Goal: Task Accomplishment & Management: Manage account settings

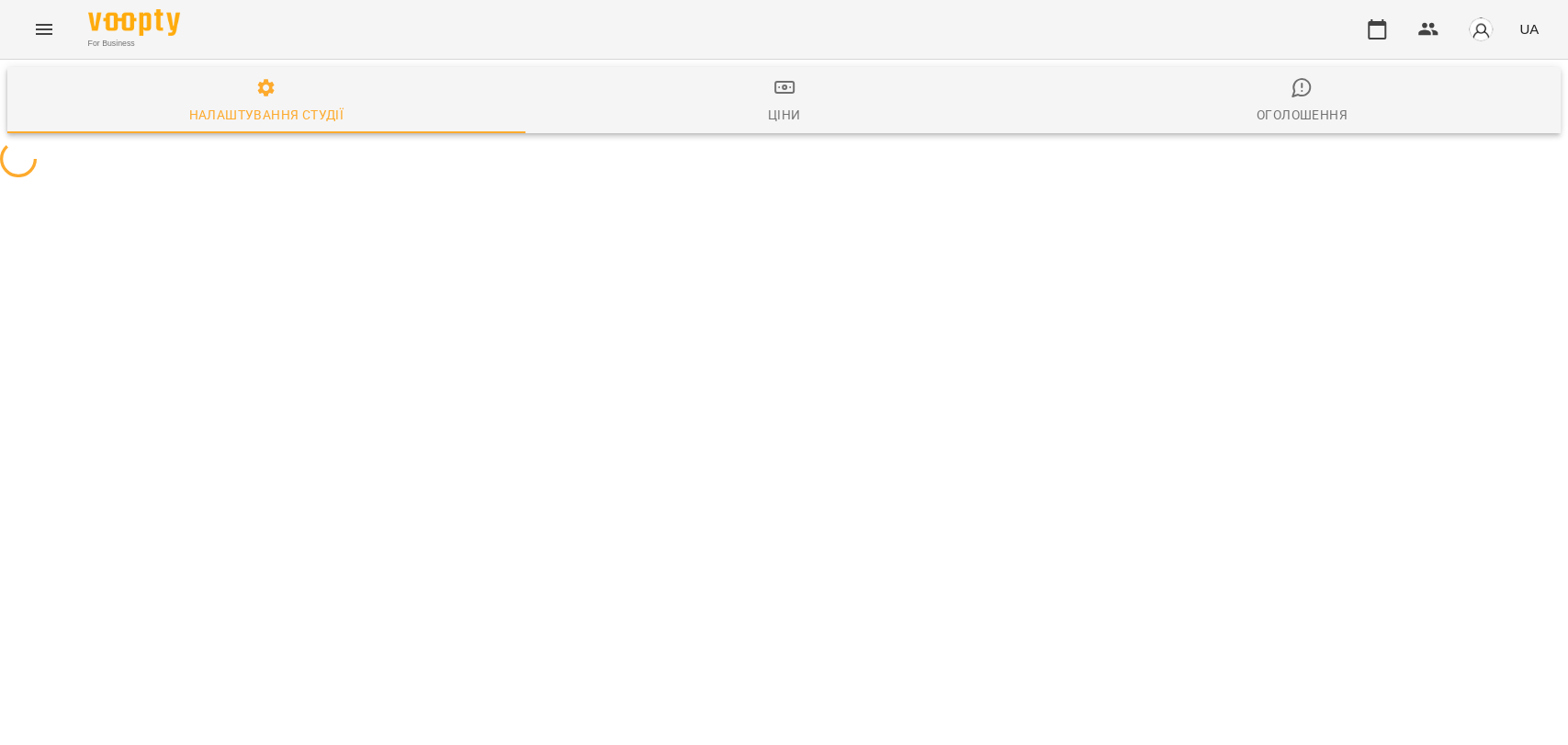
select select "**"
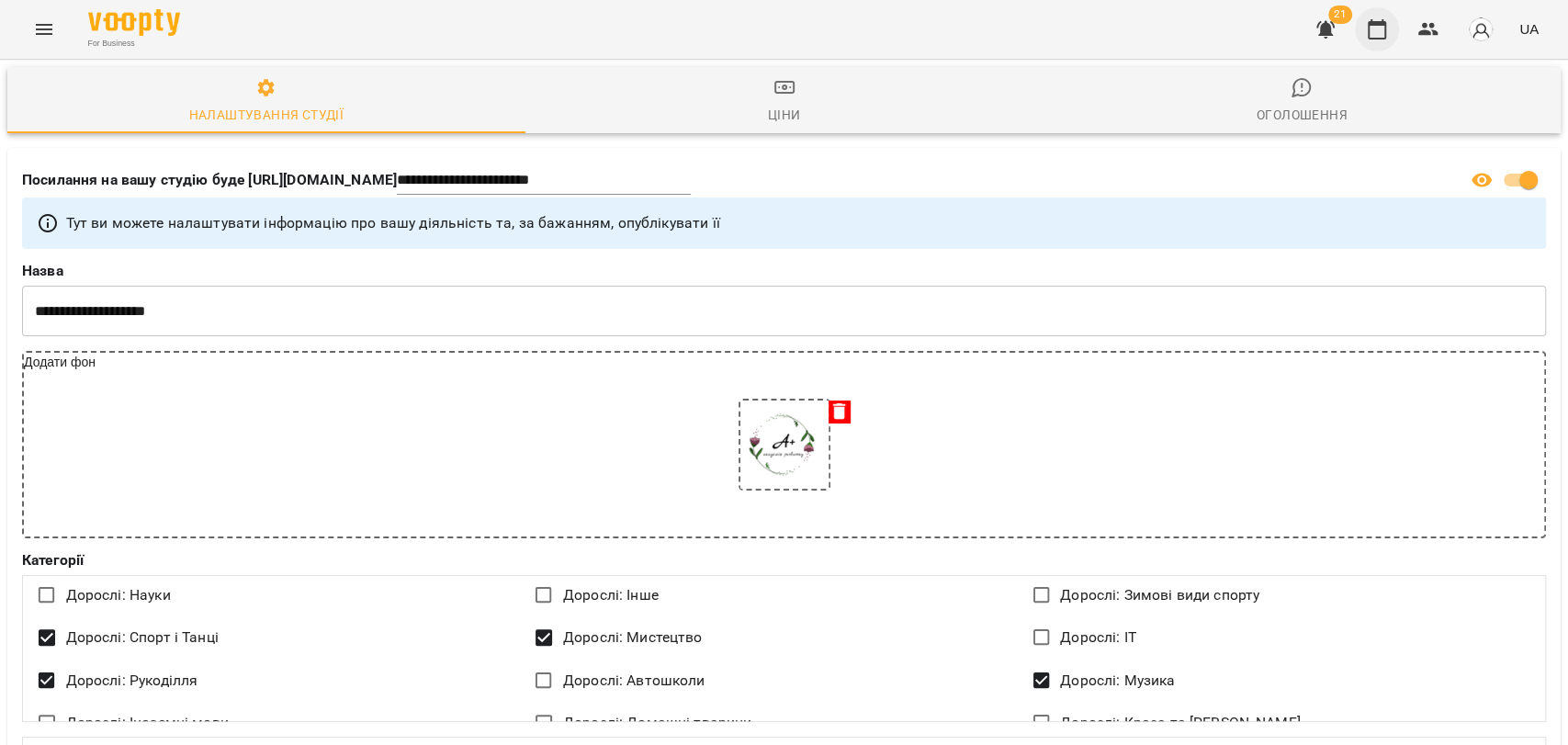
click at [1372, 21] on icon "button" at bounding box center [1378, 29] width 18 height 20
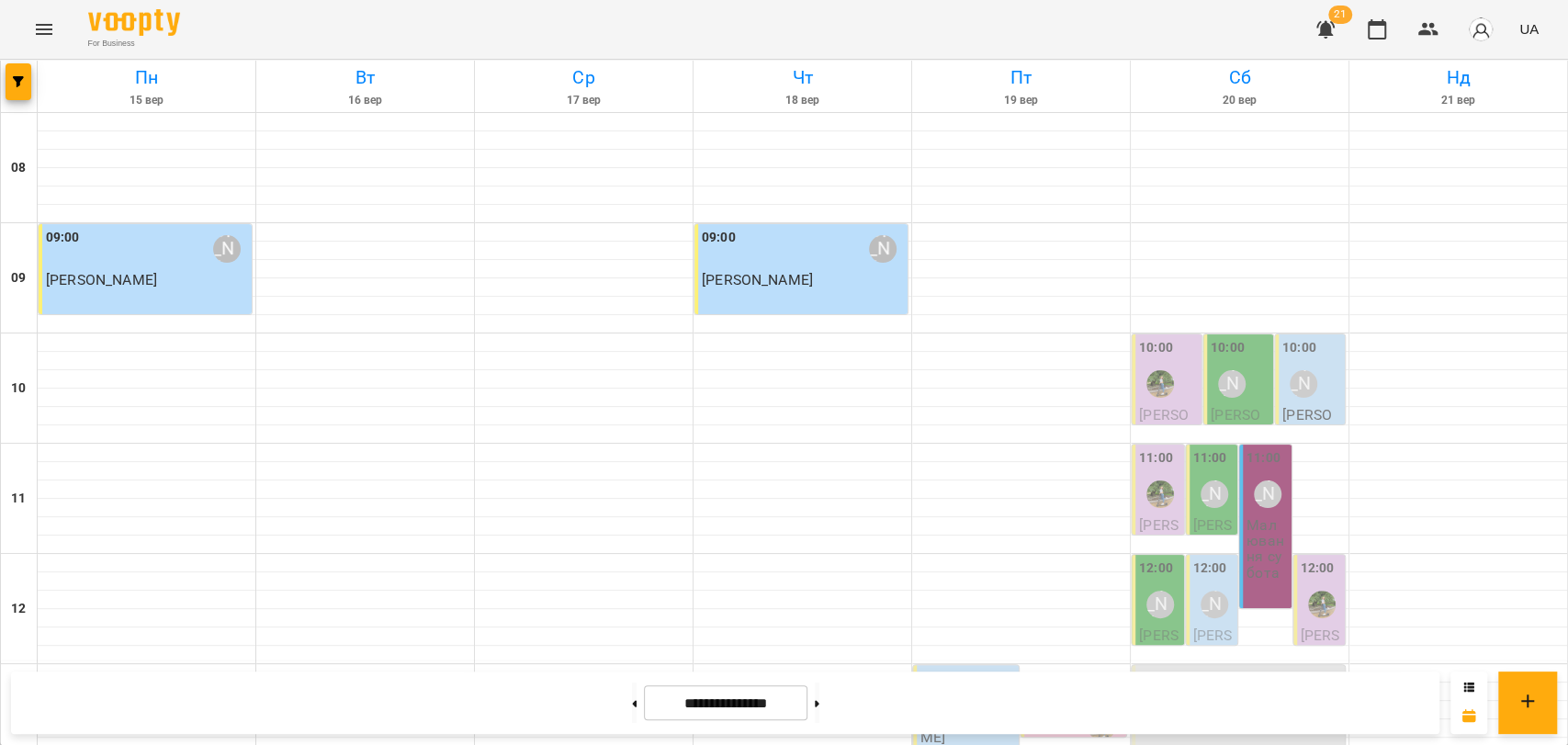
scroll to position [407, 0]
click at [820, 700] on button at bounding box center [817, 703] width 5 height 40
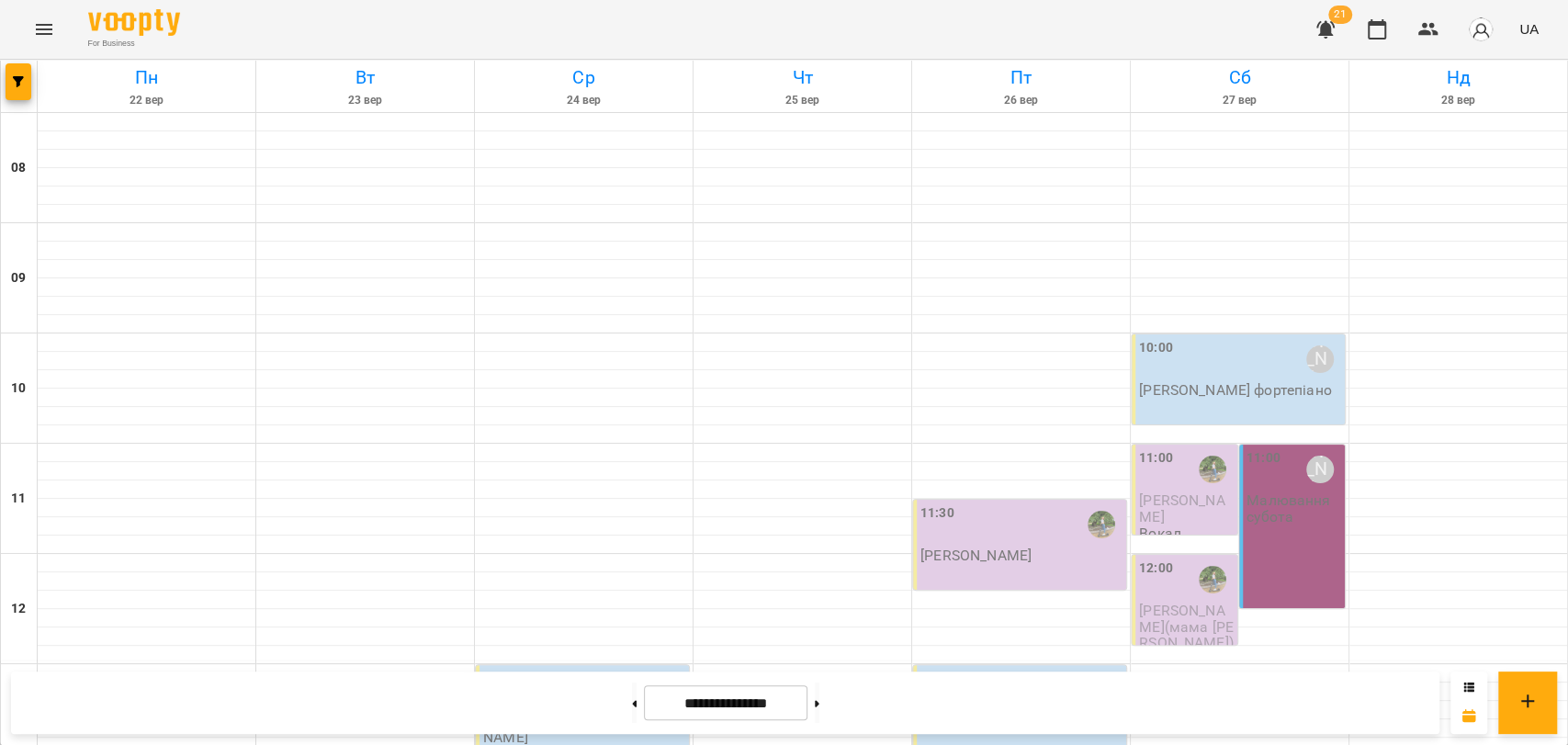
scroll to position [714, 0]
click at [632, 705] on button at bounding box center [634, 703] width 5 height 40
type input "**********"
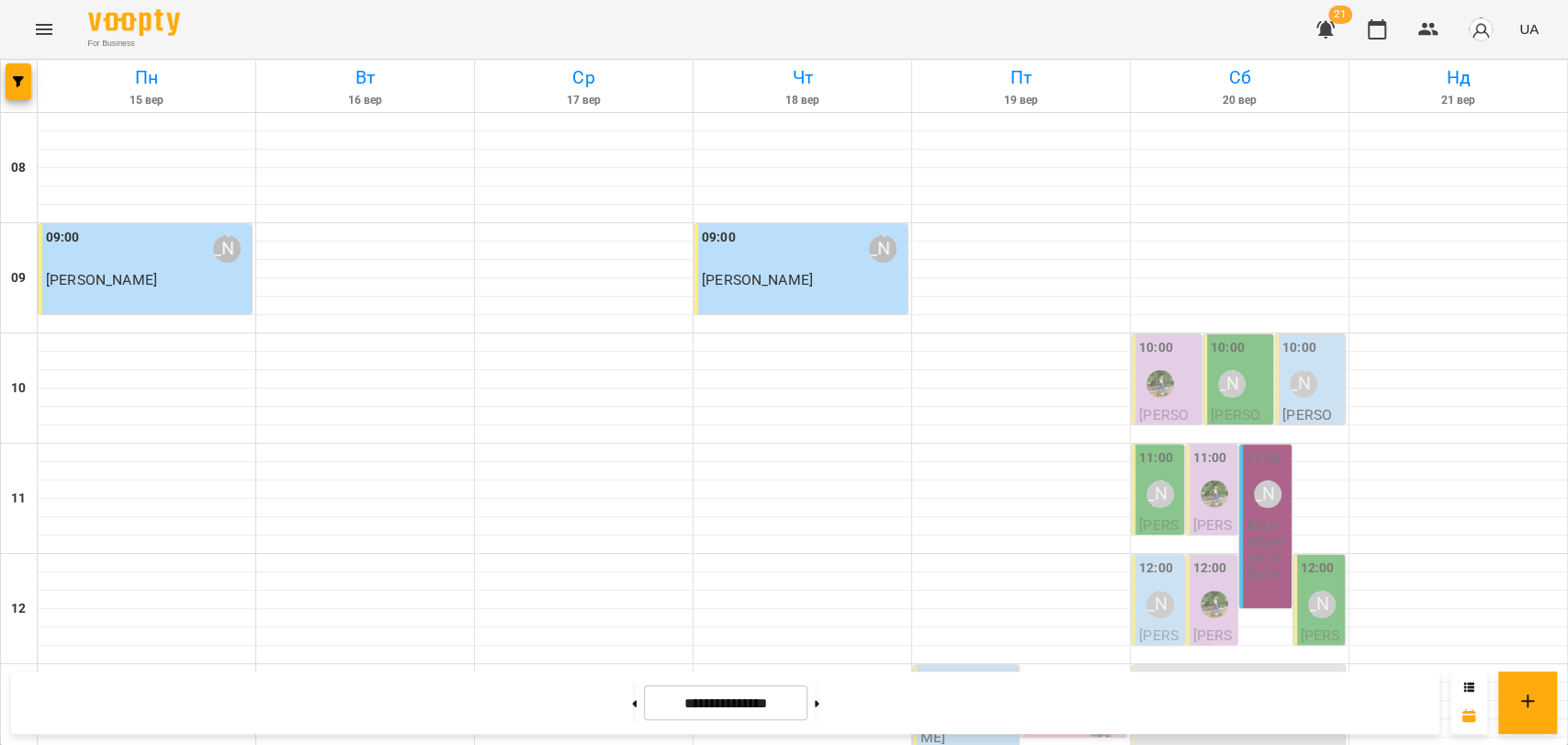
scroll to position [305, 0]
click at [46, 40] on button "Menu" at bounding box center [44, 29] width 44 height 44
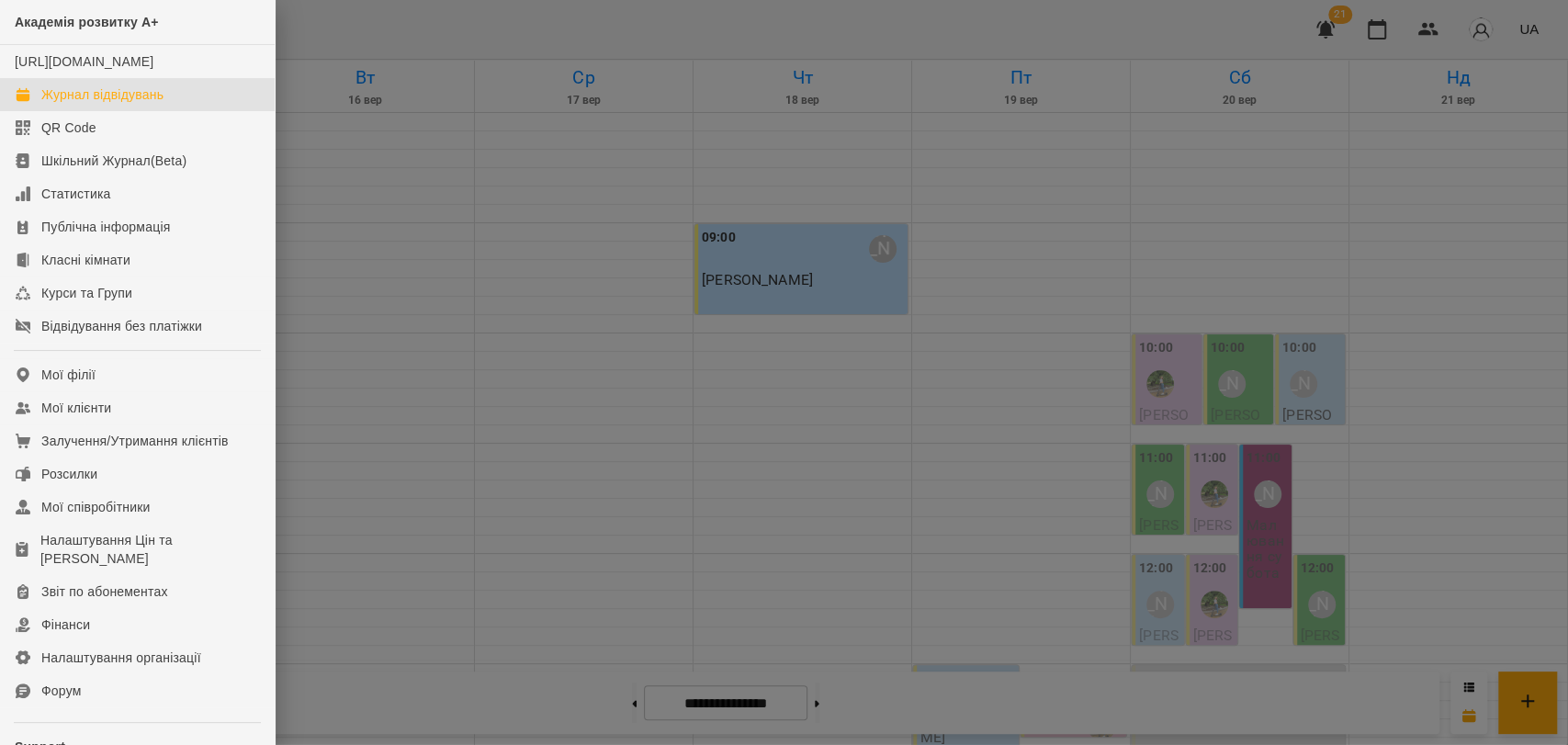
click at [1431, 26] on div at bounding box center [784, 372] width 1568 height 745
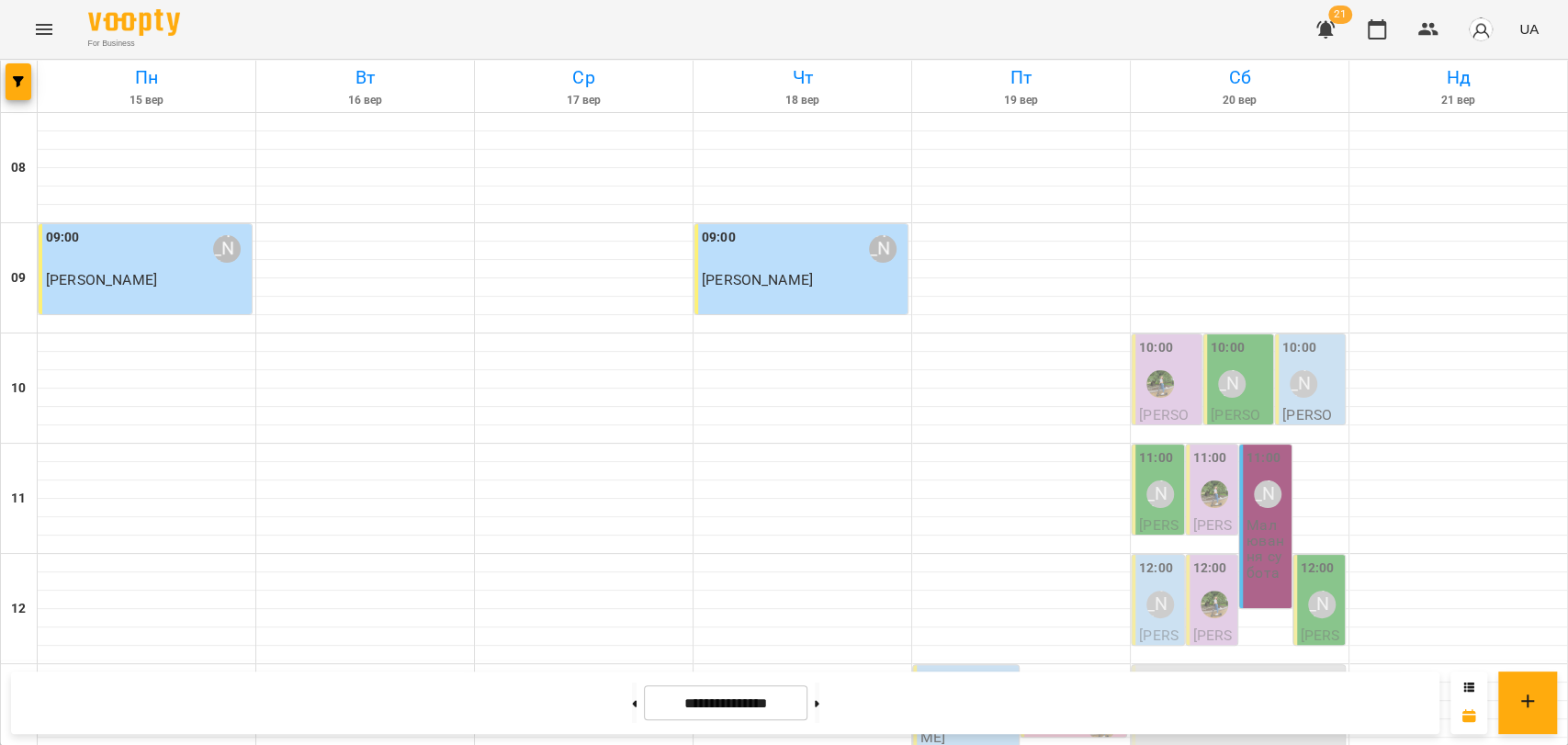
click at [1431, 26] on icon "button" at bounding box center [1428, 29] width 20 height 13
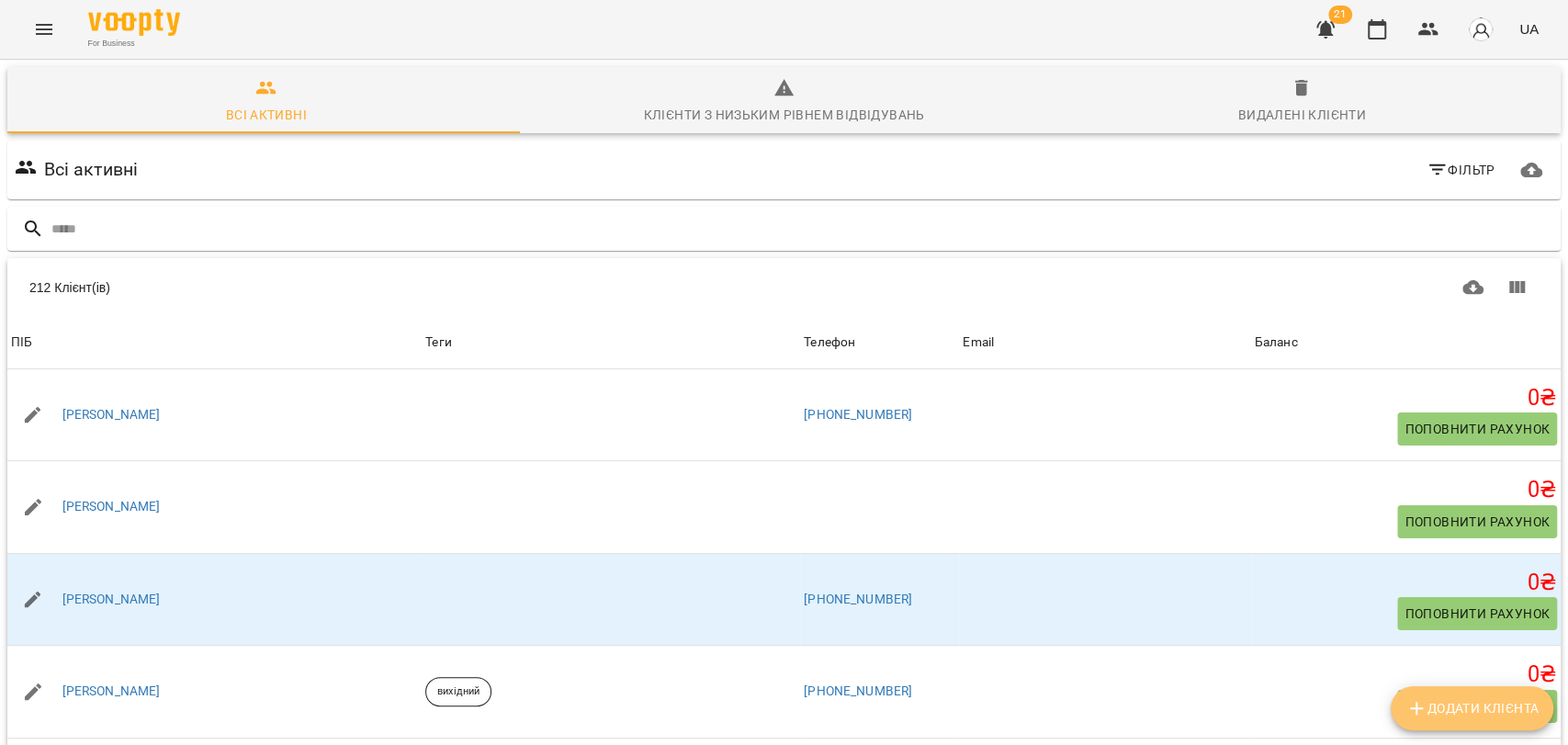
click at [1505, 693] on button "Додати клієнта" at bounding box center [1471, 708] width 163 height 44
select select "**"
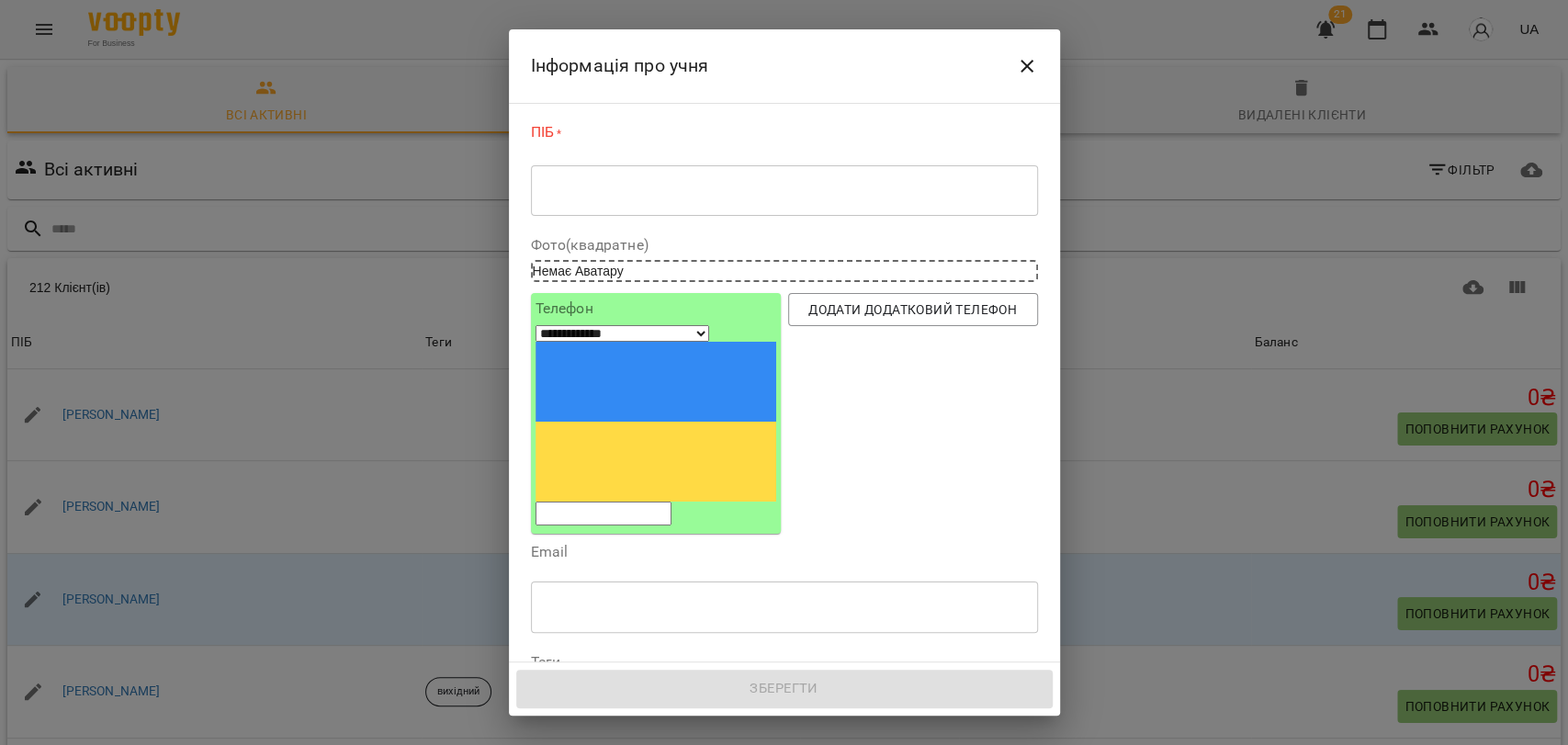
click at [598, 501] on input "tel" at bounding box center [604, 513] width 136 height 24
type input "**********"
click at [1013, 73] on button "Close" at bounding box center [1027, 66] width 44 height 44
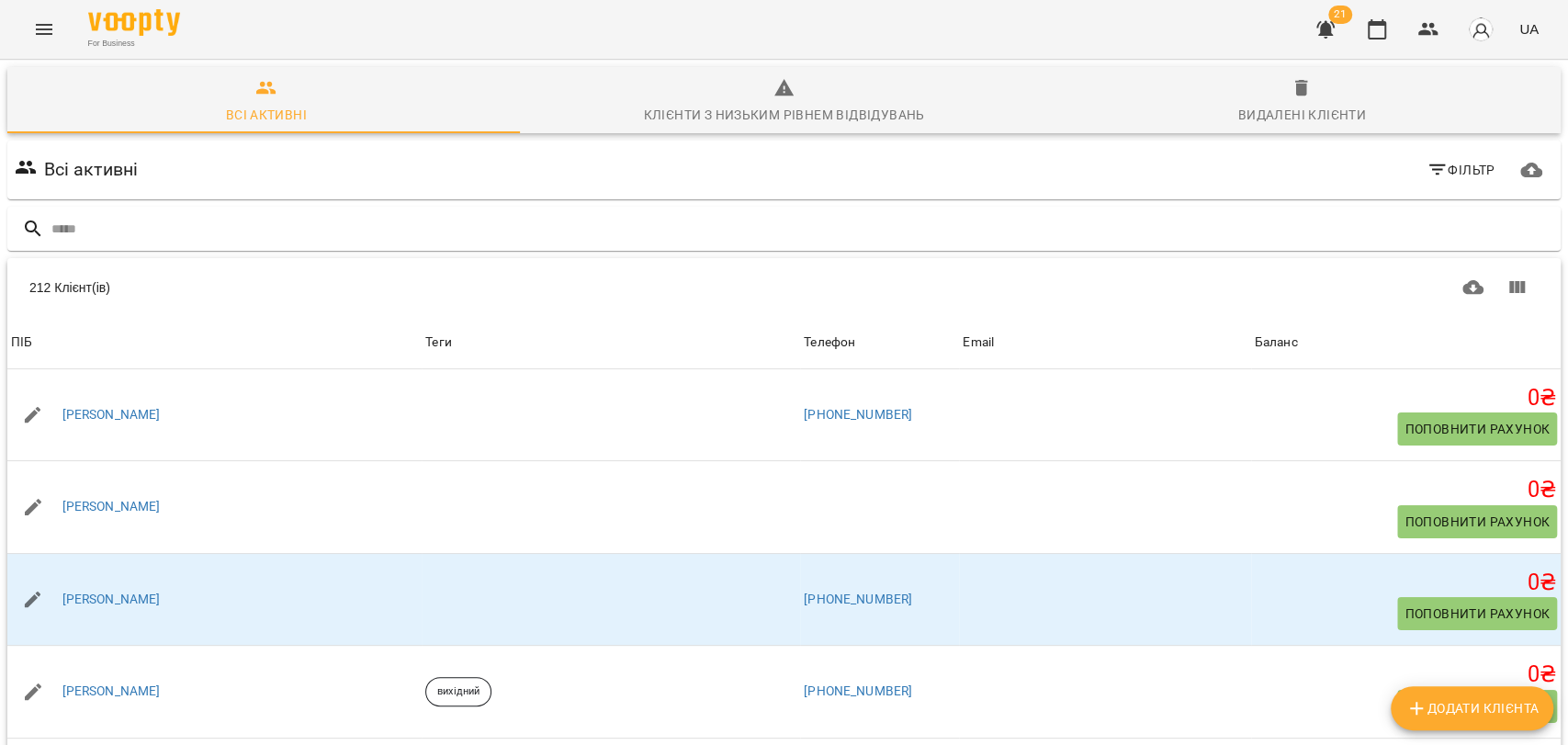
click at [1401, 20] on div "21 UA" at bounding box center [1425, 29] width 243 height 48
click at [1389, 21] on button "button" at bounding box center [1378, 29] width 44 height 44
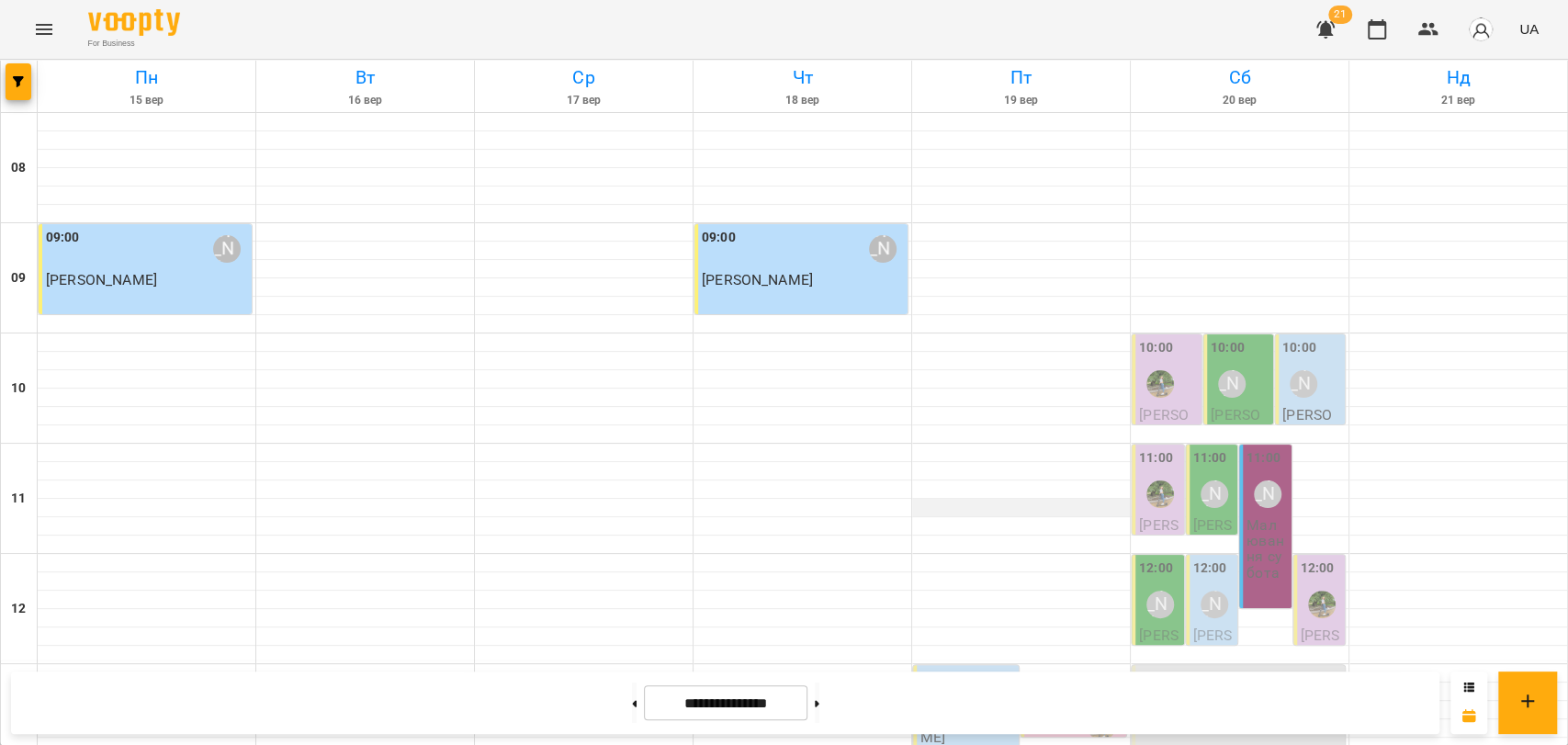
scroll to position [162, 0]
click at [1228, 669] on div "13:00 Леонід Мітус" at bounding box center [1240, 690] width 202 height 42
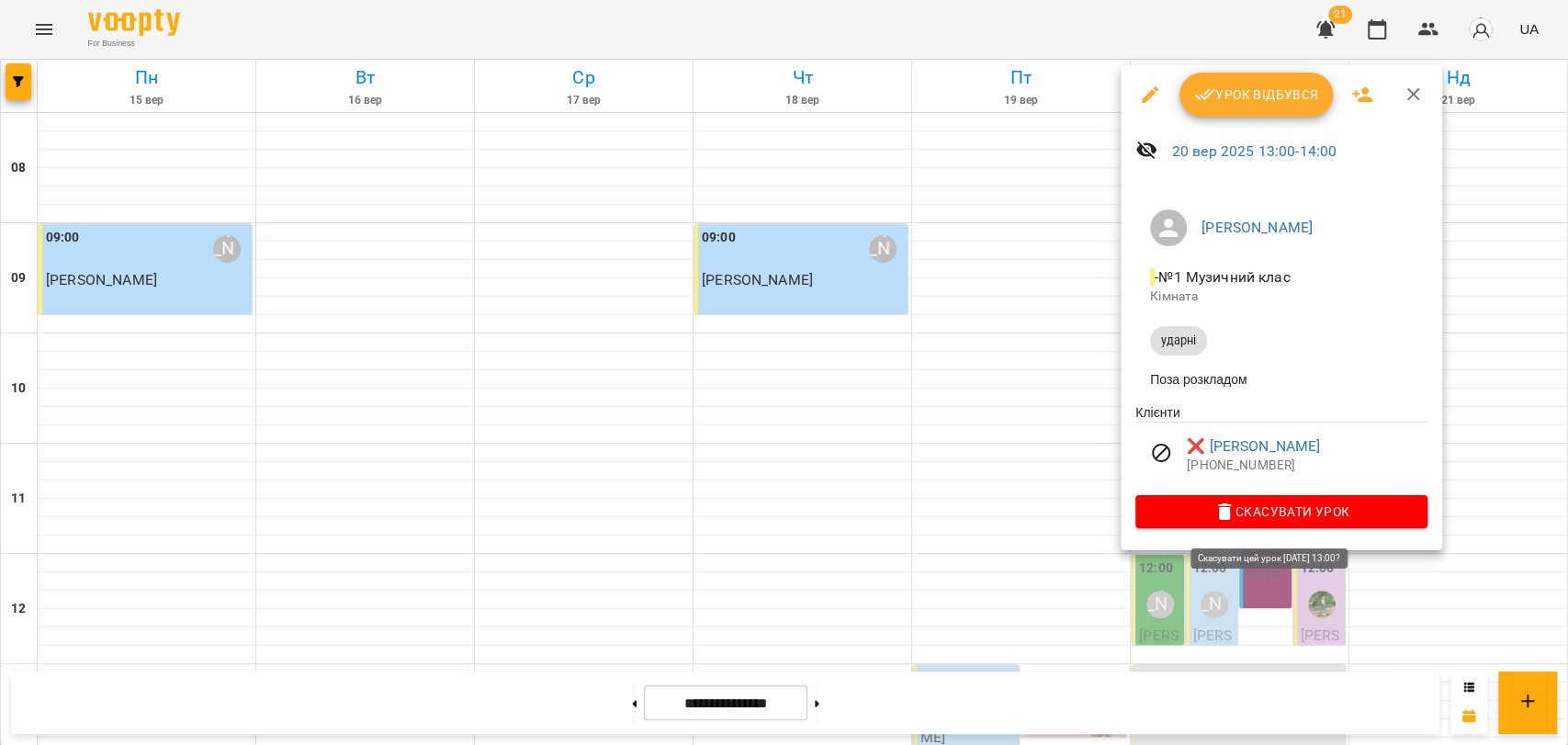
click at [1274, 518] on span "Скасувати Урок" at bounding box center [1282, 511] width 263 height 22
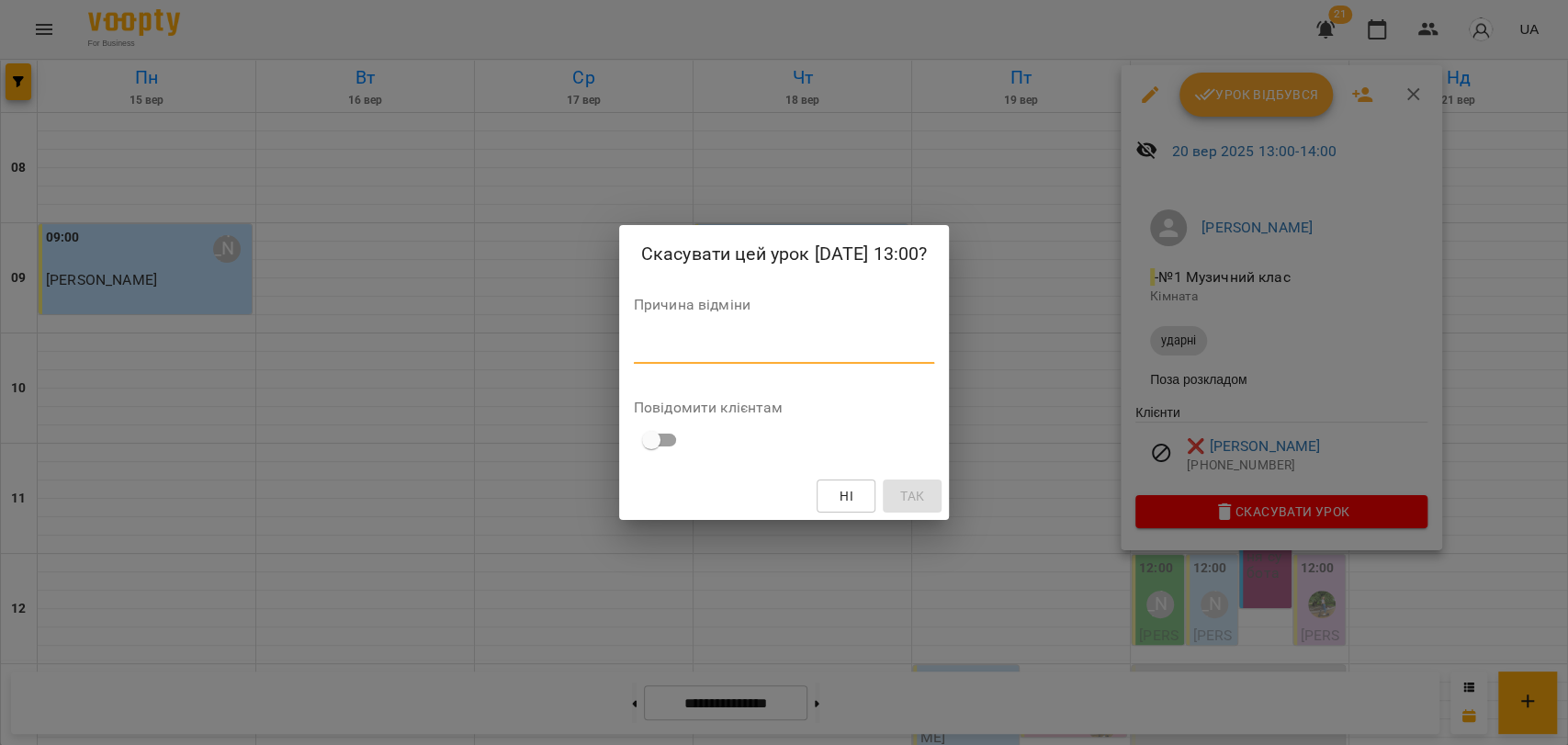
click at [917, 352] on textarea at bounding box center [784, 348] width 301 height 17
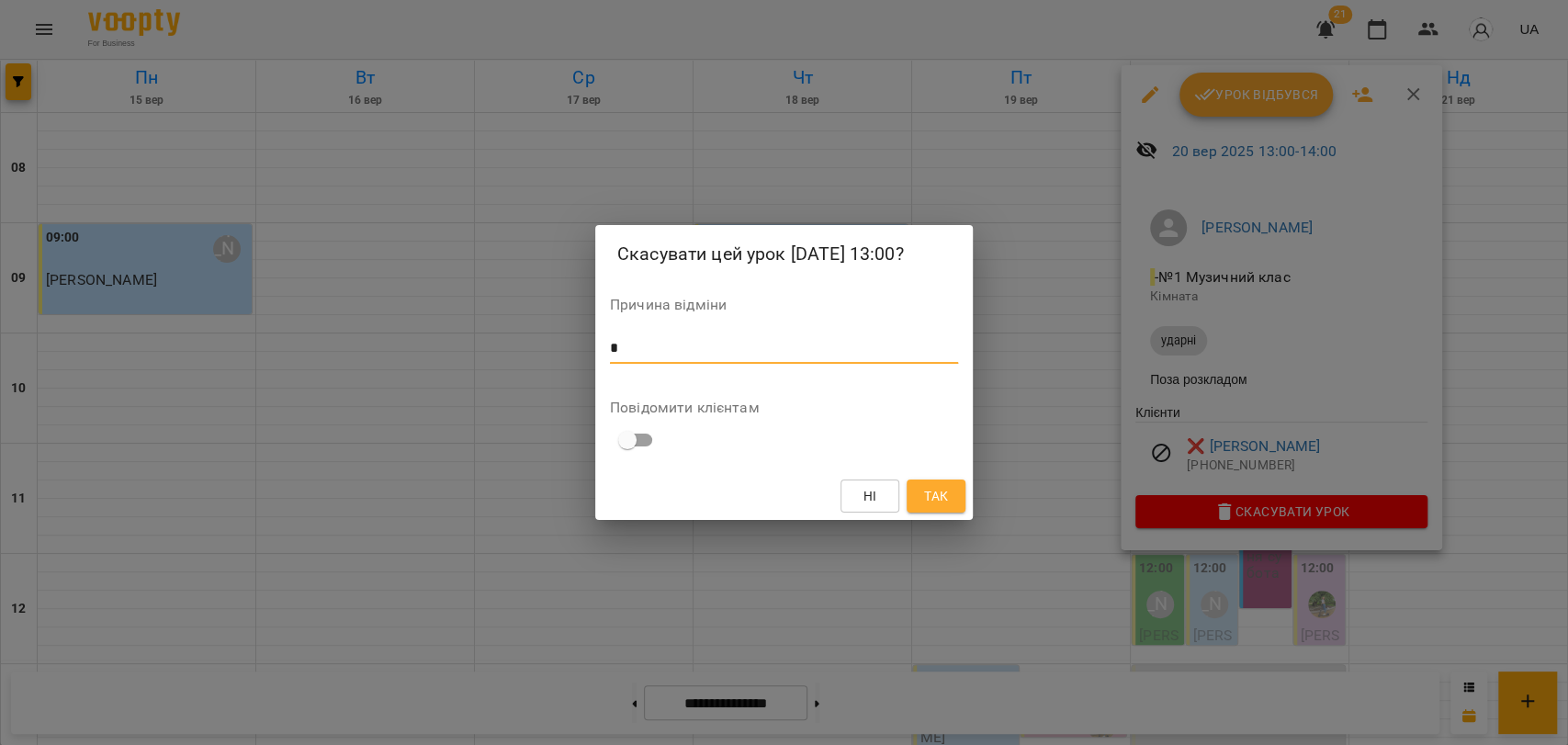
type textarea "*"
click at [926, 485] on span "Так" at bounding box center [936, 496] width 24 height 22
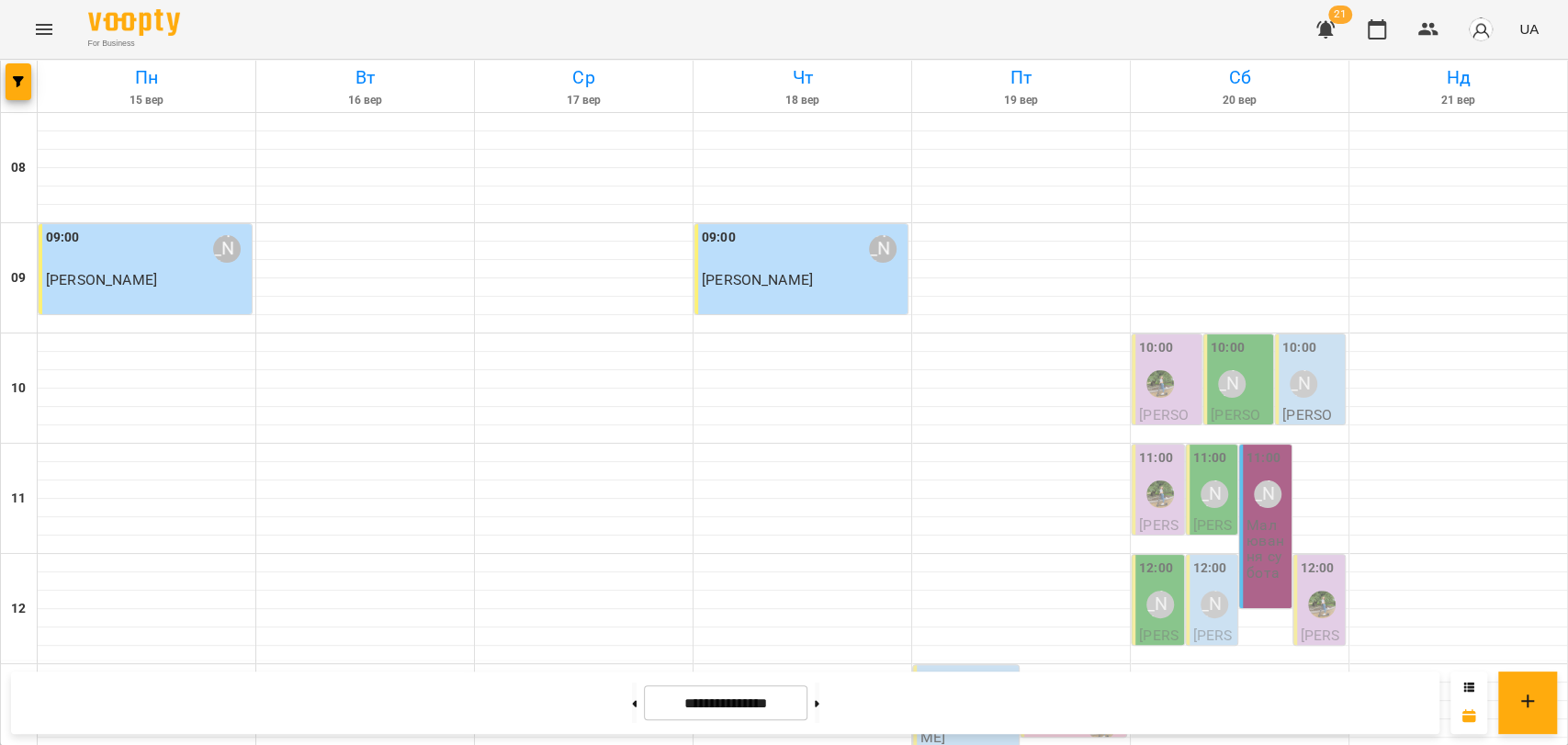
scroll to position [467, 0]
click at [920, 669] on div "13:00" at bounding box center [937, 690] width 34 height 42
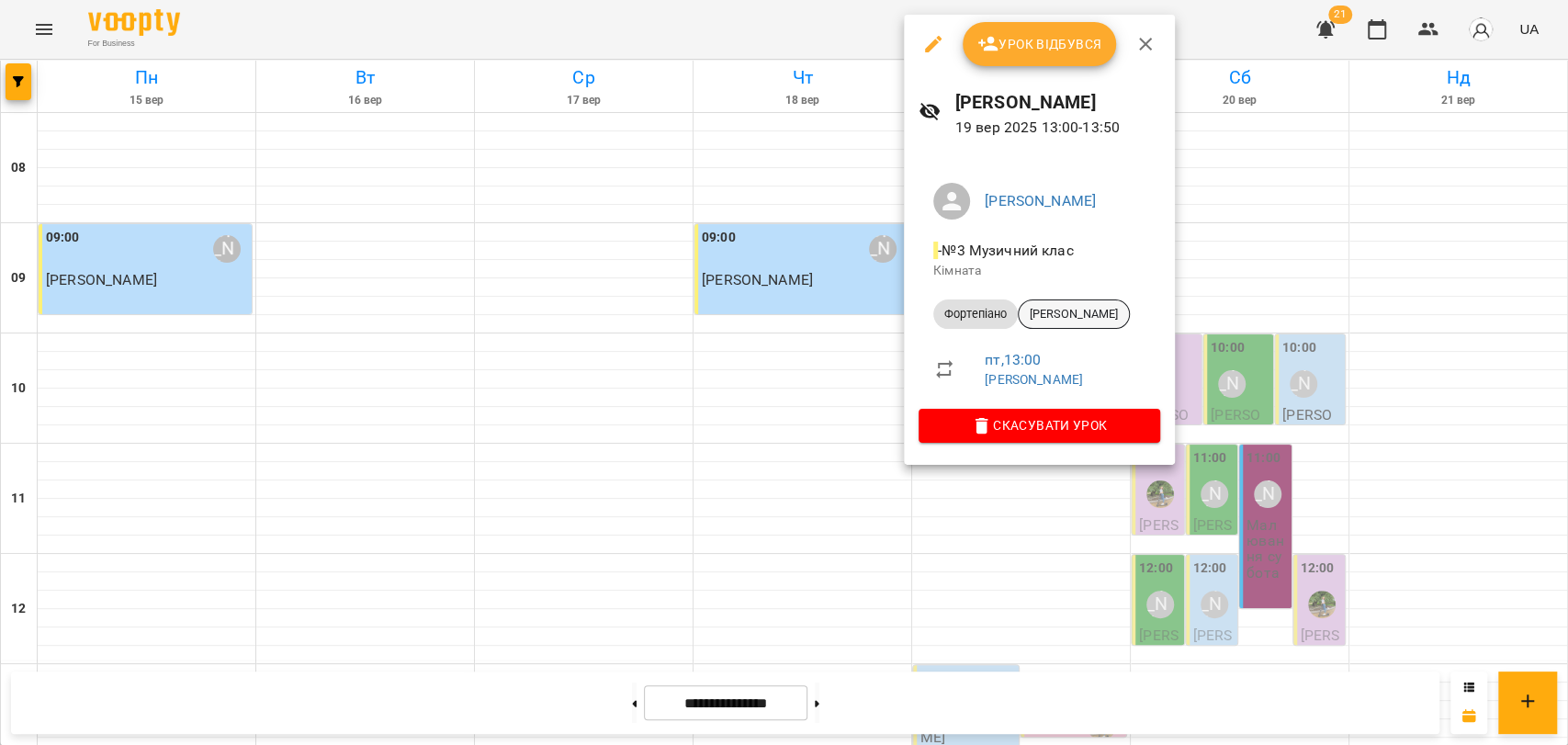
click at [1123, 313] on span "[PERSON_NAME]" at bounding box center [1074, 314] width 110 height 17
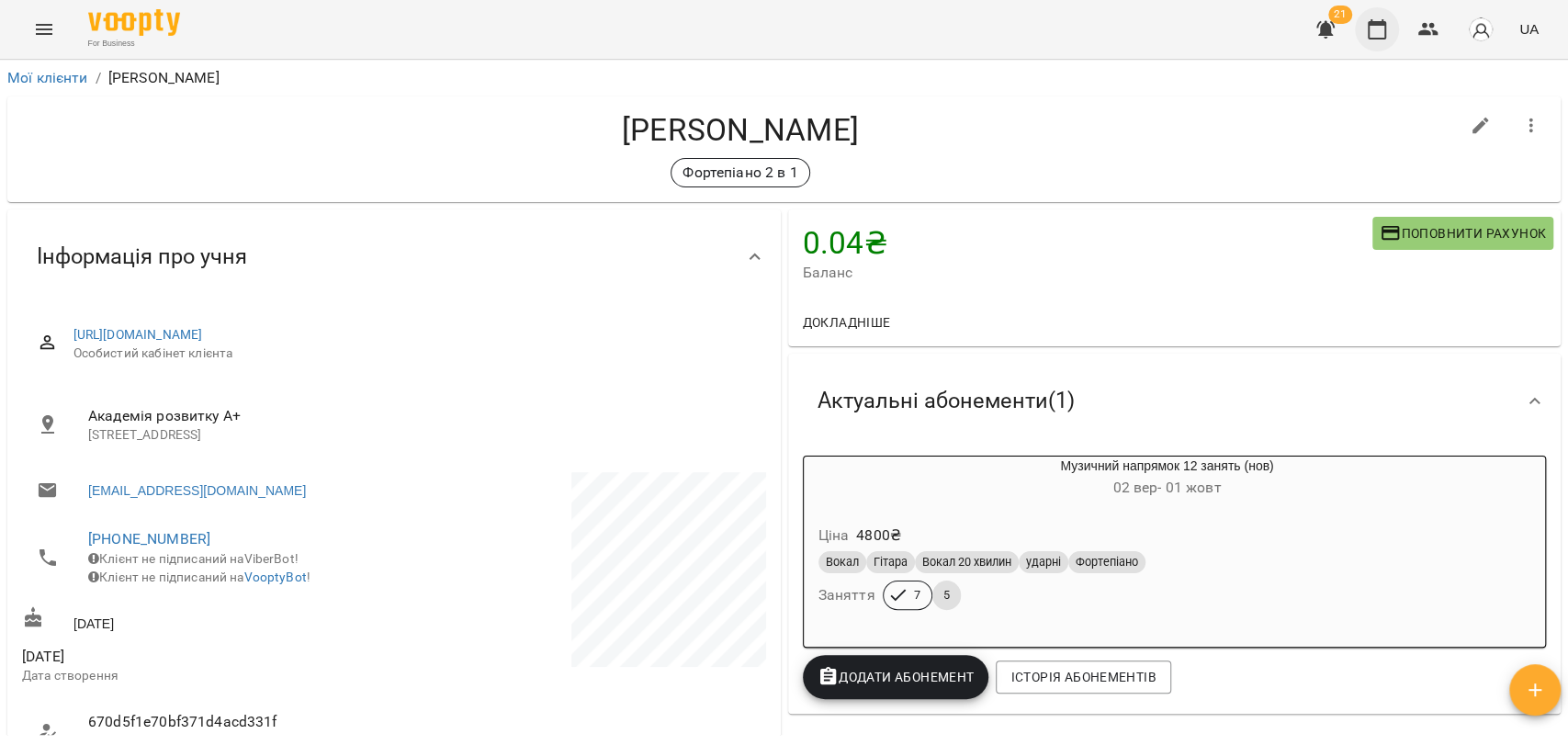
click at [1375, 33] on icon "button" at bounding box center [1378, 29] width 22 height 22
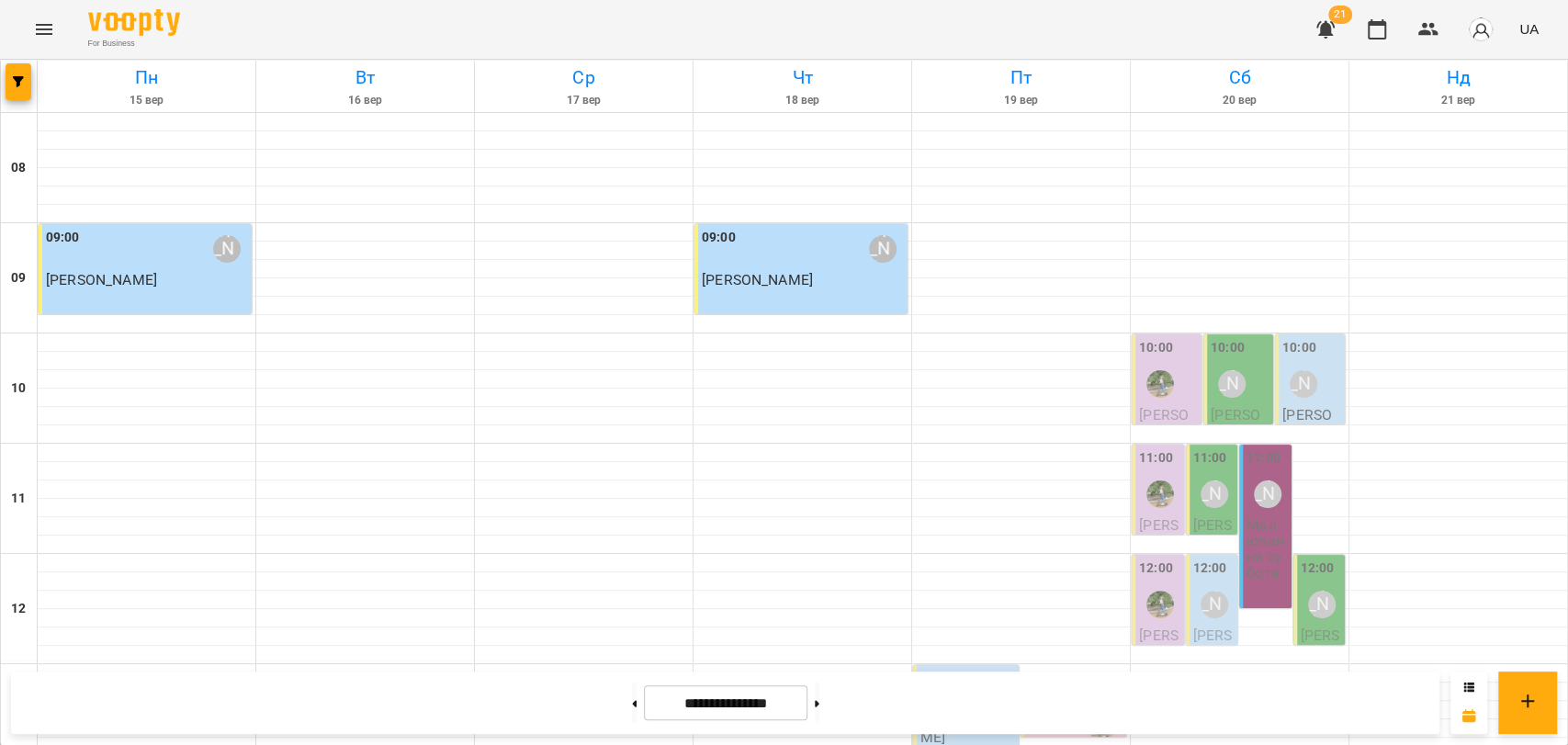
scroll to position [467, 0]
click at [1065, 705] on div "13:20" at bounding box center [1075, 727] width 95 height 42
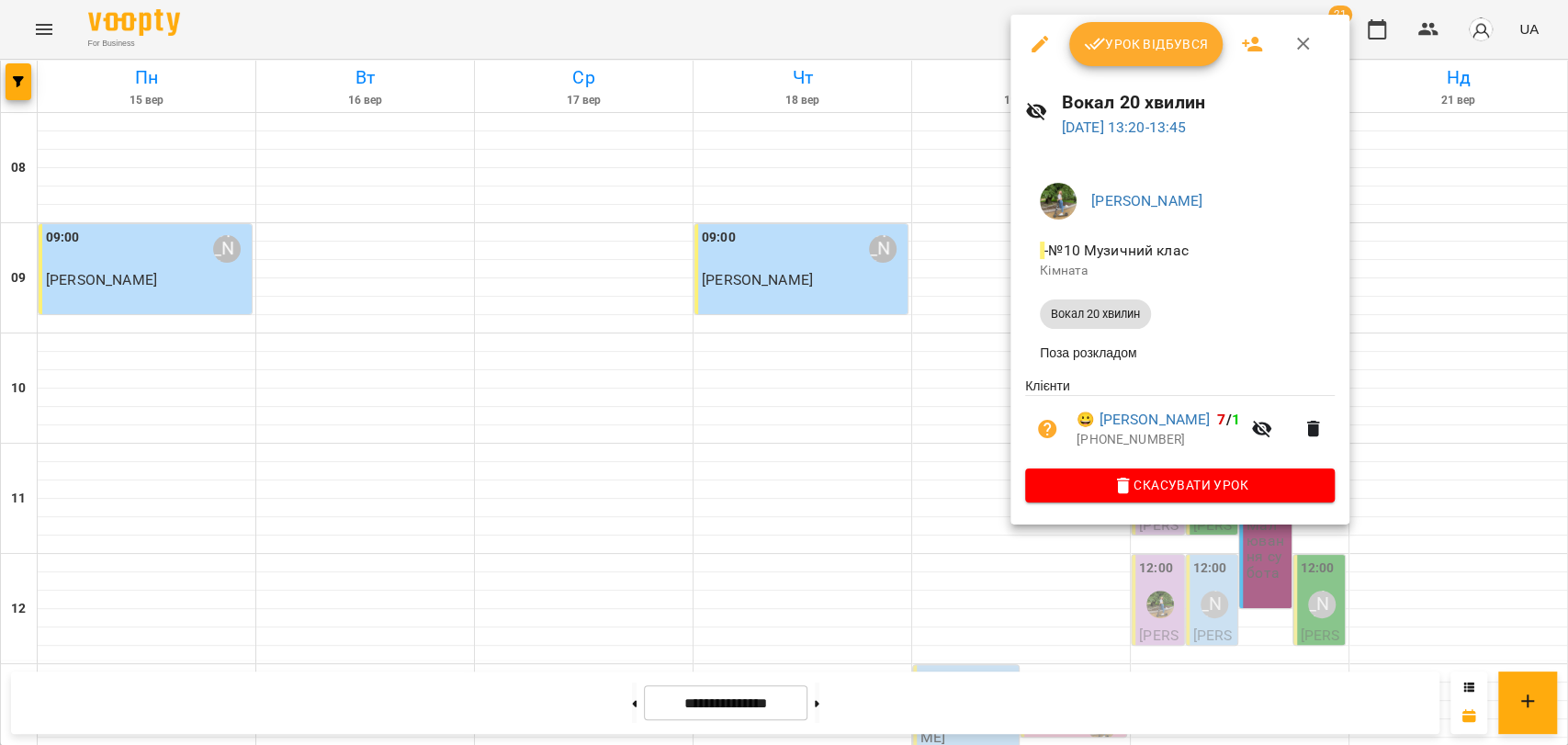
click at [1316, 44] on button "button" at bounding box center [1304, 44] width 44 height 44
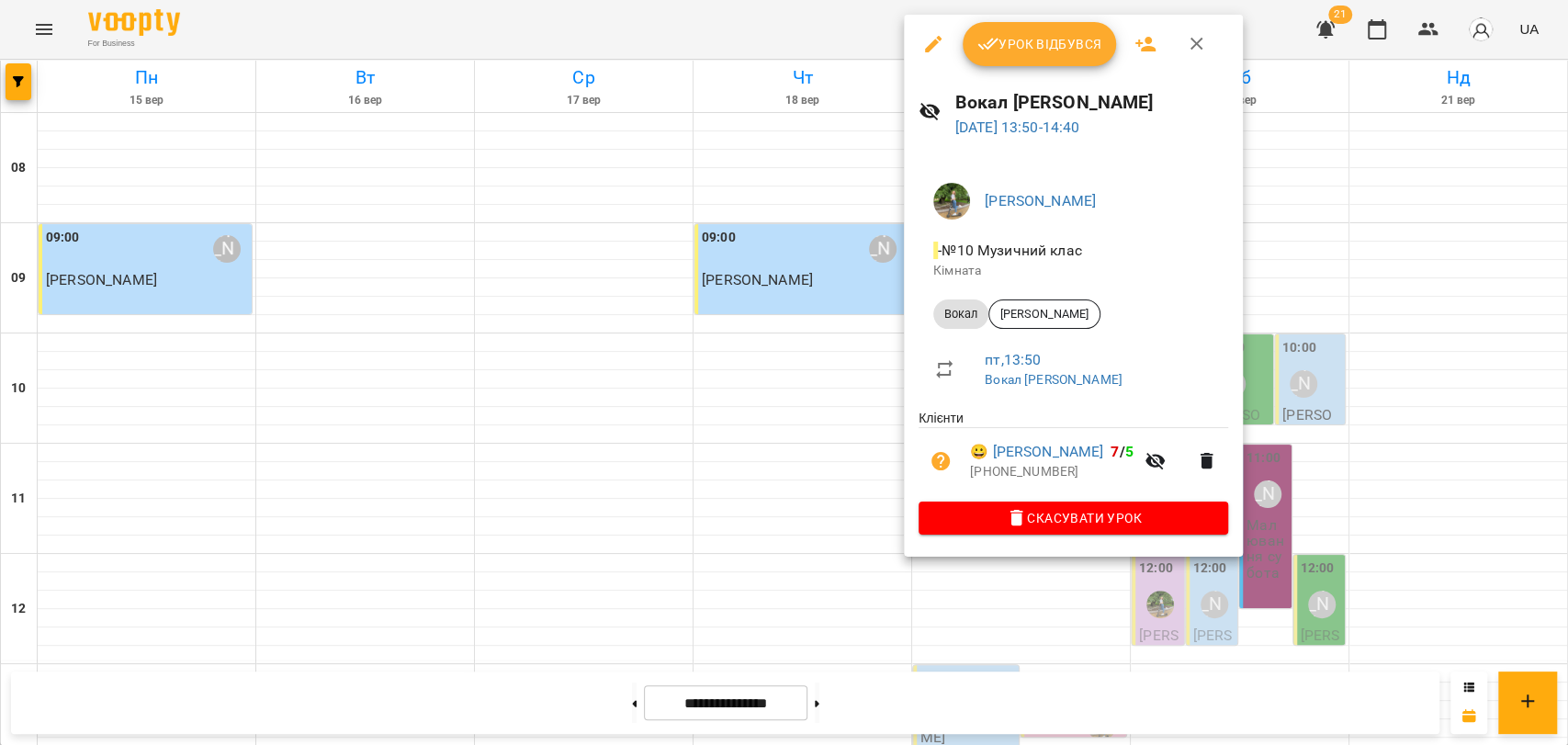
click at [1194, 39] on icon "button" at bounding box center [1197, 44] width 22 height 22
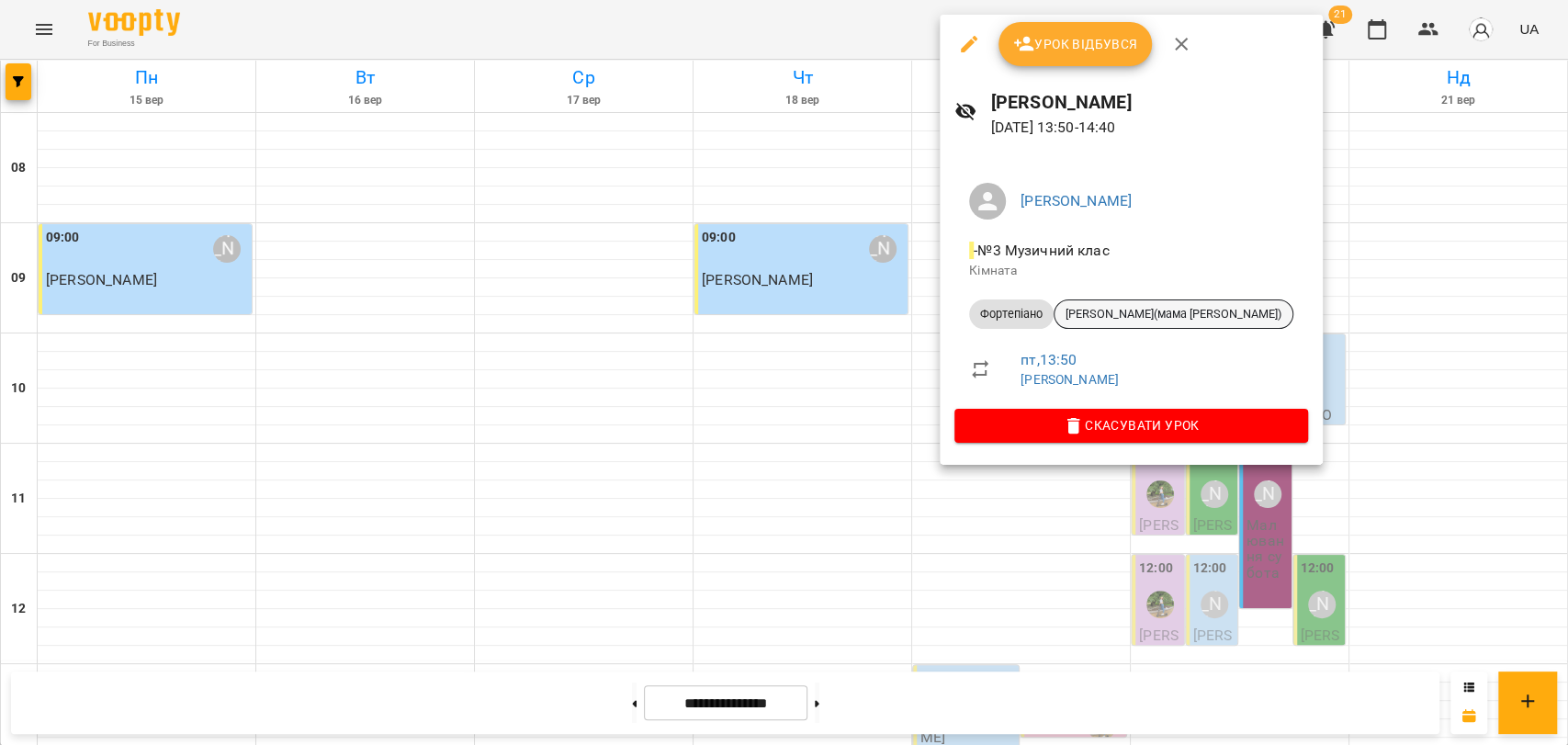
click at [1110, 321] on span "[PERSON_NAME](мама [PERSON_NAME])" at bounding box center [1173, 314] width 238 height 17
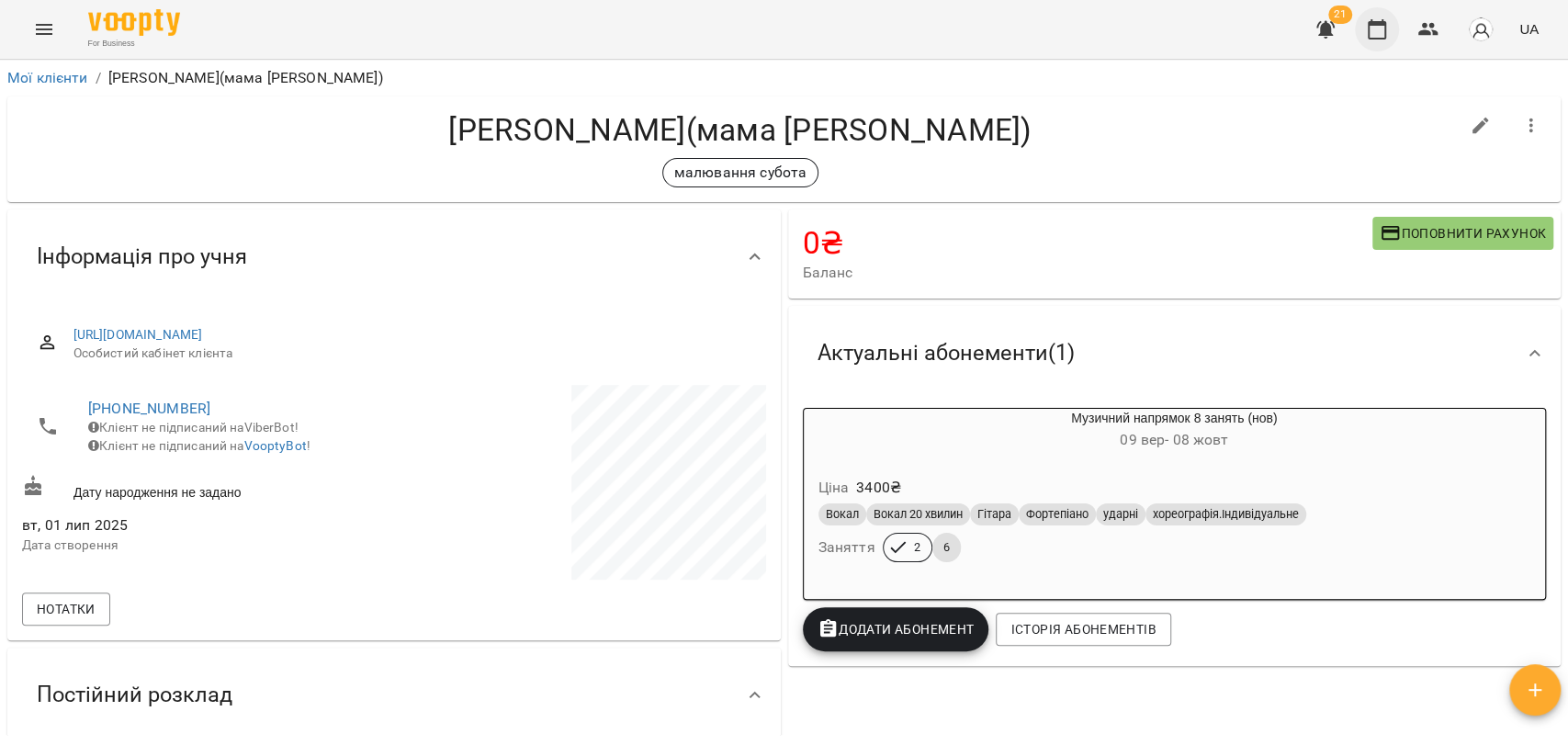
click at [1376, 23] on icon "button" at bounding box center [1378, 29] width 18 height 20
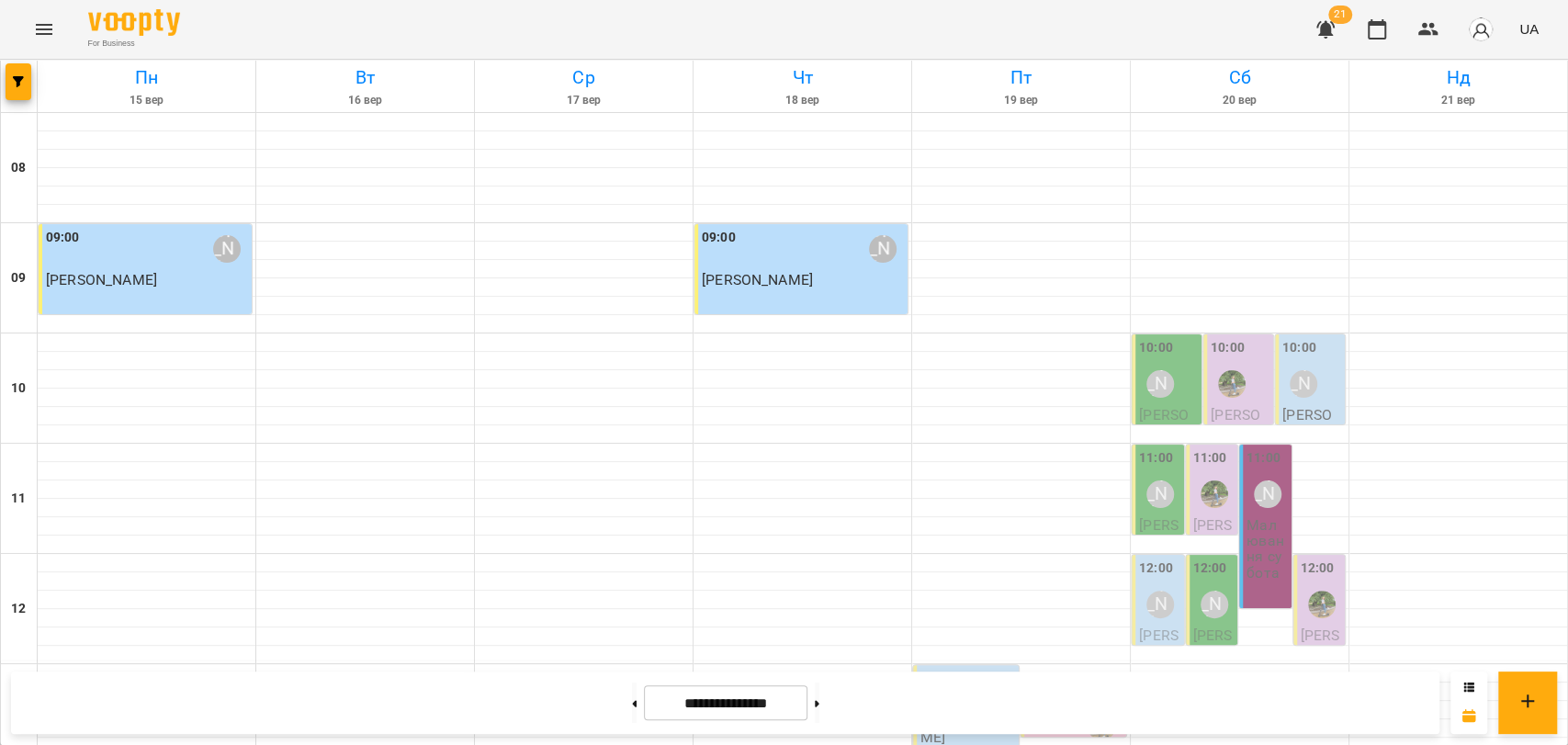
scroll to position [612, 0]
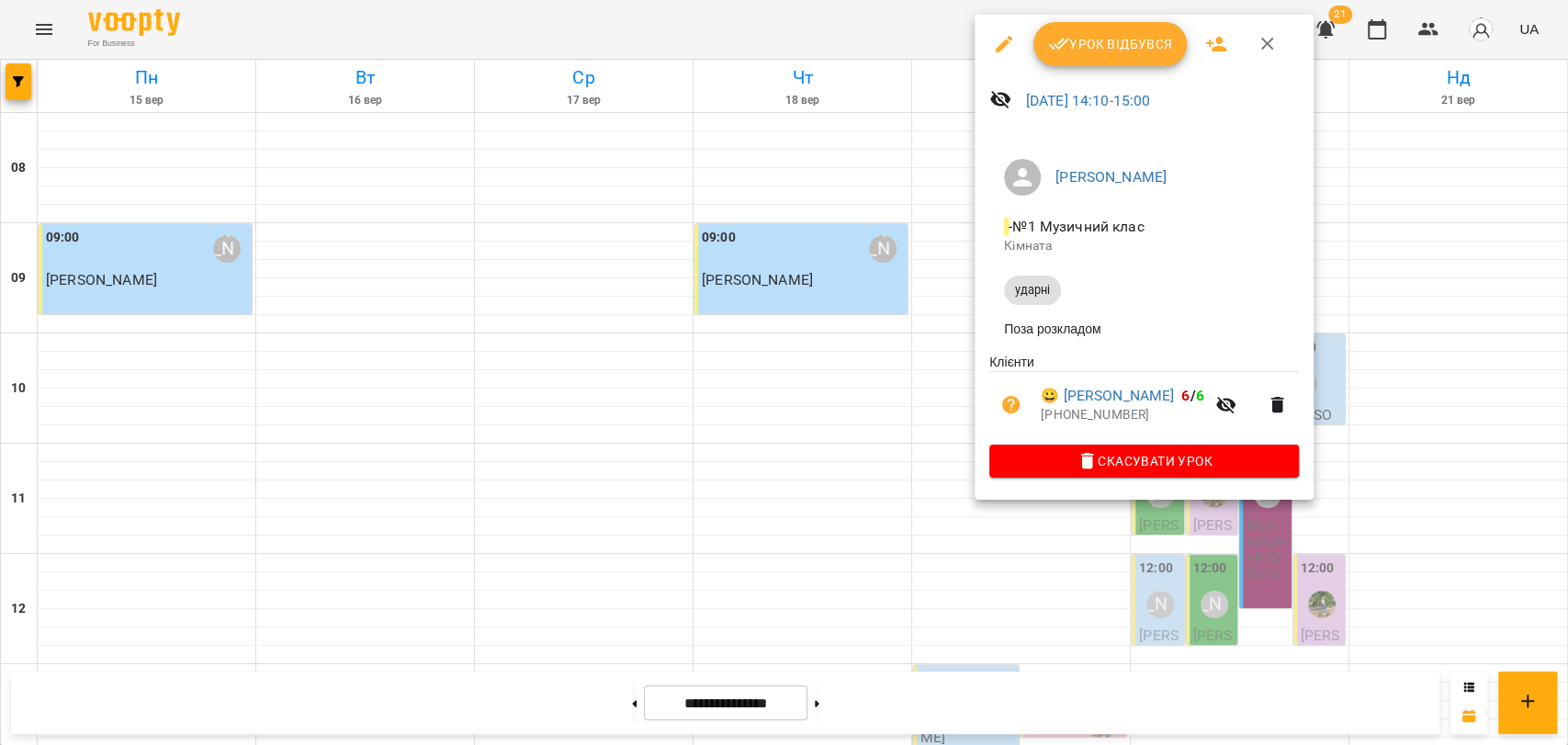
click at [948, 275] on div at bounding box center [784, 372] width 1568 height 745
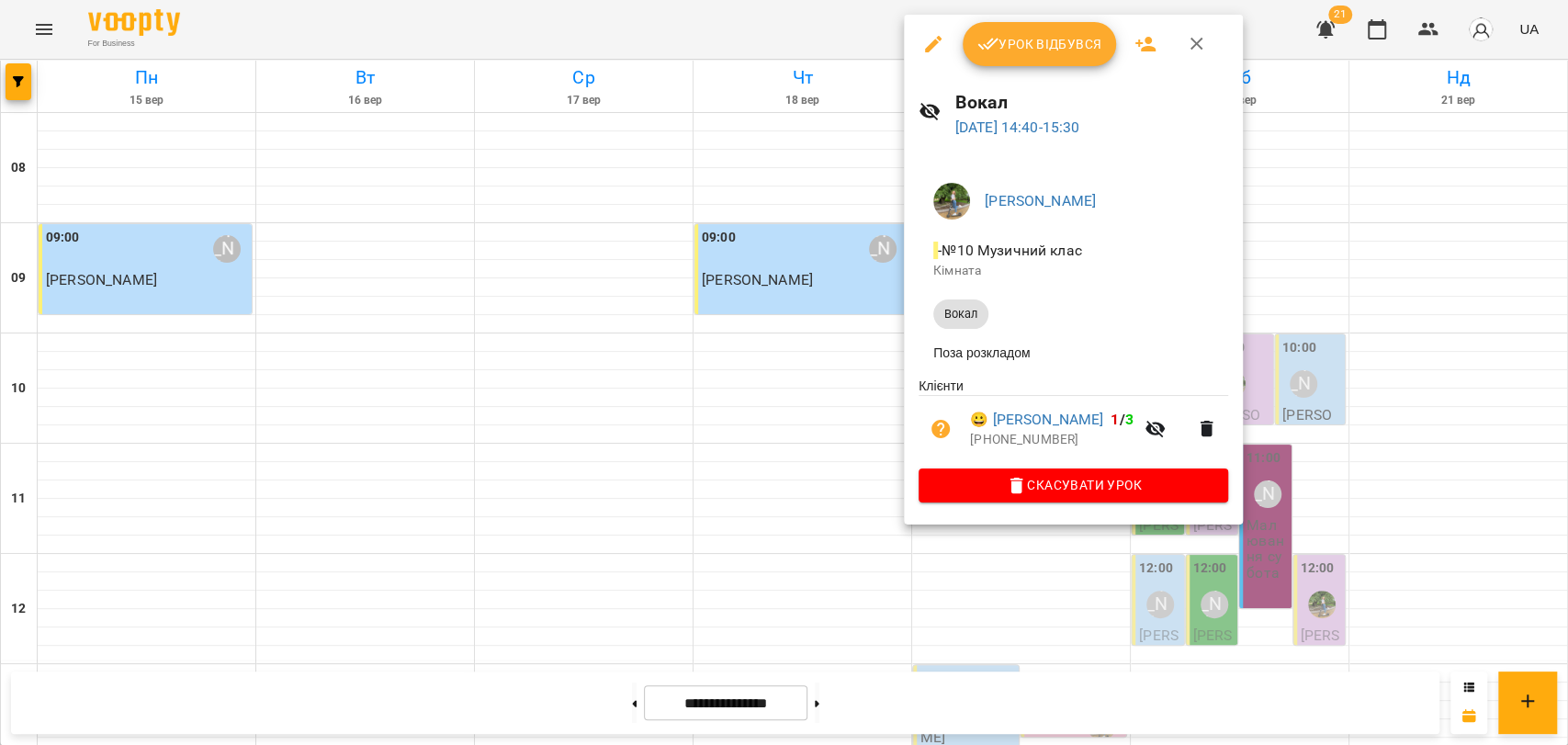
click at [964, 558] on div at bounding box center [784, 372] width 1568 height 745
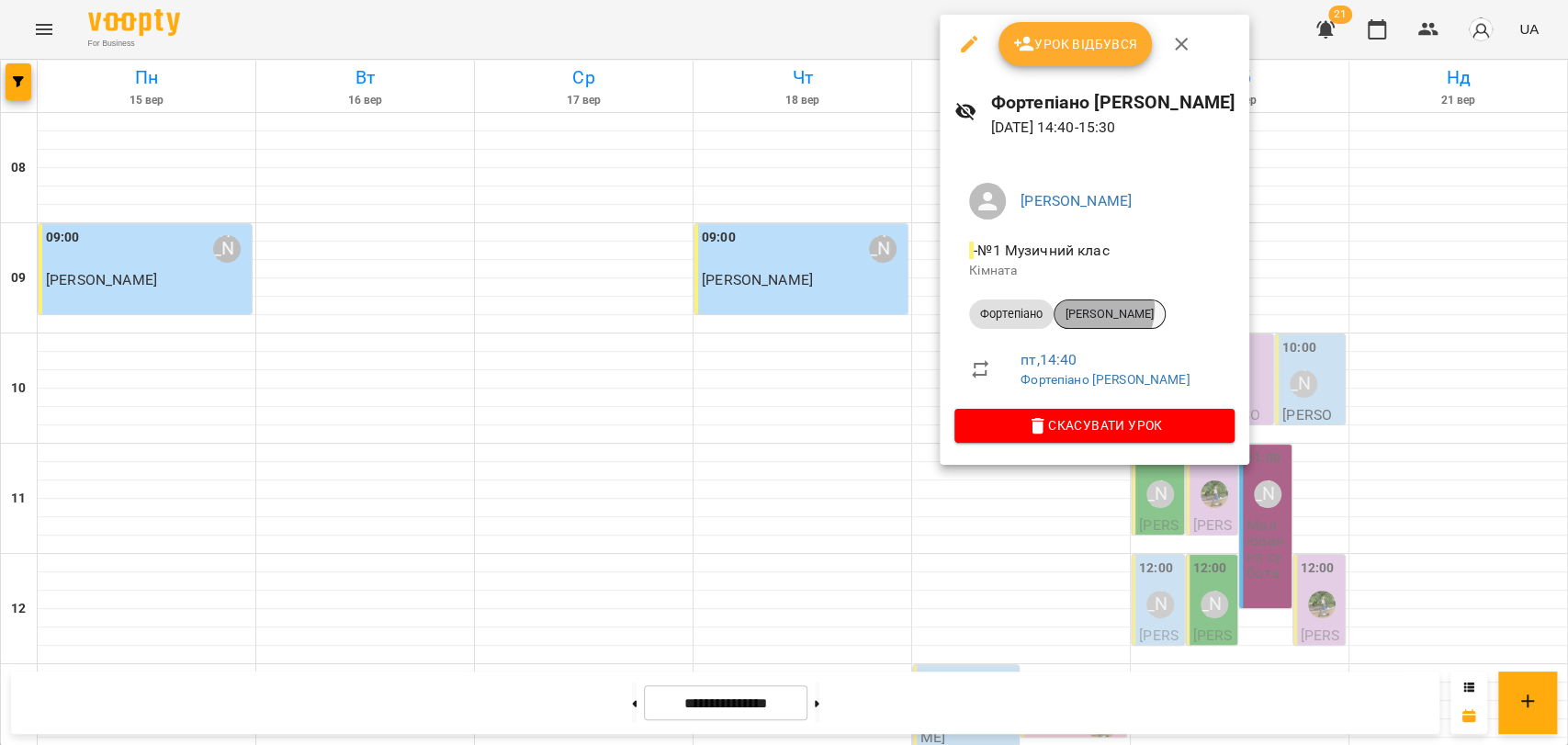
click at [1095, 308] on span "[PERSON_NAME]" at bounding box center [1110, 314] width 110 height 17
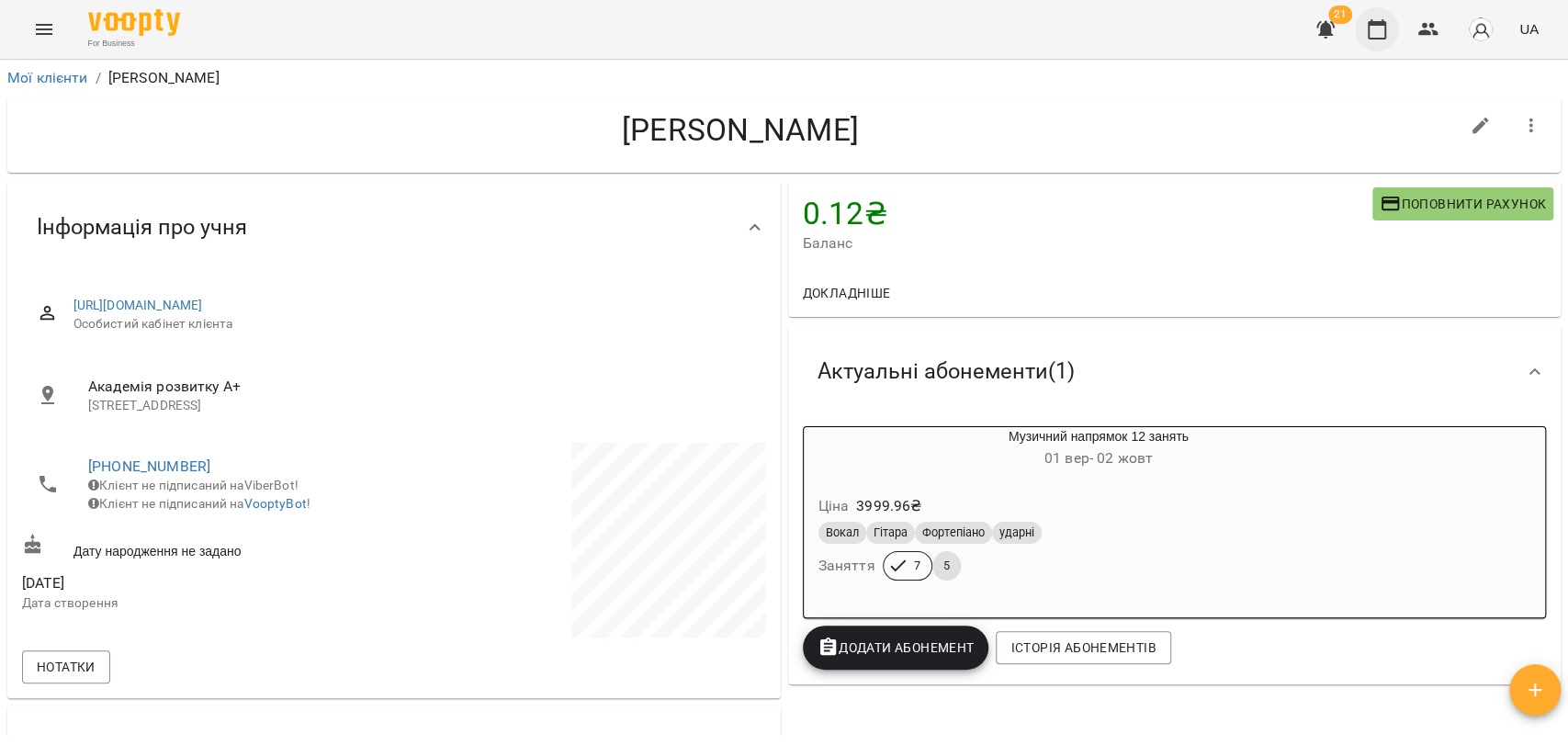
click at [1366, 37] on button "button" at bounding box center [1378, 29] width 44 height 44
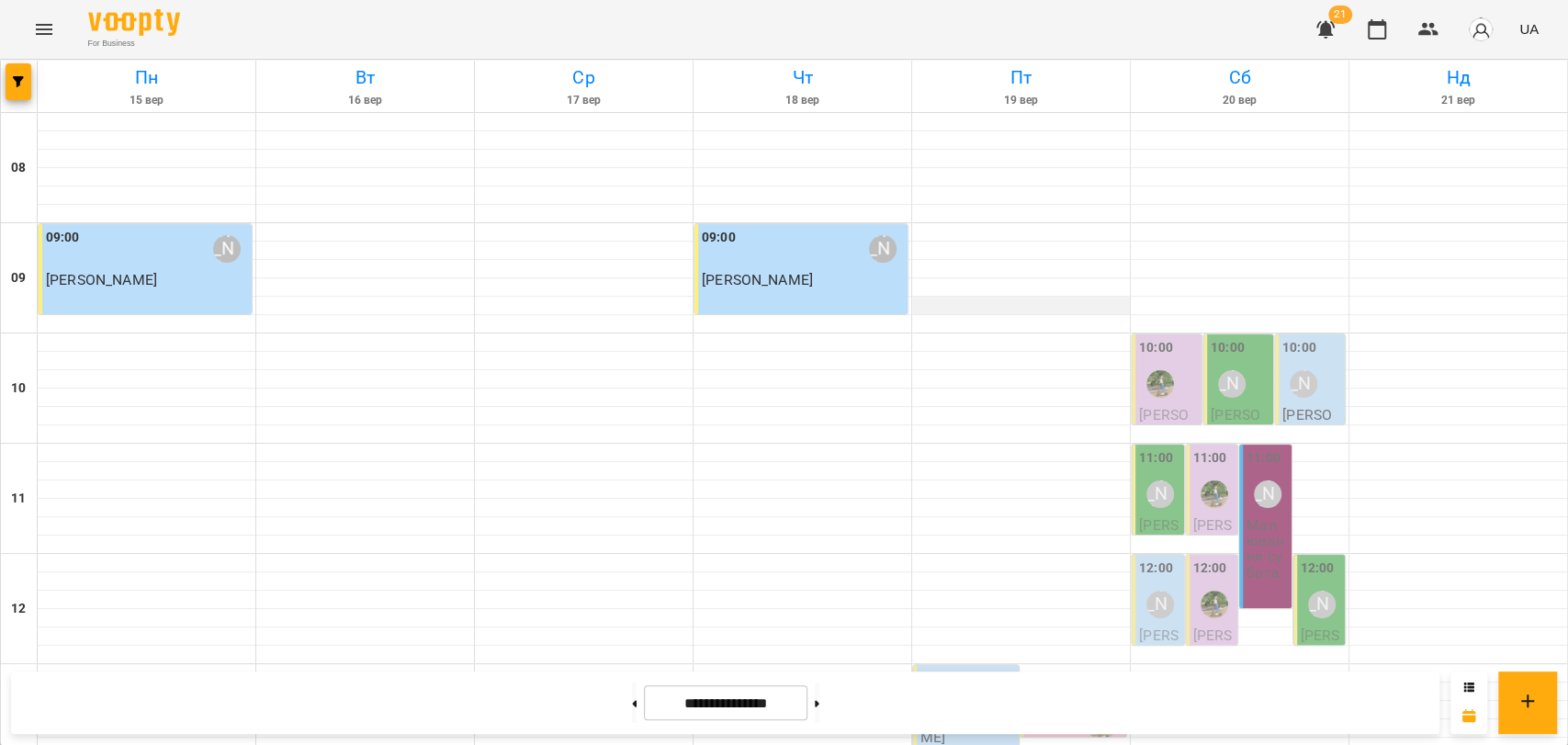
scroll to position [612, 0]
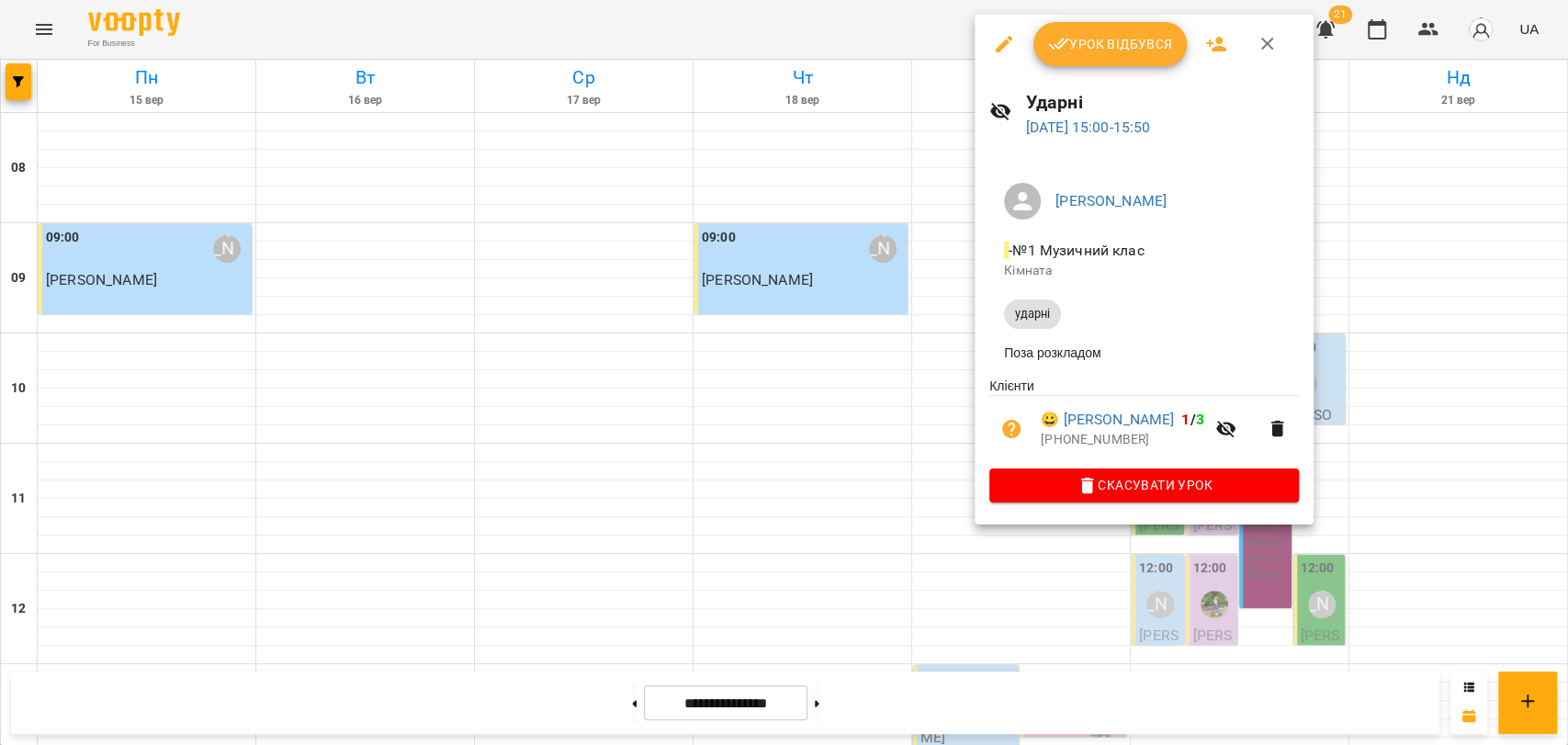
click at [951, 352] on div at bounding box center [784, 372] width 1568 height 745
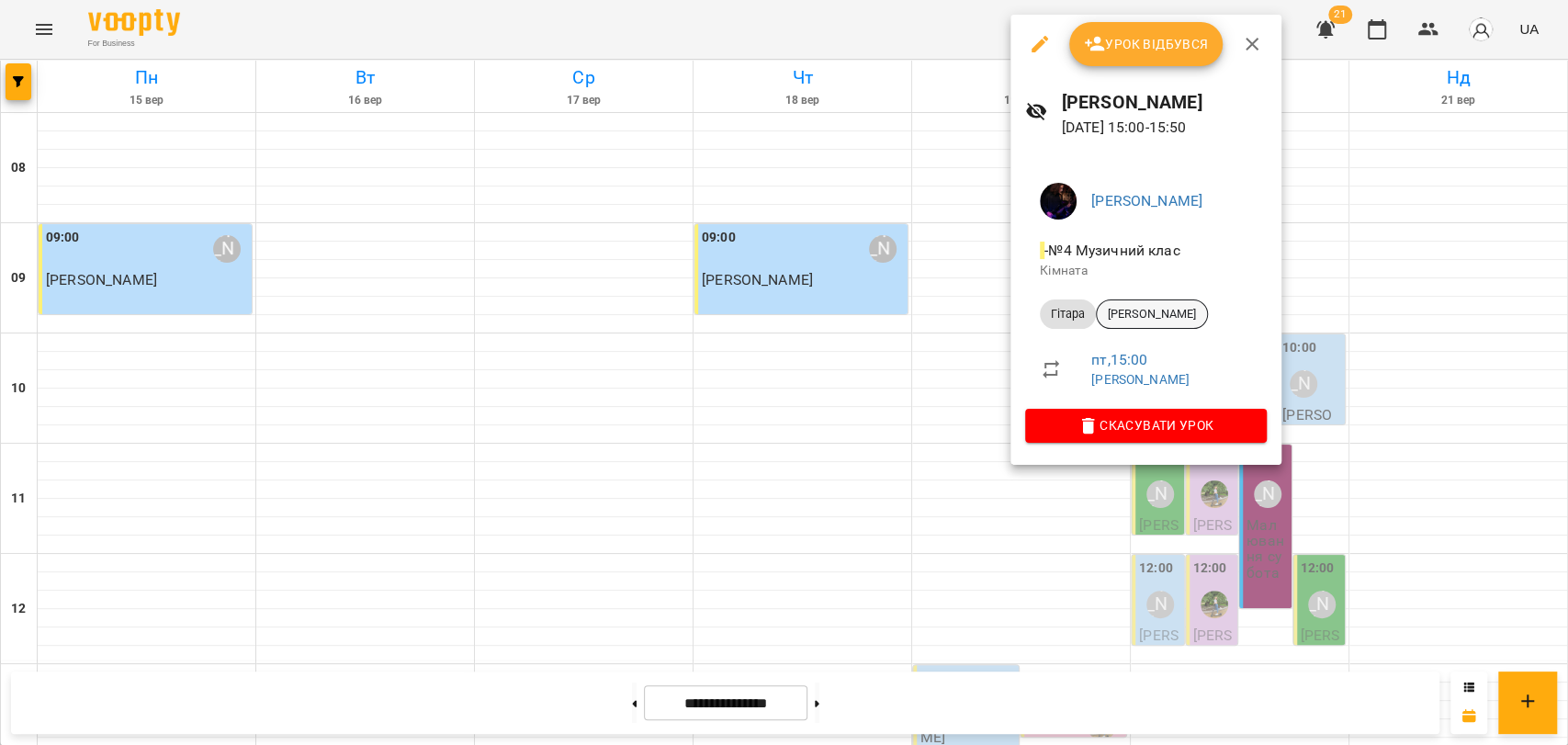
click at [1126, 310] on span "[PERSON_NAME]" at bounding box center [1152, 314] width 110 height 17
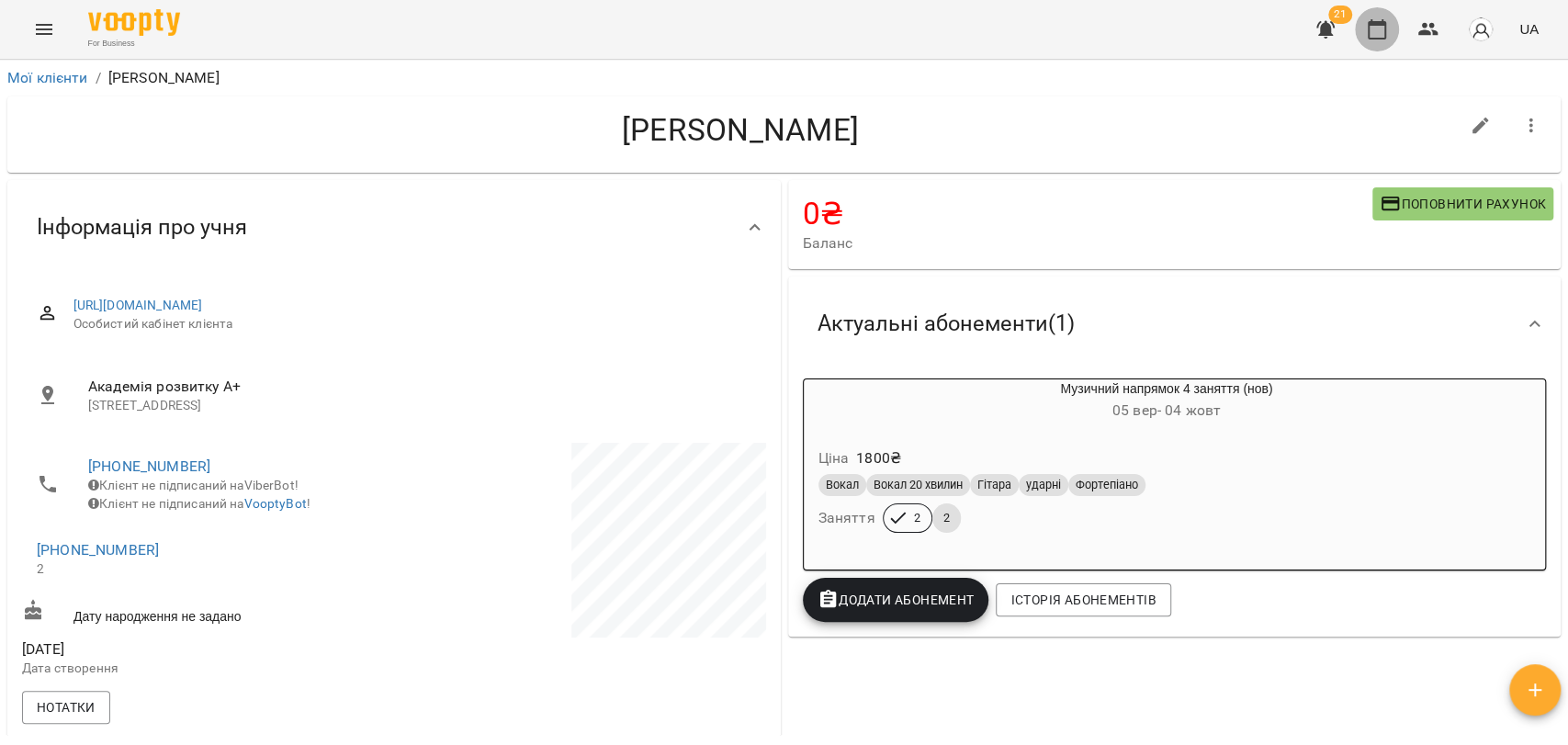
click at [1371, 37] on icon "button" at bounding box center [1378, 29] width 22 height 22
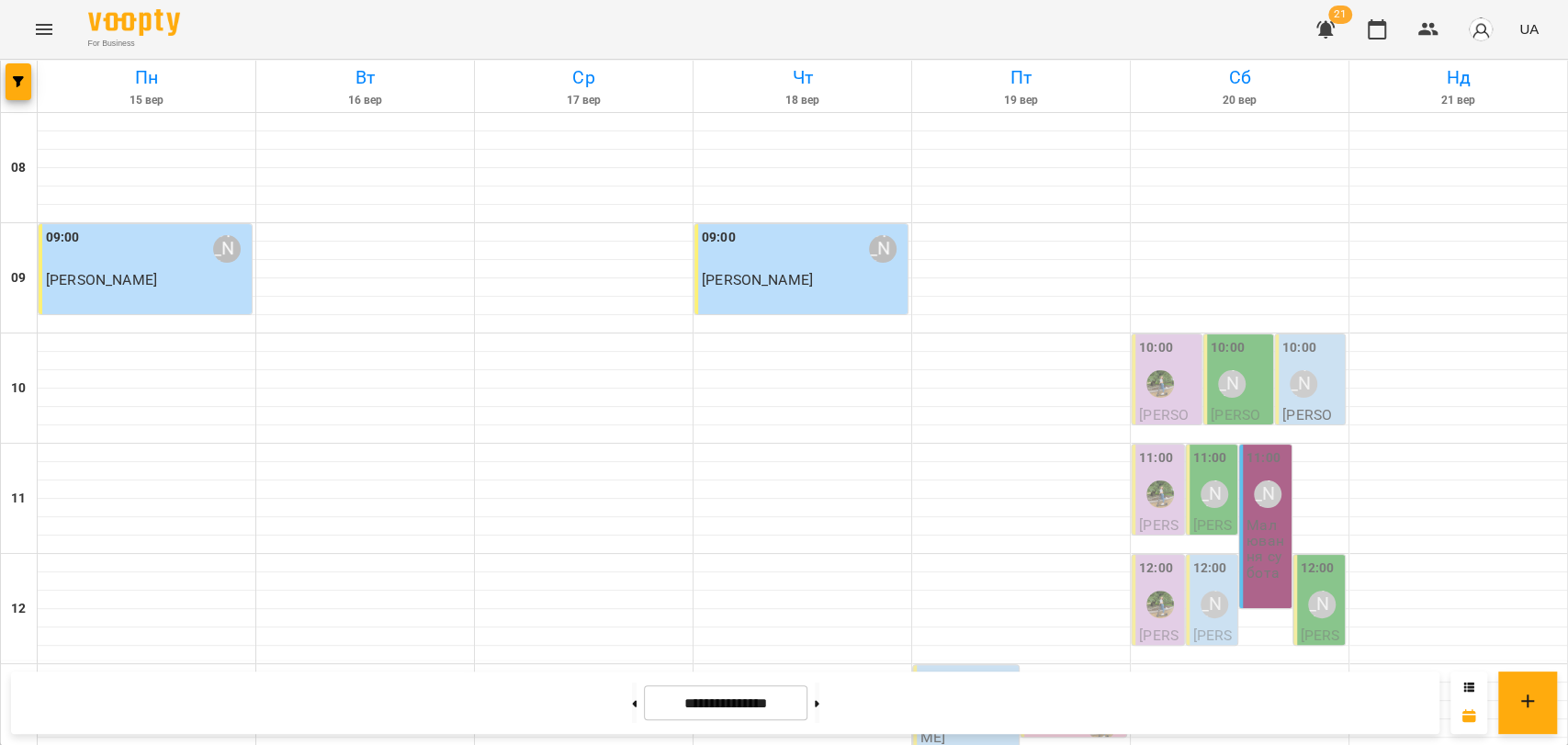
scroll to position [714, 0]
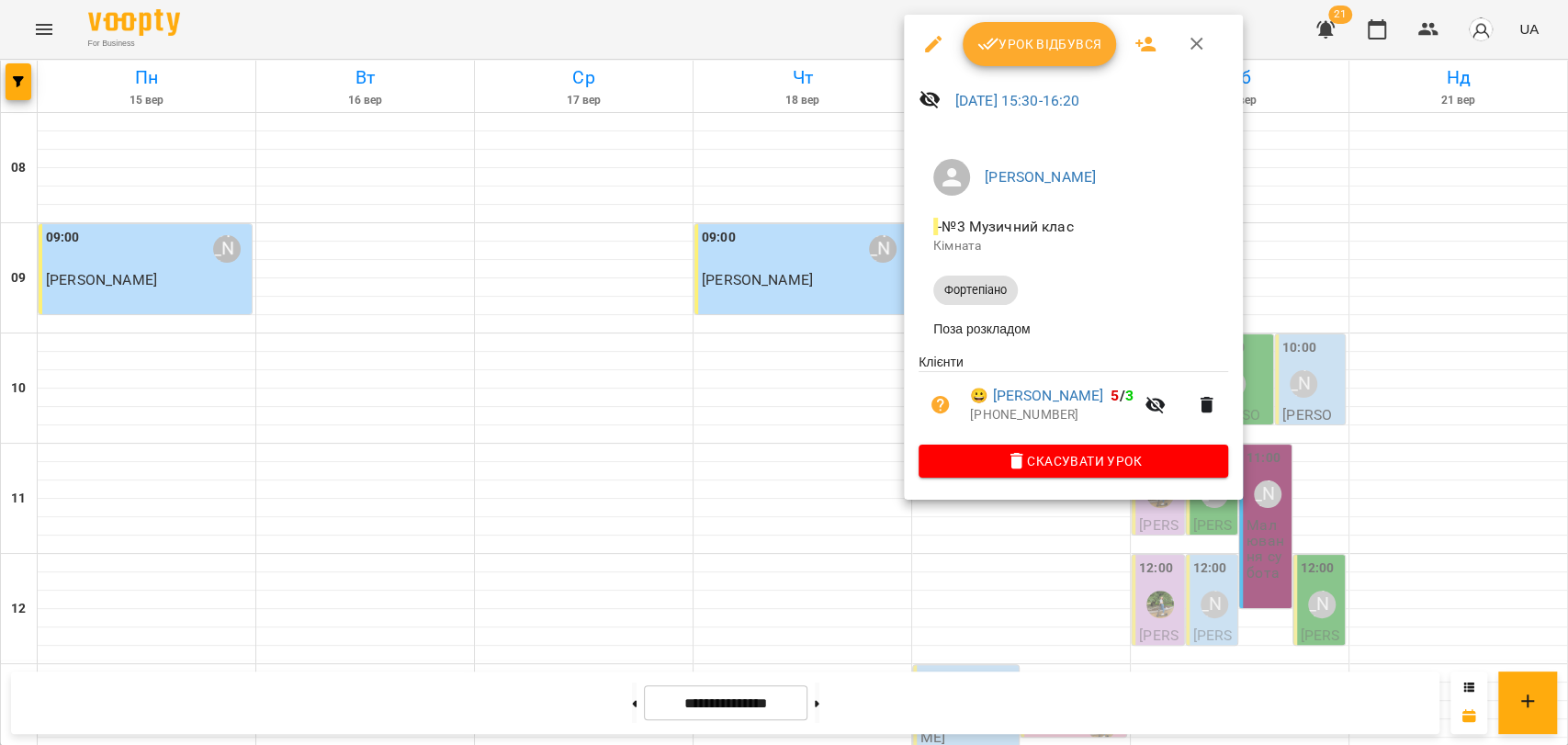
click at [1070, 579] on div at bounding box center [784, 372] width 1568 height 745
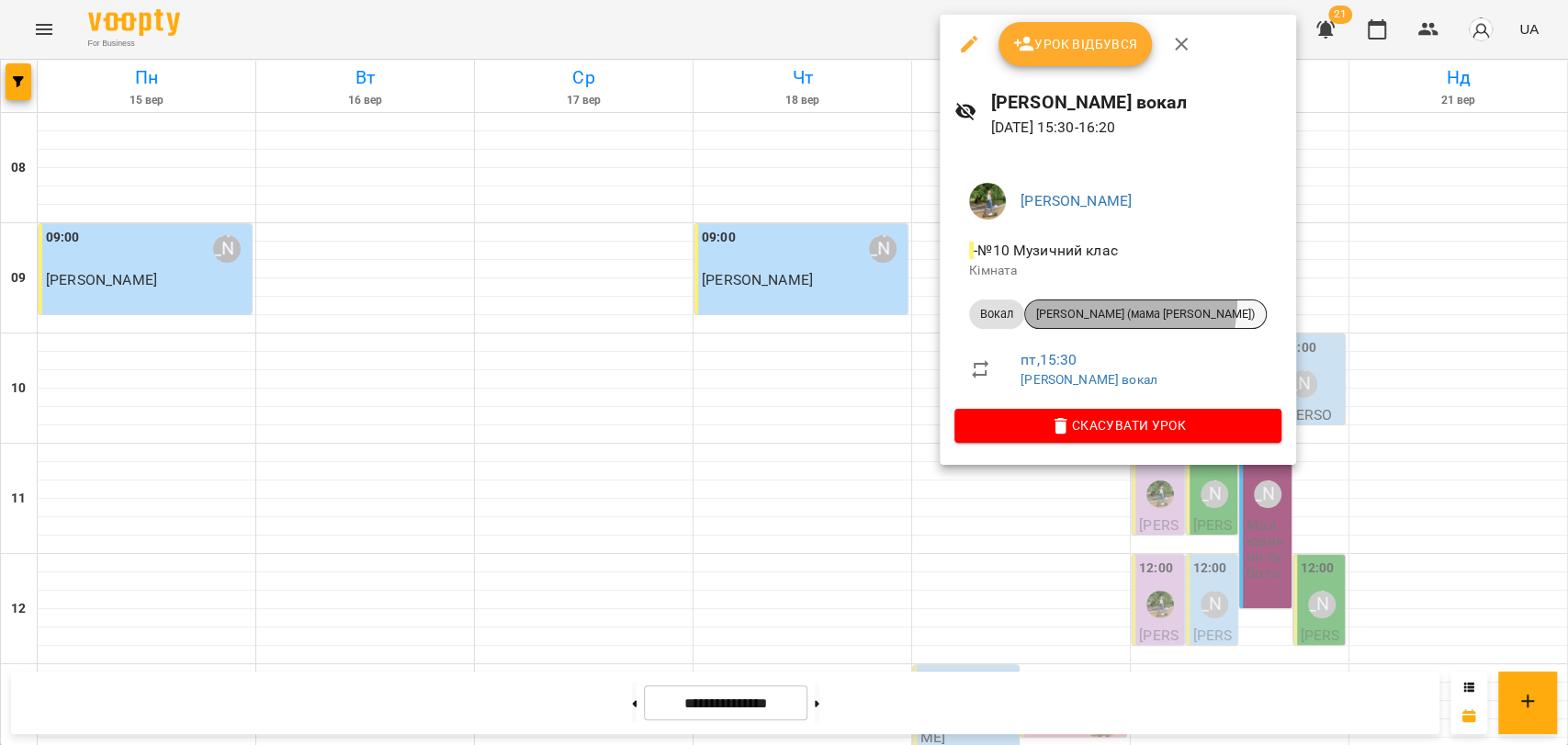
click at [1085, 299] on div "[PERSON_NAME] (мама [PERSON_NAME])" at bounding box center [1146, 314] width 243 height 29
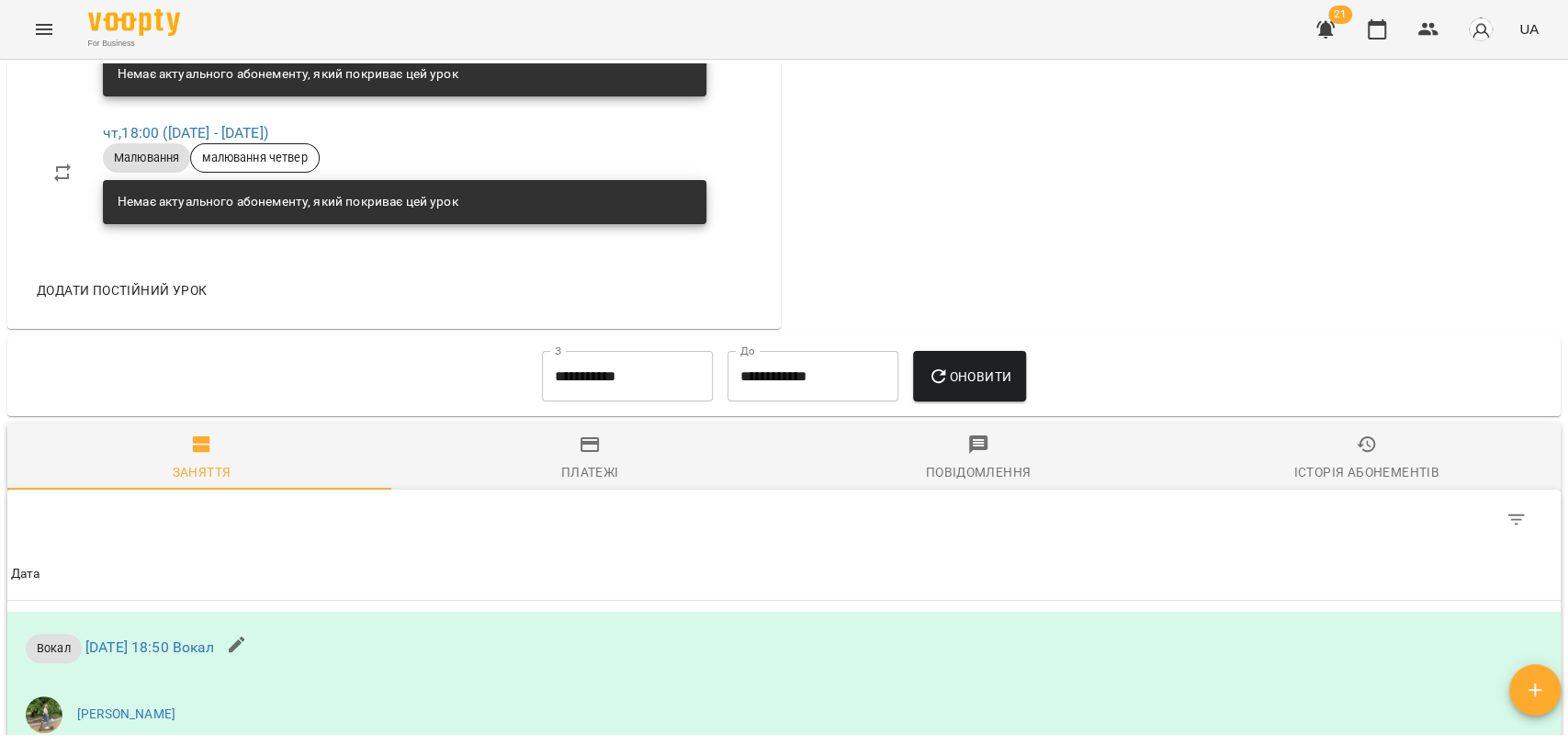
scroll to position [1530, 0]
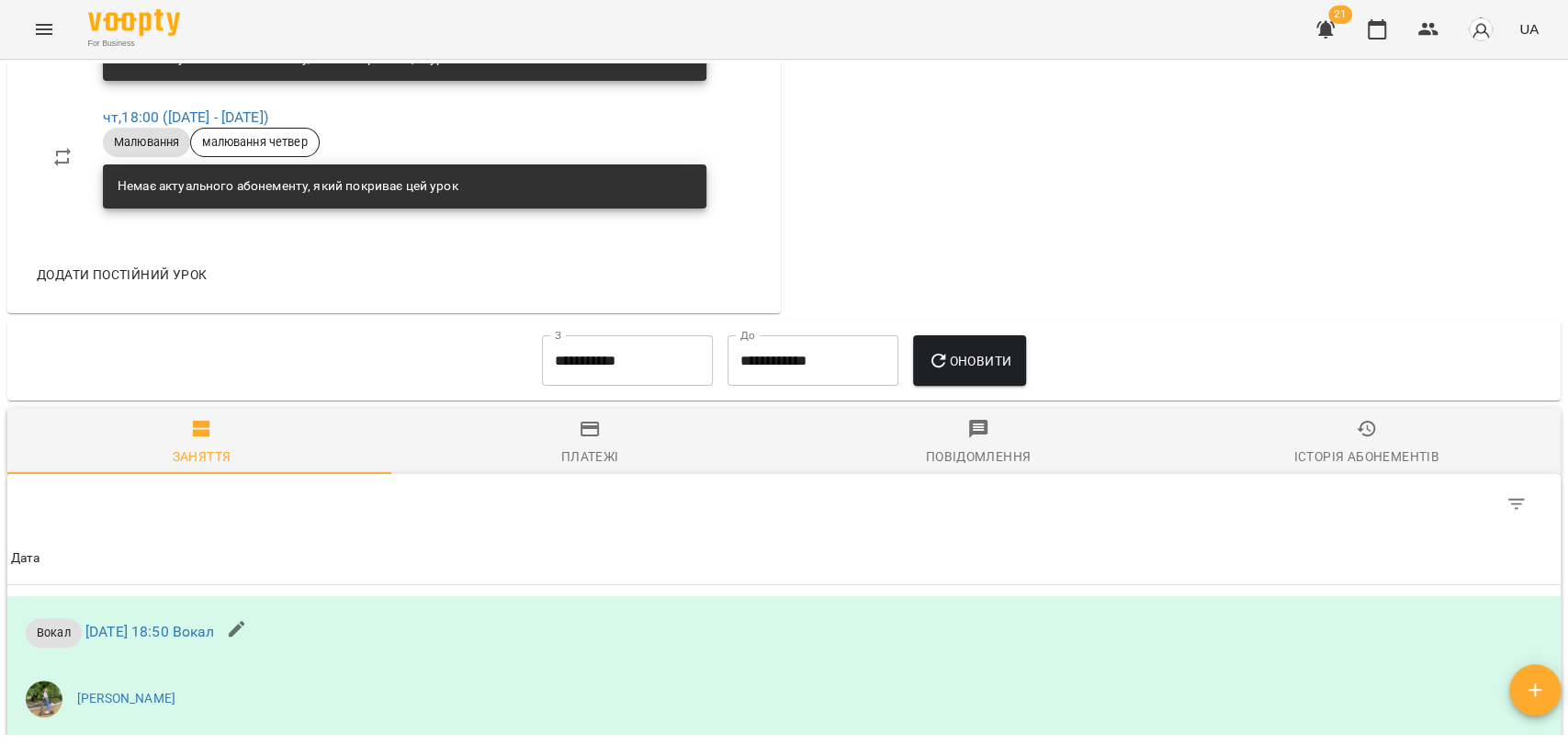
click at [1357, 422] on icon "button" at bounding box center [1366, 429] width 19 height 17
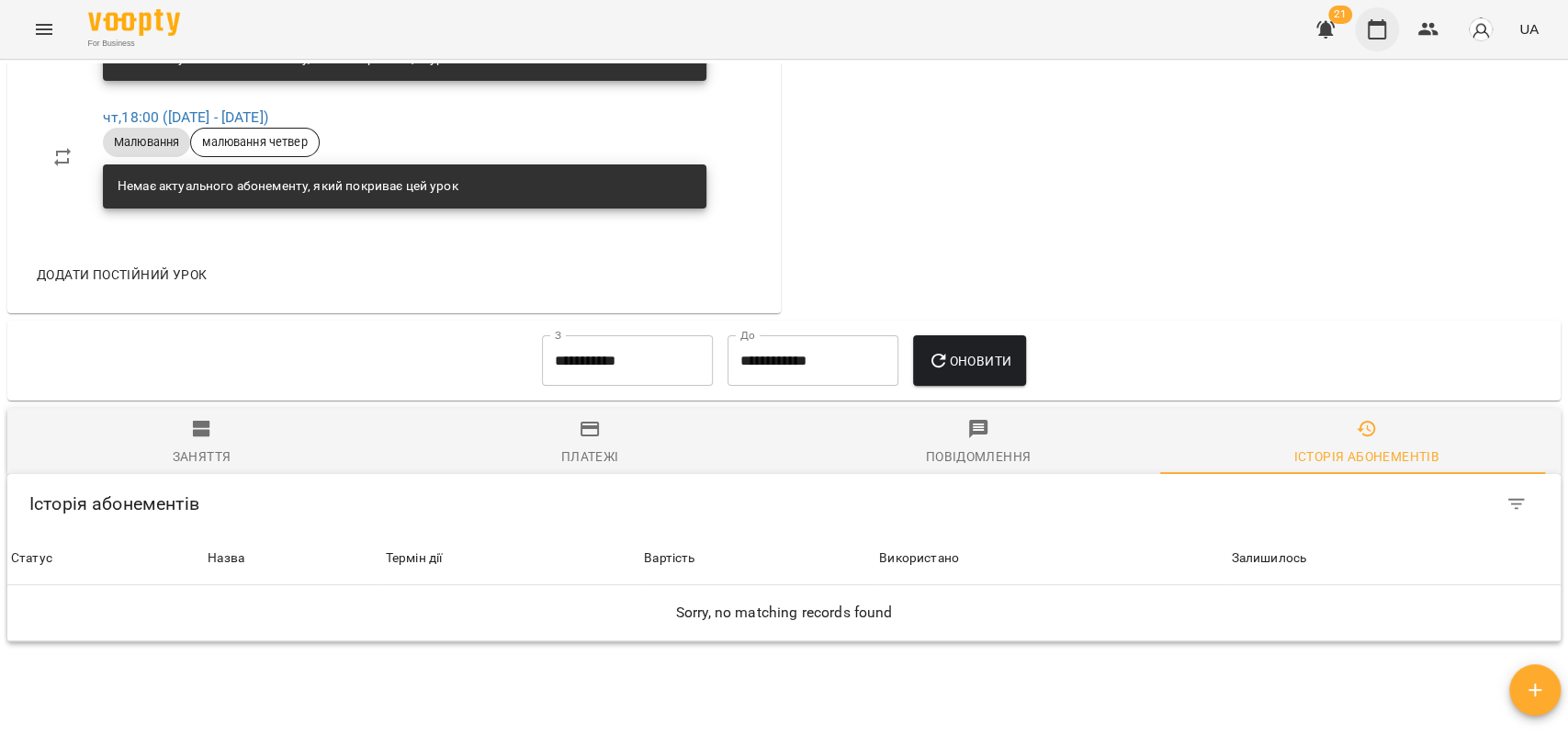
click at [1376, 42] on button "button" at bounding box center [1378, 29] width 44 height 44
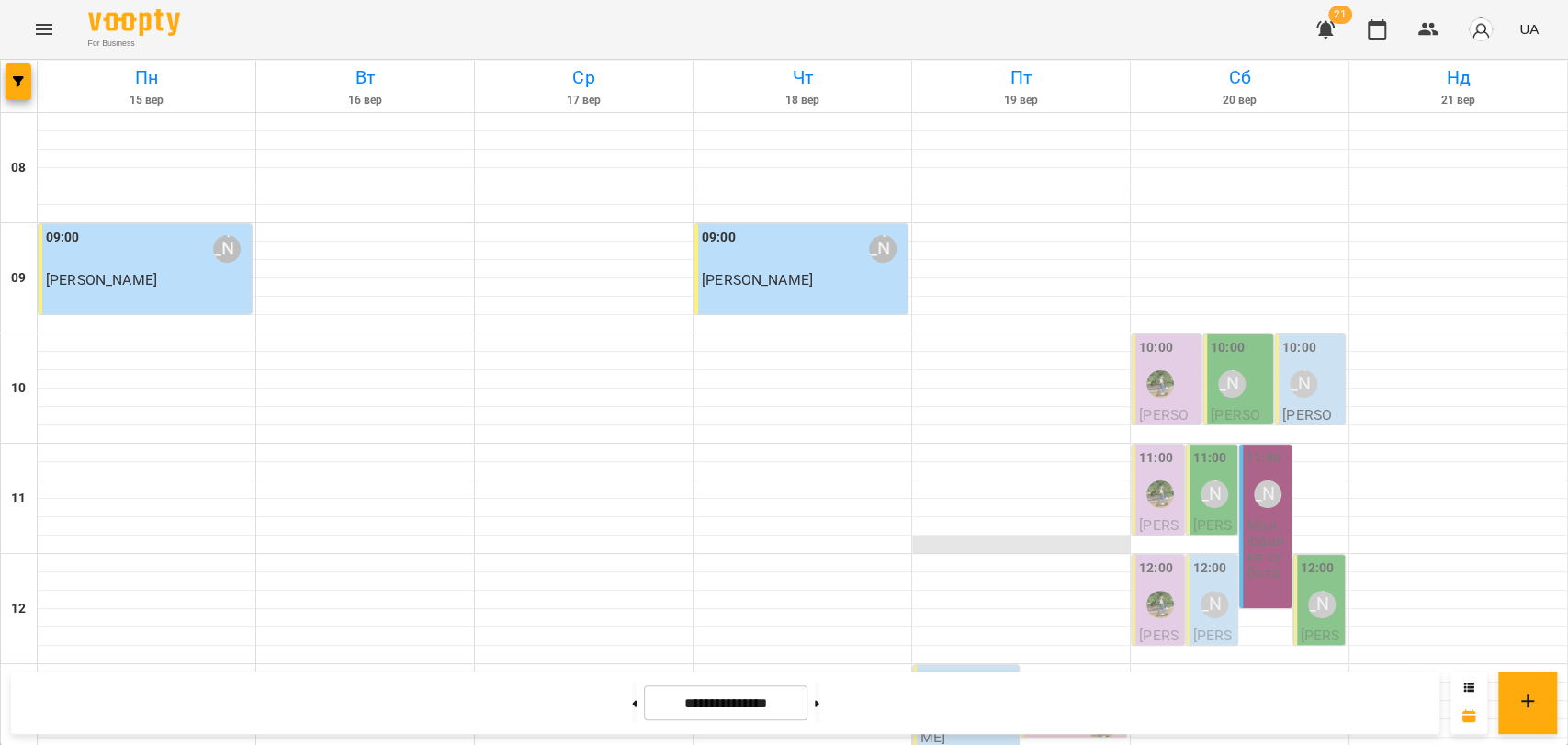
scroll to position [774, 0]
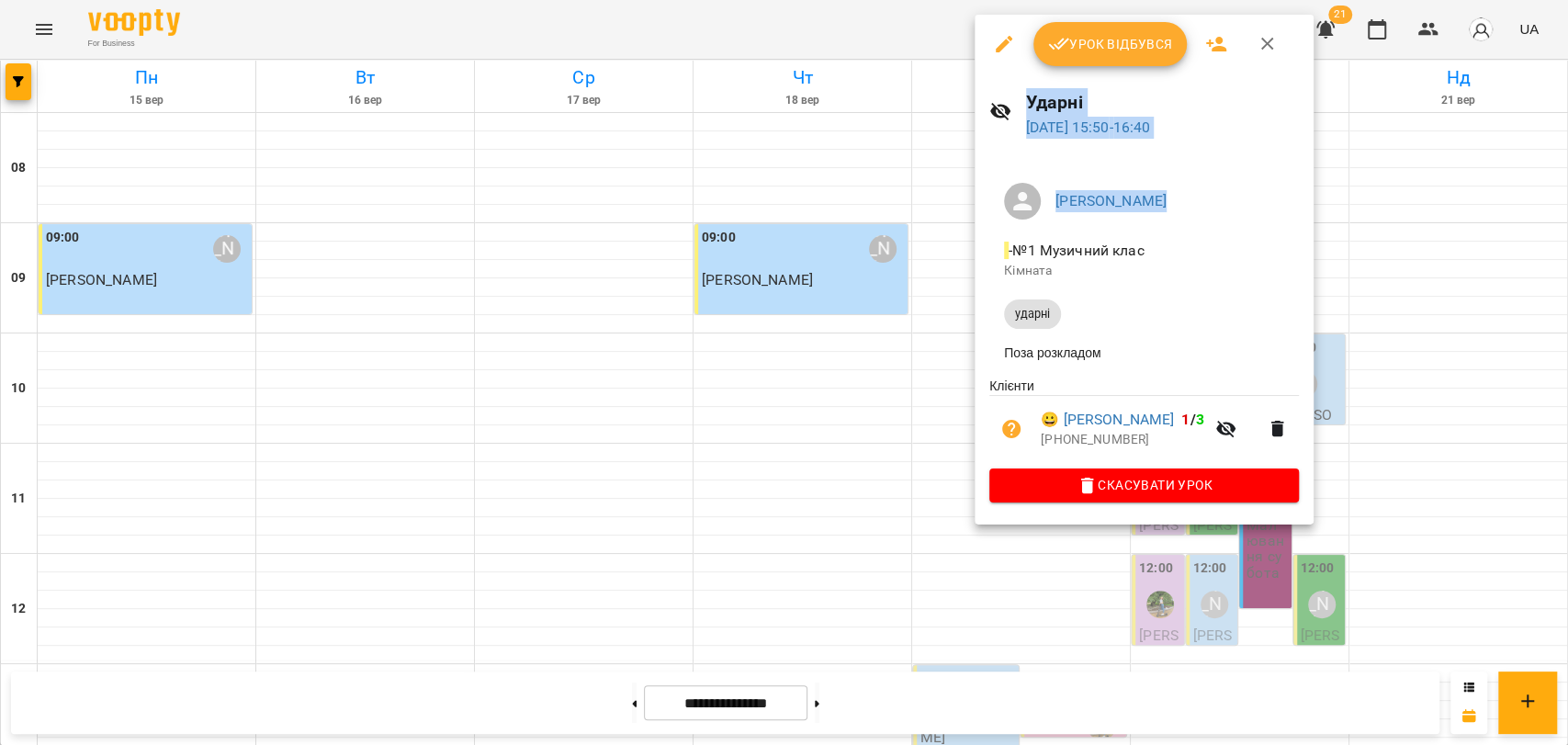
drag, startPoint x: 974, startPoint y: 237, endPoint x: 973, endPoint y: 250, distance: 13.0
click at [973, 250] on div "Урок відбувся Ударні 19 вер 2025 15:50 - 16:40 Леонід Мітус - №1 Музичний клас …" at bounding box center [784, 372] width 1568 height 745
click at [982, 252] on div "Леонід Мітус - №1 Музичний клас Кімната ударні Поза розкладом Клієнти 😀 Мудриць…" at bounding box center [1144, 338] width 339 height 371
click at [970, 257] on div at bounding box center [784, 372] width 1568 height 745
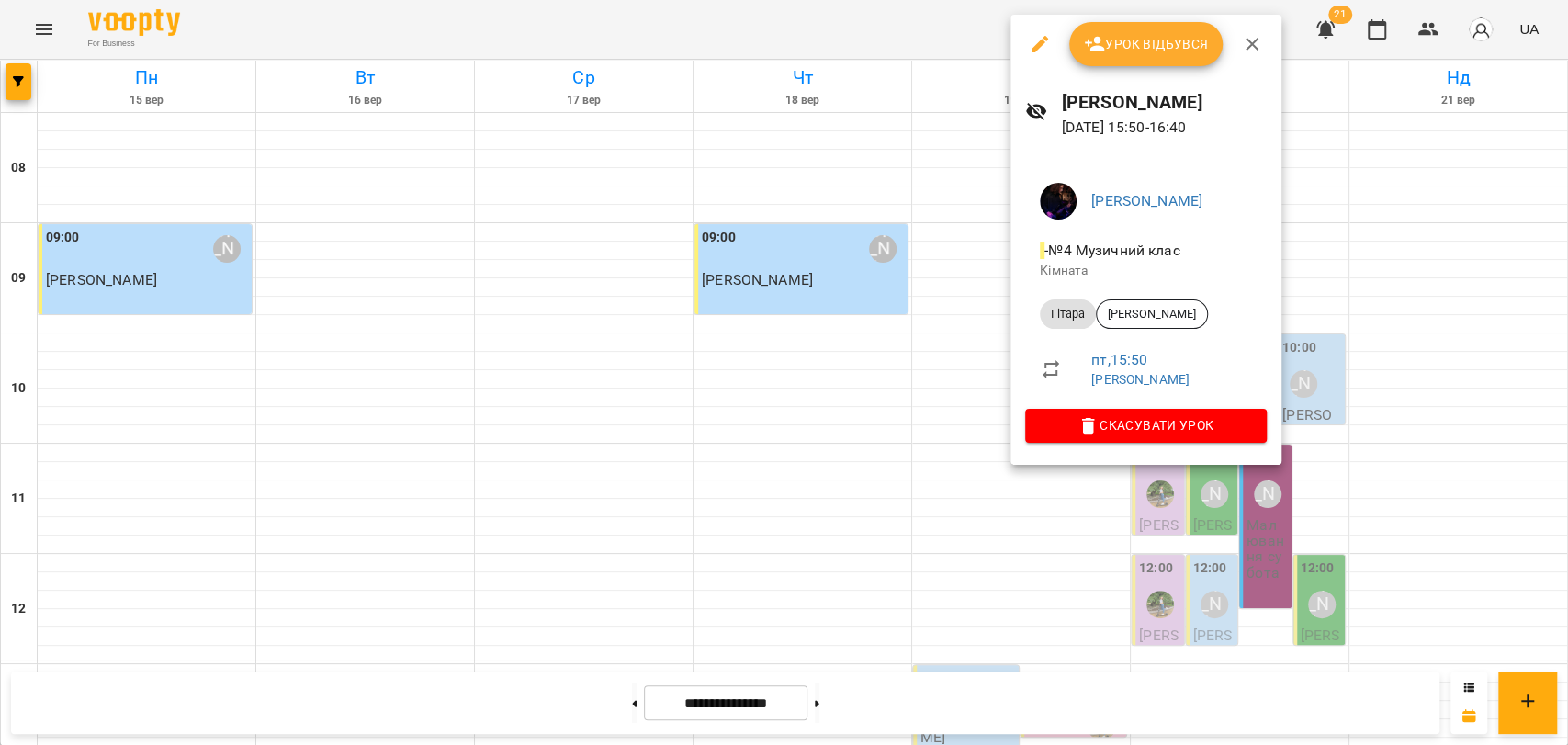
click at [970, 256] on div at bounding box center [784, 372] width 1568 height 745
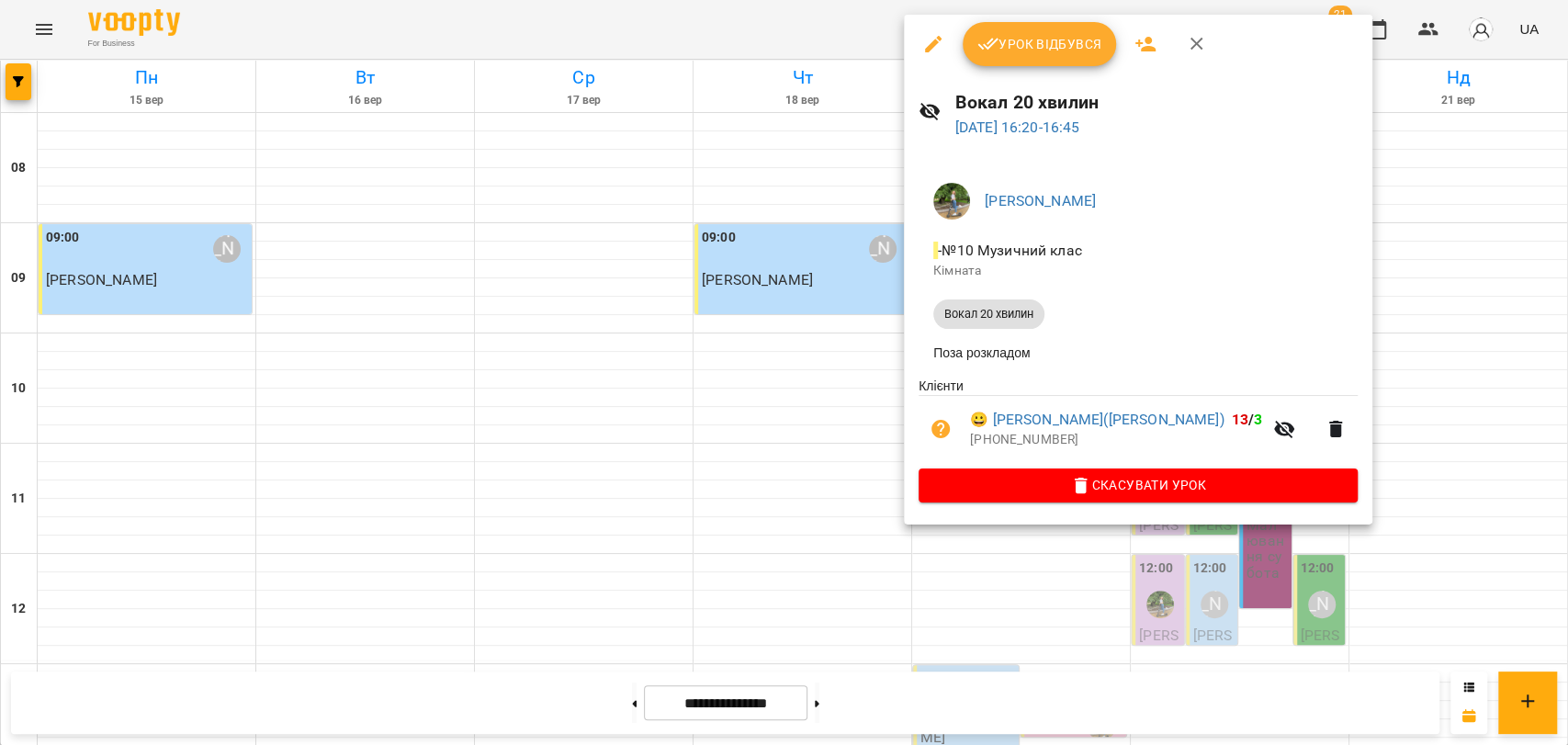
drag, startPoint x: 921, startPoint y: 575, endPoint x: 920, endPoint y: 558, distance: 17.0
click at [921, 575] on div at bounding box center [784, 372] width 1568 height 745
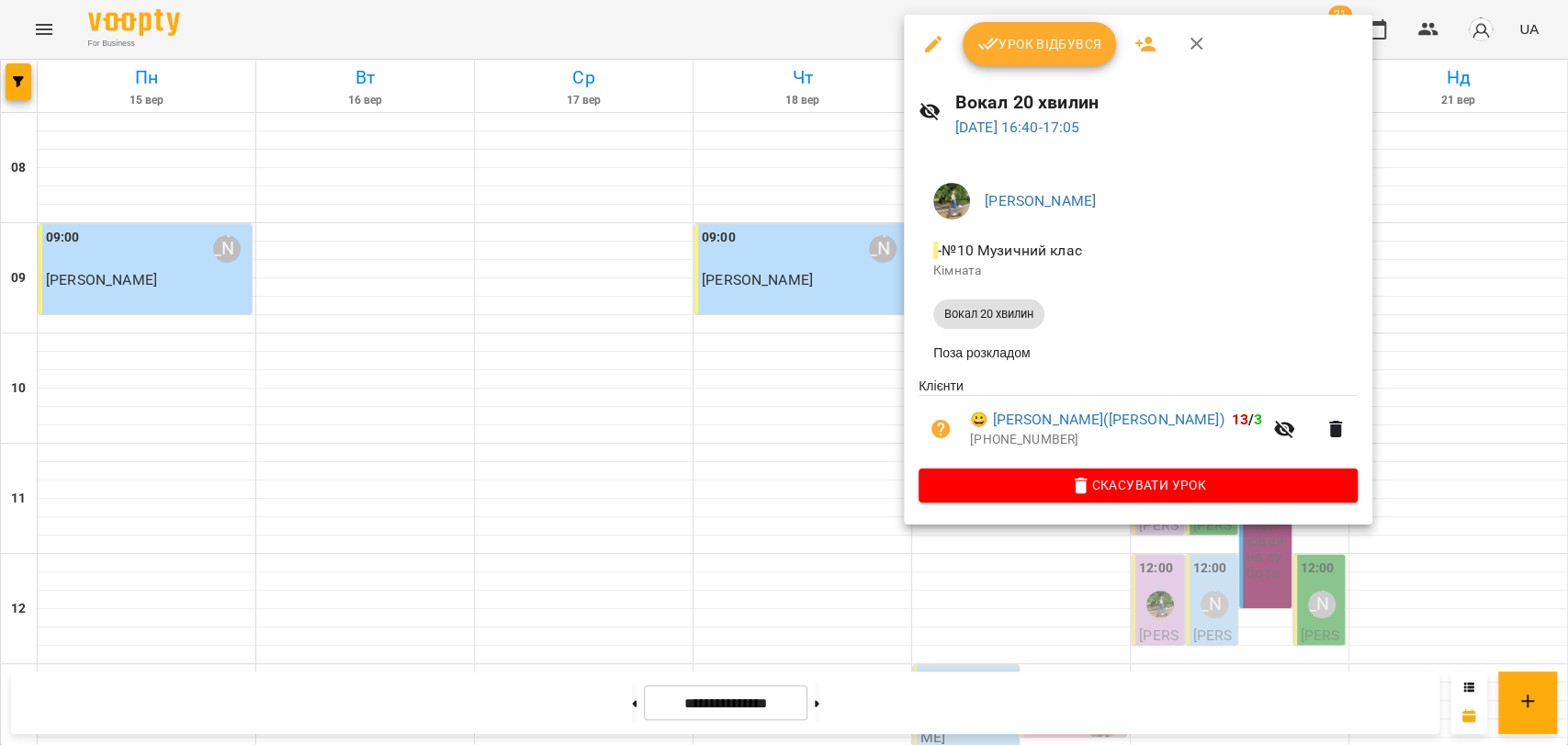
click at [999, 545] on div at bounding box center [784, 372] width 1568 height 745
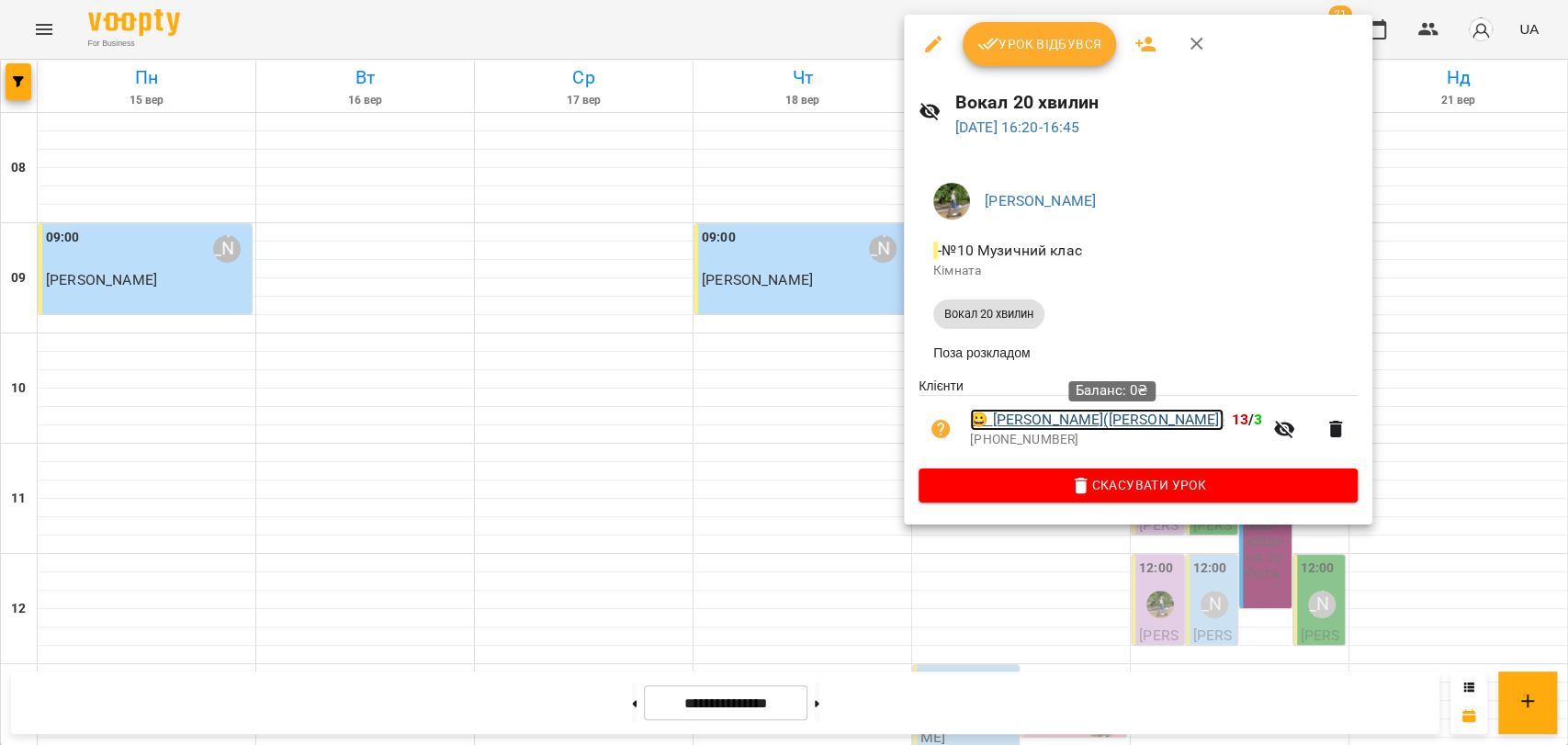
click at [1156, 415] on link "😀 Зеленковська Альона(Мама Дарина)" at bounding box center [1097, 419] width 254 height 22
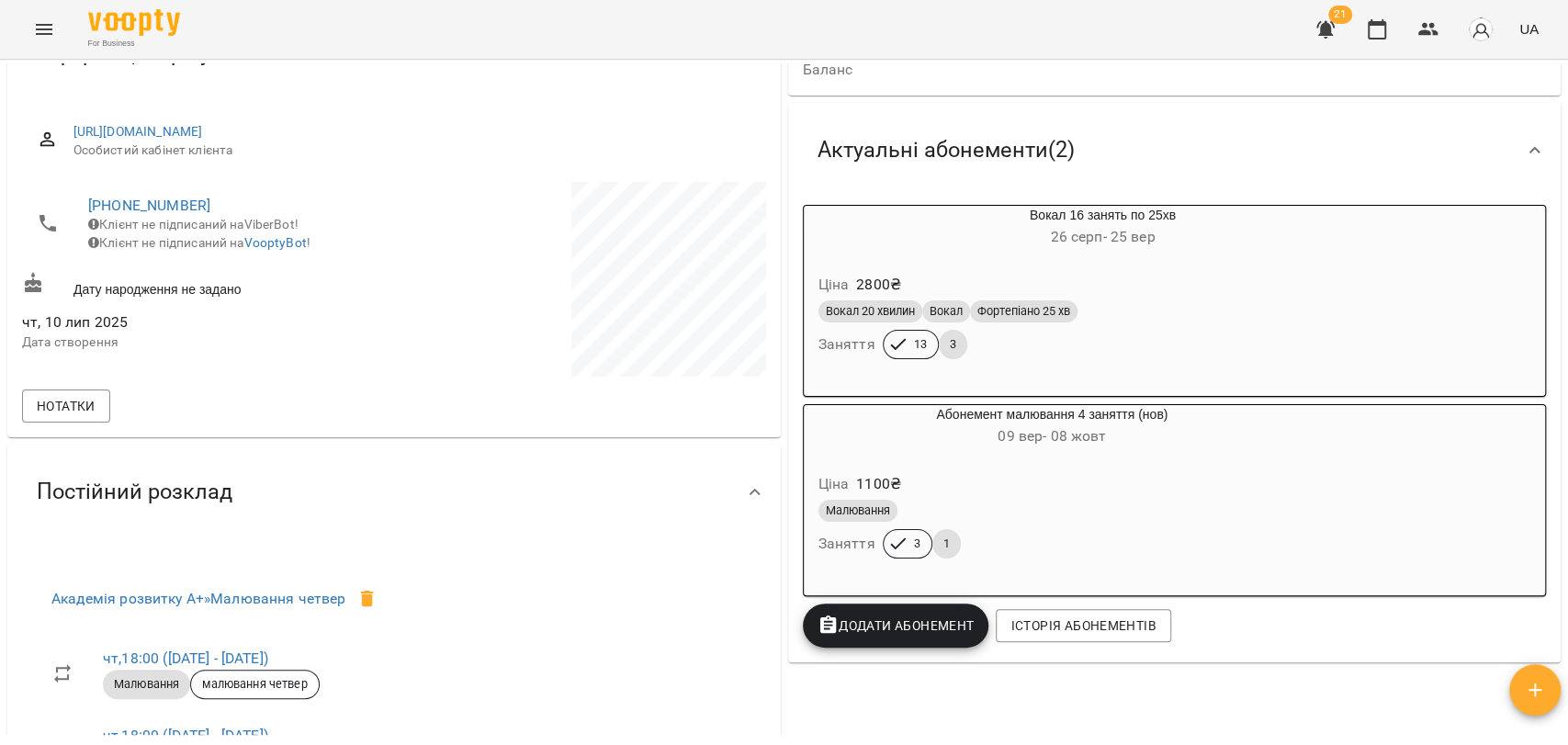
scroll to position [204, 0]
click at [1378, 40] on button "button" at bounding box center [1378, 29] width 44 height 44
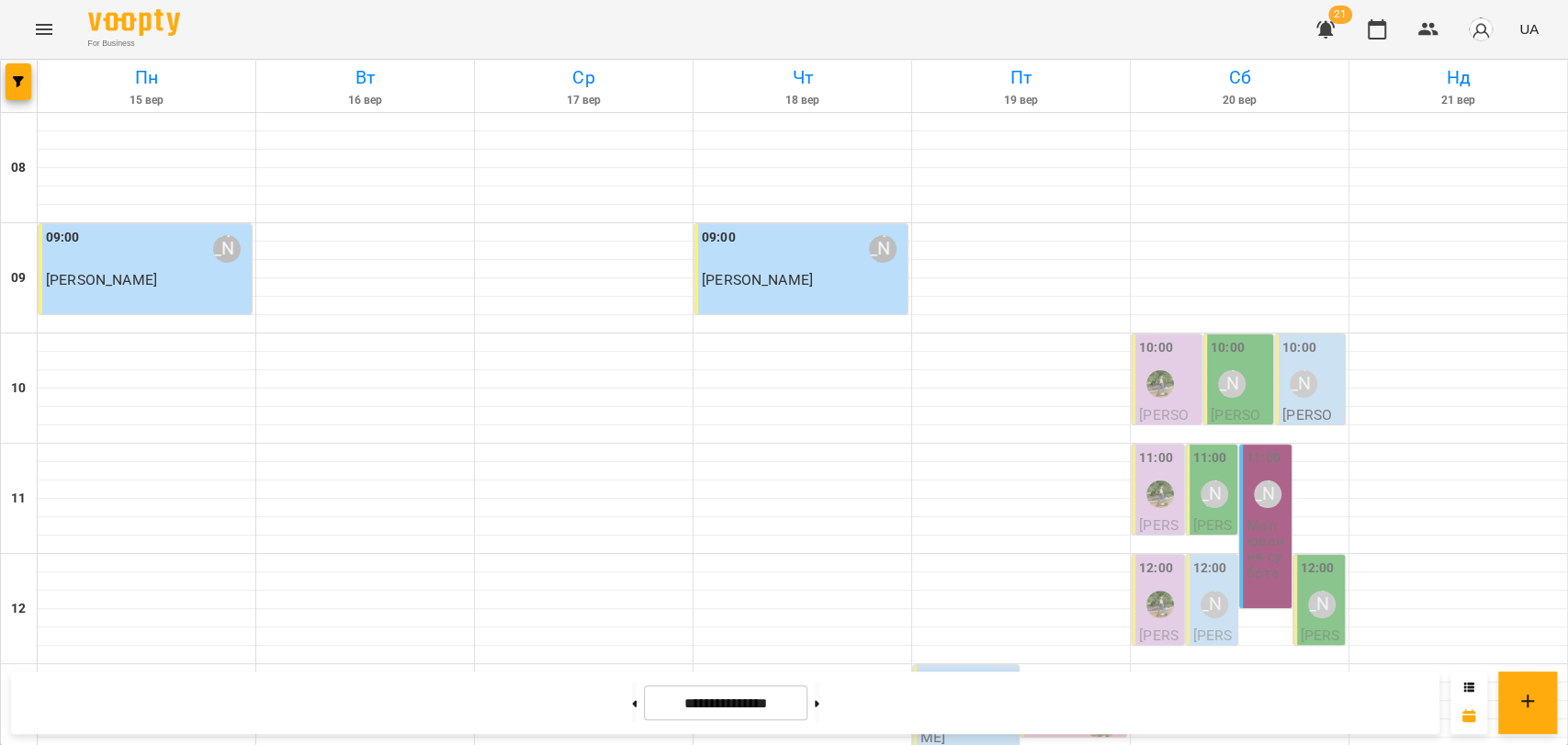
scroll to position [774, 0]
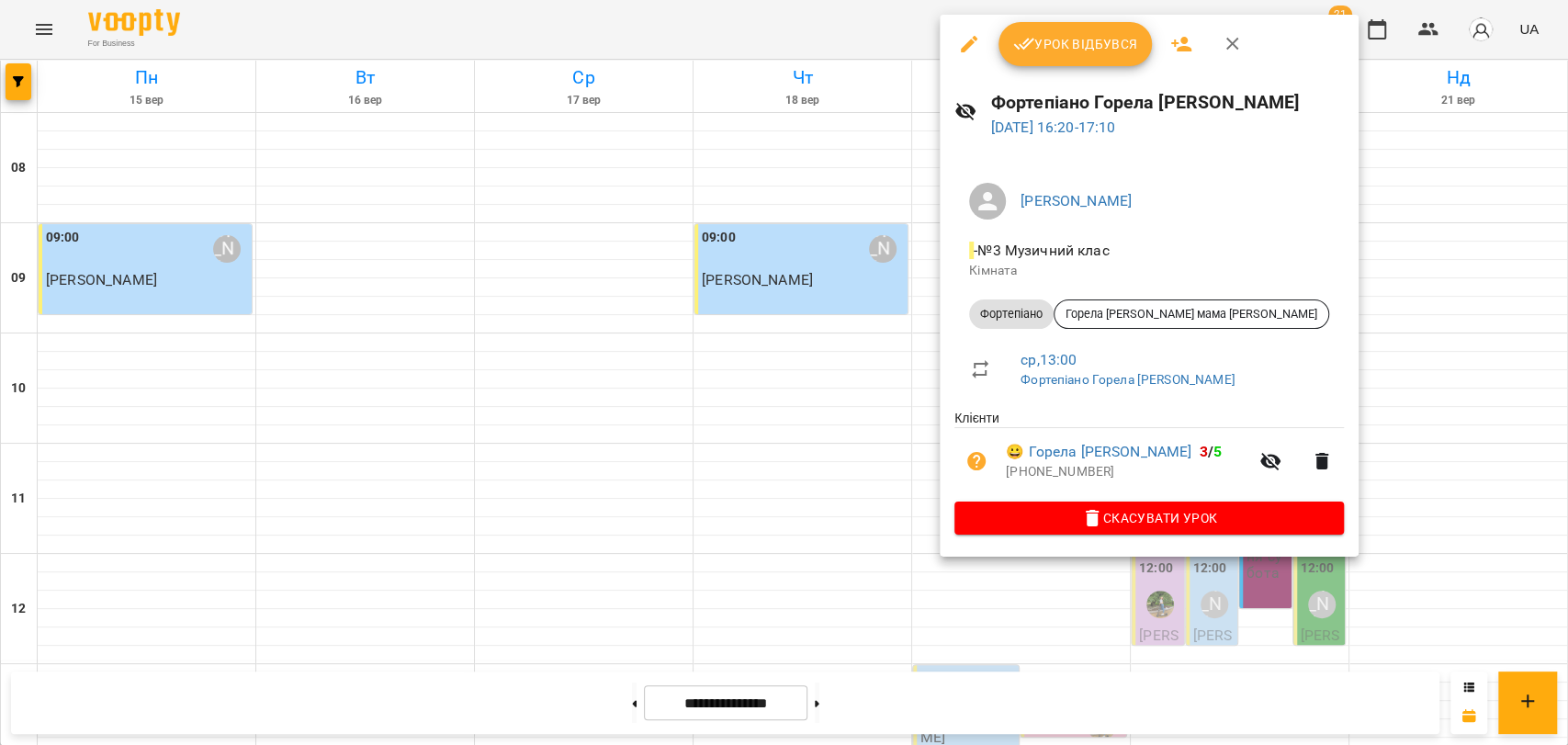
click at [882, 402] on div at bounding box center [784, 372] width 1568 height 745
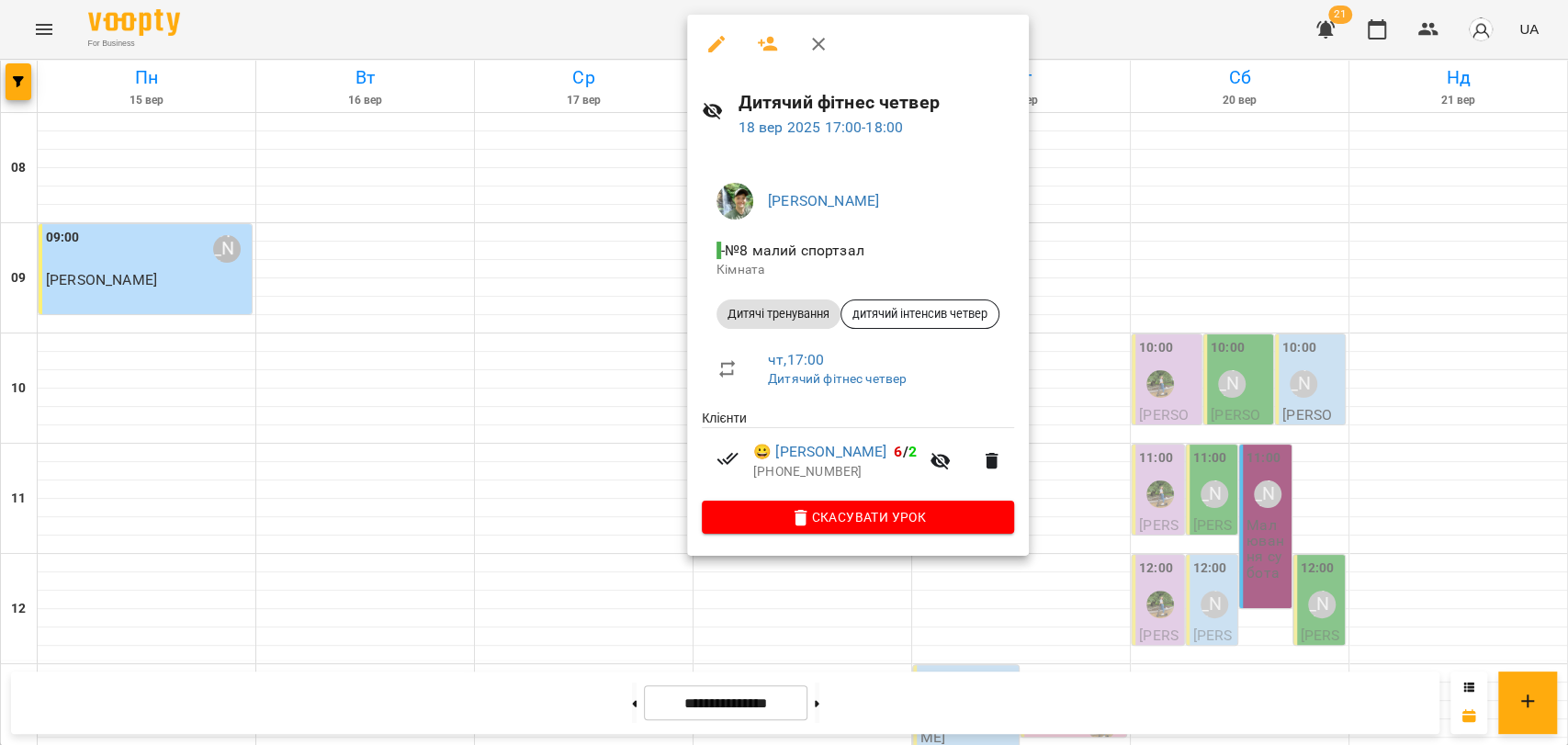
click at [1110, 53] on div at bounding box center [784, 372] width 1568 height 745
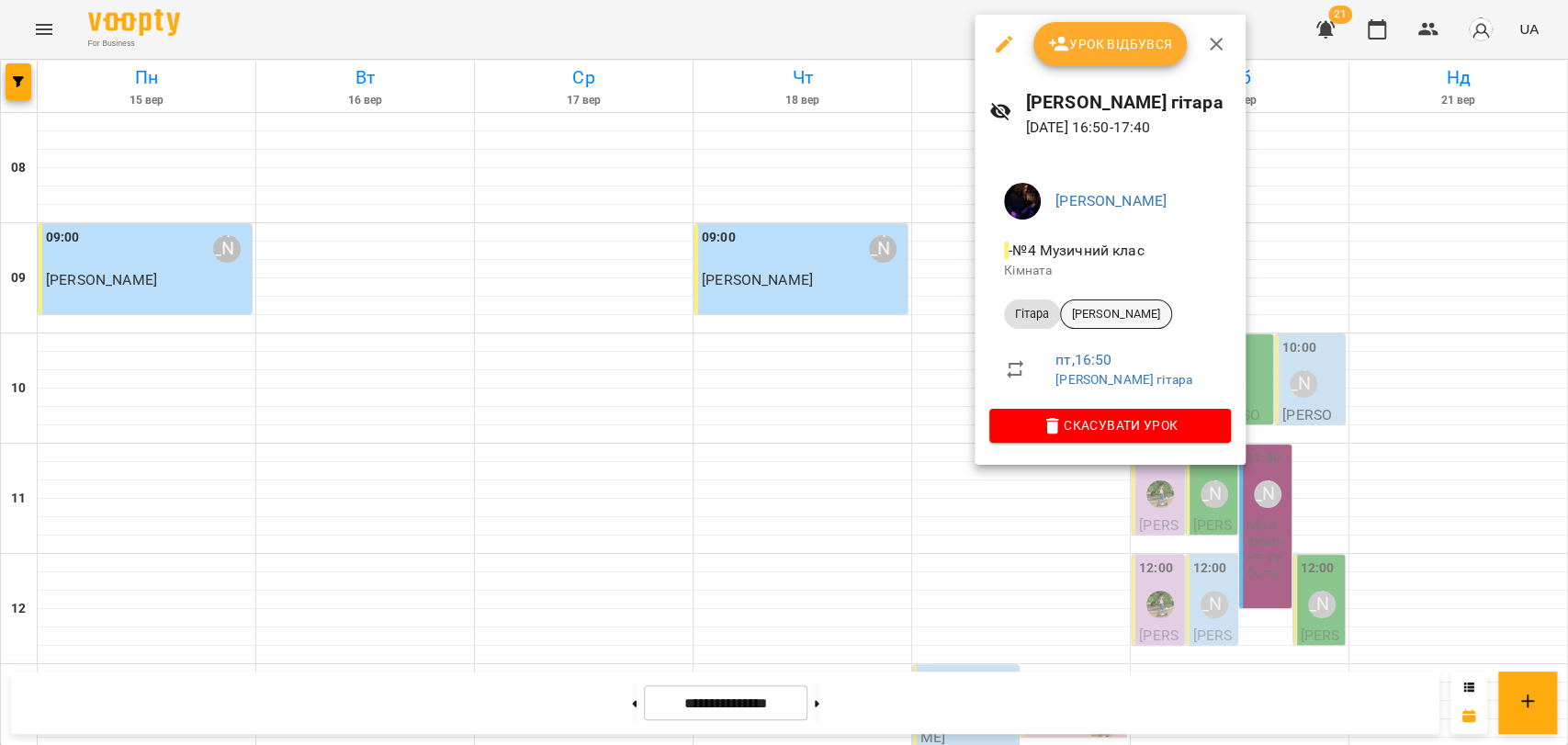
click at [1085, 308] on span "[PERSON_NAME]" at bounding box center [1116, 314] width 110 height 17
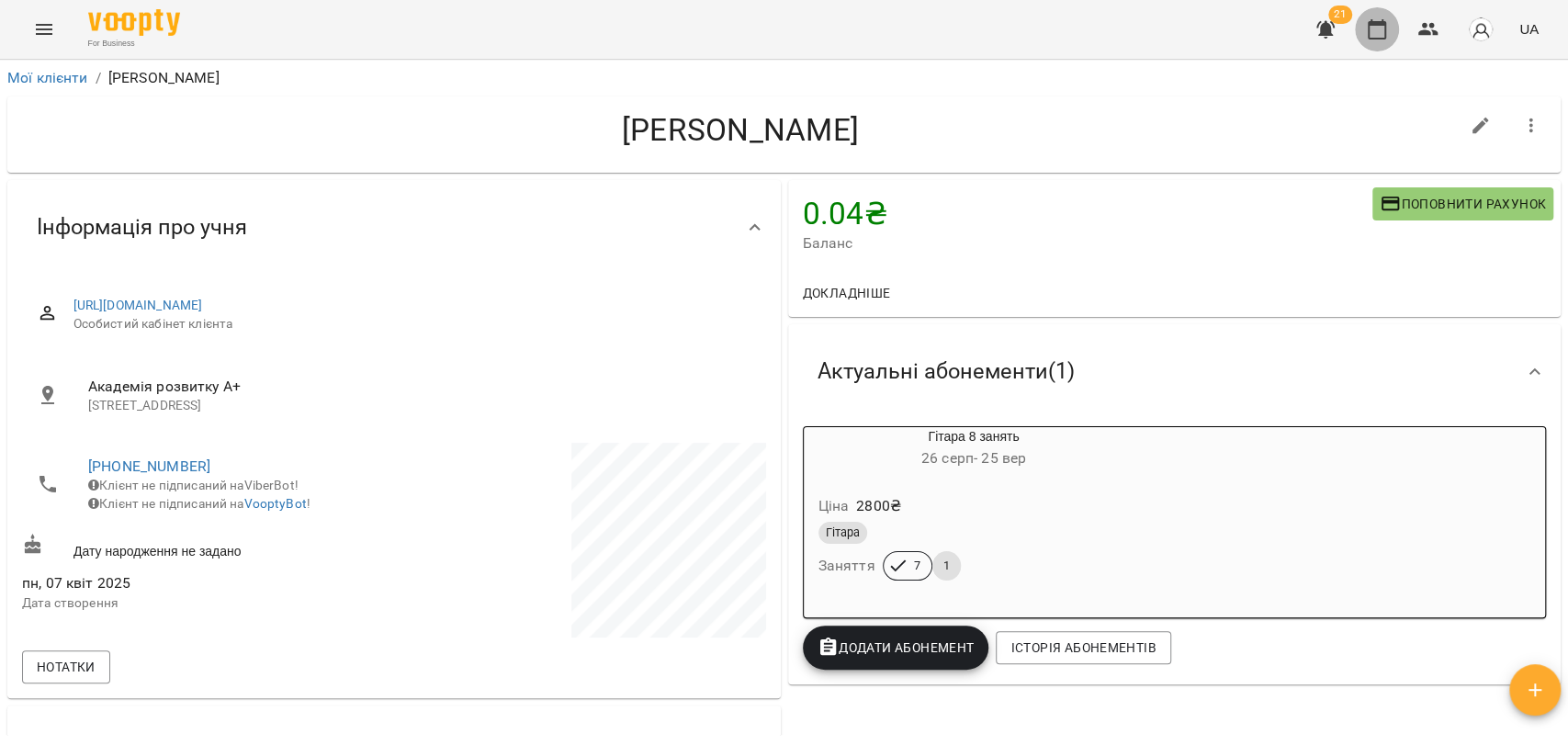
click at [1378, 40] on button "button" at bounding box center [1378, 29] width 44 height 44
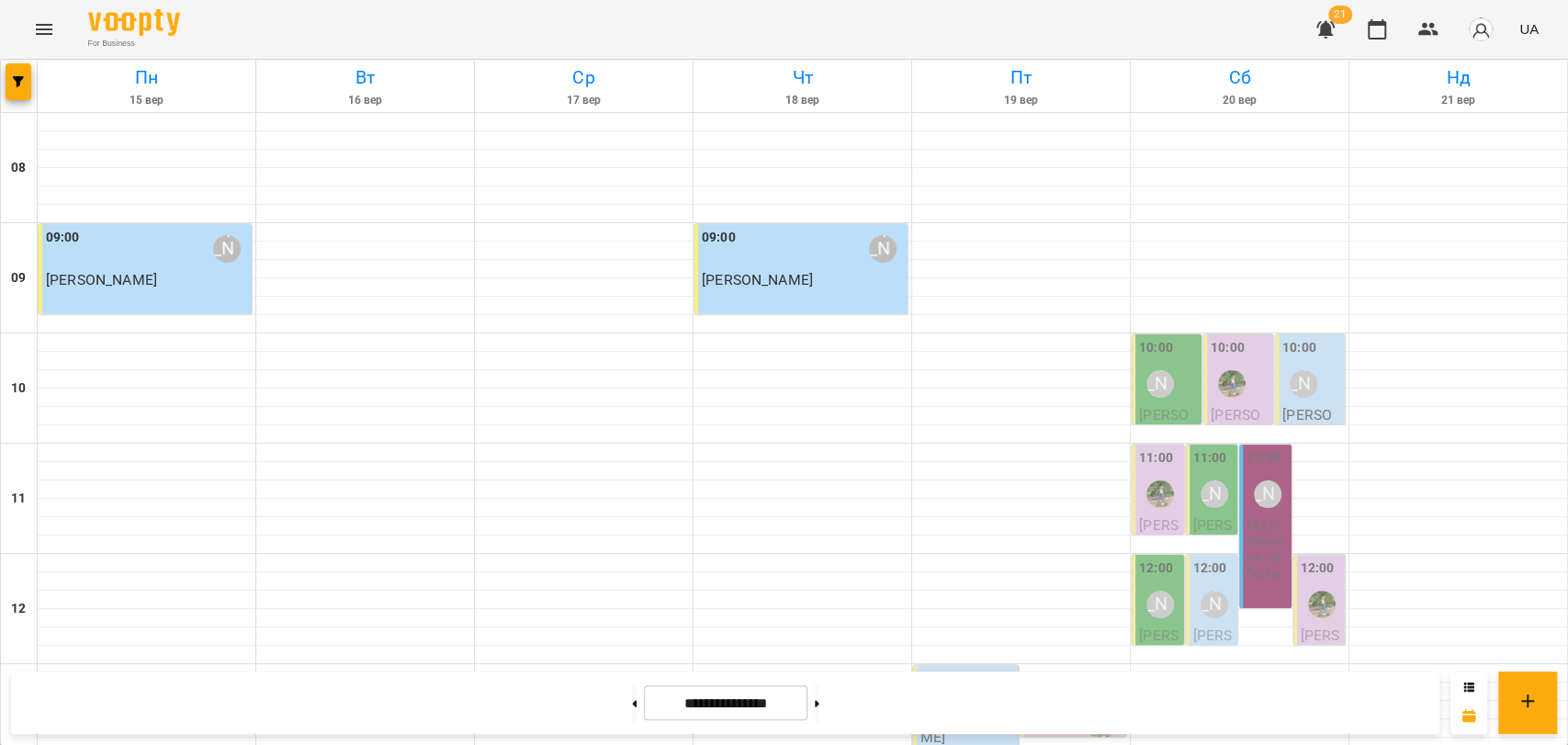
scroll to position [774, 0]
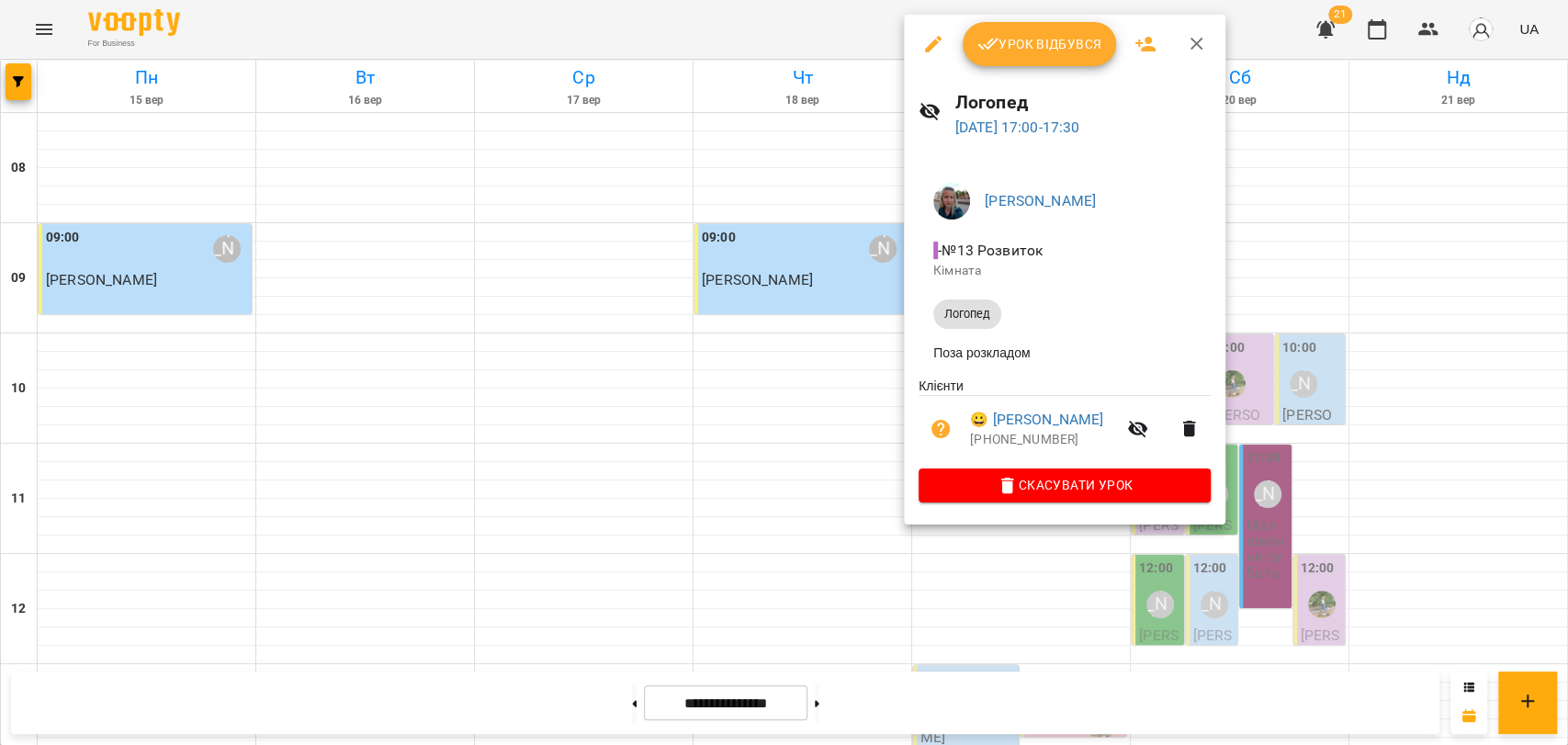
click at [1205, 39] on icon "button" at bounding box center [1197, 44] width 22 height 22
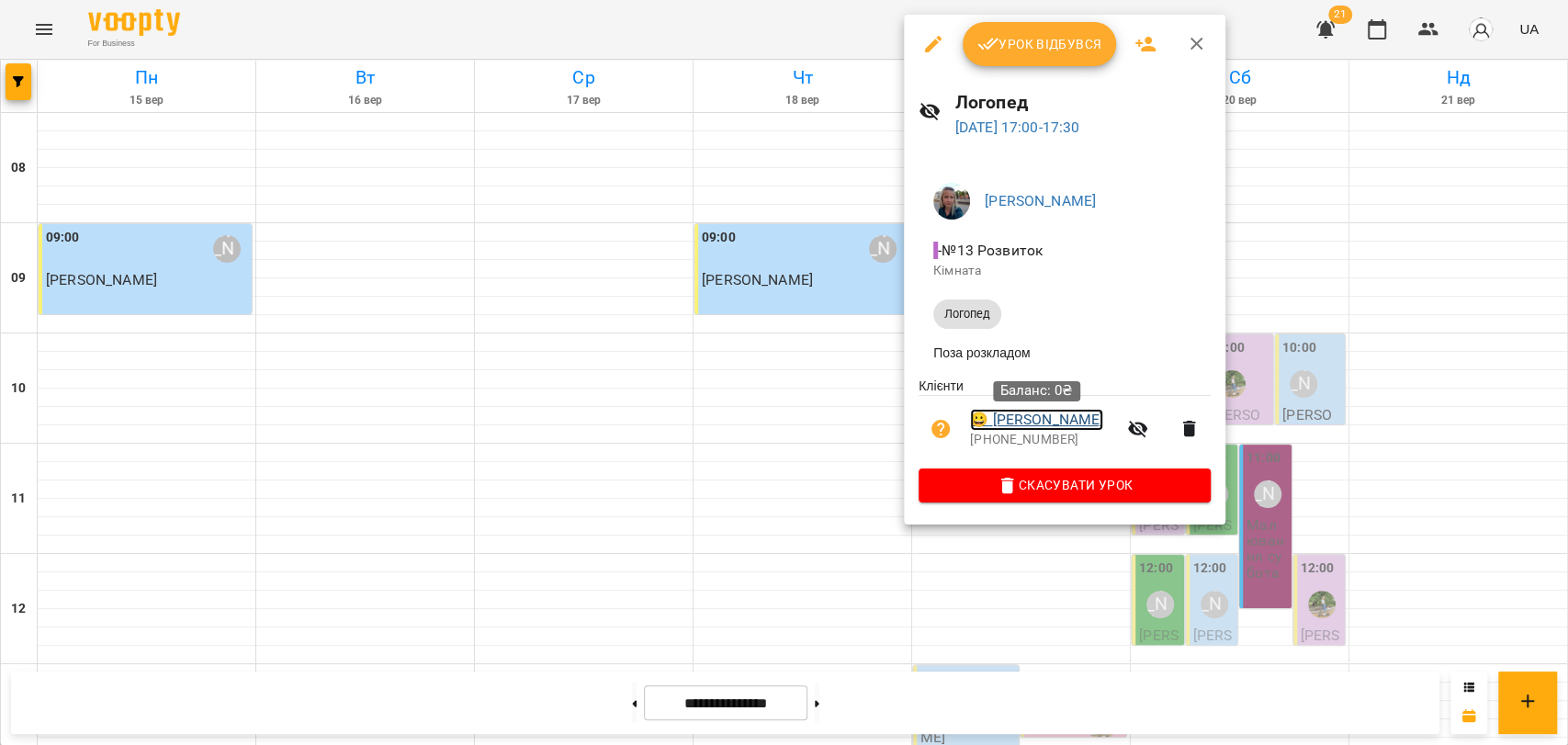
click at [1088, 417] on link "😀 [PERSON_NAME]" at bounding box center [1036, 419] width 133 height 22
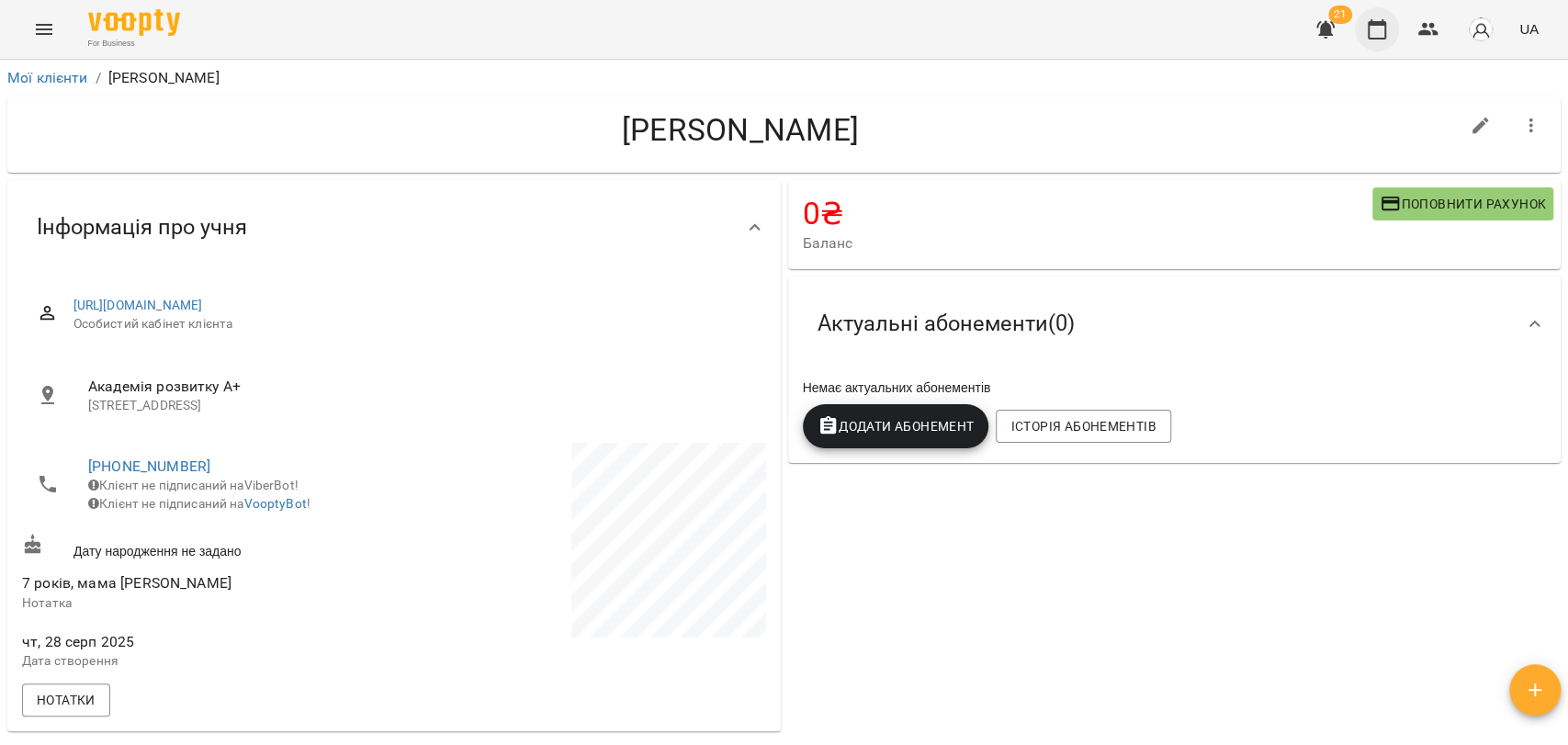
click at [1392, 38] on button "button" at bounding box center [1378, 29] width 44 height 44
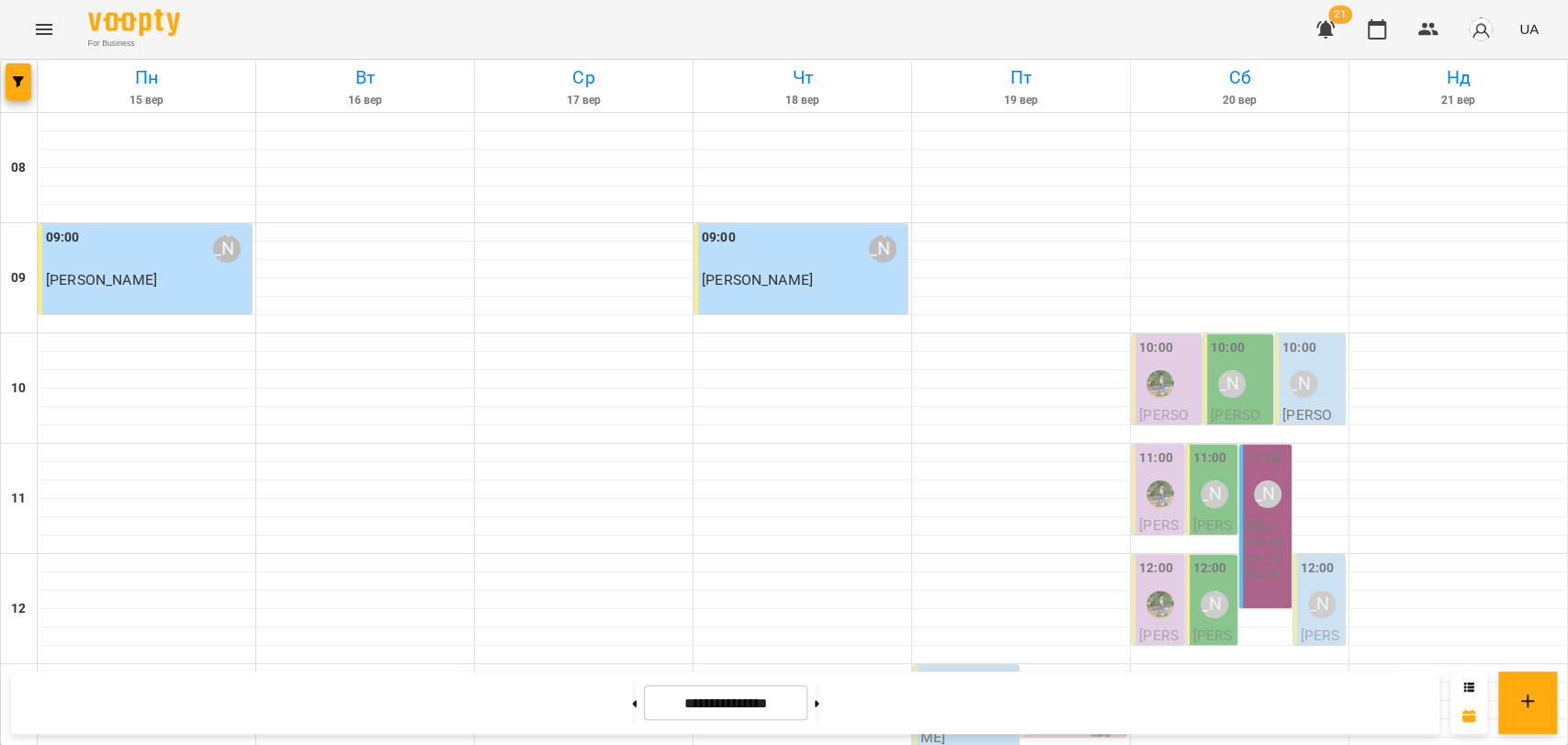
scroll to position [774, 0]
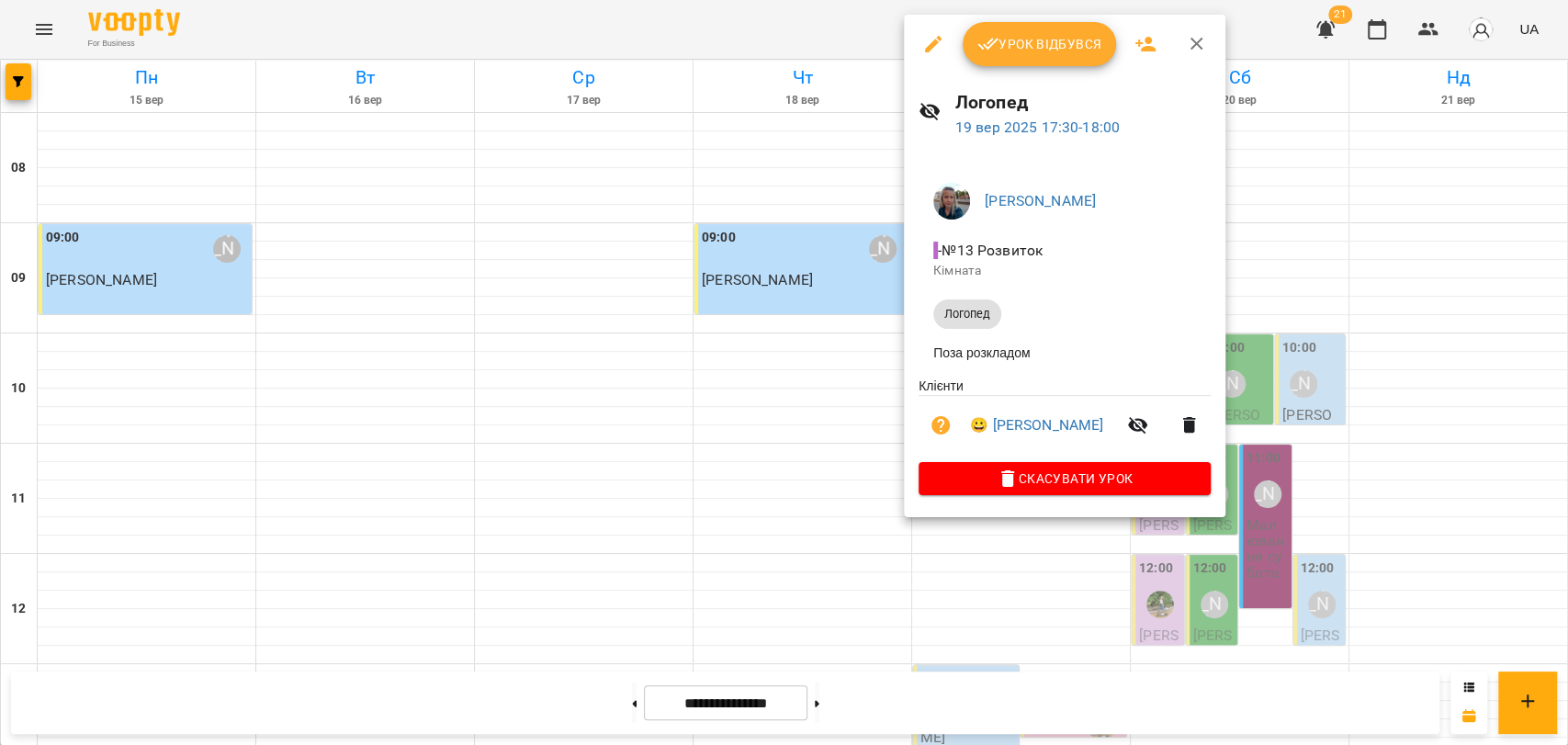
click at [849, 371] on div at bounding box center [784, 372] width 1568 height 745
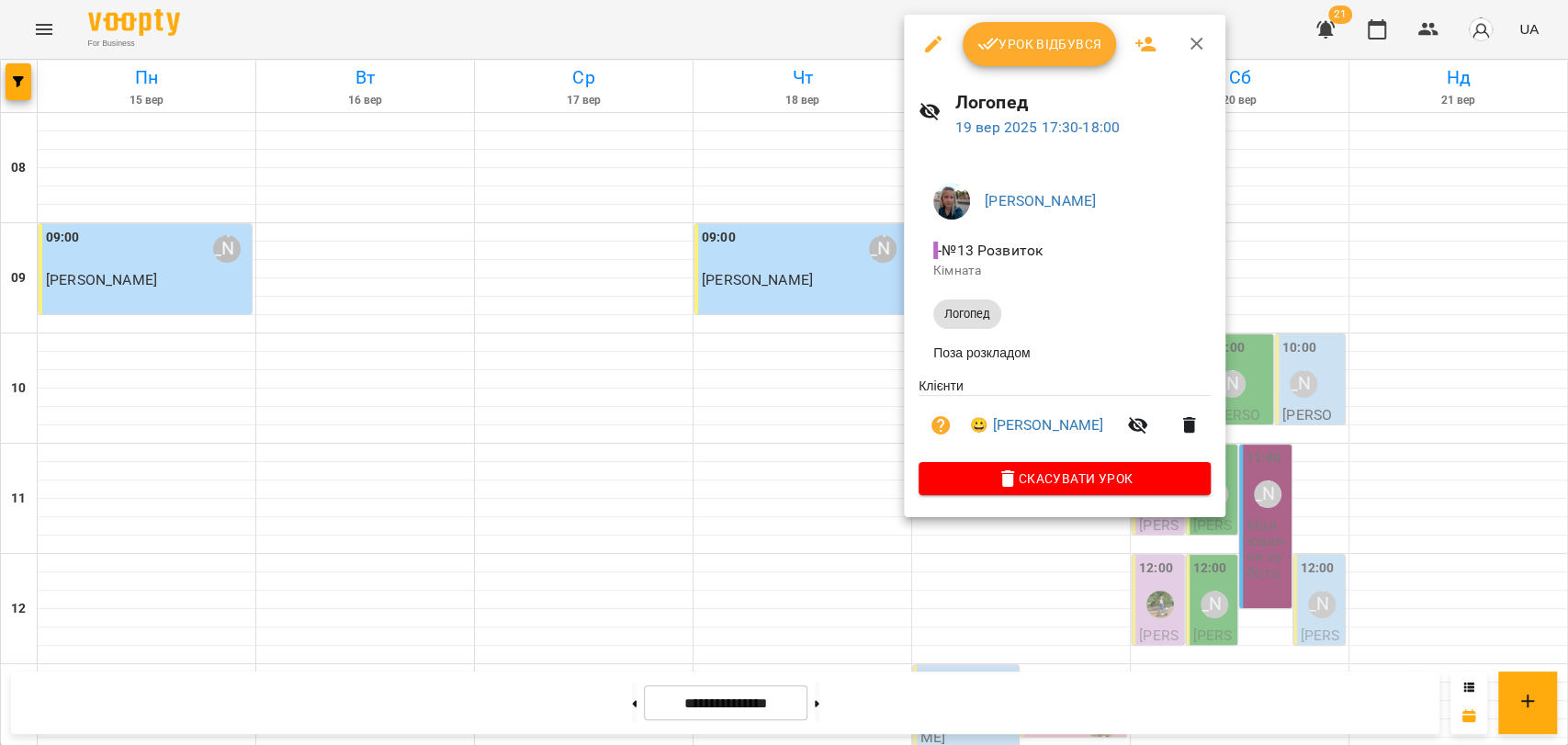
click at [852, 370] on div at bounding box center [784, 372] width 1568 height 745
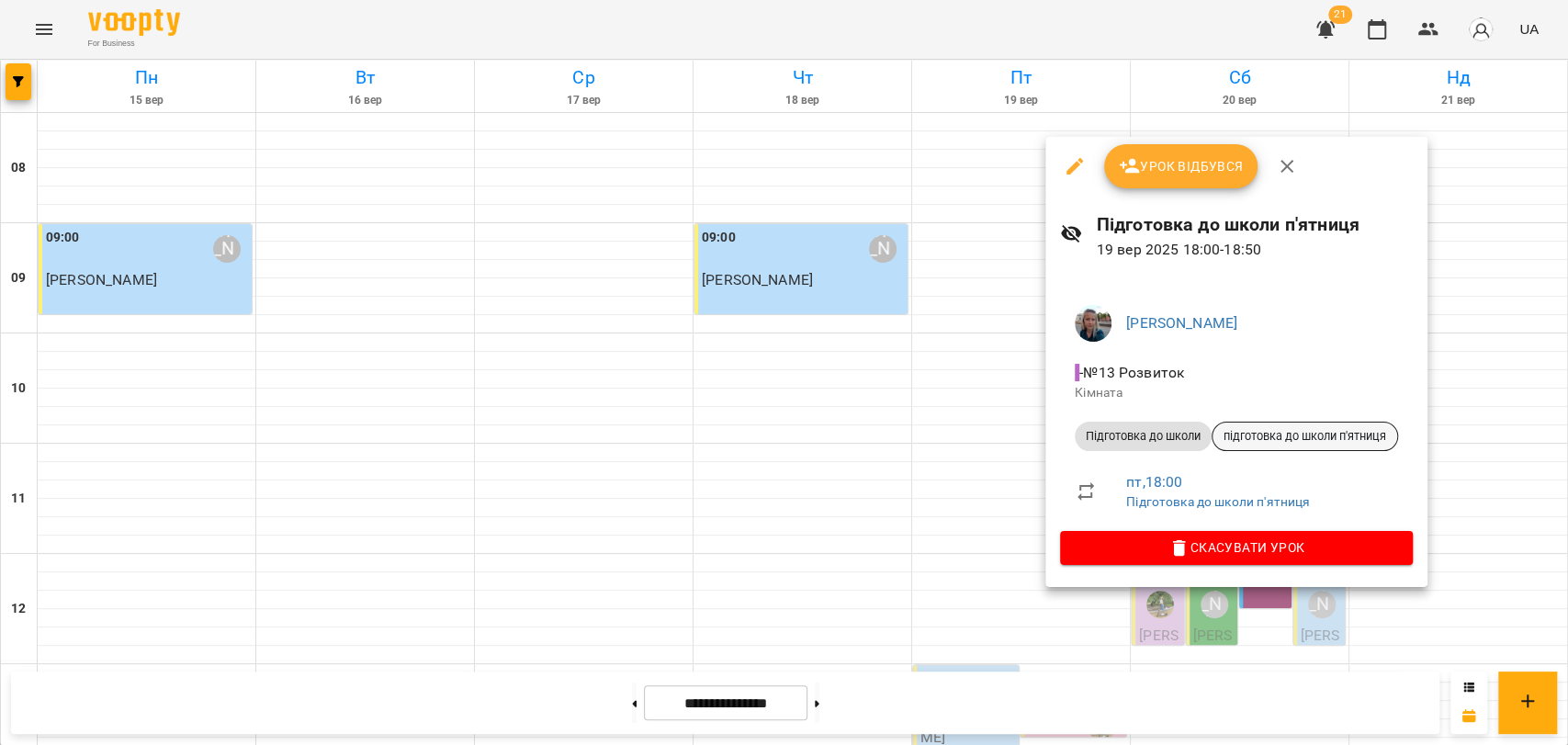
click at [1229, 423] on div "підготовка до школи п'ятниця" at bounding box center [1305, 436] width 187 height 29
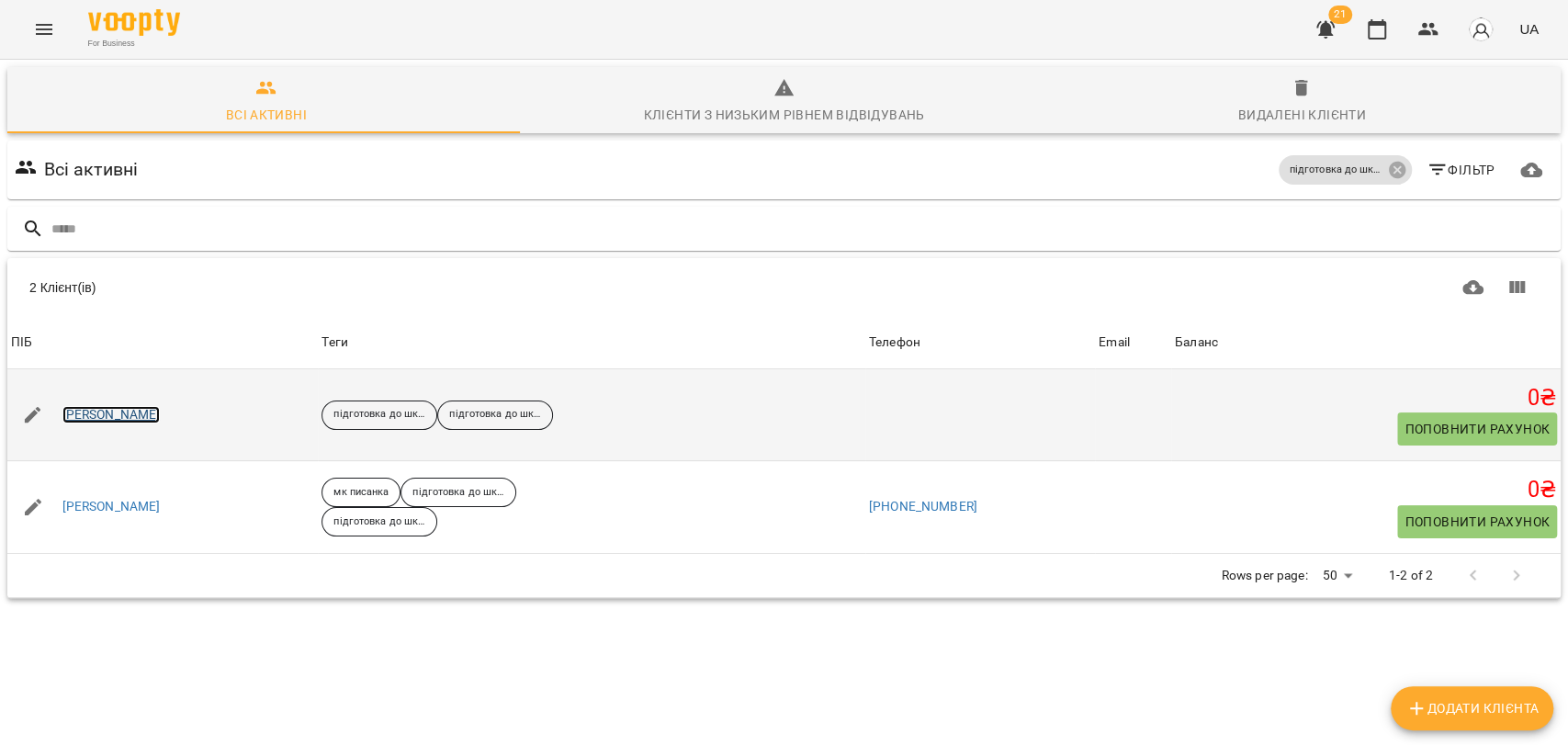
click at [110, 412] on link "[PERSON_NAME]" at bounding box center [111, 415] width 98 height 18
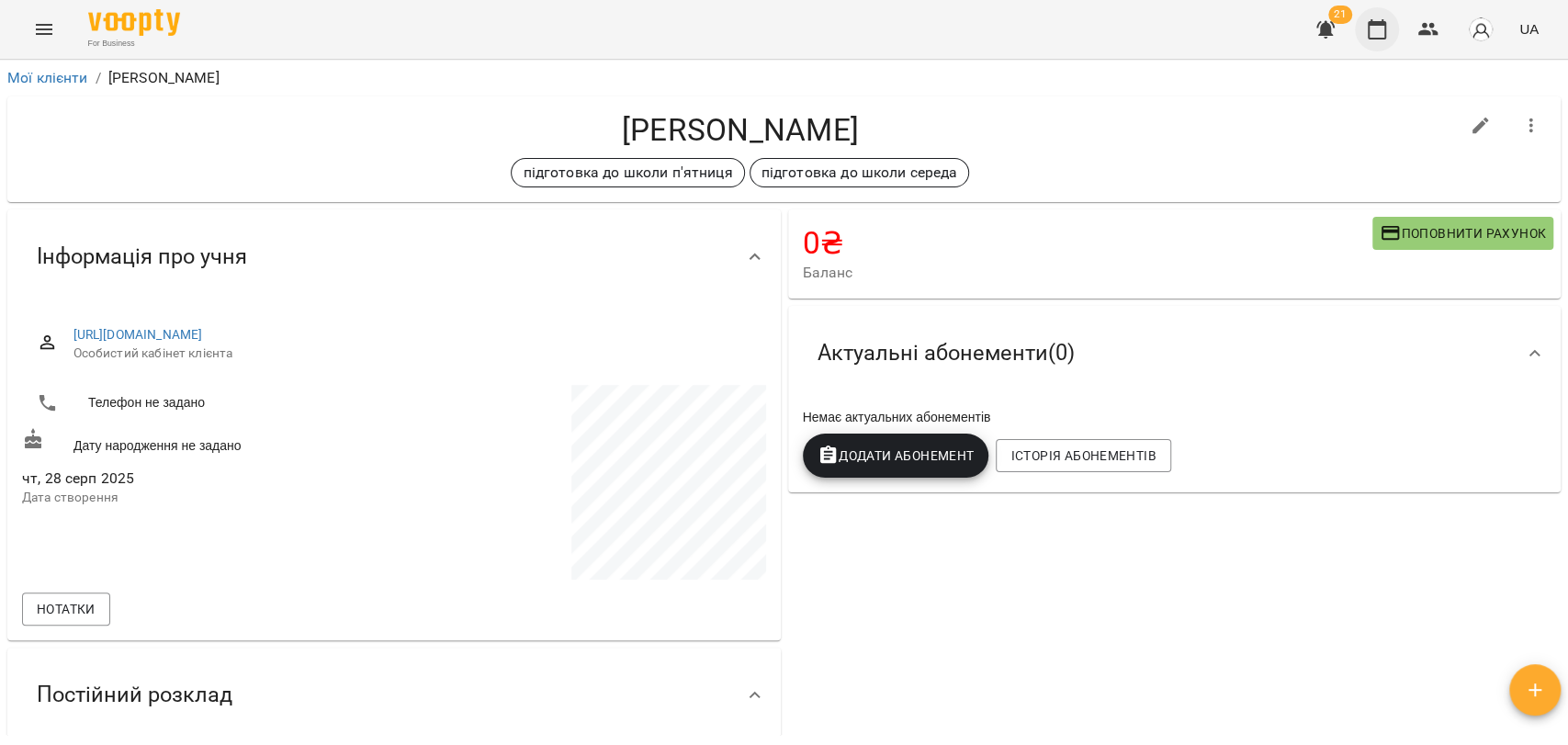
click at [1369, 49] on button "button" at bounding box center [1378, 29] width 44 height 44
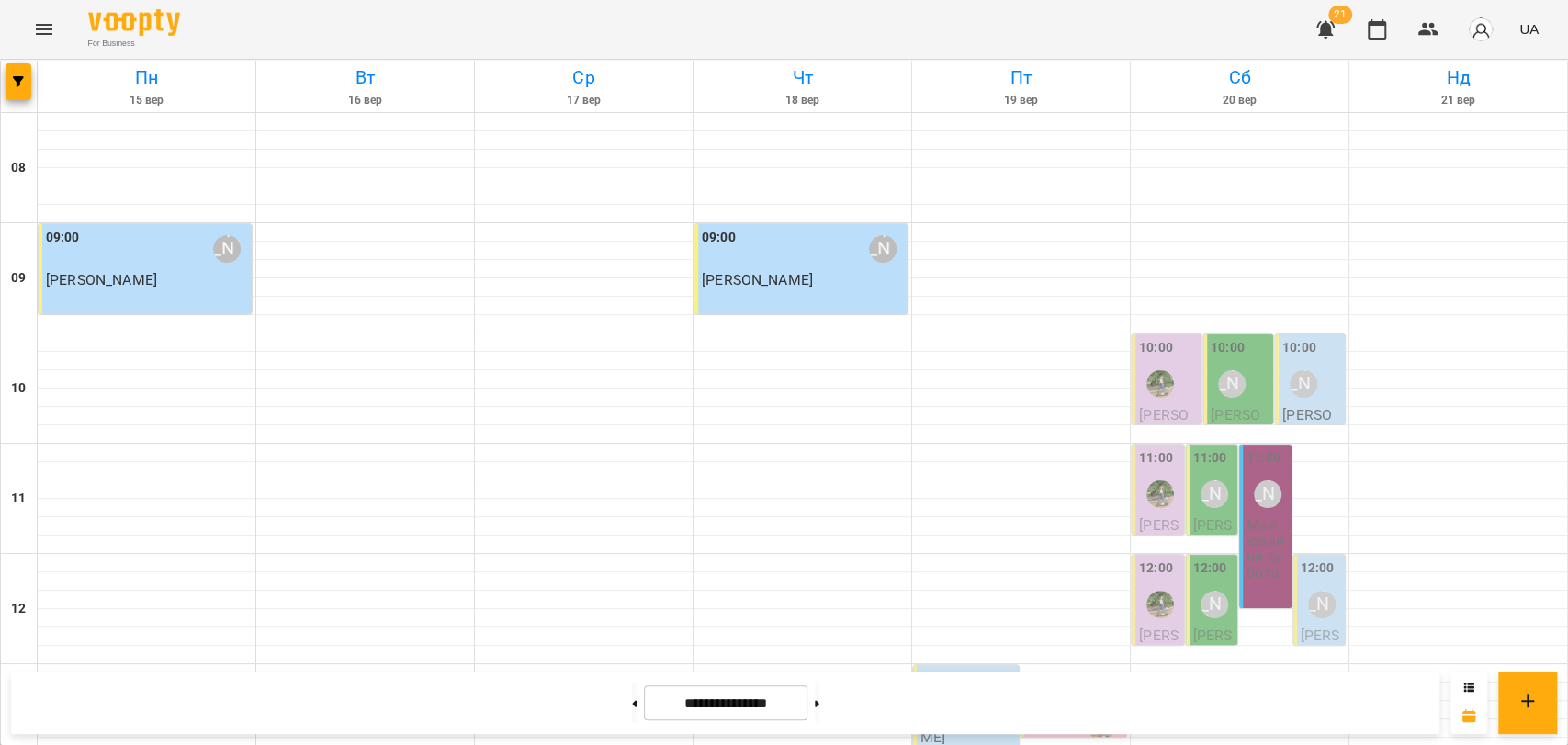
scroll to position [774, 0]
click at [632, 700] on icon at bounding box center [634, 704] width 5 height 7
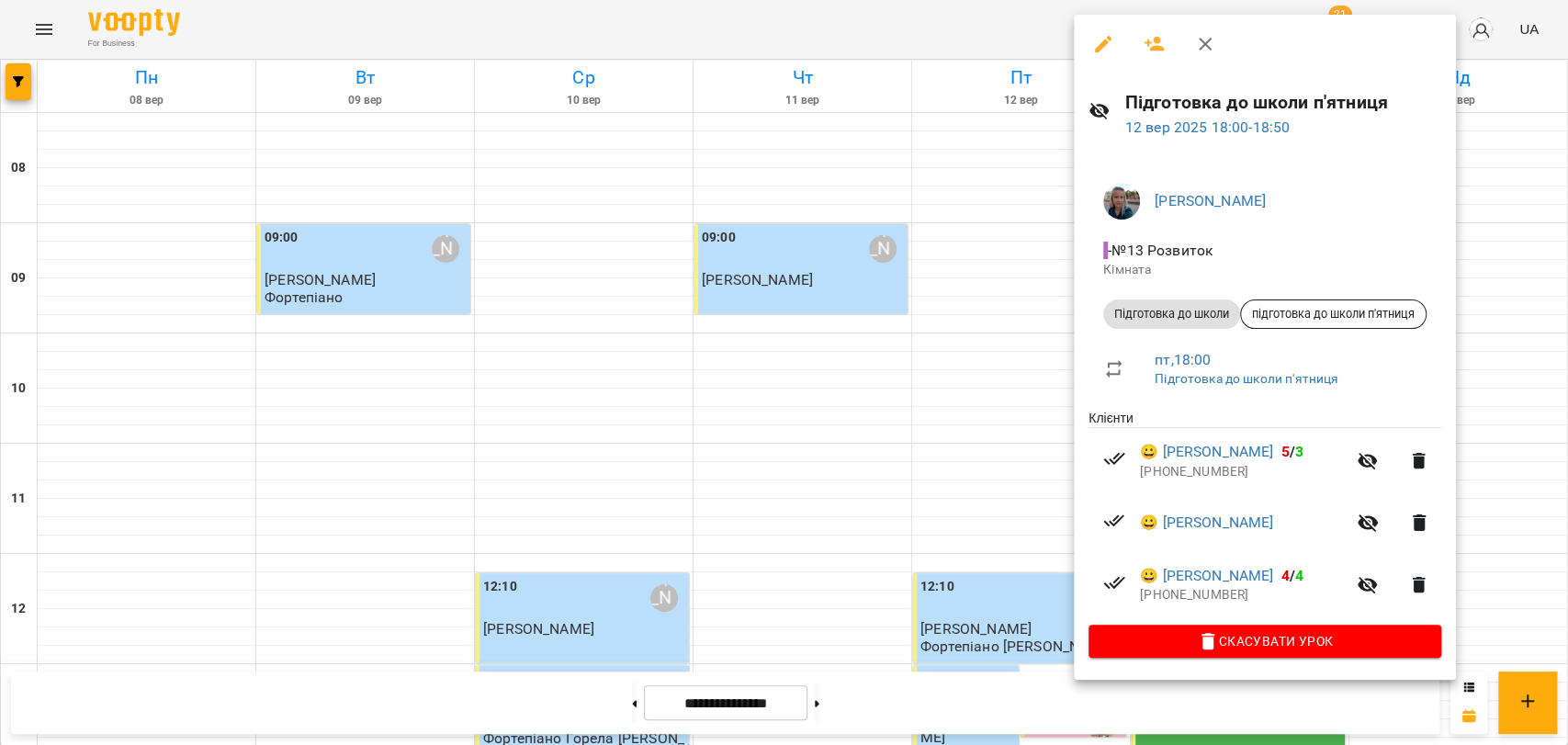
click at [867, 40] on div at bounding box center [784, 372] width 1568 height 745
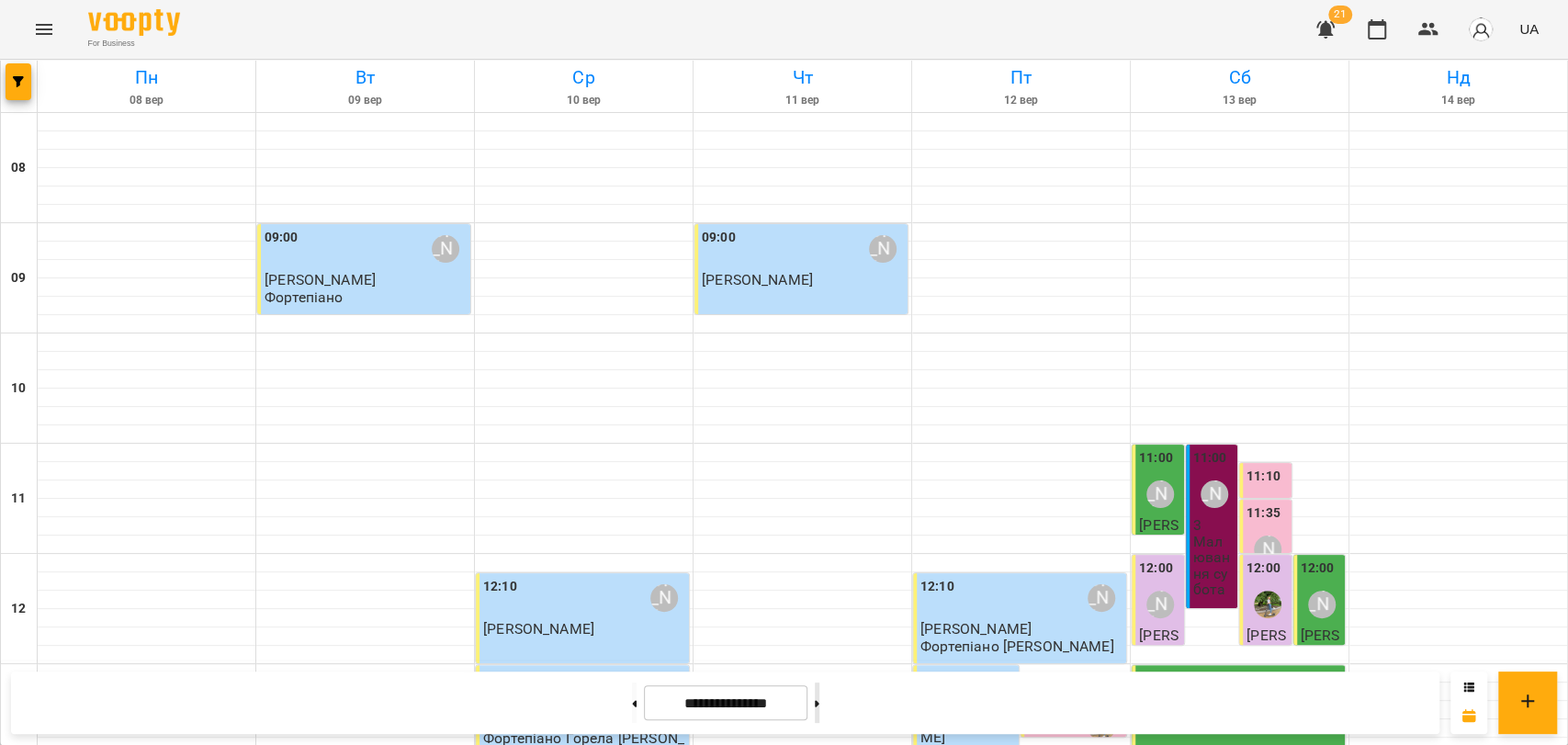
click at [820, 693] on button at bounding box center [817, 703] width 5 height 40
type input "**********"
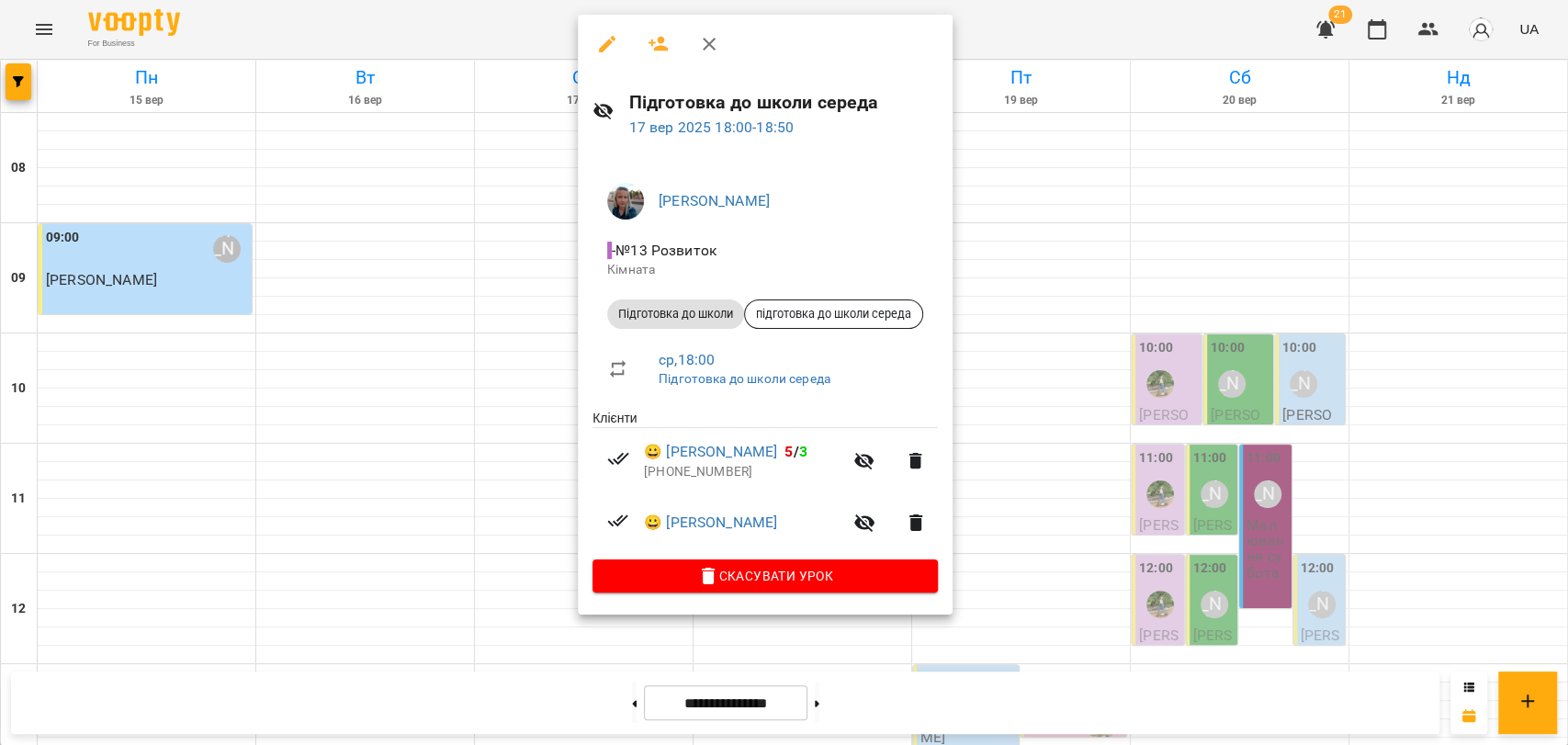
click at [1064, 35] on div at bounding box center [784, 372] width 1568 height 745
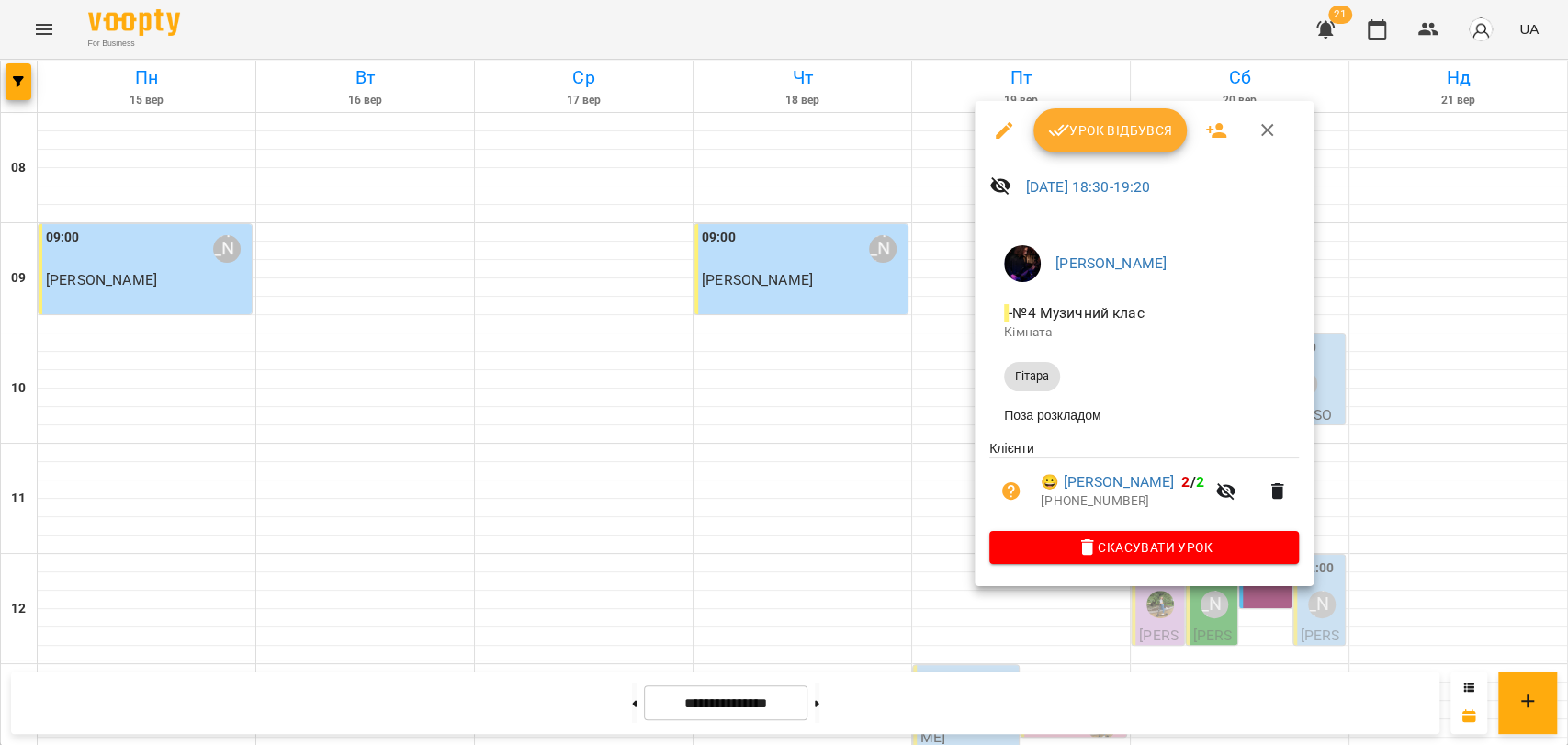
click at [950, 483] on div at bounding box center [784, 372] width 1568 height 745
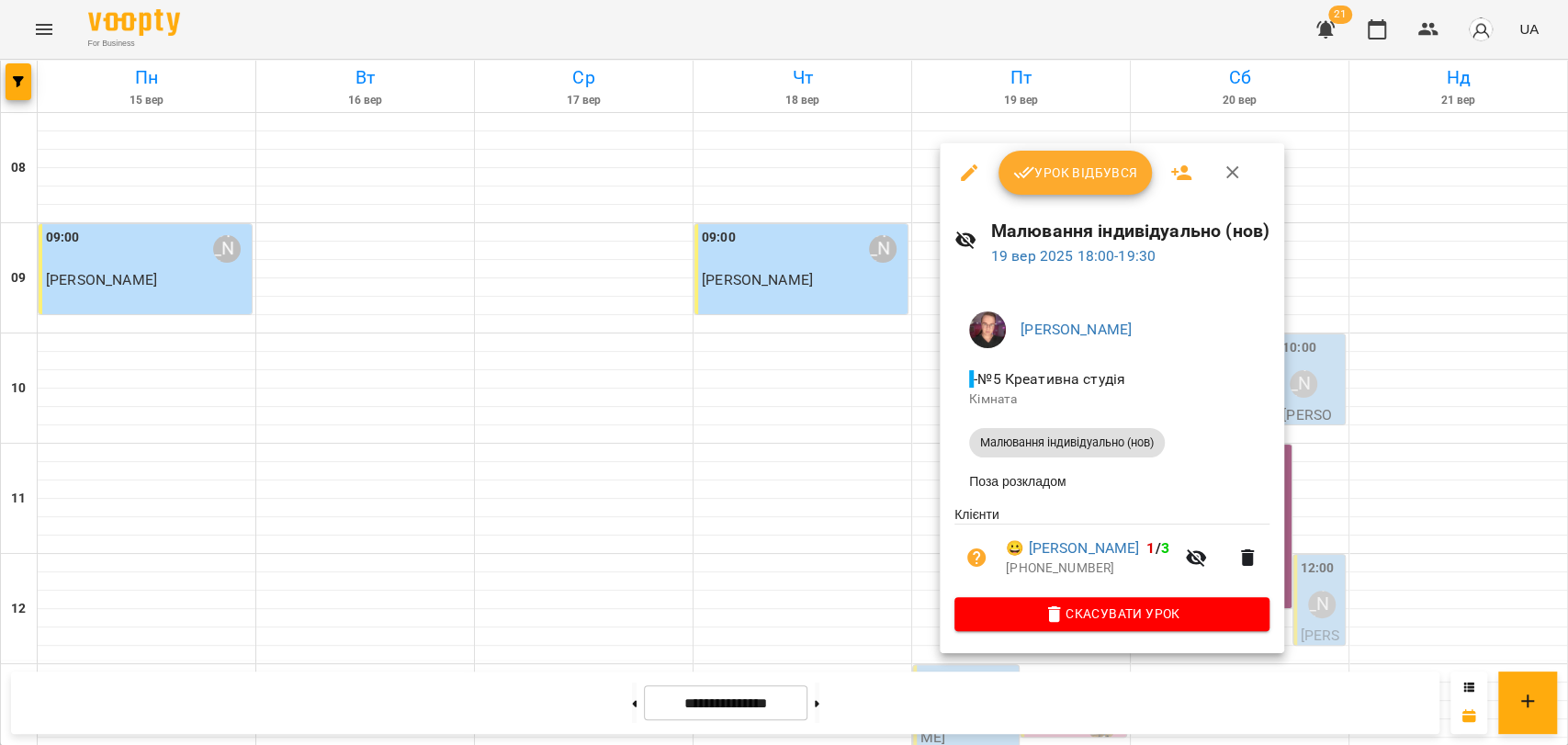
click at [912, 478] on div at bounding box center [784, 372] width 1568 height 745
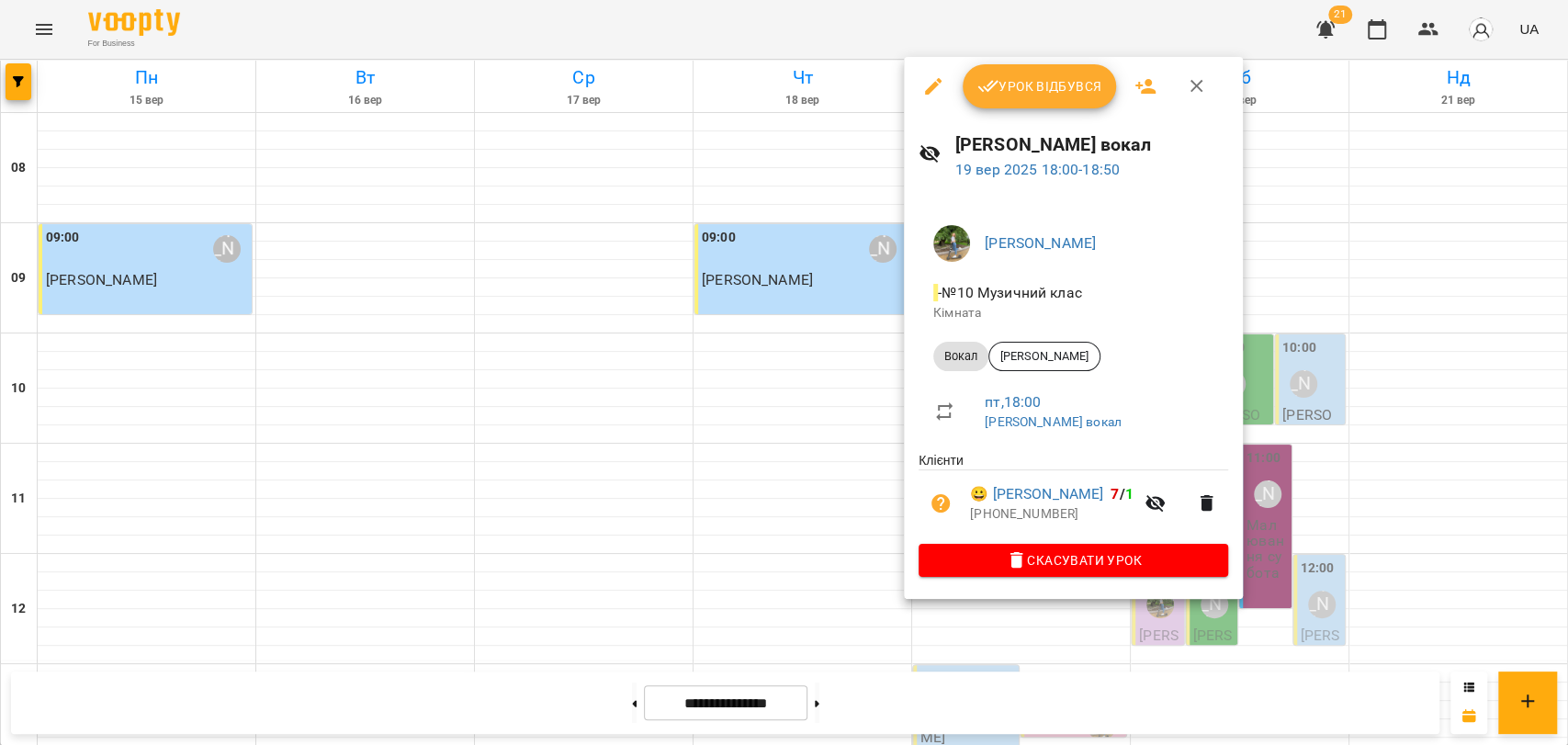
click at [799, 411] on div at bounding box center [784, 372] width 1568 height 745
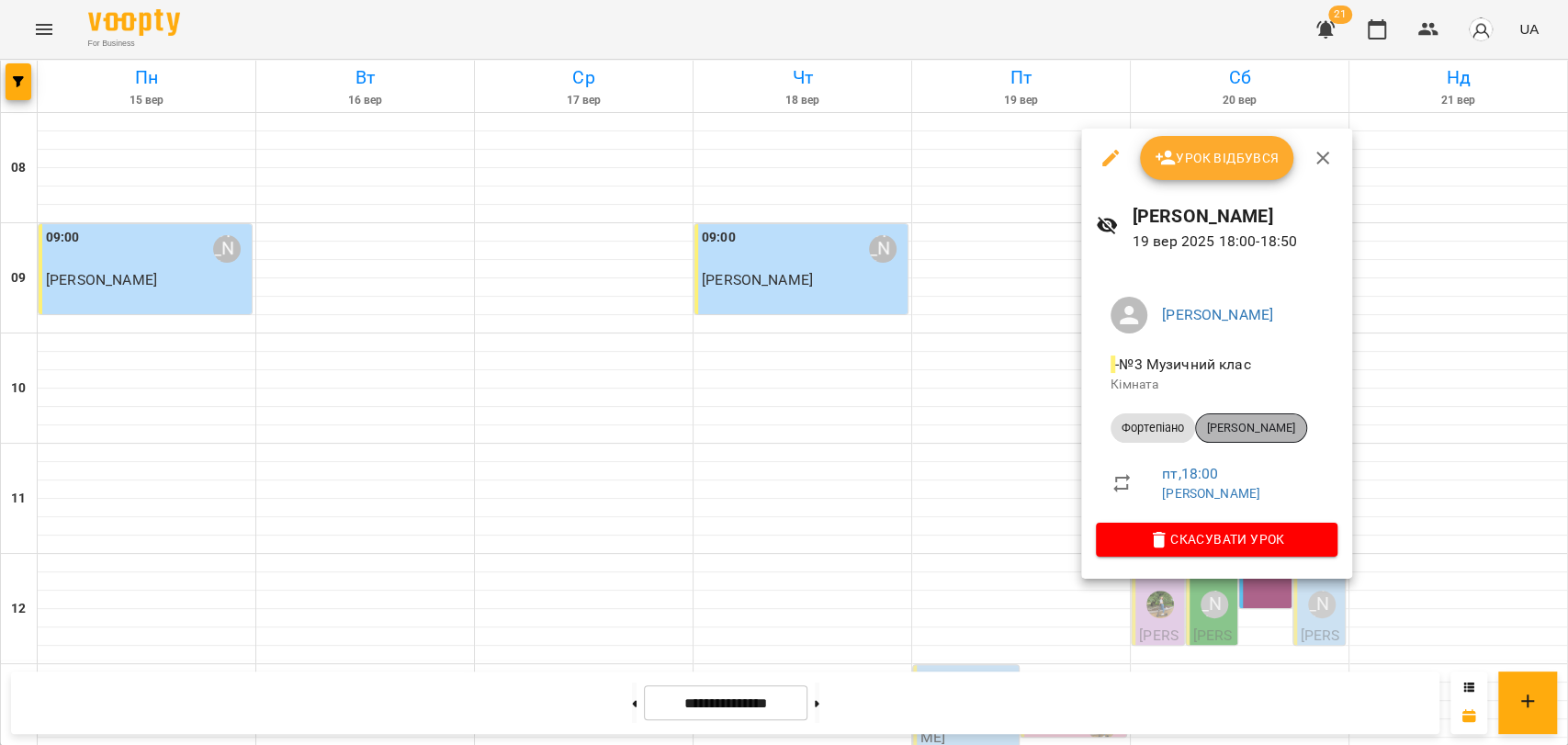
click at [1287, 420] on span "[PERSON_NAME]" at bounding box center [1251, 428] width 110 height 17
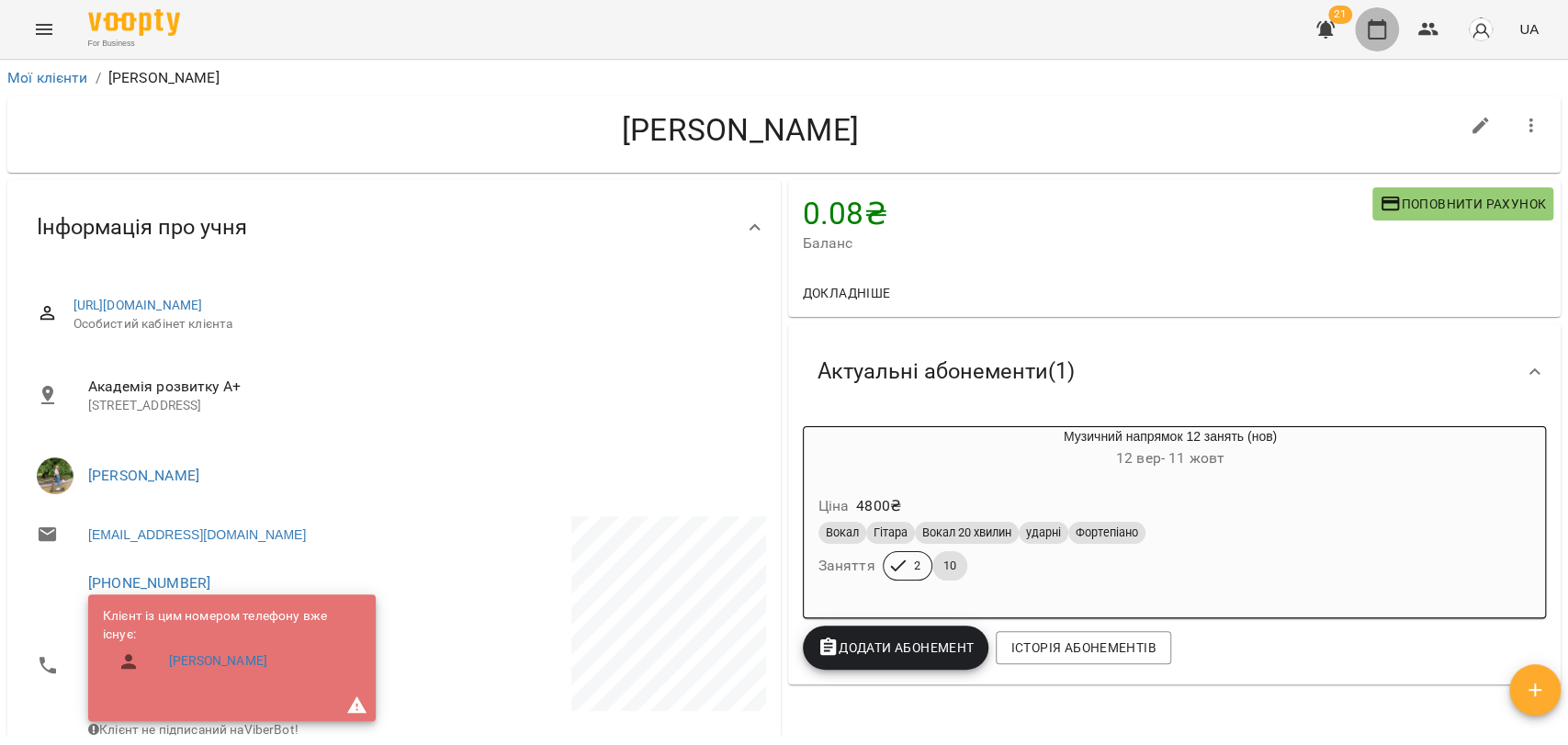
click at [1382, 12] on button "button" at bounding box center [1378, 29] width 44 height 44
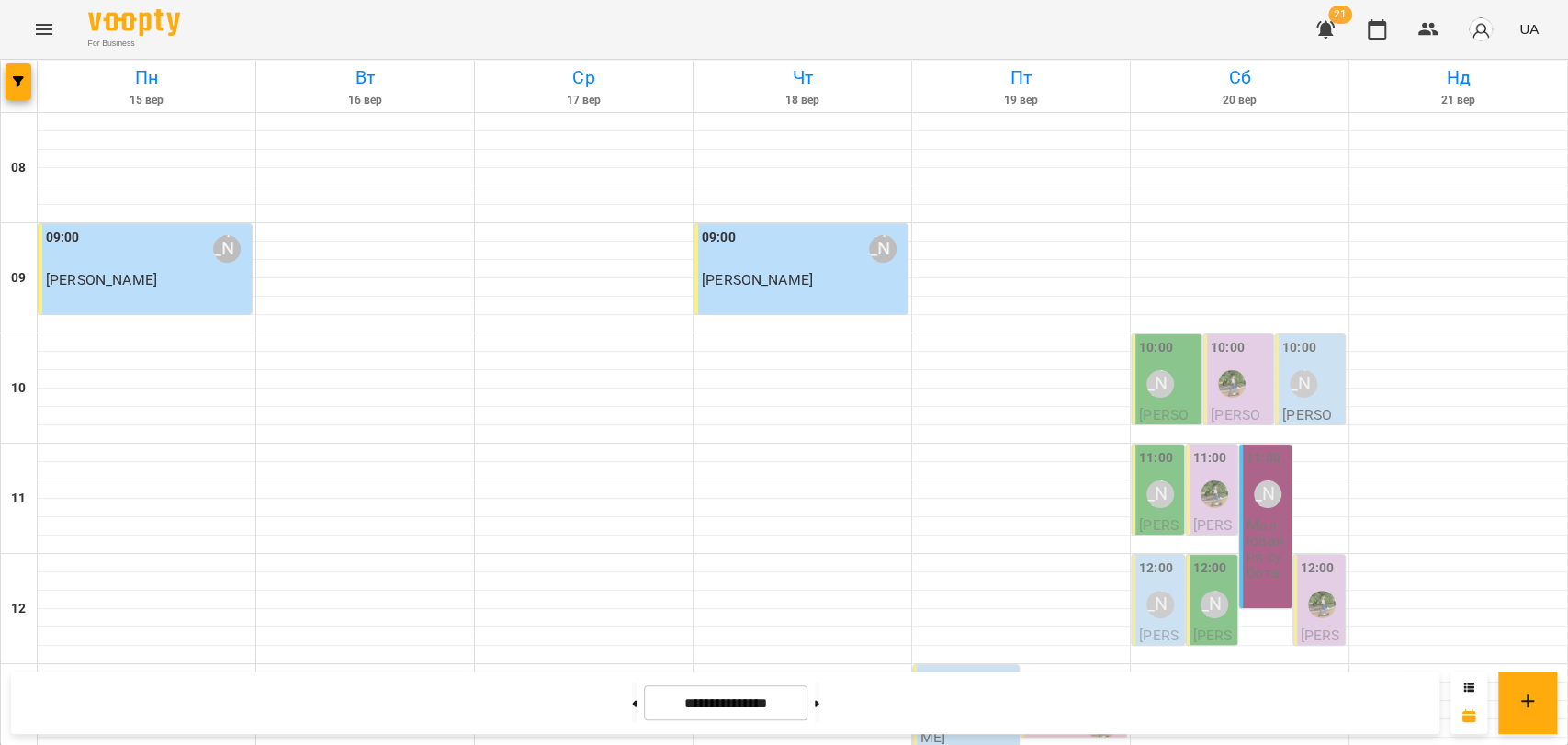
scroll to position [774, 0]
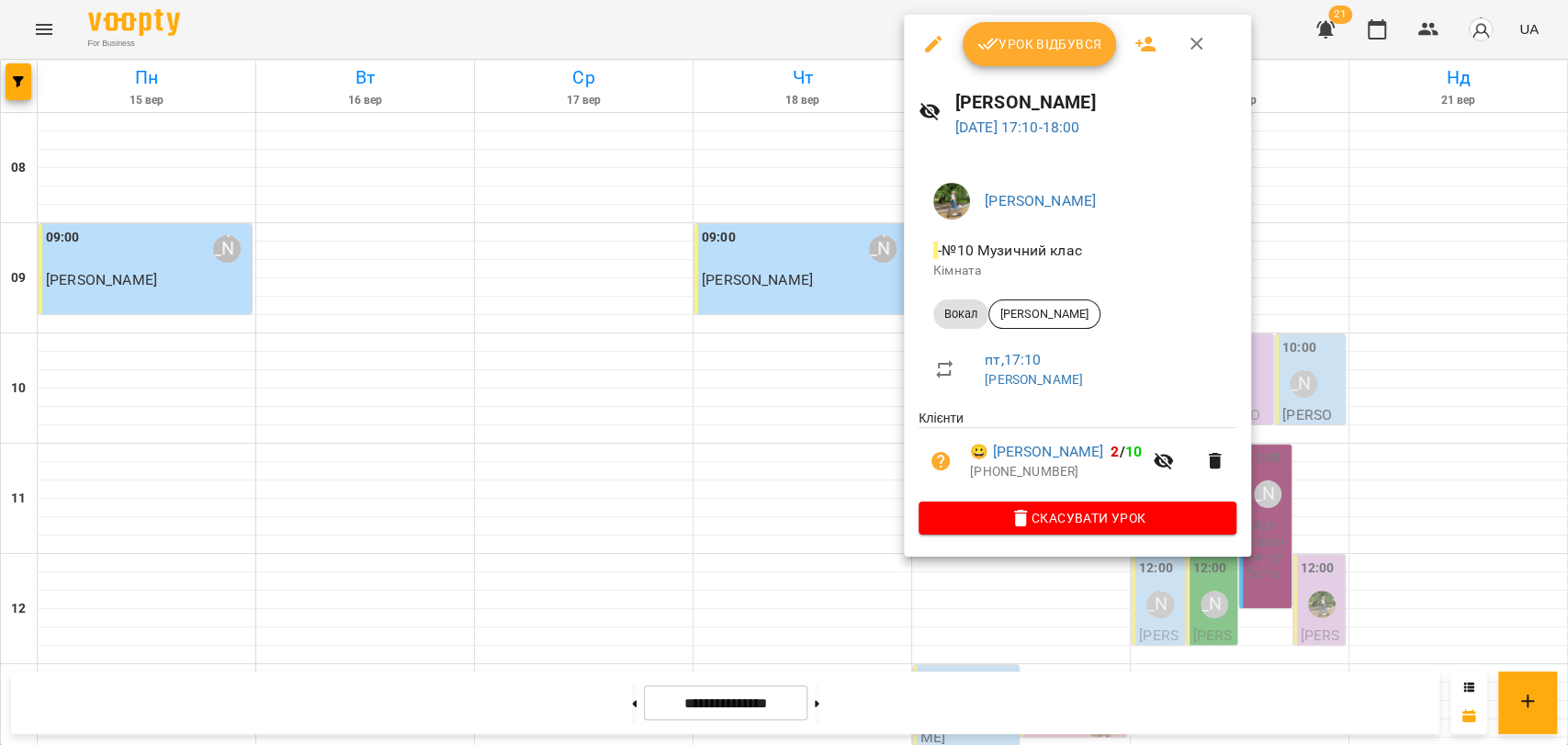
click at [879, 361] on div at bounding box center [784, 372] width 1568 height 745
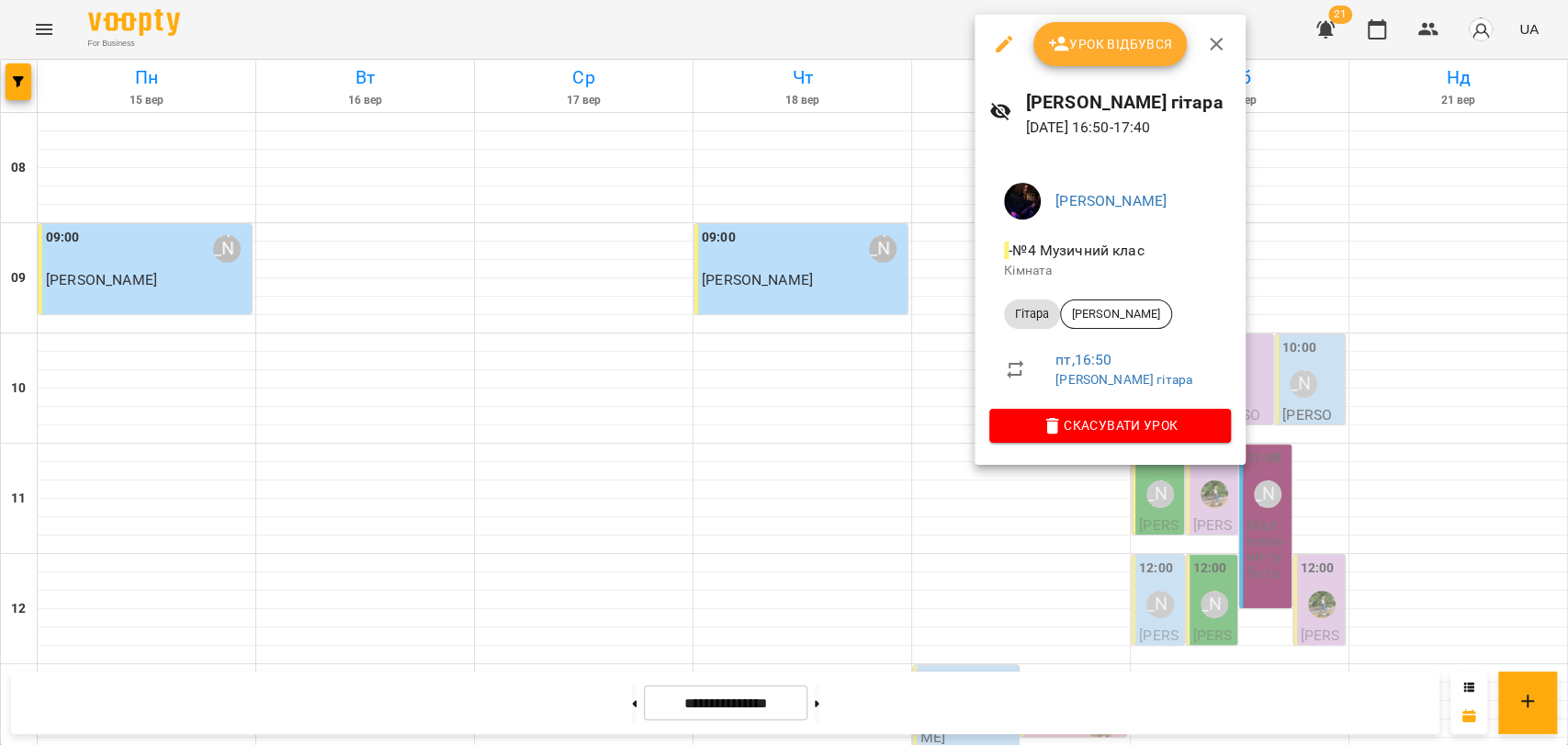
click at [917, 340] on div at bounding box center [784, 372] width 1568 height 745
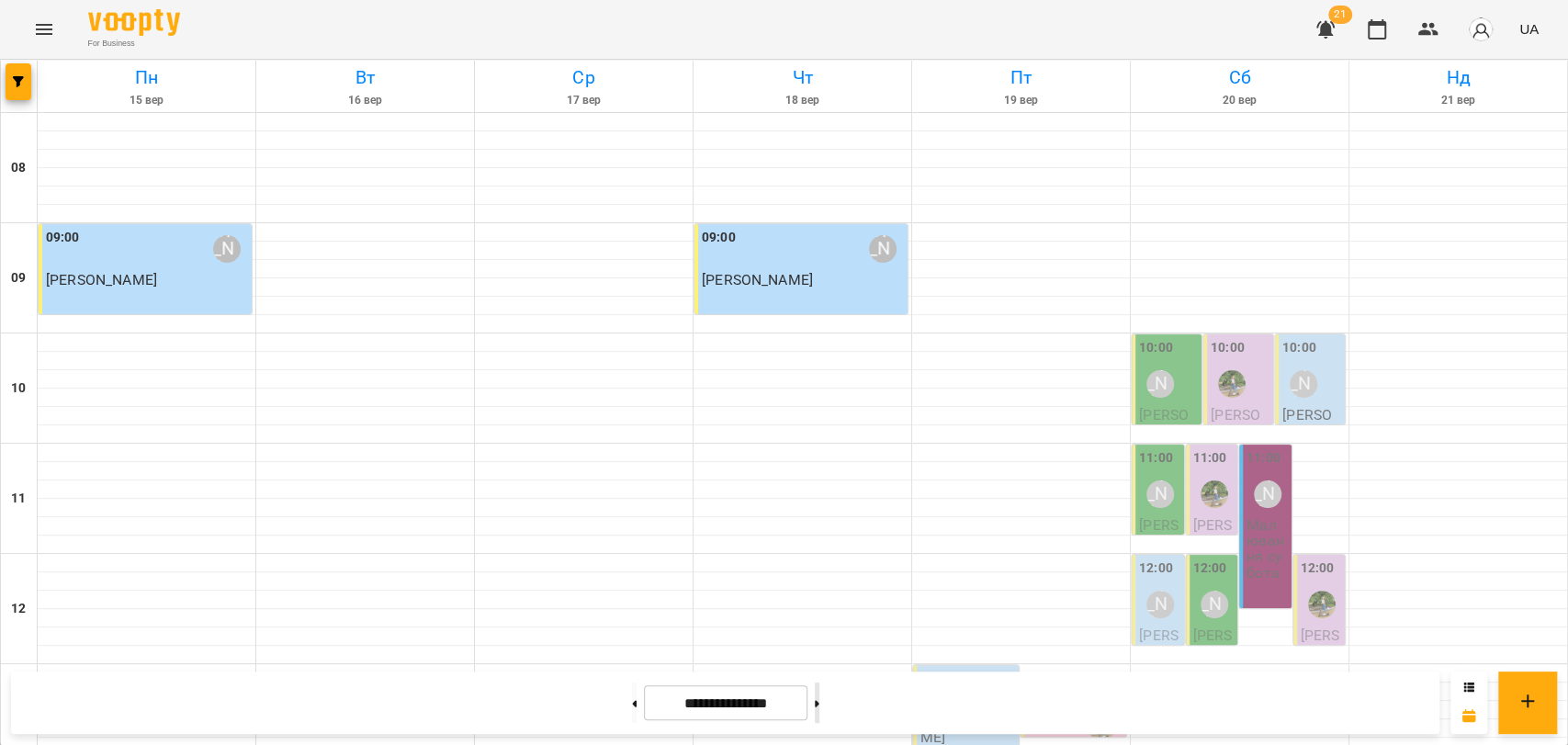
click at [820, 700] on button at bounding box center [817, 703] width 5 height 40
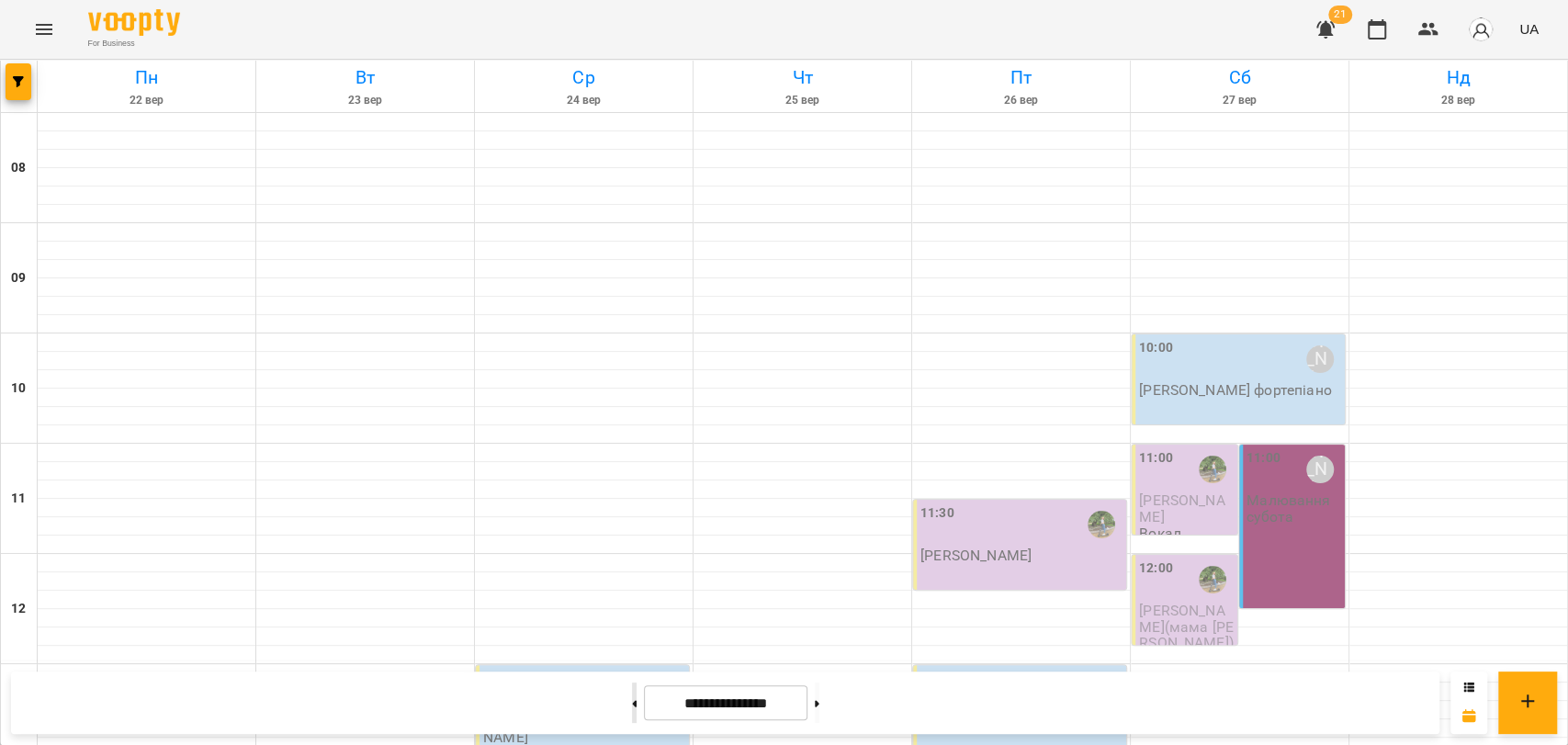
click at [632, 707] on button at bounding box center [634, 703] width 5 height 40
type input "**********"
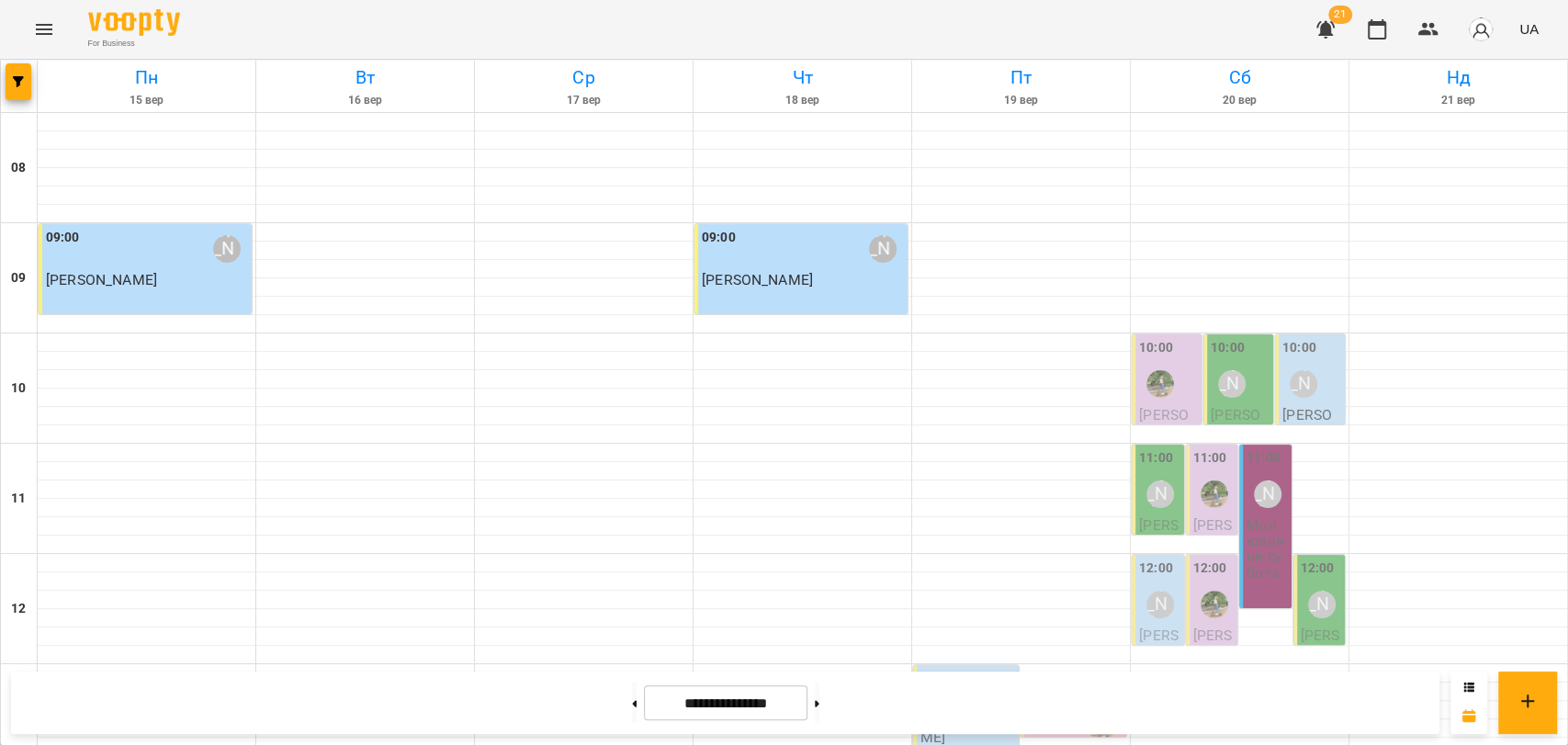
scroll to position [671, 0]
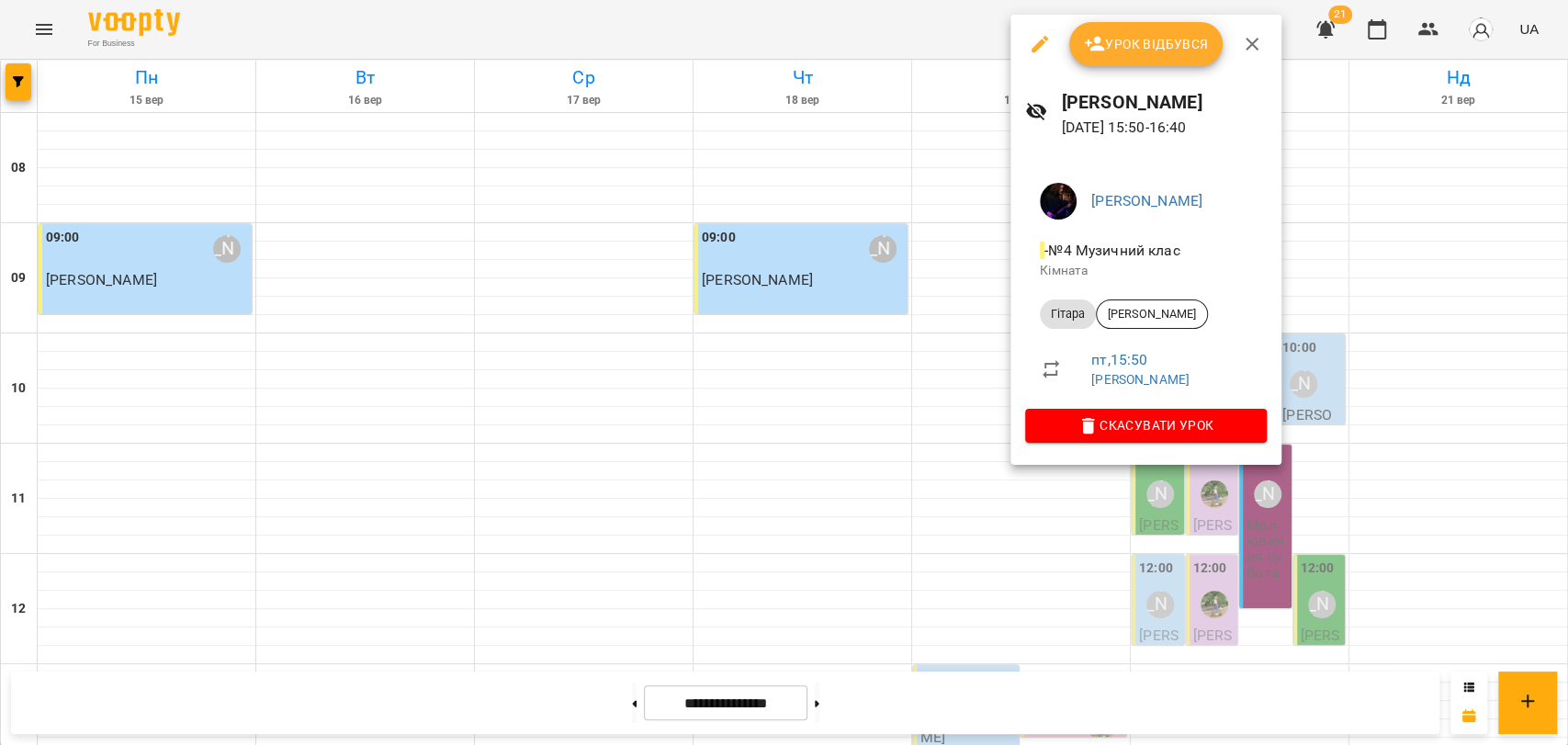
click at [967, 268] on div at bounding box center [784, 372] width 1568 height 745
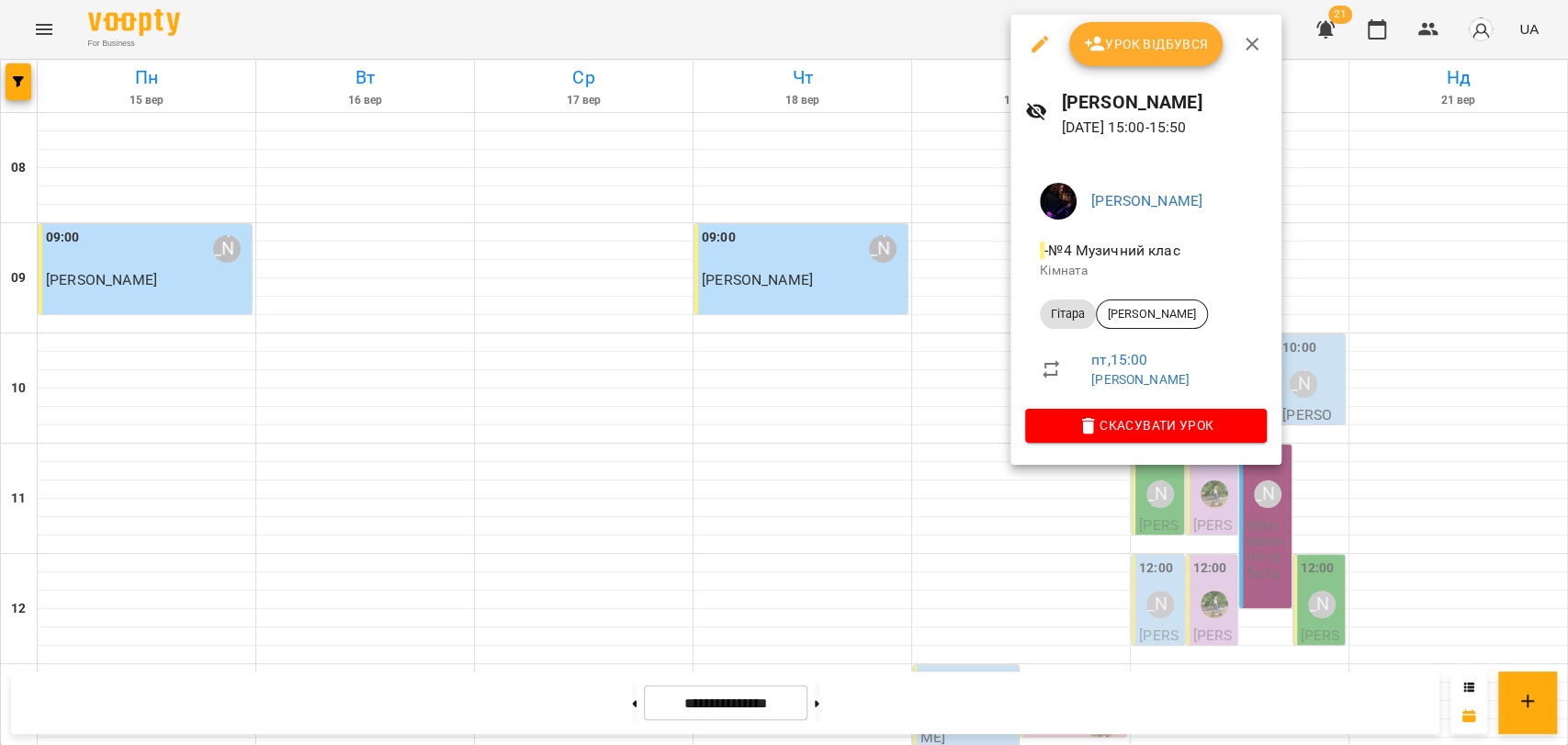
click at [999, 276] on div at bounding box center [784, 372] width 1568 height 745
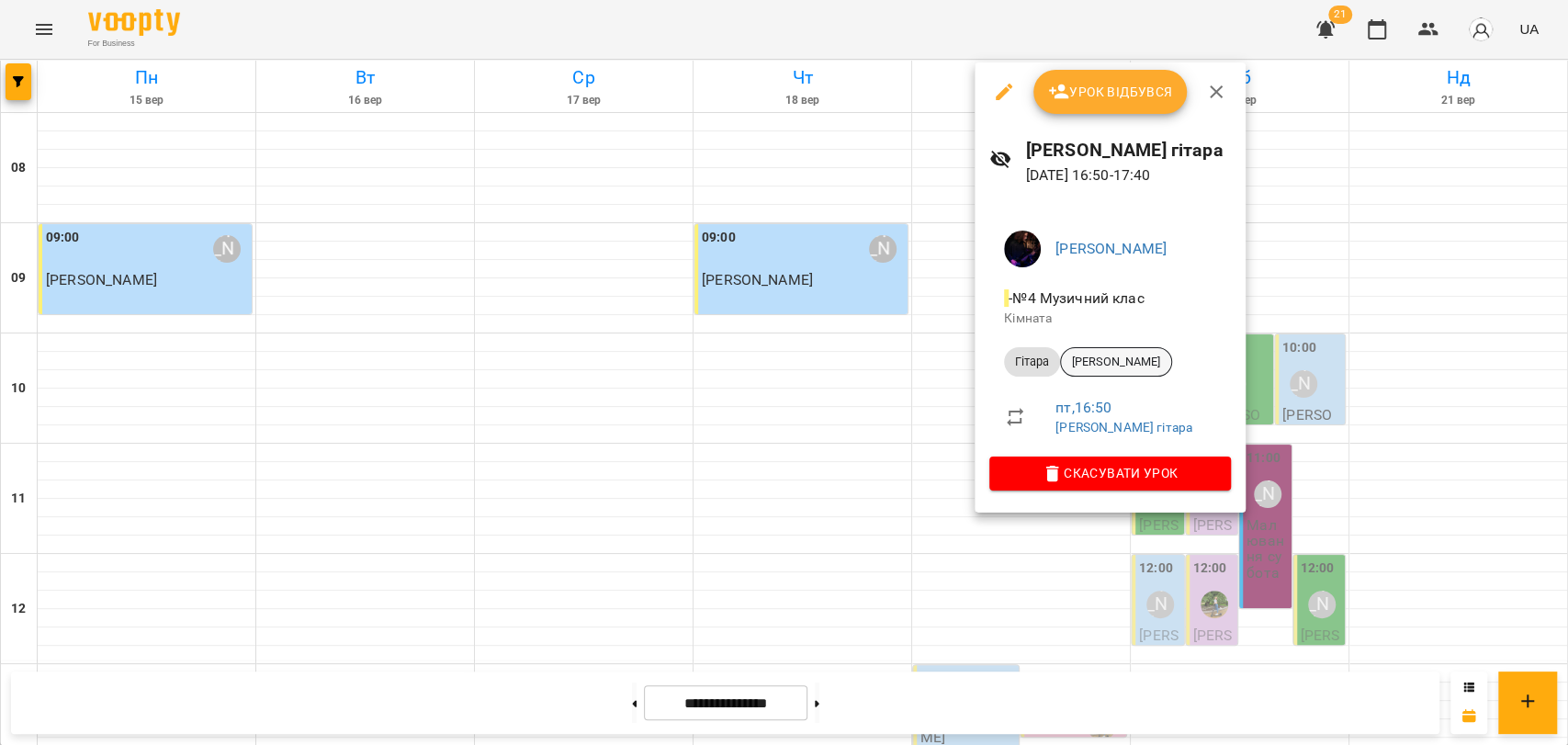
click at [1124, 361] on span "[PERSON_NAME]" at bounding box center [1116, 361] width 110 height 17
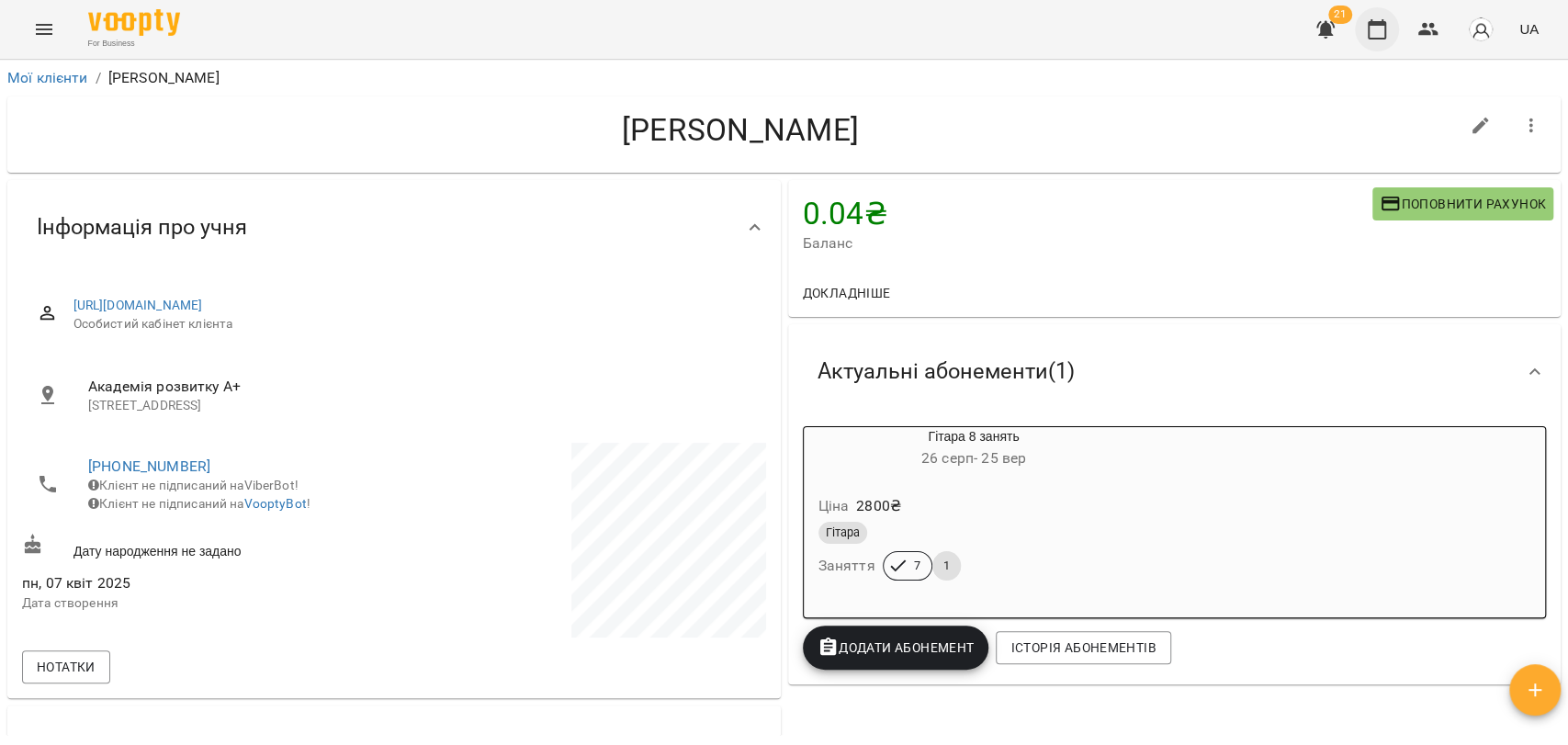
click at [1359, 39] on button "button" at bounding box center [1378, 29] width 44 height 44
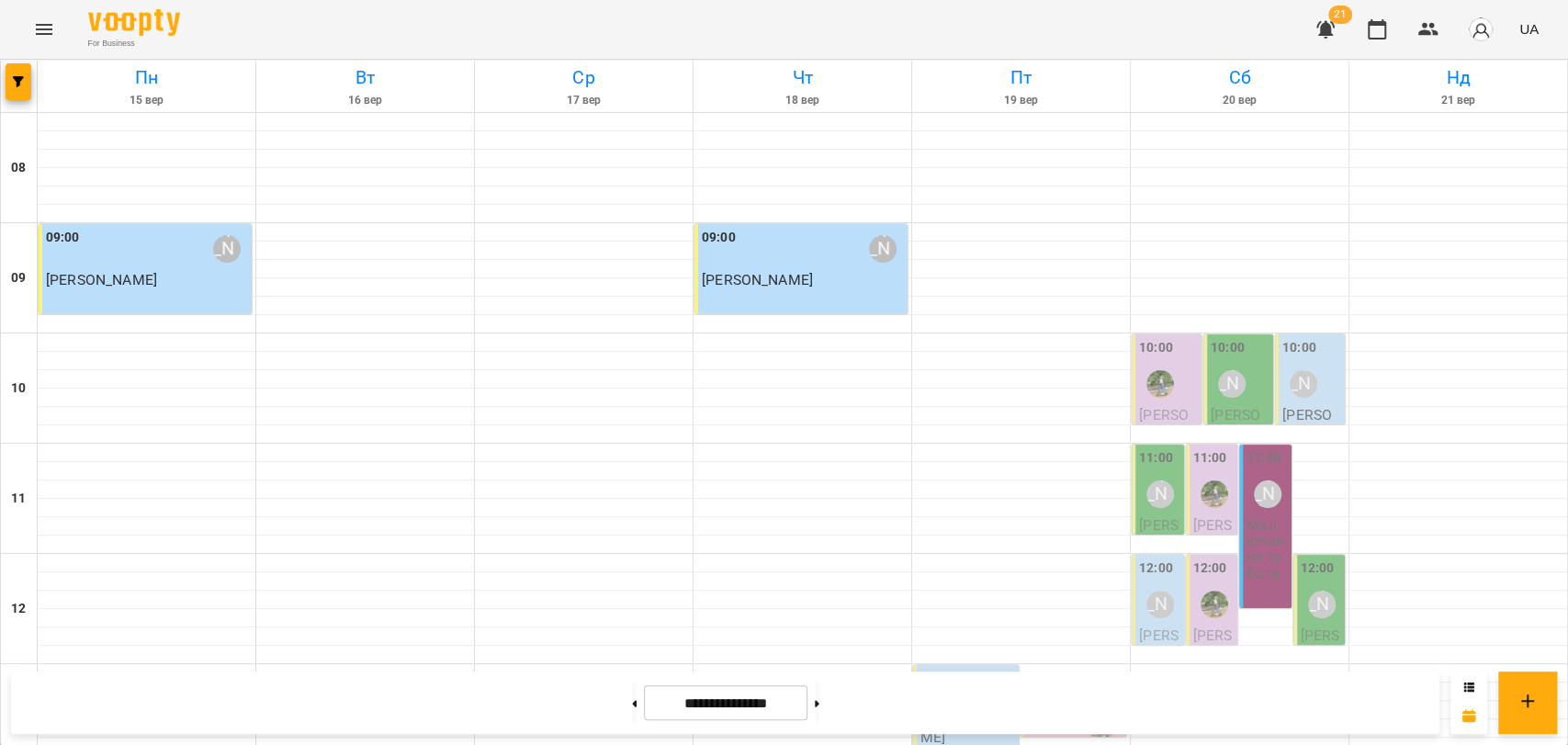
scroll to position [774, 0]
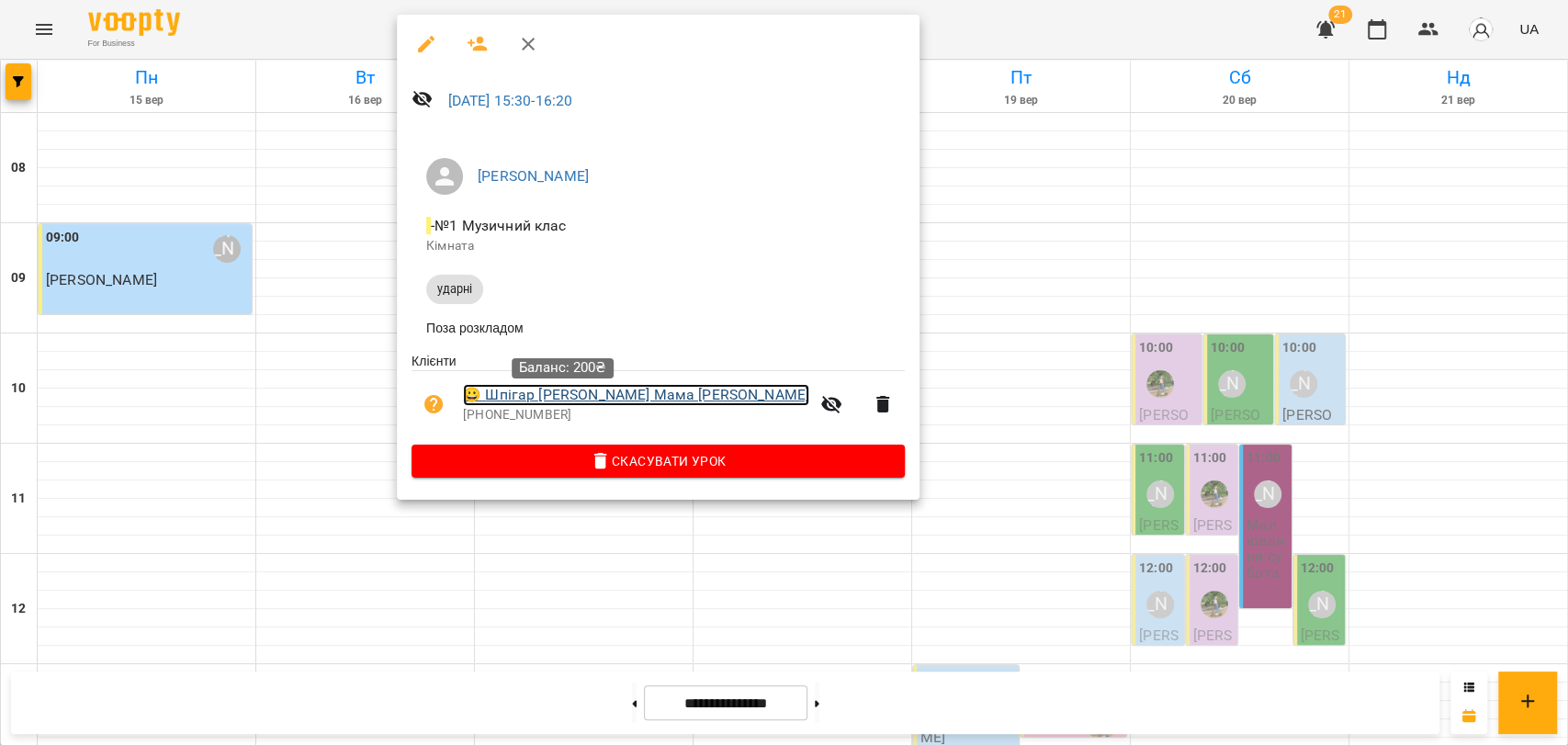
click at [612, 397] on link "😀 Шпігар Аліса Мама Ірина" at bounding box center [636, 395] width 346 height 22
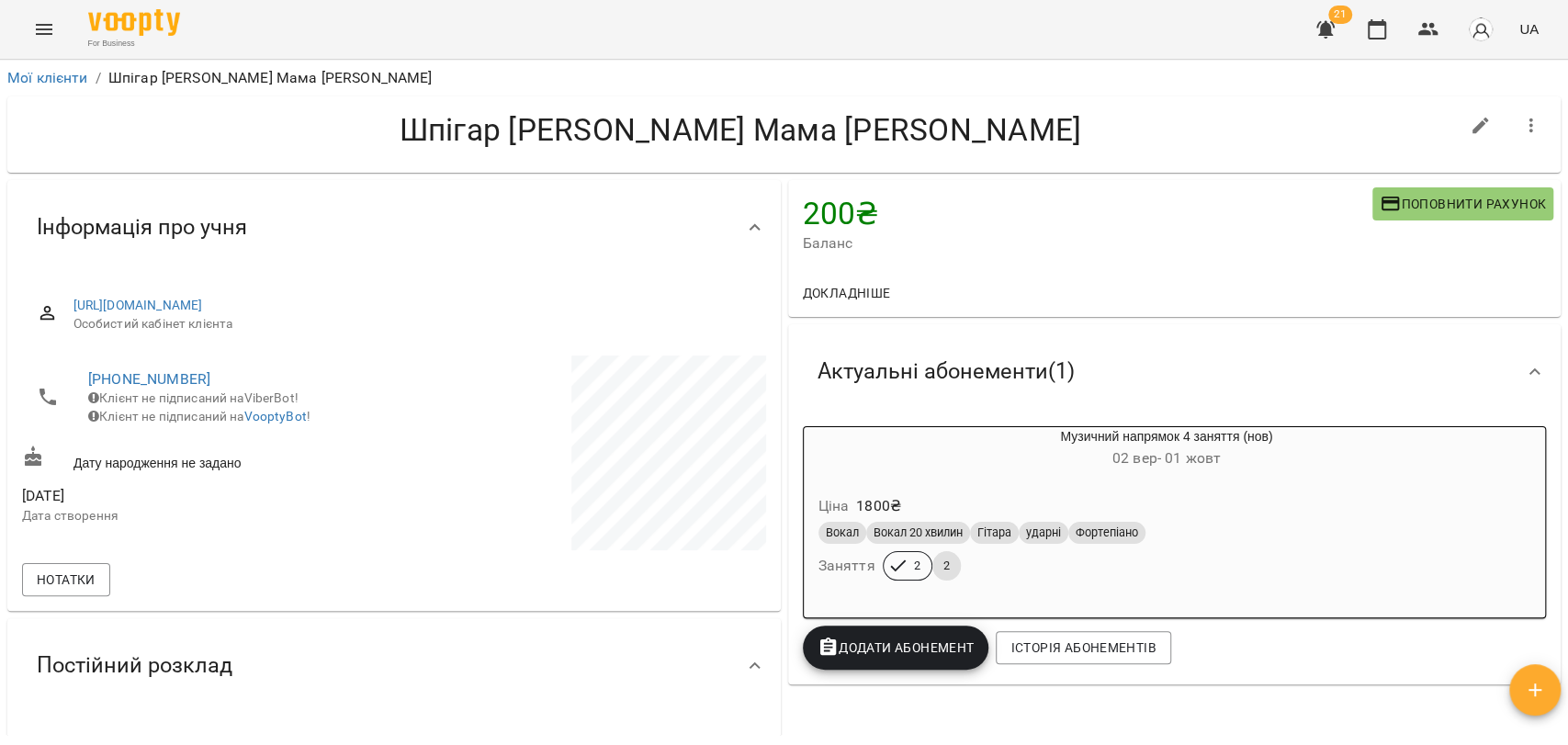
click at [1020, 465] on h6 "02 вер - 01 жовт" at bounding box center [1168, 458] width 727 height 26
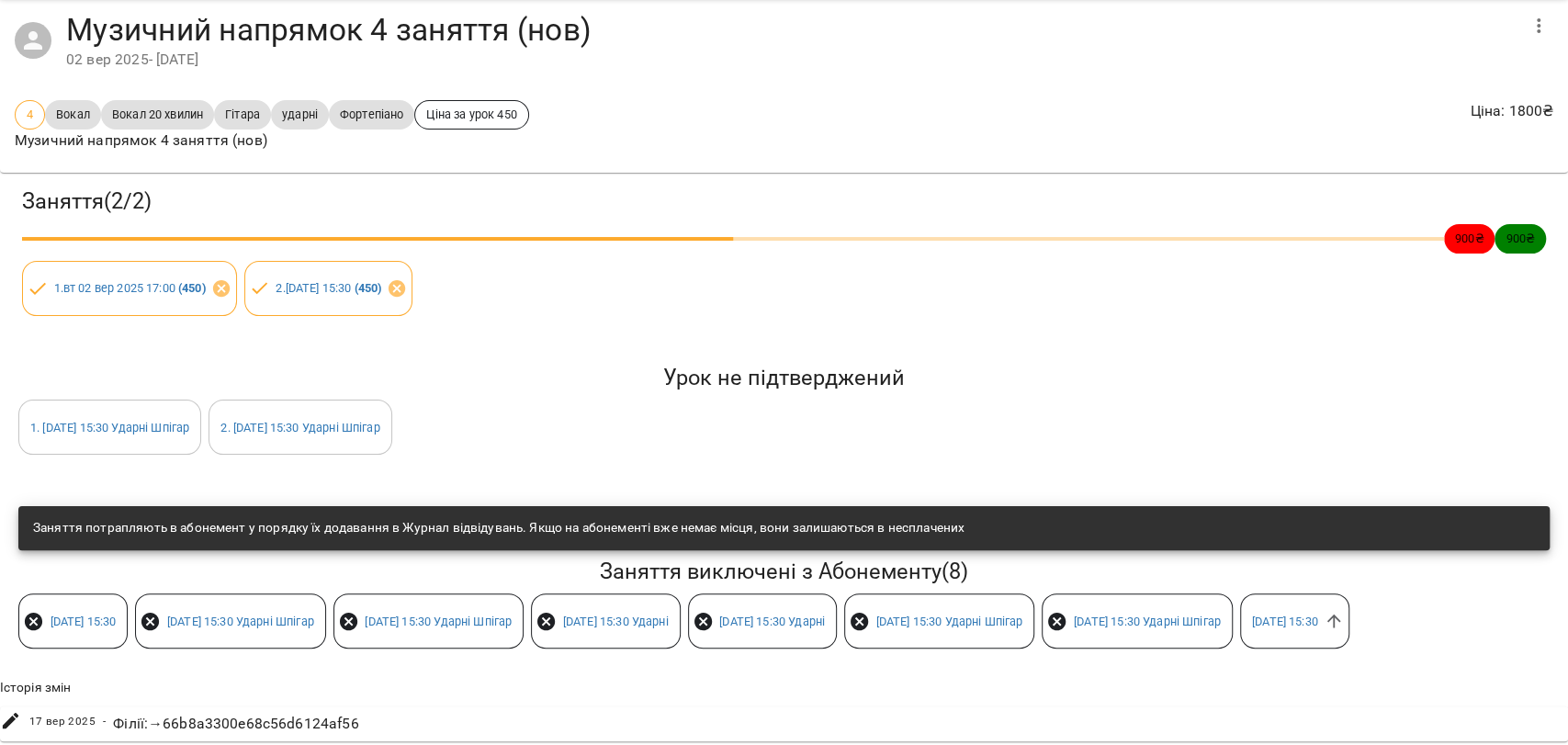
scroll to position [140, 0]
click at [1327, 614] on icon at bounding box center [1333, 621] width 14 height 14
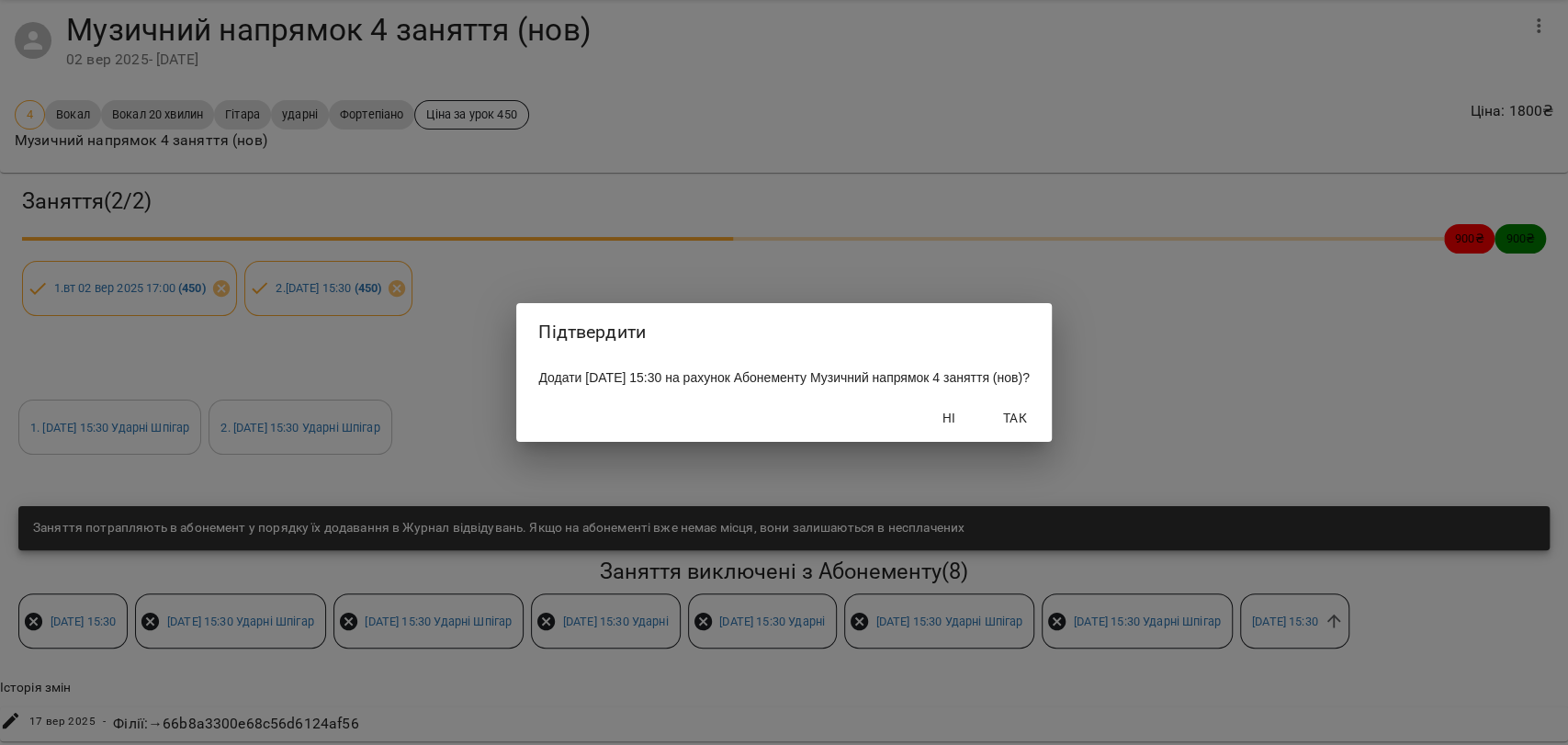
click at [1032, 427] on span "Так" at bounding box center [1015, 418] width 44 height 22
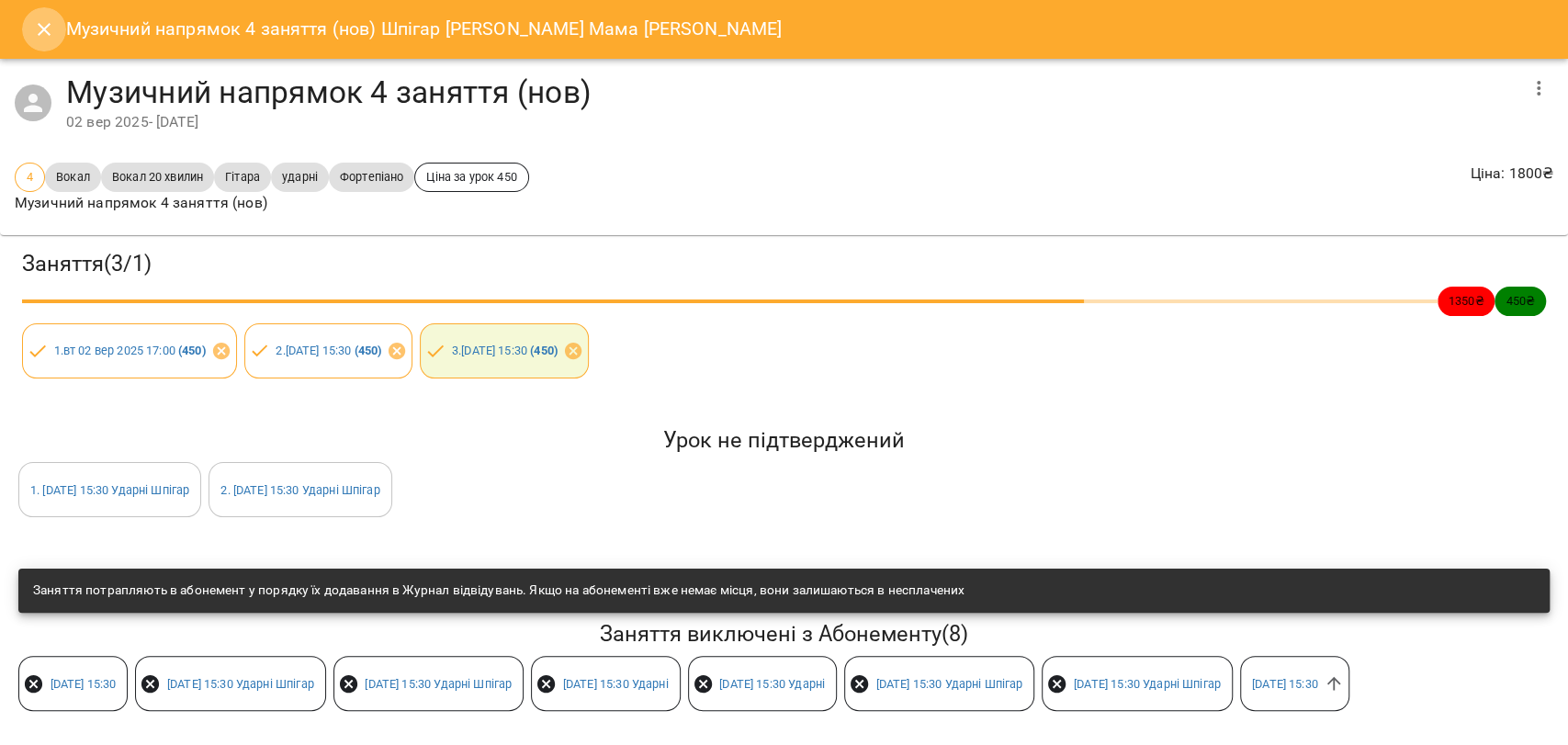
click at [58, 19] on button "Close" at bounding box center [44, 29] width 44 height 44
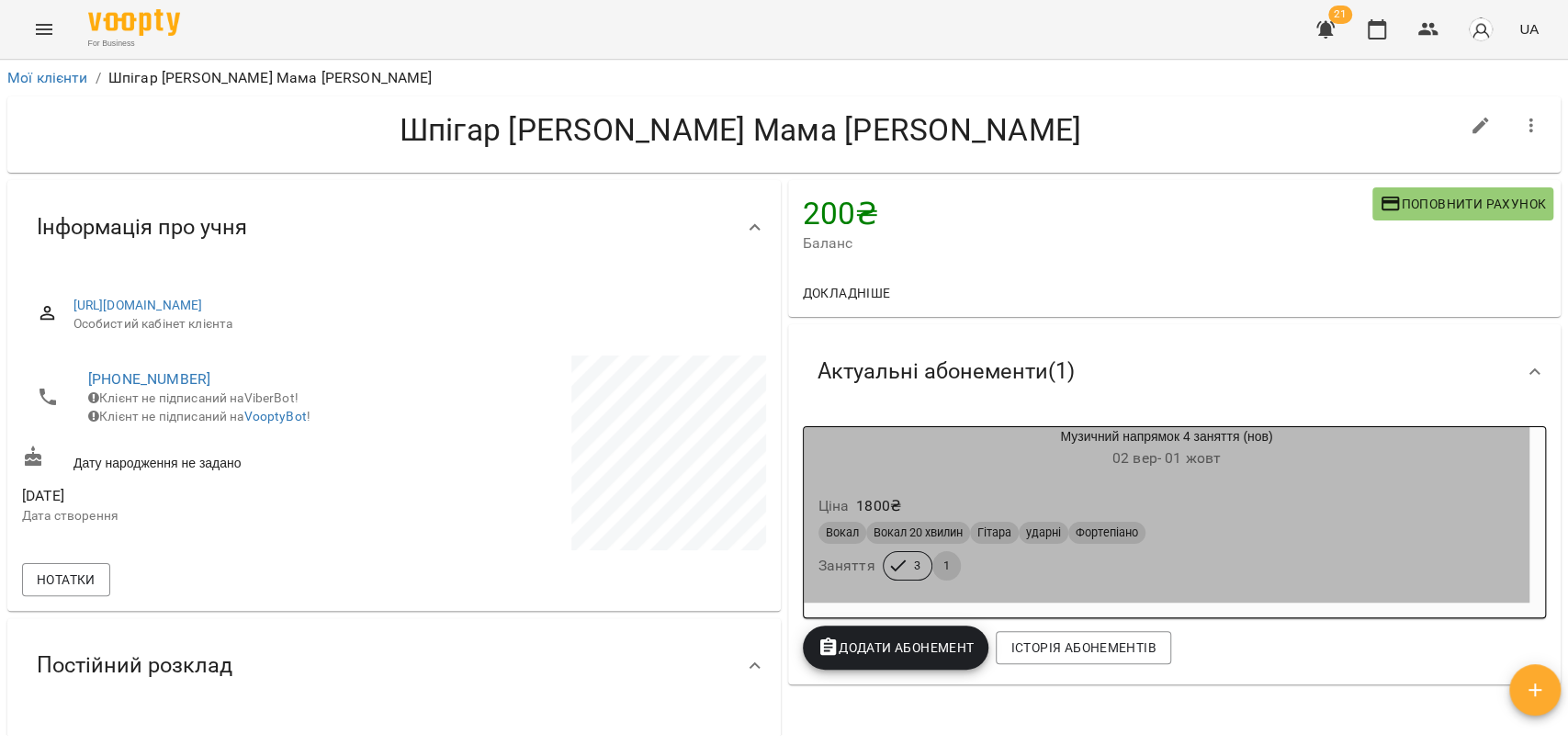
click at [1250, 525] on div "Вокал Вокал 20 хвилин Гітара ударні Фортепіано" at bounding box center [1168, 533] width 698 height 22
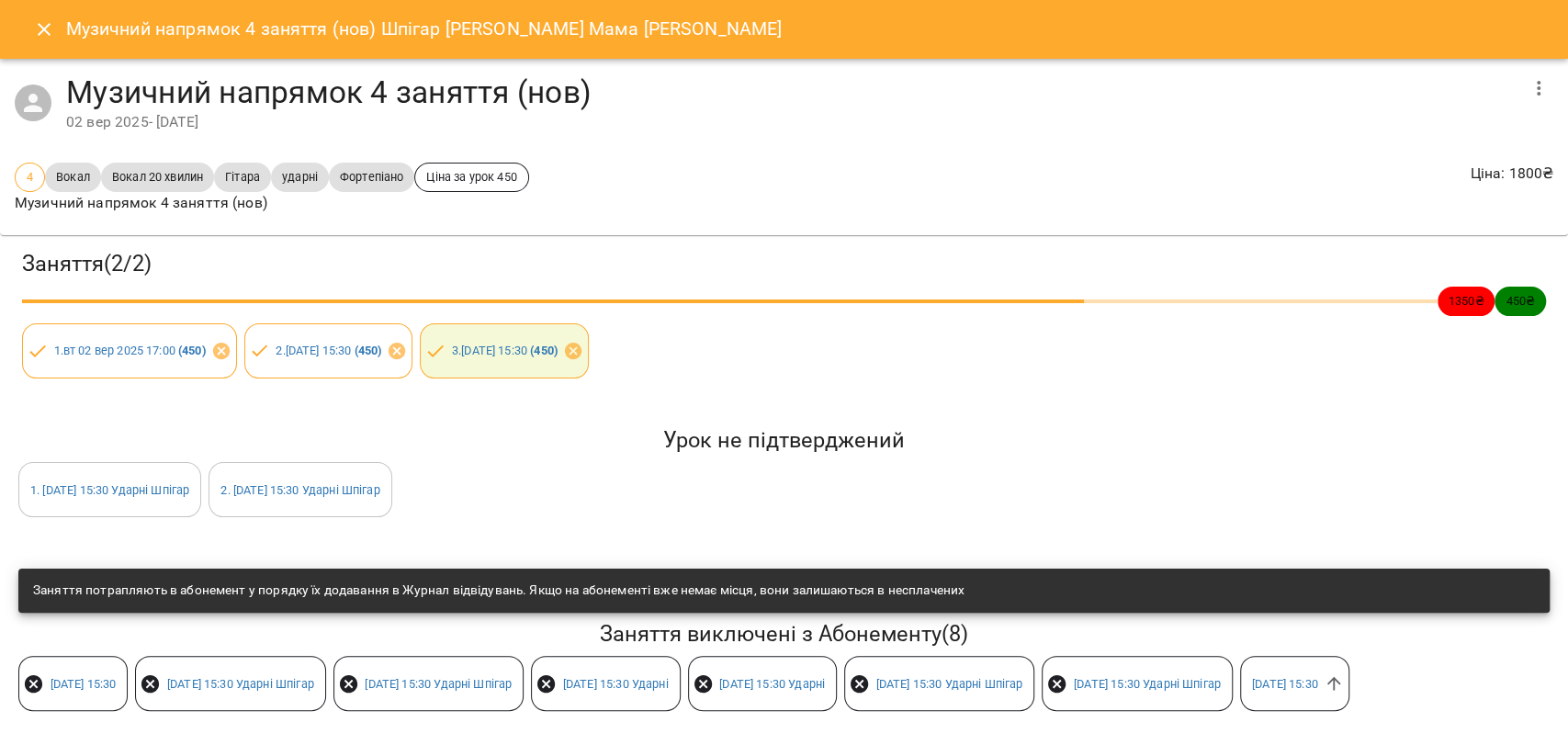
click at [38, 34] on icon "Close" at bounding box center [44, 29] width 13 height 13
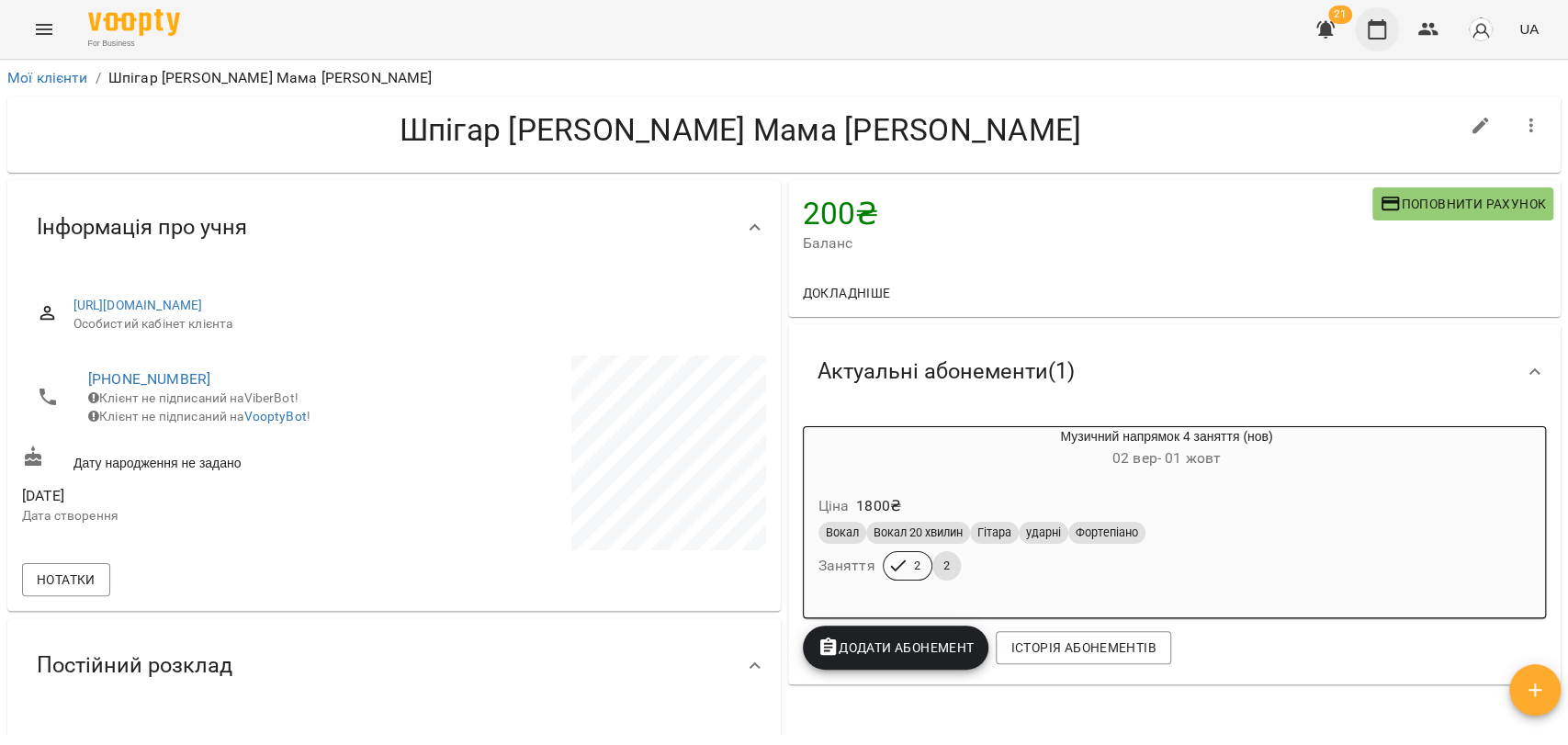
click at [1368, 43] on button "button" at bounding box center [1378, 29] width 44 height 44
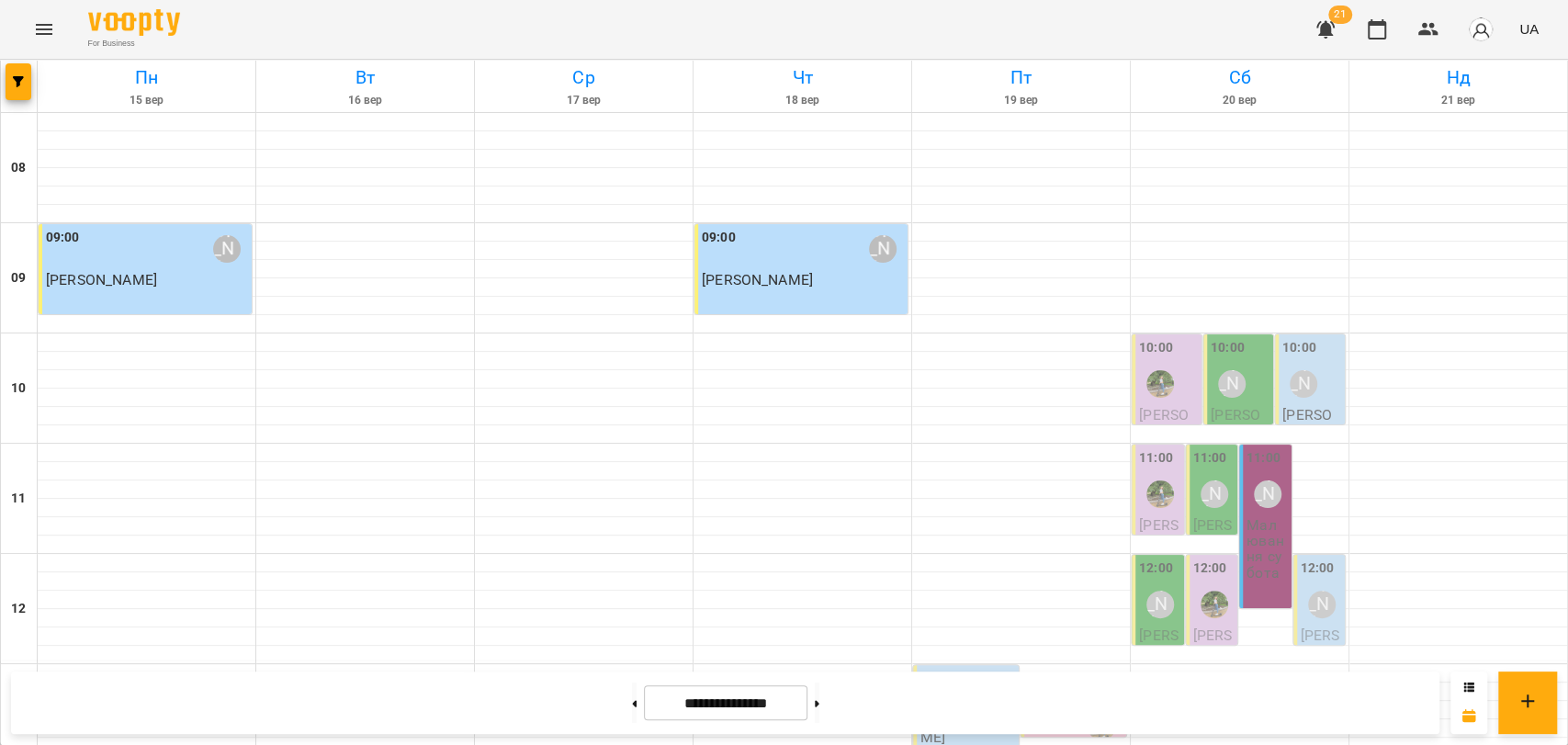
scroll to position [774, 0]
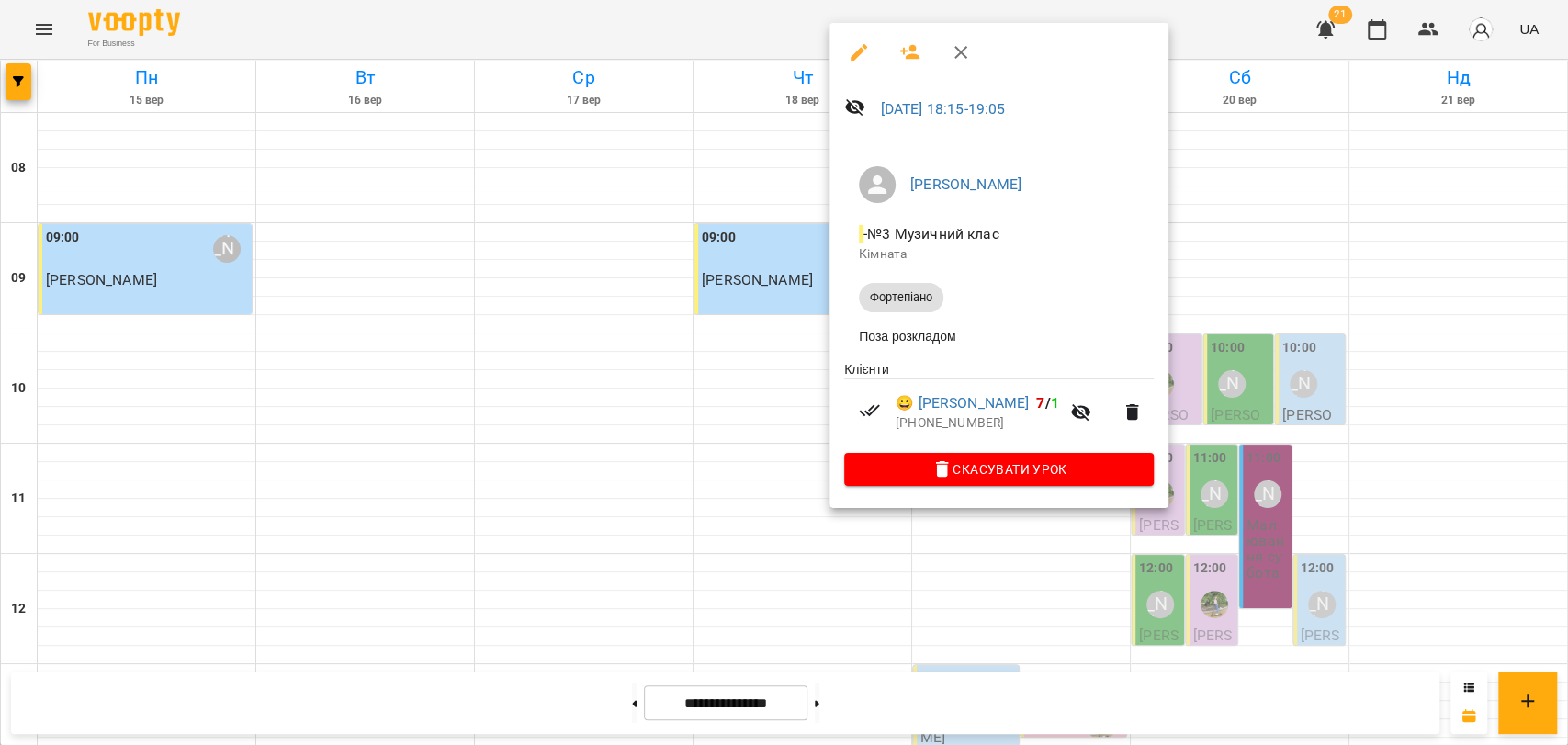
click at [797, 487] on div at bounding box center [784, 372] width 1568 height 745
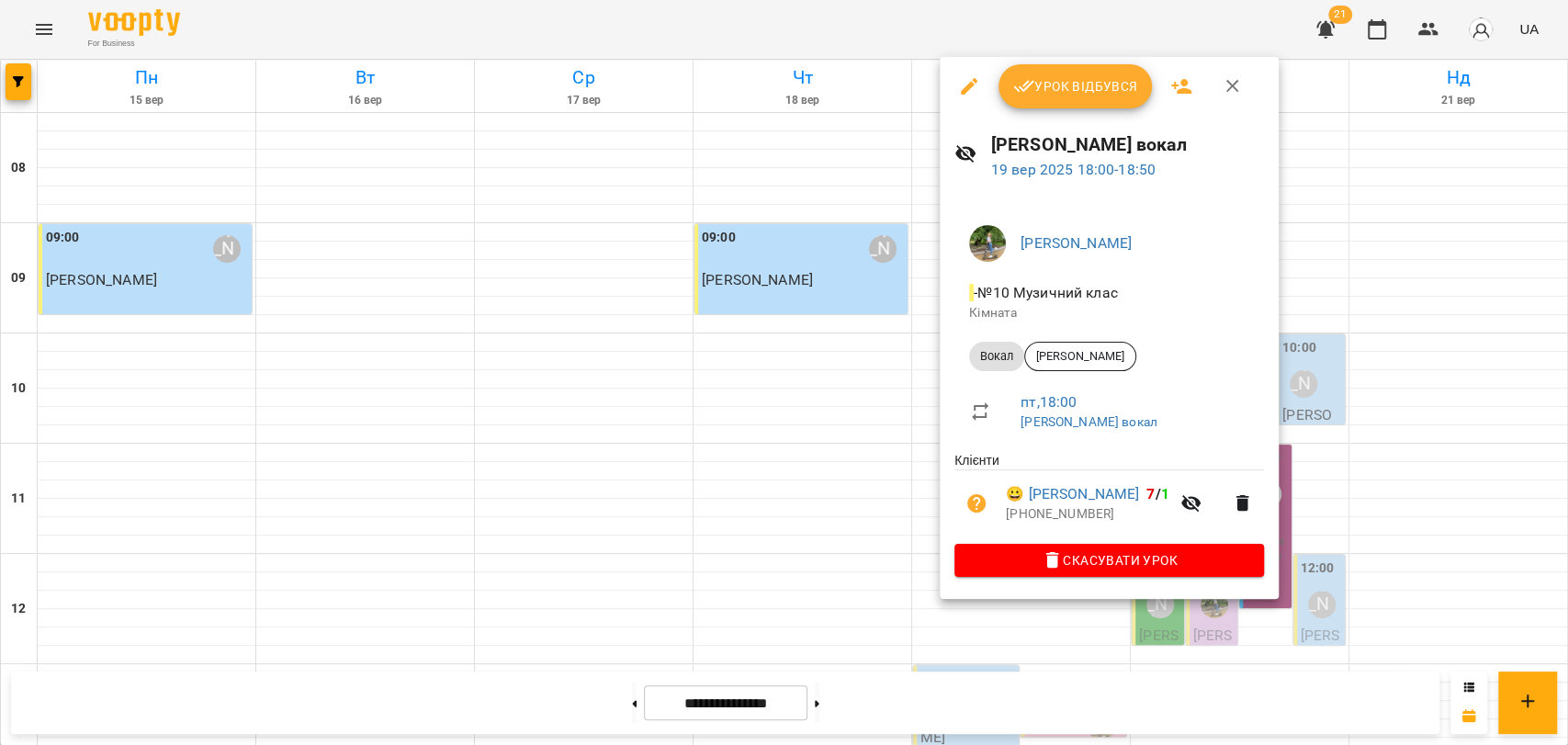
click at [930, 445] on div at bounding box center [784, 372] width 1568 height 745
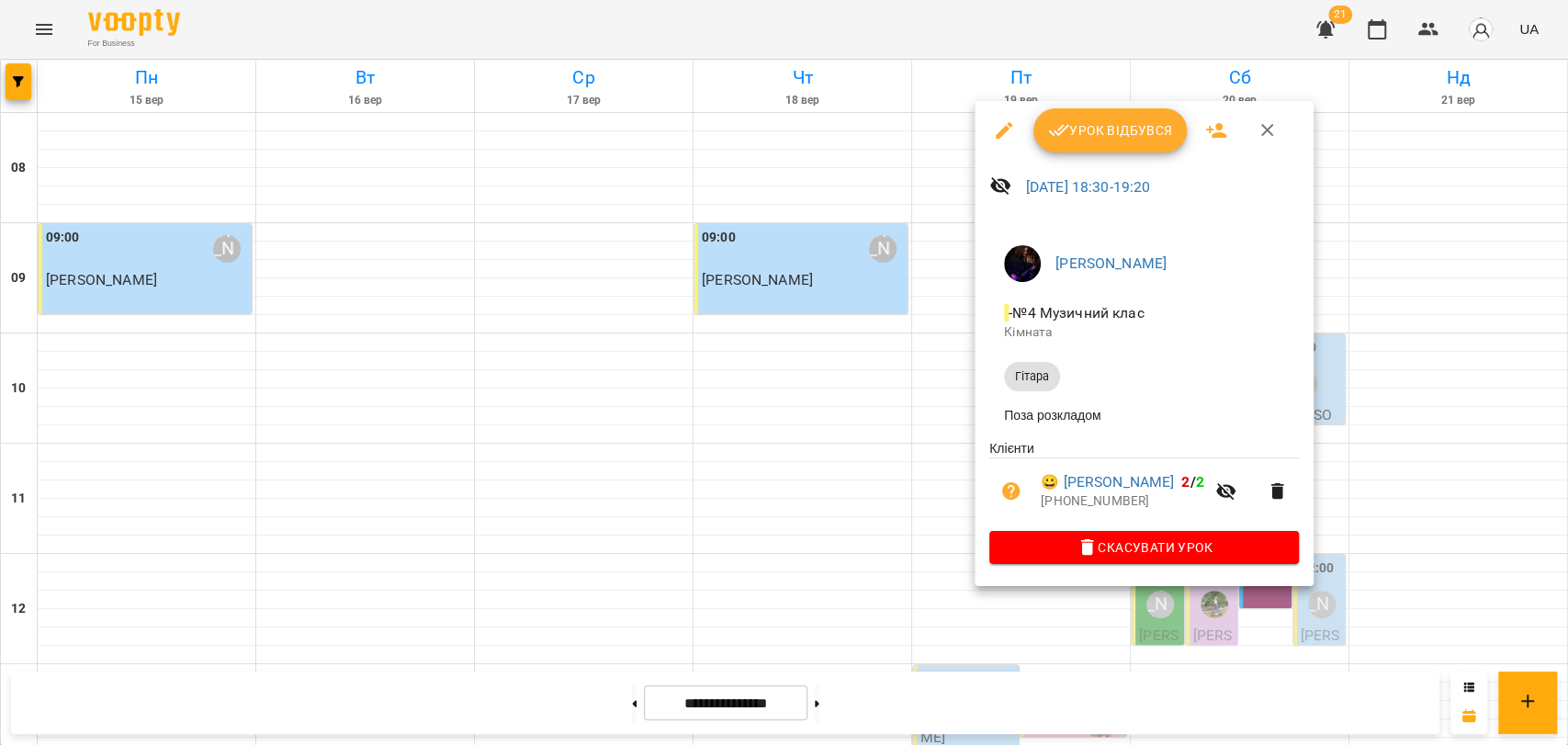
click at [908, 510] on div at bounding box center [784, 372] width 1568 height 745
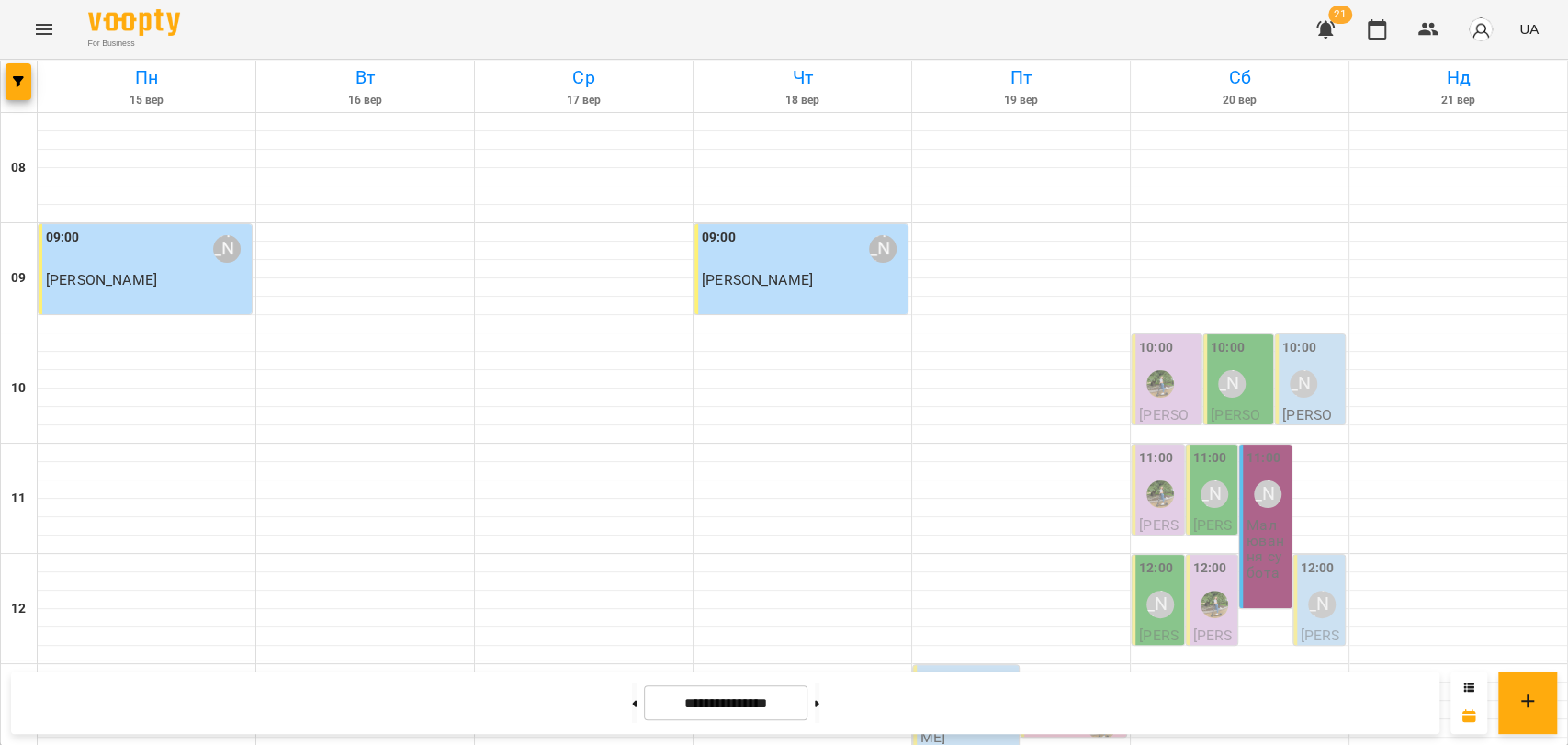
drag, startPoint x: 1090, startPoint y: 464, endPoint x: 1082, endPoint y: 474, distance: 12.8
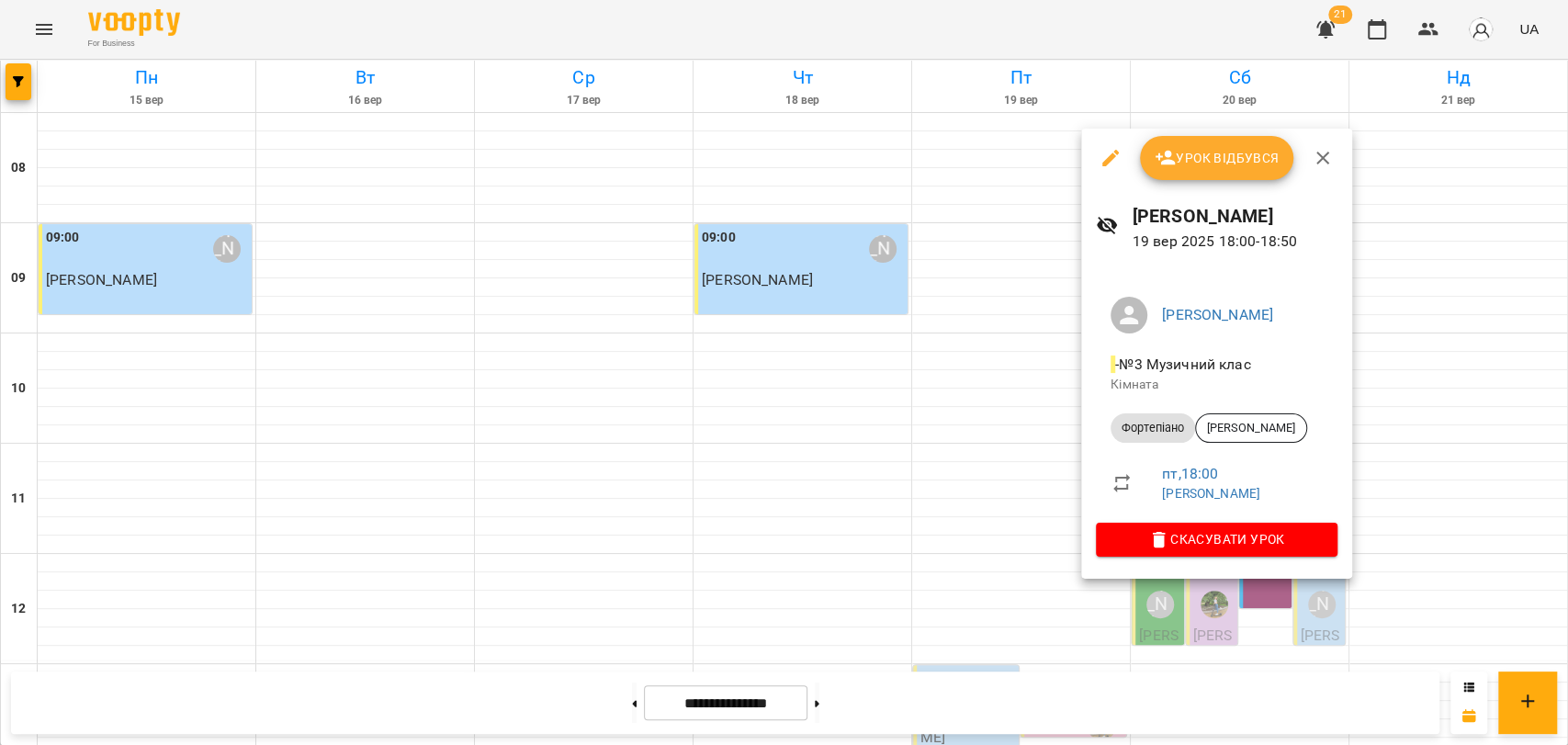
click at [1066, 412] on div at bounding box center [784, 372] width 1568 height 745
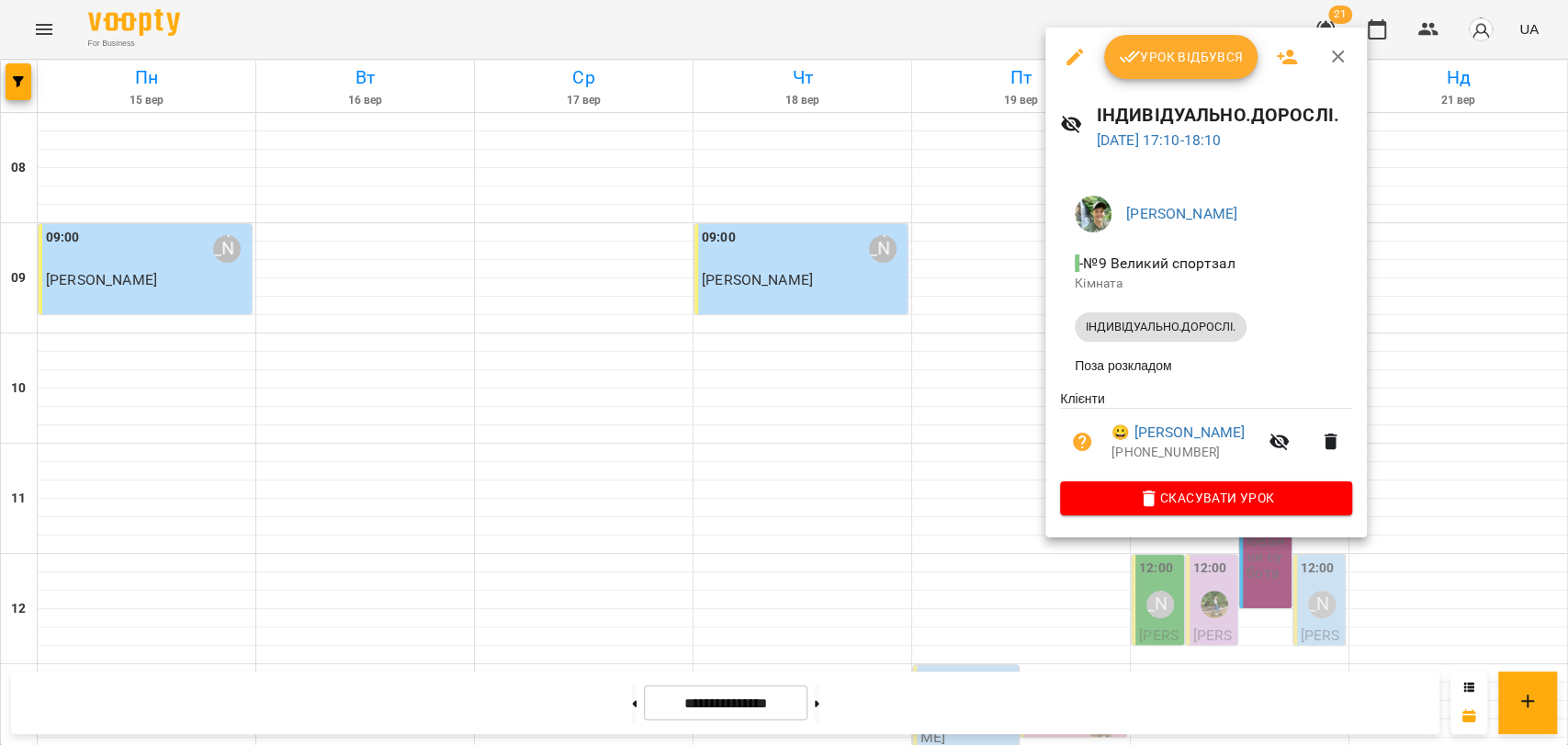
click at [1046, 380] on div "Андрій Вершняк - №9 Великий спортзал Кімната ІНДИВІДУАЛЬНО.ДОРОСЛІ. Поза розкла…" at bounding box center [1205, 351] width 321 height 371
click at [1032, 382] on div at bounding box center [784, 372] width 1568 height 745
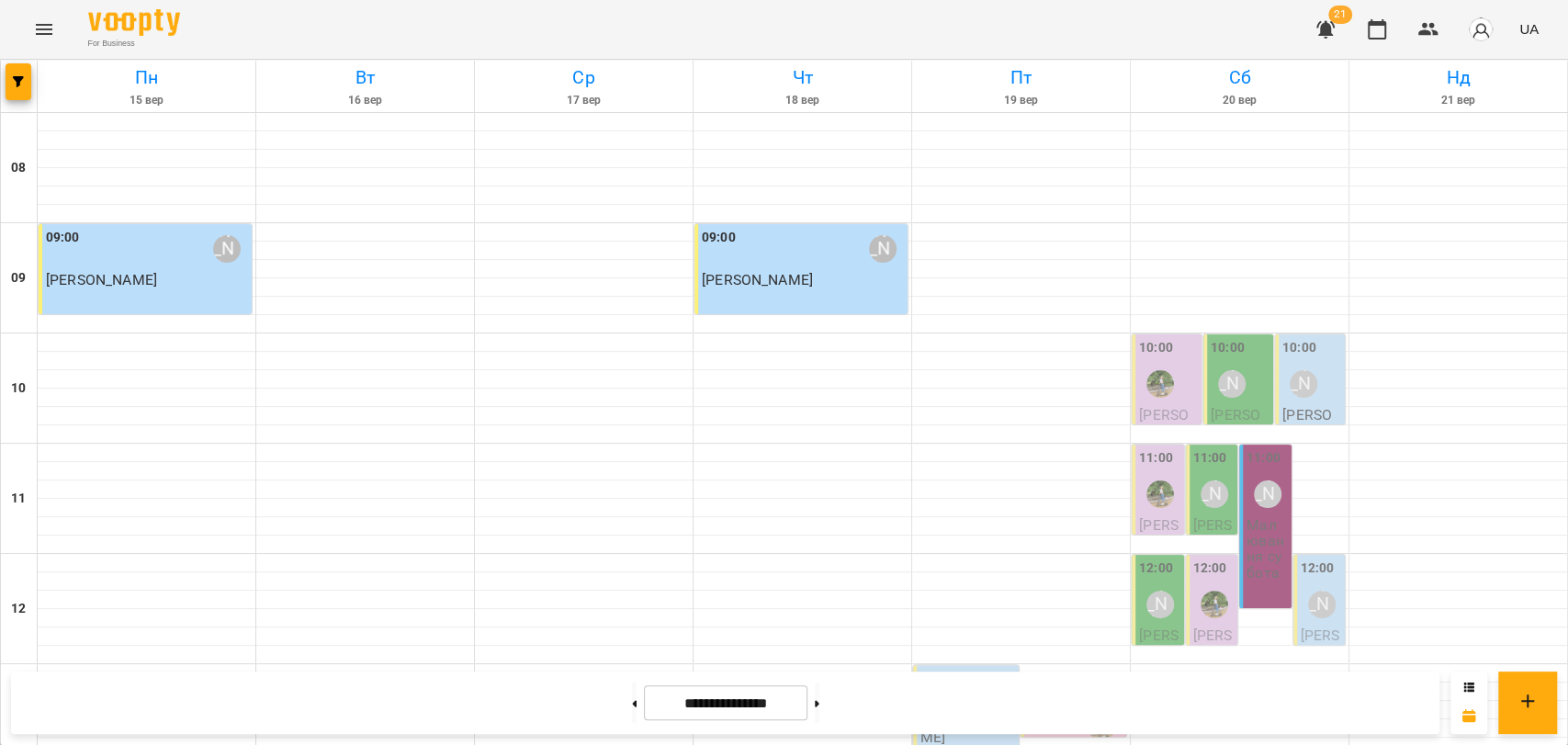
scroll to position [467, 0]
click at [1040, 705] on label "13:20" at bounding box center [1044, 716] width 34 height 20
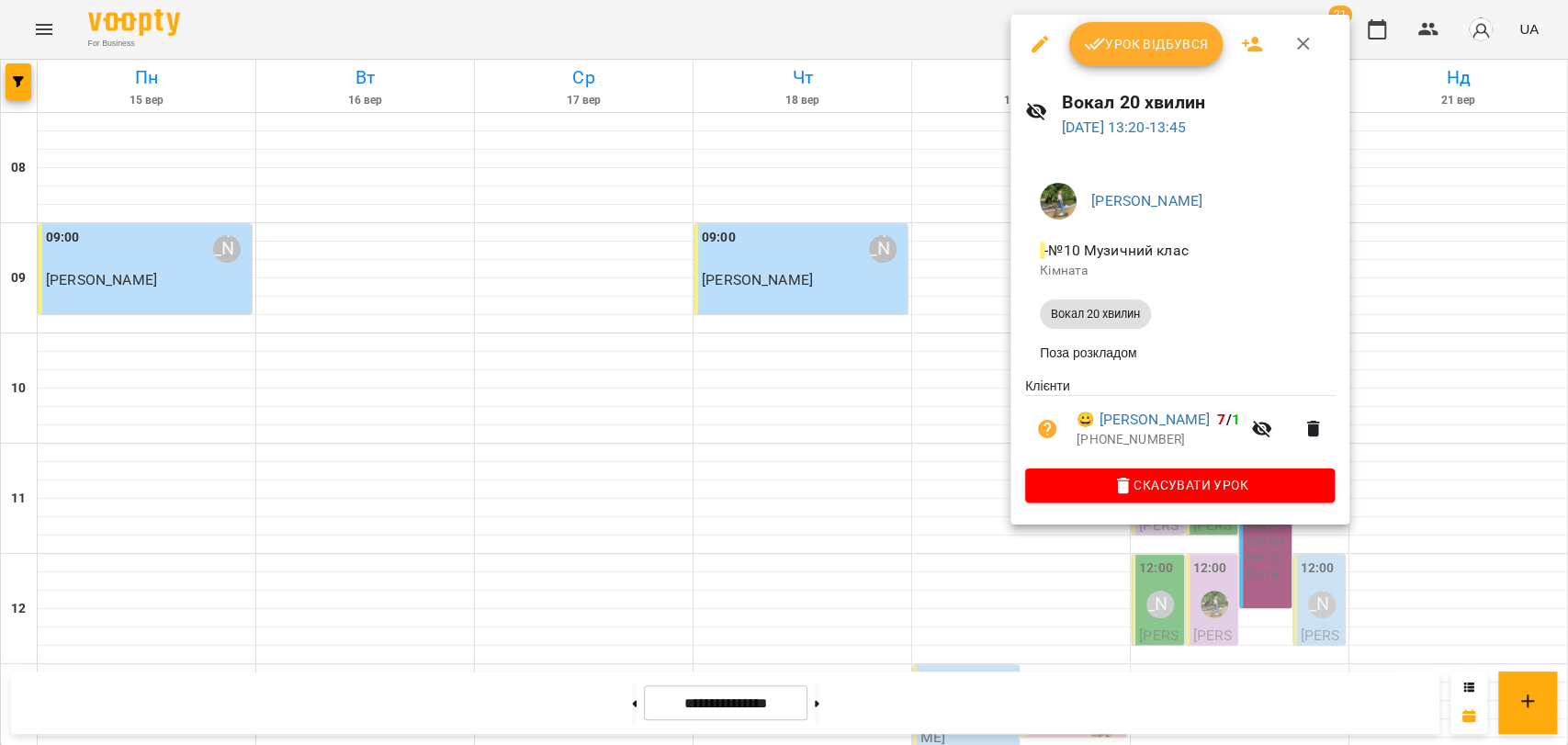
click at [967, 255] on div at bounding box center [784, 372] width 1568 height 745
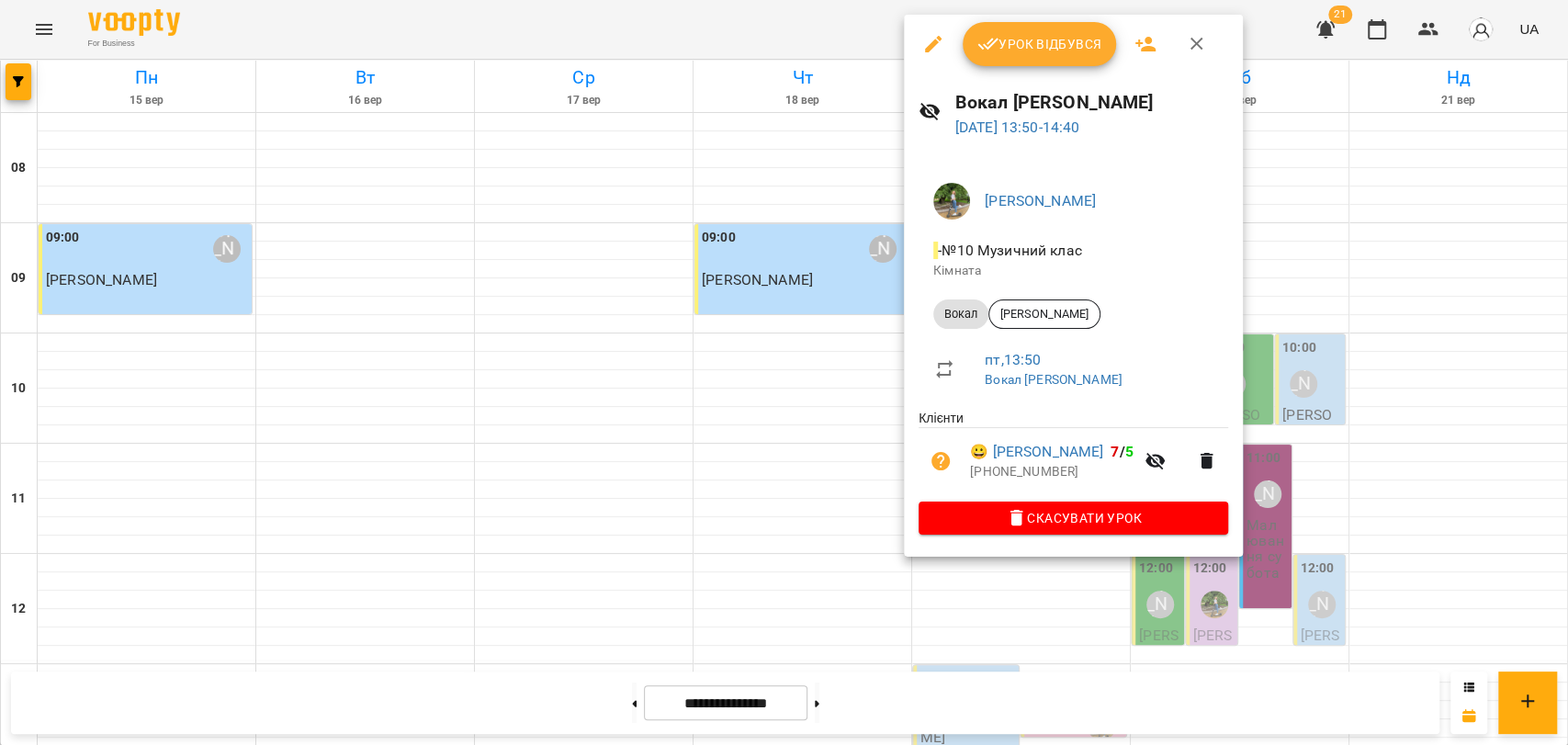
click at [851, 442] on div at bounding box center [784, 372] width 1568 height 745
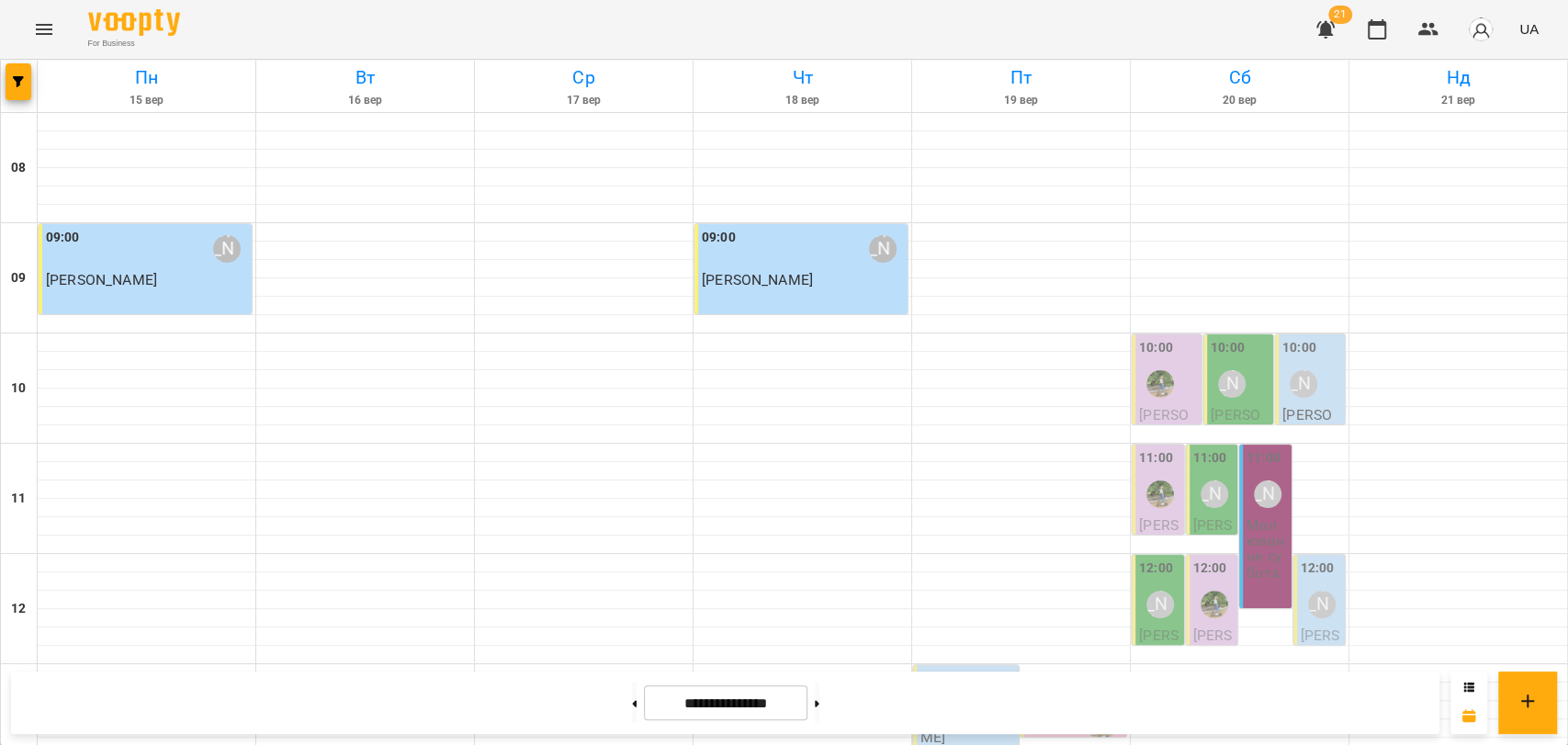
scroll to position [774, 0]
click at [820, 714] on button at bounding box center [817, 703] width 5 height 40
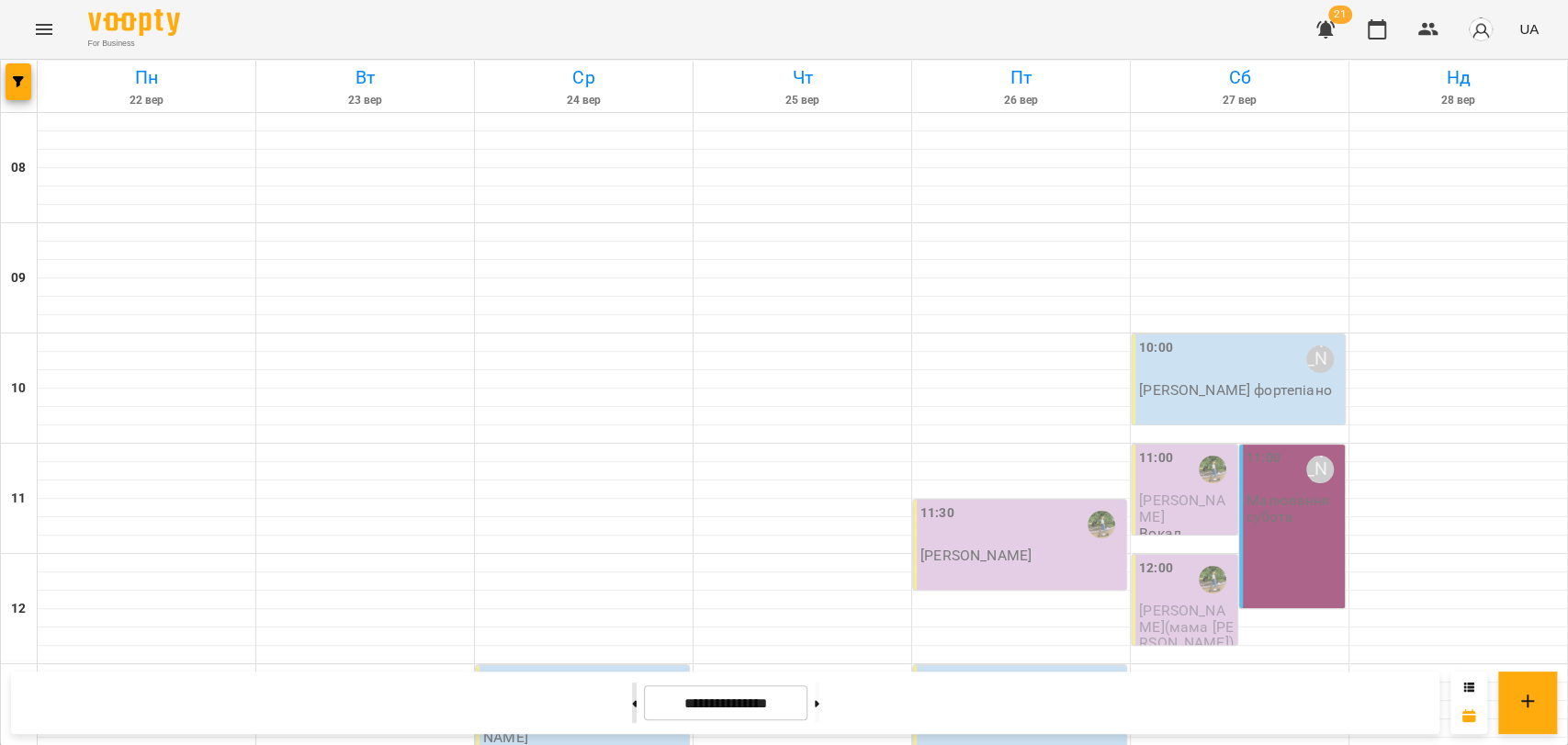
click at [632, 685] on button at bounding box center [634, 703] width 5 height 40
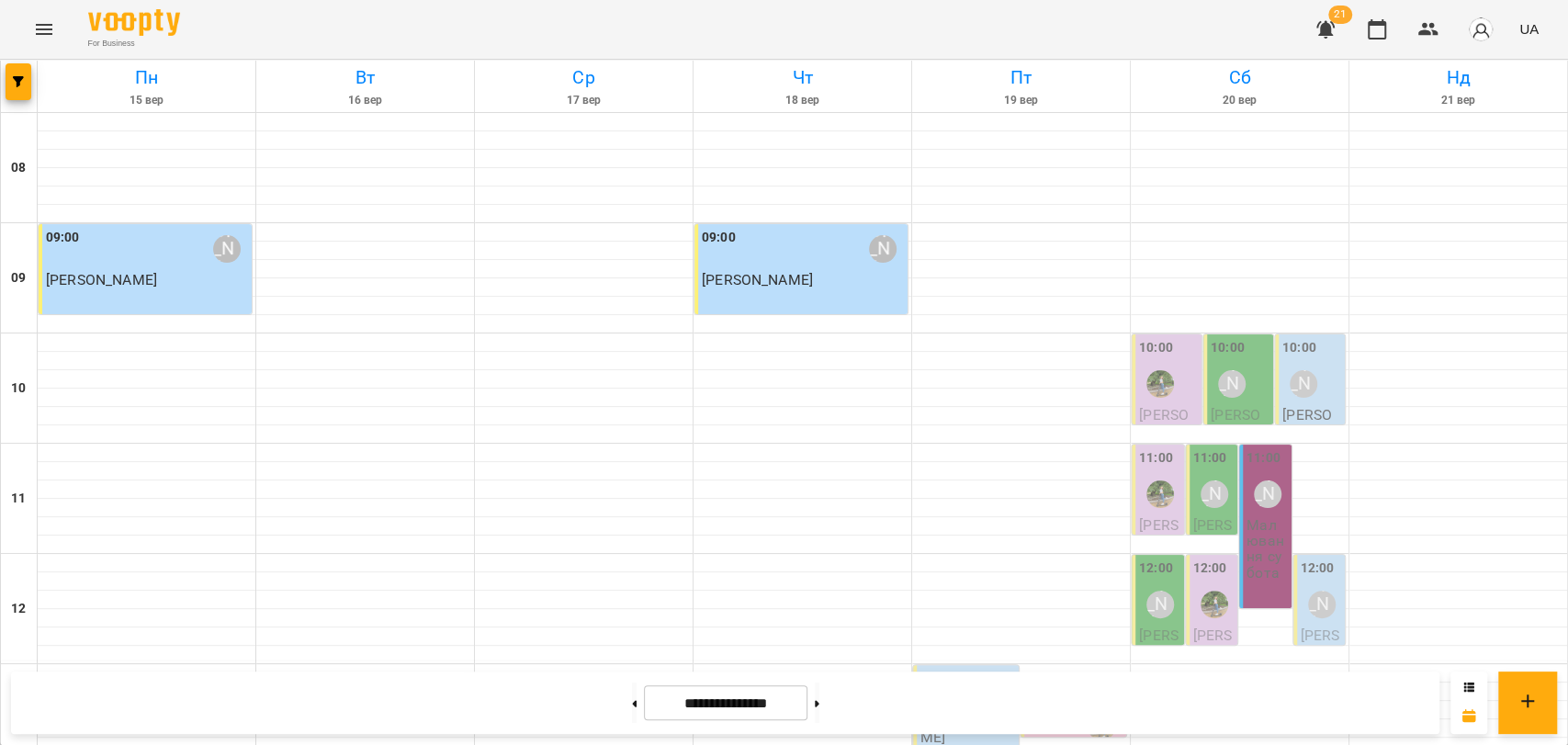
scroll to position [569, 0]
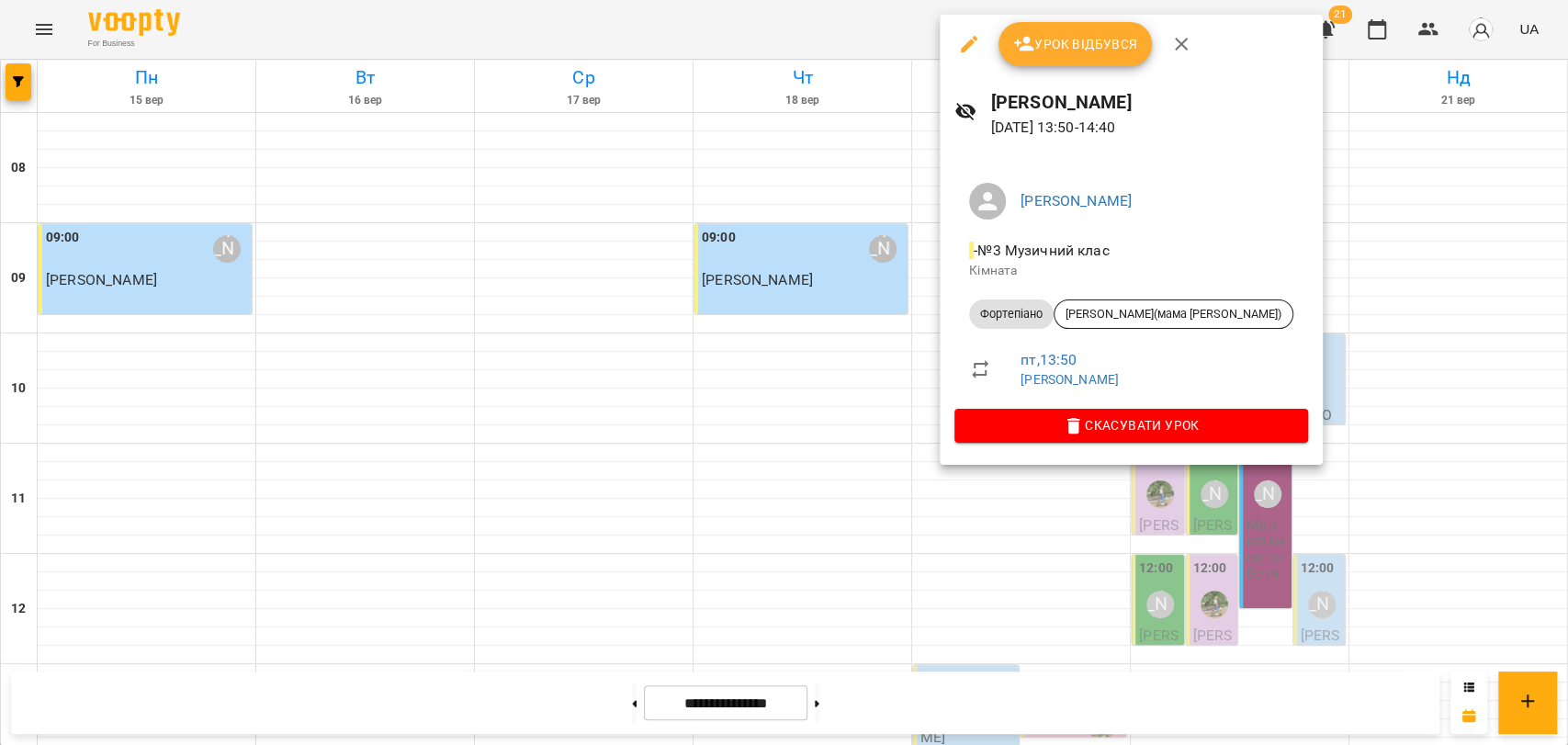
click at [933, 245] on div at bounding box center [784, 372] width 1568 height 745
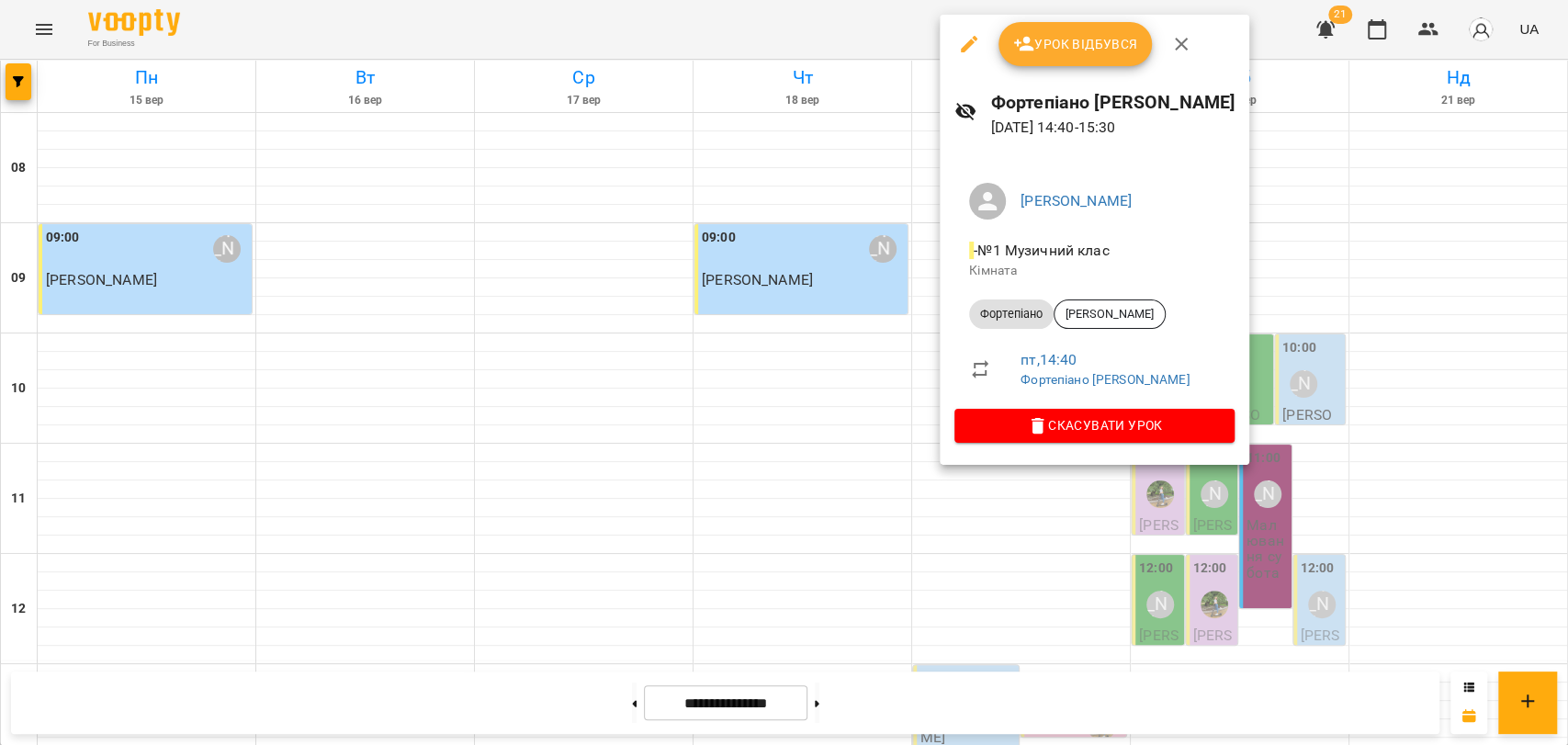
click at [937, 338] on div at bounding box center [784, 372] width 1568 height 745
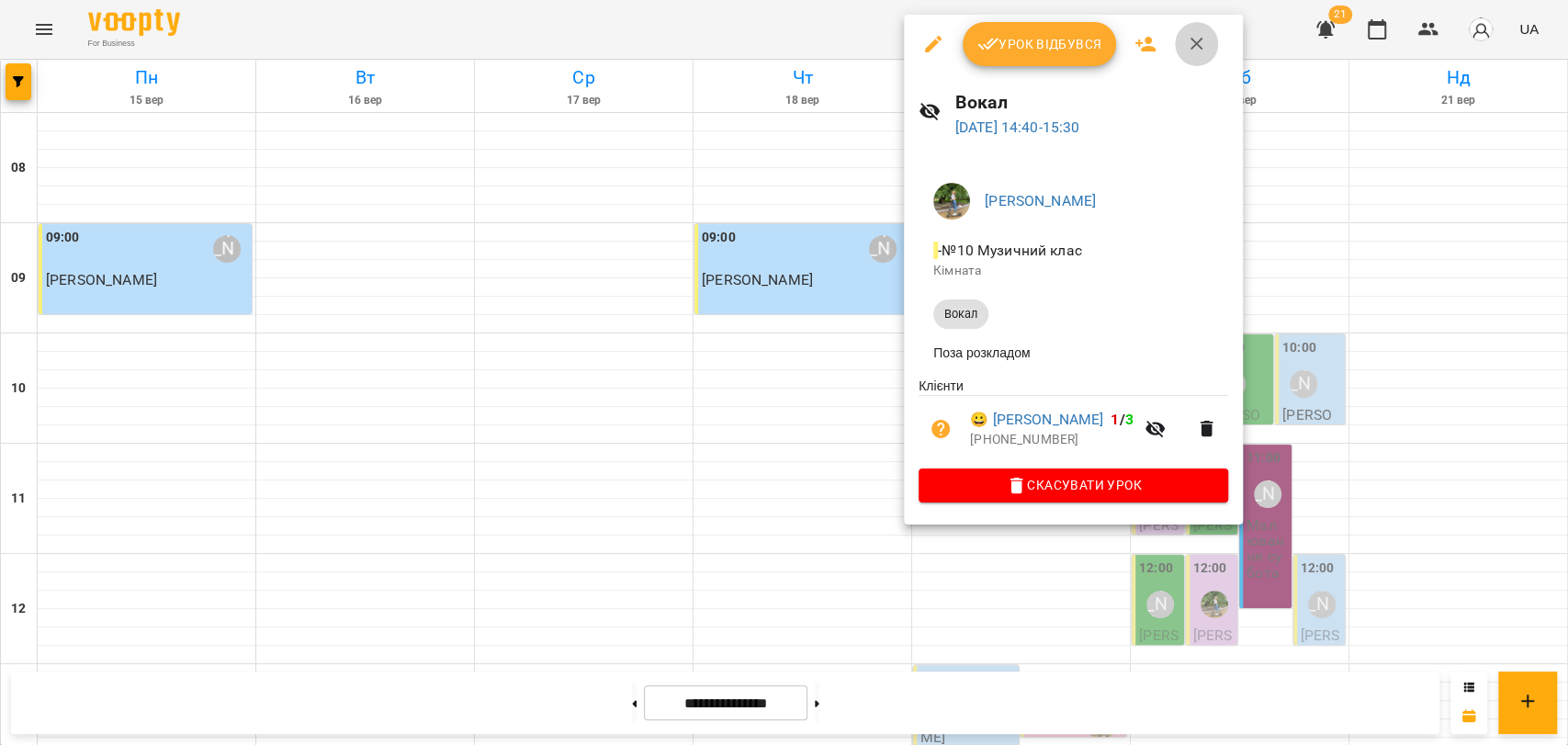
click at [1186, 52] on icon "button" at bounding box center [1197, 44] width 22 height 22
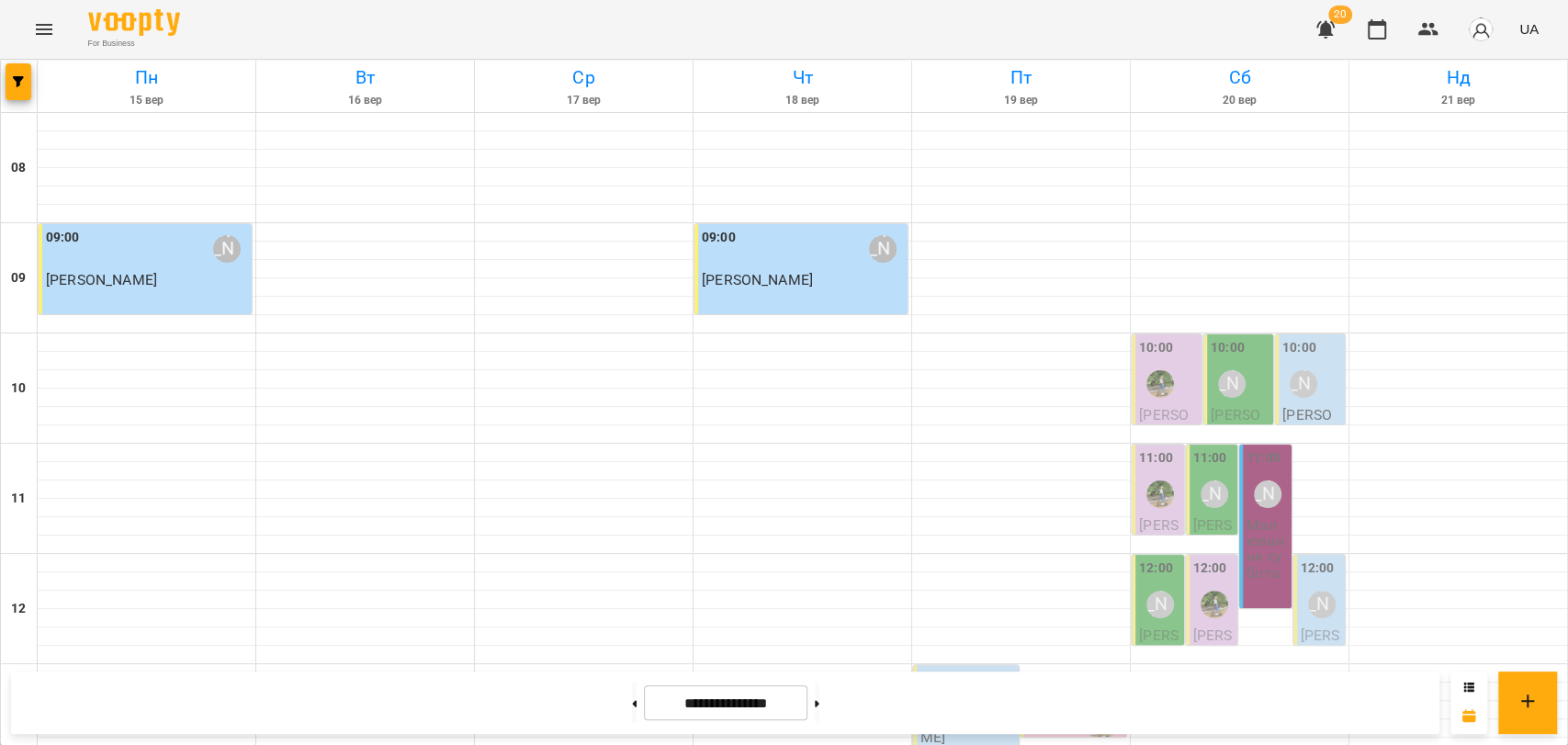
scroll to position [467, 0]
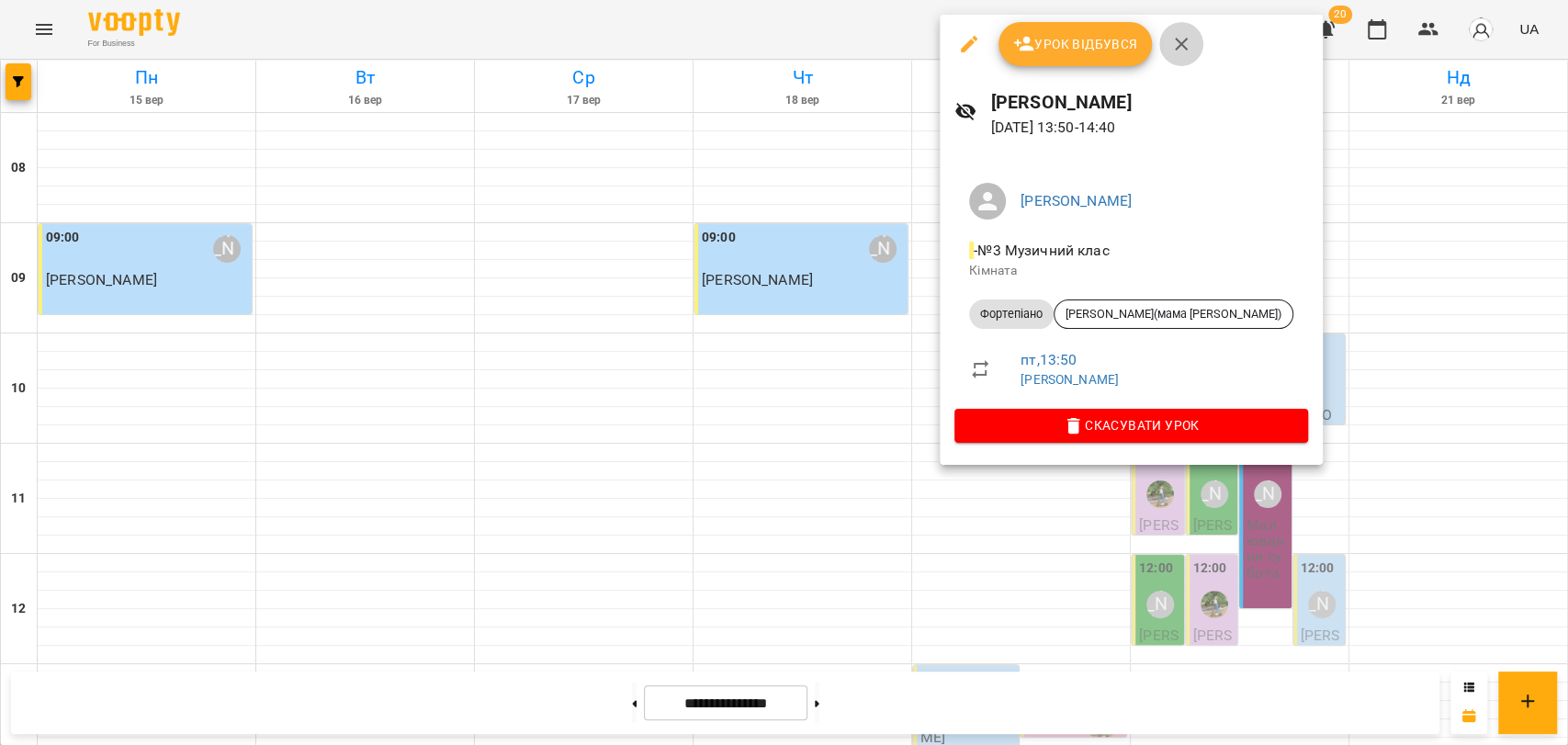
click at [1176, 63] on button "button" at bounding box center [1182, 44] width 44 height 44
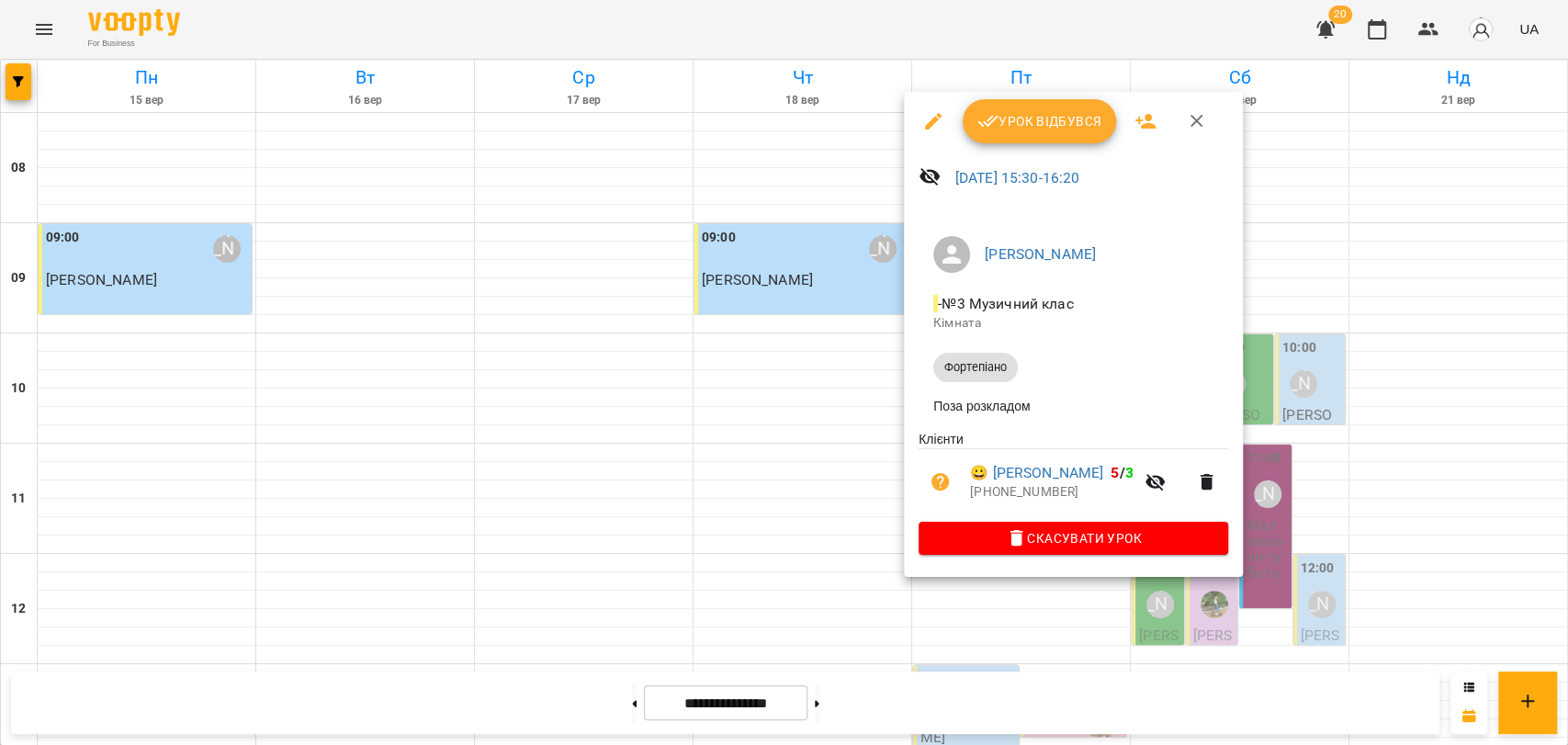
click at [1185, 105] on button "button" at bounding box center [1197, 121] width 44 height 44
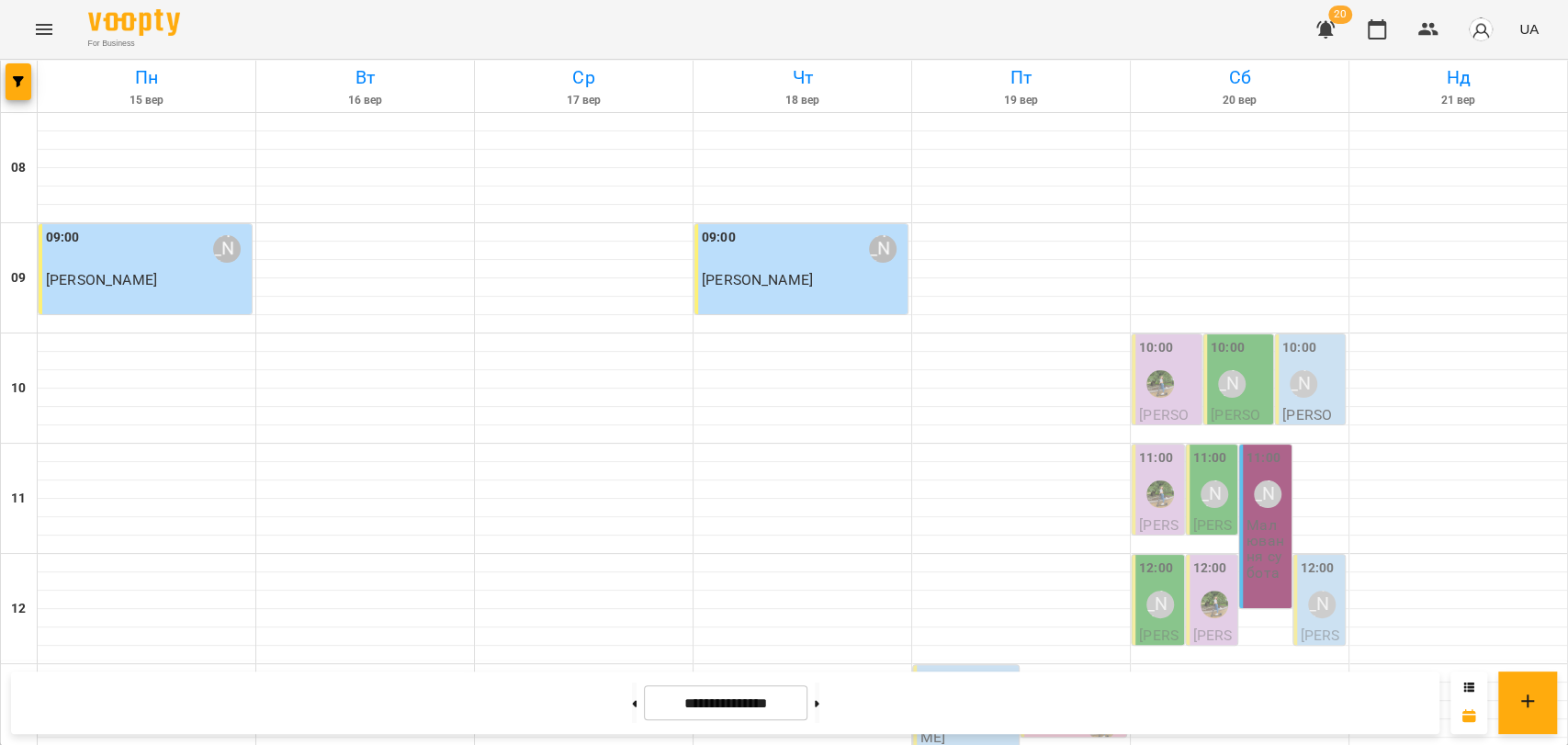
scroll to position [569, 0]
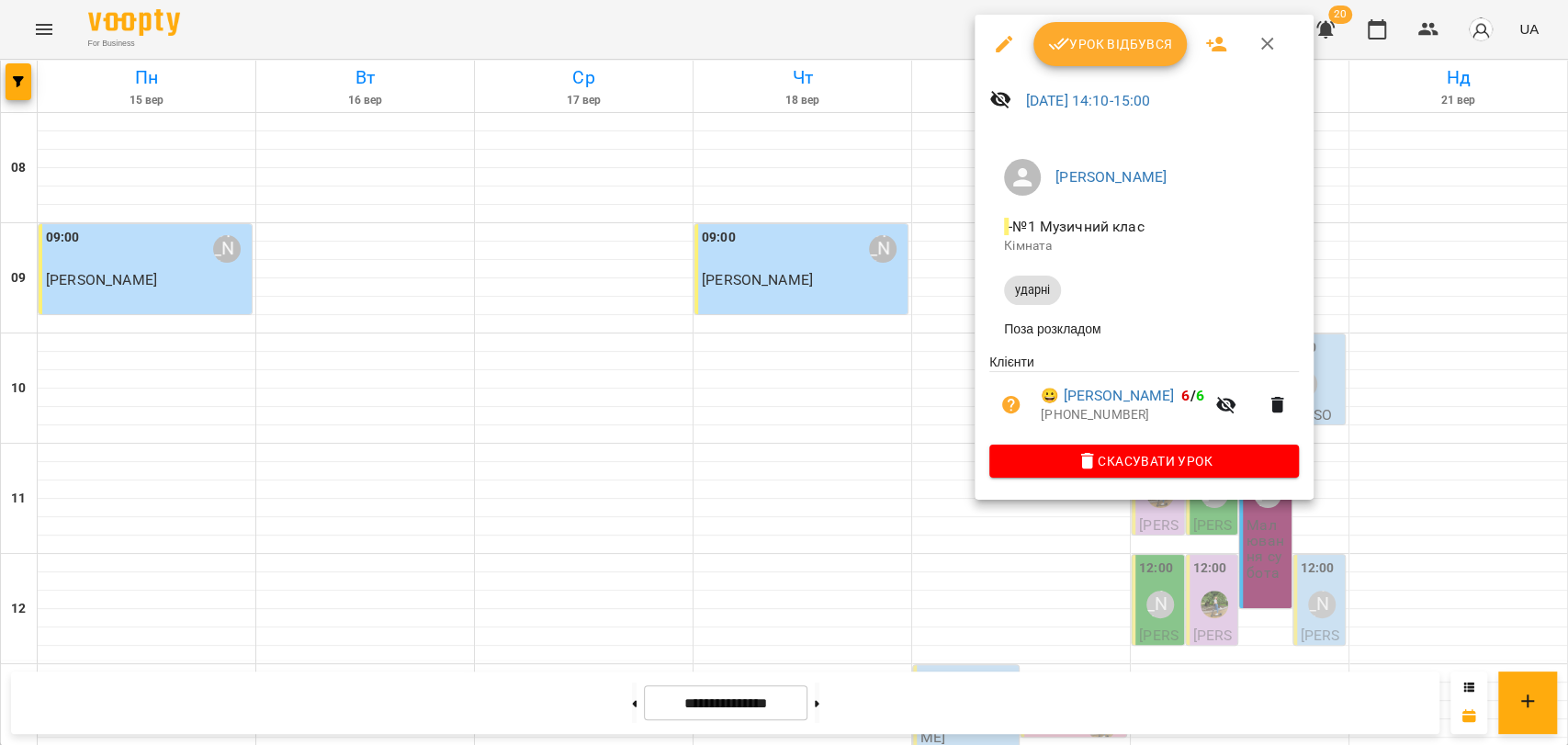
click at [1268, 39] on icon "button" at bounding box center [1268, 44] width 22 height 22
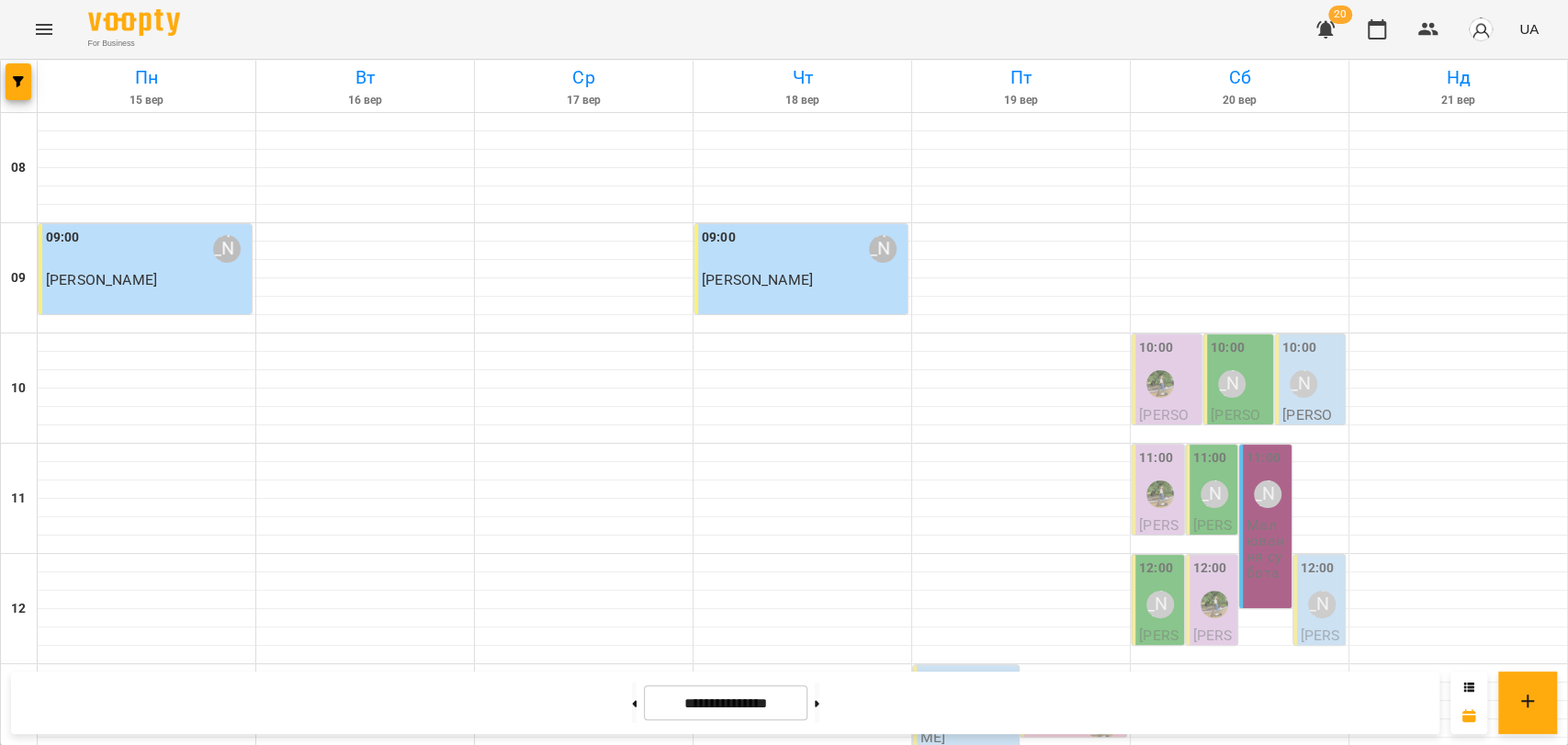
scroll to position [774, 0]
click at [820, 695] on button at bounding box center [817, 703] width 5 height 40
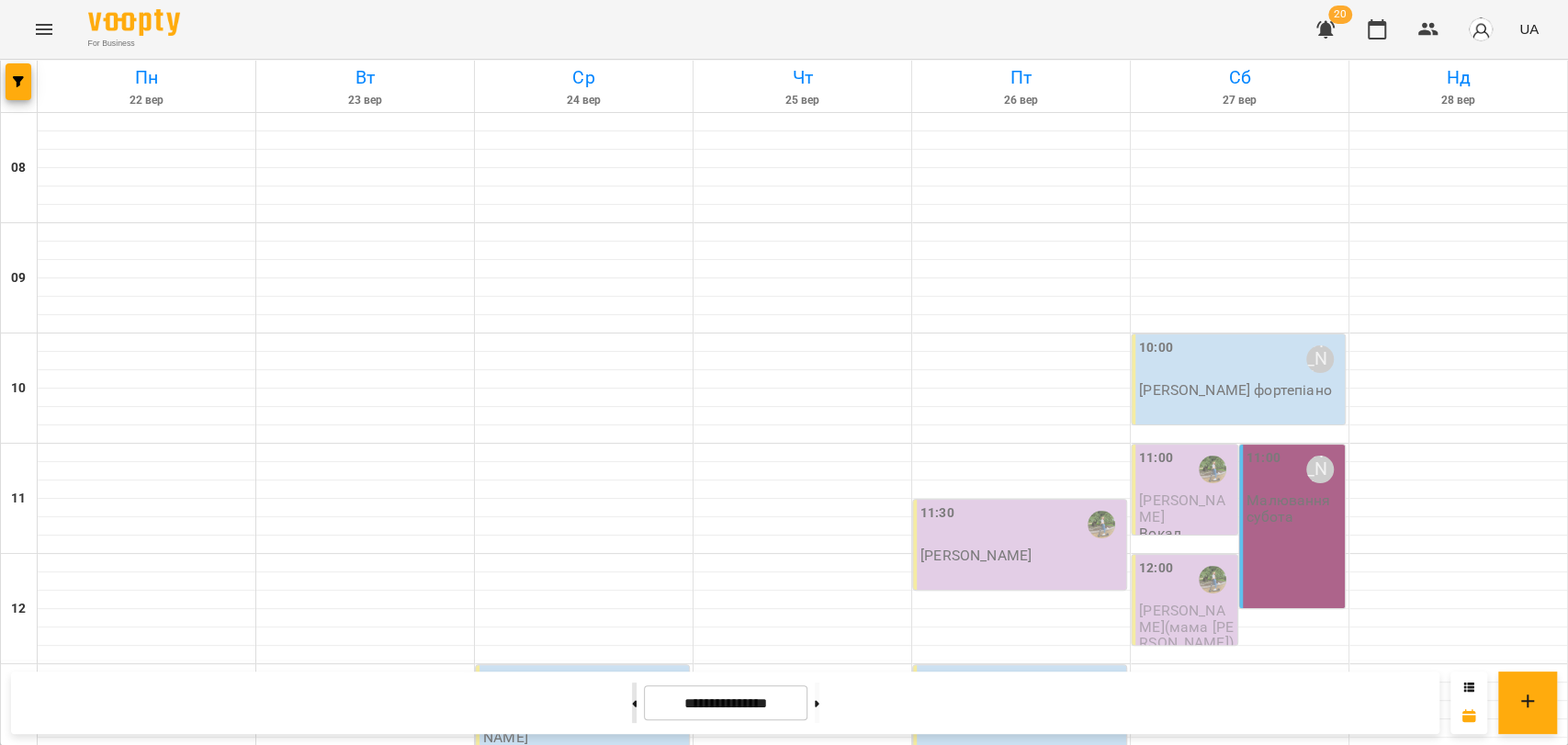
click at [632, 705] on button at bounding box center [634, 703] width 5 height 40
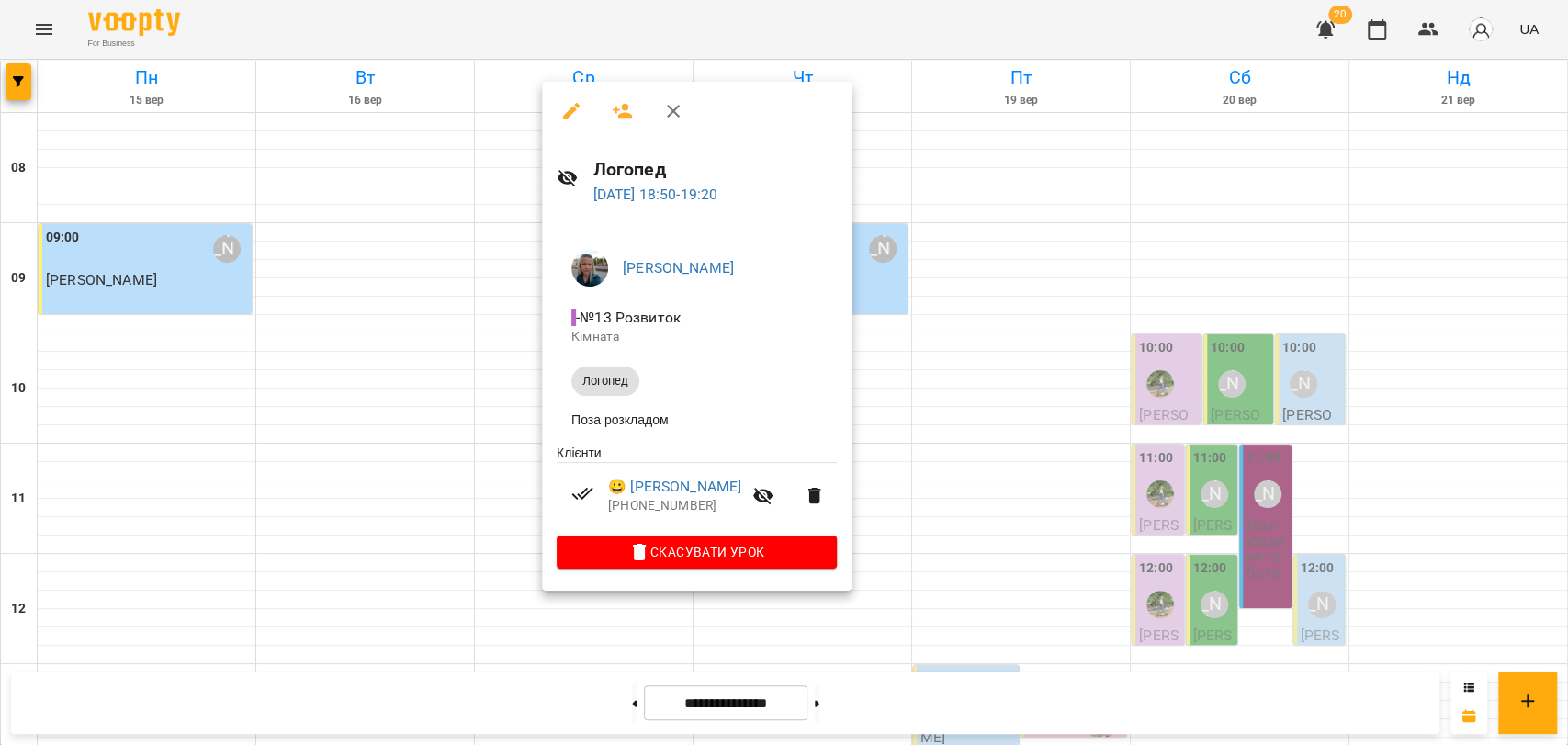
click at [837, 703] on div at bounding box center [784, 372] width 1568 height 745
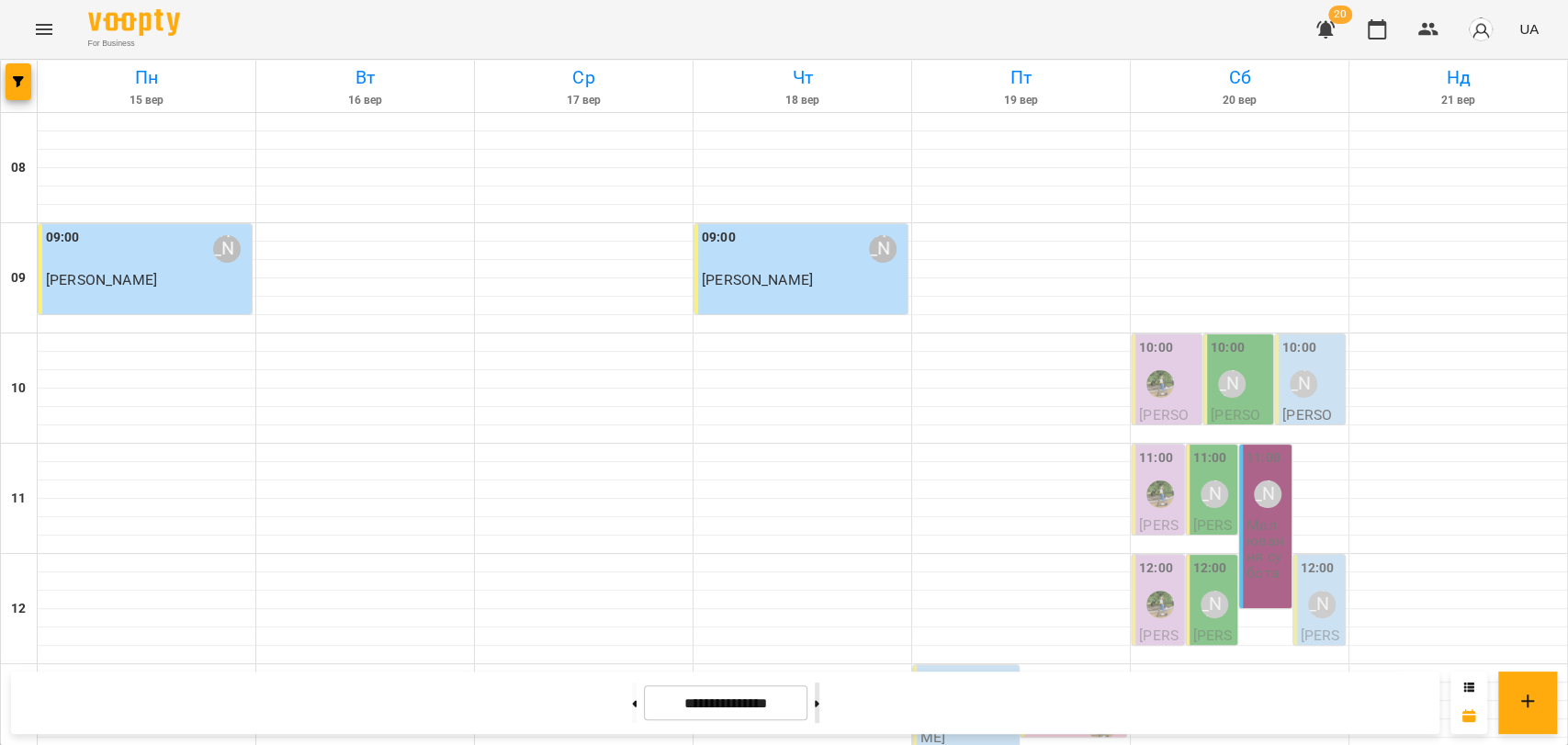
click at [820, 700] on button at bounding box center [817, 703] width 5 height 40
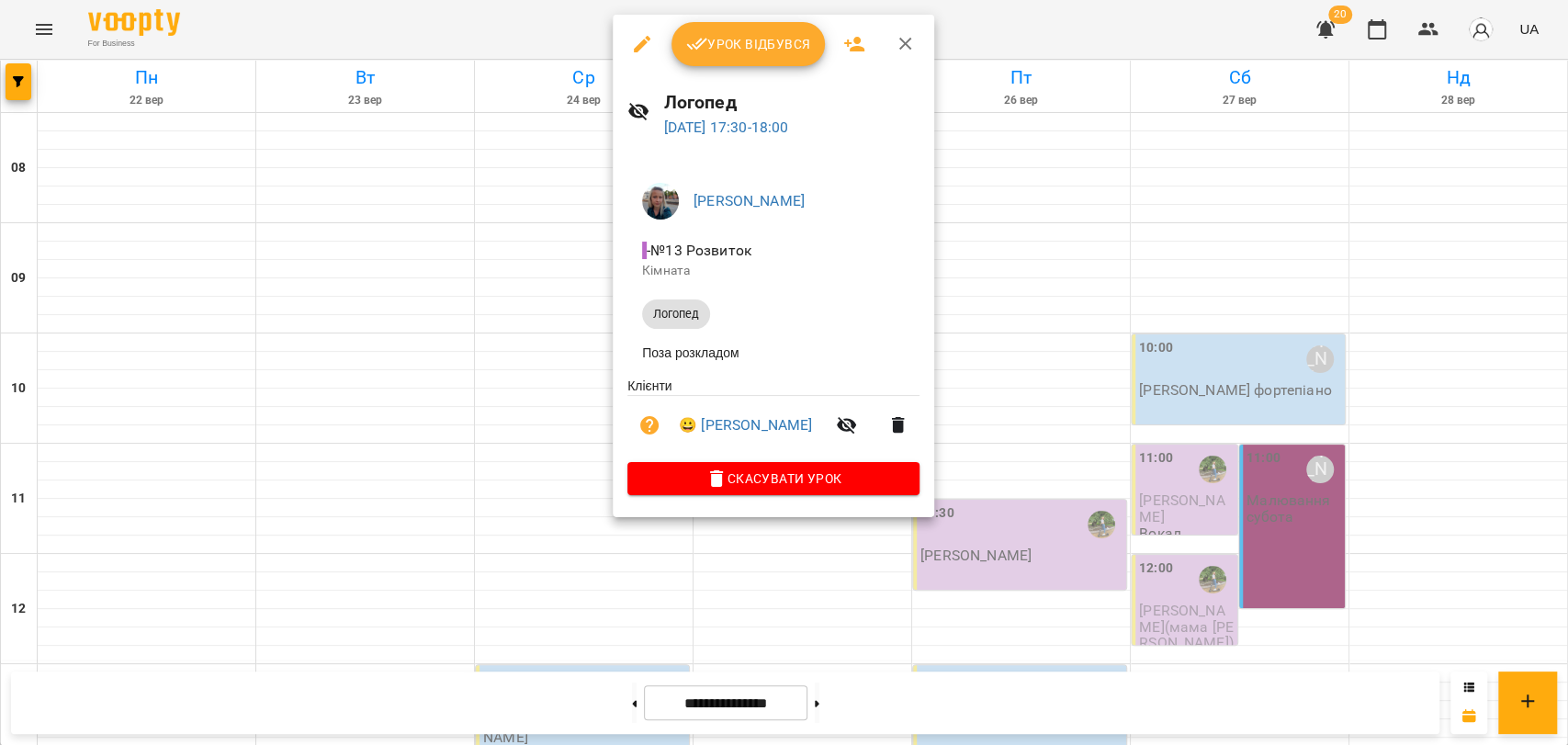
click at [517, 452] on div at bounding box center [784, 372] width 1568 height 745
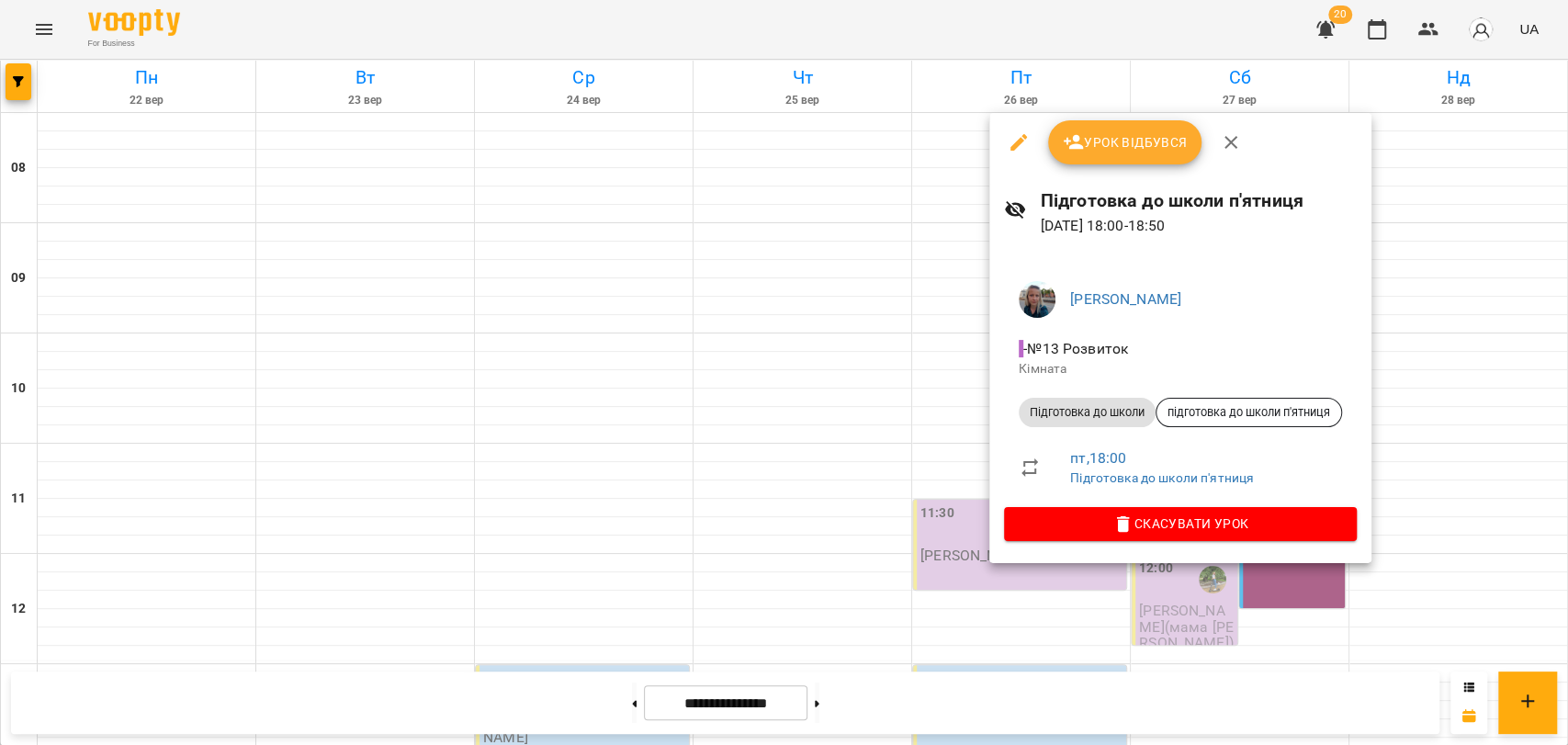
click at [505, 476] on div at bounding box center [784, 372] width 1568 height 745
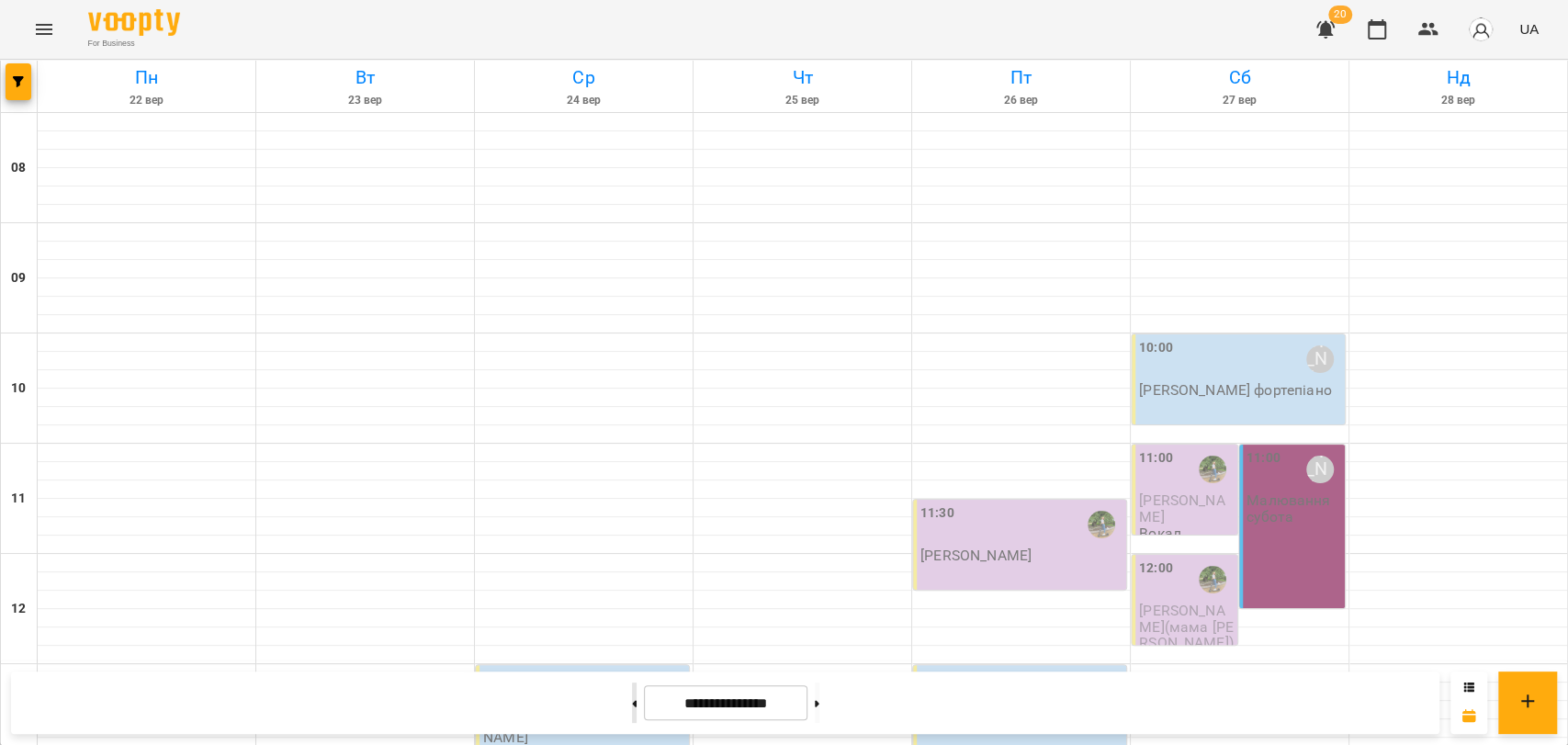
click at [632, 707] on button at bounding box center [634, 703] width 5 height 40
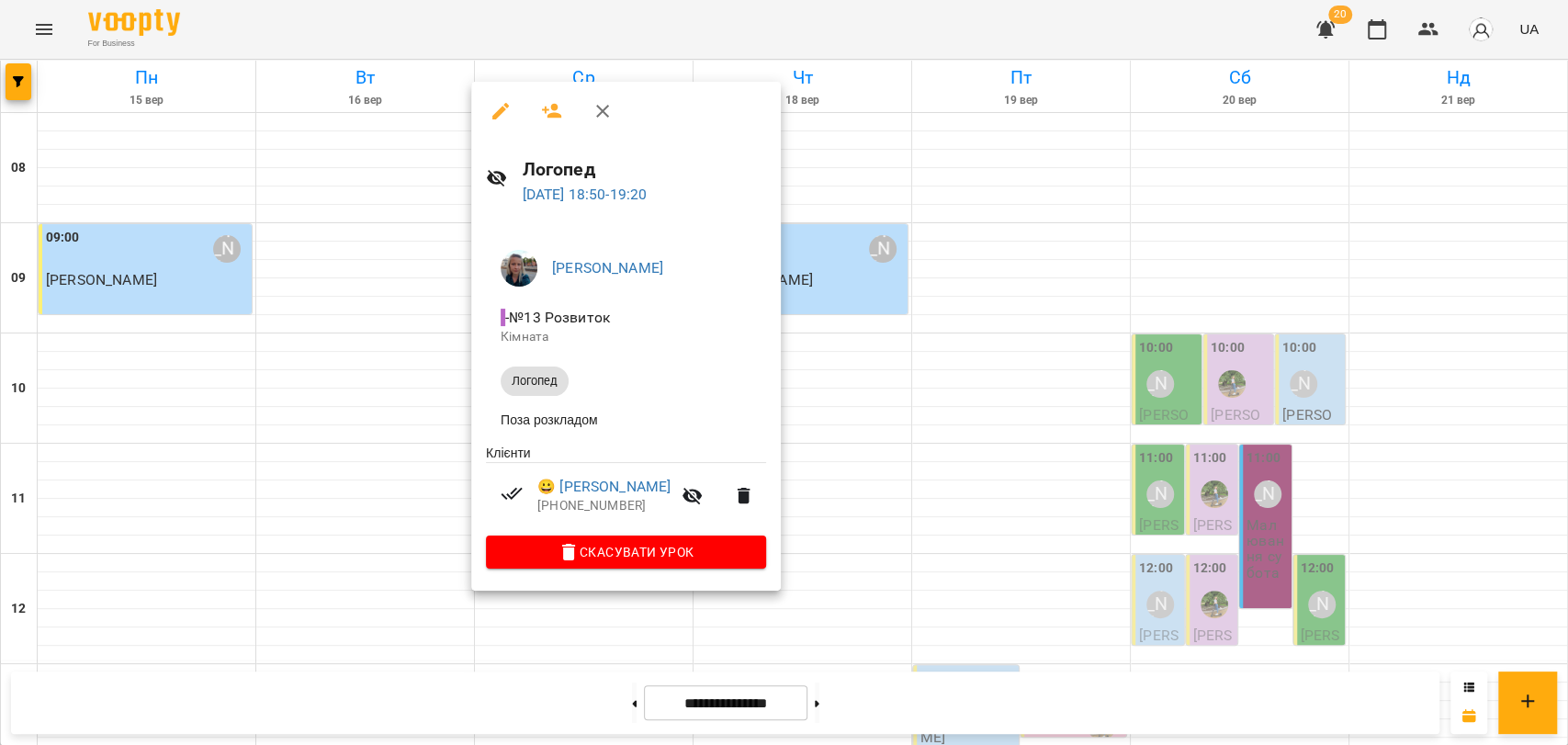
click at [654, 607] on div at bounding box center [784, 372] width 1568 height 745
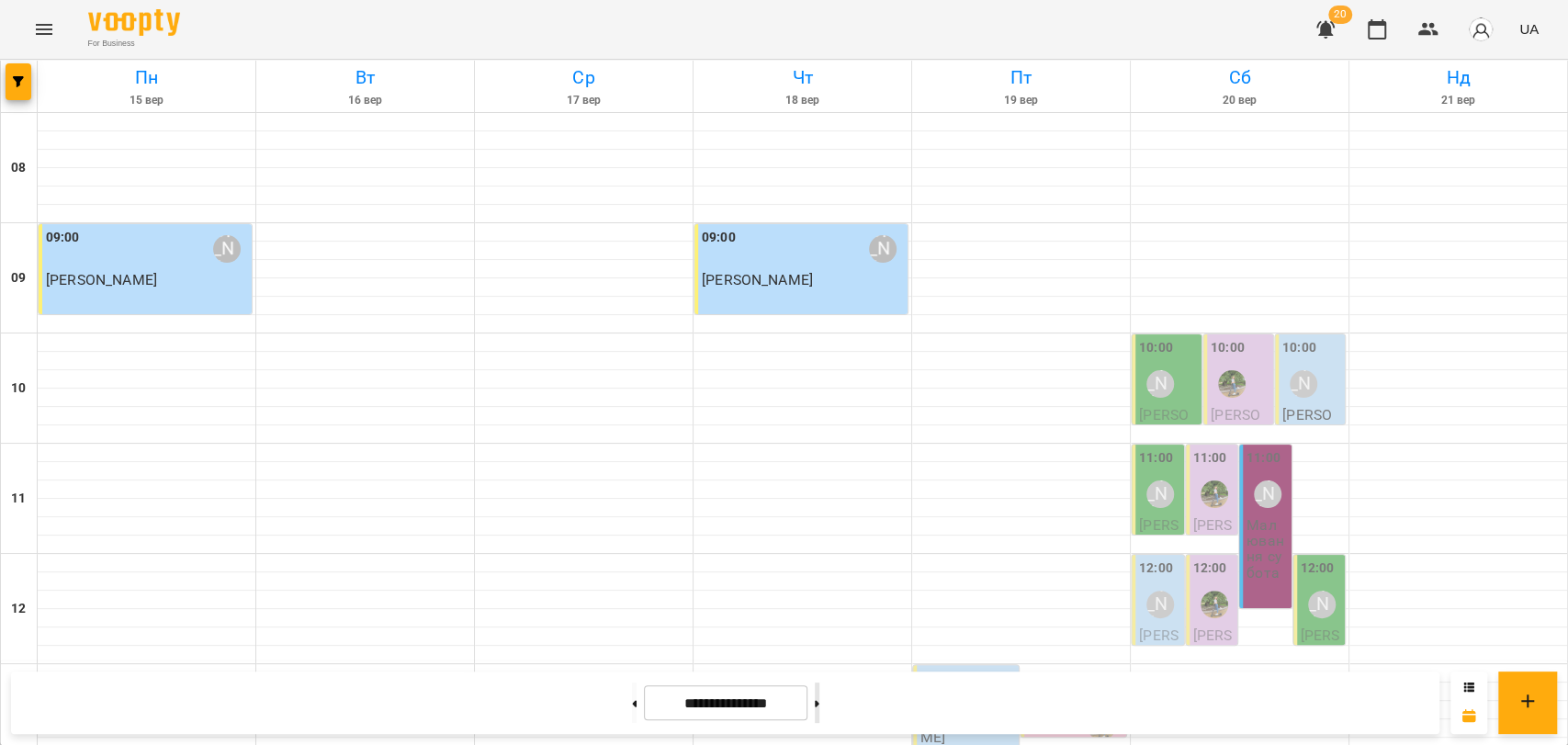
click at [820, 689] on button at bounding box center [817, 703] width 5 height 40
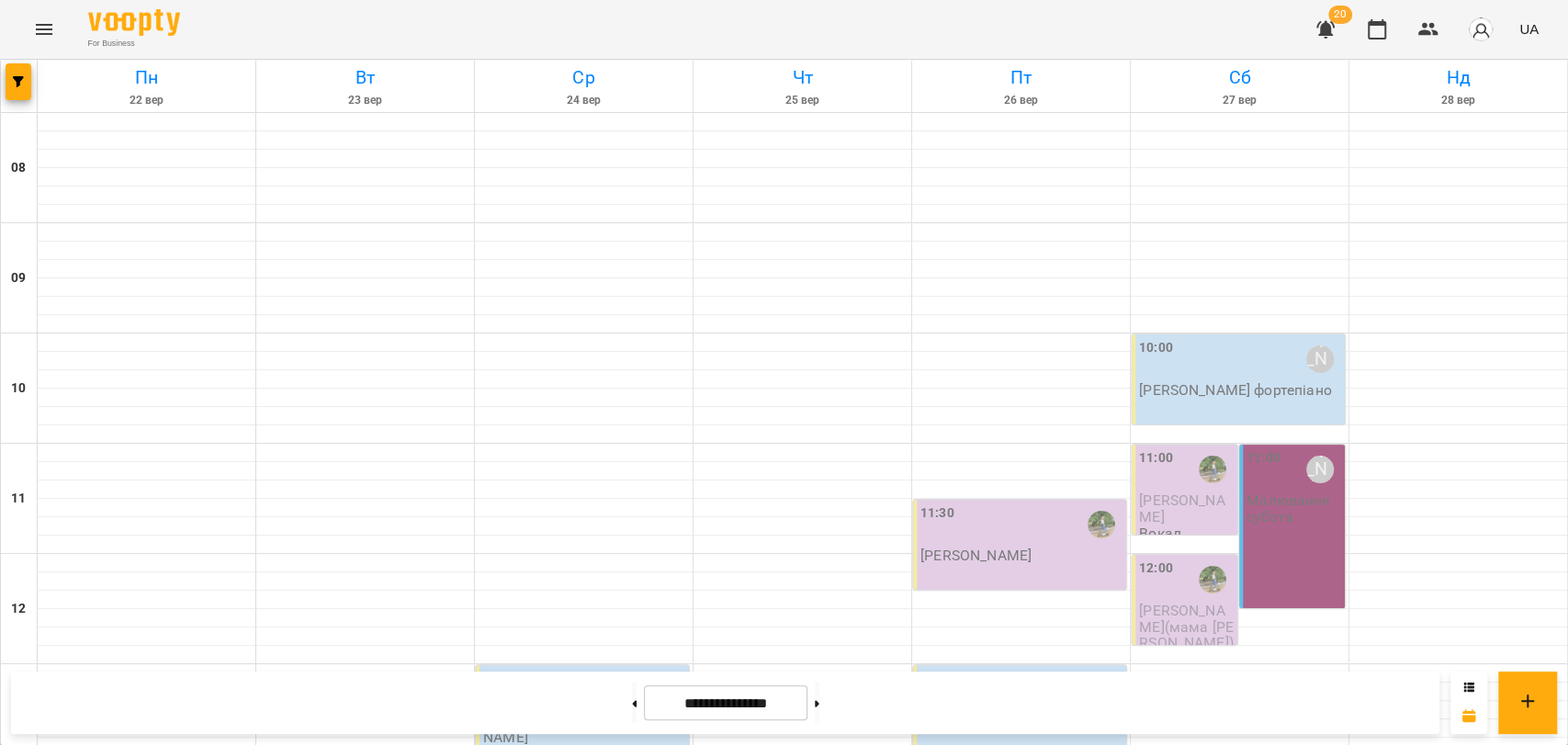
scroll to position [59, 0]
click at [1291, 492] on p "Малювання субота" at bounding box center [1294, 508] width 95 height 32
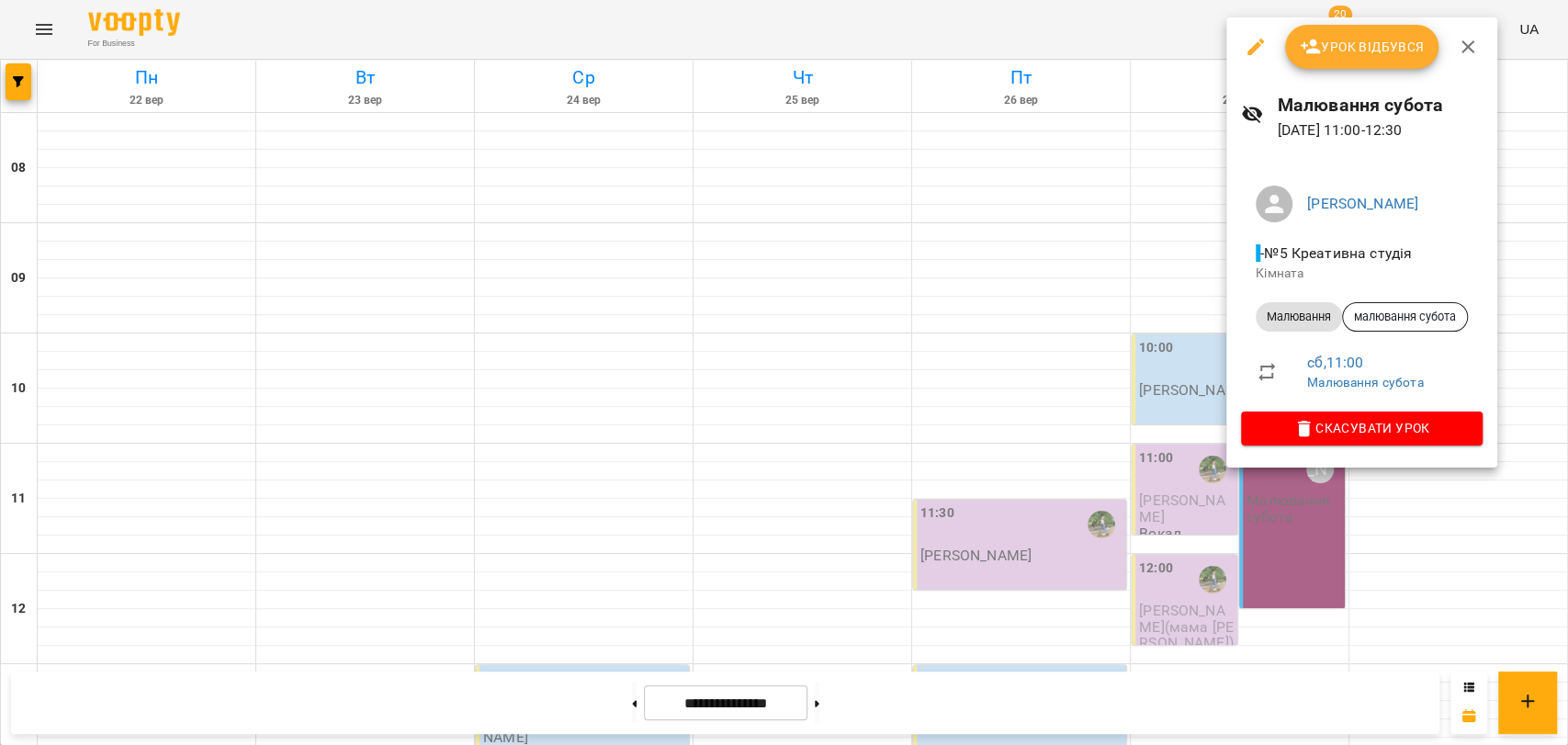
click at [601, 693] on div at bounding box center [784, 372] width 1568 height 745
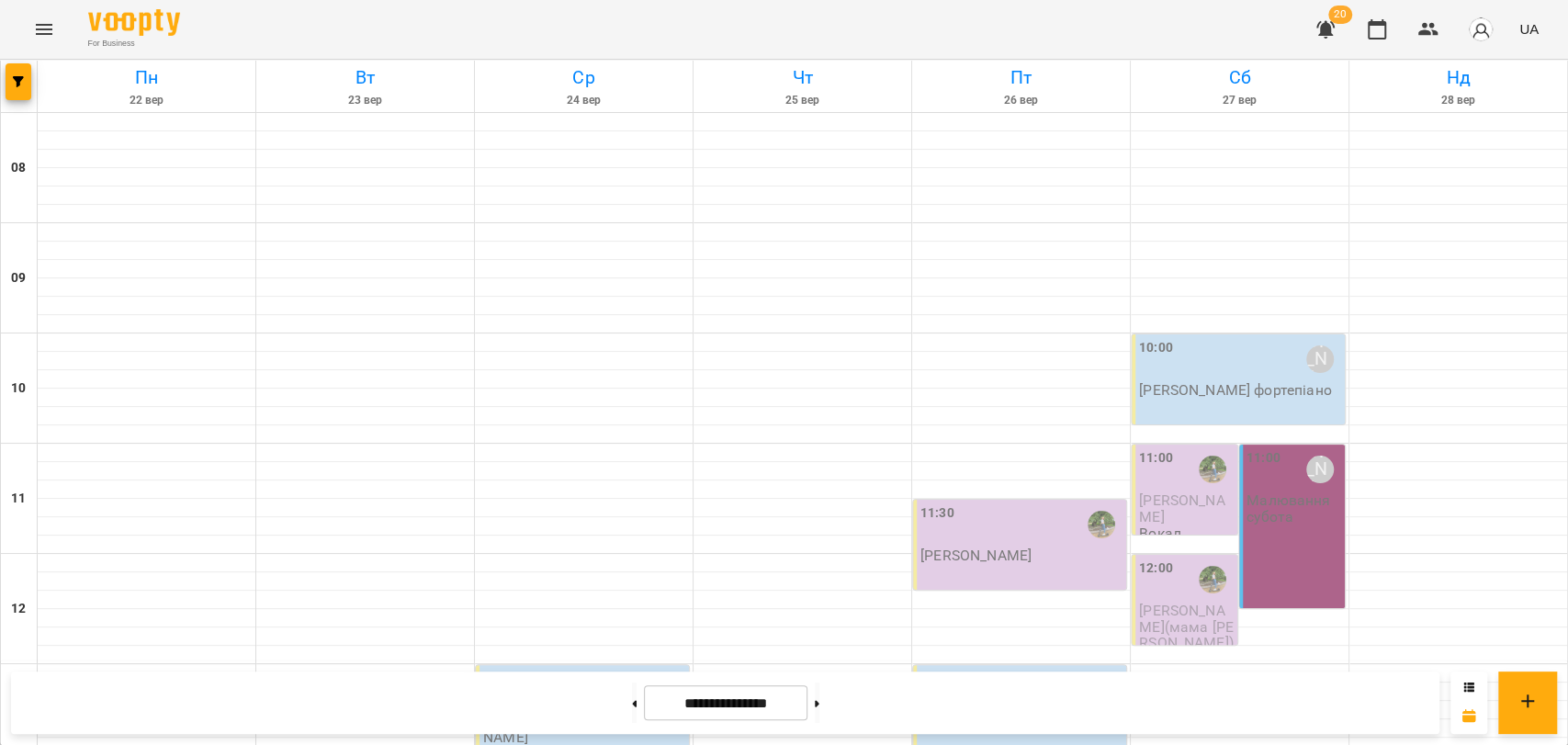
click at [632, 693] on button at bounding box center [634, 703] width 5 height 40
type input "**********"
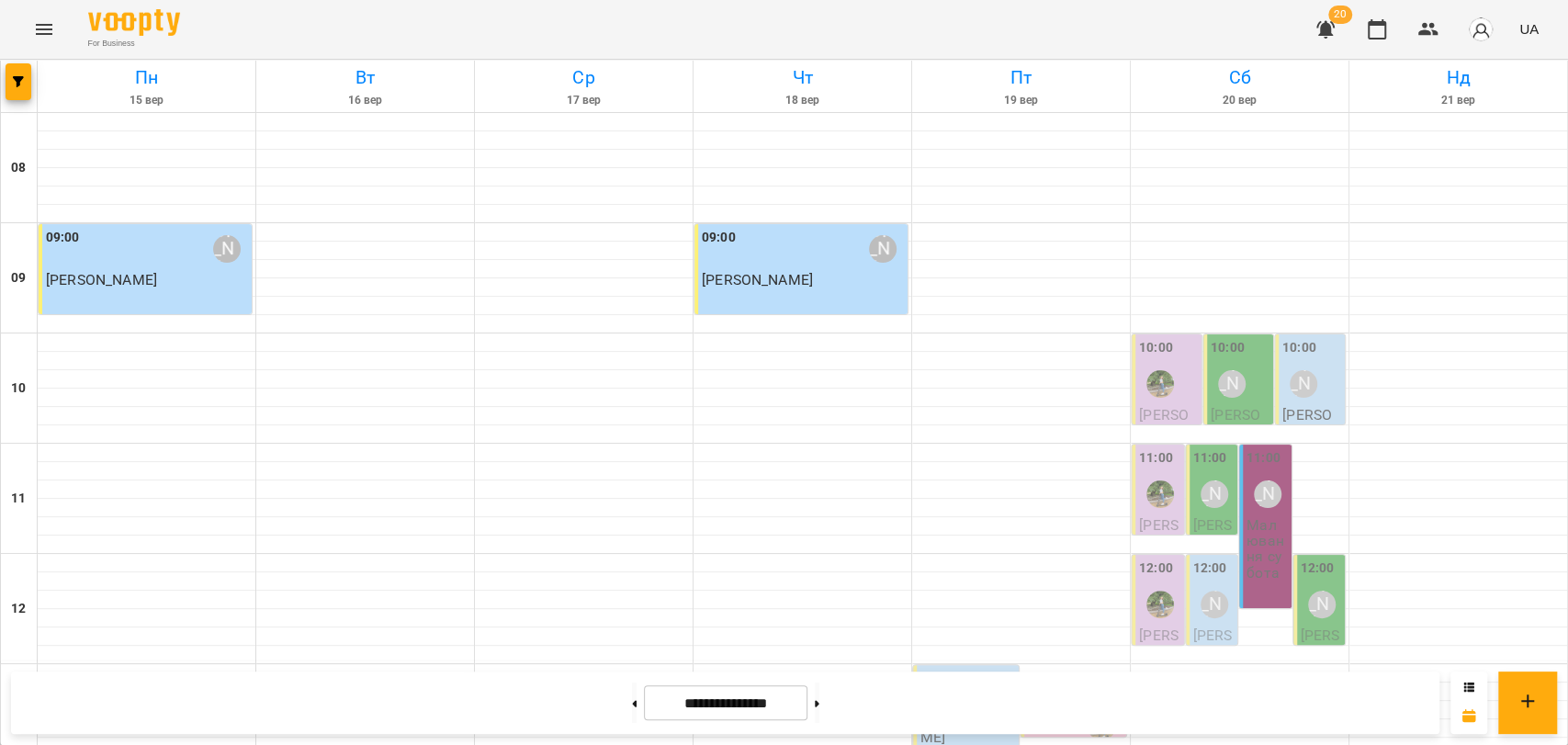
click at [1239, 444] on div "11:00 Наташа малювання Малювання субота" at bounding box center [1265, 526] width 52 height 164
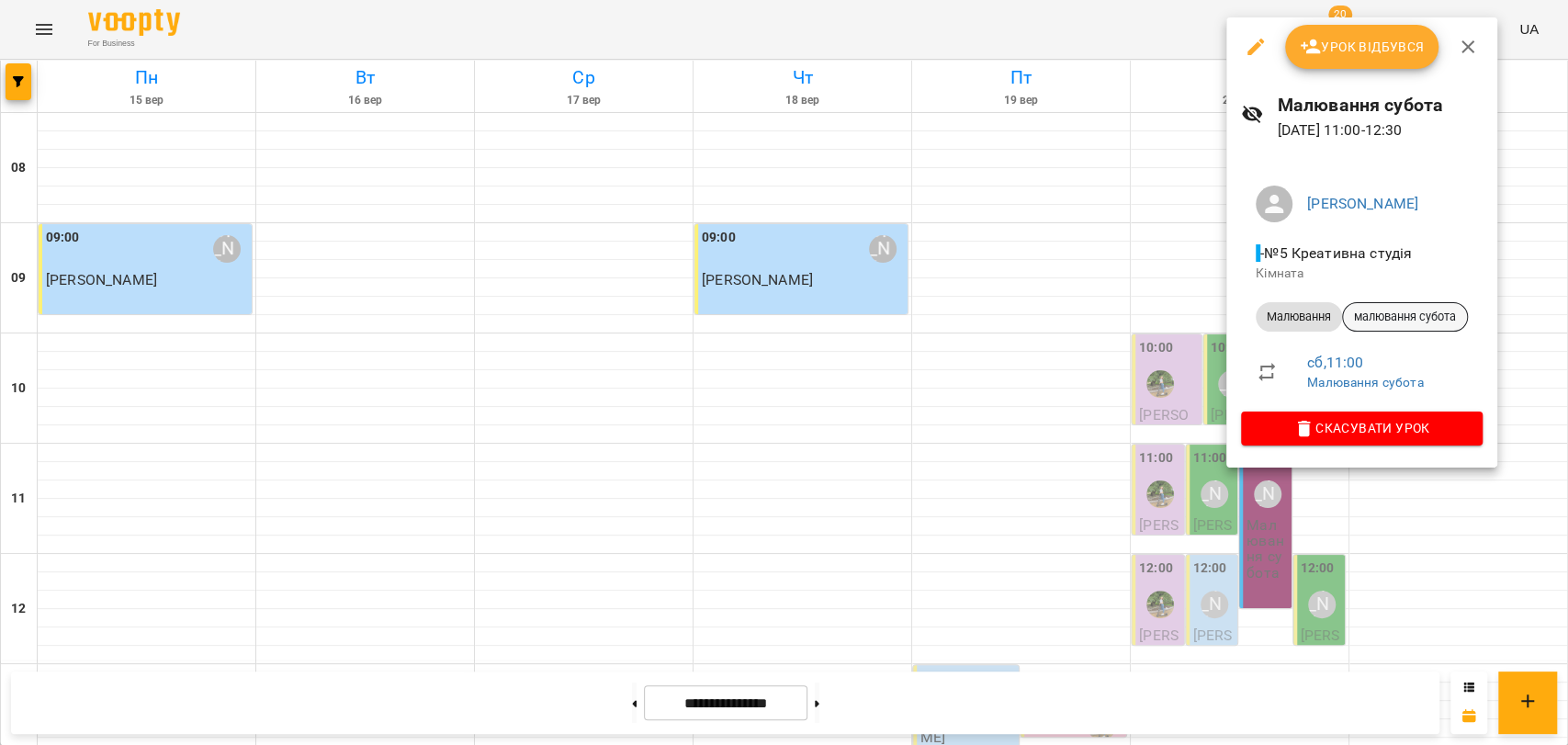
click at [1408, 322] on span "малювання субота" at bounding box center [1405, 316] width 124 height 17
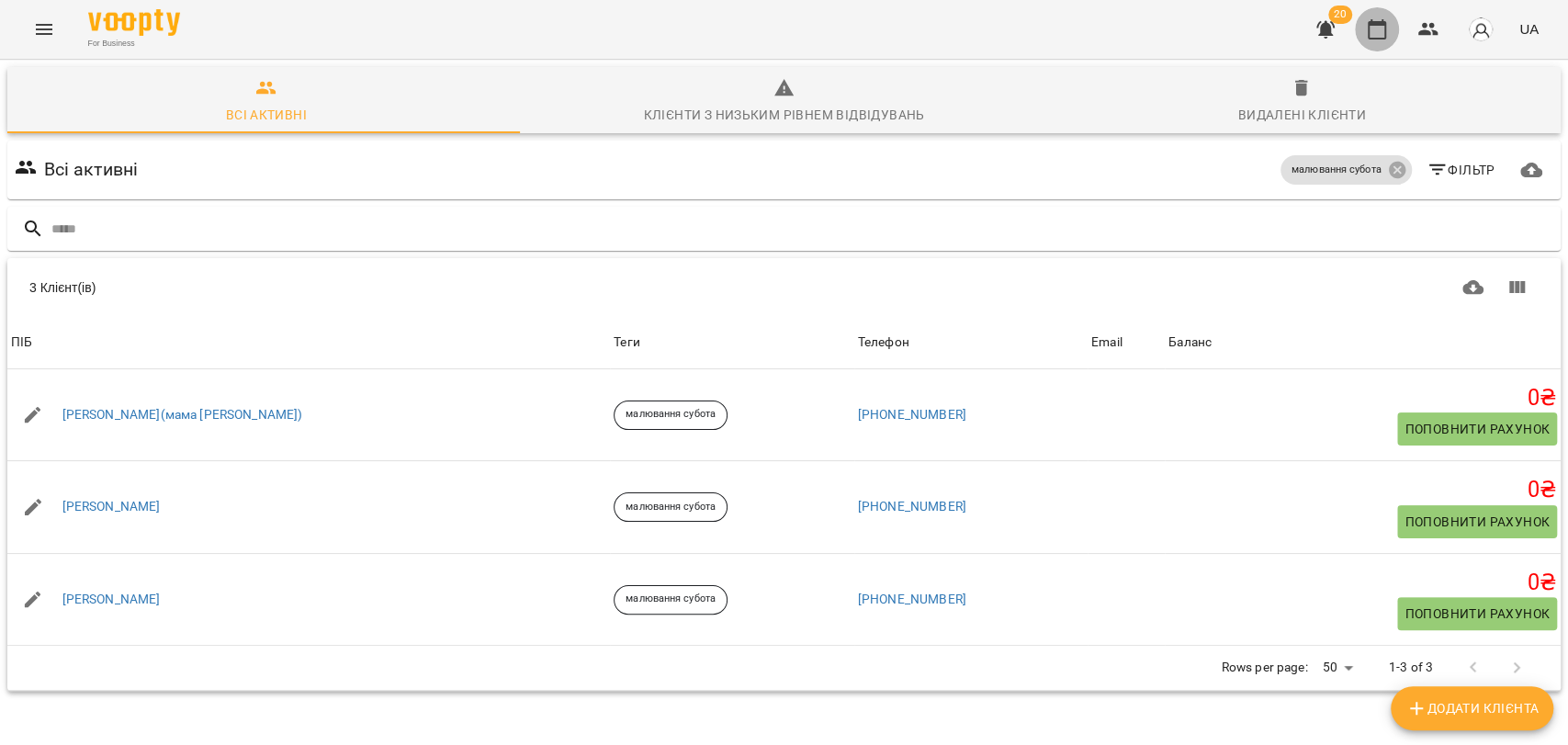
click at [1381, 20] on icon "button" at bounding box center [1378, 29] width 22 height 22
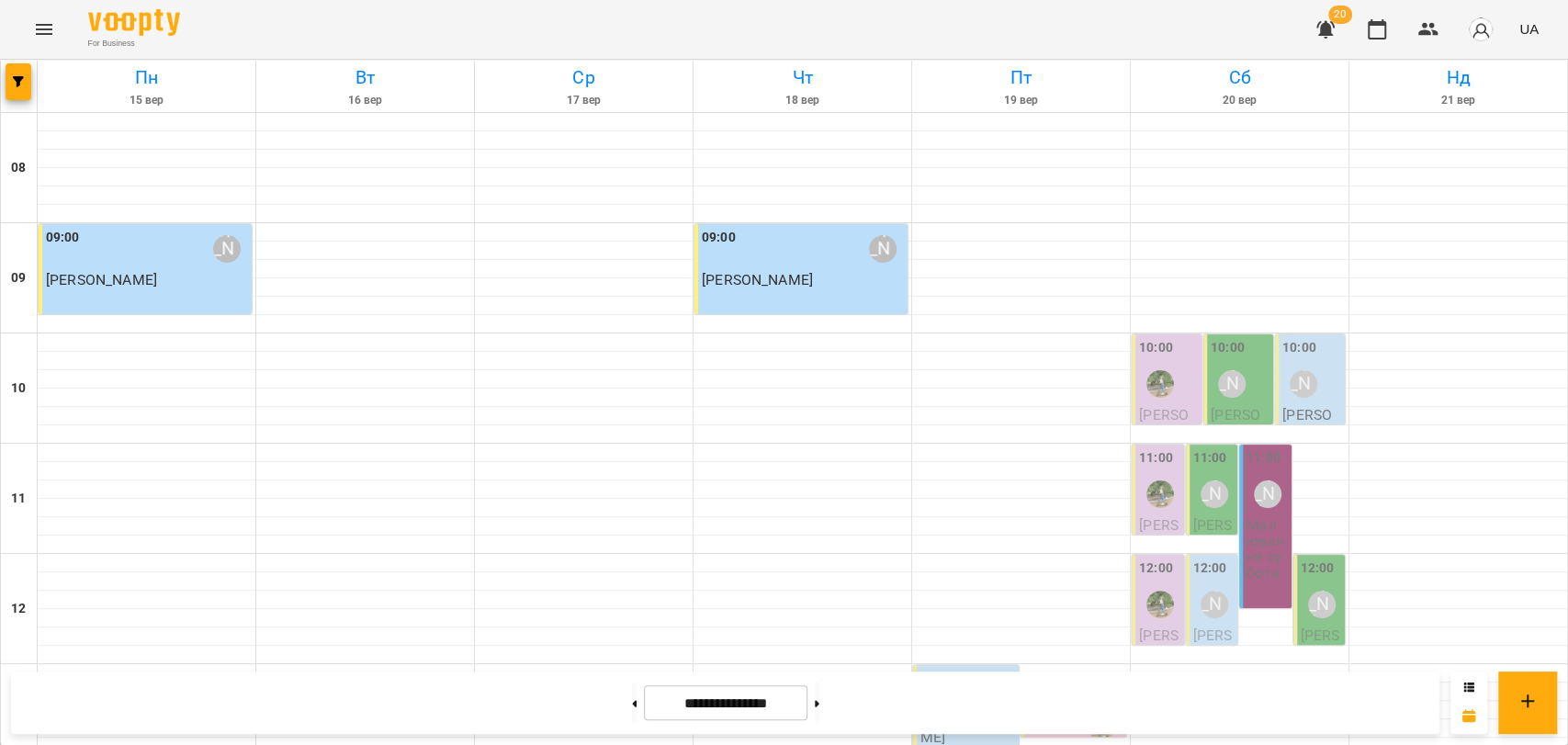
scroll to position [774, 0]
click at [826, 707] on div at bounding box center [817, 703] width 19 height 40
click at [820, 706] on button at bounding box center [817, 703] width 5 height 40
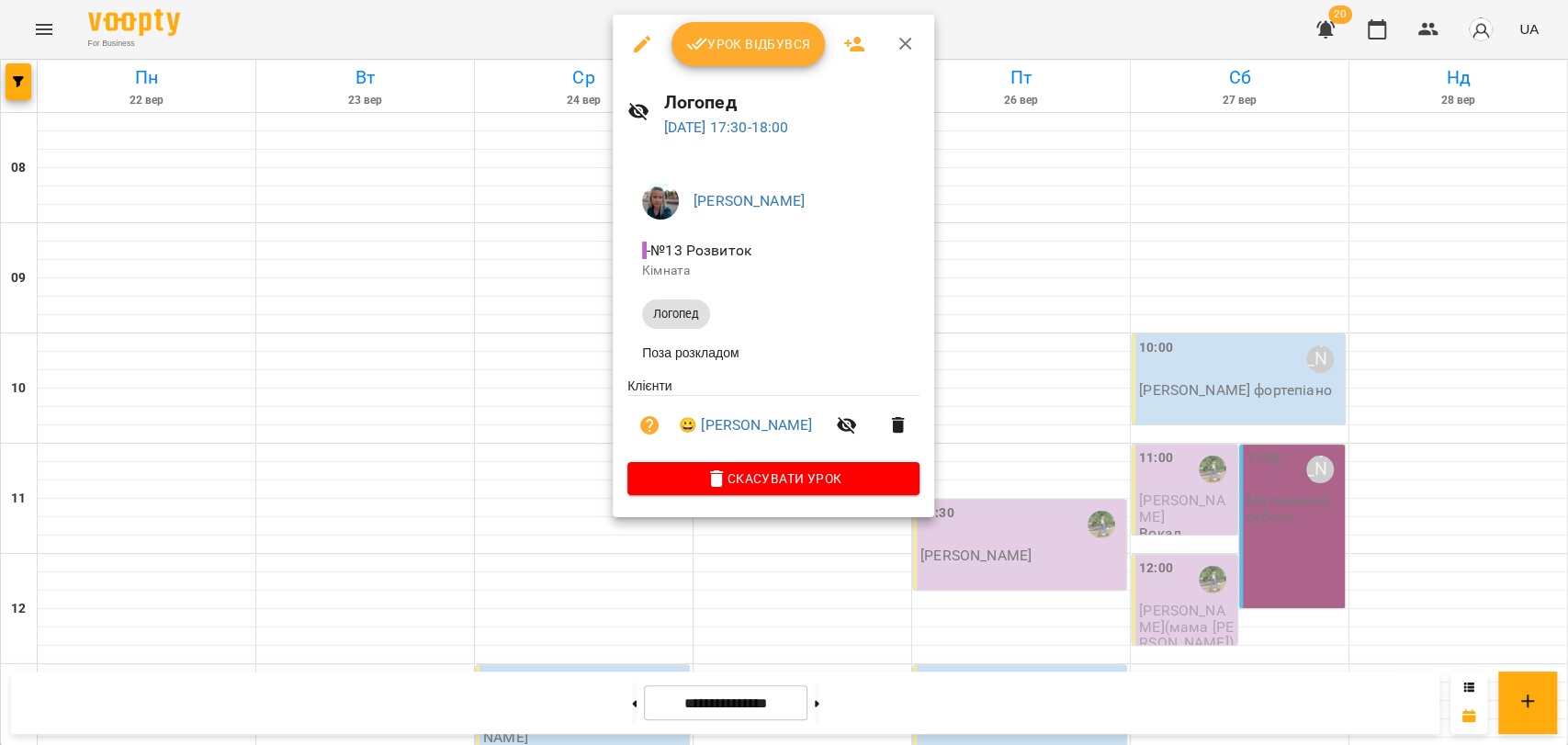
click at [558, 450] on div at bounding box center [784, 372] width 1568 height 745
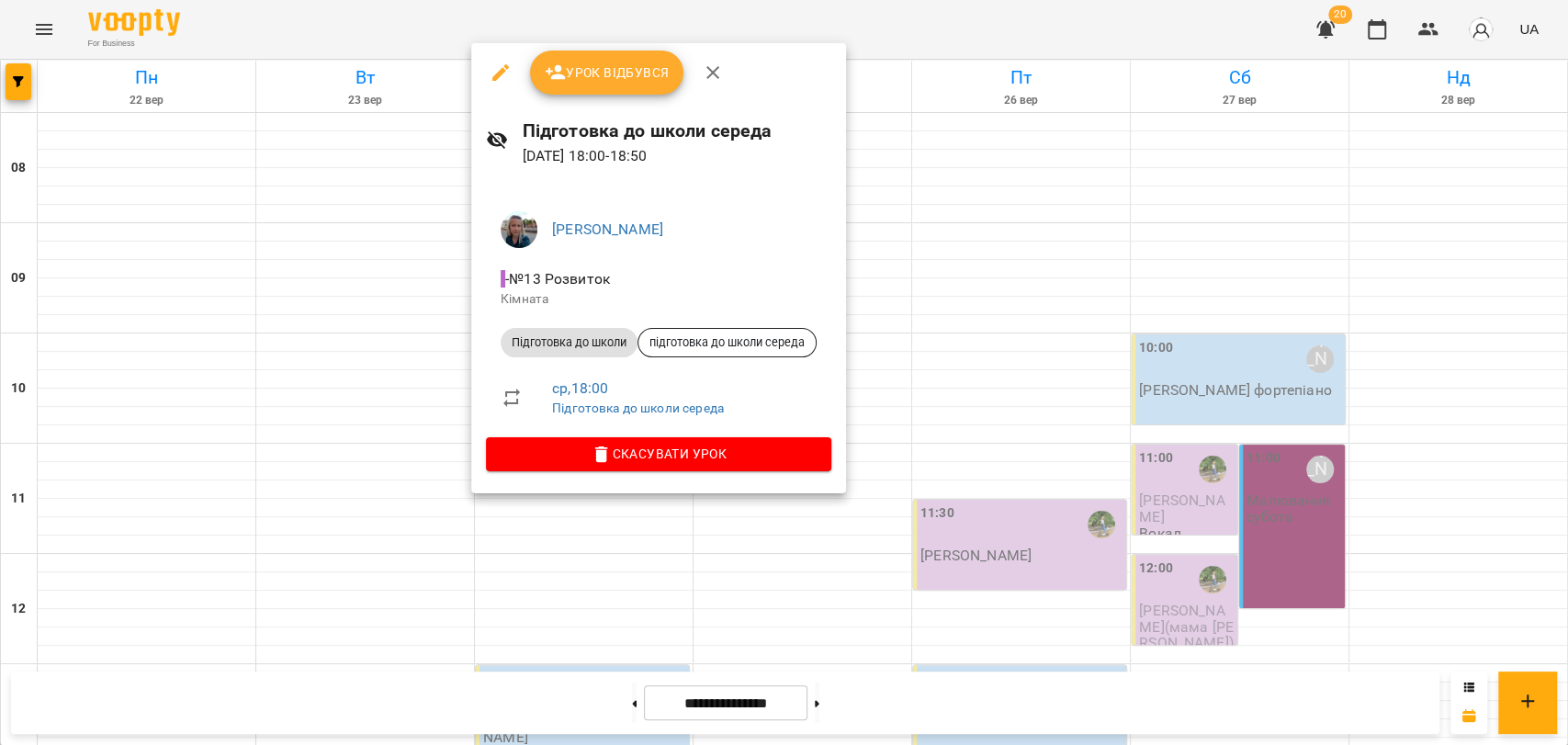
click at [595, 577] on div at bounding box center [784, 372] width 1568 height 745
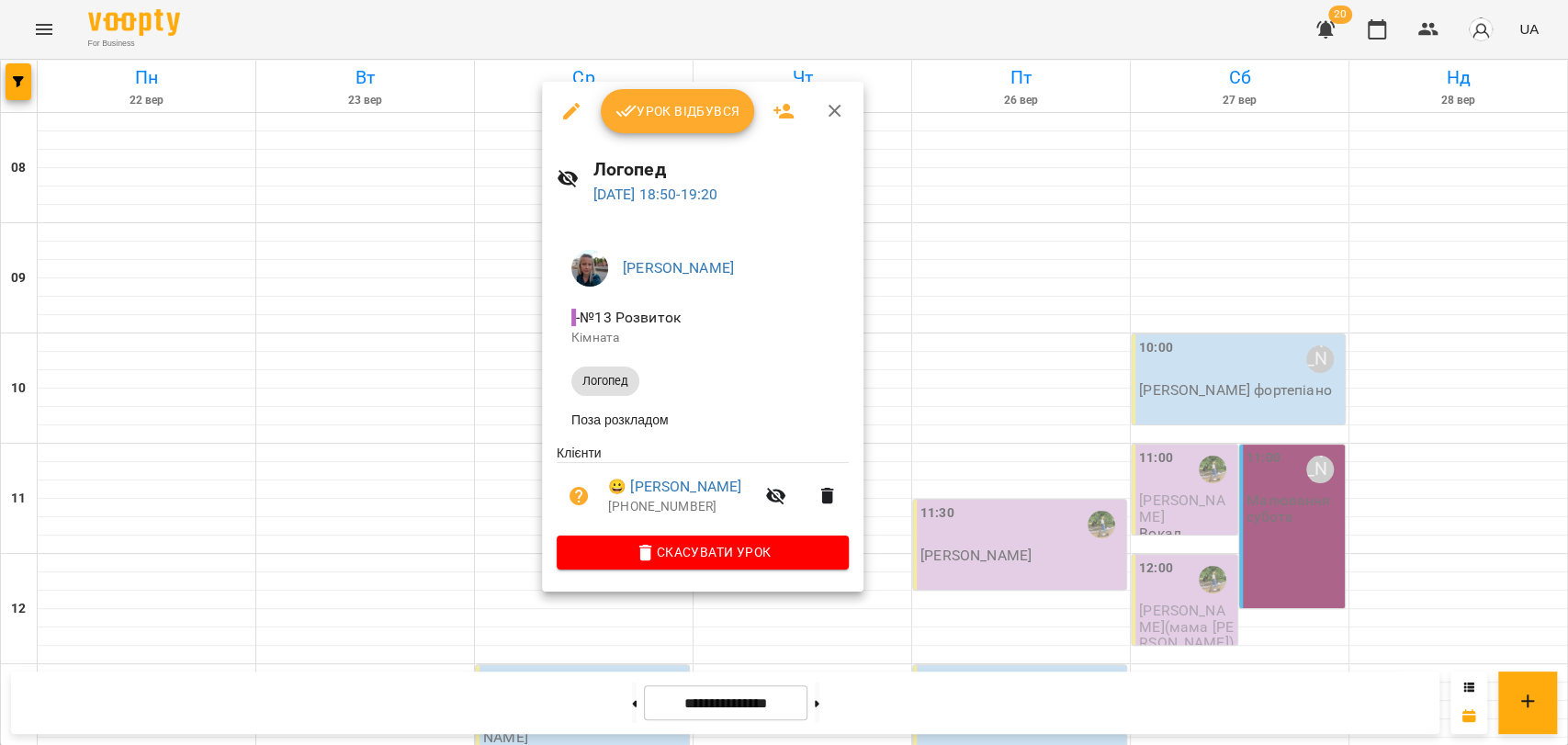
click at [114, 485] on div at bounding box center [784, 372] width 1568 height 745
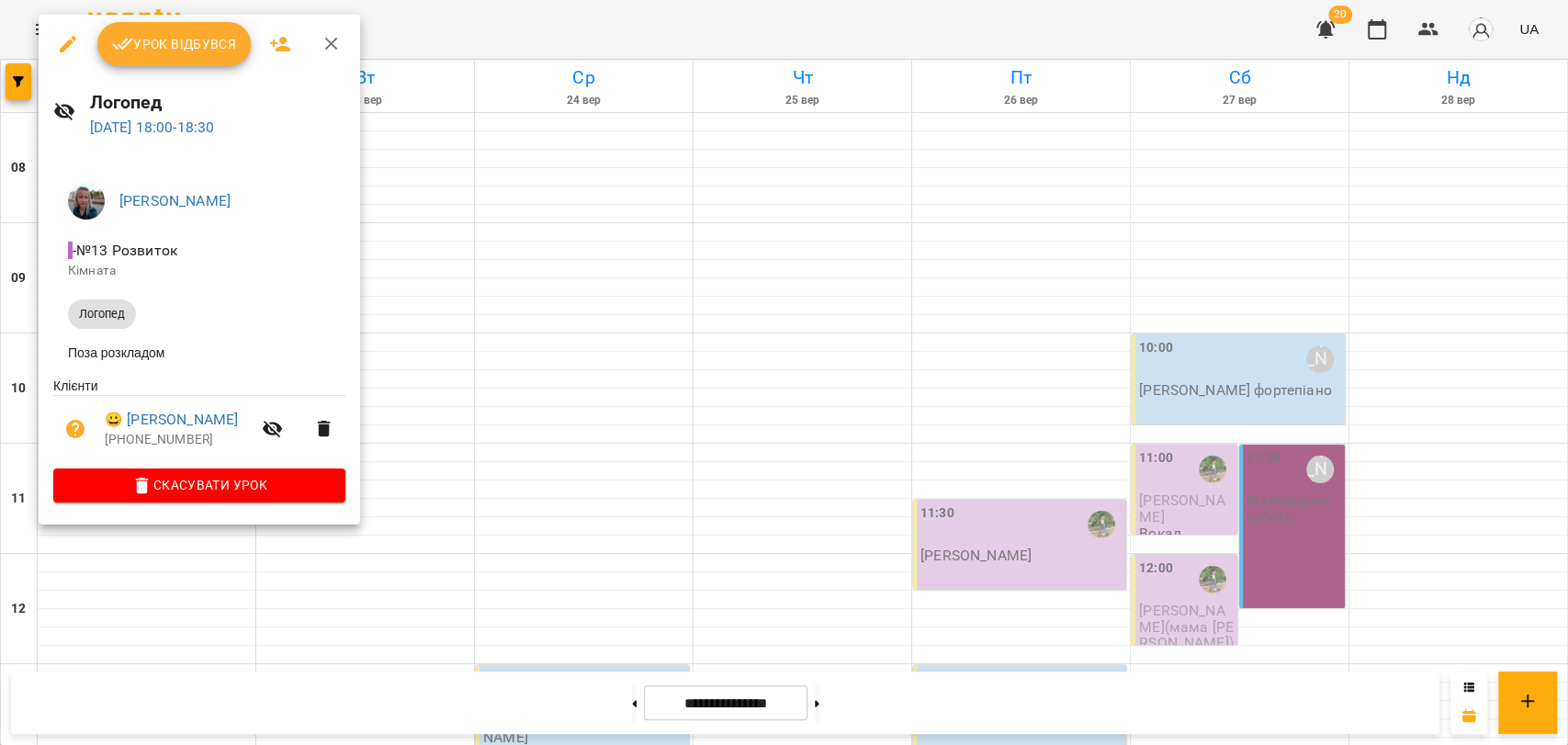
click at [1250, 12] on div at bounding box center [784, 372] width 1568 height 745
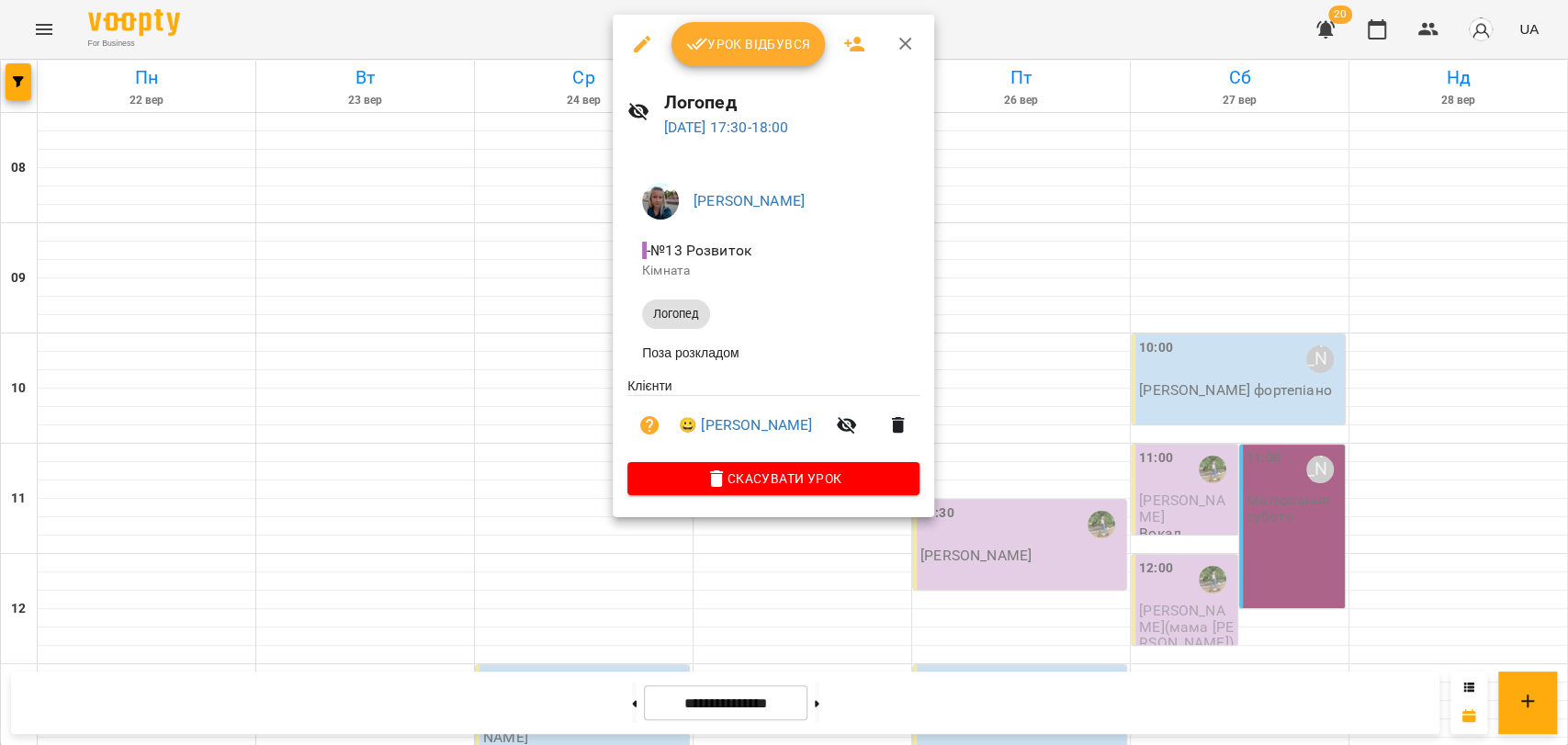
click at [585, 421] on div at bounding box center [784, 372] width 1568 height 745
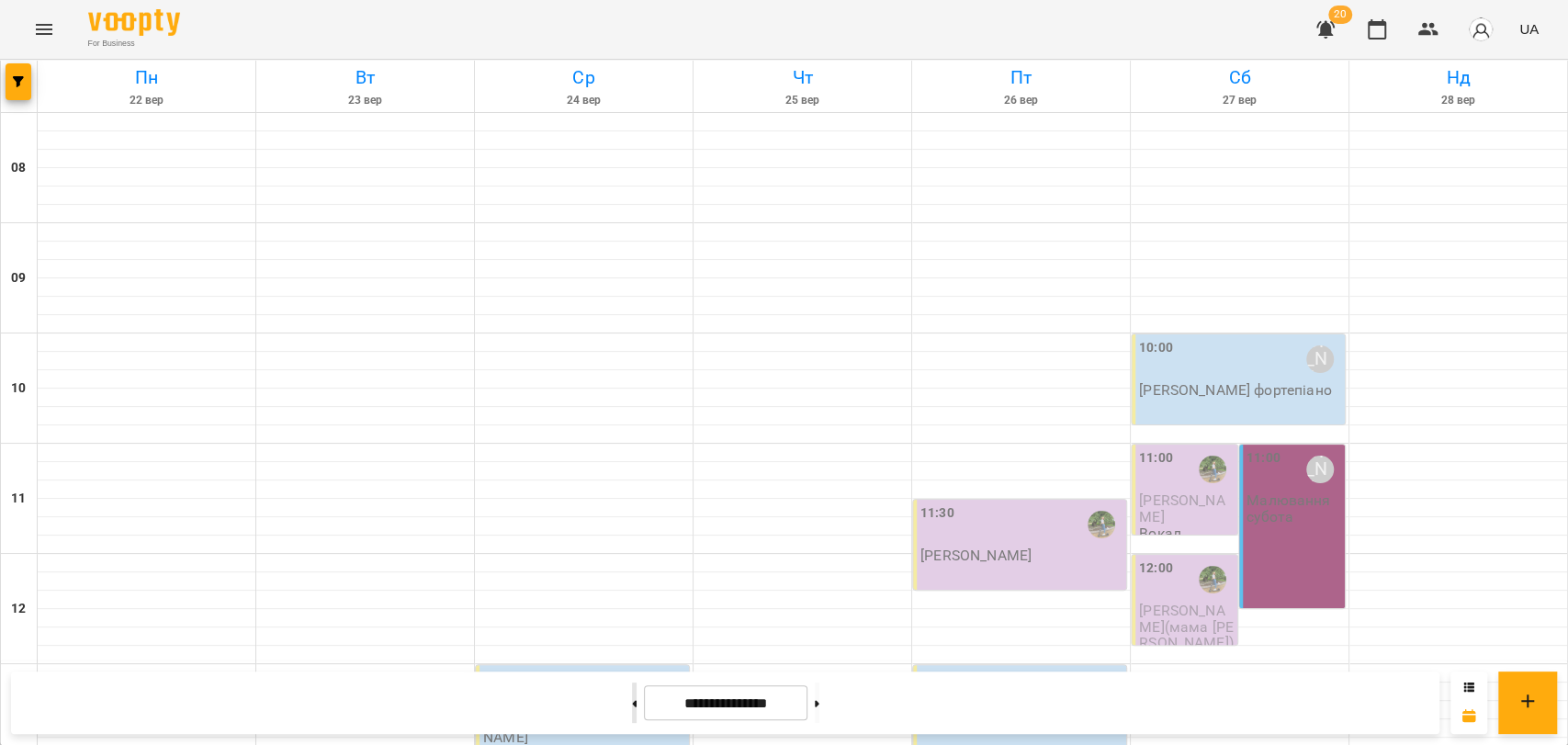
click at [632, 701] on button at bounding box center [634, 703] width 5 height 40
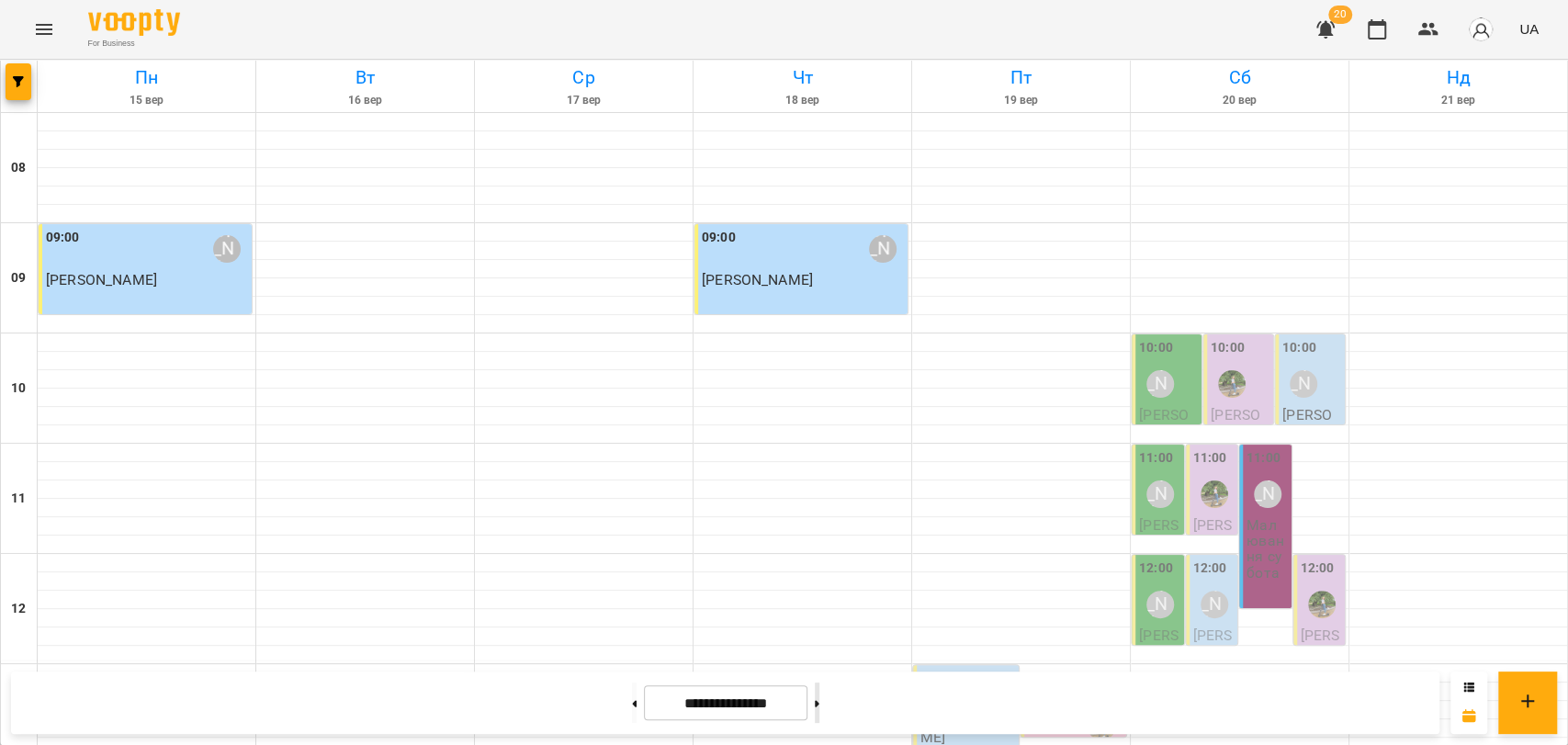
click at [820, 695] on button at bounding box center [817, 703] width 5 height 40
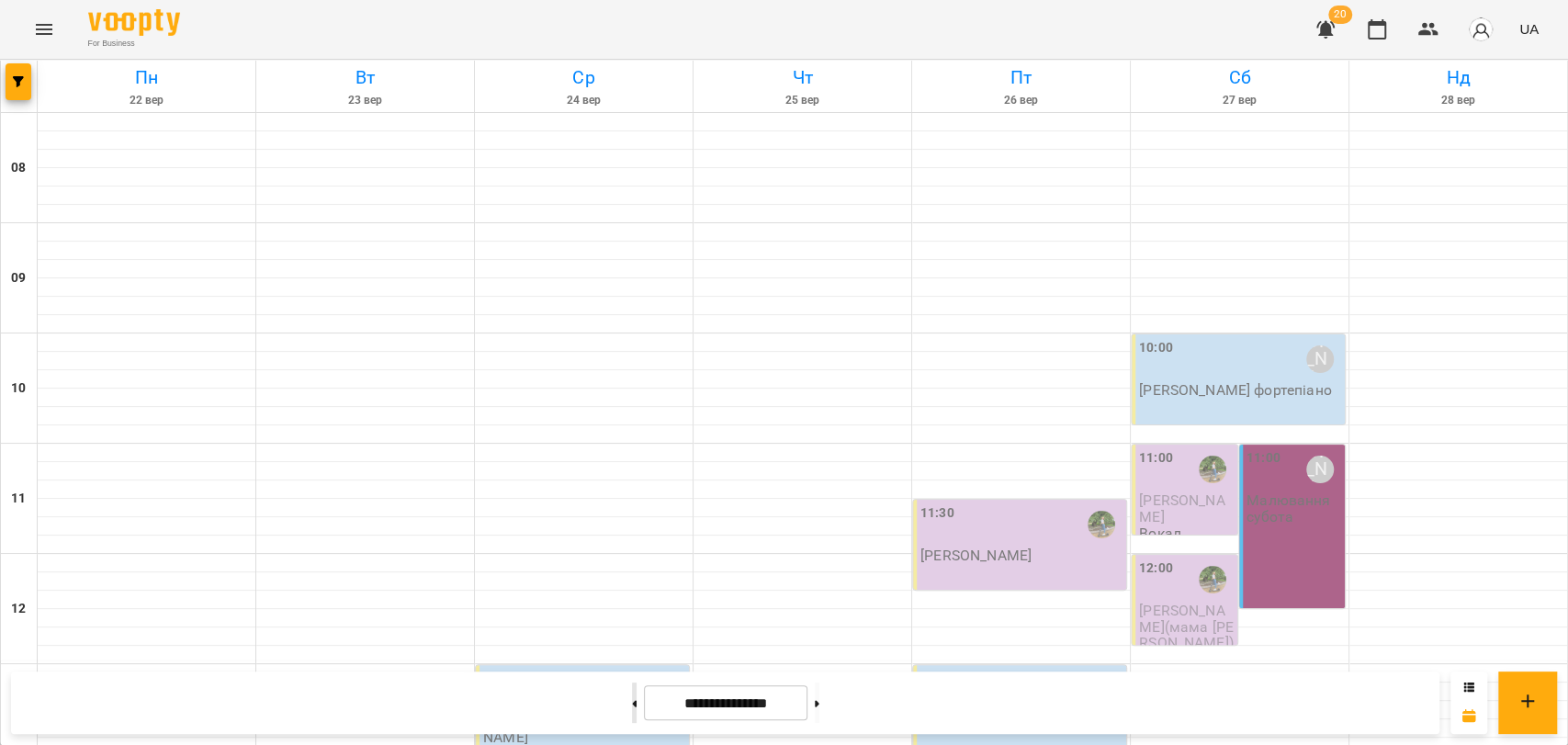
click at [632, 698] on button at bounding box center [634, 703] width 5 height 40
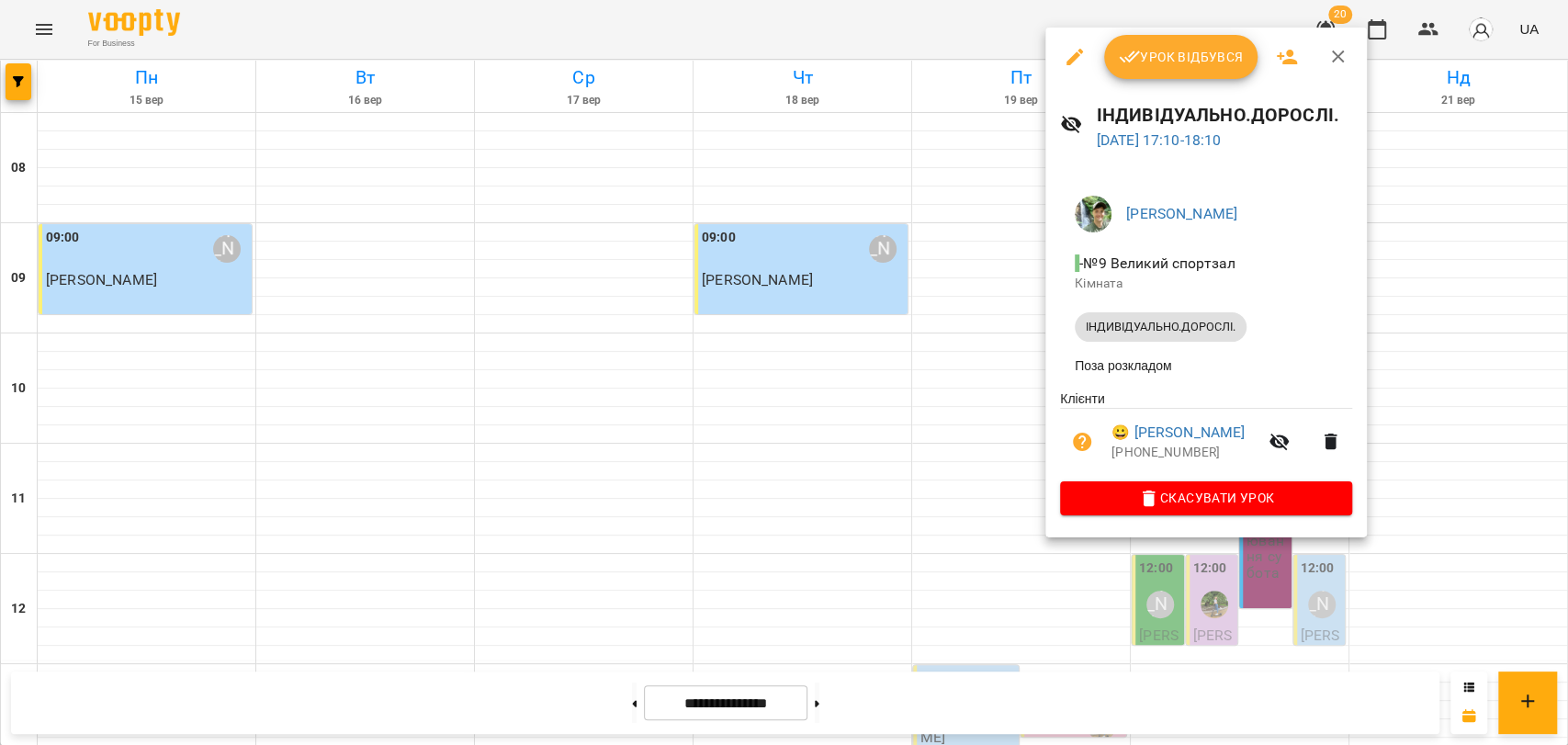
click at [1343, 52] on icon "button" at bounding box center [1339, 57] width 22 height 22
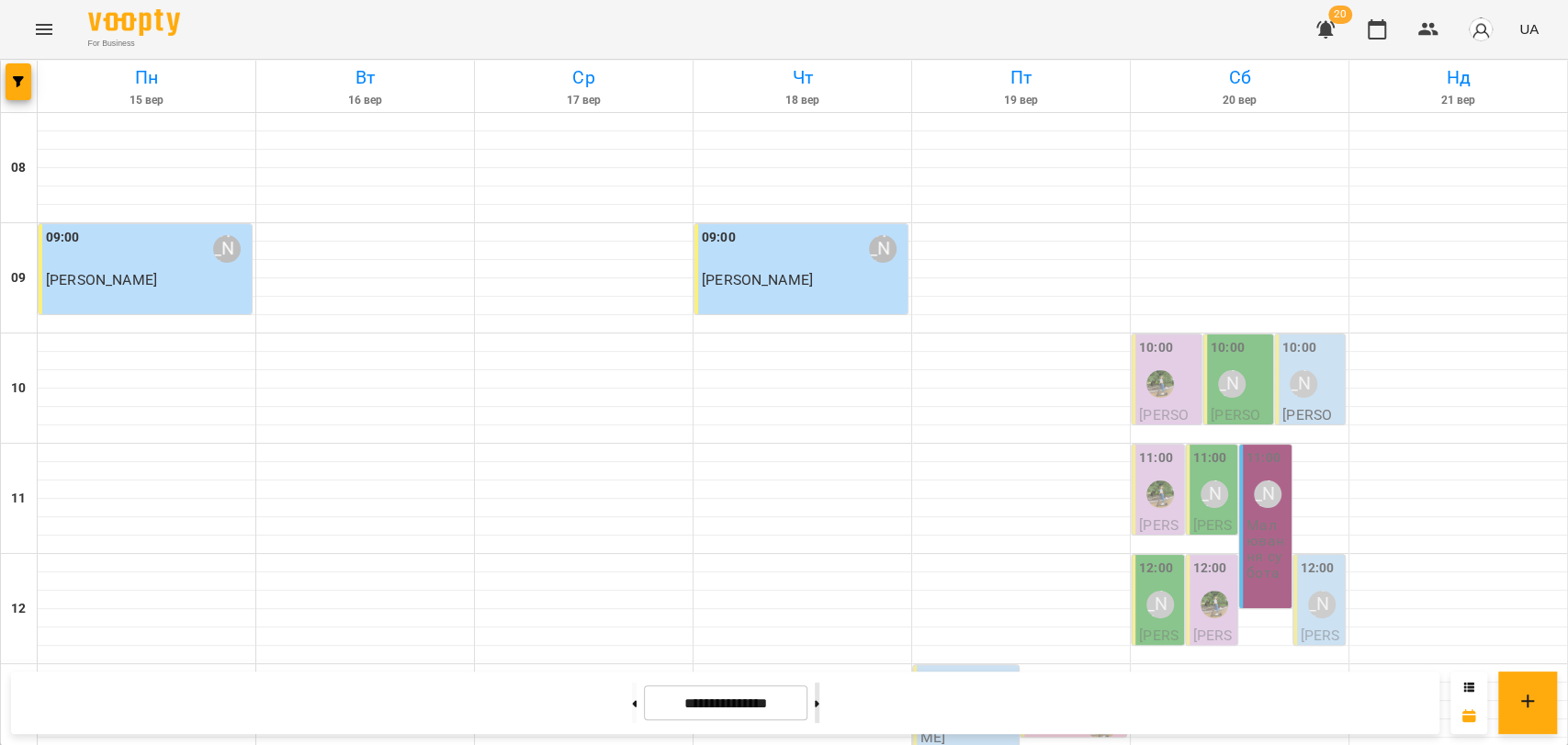
drag, startPoint x: 847, startPoint y: 686, endPoint x: 835, endPoint y: 689, distance: 12.4
click at [820, 686] on button at bounding box center [817, 703] width 5 height 40
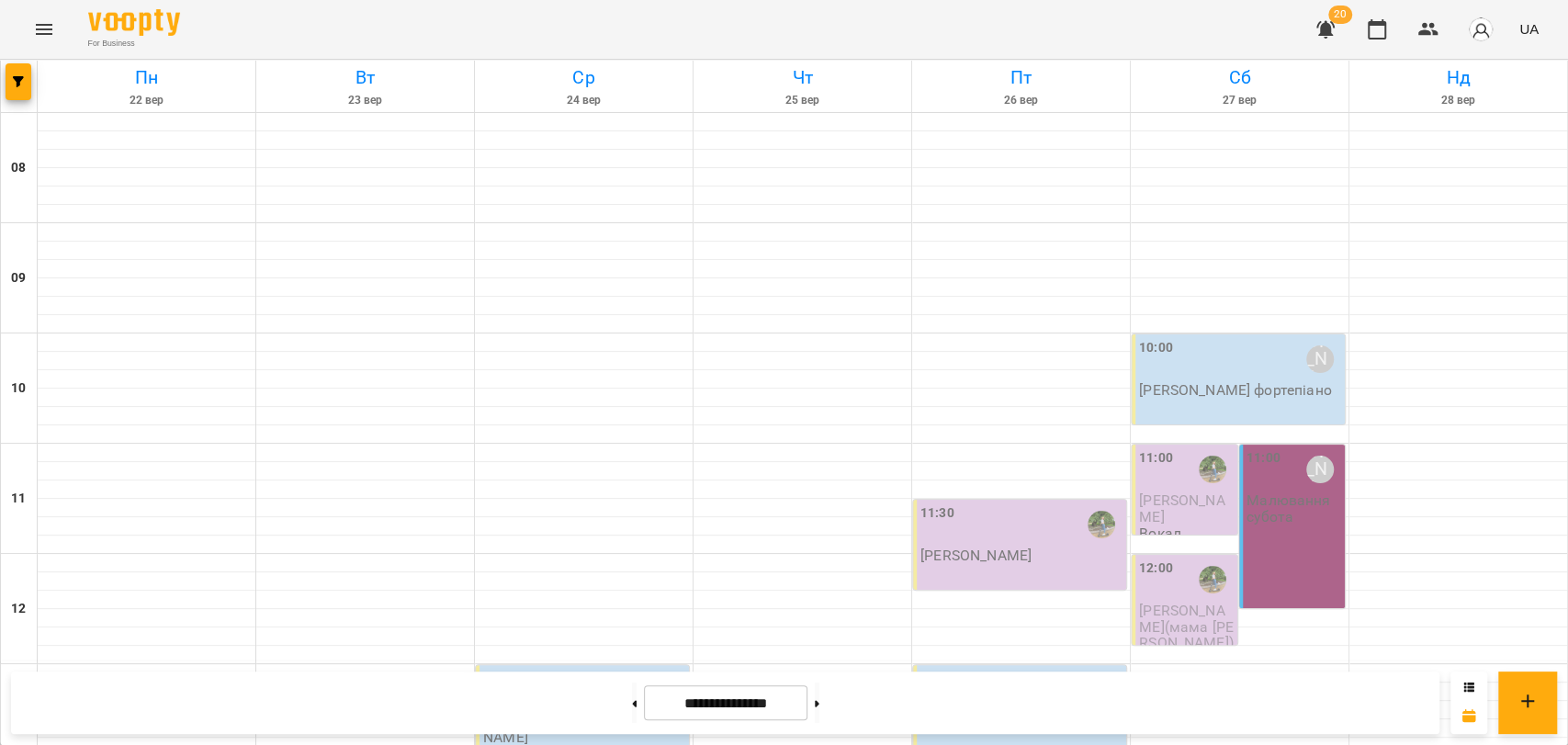
click at [603, 676] on div "**********" at bounding box center [725, 703] width 1428 height 63
click at [632, 690] on button at bounding box center [634, 703] width 5 height 40
type input "**********"
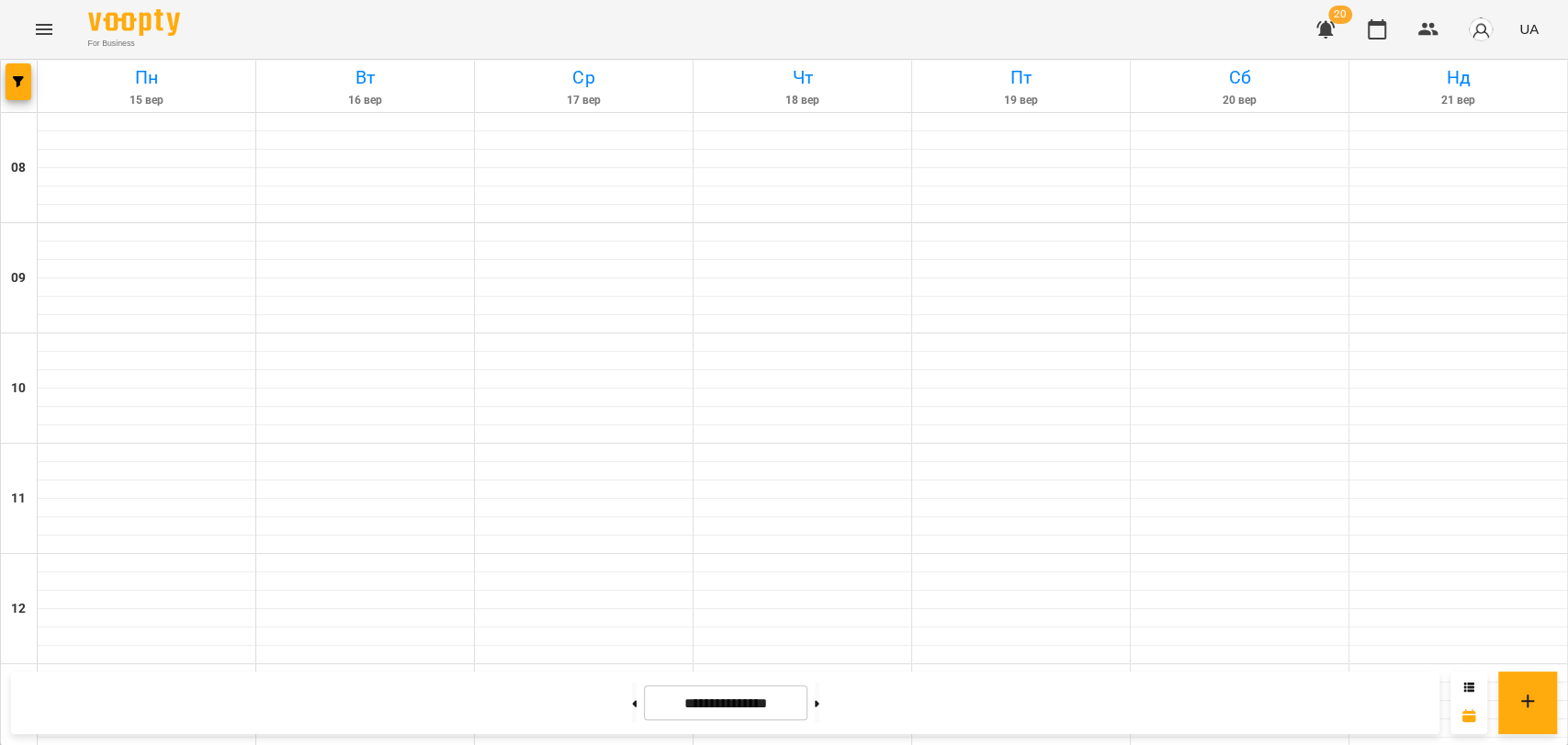
scroll to position [0, 0]
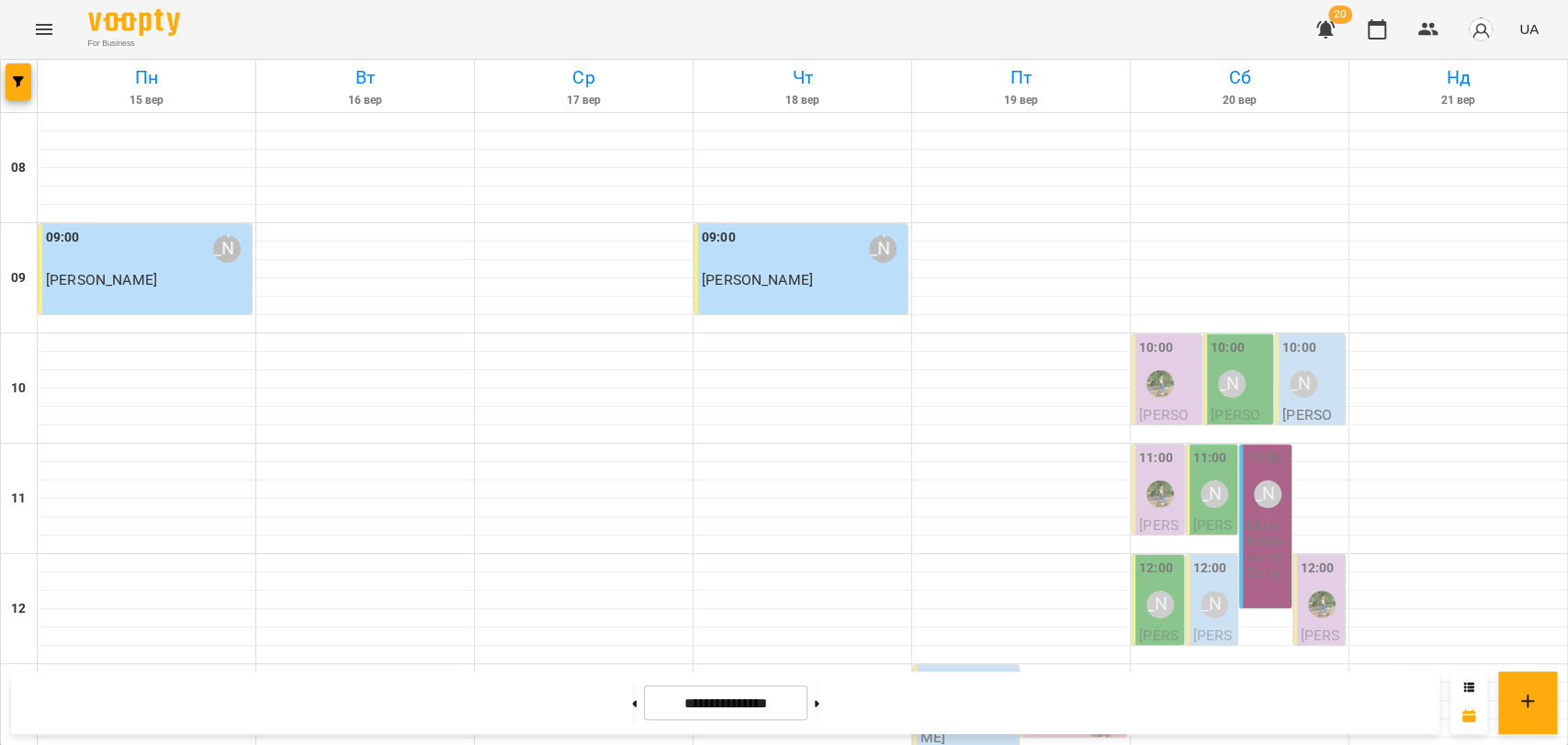
scroll to position [774, 0]
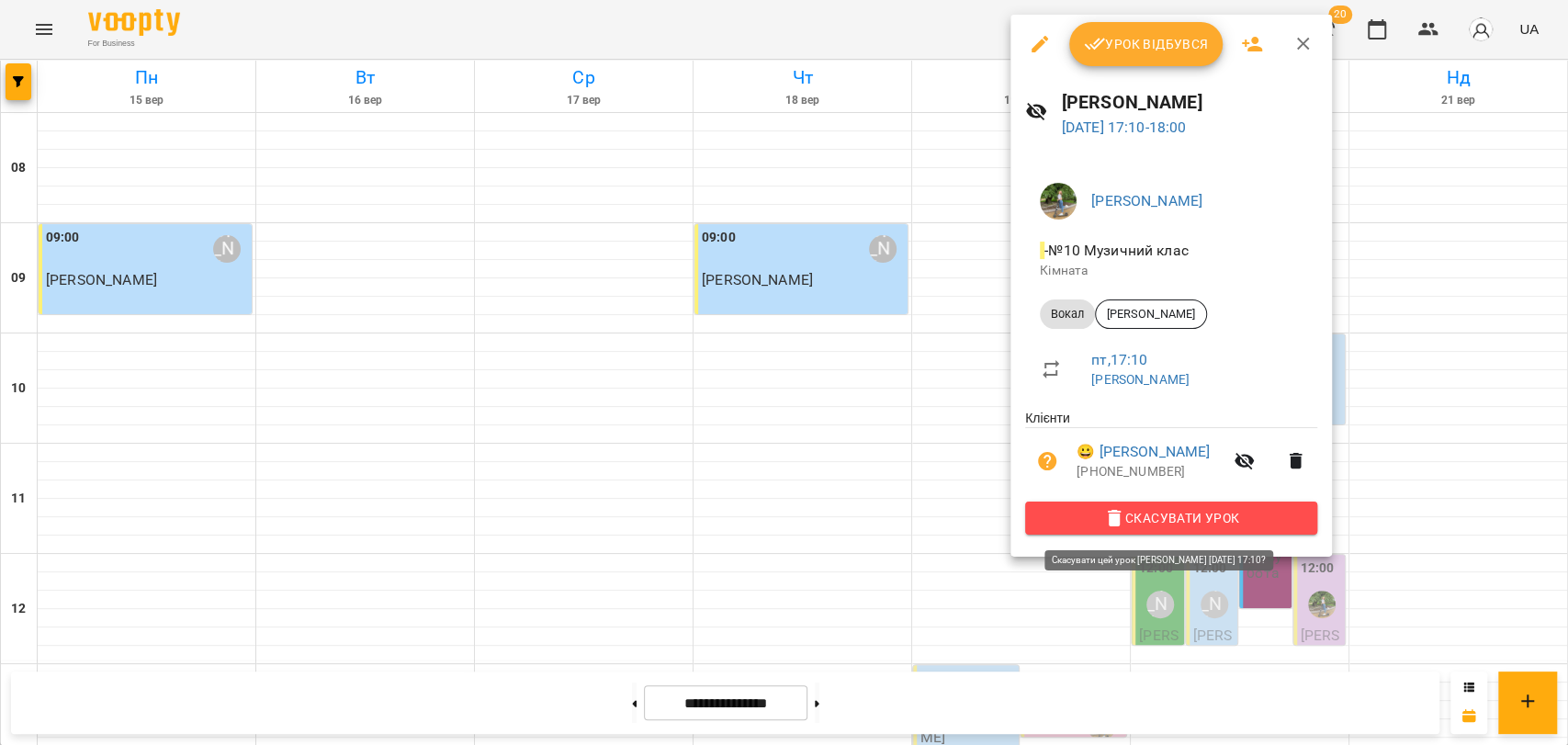
click at [1147, 512] on span "Скасувати Урок" at bounding box center [1171, 518] width 263 height 22
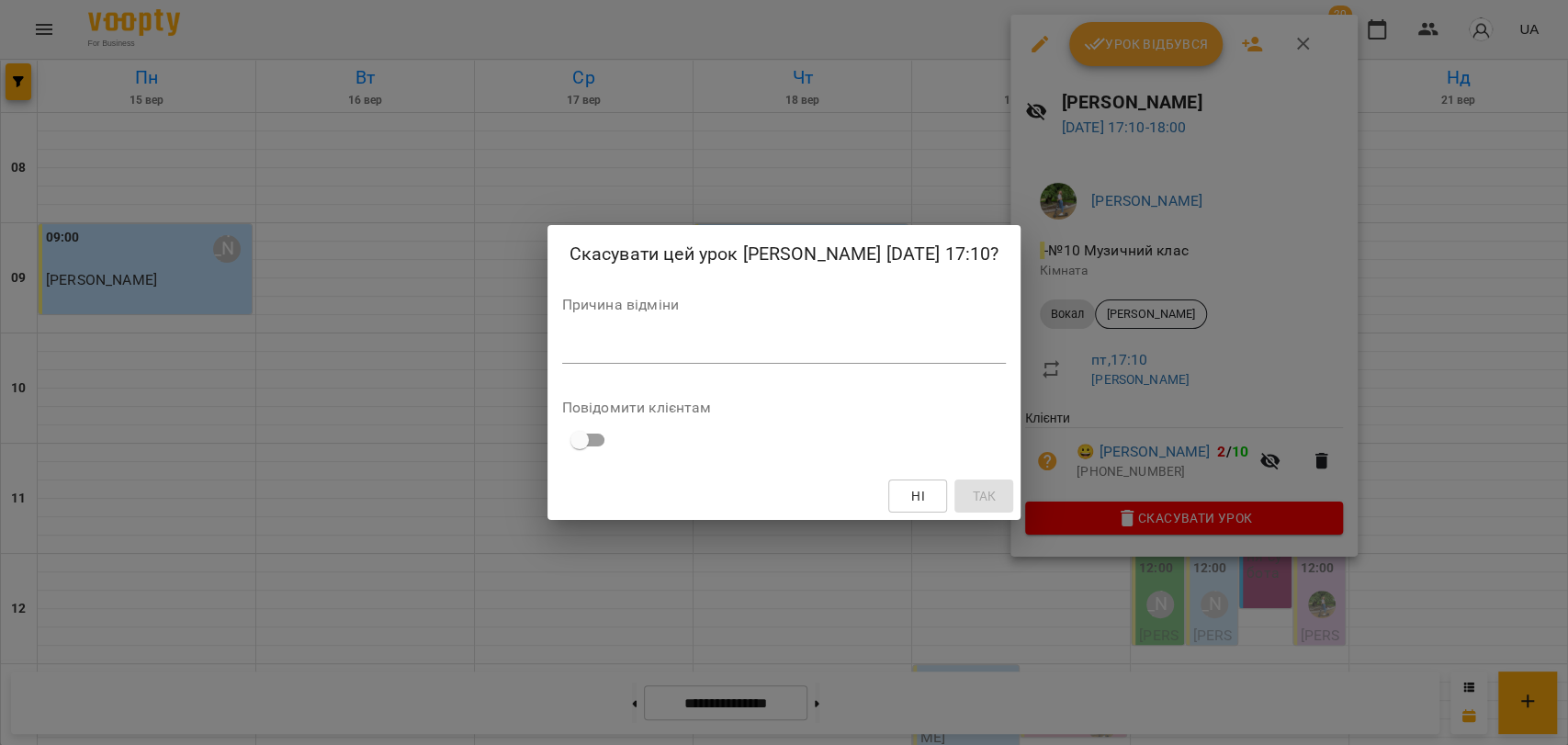
drag, startPoint x: 746, startPoint y: 356, endPoint x: 734, endPoint y: 366, distance: 15.6
click at [743, 357] on div "*" at bounding box center [784, 349] width 444 height 29
type textarea "*"
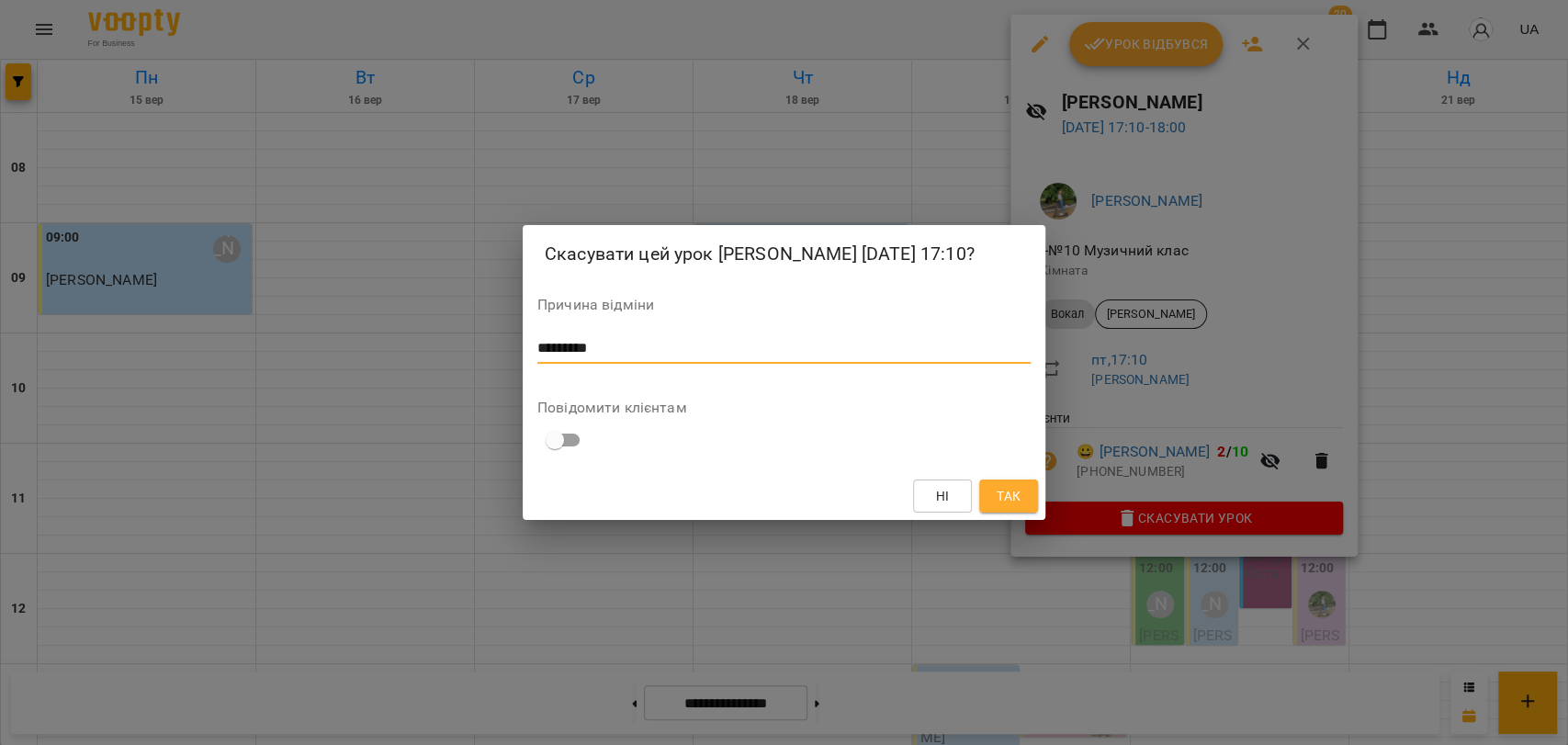
type textarea "*********"
click at [1001, 491] on span "Так" at bounding box center [1009, 496] width 24 height 22
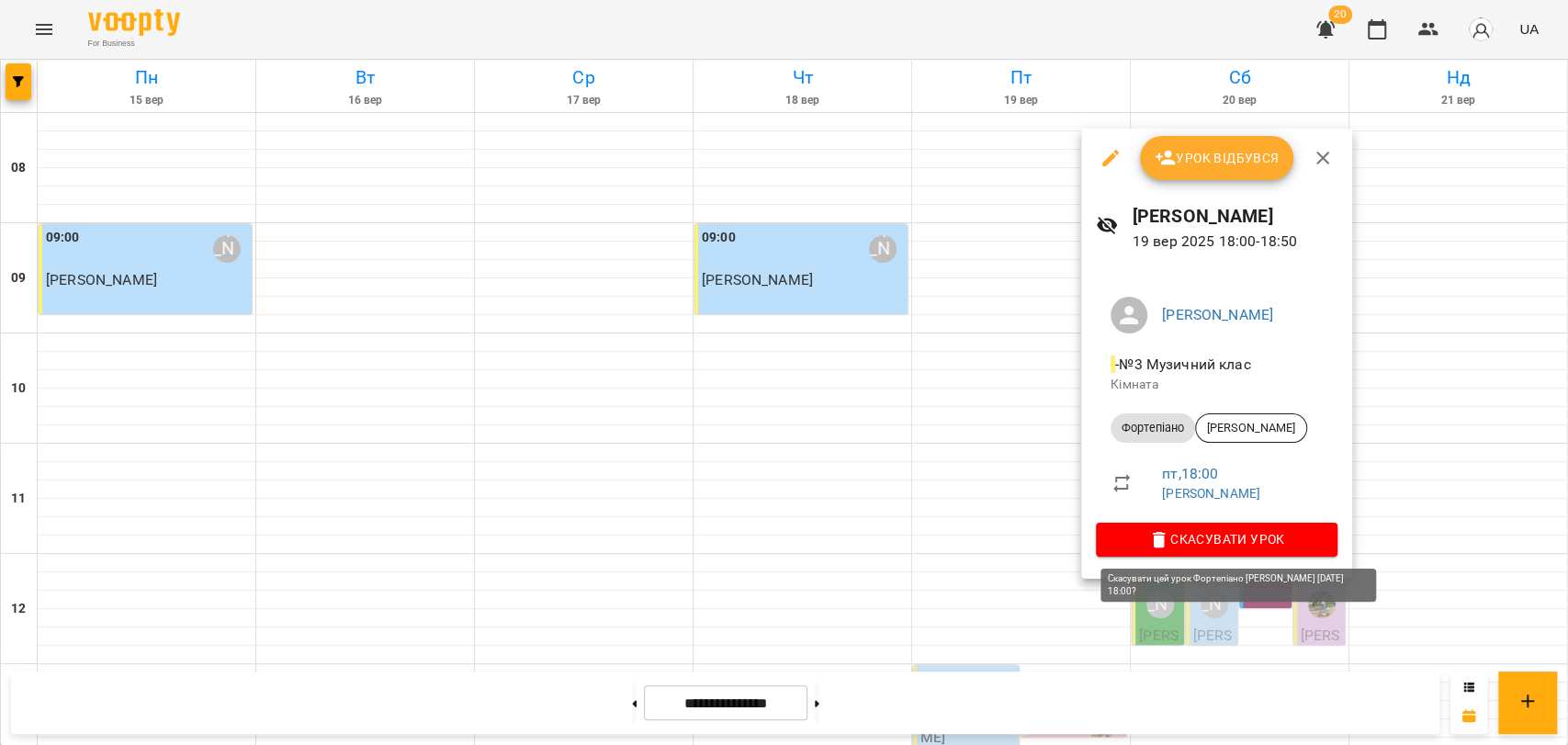
click at [1258, 538] on span "Скасувати Урок" at bounding box center [1216, 539] width 213 height 22
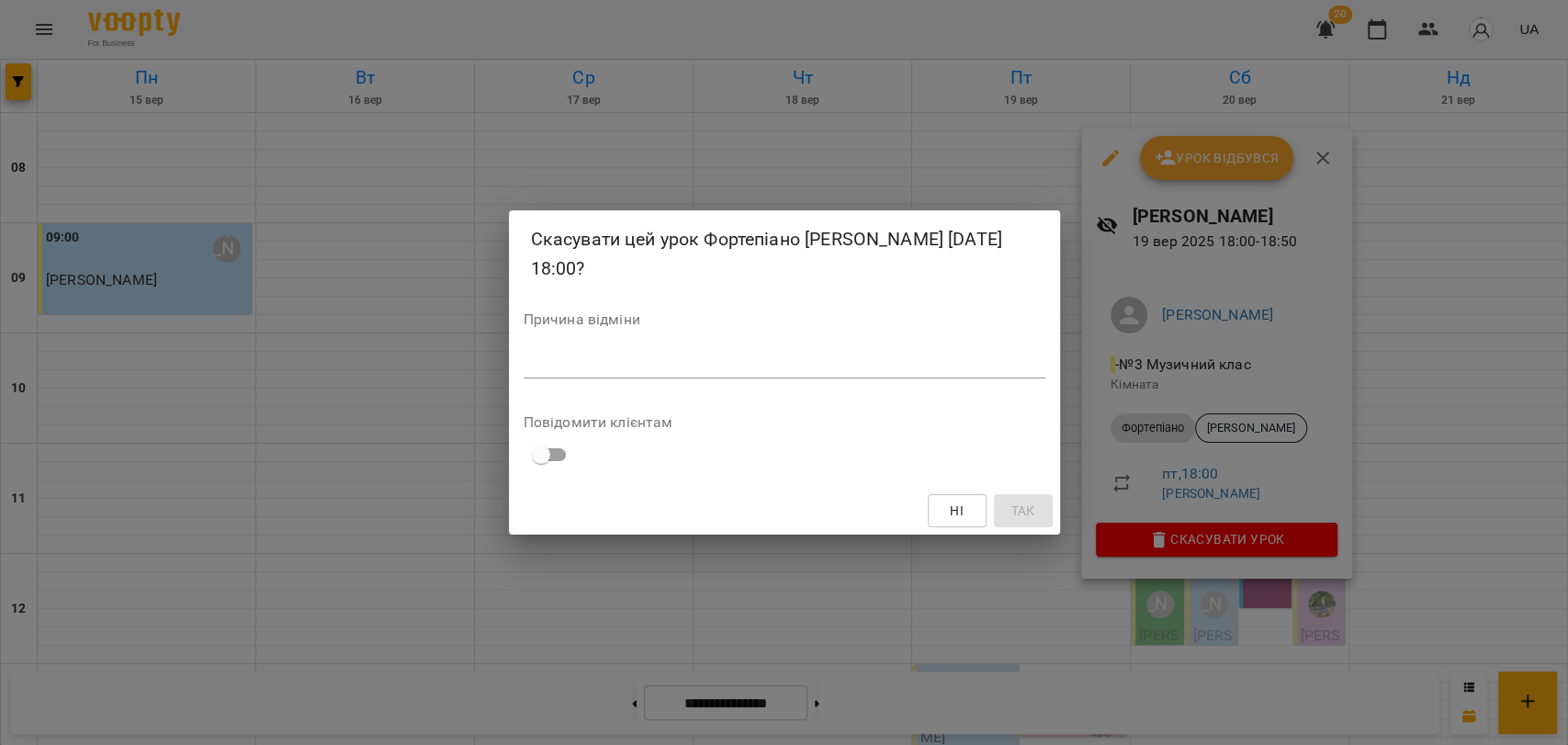
click at [875, 351] on div "*" at bounding box center [784, 363] width 522 height 29
type textarea "*********"
click at [1033, 500] on span "Так" at bounding box center [1022, 510] width 24 height 22
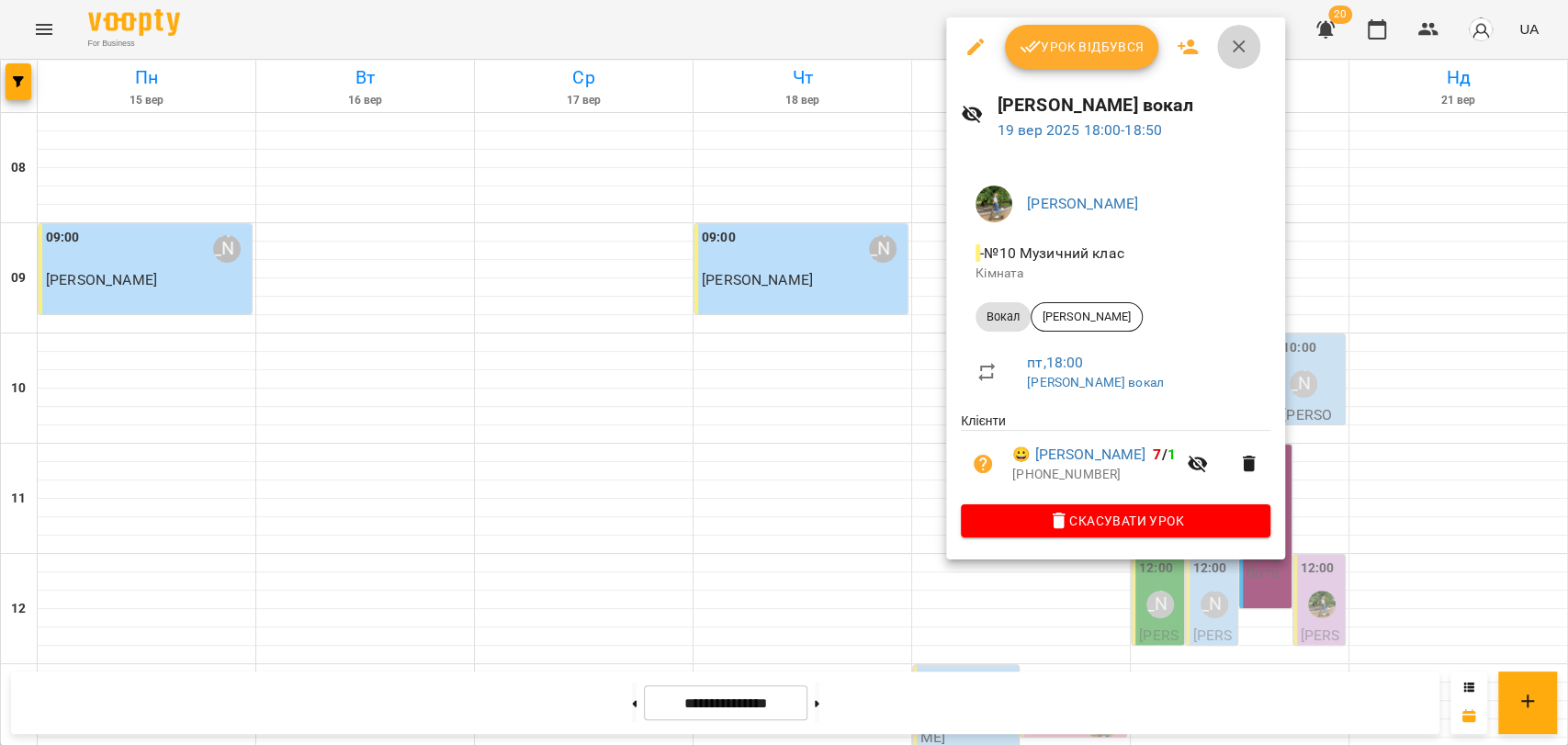
click at [1246, 63] on button "button" at bounding box center [1239, 47] width 44 height 44
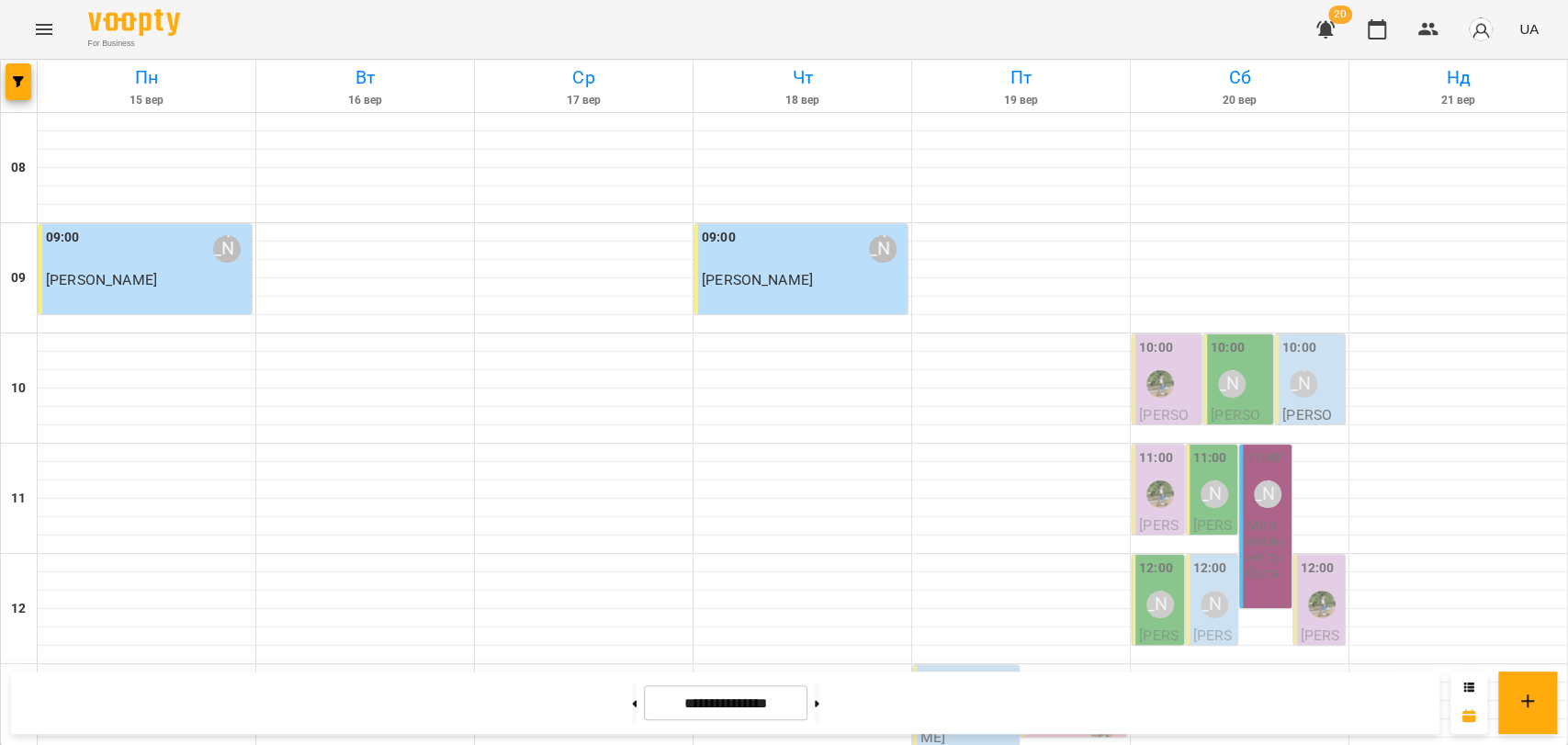
scroll to position [365, 0]
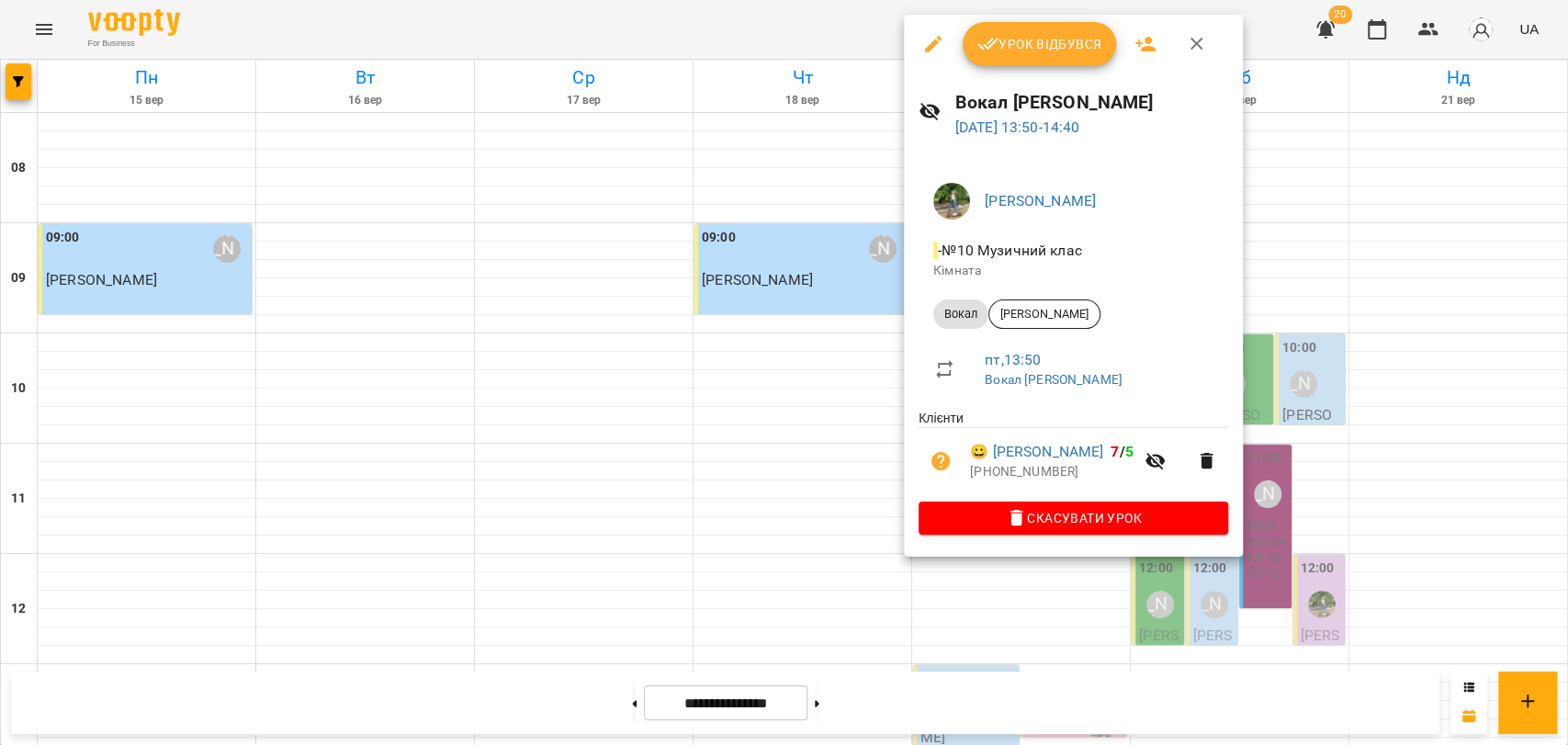
click at [718, 19] on div at bounding box center [784, 372] width 1568 height 745
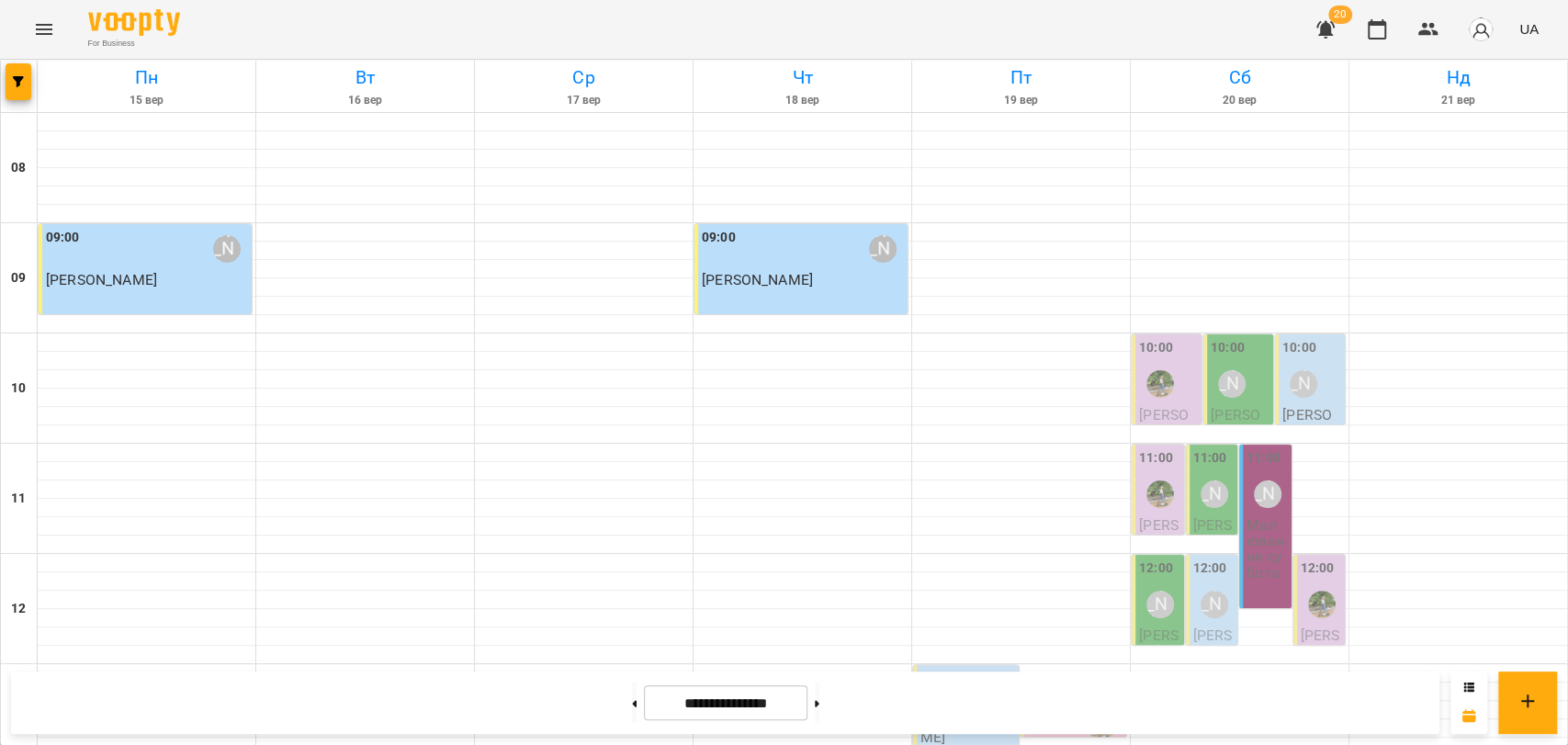
scroll to position [774, 0]
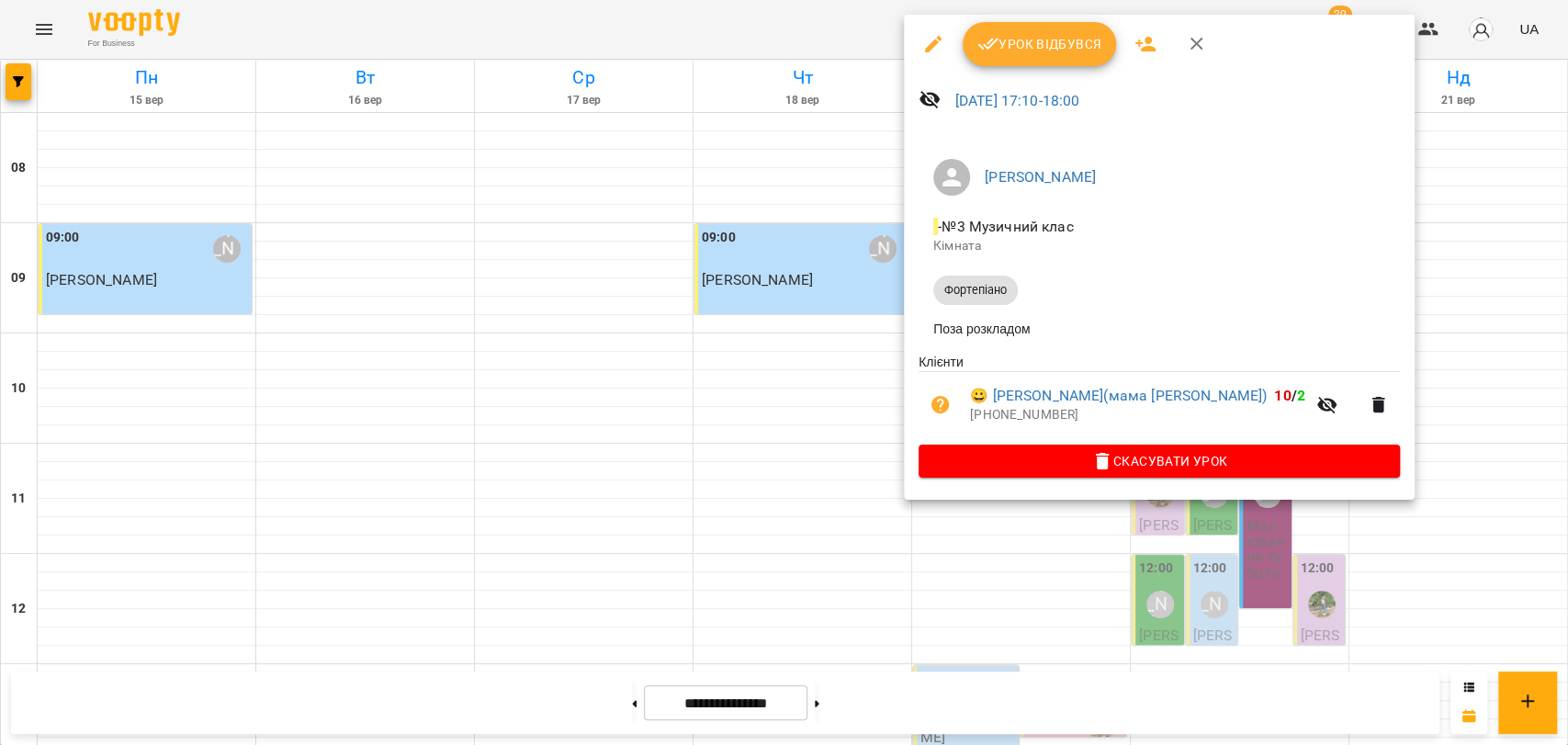
click at [1193, 61] on button "button" at bounding box center [1197, 44] width 44 height 44
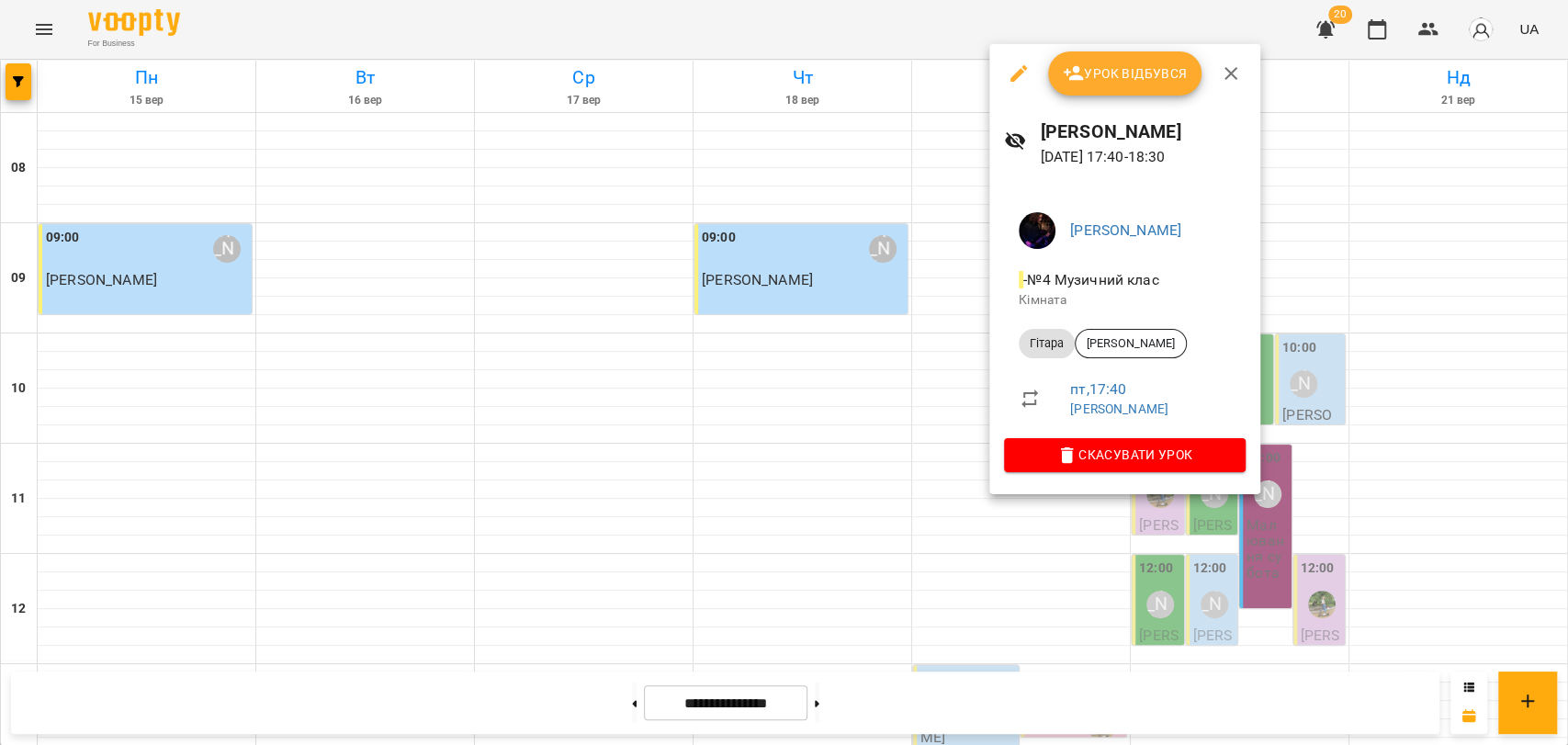
click at [1225, 83] on icon "button" at bounding box center [1231, 74] width 22 height 22
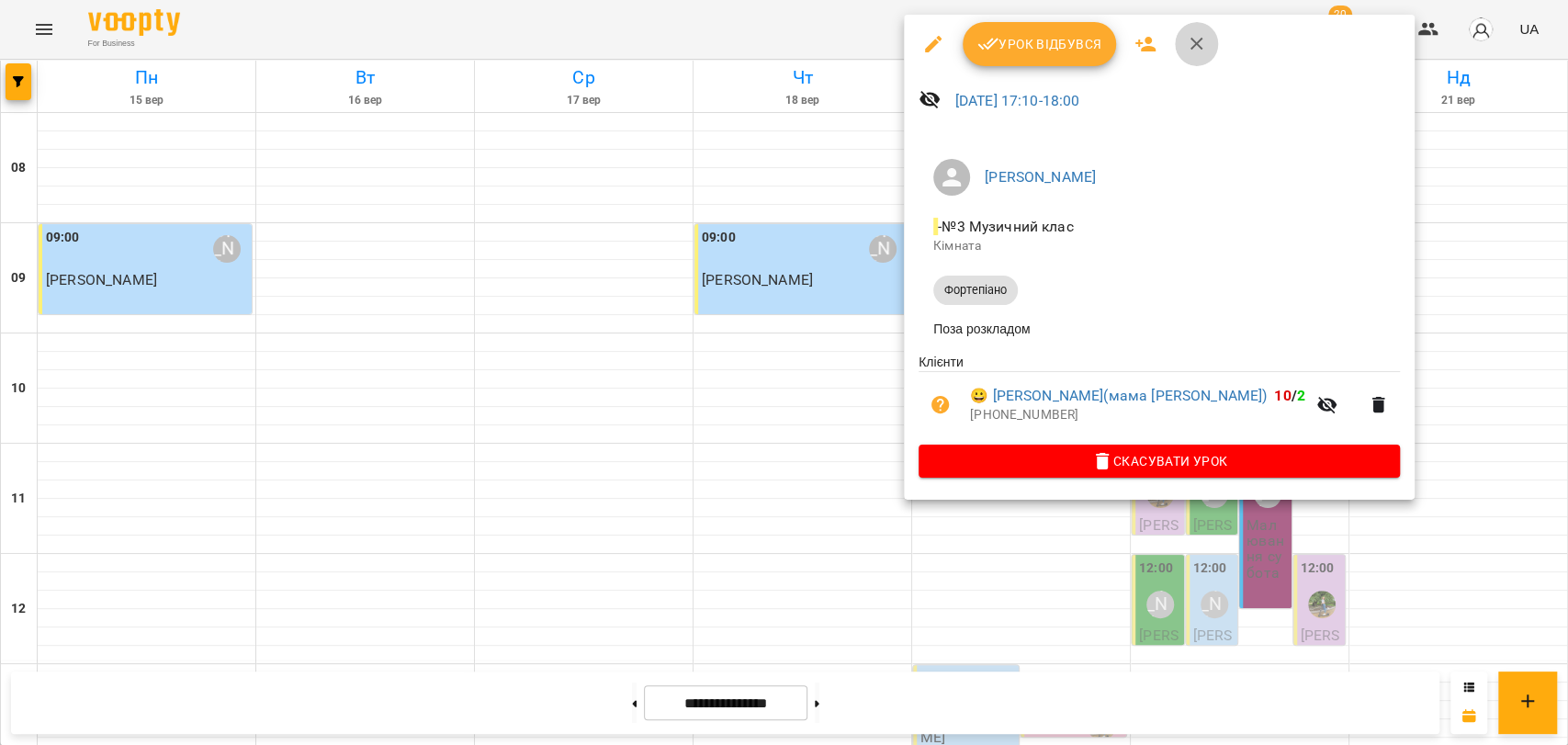
click at [1186, 58] on button "button" at bounding box center [1197, 44] width 44 height 44
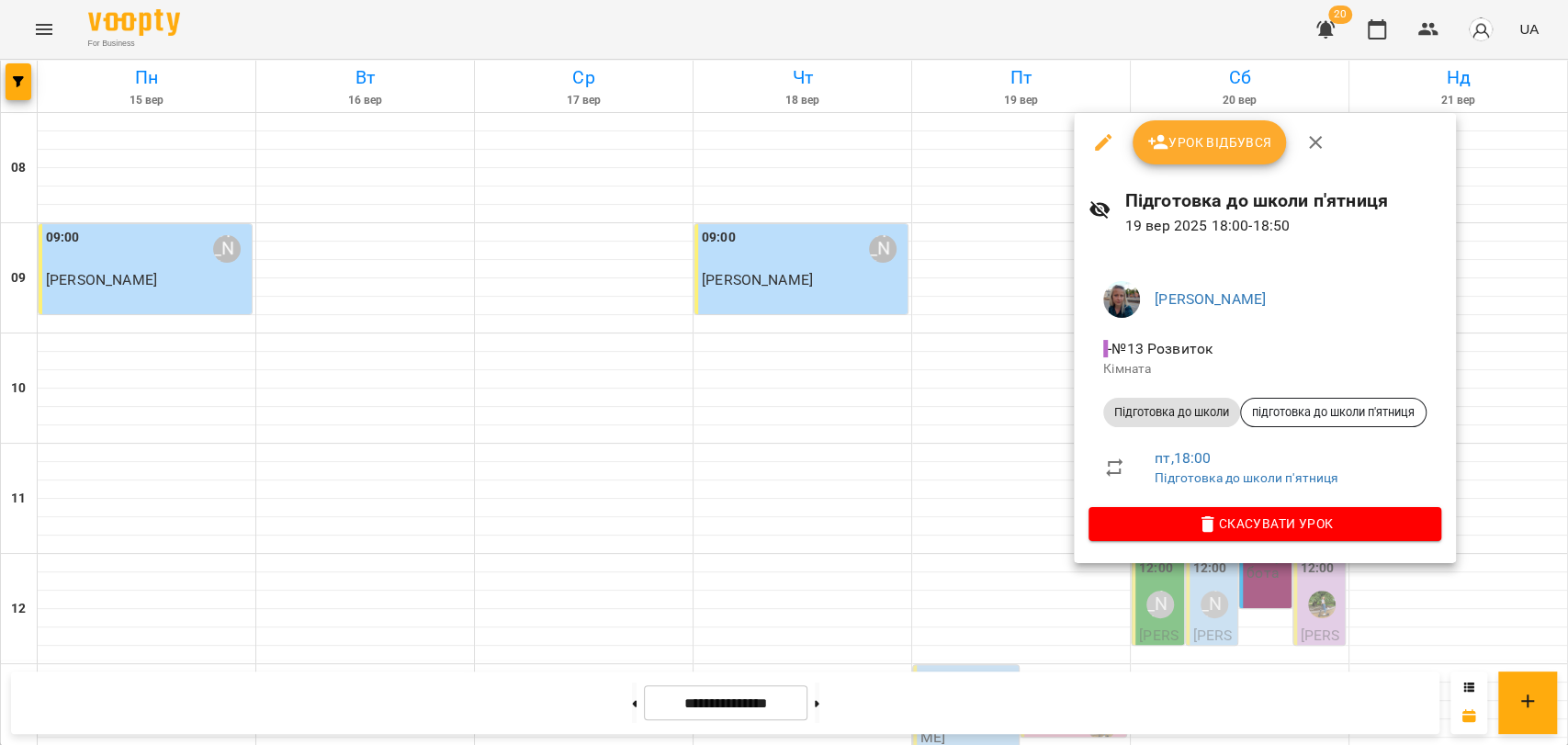
click at [1320, 148] on icon "button" at bounding box center [1316, 143] width 13 height 13
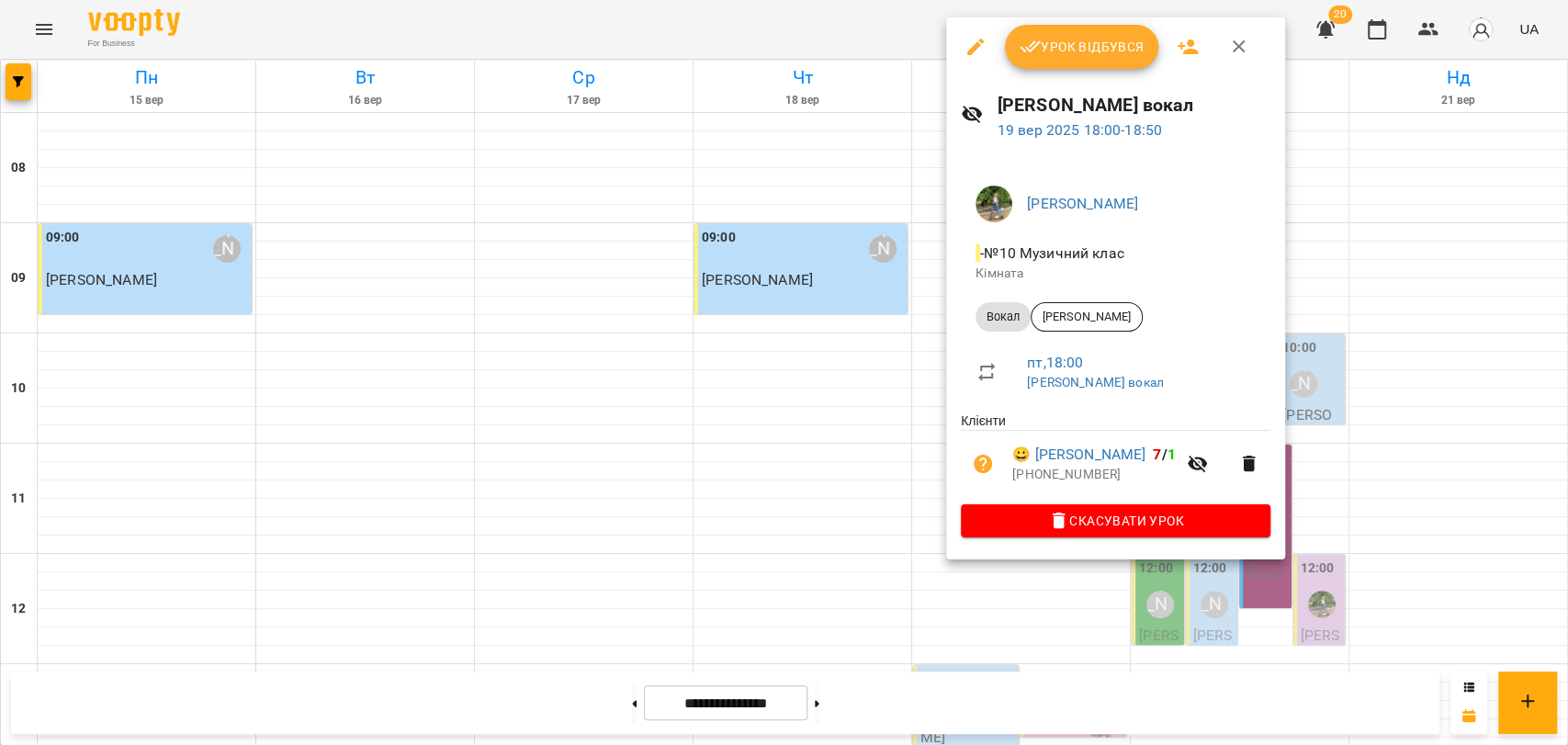
click at [1147, 461] on span "😀 Тимошенко Мія 7 / 1" at bounding box center [1094, 454] width 164 height 22
click at [1143, 458] on link "😀 [PERSON_NAME]" at bounding box center [1078, 454] width 133 height 22
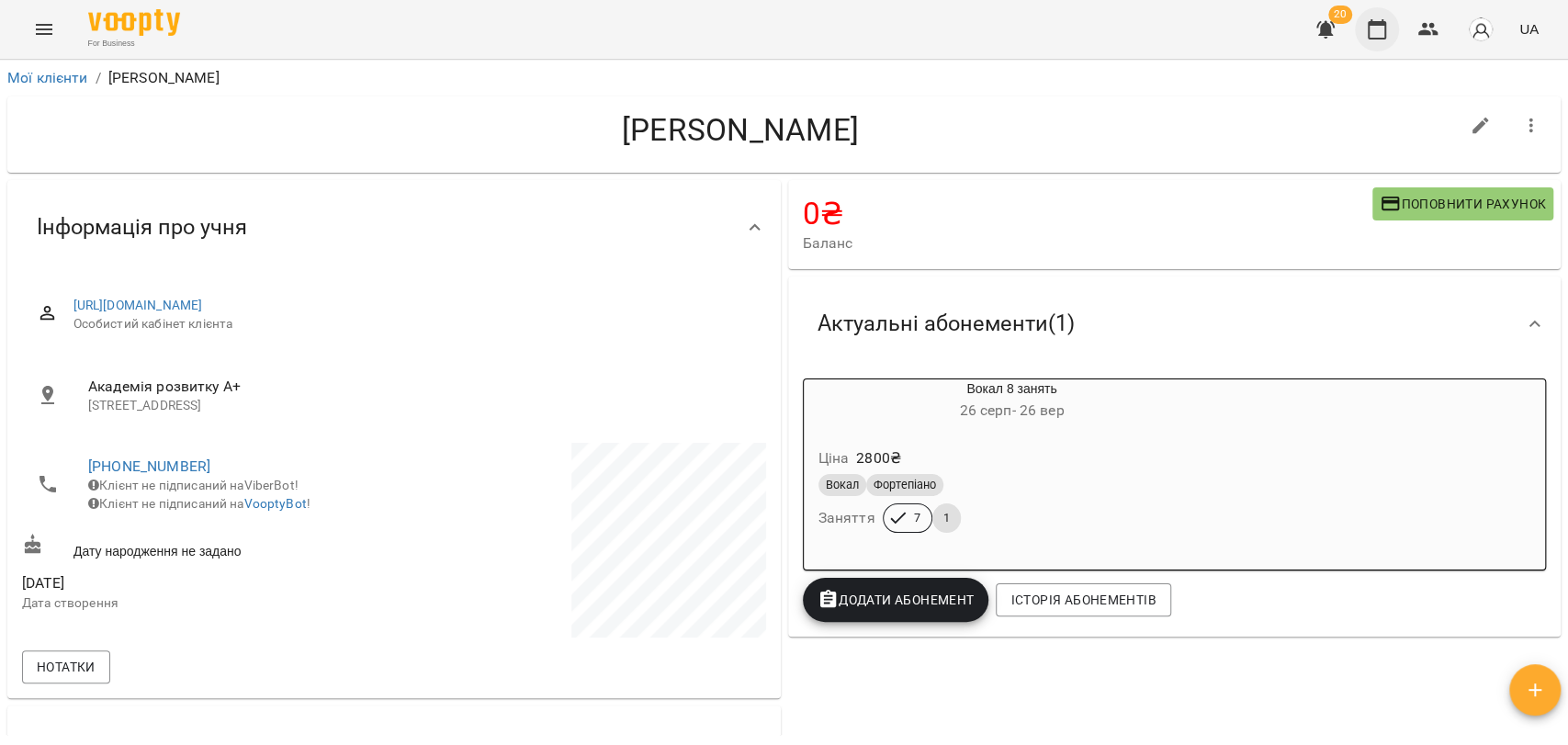
click at [1376, 21] on icon "button" at bounding box center [1378, 29] width 18 height 20
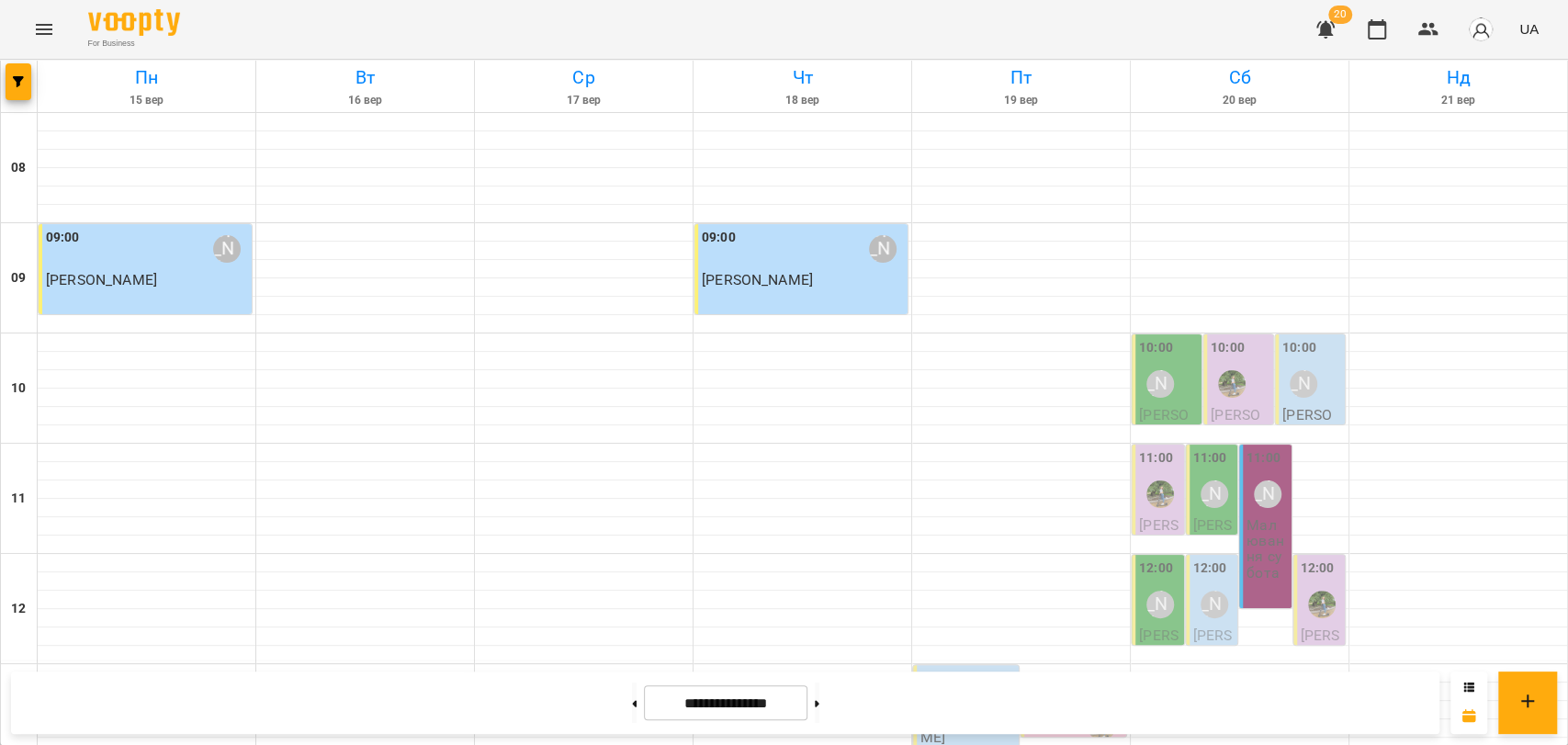
scroll to position [774, 0]
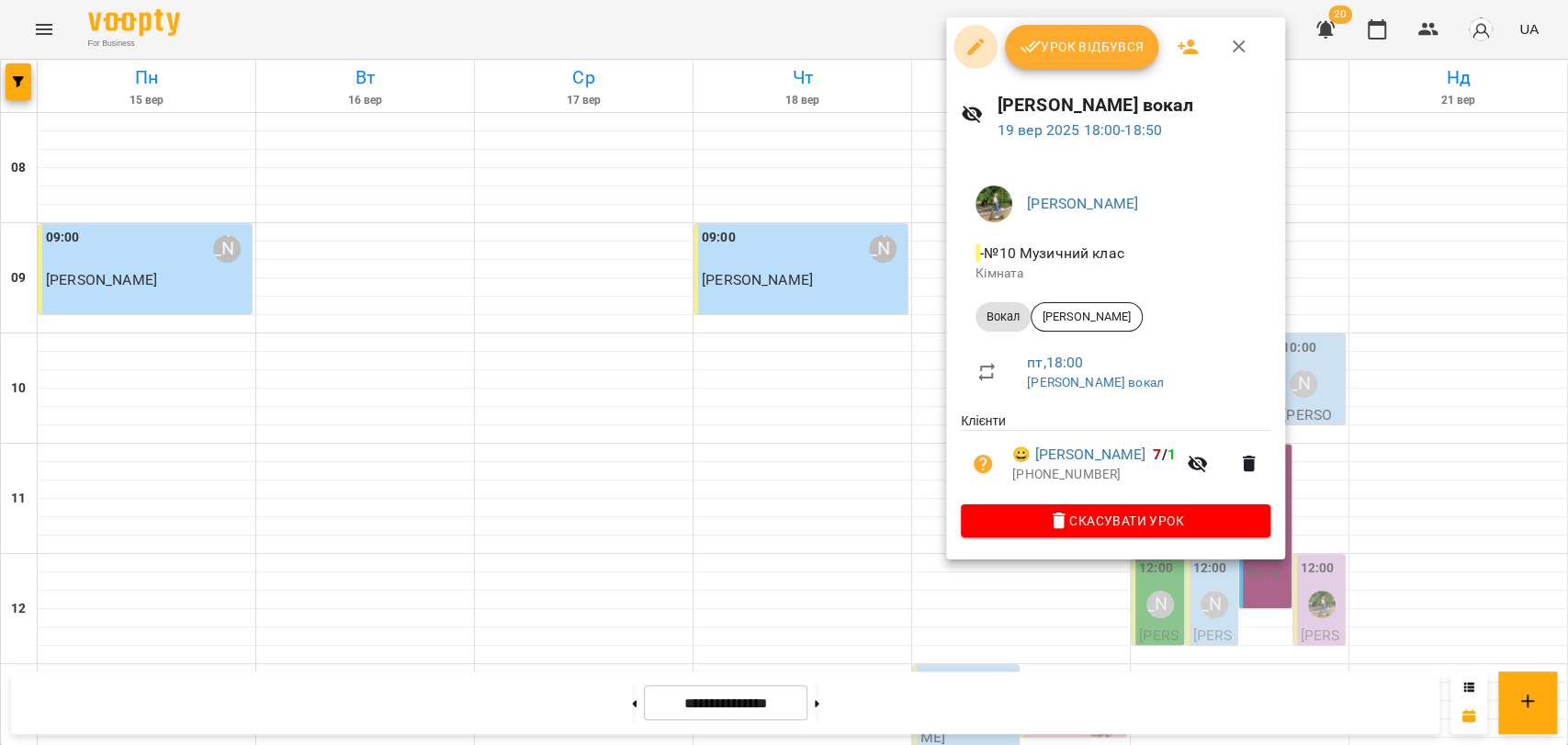
click at [964, 50] on icon "button" at bounding box center [975, 47] width 22 height 22
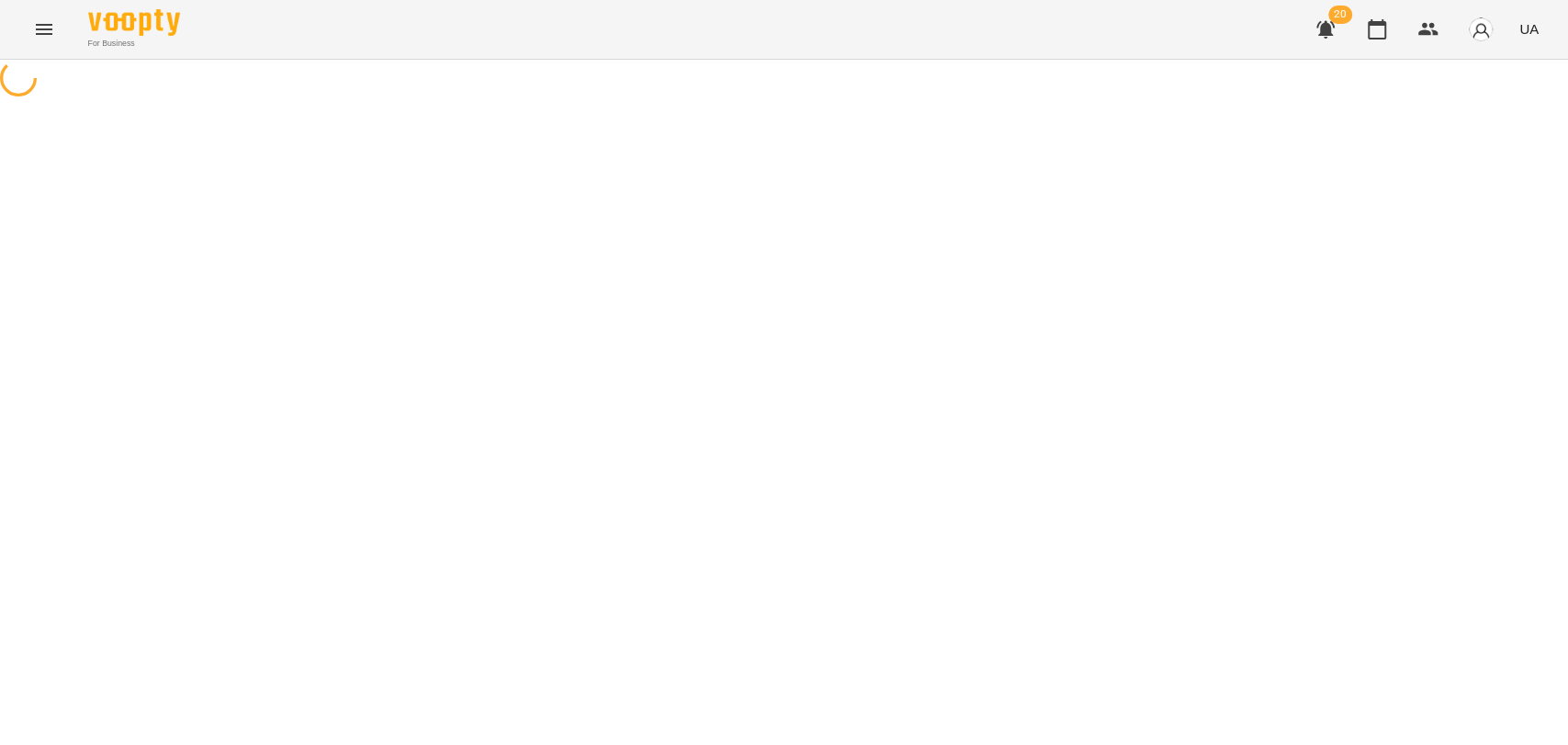
select select "*****"
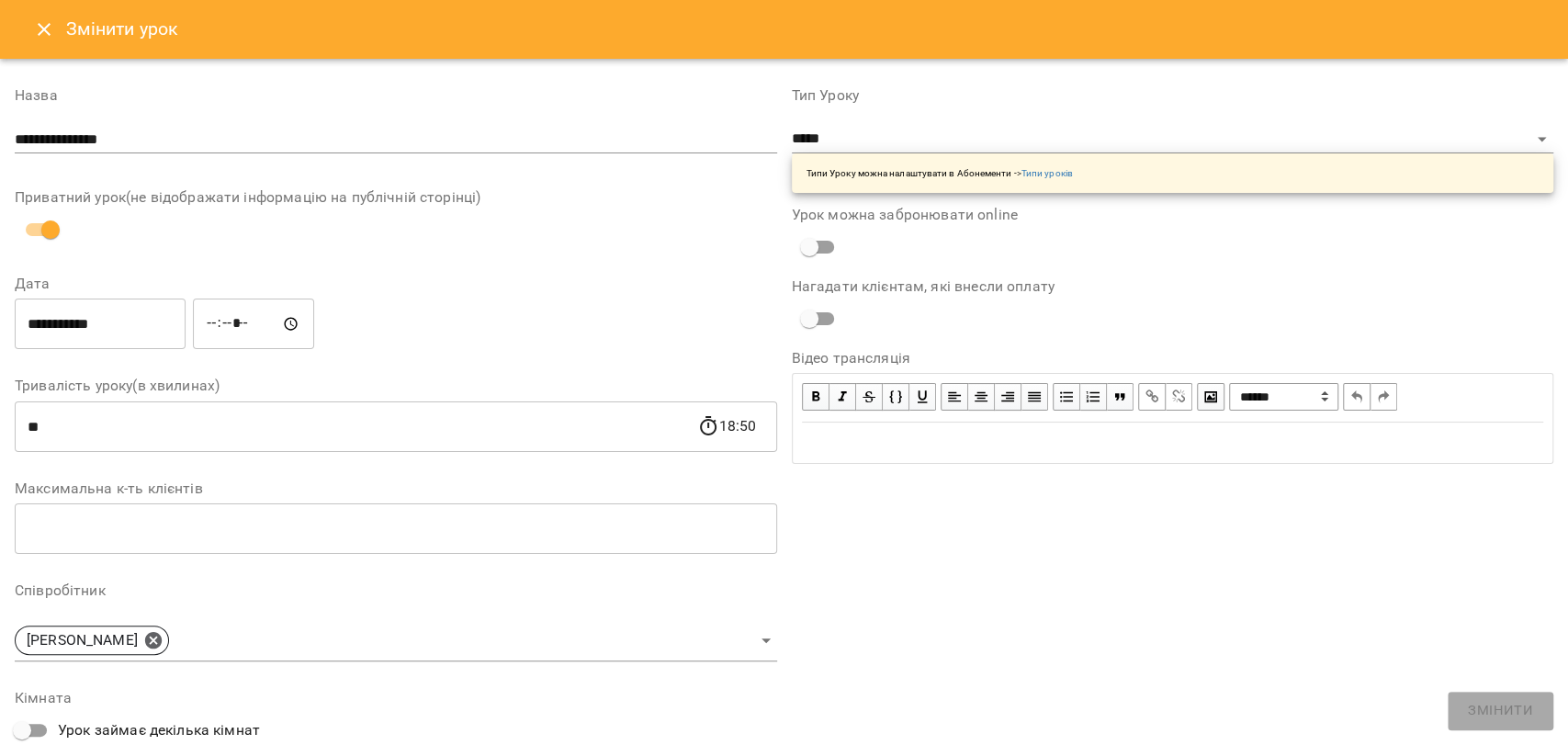
click at [225, 323] on input "*****" at bounding box center [254, 324] width 121 height 52
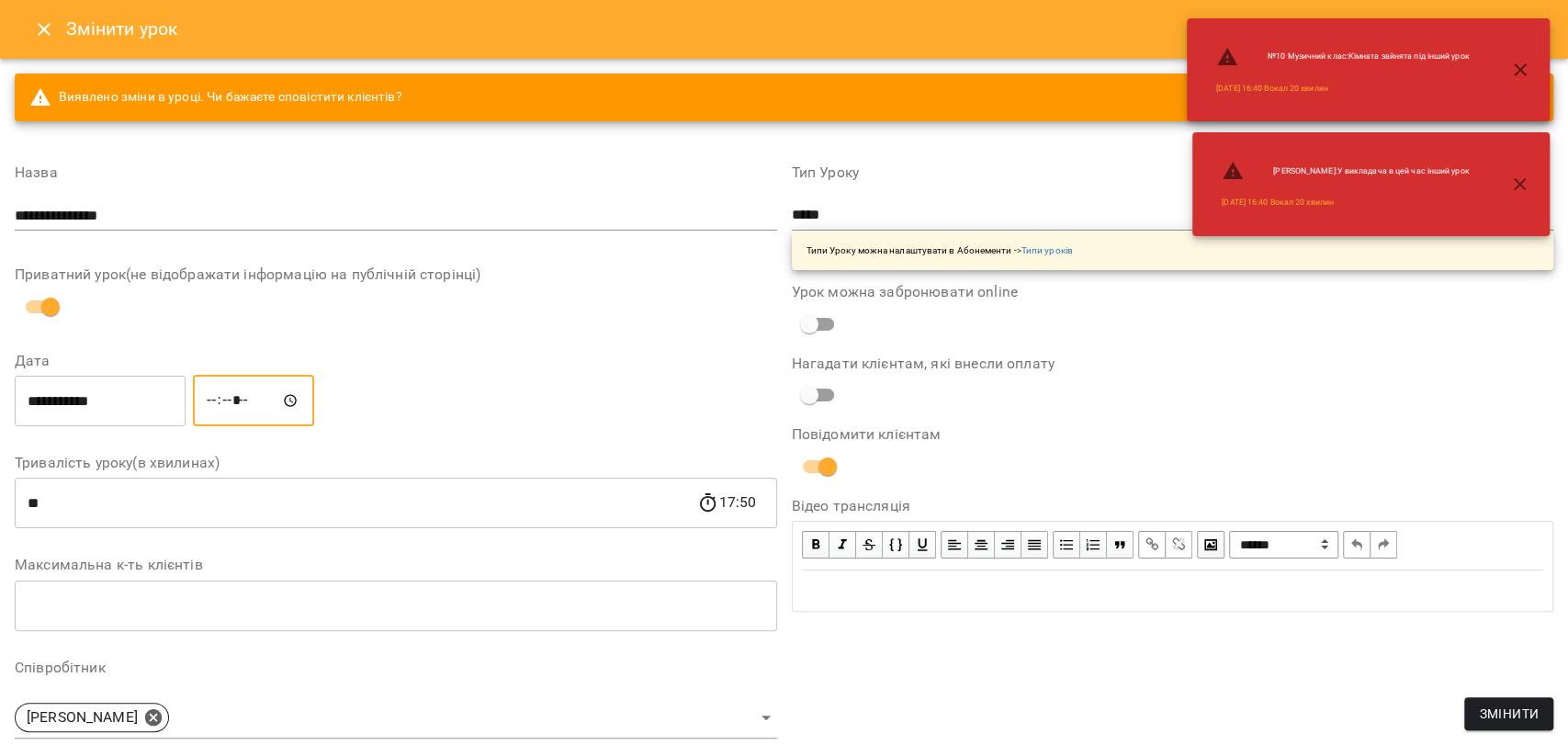
type input "*****"
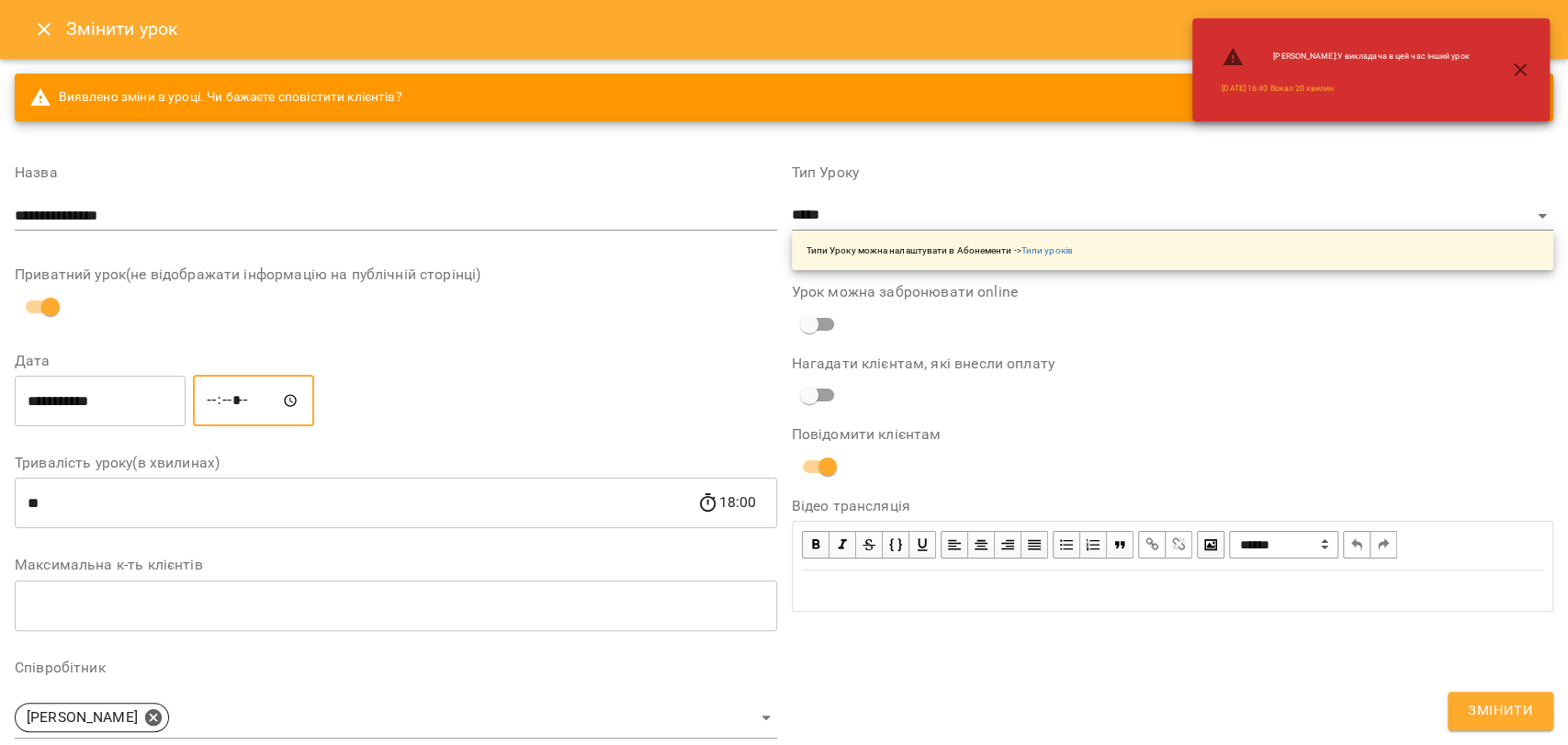
click at [1501, 719] on span "Змінити" at bounding box center [1500, 711] width 65 height 24
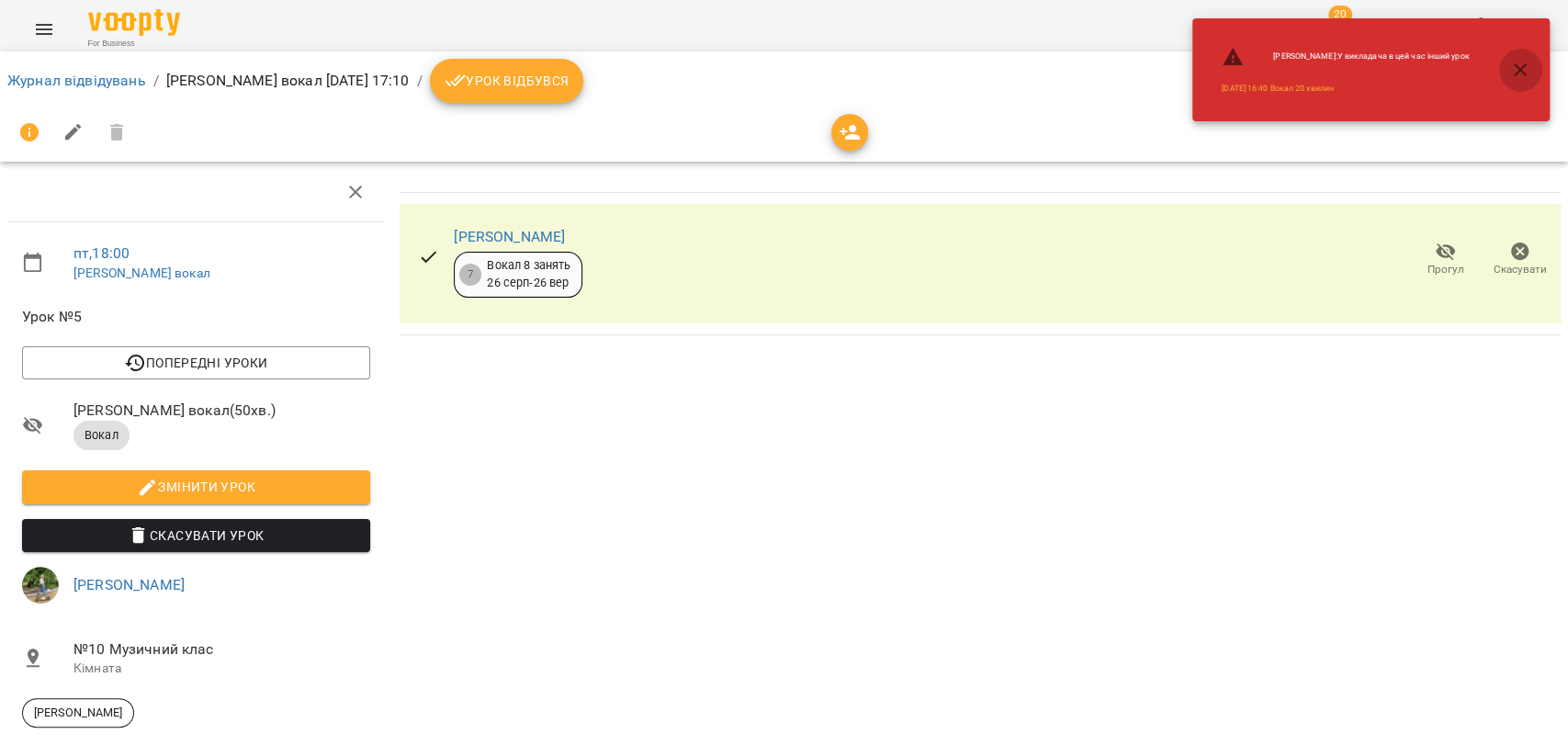
click at [1518, 76] on icon "button" at bounding box center [1520, 70] width 22 height 22
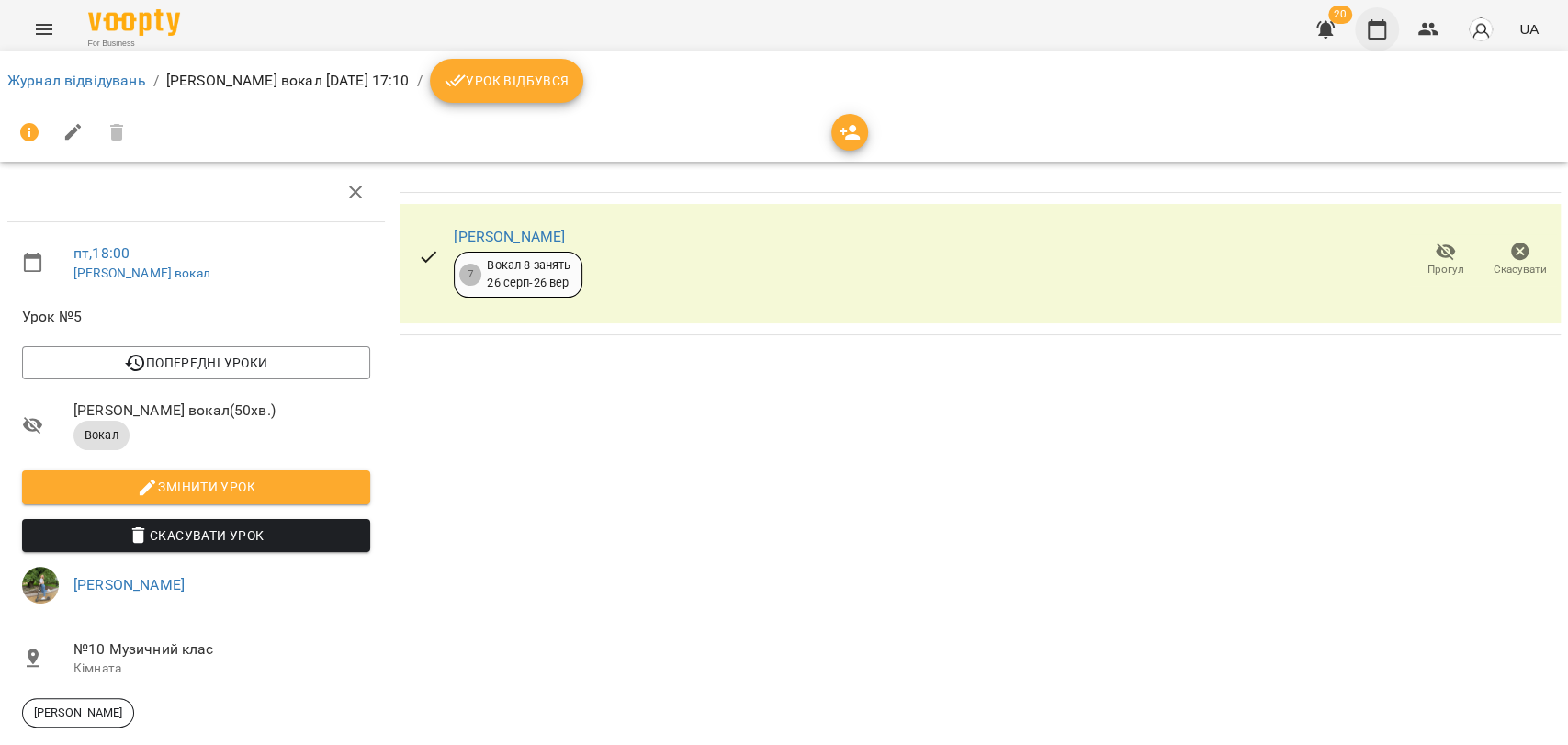
click at [1384, 33] on icon "button" at bounding box center [1378, 29] width 22 height 22
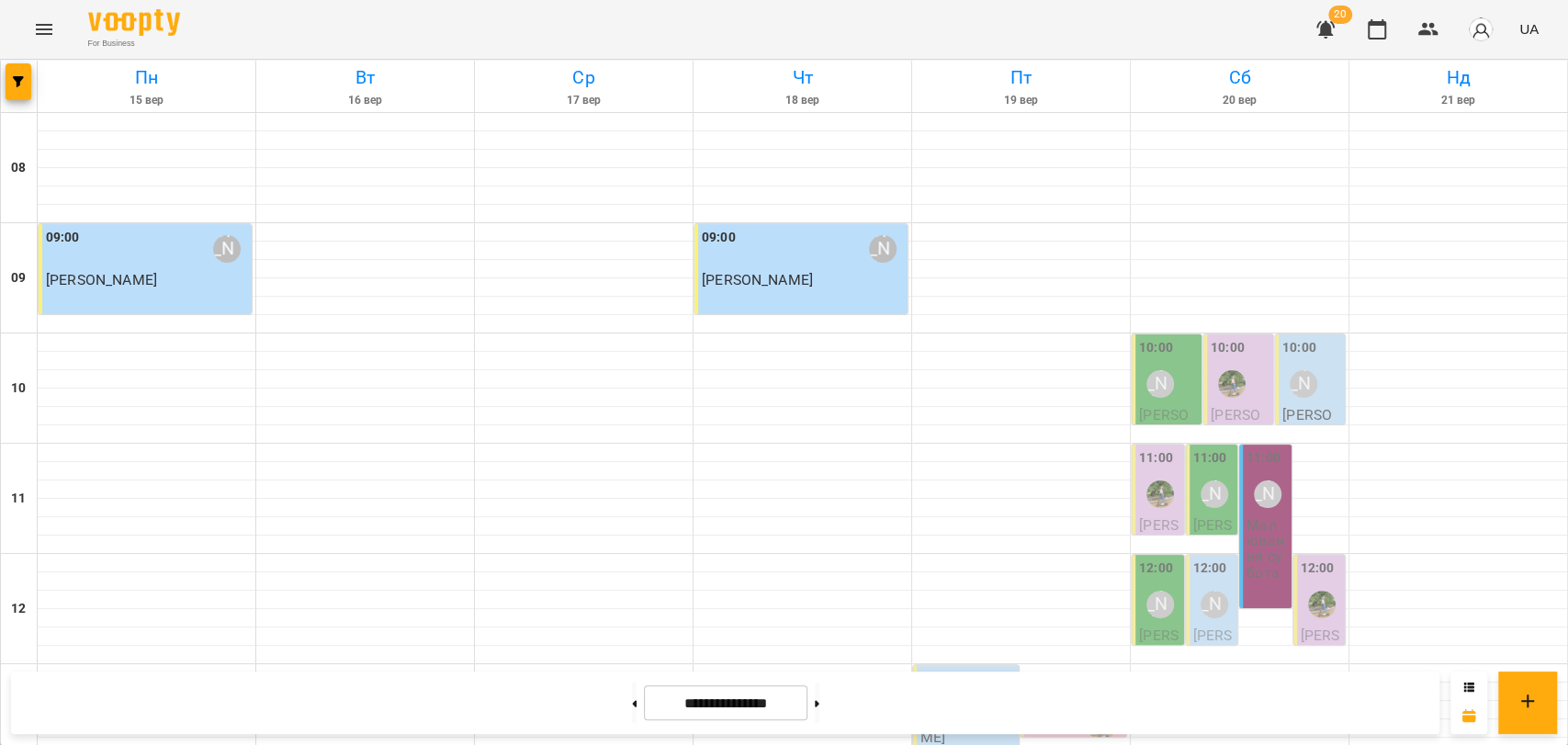
scroll to position [774, 0]
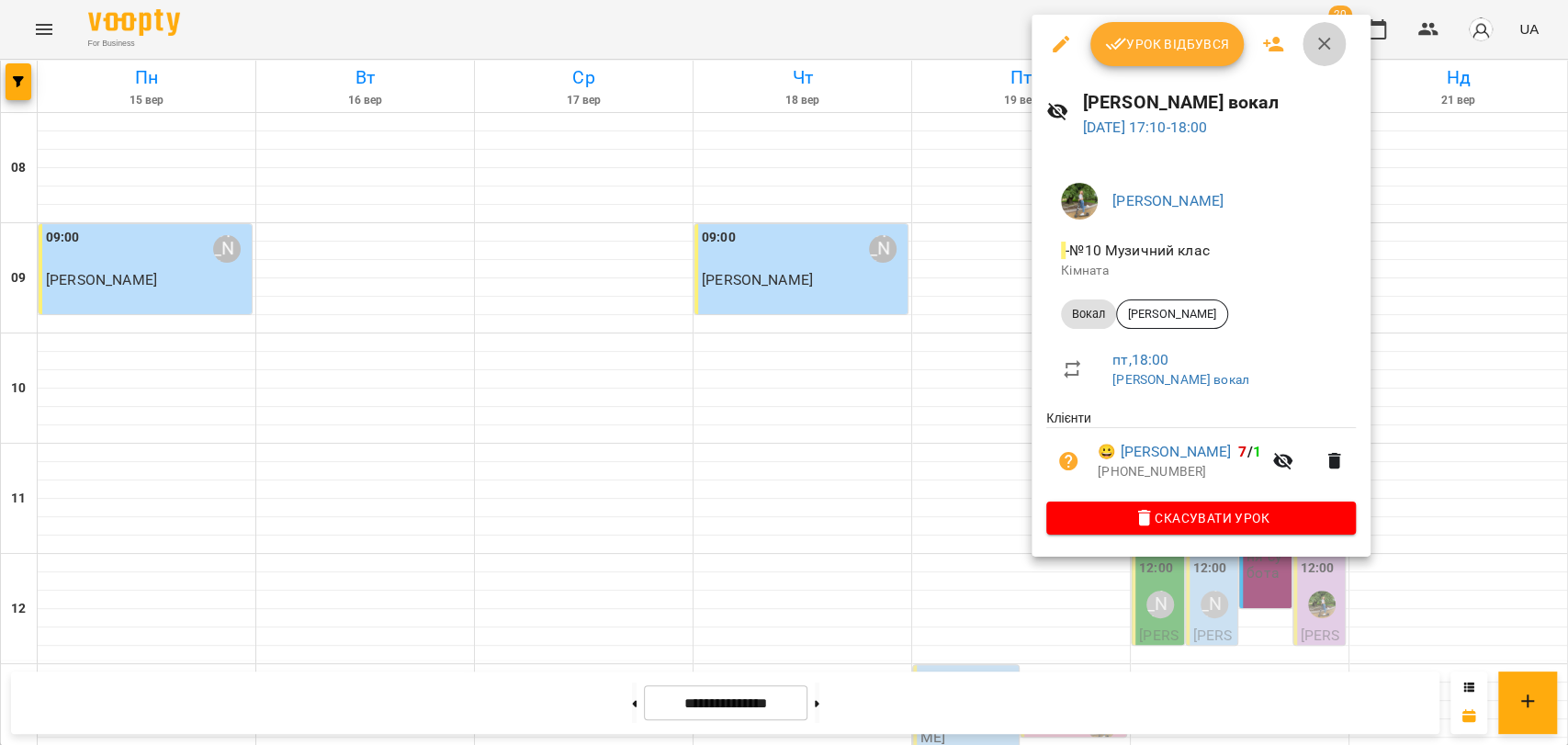
click at [1323, 45] on icon "button" at bounding box center [1325, 44] width 13 height 13
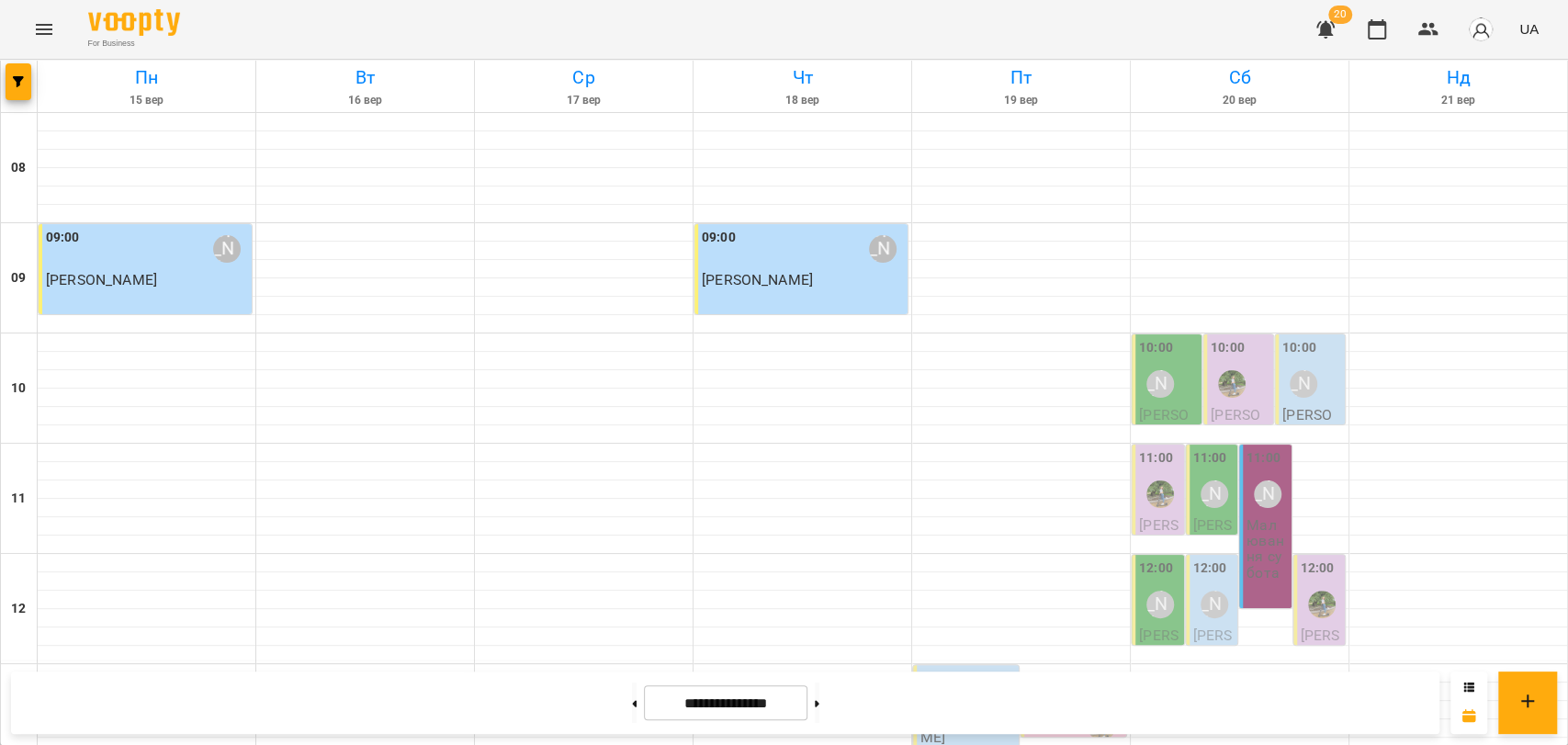
scroll to position [671, 0]
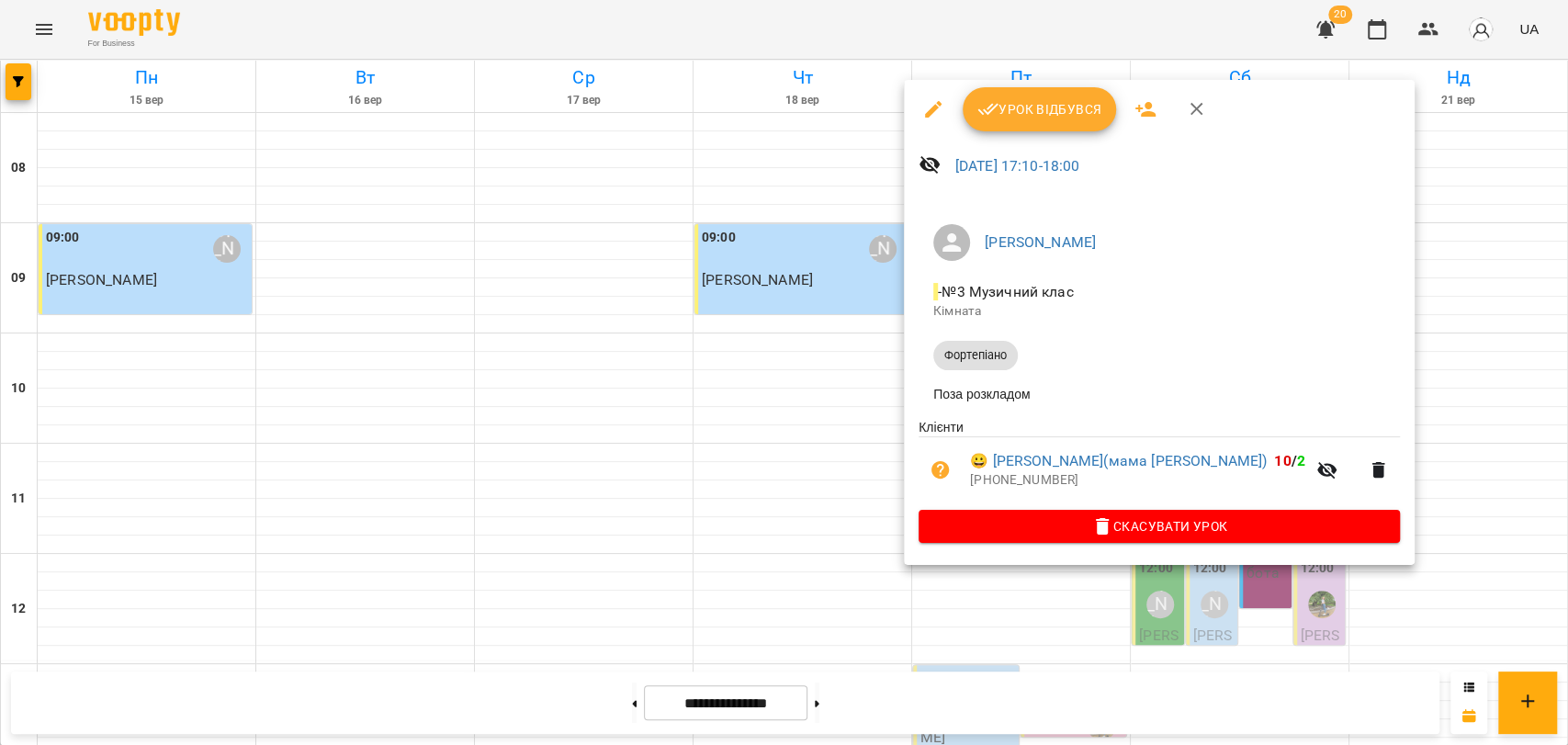
click at [1206, 105] on button "button" at bounding box center [1197, 109] width 44 height 44
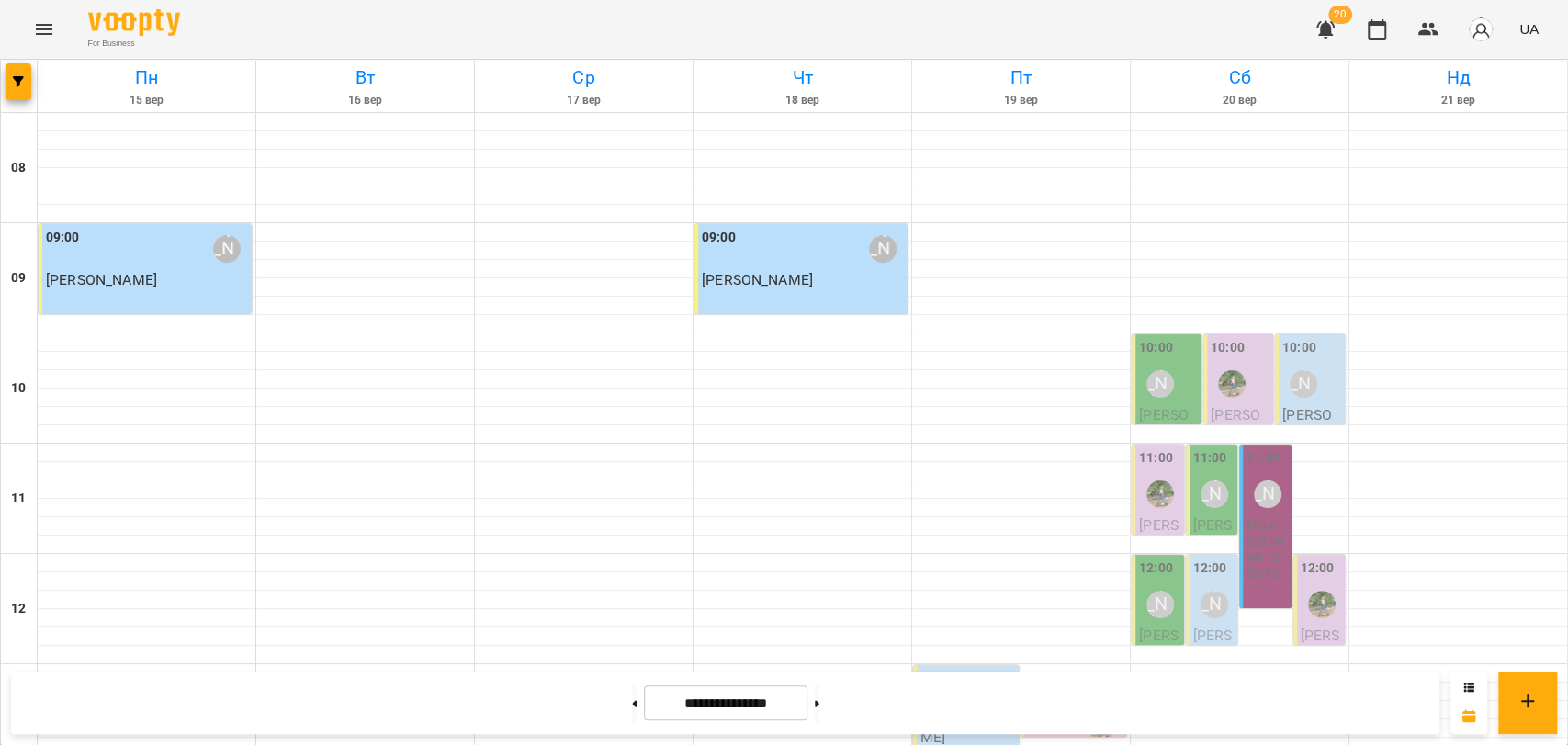
scroll to position [569, 0]
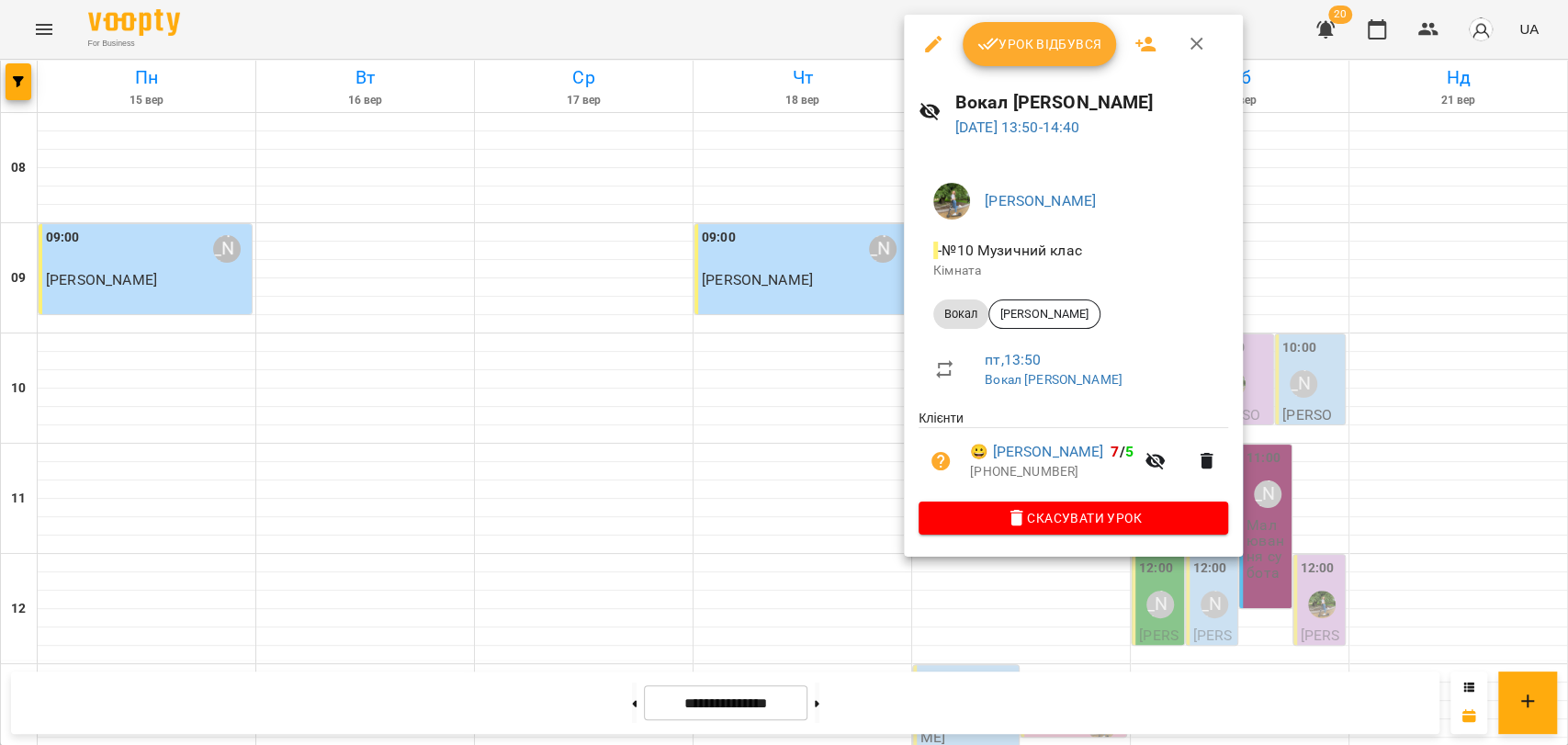
click at [1196, 55] on button "button" at bounding box center [1197, 44] width 44 height 44
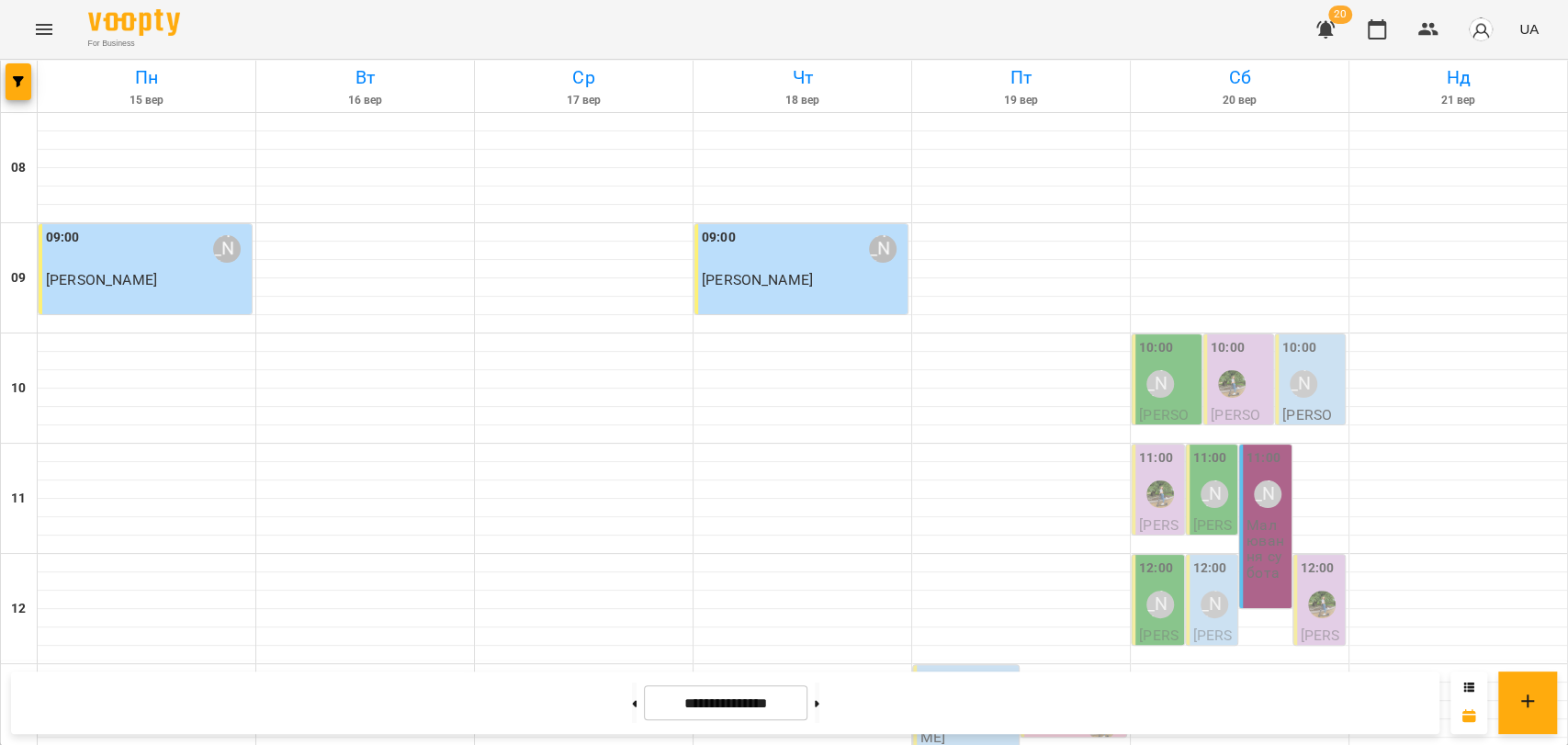
scroll to position [467, 0]
click at [980, 676] on div "[PERSON_NAME]" at bounding box center [994, 690] width 28 height 28
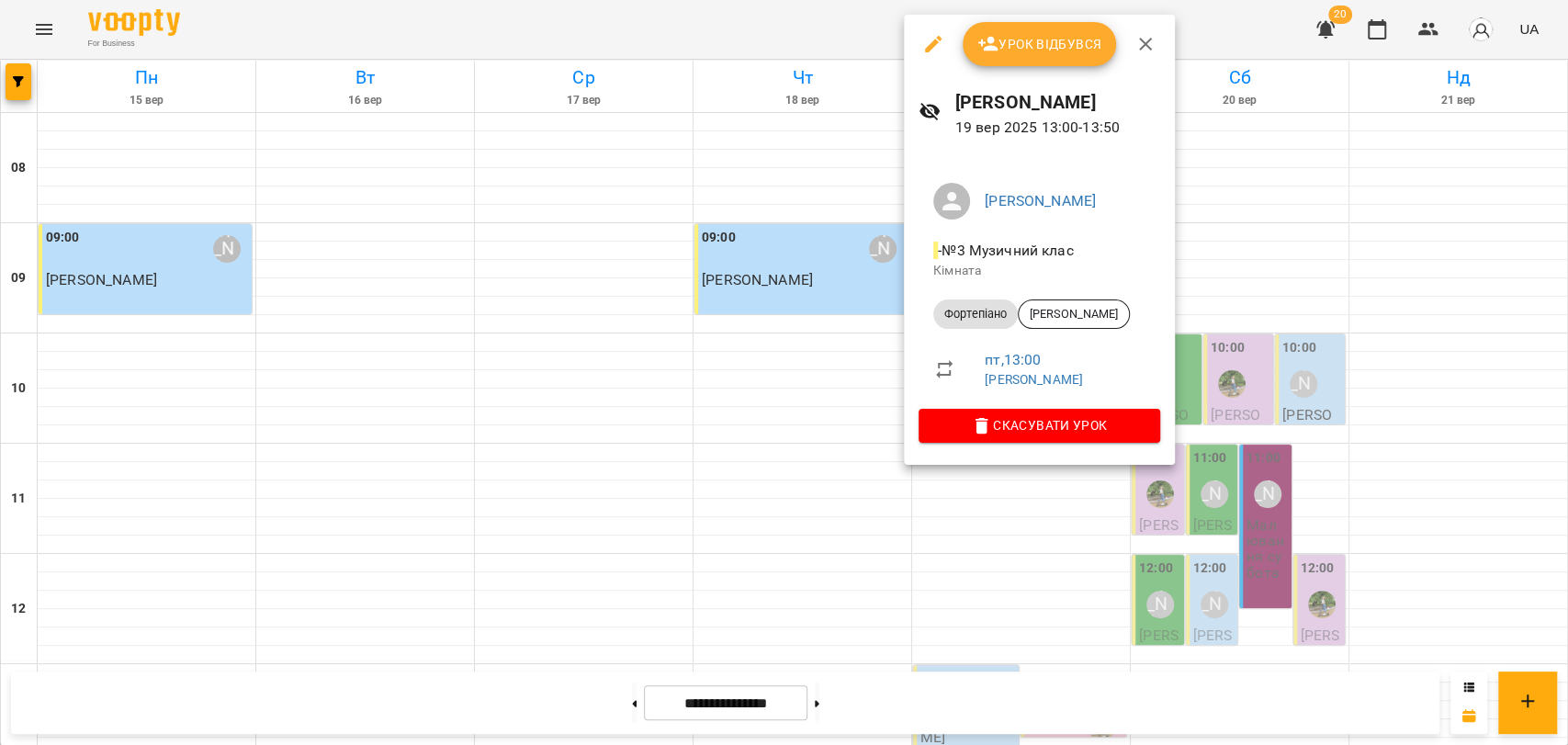
click at [1013, 53] on span "Урок відбувся" at bounding box center [1040, 44] width 125 height 22
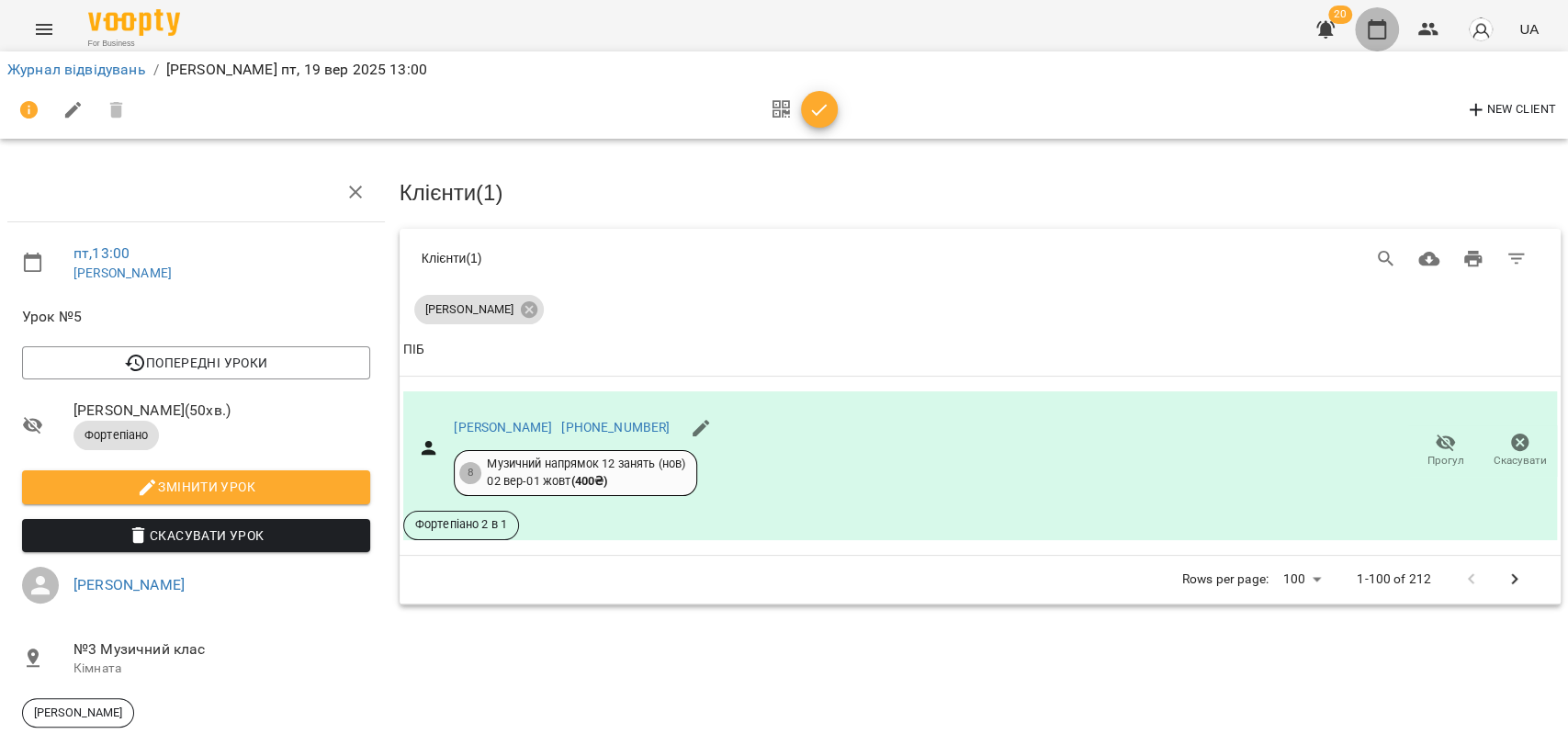
click at [1389, 38] on button "button" at bounding box center [1378, 29] width 44 height 44
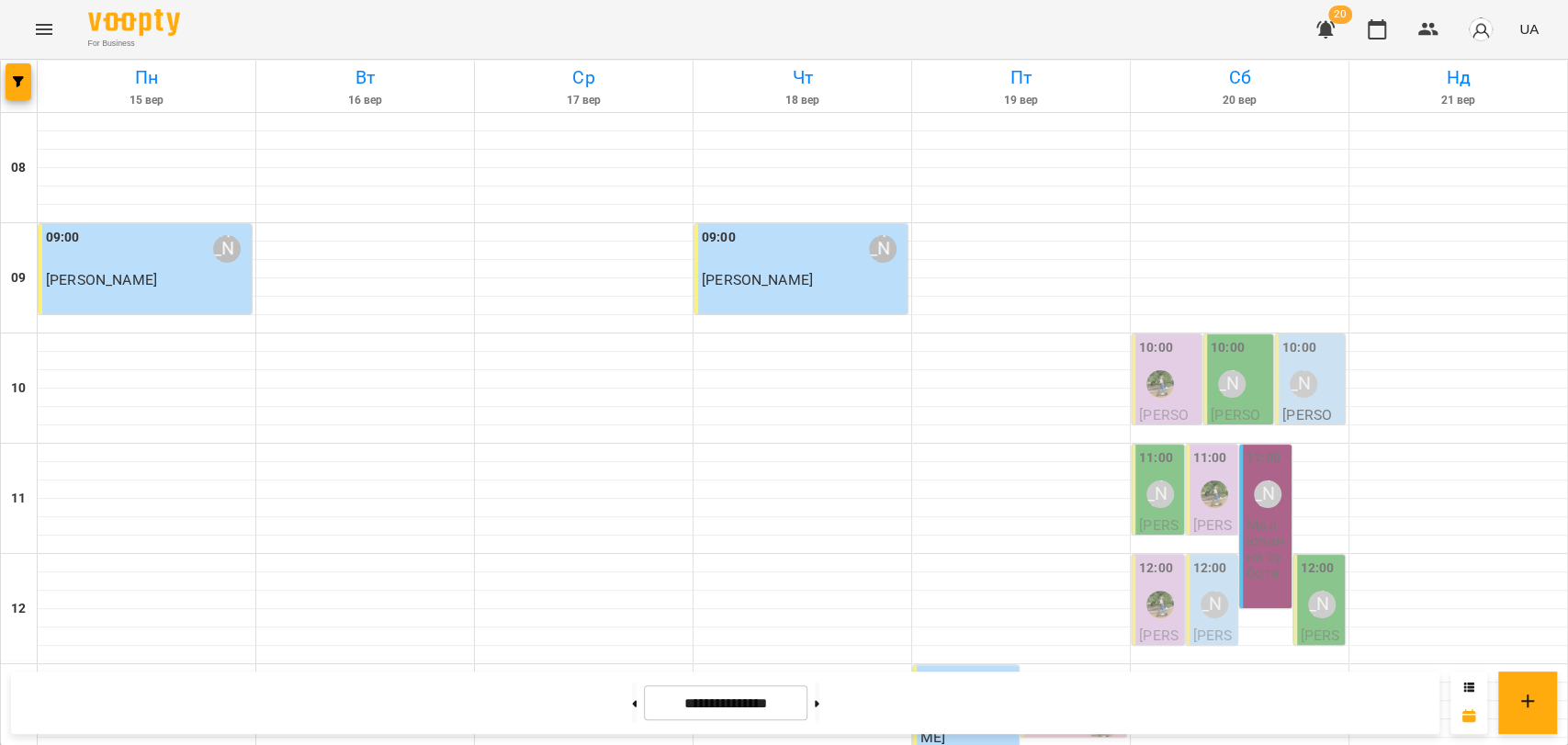
scroll to position [510, 0]
click at [987, 676] on div "[PERSON_NAME]" at bounding box center [994, 690] width 28 height 28
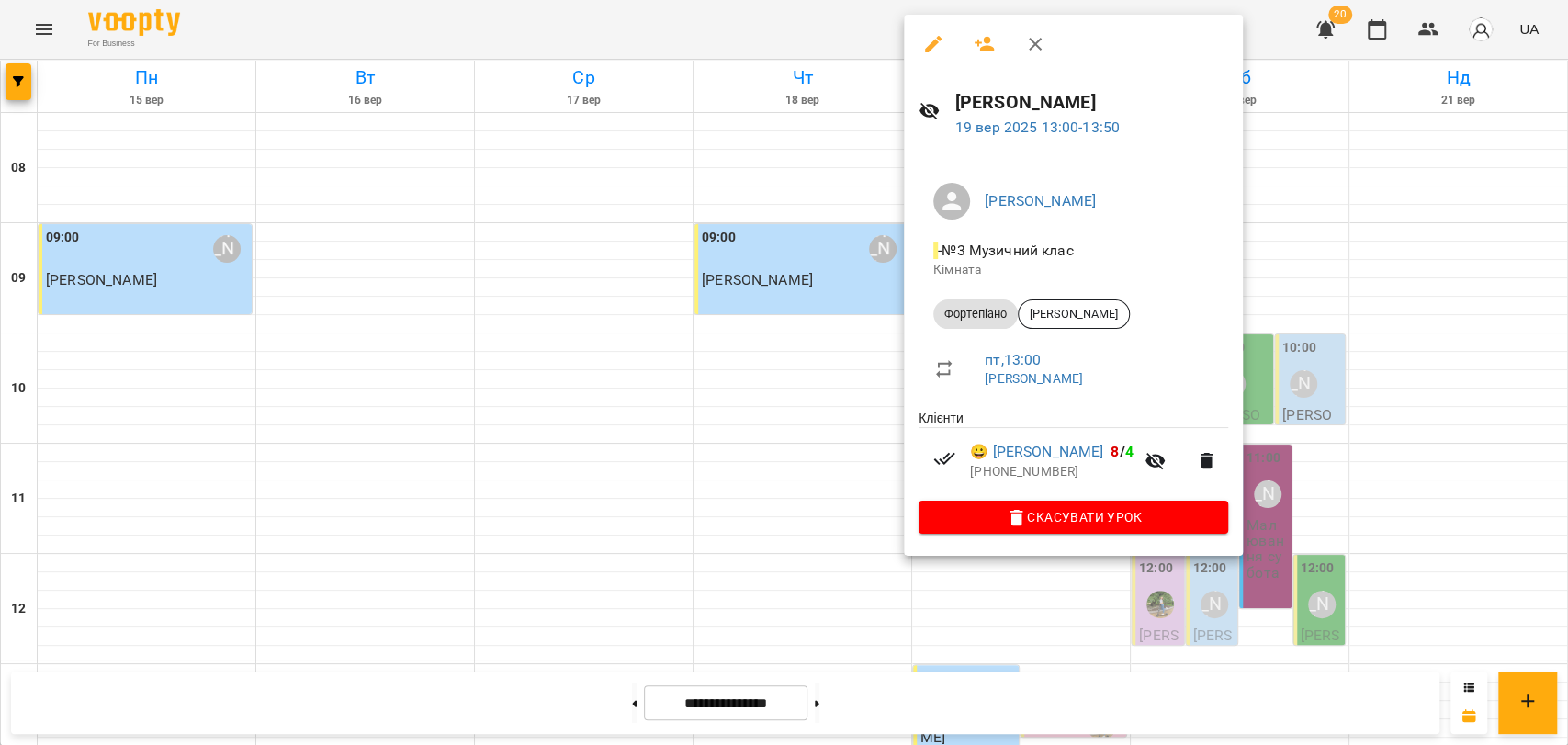
click at [873, 22] on div at bounding box center [784, 372] width 1568 height 745
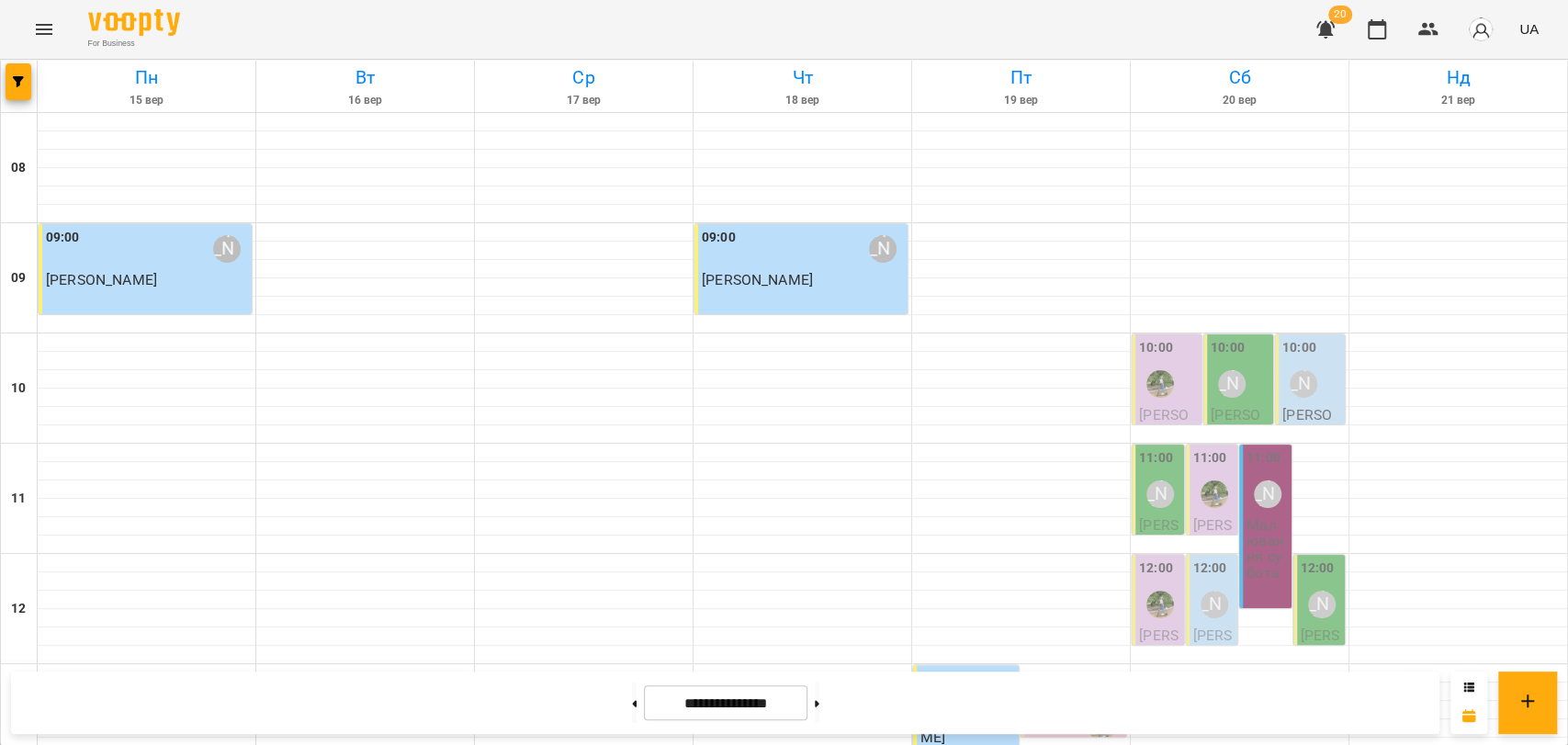
click at [1080, 705] on div at bounding box center [1101, 727] width 42 height 42
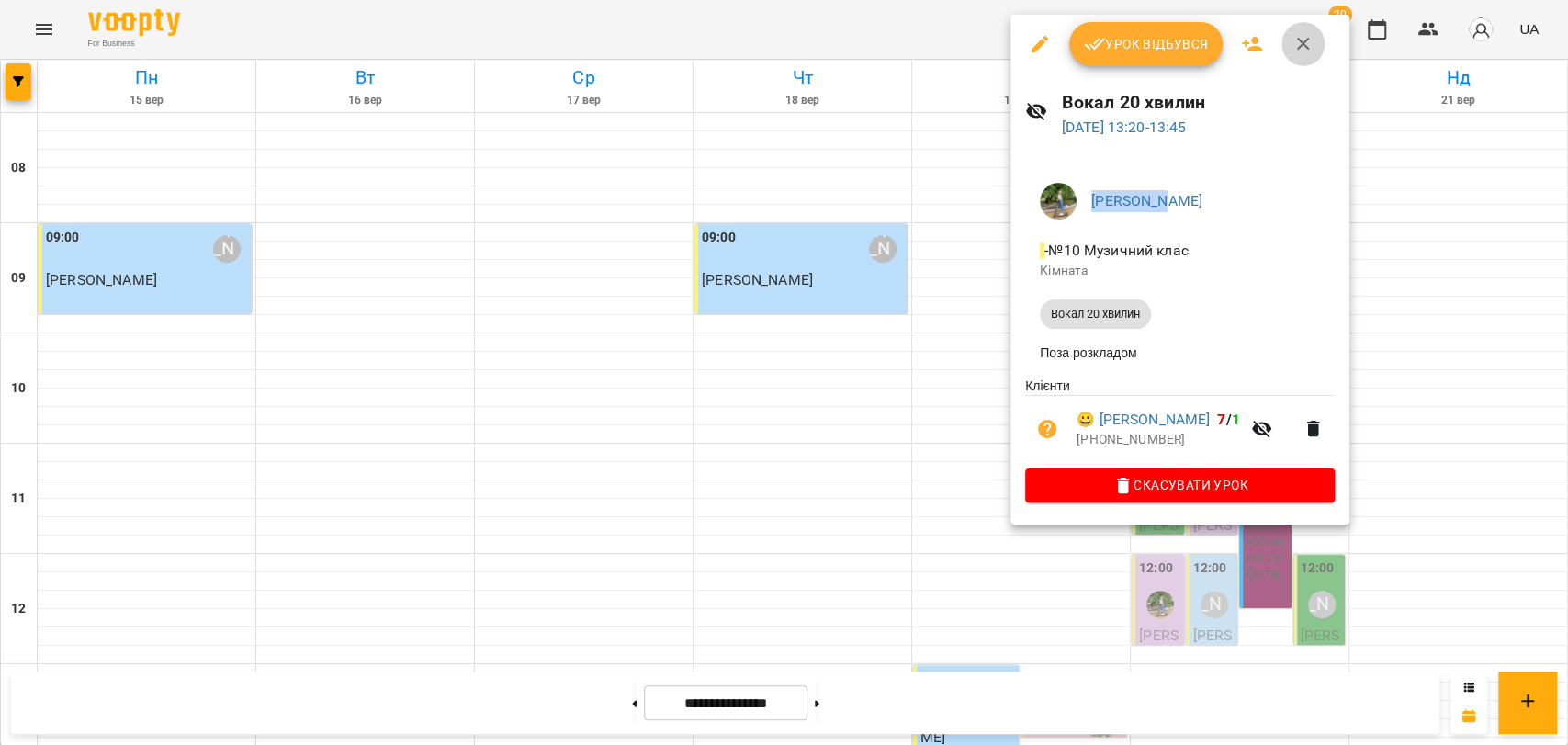
click at [1297, 49] on icon "button" at bounding box center [1304, 44] width 13 height 13
click at [1297, 49] on div "For Business 20 UA" at bounding box center [784, 29] width 1568 height 59
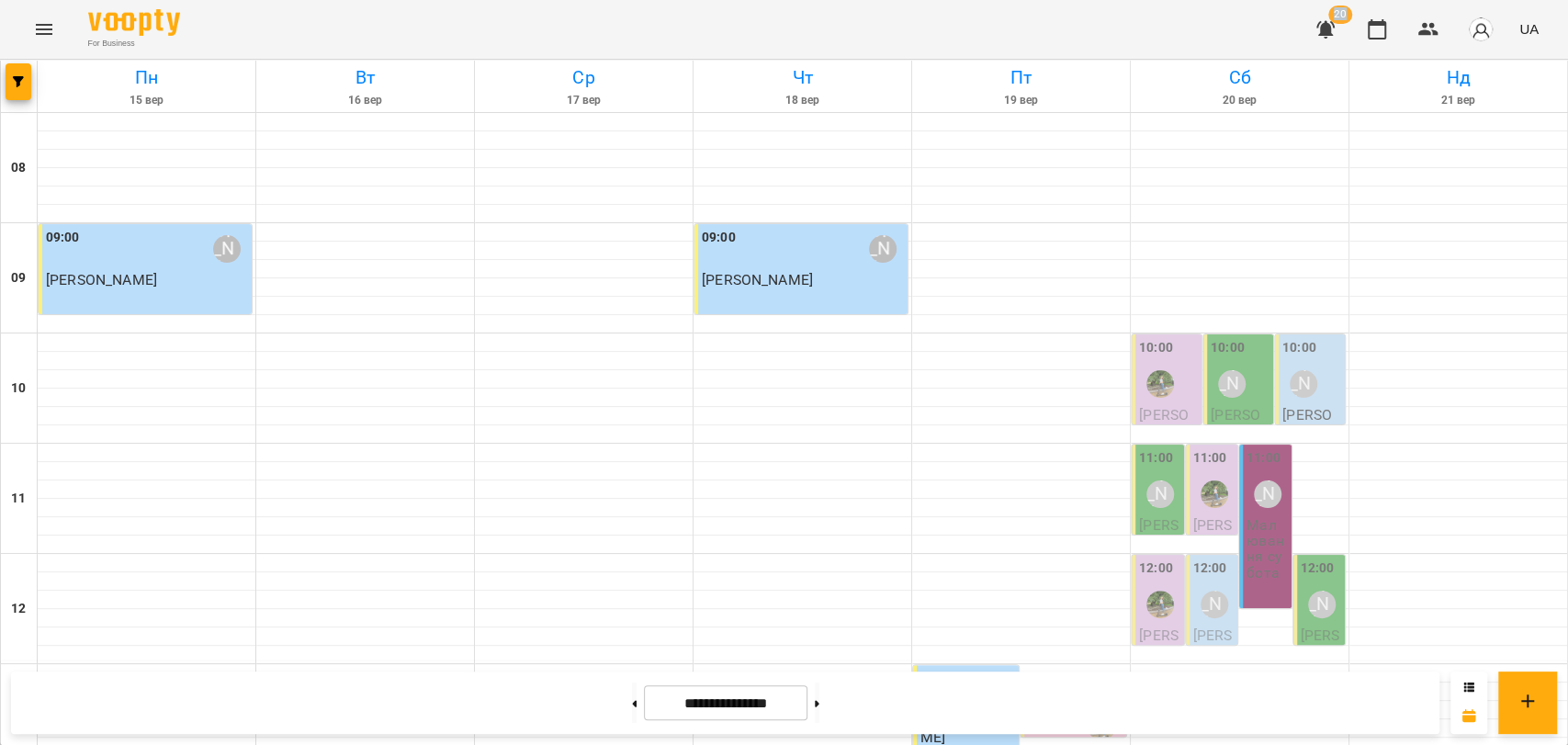
click at [1089, 713] on img "Вікторія Шутіна" at bounding box center [1101, 727] width 28 height 28
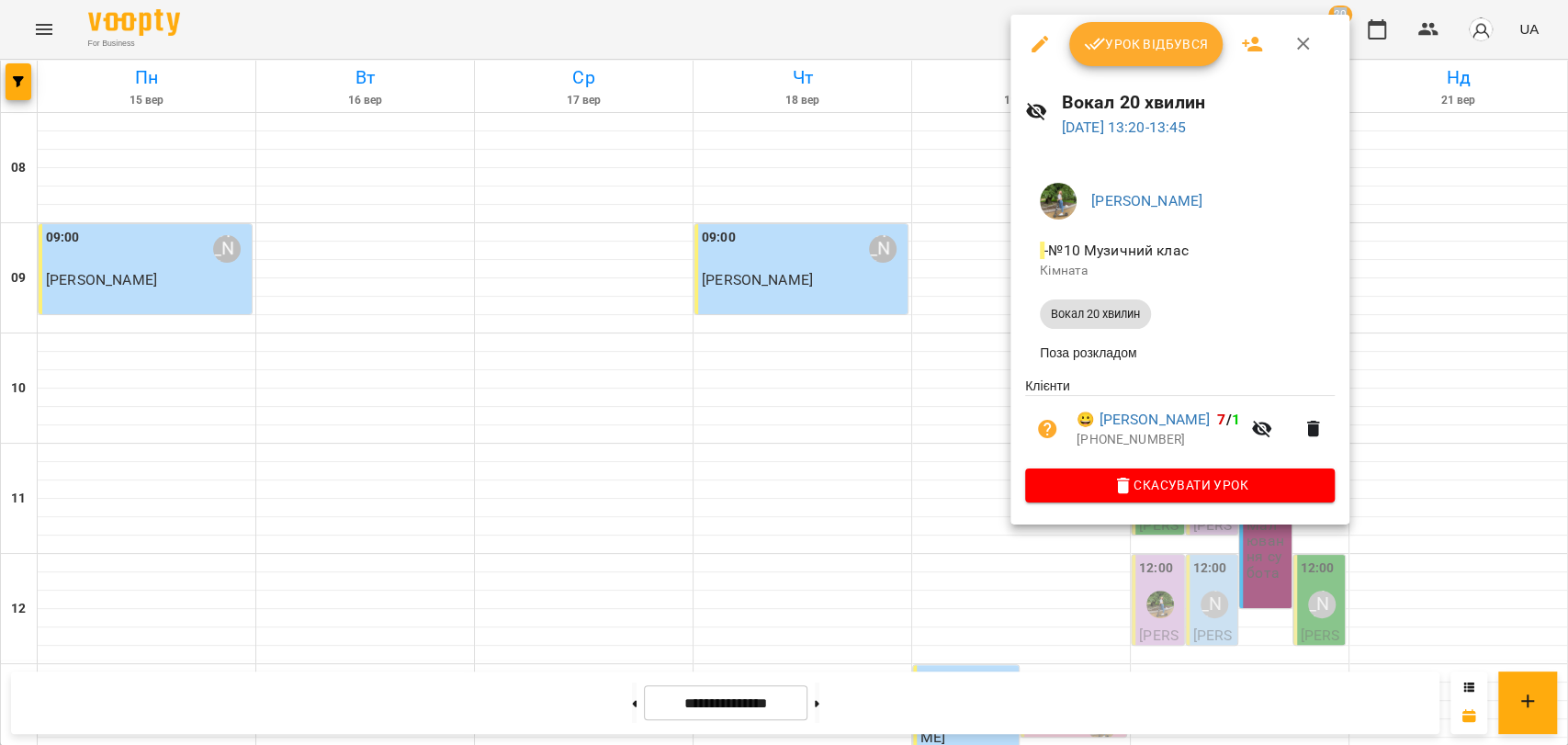
click at [1192, 29] on button "Урок відбувся" at bounding box center [1147, 44] width 155 height 44
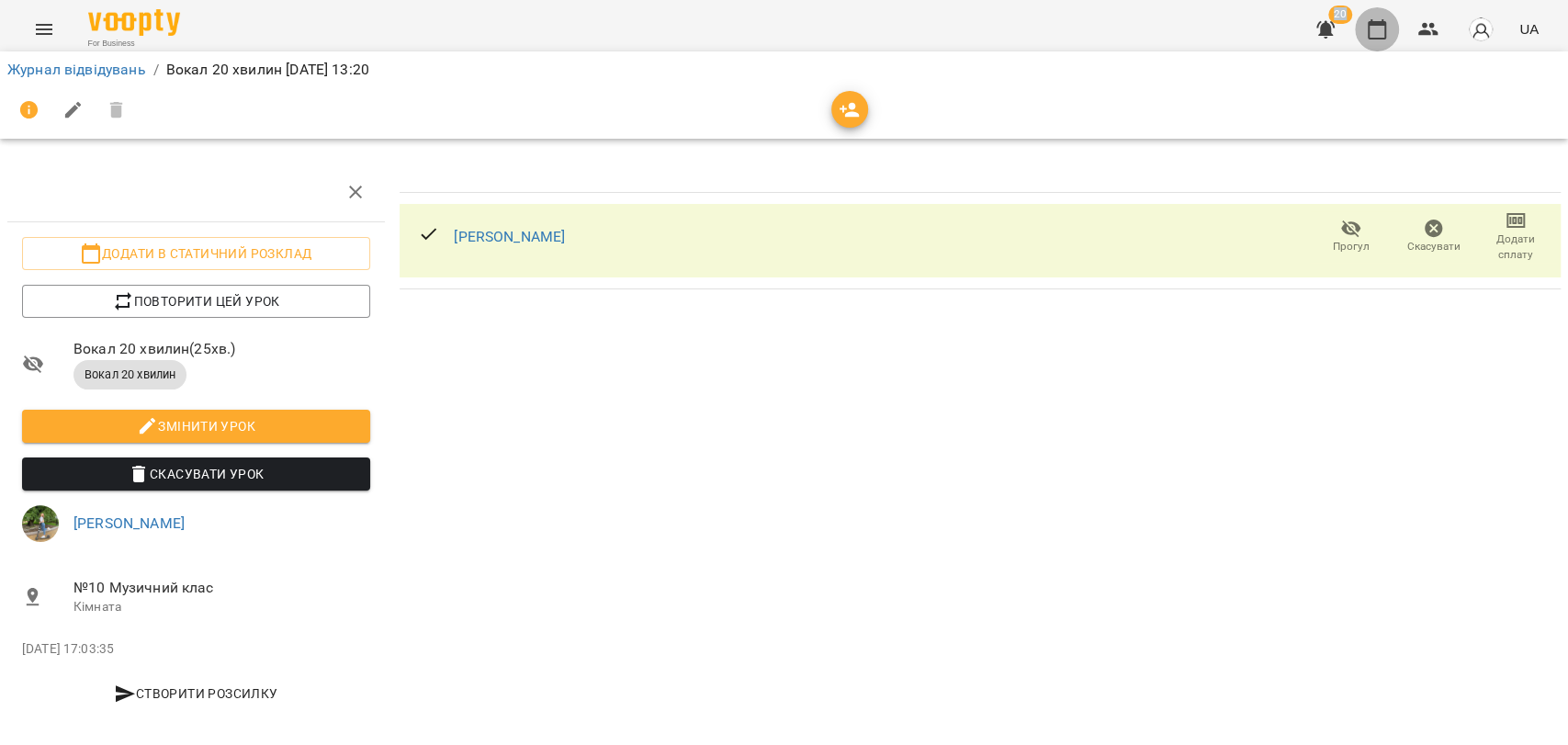
click at [1378, 27] on icon "button" at bounding box center [1378, 29] width 22 height 22
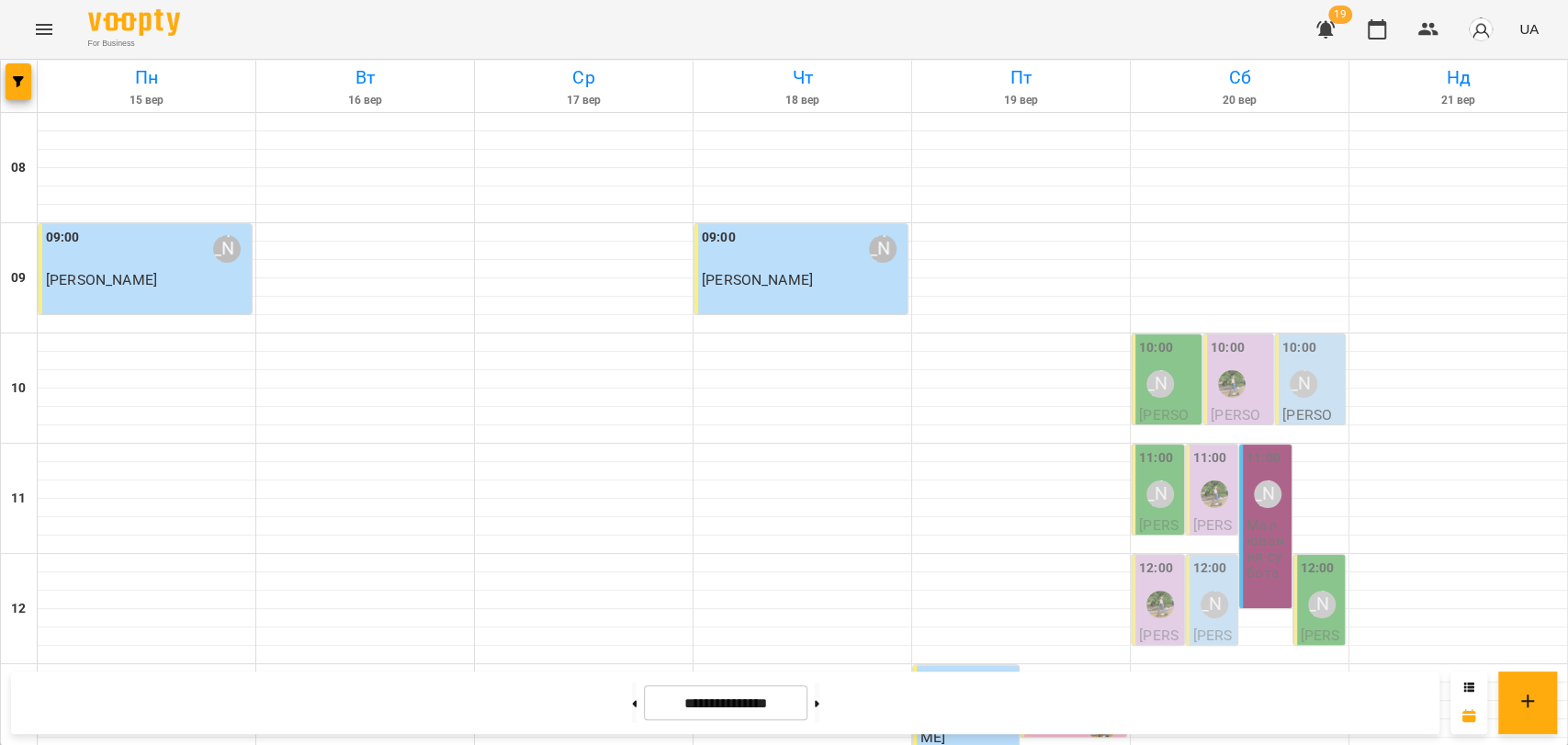
scroll to position [569, 0]
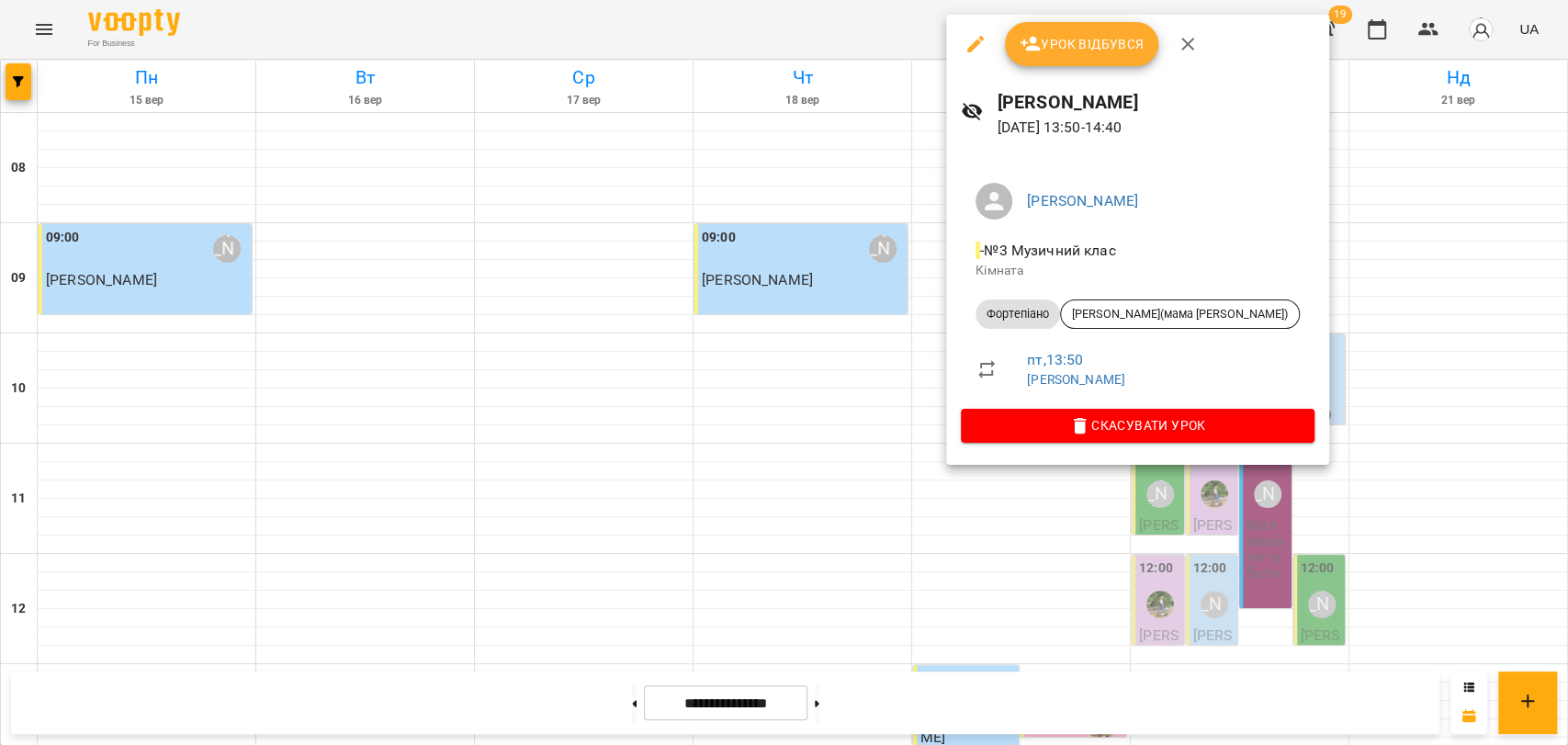
click at [925, 215] on div at bounding box center [784, 372] width 1568 height 745
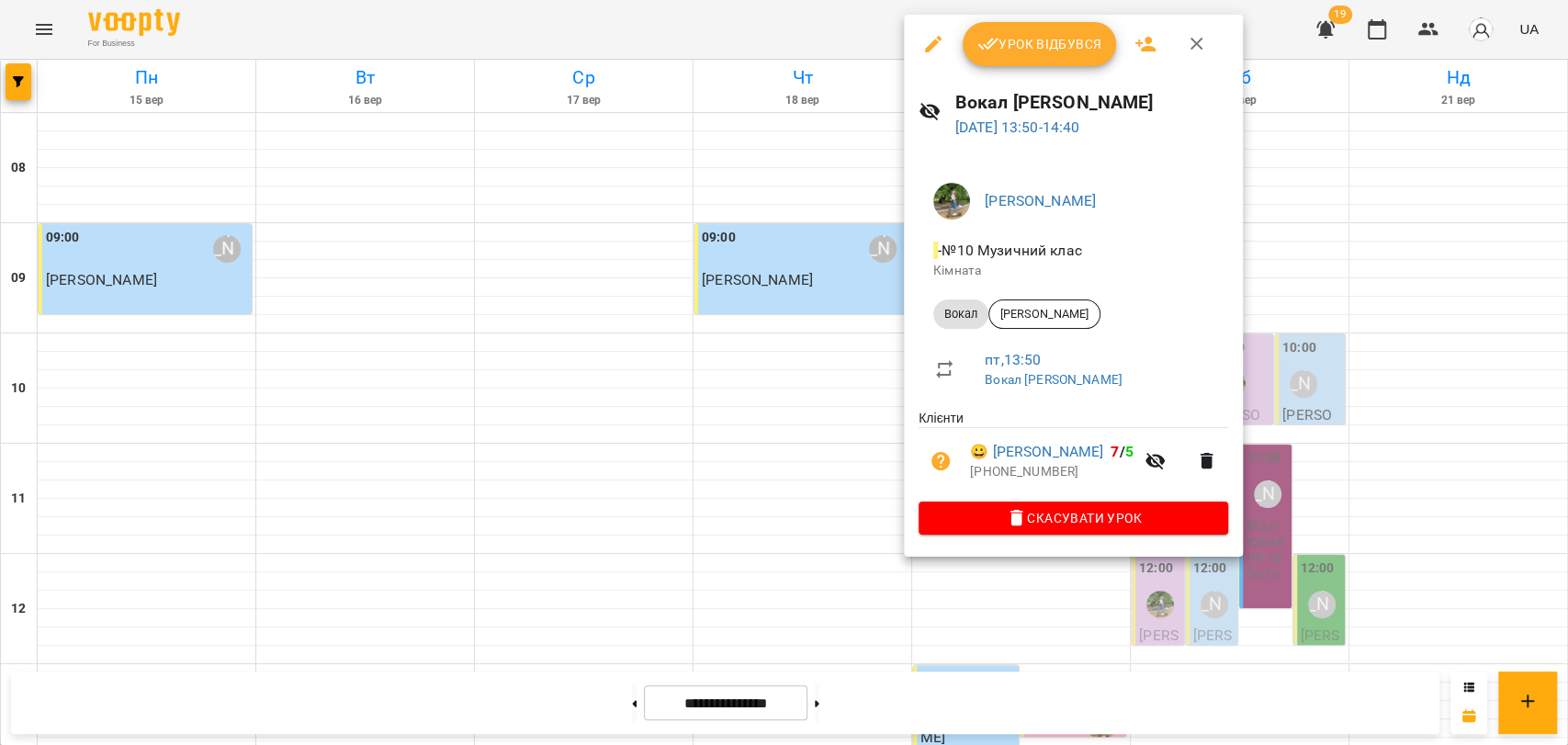
drag, startPoint x: 841, startPoint y: 308, endPoint x: 839, endPoint y: 317, distance: 9.2
click at [839, 317] on div at bounding box center [784, 372] width 1568 height 745
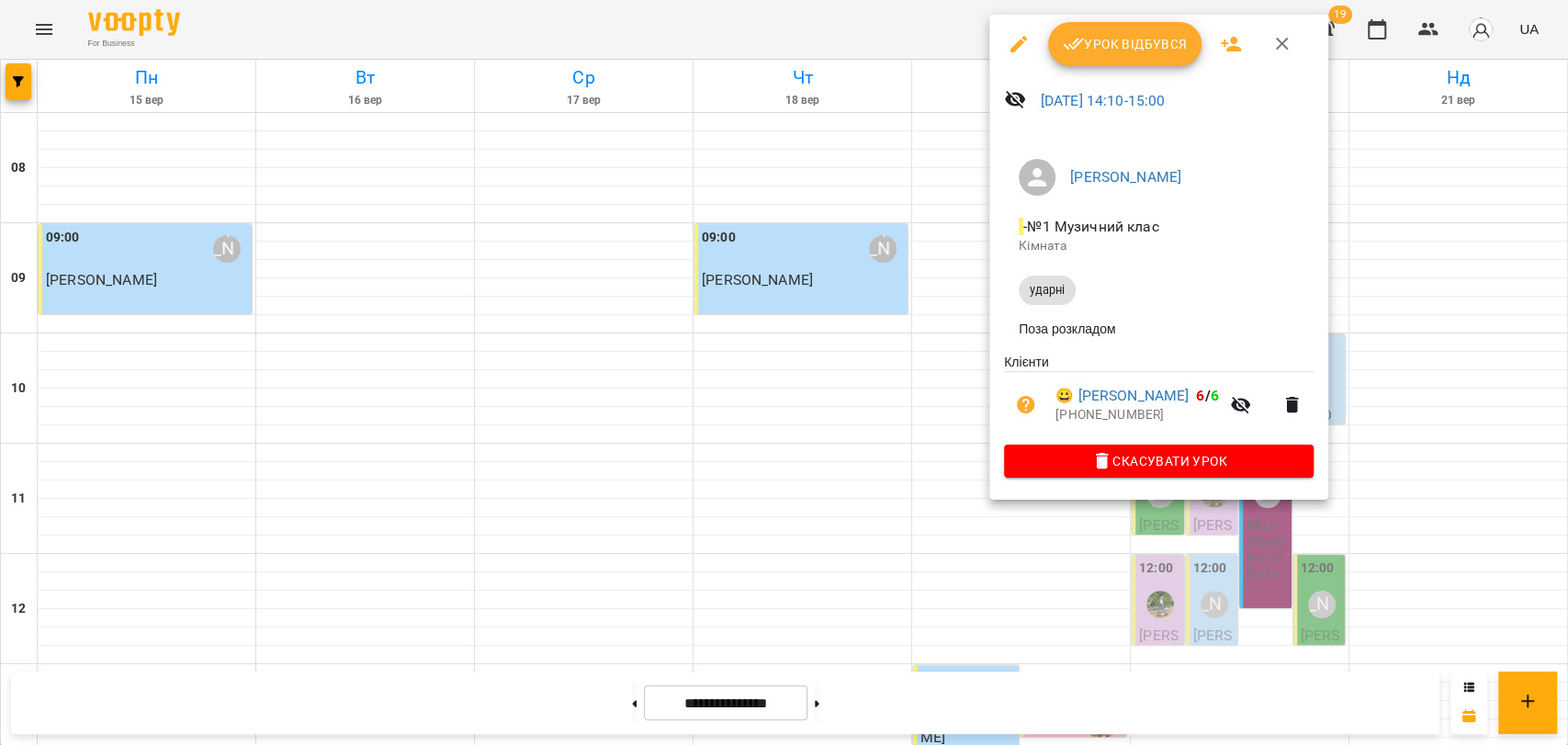
click at [885, 317] on div at bounding box center [784, 372] width 1568 height 745
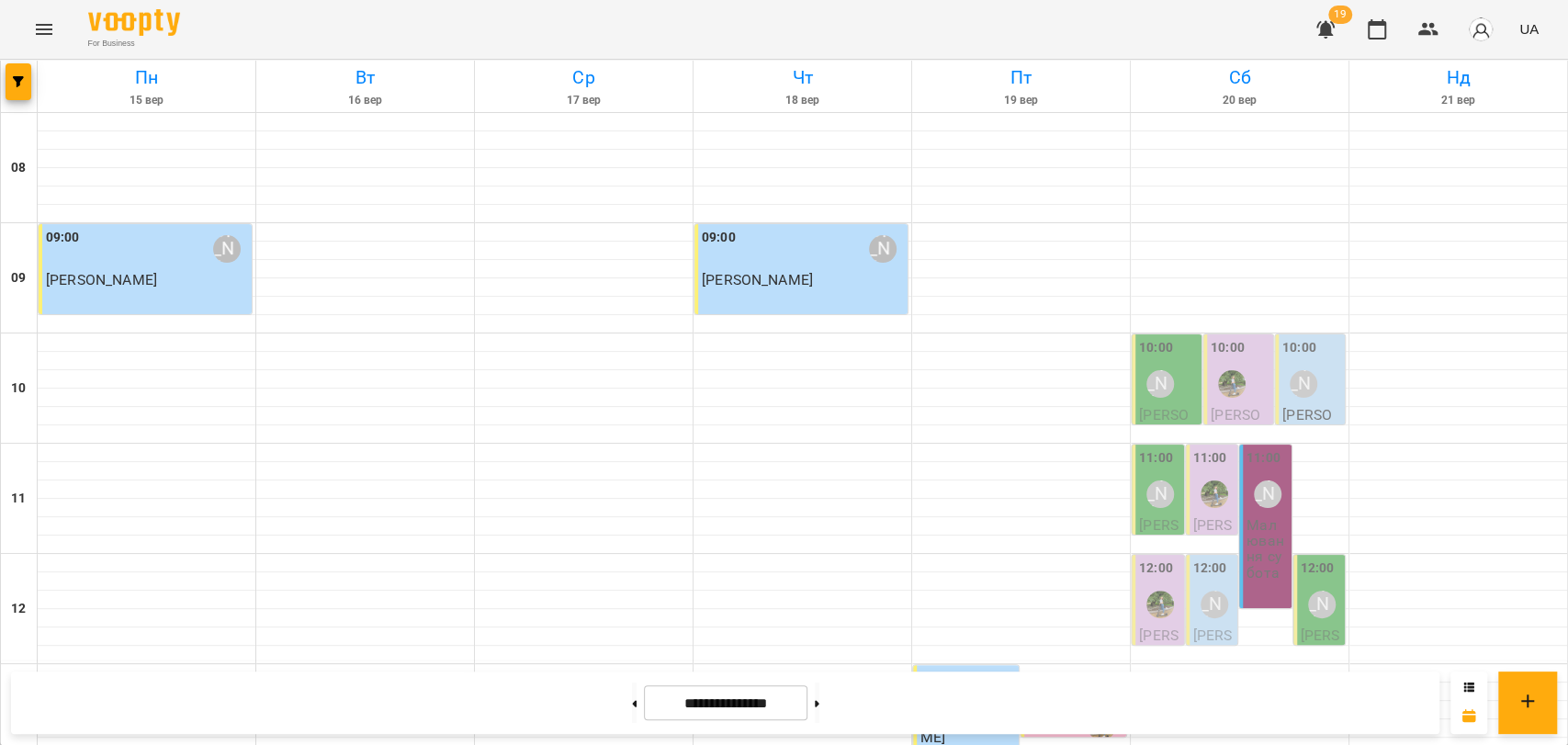
scroll to position [467, 0]
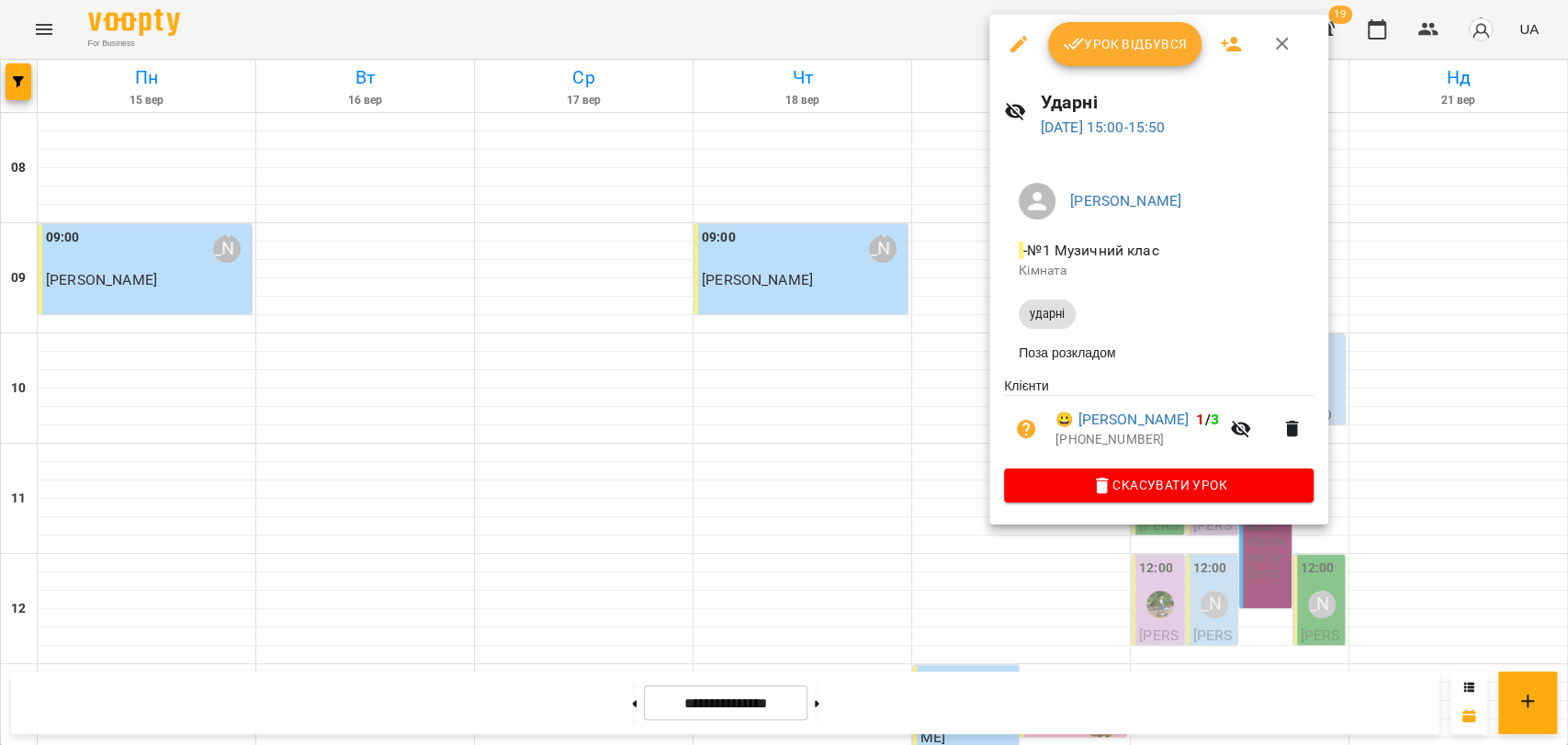
click at [1002, 552] on div at bounding box center [784, 372] width 1568 height 745
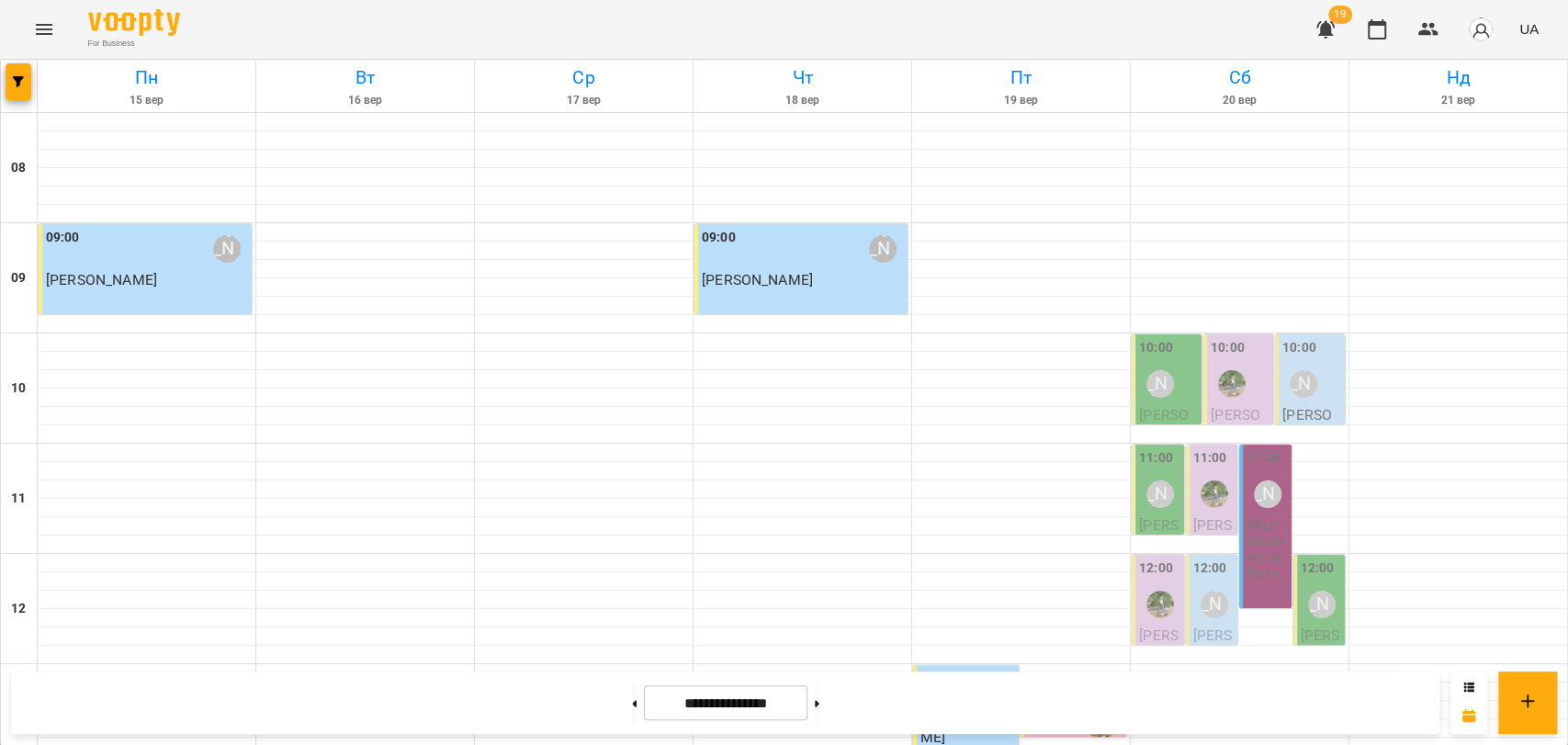
scroll to position [162, 0]
click at [1317, 590] on div "[PERSON_NAME]" at bounding box center [1322, 604] width 28 height 28
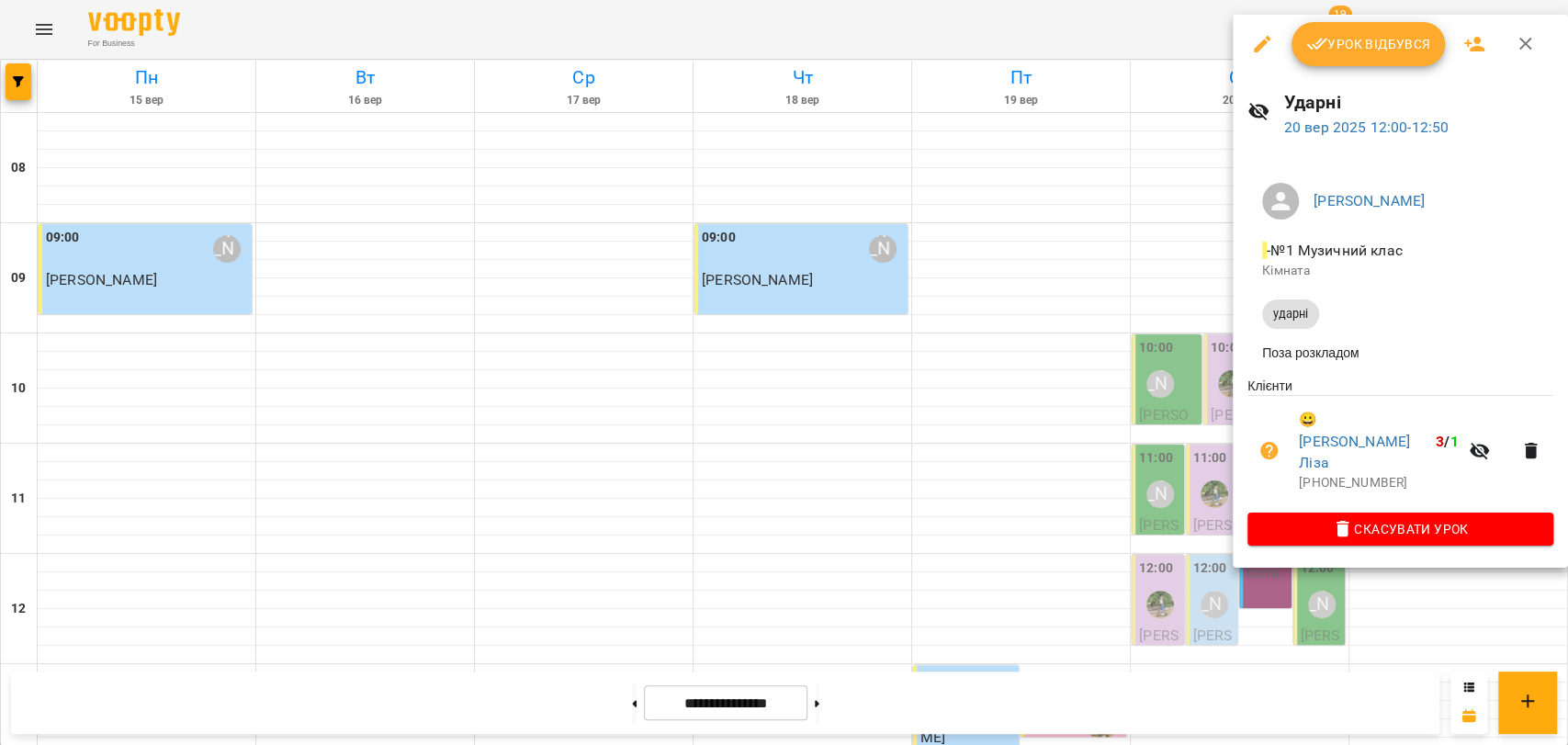
click at [1178, 425] on div at bounding box center [784, 372] width 1568 height 745
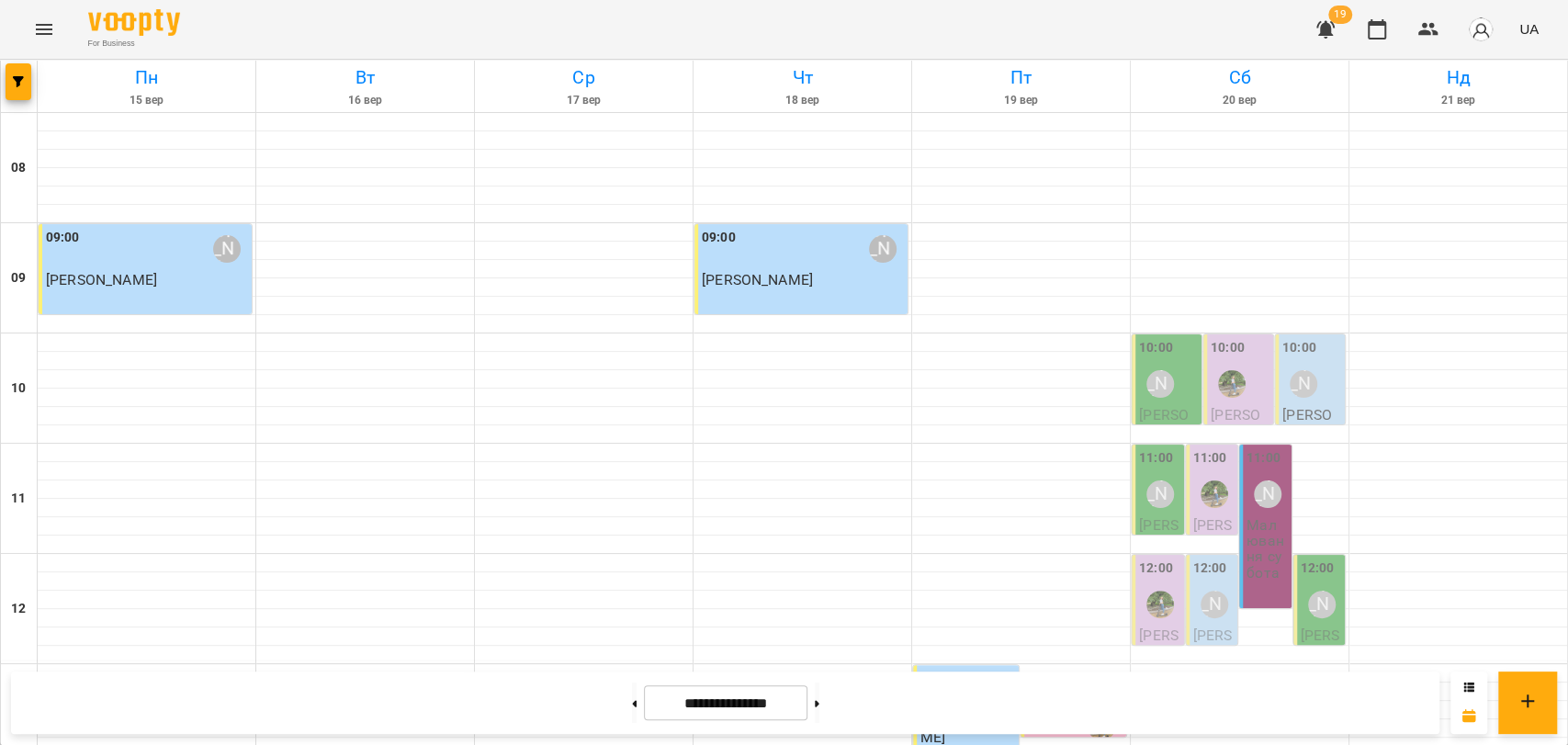
scroll to position [774, 0]
click at [820, 700] on button at bounding box center [817, 703] width 5 height 40
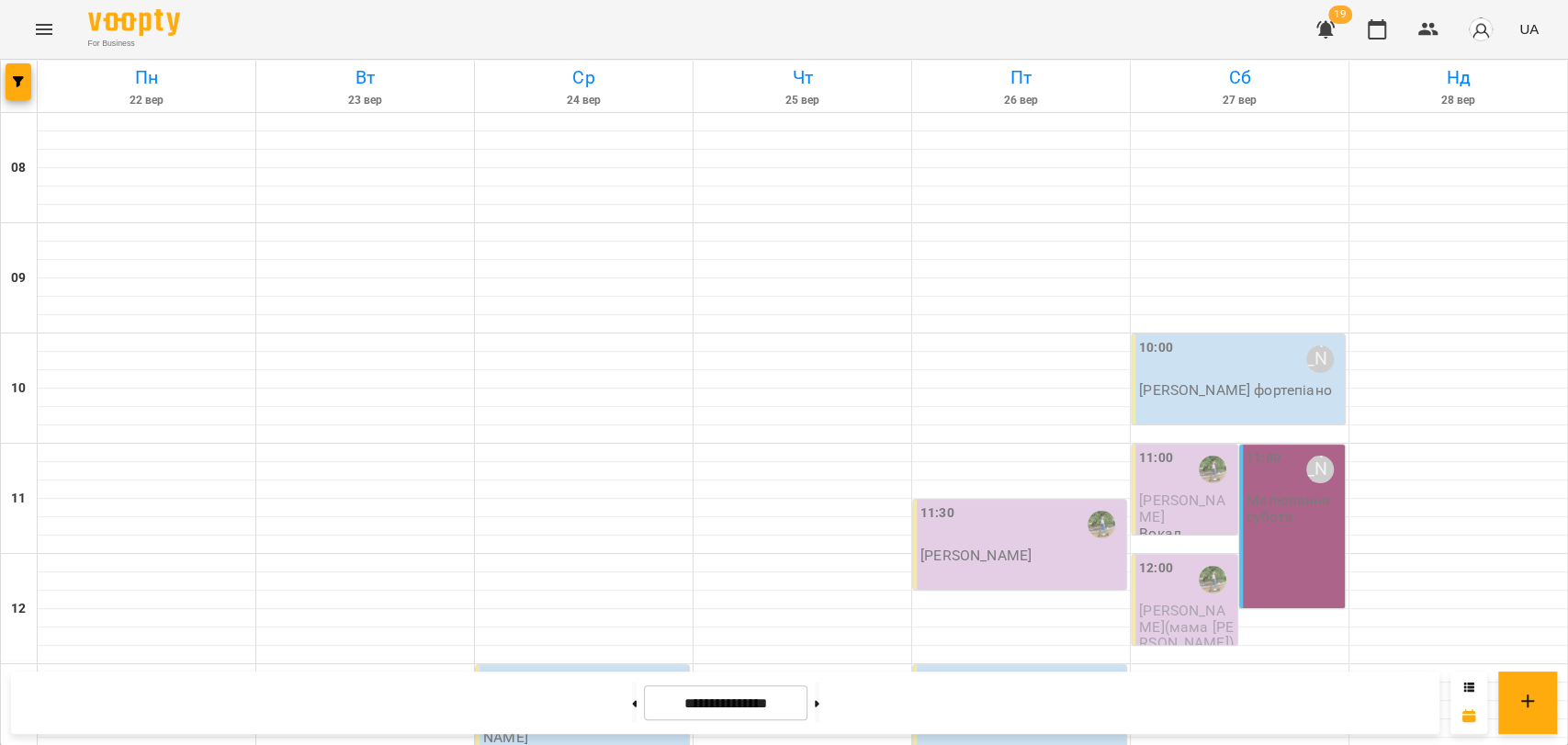
scroll to position [671, 0]
click at [632, 714] on button at bounding box center [634, 703] width 5 height 40
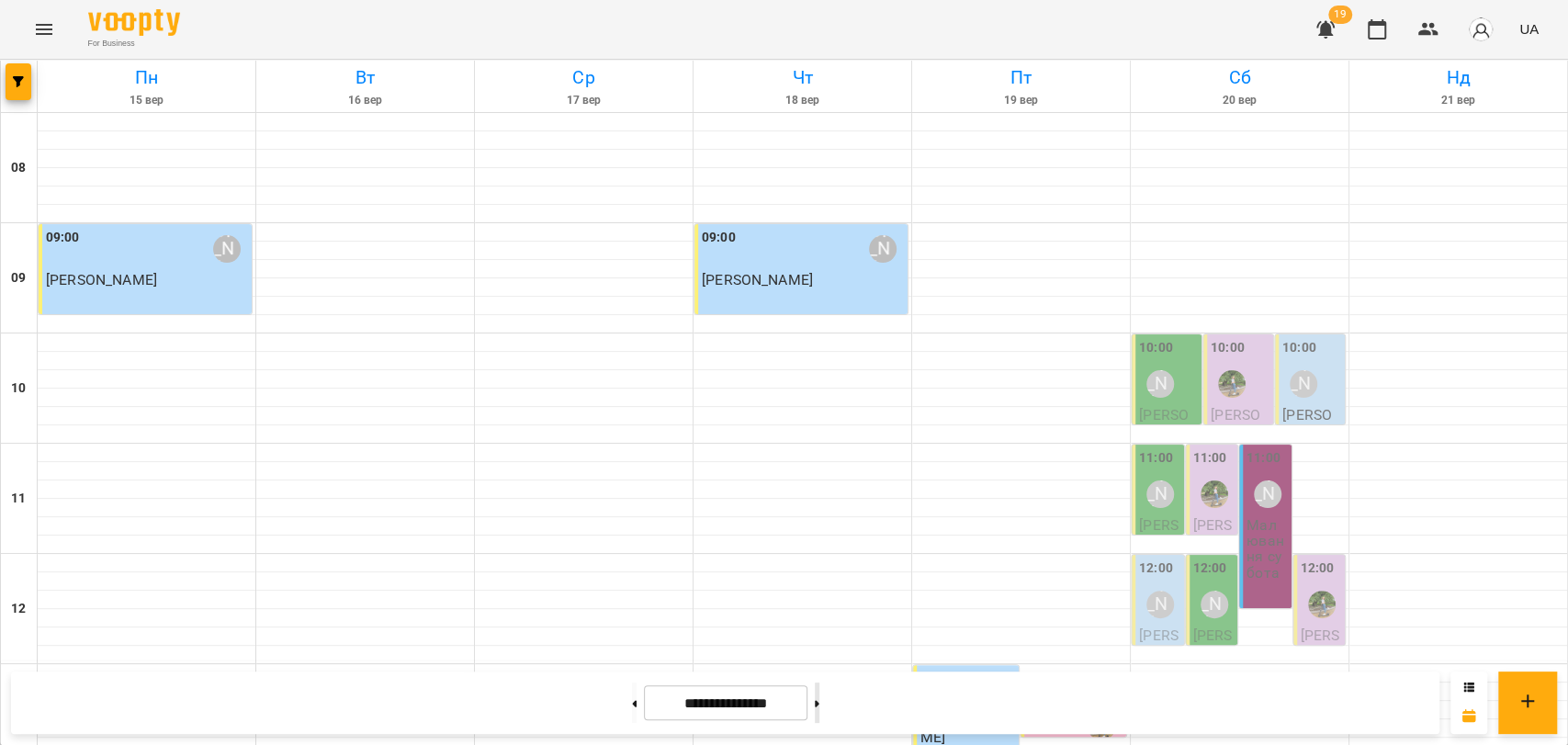
click at [820, 685] on button at bounding box center [817, 703] width 5 height 40
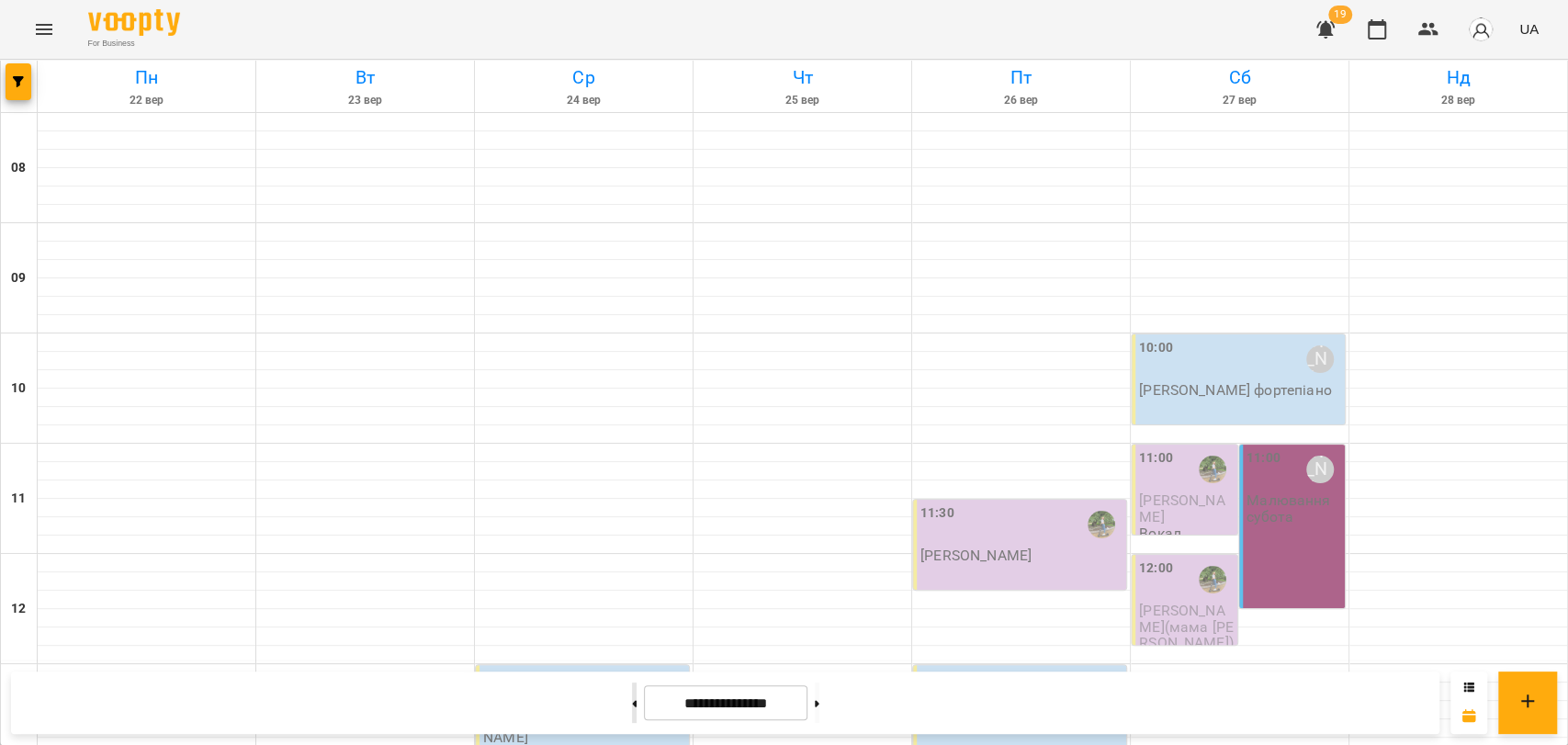
click at [632, 699] on button at bounding box center [634, 703] width 5 height 40
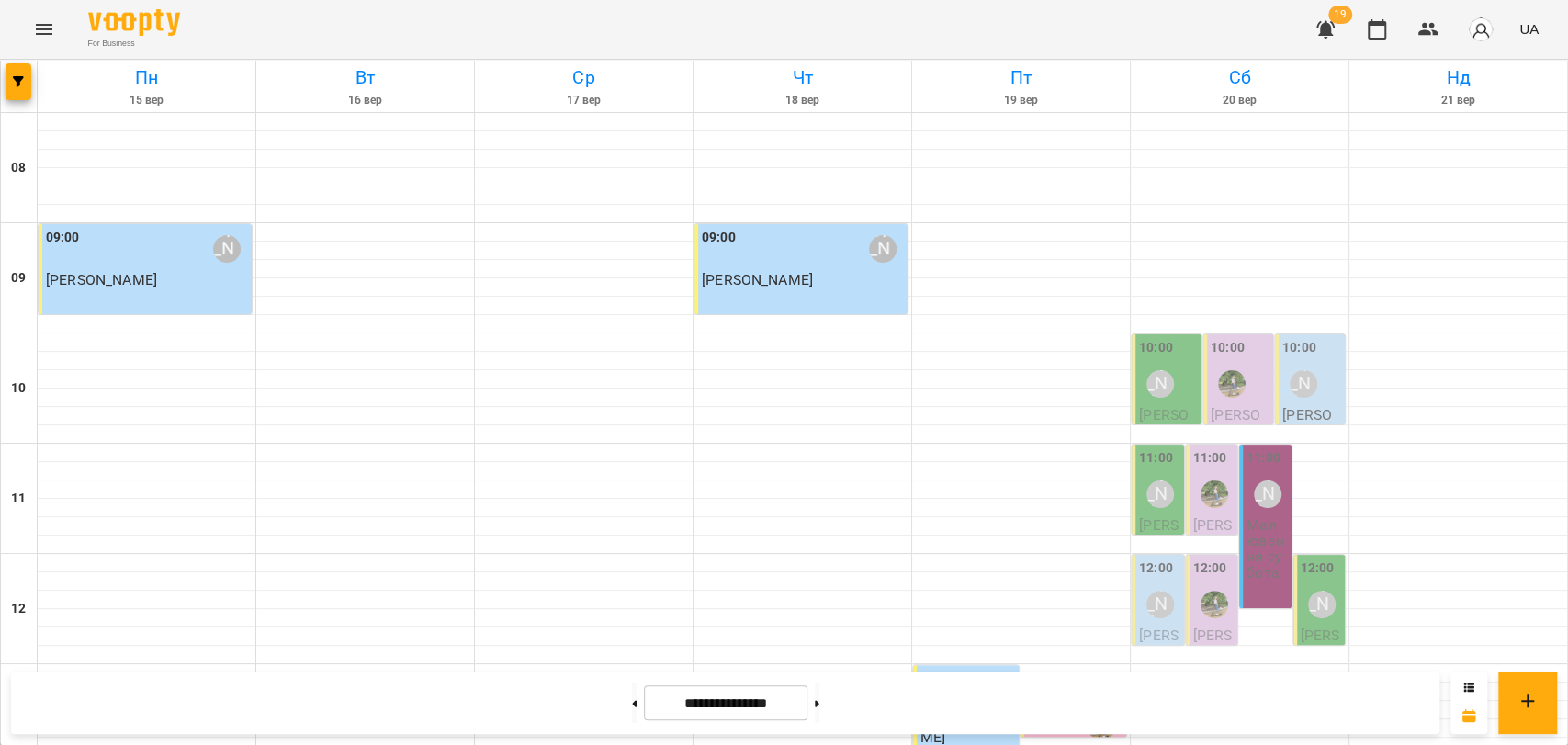
scroll to position [774, 0]
click at [843, 721] on div "**********" at bounding box center [725, 703] width 1428 height 63
click at [820, 701] on icon at bounding box center [817, 703] width 5 height 6
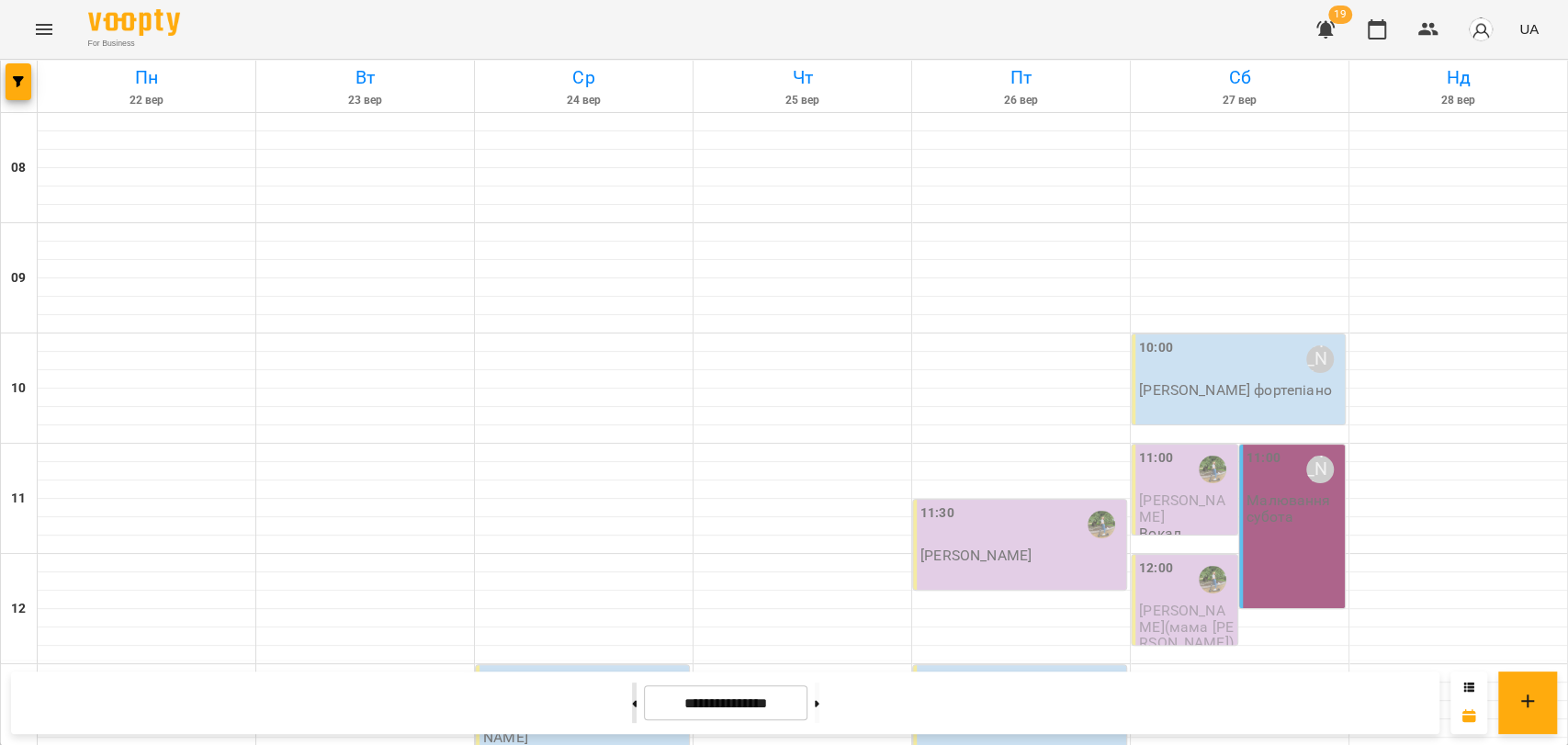
click at [632, 700] on button at bounding box center [634, 703] width 5 height 40
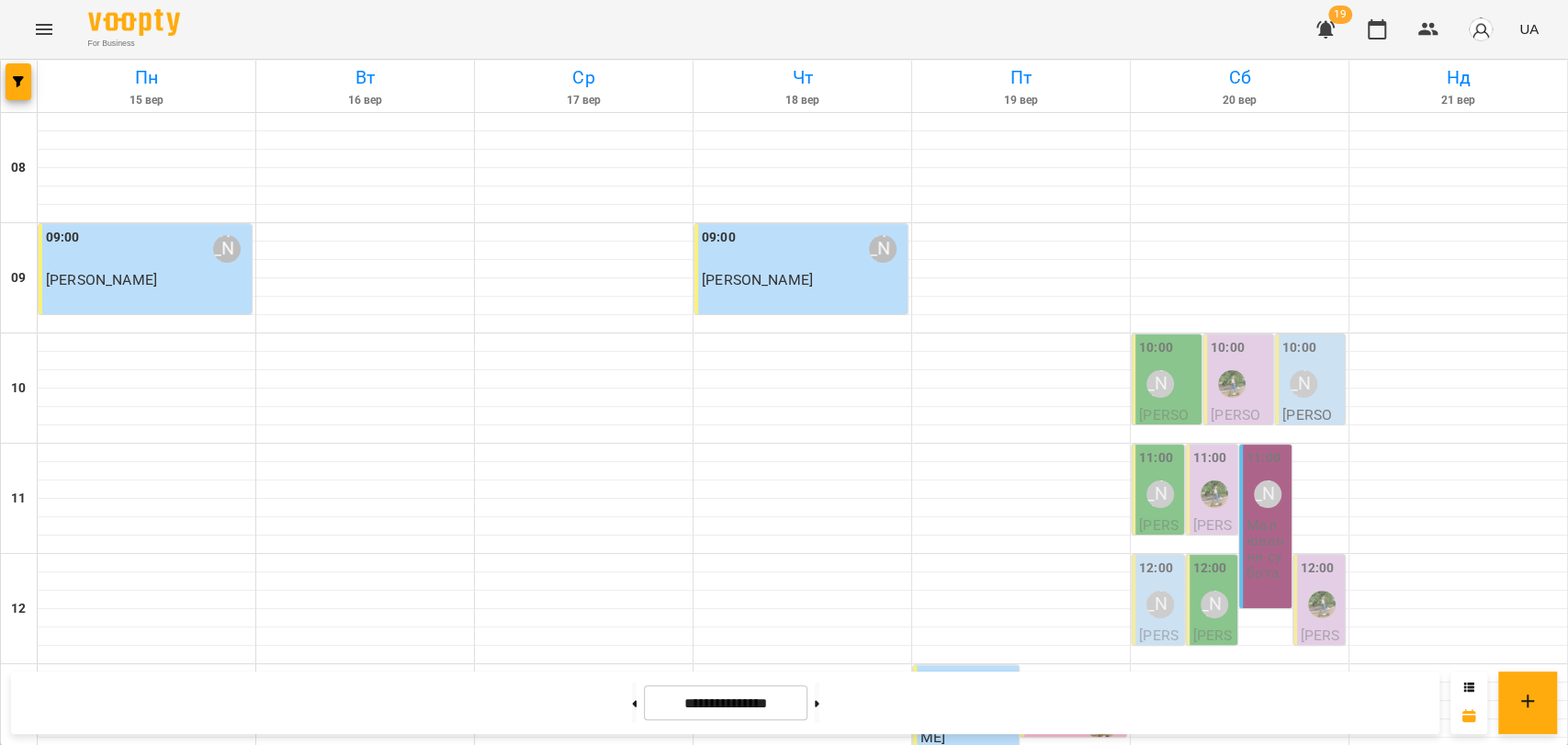
scroll to position [467, 0]
drag, startPoint x: 858, startPoint y: 707, endPoint x: 852, endPoint y: 692, distance: 16.2
click at [820, 701] on button at bounding box center [817, 703] width 5 height 40
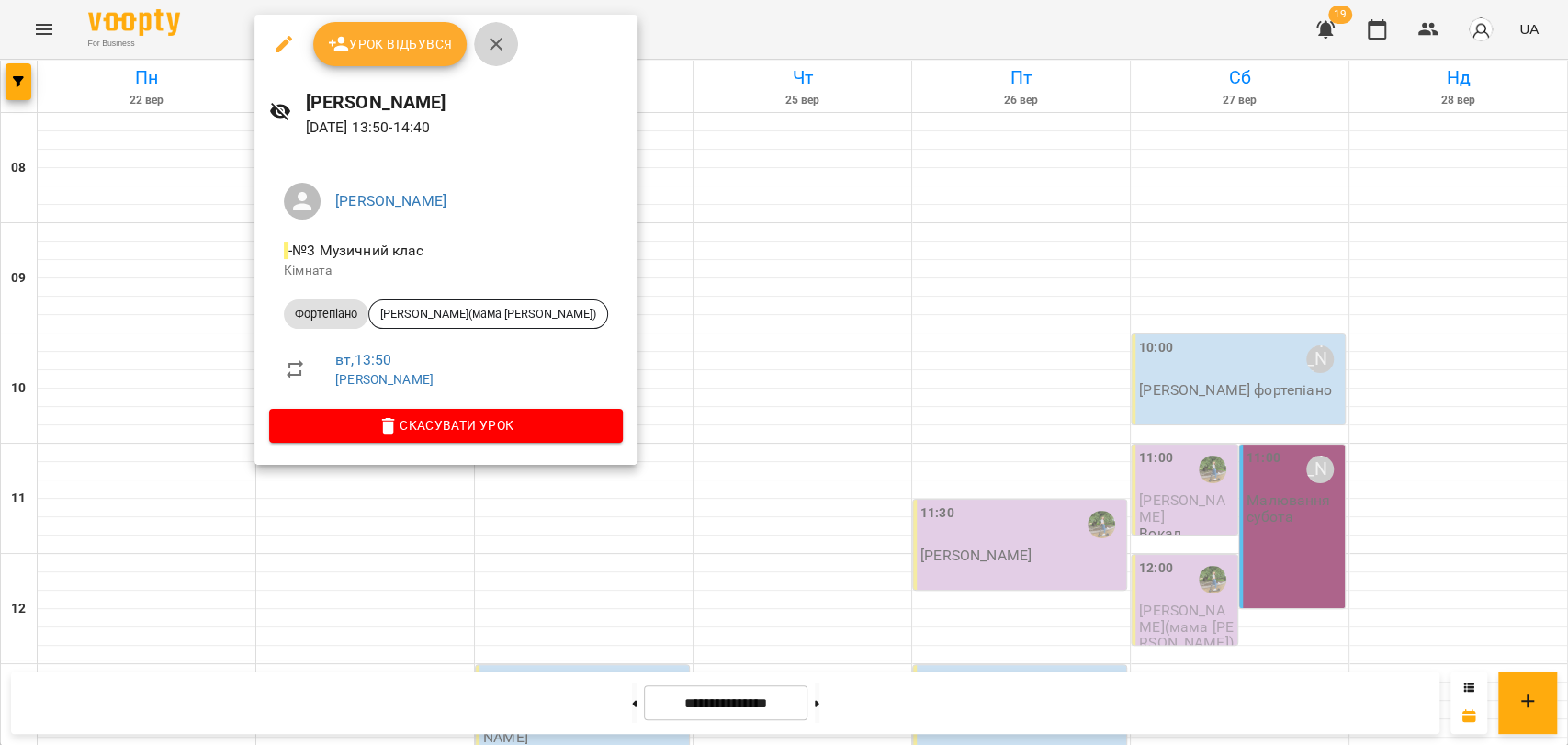
click at [499, 52] on icon "button" at bounding box center [496, 44] width 22 height 22
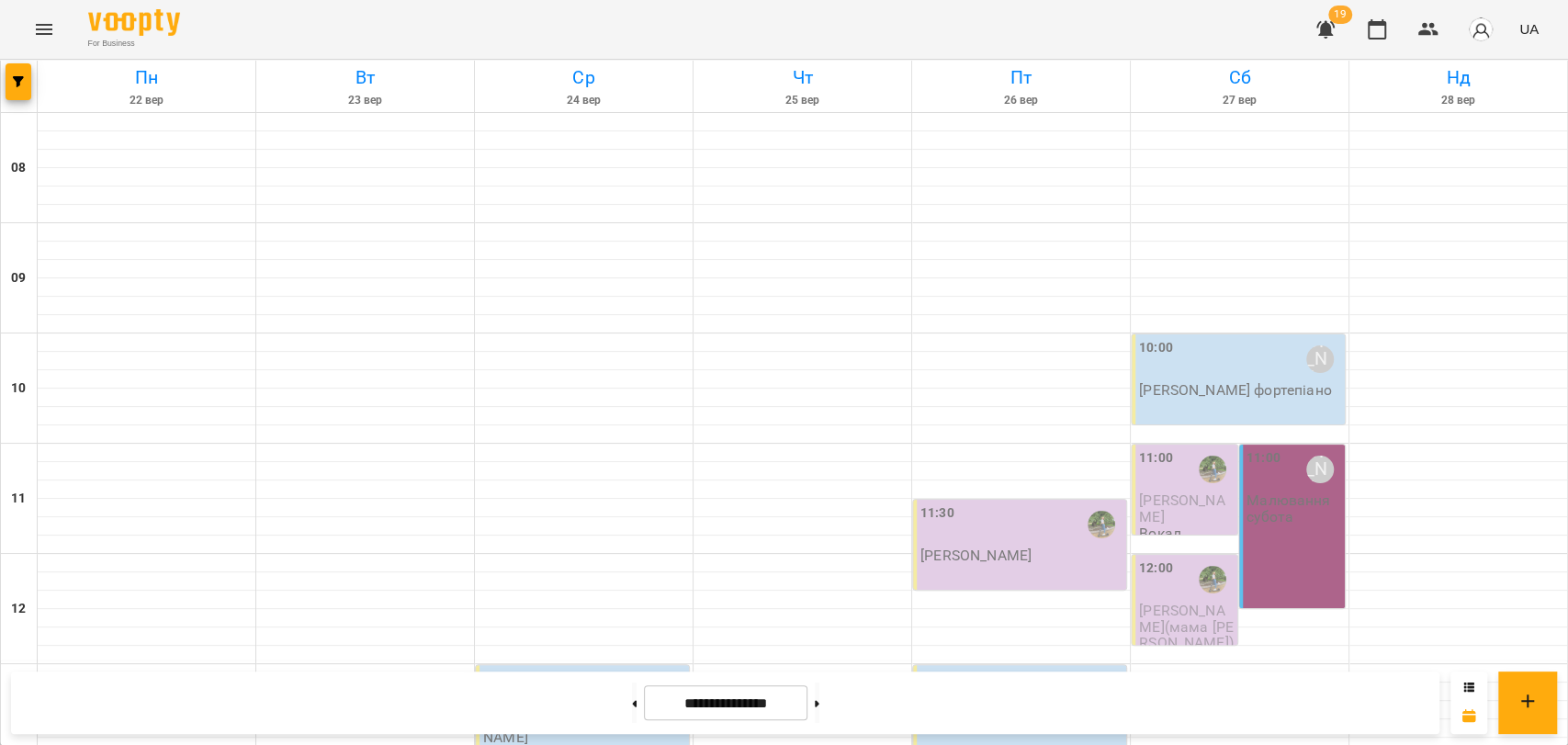
scroll to position [774, 0]
click at [632, 700] on button at bounding box center [634, 703] width 5 height 40
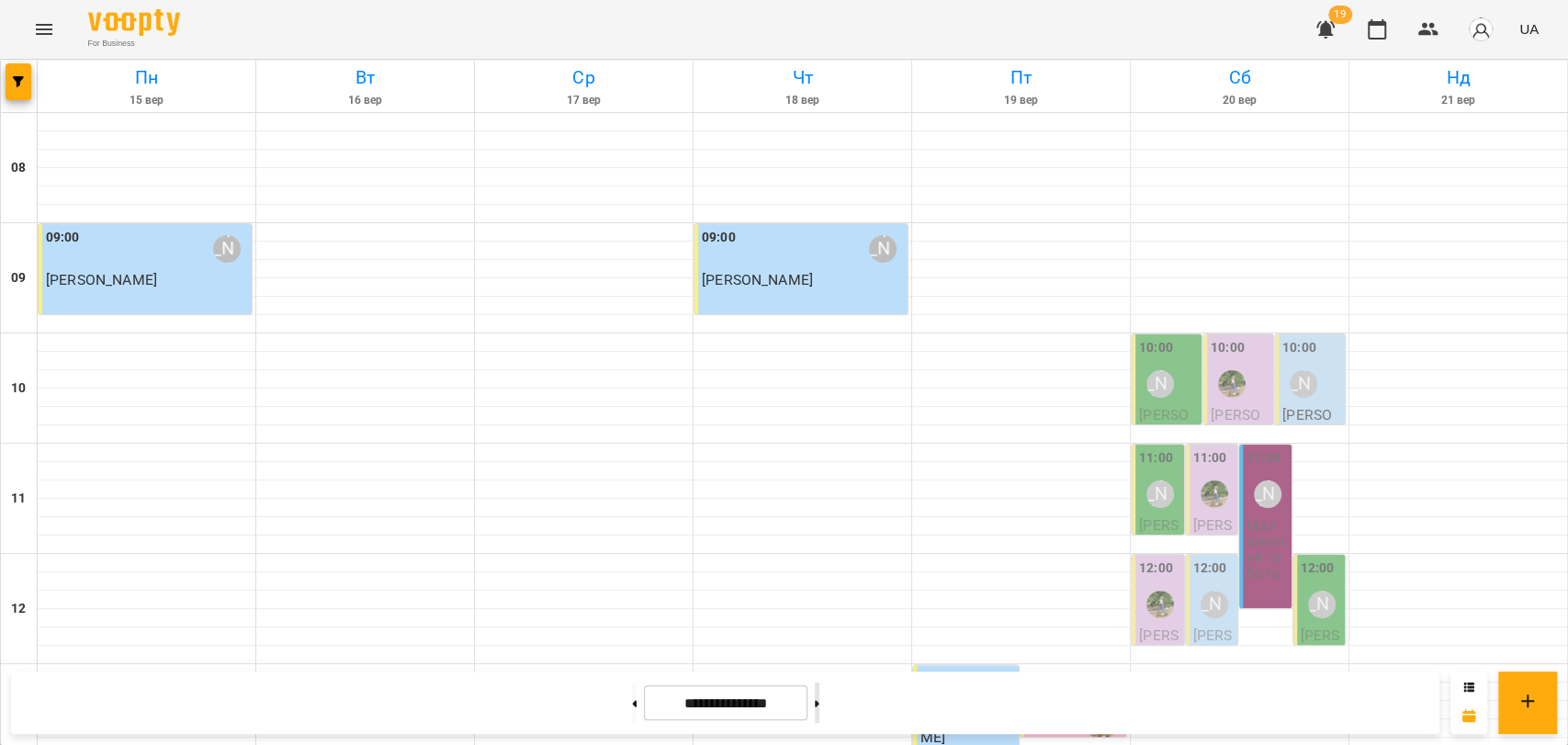
click at [820, 701] on button at bounding box center [817, 703] width 5 height 40
type input "**********"
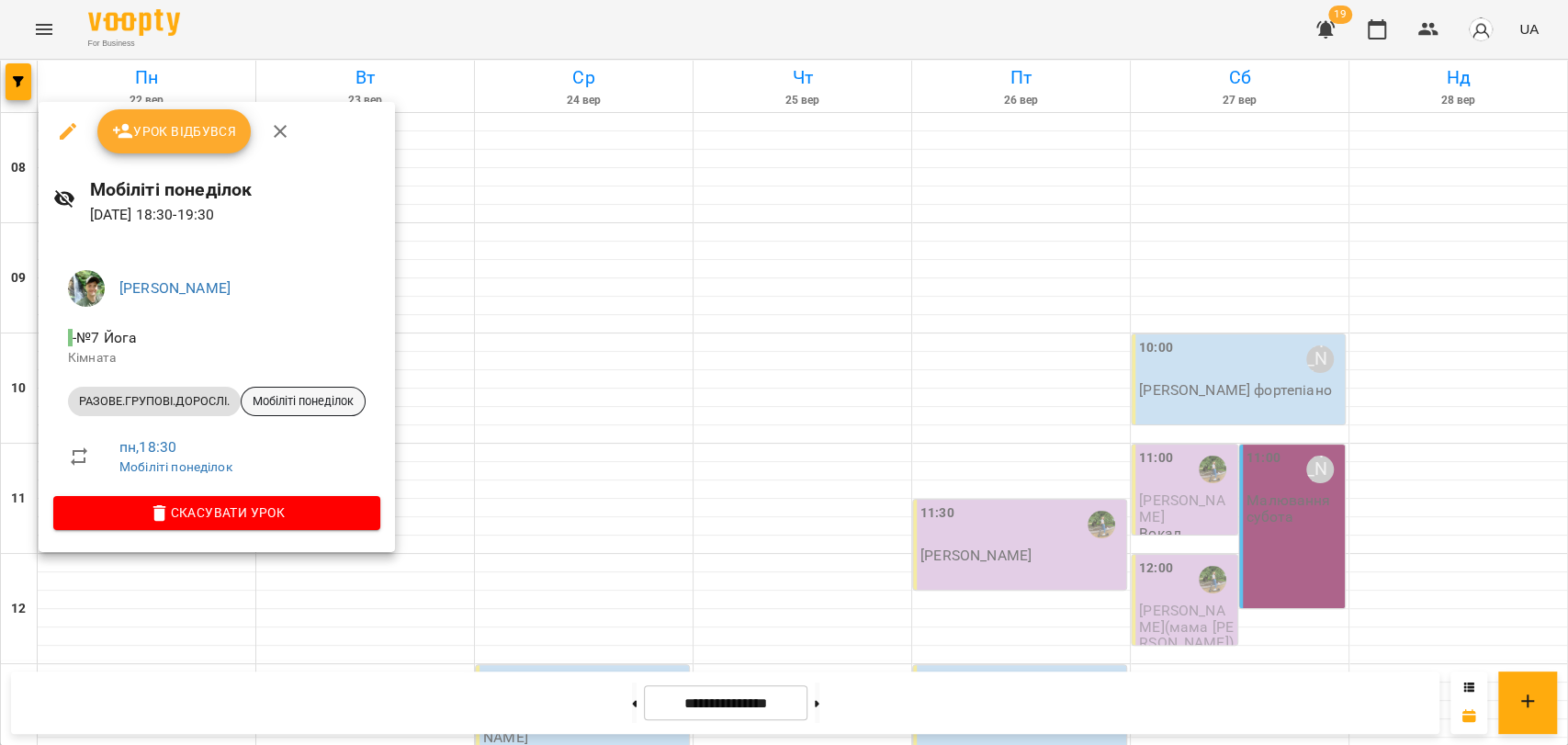
click at [322, 398] on span "Мобіліті понеділок" at bounding box center [304, 401] width 123 height 17
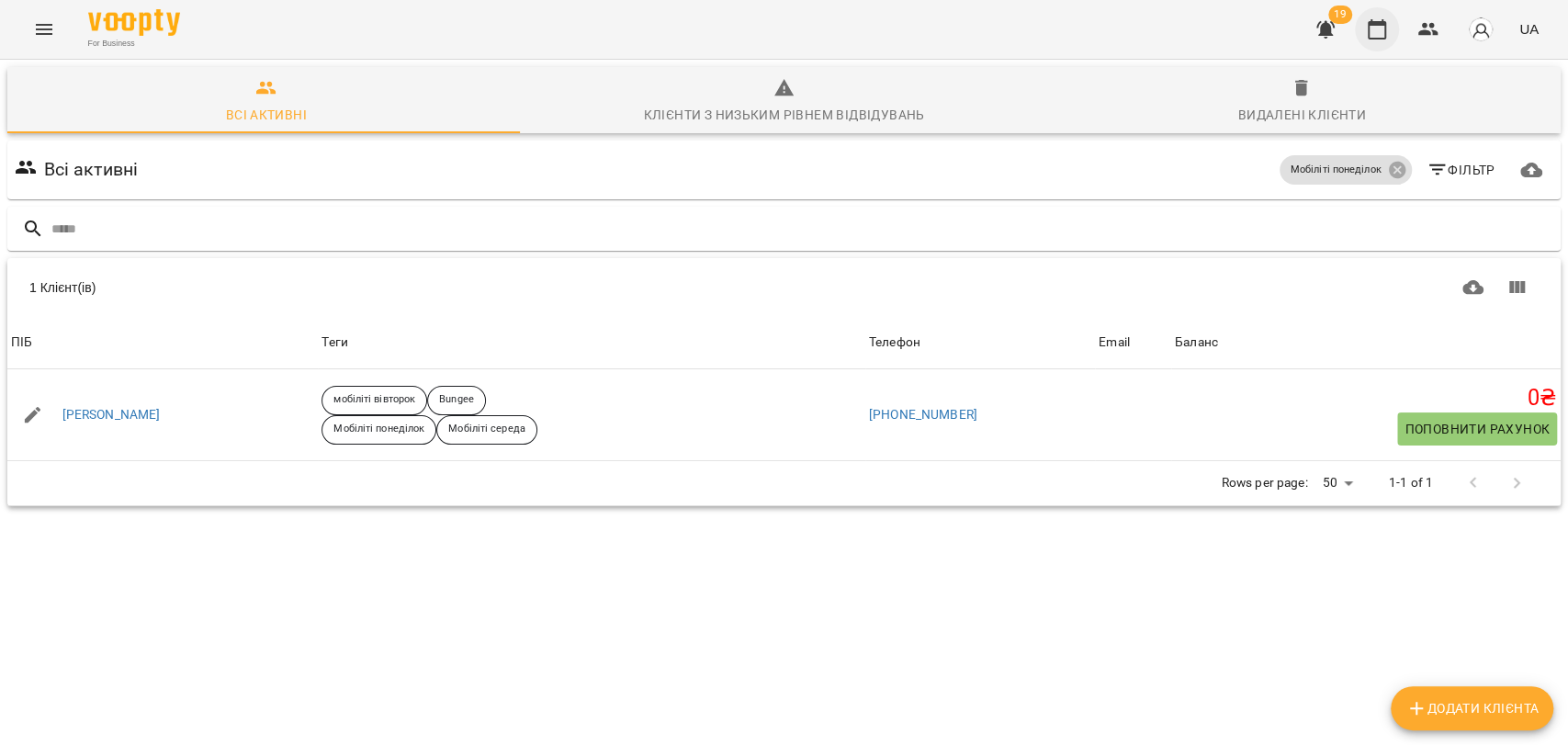
click at [1381, 15] on button "button" at bounding box center [1378, 29] width 44 height 44
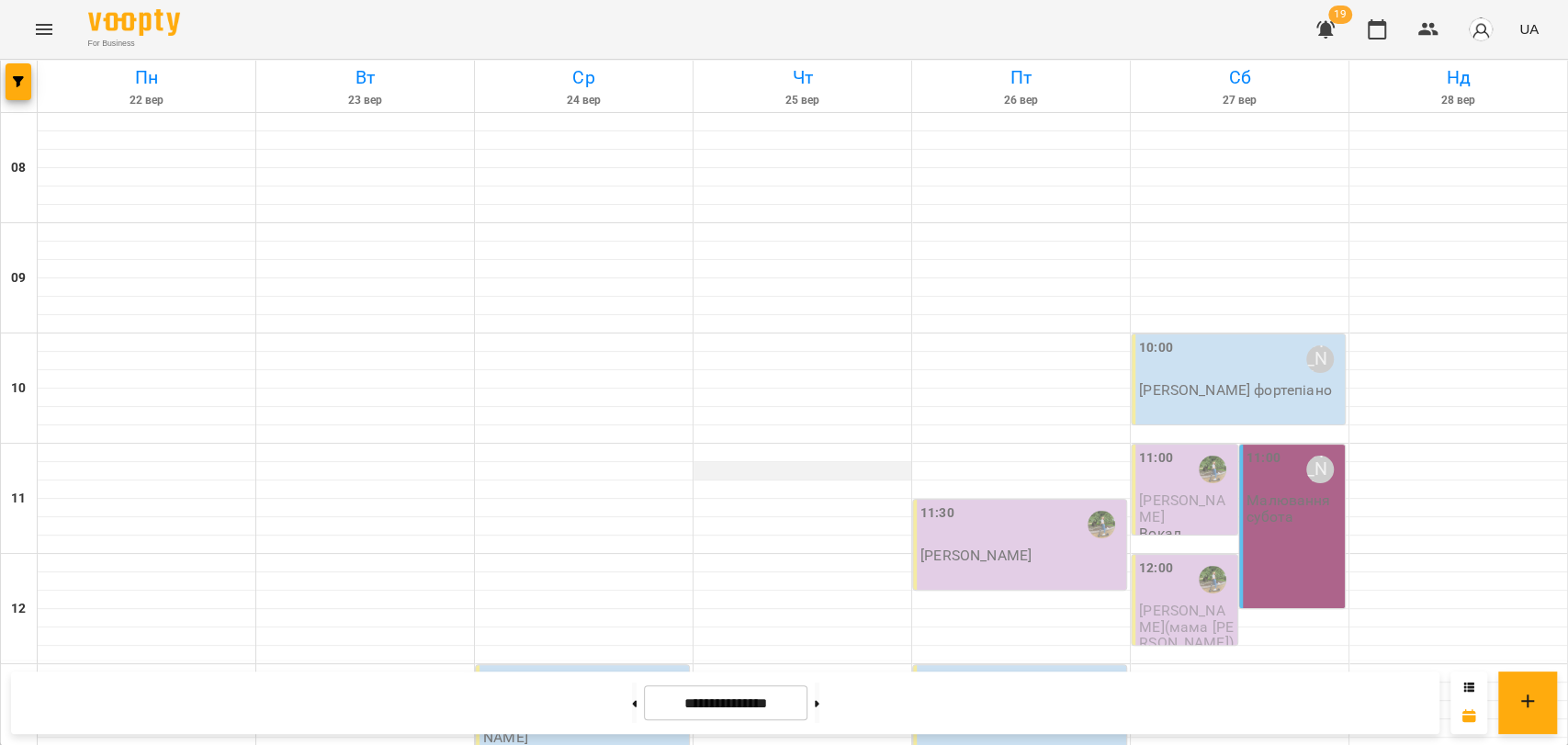
scroll to position [714, 0]
click at [579, 697] on div "**********" at bounding box center [725, 703] width 1428 height 63
click at [630, 702] on div at bounding box center [634, 703] width 19 height 40
click at [632, 704] on button at bounding box center [634, 703] width 5 height 40
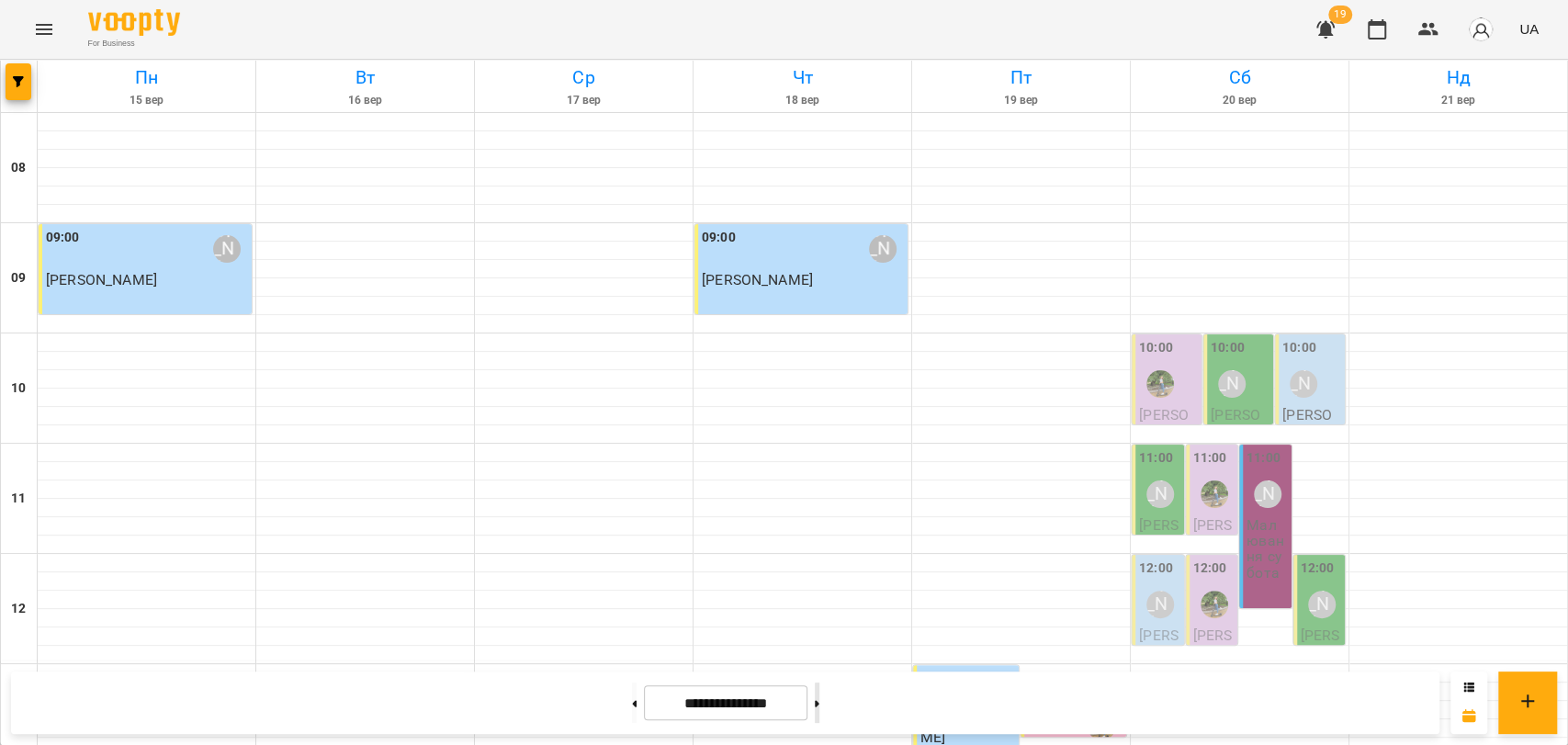
click at [820, 685] on button at bounding box center [817, 703] width 5 height 40
type input "**********"
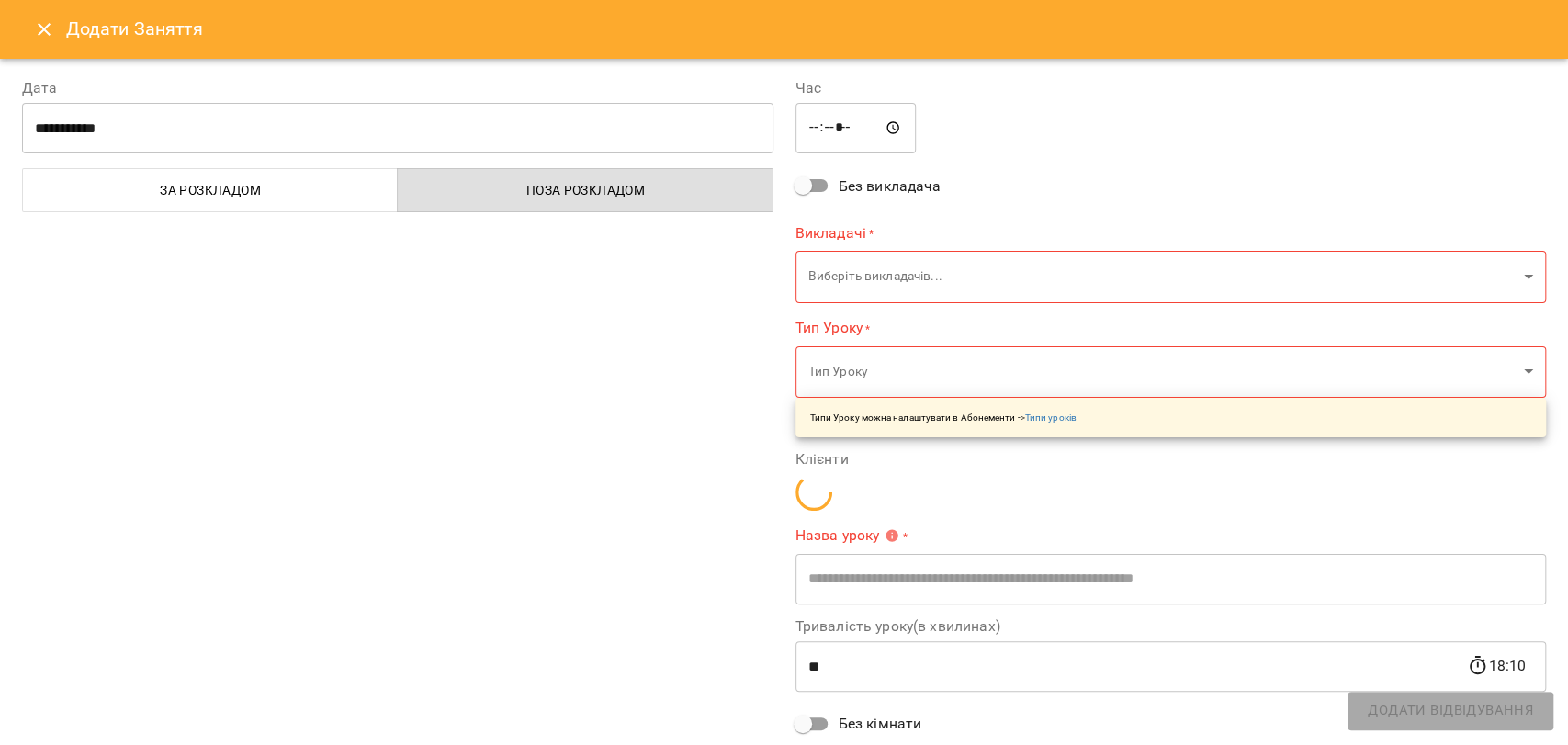
type input "**********"
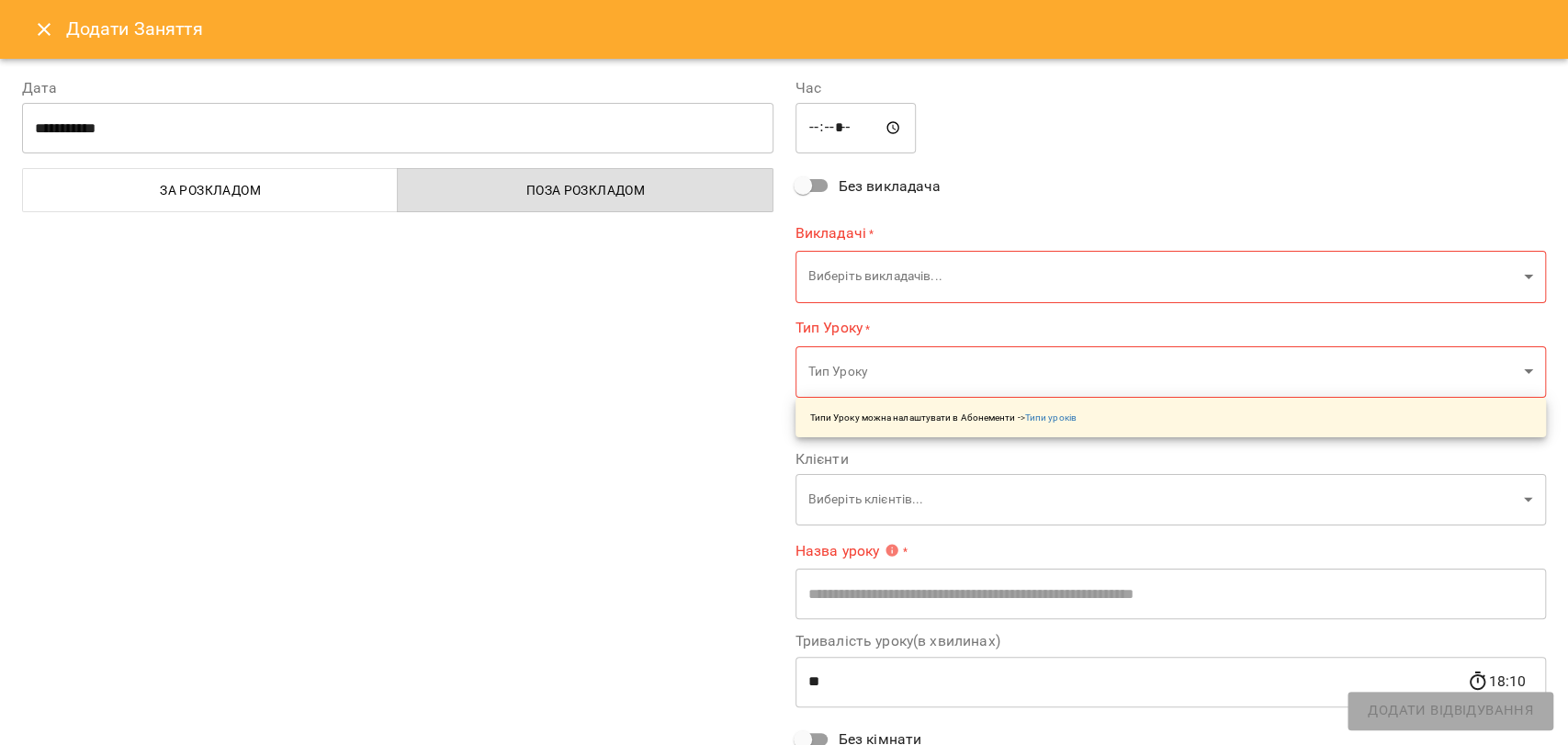
click at [896, 294] on body "For Business 19 UA Пн 22 вер Вт 23 вер Ср 24 вер Чт 25 вер Пт 26 вер Сб 27 вер …" at bounding box center [784, 759] width 1568 height 1518
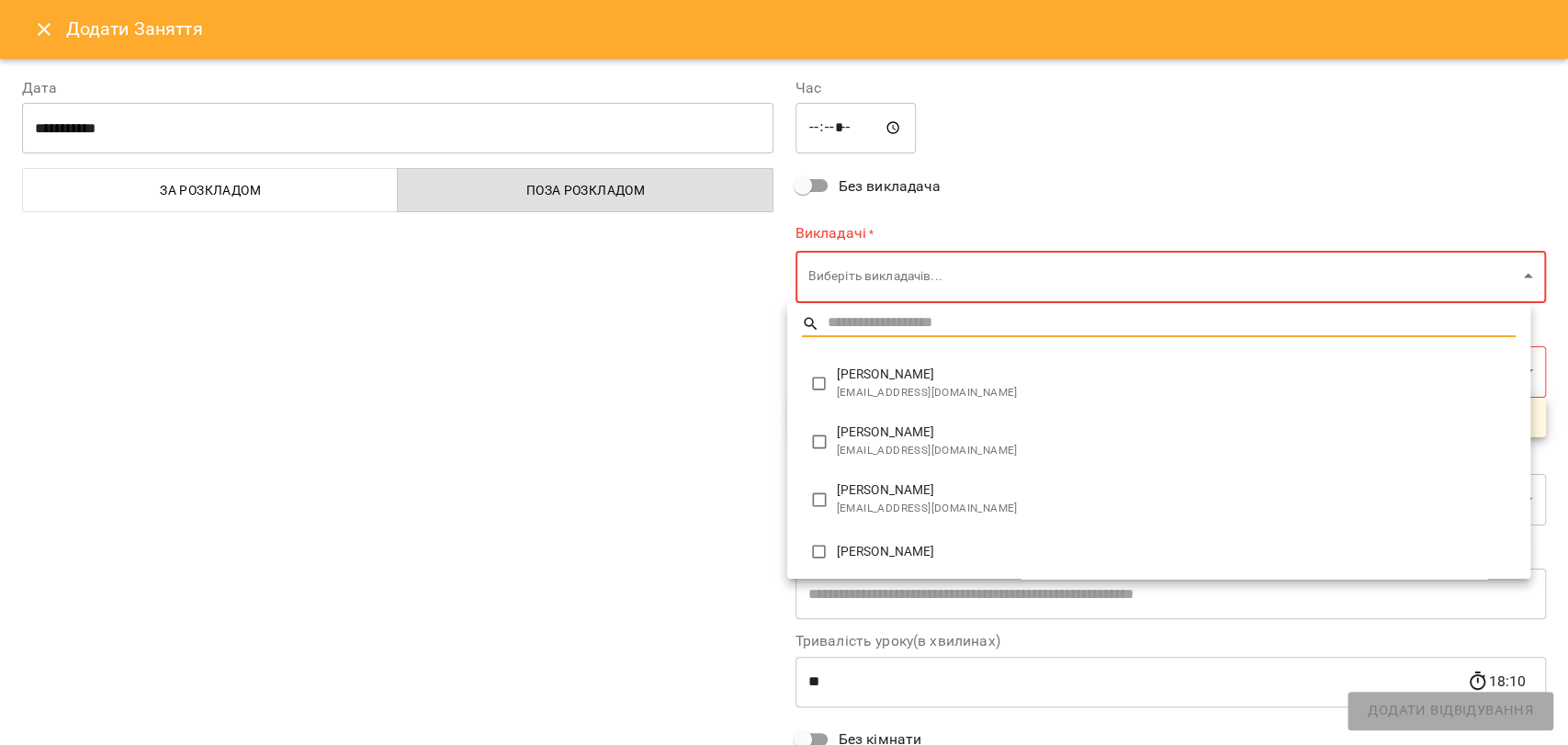
type input "*****"
type input "**"
type input "**********"
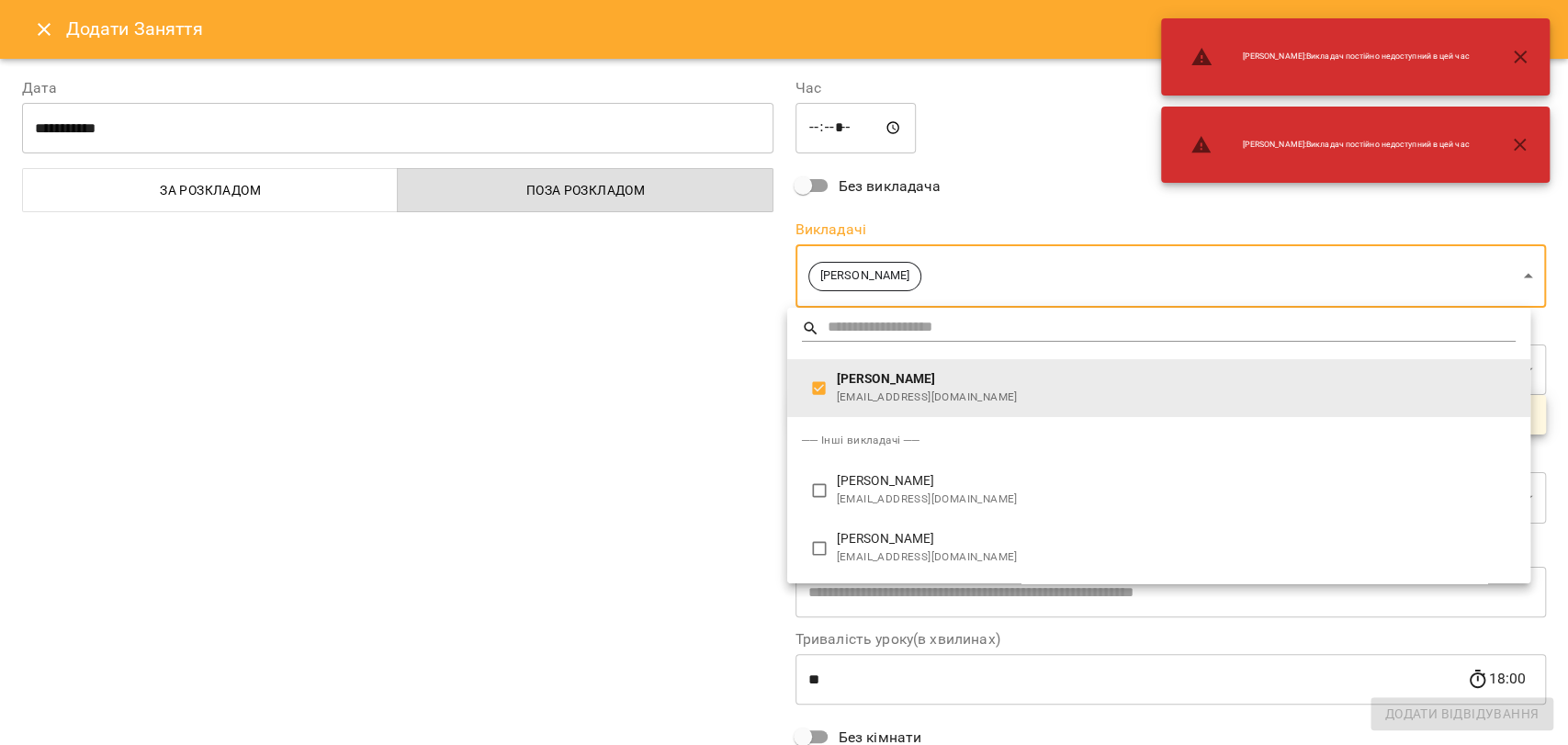
click at [746, 485] on div at bounding box center [784, 372] width 1568 height 745
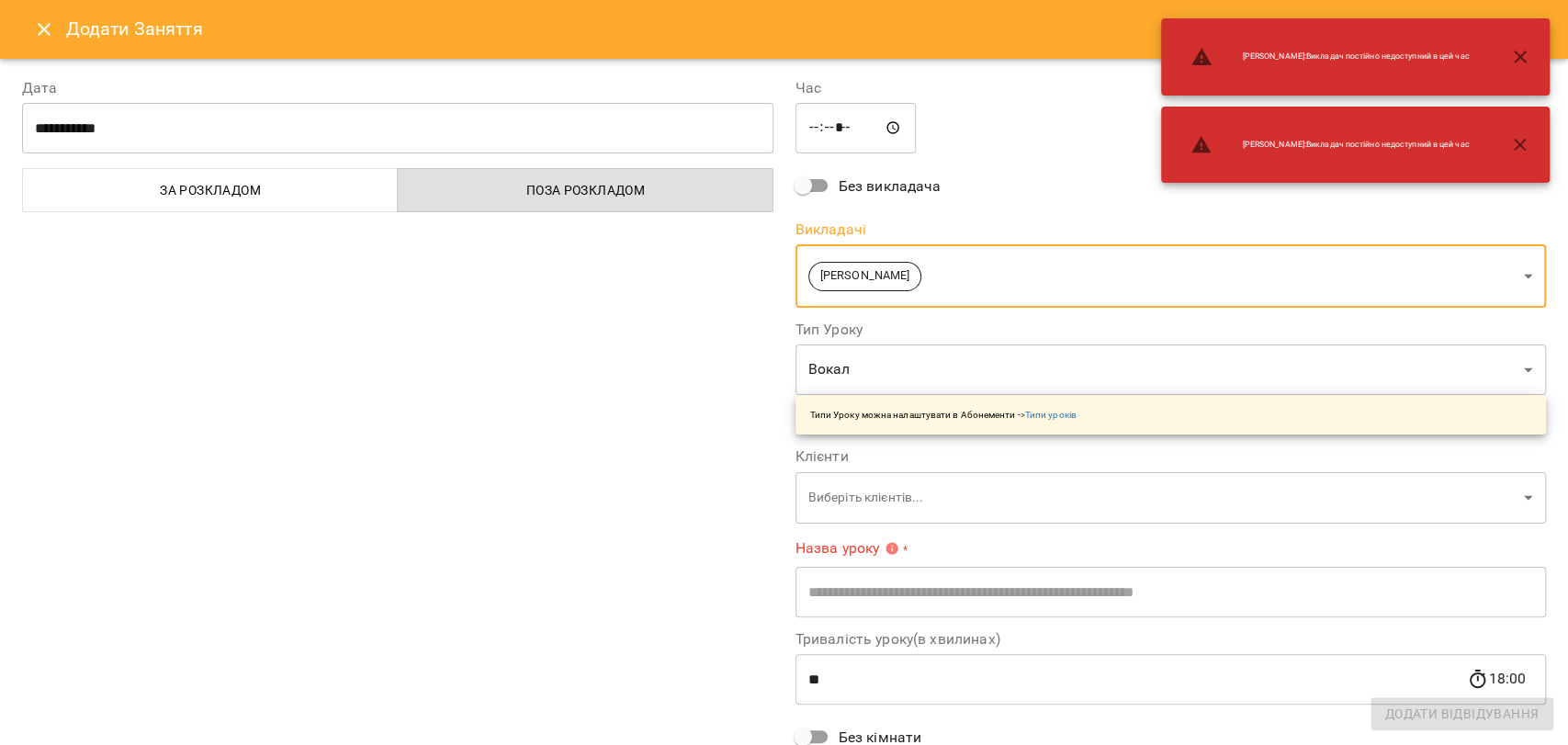
click at [853, 496] on body "For Business 19 UA Пн 22 вер Вт 23 вер Ср 24 вер Чт 25 вер Пт 26 вер Сб 27 вер …" at bounding box center [784, 759] width 1568 height 1518
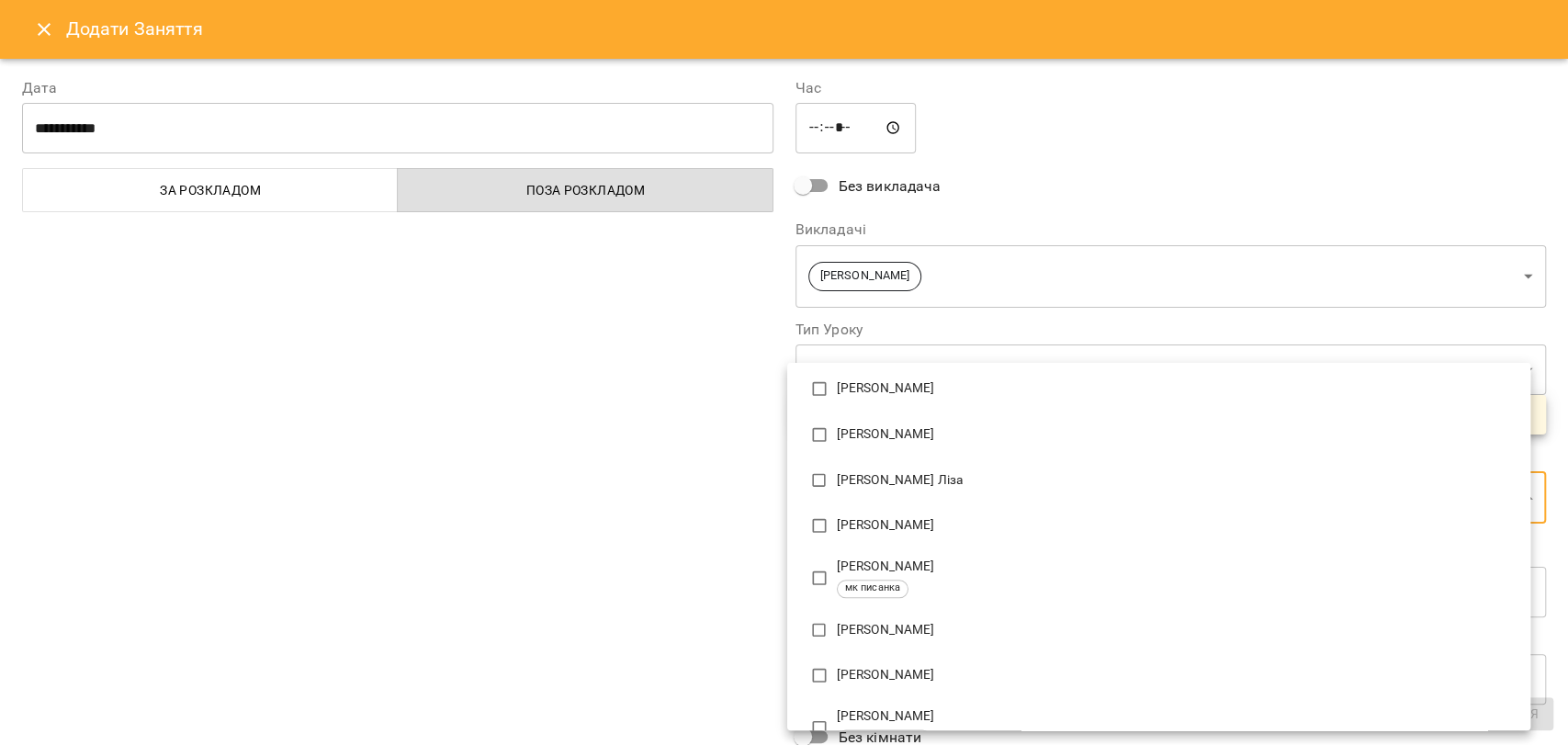
scroll to position [1530, 0]
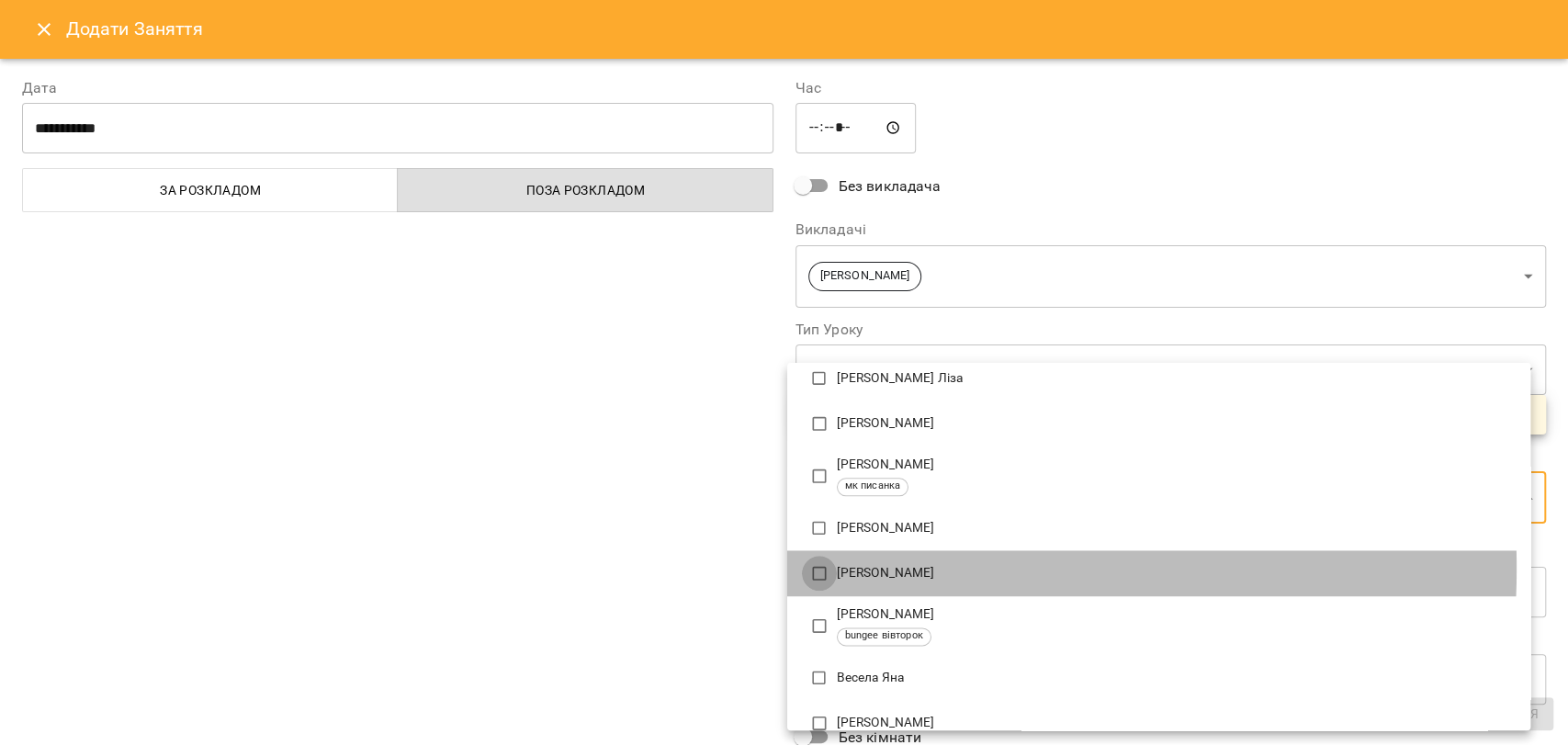
type input "**********"
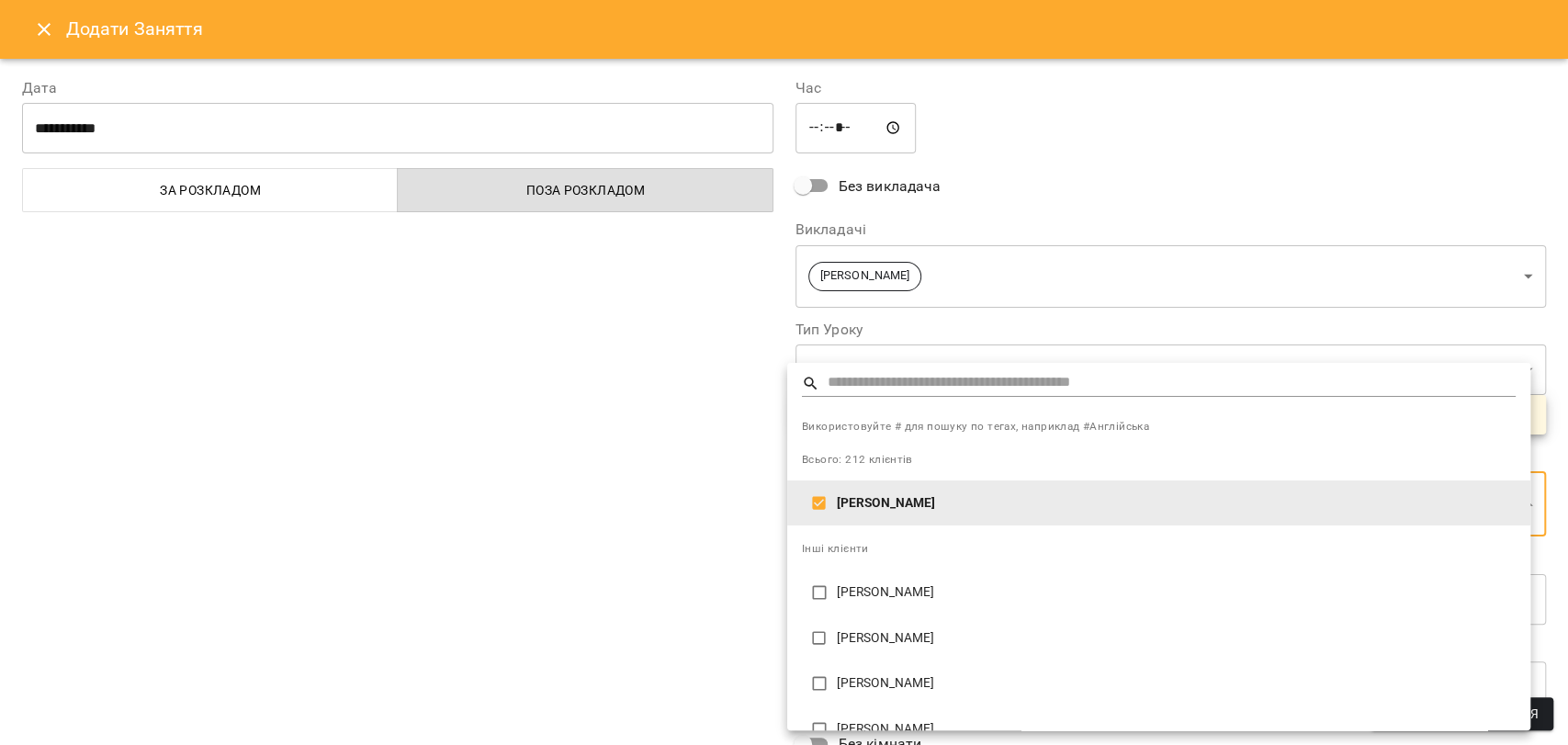
click at [704, 567] on div at bounding box center [784, 372] width 1568 height 745
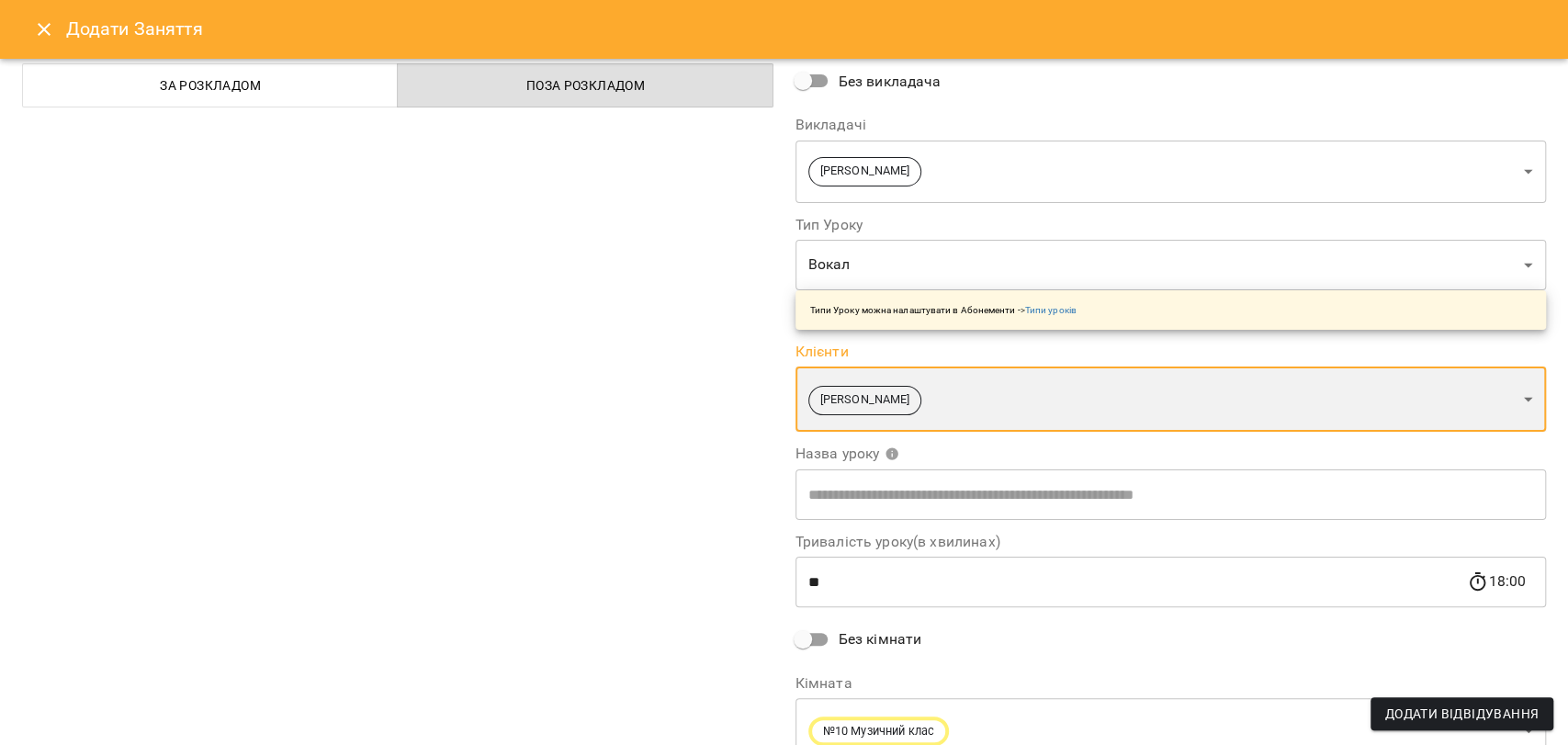
scroll to position [185, 0]
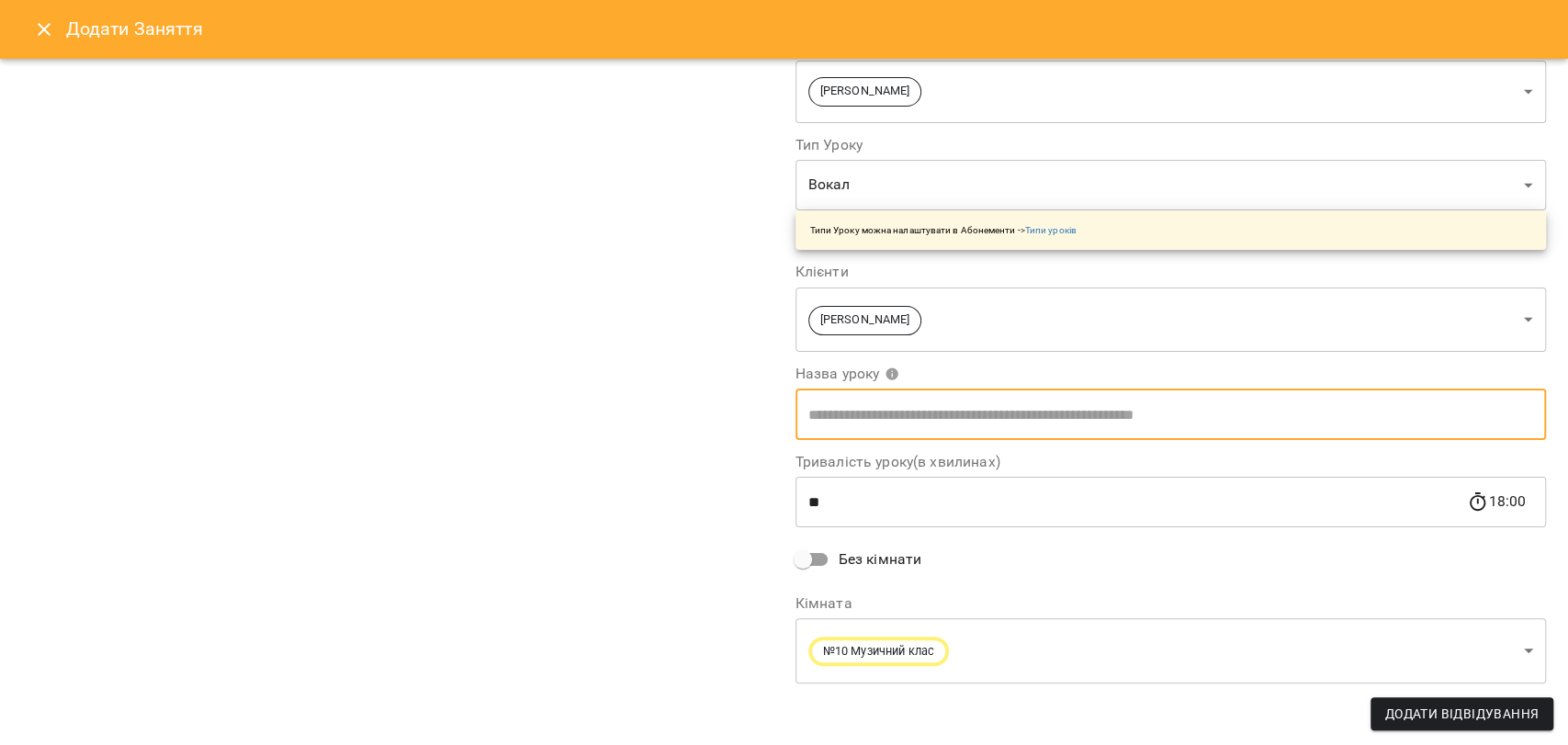
drag, startPoint x: 896, startPoint y: 421, endPoint x: 895, endPoint y: 430, distance: 9.1
click at [896, 420] on input "text" at bounding box center [1171, 414] width 752 height 52
type input "*****"
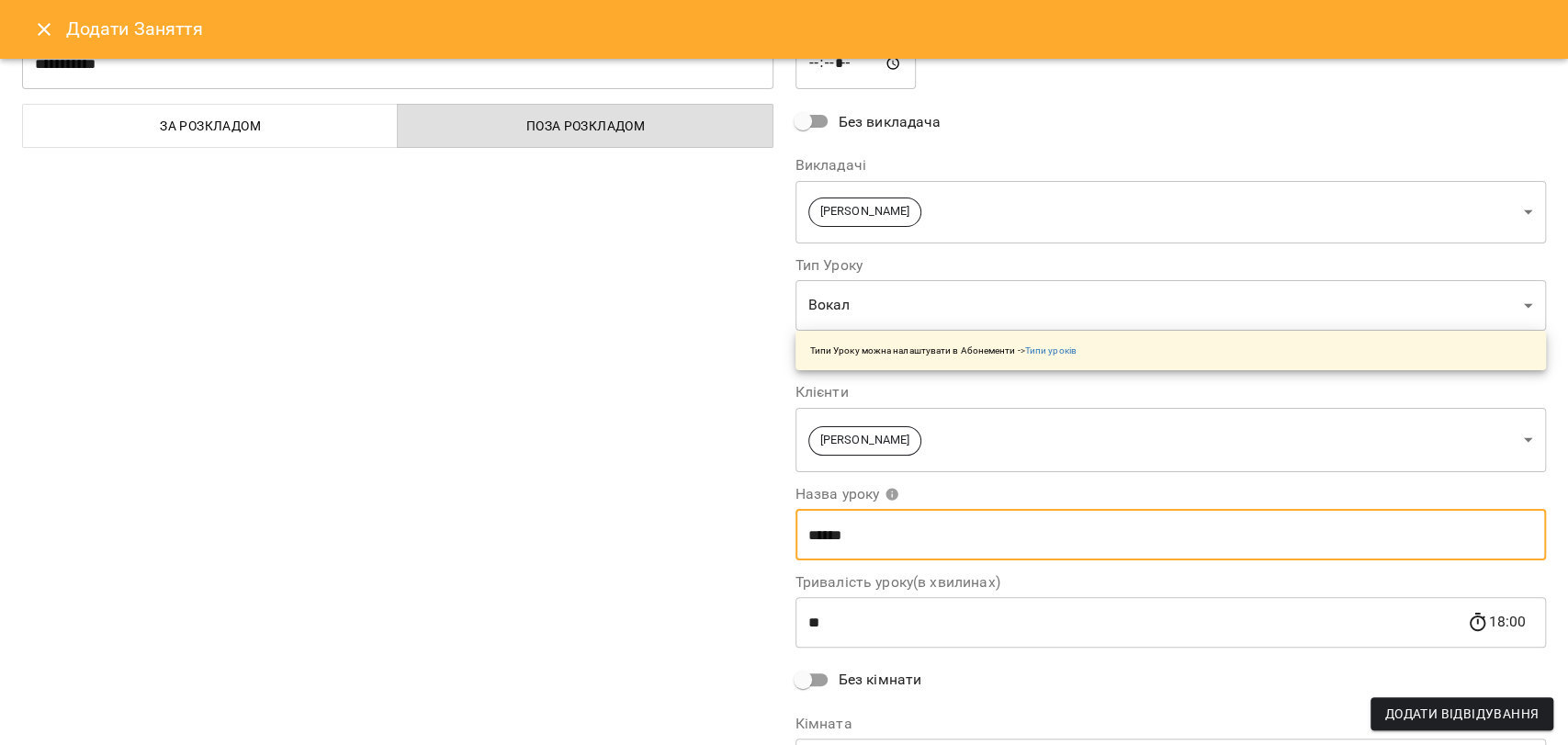
scroll to position [0, 0]
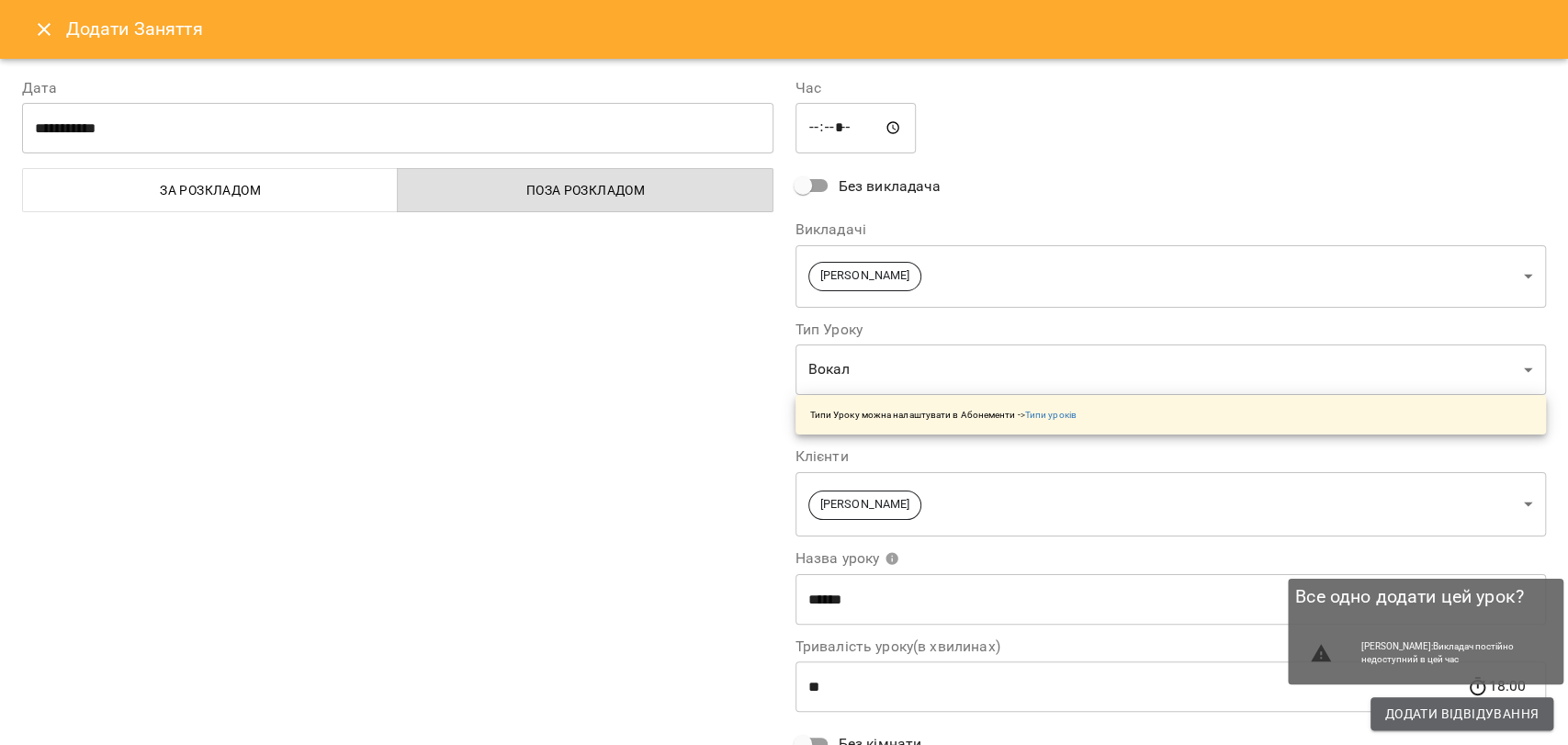
click at [1512, 708] on span "Додати Відвідування" at bounding box center [1461, 714] width 154 height 22
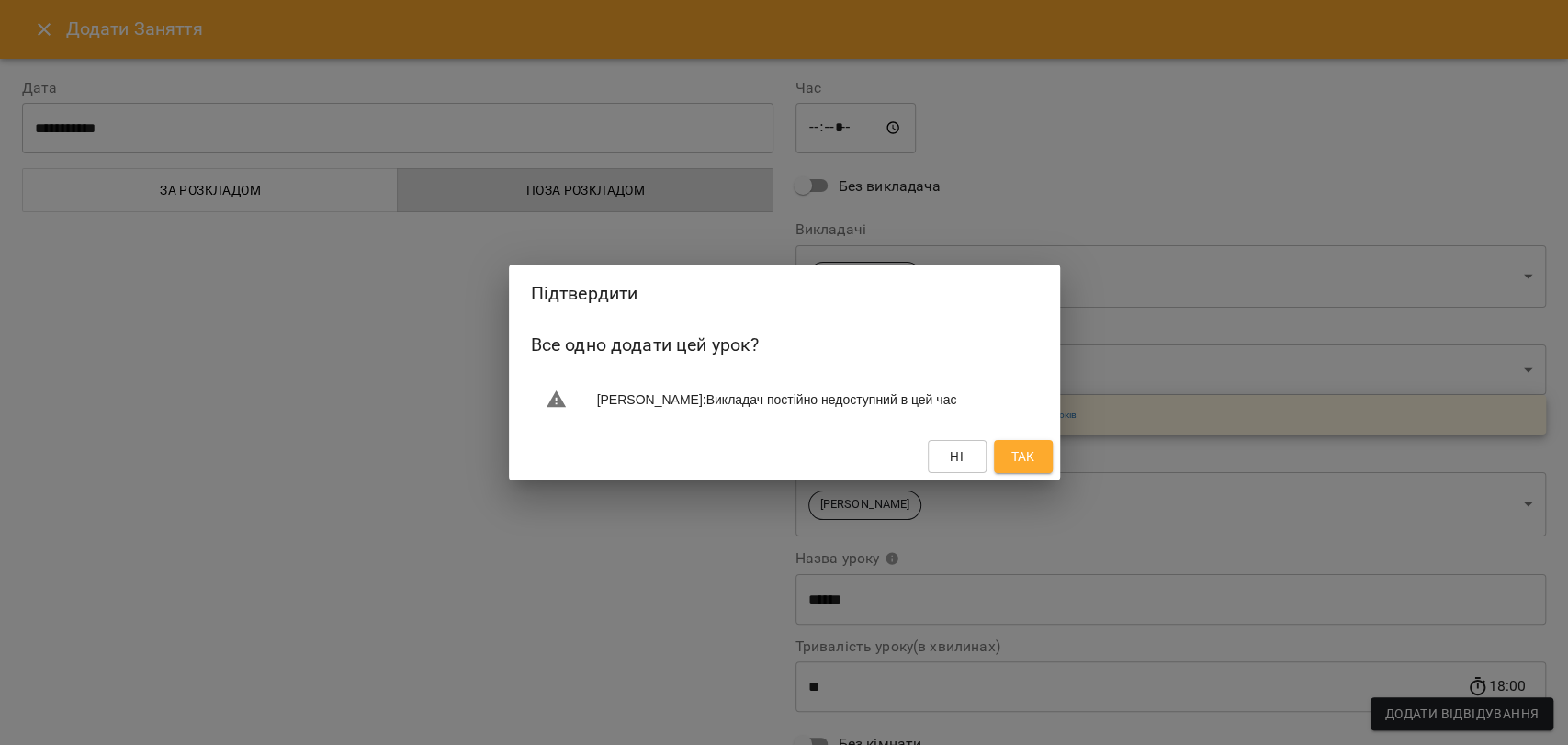
click at [1014, 442] on button "Так" at bounding box center [1023, 456] width 59 height 33
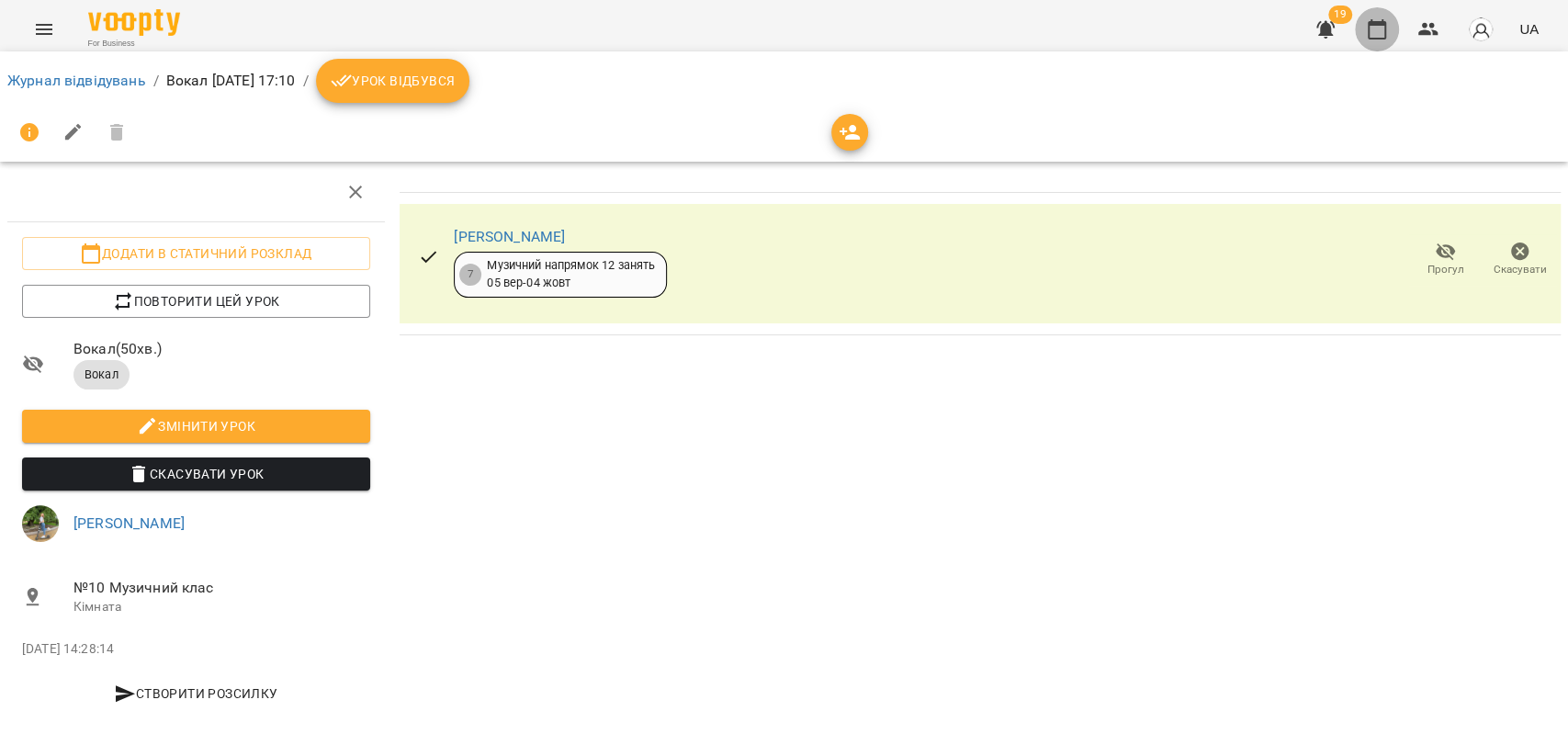
click at [1367, 27] on icon "button" at bounding box center [1378, 29] width 22 height 22
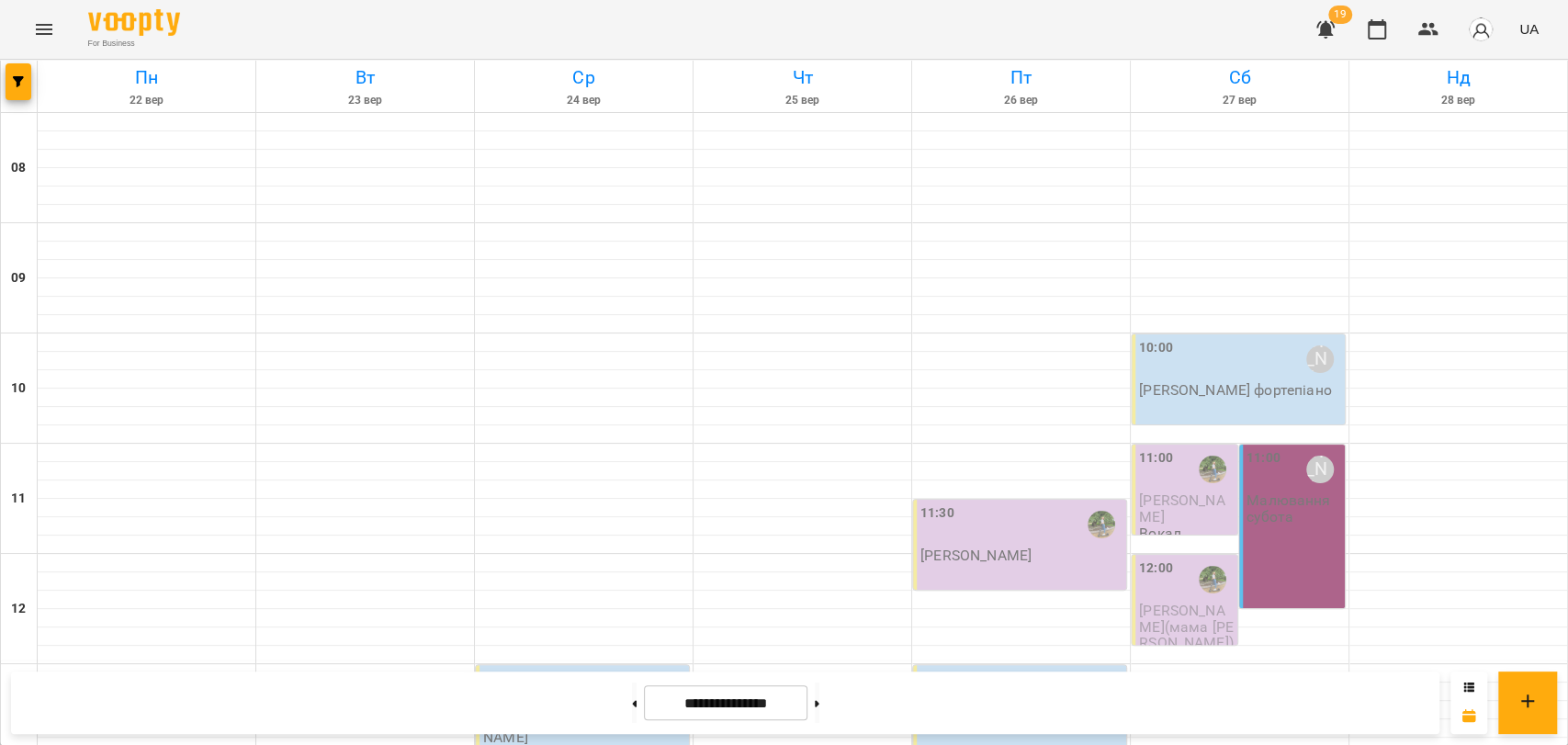
scroll to position [774, 0]
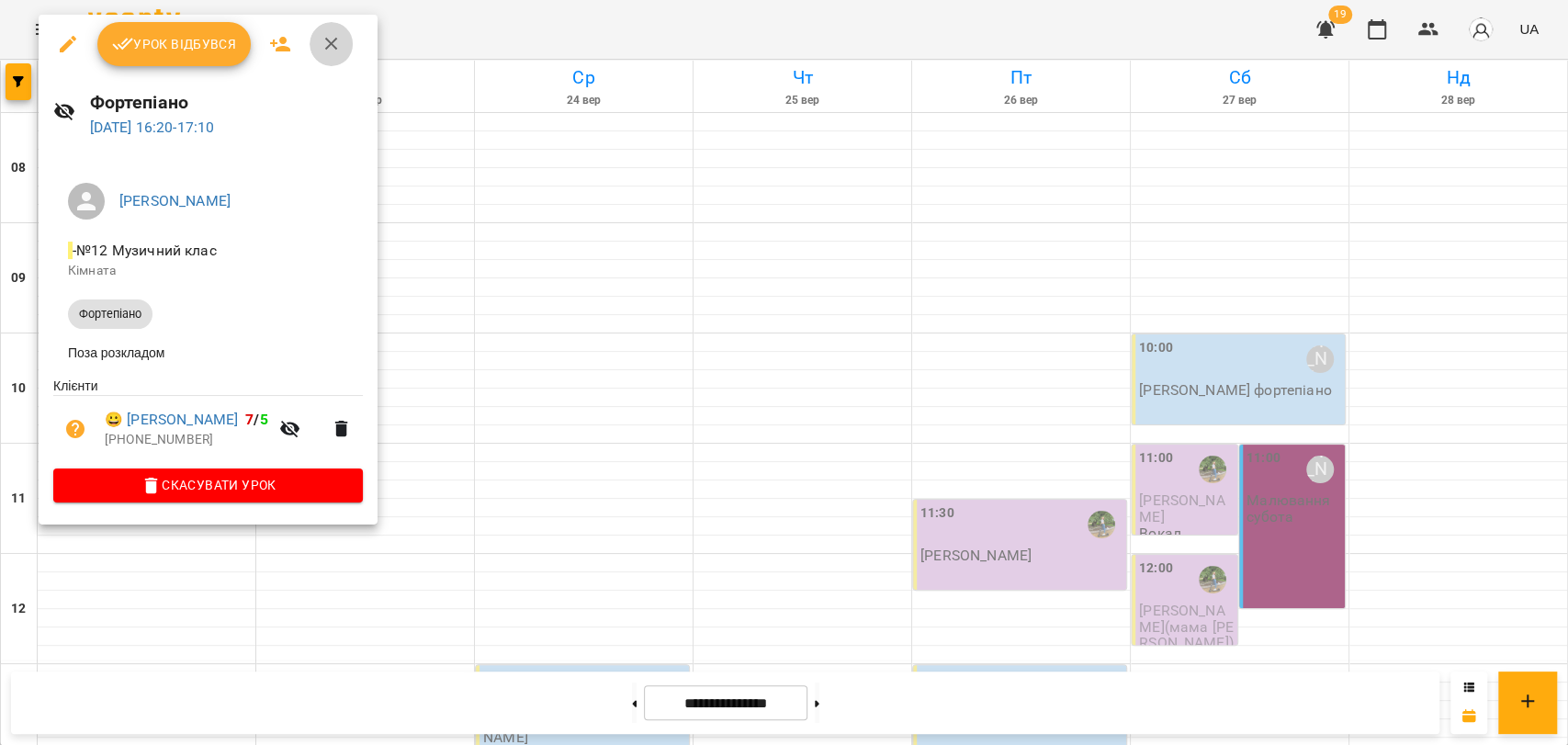
click at [330, 53] on icon "button" at bounding box center [331, 44] width 22 height 22
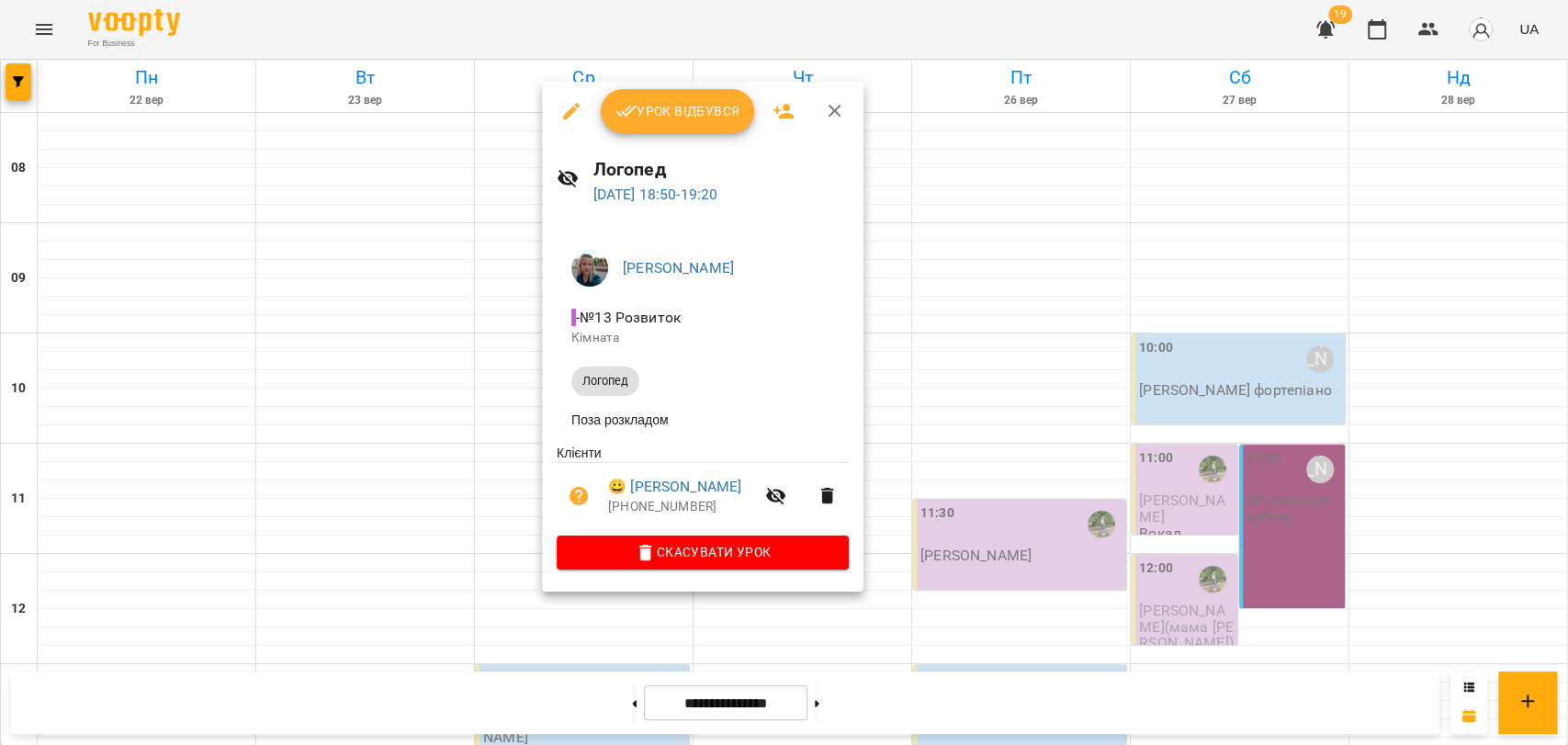
click at [842, 109] on icon "button" at bounding box center [836, 111] width 22 height 22
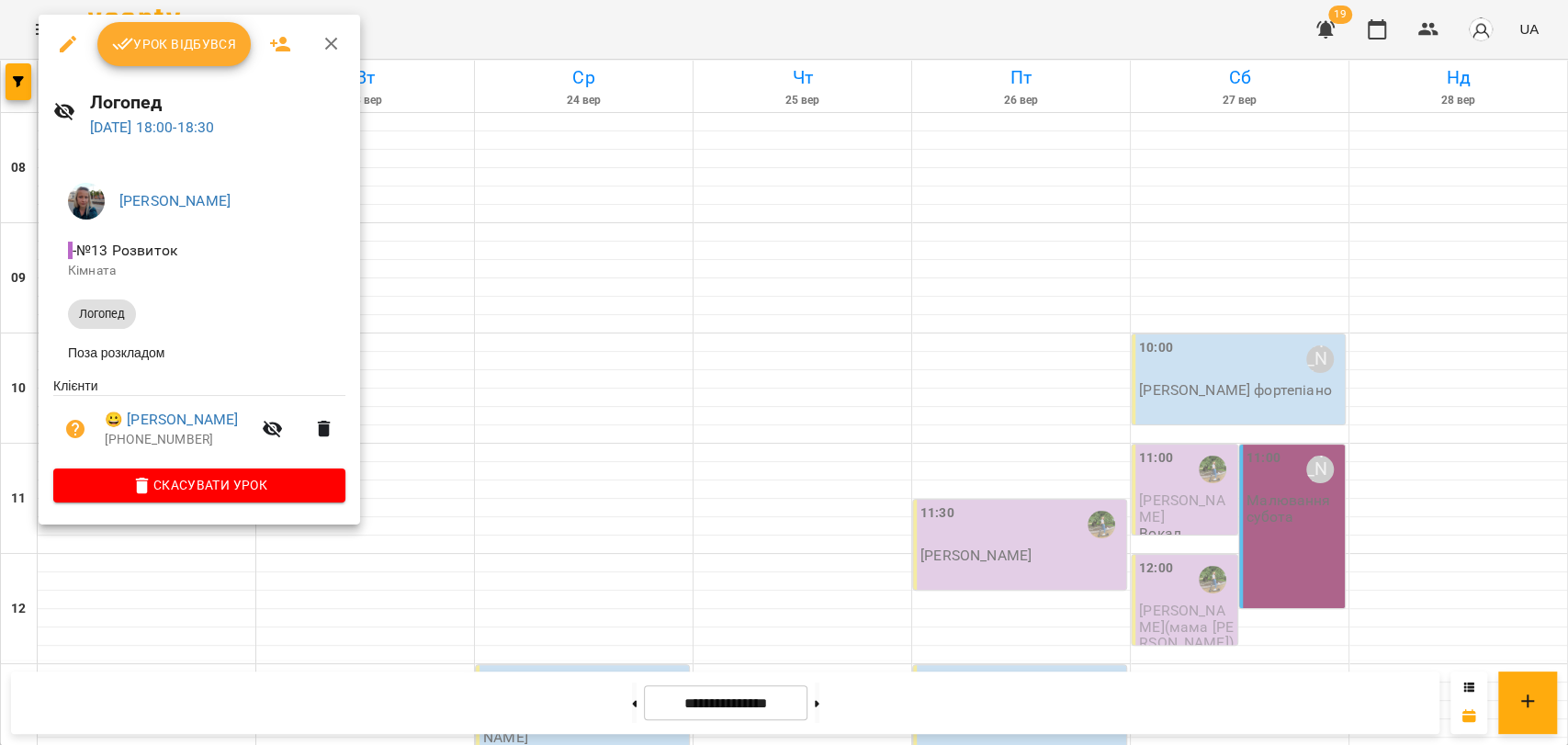
click at [336, 51] on icon "button" at bounding box center [331, 44] width 22 height 22
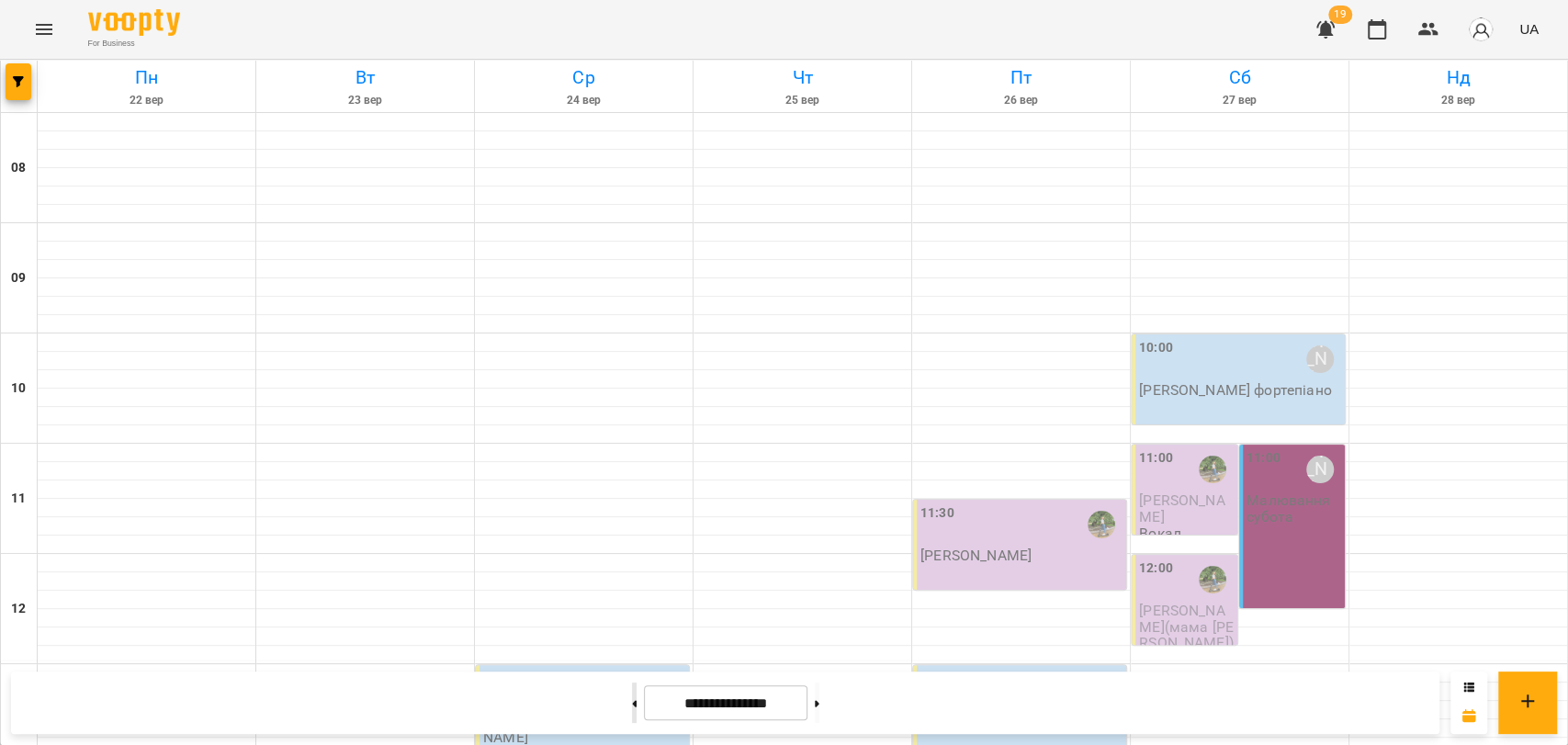
click at [632, 696] on button at bounding box center [634, 703] width 5 height 40
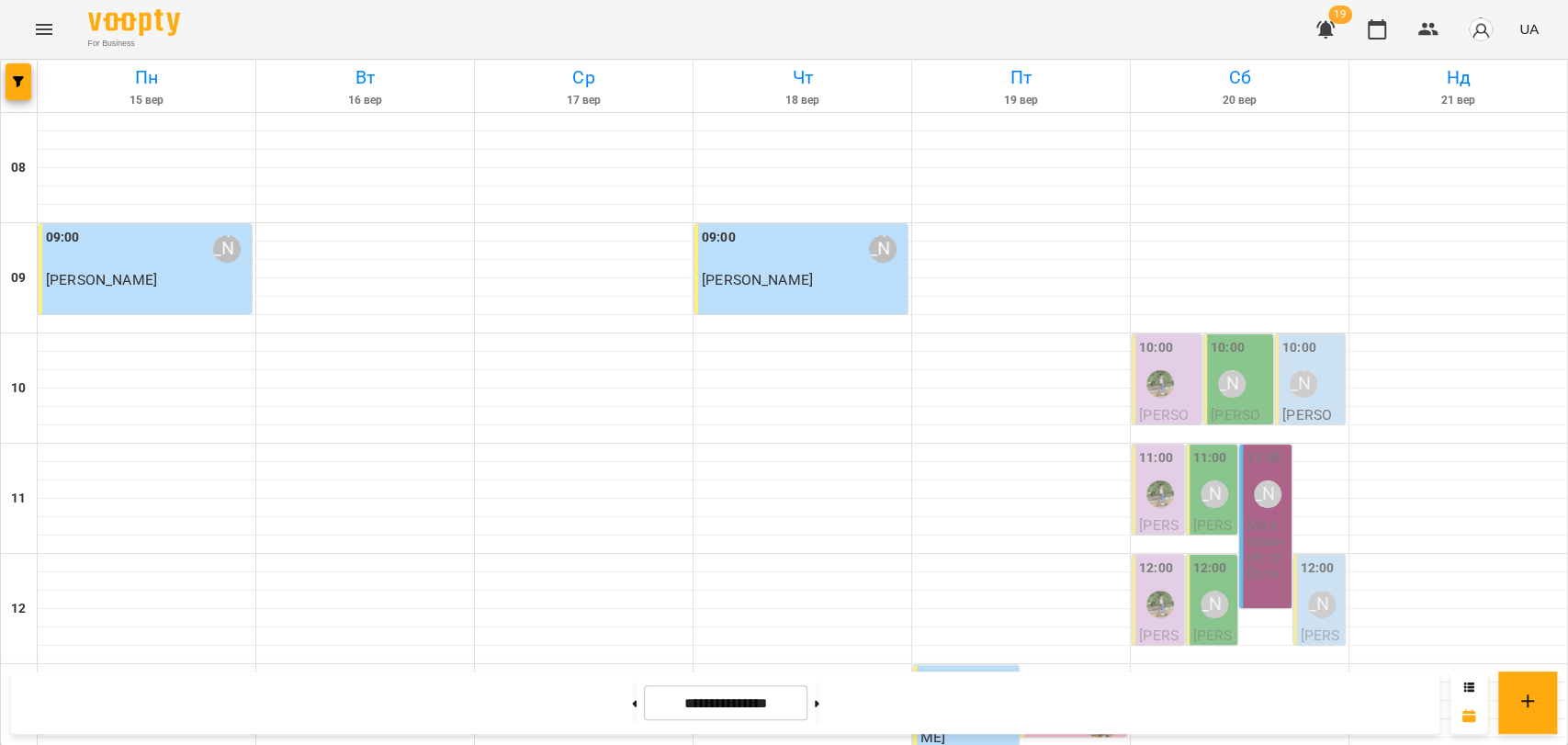
scroll to position [569, 0]
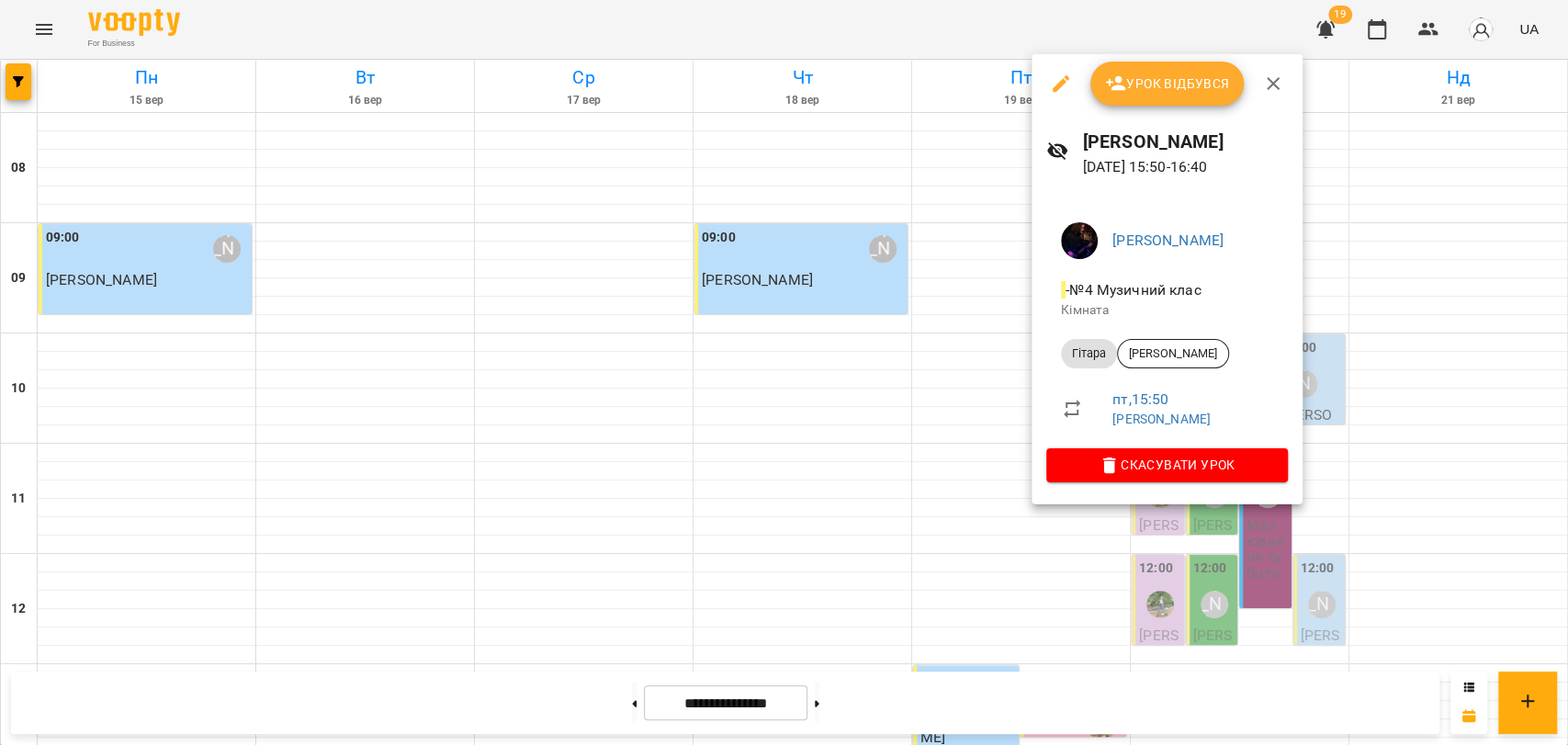
click at [999, 453] on div at bounding box center [784, 372] width 1568 height 745
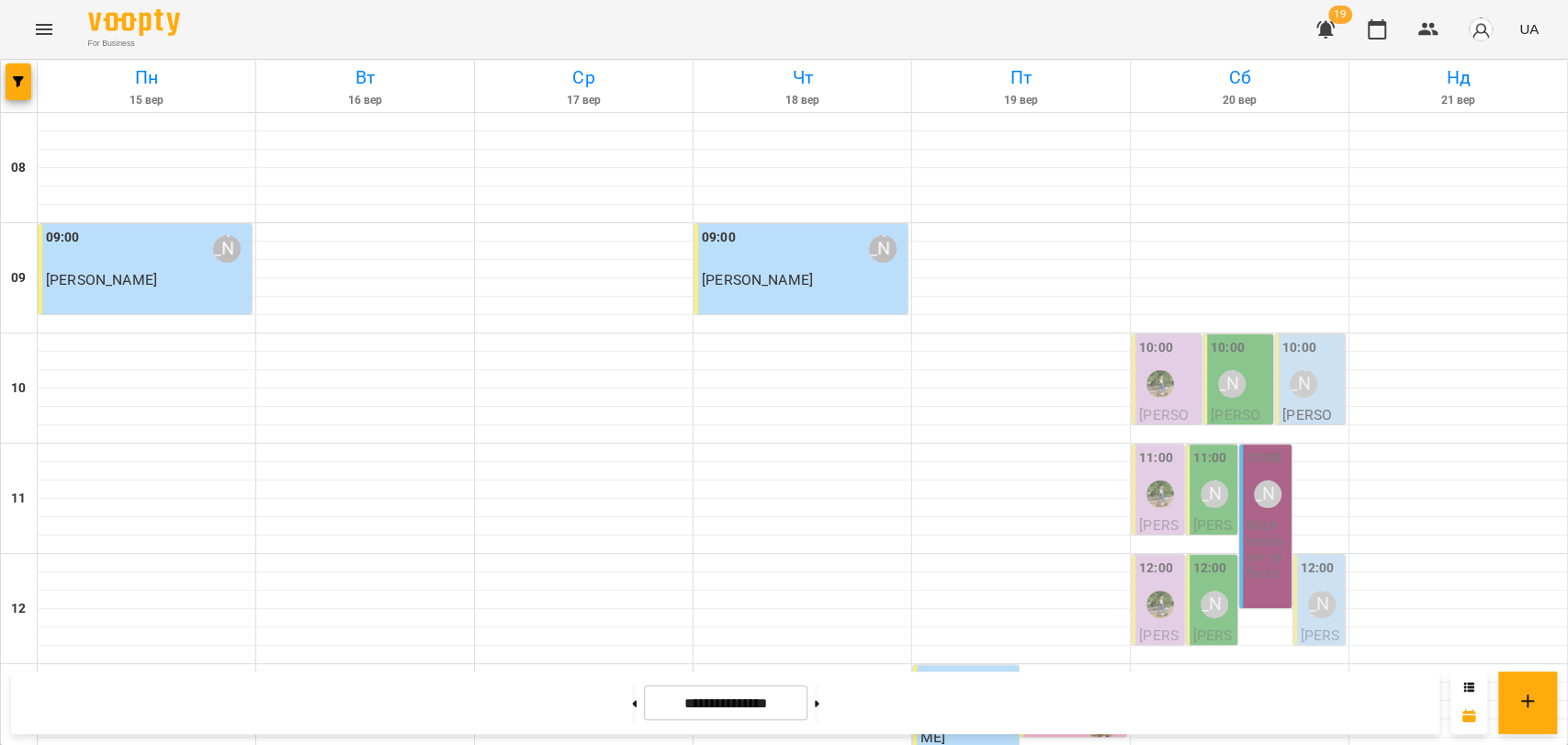
click at [808, 700] on input "**********" at bounding box center [726, 703] width 164 height 36
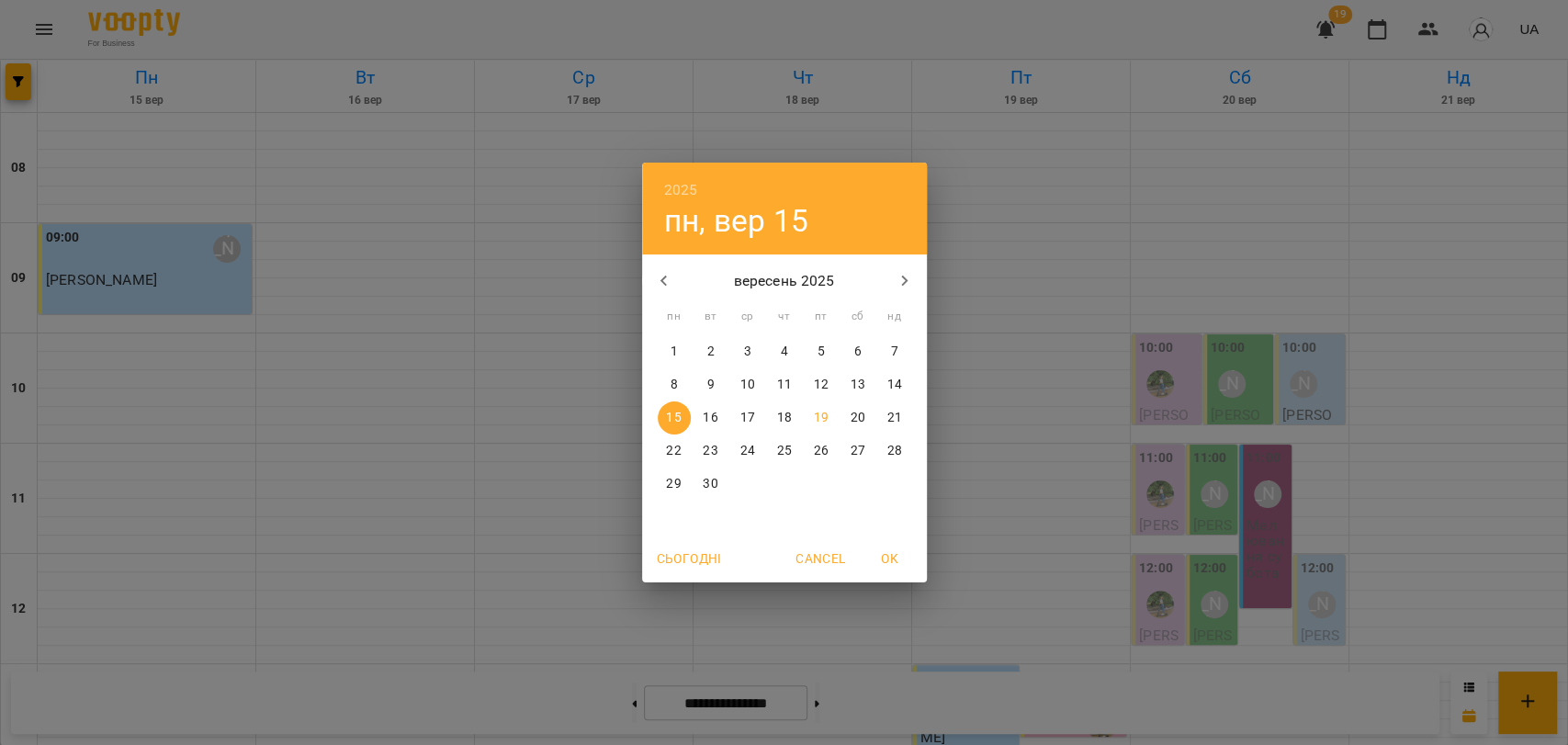
click at [859, 697] on div "2025 пн, вер 15 вересень 2025 пн вт ср чт пт сб нд 1 2 3 4 5 6 7 8 9 10 11 12 1…" at bounding box center [784, 372] width 1568 height 745
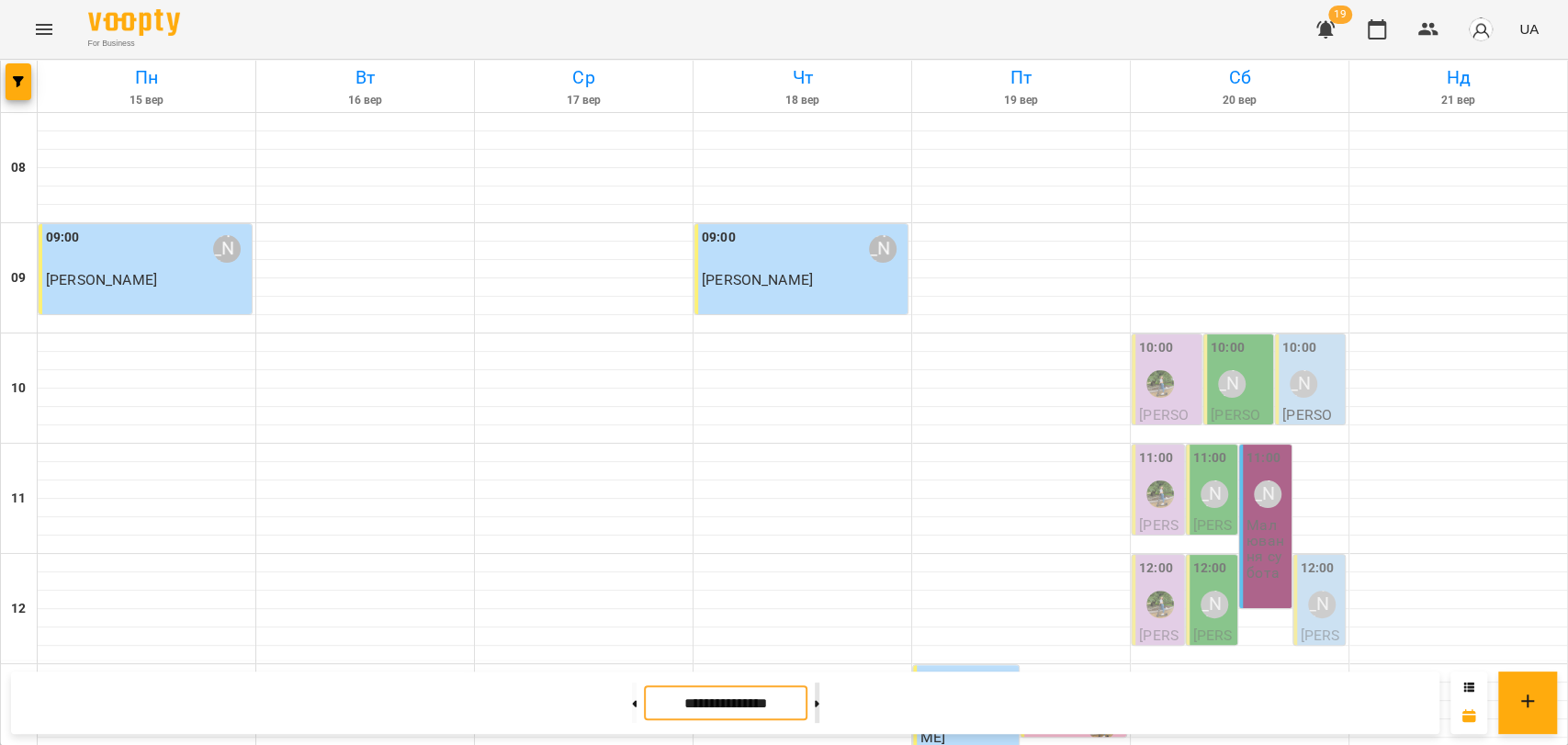
click at [820, 685] on button at bounding box center [817, 703] width 5 height 40
type input "**********"
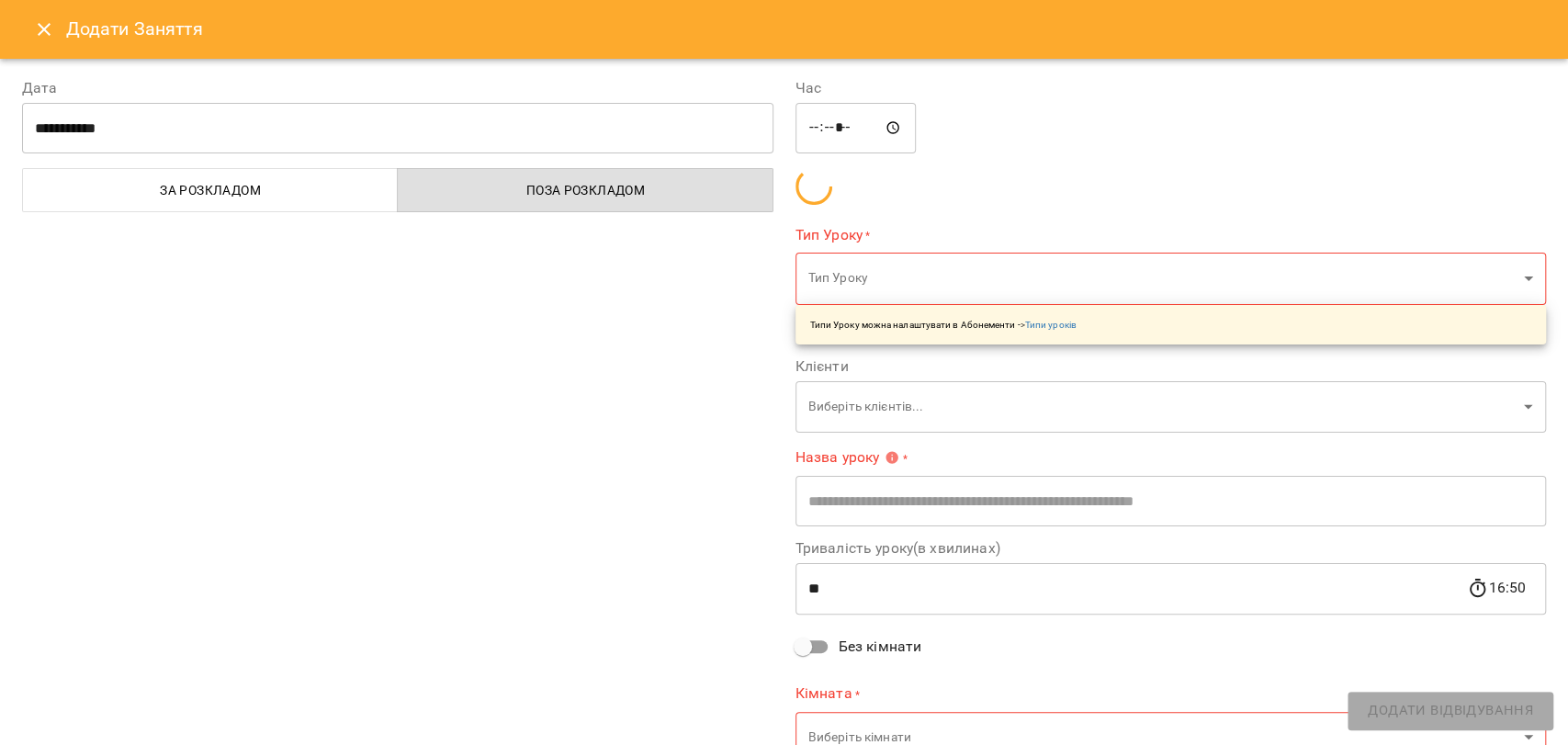
type input "**********"
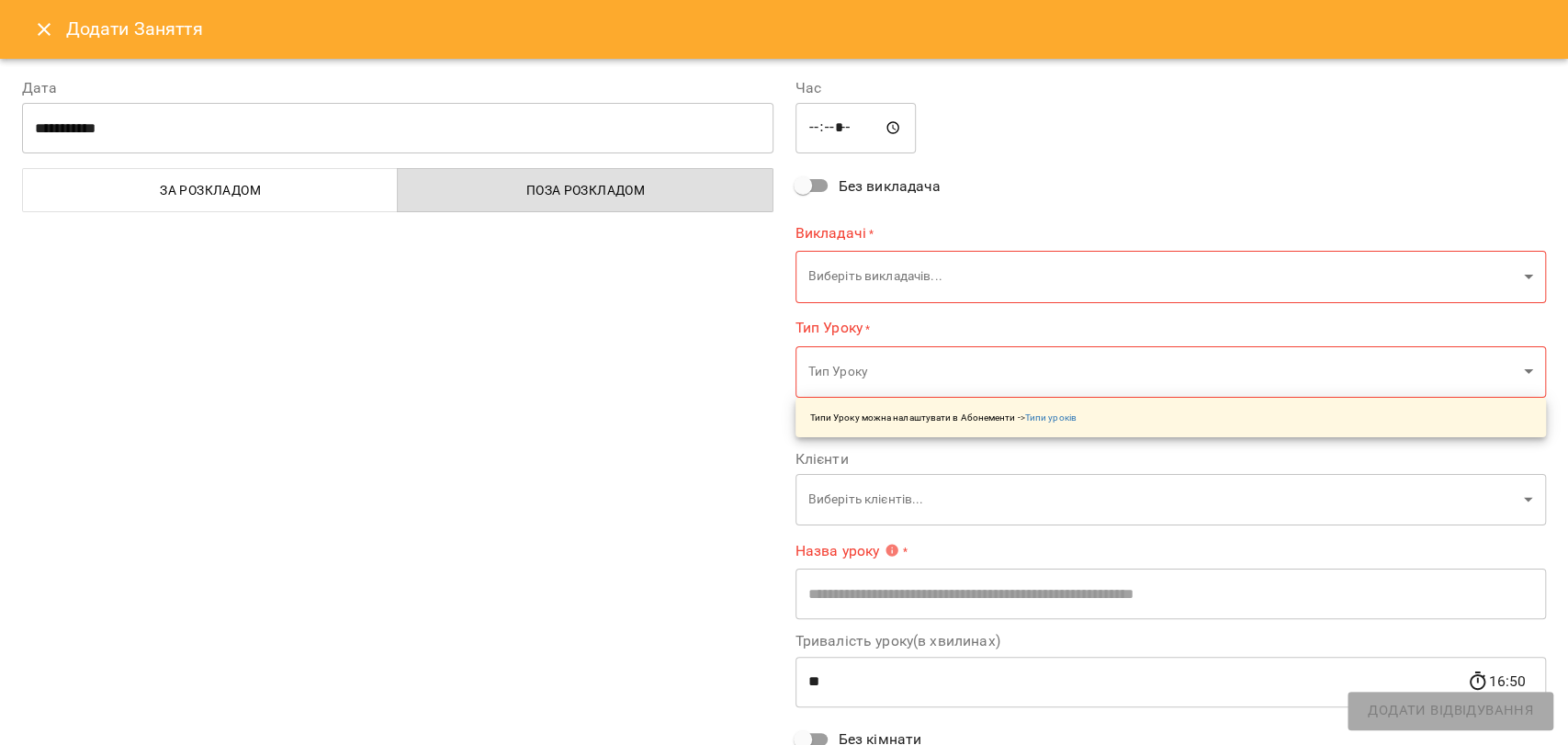
click at [865, 268] on body "For Business 19 UA Пн 22 вер Вт 23 вер Ср 24 вер Чт 25 вер Пт 26 вер Сб 27 вер …" at bounding box center [784, 759] width 1568 height 1518
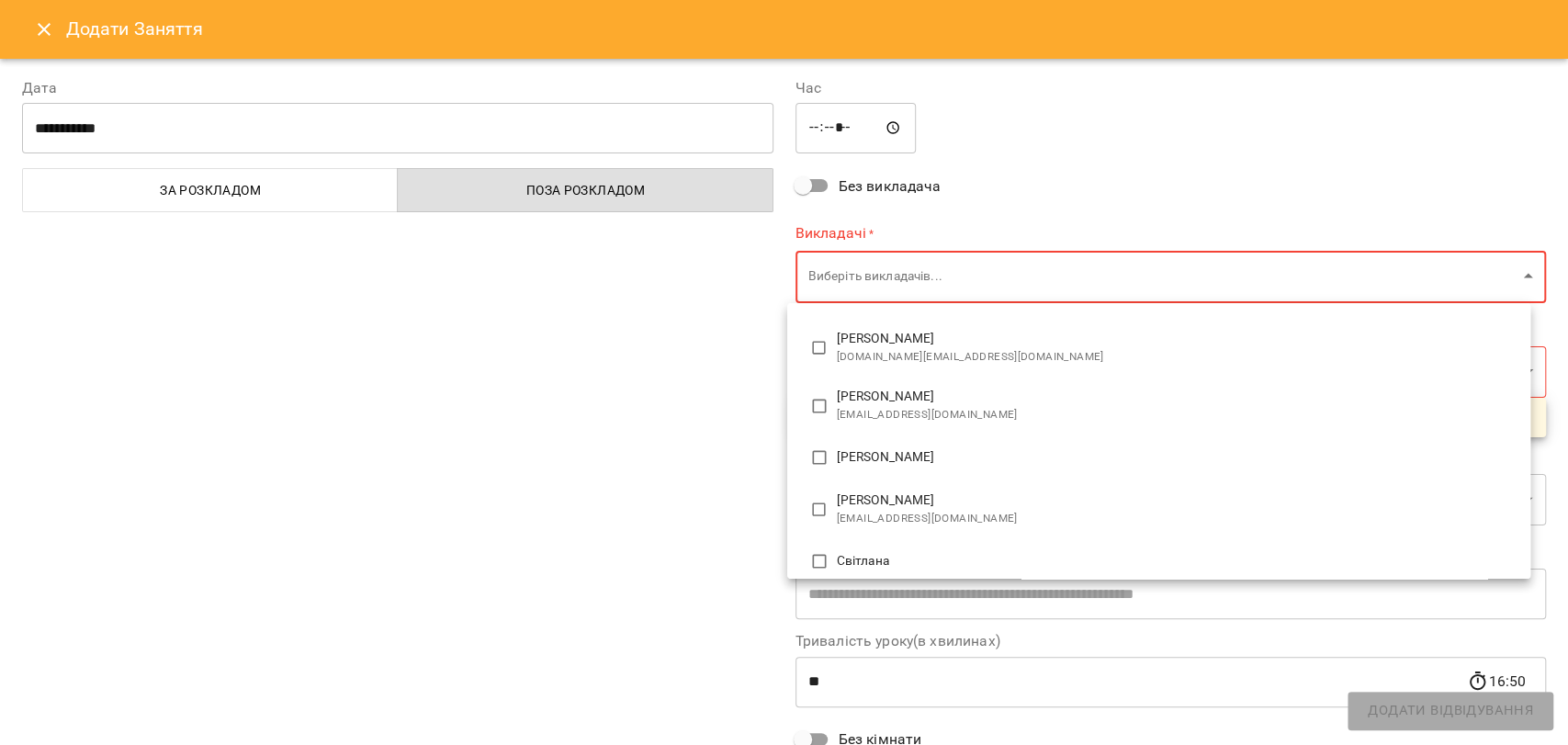
scroll to position [496, 0]
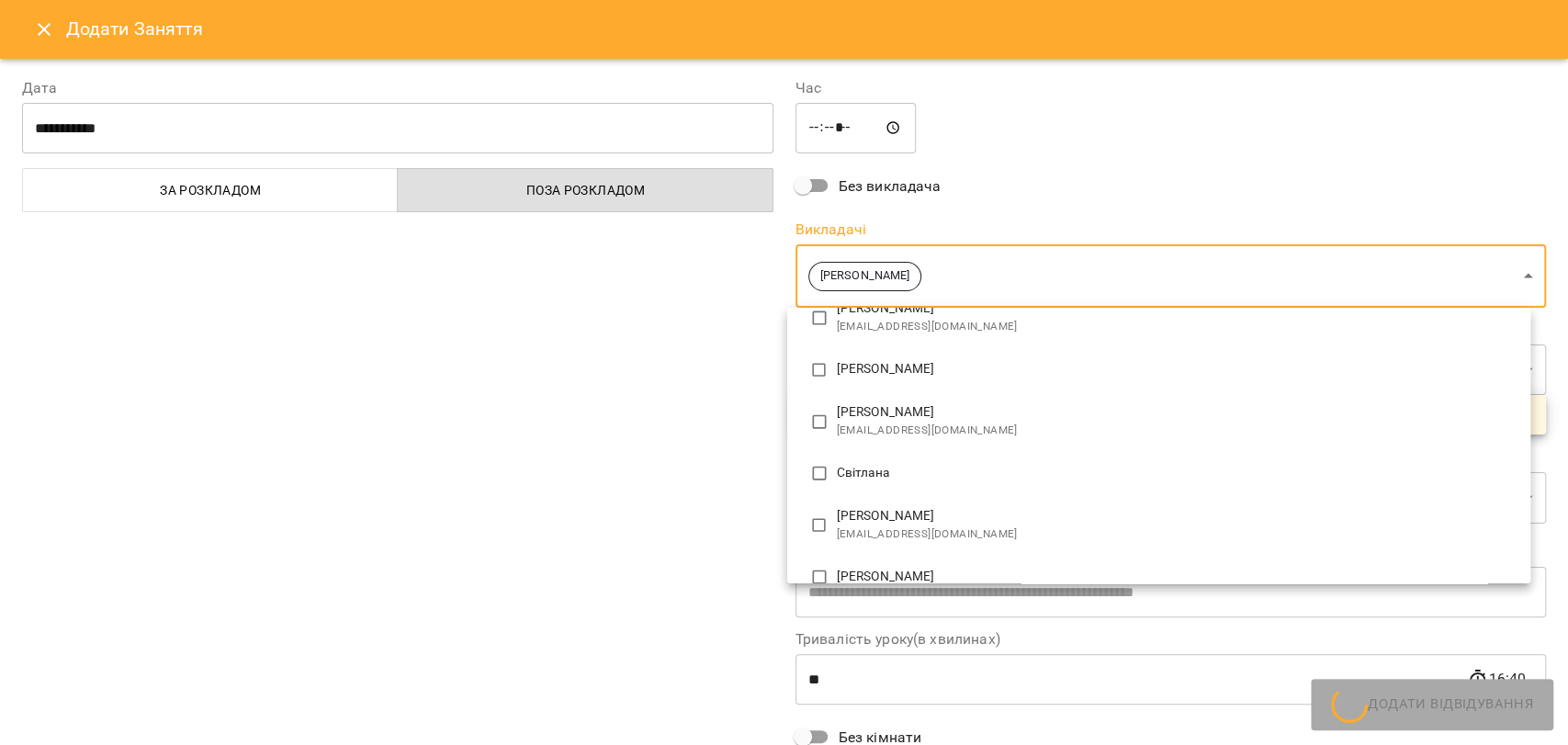
type input "******"
type input "**"
type input "**********"
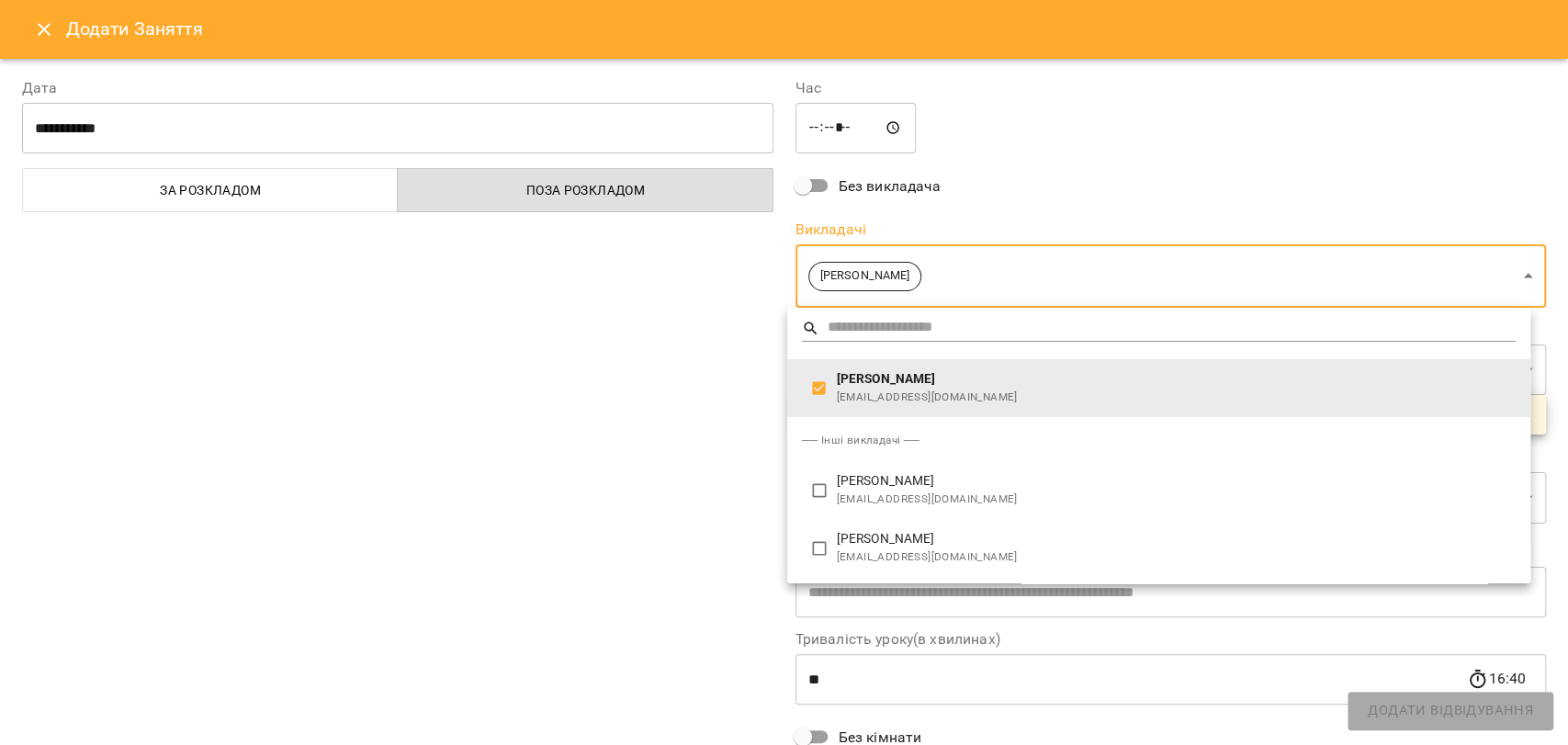
click at [688, 541] on div at bounding box center [784, 372] width 1568 height 745
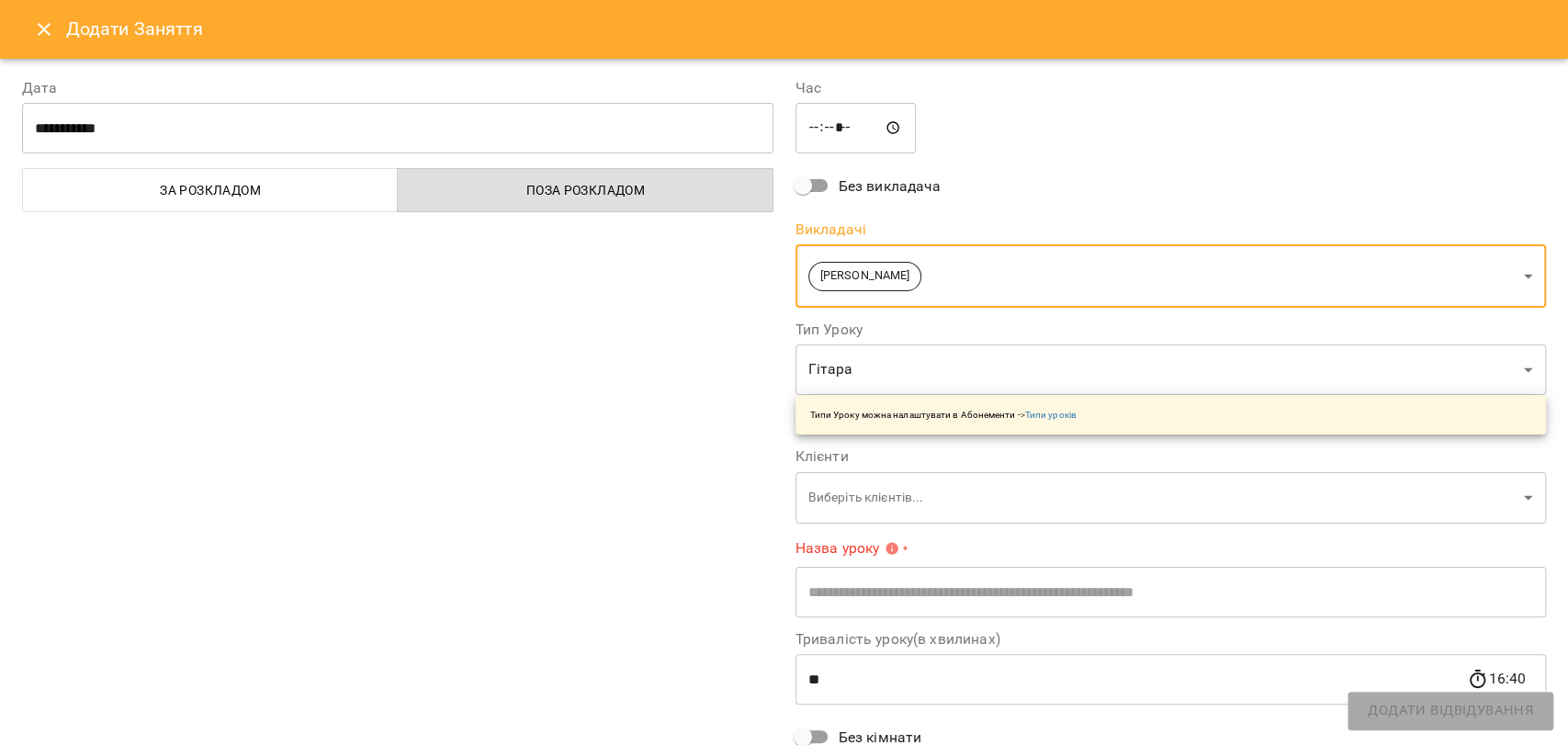
click at [896, 497] on body "For Business 19 UA Пн 22 вер Вт 23 вер Ср 24 вер Чт 25 вер Пт 26 вер Сб 27 вер …" at bounding box center [784, 759] width 1568 height 1518
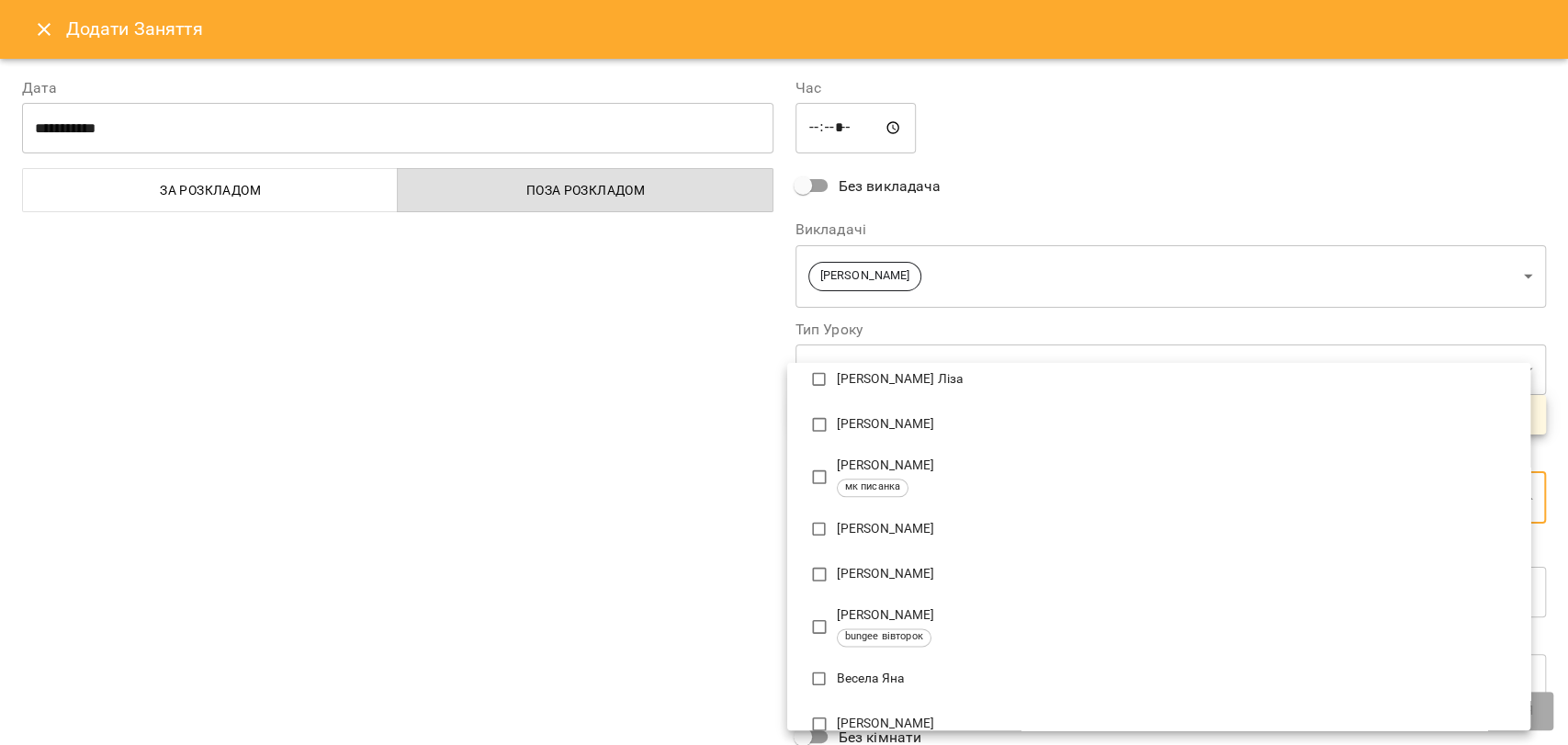
scroll to position [1530, 0]
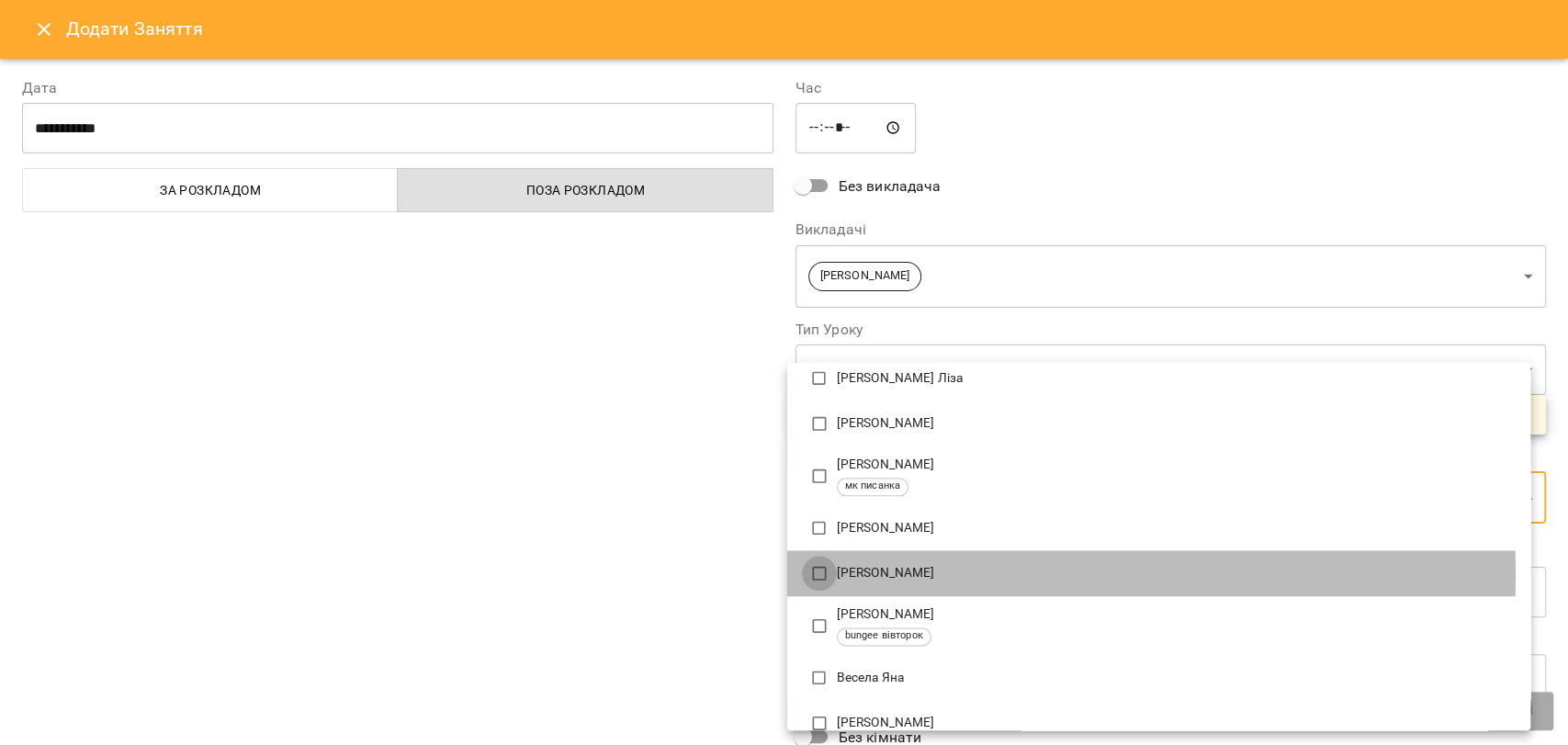
type input "**********"
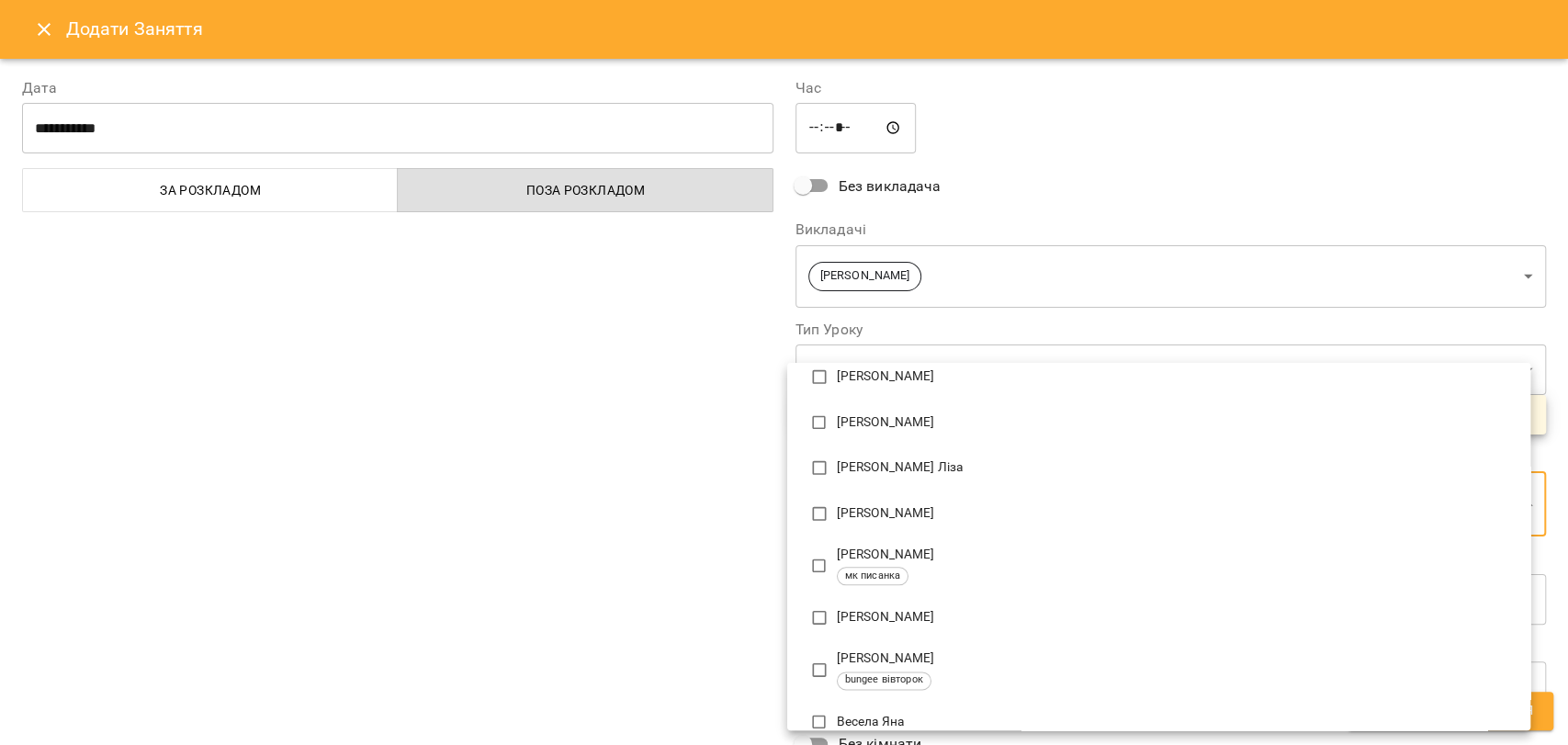
scroll to position [0, 0]
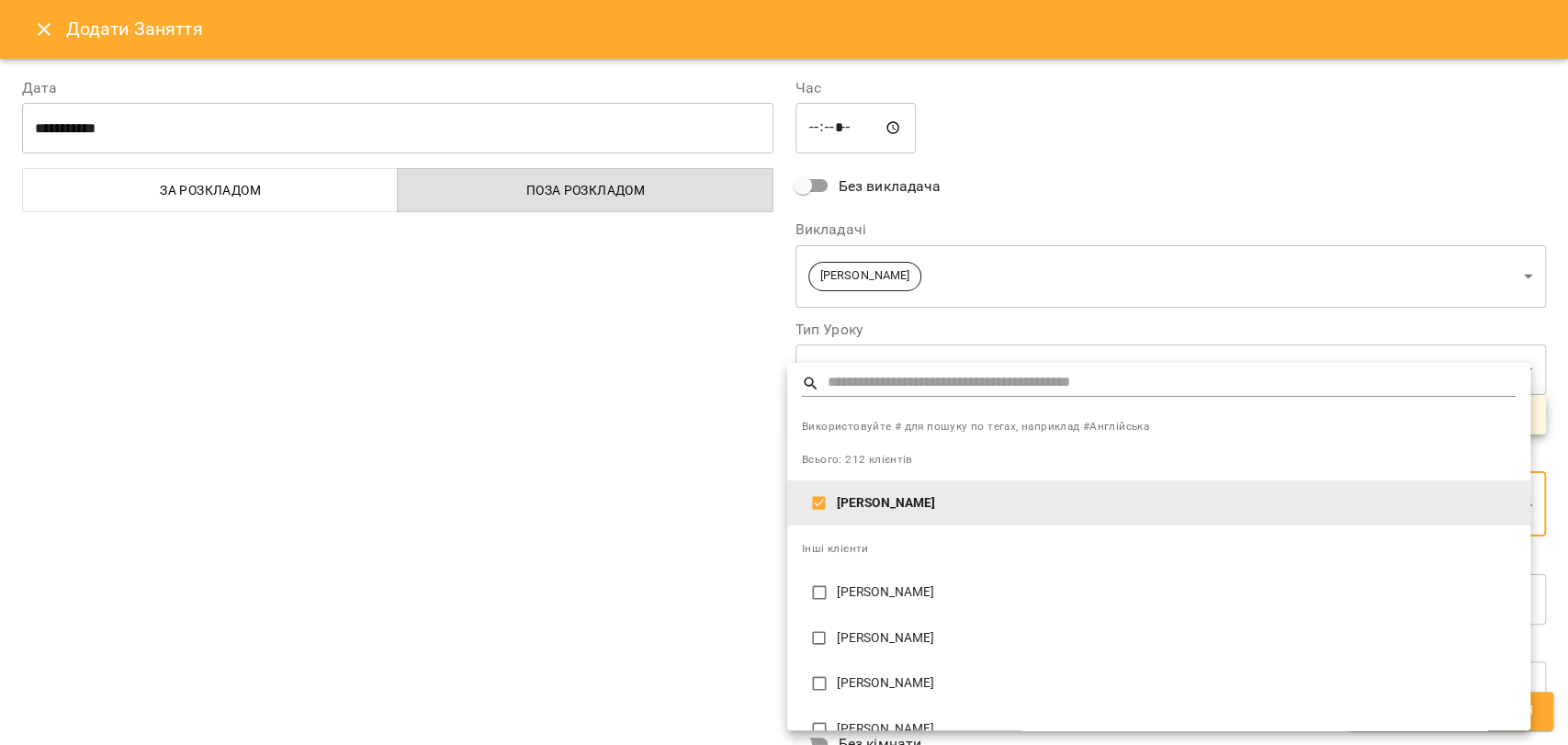
click at [686, 568] on div at bounding box center [784, 372] width 1568 height 745
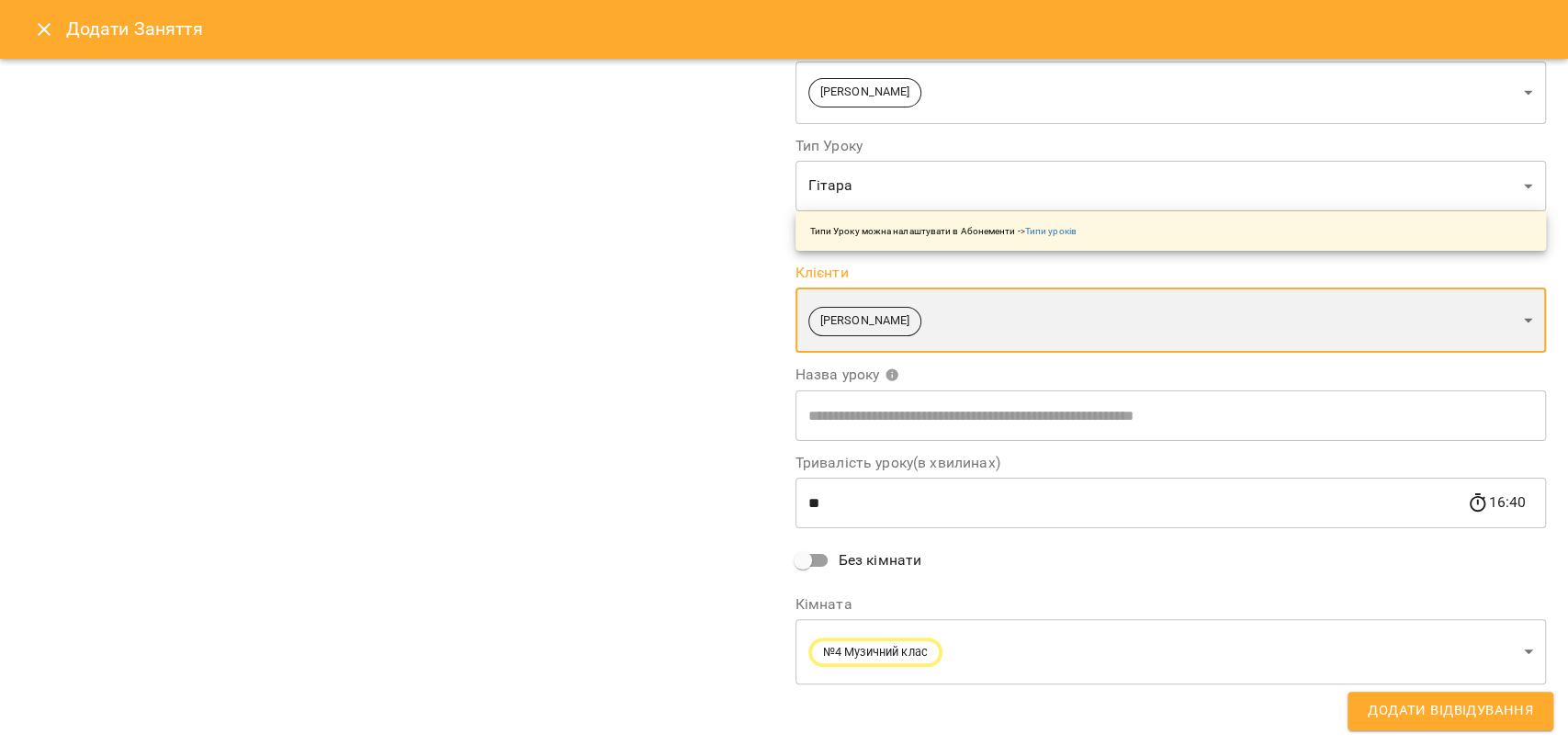
scroll to position [185, 0]
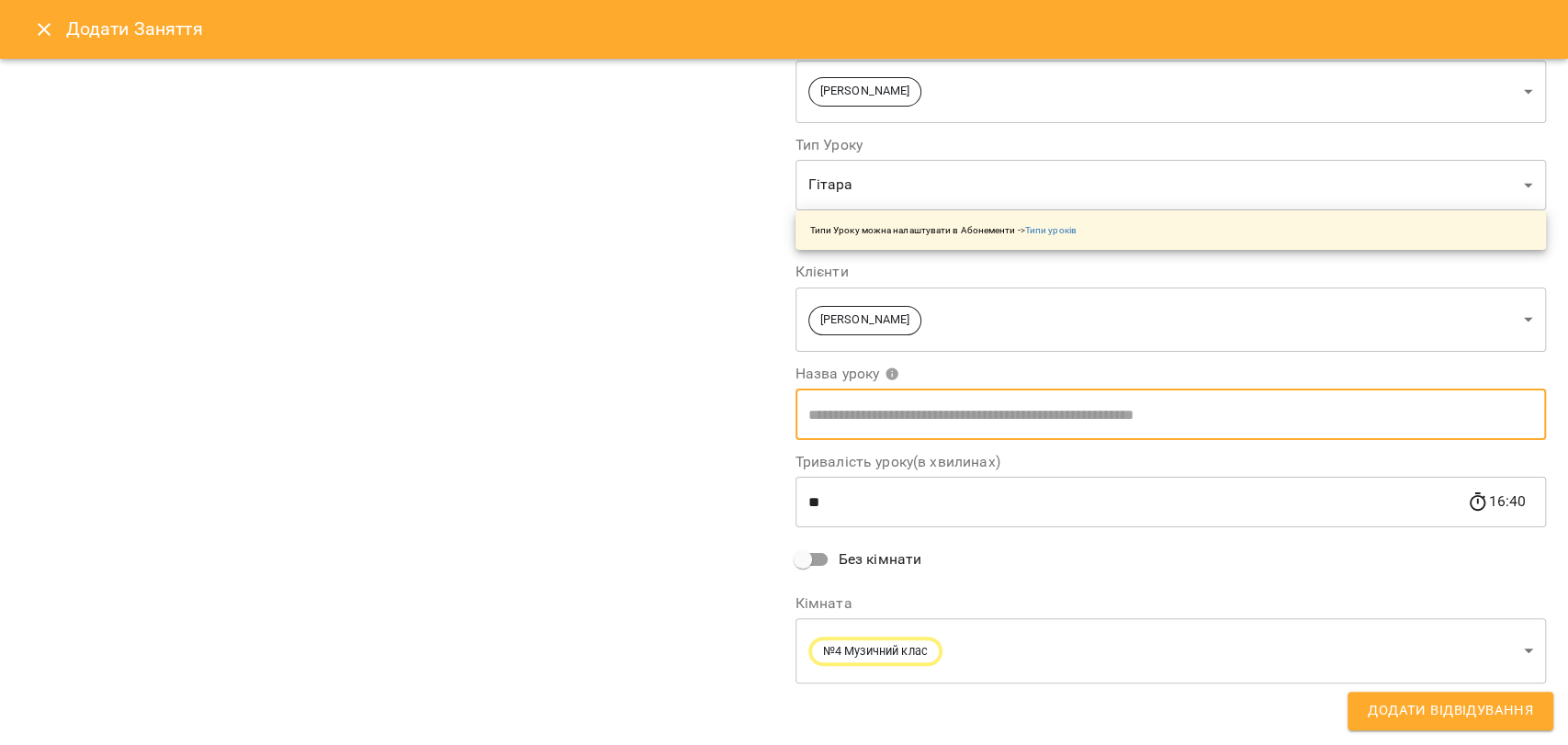
click at [875, 407] on input "text" at bounding box center [1171, 414] width 752 height 52
type input "*"
type input "******"
click at [1416, 727] on button "Додати Відвідування" at bounding box center [1451, 711] width 206 height 39
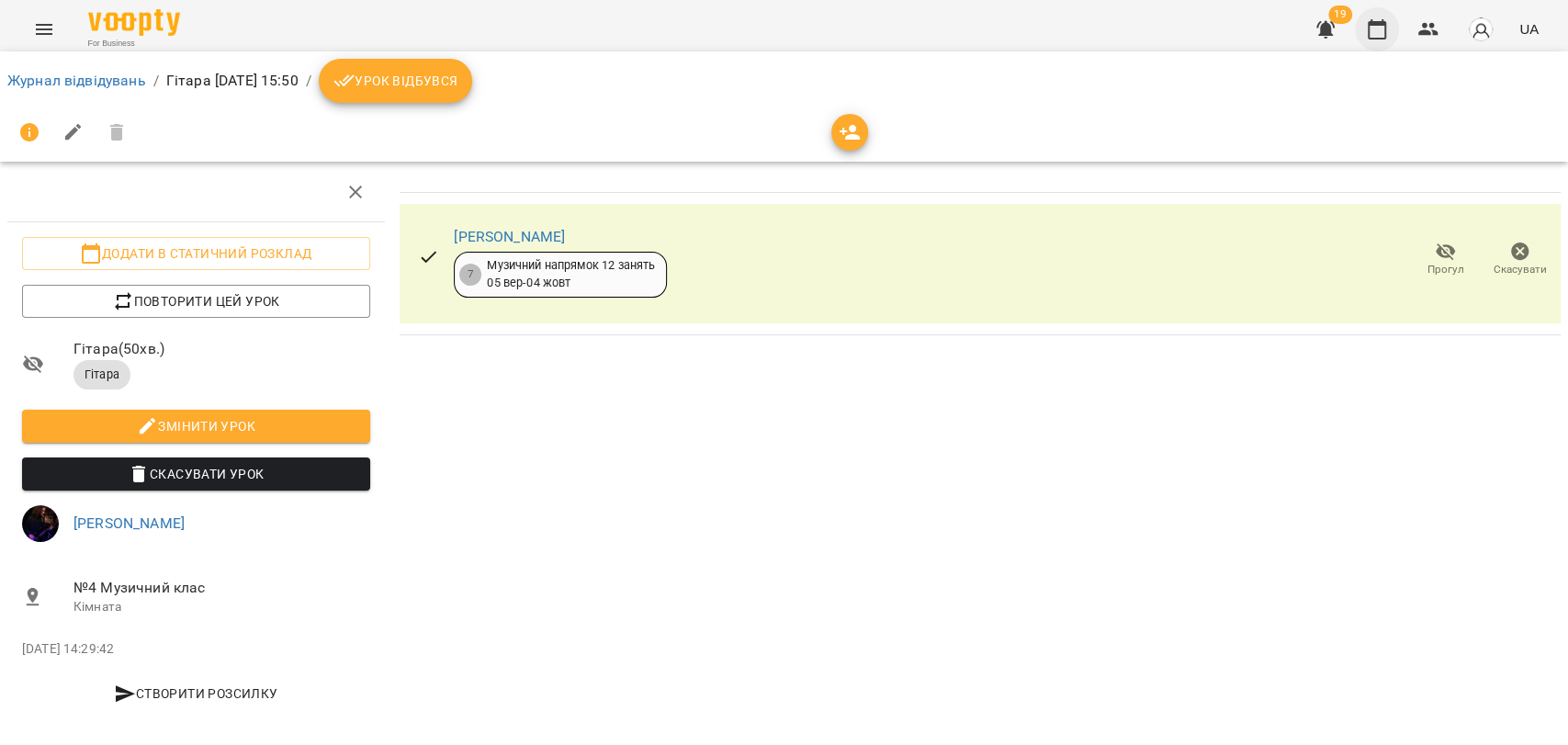
click at [1376, 19] on icon "button" at bounding box center [1378, 29] width 22 height 22
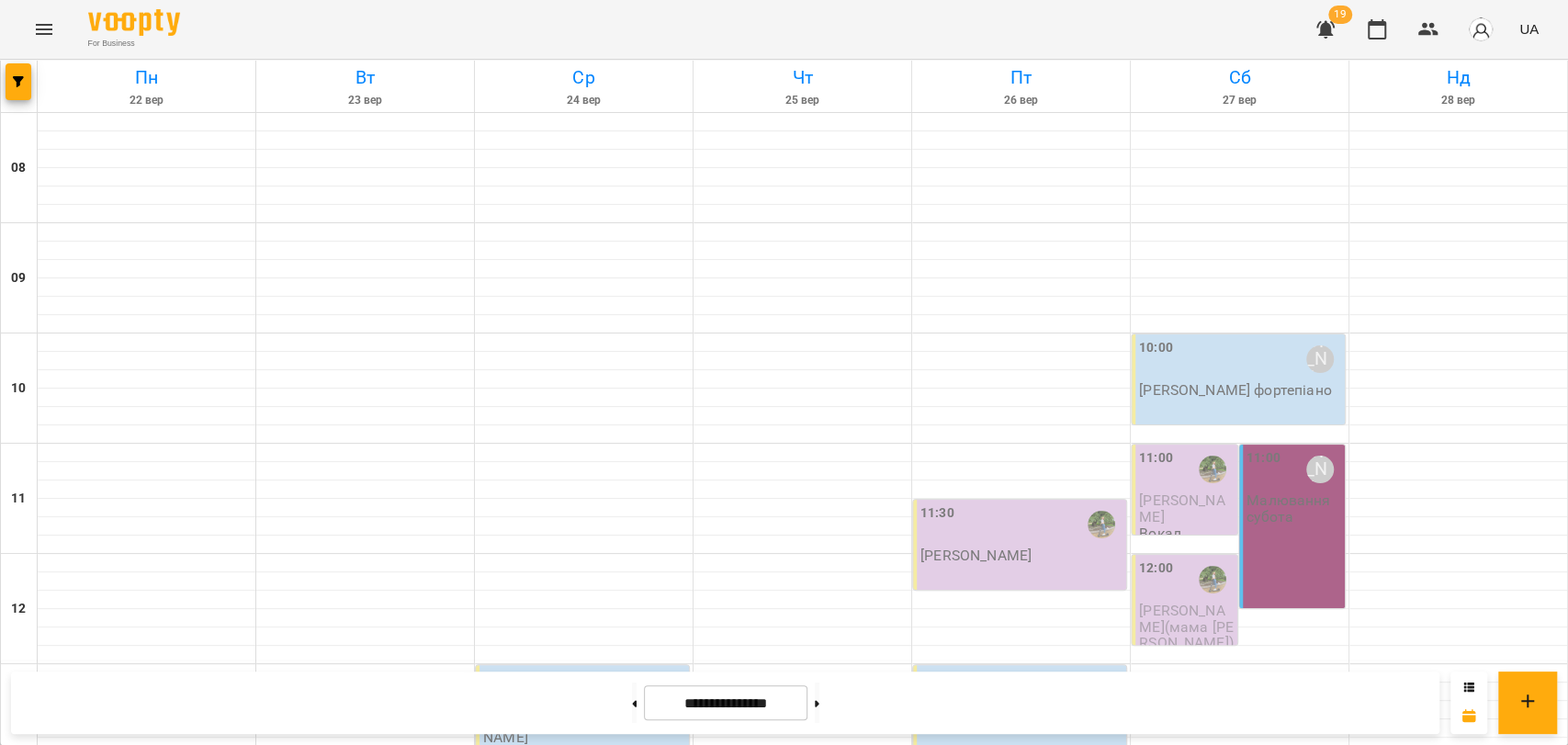
scroll to position [365, 0]
click at [632, 695] on button at bounding box center [634, 703] width 5 height 40
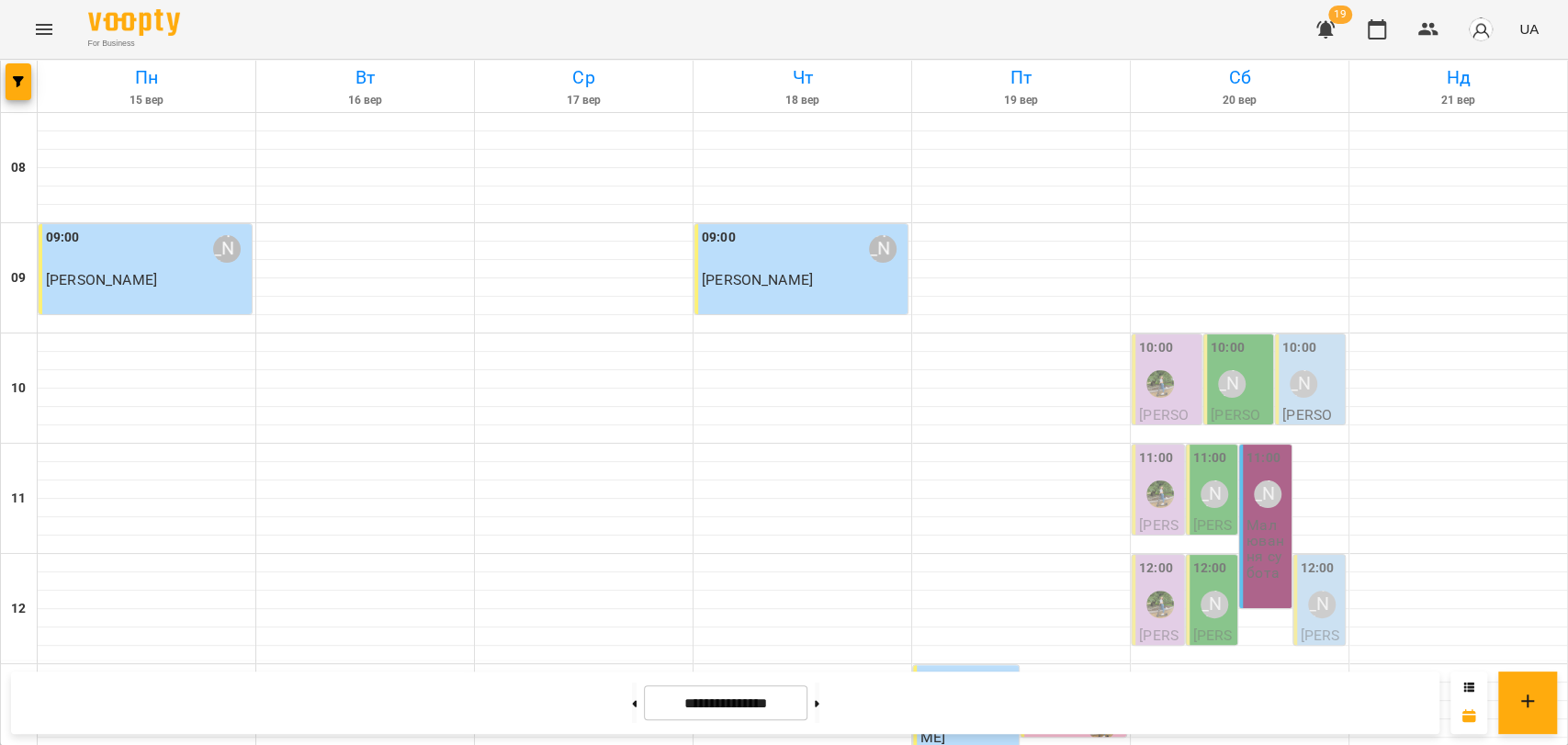
scroll to position [569, 0]
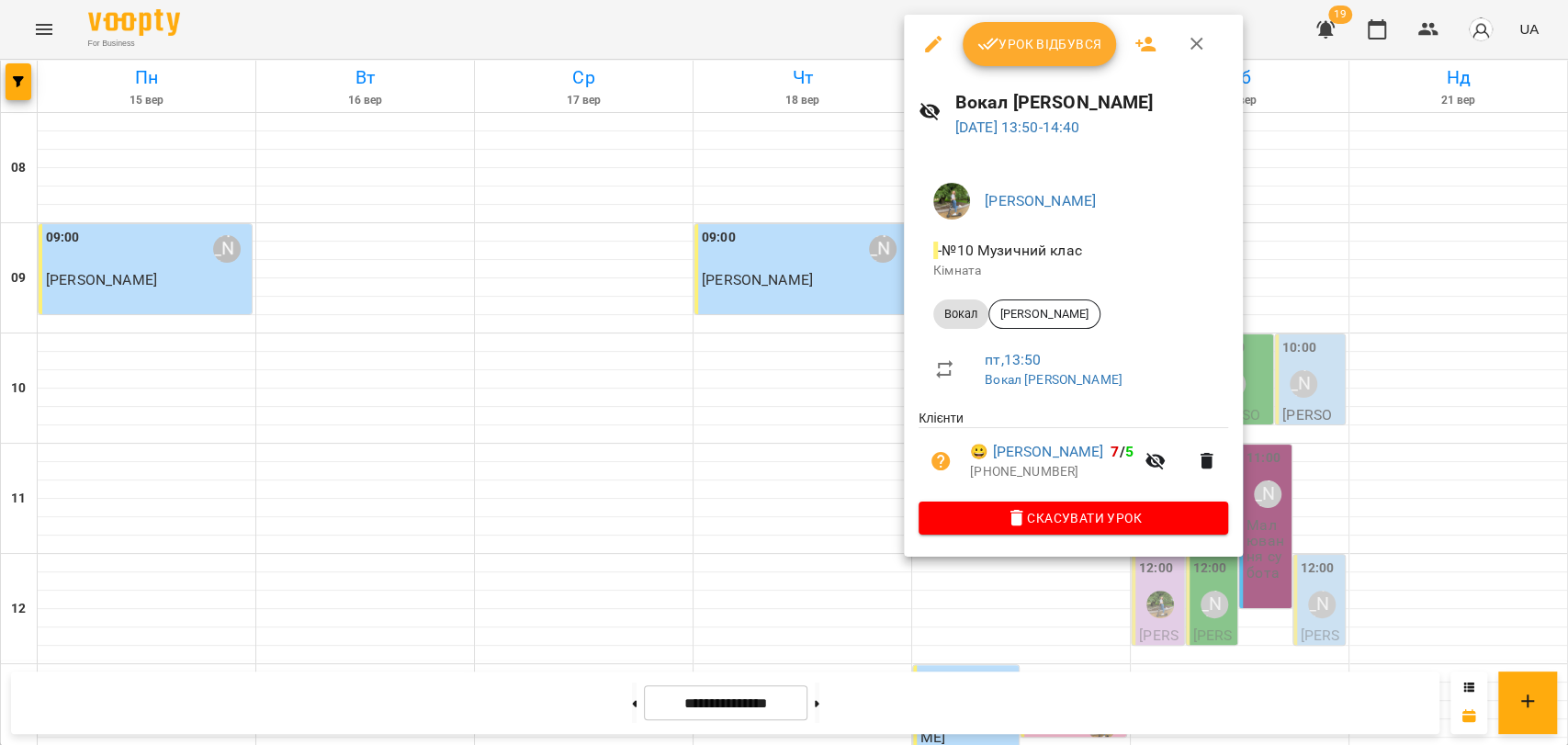
click at [1193, 49] on icon "button" at bounding box center [1197, 44] width 22 height 22
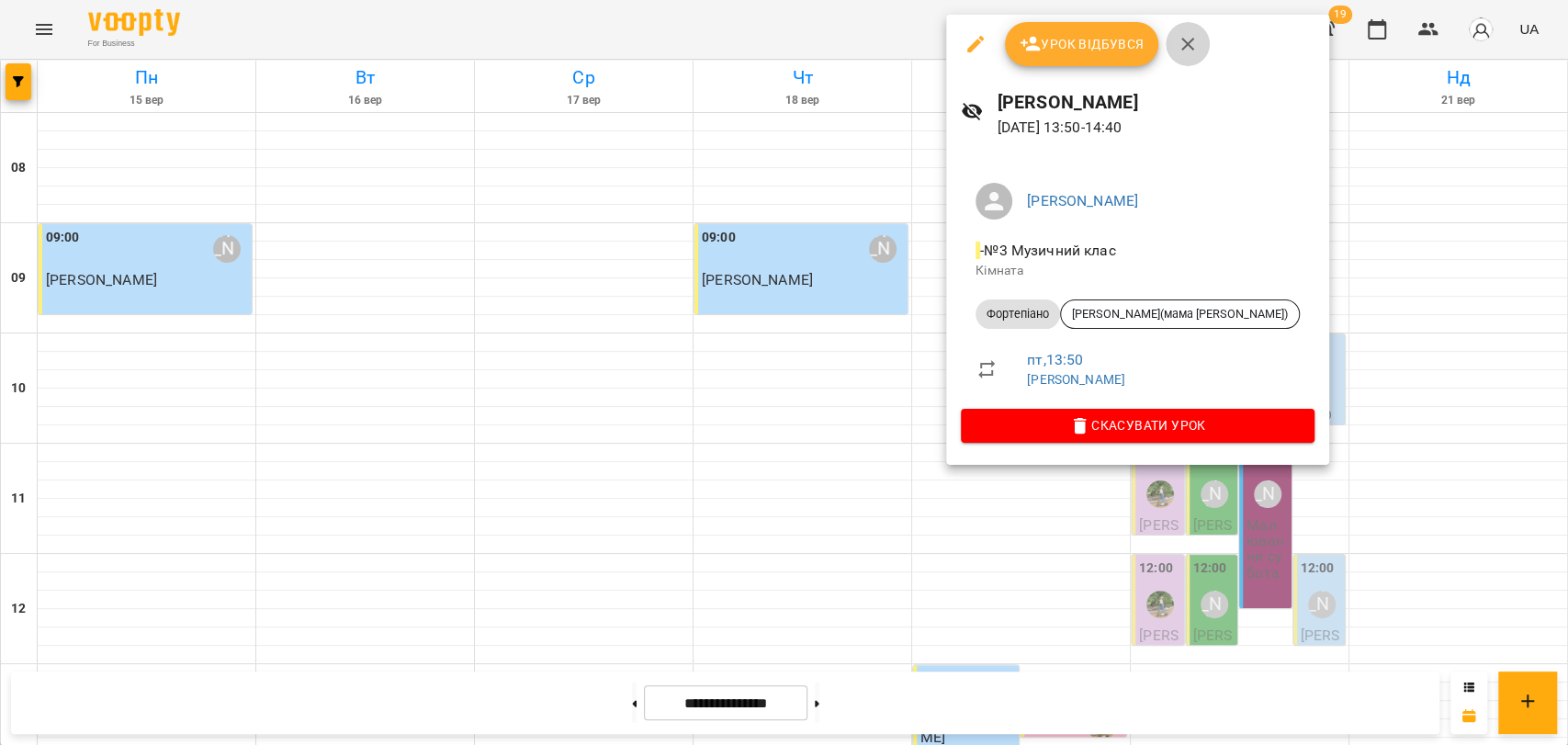
click at [1195, 44] on icon "button" at bounding box center [1188, 44] width 22 height 22
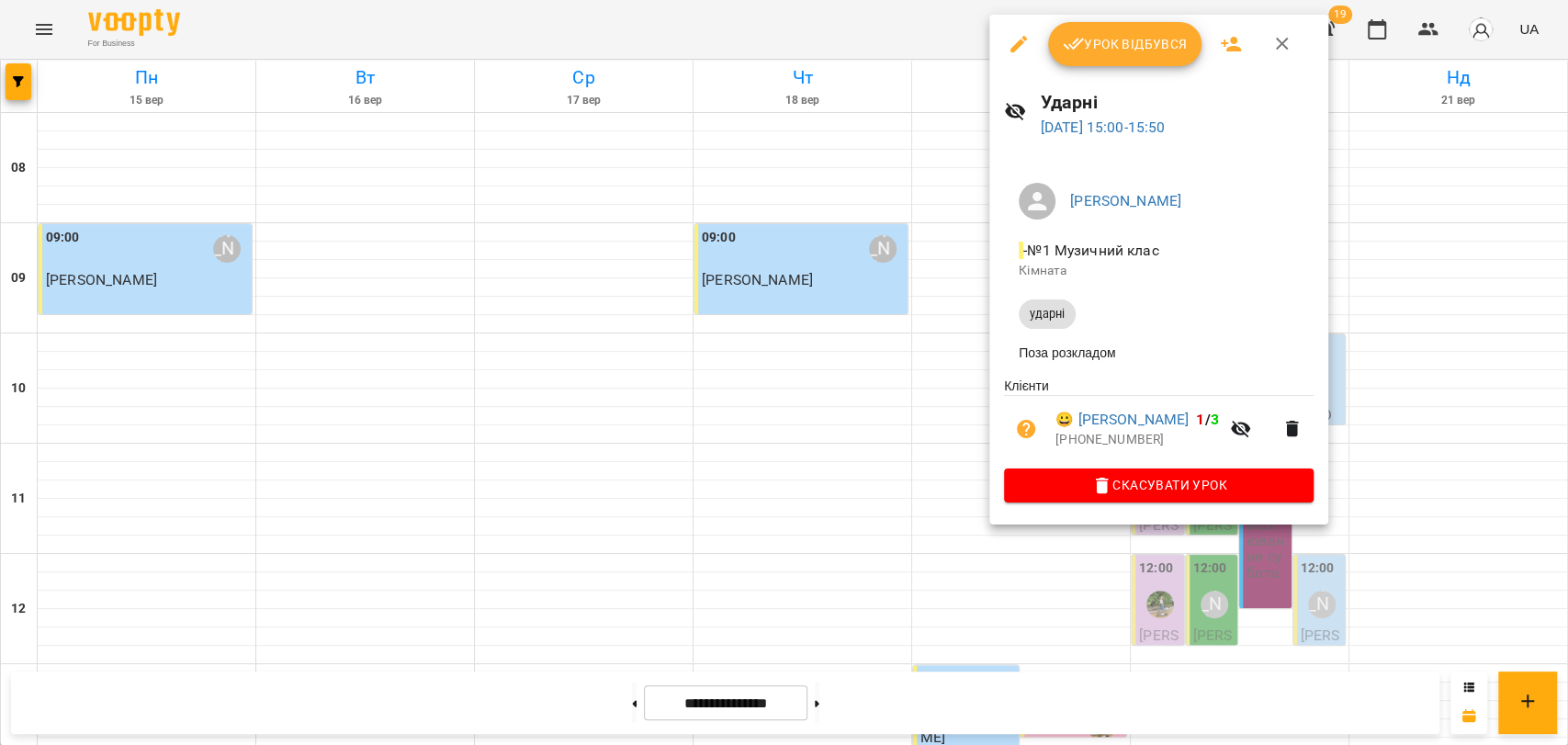
click at [941, 303] on div at bounding box center [784, 372] width 1568 height 745
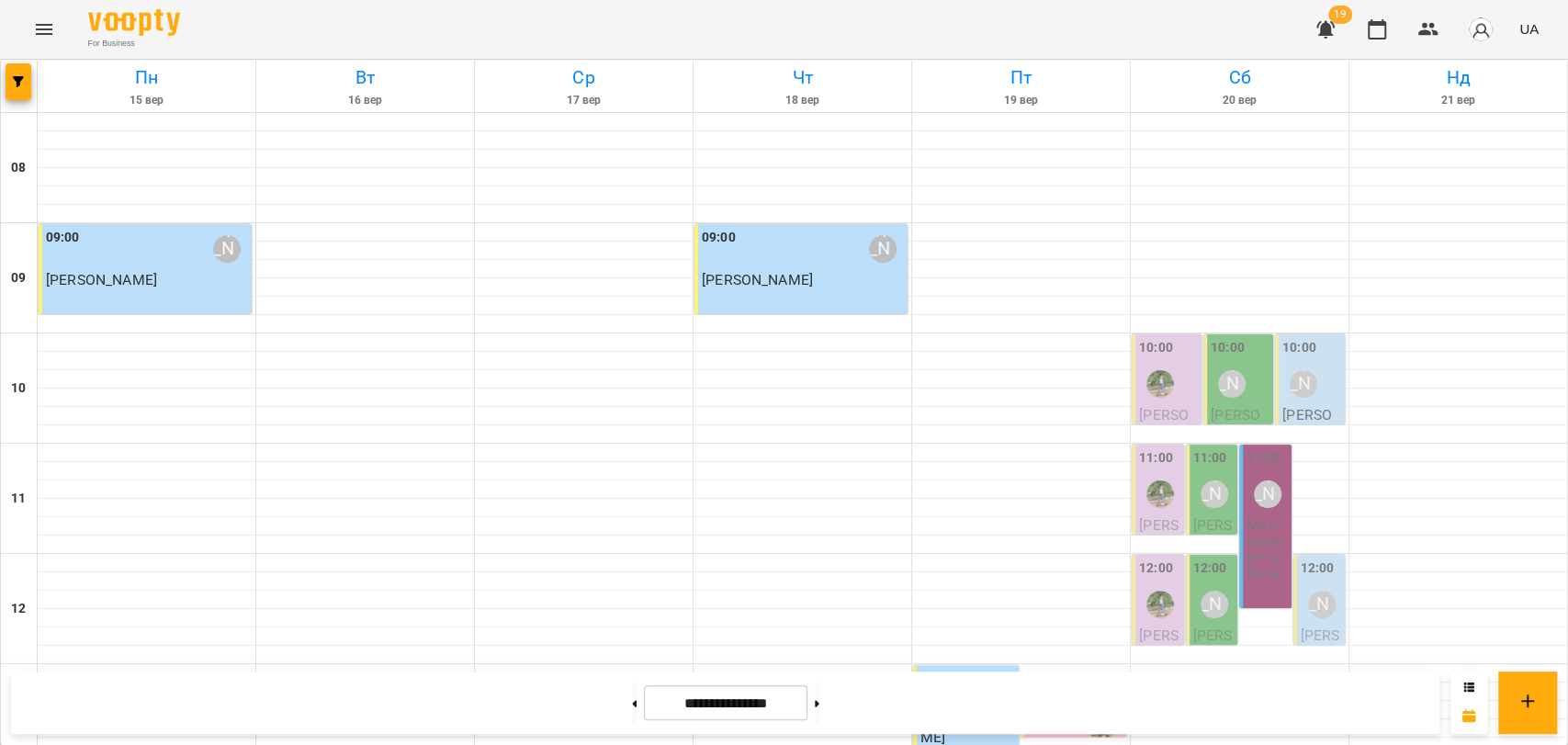
scroll to position [774, 0]
click at [820, 700] on button at bounding box center [817, 703] width 5 height 40
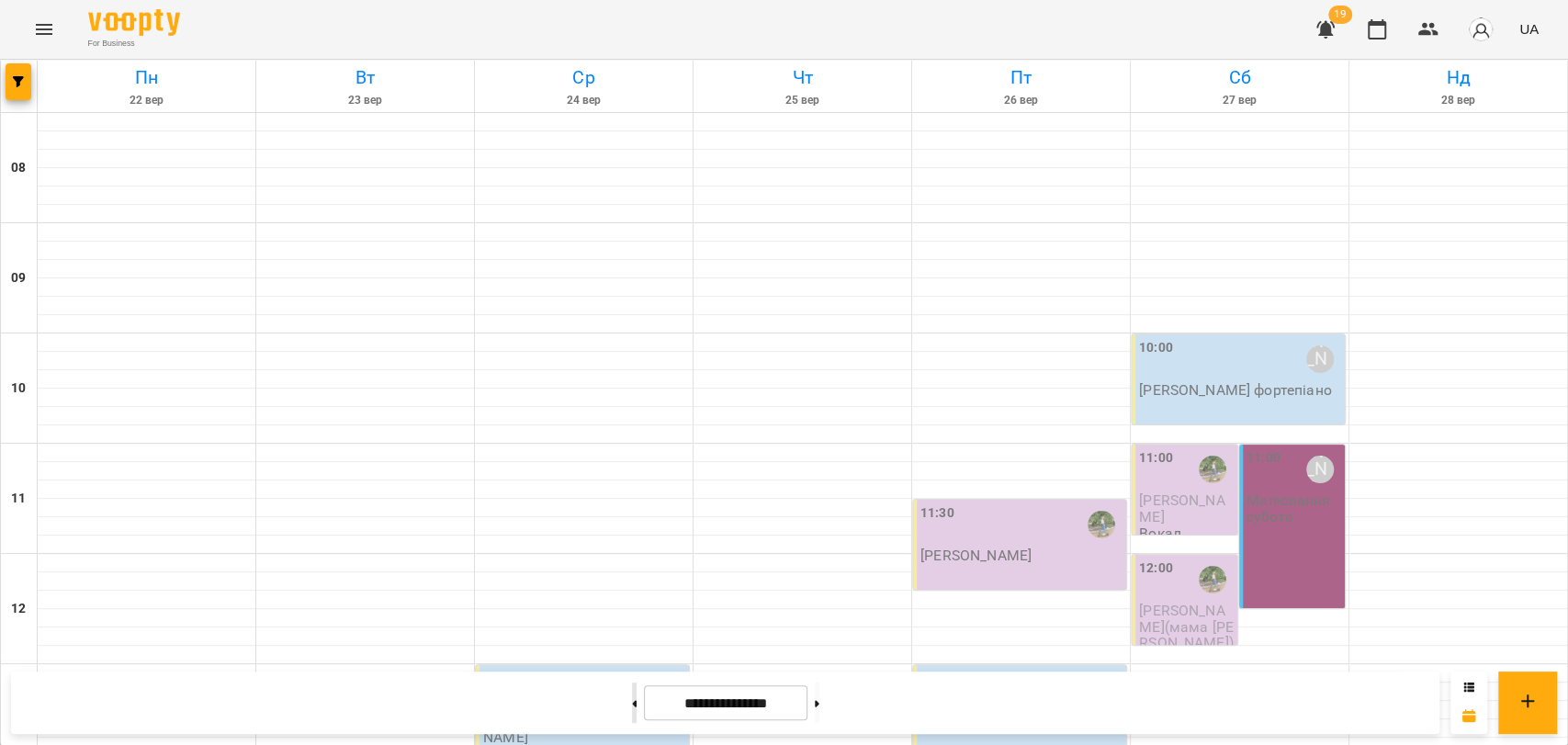
click at [632, 700] on icon at bounding box center [634, 703] width 5 height 6
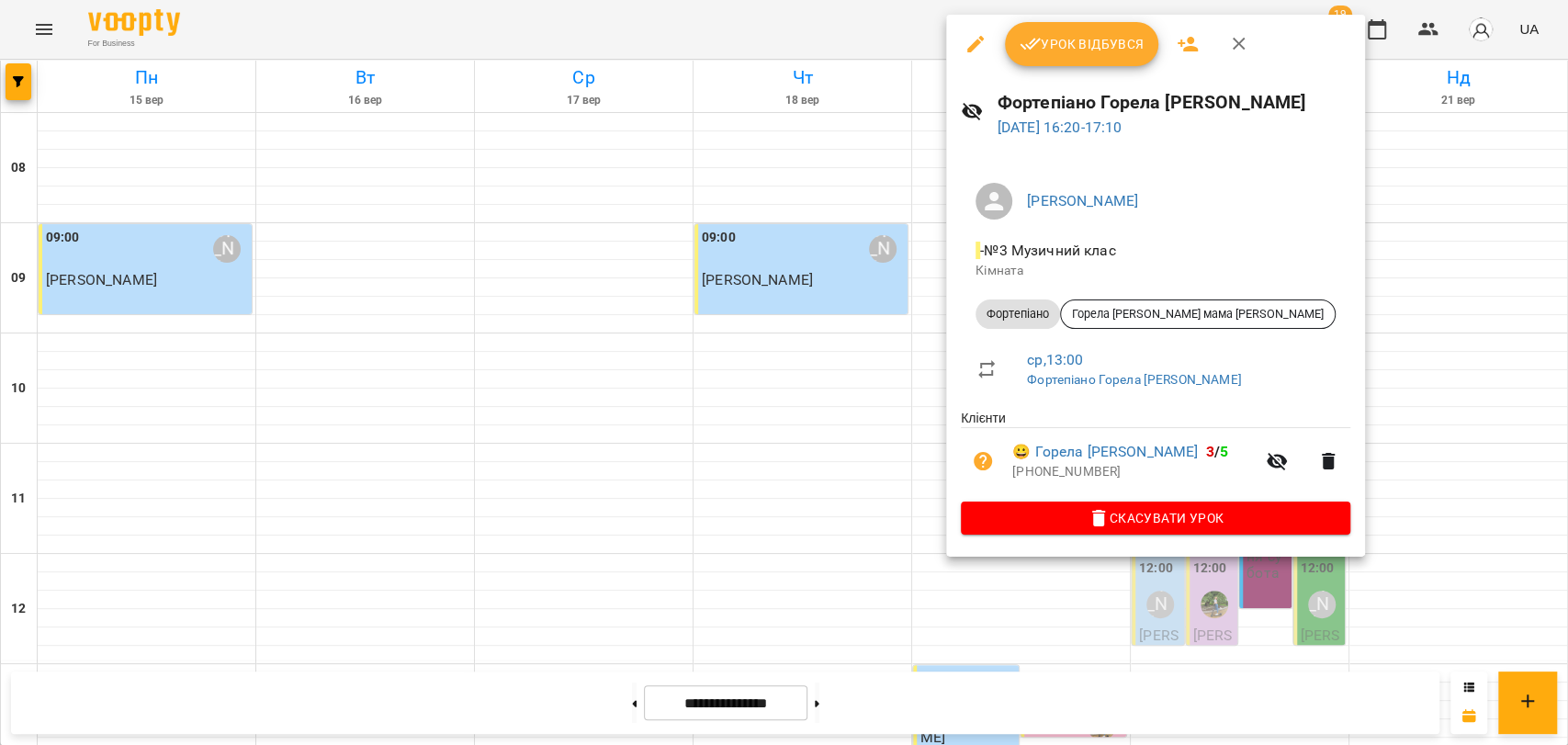
click at [935, 244] on div at bounding box center [784, 372] width 1568 height 745
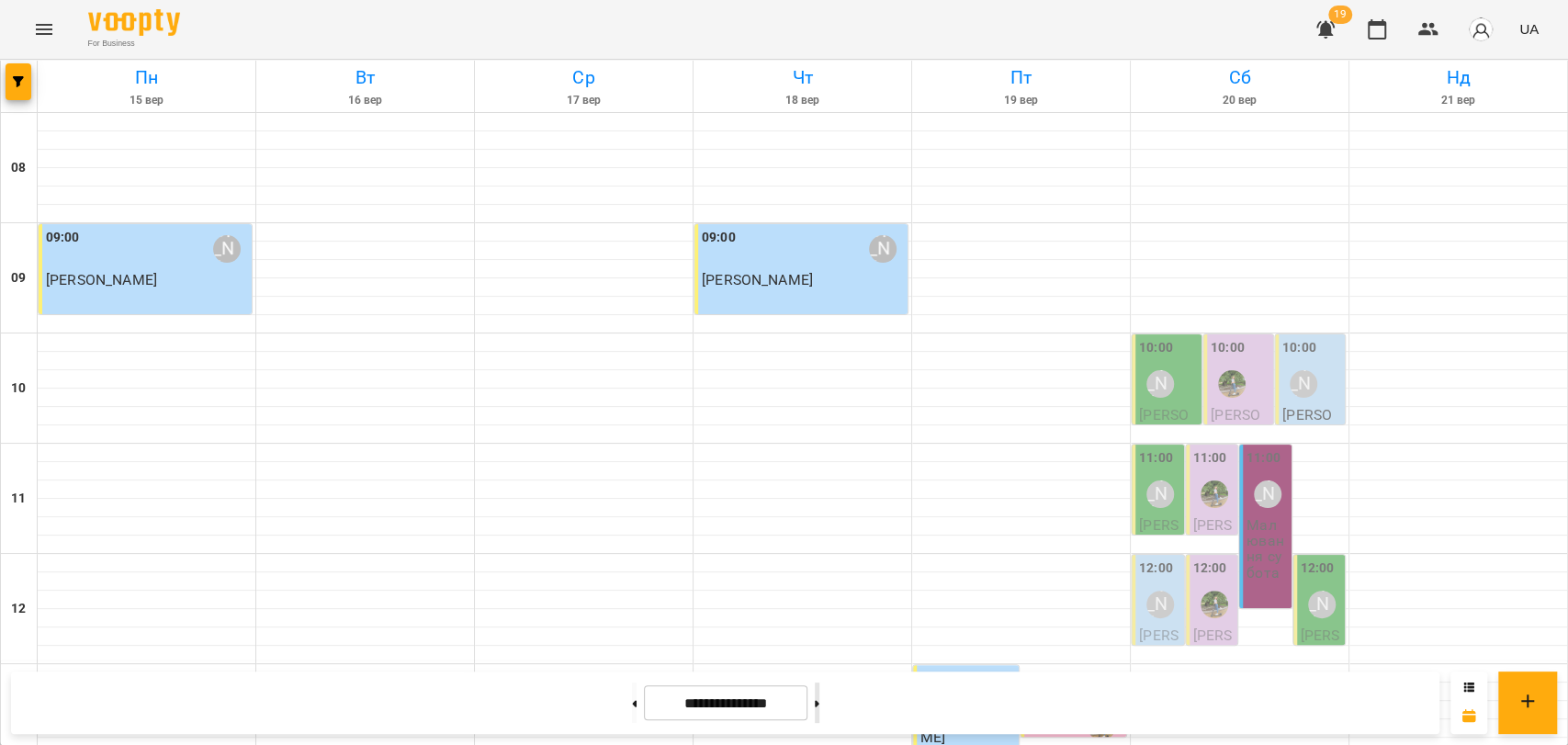
click at [820, 694] on button at bounding box center [817, 703] width 5 height 40
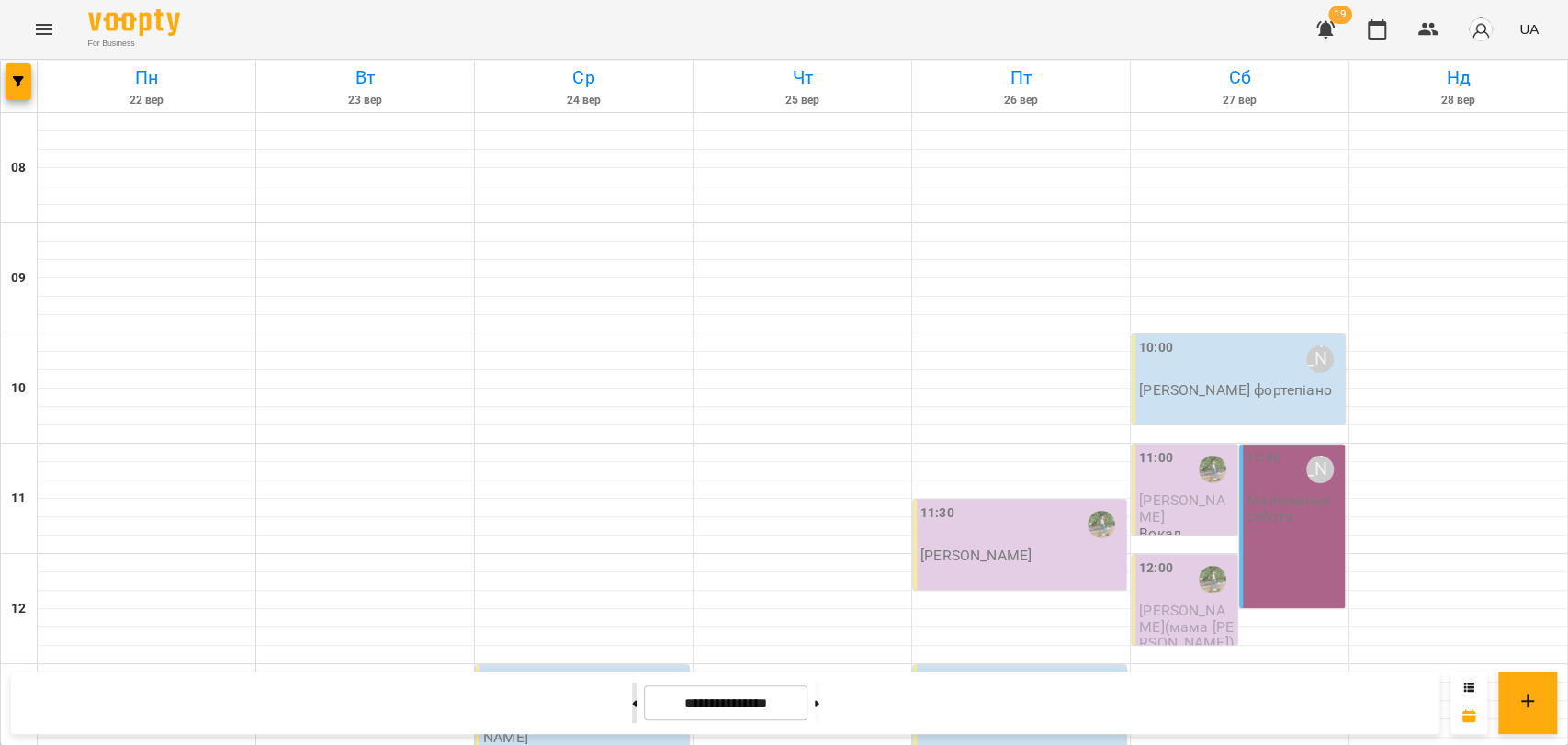
click at [632, 693] on button at bounding box center [634, 703] width 5 height 40
type input "**********"
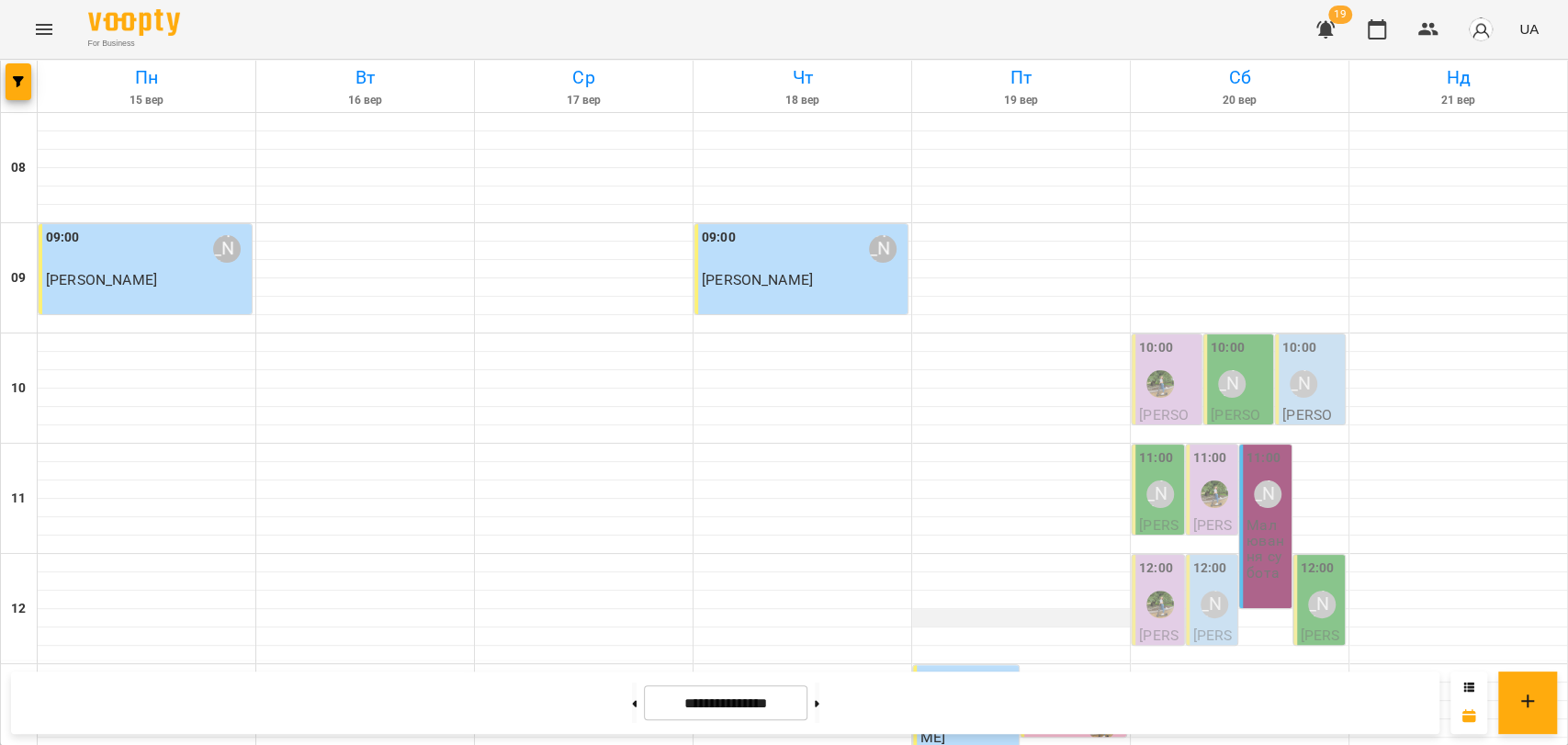
scroll to position [569, 0]
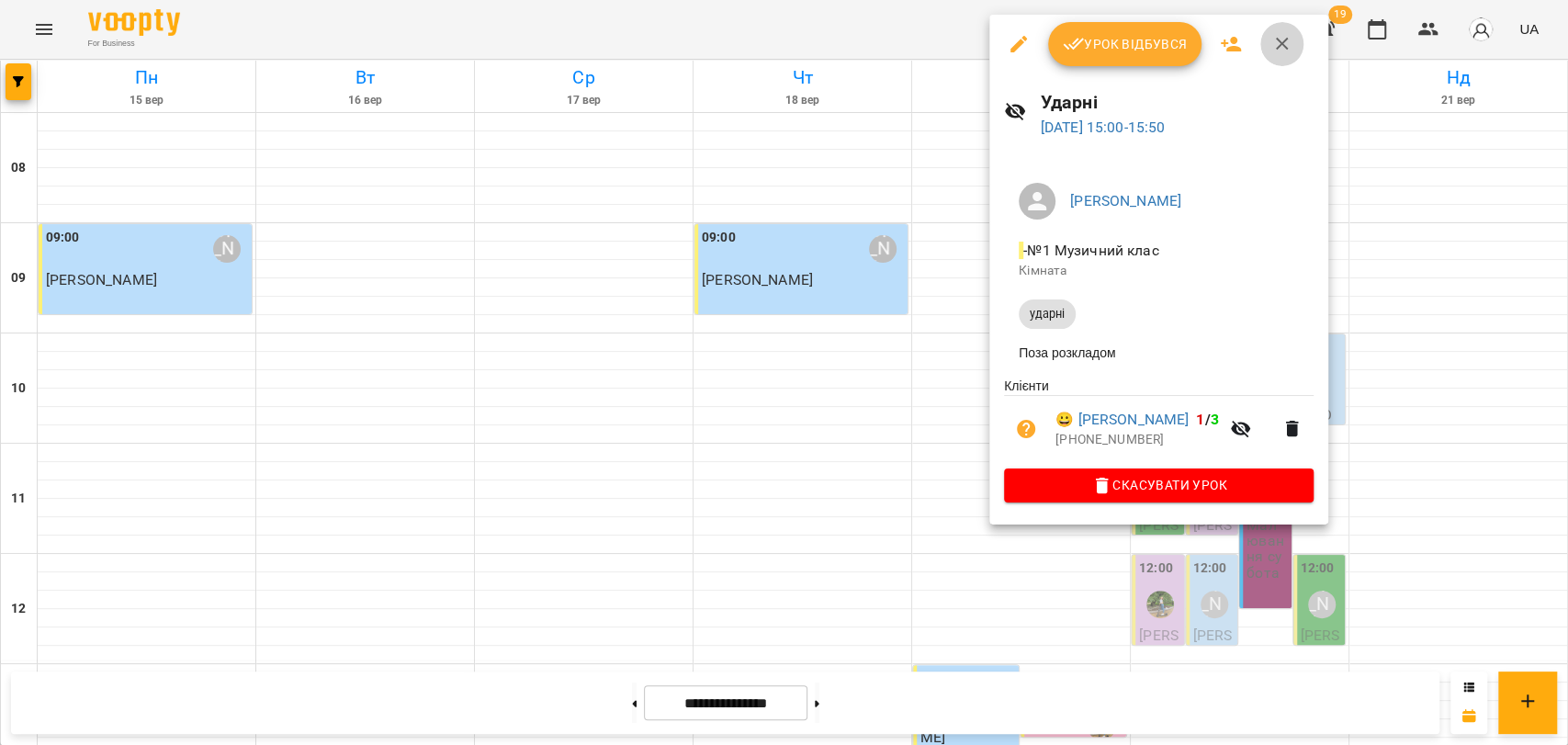
click at [1274, 53] on icon "button" at bounding box center [1283, 44] width 22 height 22
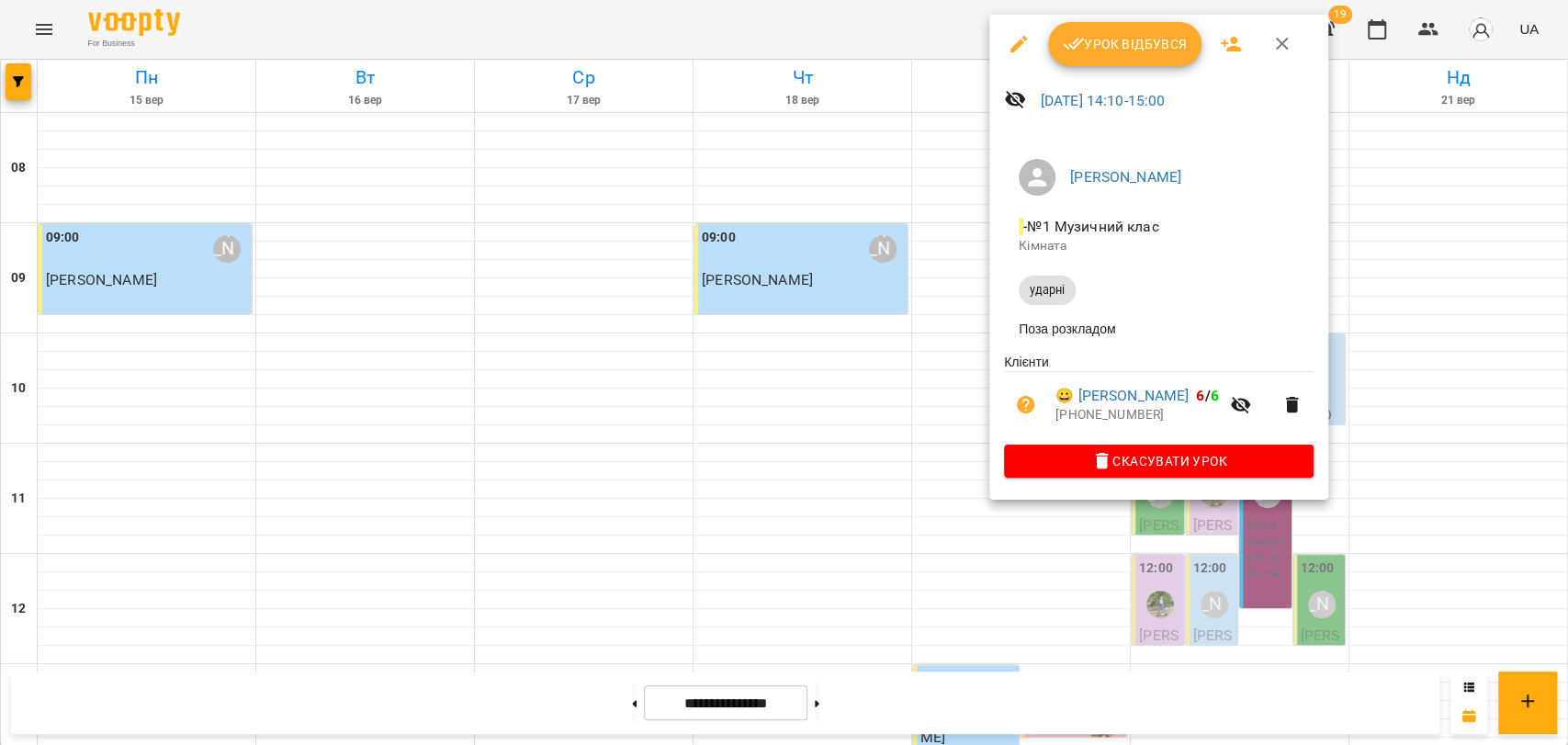
click at [1279, 44] on icon "button" at bounding box center [1283, 44] width 13 height 13
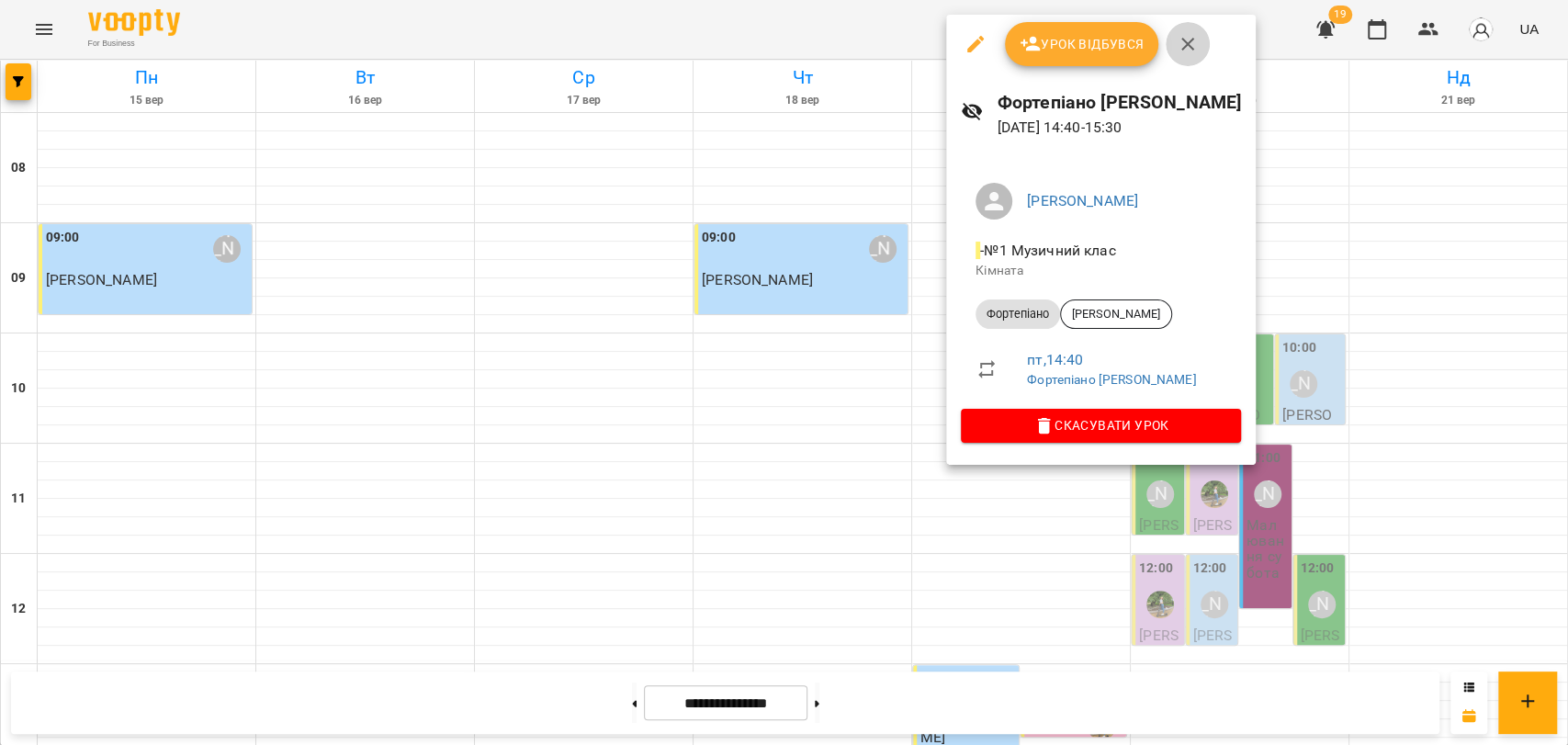
click at [1196, 46] on icon "button" at bounding box center [1188, 44] width 22 height 22
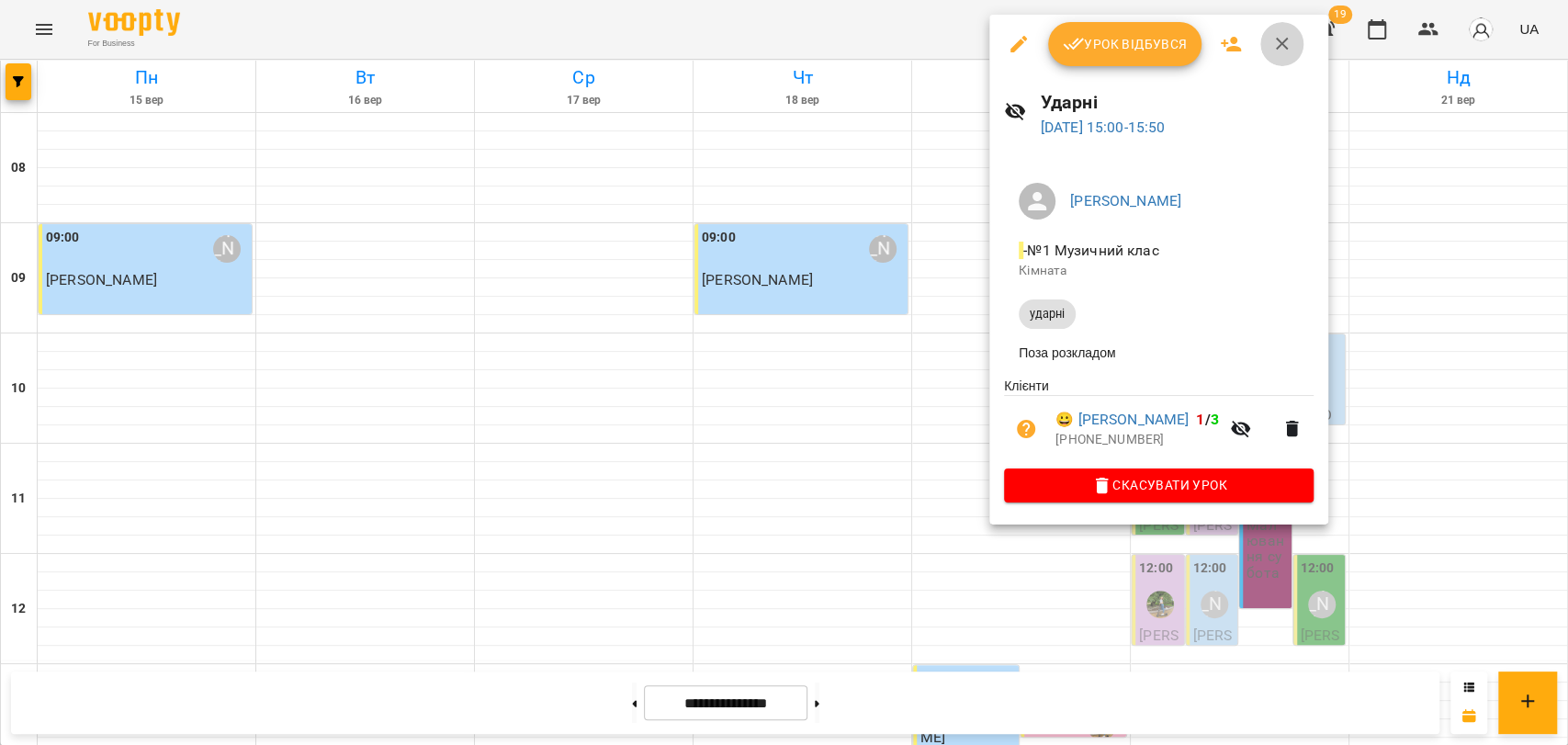
click at [1285, 53] on icon "button" at bounding box center [1283, 44] width 22 height 22
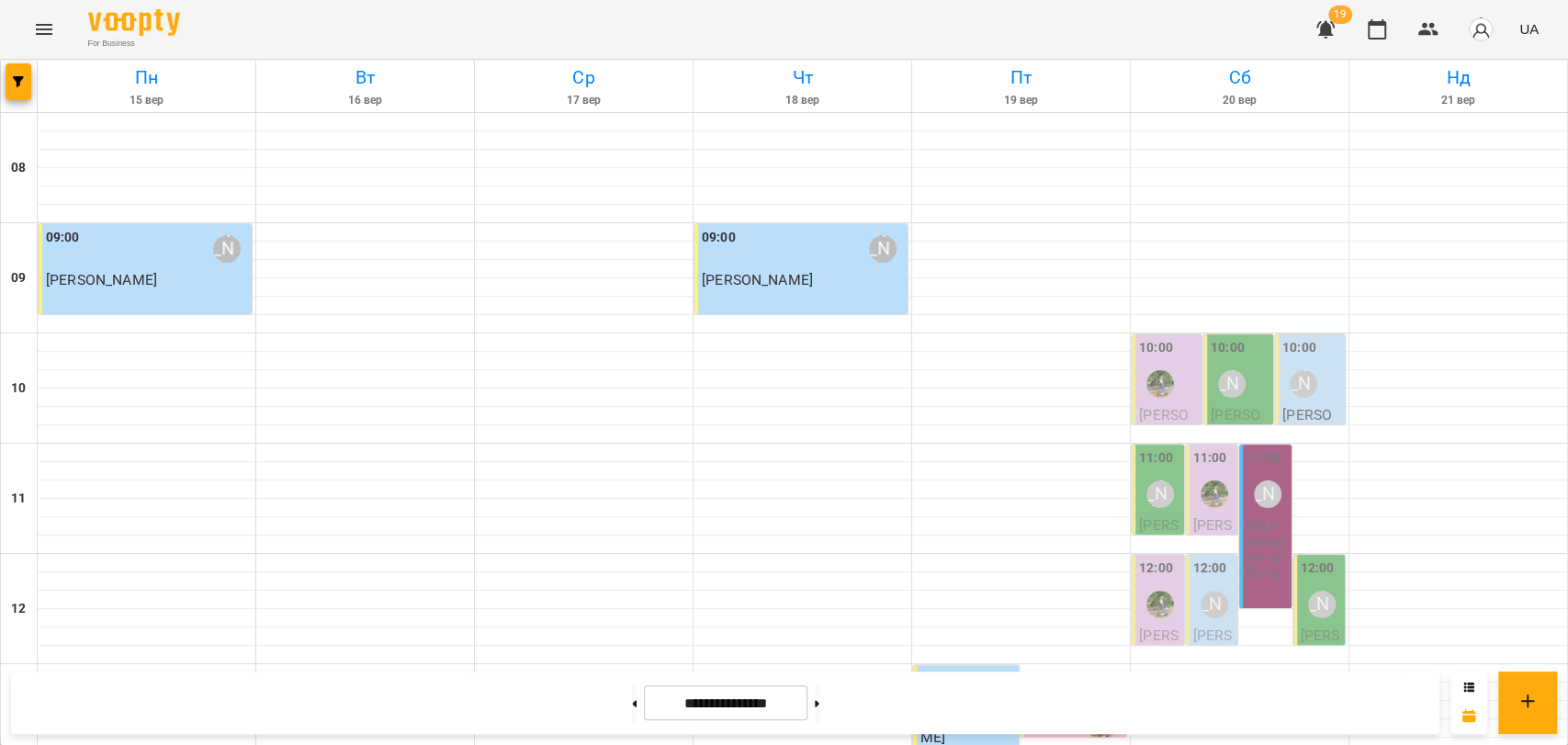
scroll to position [365, 0]
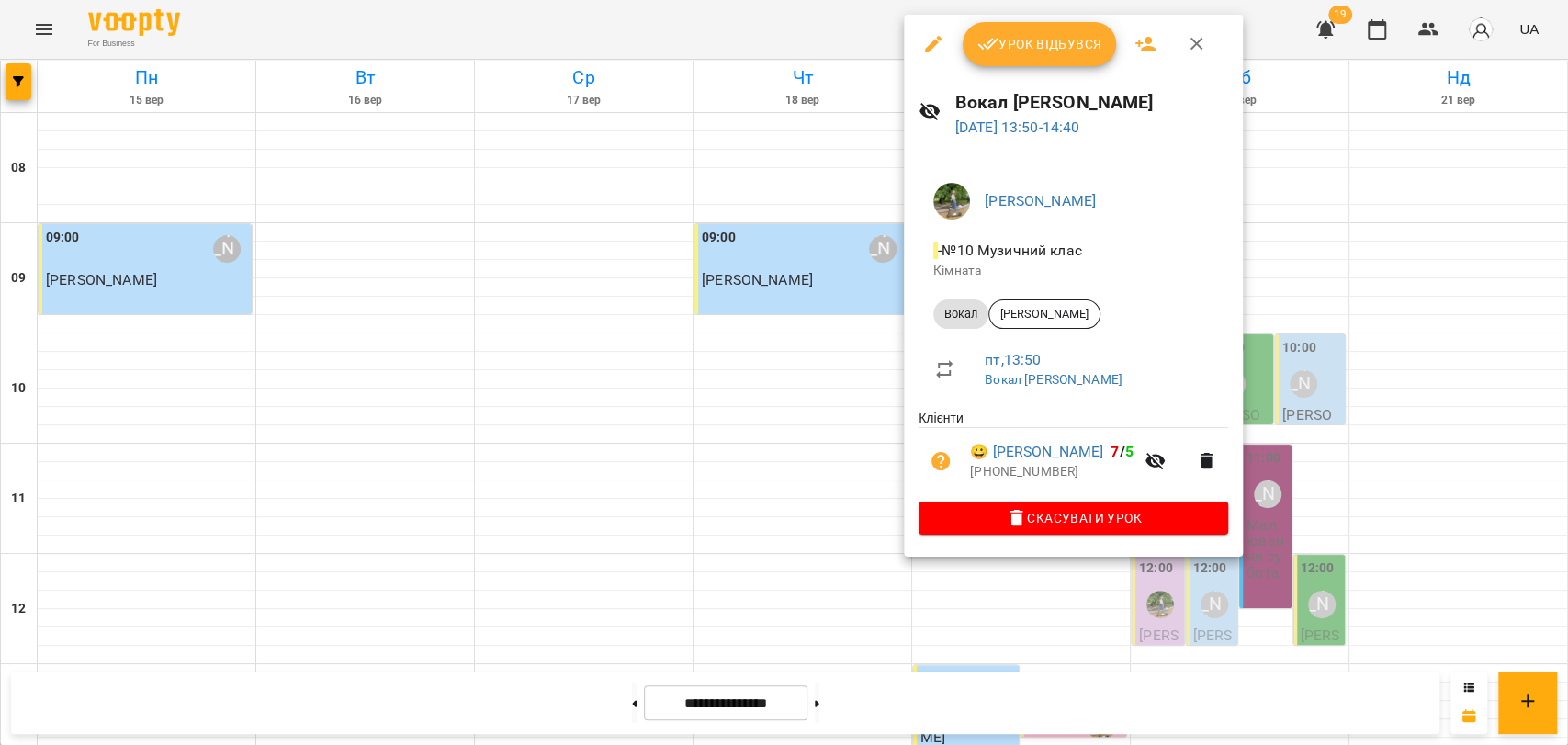
click at [1062, 51] on span "Урок відбувся" at bounding box center [1040, 44] width 125 height 22
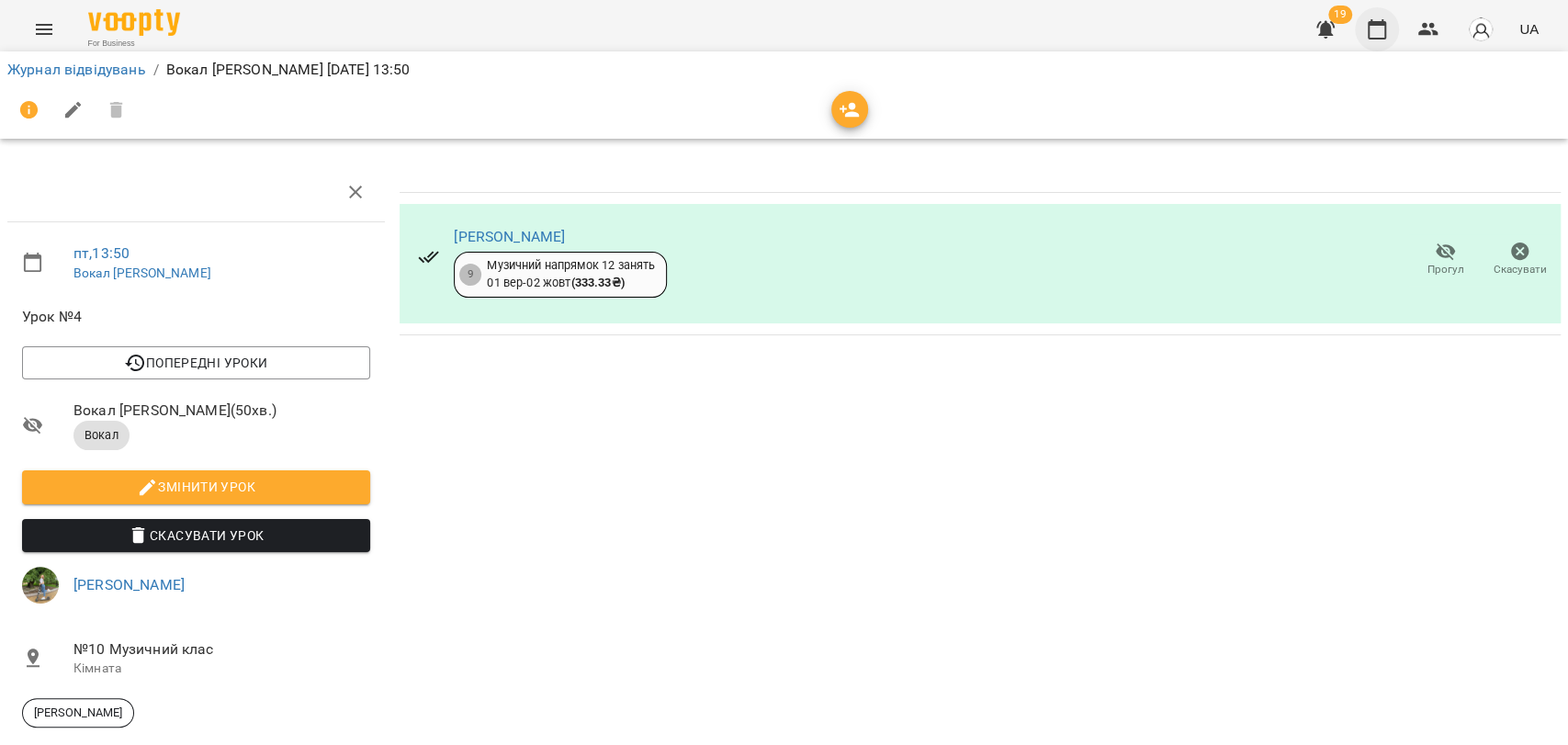
click at [1376, 36] on icon "button" at bounding box center [1378, 29] width 22 height 22
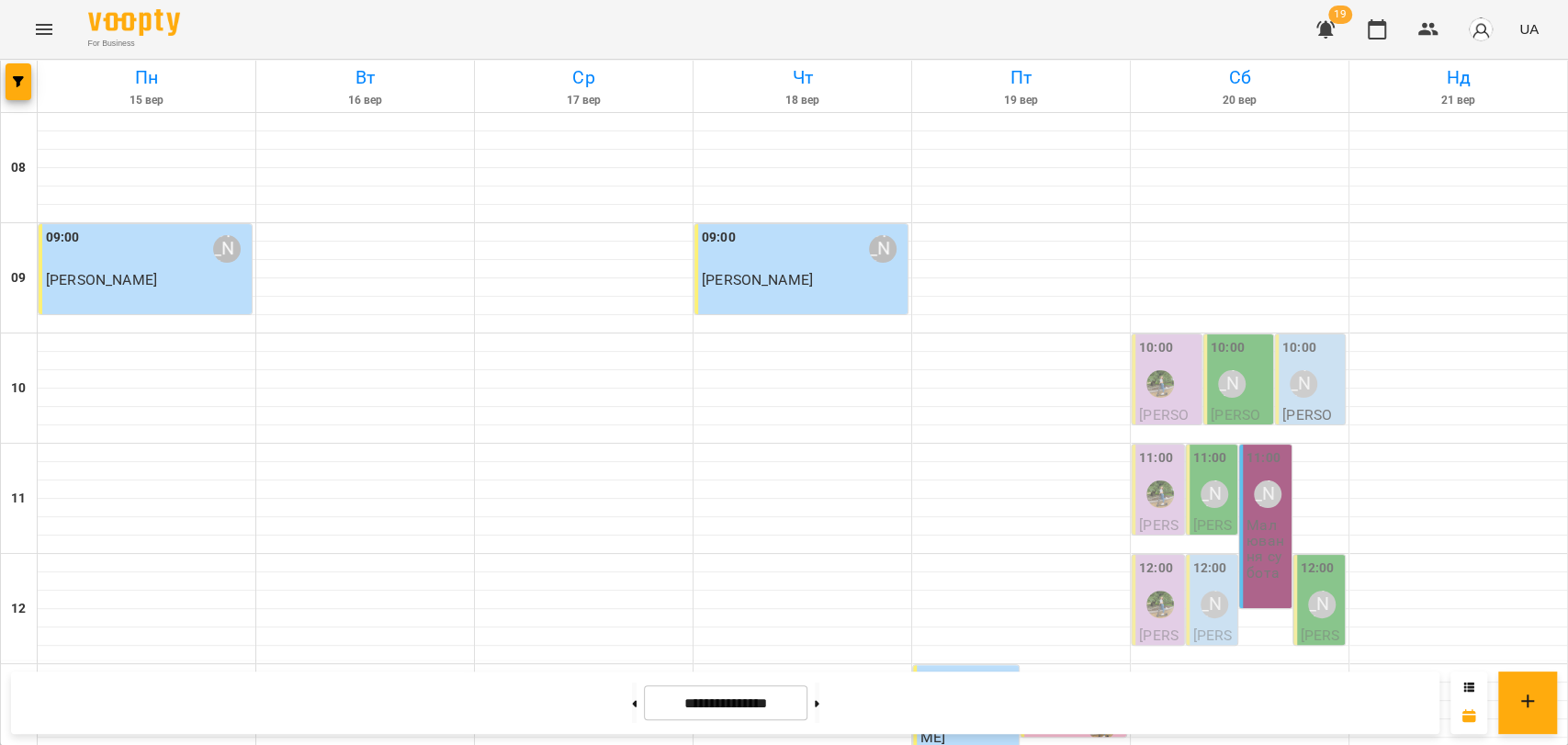
scroll to position [612, 0]
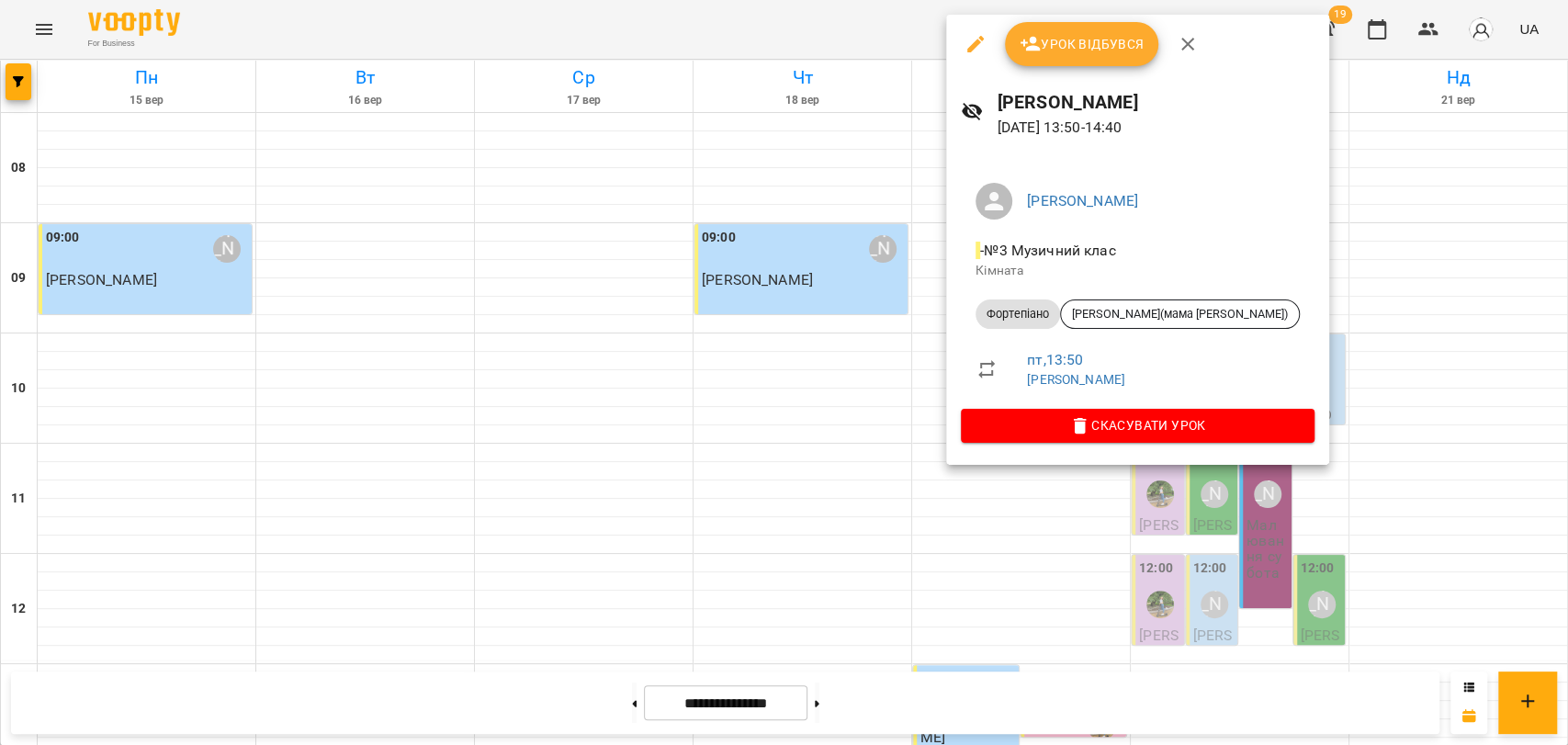
click at [1097, 71] on div "Урок відбувся" at bounding box center [1137, 44] width 383 height 59
click at [1103, 52] on span "Урок відбувся" at bounding box center [1082, 44] width 125 height 22
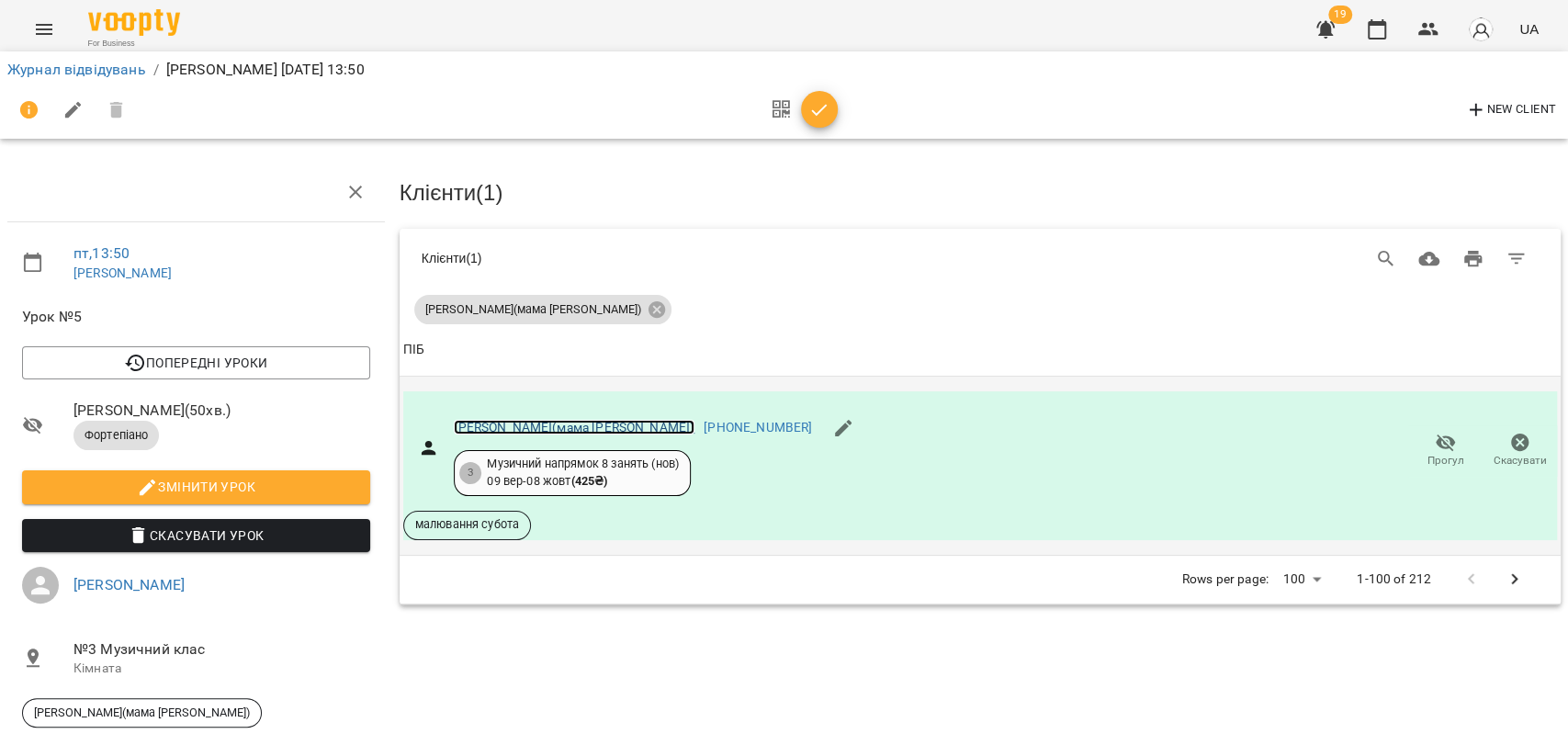
click at [551, 429] on link "[PERSON_NAME](мама [PERSON_NAME])" at bounding box center [574, 427] width 241 height 15
click at [1379, 34] on icon "button" at bounding box center [1378, 29] width 22 height 22
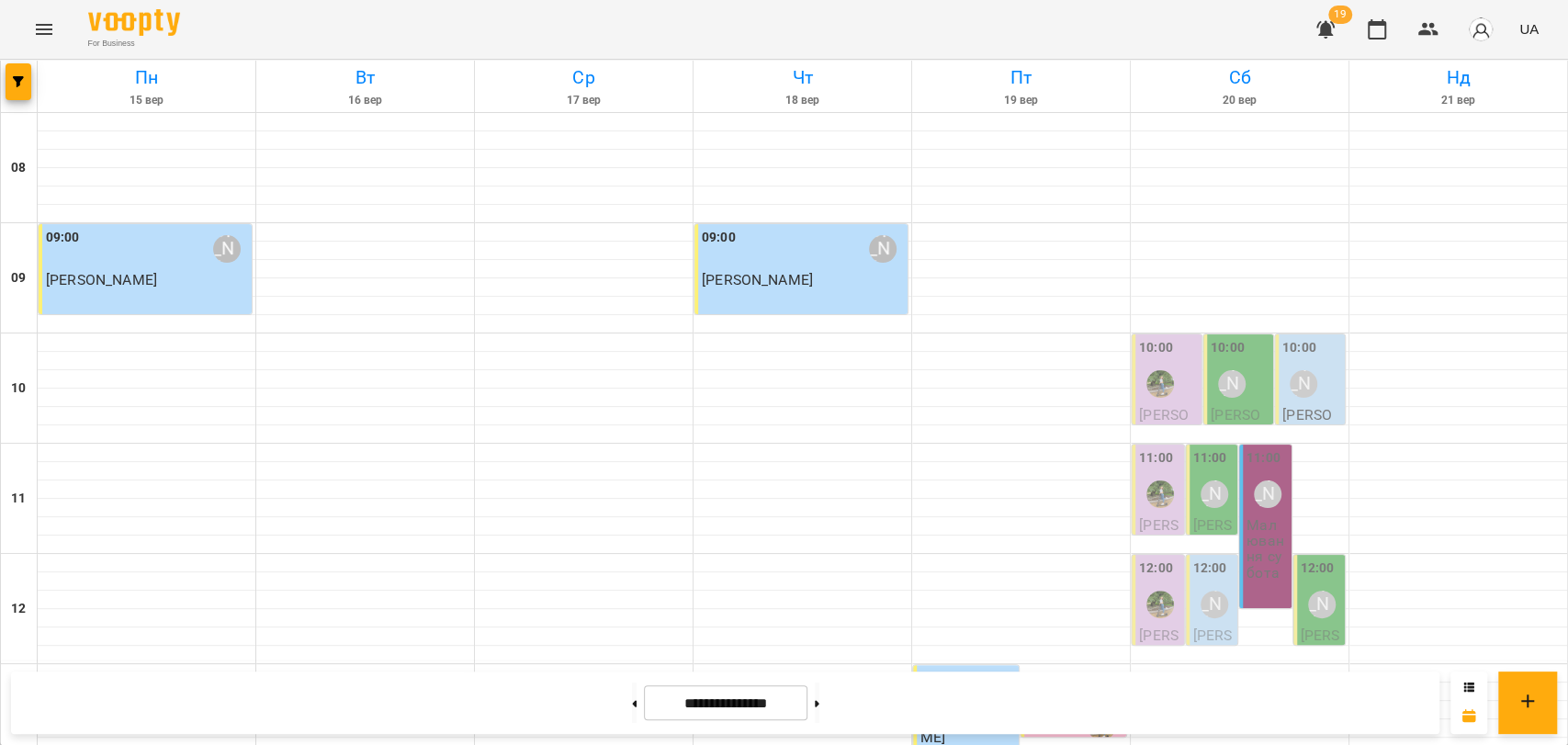
scroll to position [510, 0]
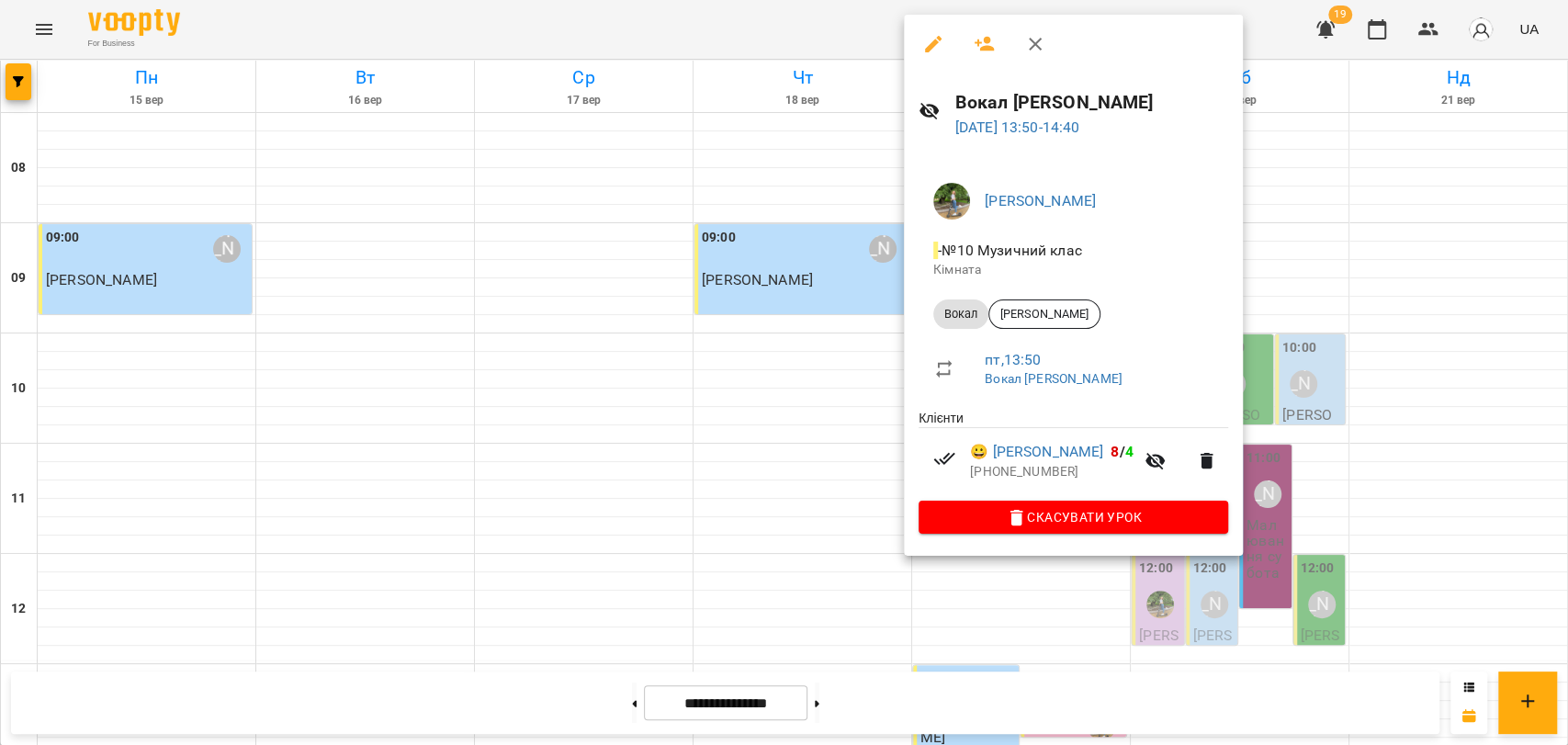
click at [1038, 48] on icon "button" at bounding box center [1035, 44] width 13 height 13
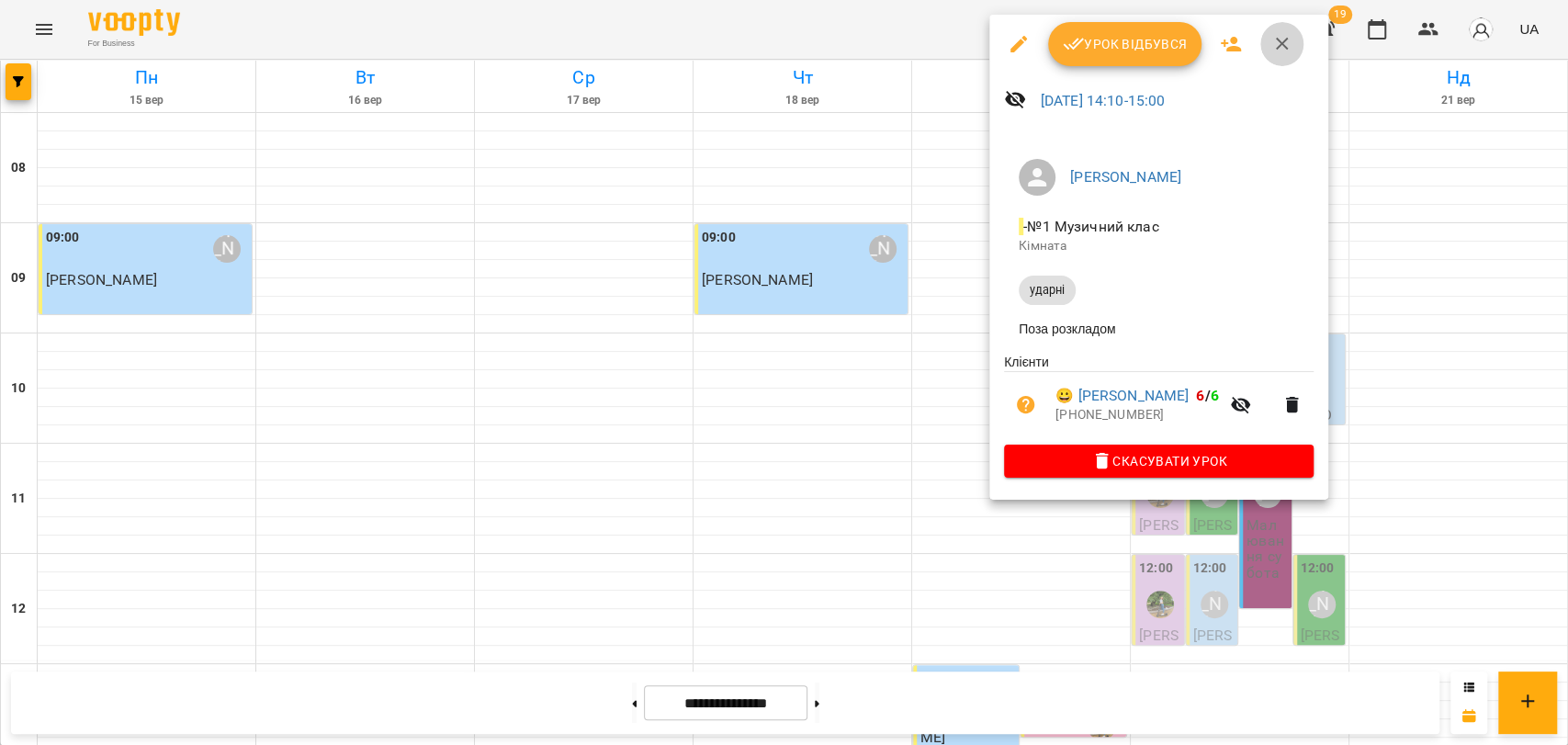
click at [1287, 47] on icon "button" at bounding box center [1283, 44] width 22 height 22
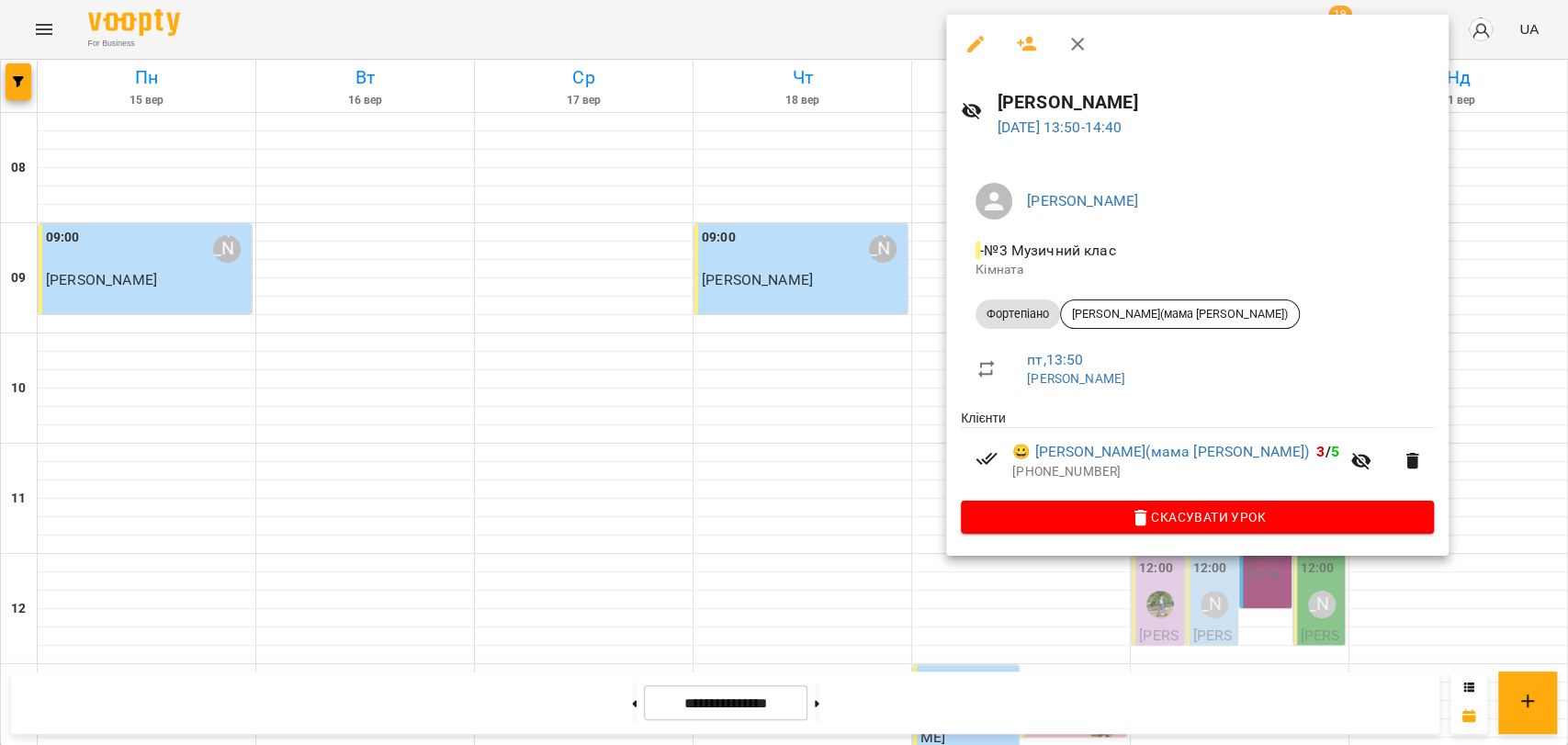
click at [918, 276] on div at bounding box center [784, 372] width 1568 height 745
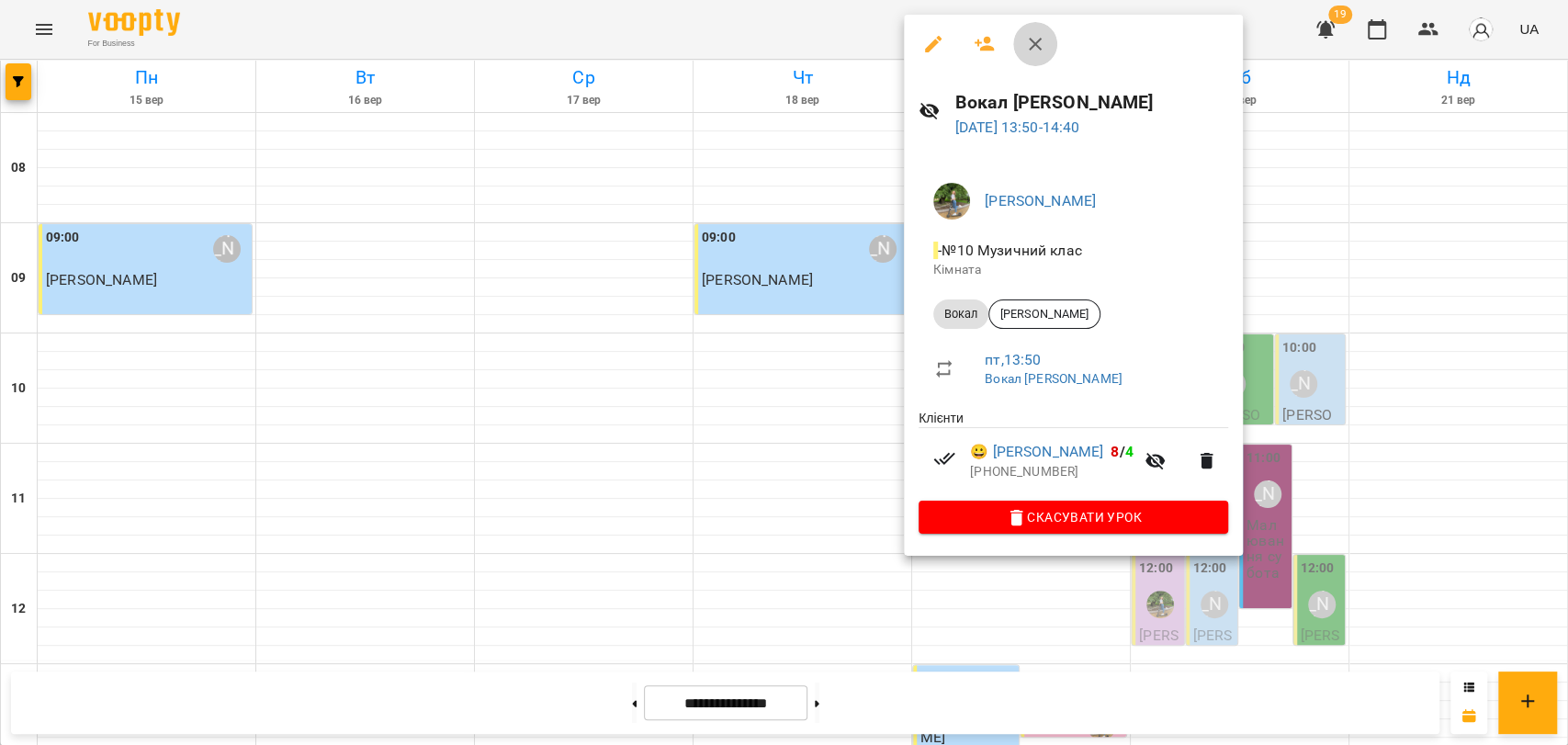
click at [1045, 48] on icon "button" at bounding box center [1035, 44] width 22 height 22
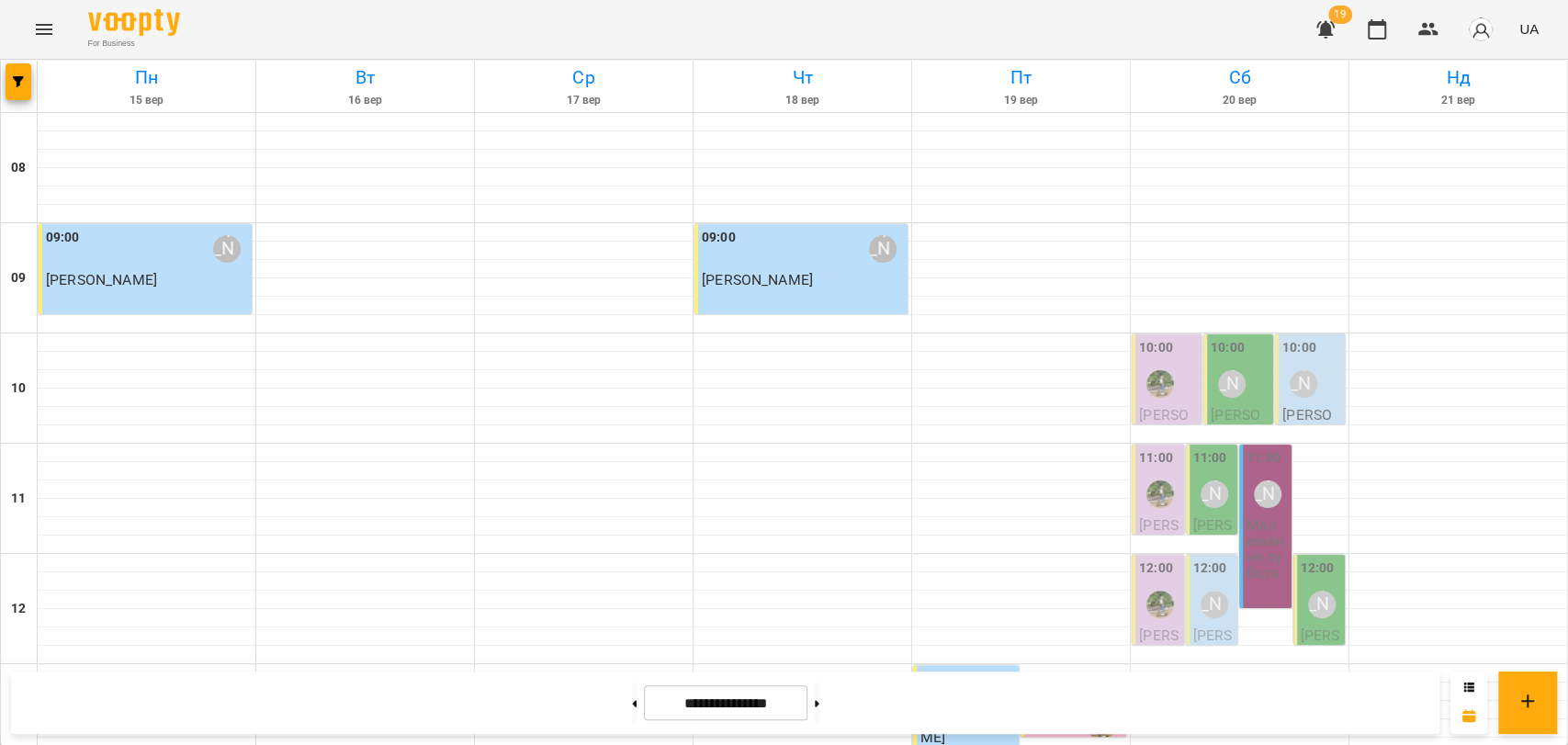
scroll to position [612, 0]
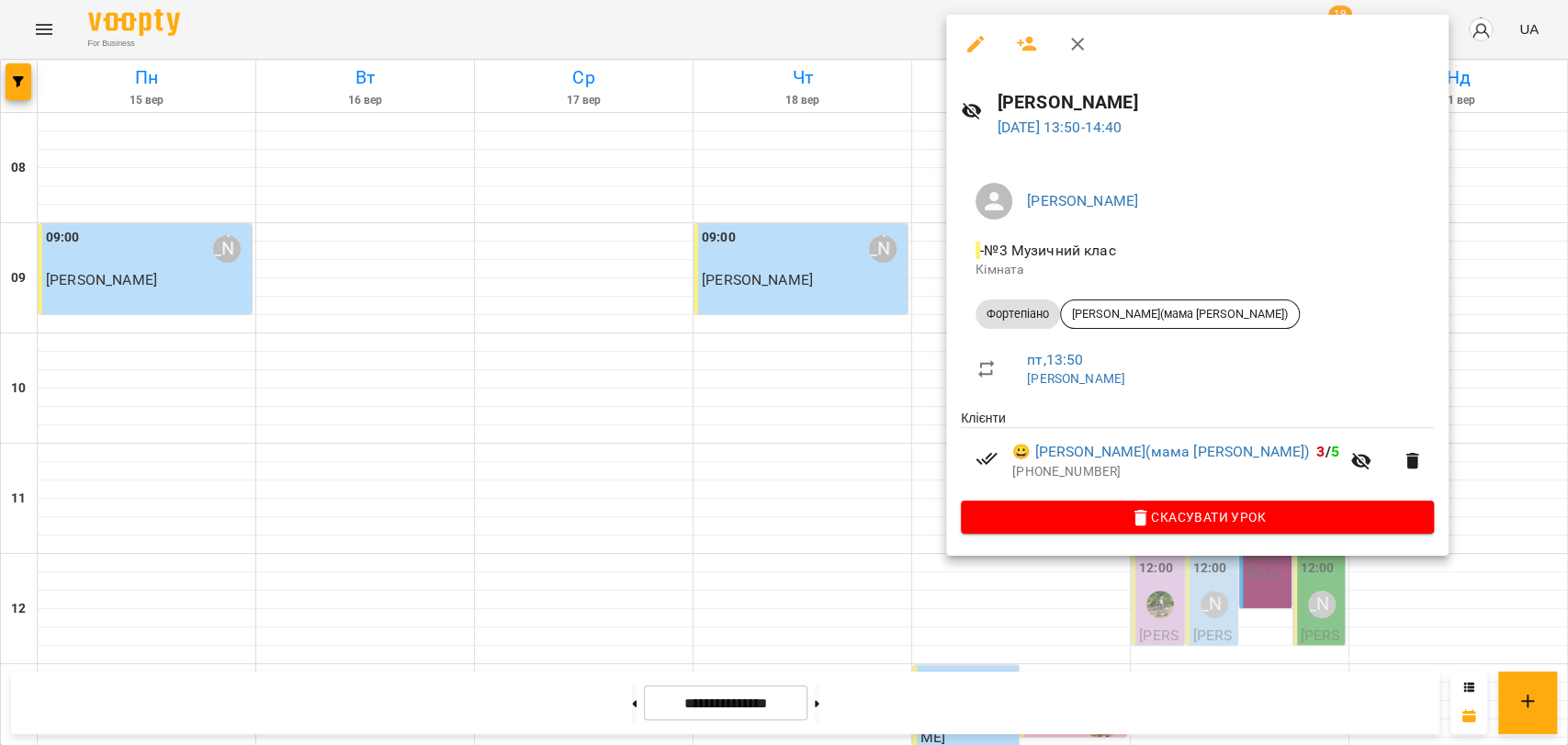
click at [1086, 51] on icon "button" at bounding box center [1078, 44] width 22 height 22
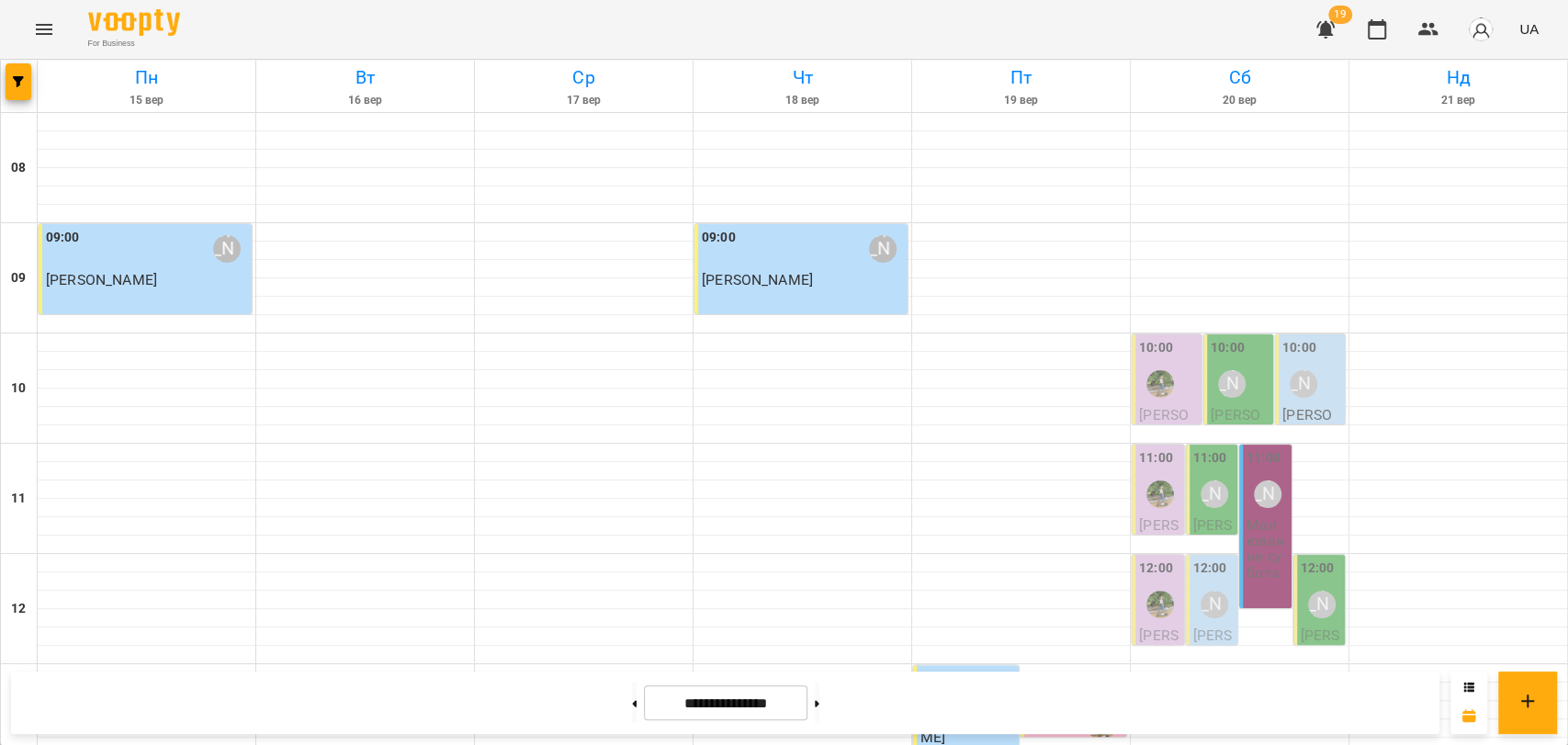
click at [928, 10] on div "For Business 19 UA" at bounding box center [784, 29] width 1568 height 59
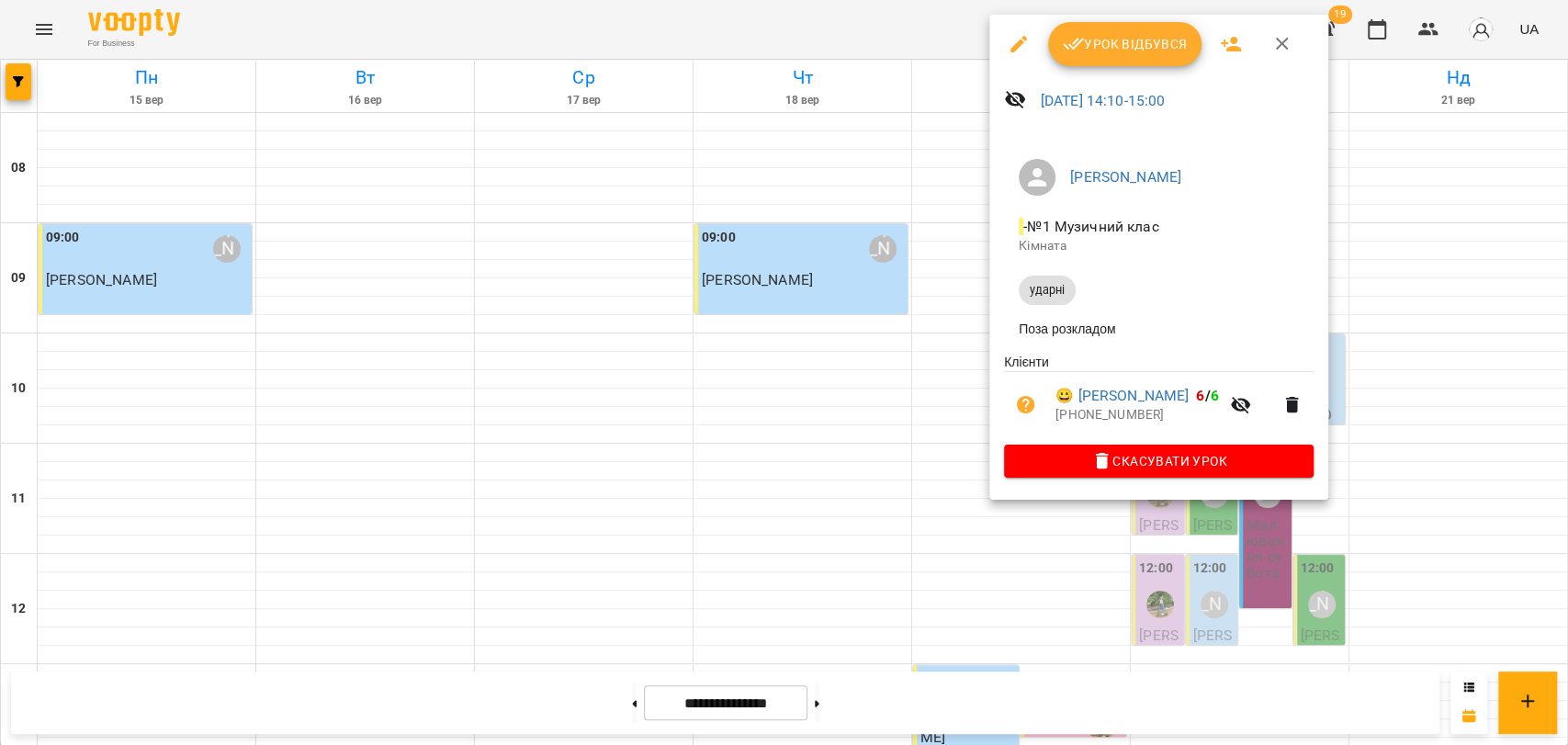
click at [859, 24] on div at bounding box center [784, 372] width 1568 height 745
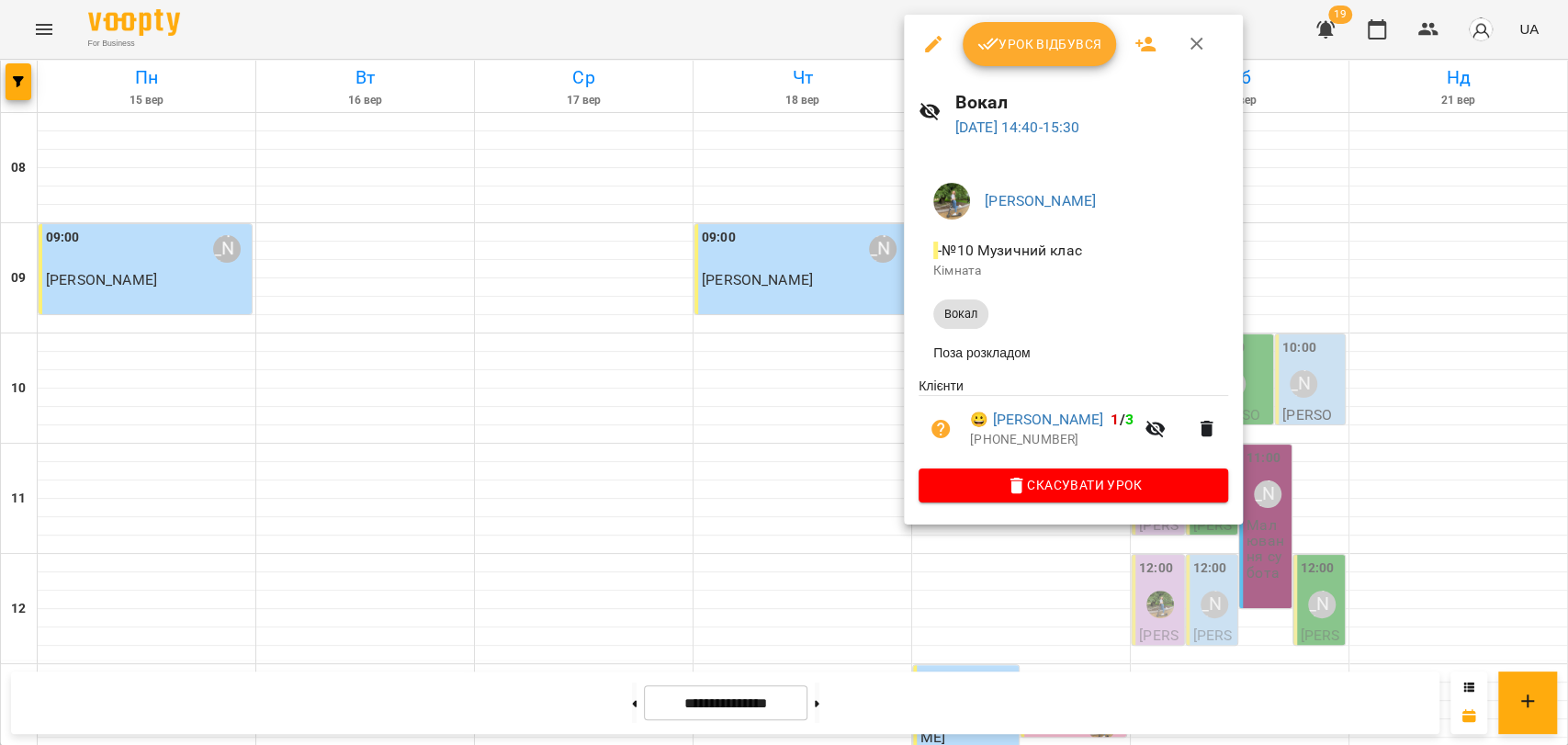
click at [869, 44] on div at bounding box center [784, 372] width 1568 height 745
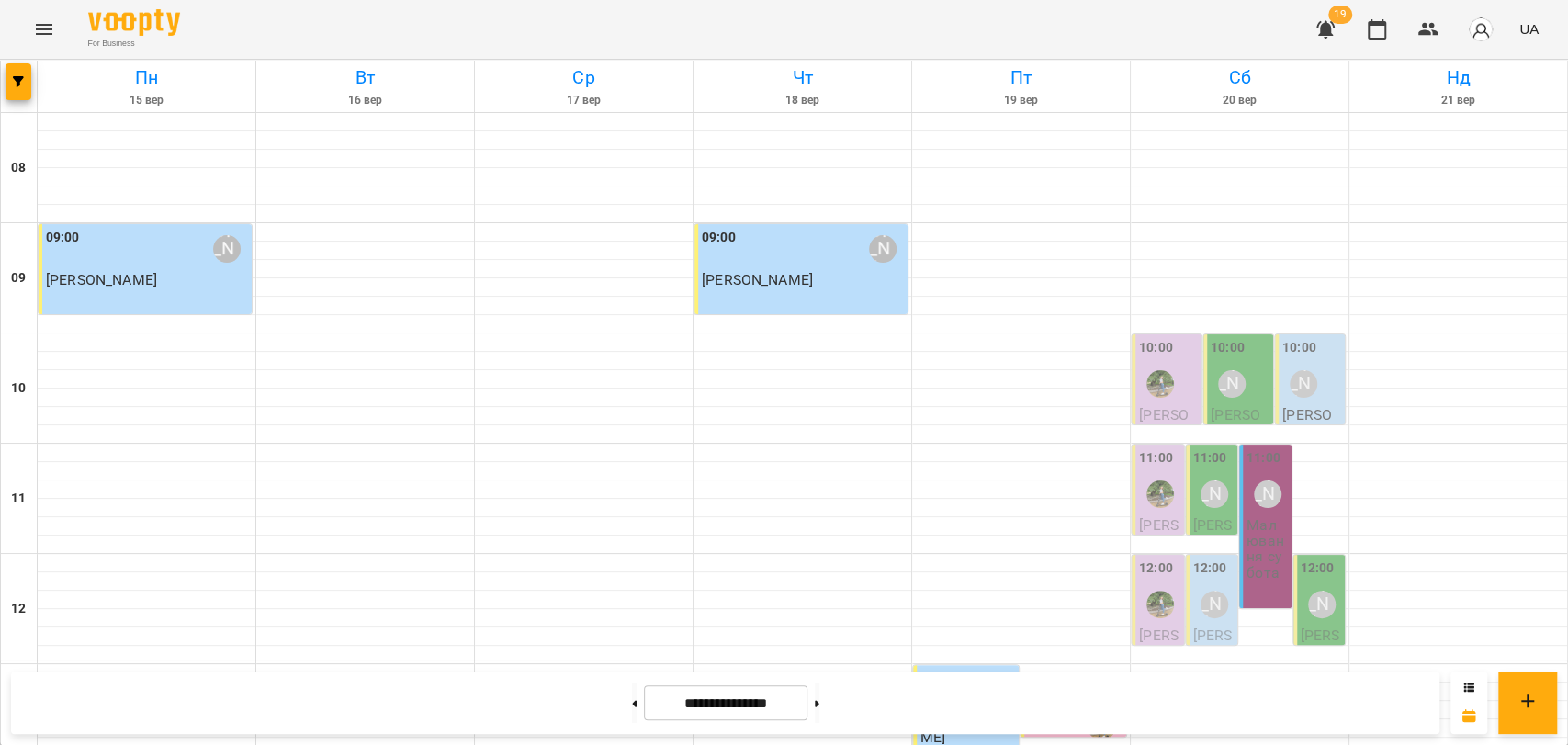
click at [965, 43] on div "For Business 19 UA" at bounding box center [784, 29] width 1568 height 59
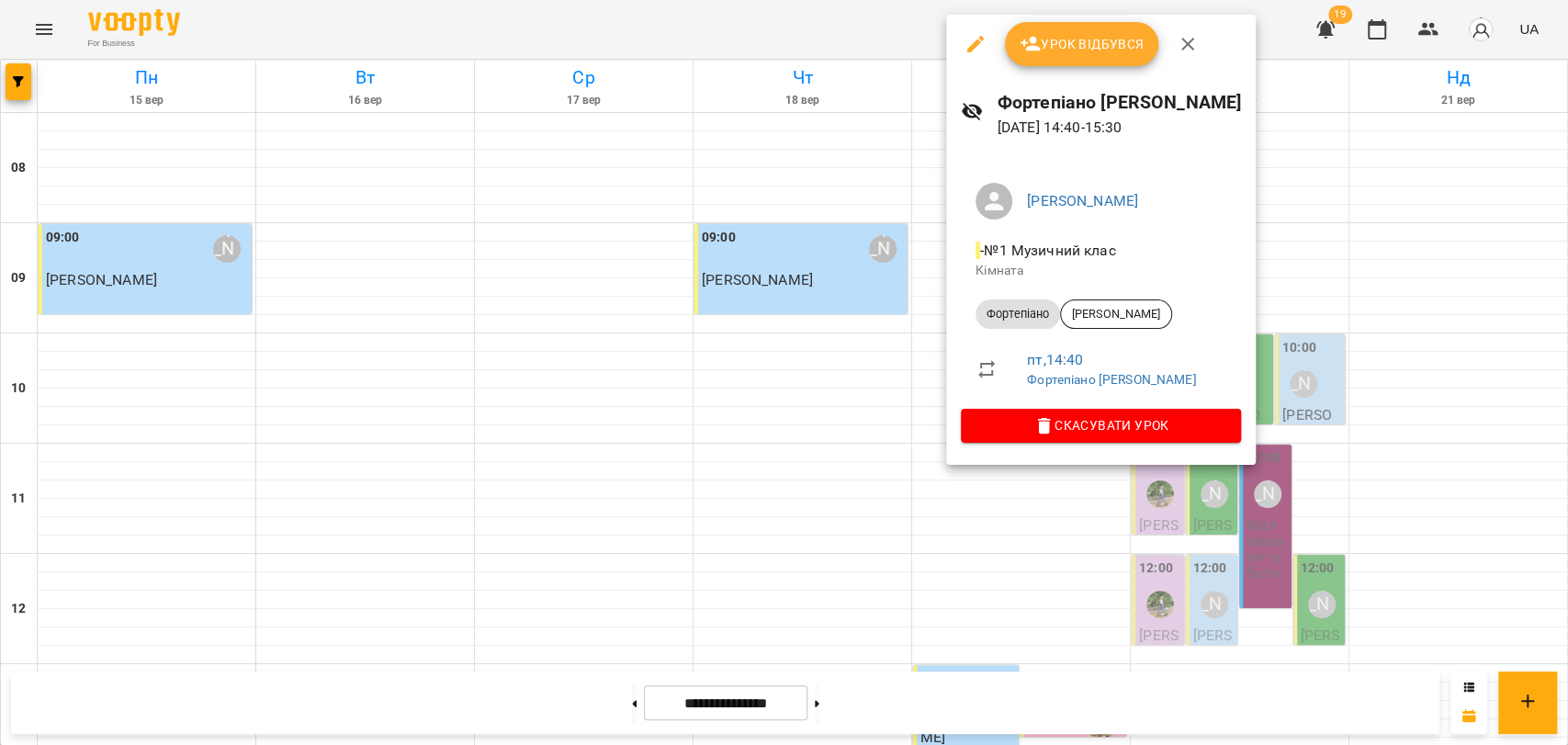
click at [1190, 24] on button "button" at bounding box center [1188, 44] width 44 height 44
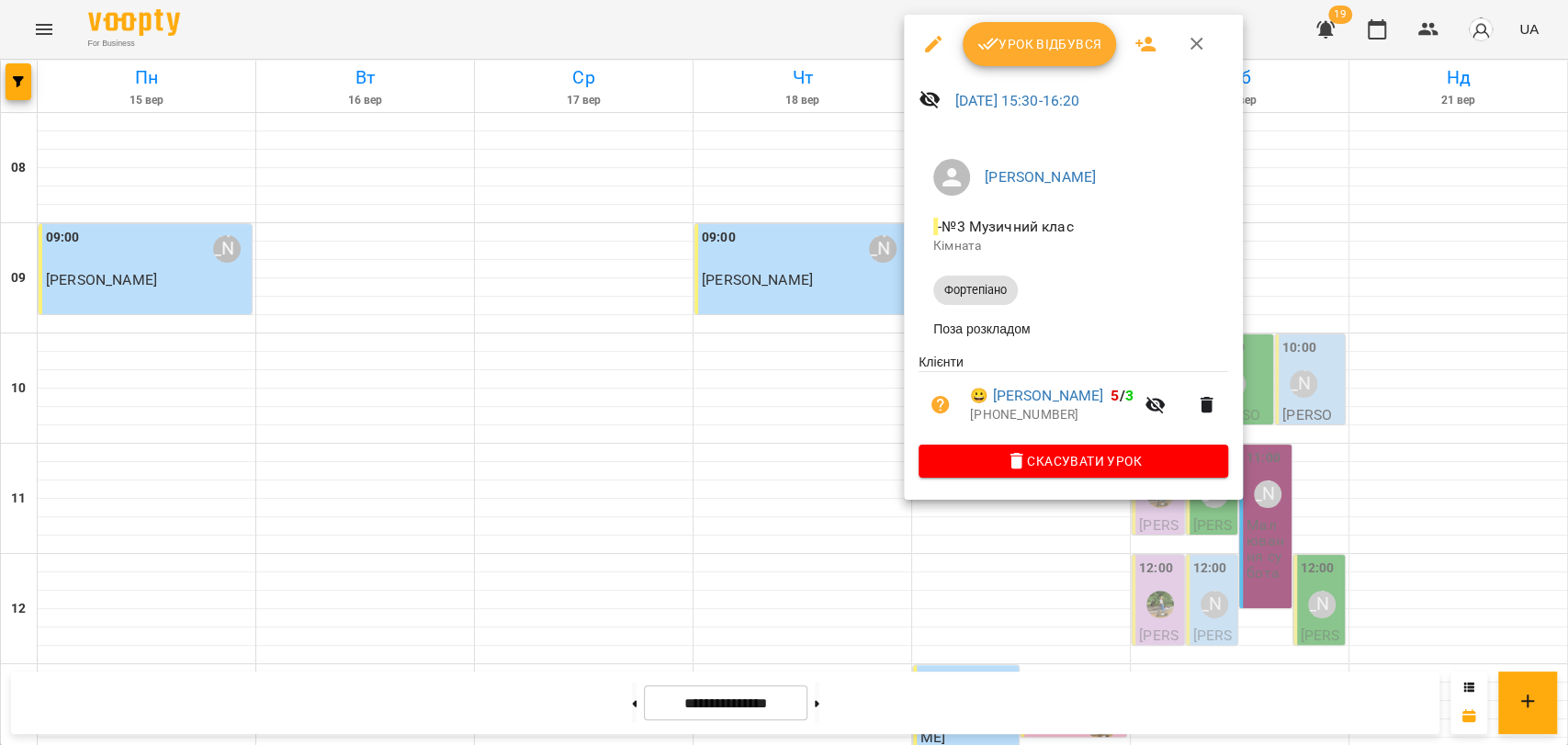
click at [1205, 46] on icon "button" at bounding box center [1197, 44] width 22 height 22
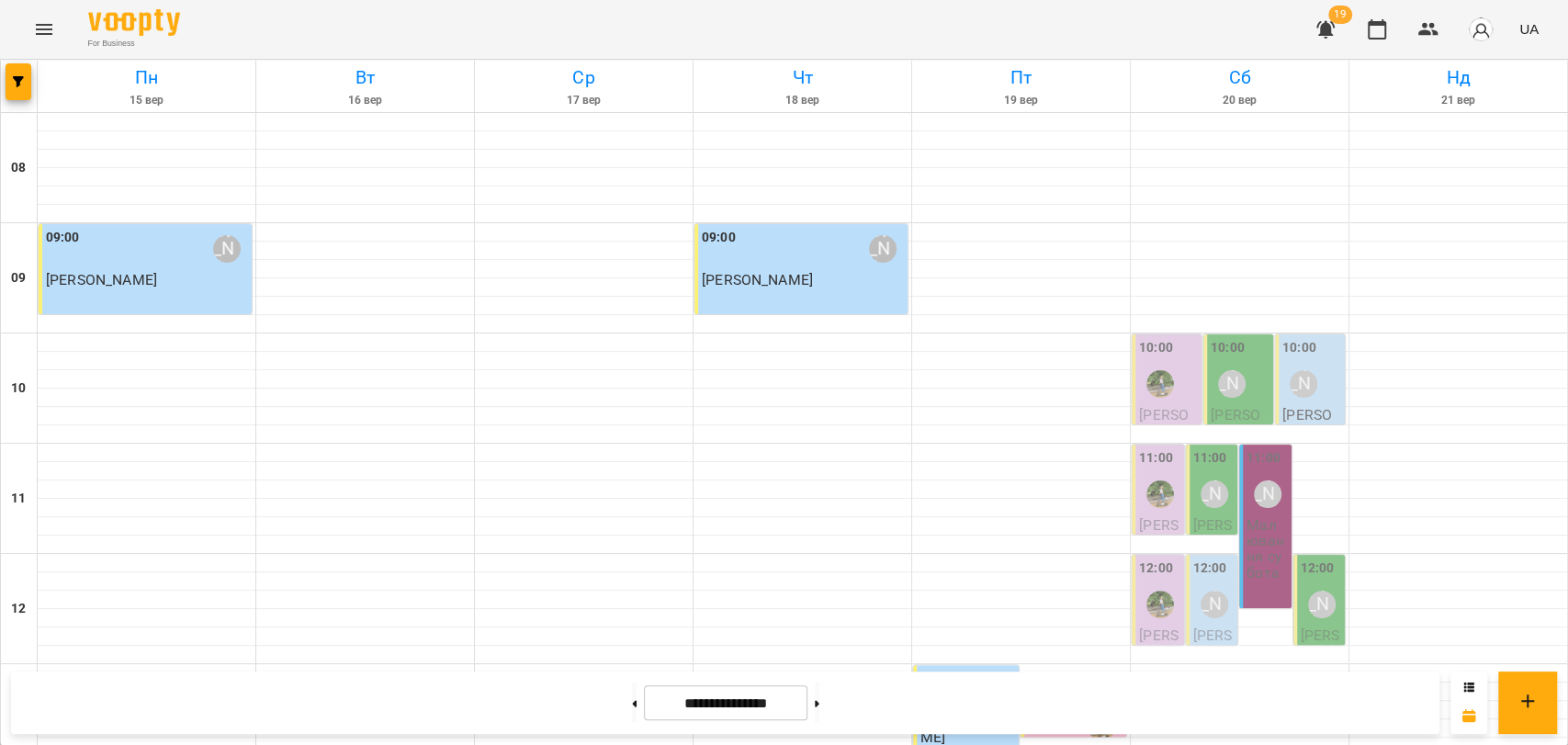
scroll to position [467, 0]
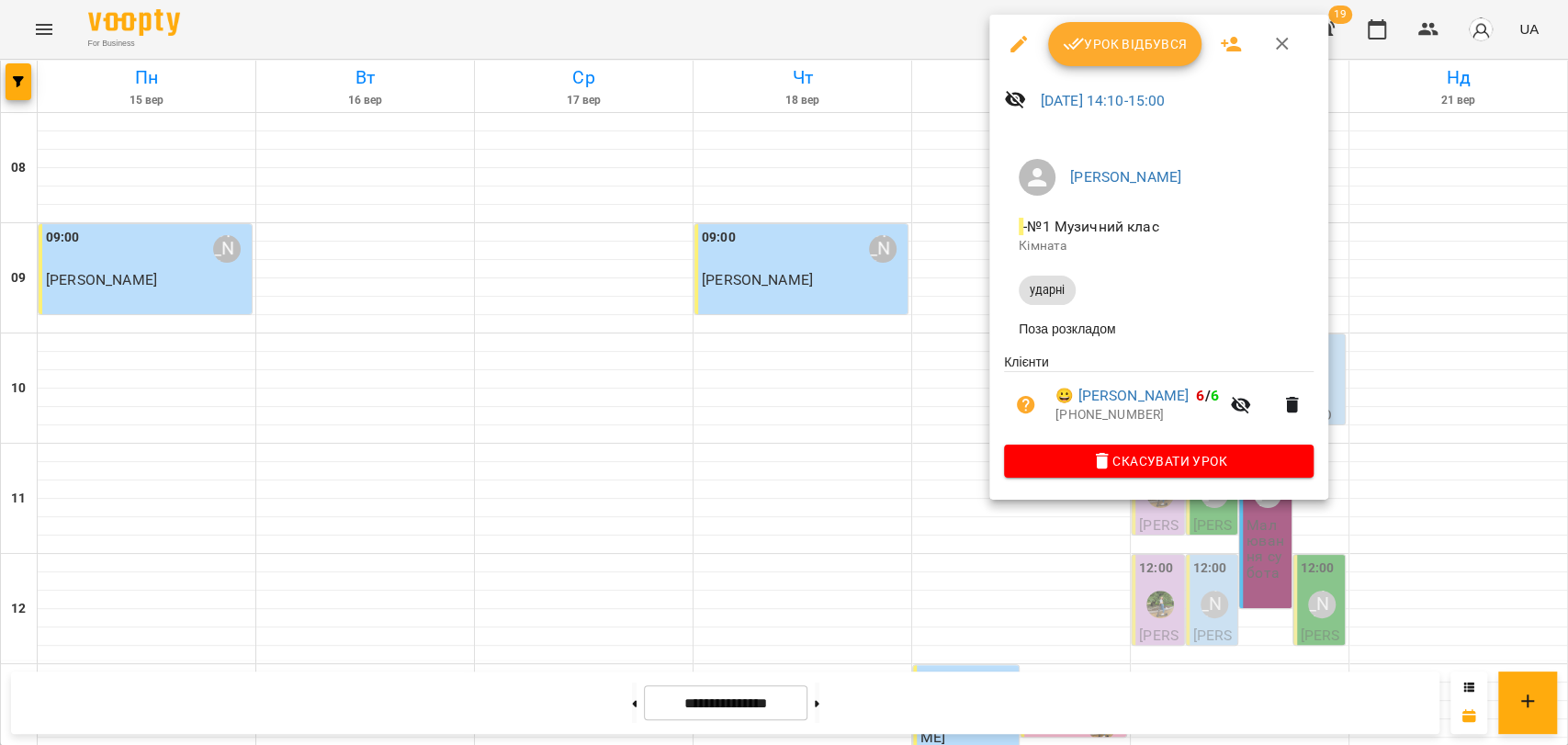
click at [1272, 48] on icon "button" at bounding box center [1283, 44] width 22 height 22
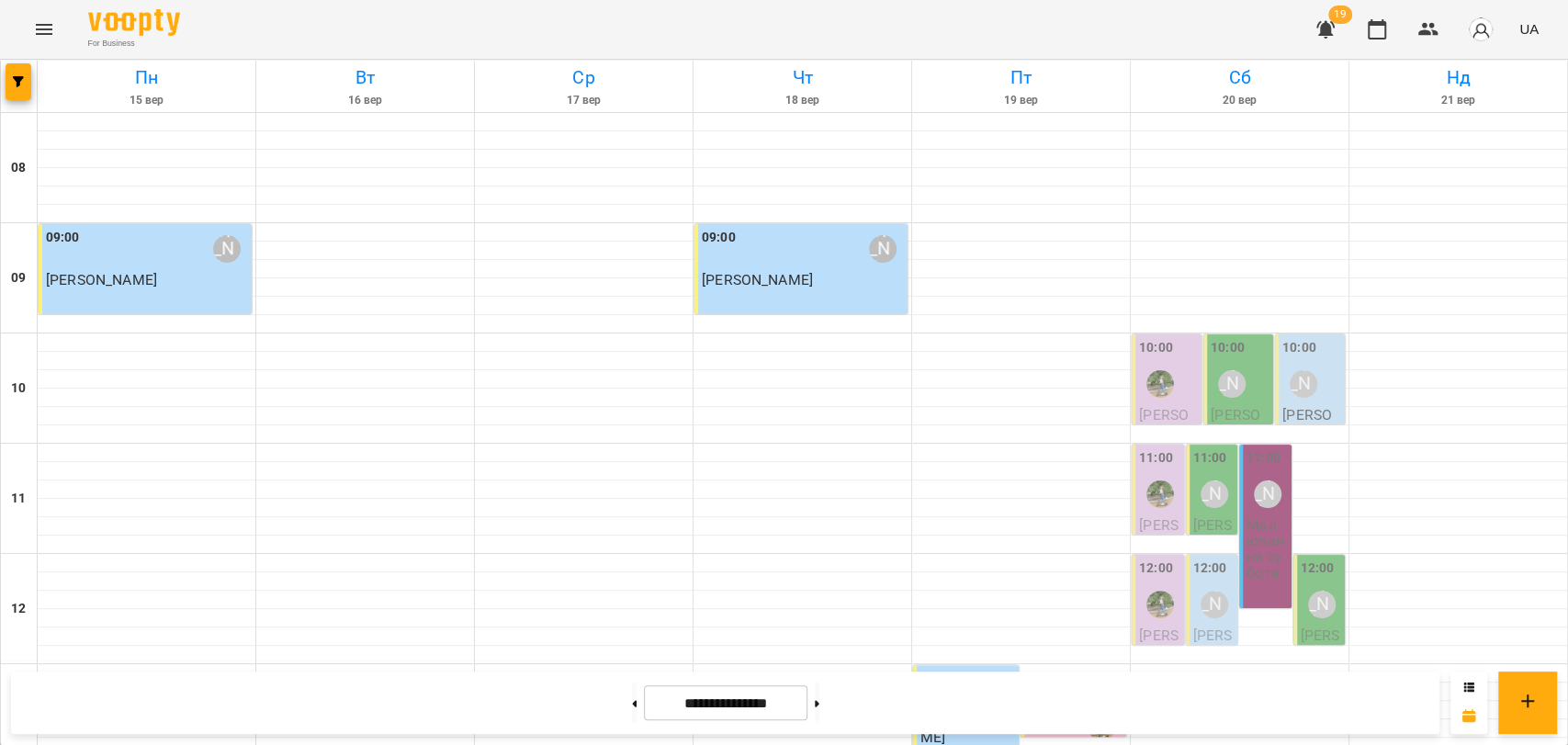
scroll to position [774, 0]
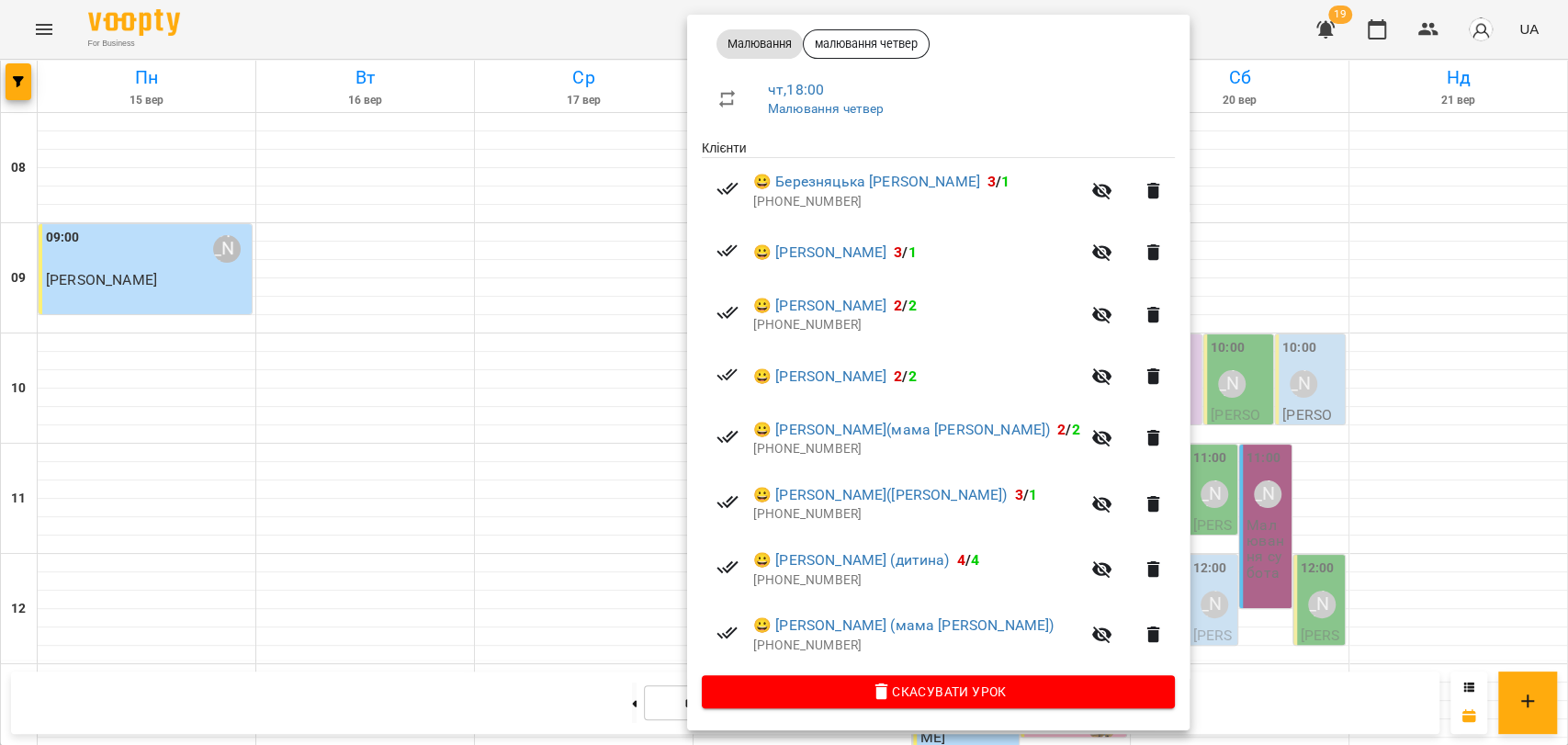
scroll to position [272, 0]
click at [521, 13] on div at bounding box center [784, 372] width 1568 height 745
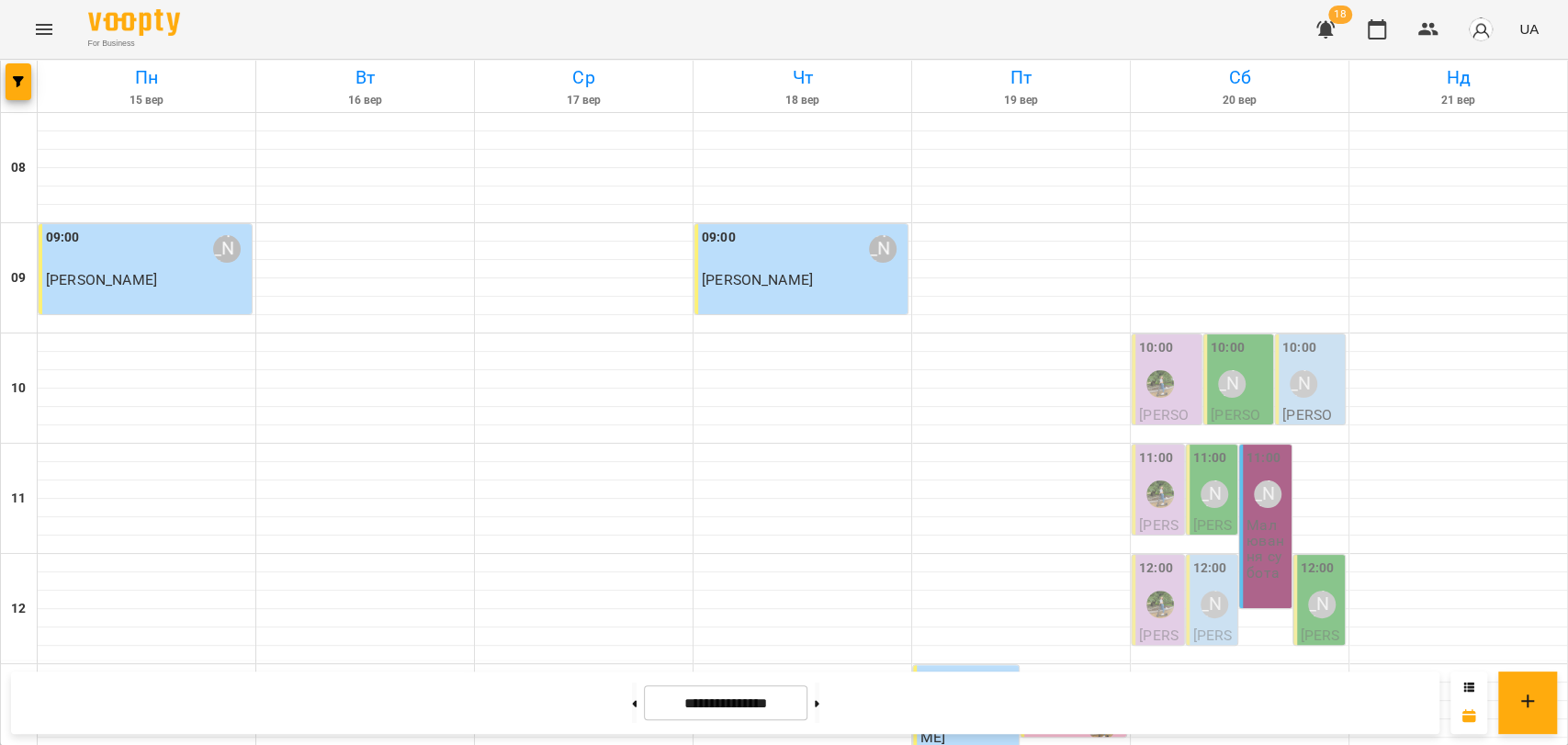
scroll to position [774, 0]
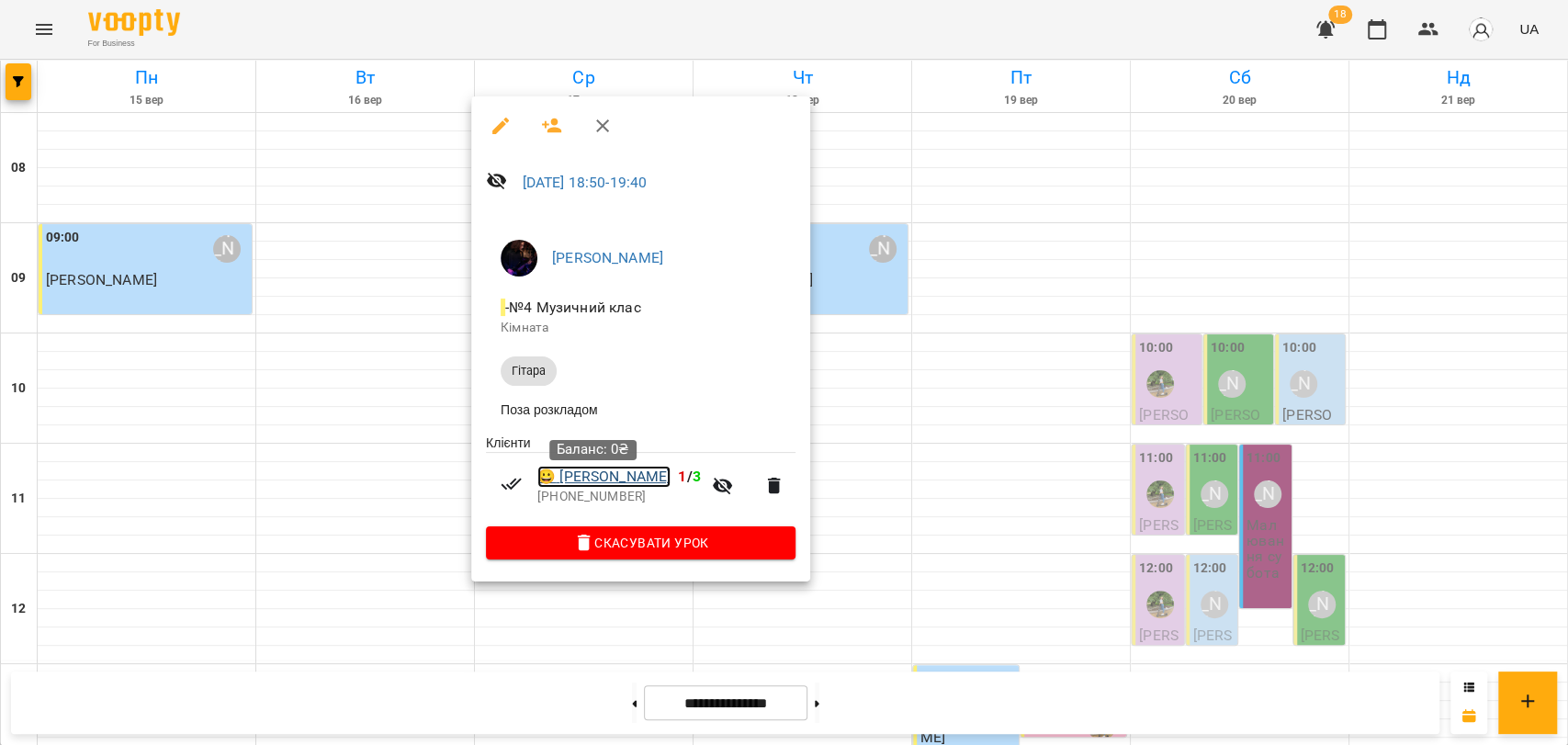
click at [613, 481] on link "😀 Гусев Данііл" at bounding box center [604, 476] width 133 height 22
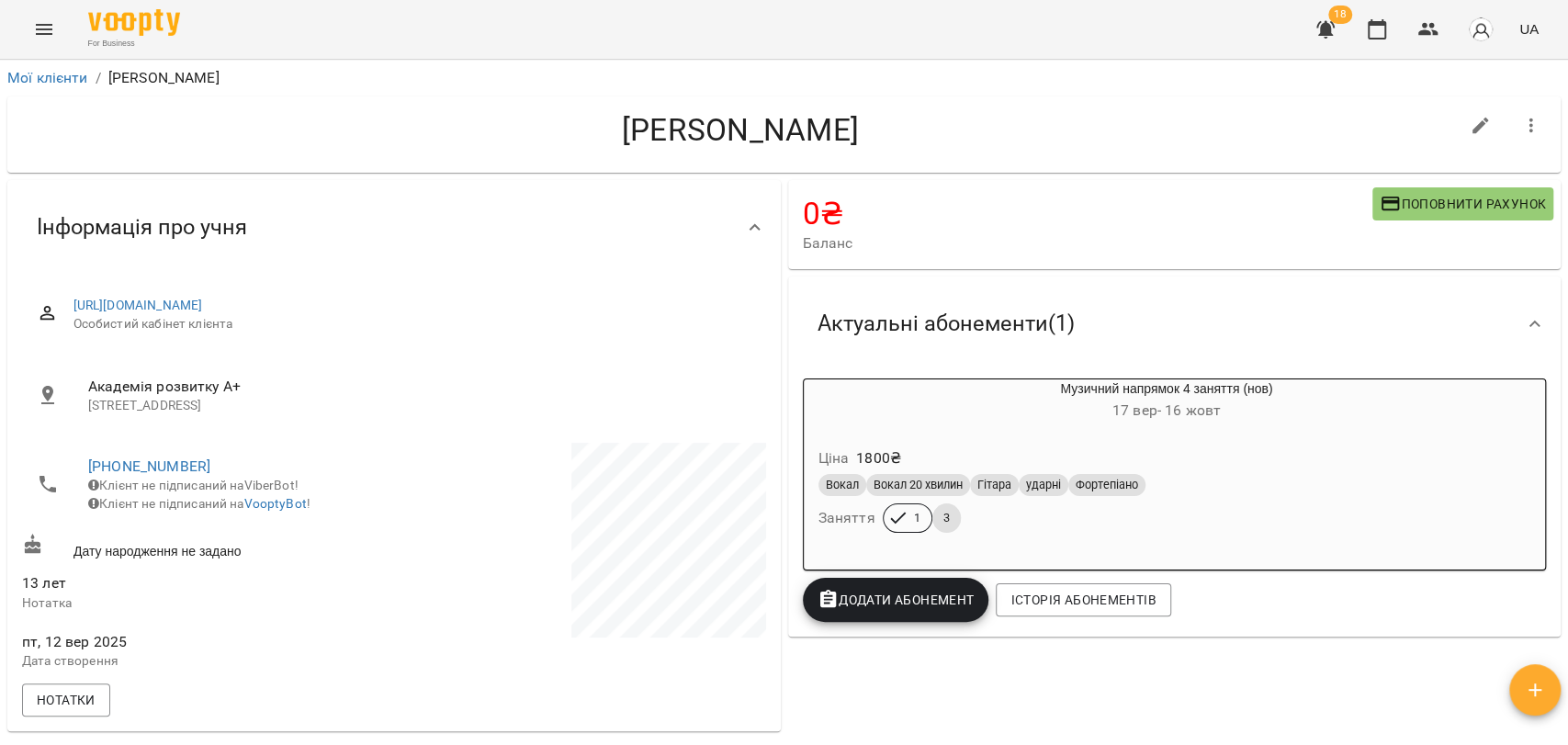
click at [1378, 2] on div "For Business 18 UA" at bounding box center [784, 29] width 1568 height 59
click at [1373, 29] on icon "button" at bounding box center [1378, 29] width 22 height 22
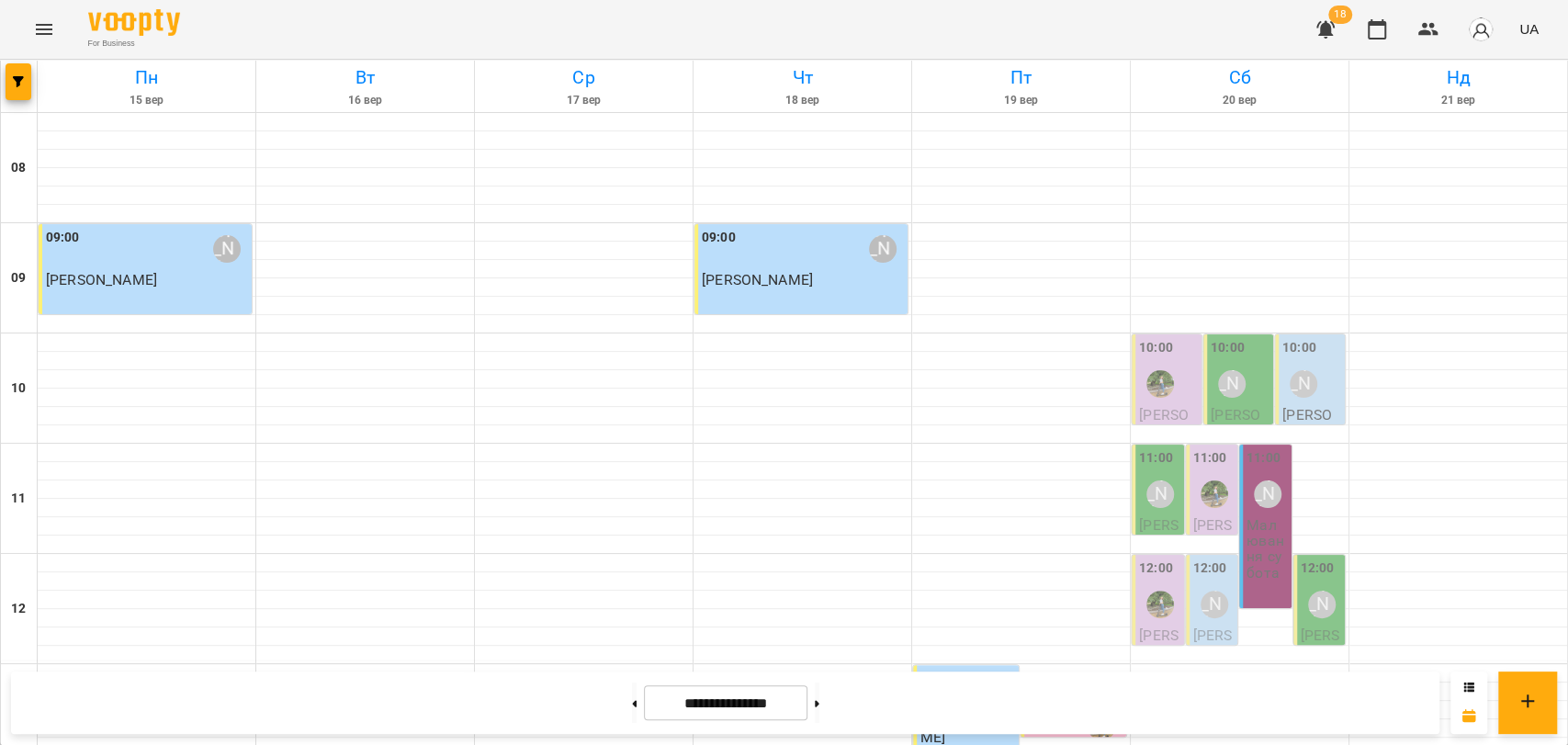
scroll to position [612, 0]
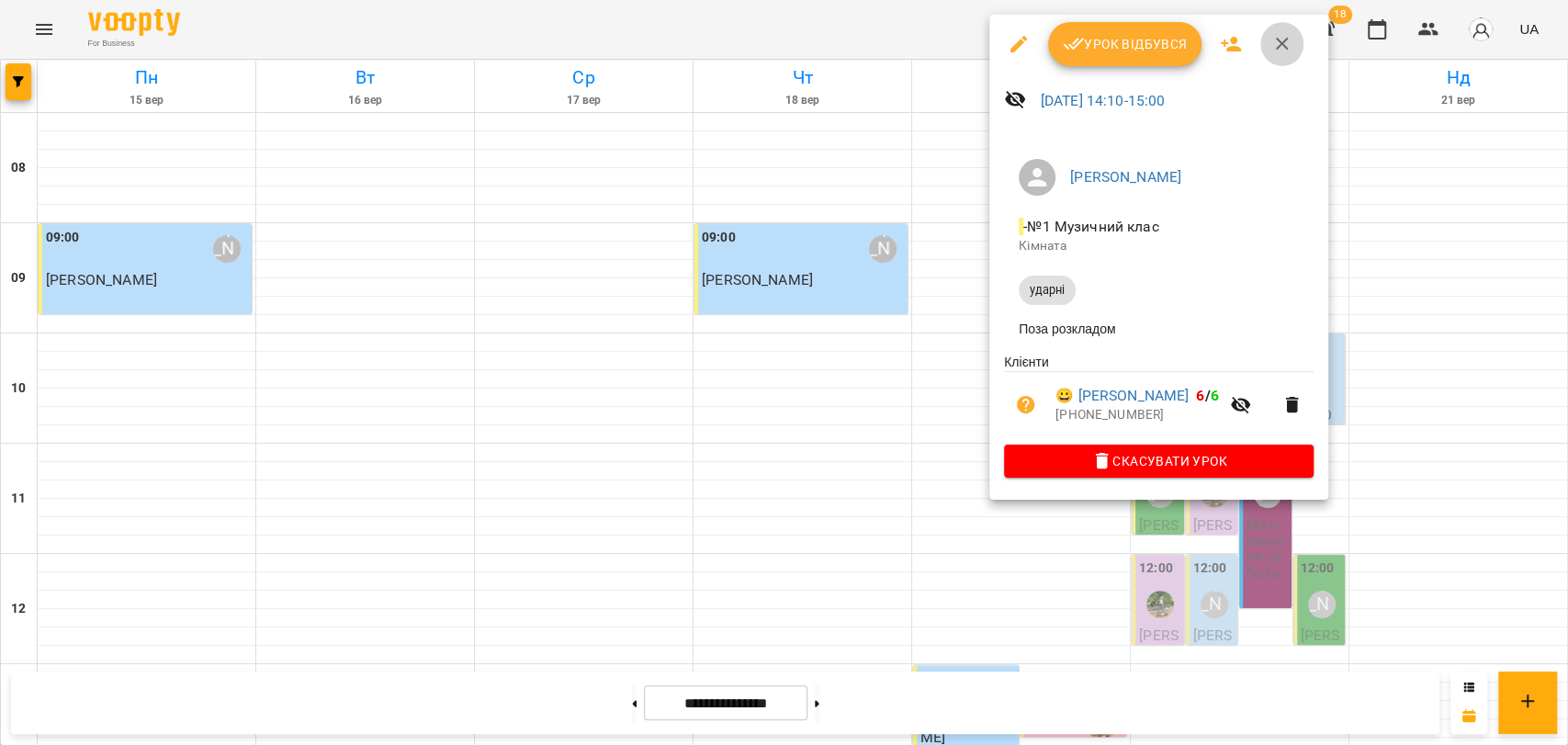
click at [1286, 44] on icon "button" at bounding box center [1283, 44] width 22 height 22
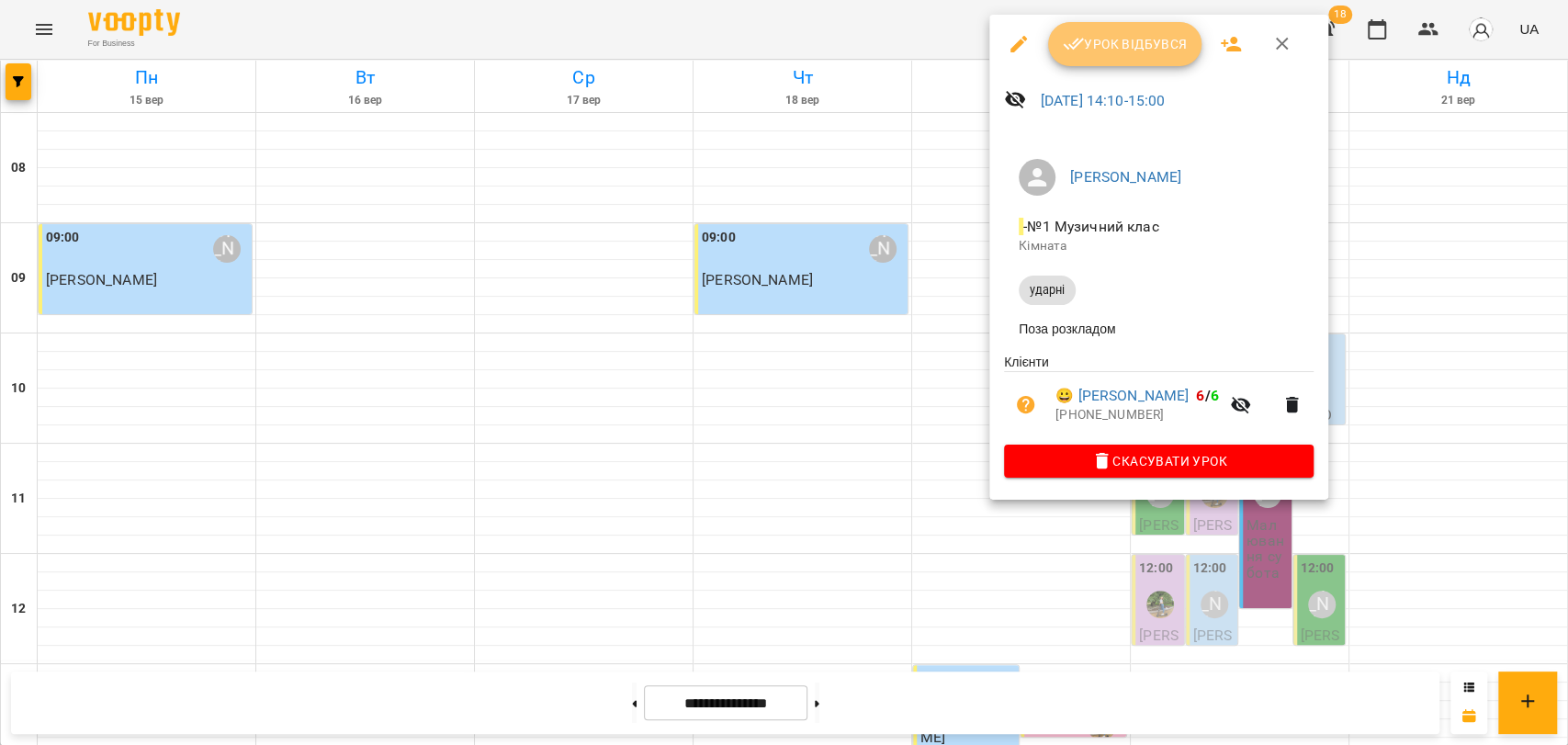
click at [1140, 44] on span "Урок відбувся" at bounding box center [1125, 44] width 125 height 22
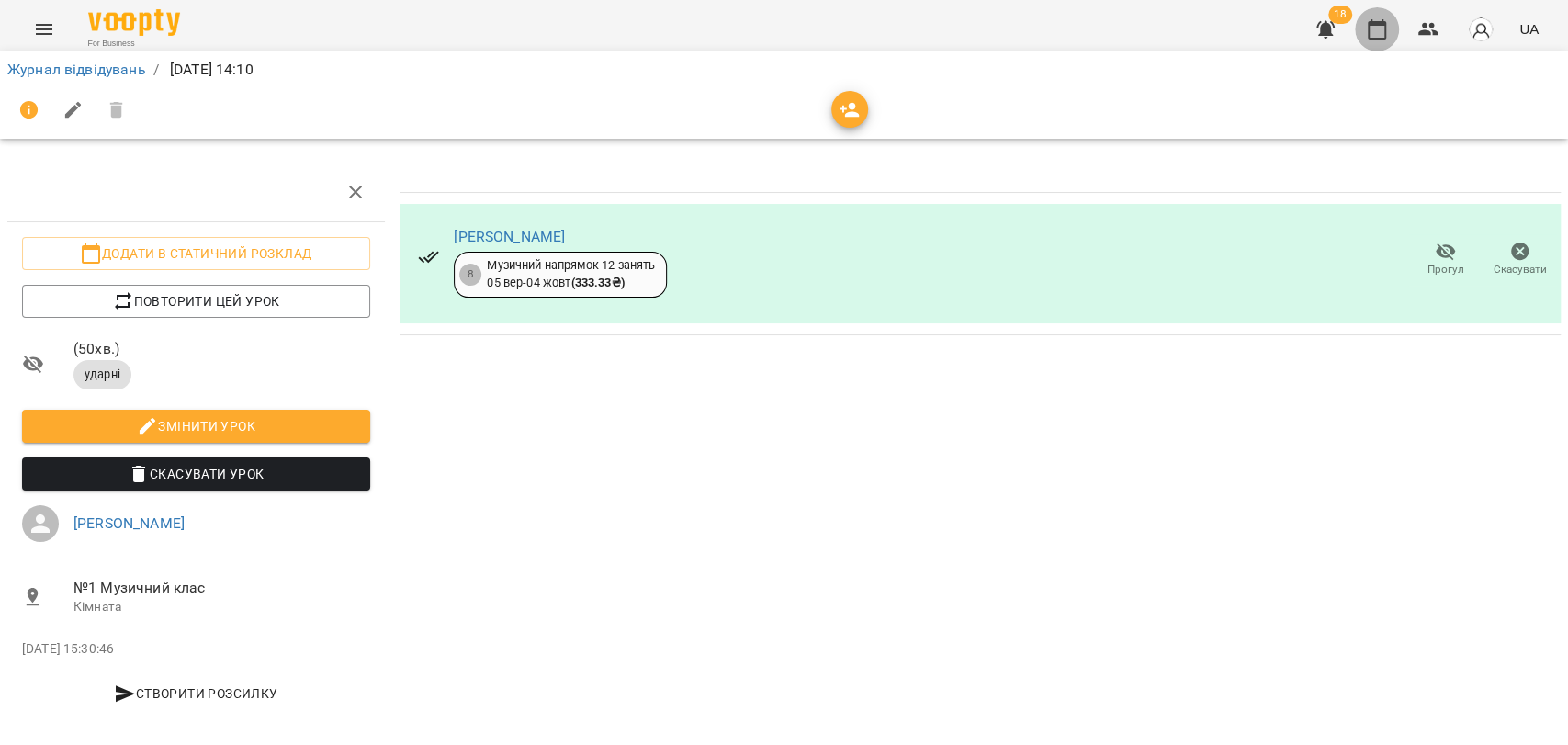
click at [1360, 29] on button "button" at bounding box center [1378, 29] width 44 height 44
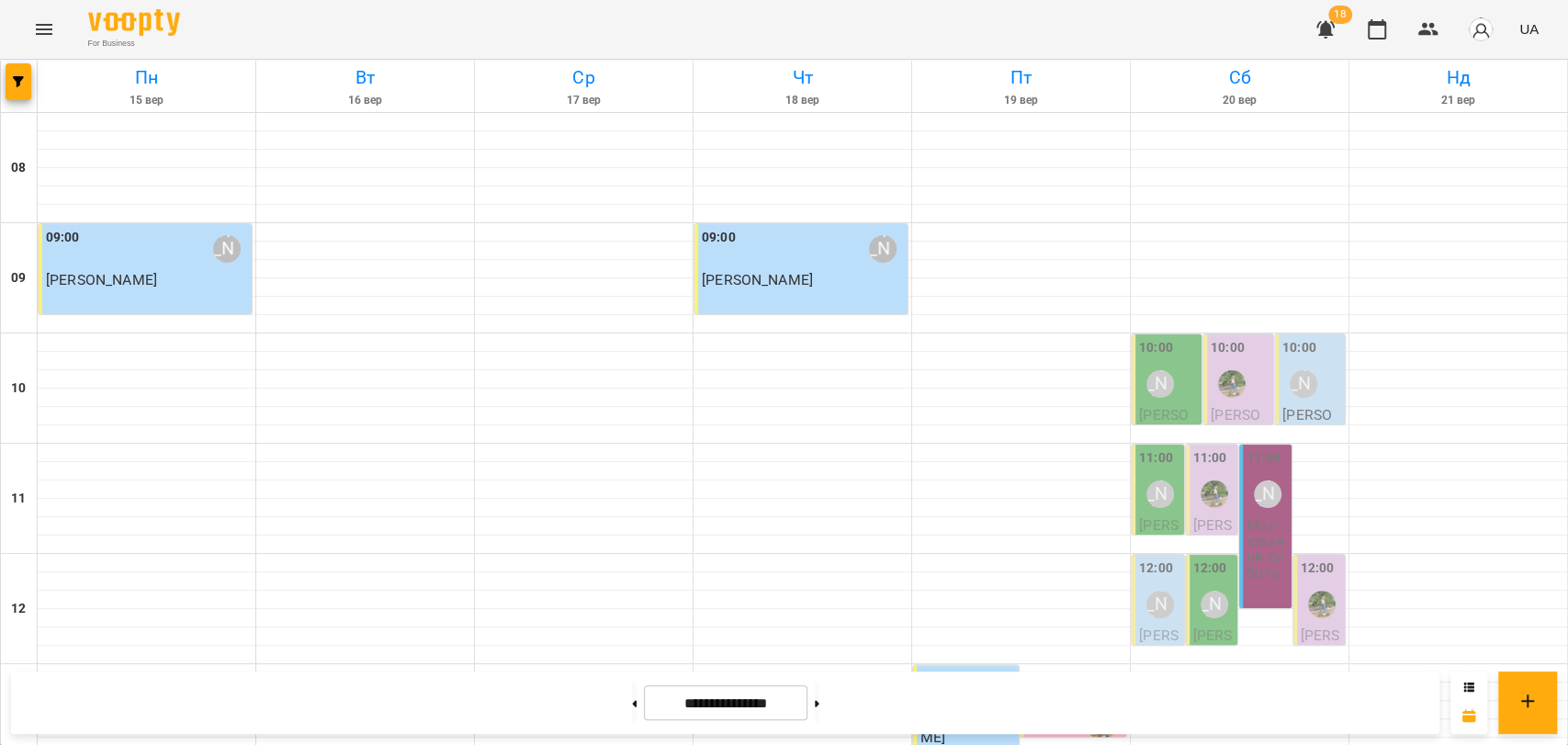
scroll to position [569, 0]
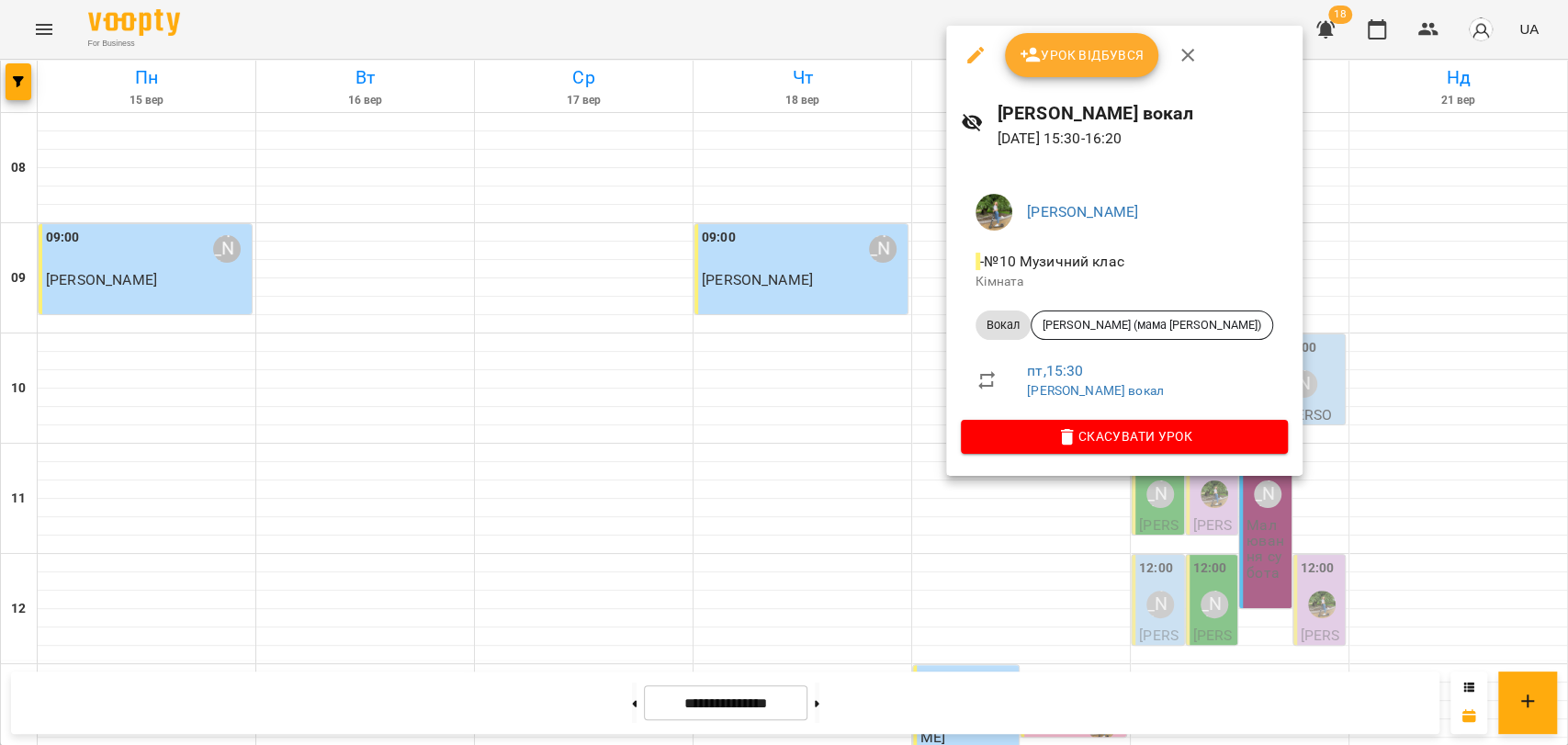
click at [928, 384] on div at bounding box center [784, 372] width 1568 height 745
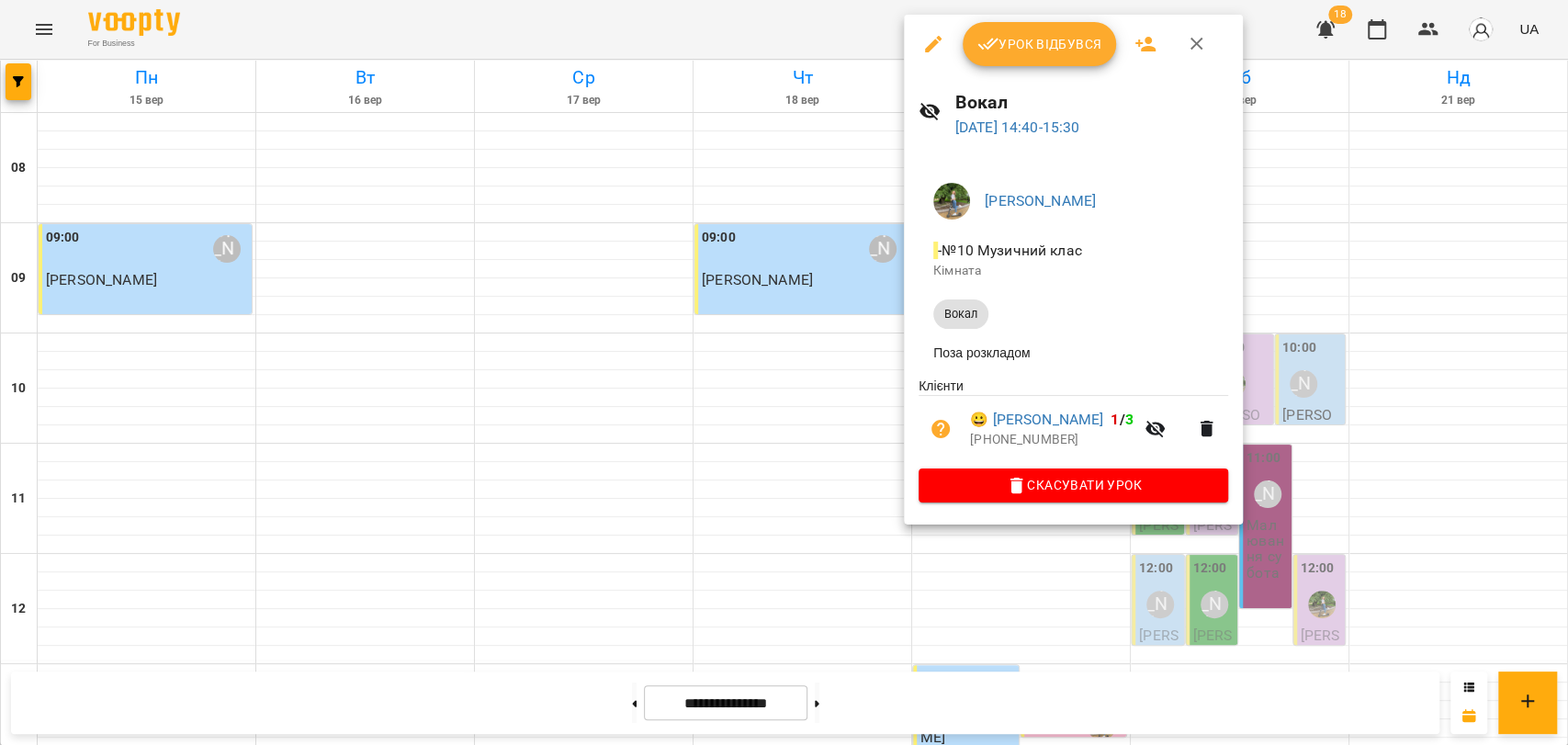
click at [845, 298] on div at bounding box center [784, 372] width 1568 height 745
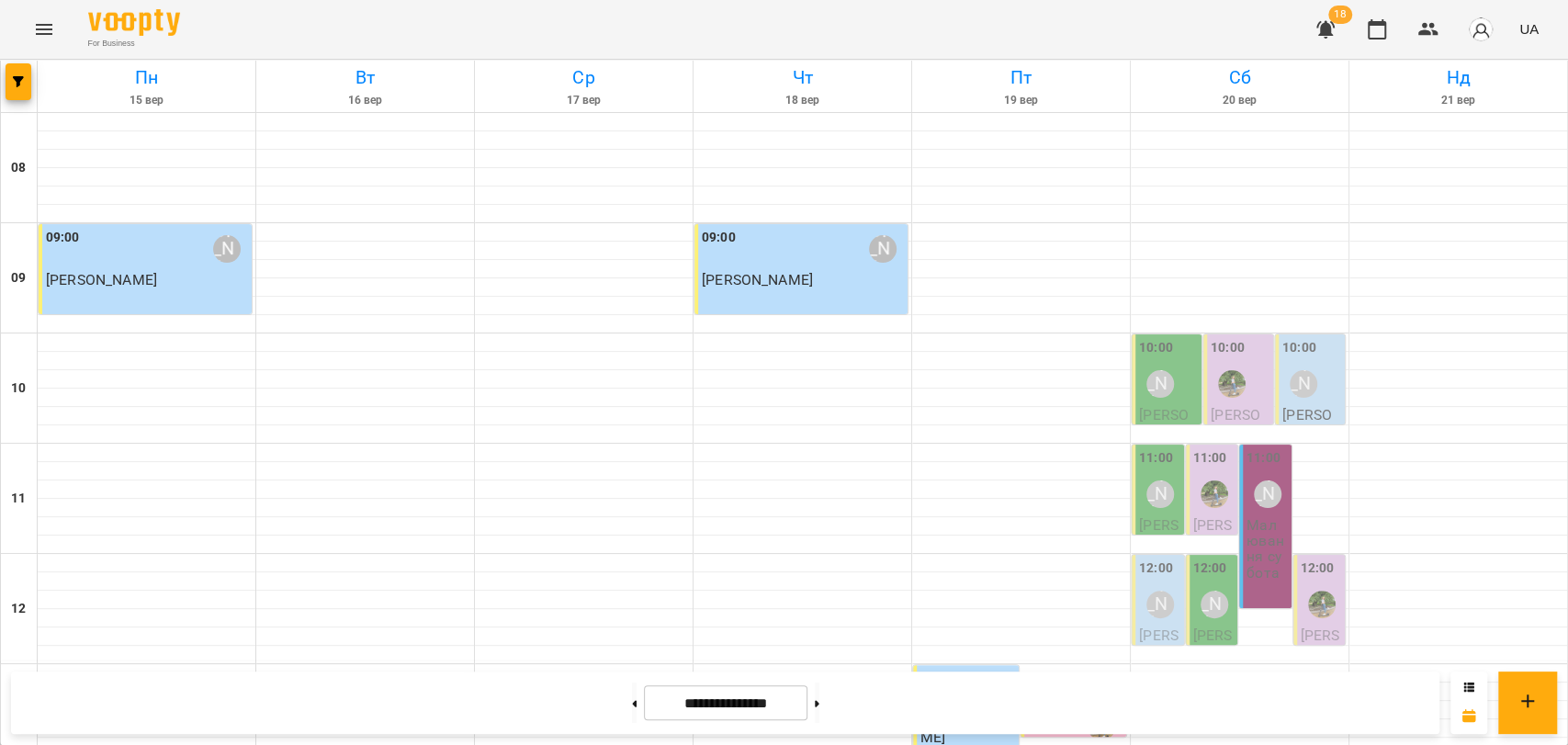
scroll to position [671, 0]
click at [1323, 39] on icon "button" at bounding box center [1326, 29] width 22 height 22
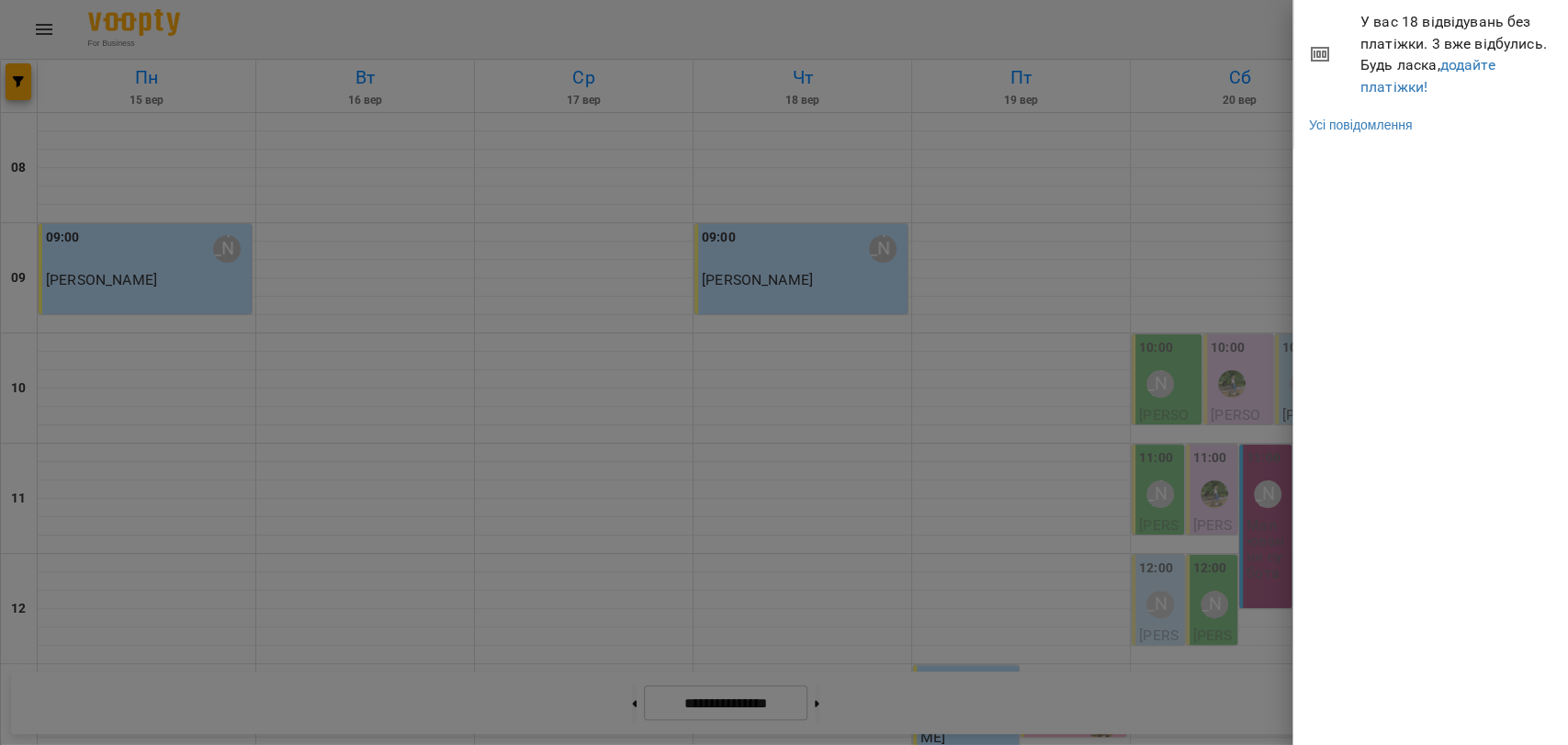
click at [1210, 19] on div at bounding box center [784, 372] width 1568 height 745
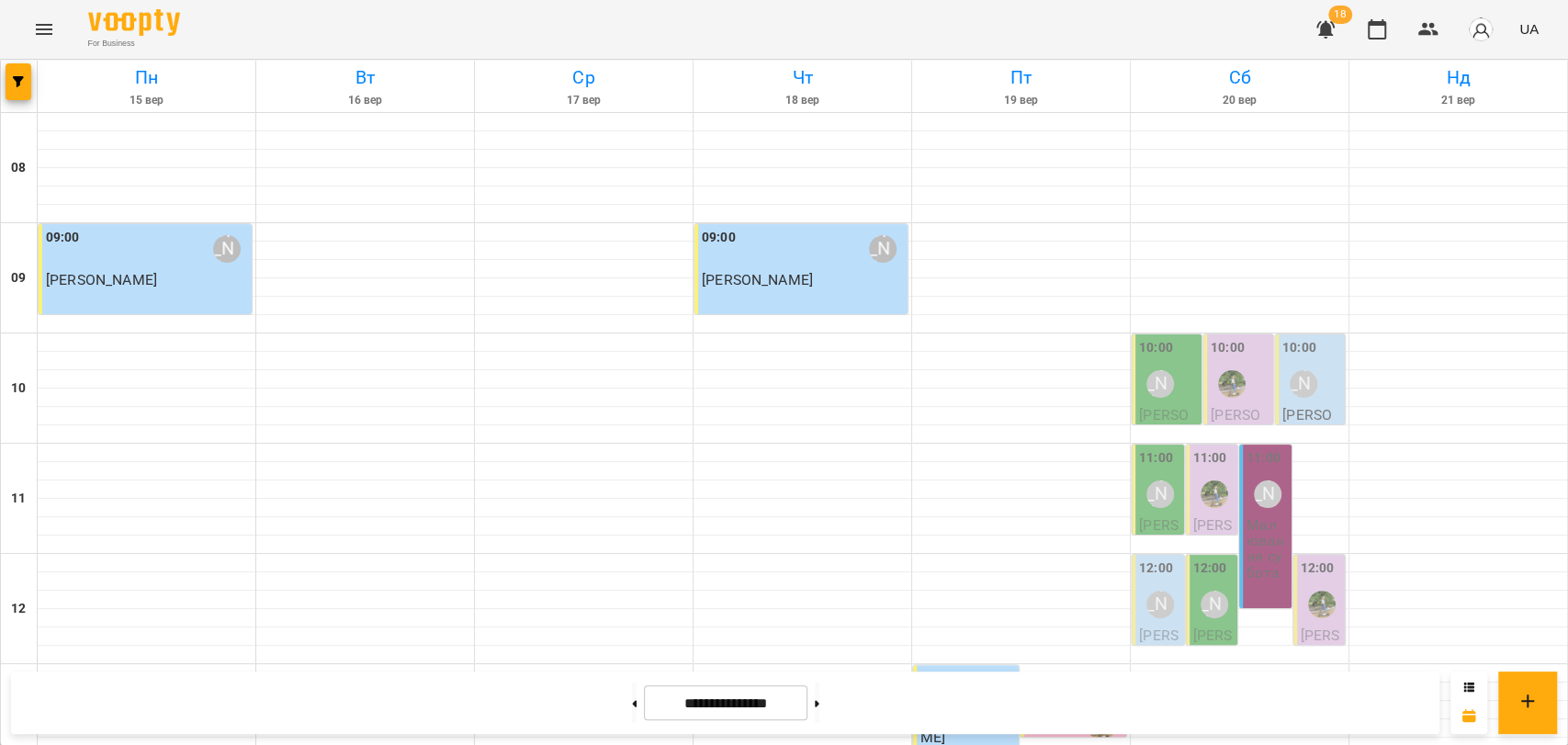
scroll to position [774, 0]
click at [820, 698] on button at bounding box center [817, 703] width 5 height 40
type input "**********"
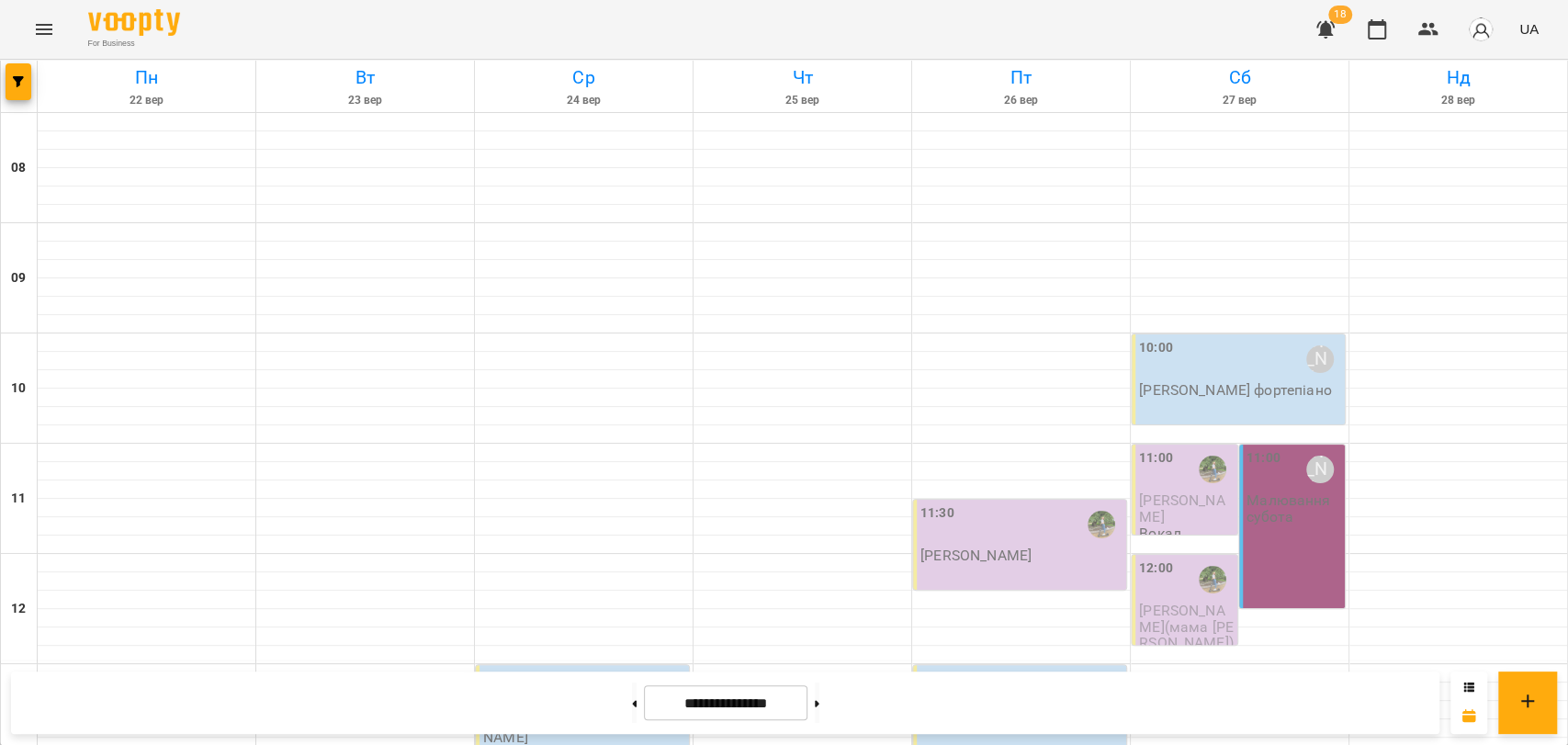
click at [33, 29] on icon "Menu" at bounding box center [44, 29] width 22 height 22
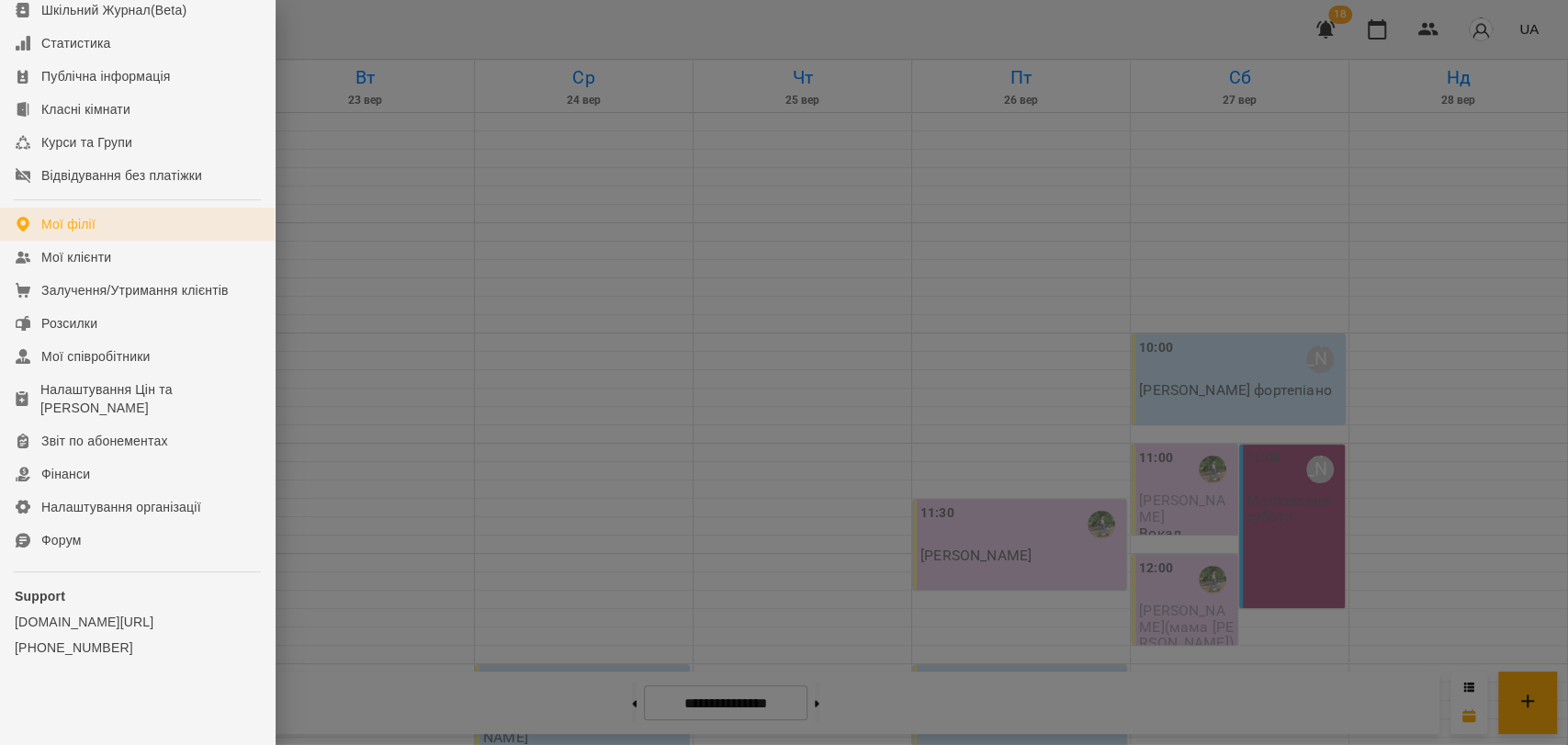
scroll to position [169, 0]
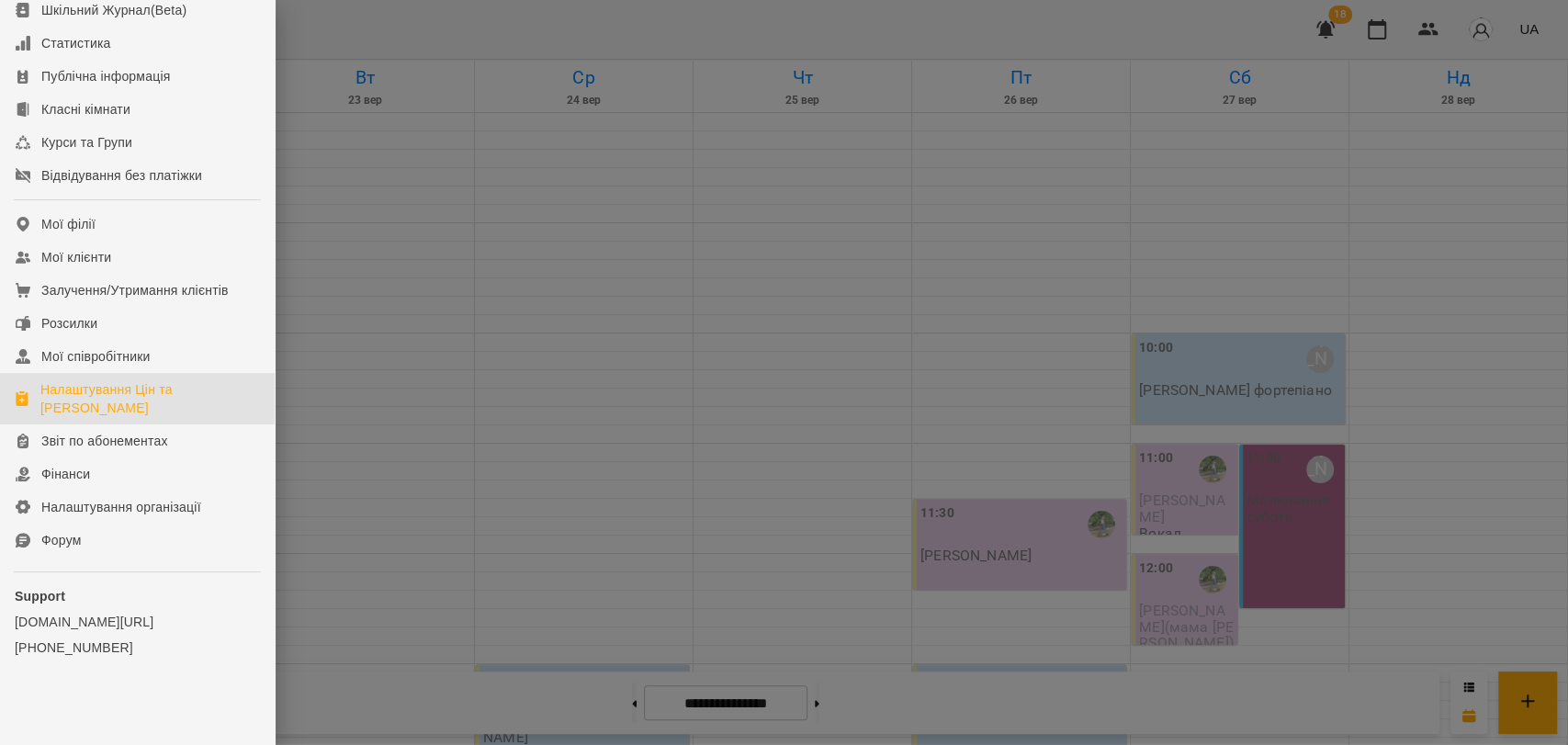
click at [162, 394] on div "Налаштування Цін та [PERSON_NAME]" at bounding box center [150, 398] width 220 height 37
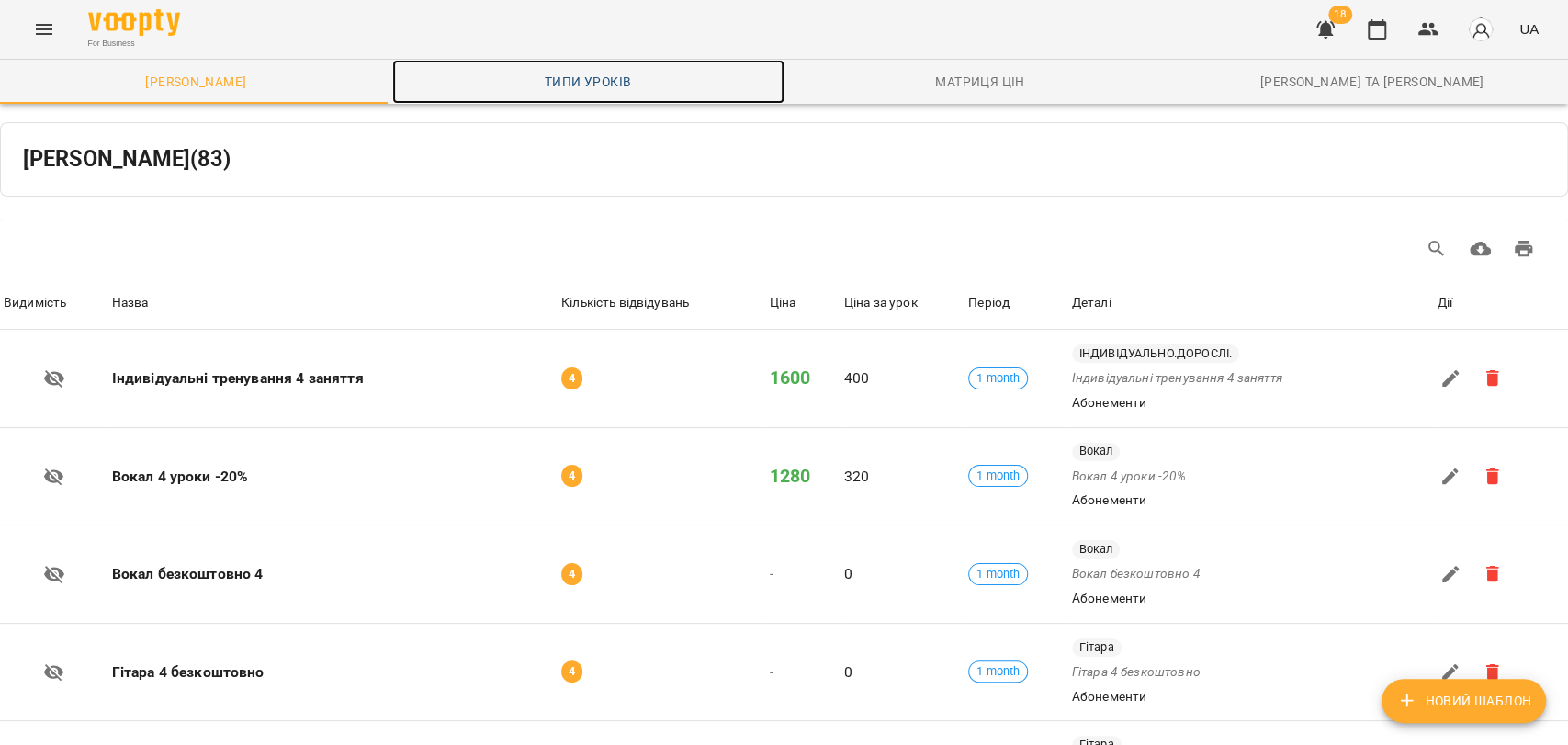
click at [567, 82] on span "Типи уроків" at bounding box center [588, 82] width 370 height 22
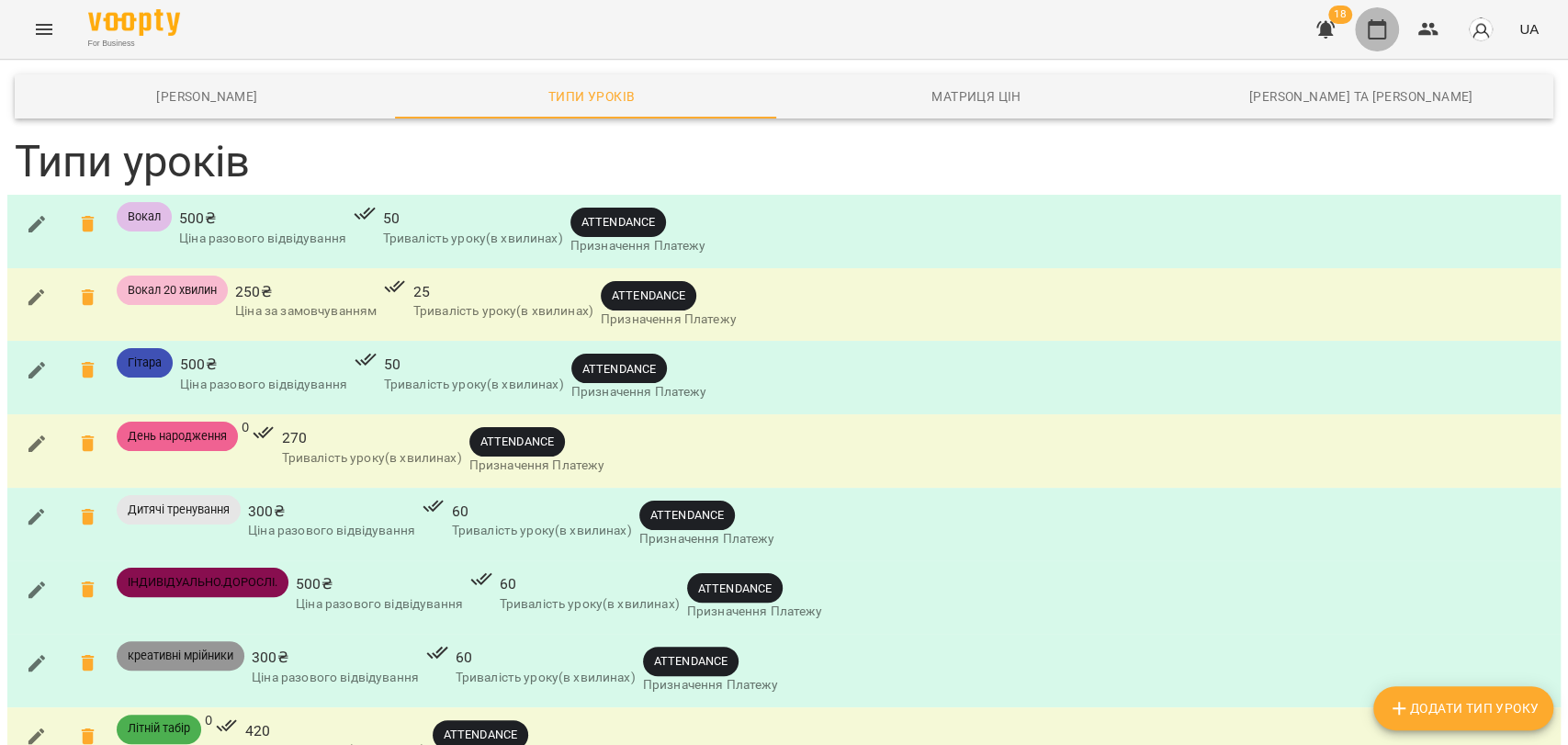
click at [1375, 27] on icon "button" at bounding box center [1378, 29] width 22 height 22
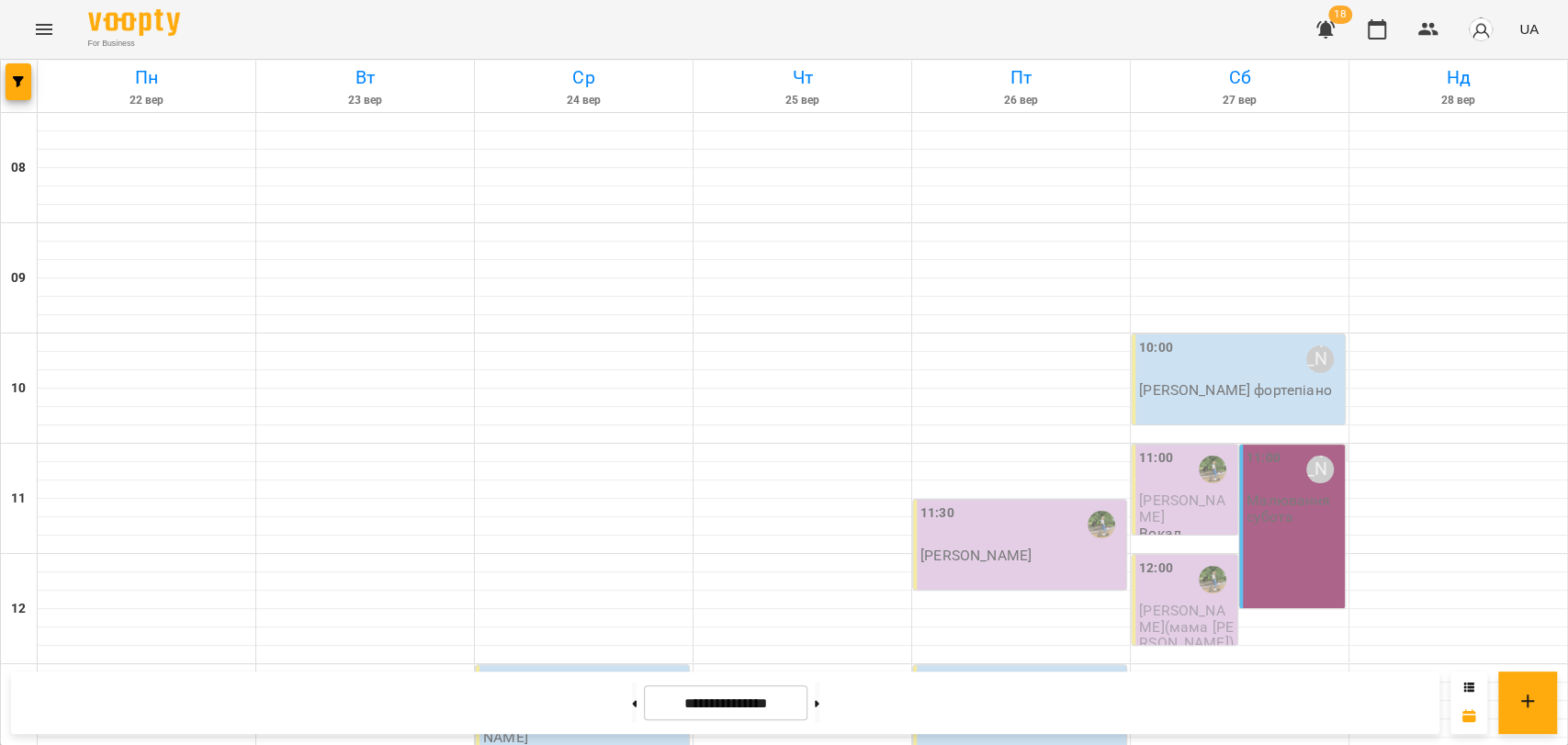
scroll to position [510, 0]
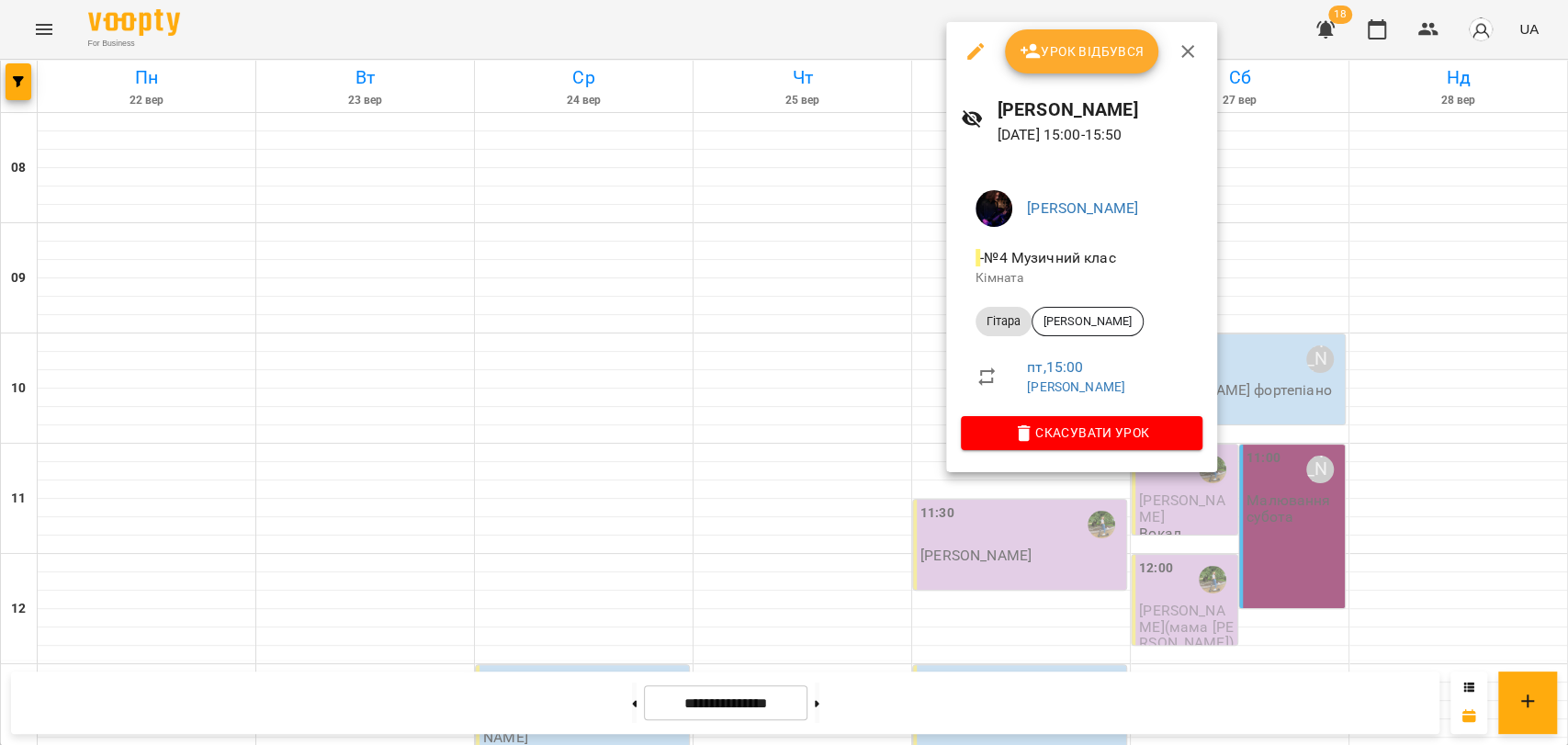
click at [915, 384] on div at bounding box center [784, 372] width 1568 height 745
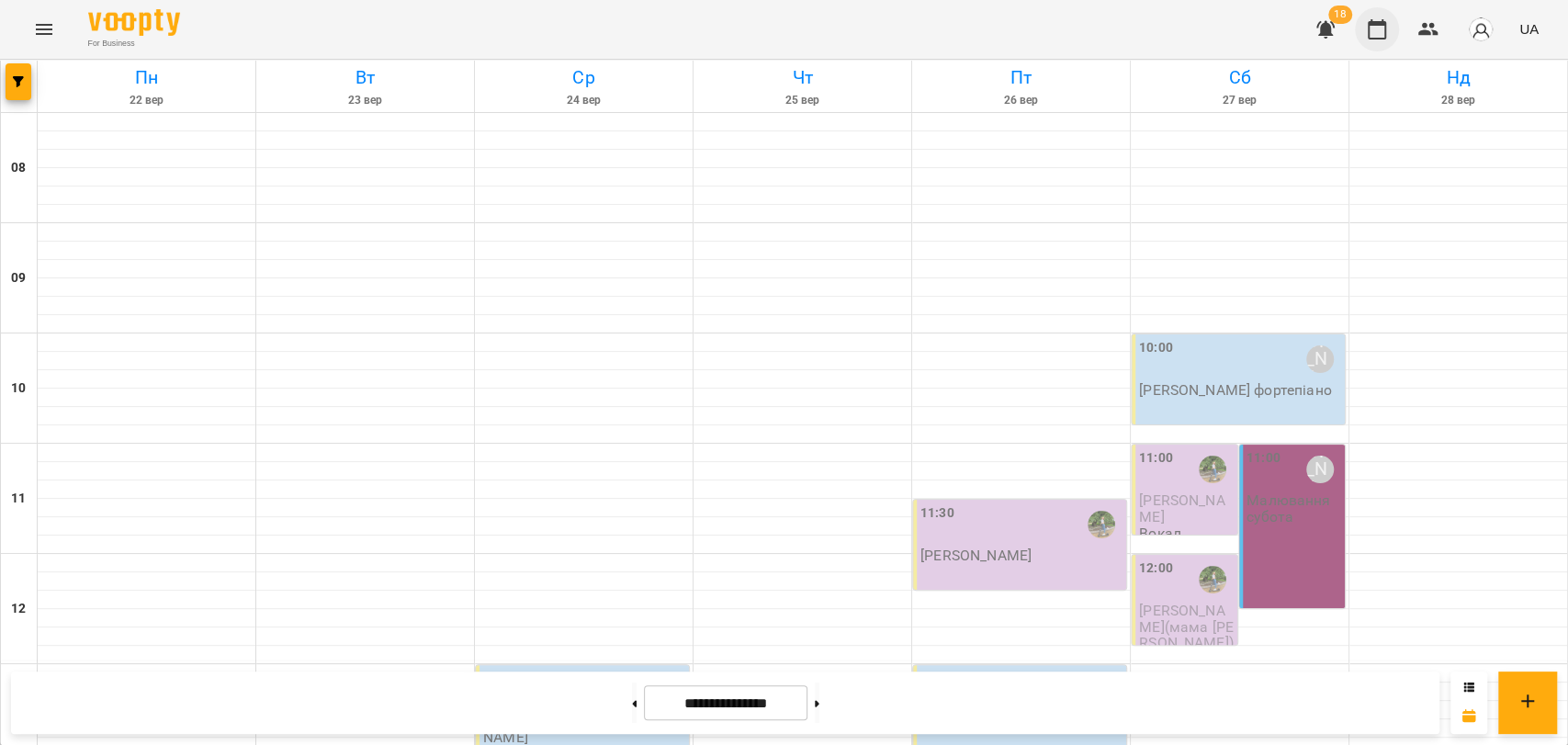
click at [1376, 24] on icon "button" at bounding box center [1378, 29] width 18 height 20
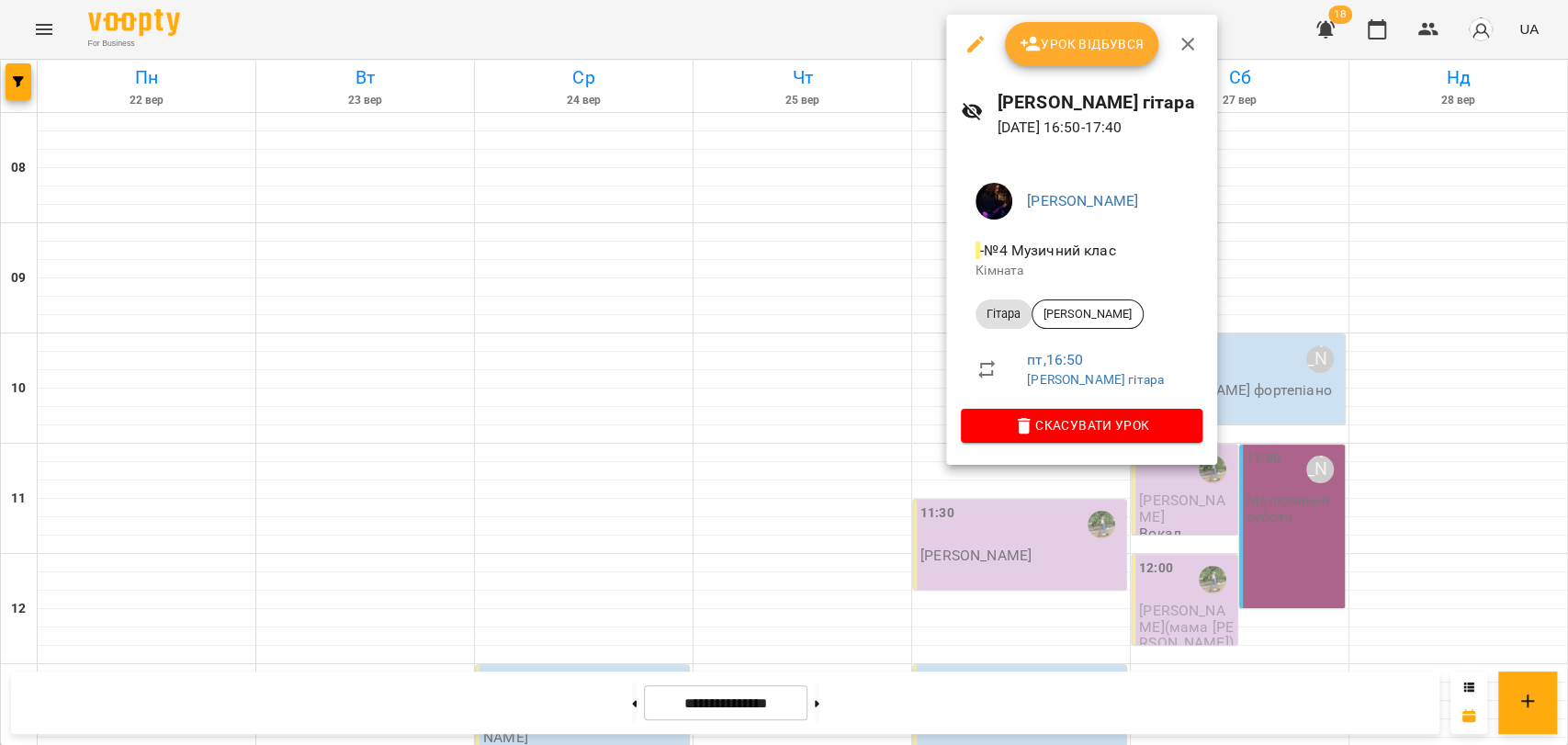
click at [583, 28] on div at bounding box center [784, 372] width 1568 height 745
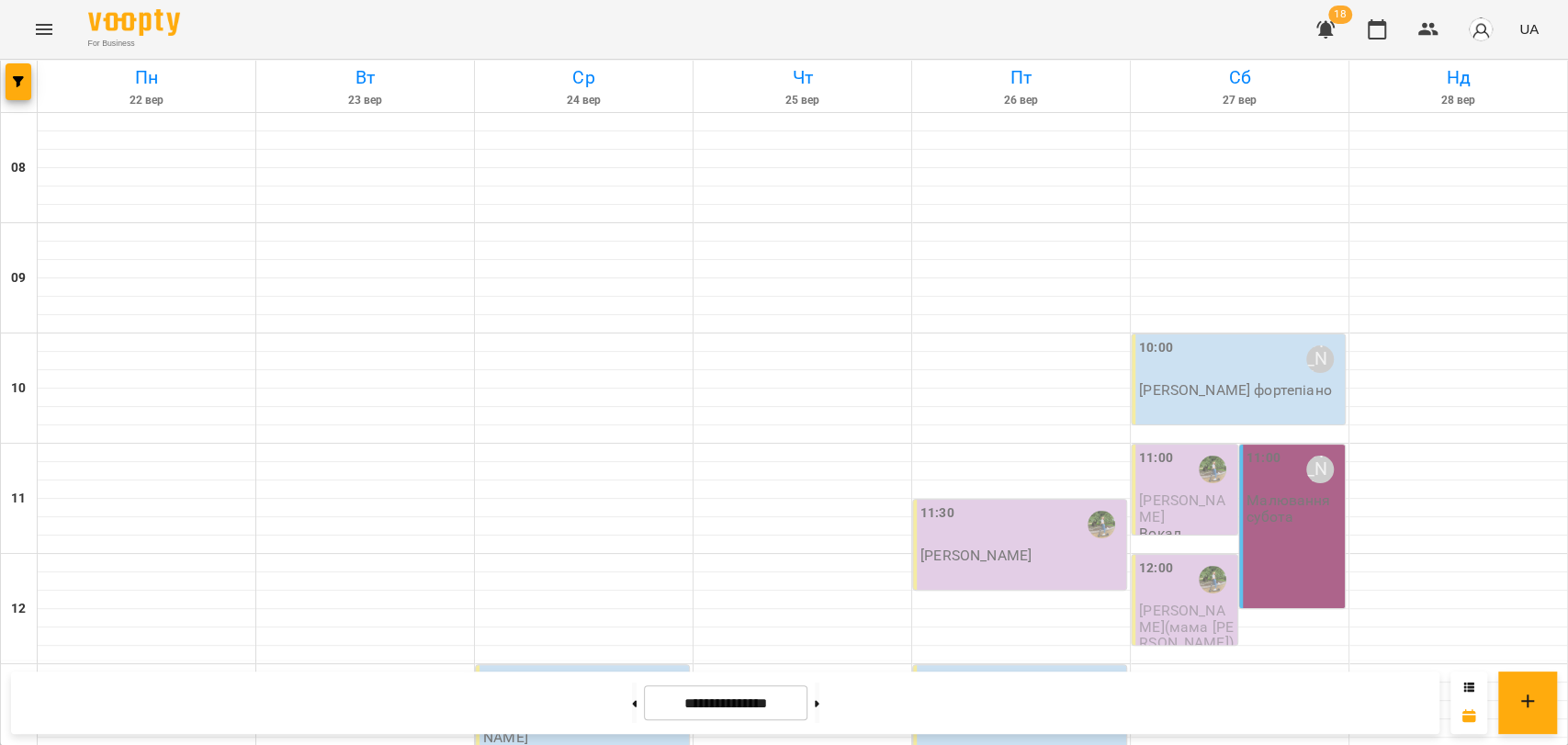
click at [40, 25] on icon "Menu" at bounding box center [44, 29] width 17 height 11
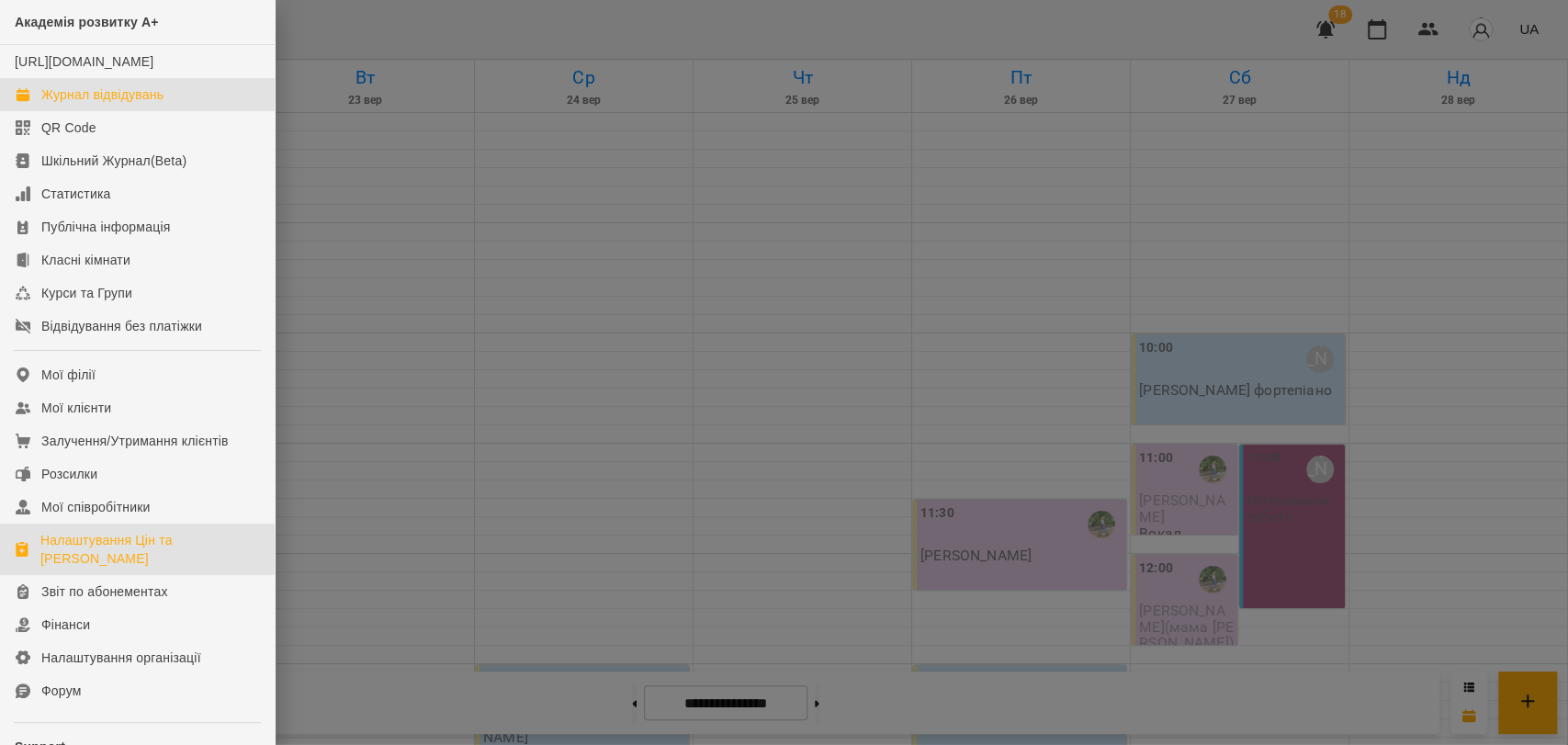
click at [118, 564] on div "Налаштування Цін та [PERSON_NAME]" at bounding box center [150, 549] width 220 height 37
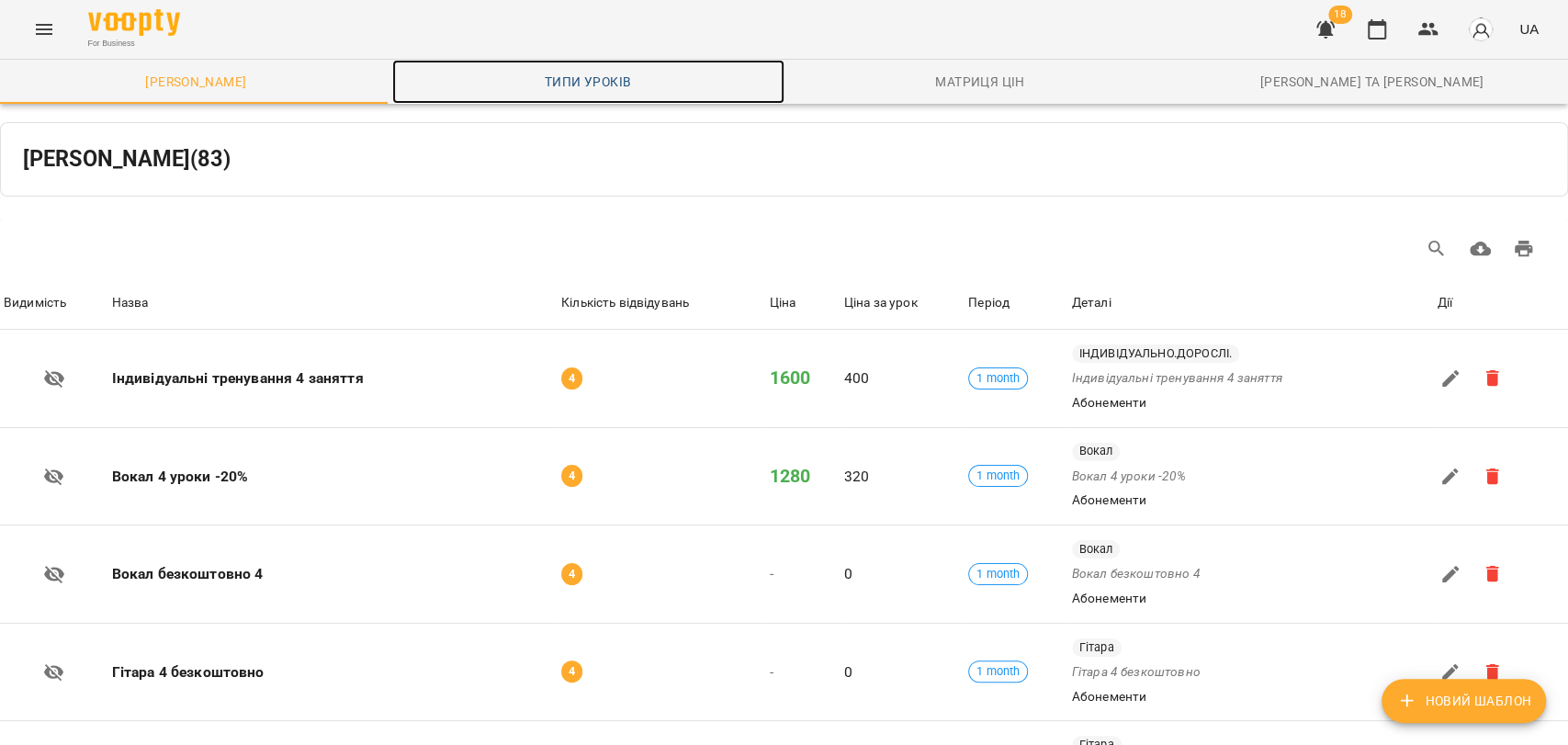
click at [648, 89] on span "Типи уроків" at bounding box center [588, 82] width 370 height 22
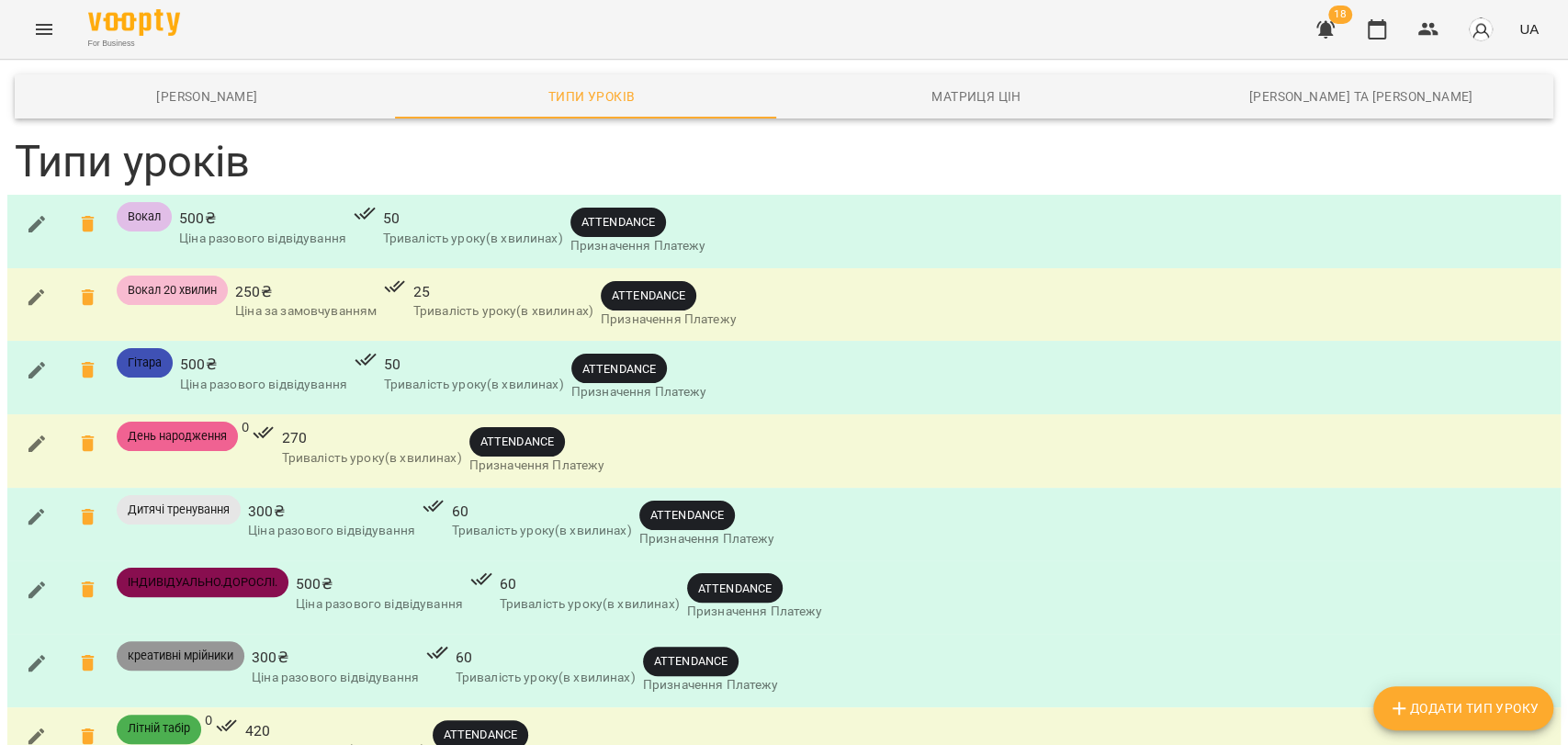
click at [1445, 700] on span "Додати Тип Уроку" at bounding box center [1463, 708] width 151 height 22
type input "**********"
type input "*"
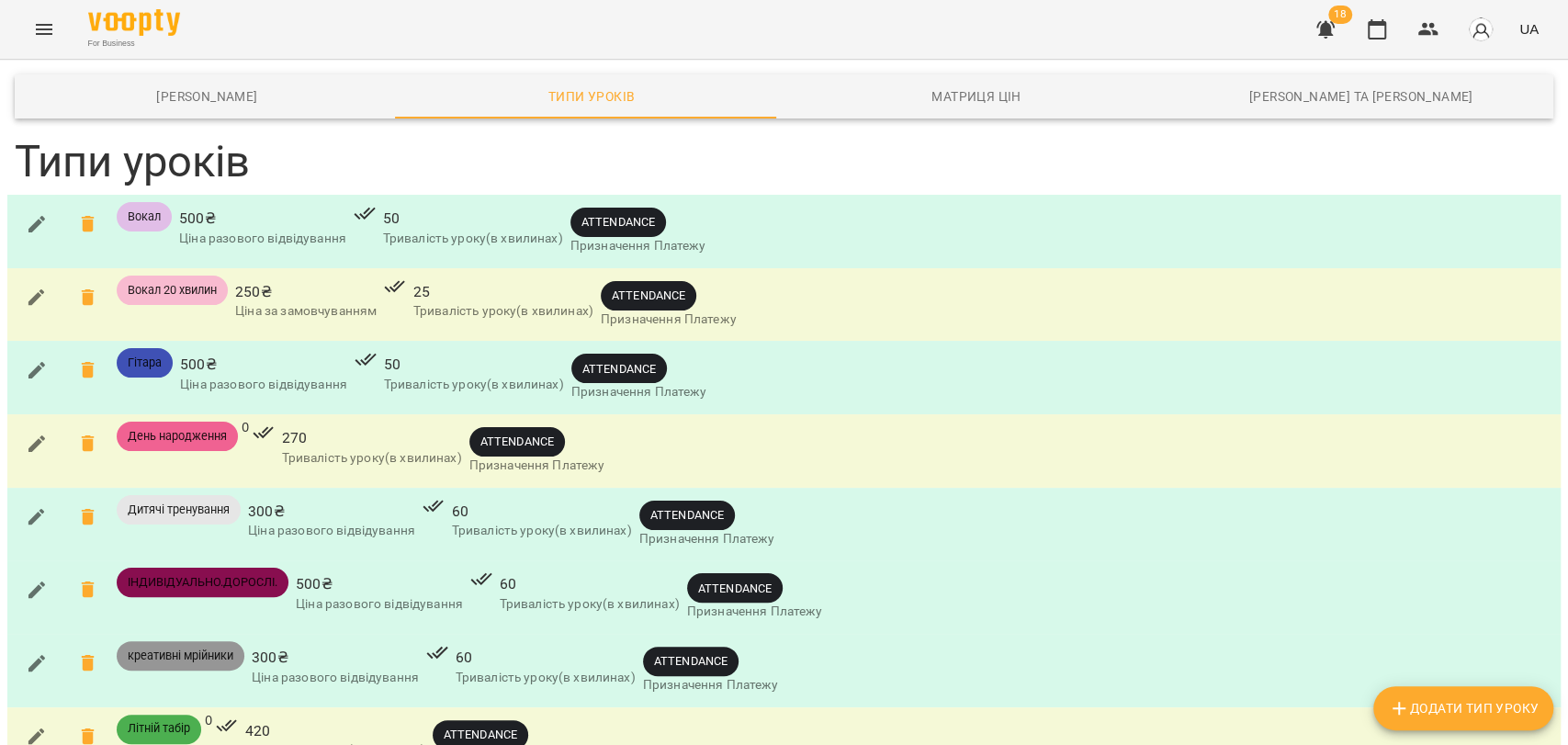
type input "***"
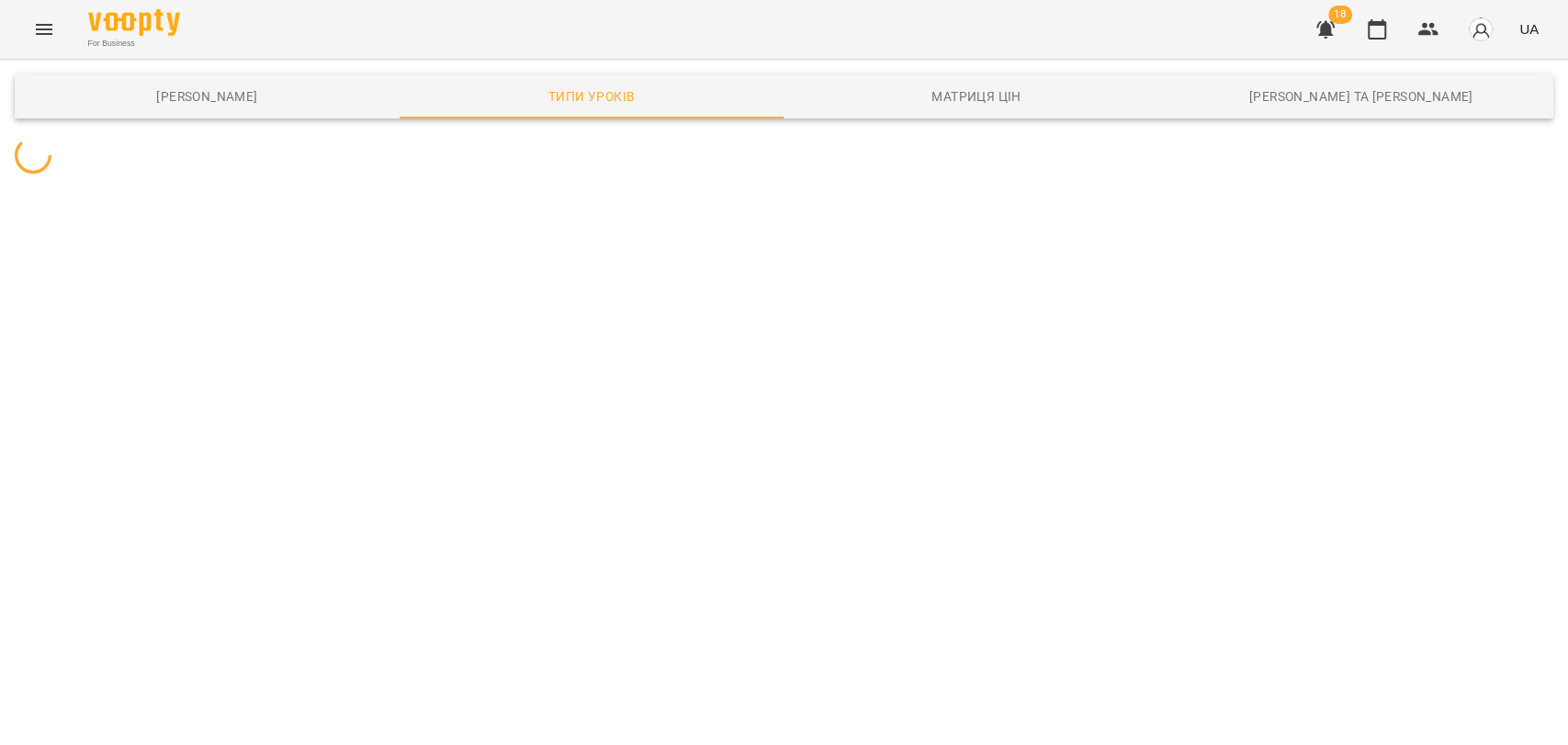
scroll to position [0, 0]
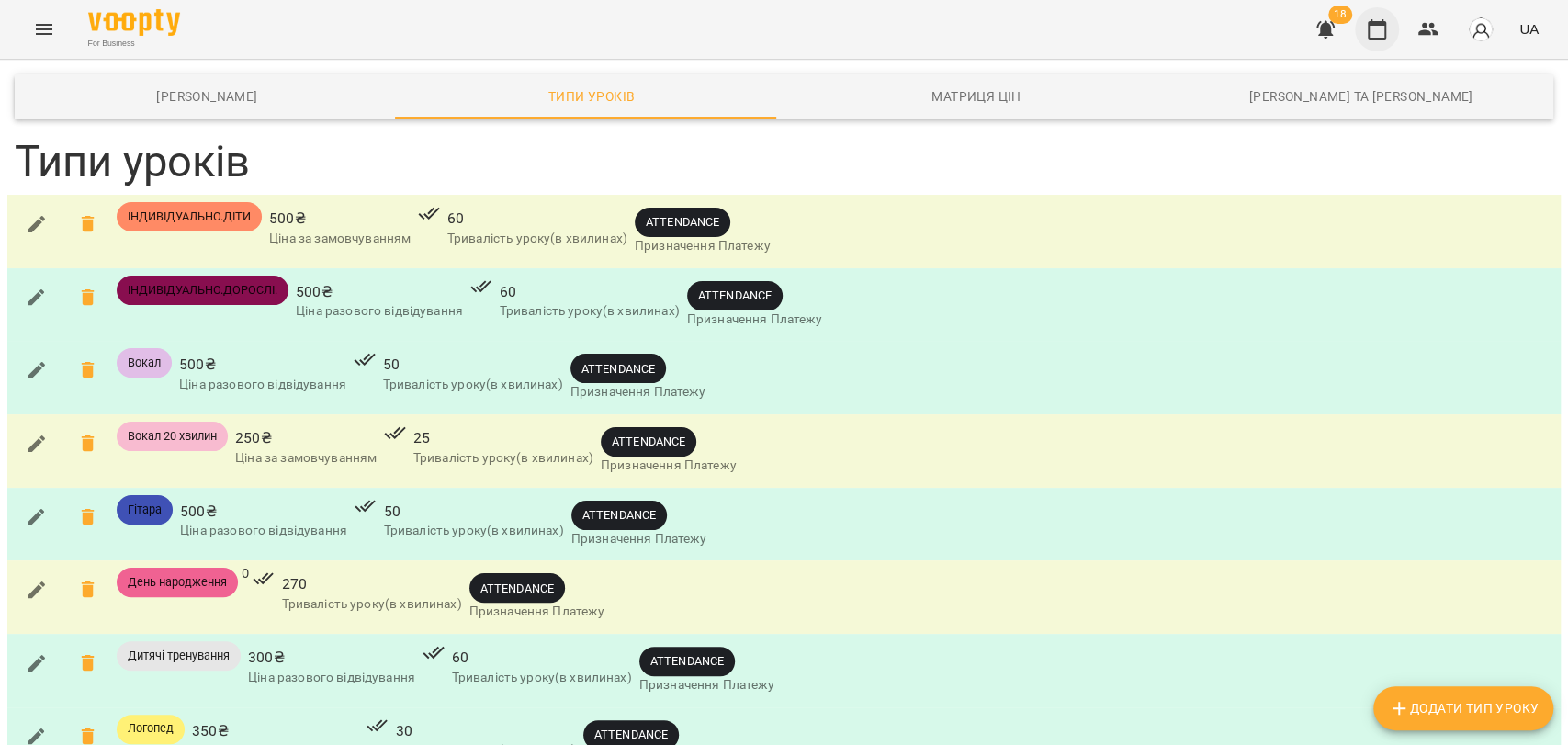
click at [1369, 36] on icon "button" at bounding box center [1378, 29] width 18 height 20
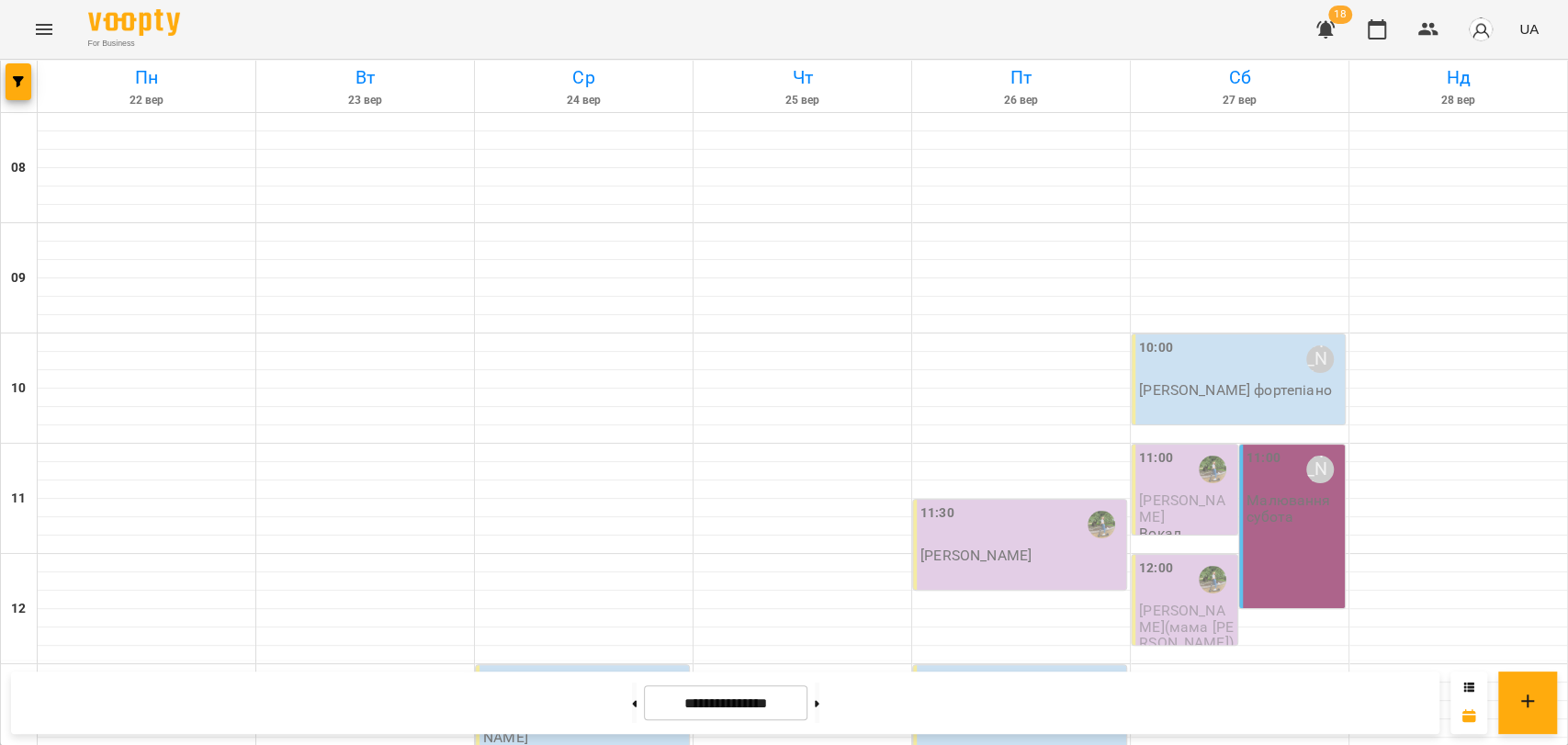
scroll to position [774, 0]
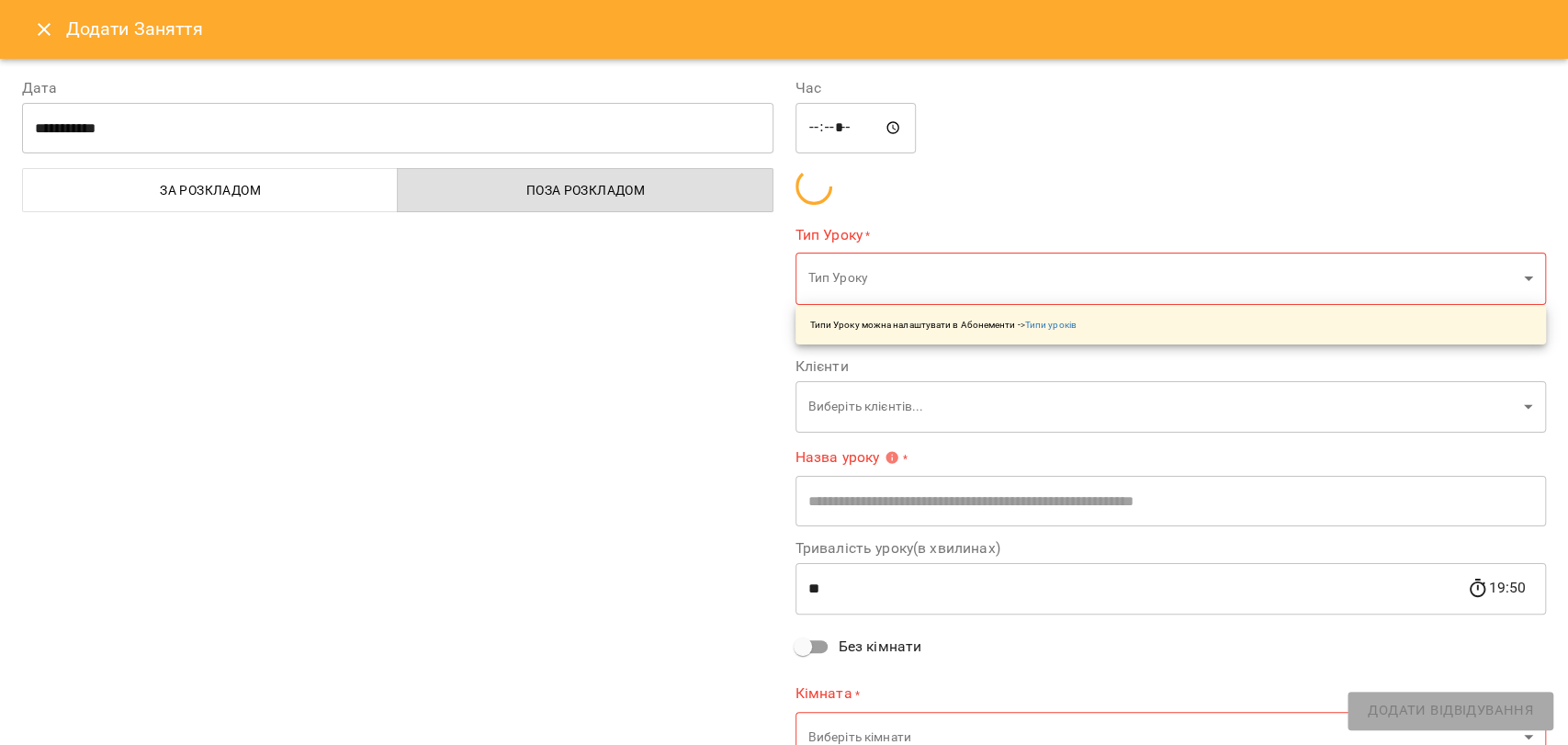
type input "**********"
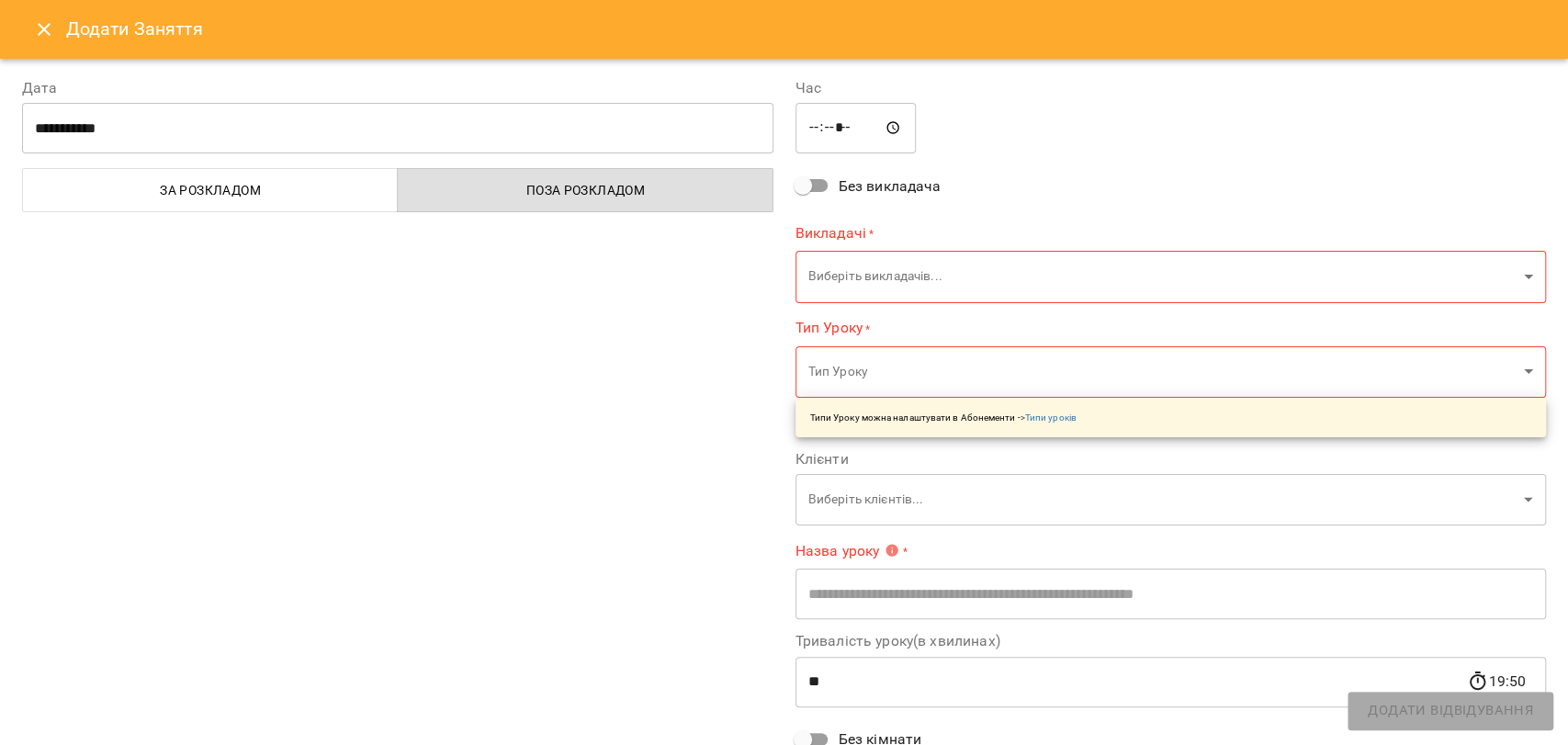
click at [809, 124] on input "*****" at bounding box center [857, 129] width 121 height 52
type input "*****"
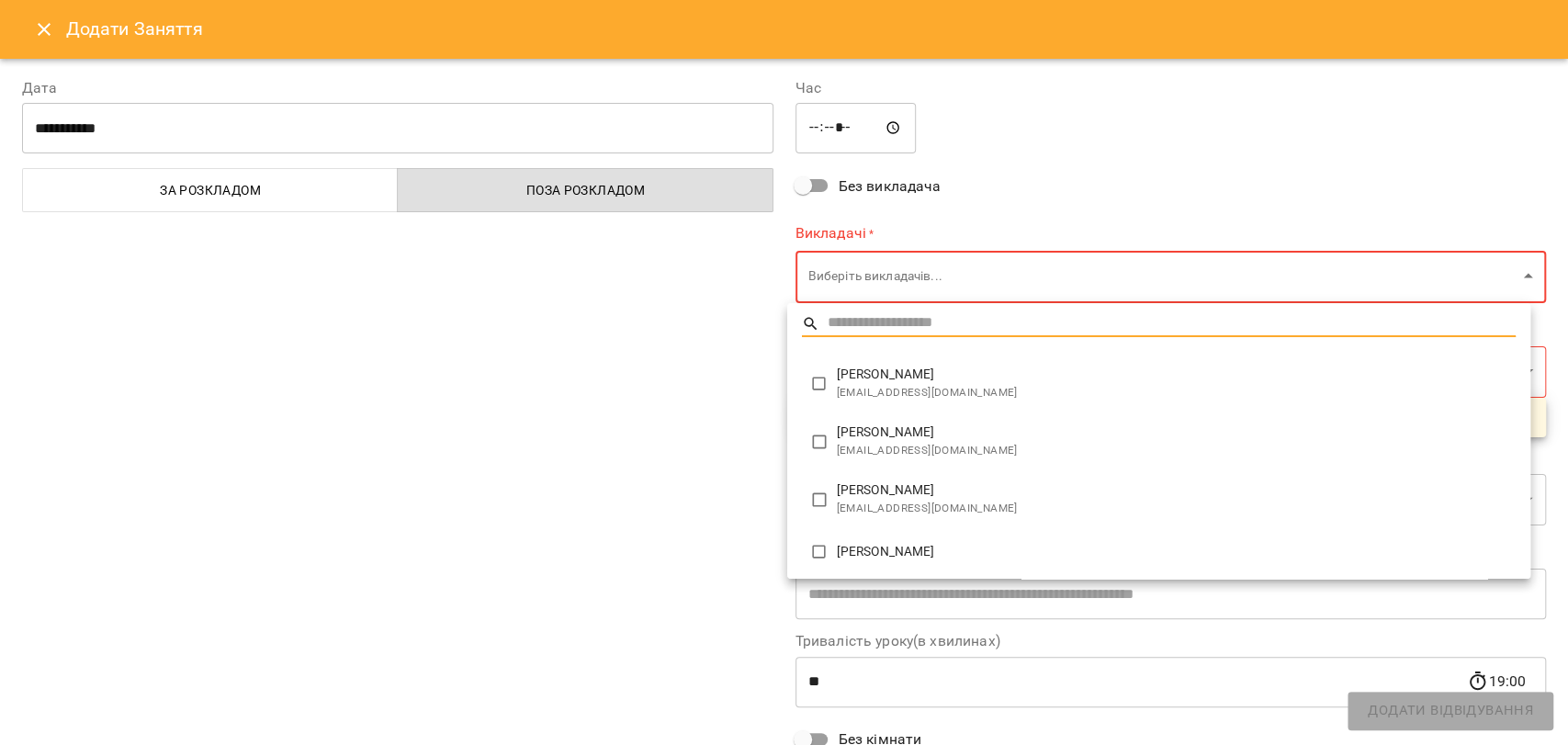
click at [854, 287] on body "For Business 18 UA Пн 22 вер Вт 23 вер Ср 24 вер Чт 25 вер Пт 26 вер Сб 27 вер …" at bounding box center [784, 759] width 1568 height 1518
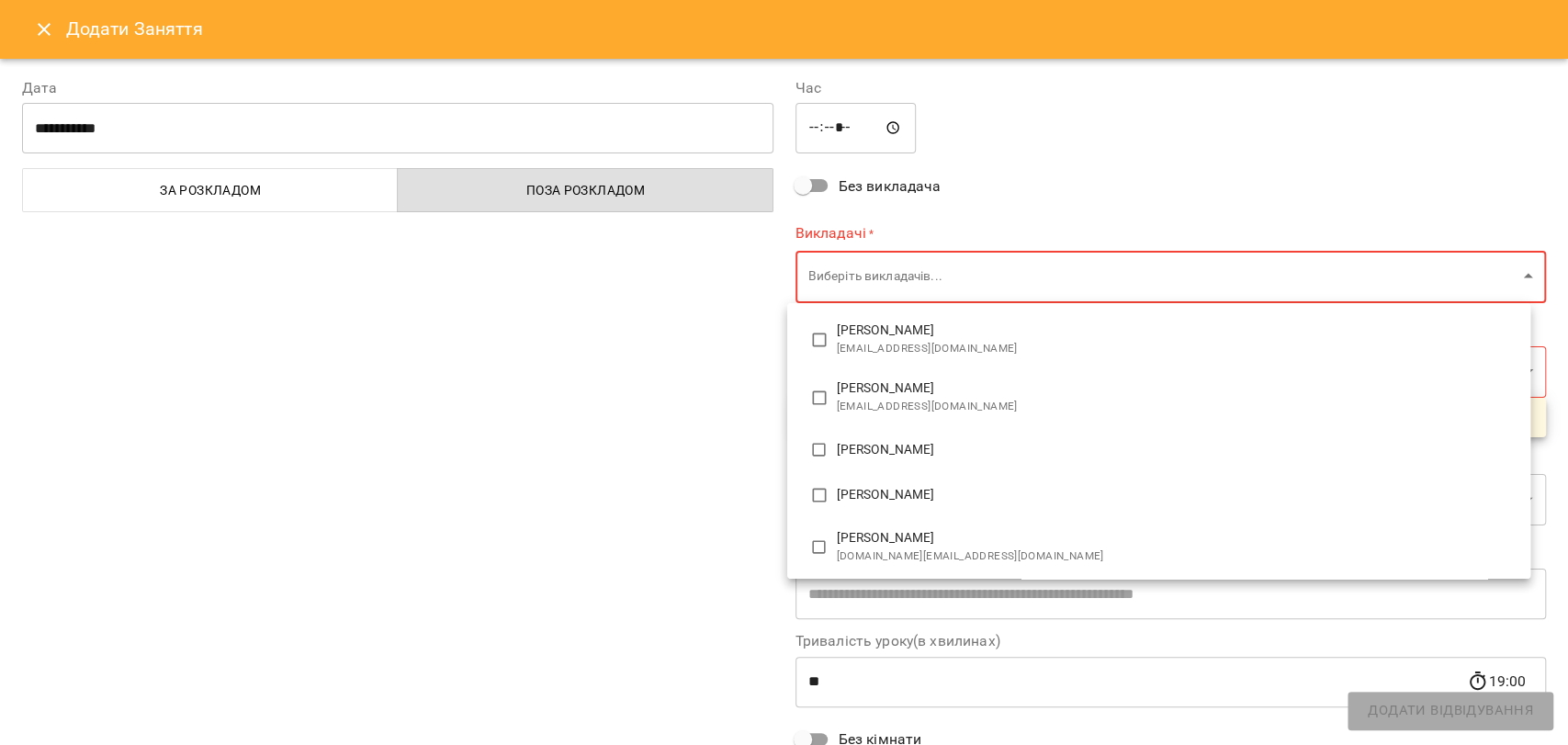
scroll to position [0, 0]
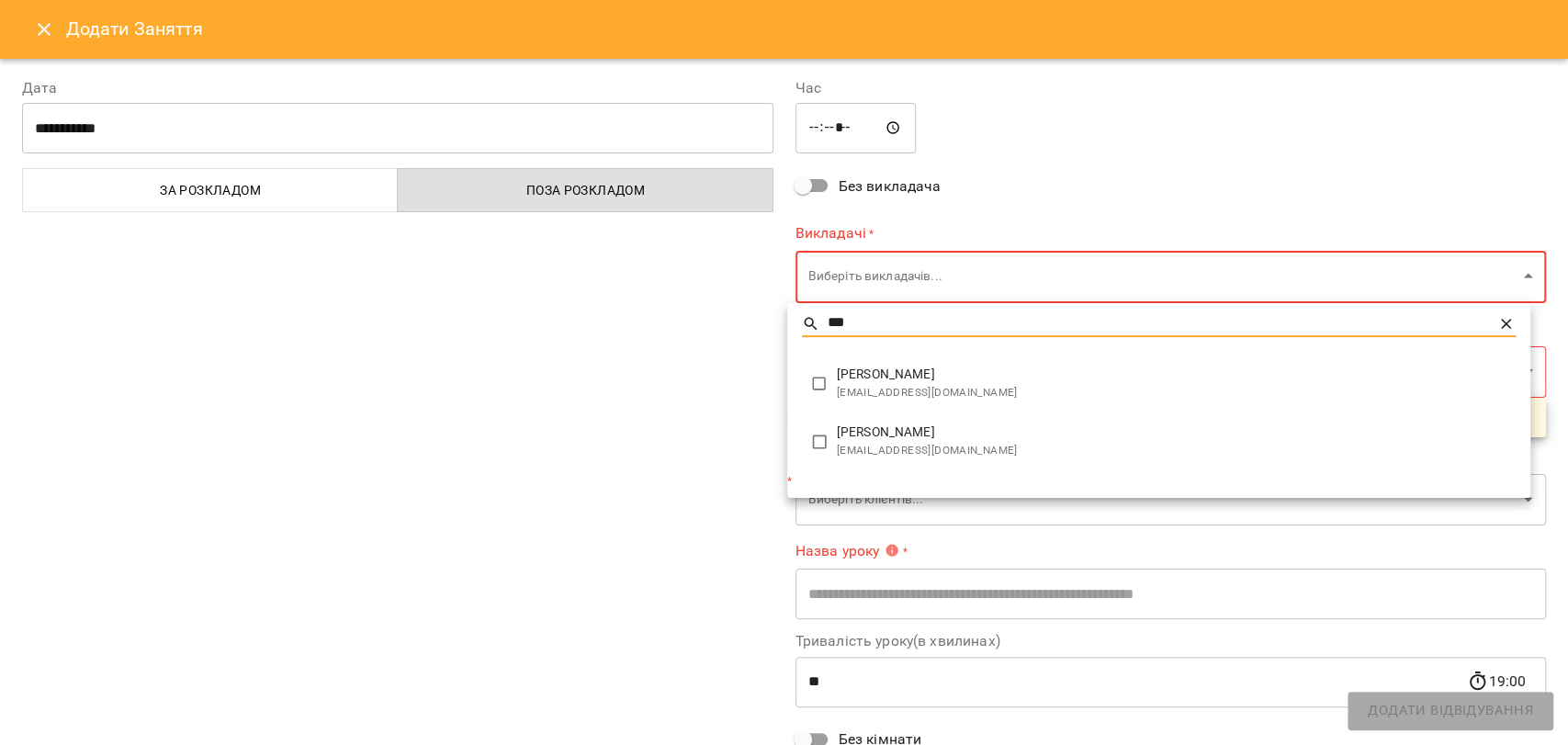
type input "***"
type input "**********"
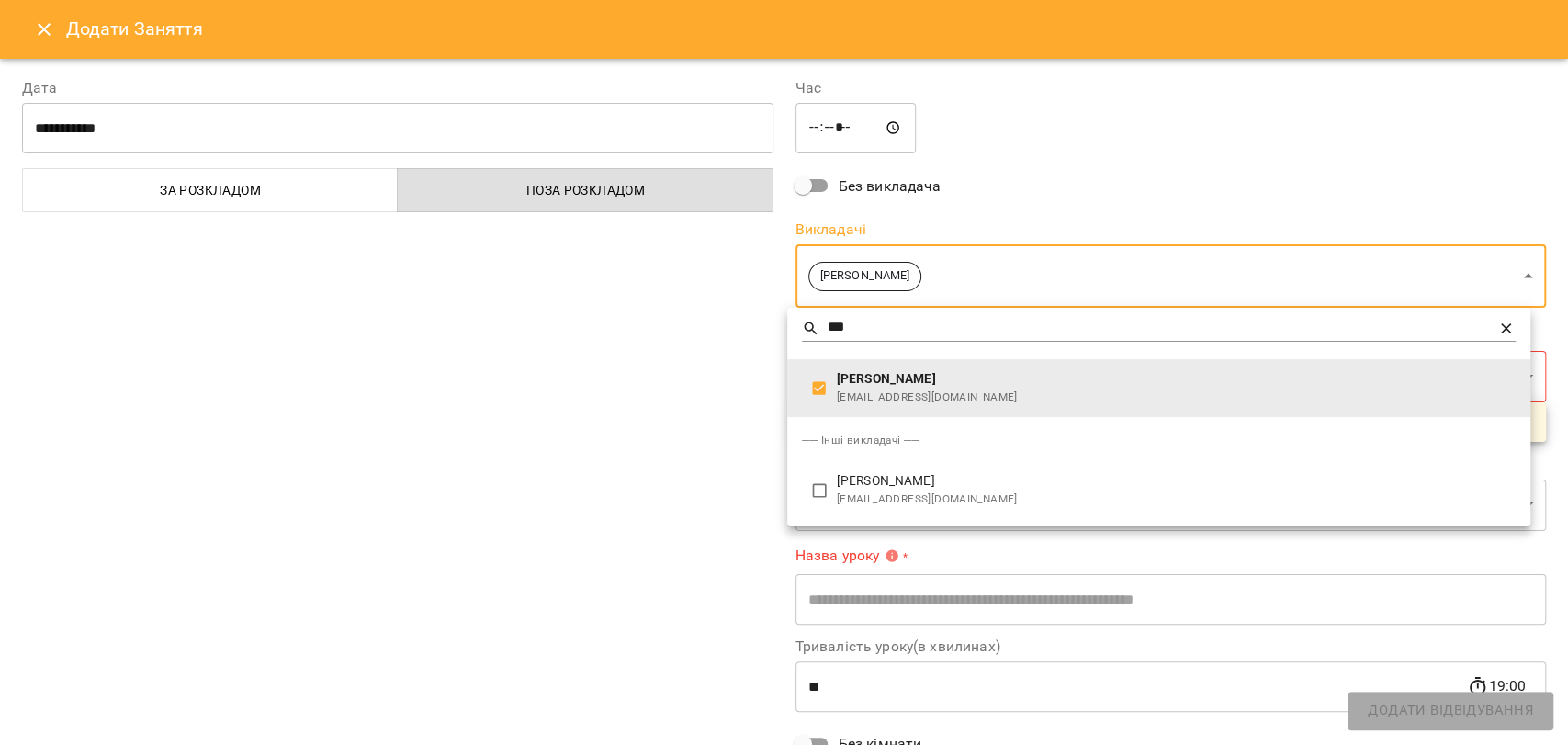
click at [726, 395] on div at bounding box center [784, 372] width 1568 height 745
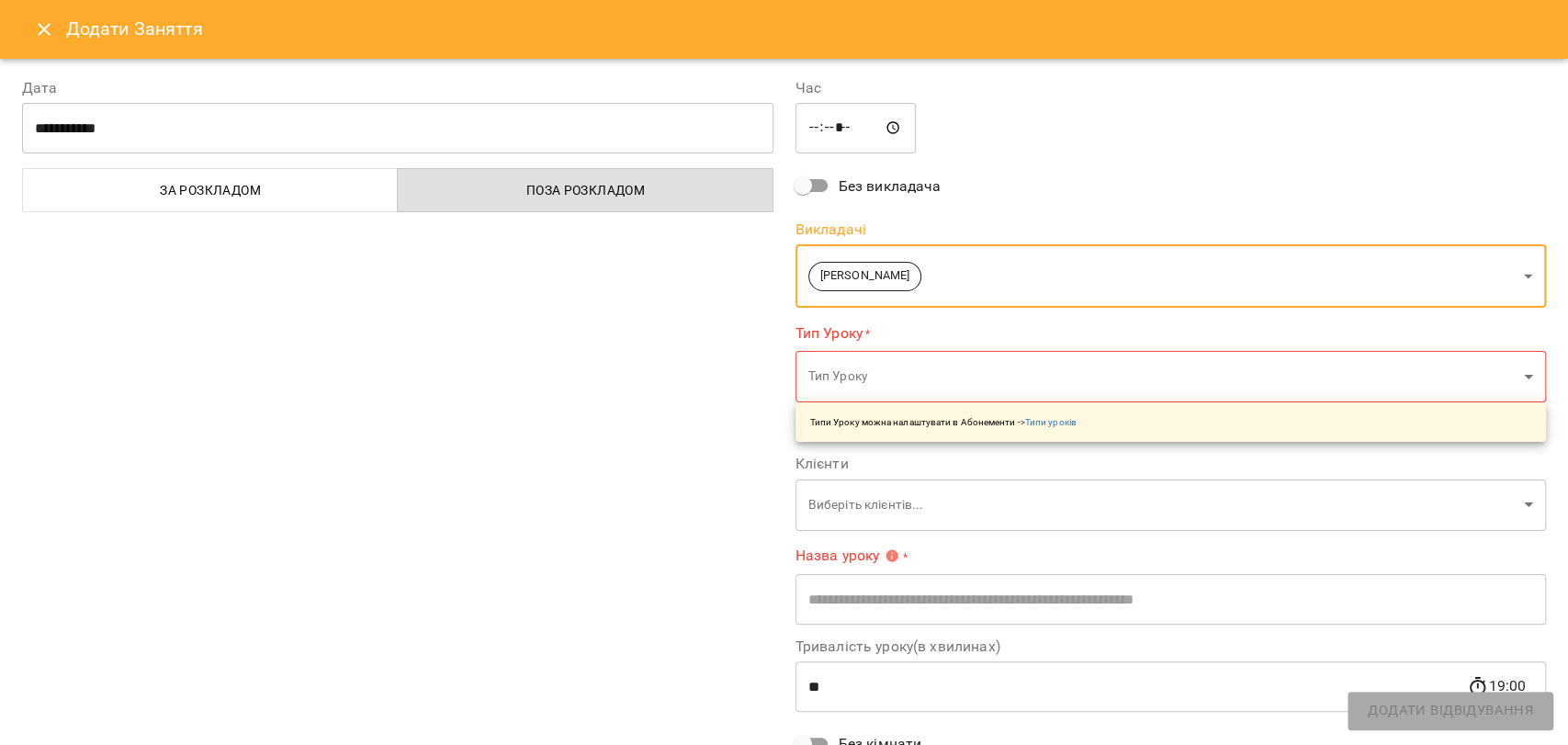
click at [867, 365] on body "For Business 18 UA Пн 22 вер Вт 23 вер Ср 24 вер Чт 25 вер Пт 26 вер Сб 27 вер …" at bounding box center [784, 759] width 1568 height 1518
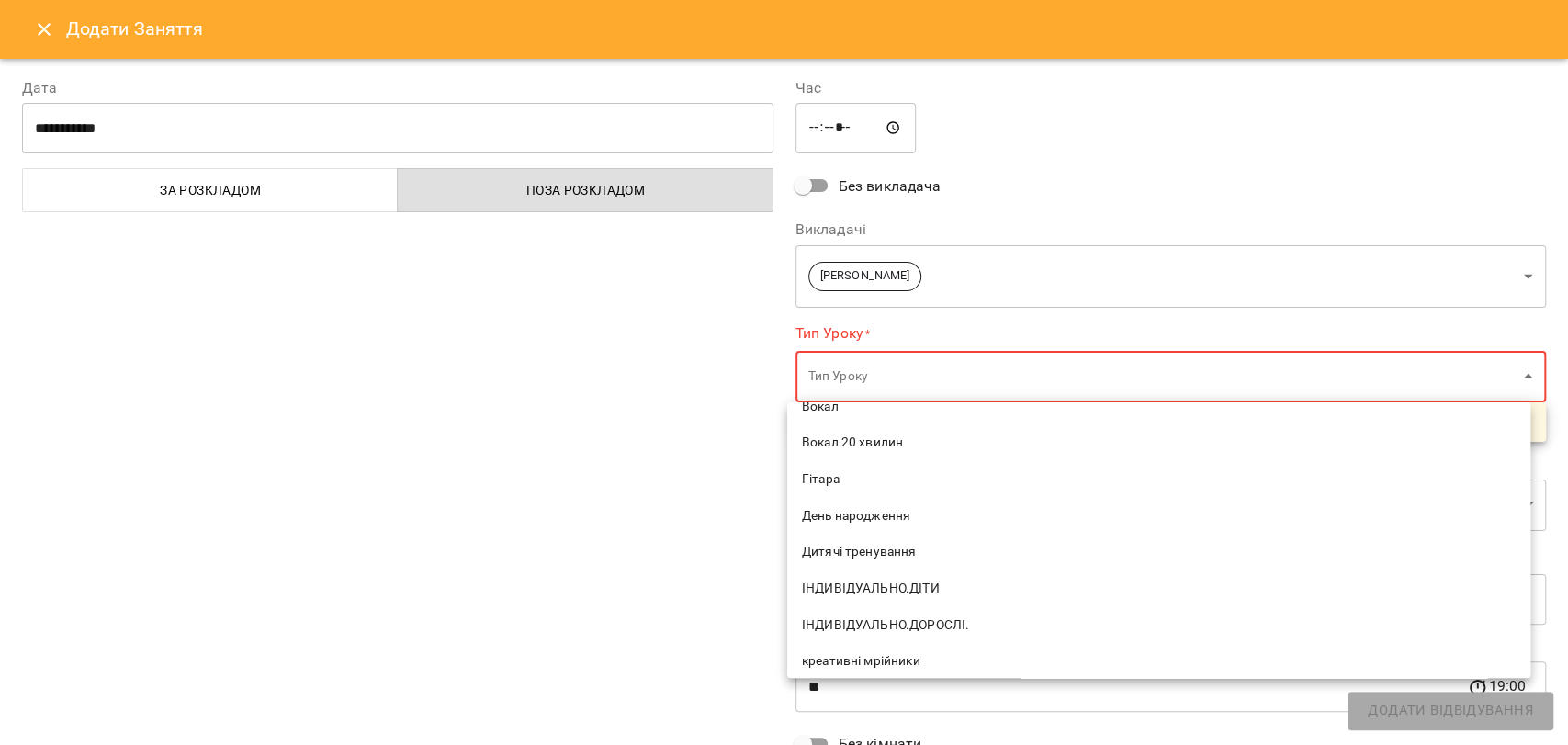
scroll to position [204, 0]
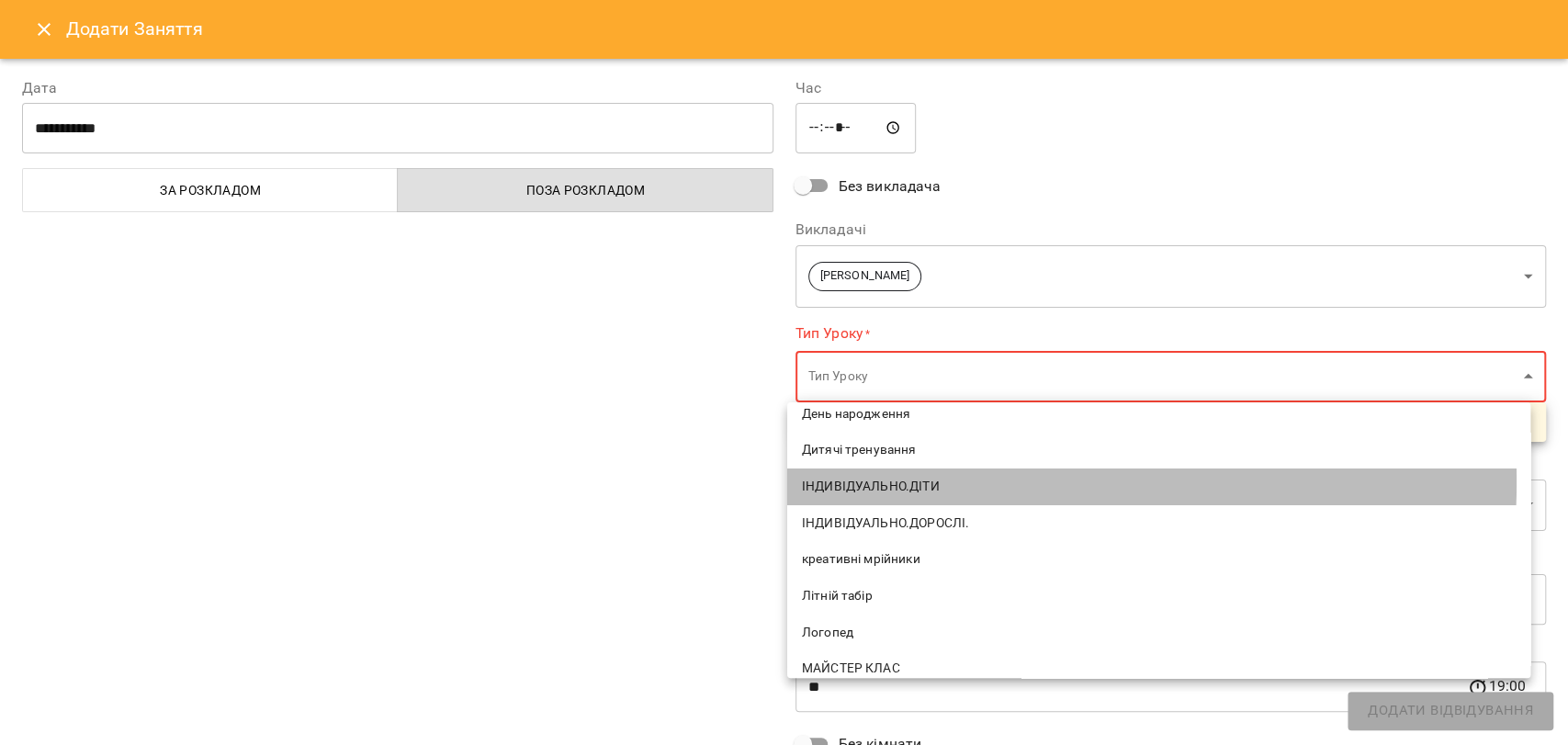
click at [918, 482] on span "ІНДИВІДУАЛЬНО.ДІТИ" at bounding box center [1159, 487] width 714 height 18
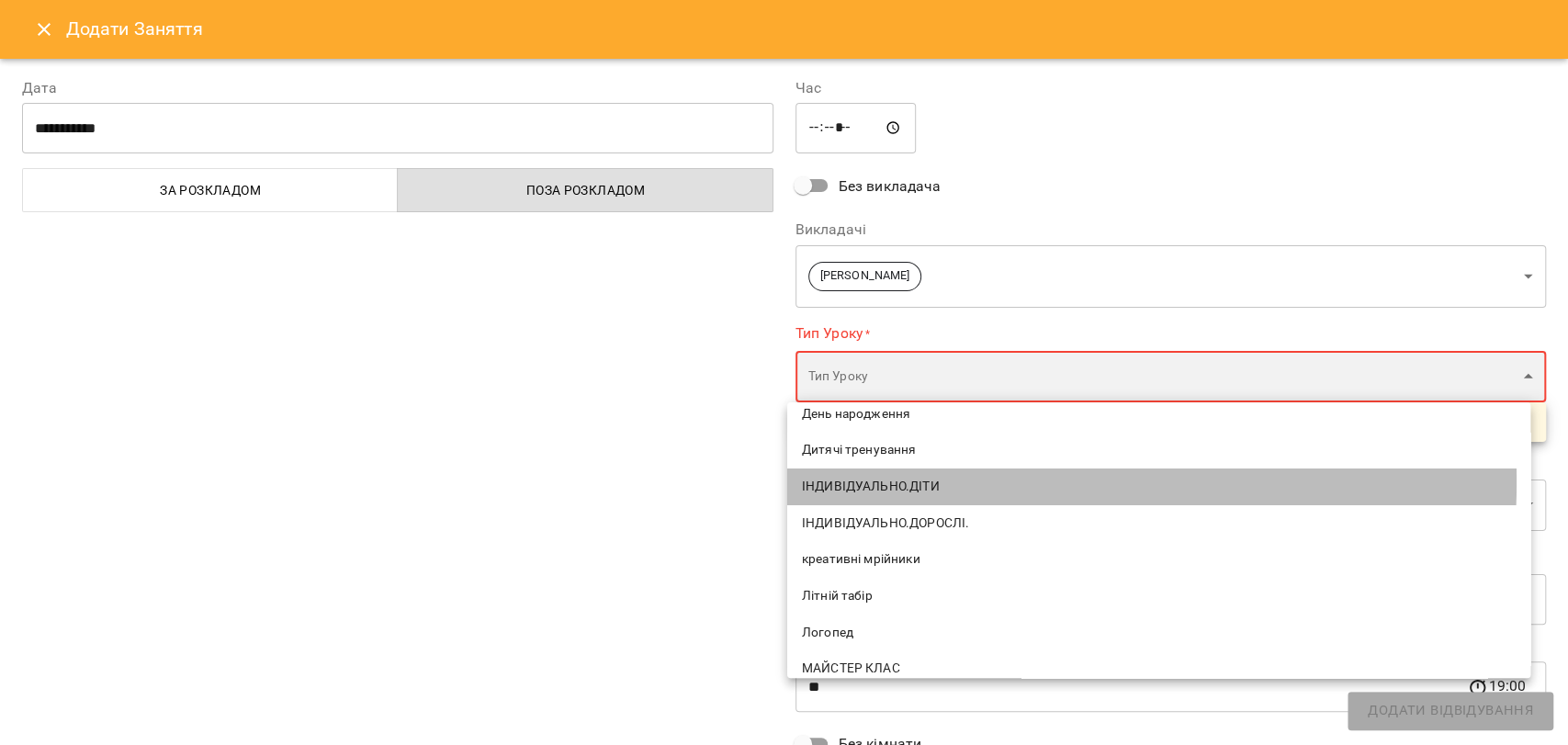
type input "**********"
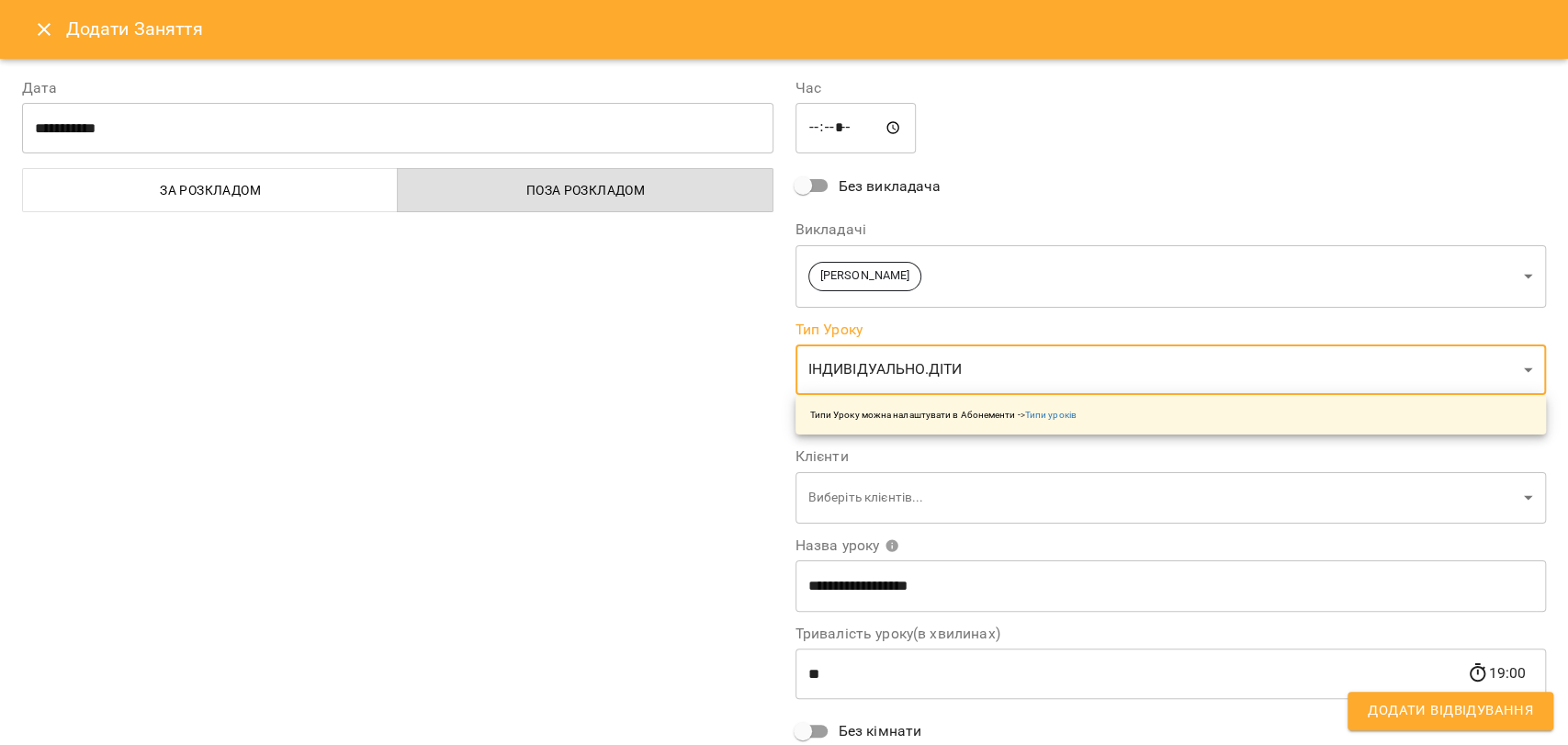
click at [908, 483] on body "For Business 18 UA Пн 22 вер Вт 23 вер Ср 24 вер Чт 25 вер Пт 26 вер Сб 27 вер …" at bounding box center [784, 759] width 1568 height 1518
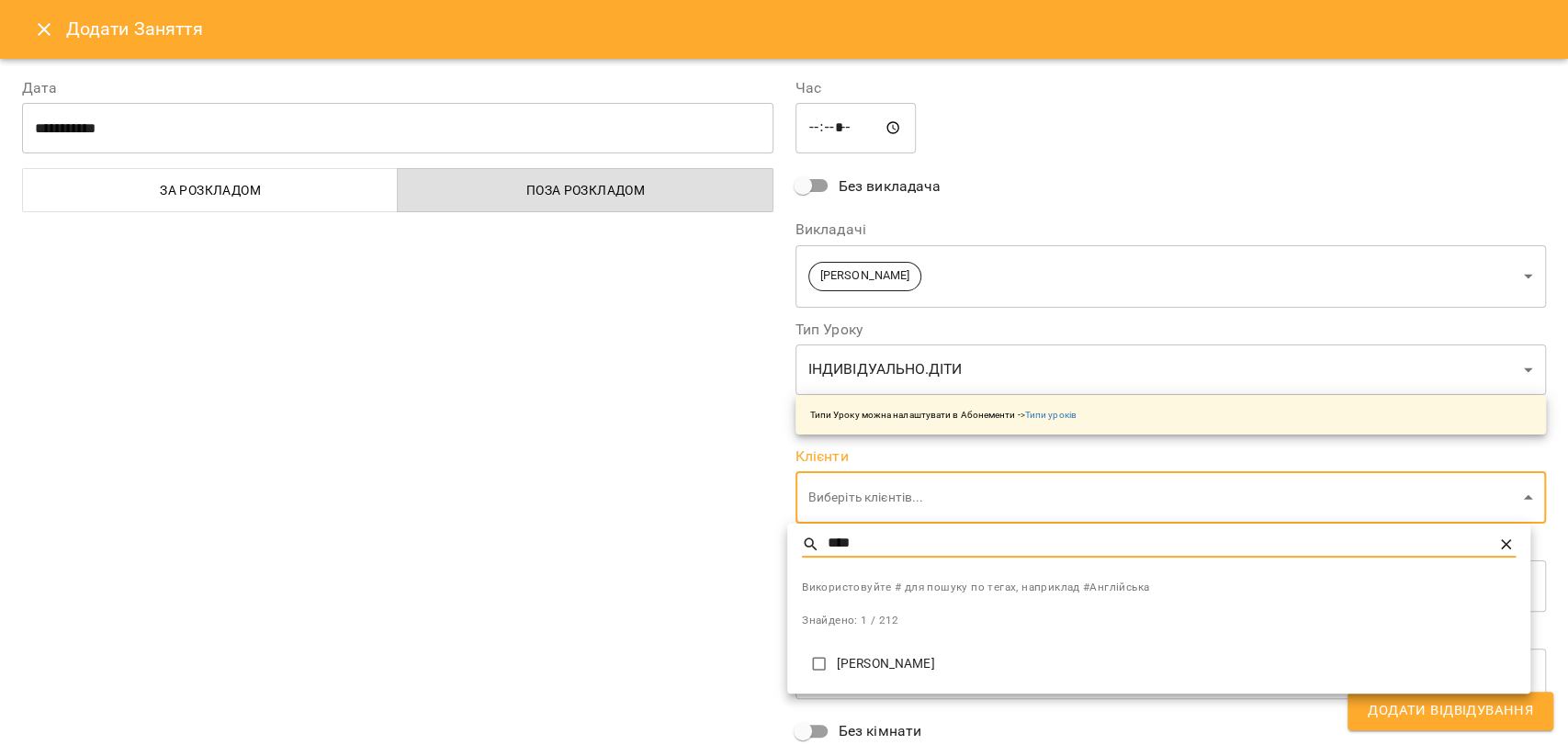
type input "****"
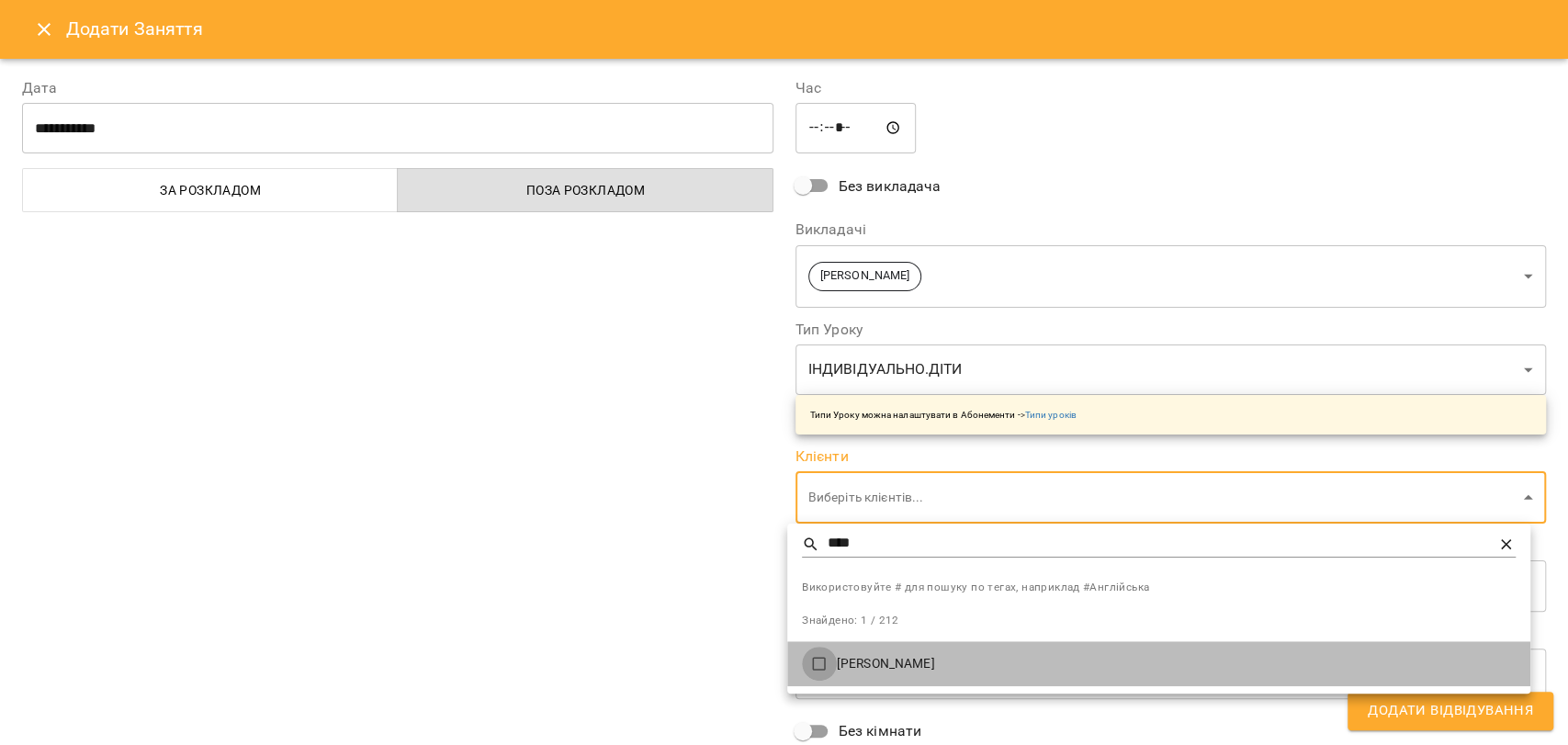
type input "**********"
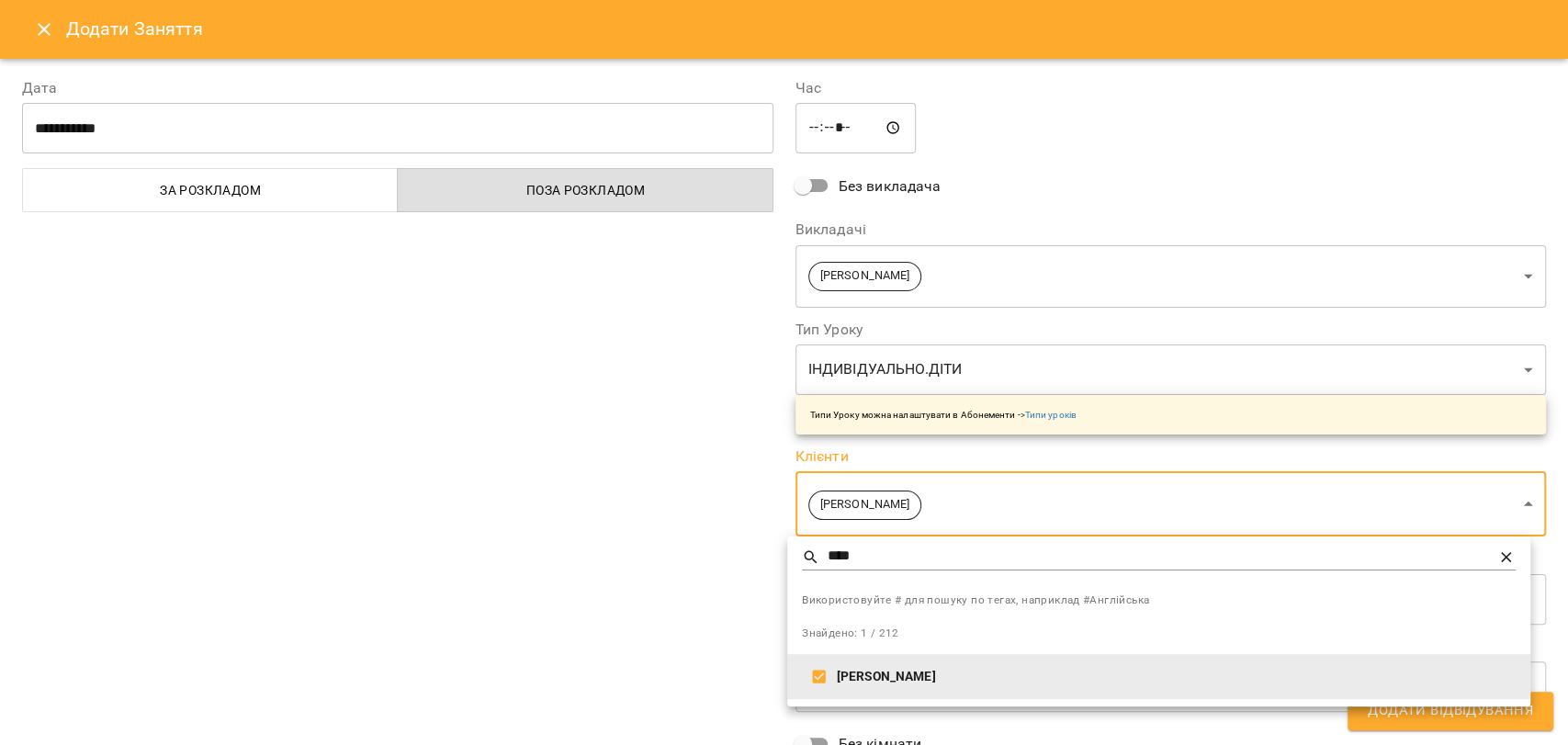
click at [721, 582] on div at bounding box center [784, 372] width 1568 height 745
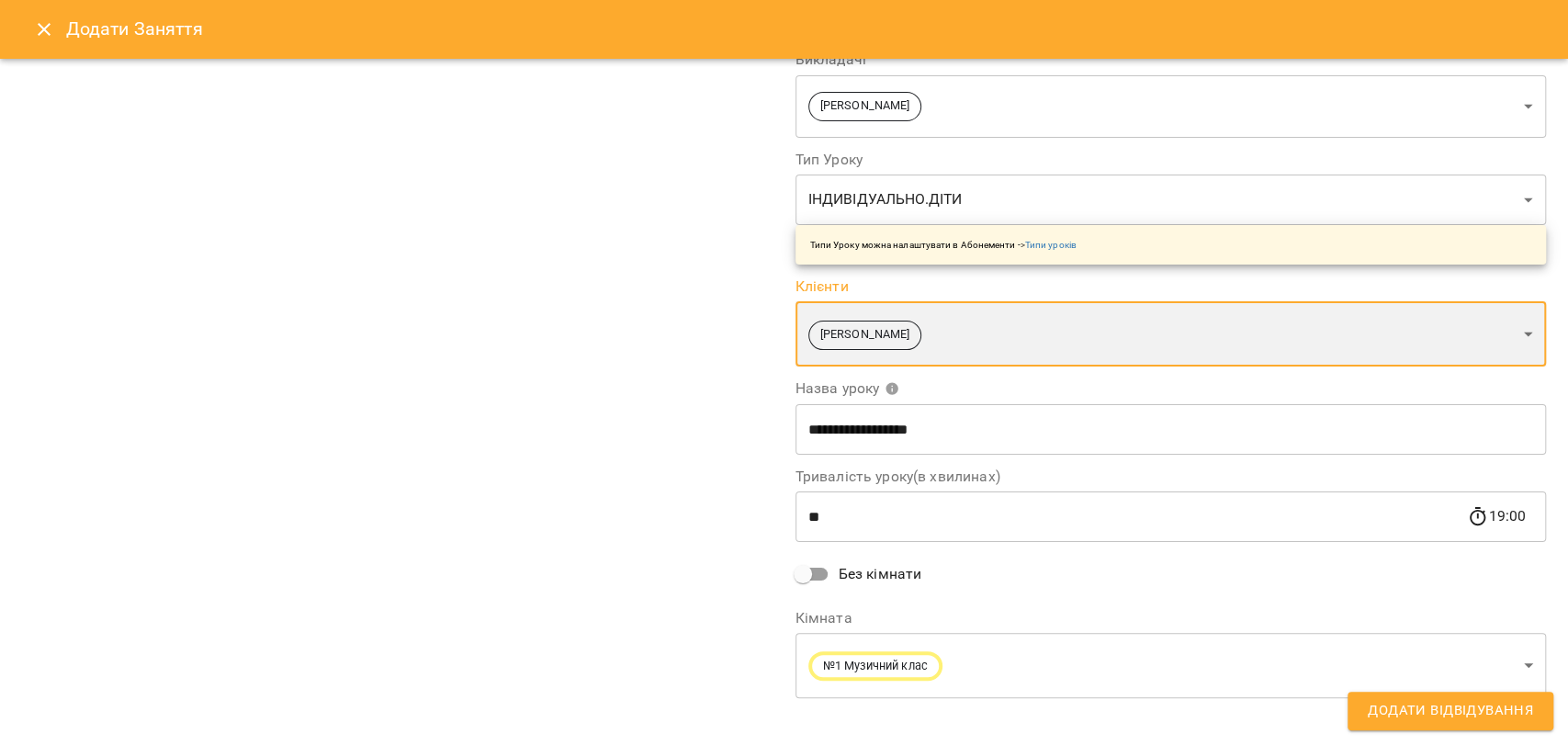
scroll to position [185, 0]
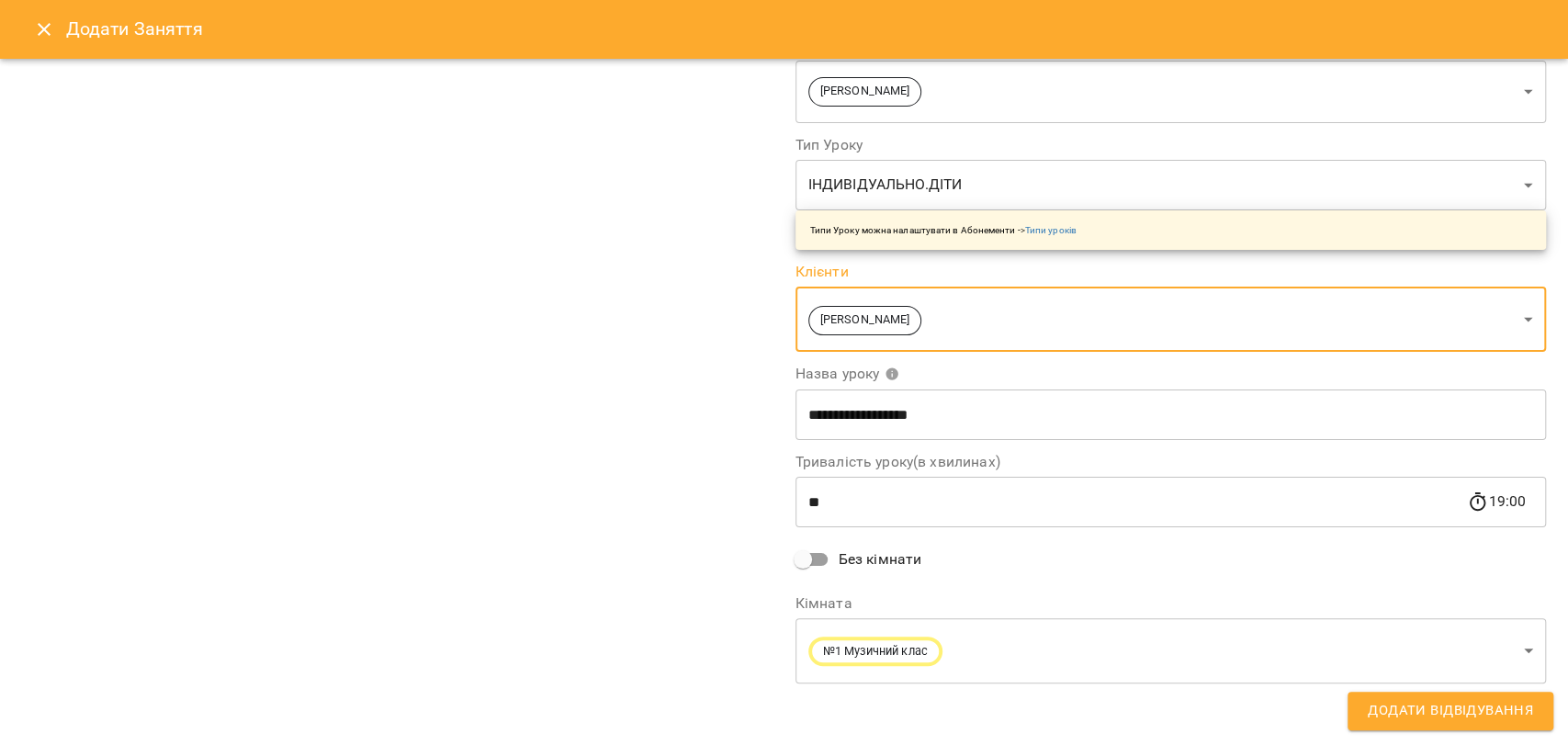
click at [850, 653] on body "For Business 18 UA Пн 22 вер Вт 23 вер Ср 24 вер Чт 25 вер Пт 26 вер Сб 27 вер …" at bounding box center [784, 759] width 1568 height 1518
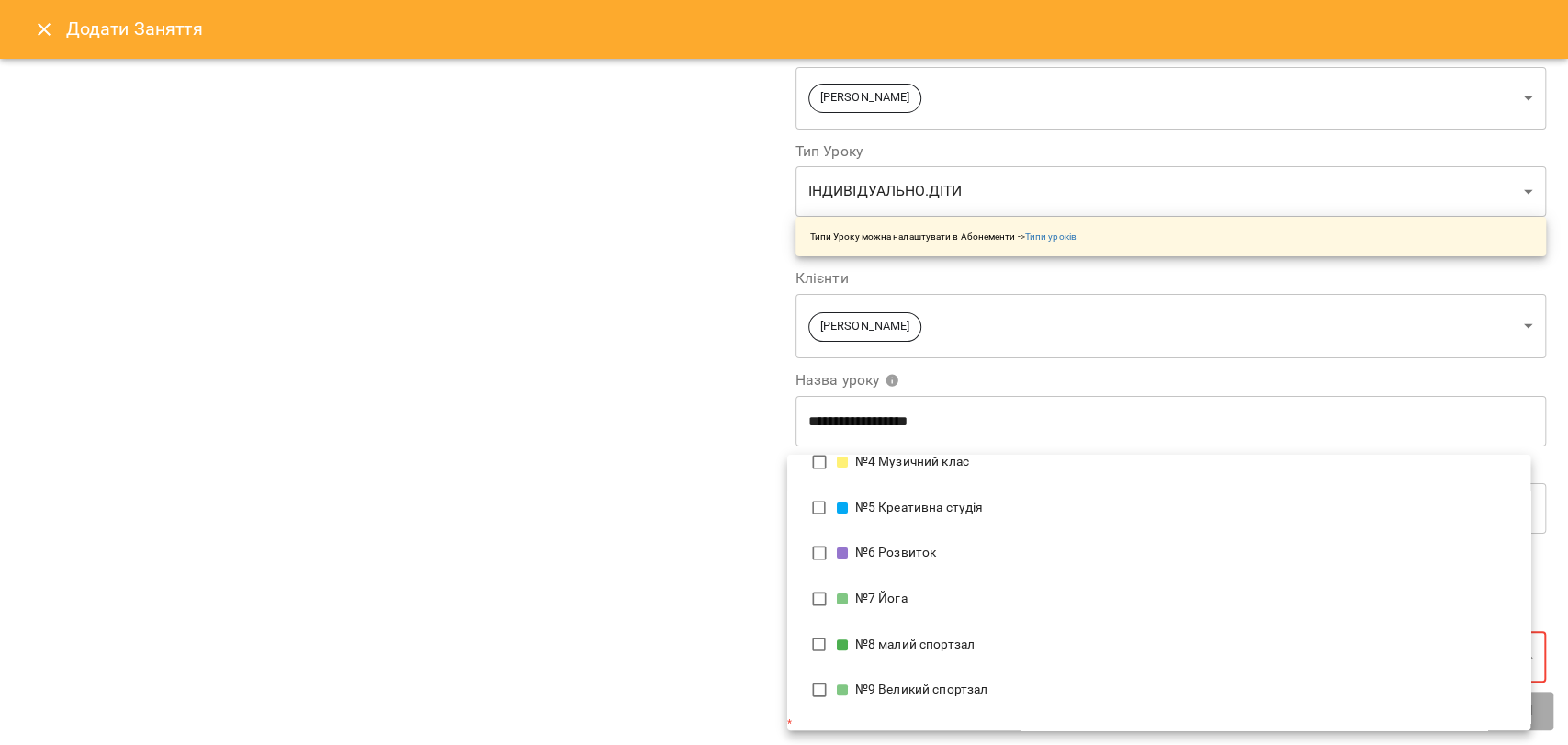
scroll to position [441, 0]
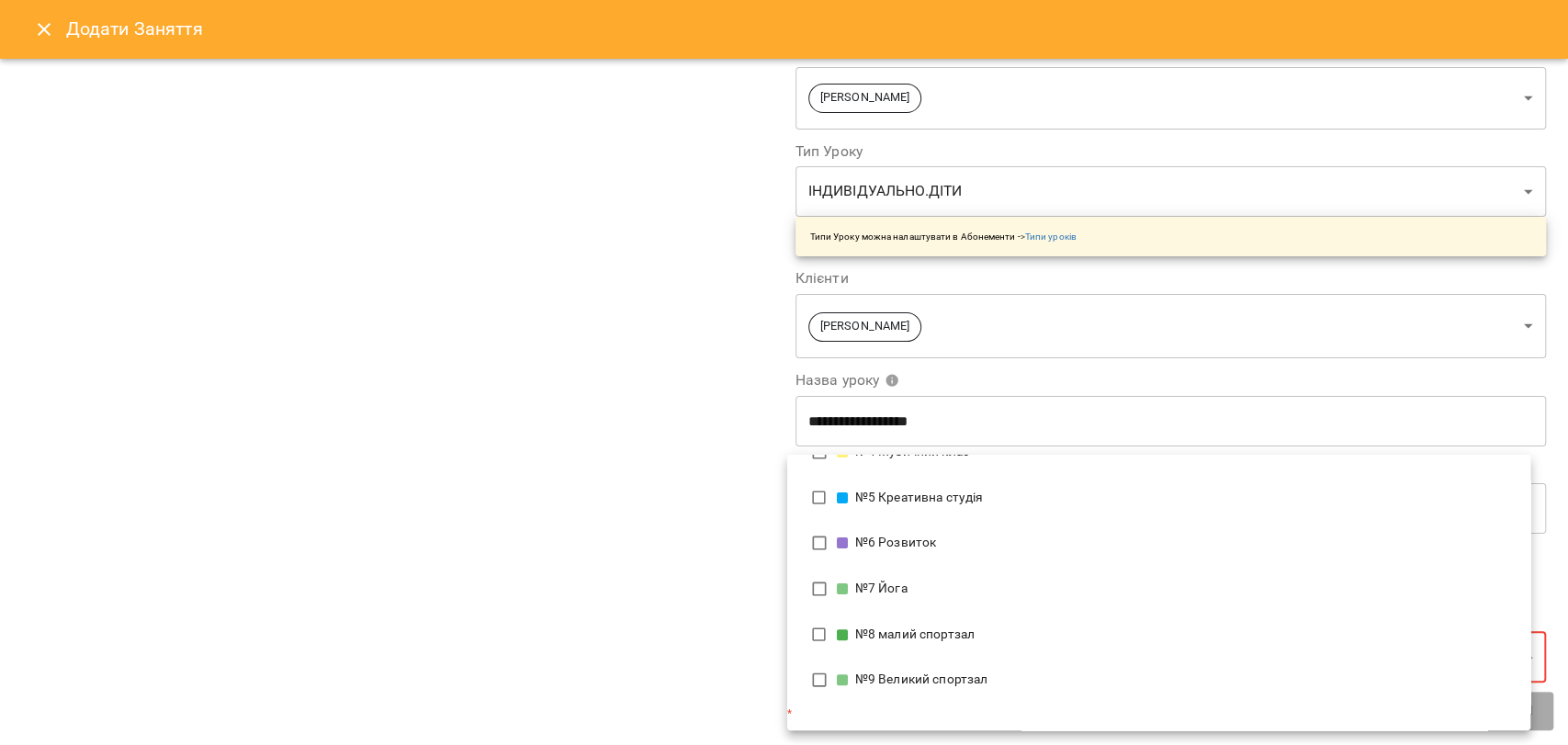
type input "**********"
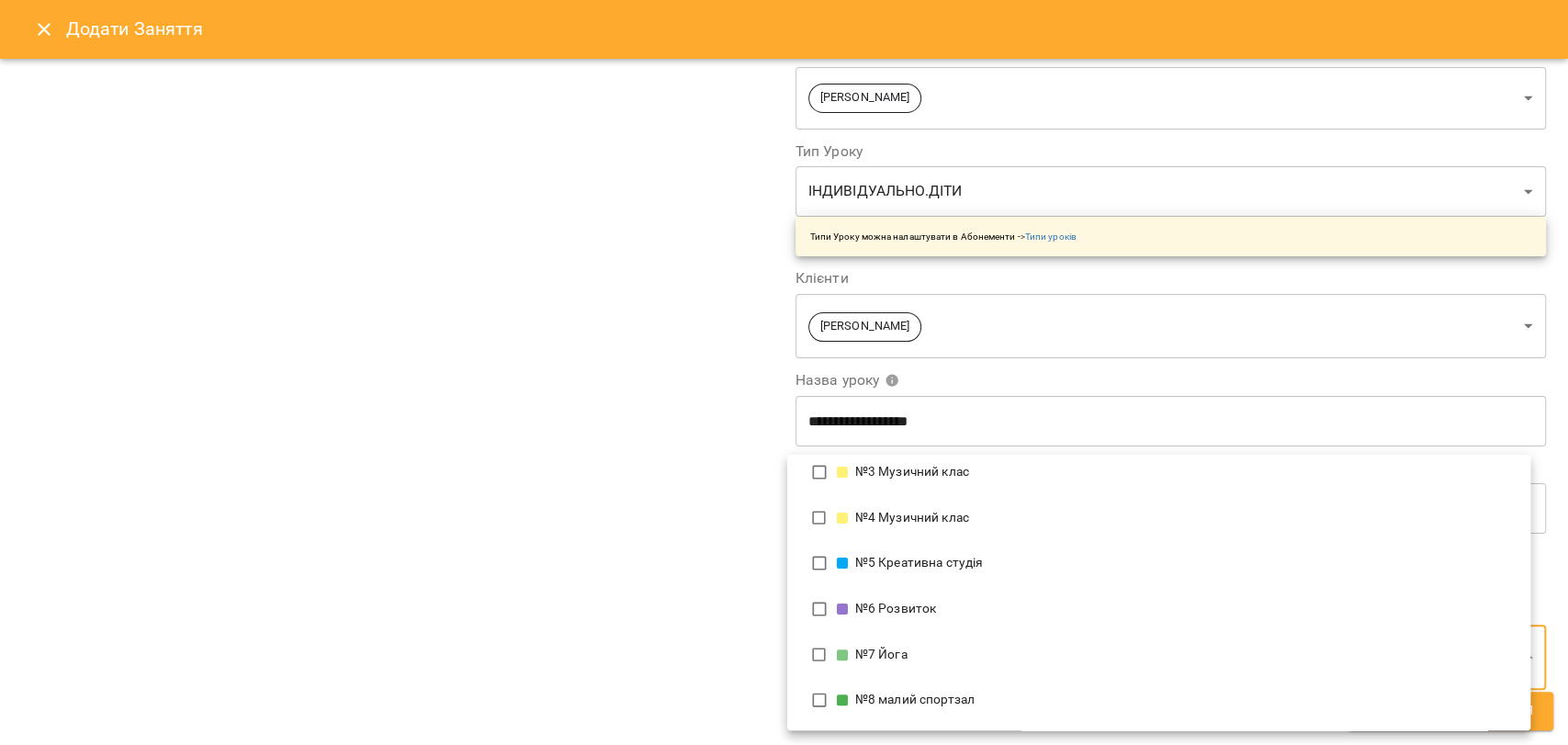
scroll to position [0, 0]
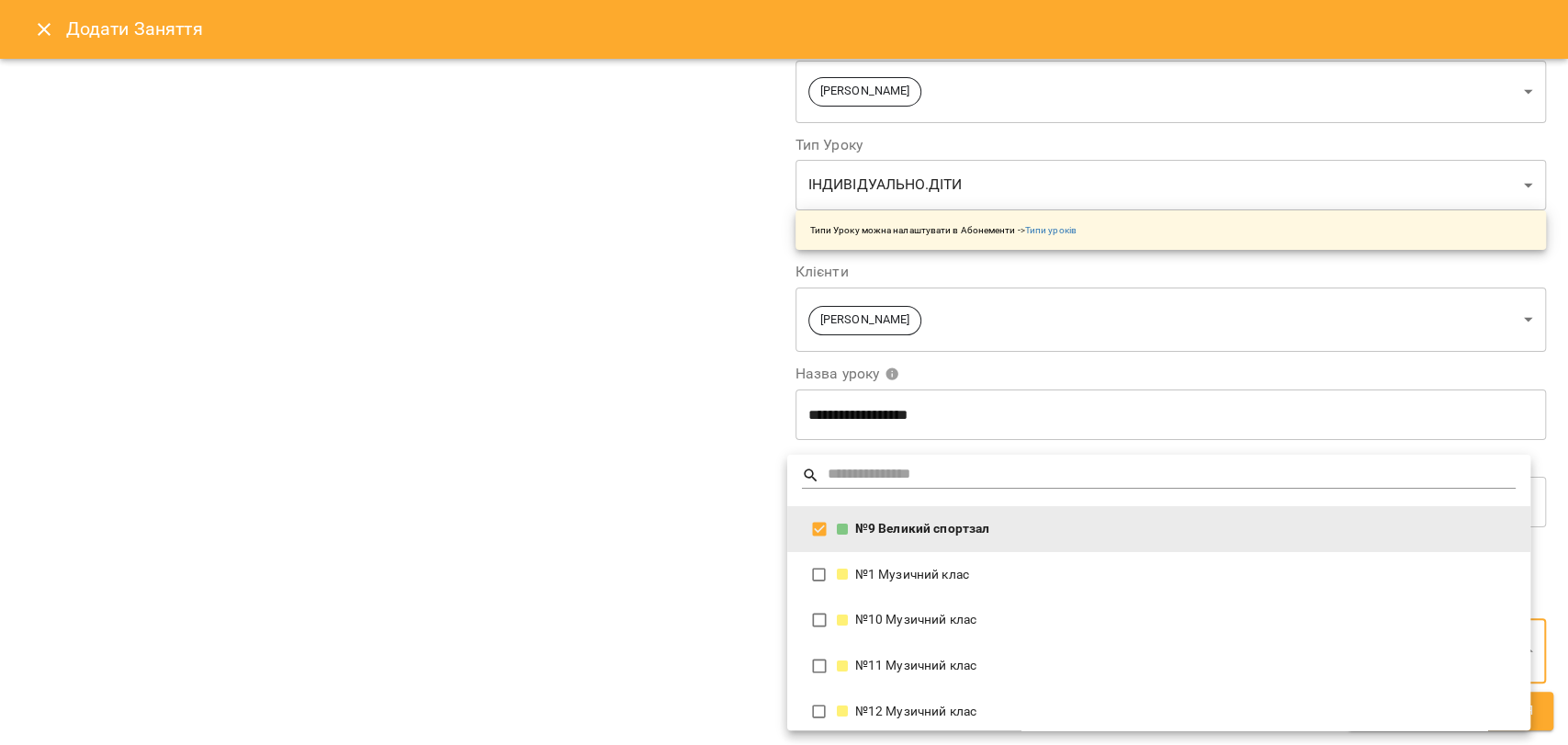
click at [716, 638] on div at bounding box center [784, 372] width 1568 height 745
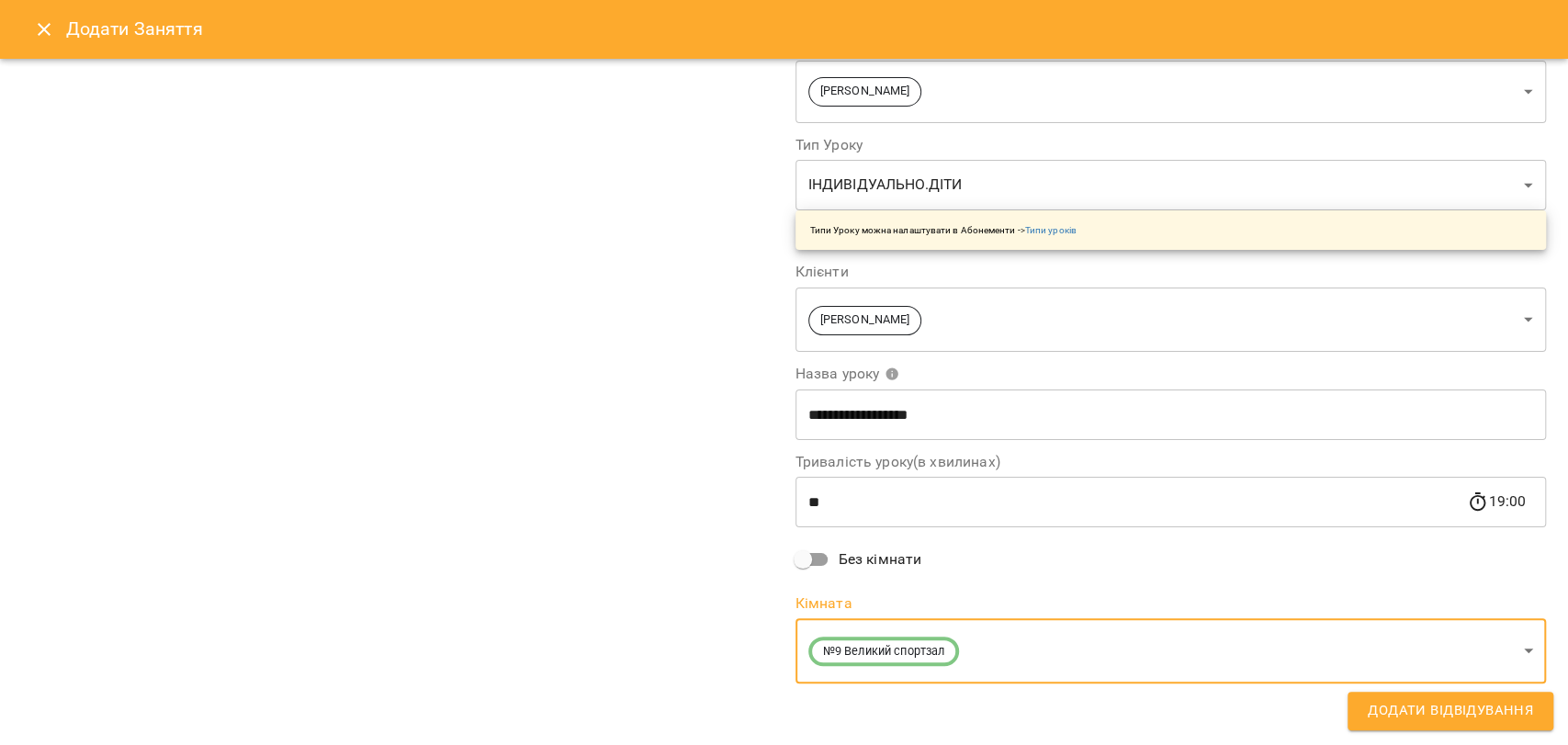
click at [1441, 717] on span "Додати Відвідування" at bounding box center [1451, 711] width 166 height 24
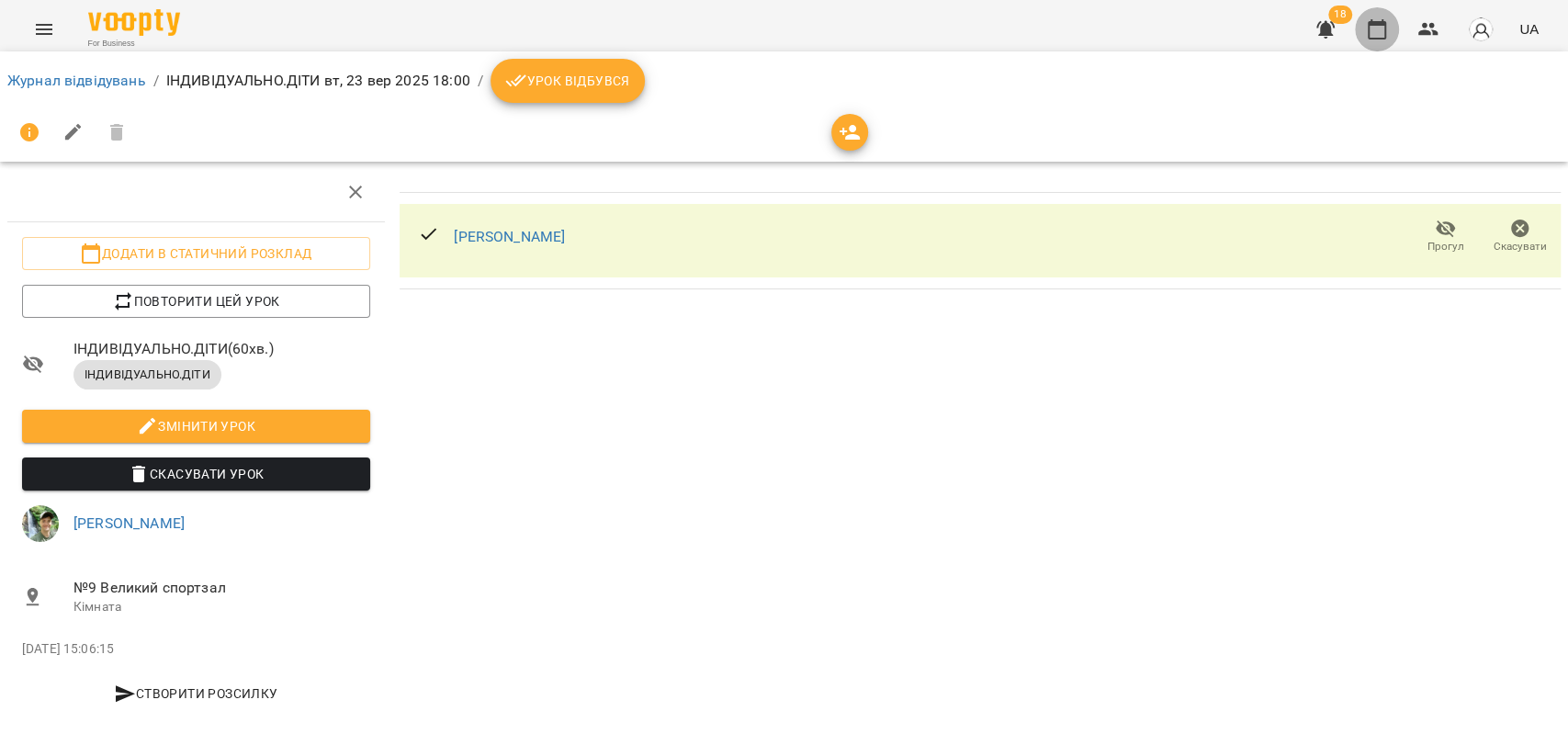
click at [1384, 38] on icon "button" at bounding box center [1378, 29] width 18 height 20
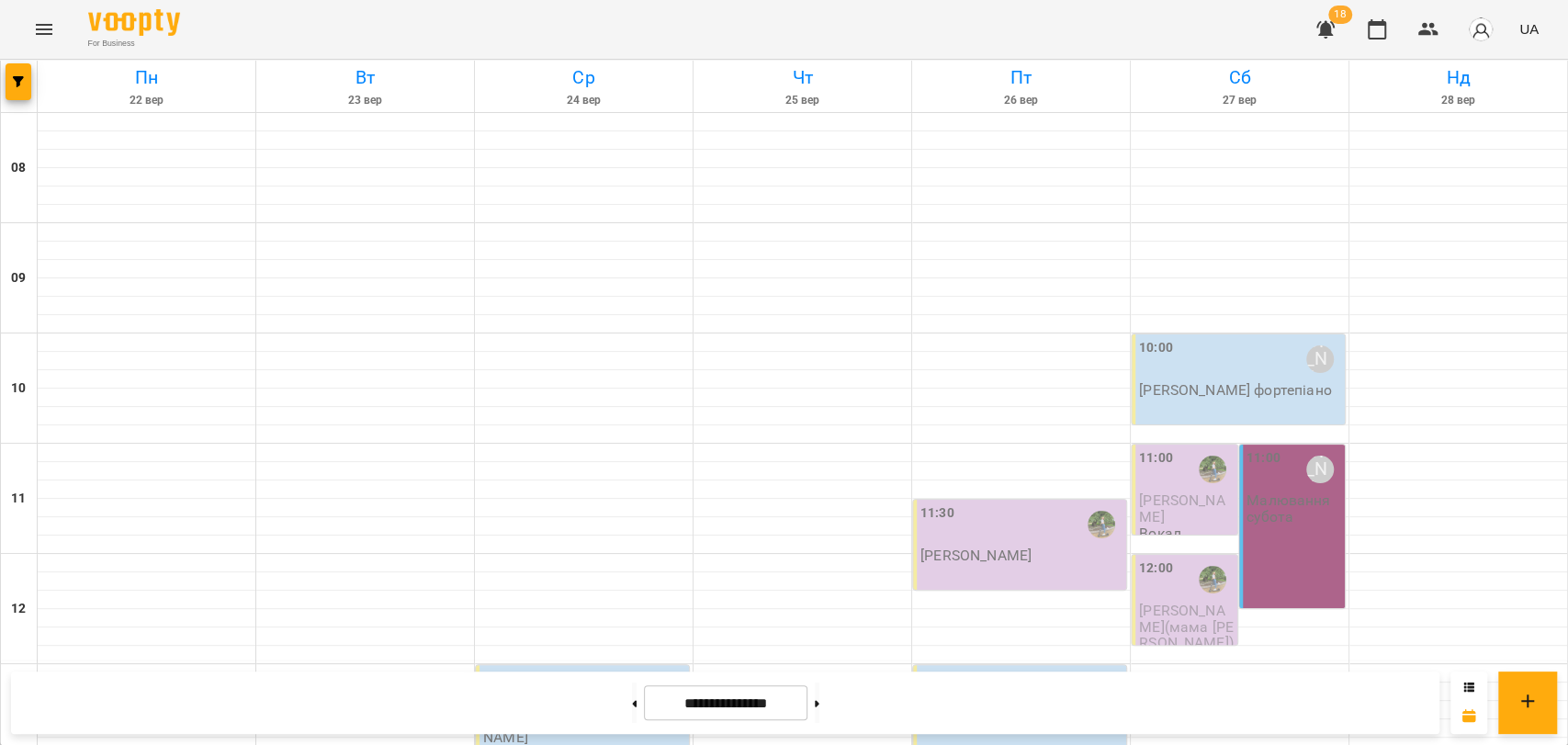
scroll to position [774, 0]
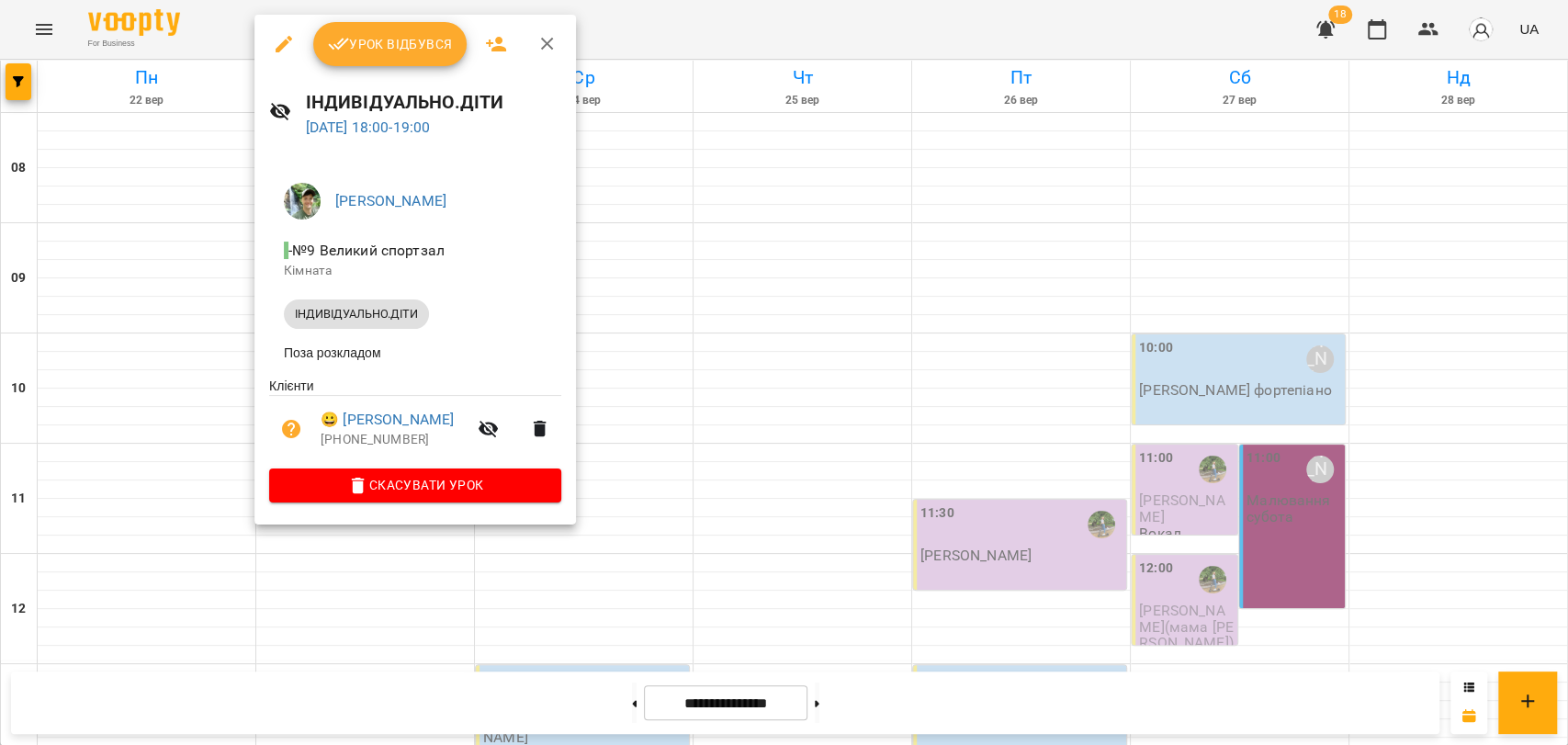
click at [544, 55] on button "button" at bounding box center [548, 44] width 44 height 44
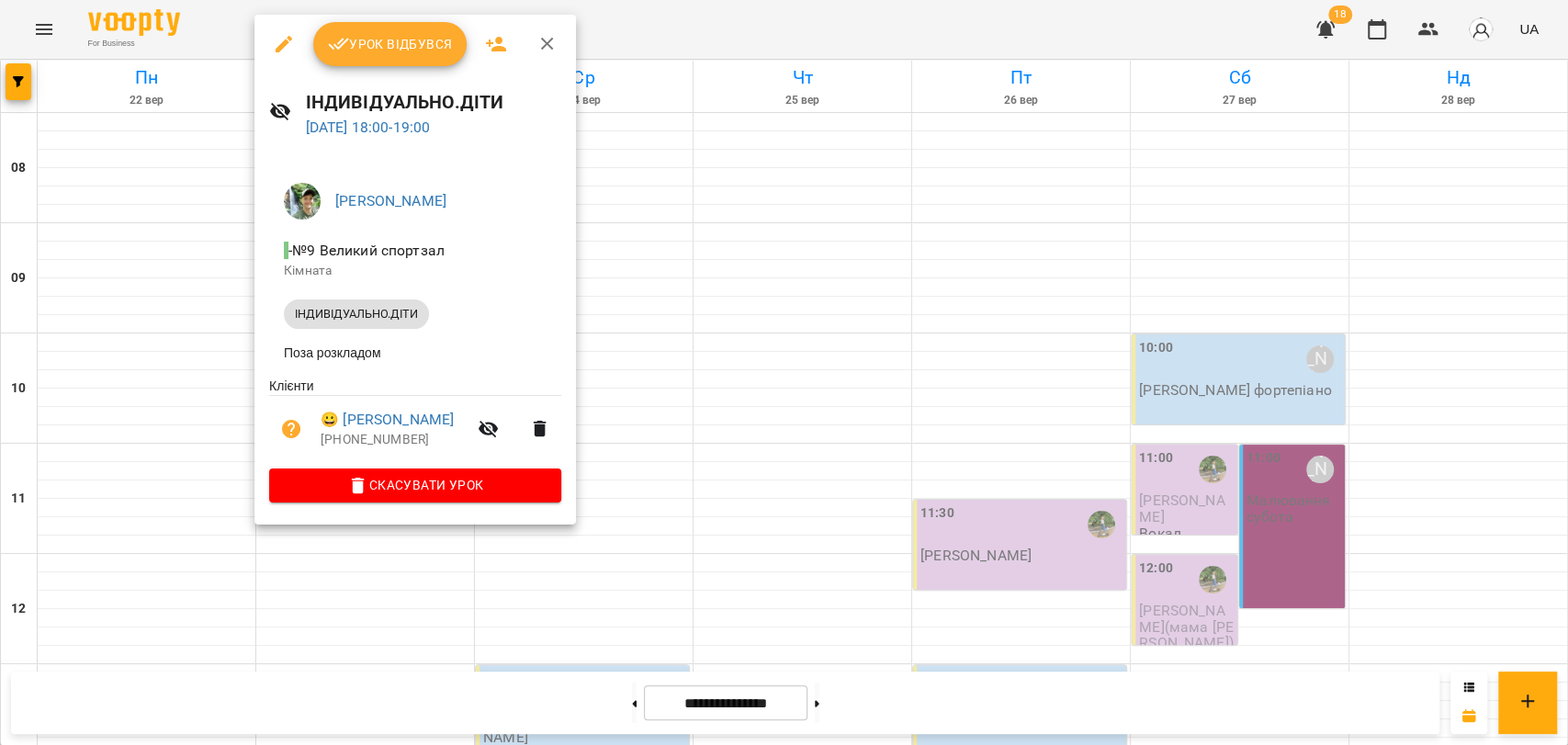
click at [545, 49] on icon "button" at bounding box center [548, 44] width 22 height 22
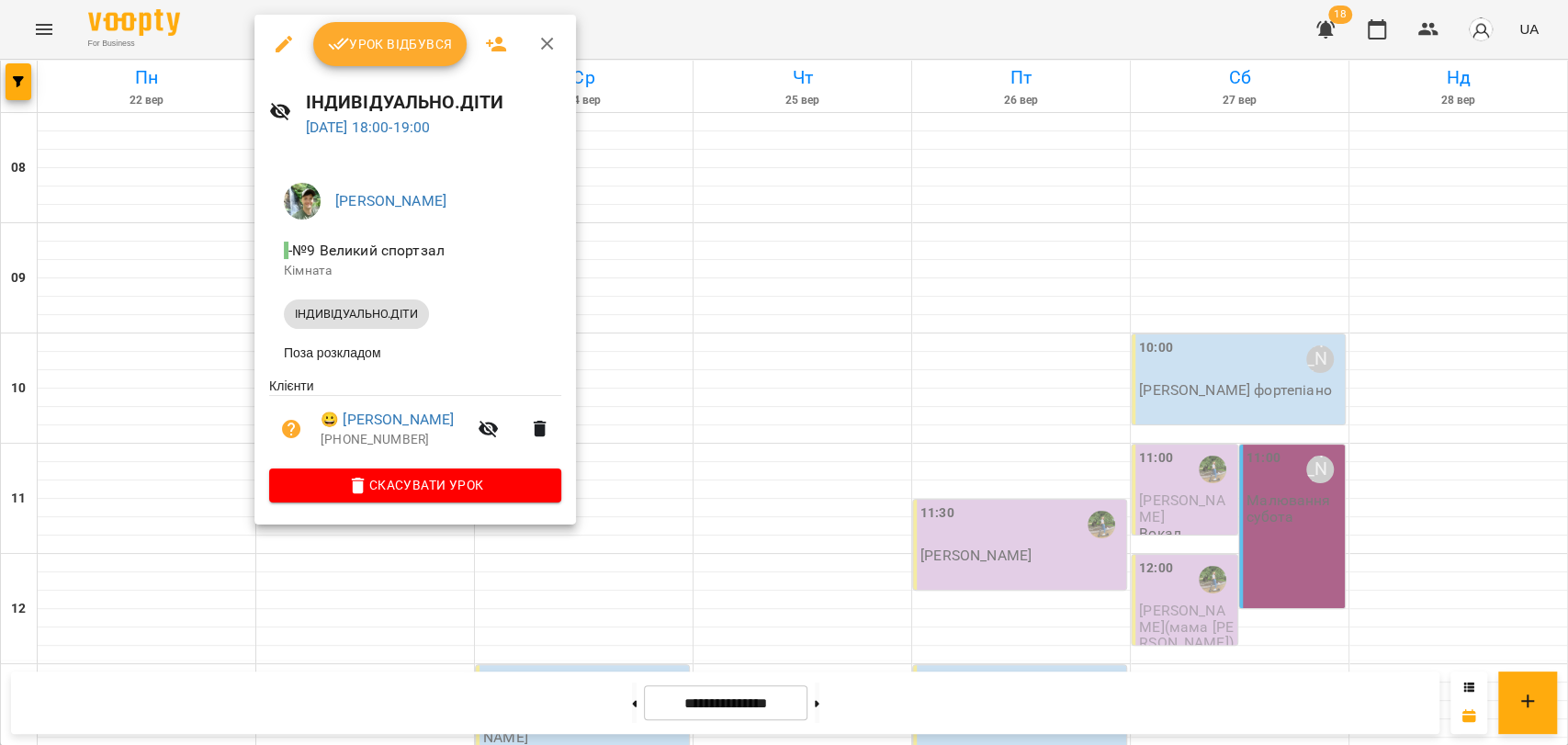
click at [541, 44] on icon "button" at bounding box center [548, 44] width 22 height 22
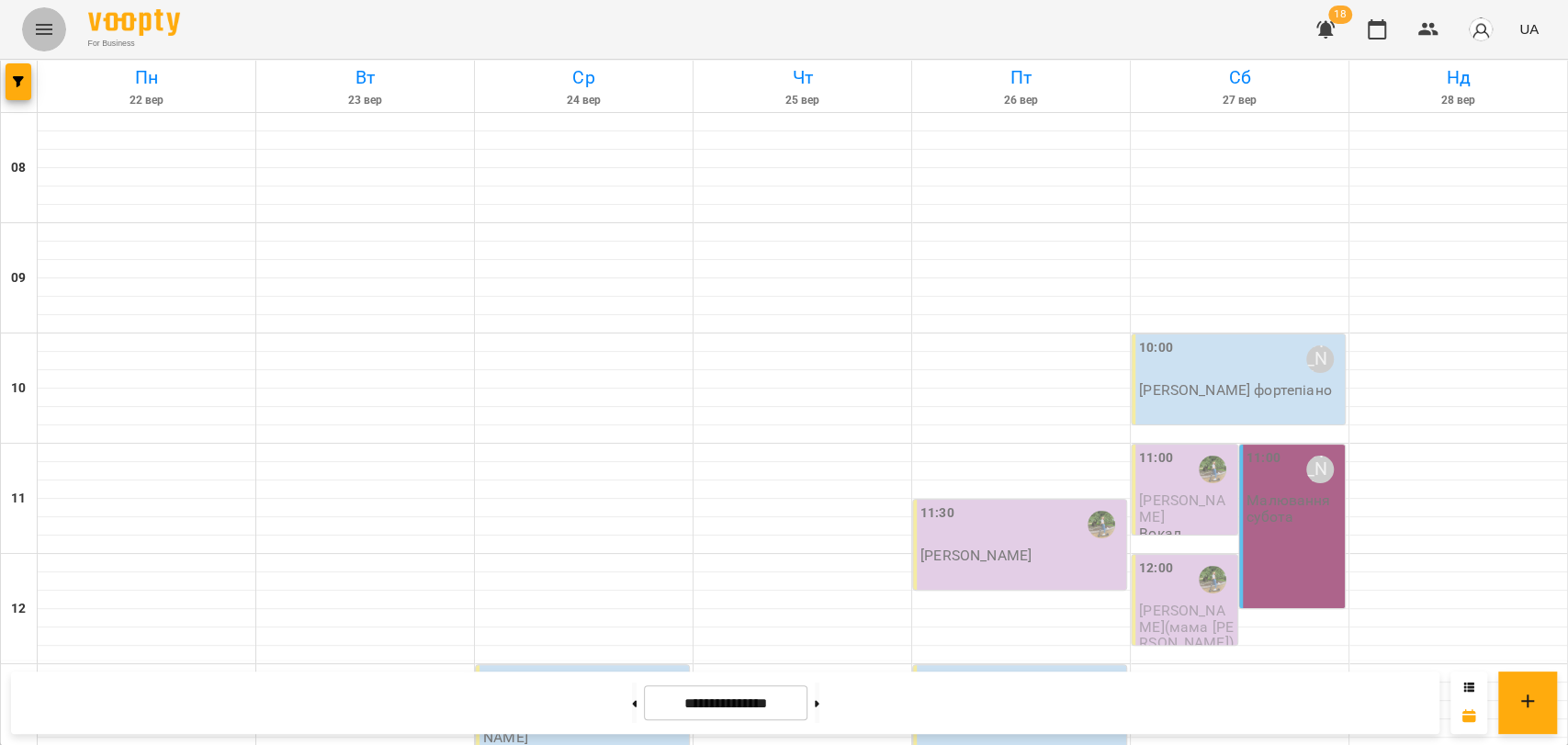
click at [49, 22] on icon "Menu" at bounding box center [44, 29] width 22 height 22
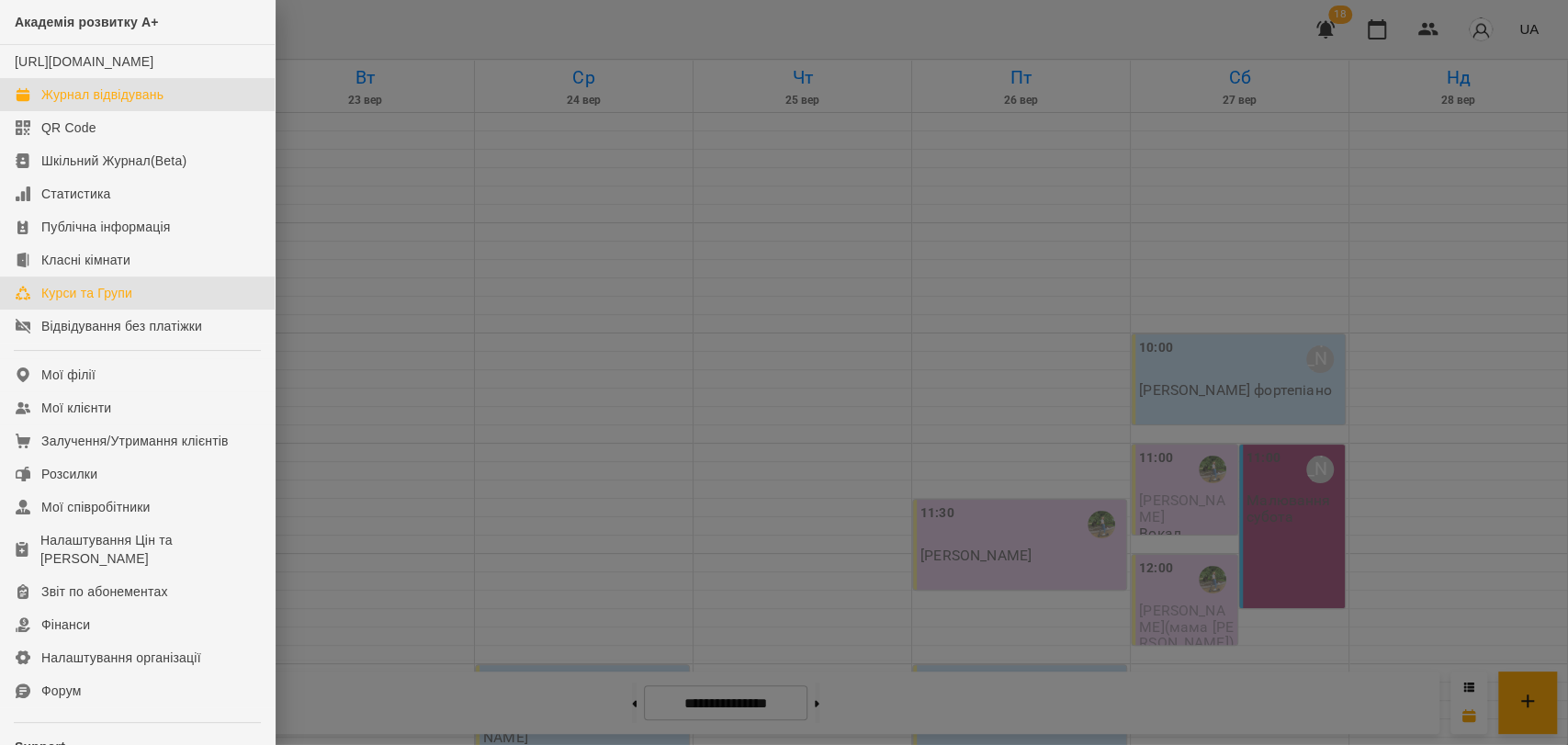
click at [113, 302] on div "Курси та Групи" at bounding box center [86, 292] width 91 height 18
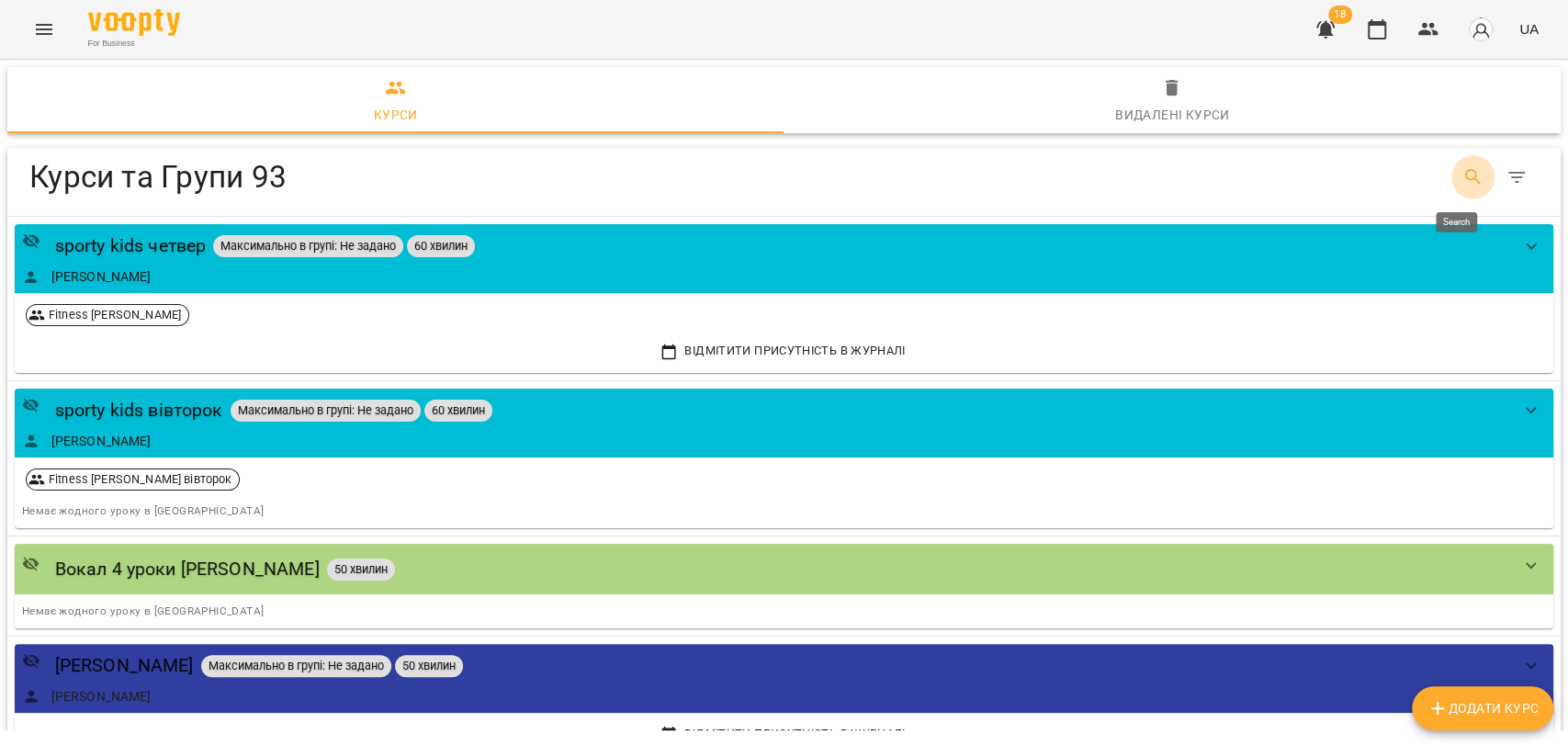
click at [1462, 172] on icon "Search" at bounding box center [1473, 178] width 22 height 22
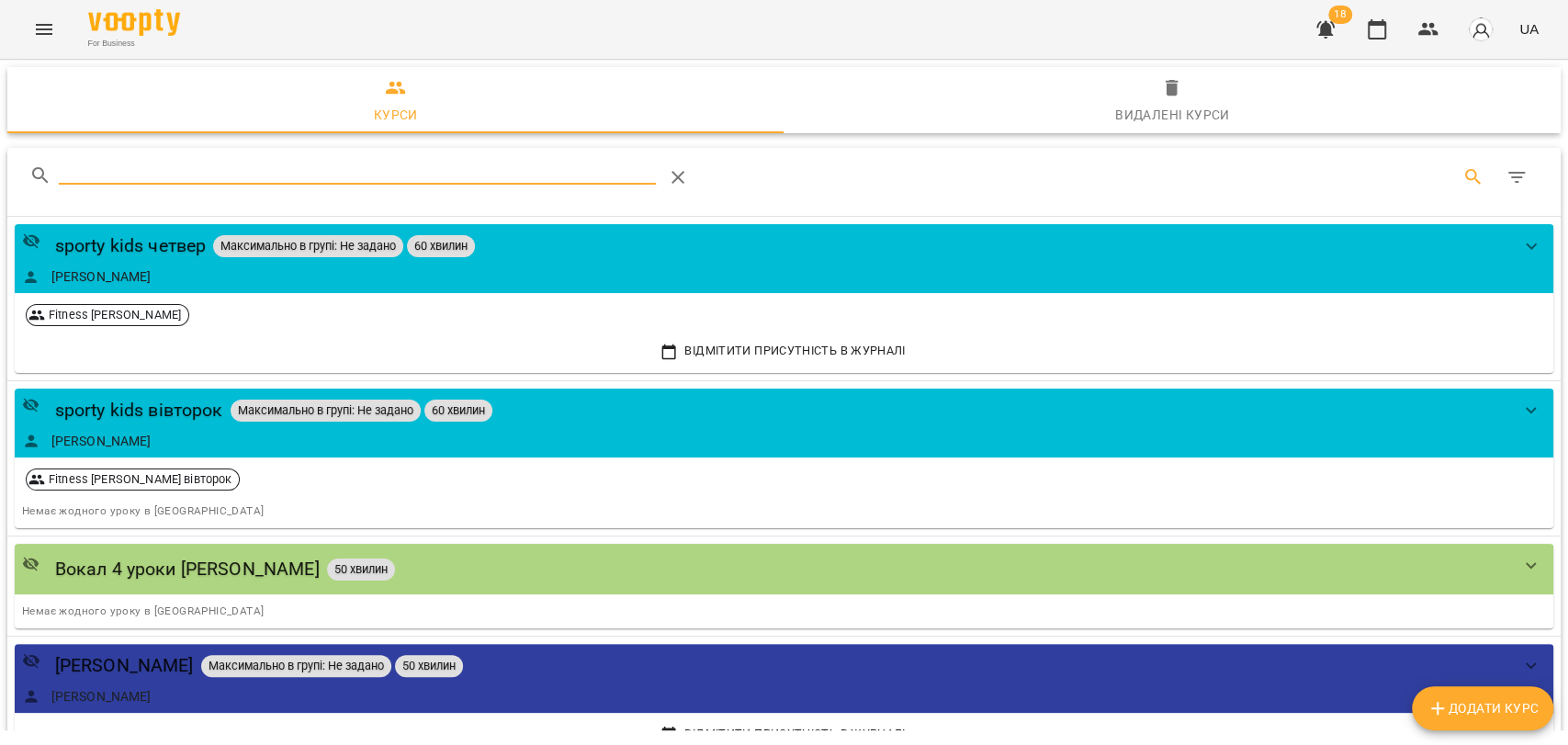
click at [81, 26] on div "For Business" at bounding box center [131, 29] width 99 height 40
click at [65, 24] on div "For Business 18 UA" at bounding box center [784, 29] width 1568 height 59
click at [60, 25] on button "Menu" at bounding box center [44, 29] width 44 height 44
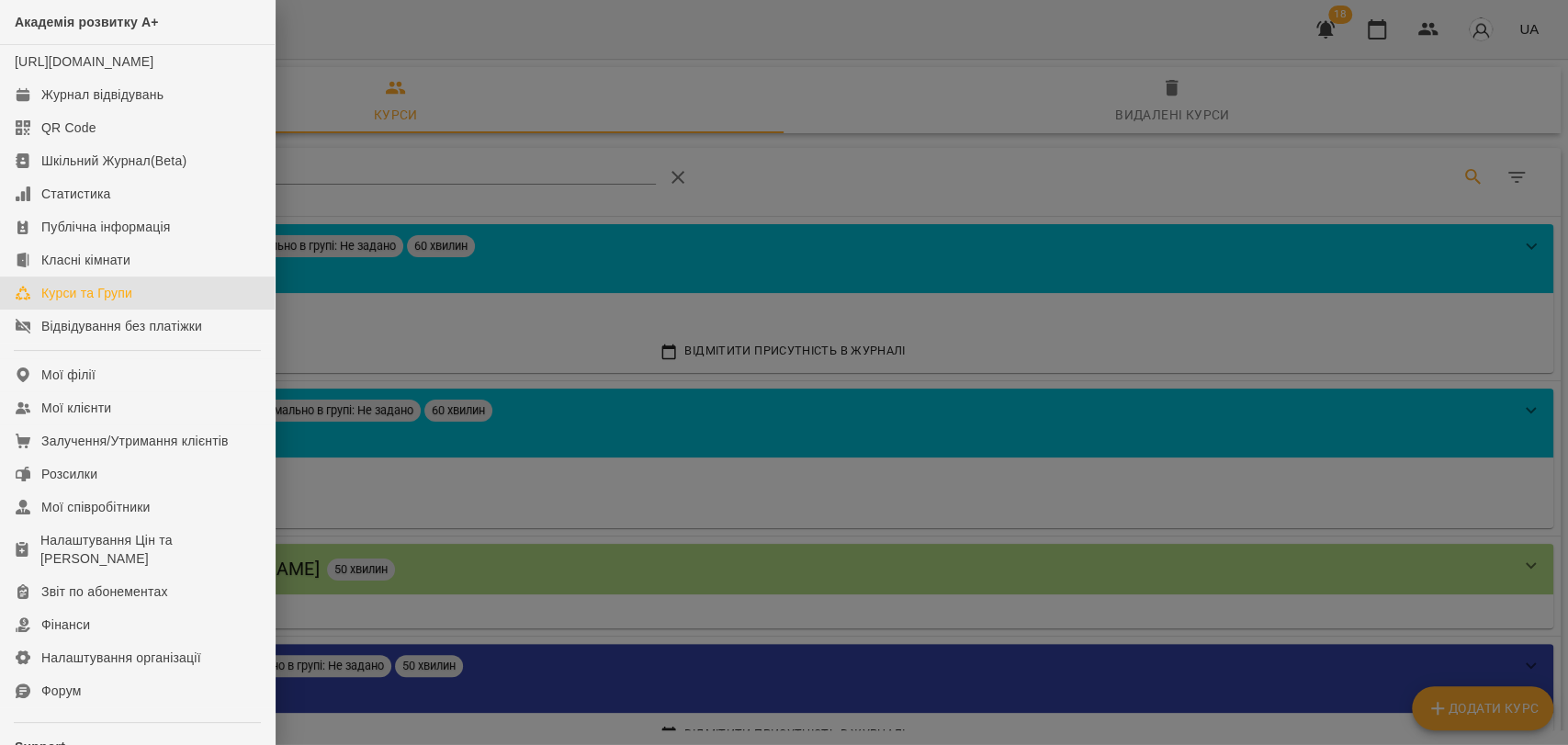
click at [129, 300] on link "Курси та Групи" at bounding box center [137, 292] width 275 height 33
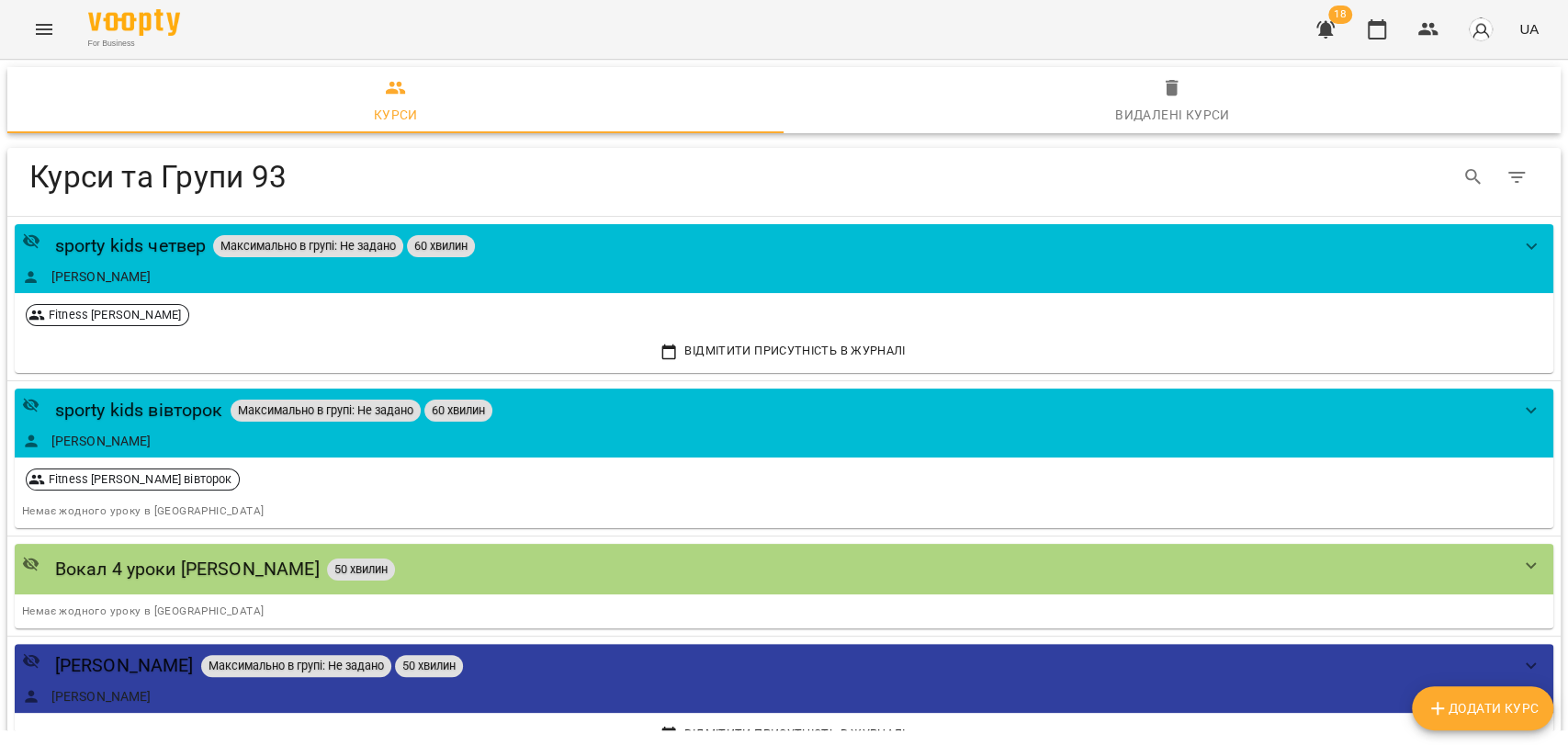
click at [59, 31] on button "Menu" at bounding box center [44, 29] width 44 height 44
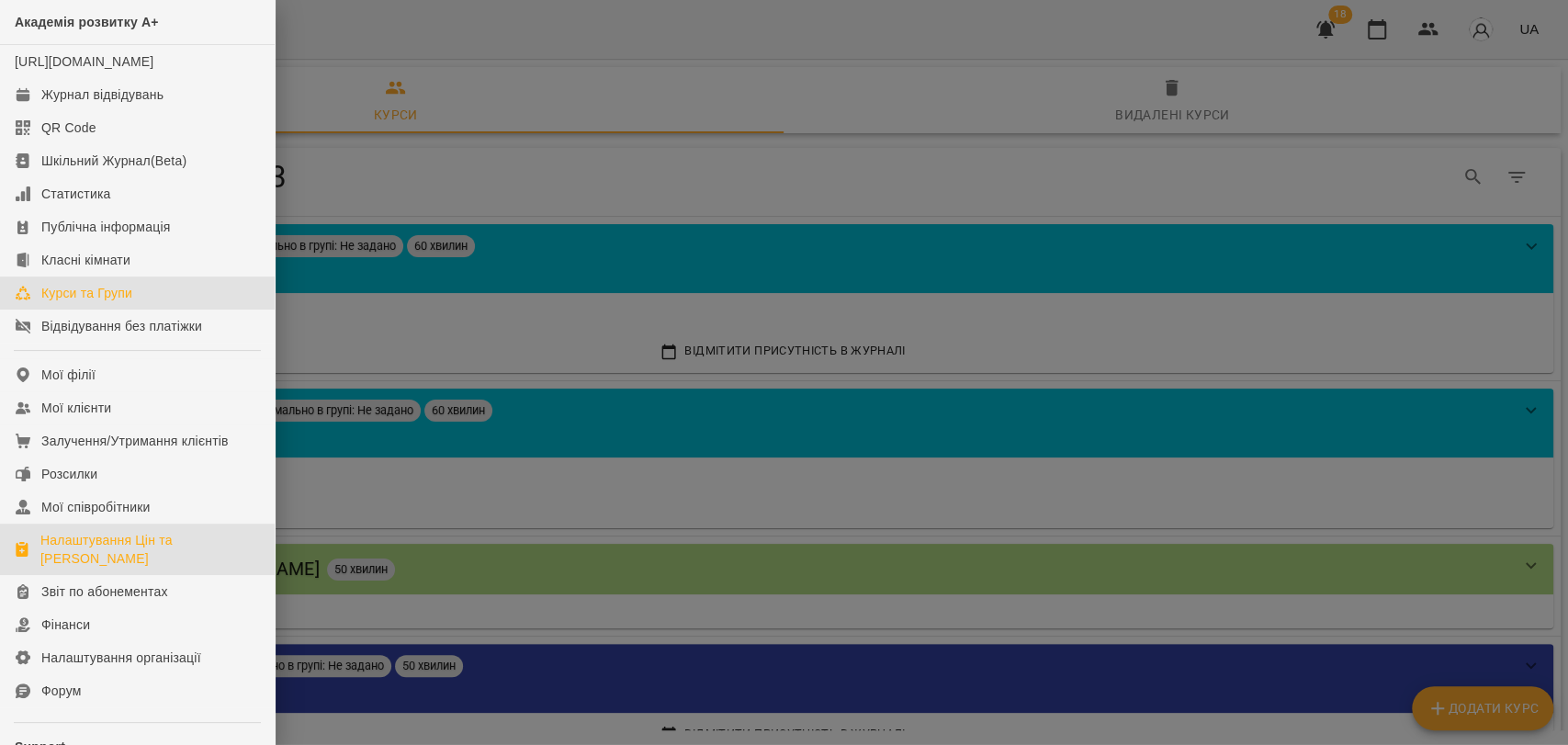
click at [105, 557] on div "Налаштування Цін та [PERSON_NAME]" at bounding box center [150, 549] width 220 height 37
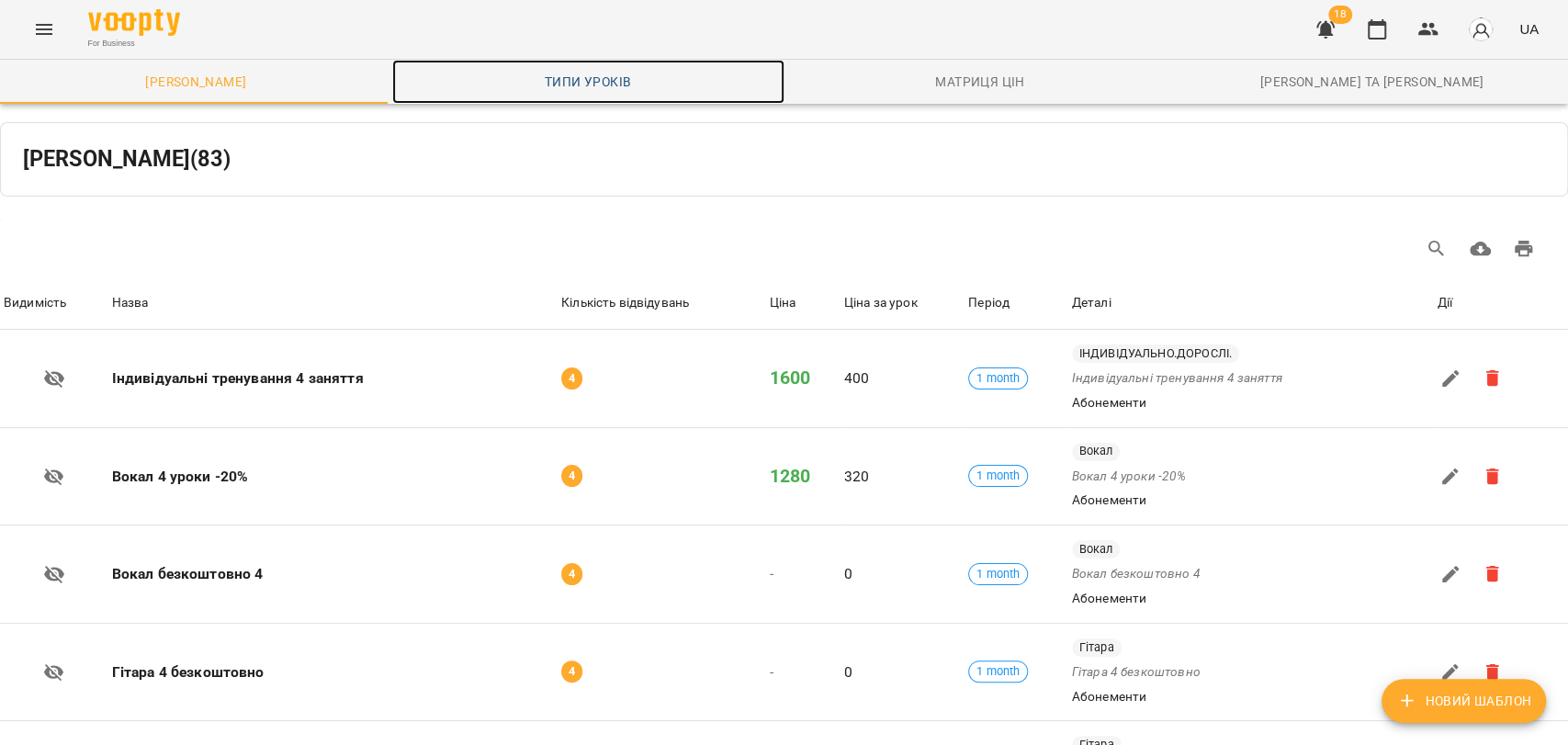
click at [623, 74] on span "Типи уроків" at bounding box center [588, 82] width 370 height 22
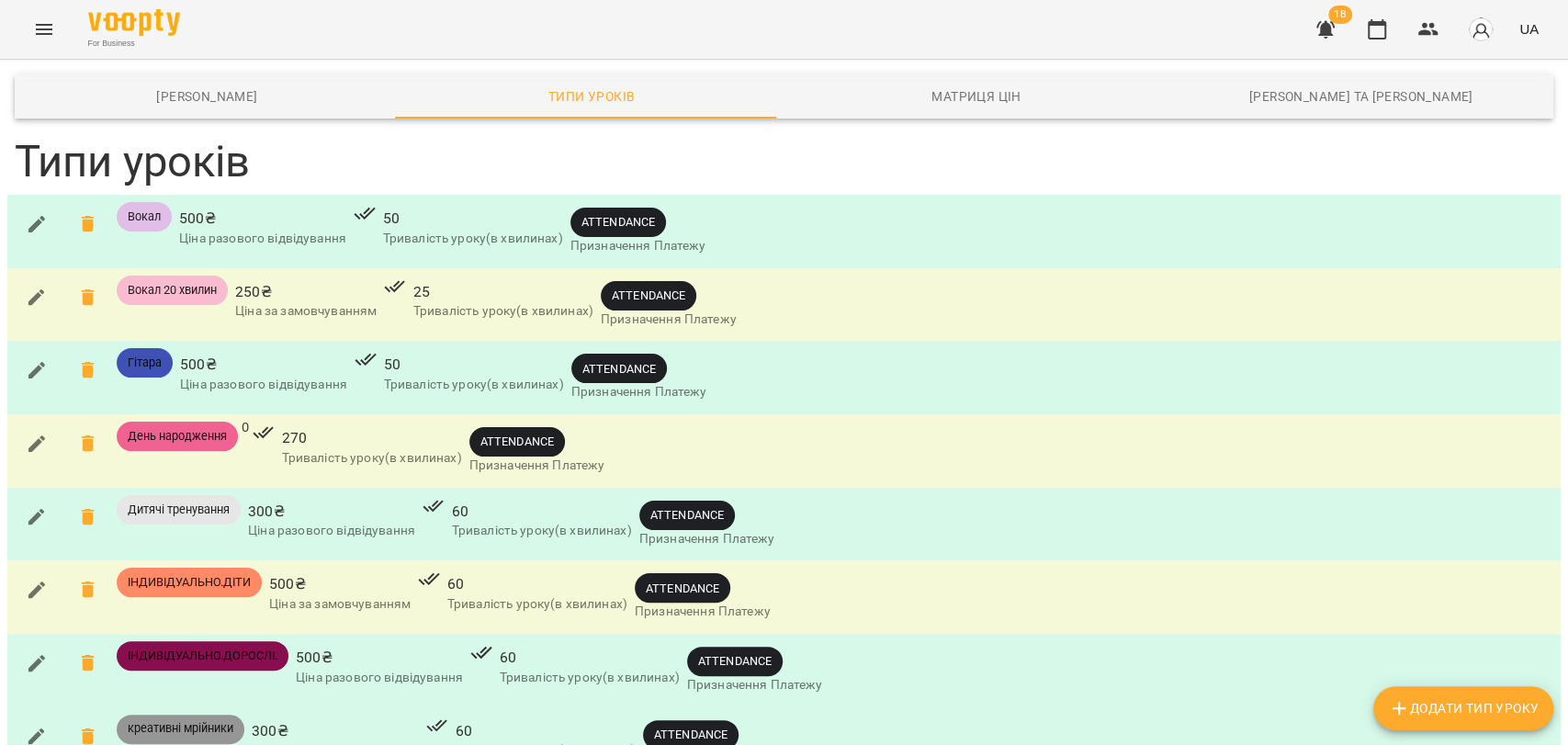
scroll to position [305, 0]
click at [1366, 28] on button "button" at bounding box center [1378, 29] width 44 height 44
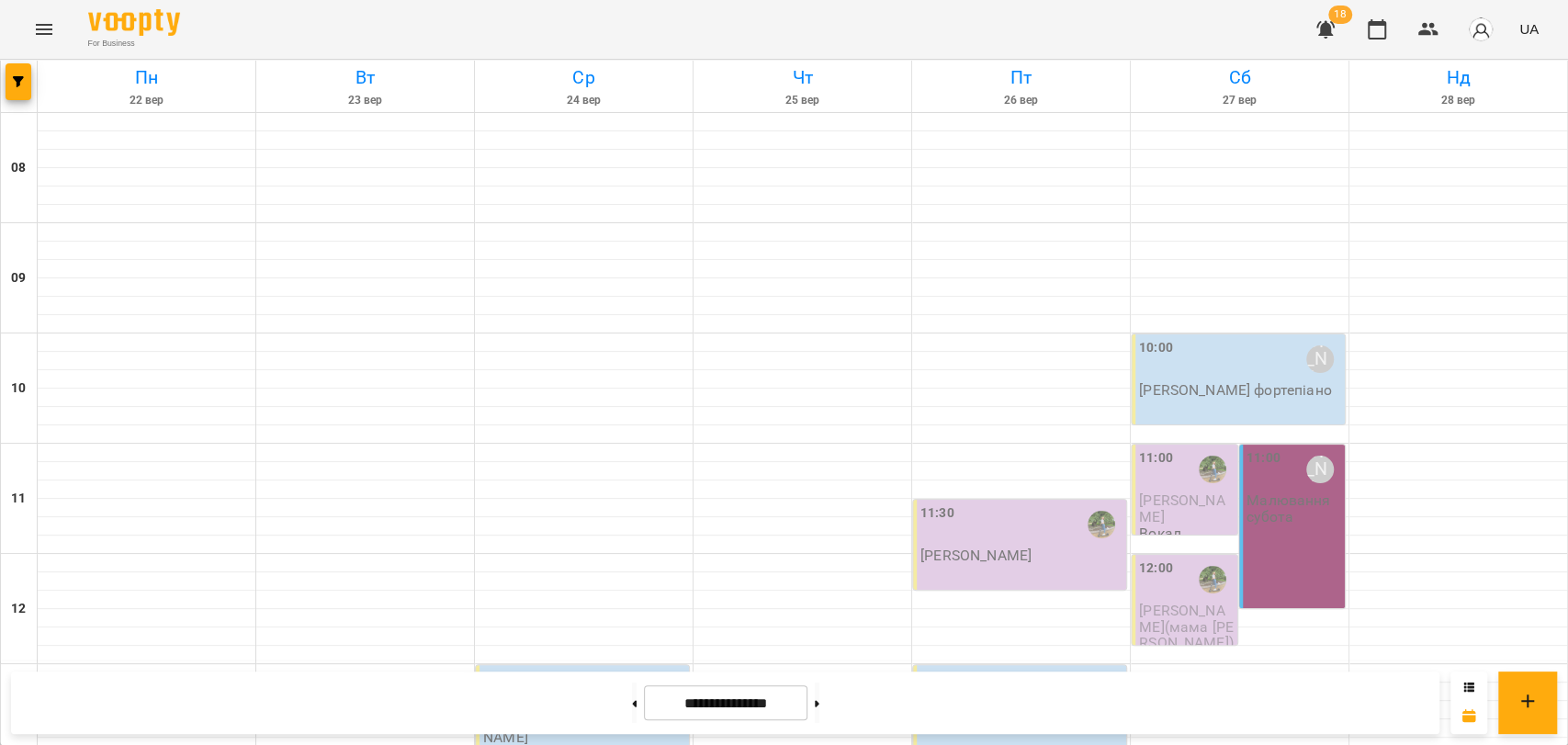
scroll to position [714, 0]
click at [632, 706] on button at bounding box center [634, 703] width 5 height 40
type input "**********"
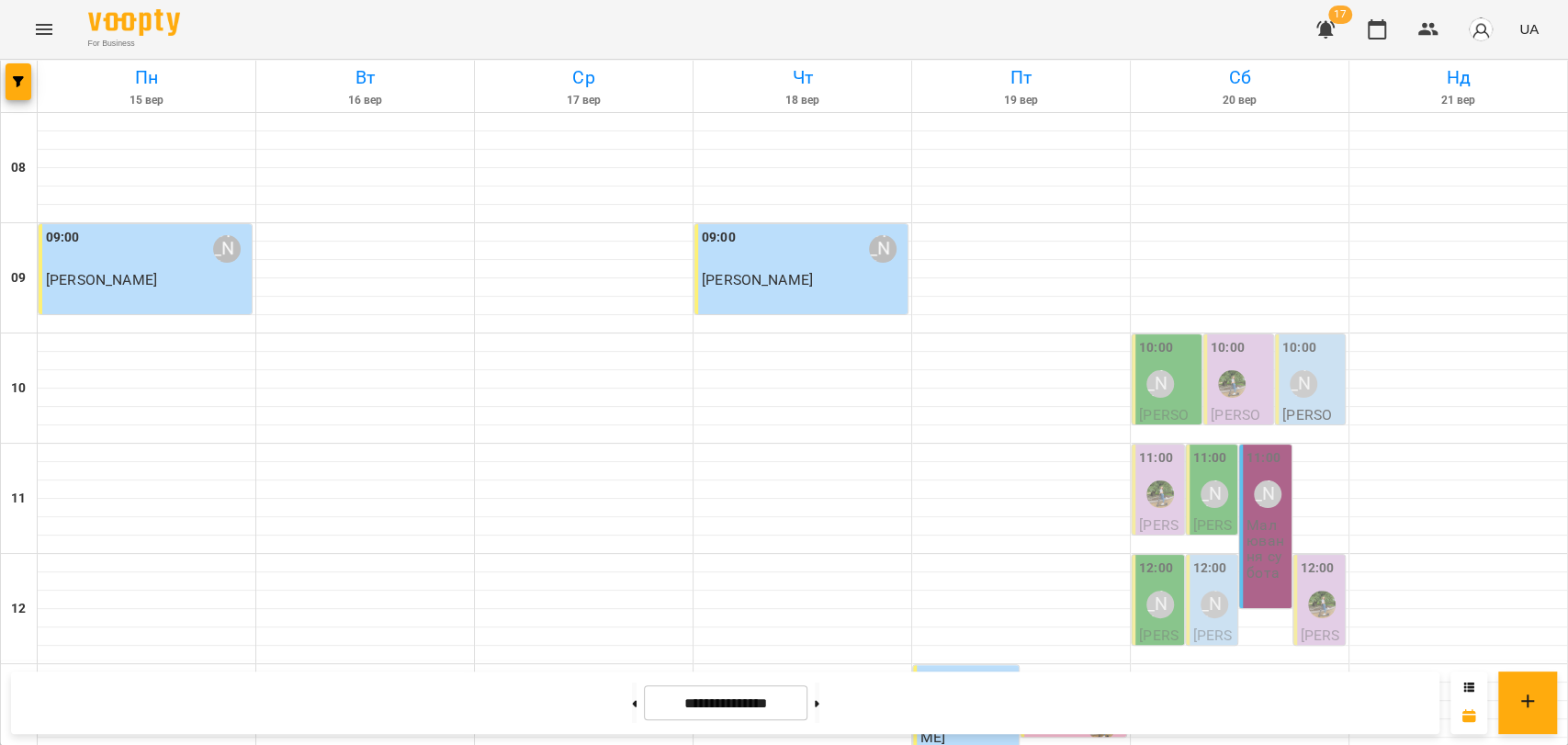
scroll to position [612, 0]
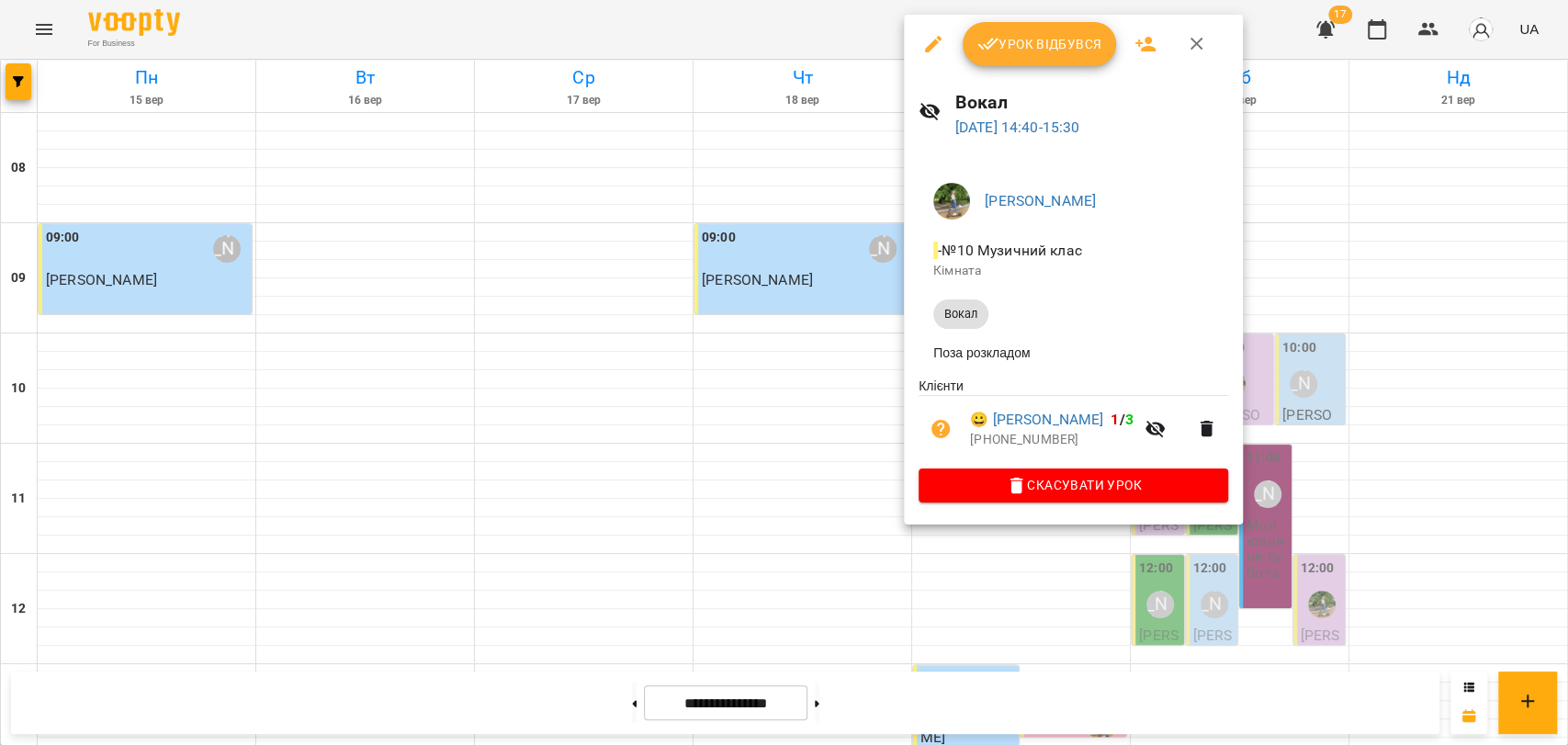
click at [1187, 53] on icon "button" at bounding box center [1197, 44] width 22 height 22
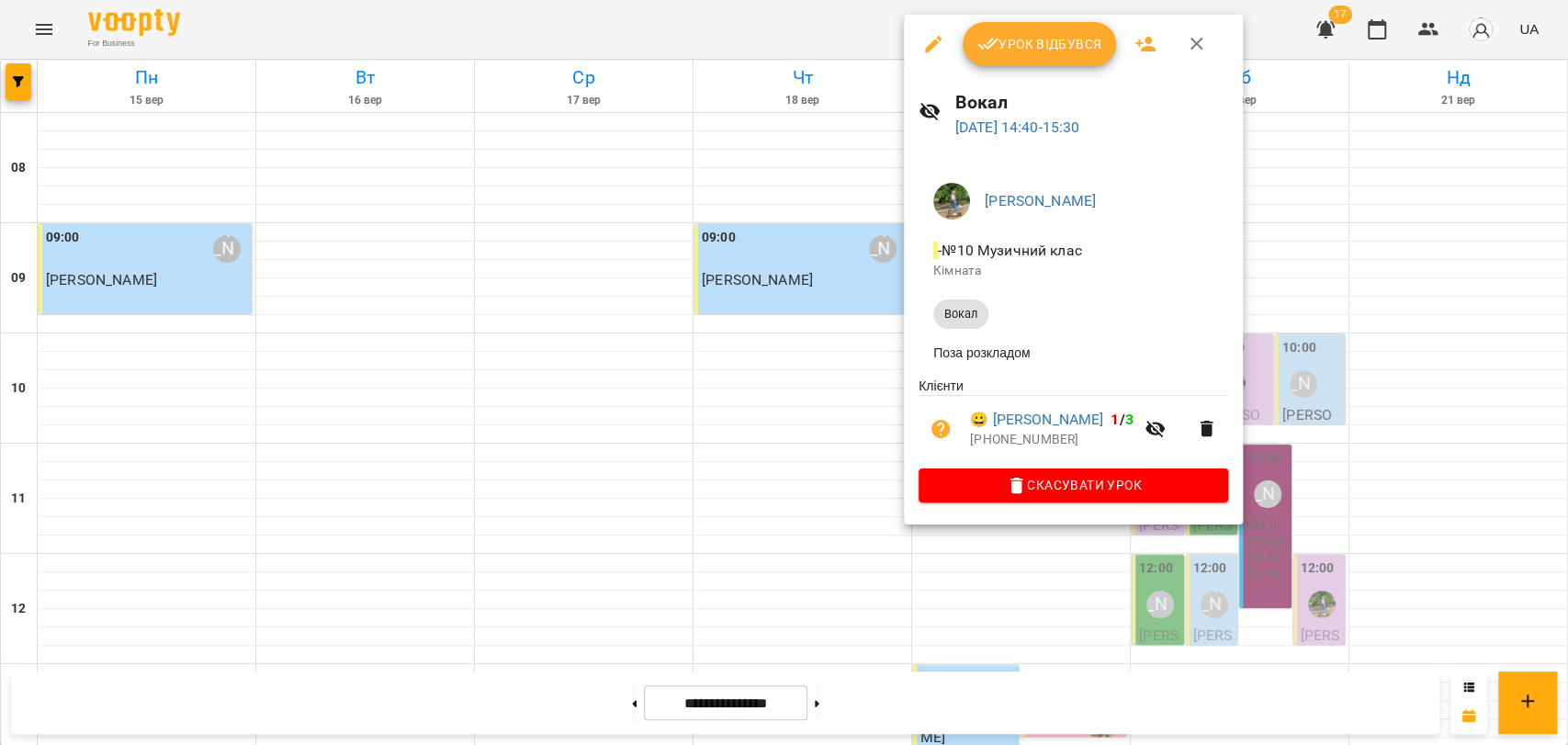
click at [1198, 55] on button "button" at bounding box center [1197, 44] width 44 height 44
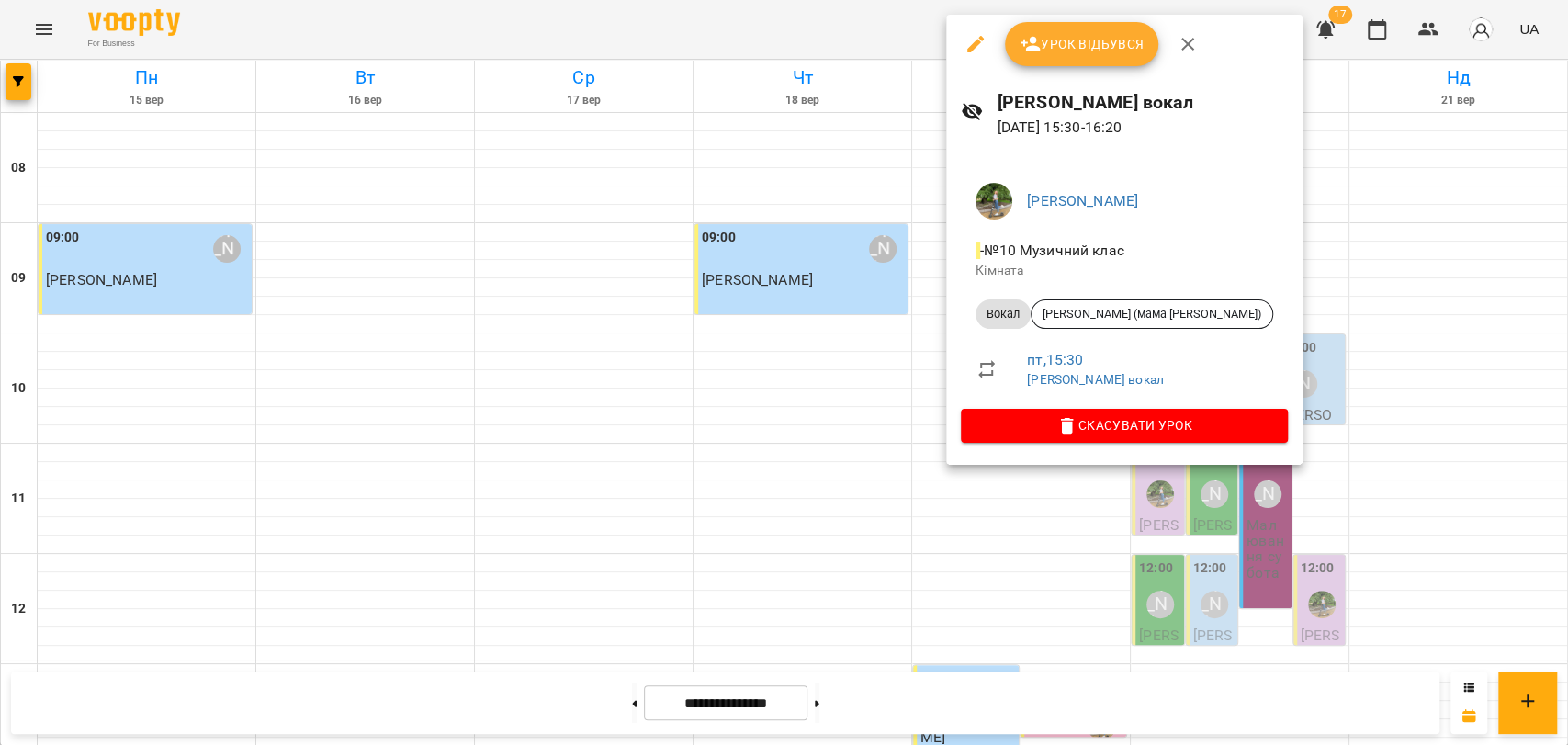
drag, startPoint x: 1181, startPoint y: 41, endPoint x: 1182, endPoint y: 52, distance: 11.0
click at [1180, 42] on icon "button" at bounding box center [1188, 44] width 22 height 22
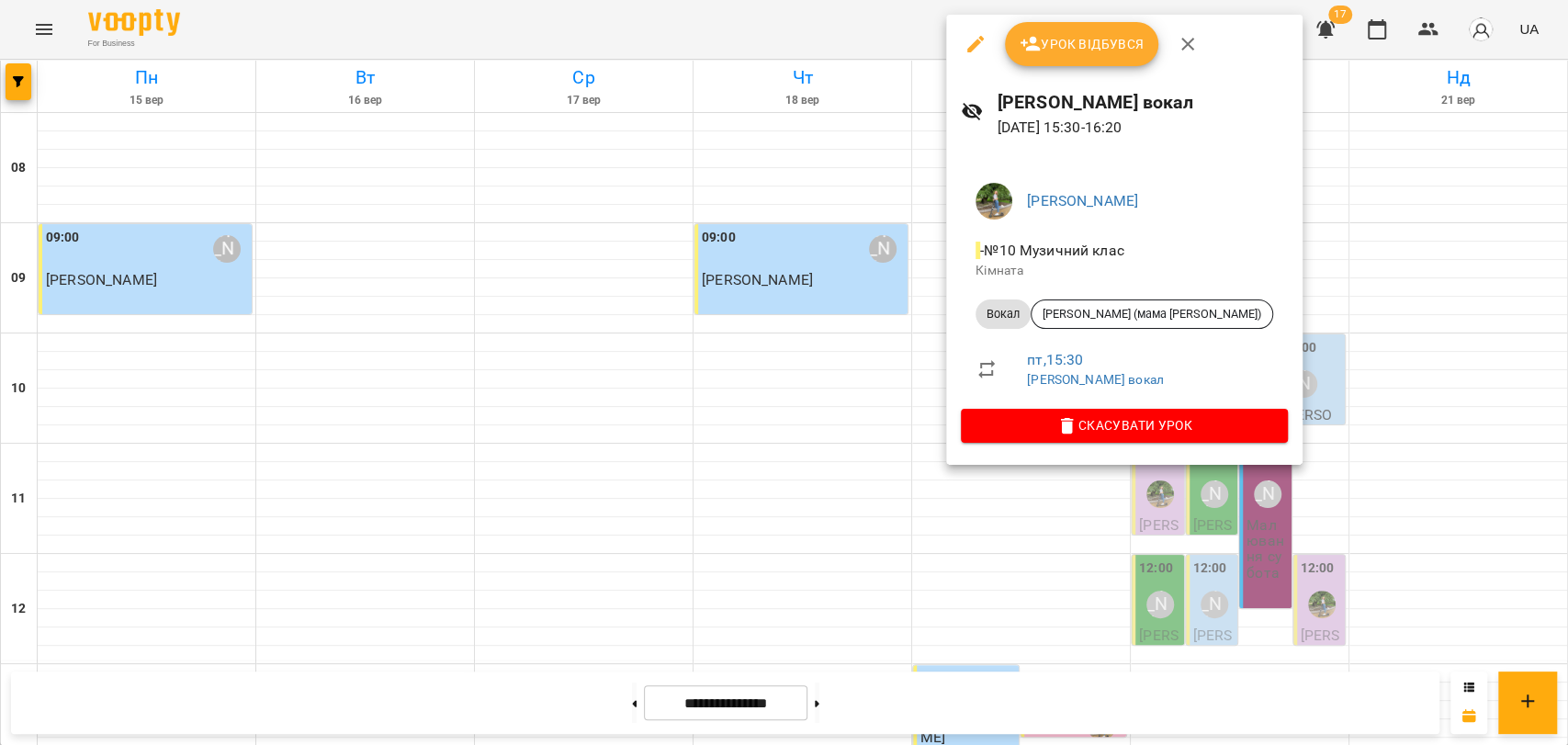
click at [1188, 43] on icon "button" at bounding box center [1188, 44] width 22 height 22
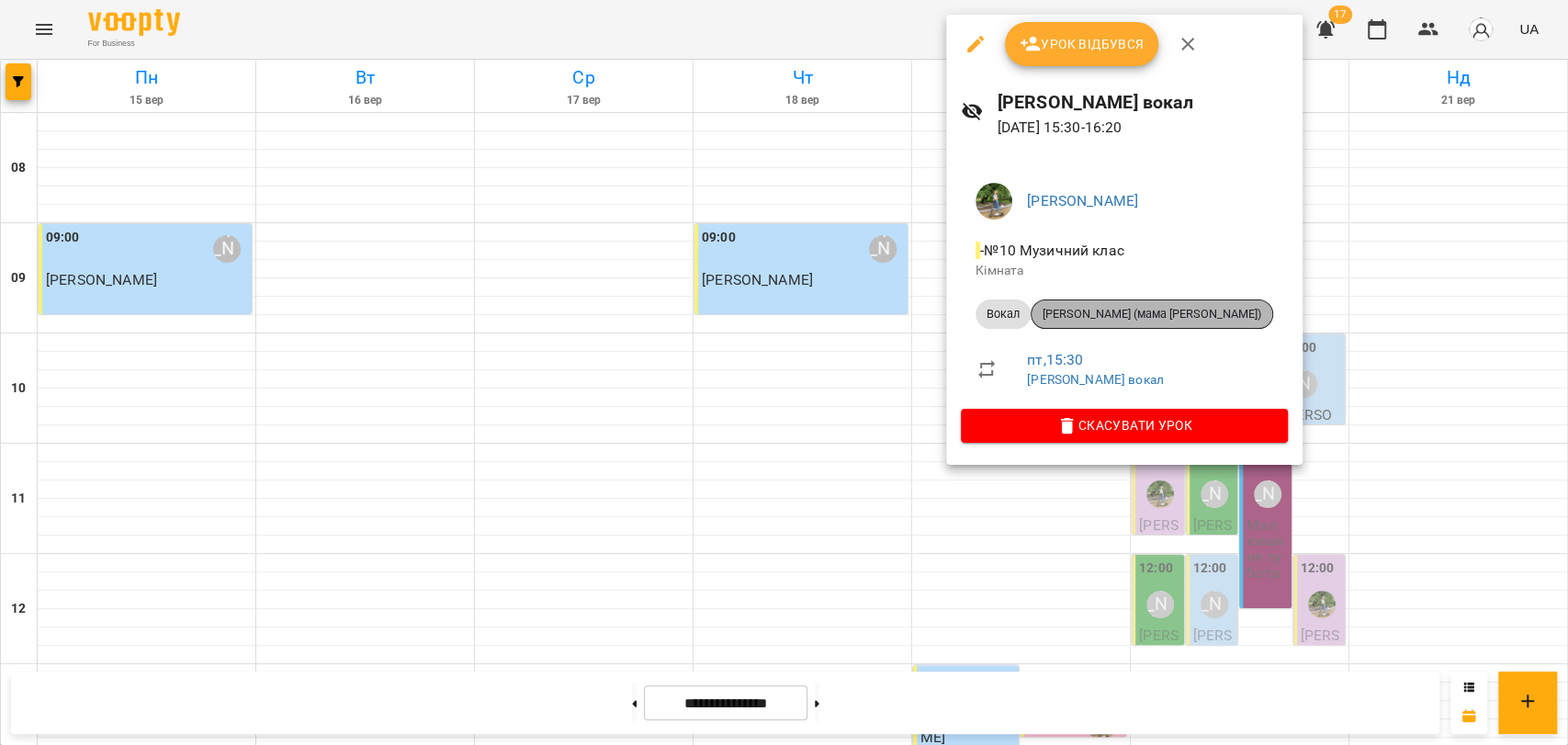
click at [1187, 323] on div "[PERSON_NAME] (мама [PERSON_NAME])" at bounding box center [1152, 314] width 243 height 29
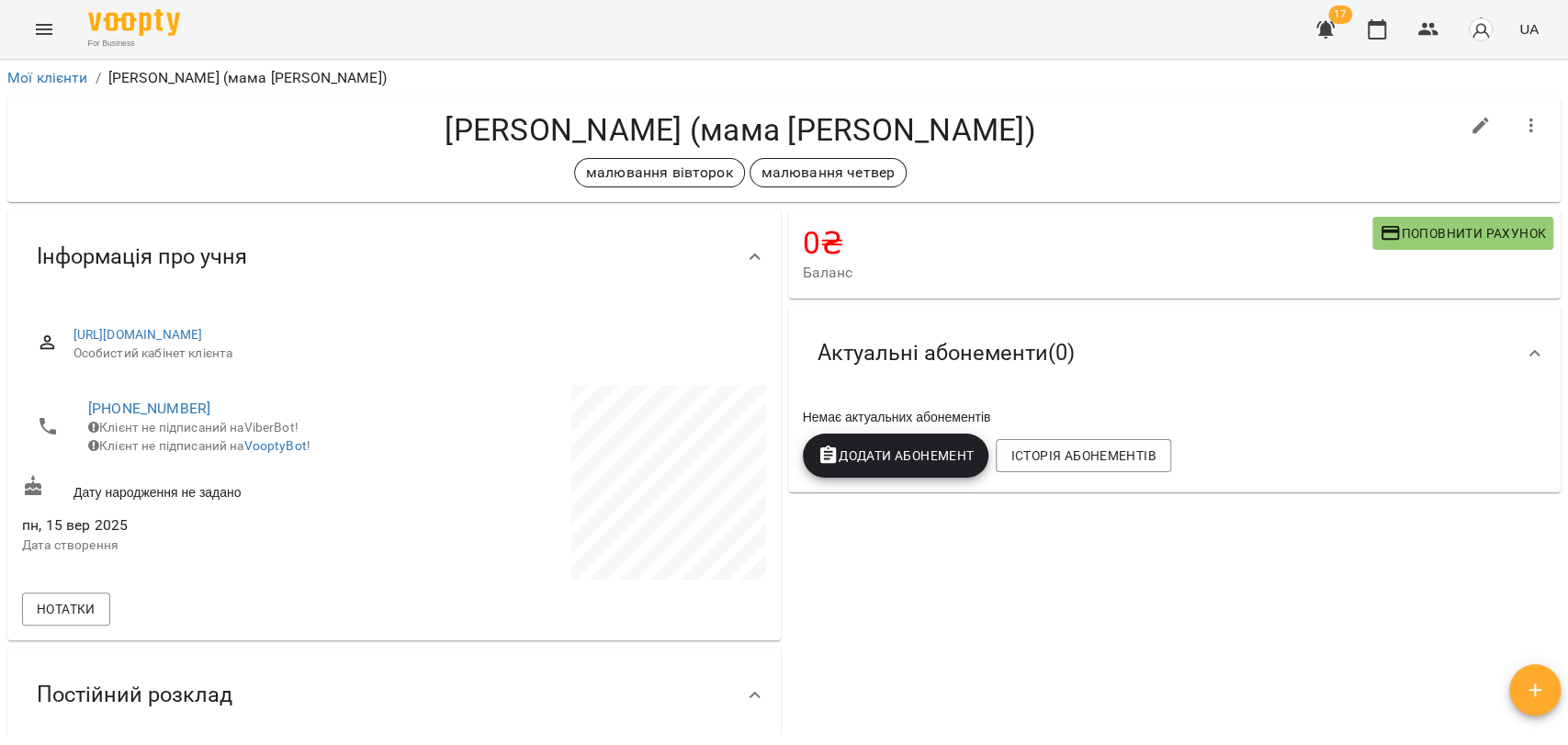
click at [1385, 232] on span "Поповнити рахунок" at bounding box center [1462, 234] width 167 height 22
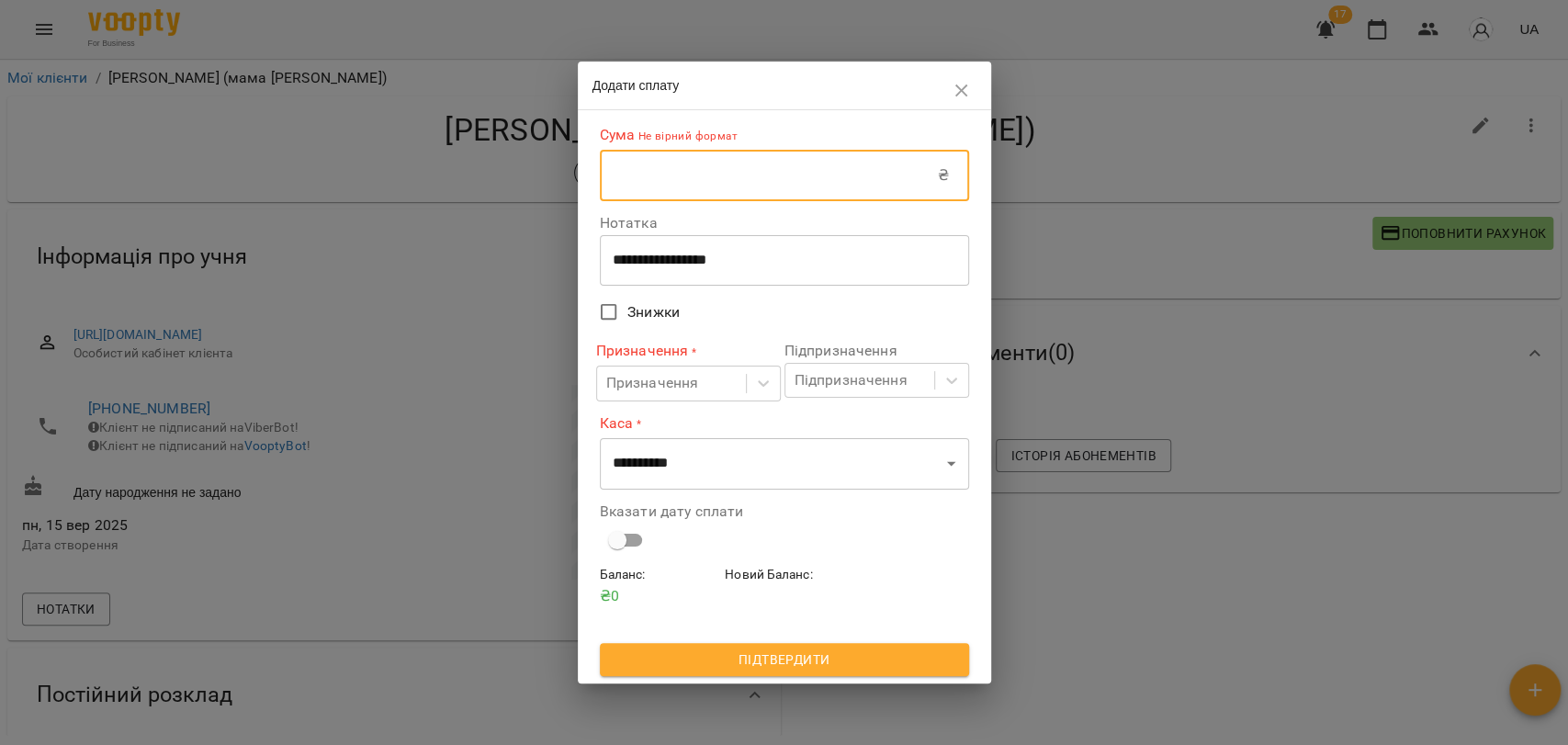
click at [728, 183] on input "text" at bounding box center [768, 176] width 338 height 52
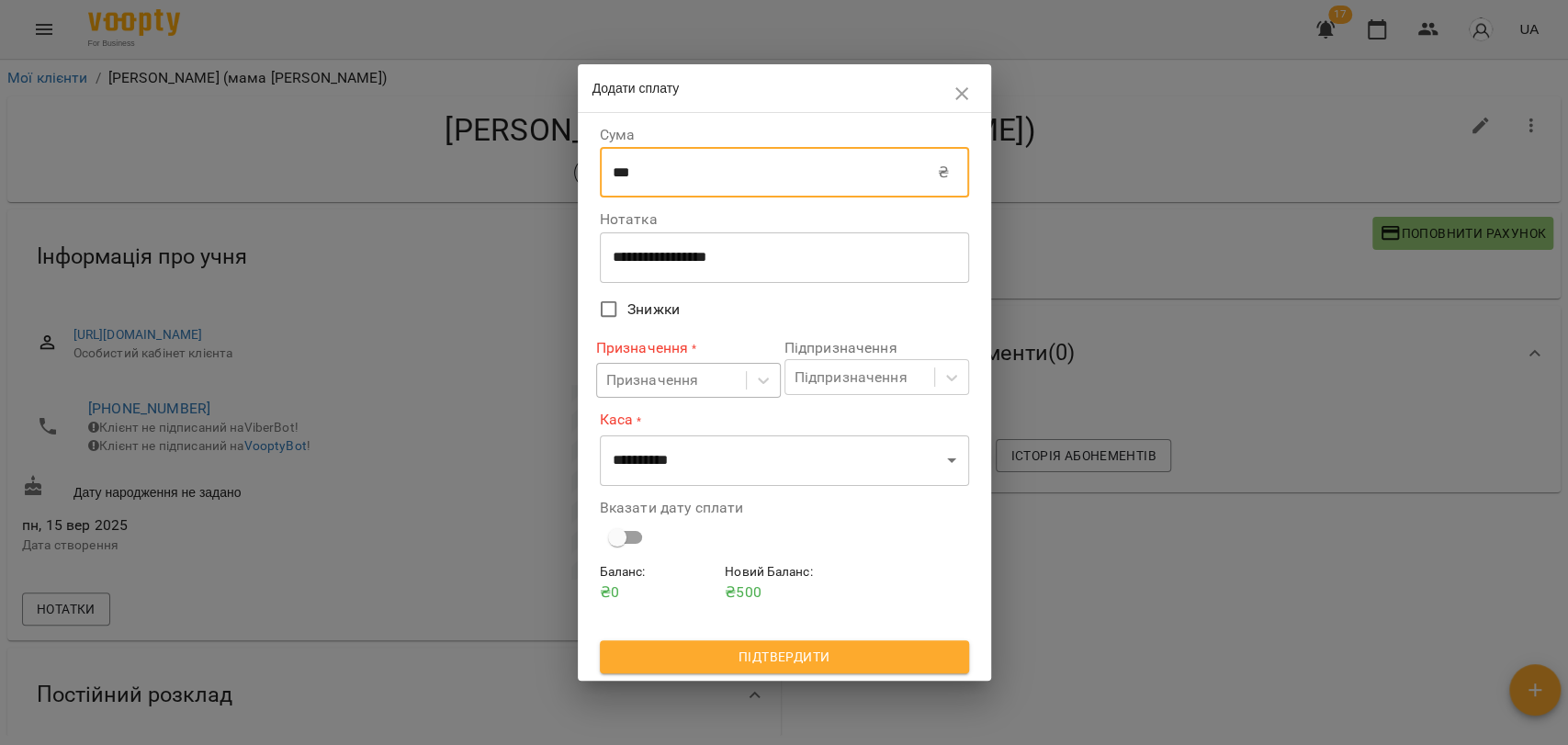
type input "***"
click at [699, 379] on div "Призначення" at bounding box center [672, 380] width 149 height 34
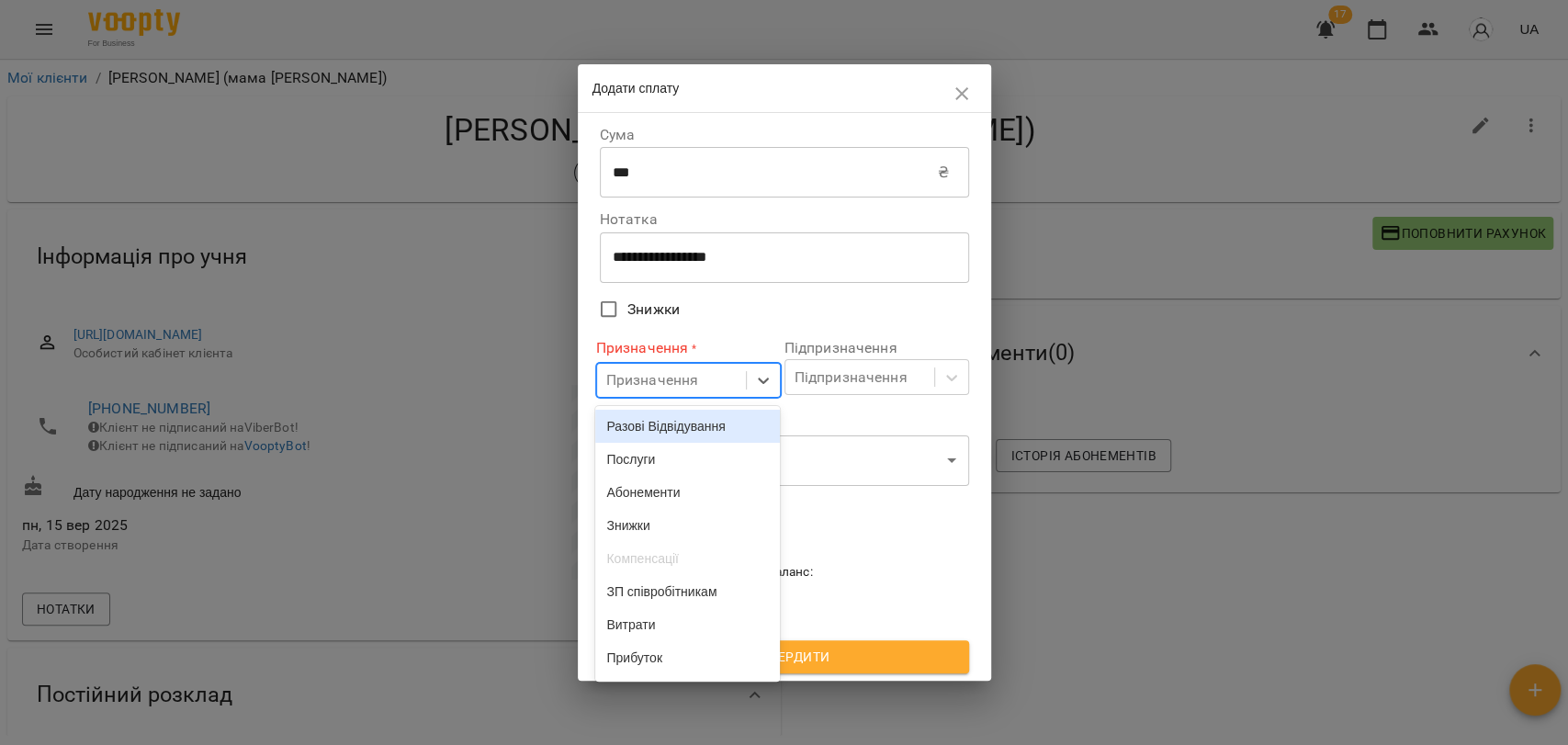
click at [701, 421] on div "Разові Відвідування" at bounding box center [687, 426] width 185 height 33
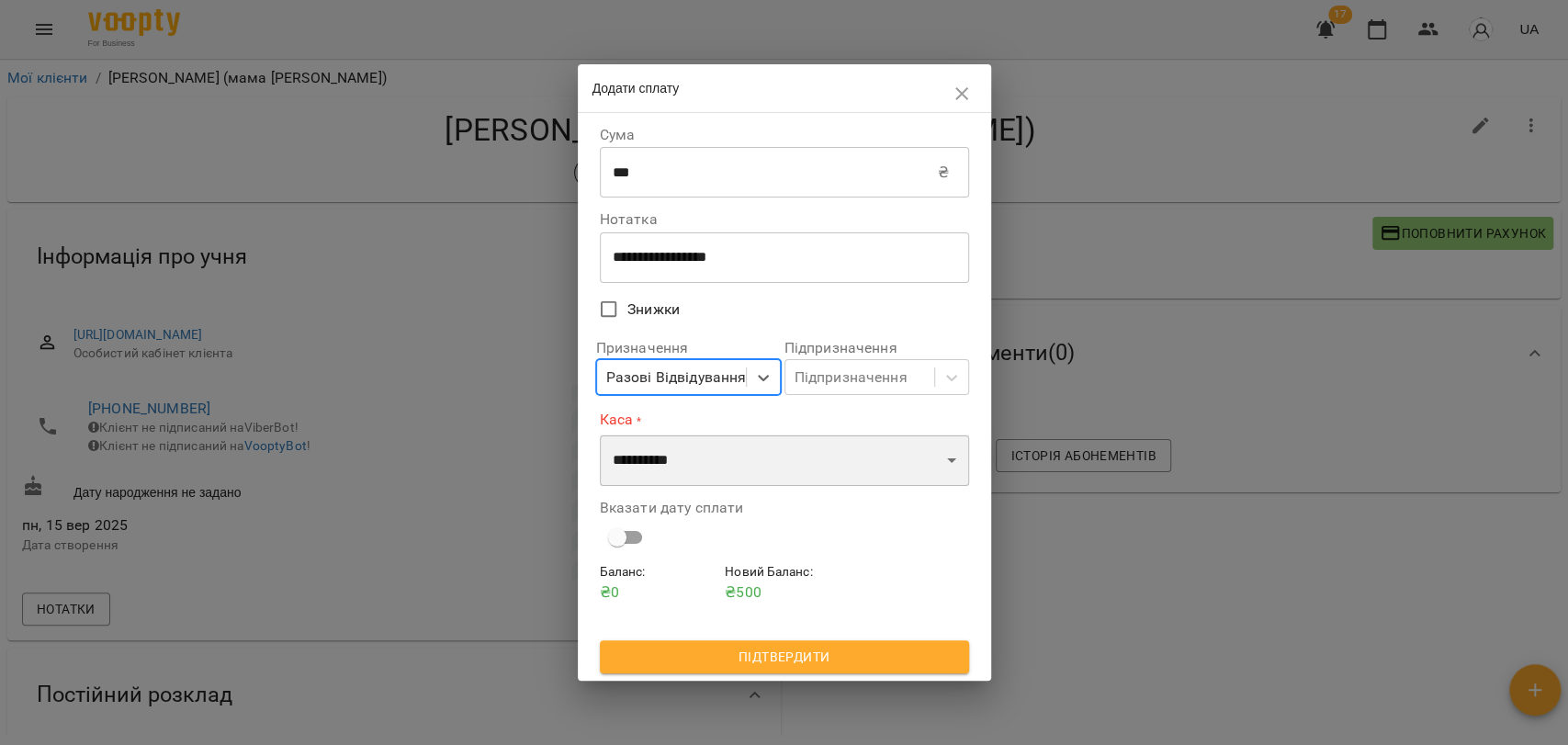
click at [687, 443] on select "**********" at bounding box center [784, 460] width 369 height 52
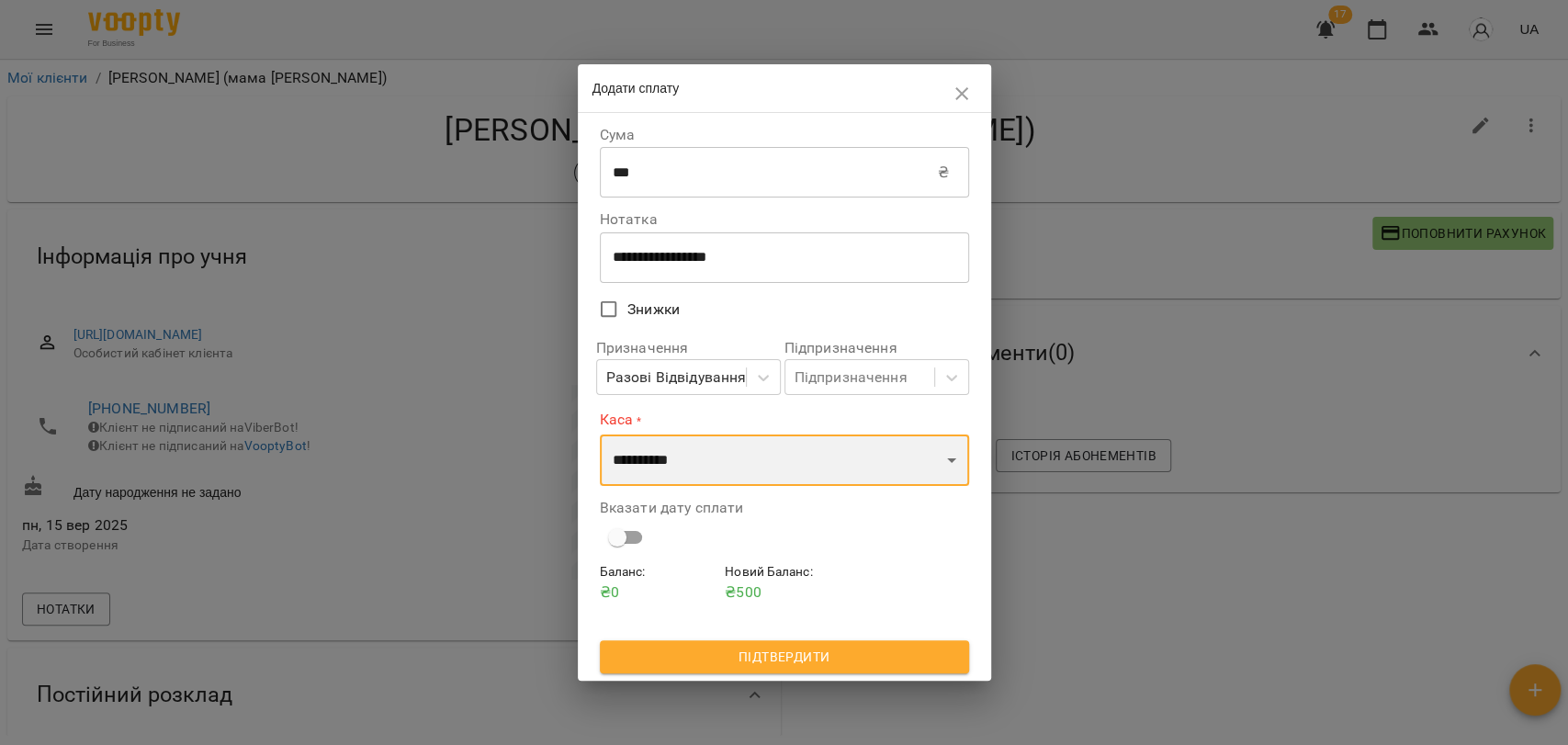
select select "****"
click at [600, 434] on select "**********" at bounding box center [784, 460] width 369 height 52
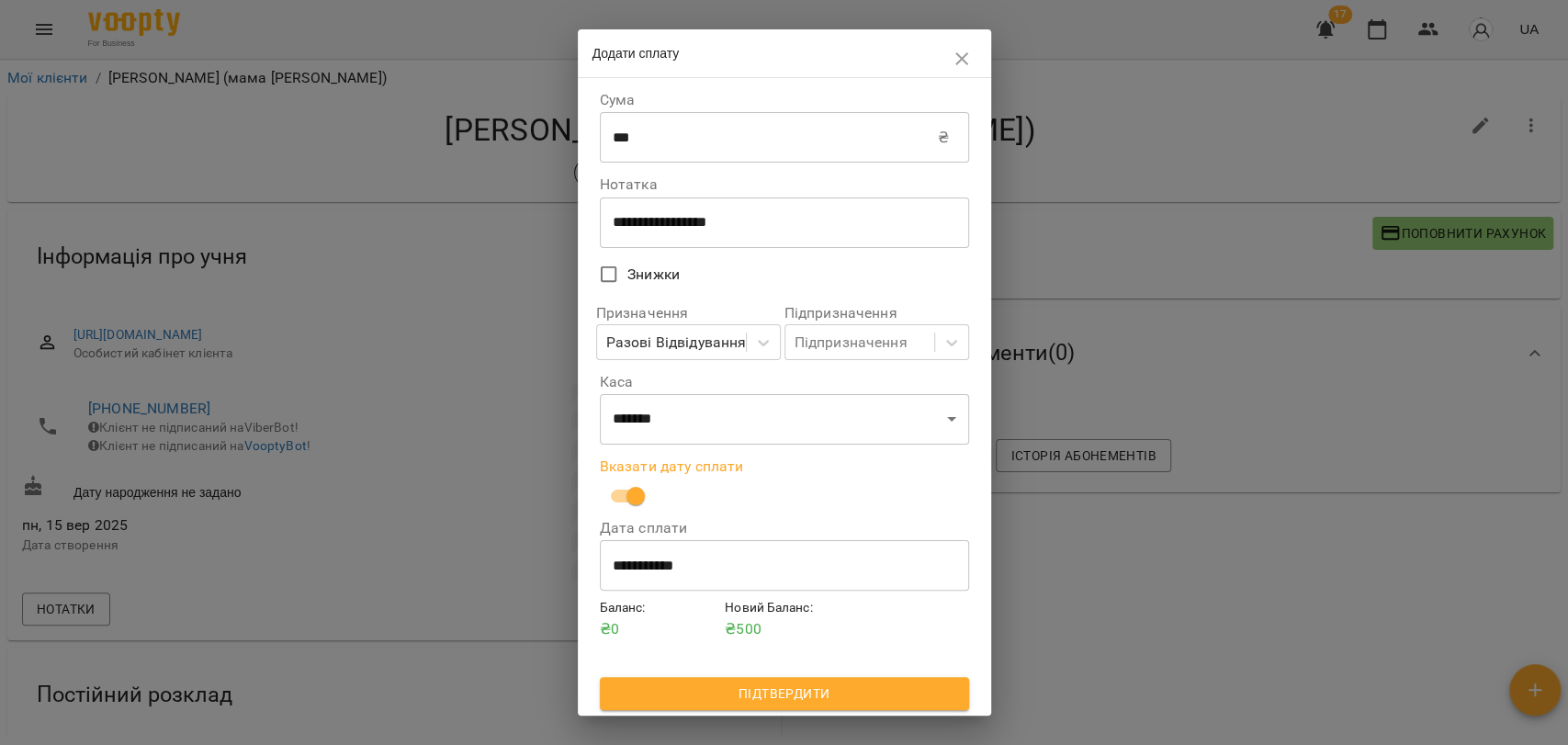
click at [791, 704] on span "Підтвердити" at bounding box center [784, 693] width 340 height 22
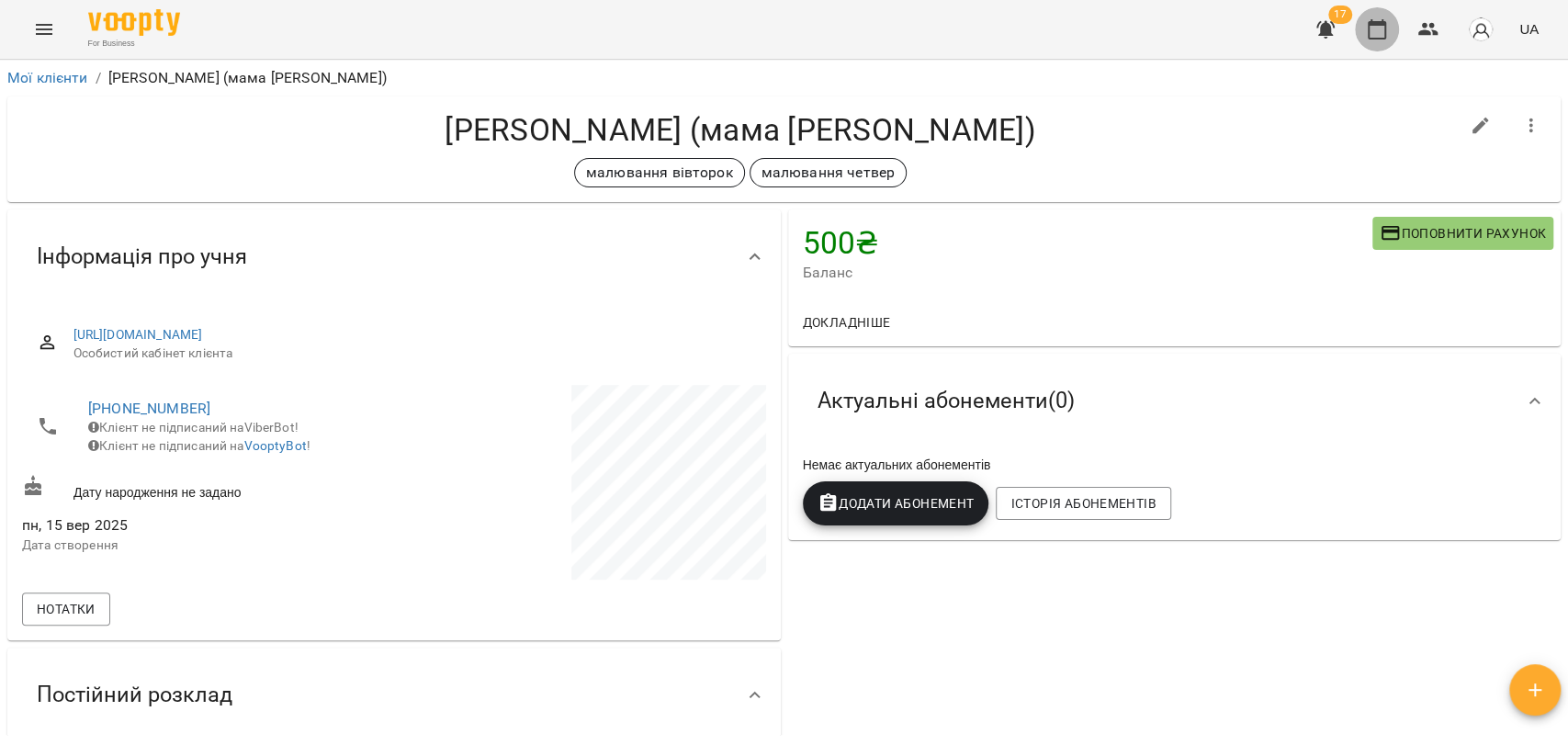
click at [1388, 20] on icon "button" at bounding box center [1378, 29] width 22 height 22
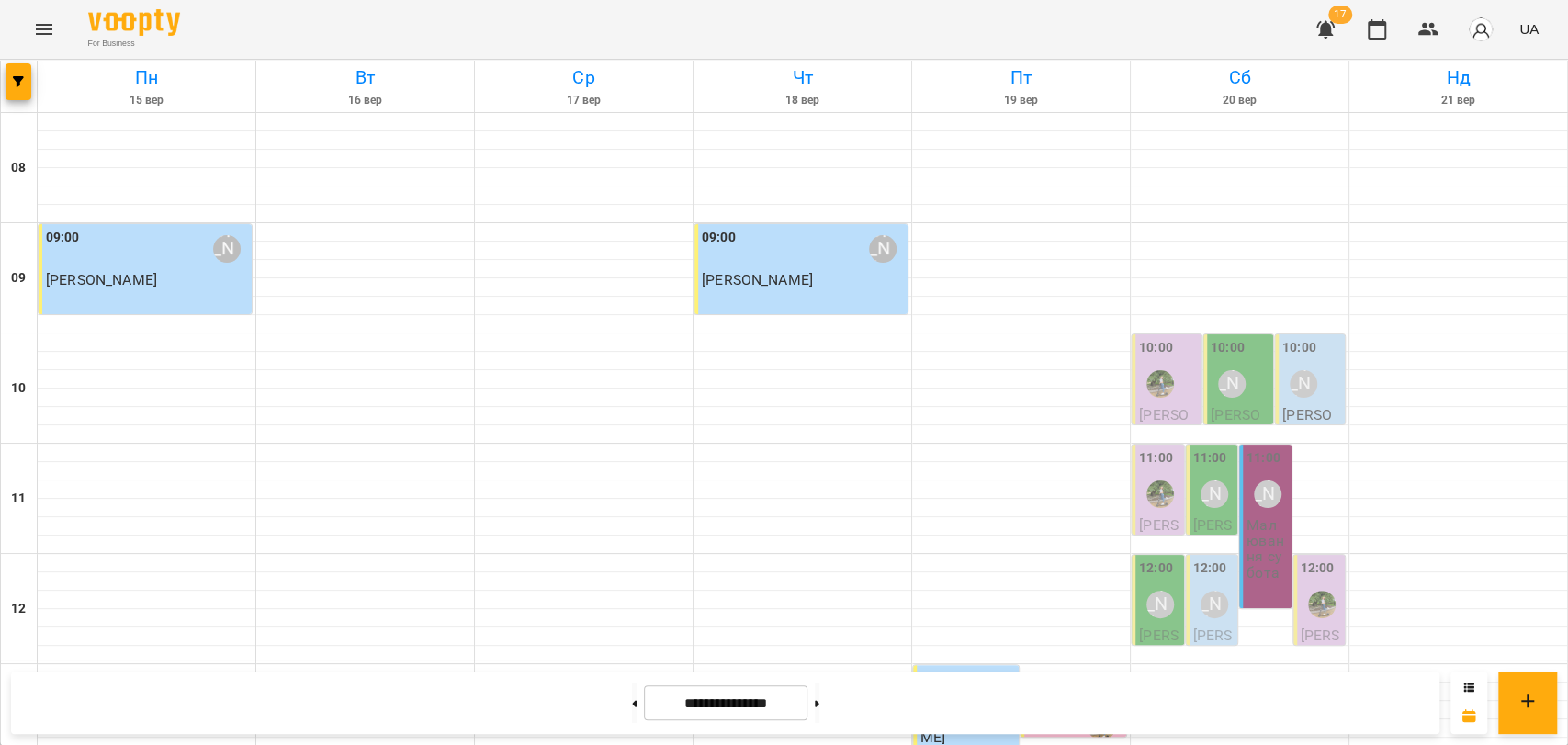
scroll to position [510, 0]
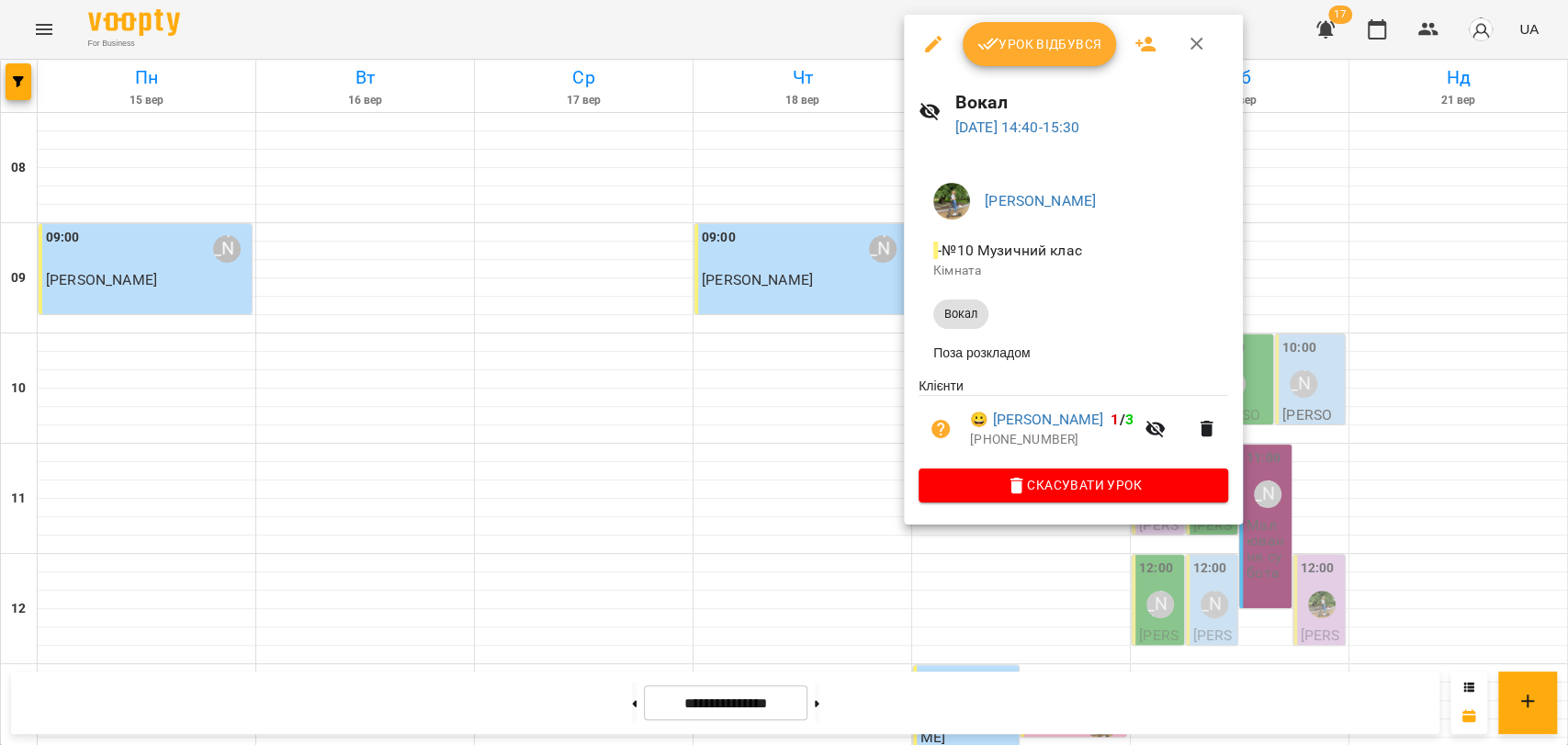
click at [1043, 63] on button "Урок відбувся" at bounding box center [1040, 44] width 155 height 44
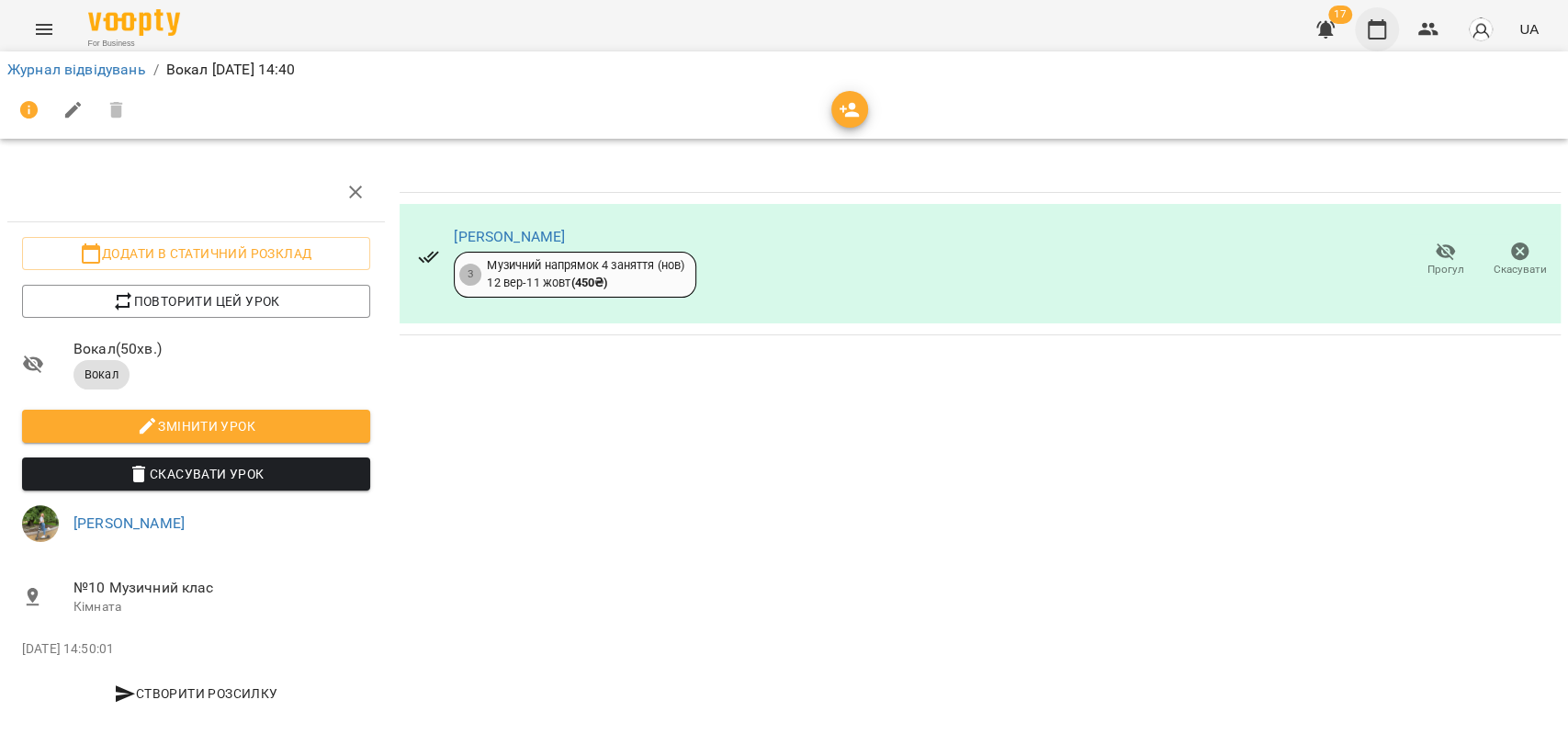
click at [1368, 37] on icon "button" at bounding box center [1378, 29] width 22 height 22
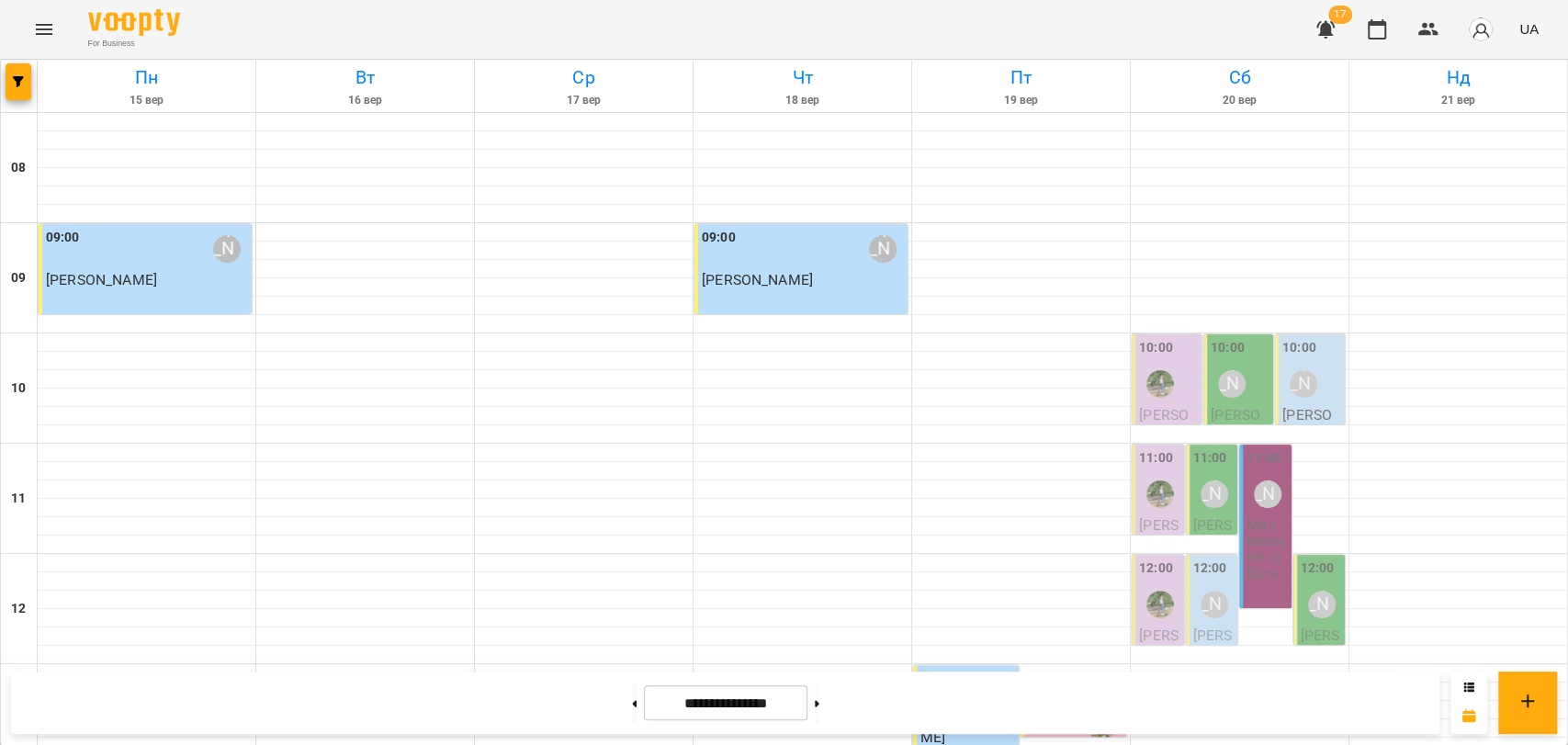
scroll to position [569, 0]
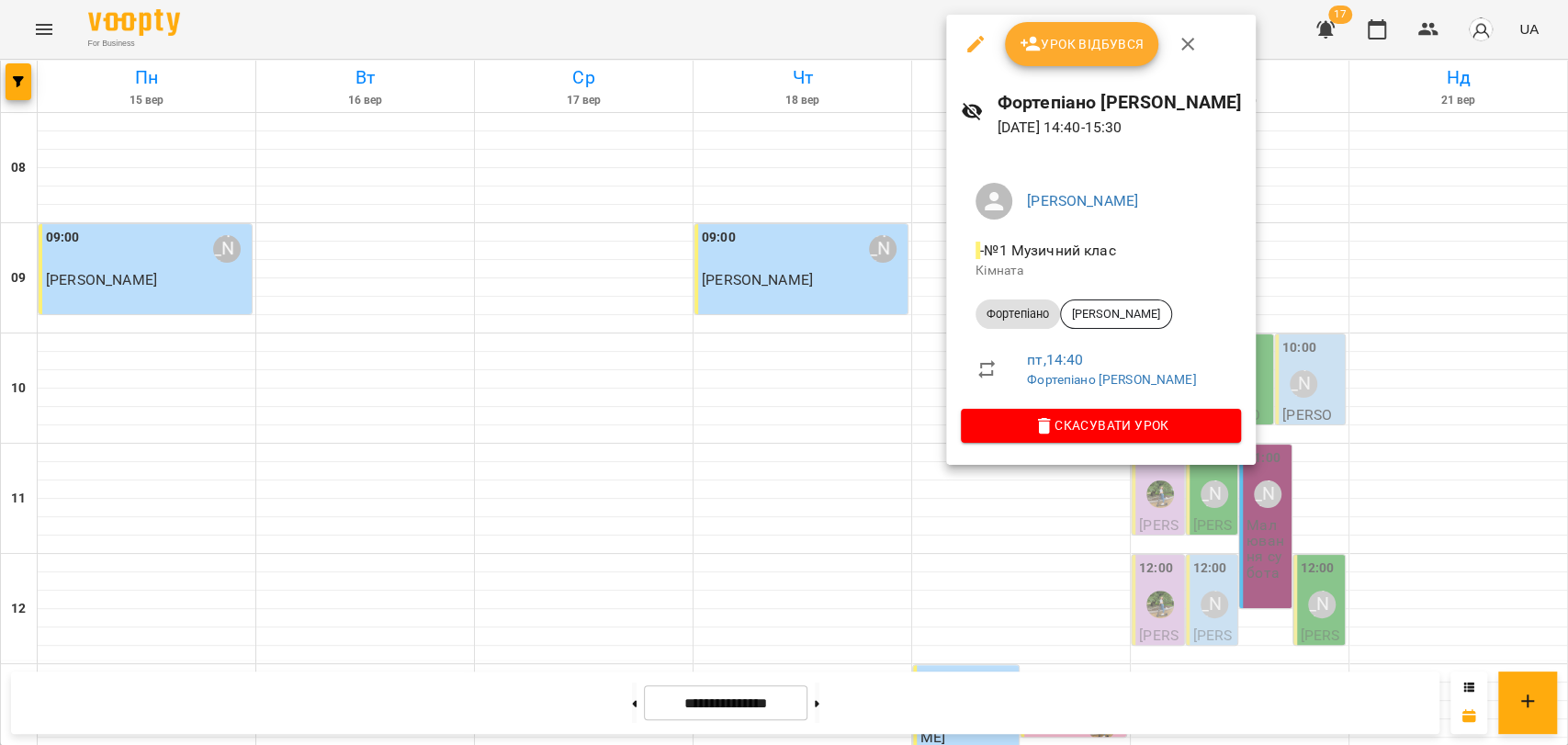
click at [1069, 34] on span "Урок відбувся" at bounding box center [1082, 44] width 125 height 22
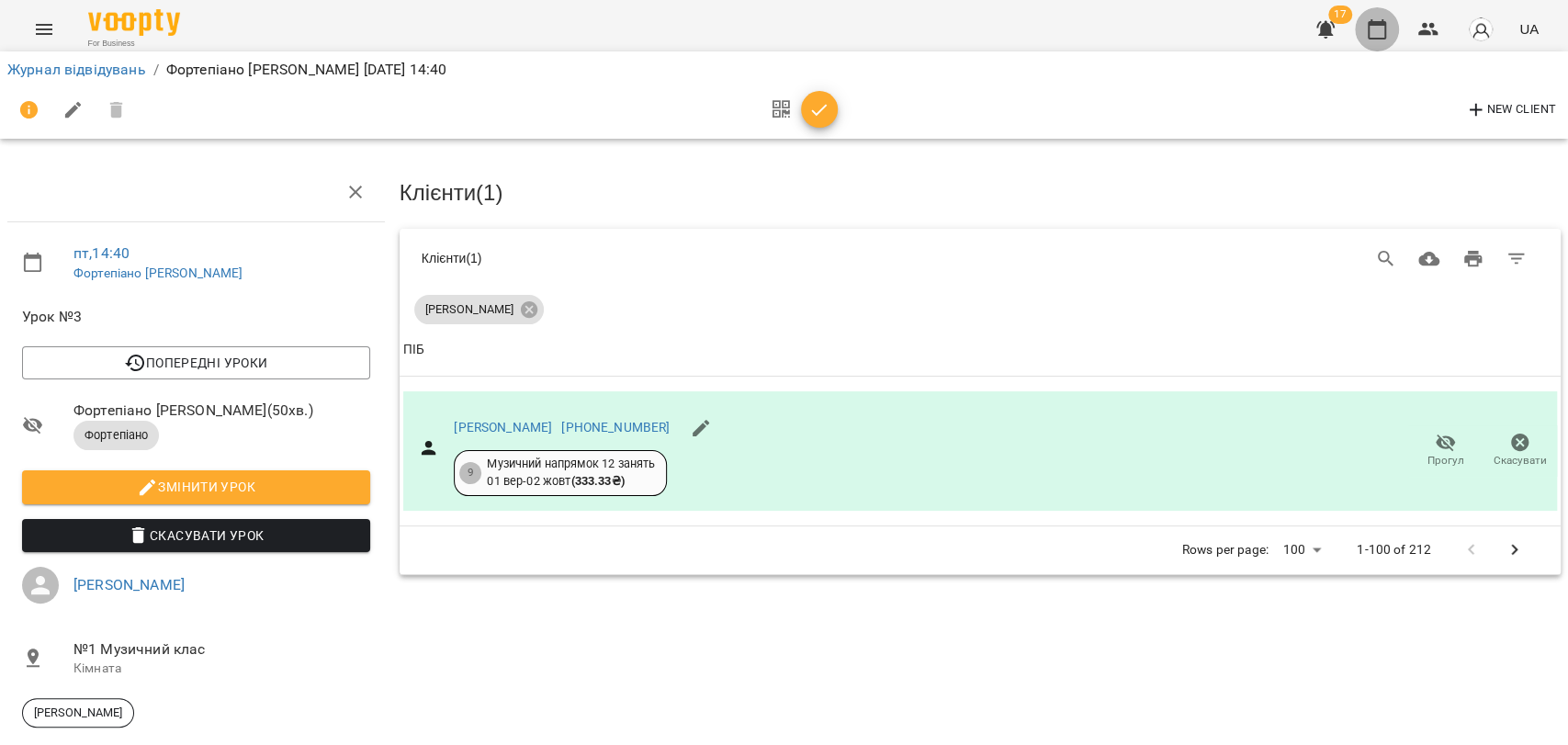
click at [1368, 20] on icon "button" at bounding box center [1378, 29] width 22 height 22
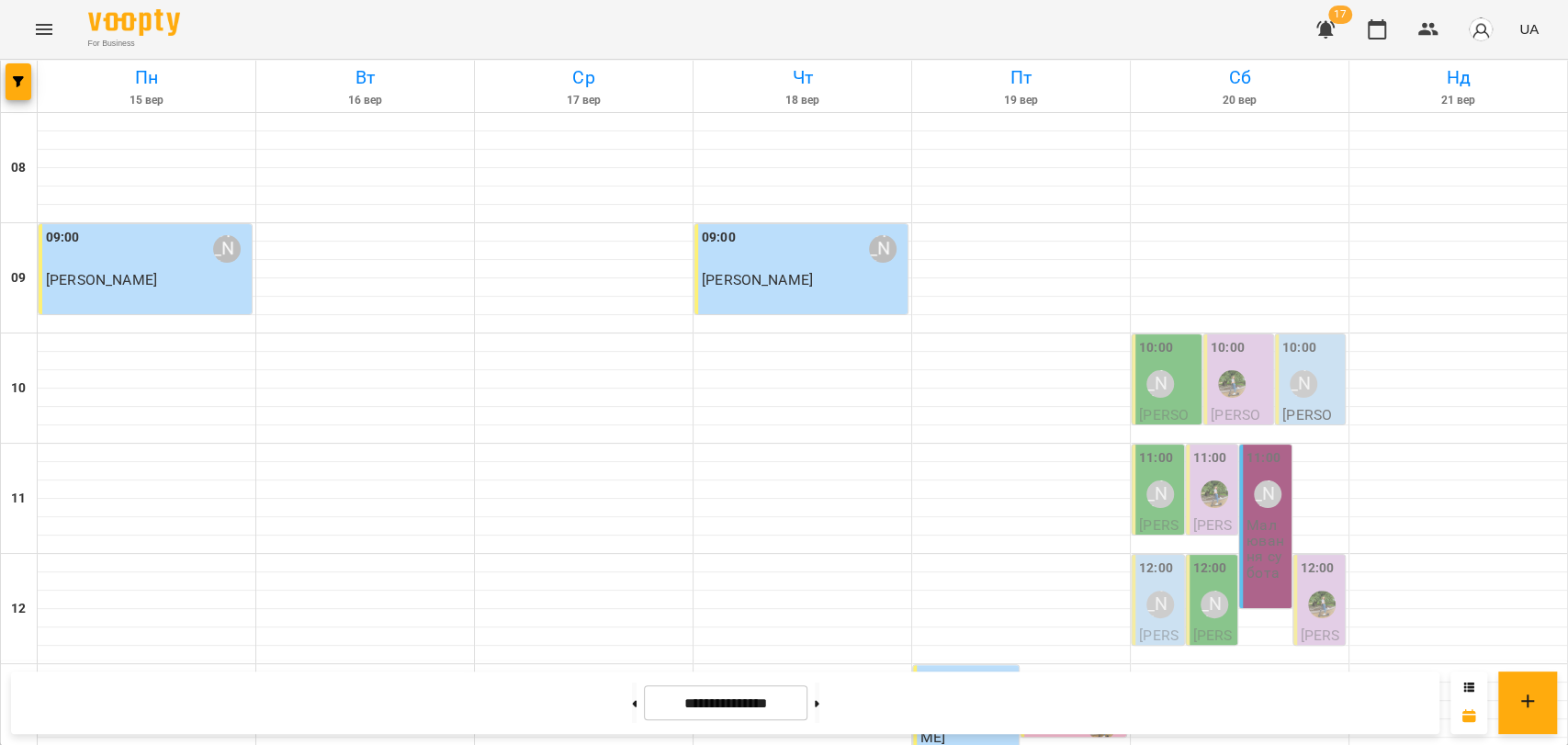
scroll to position [612, 0]
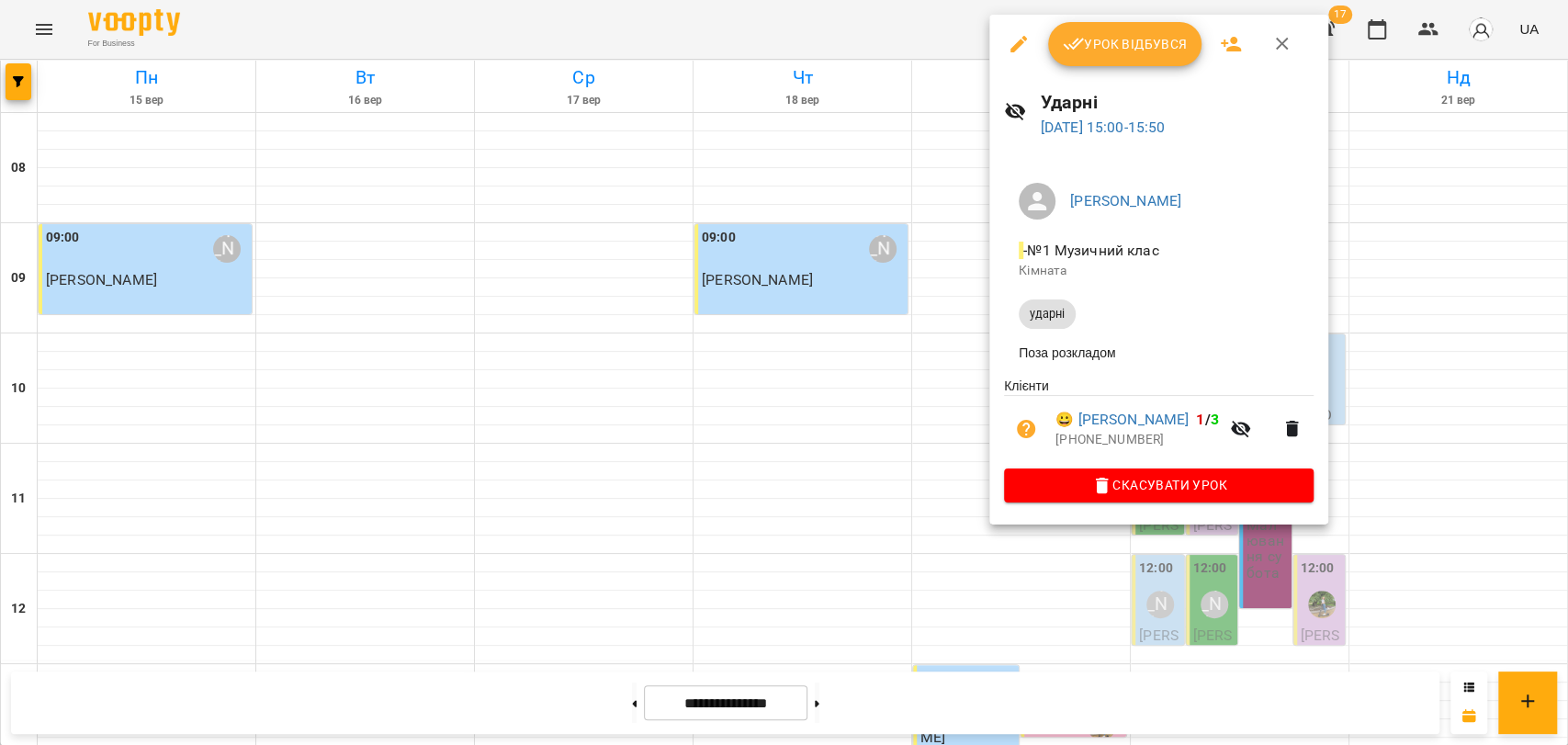
click at [971, 282] on div at bounding box center [784, 372] width 1568 height 745
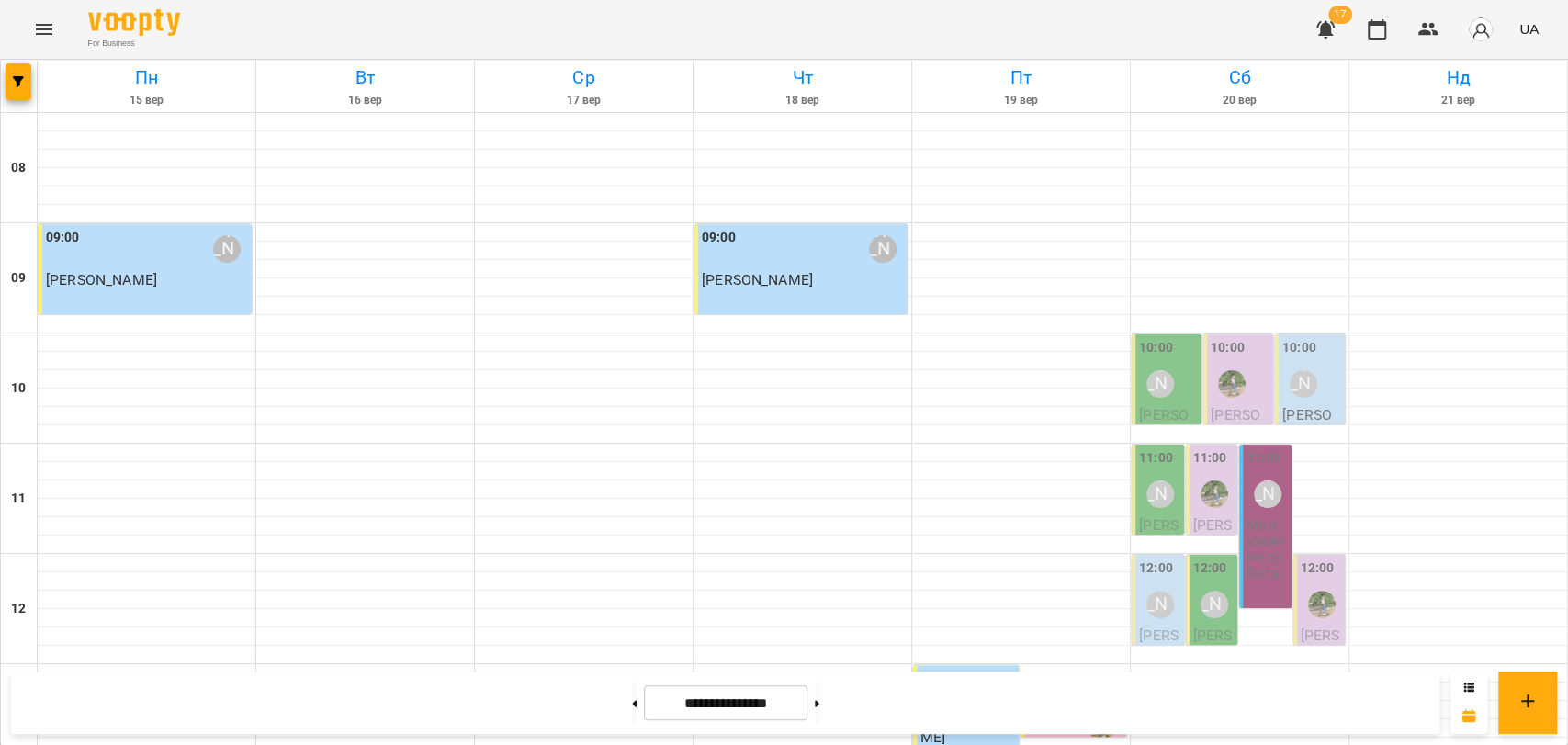
scroll to position [671, 0]
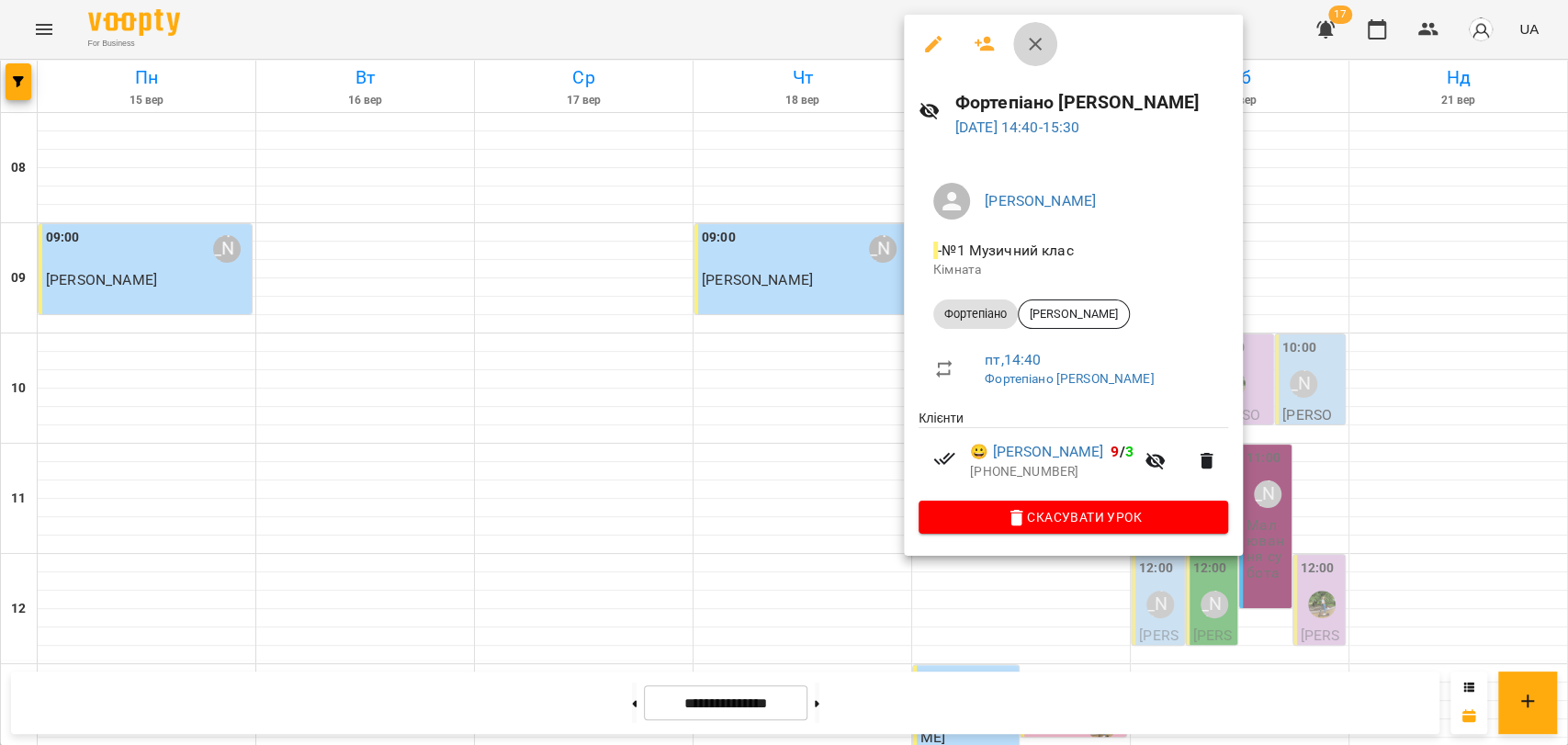
click at [1032, 39] on icon "button" at bounding box center [1035, 44] width 22 height 22
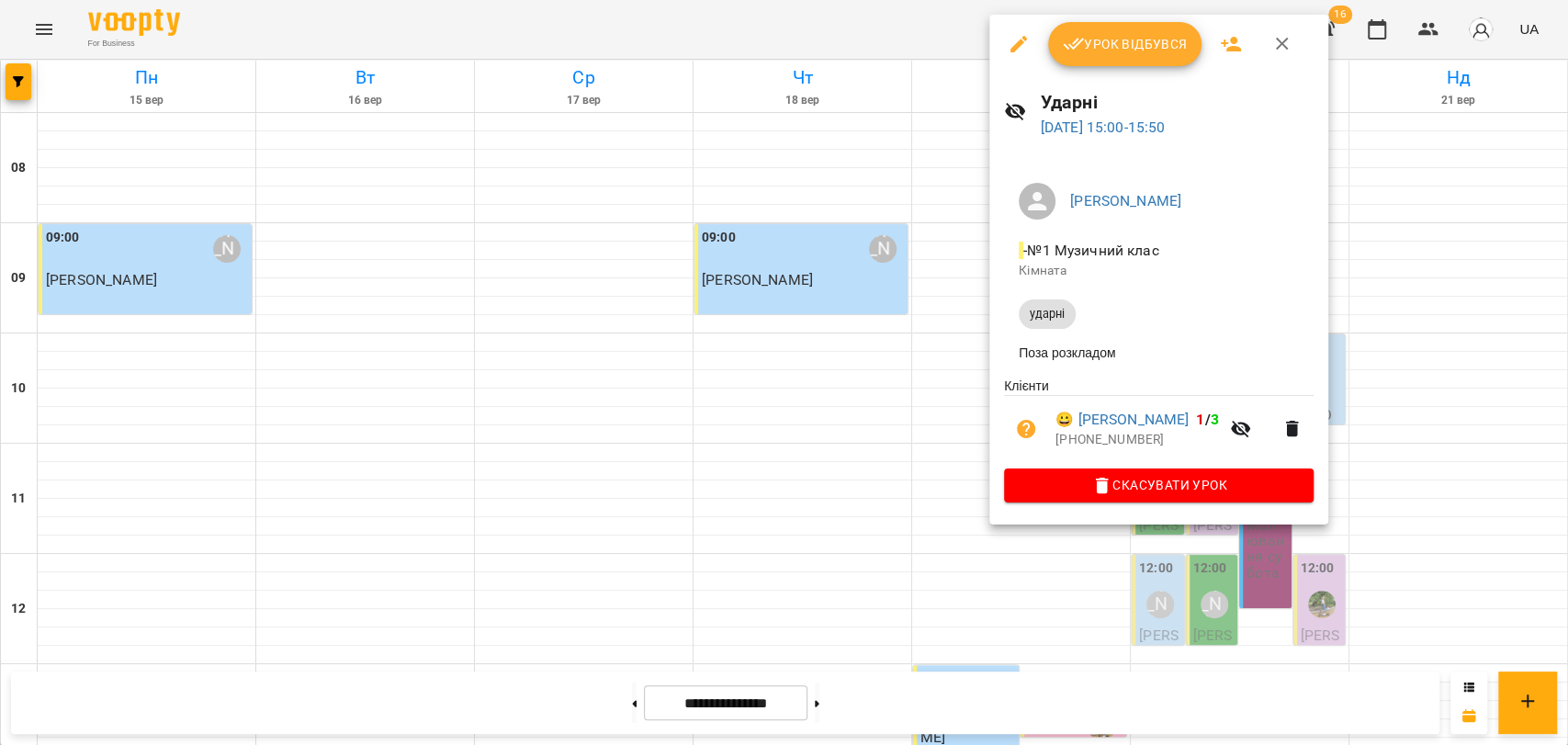
click at [1124, 33] on span "Урок відбувся" at bounding box center [1125, 44] width 125 height 22
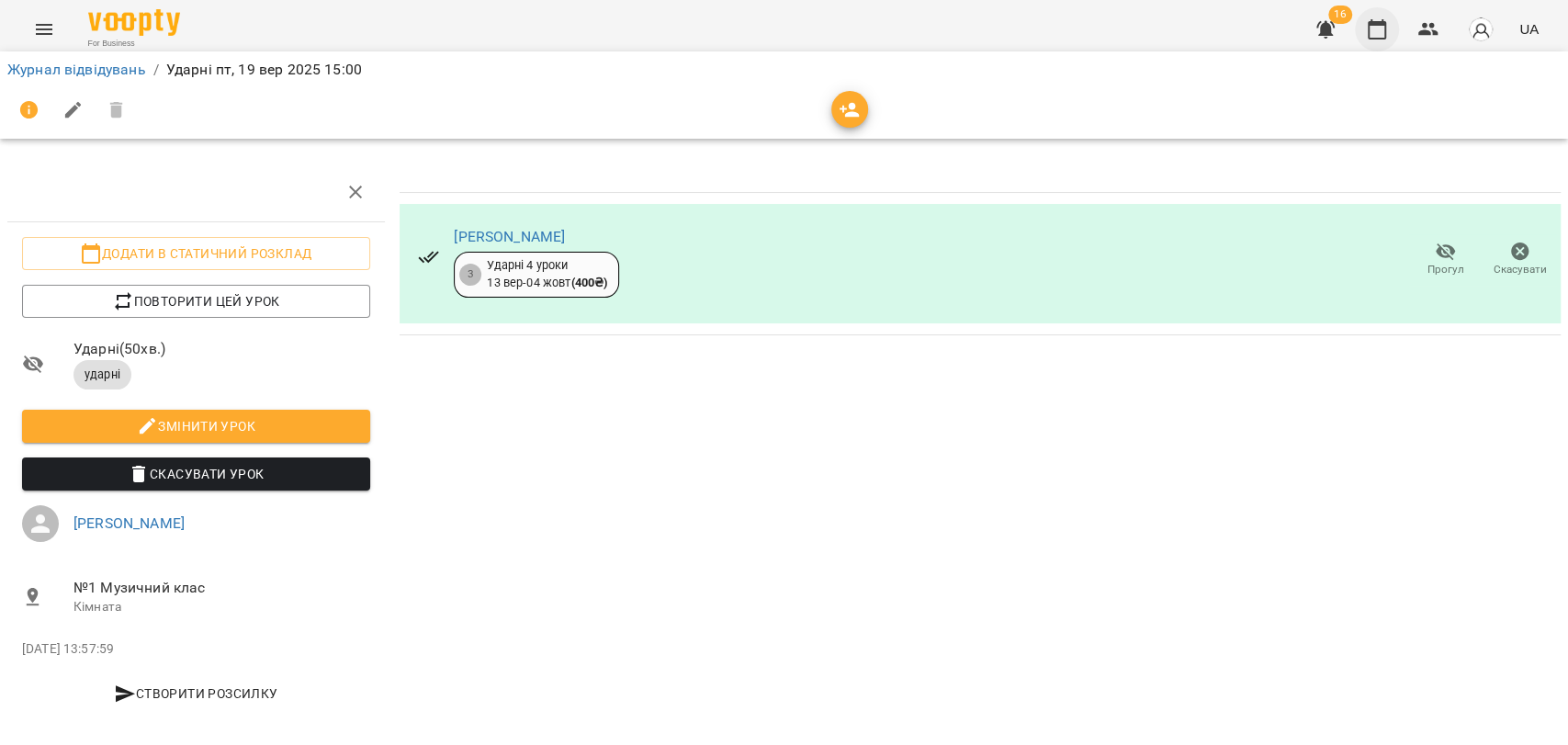
click at [1369, 43] on button "button" at bounding box center [1378, 29] width 44 height 44
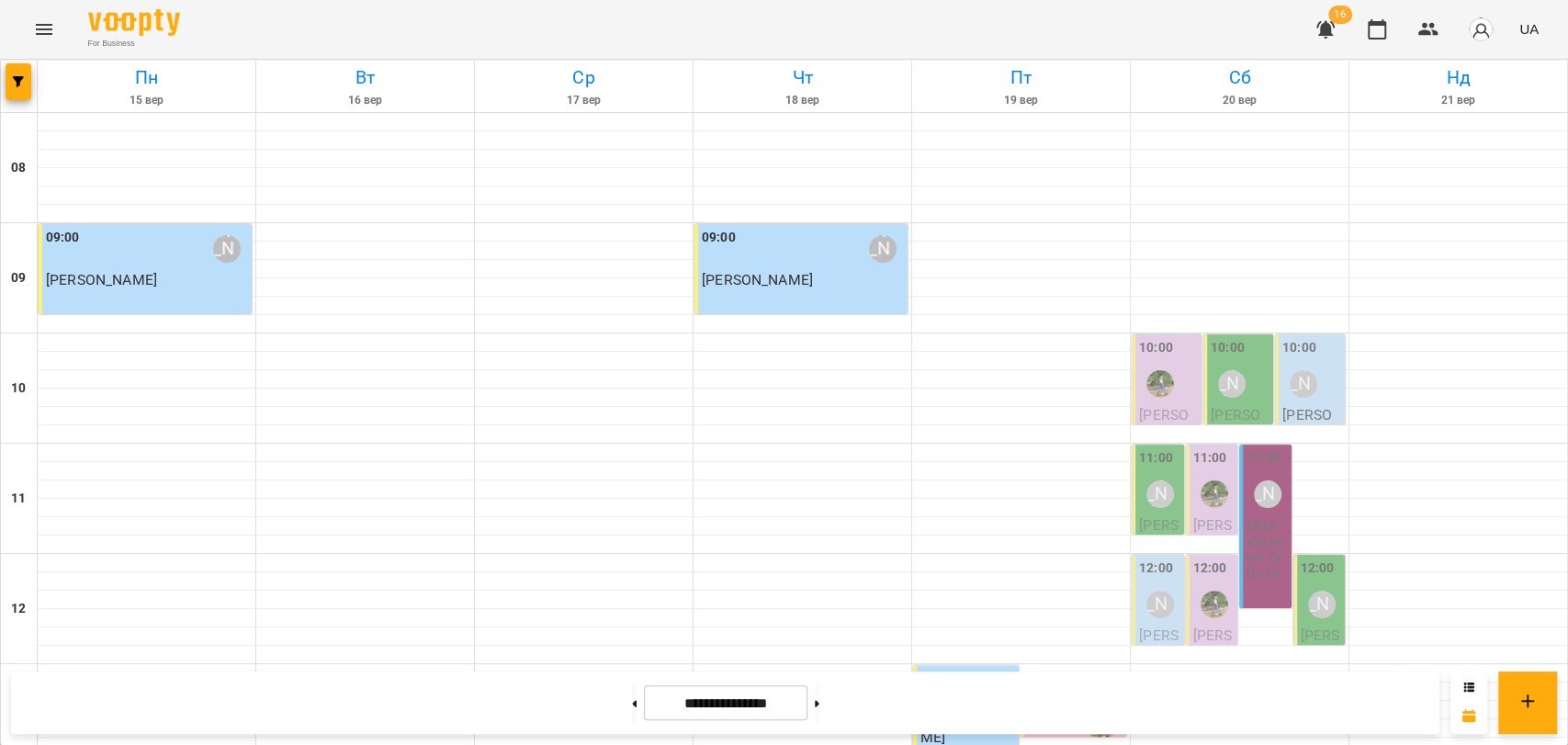
scroll to position [612, 0]
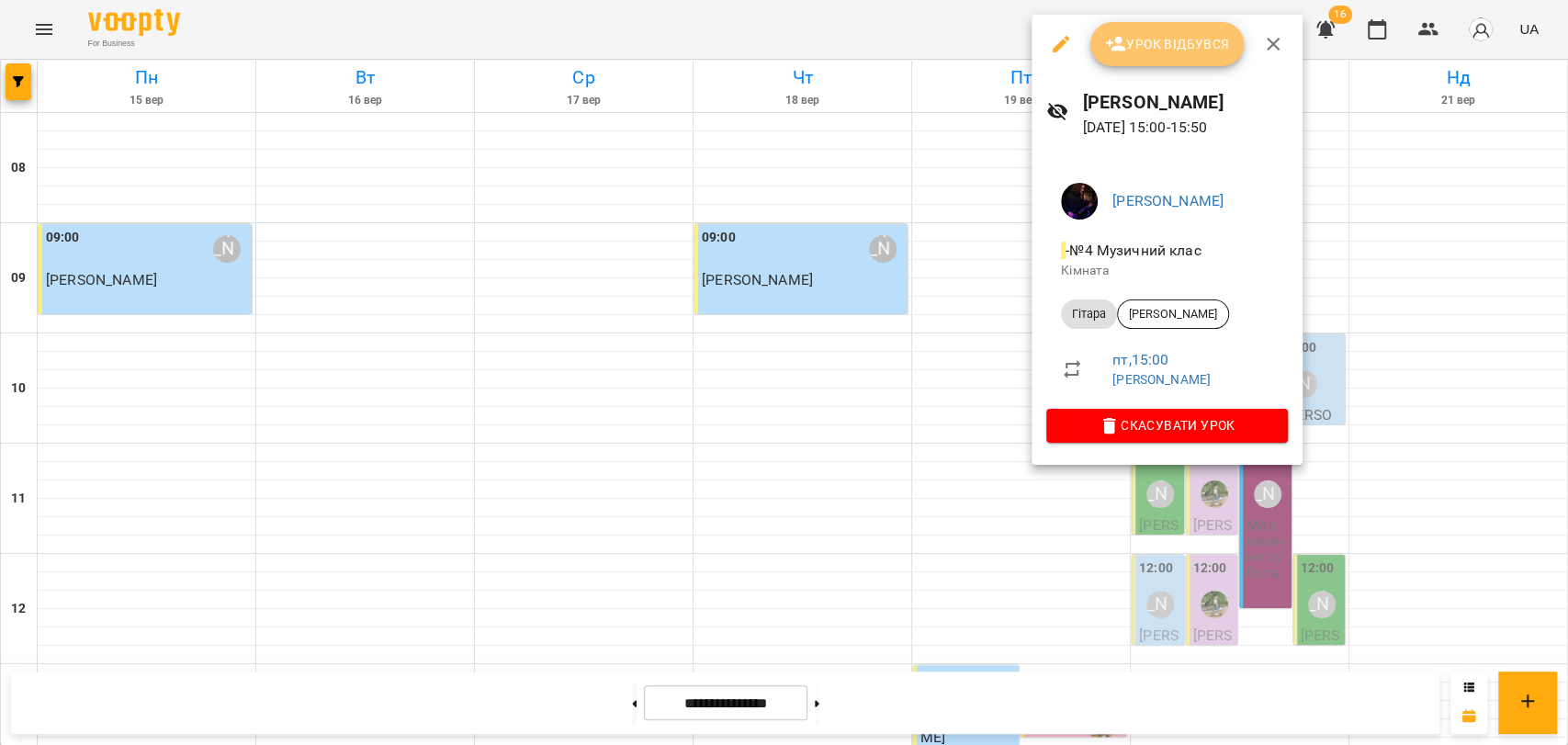
click at [1143, 45] on span "Урок відбувся" at bounding box center [1168, 44] width 125 height 22
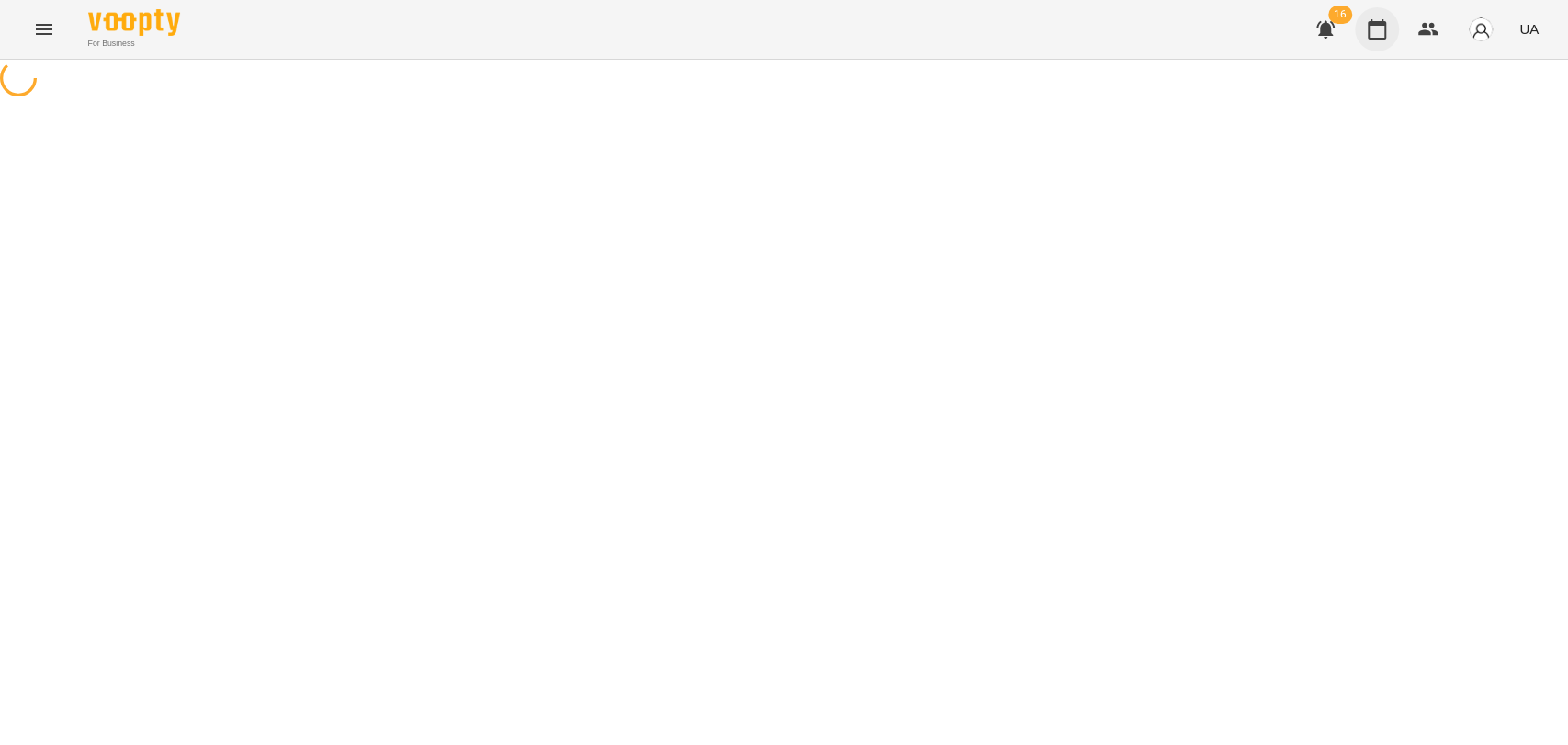
click at [1365, 38] on button "button" at bounding box center [1378, 29] width 44 height 44
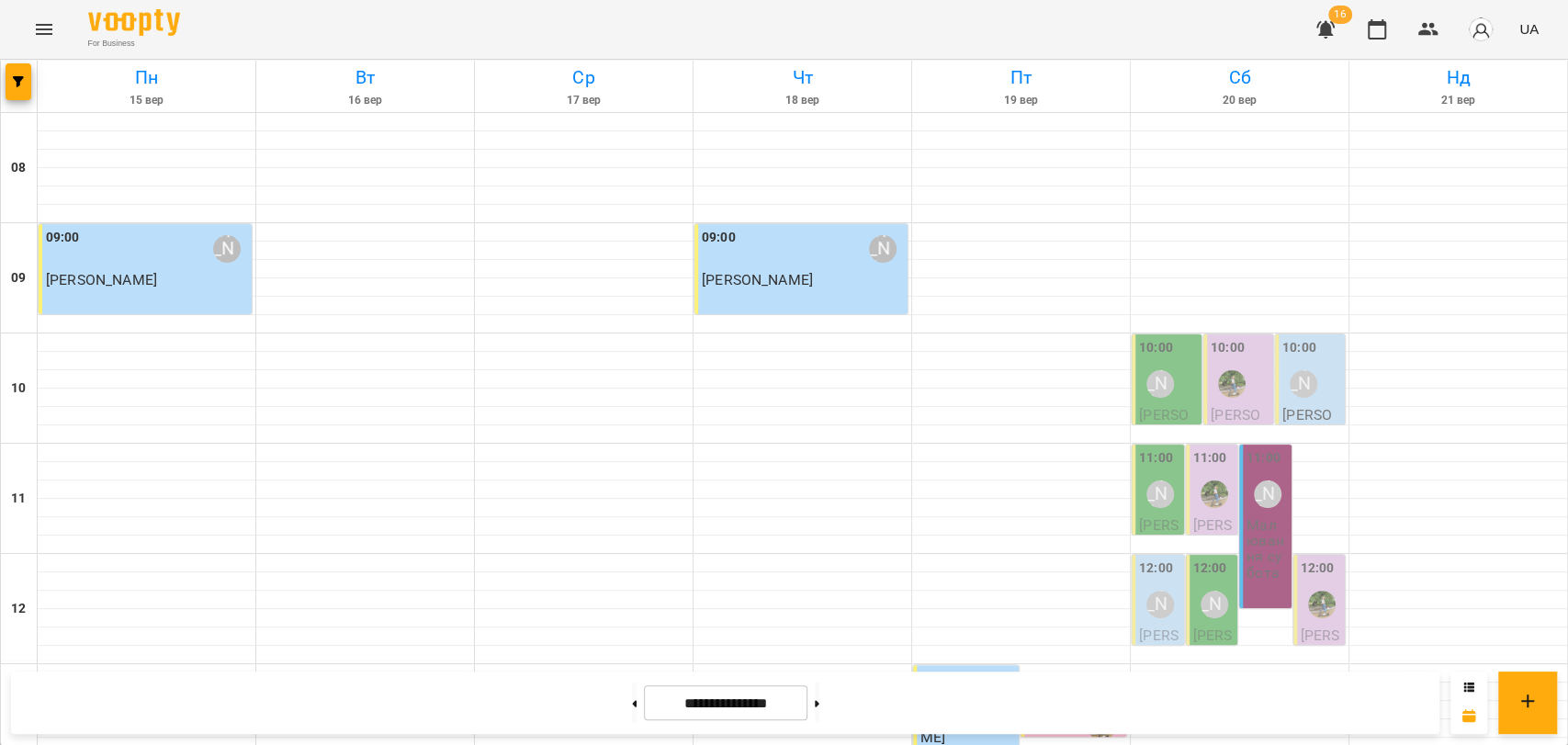
scroll to position [612, 0]
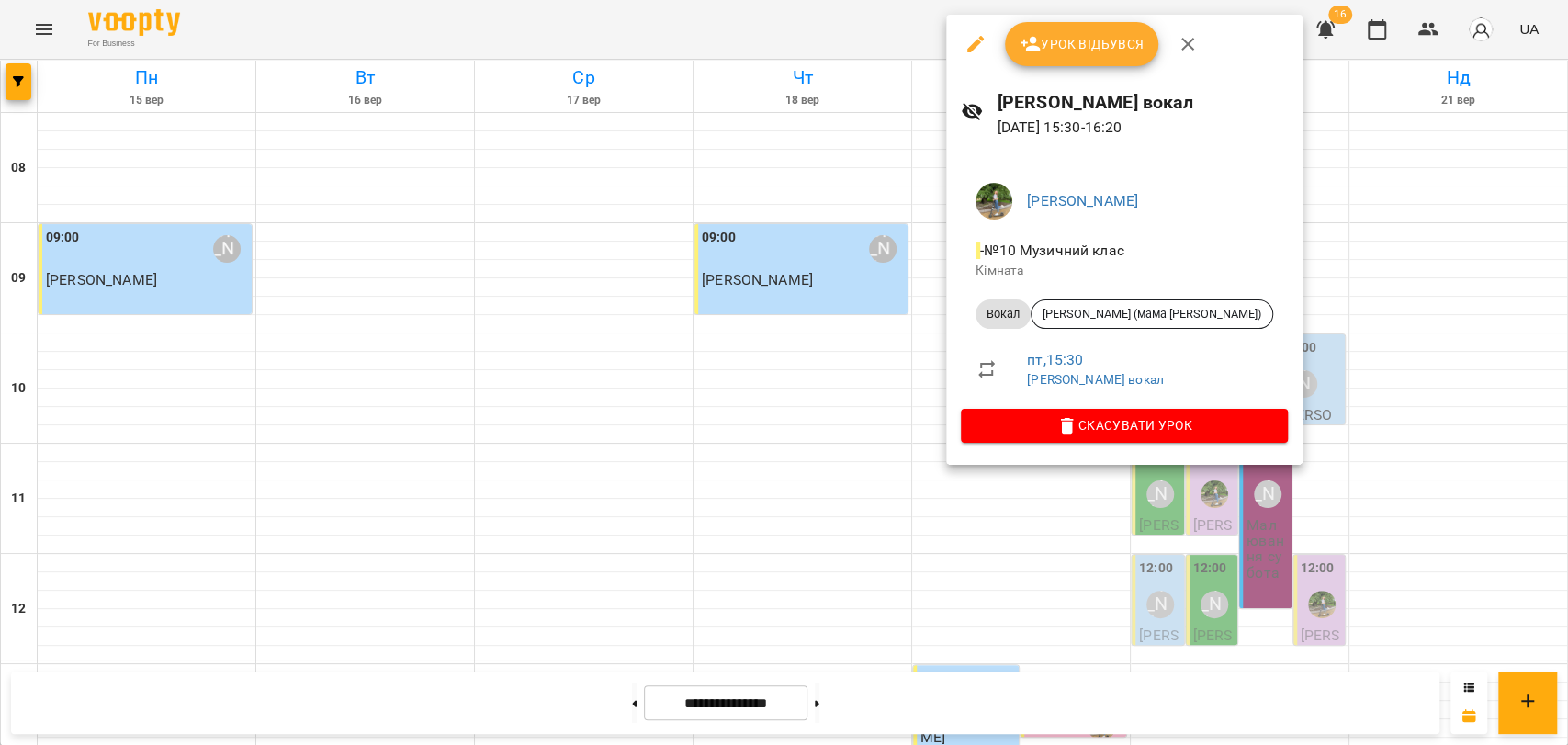
click at [932, 349] on div at bounding box center [784, 372] width 1568 height 745
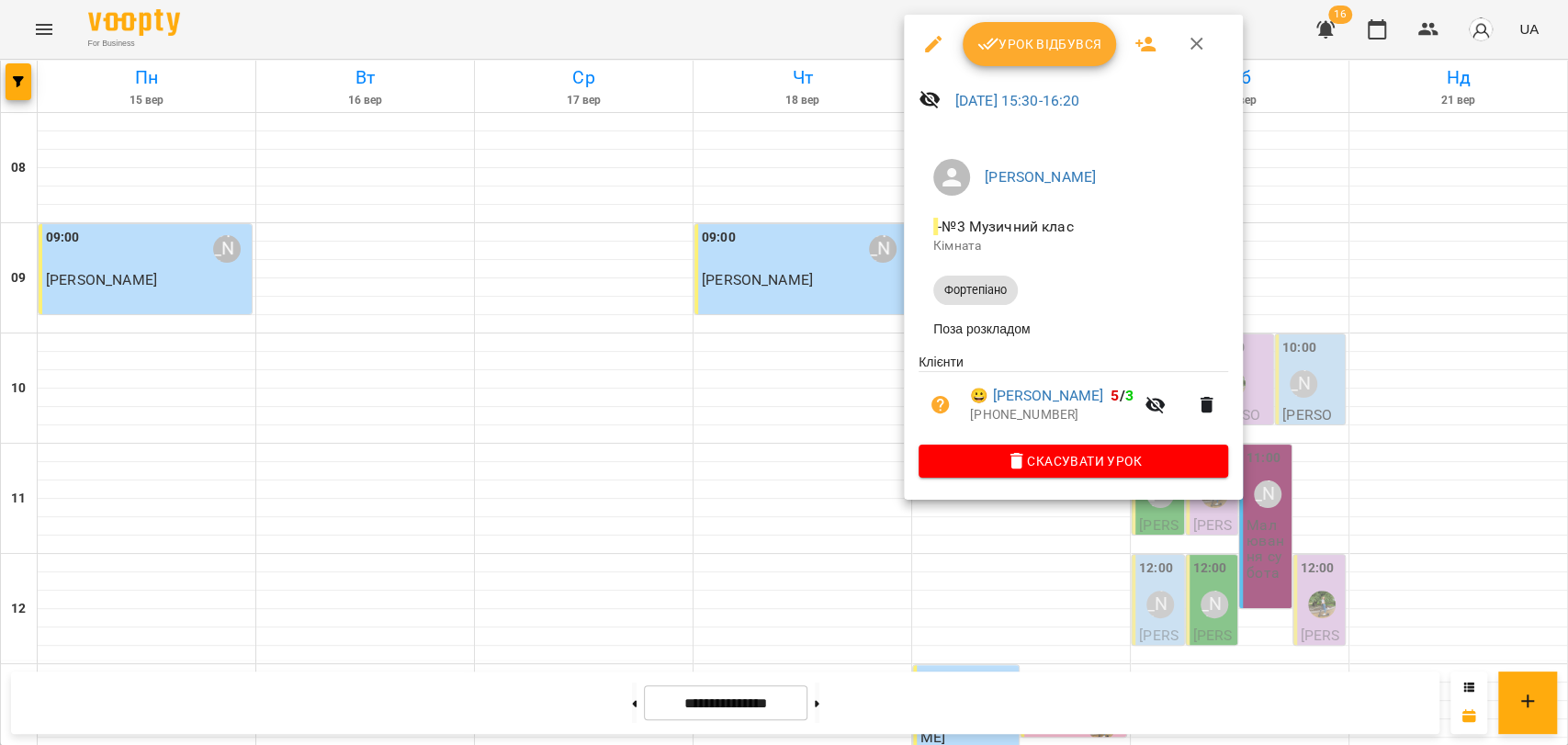
click at [950, 570] on div at bounding box center [784, 372] width 1568 height 745
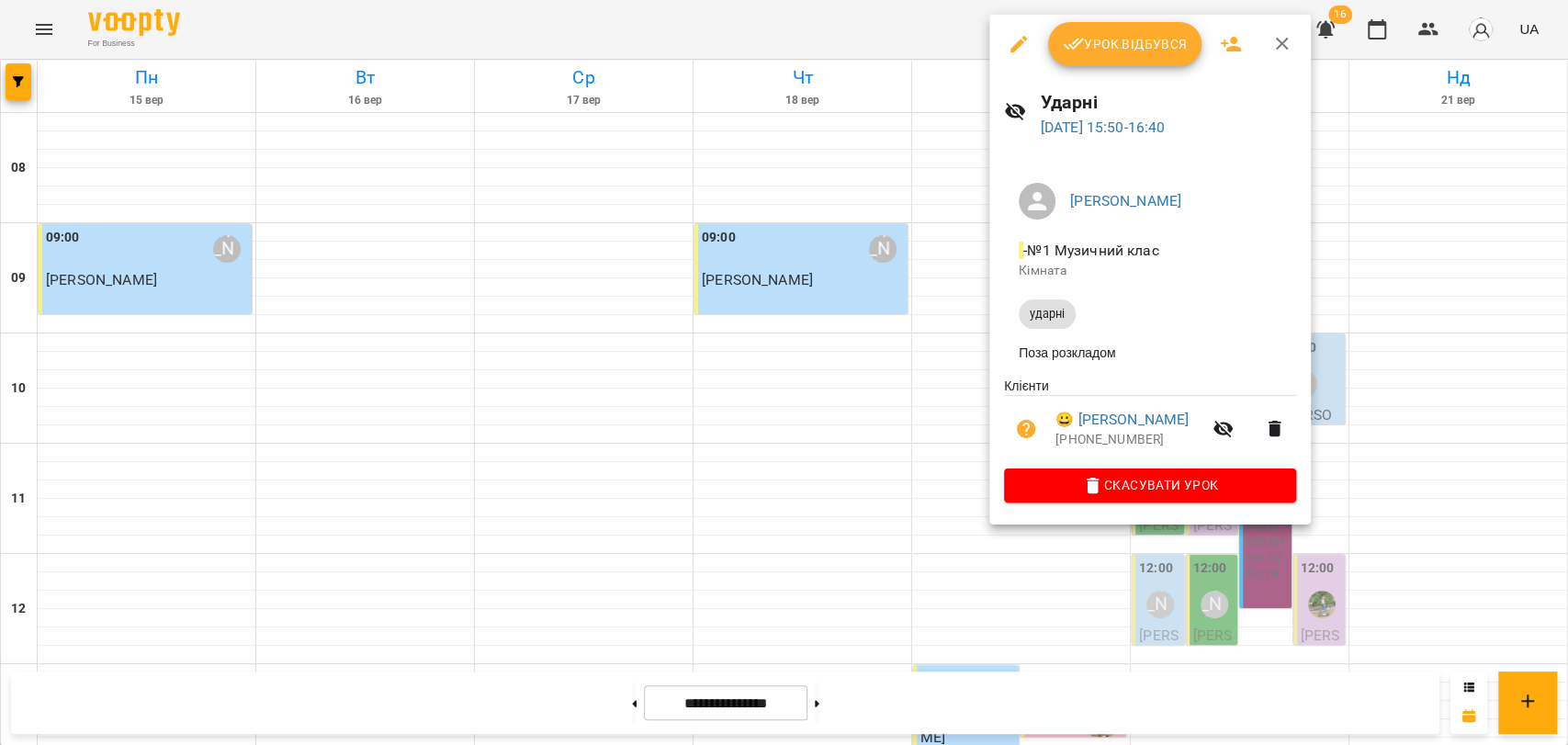
click at [927, 433] on div at bounding box center [784, 372] width 1568 height 745
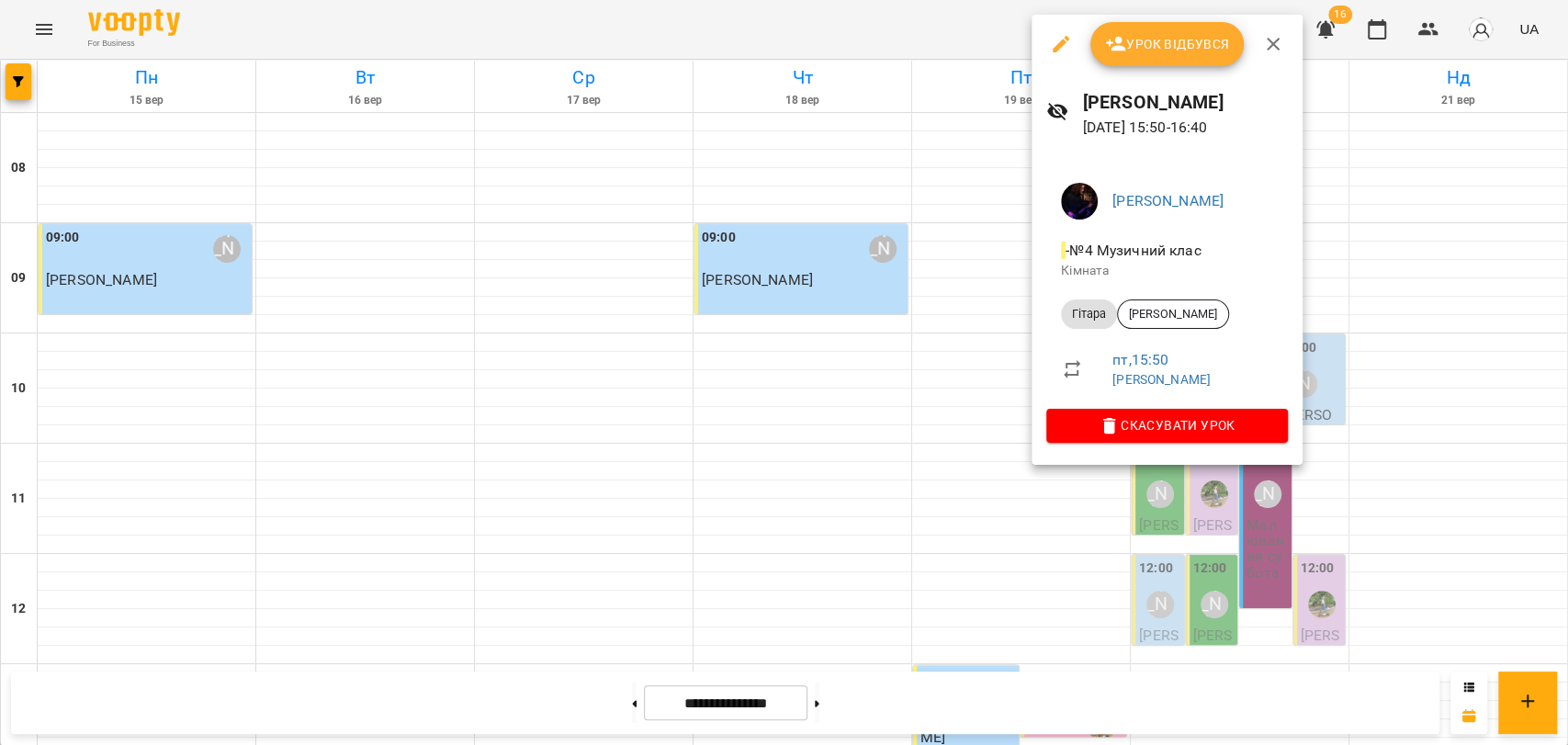
click at [928, 408] on div at bounding box center [784, 372] width 1568 height 745
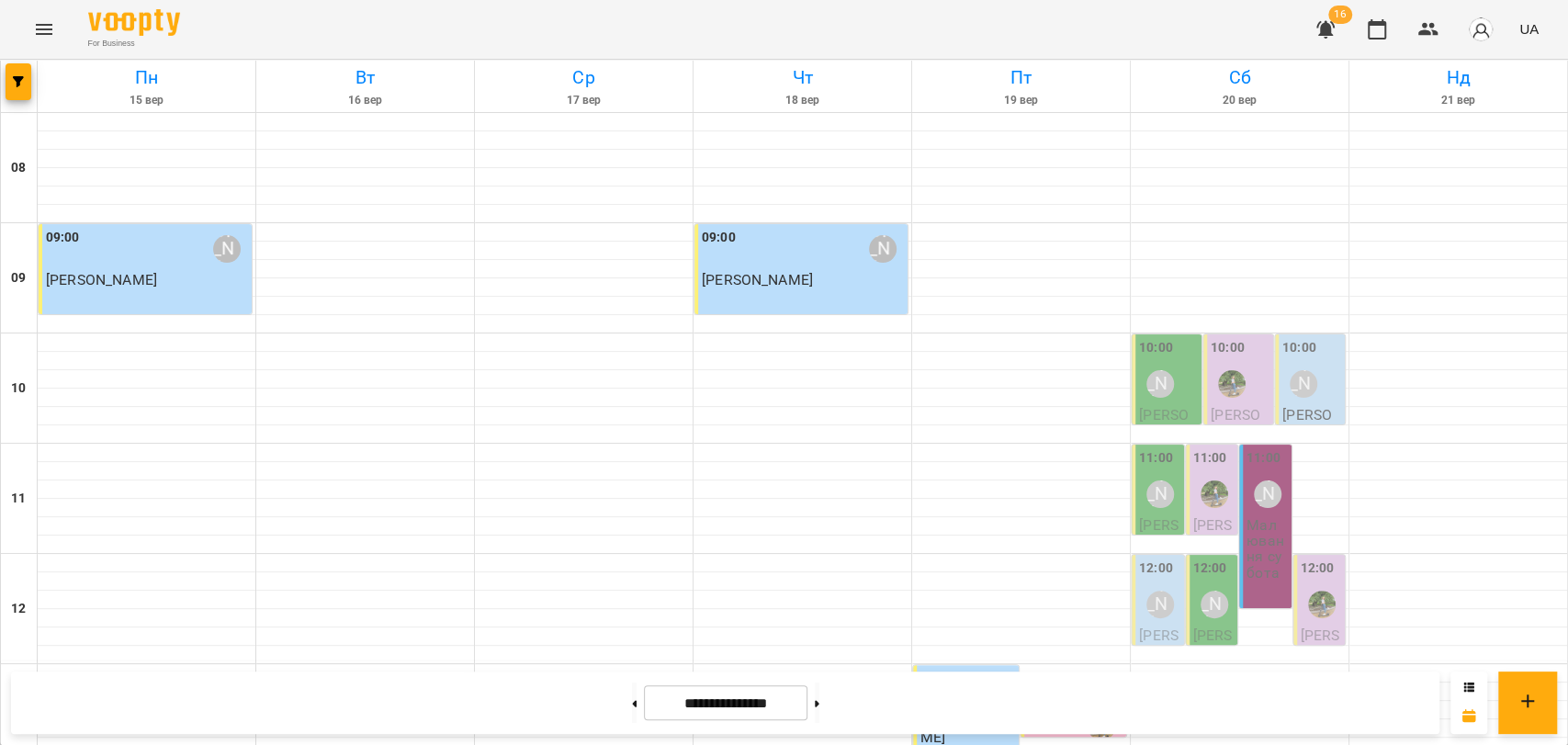
scroll to position [671, 0]
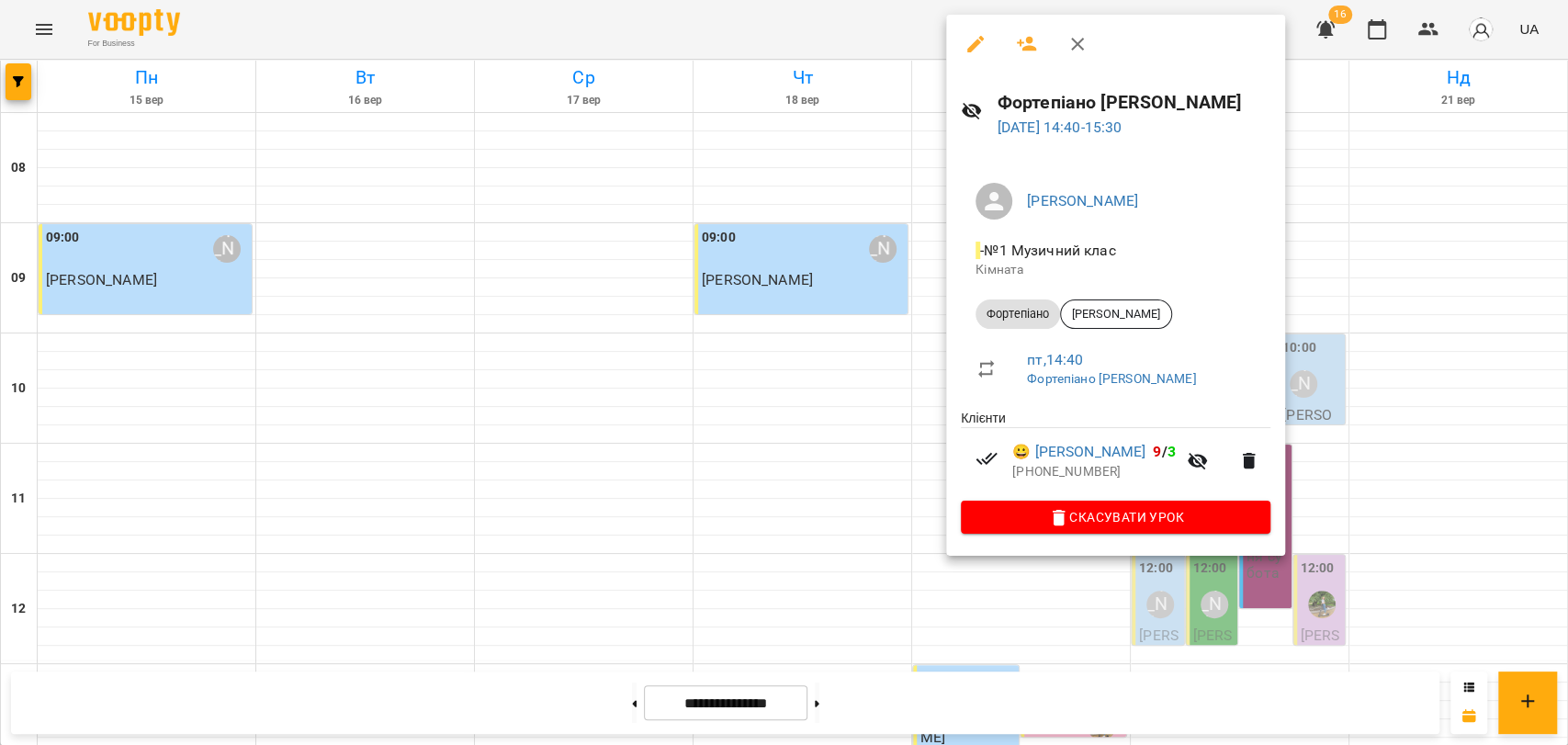
click at [1277, 21] on div at bounding box center [784, 372] width 1568 height 745
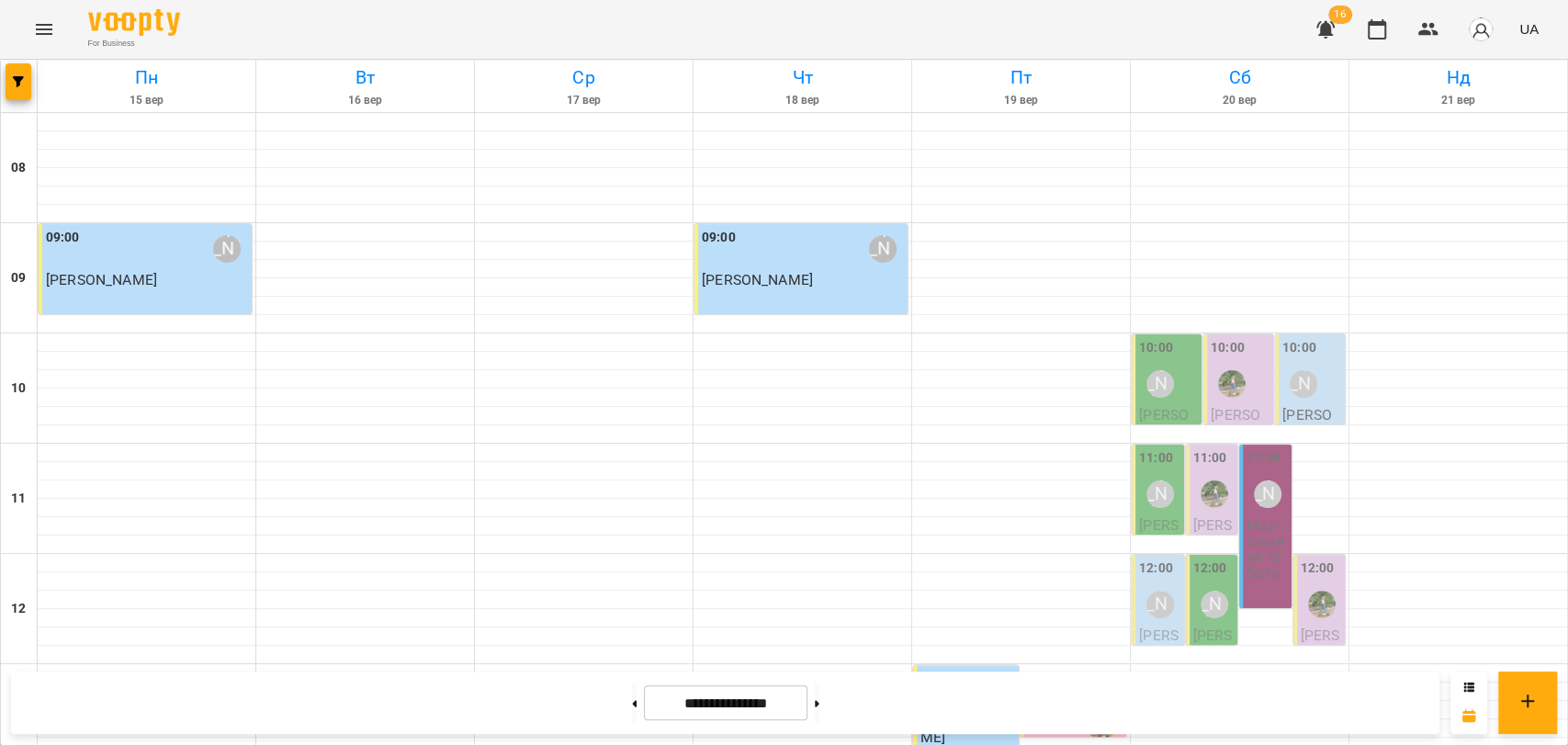
scroll to position [774, 0]
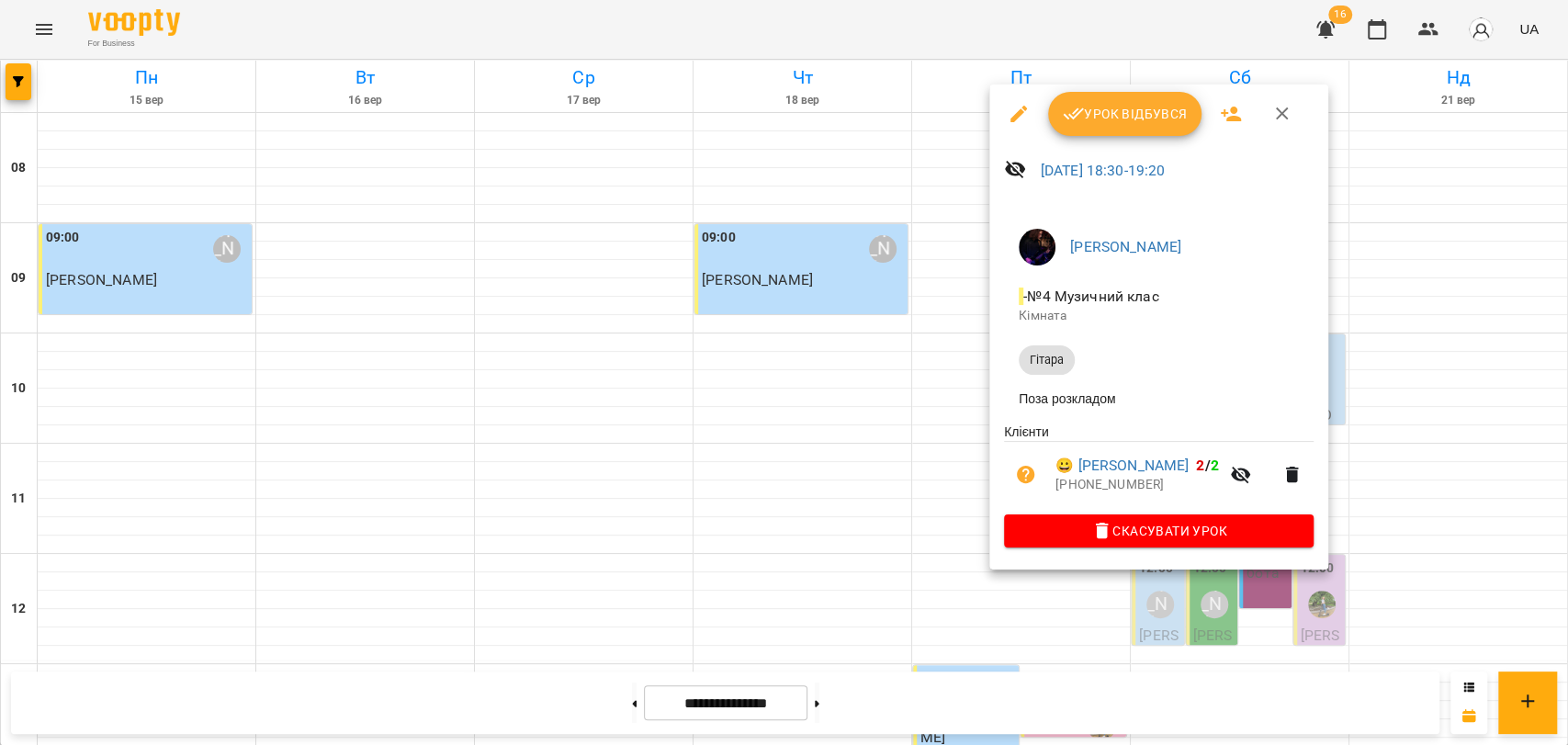
click at [1294, 112] on button "button" at bounding box center [1283, 114] width 44 height 44
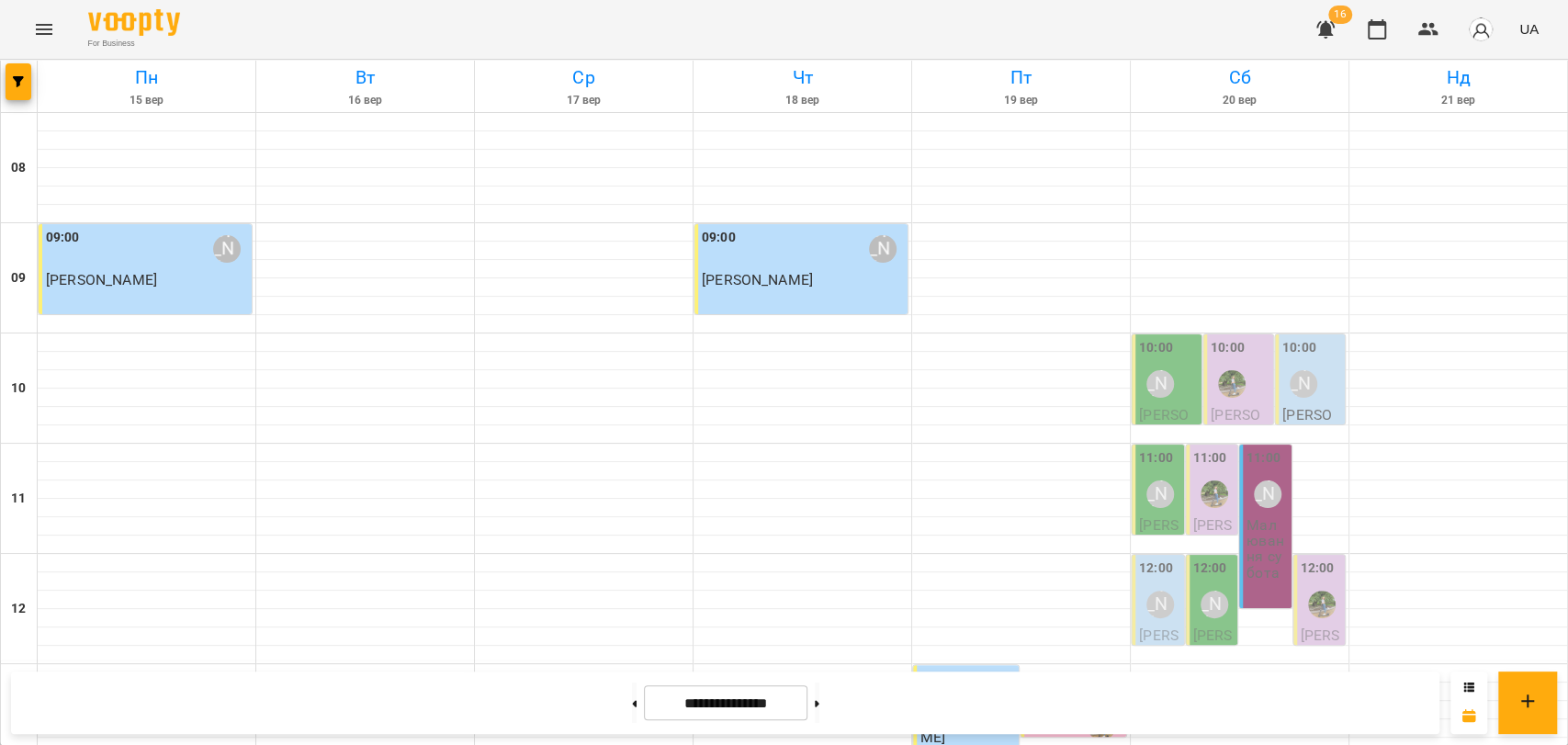
scroll to position [671, 0]
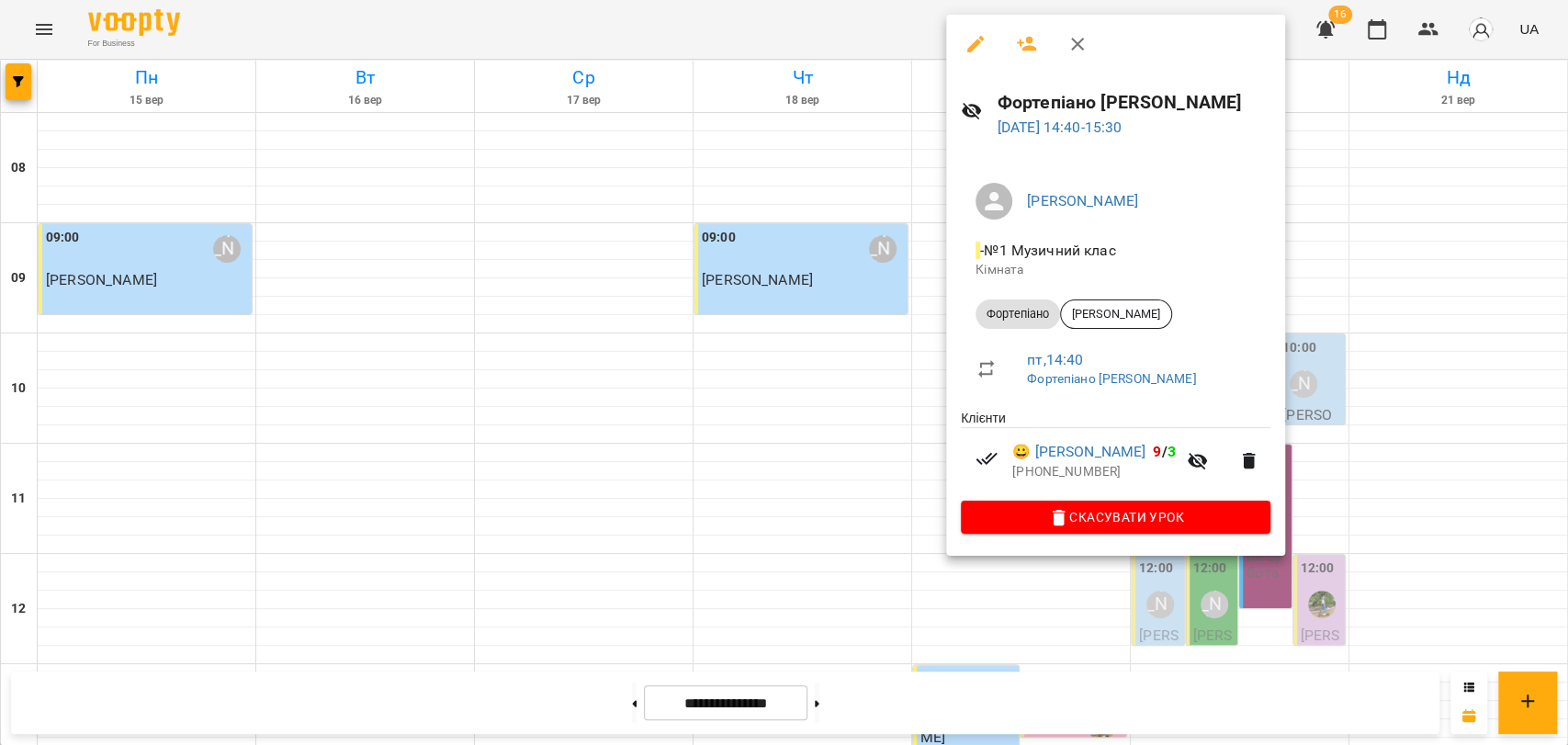
click at [1263, 1] on div at bounding box center [784, 372] width 1568 height 745
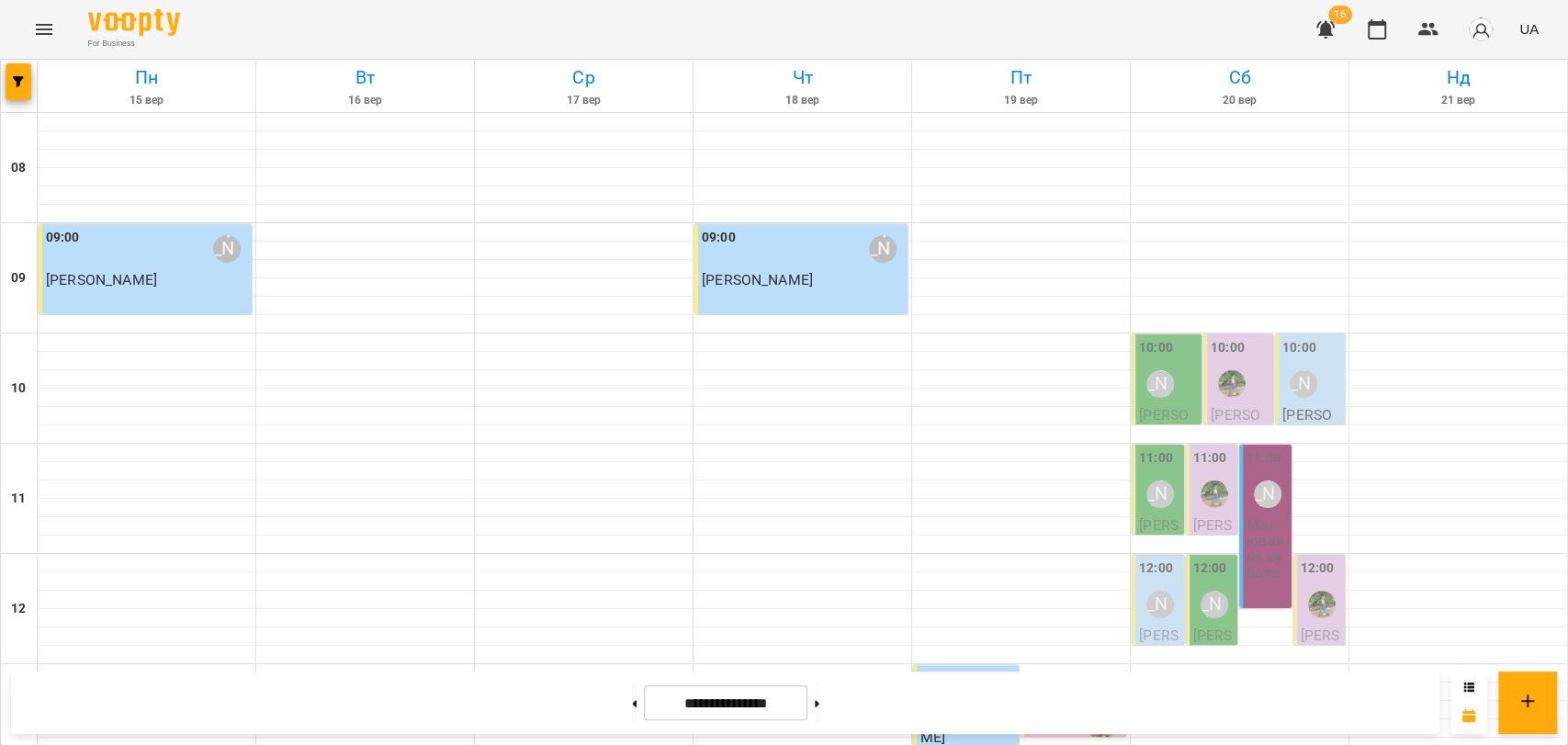
scroll to position [774, 0]
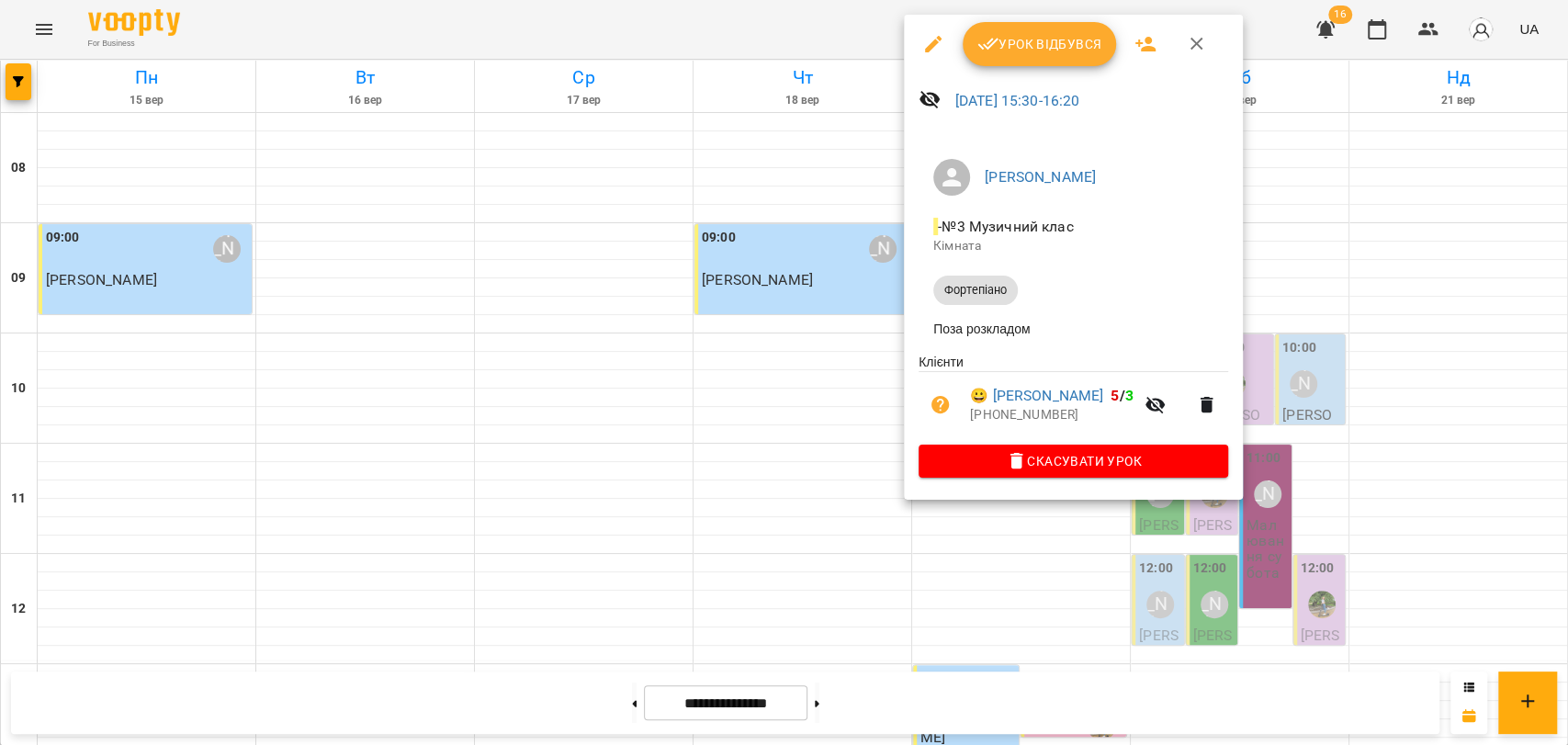
click at [1193, 26] on button "button" at bounding box center [1197, 44] width 44 height 44
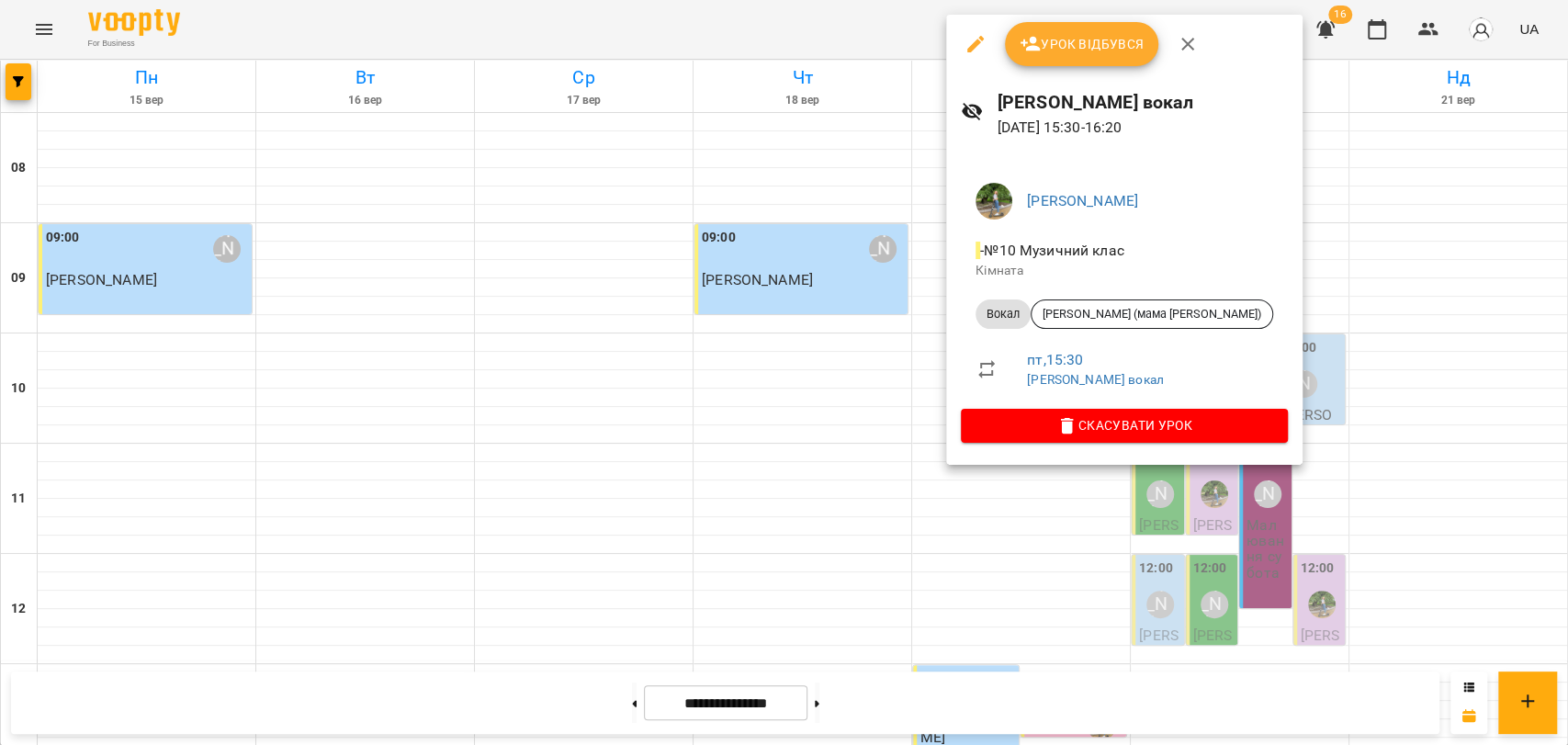
click at [1201, 38] on button "button" at bounding box center [1188, 44] width 44 height 44
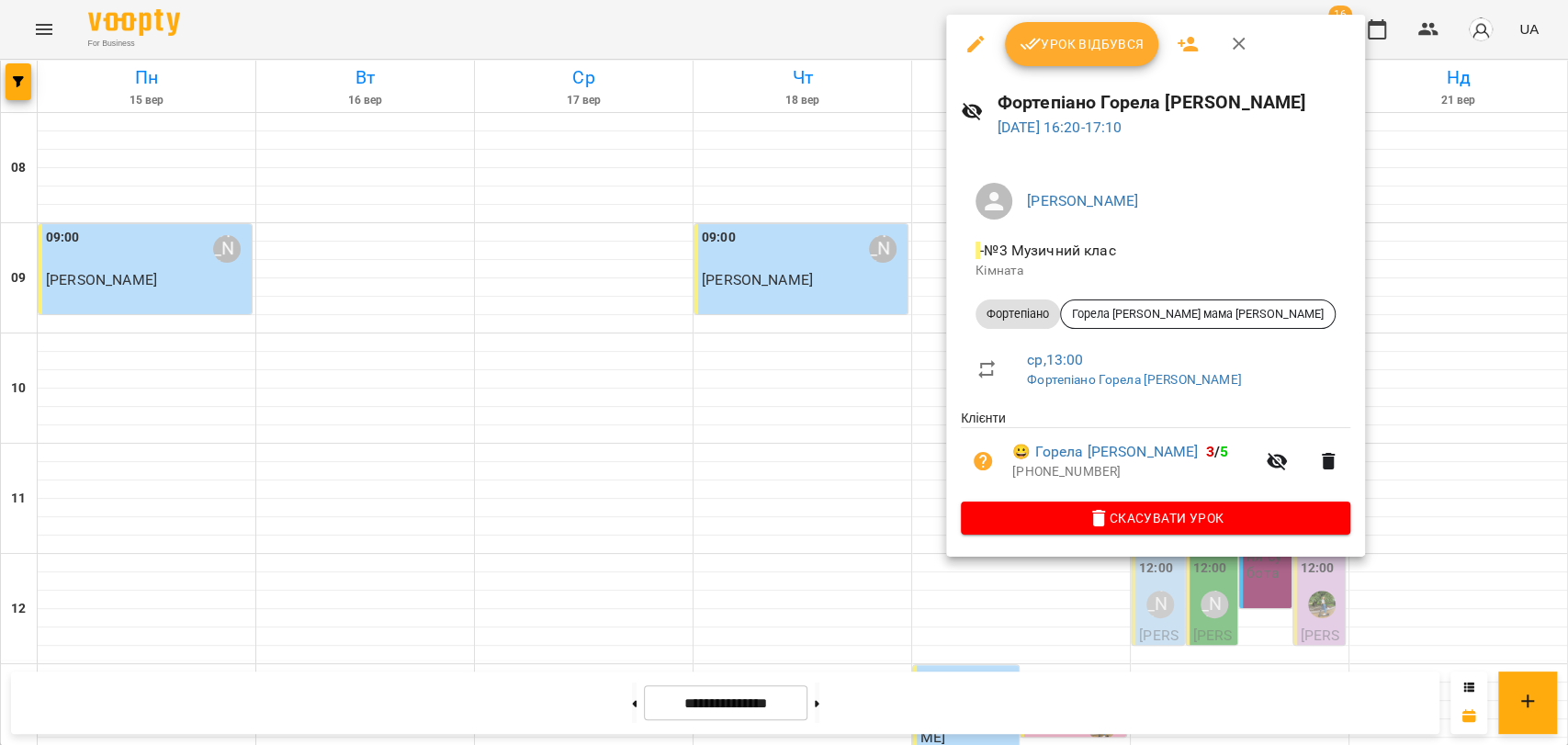
click at [1236, 45] on icon "button" at bounding box center [1239, 44] width 13 height 13
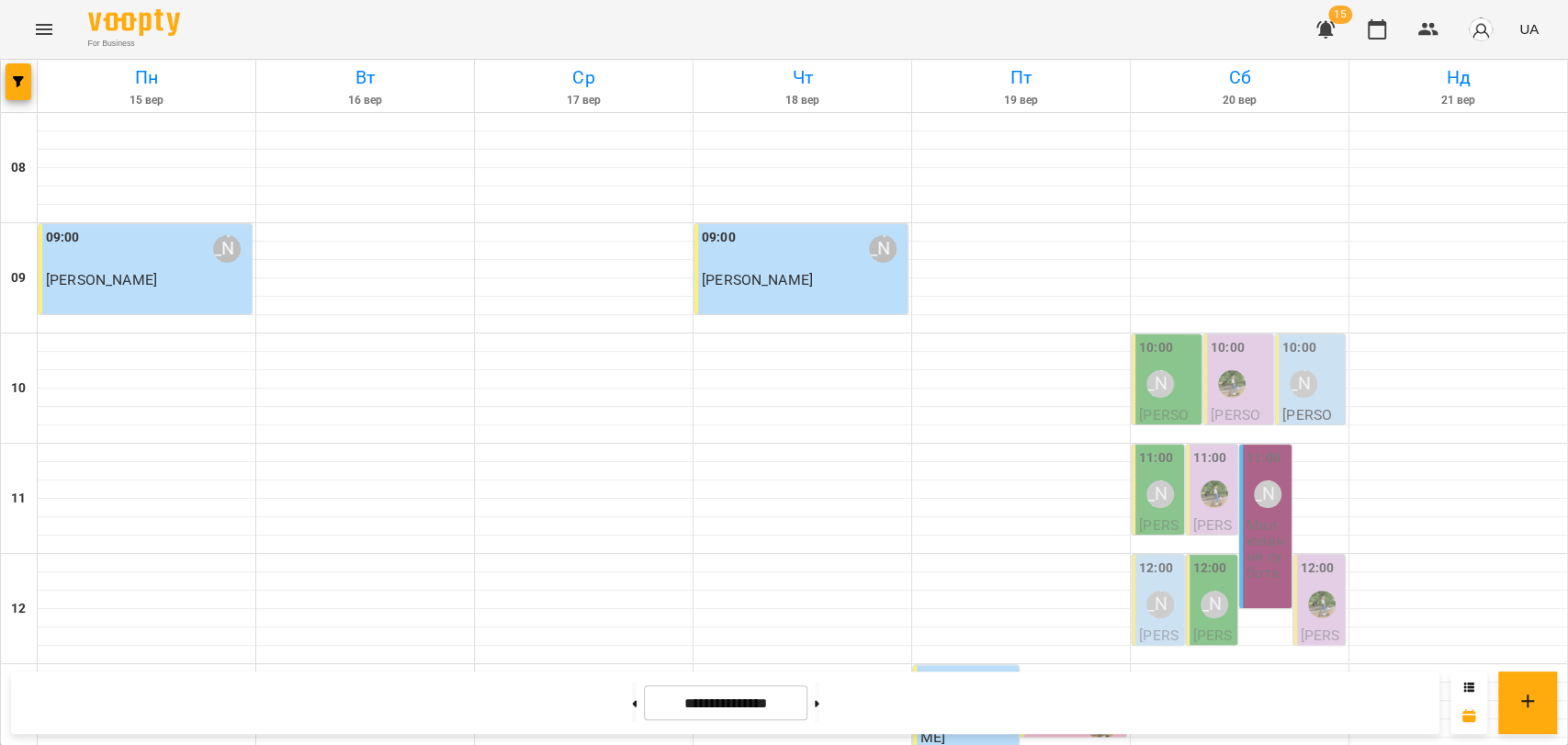
scroll to position [671, 0]
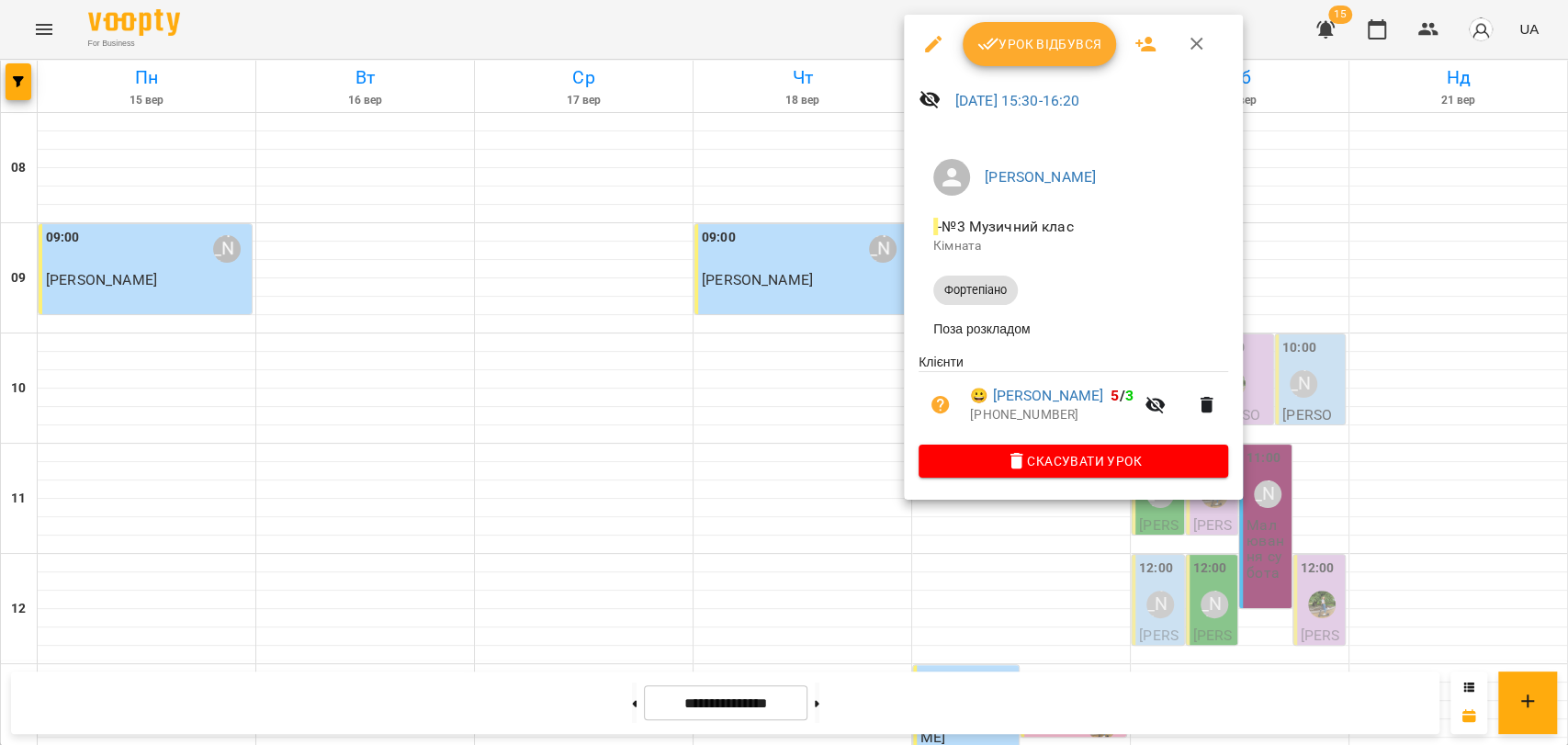
click at [1193, 38] on icon "button" at bounding box center [1197, 44] width 22 height 22
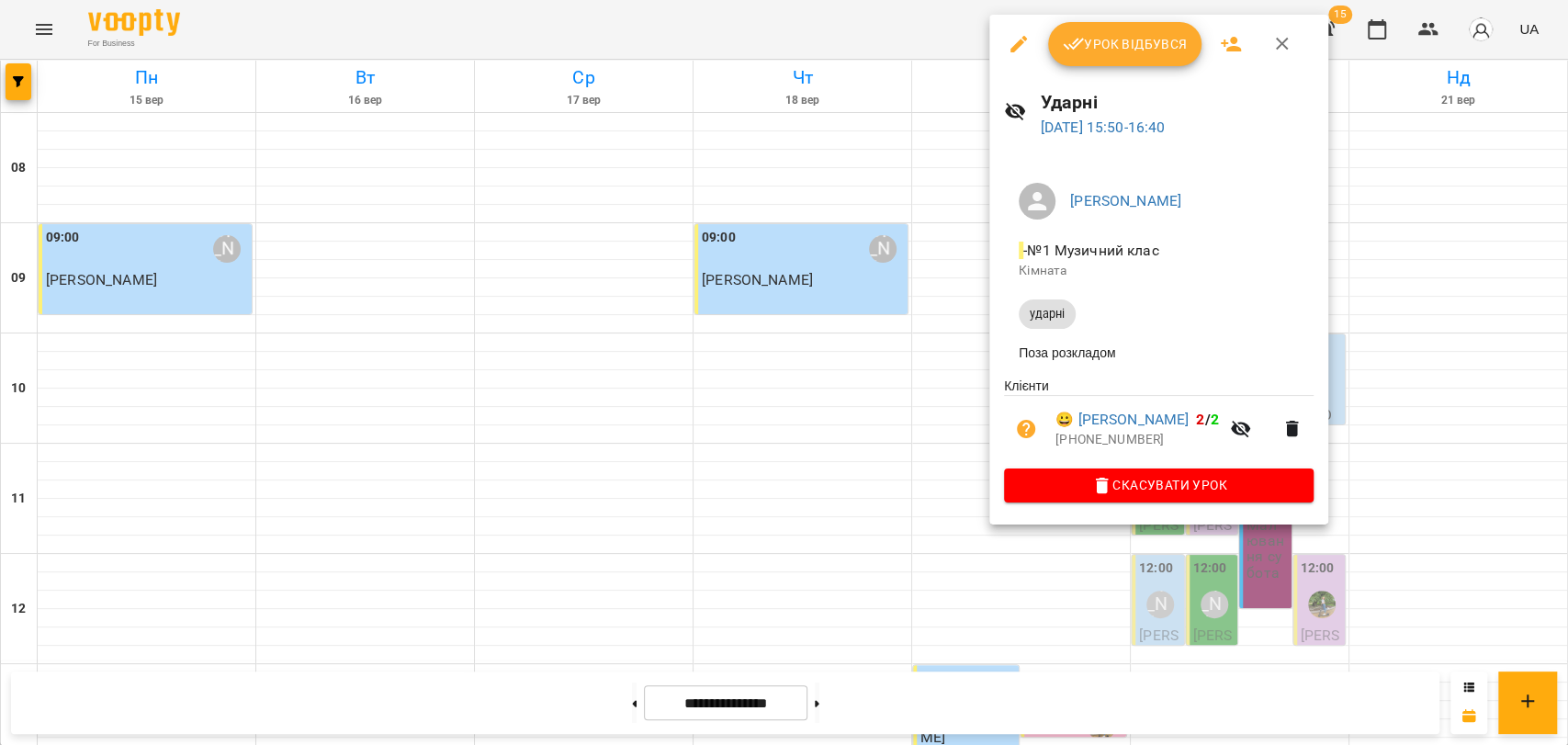
click at [953, 186] on div at bounding box center [784, 372] width 1568 height 745
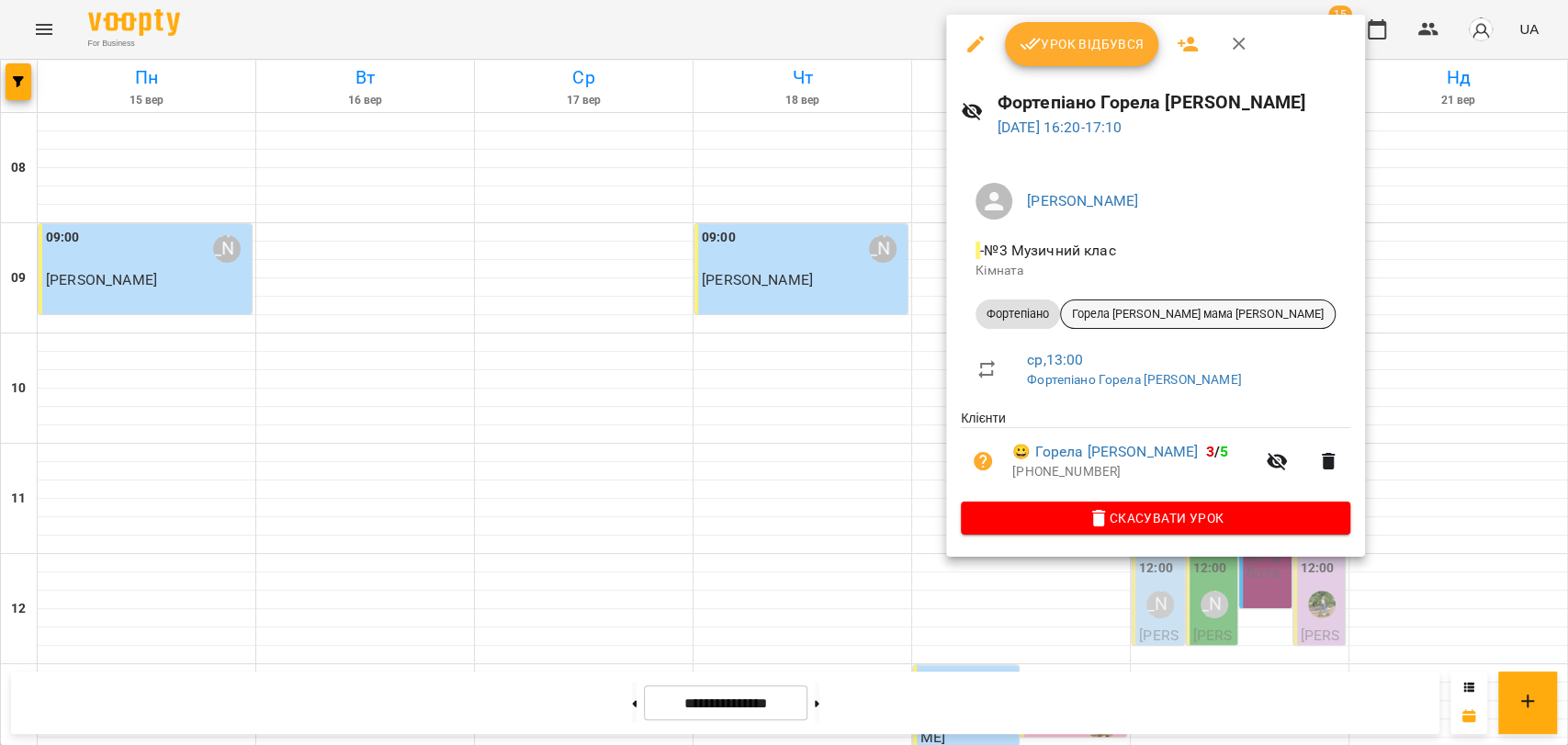
click at [1110, 314] on span "Горела [PERSON_NAME] мама [PERSON_NAME]" at bounding box center [1198, 314] width 274 height 17
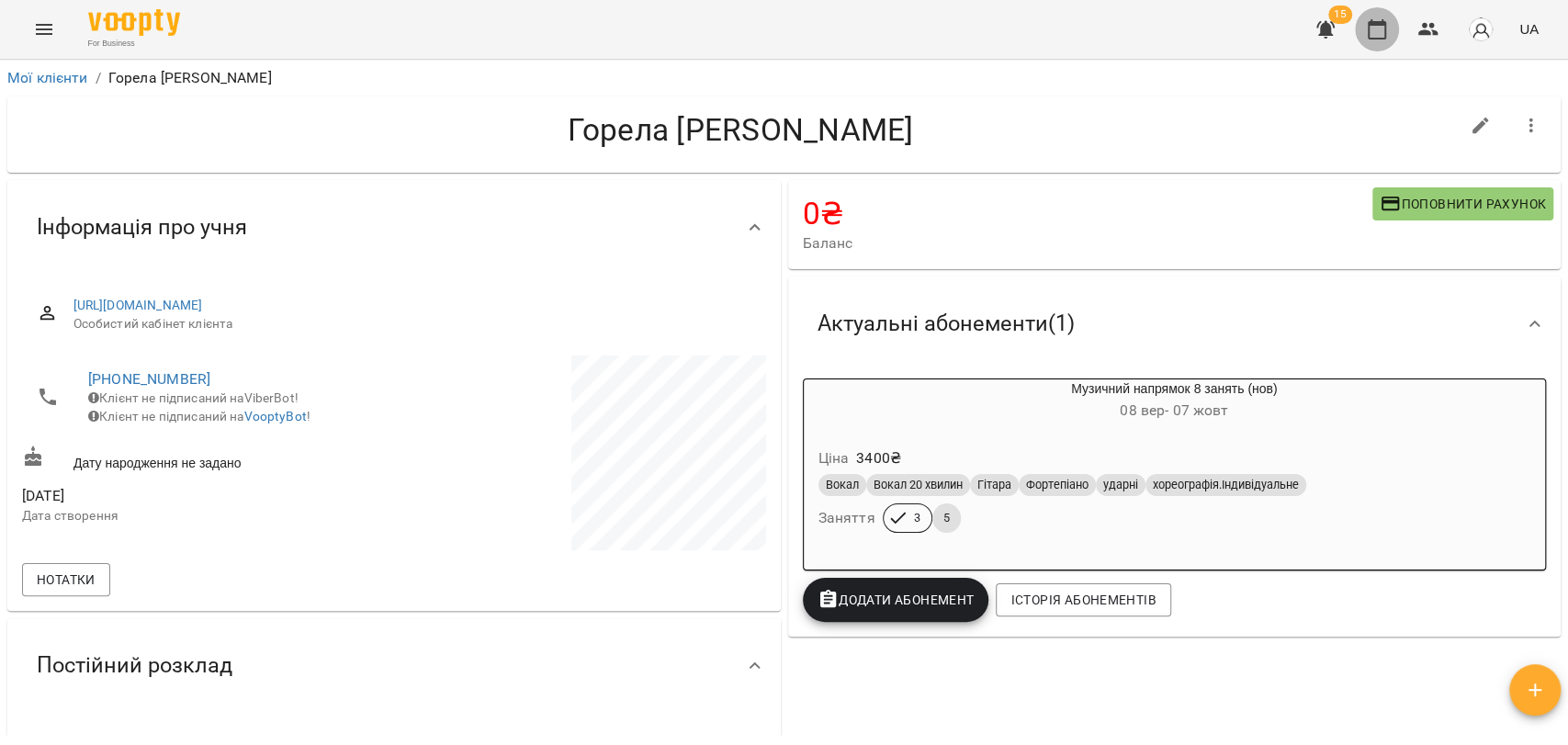
click at [1395, 29] on button "button" at bounding box center [1378, 29] width 44 height 44
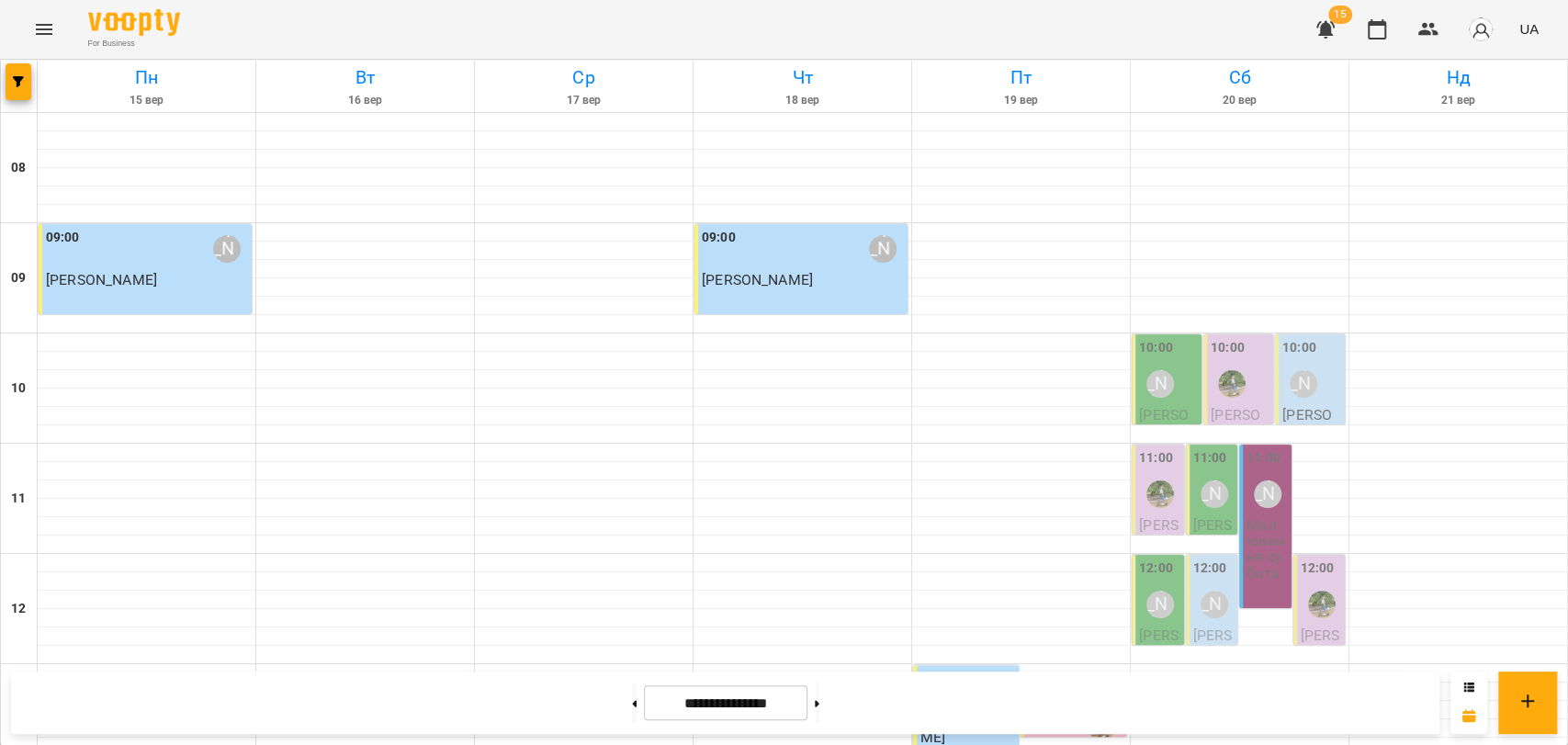
scroll to position [714, 0]
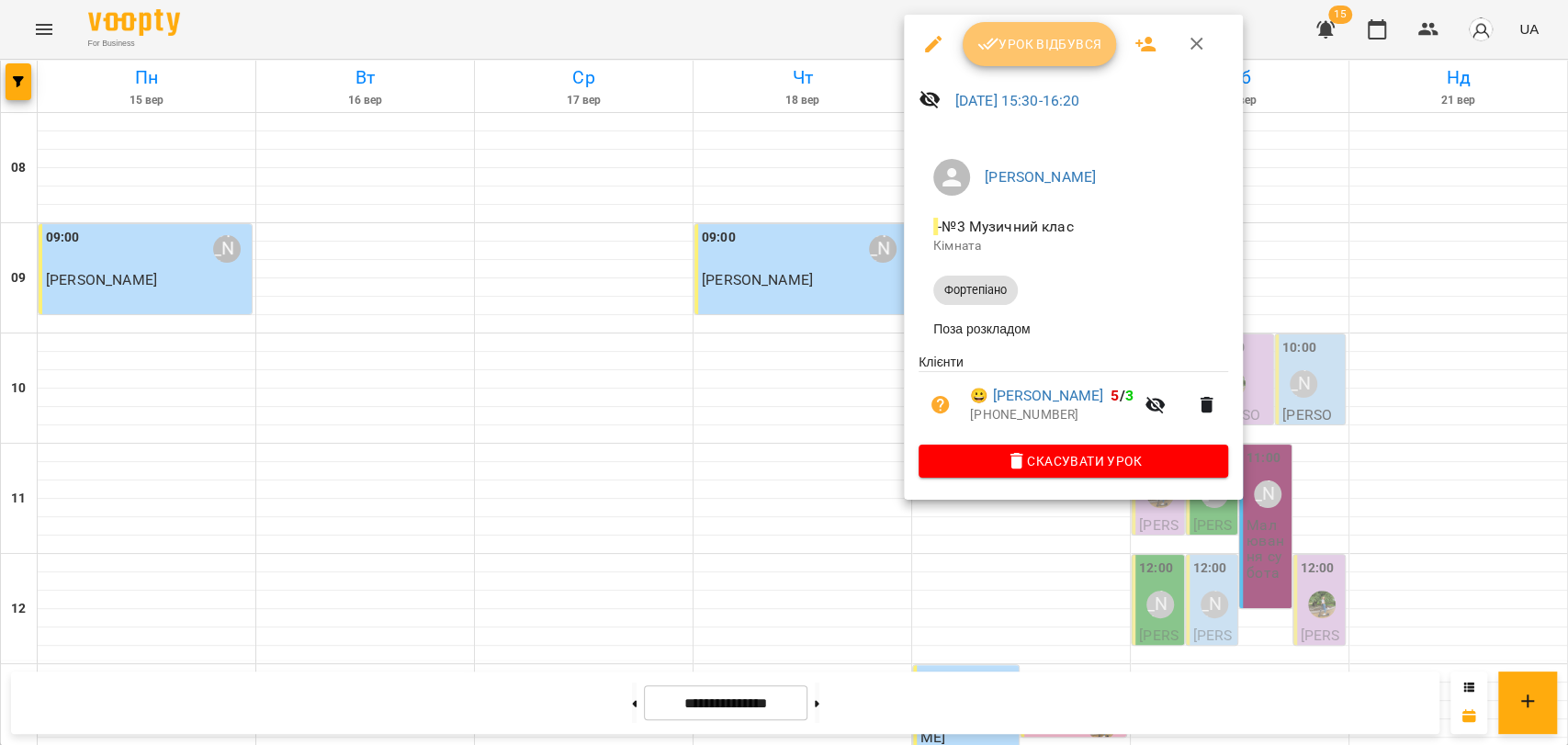
click at [1067, 44] on span "Урок відбувся" at bounding box center [1040, 44] width 125 height 22
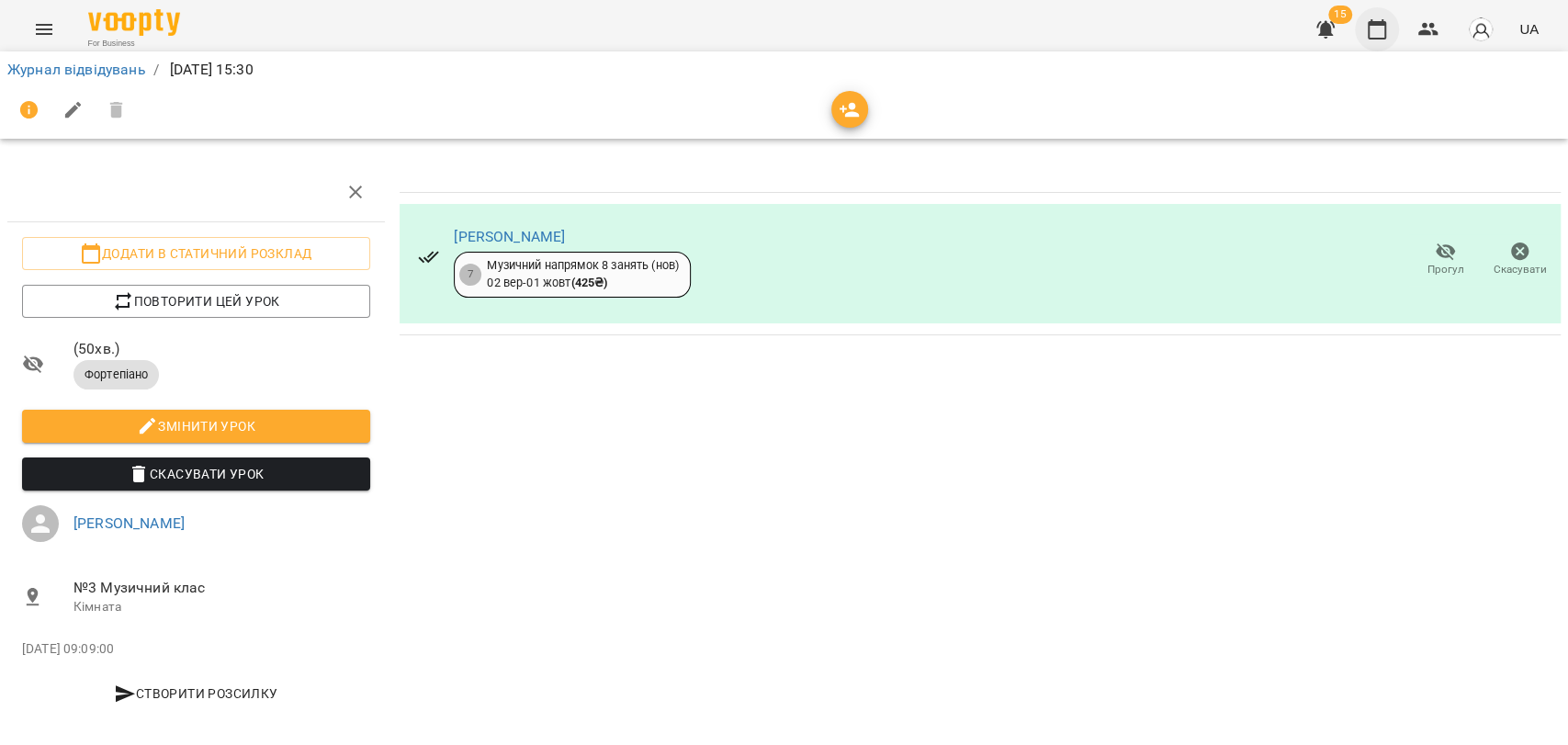
click at [1393, 19] on button "button" at bounding box center [1378, 29] width 44 height 44
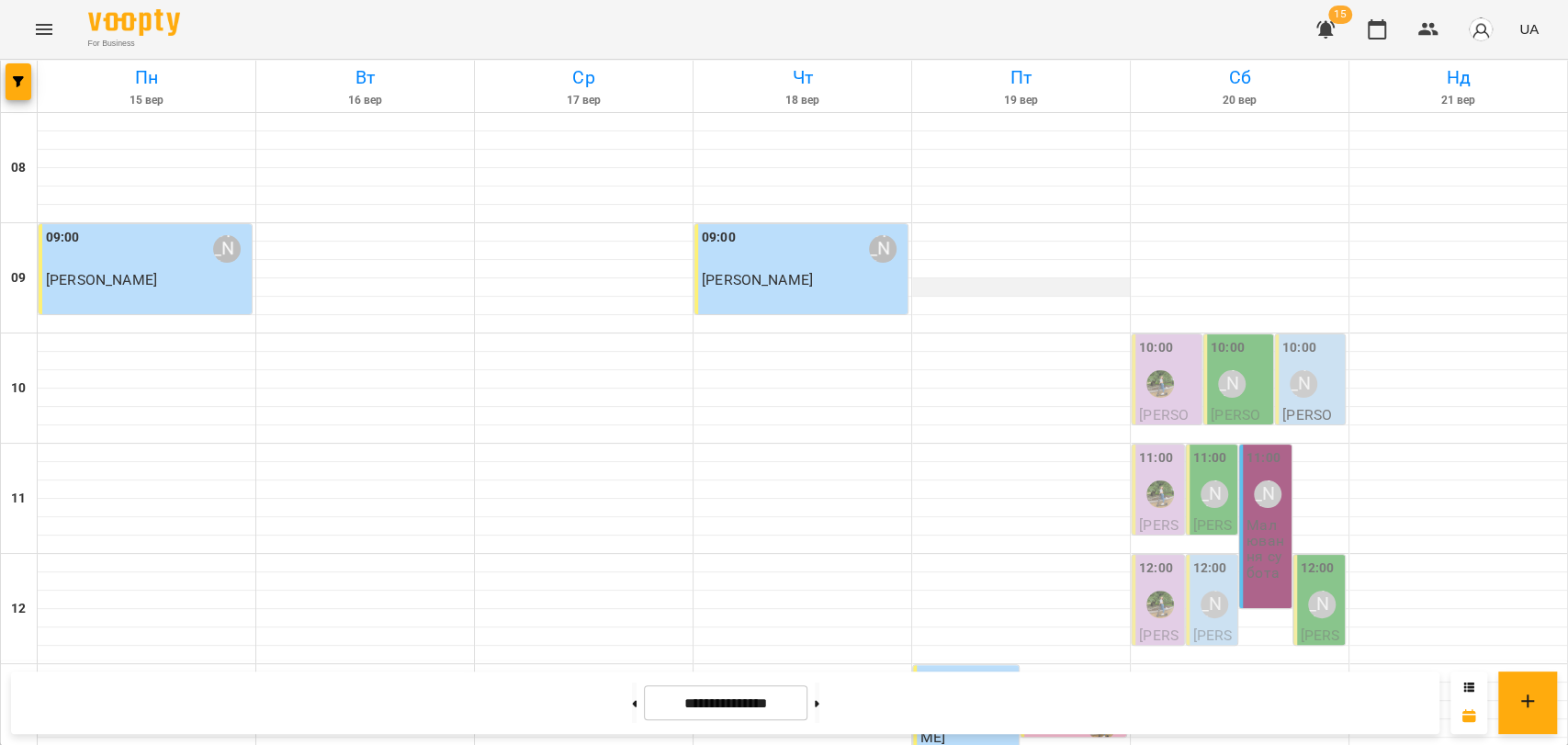
scroll to position [612, 0]
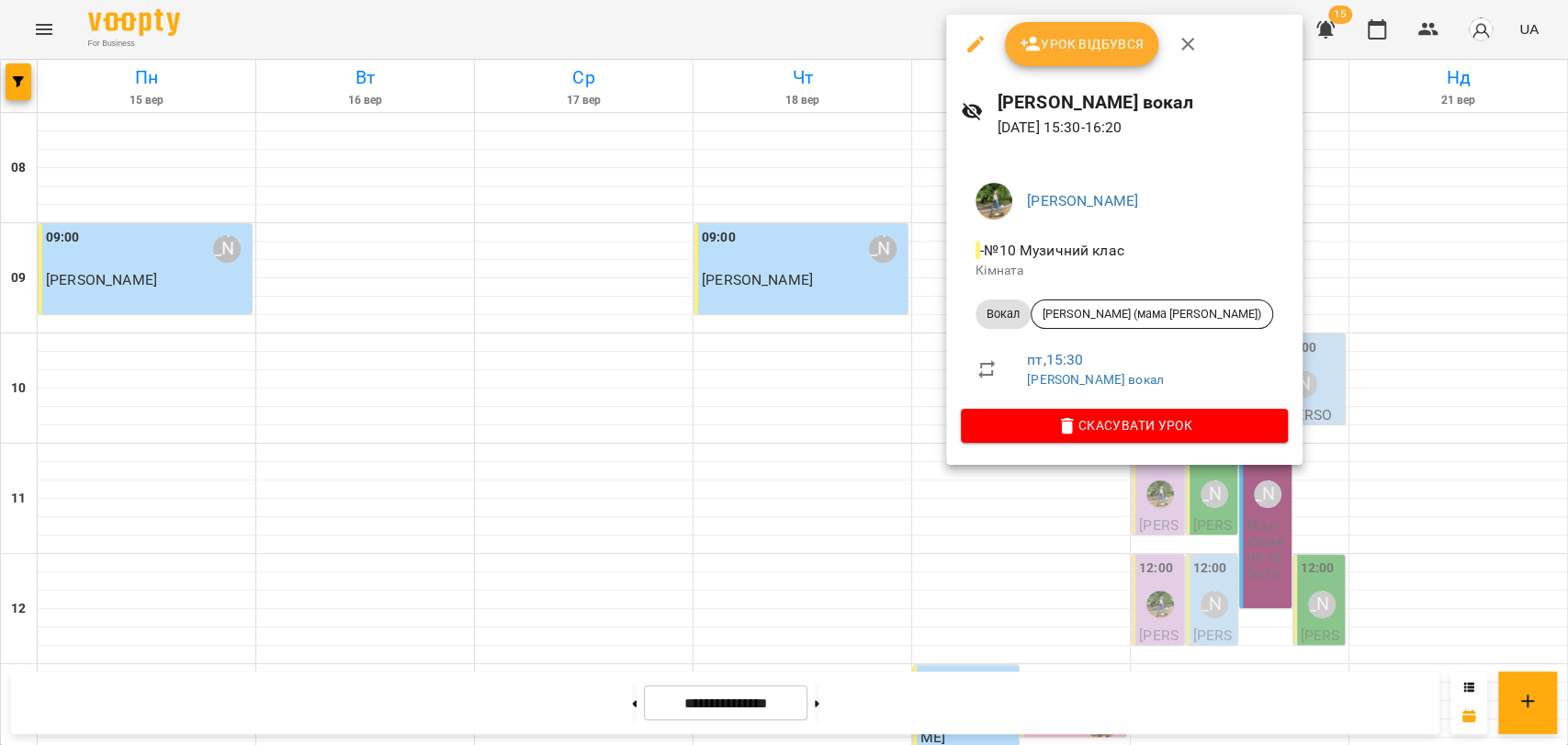
click at [1132, 41] on span "Урок відбувся" at bounding box center [1082, 44] width 125 height 22
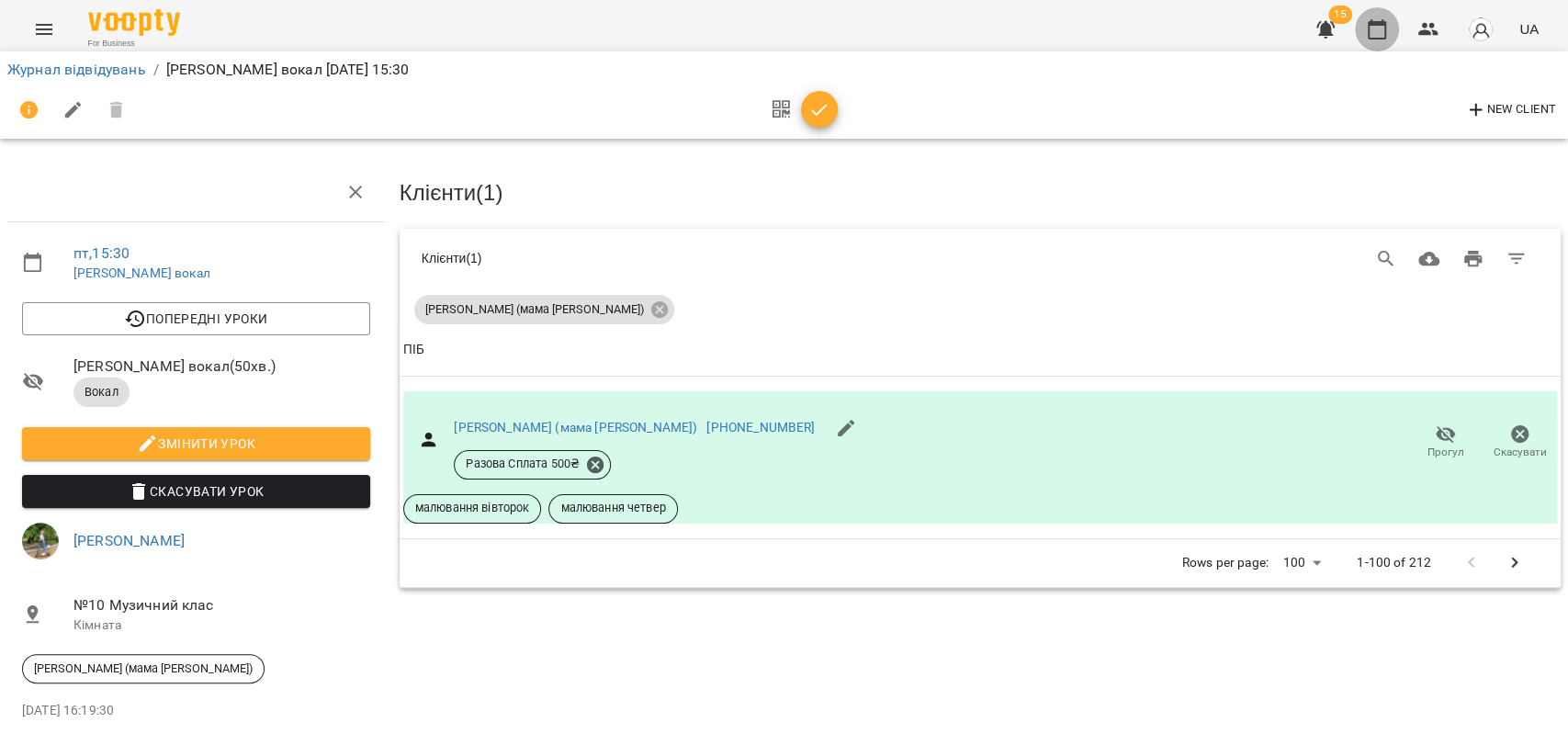
click at [1386, 27] on icon "button" at bounding box center [1378, 29] width 18 height 20
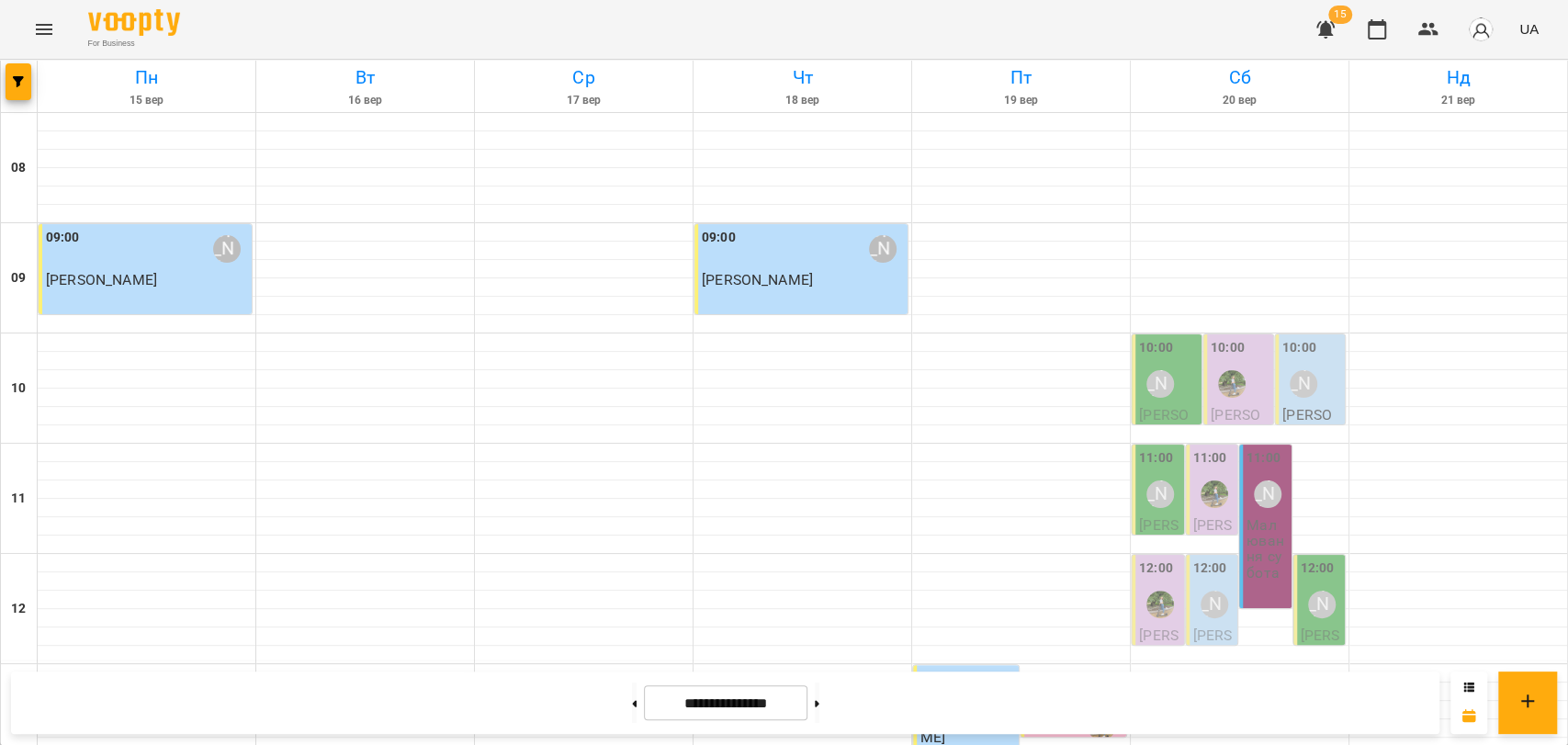
scroll to position [714, 0]
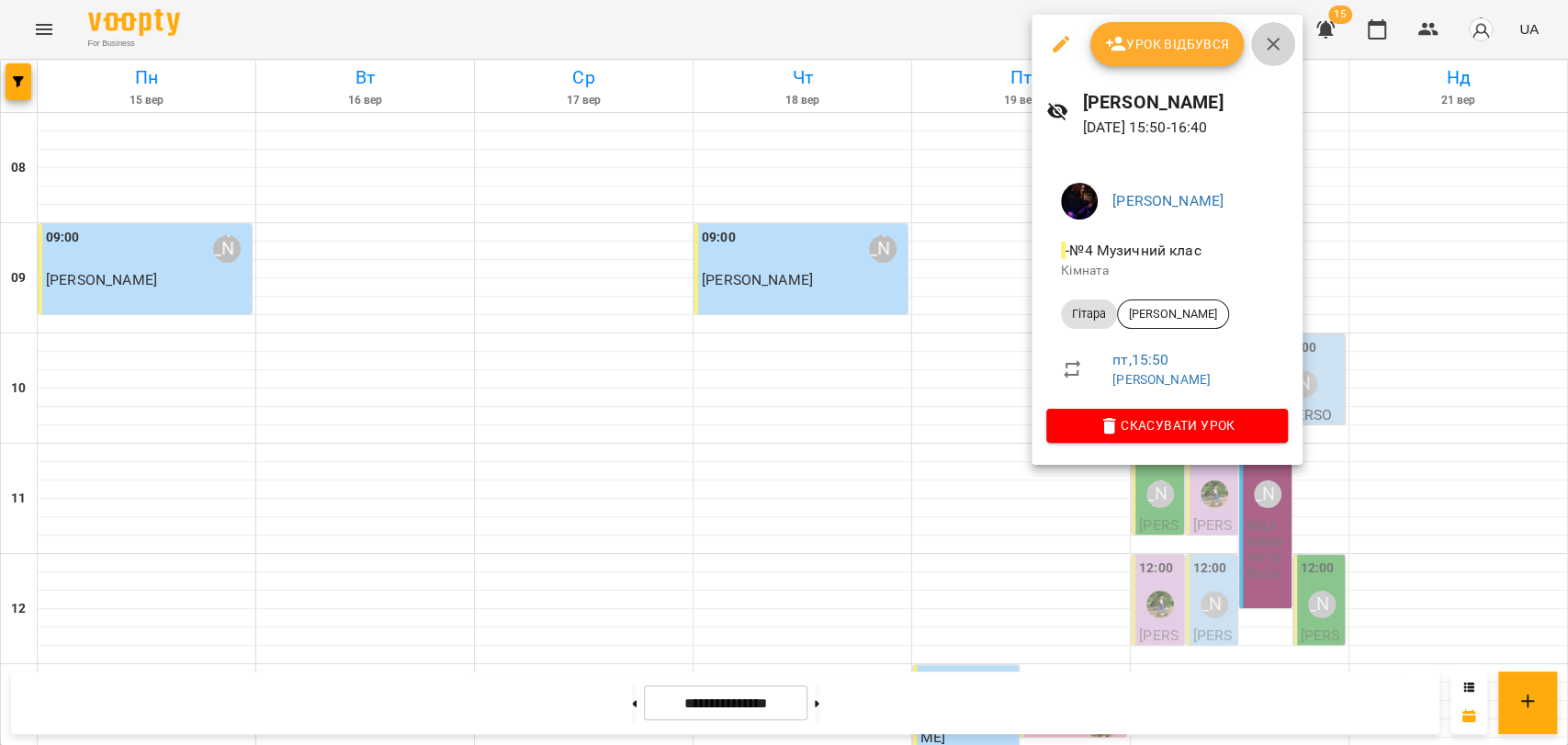
click at [1277, 55] on button "button" at bounding box center [1274, 44] width 44 height 44
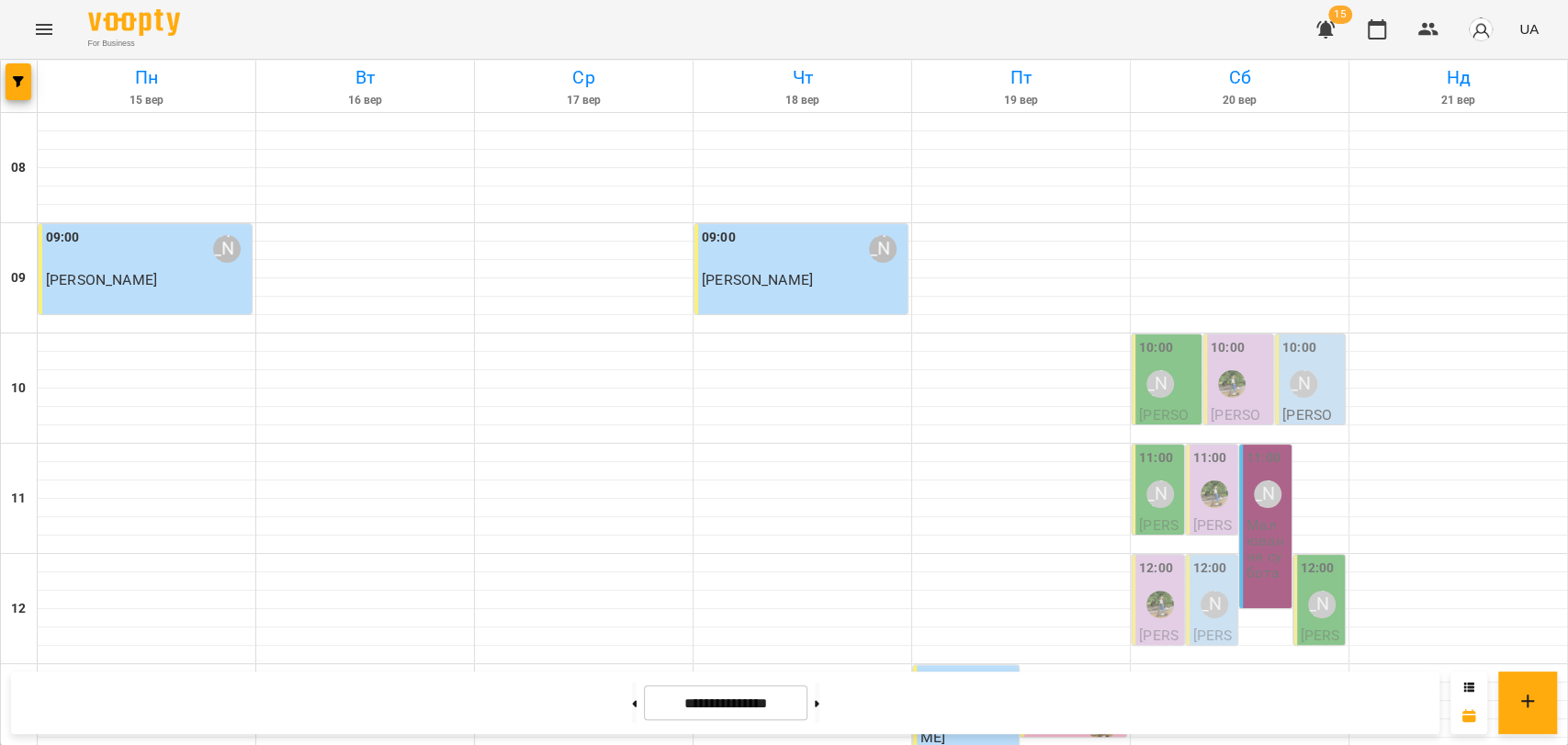
scroll to position [774, 0]
click at [820, 705] on button at bounding box center [817, 703] width 5 height 40
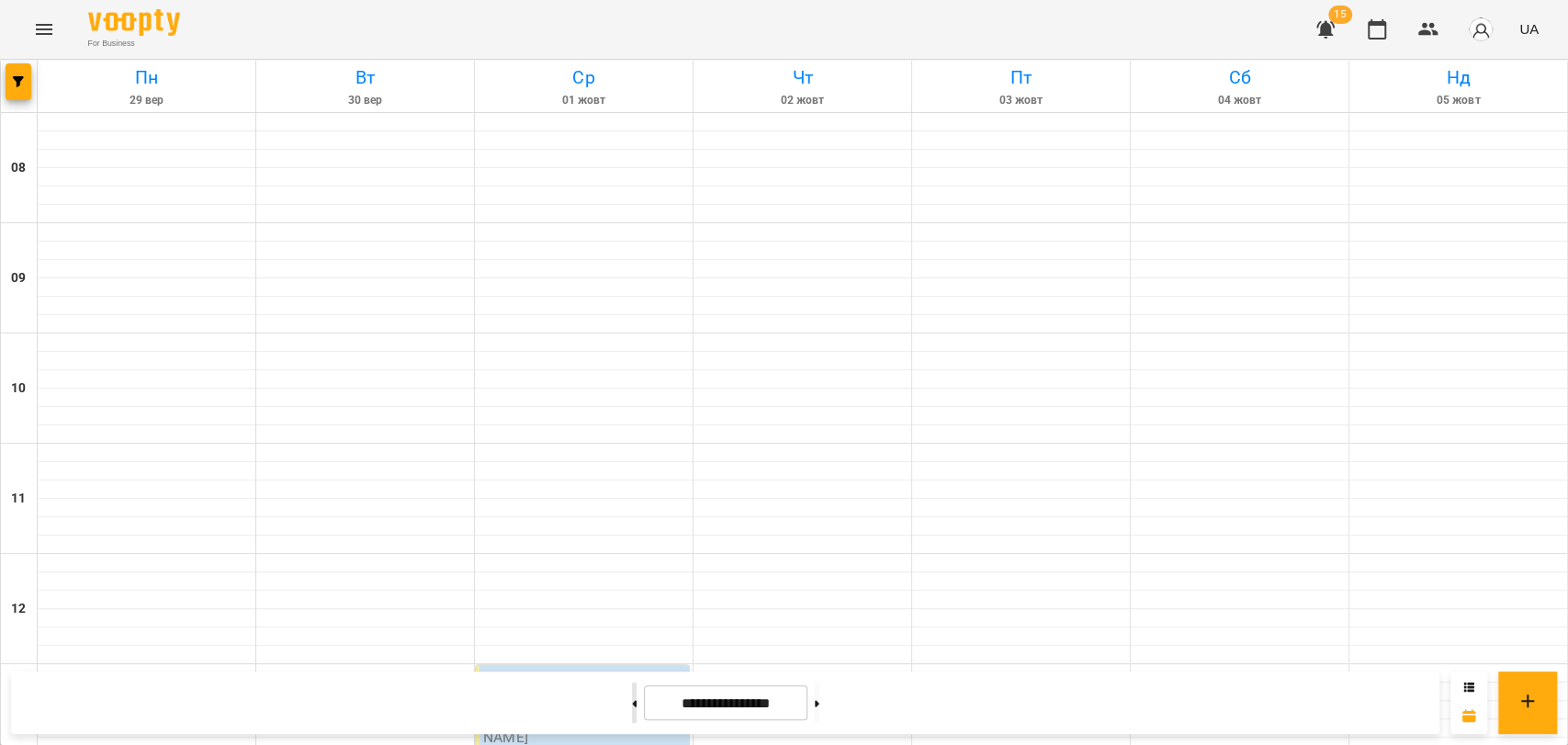
click at [632, 709] on button at bounding box center [634, 703] width 5 height 40
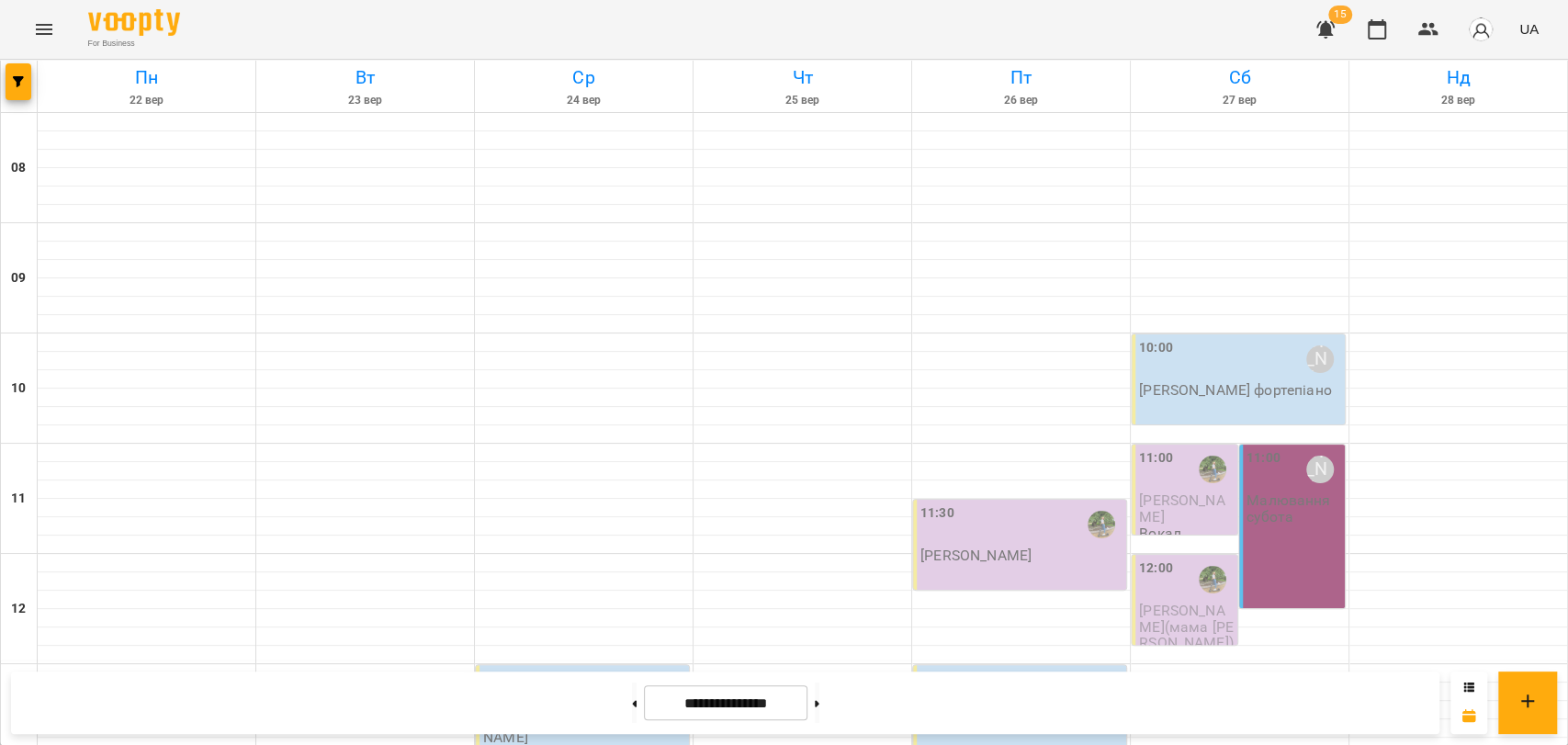
scroll to position [467, 0]
click at [632, 704] on icon at bounding box center [634, 703] width 5 height 6
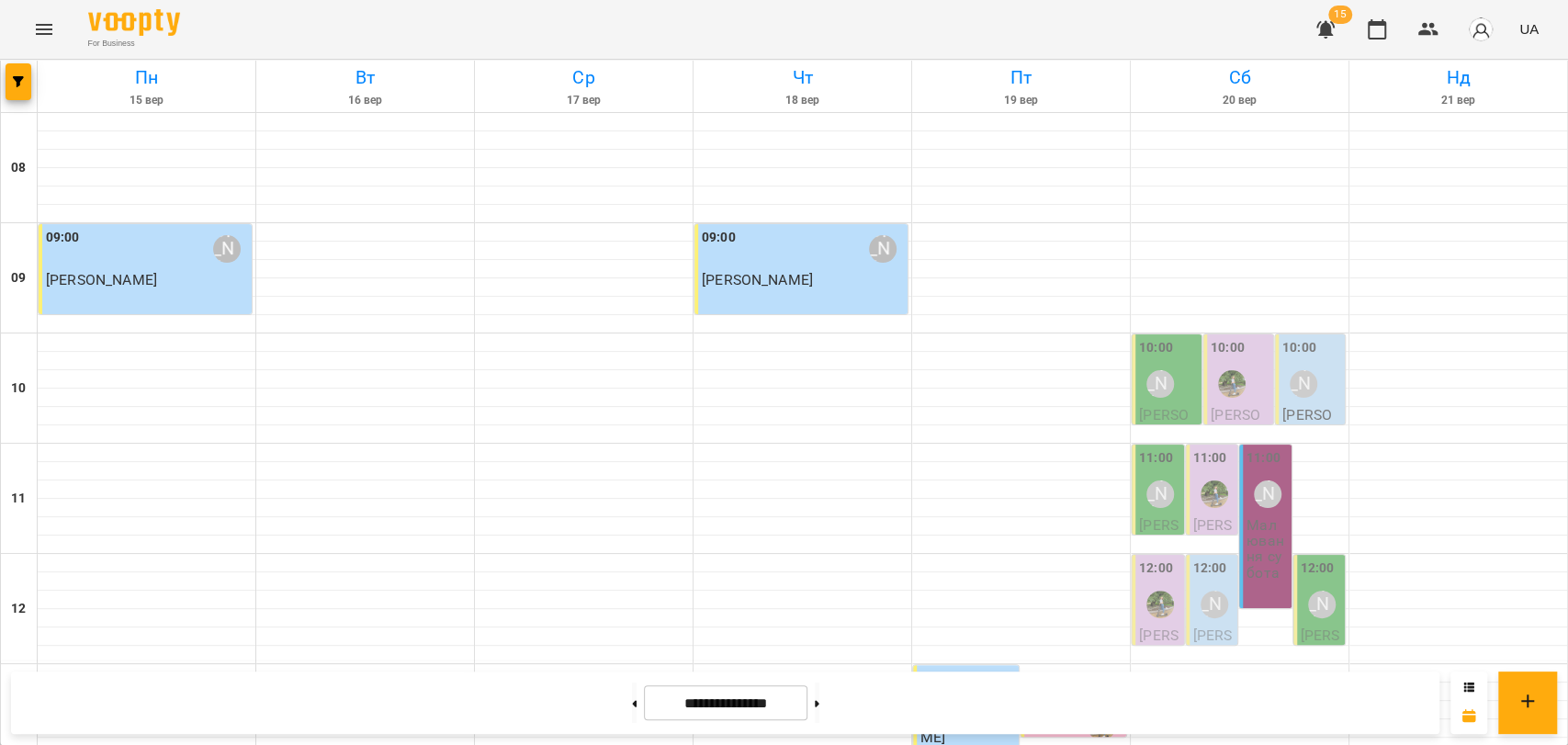
scroll to position [671, 0]
click at [820, 691] on button at bounding box center [817, 703] width 5 height 40
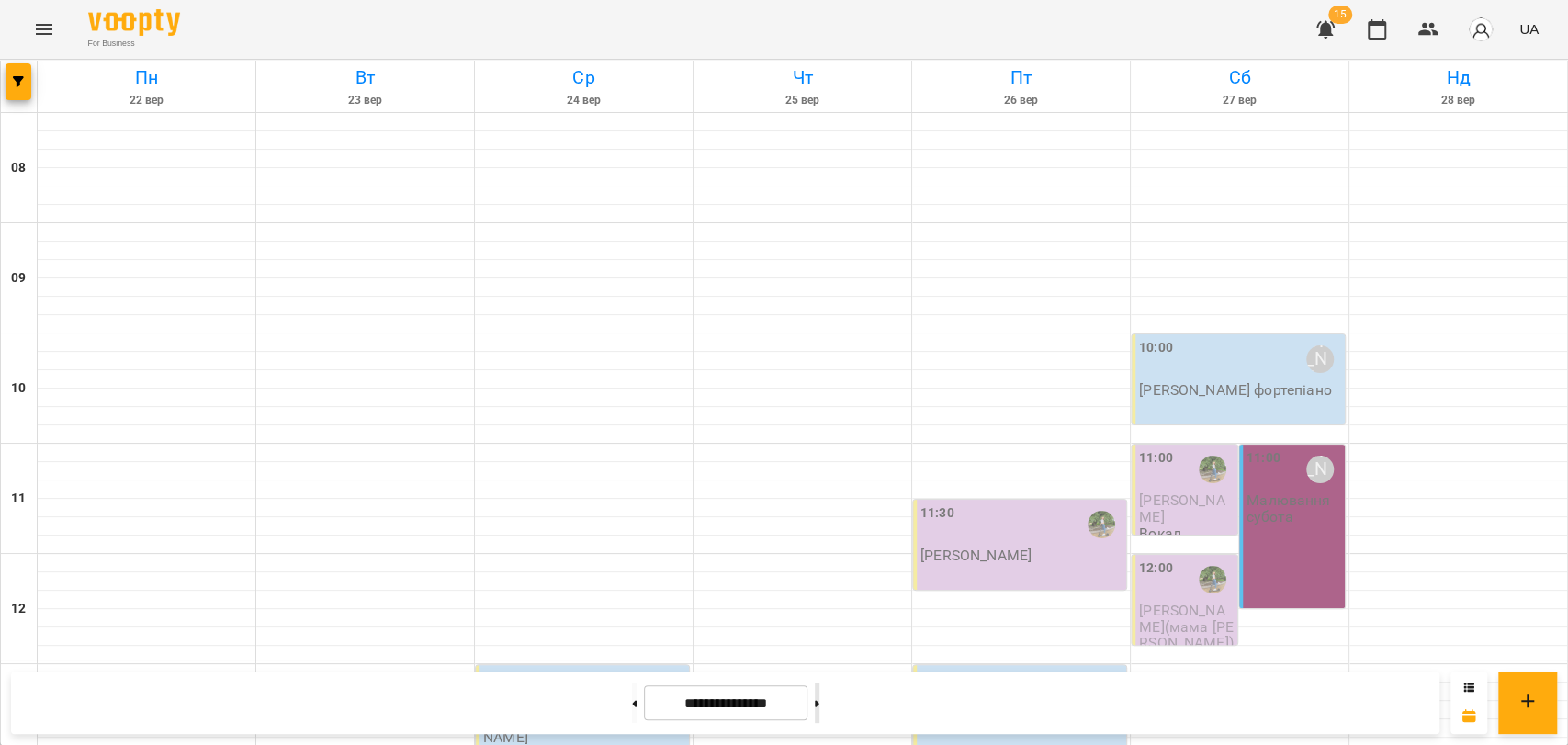
click at [820, 700] on icon at bounding box center [817, 704] width 5 height 7
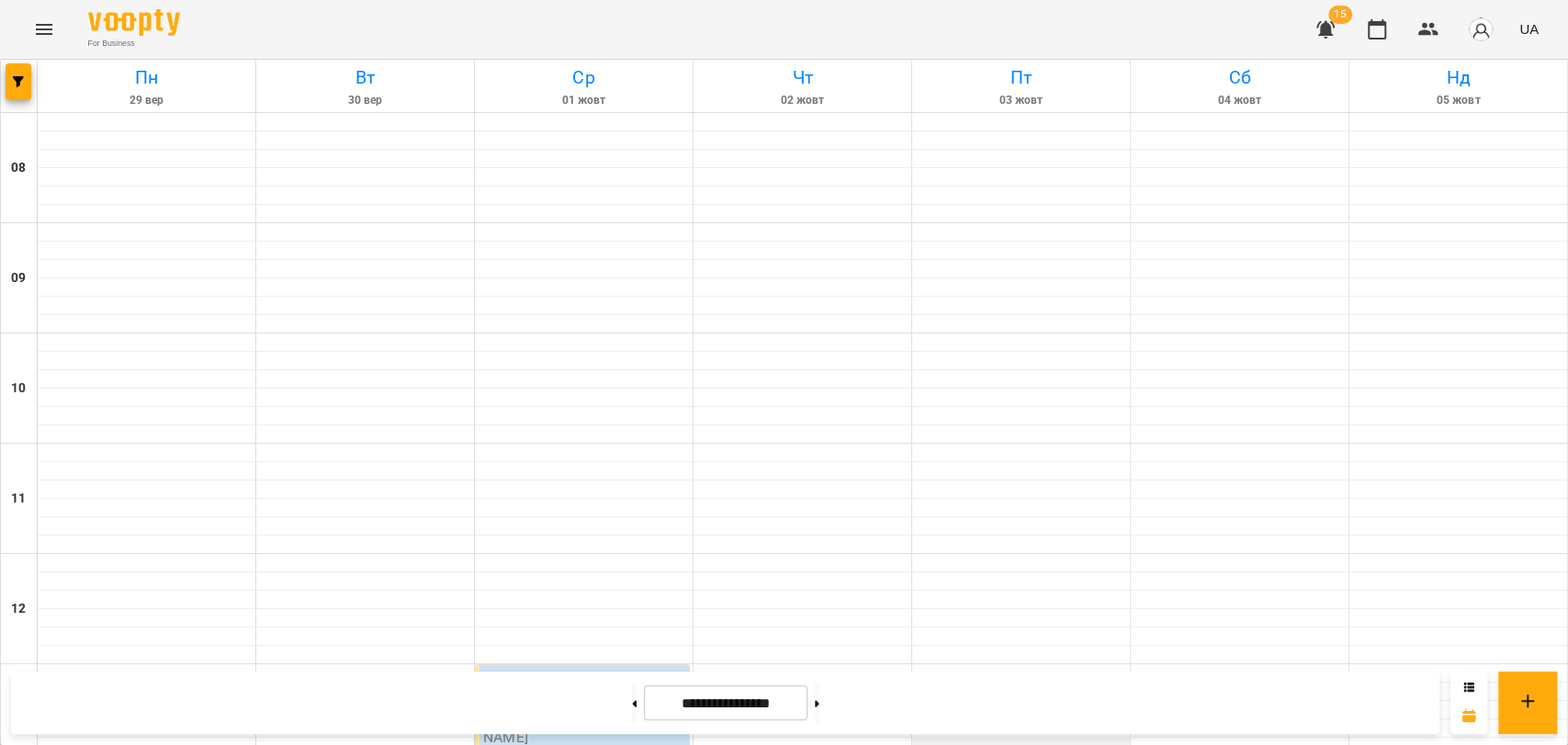
scroll to position [569, 0]
click at [632, 708] on button at bounding box center [634, 703] width 5 height 40
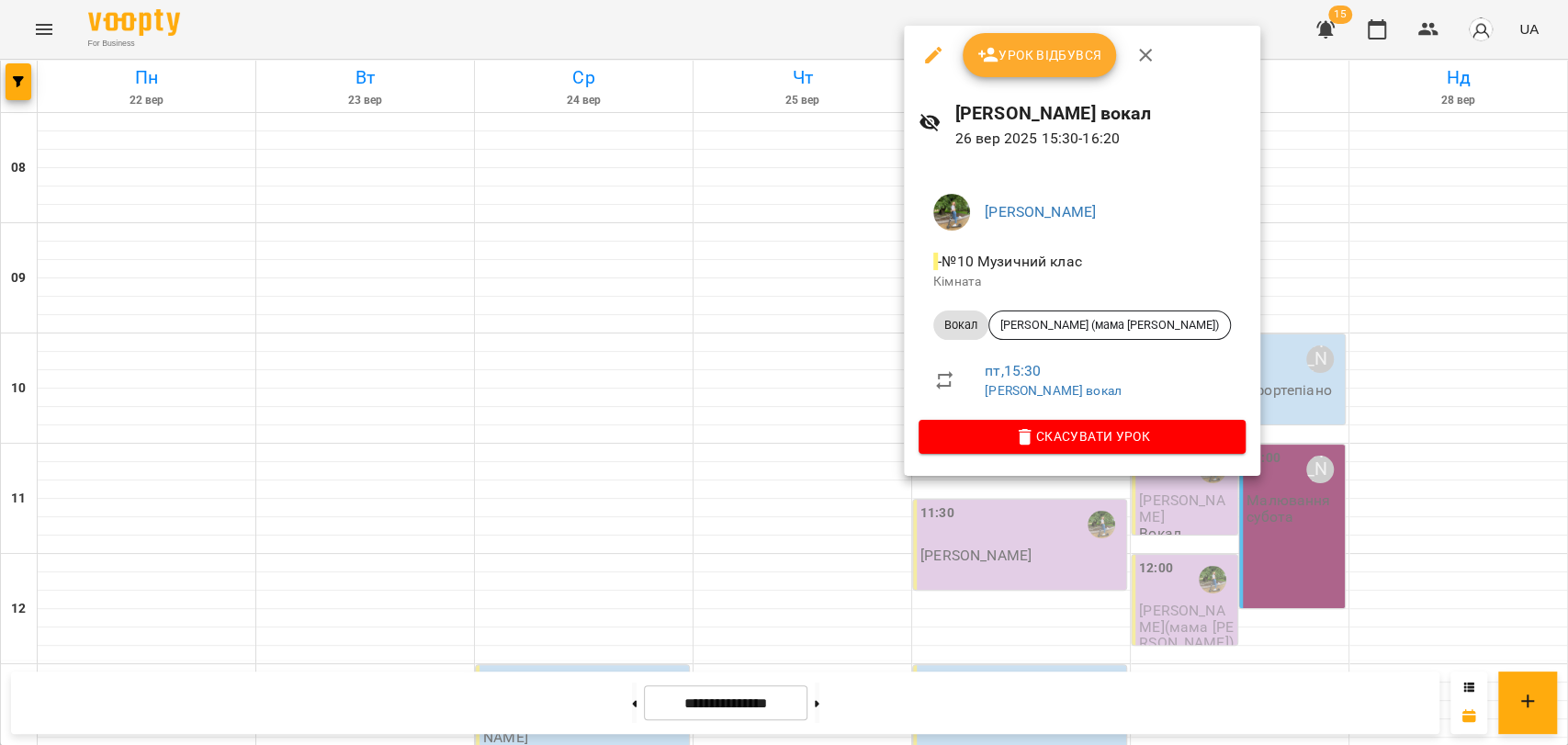
click at [859, 32] on div at bounding box center [784, 372] width 1568 height 745
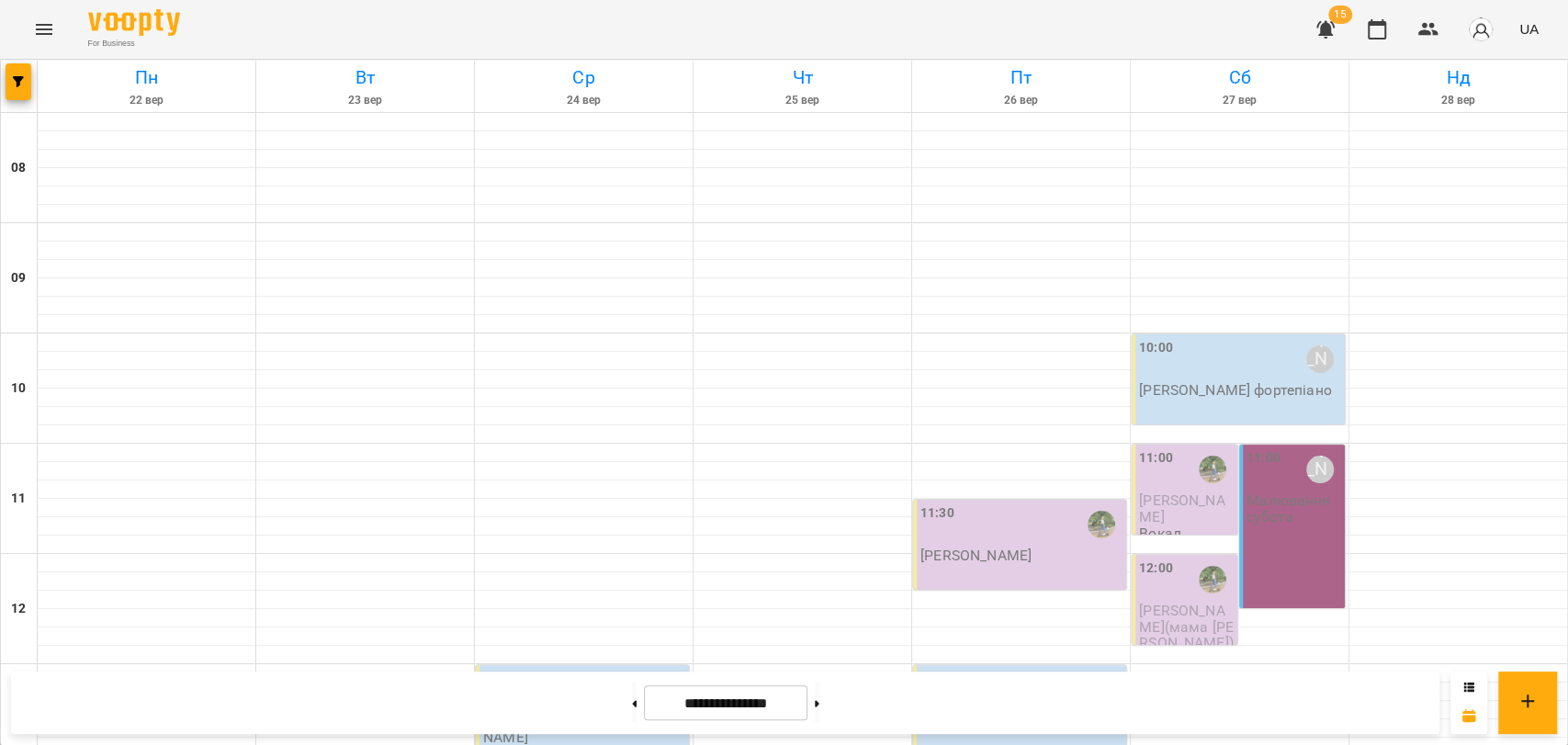
click at [859, 35] on div "For Business 15 UA" at bounding box center [784, 29] width 1568 height 59
click at [632, 693] on button at bounding box center [634, 703] width 5 height 40
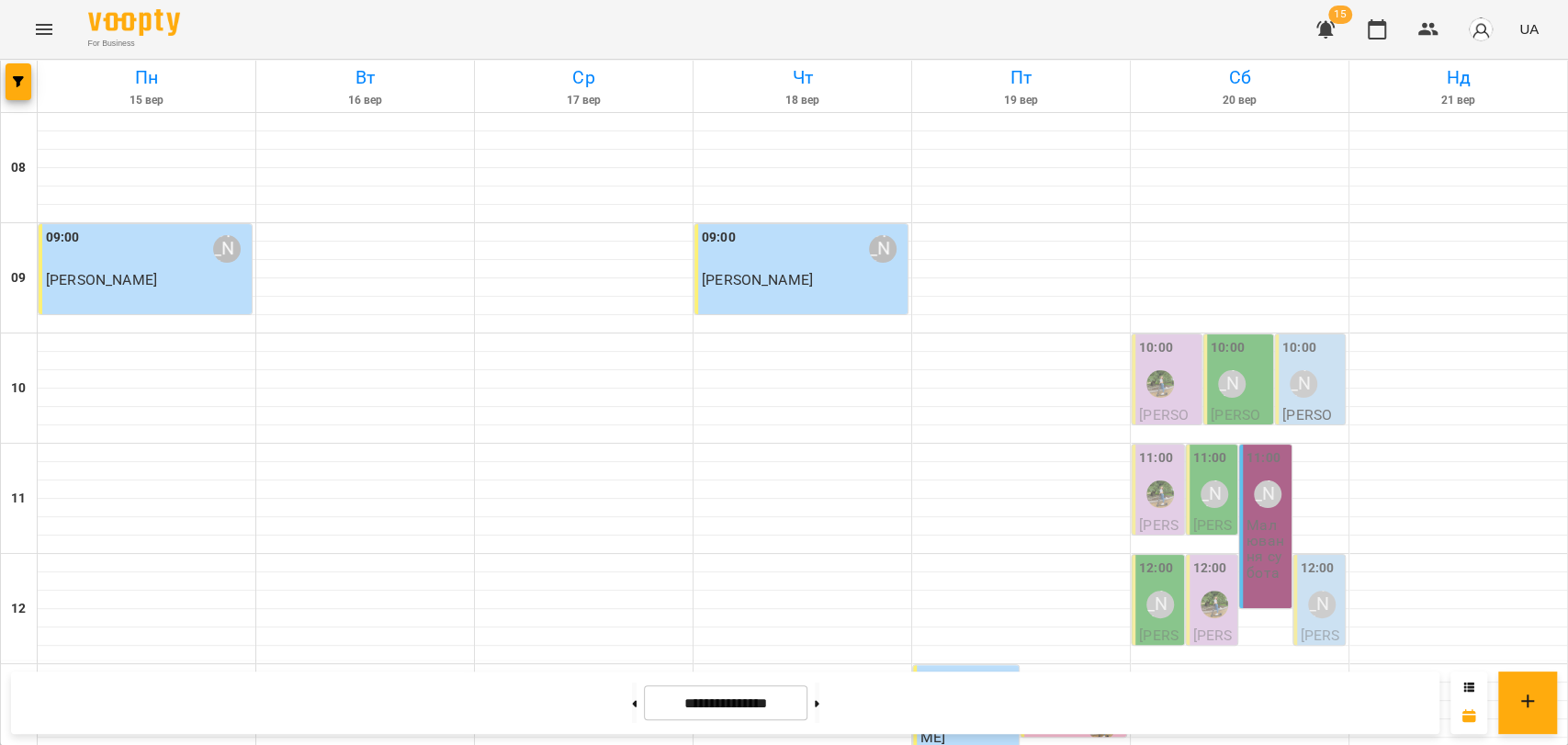
scroll to position [774, 0]
click at [820, 696] on button at bounding box center [817, 703] width 5 height 40
type input "**********"
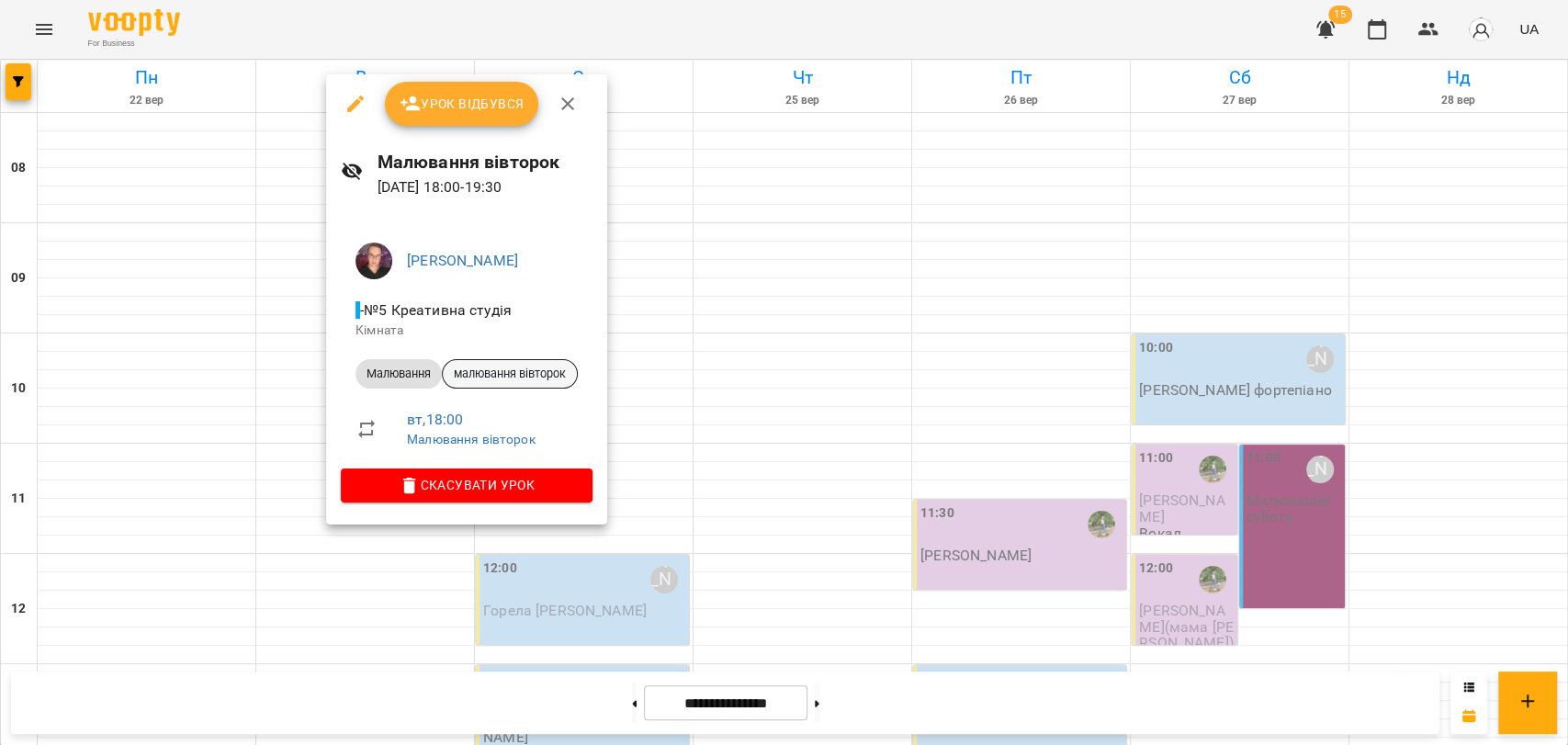
click at [560, 378] on span "малювання вівторок" at bounding box center [510, 373] width 134 height 17
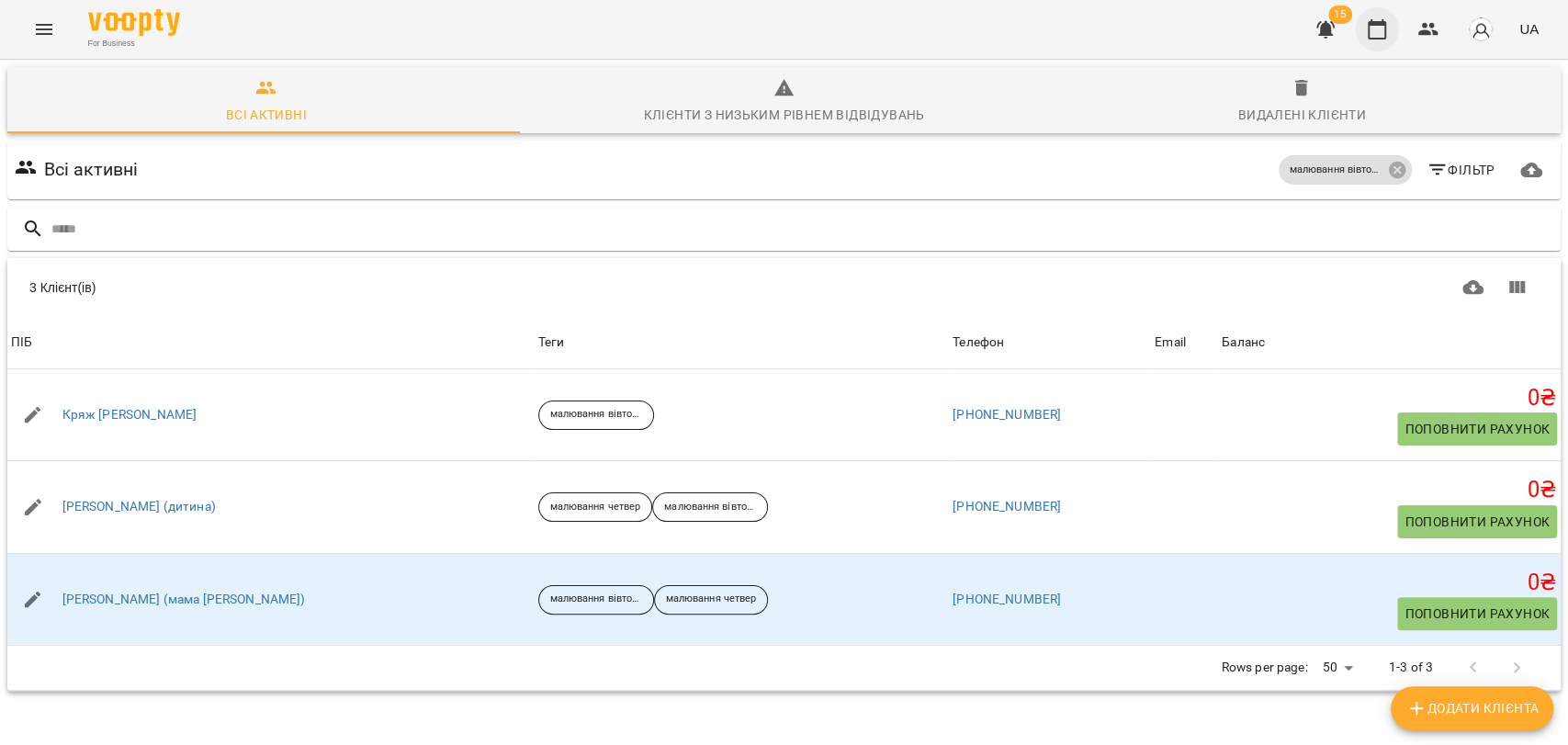
click at [1372, 35] on icon "button" at bounding box center [1378, 29] width 22 height 22
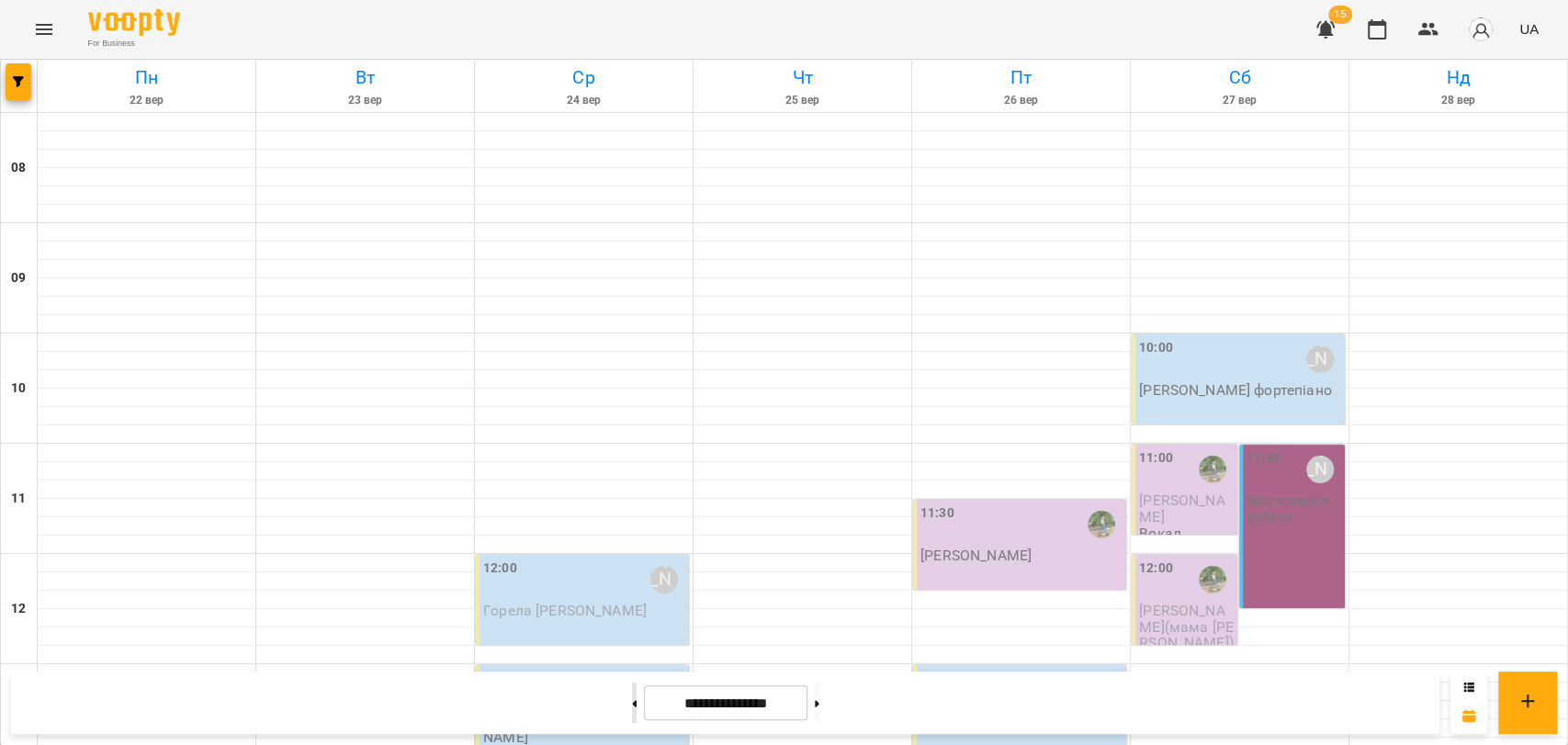
click at [632, 696] on button at bounding box center [634, 703] width 5 height 40
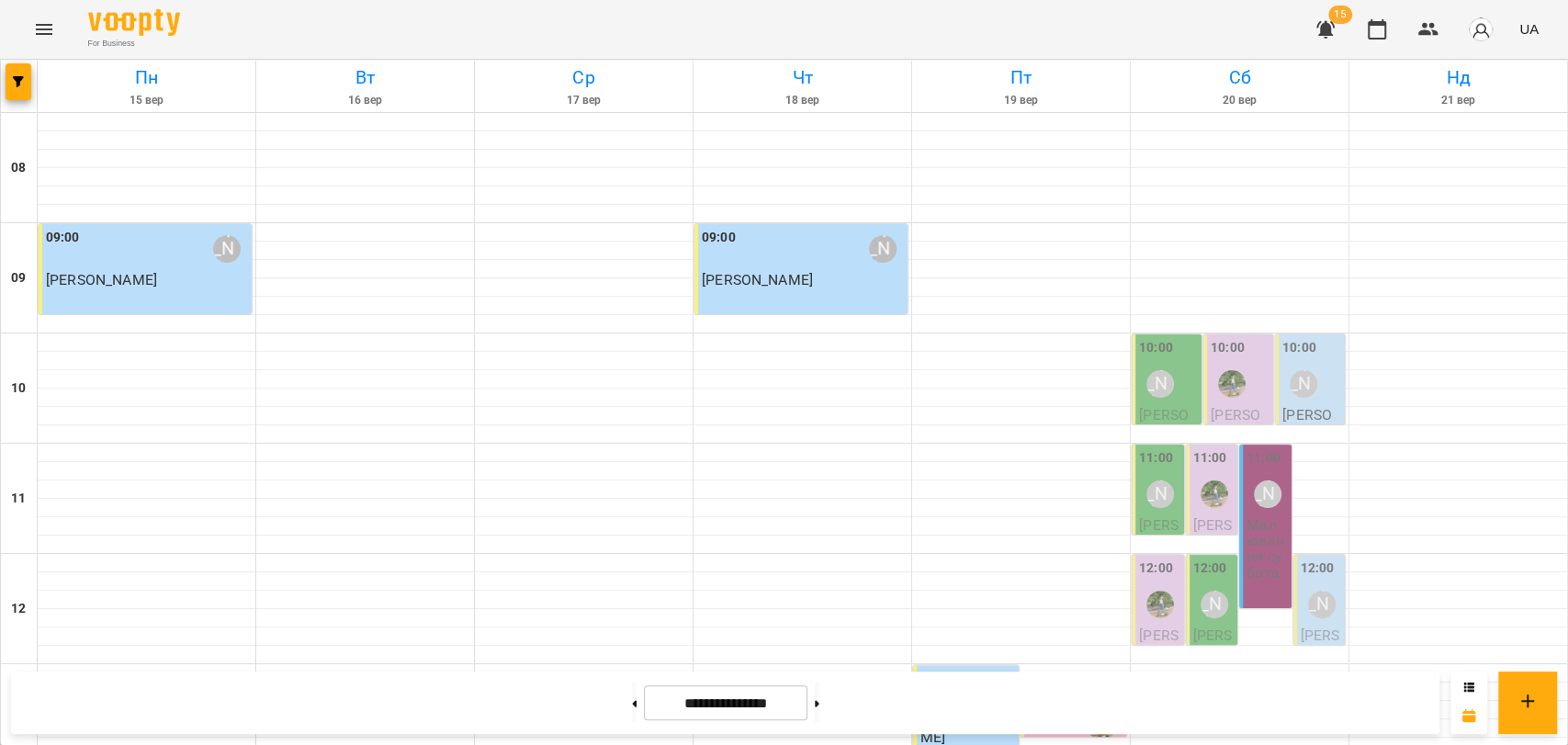
scroll to position [714, 0]
click at [820, 700] on button at bounding box center [817, 703] width 5 height 40
type input "**********"
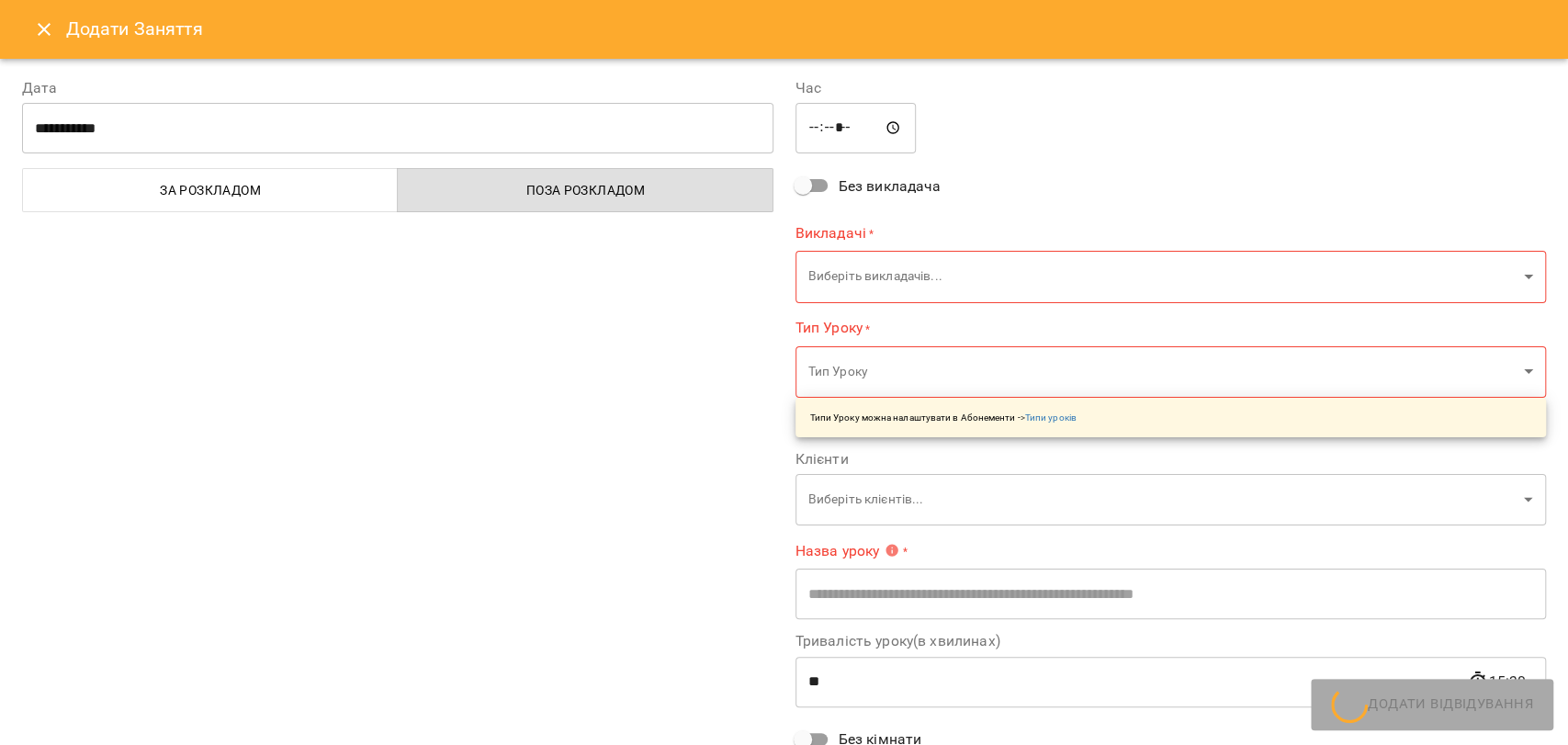
type input "**********"
click at [813, 124] on input "*****" at bounding box center [857, 129] width 121 height 52
type input "*****"
click at [876, 270] on body "For Business 15 UA Пн 22 вер Вт 23 вер Ср 24 вер Чт 25 вер Пт 26 вер Сб 27 вер …" at bounding box center [784, 759] width 1568 height 1518
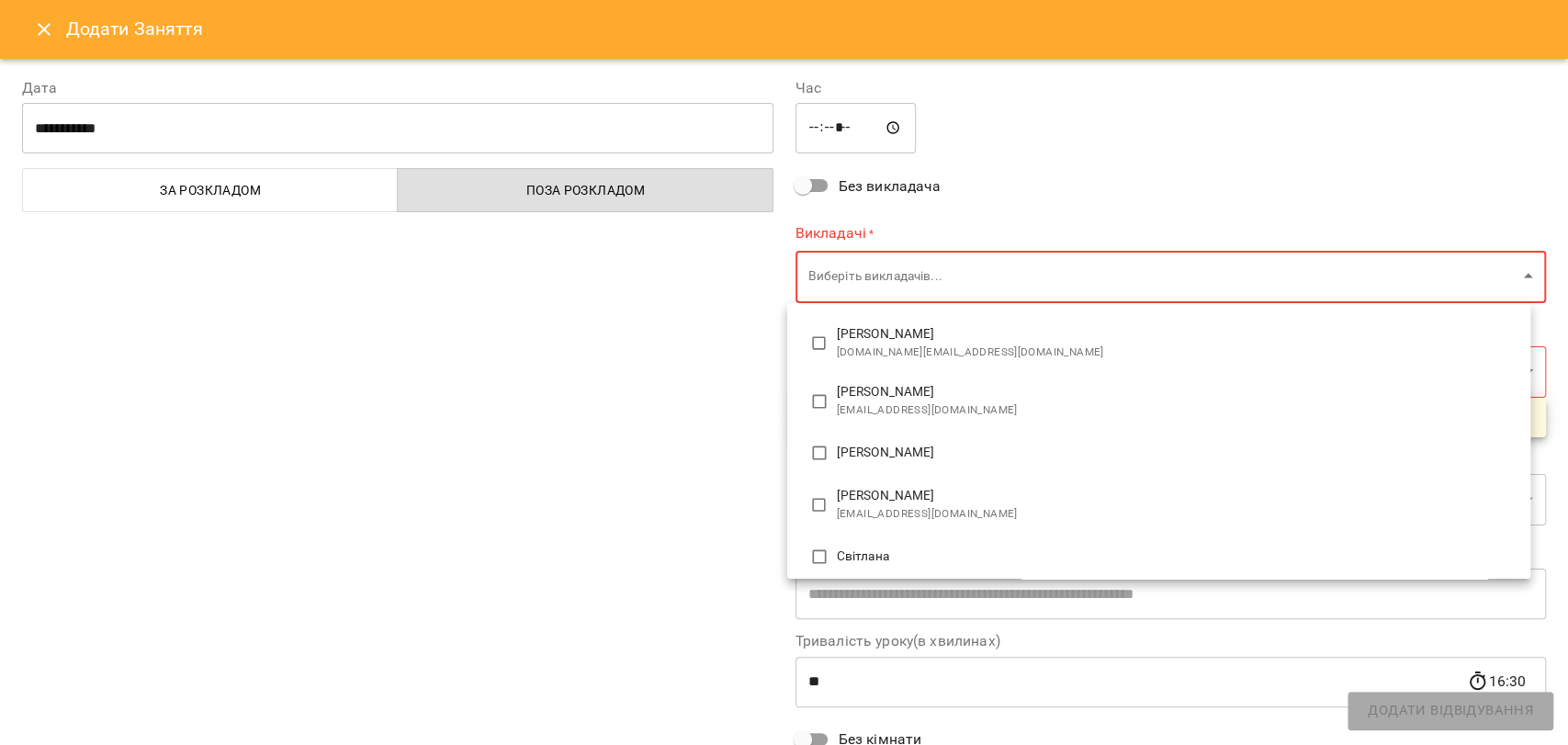
scroll to position [0, 0]
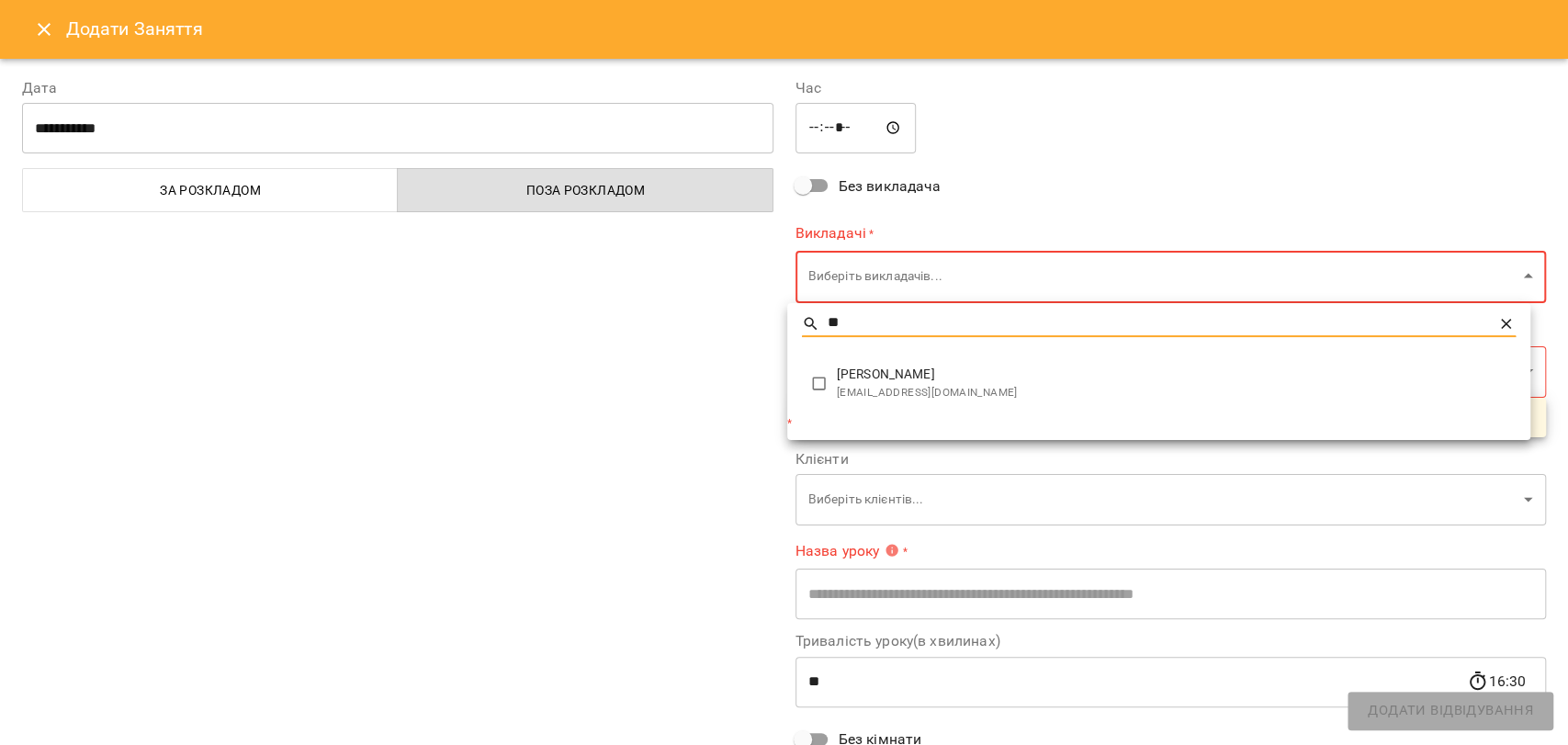
type input "**"
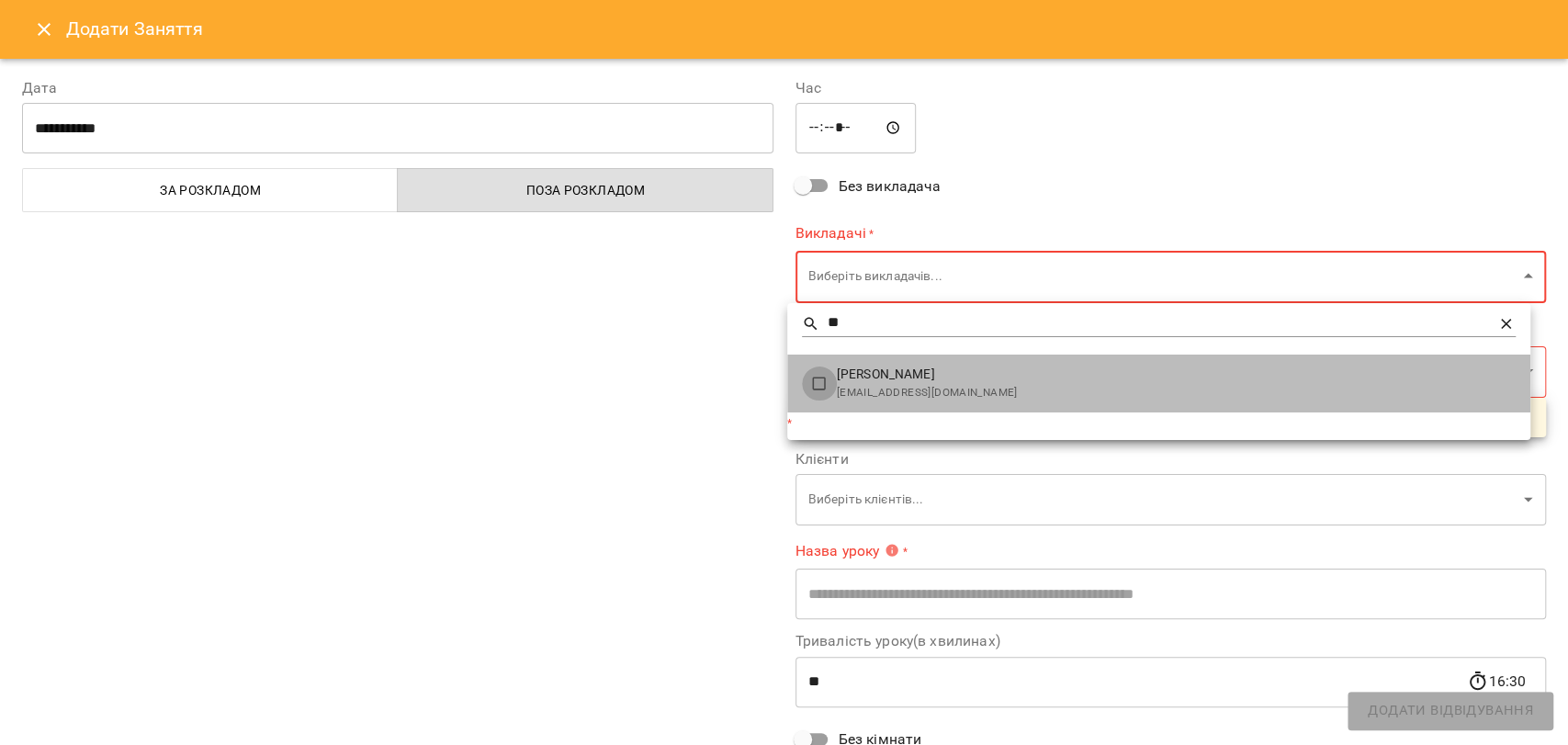
type input "******"
type input "**"
type input "**********"
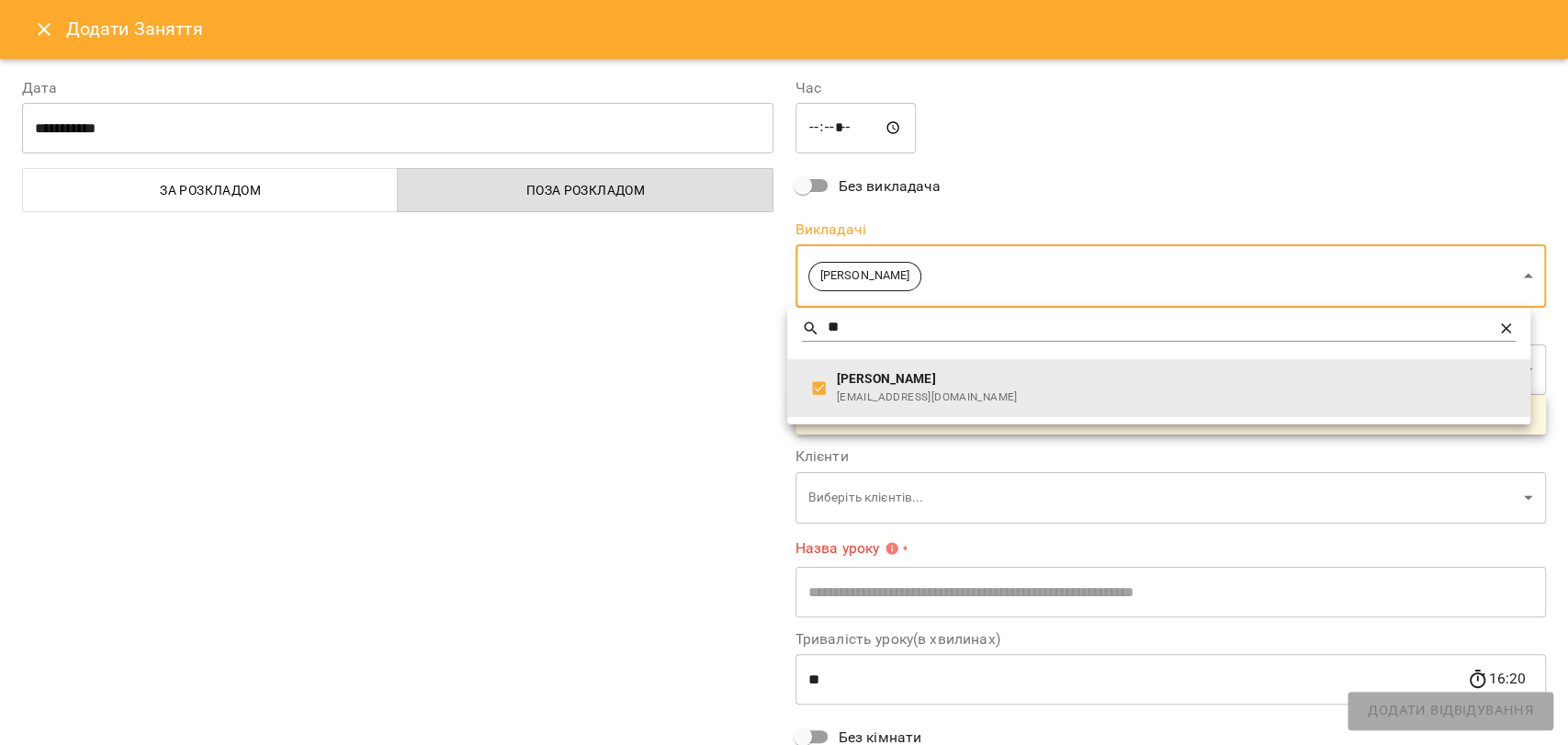
click at [750, 409] on div at bounding box center [784, 372] width 1568 height 745
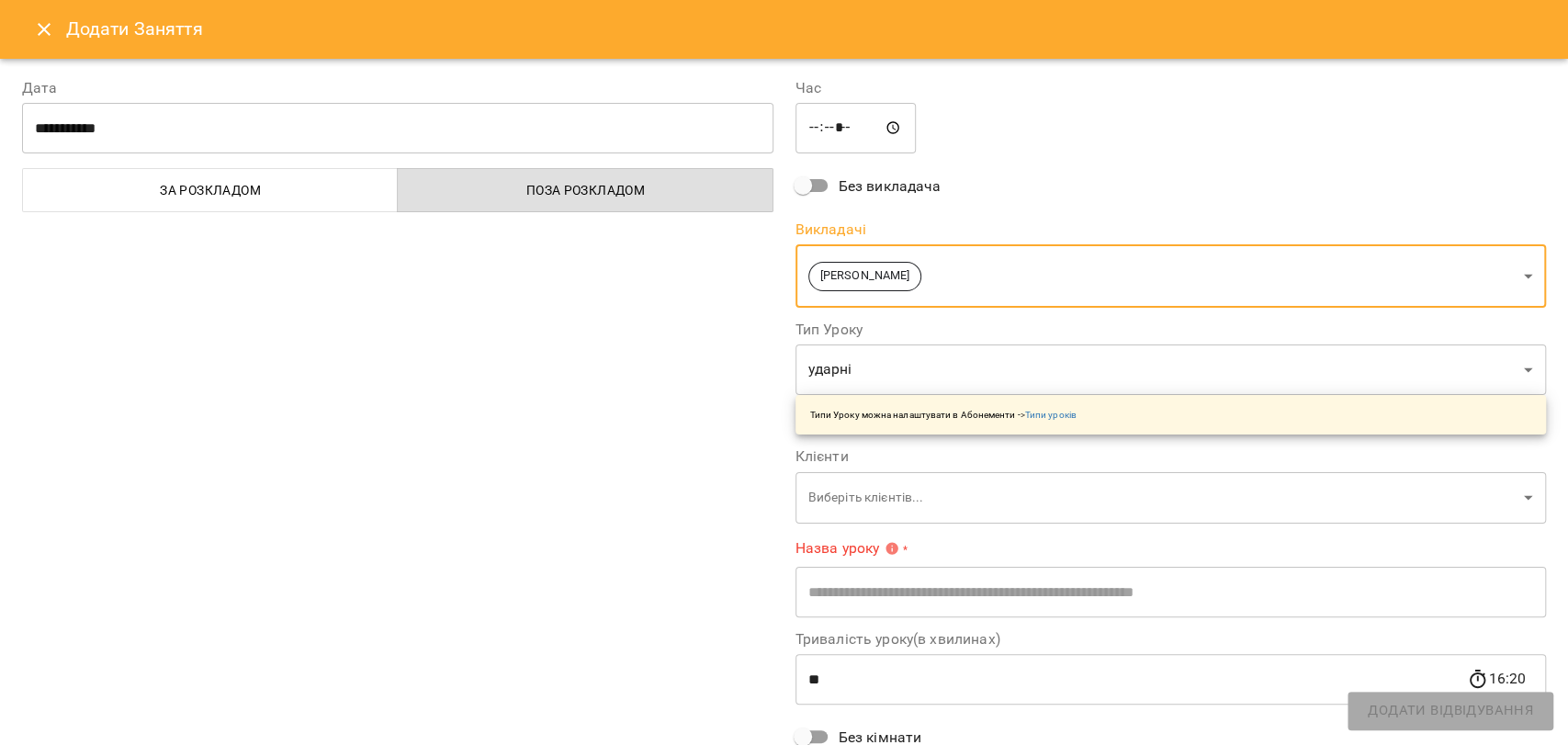
click at [824, 493] on body "For Business 15 UA Пн 22 вер Вт 23 вер Ср 24 вер Чт 25 вер Пт 26 вер Сб 27 вер …" at bounding box center [784, 759] width 1568 height 1518
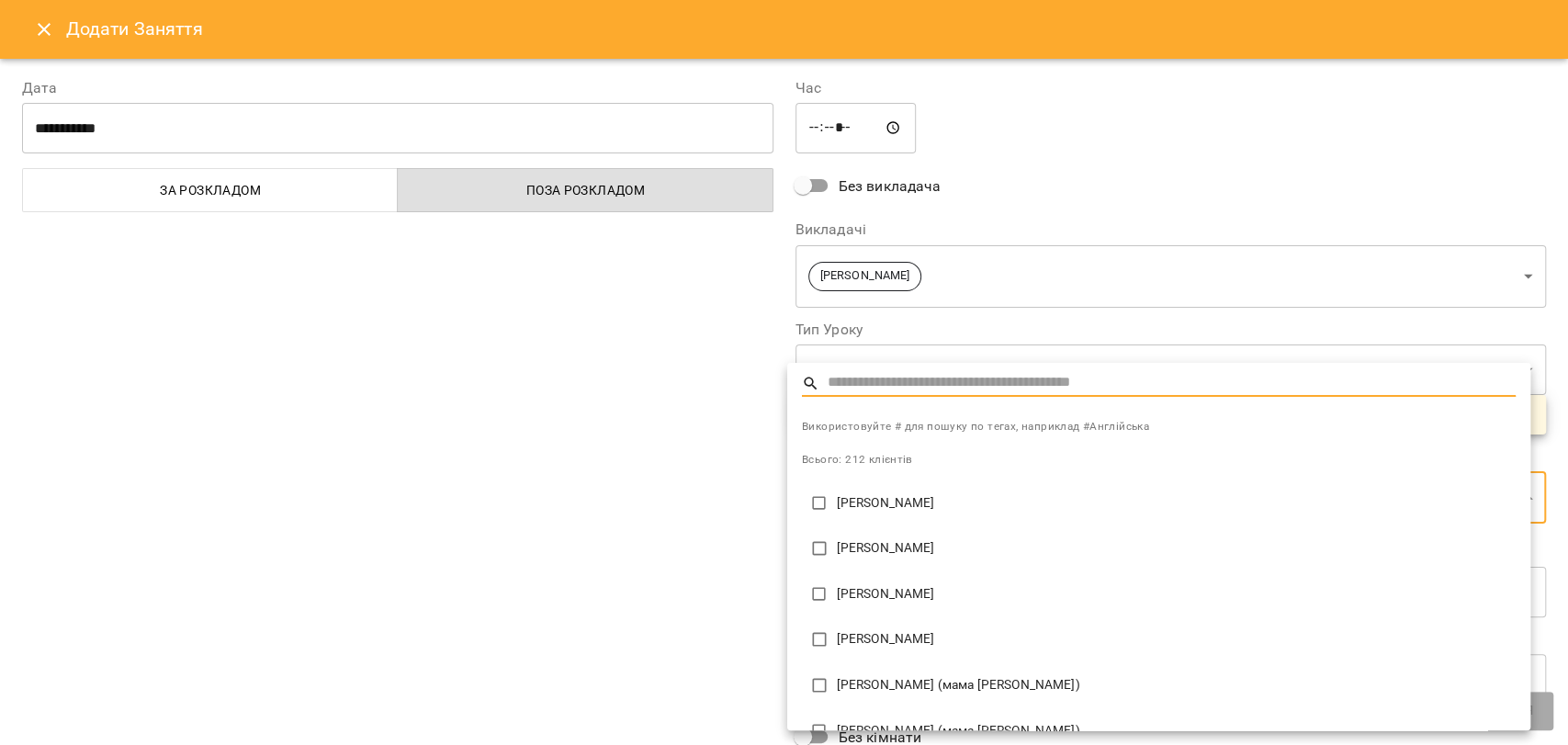
click at [698, 495] on div at bounding box center [784, 372] width 1568 height 745
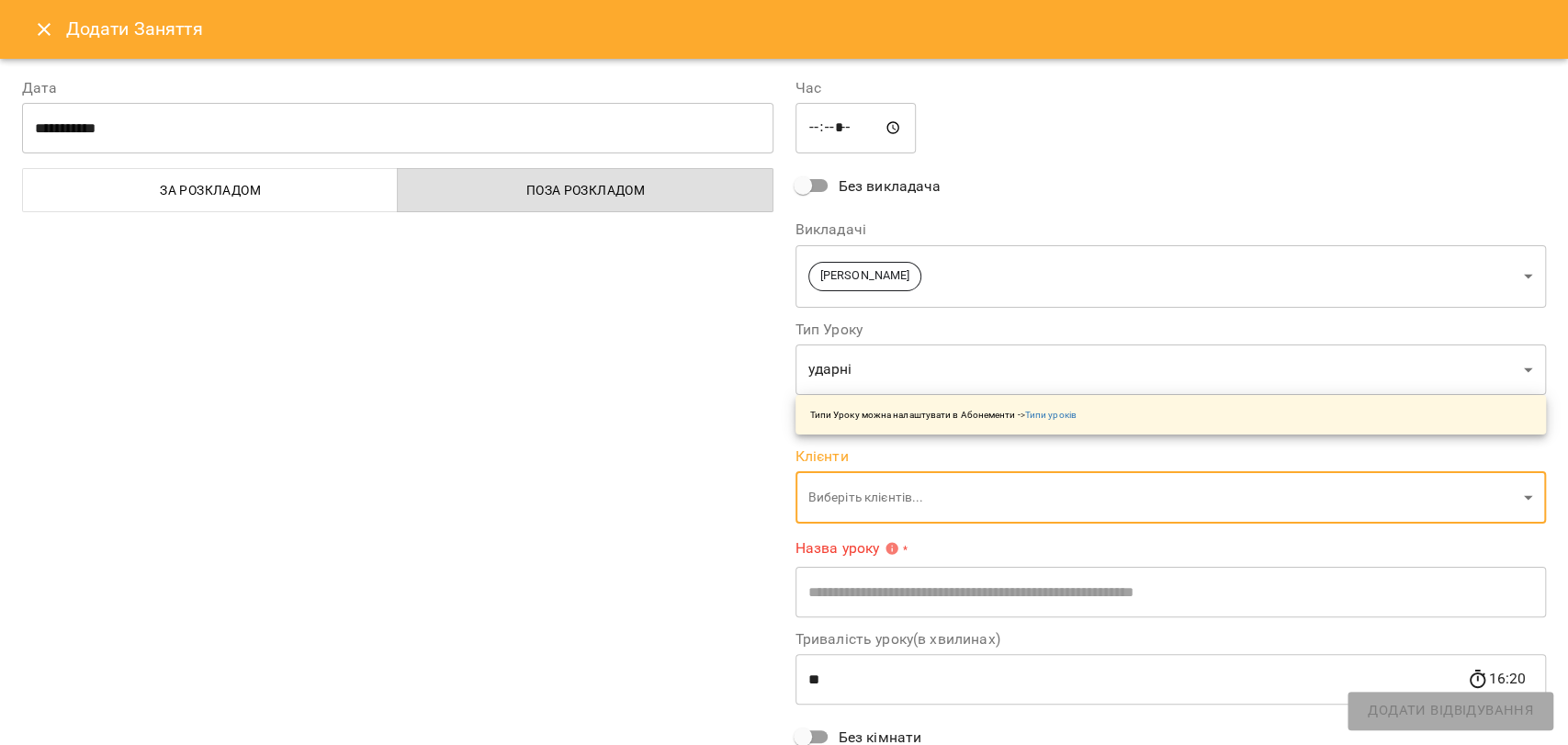
click at [843, 492] on body "For Business 15 UA Пн 22 вер Вт 23 вер Ср 24 вер Чт 25 вер Пт 26 вер Сб 27 вер …" at bounding box center [784, 759] width 1568 height 1518
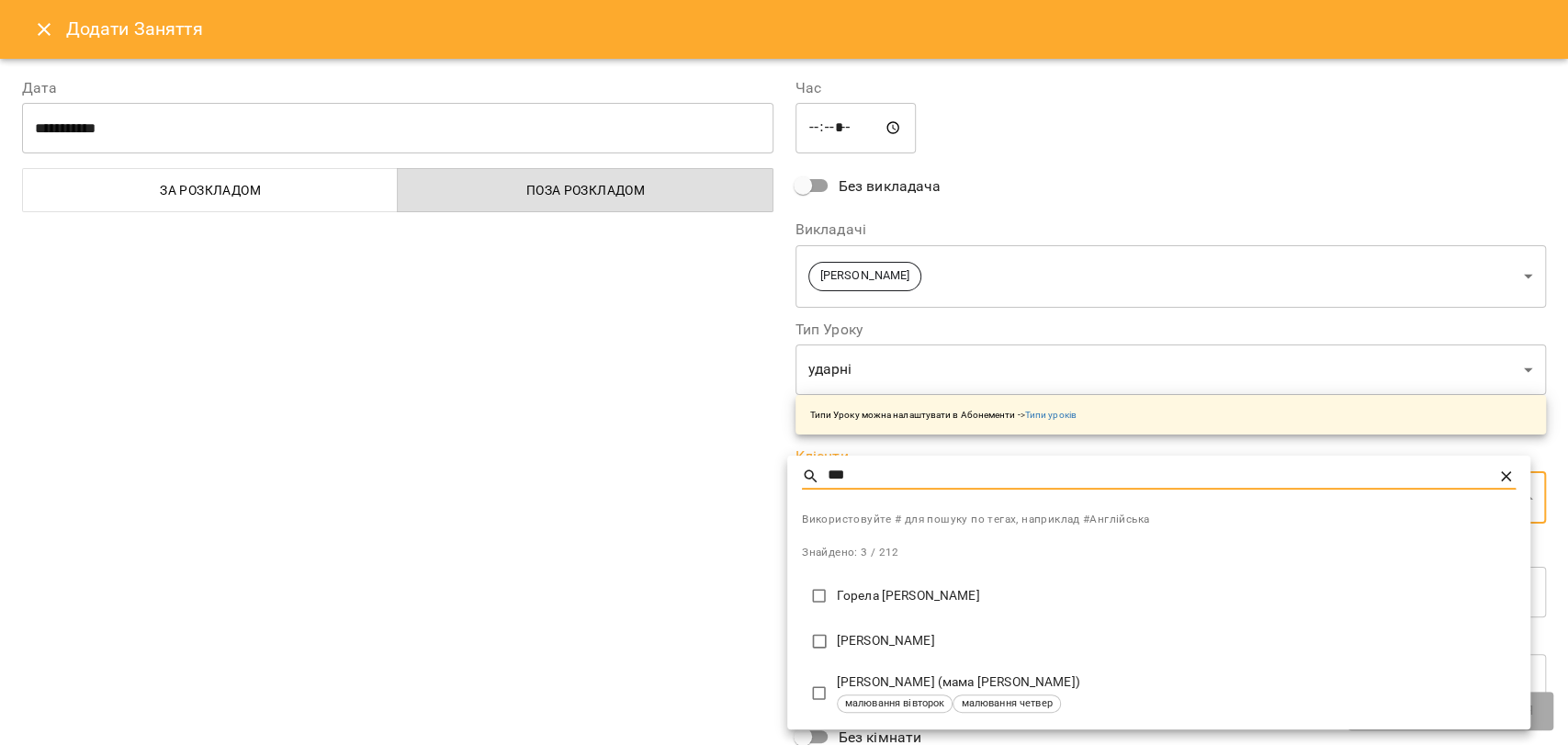
type input "***"
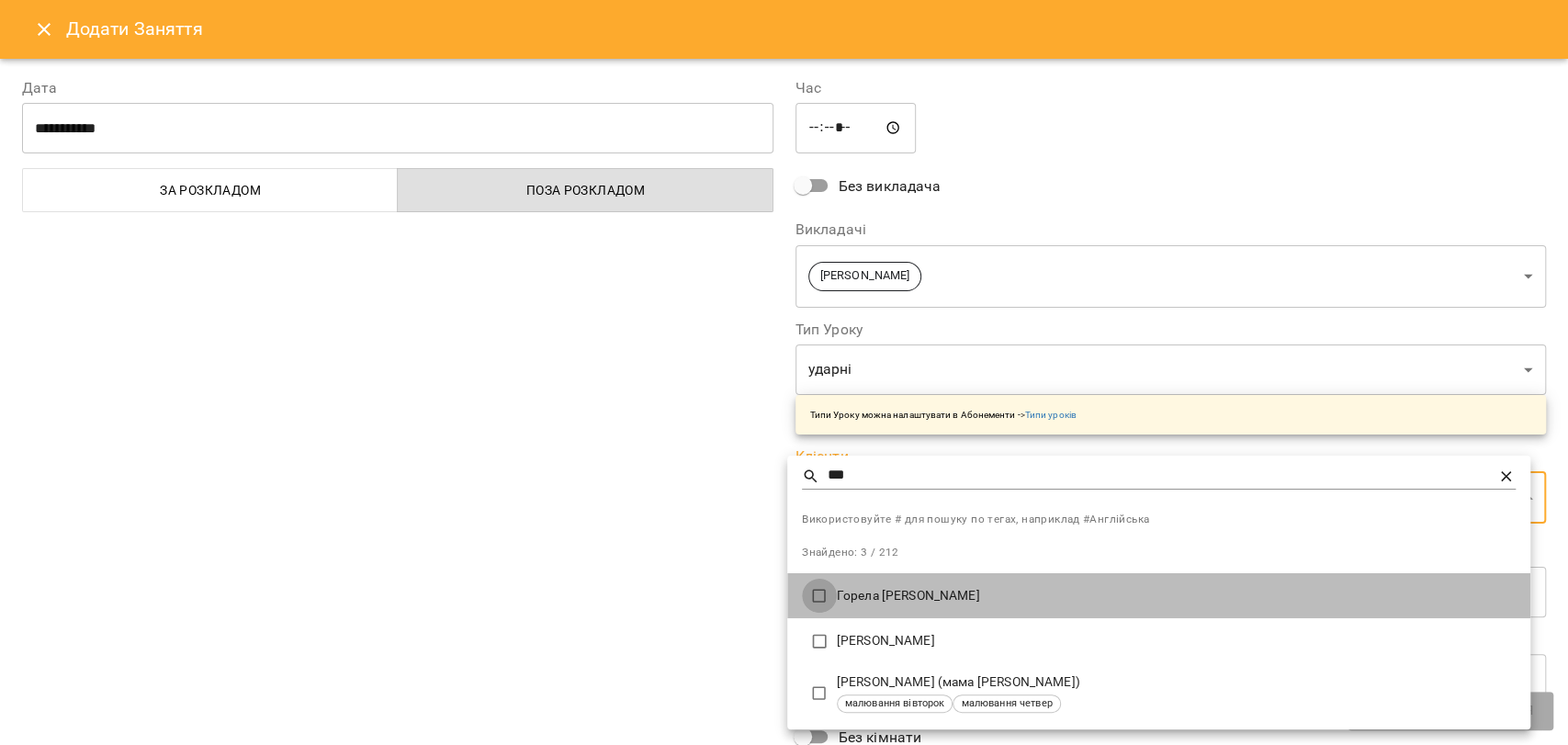
type input "**********"
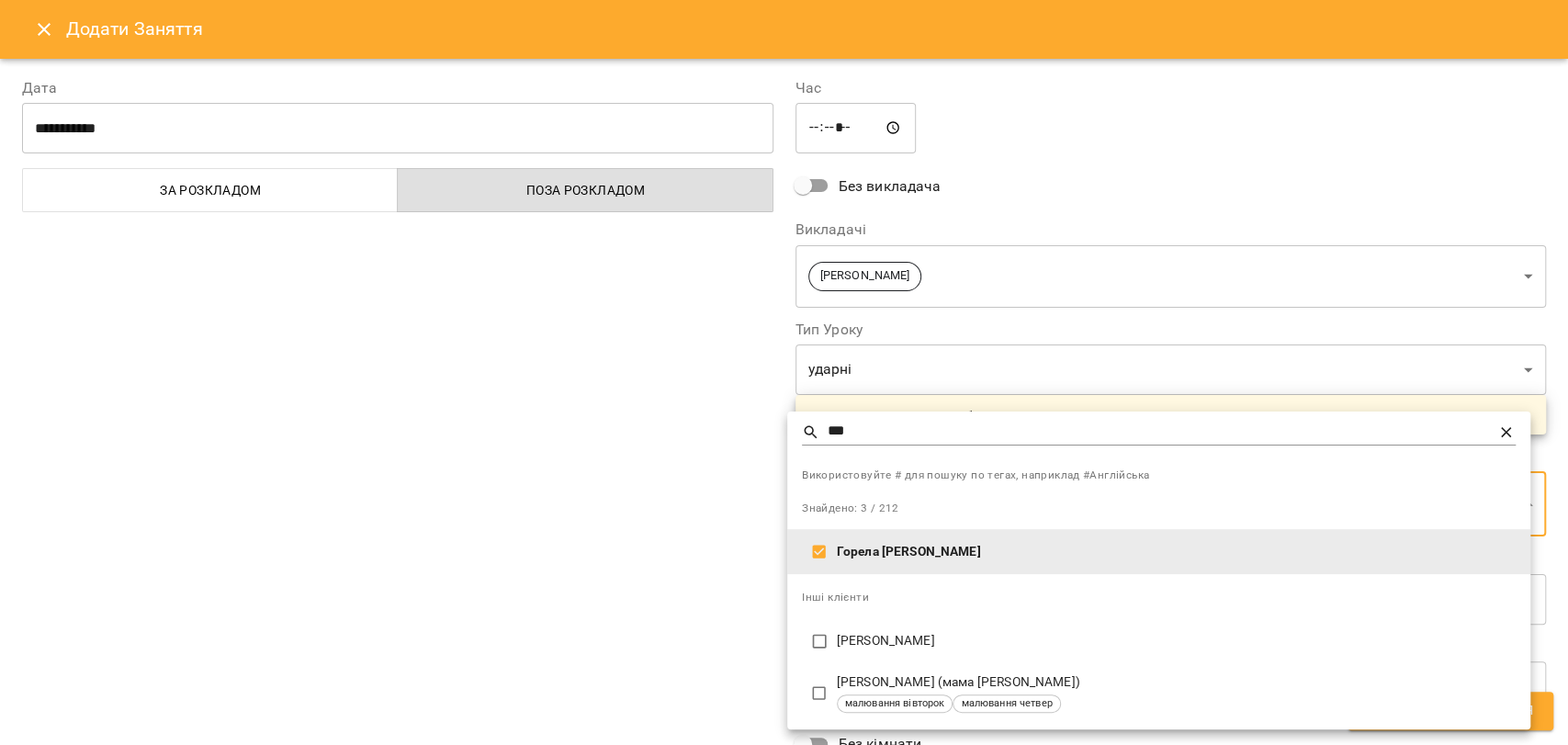
click at [685, 565] on div at bounding box center [784, 372] width 1568 height 745
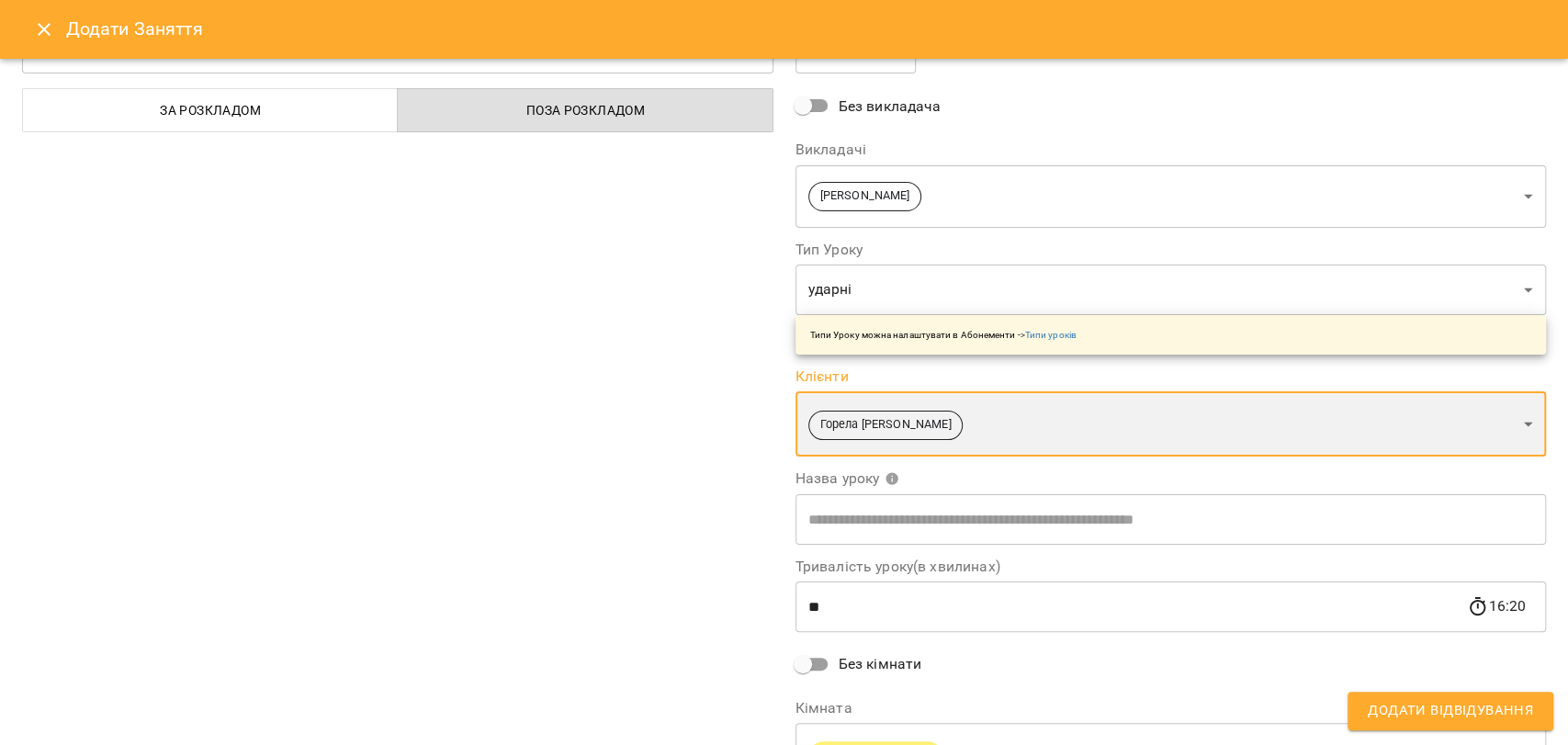
scroll to position [185, 0]
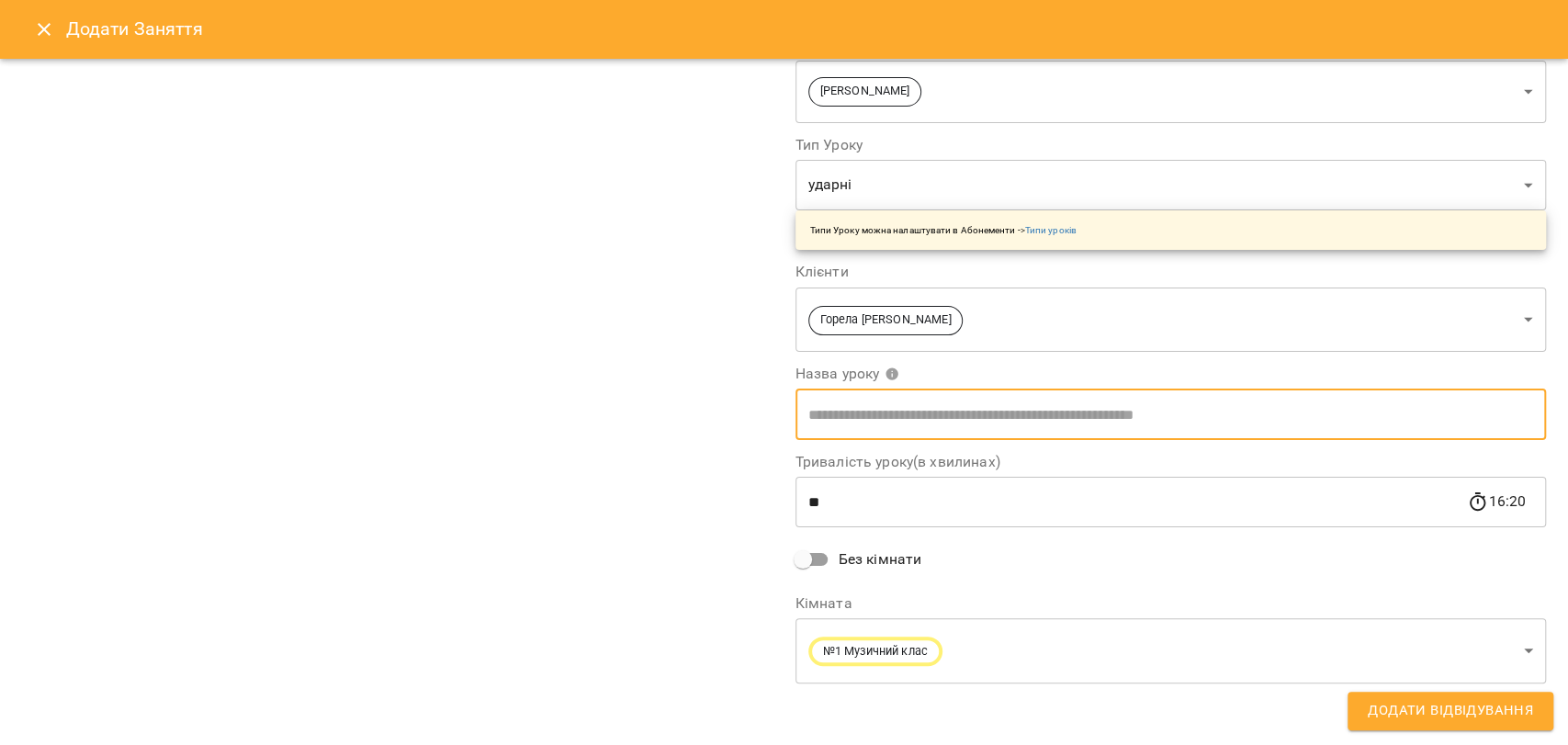
click at [860, 418] on input "text" at bounding box center [1171, 414] width 752 height 52
type input "******"
click at [1381, 713] on span "Додати Відвідування" at bounding box center [1451, 711] width 166 height 24
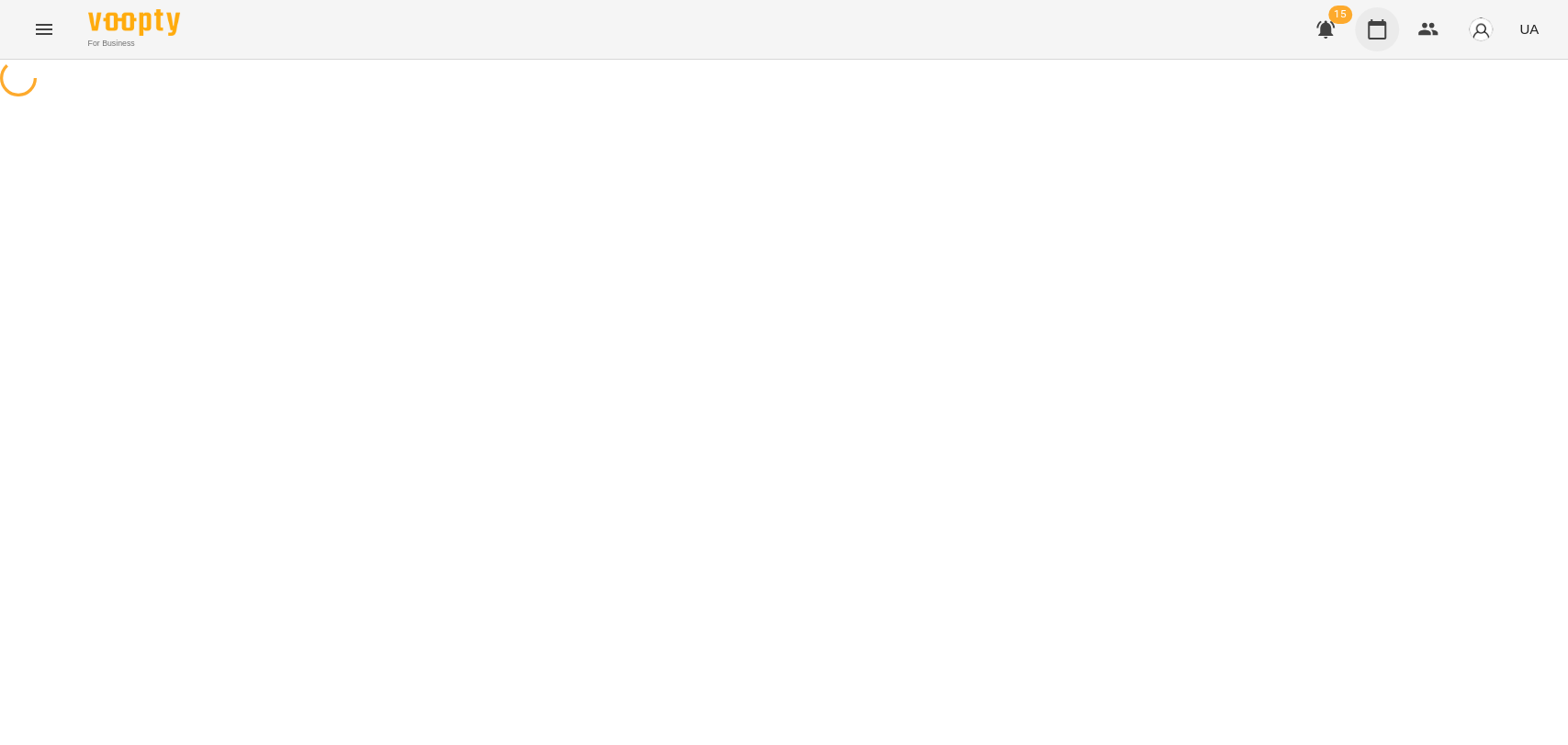
click at [1373, 38] on icon "button" at bounding box center [1378, 29] width 18 height 20
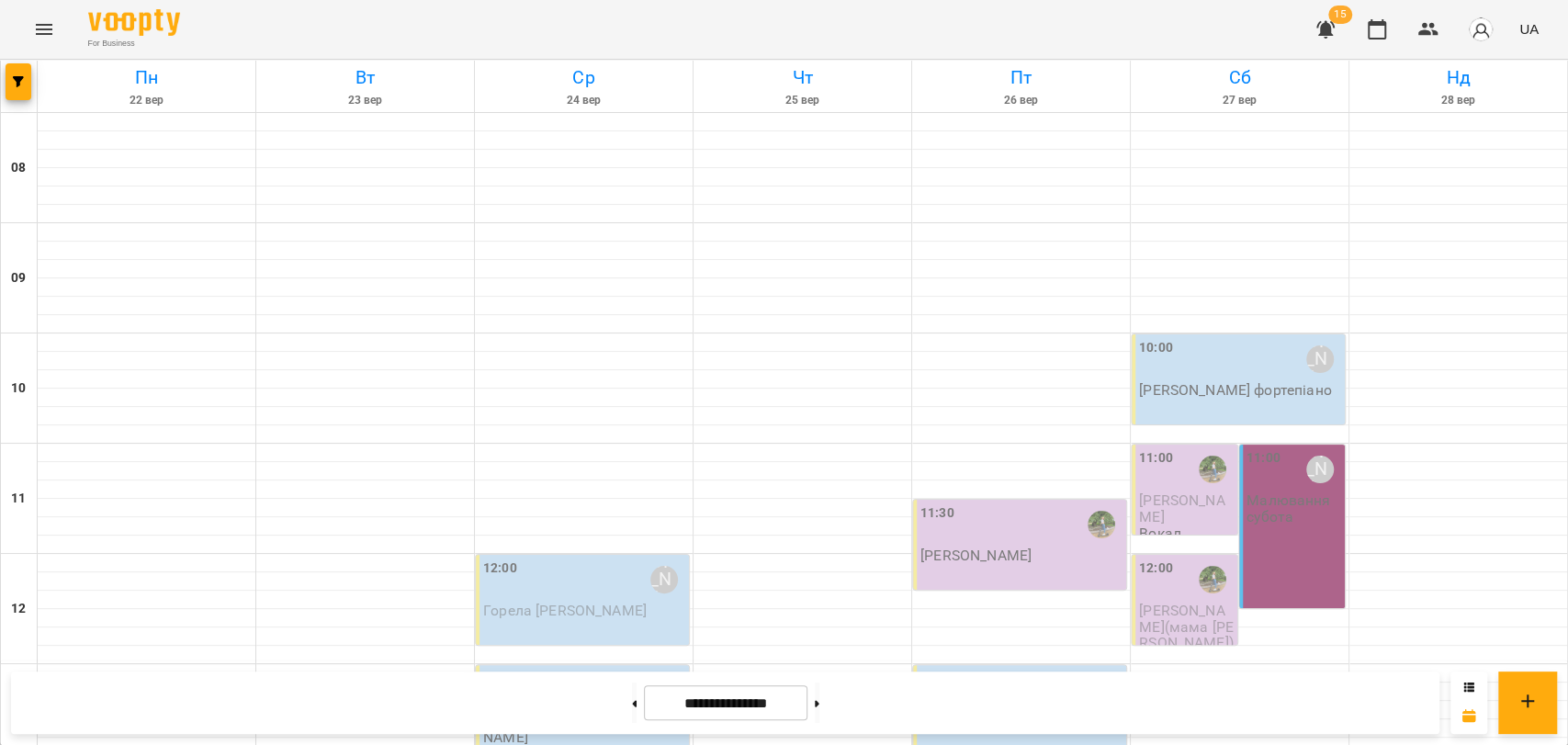
scroll to position [714, 0]
click at [632, 696] on button at bounding box center [634, 703] width 5 height 40
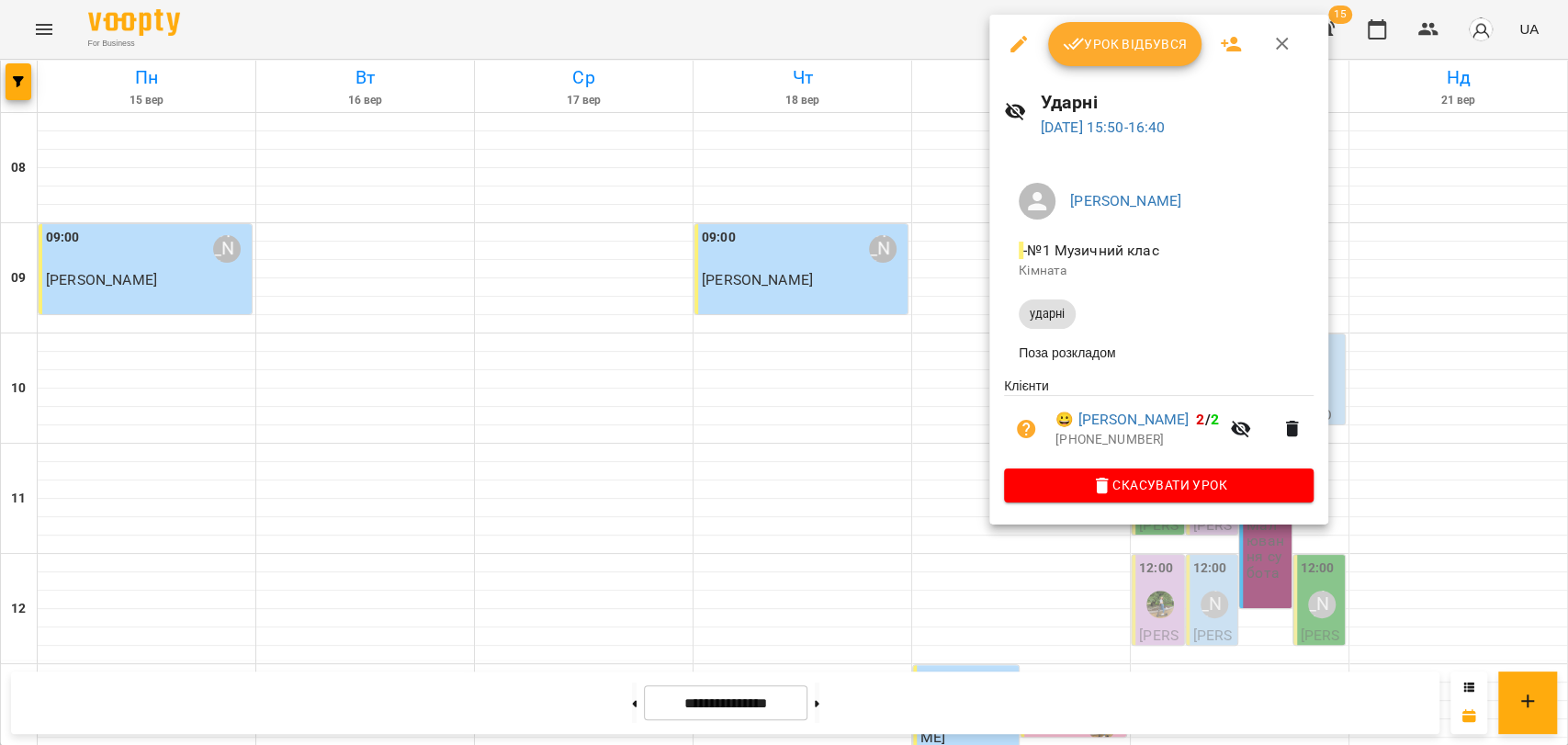
click at [1291, 53] on icon "button" at bounding box center [1283, 44] width 22 height 22
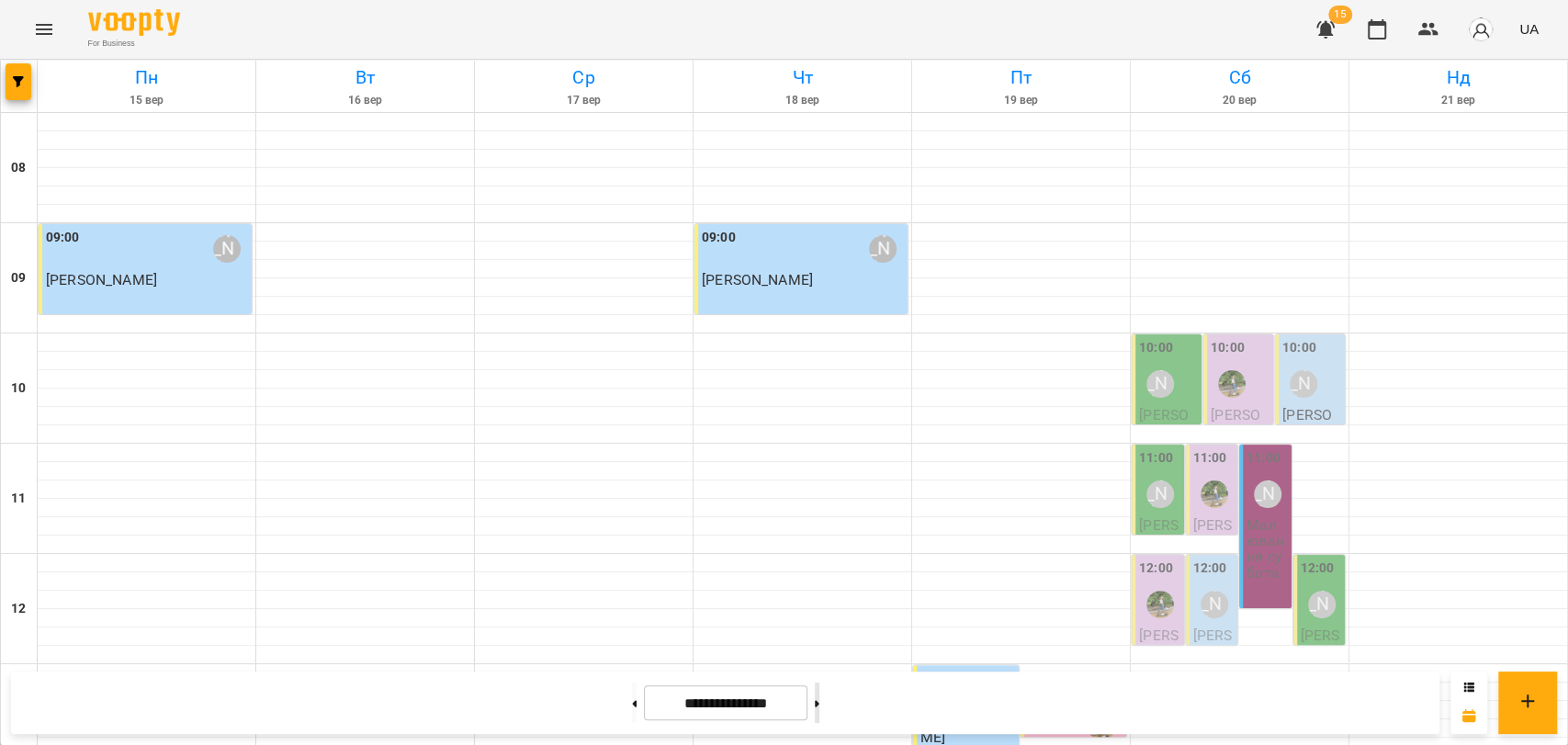
click at [820, 704] on button at bounding box center [817, 703] width 5 height 40
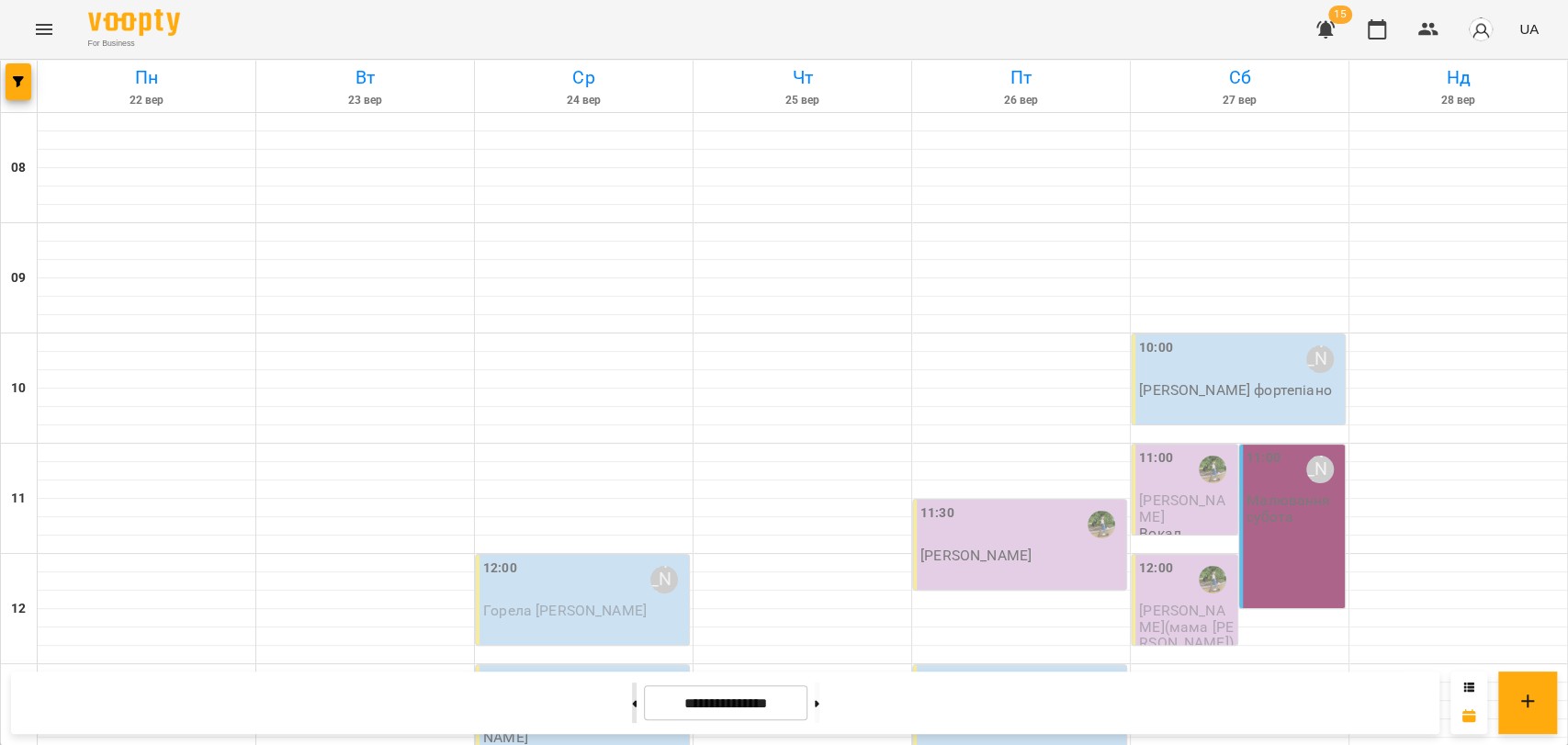
click at [632, 705] on icon at bounding box center [634, 703] width 5 height 6
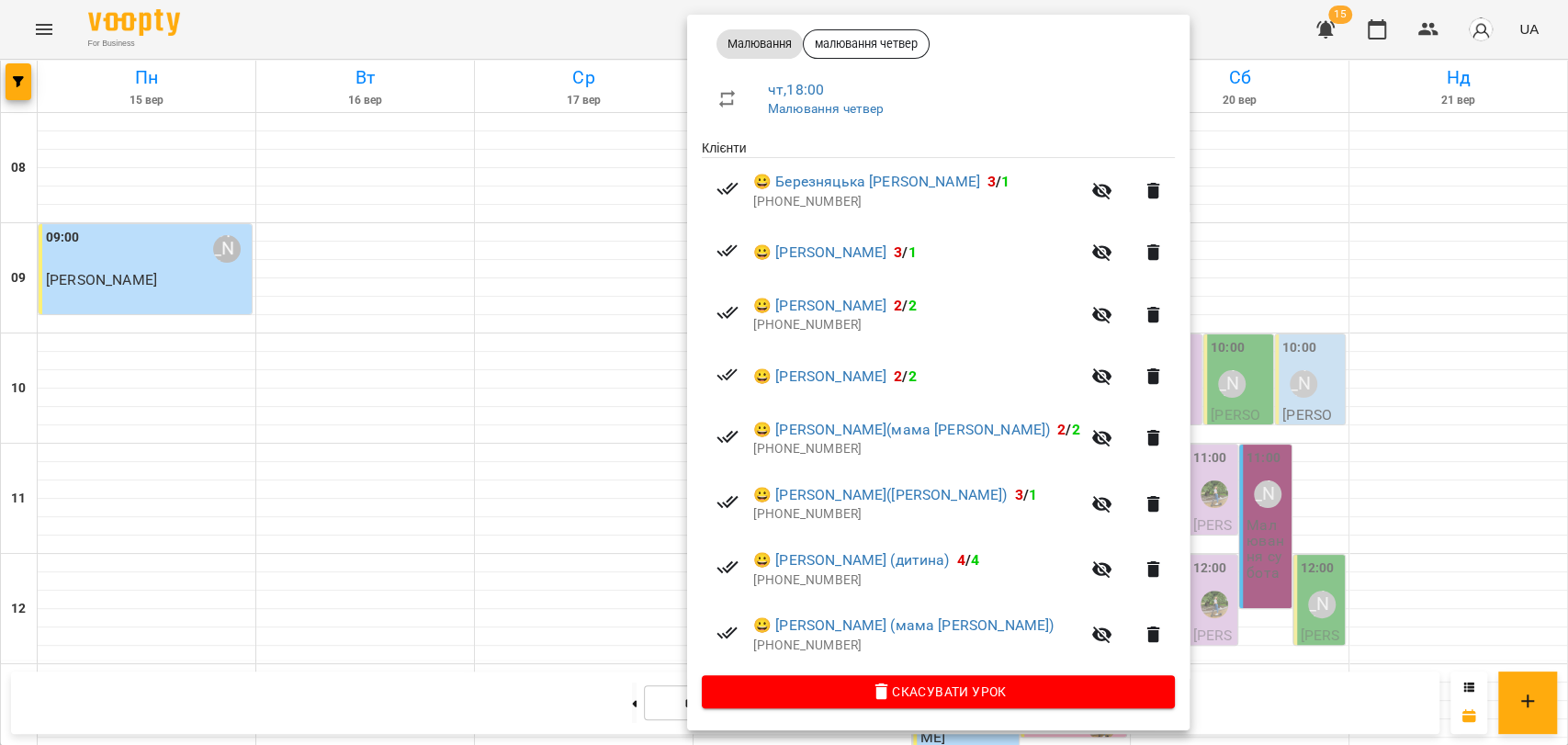
scroll to position [272, 0]
click at [607, 25] on div at bounding box center [784, 372] width 1568 height 745
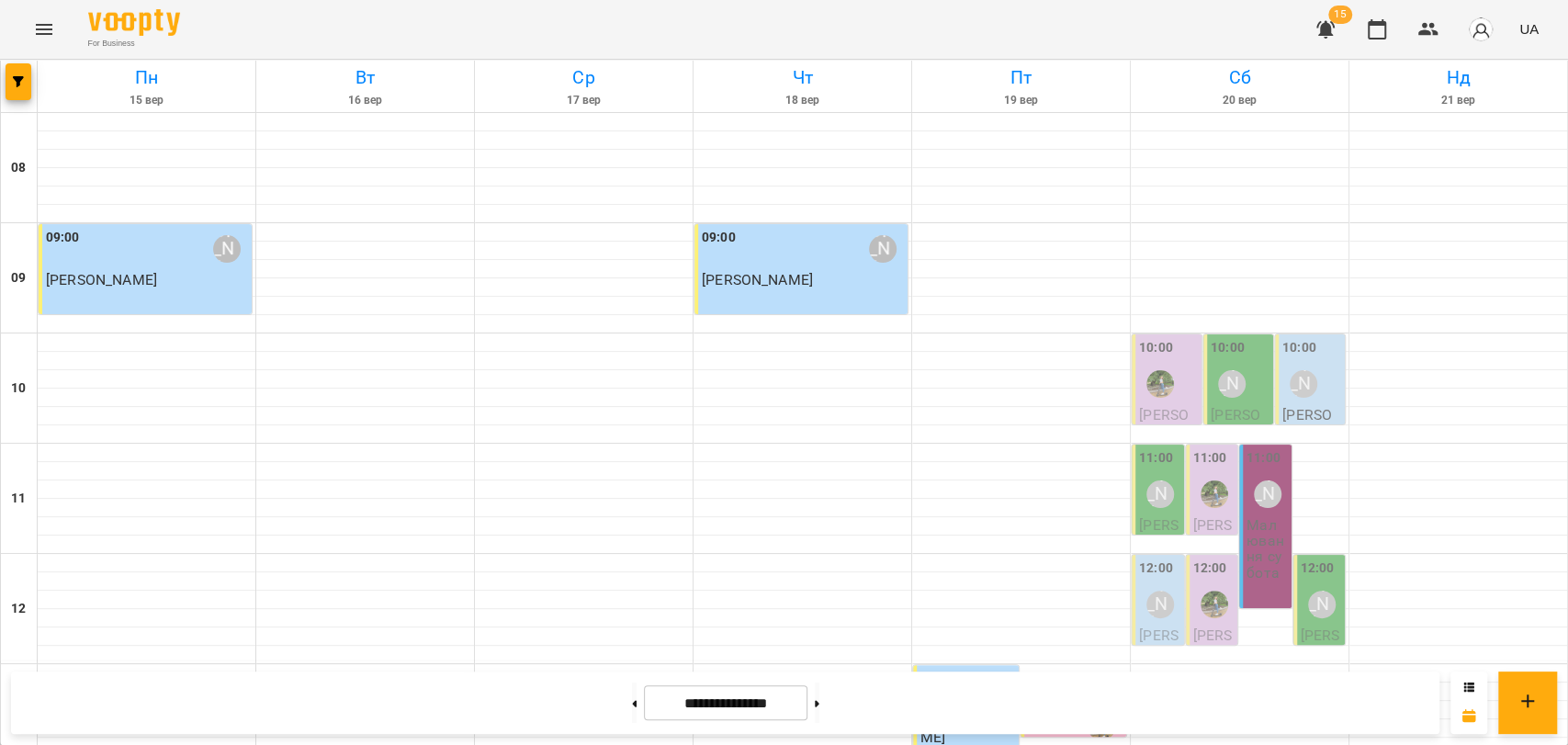
scroll to position [774, 0]
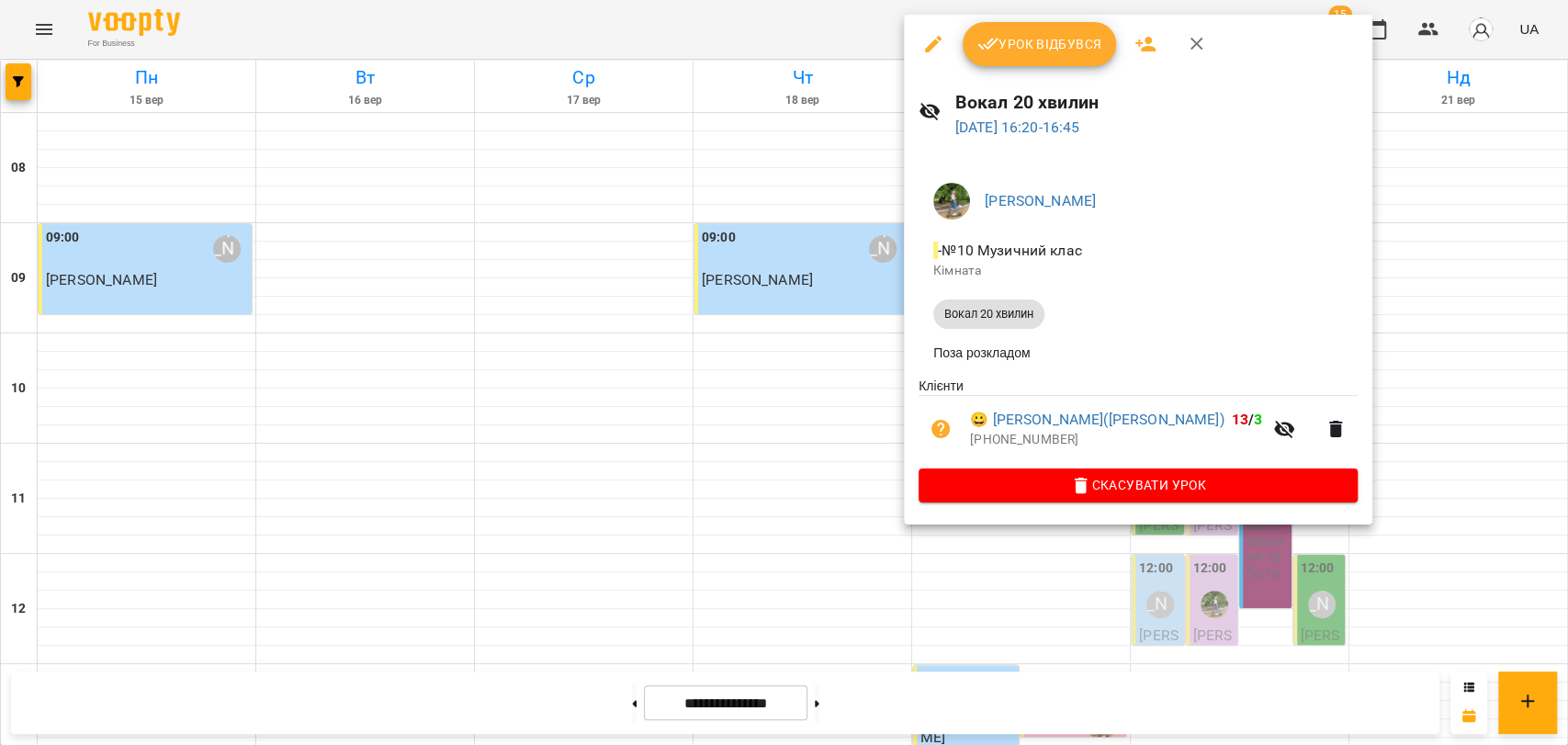
click at [1206, 39] on button "button" at bounding box center [1197, 44] width 44 height 44
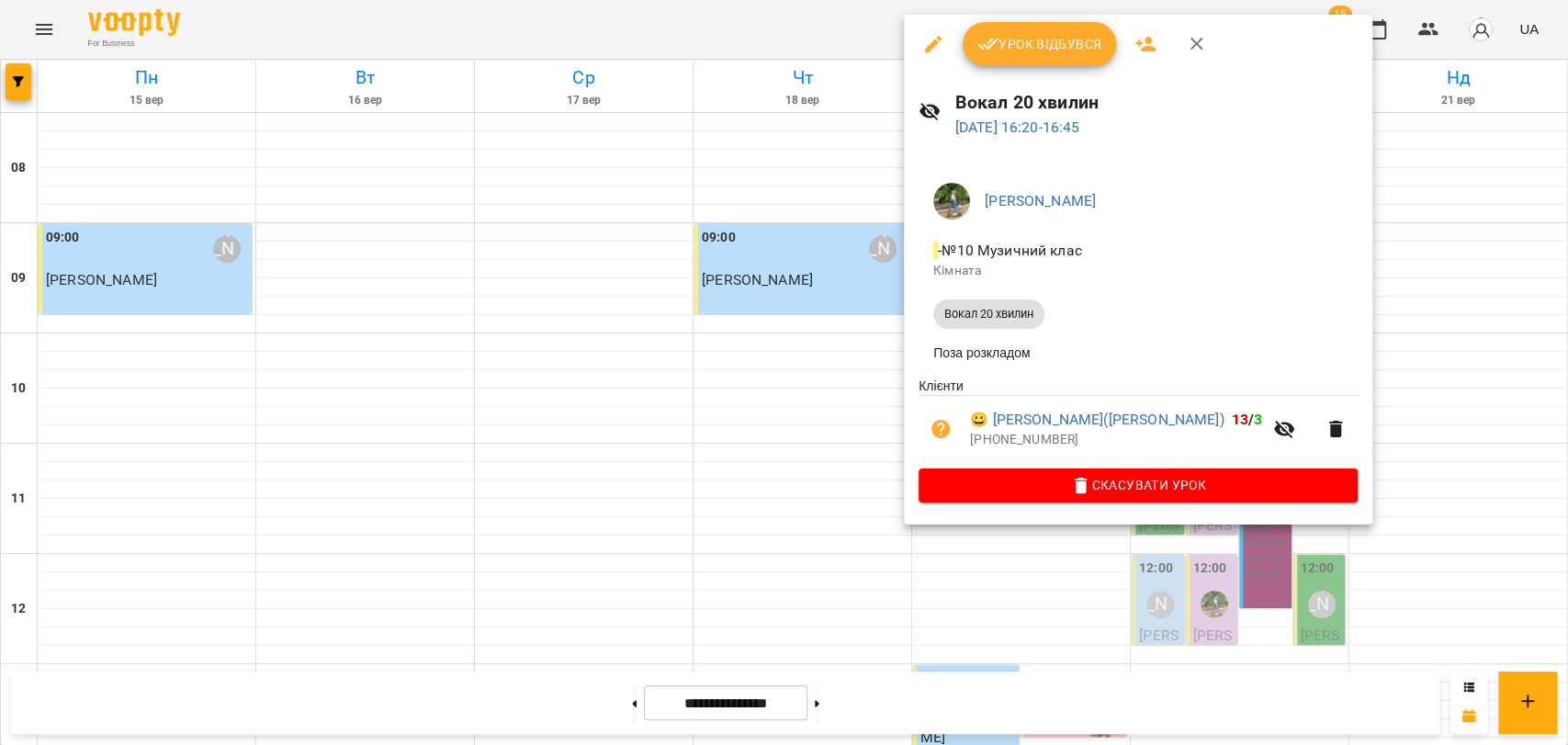
click at [1193, 55] on button "button" at bounding box center [1197, 44] width 44 height 44
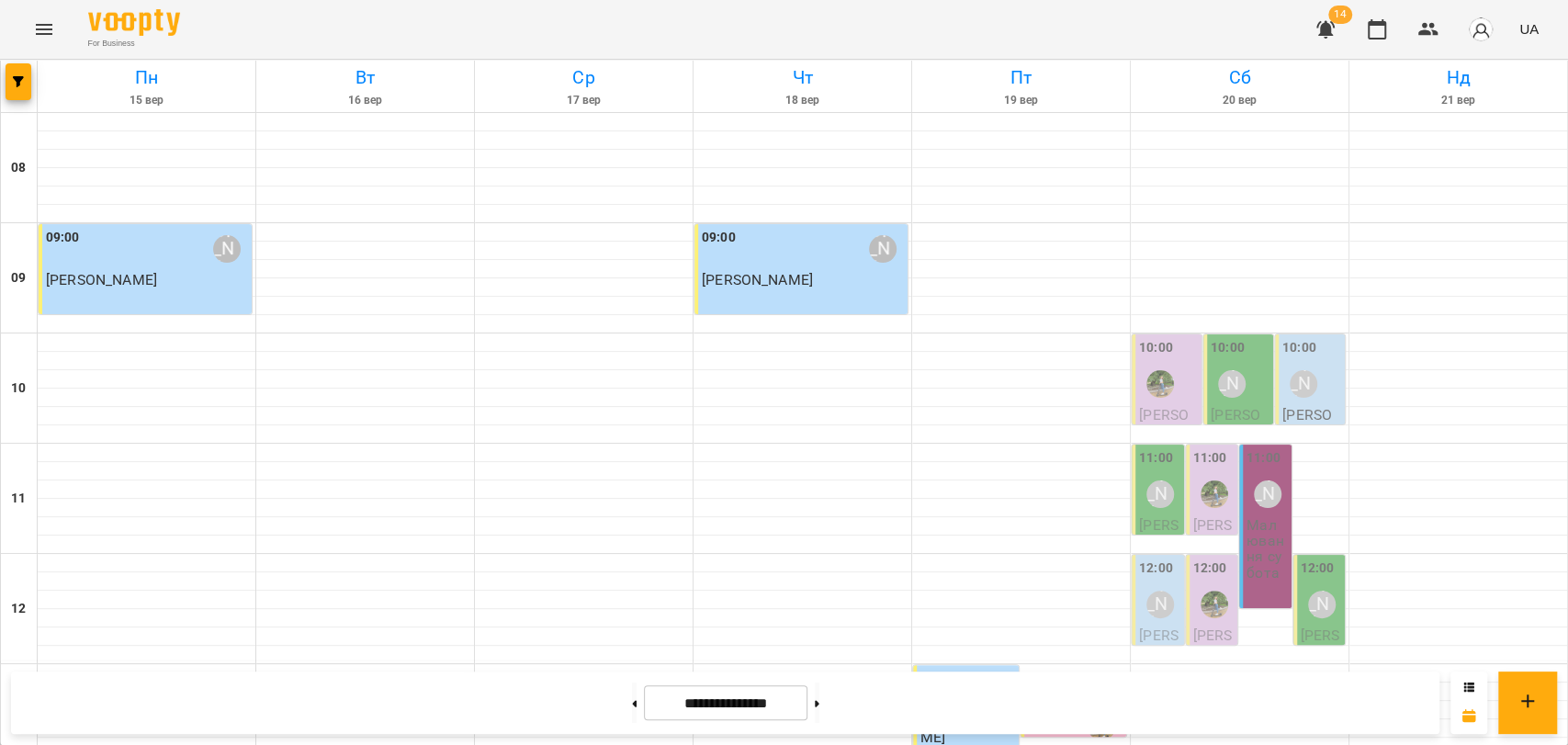
scroll to position [671, 0]
click at [820, 693] on button at bounding box center [817, 703] width 5 height 40
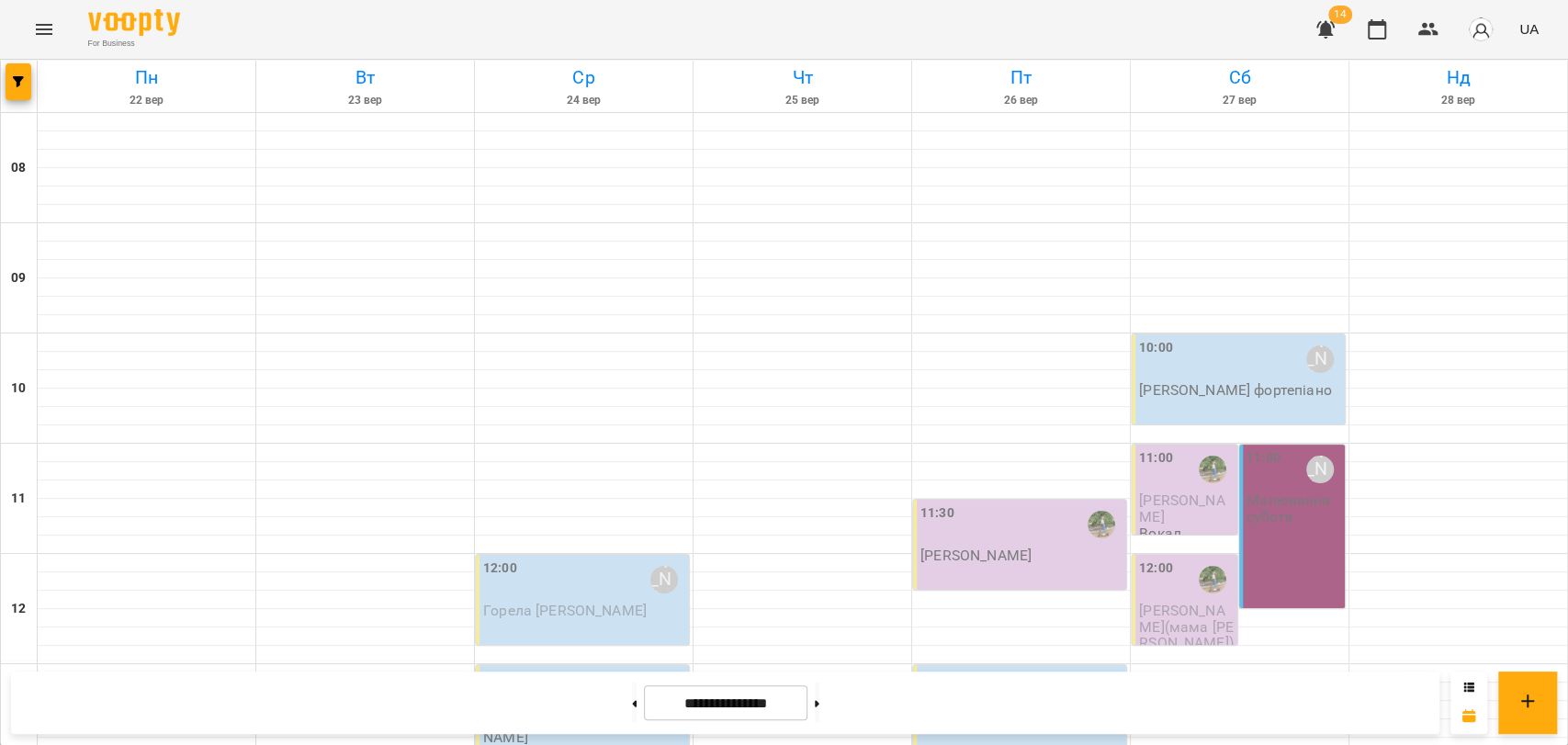
scroll to position [774, 0]
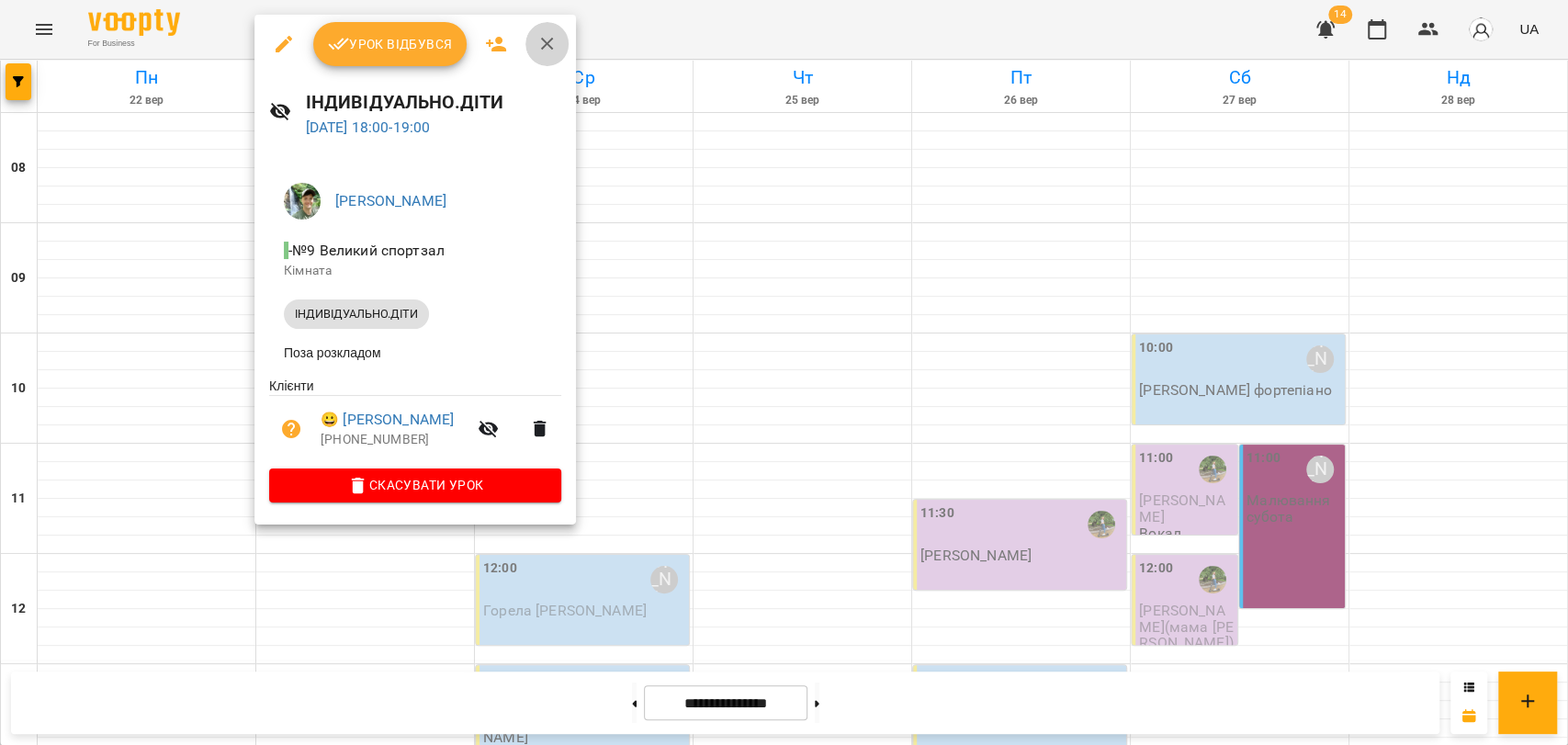
click at [531, 55] on button "button" at bounding box center [548, 44] width 44 height 44
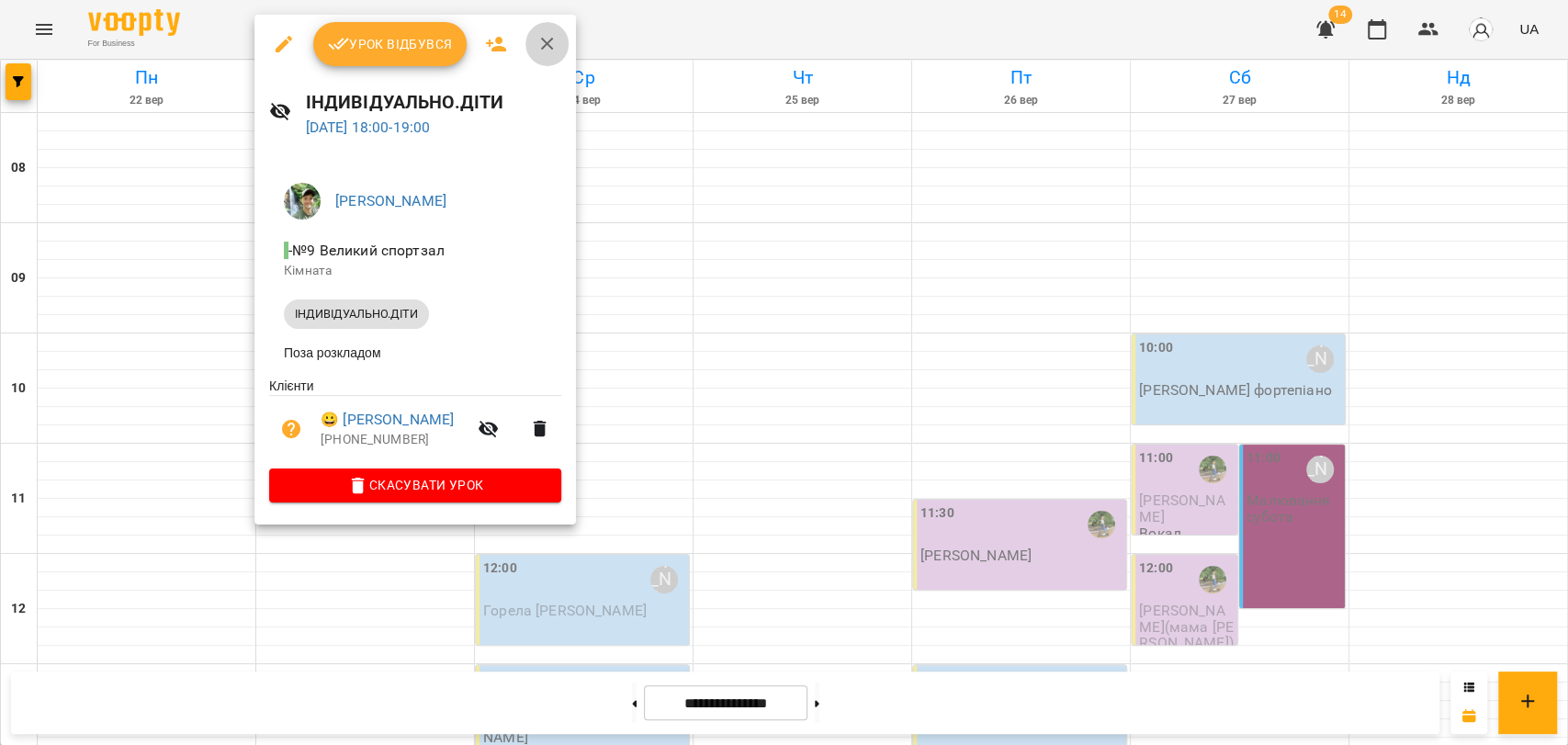
click at [546, 46] on icon "button" at bounding box center [548, 44] width 22 height 22
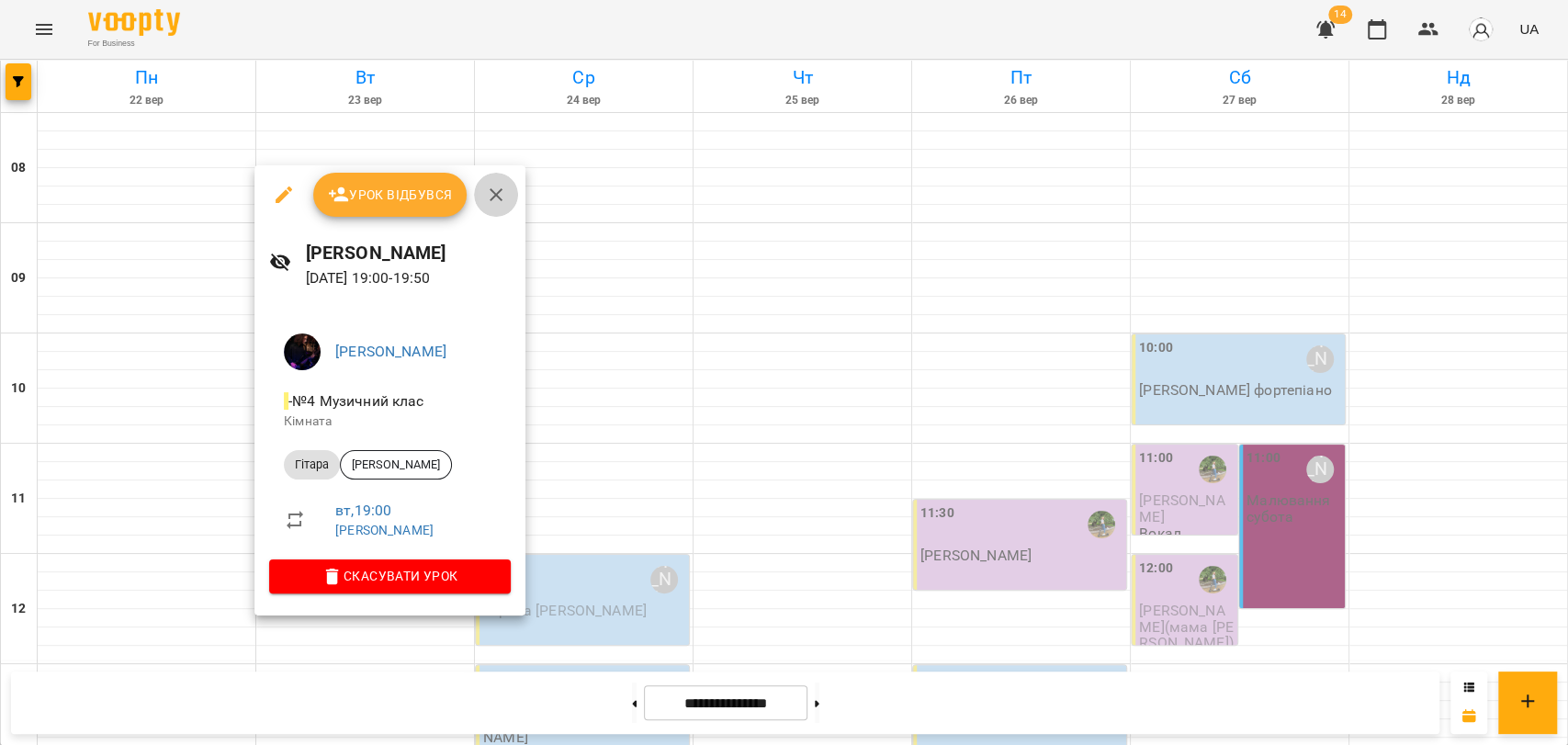
click at [487, 201] on icon "button" at bounding box center [496, 195] width 22 height 22
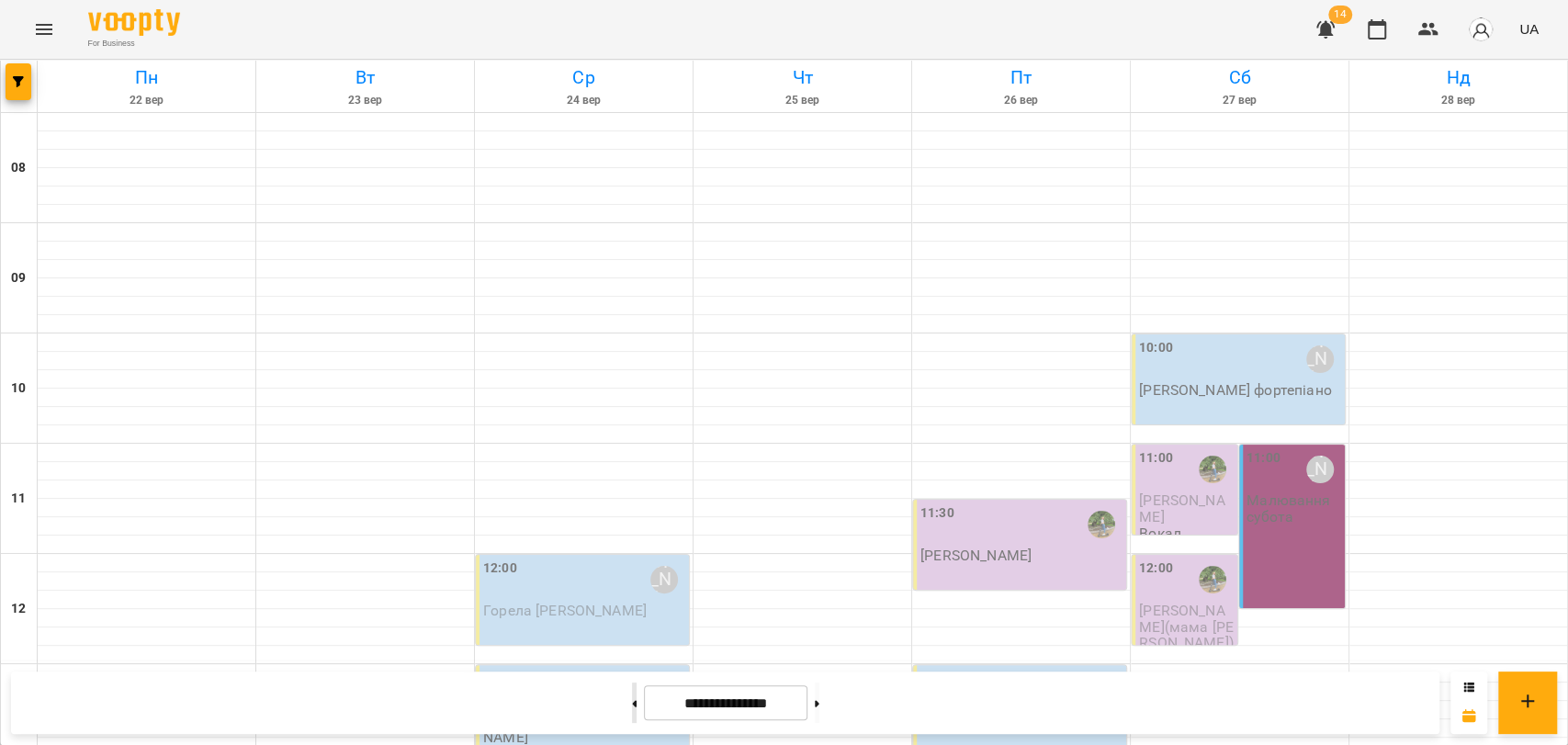
click at [632, 693] on button at bounding box center [634, 703] width 5 height 40
type input "**********"
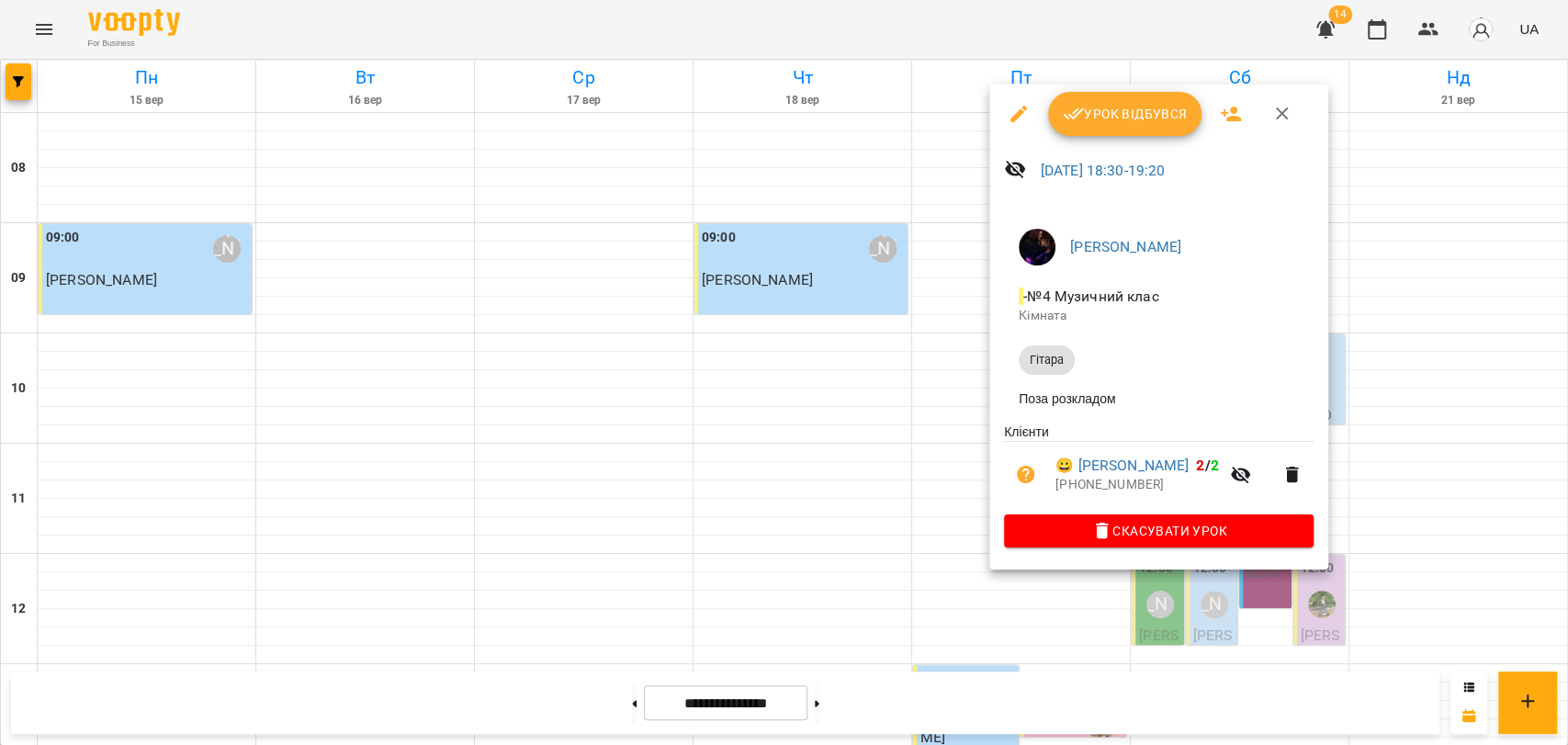
click at [1280, 126] on button "button" at bounding box center [1283, 114] width 44 height 44
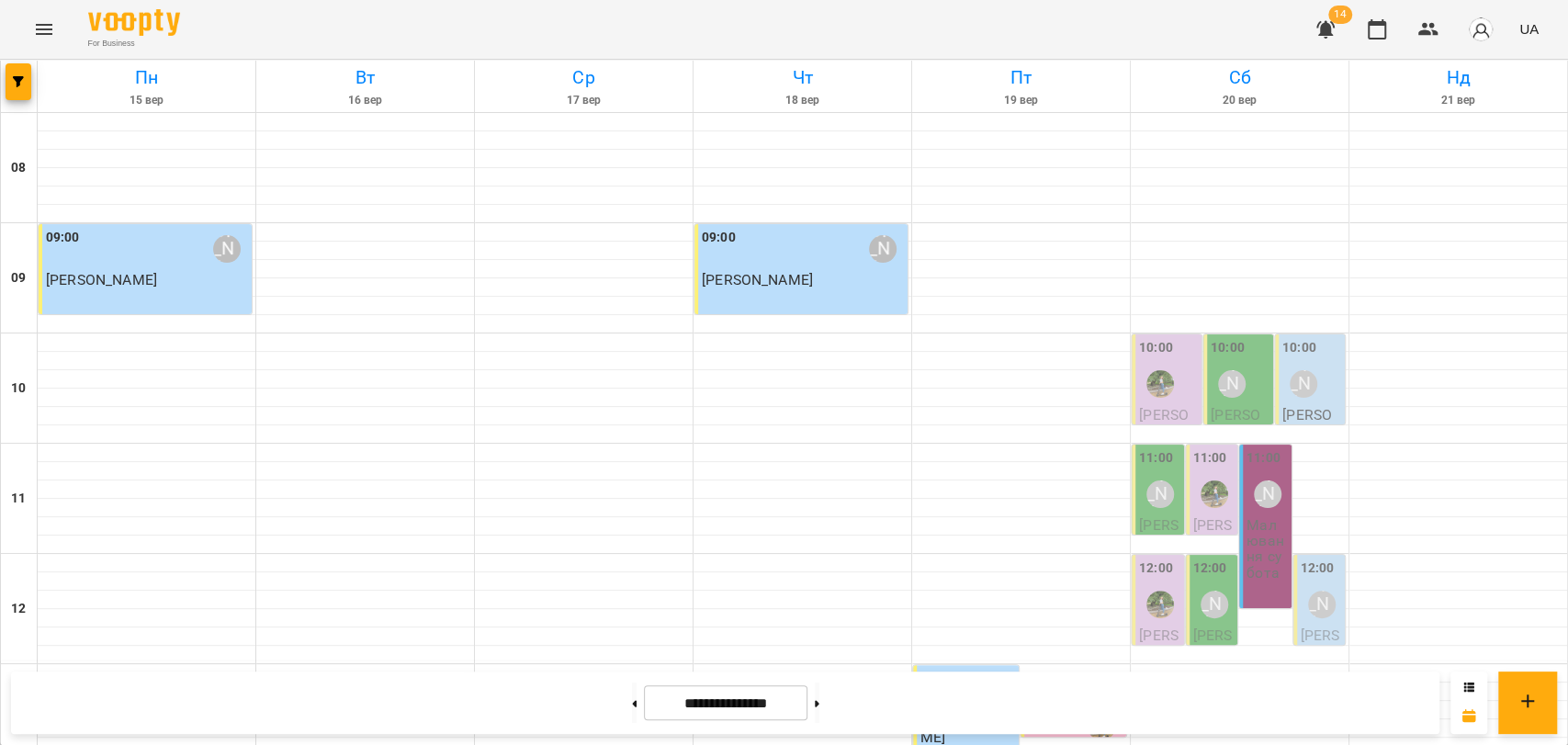
scroll to position [714, 0]
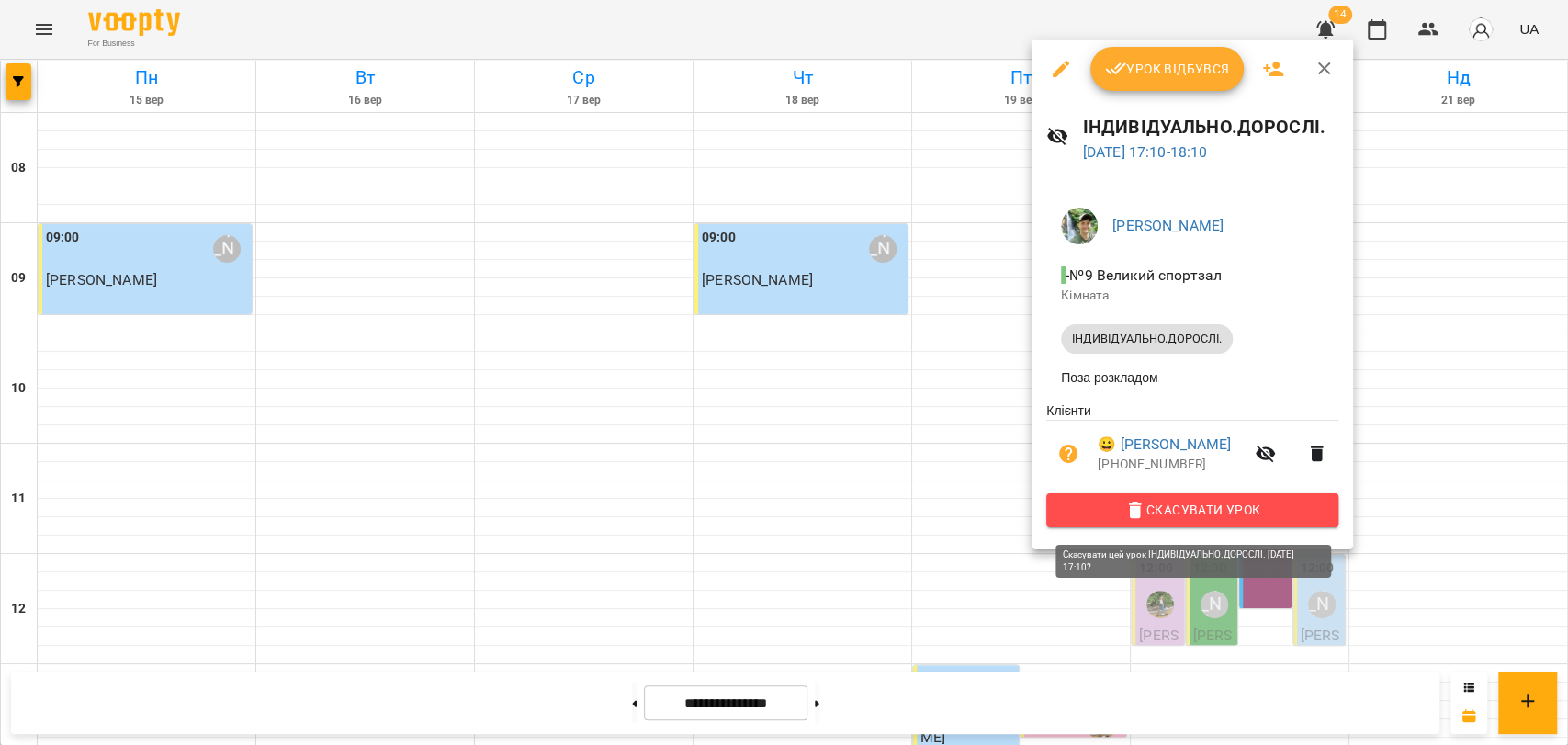
click at [1212, 517] on span "Скасувати Урок" at bounding box center [1193, 510] width 263 height 22
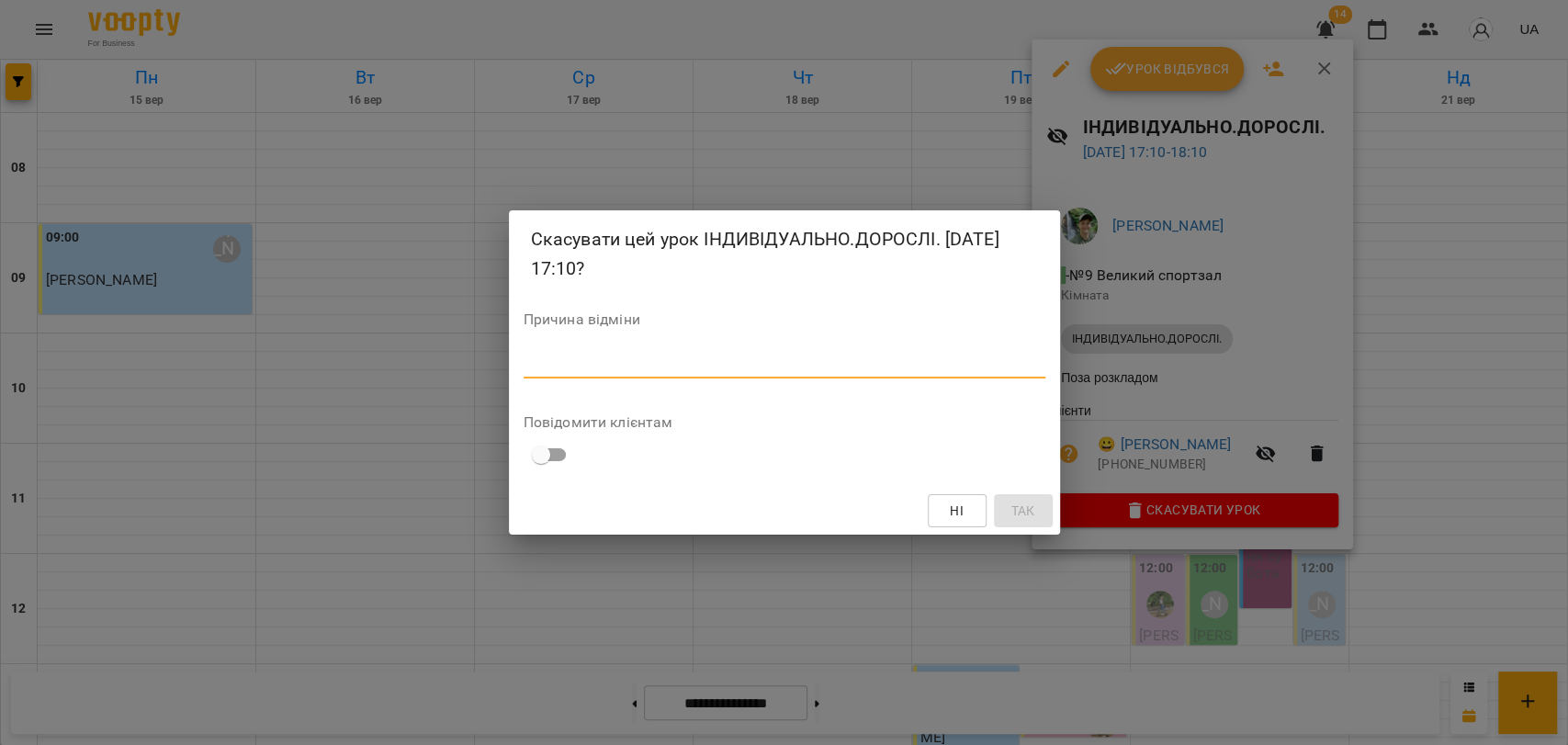
click at [847, 371] on textarea at bounding box center [784, 362] width 522 height 17
type textarea "*"
click at [1032, 519] on span "Так" at bounding box center [1022, 510] width 24 height 22
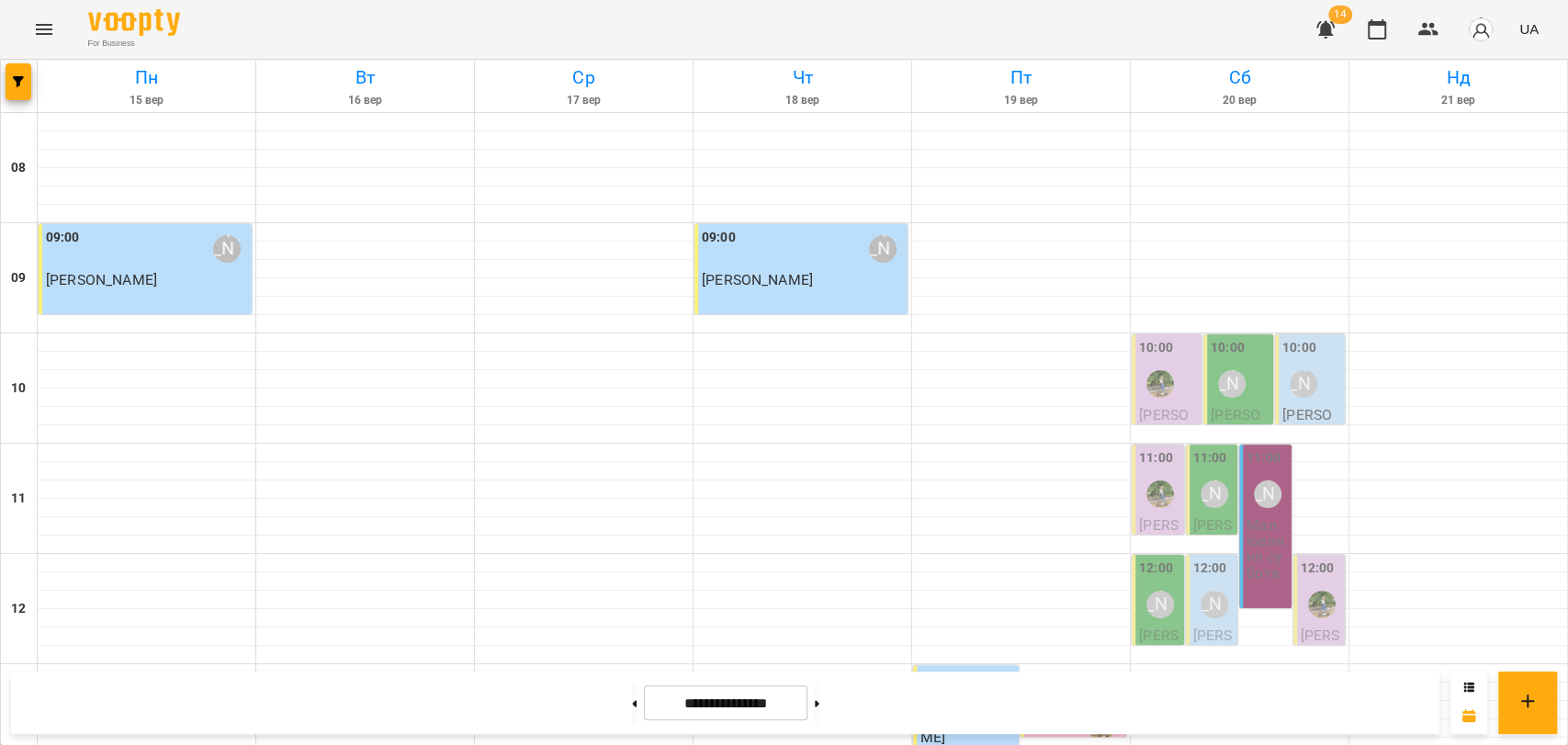
scroll to position [774, 0]
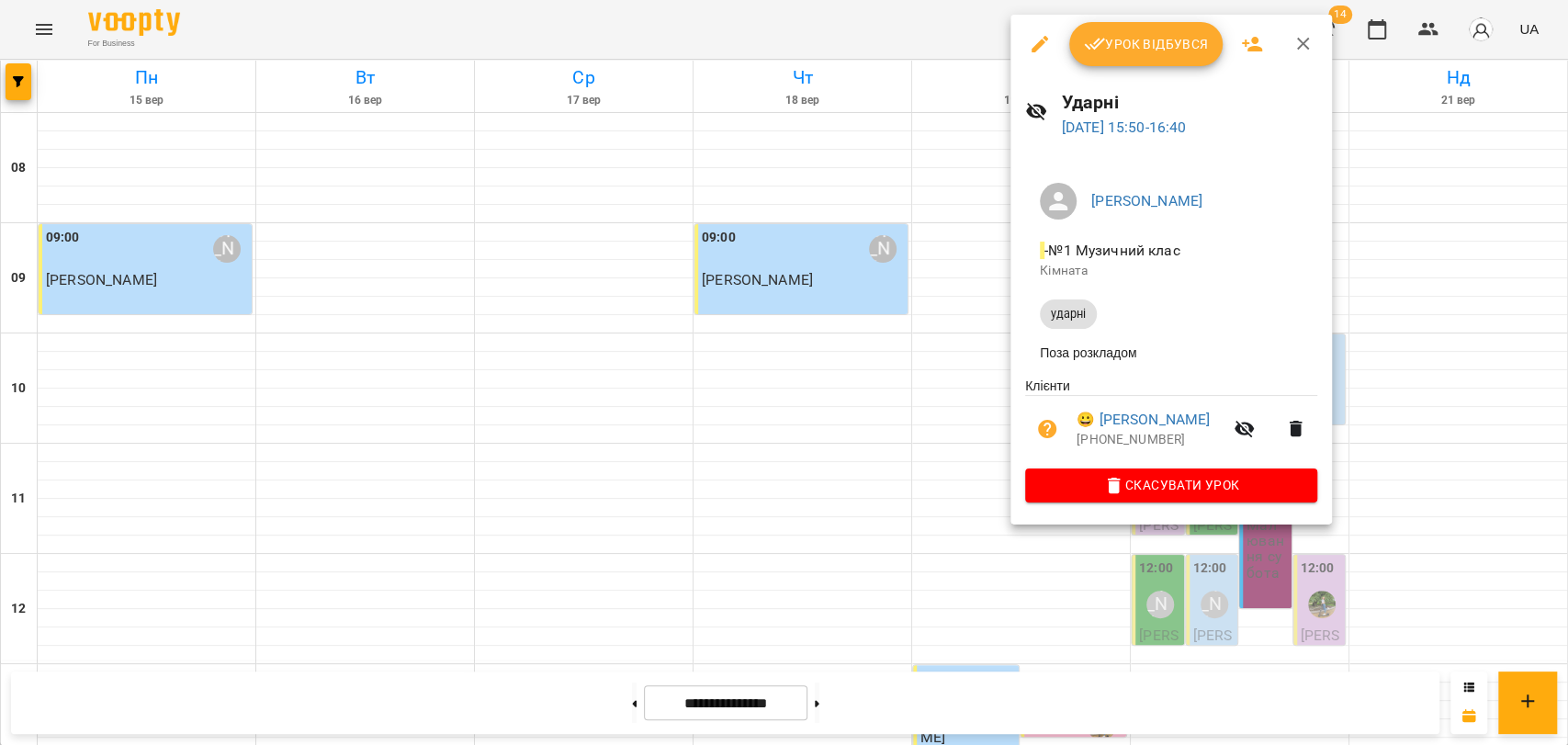
click at [1155, 44] on span "Урок відбувся" at bounding box center [1147, 44] width 125 height 22
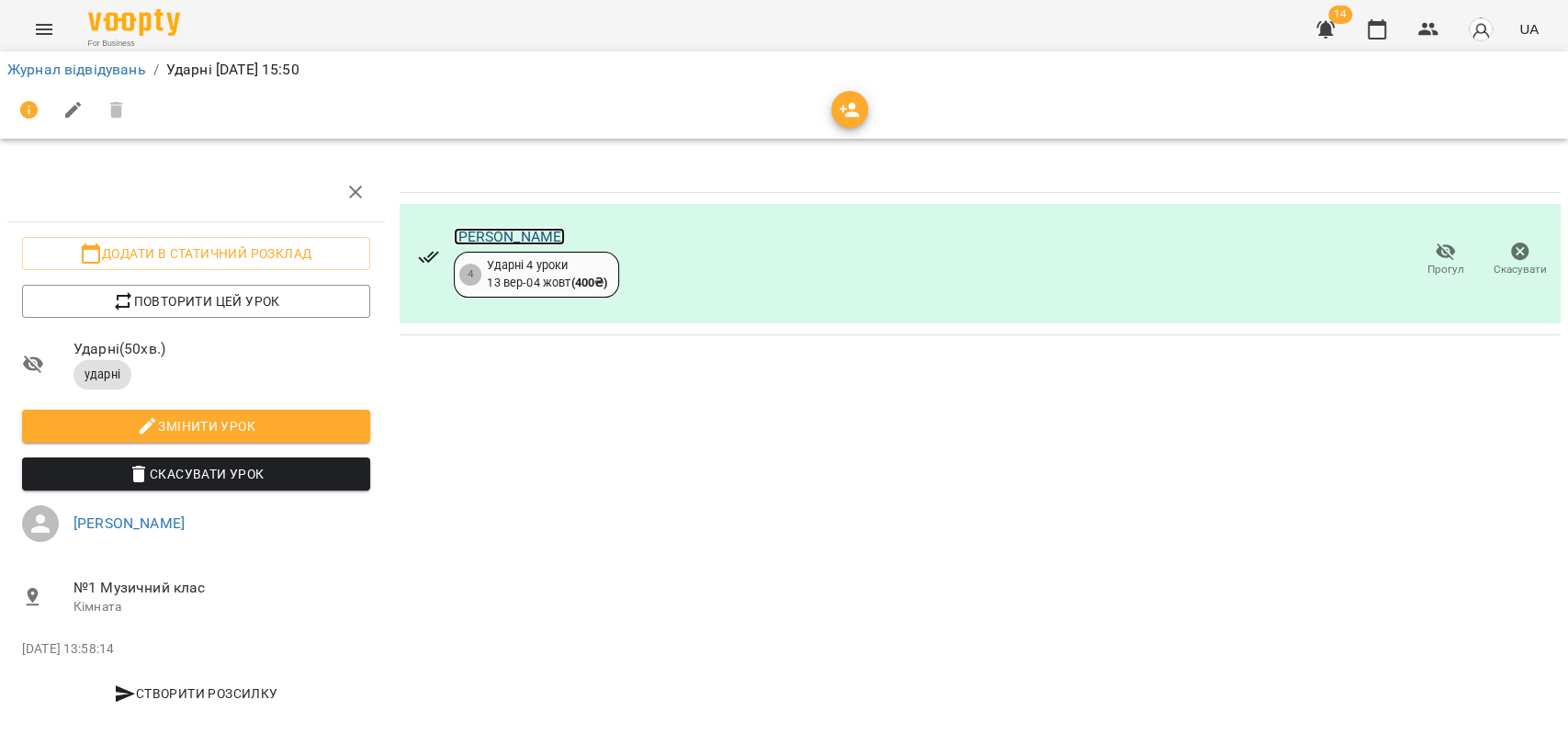
click at [563, 237] on link "[PERSON_NAME]" at bounding box center [509, 236] width 111 height 17
click at [1380, 31] on icon "button" at bounding box center [1378, 29] width 22 height 22
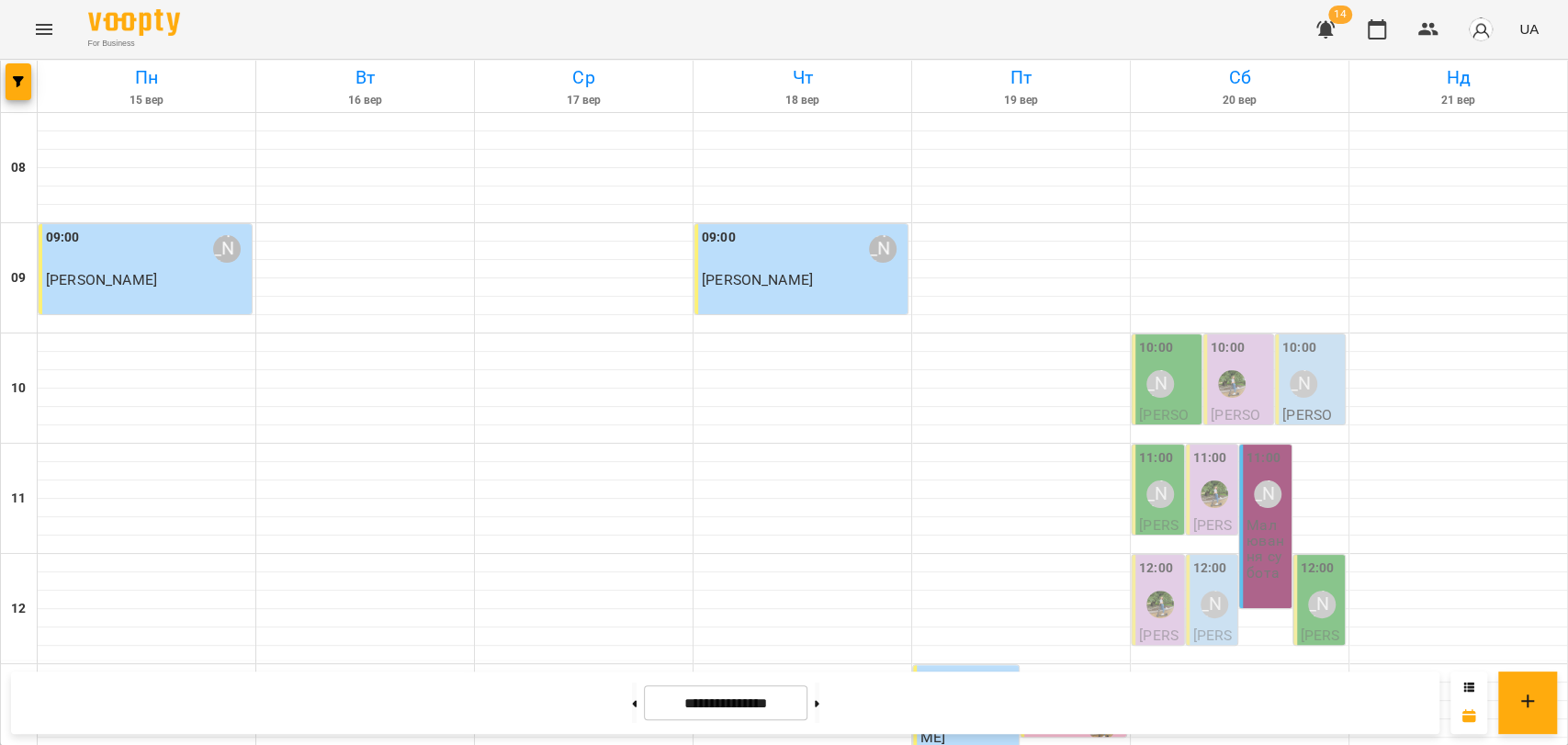
scroll to position [612, 0]
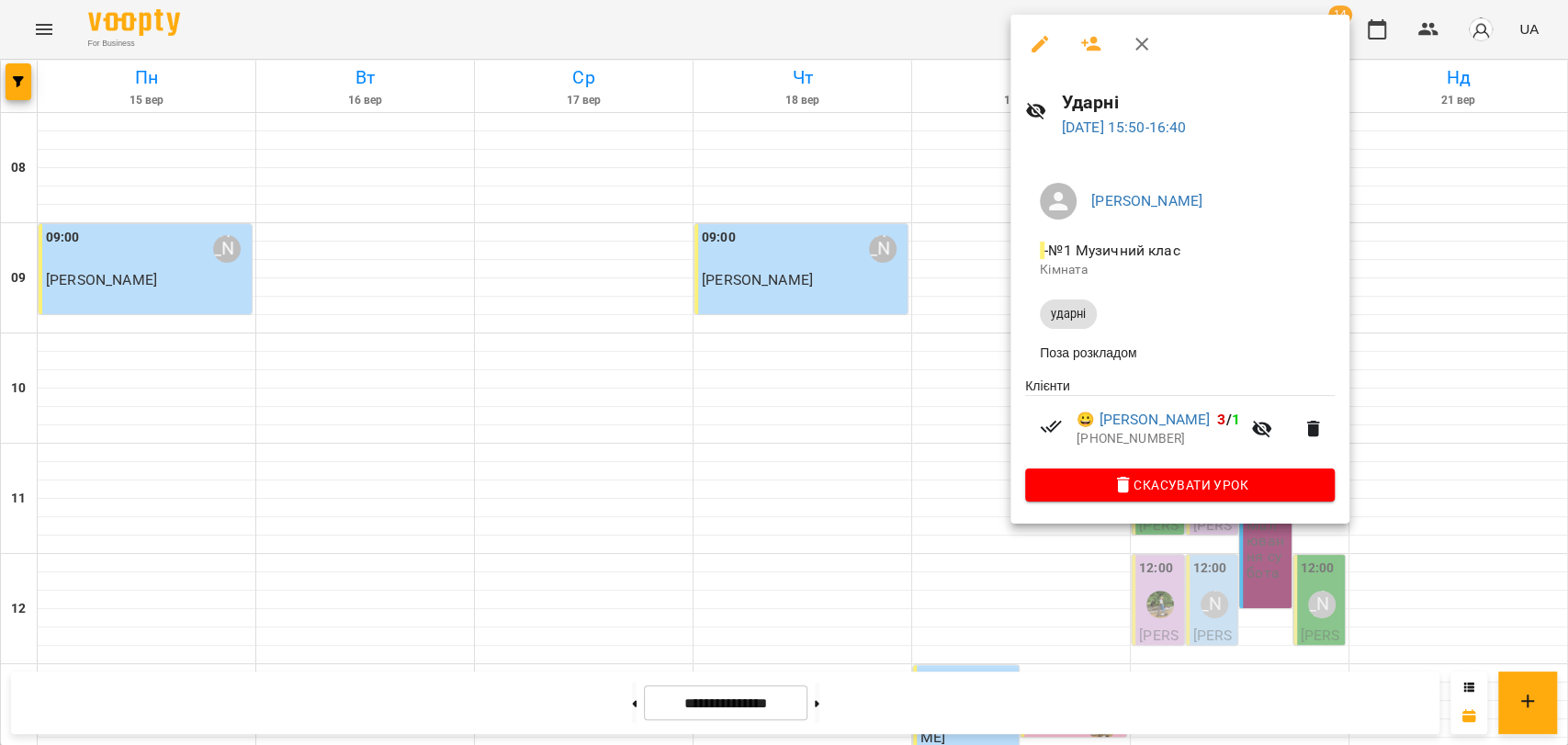
click at [931, 8] on div at bounding box center [784, 372] width 1568 height 745
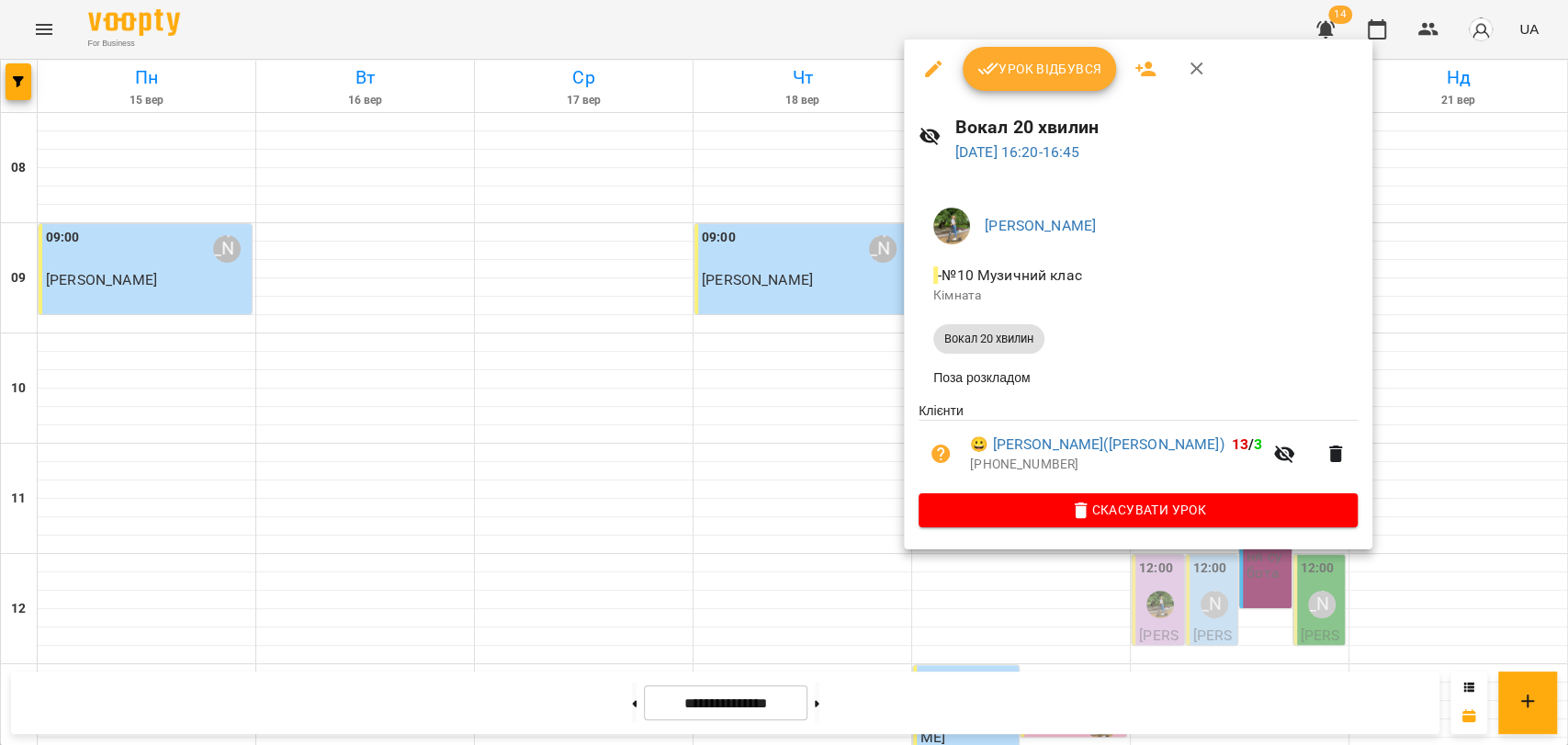
click at [1193, 78] on icon "button" at bounding box center [1197, 69] width 22 height 22
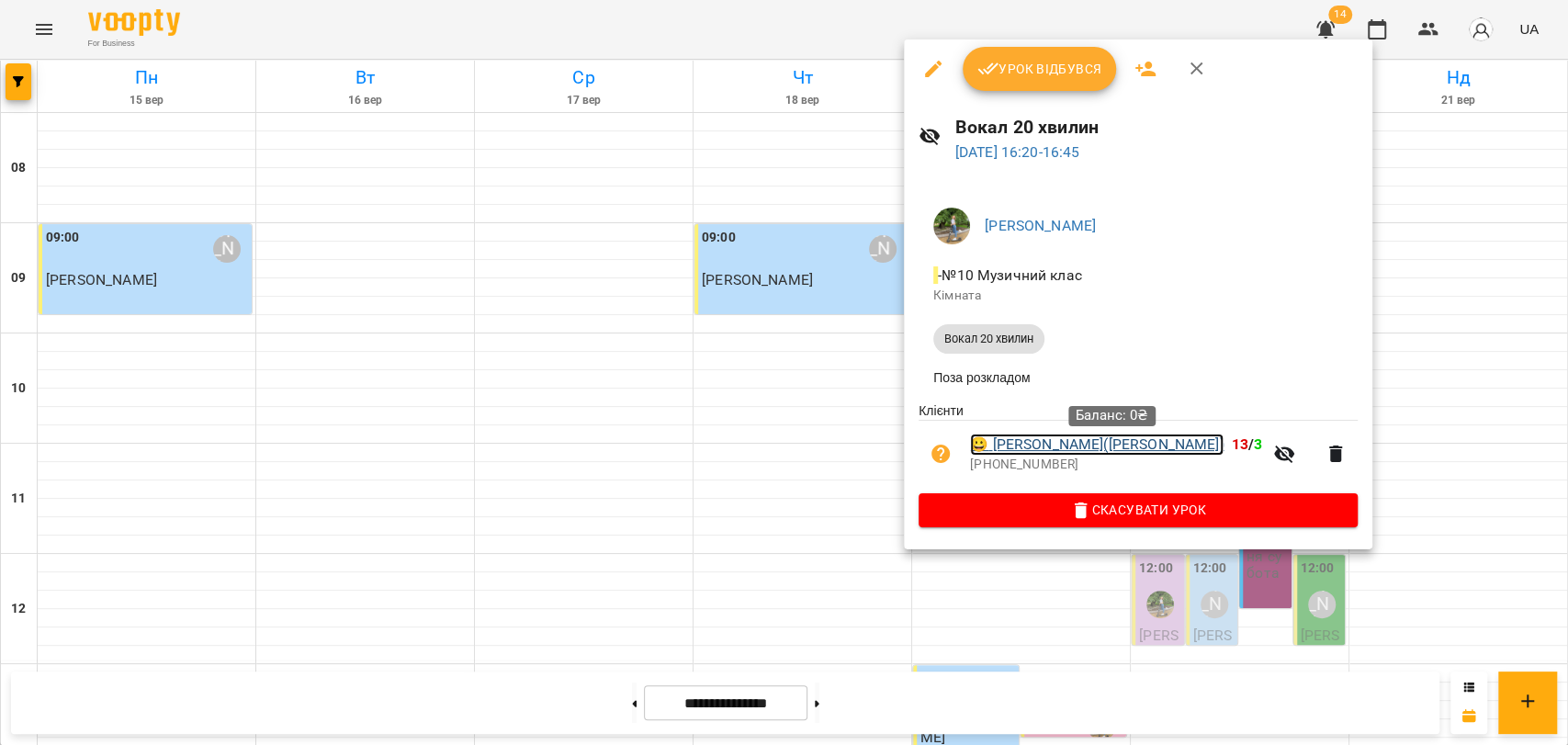
click at [1092, 448] on link "😀 Зеленковська Альона(Мама Дарина)" at bounding box center [1097, 444] width 254 height 22
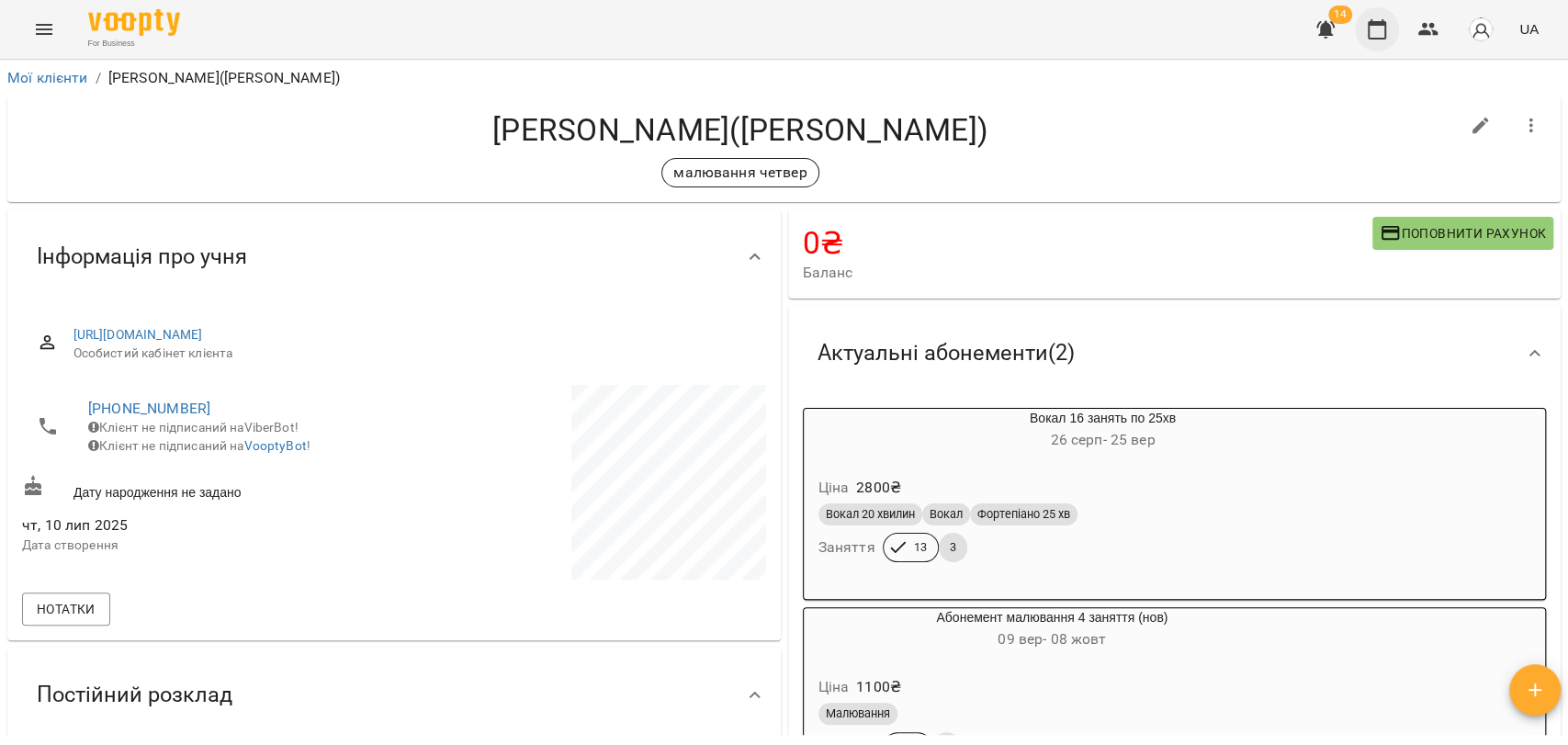
click at [1381, 29] on icon "button" at bounding box center [1378, 29] width 22 height 22
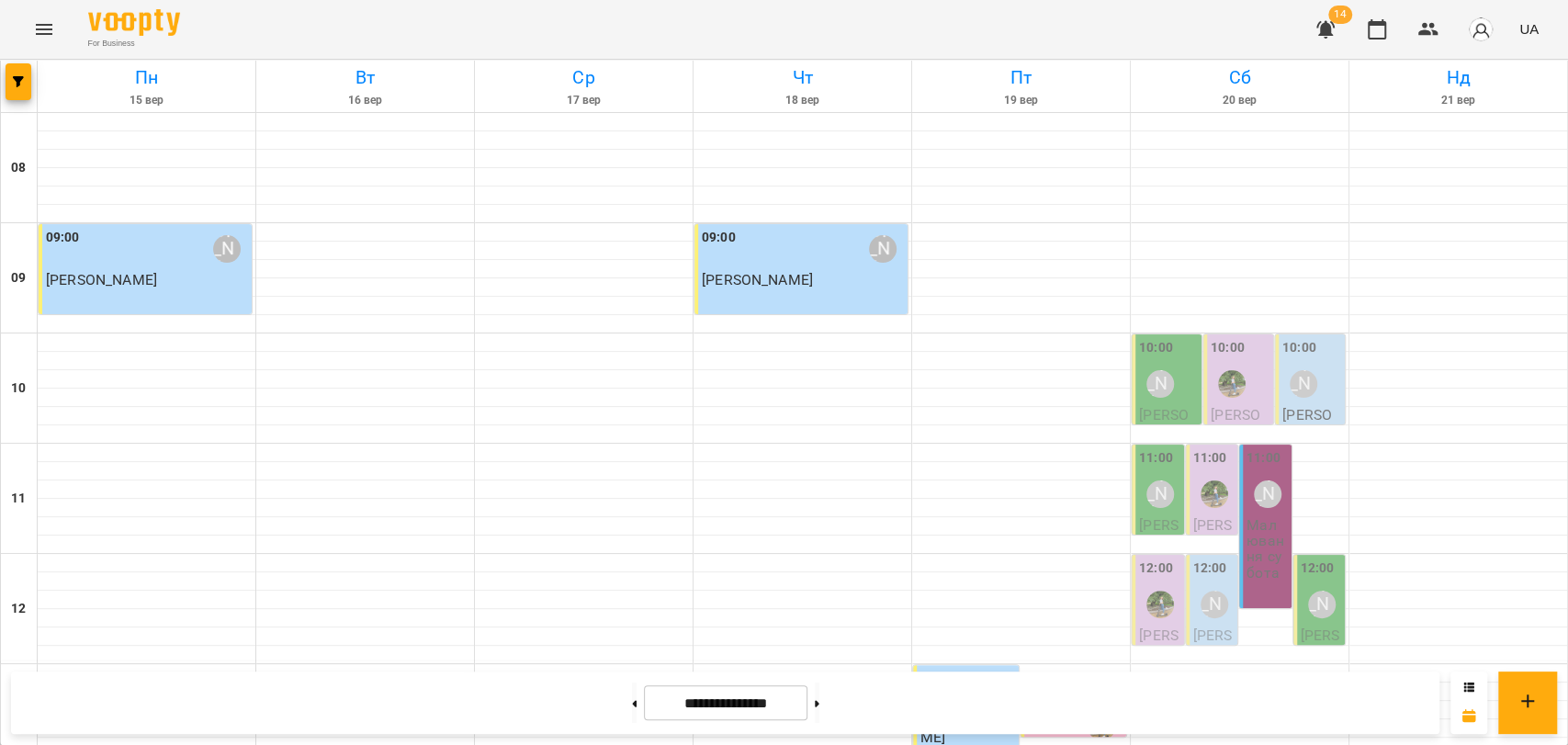
scroll to position [774, 0]
drag, startPoint x: 831, startPoint y: 361, endPoint x: 818, endPoint y: 370, distance: 15.8
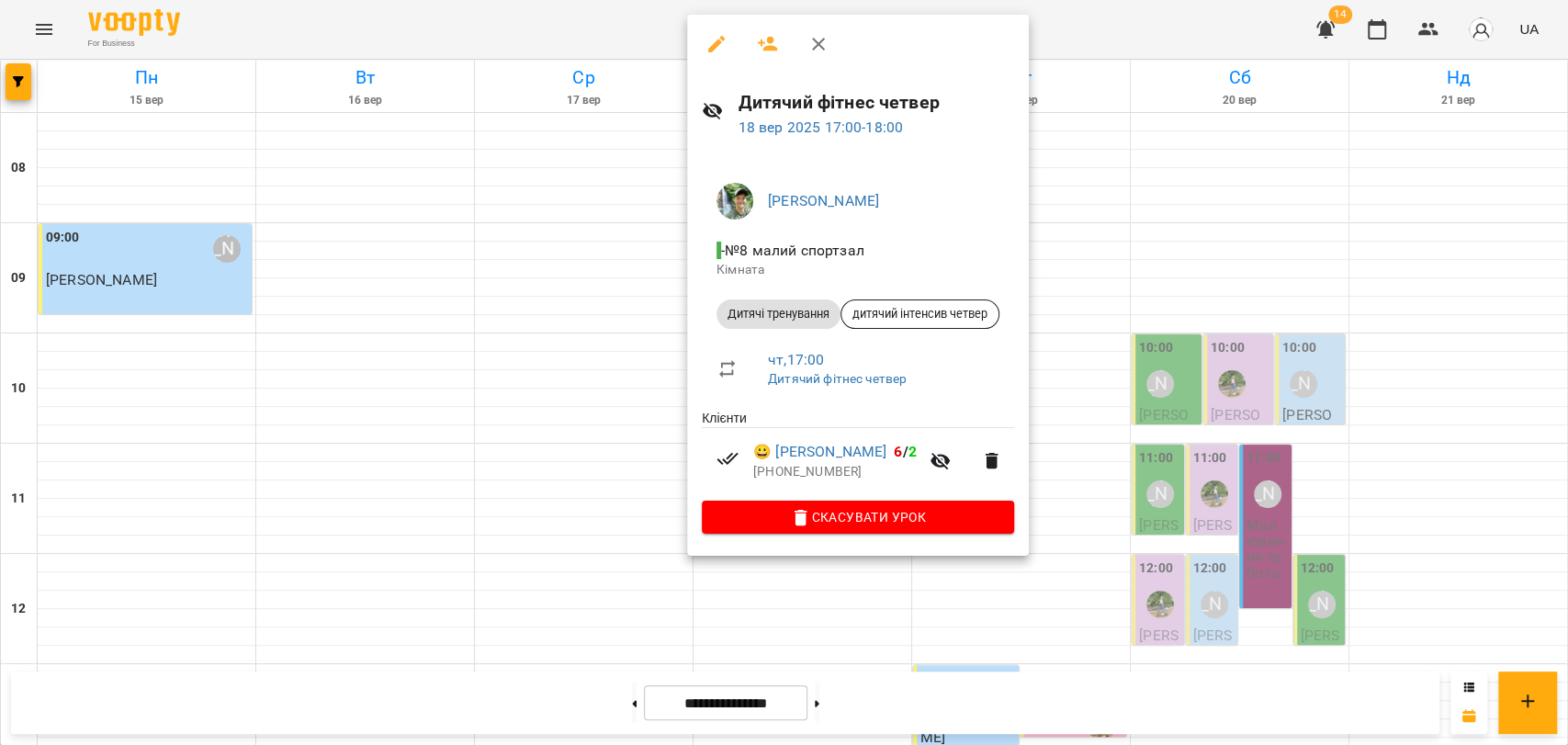
click at [1082, 46] on div at bounding box center [784, 372] width 1568 height 745
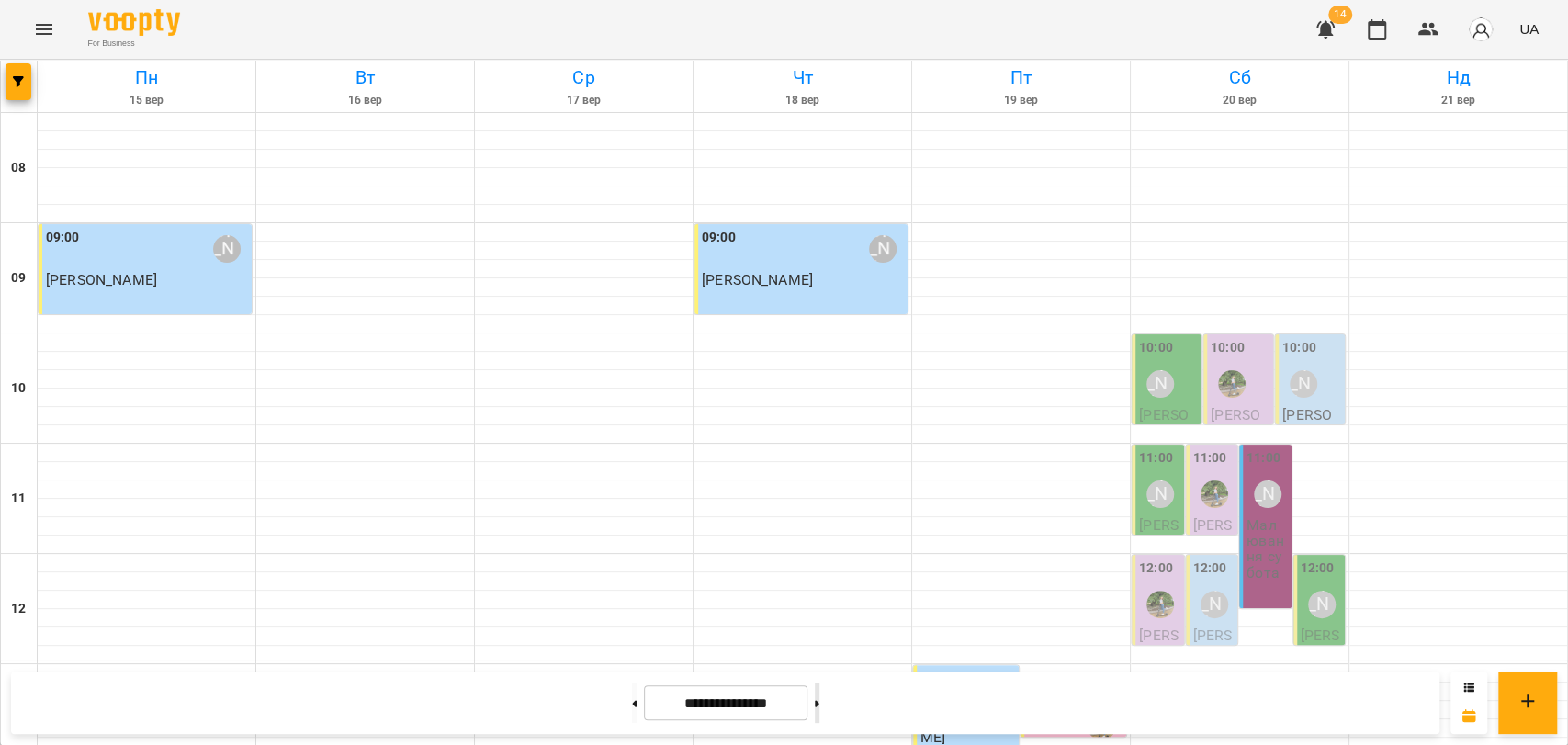
click at [820, 714] on button at bounding box center [817, 703] width 5 height 40
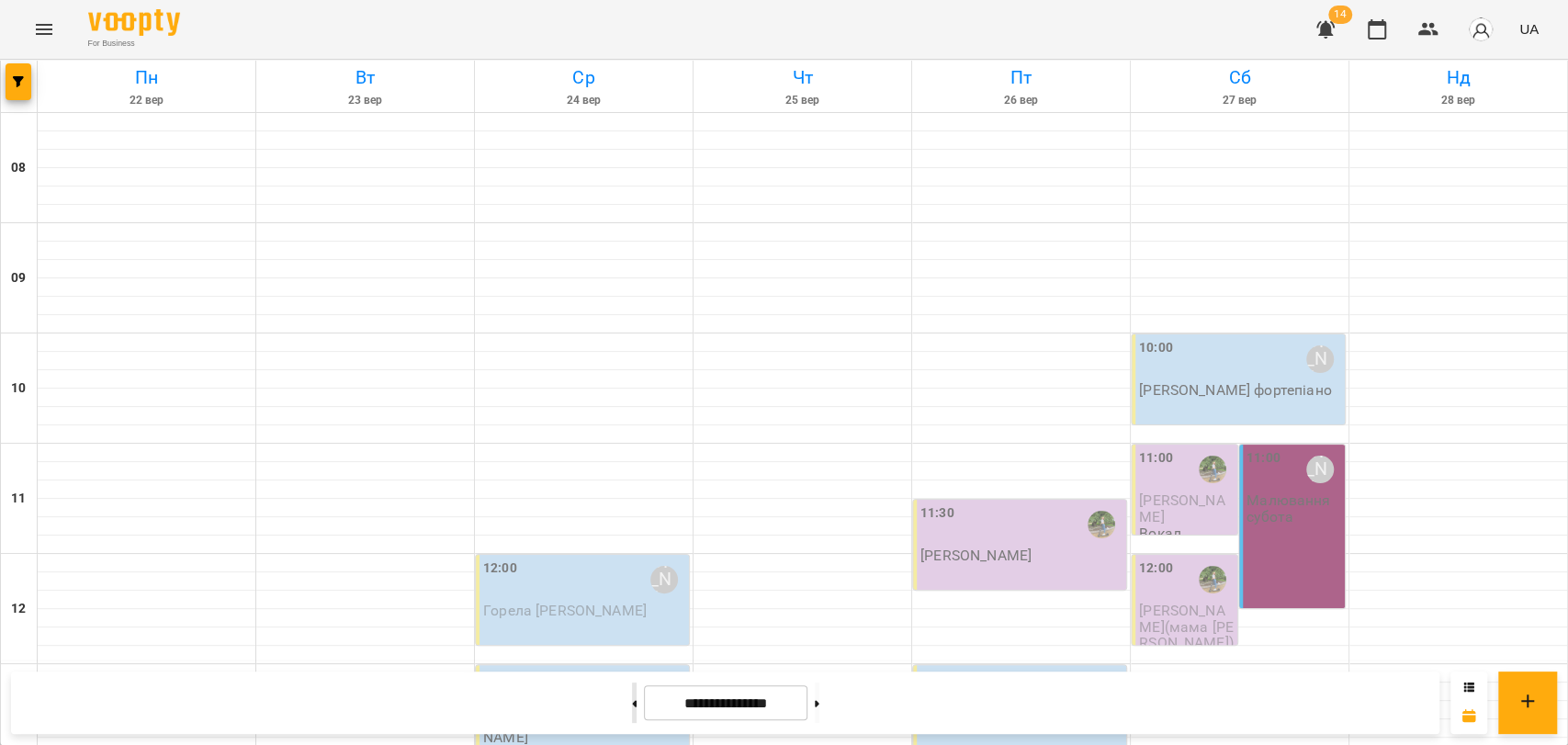
click at [632, 693] on button at bounding box center [634, 703] width 5 height 40
type input "**********"
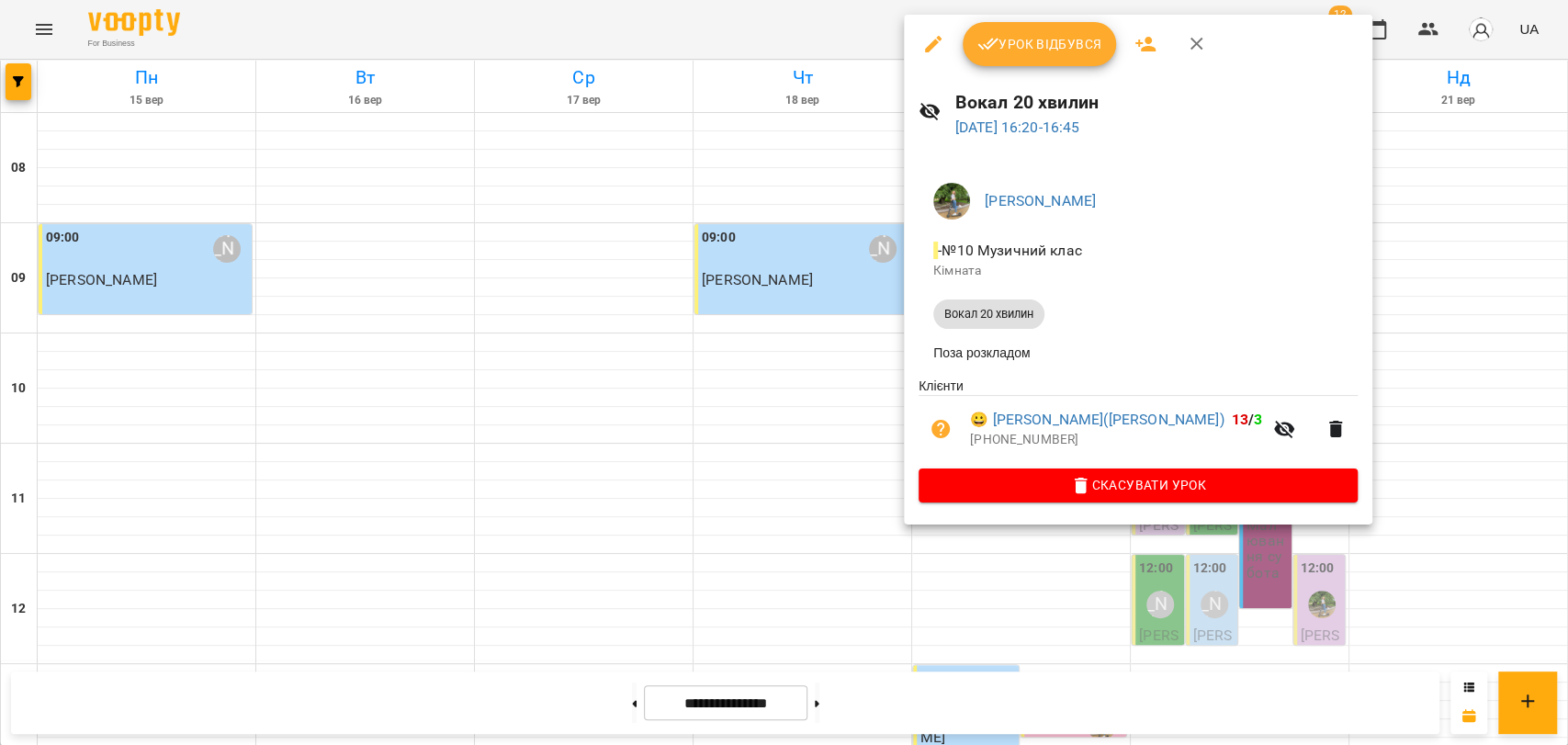
click at [1075, 46] on span "Урок відбувся" at bounding box center [1040, 44] width 125 height 22
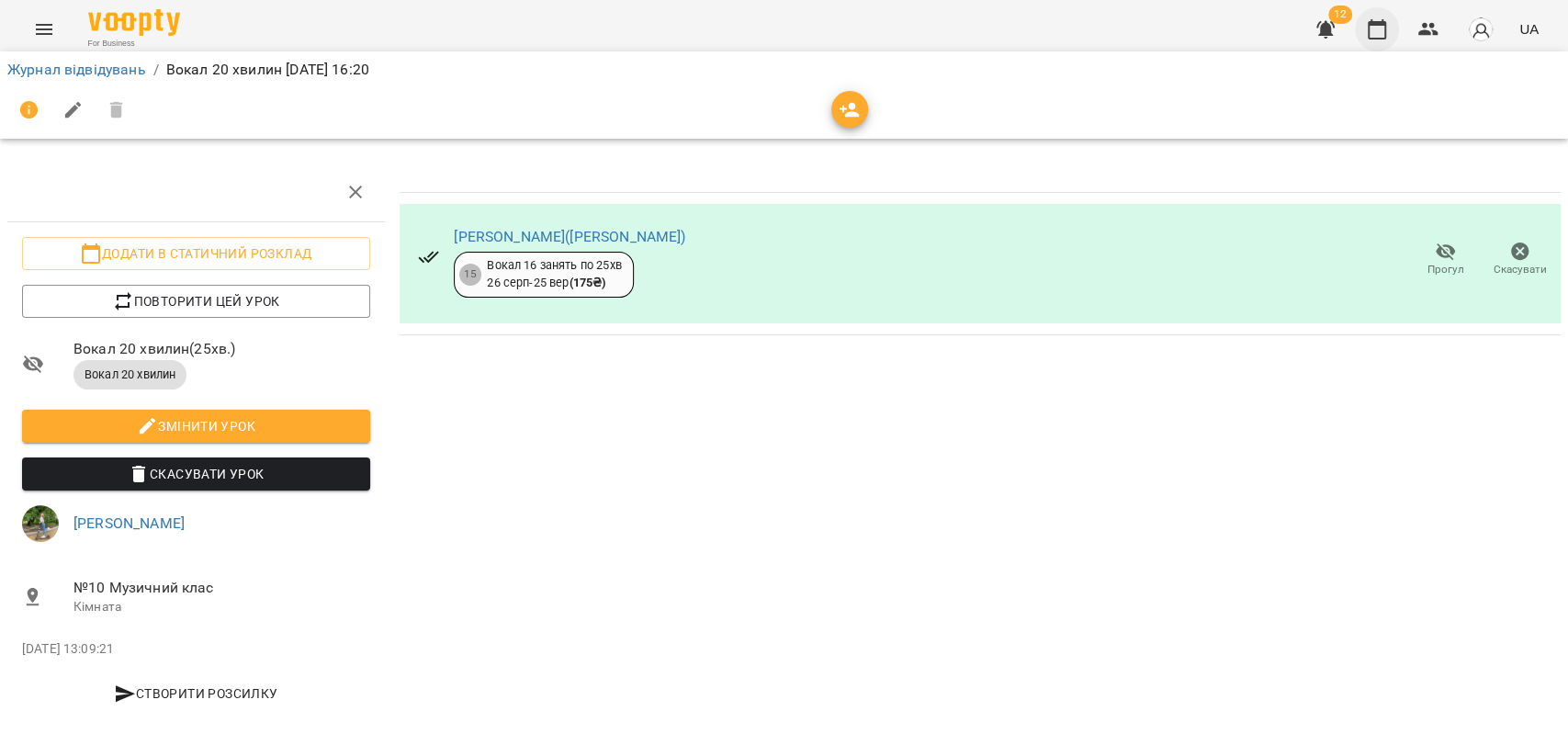
click at [1374, 18] on icon "button" at bounding box center [1378, 29] width 22 height 22
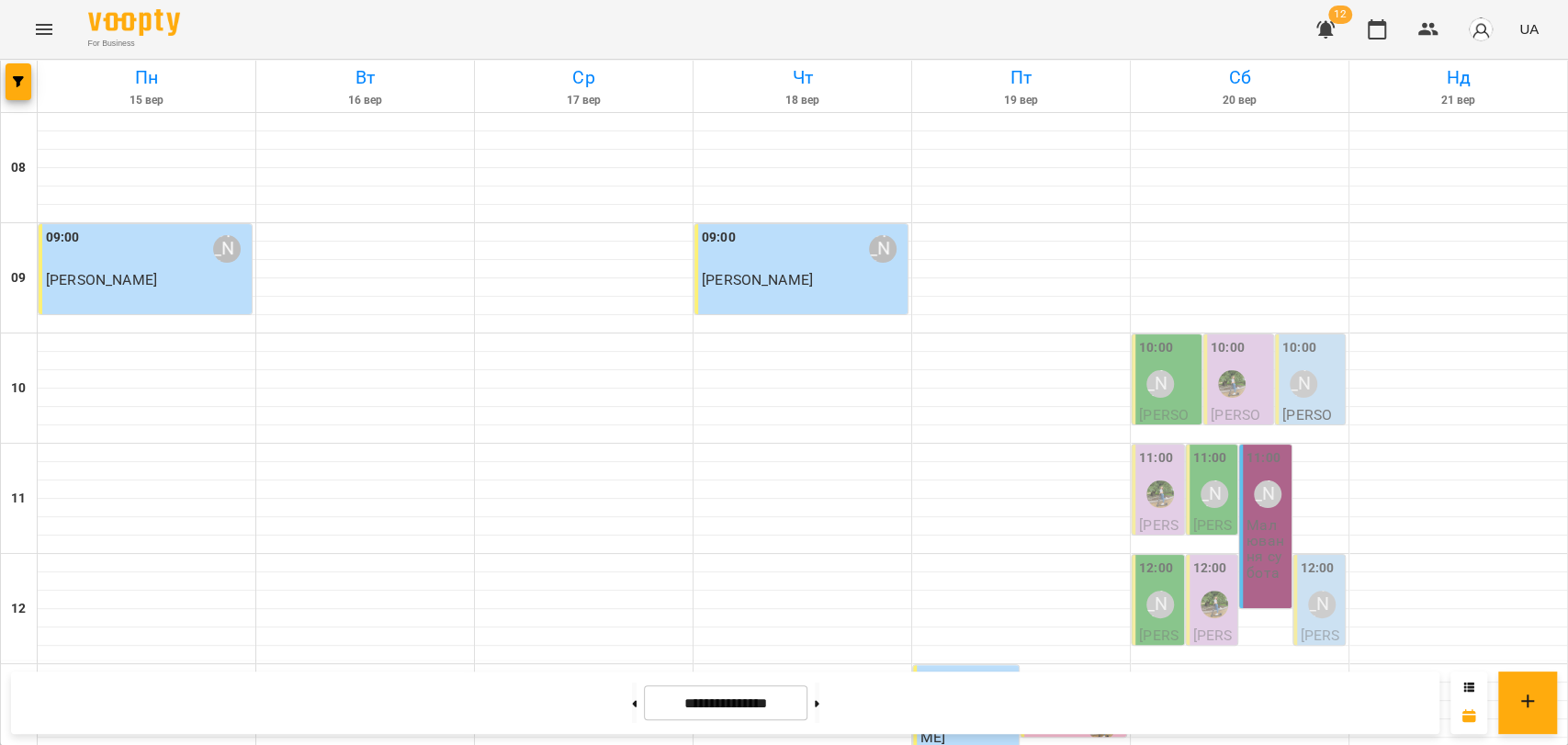
scroll to position [714, 0]
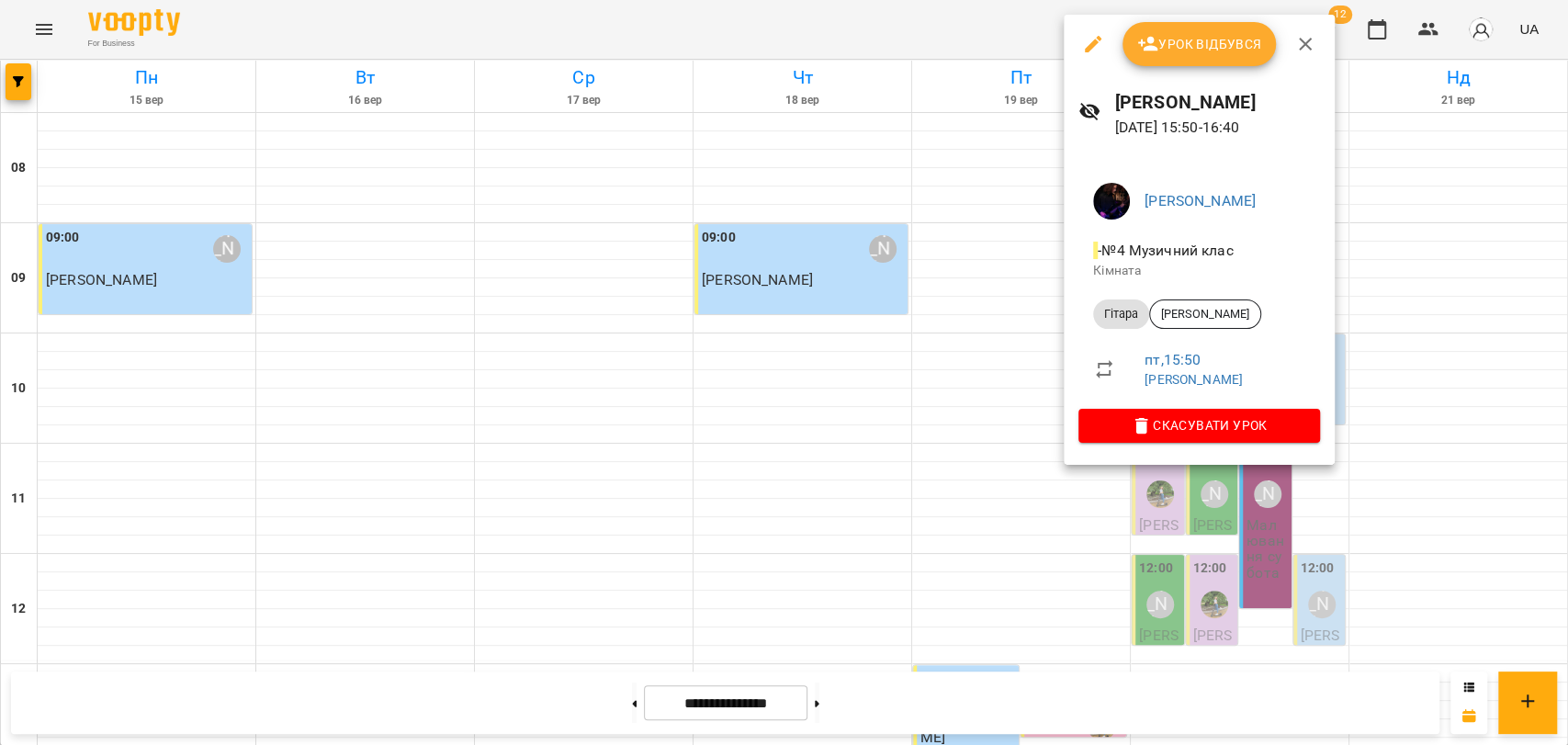
click at [1194, 26] on button "Урок відбувся" at bounding box center [1200, 44] width 155 height 44
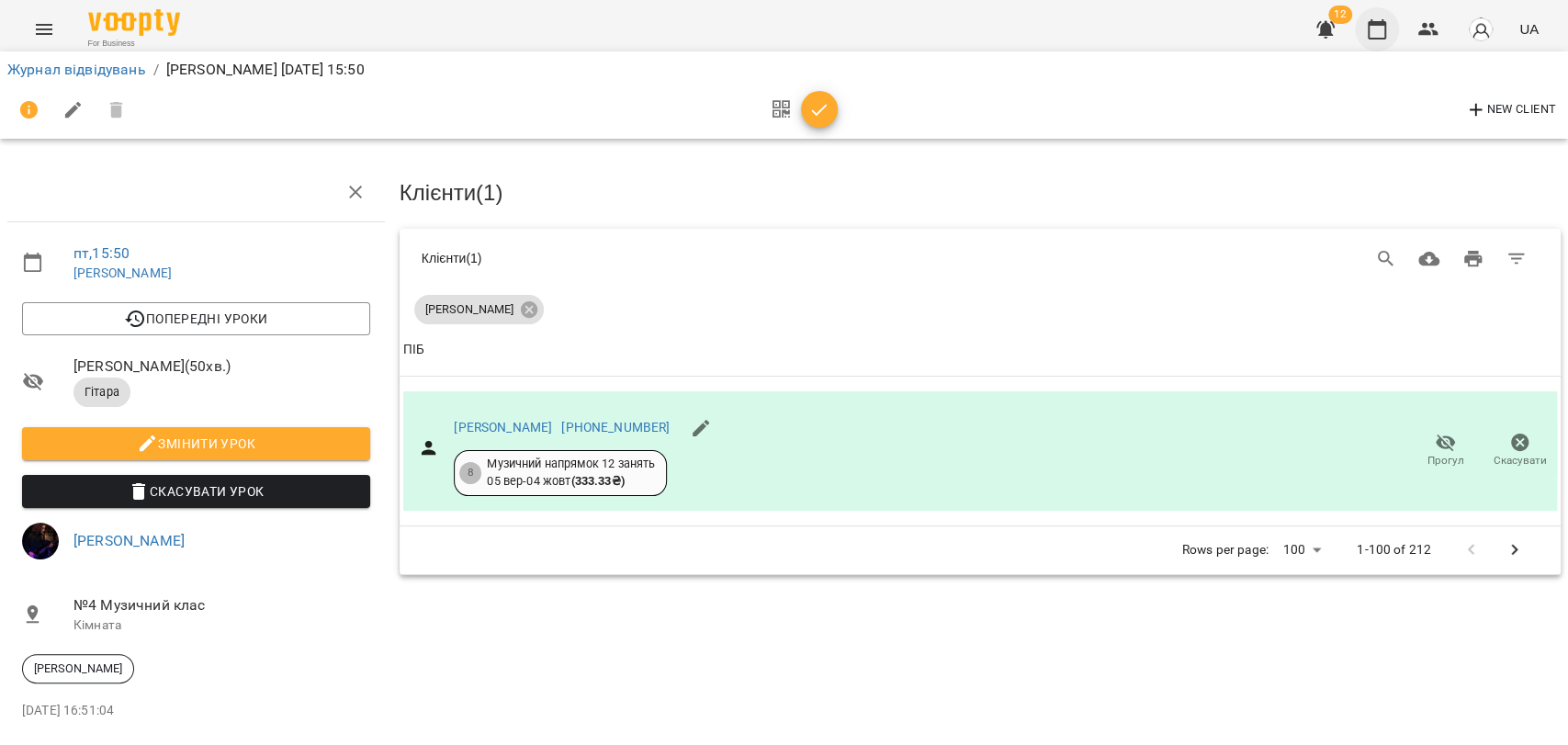
click at [1363, 32] on button "button" at bounding box center [1378, 29] width 44 height 44
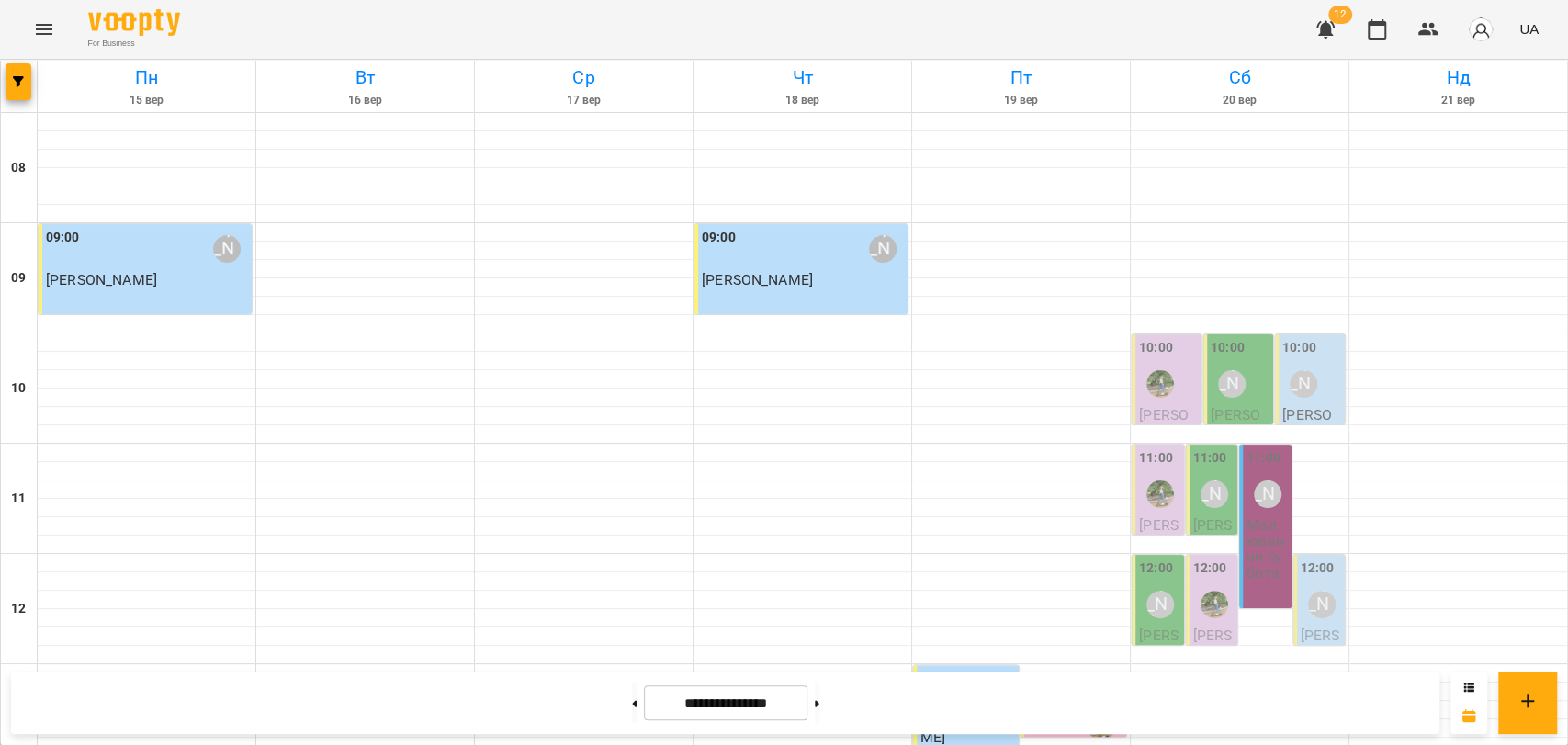
scroll to position [714, 0]
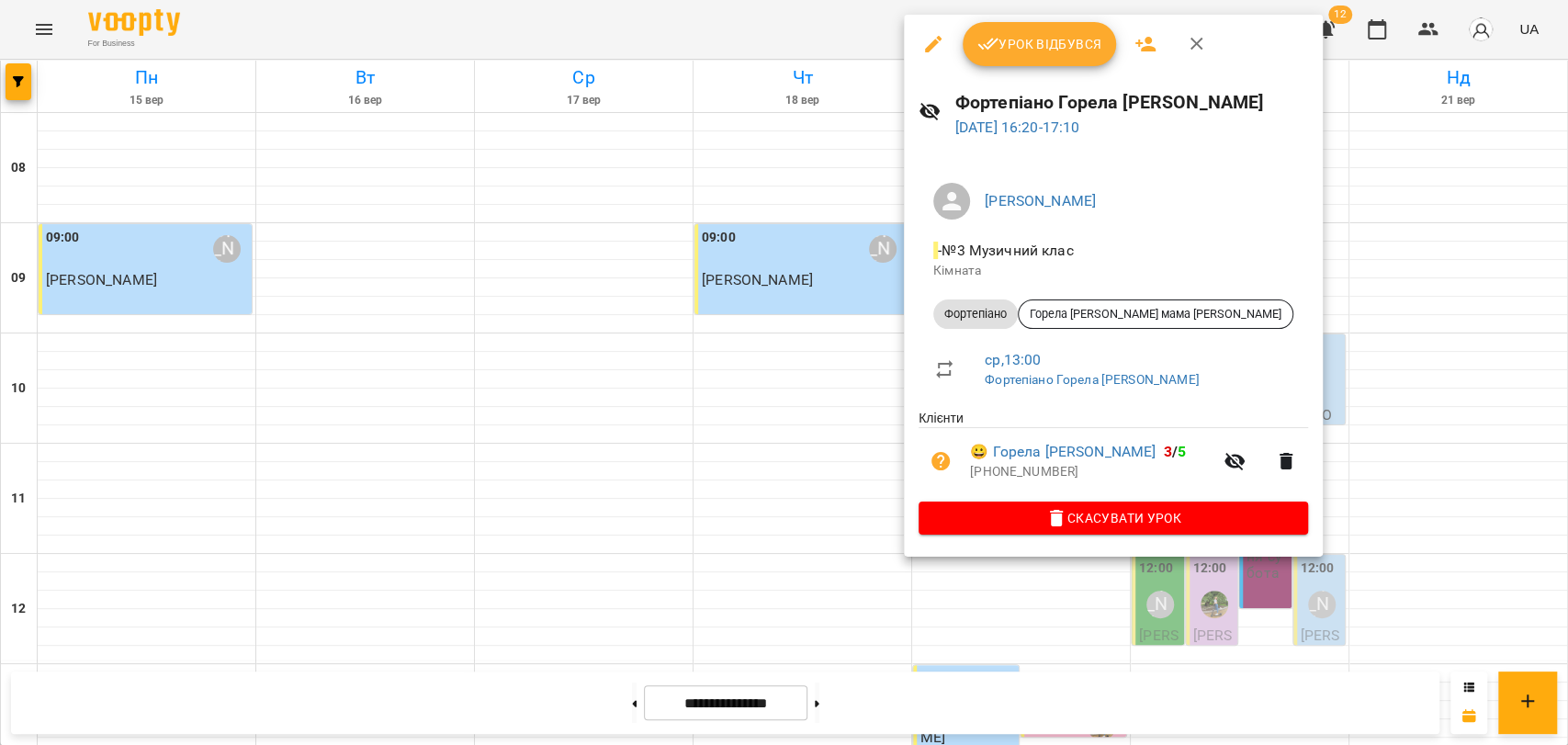
click at [1213, 49] on button "button" at bounding box center [1197, 44] width 44 height 44
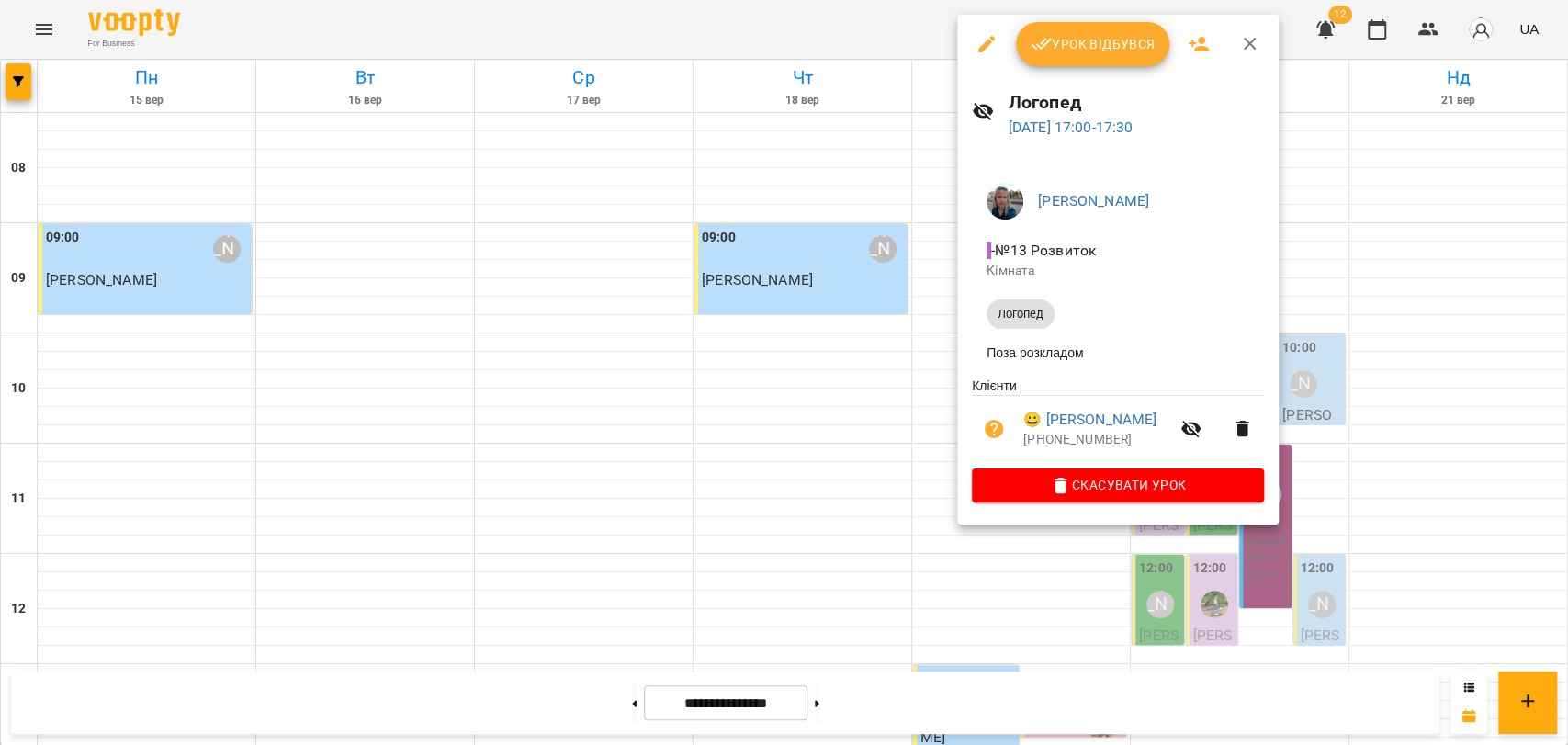
click at [1233, 53] on button "button" at bounding box center [1251, 44] width 44 height 44
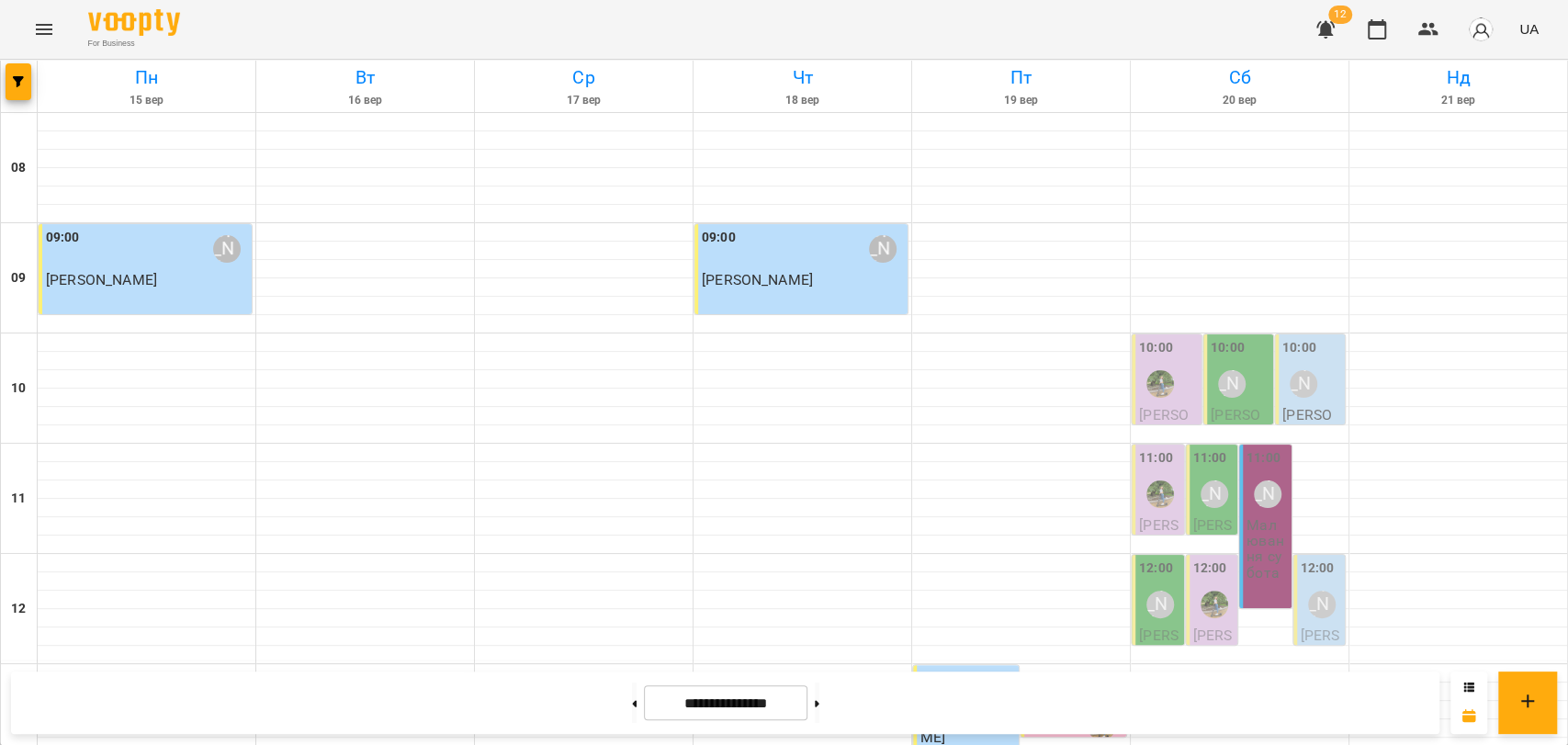
scroll to position [774, 0]
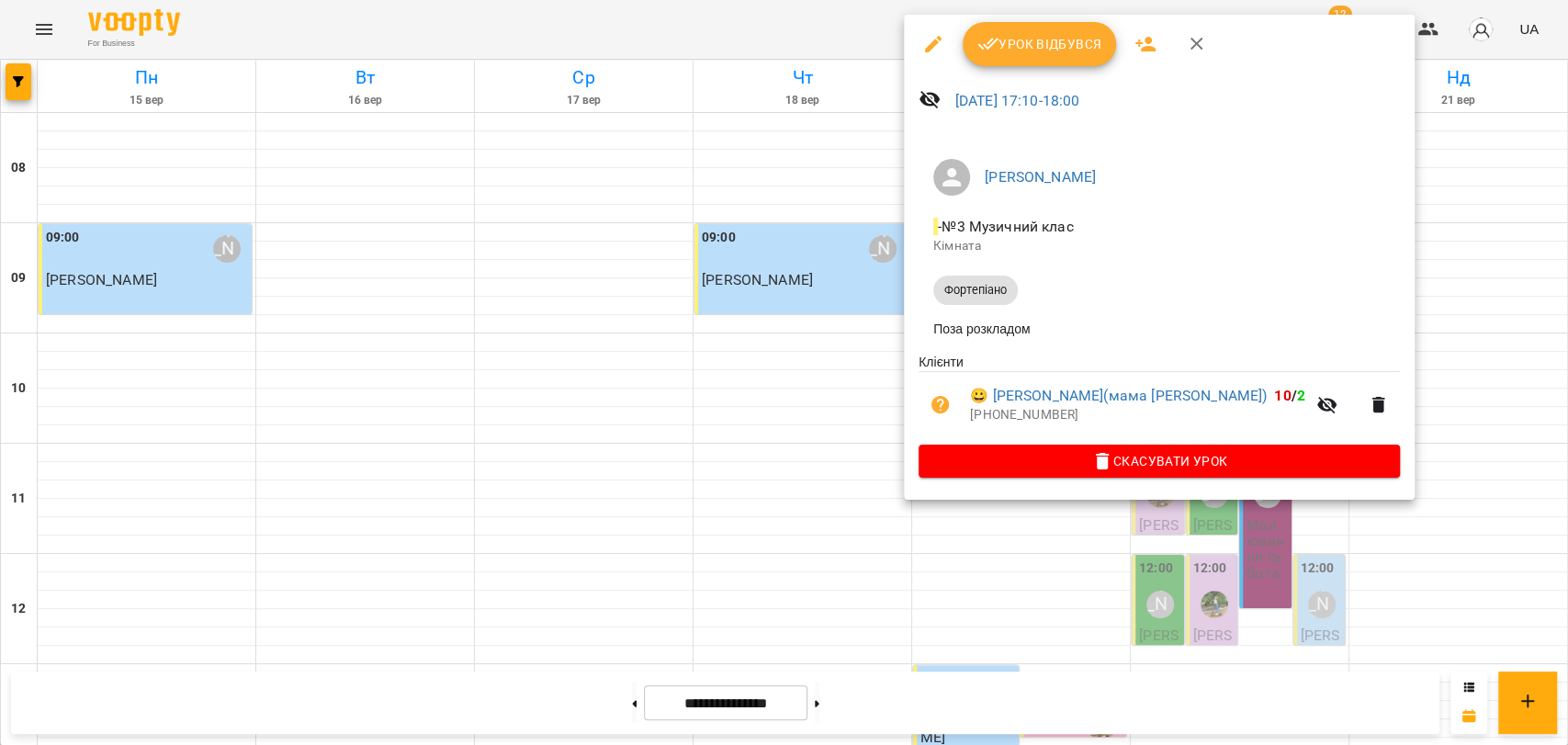
click at [1198, 49] on icon "button" at bounding box center [1197, 44] width 22 height 22
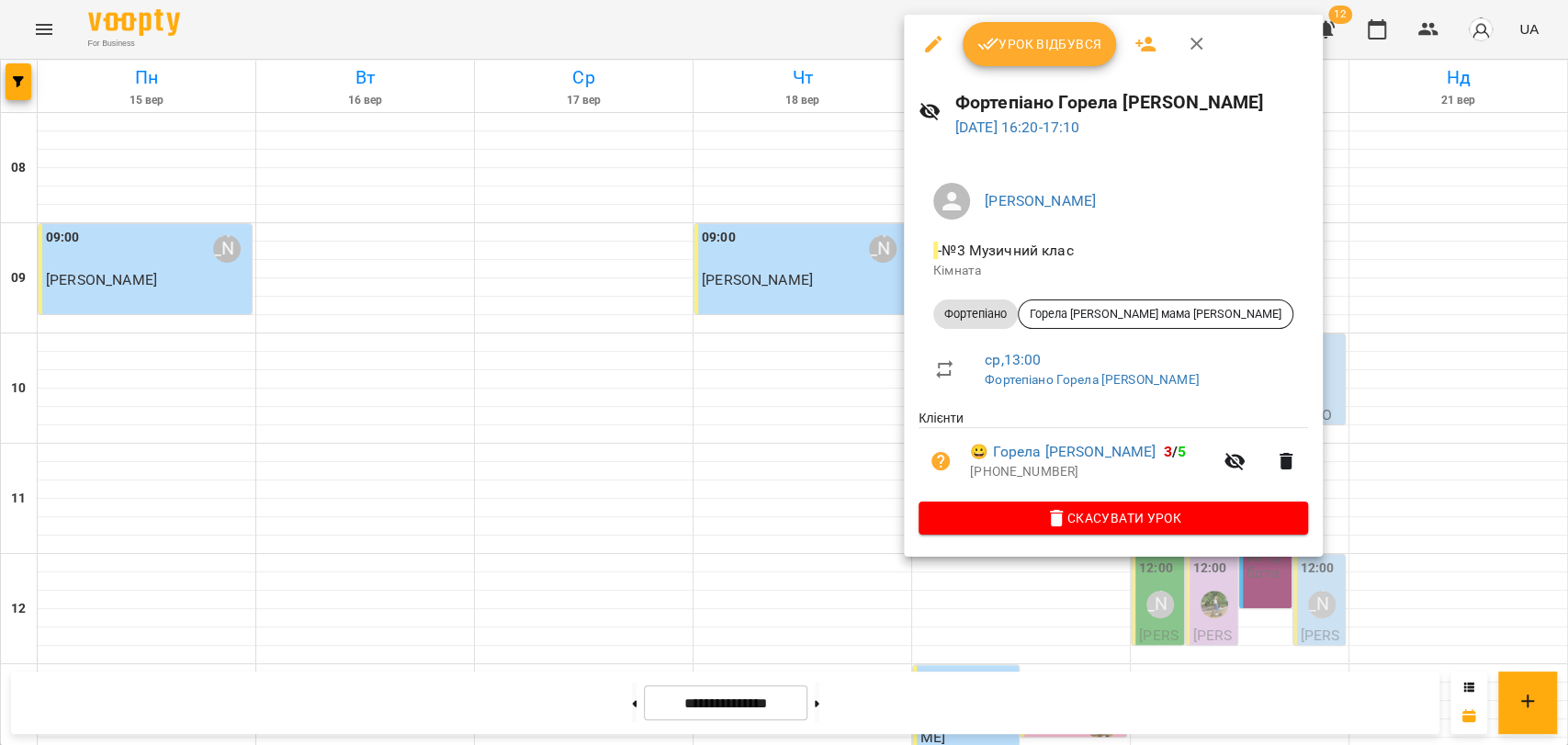
click at [1210, 52] on button "button" at bounding box center [1197, 44] width 44 height 44
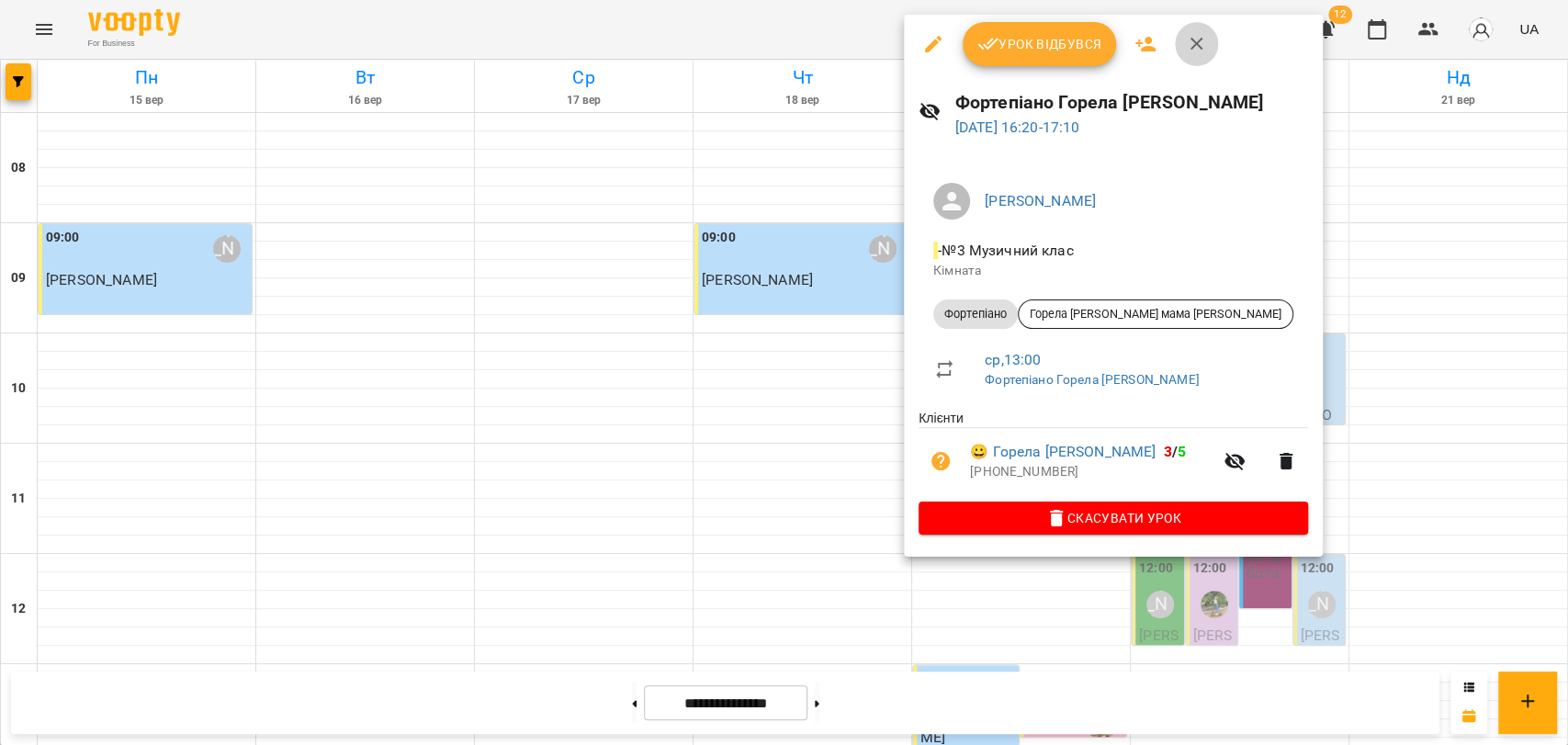
click at [1176, 37] on button "button" at bounding box center [1197, 44] width 44 height 44
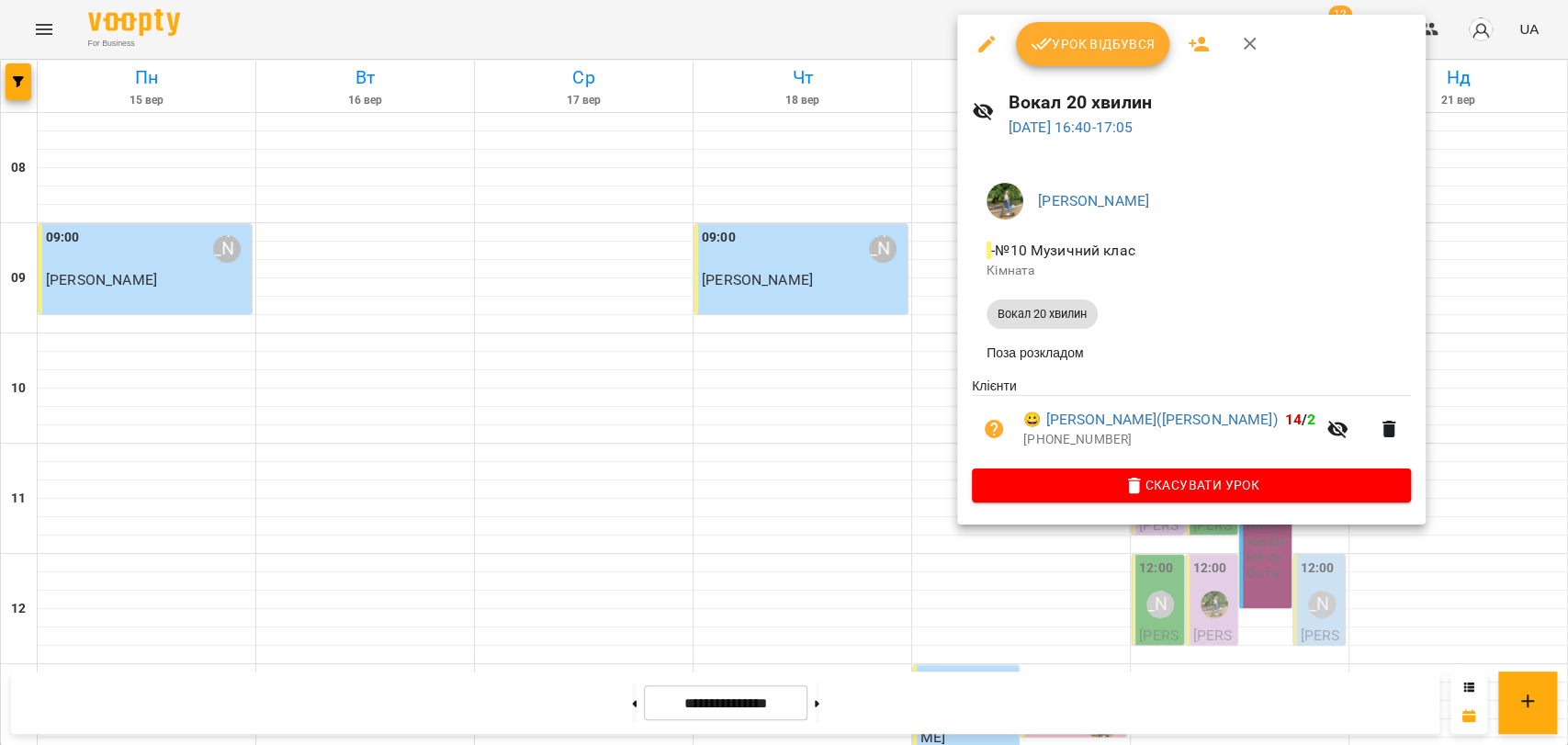
click at [1230, 53] on button "button" at bounding box center [1251, 44] width 44 height 44
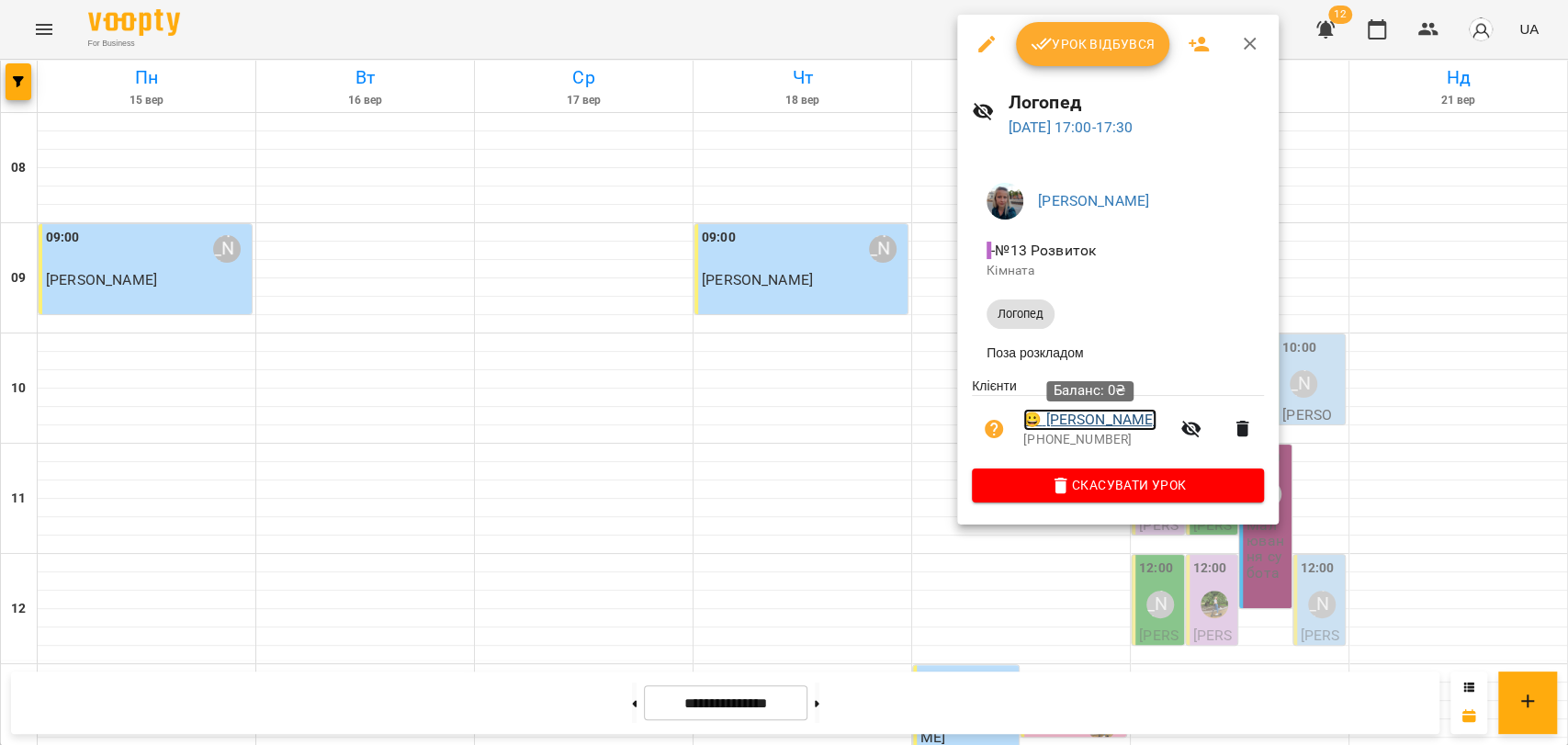
click at [1106, 424] on link "😀 [PERSON_NAME]" at bounding box center [1090, 419] width 133 height 22
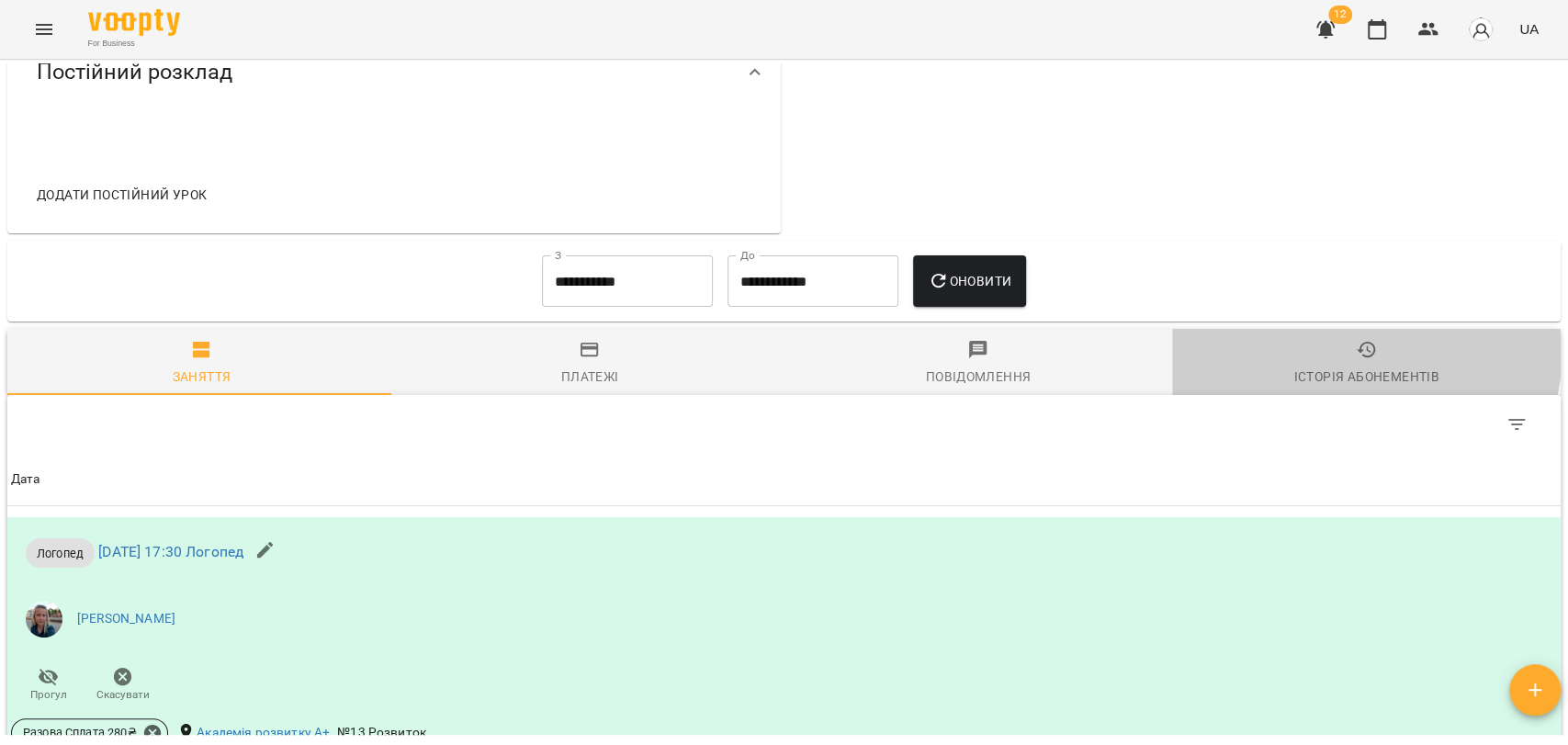
click at [1321, 360] on span "Історія абонементів" at bounding box center [1366, 363] width 366 height 50
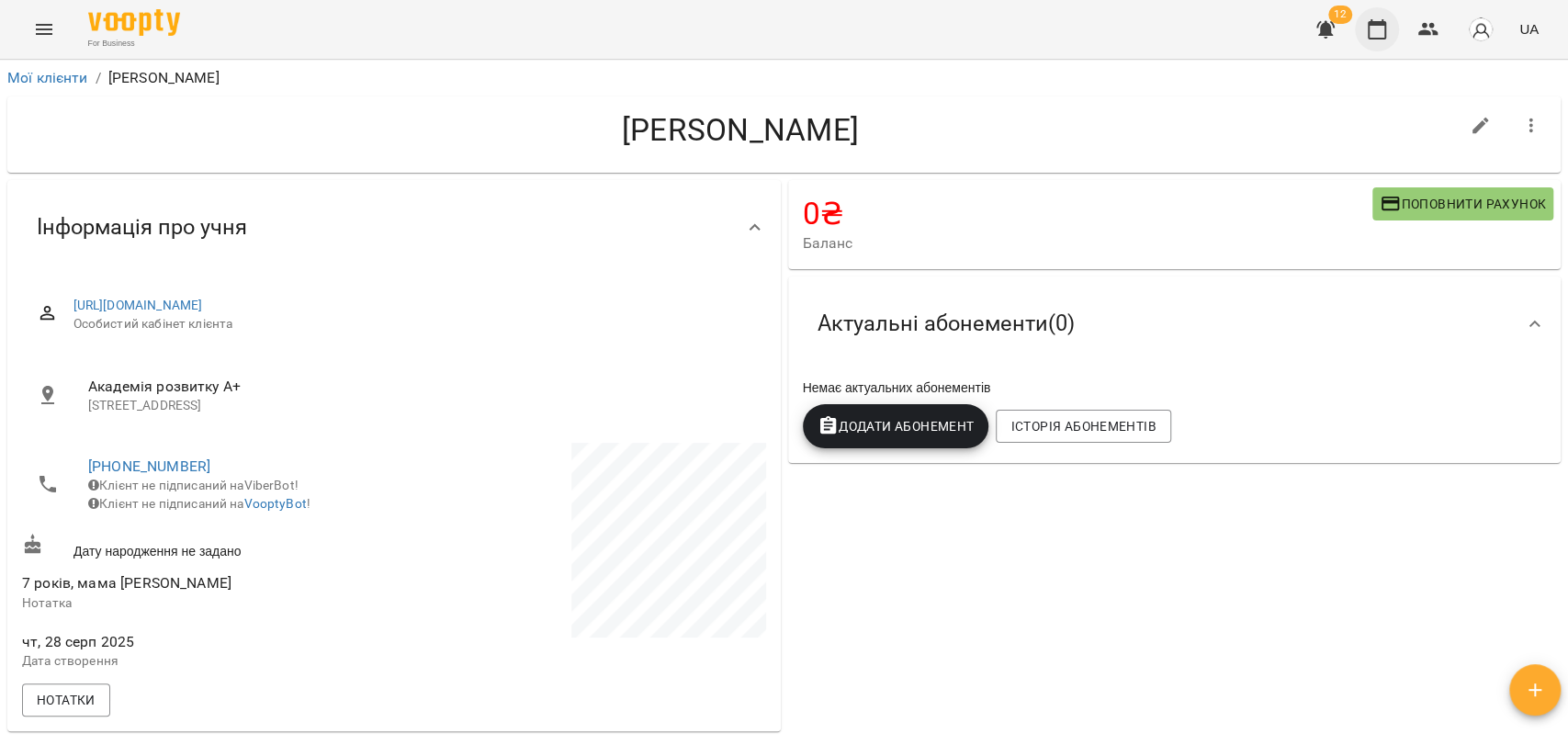
click at [1380, 40] on button "button" at bounding box center [1378, 29] width 44 height 44
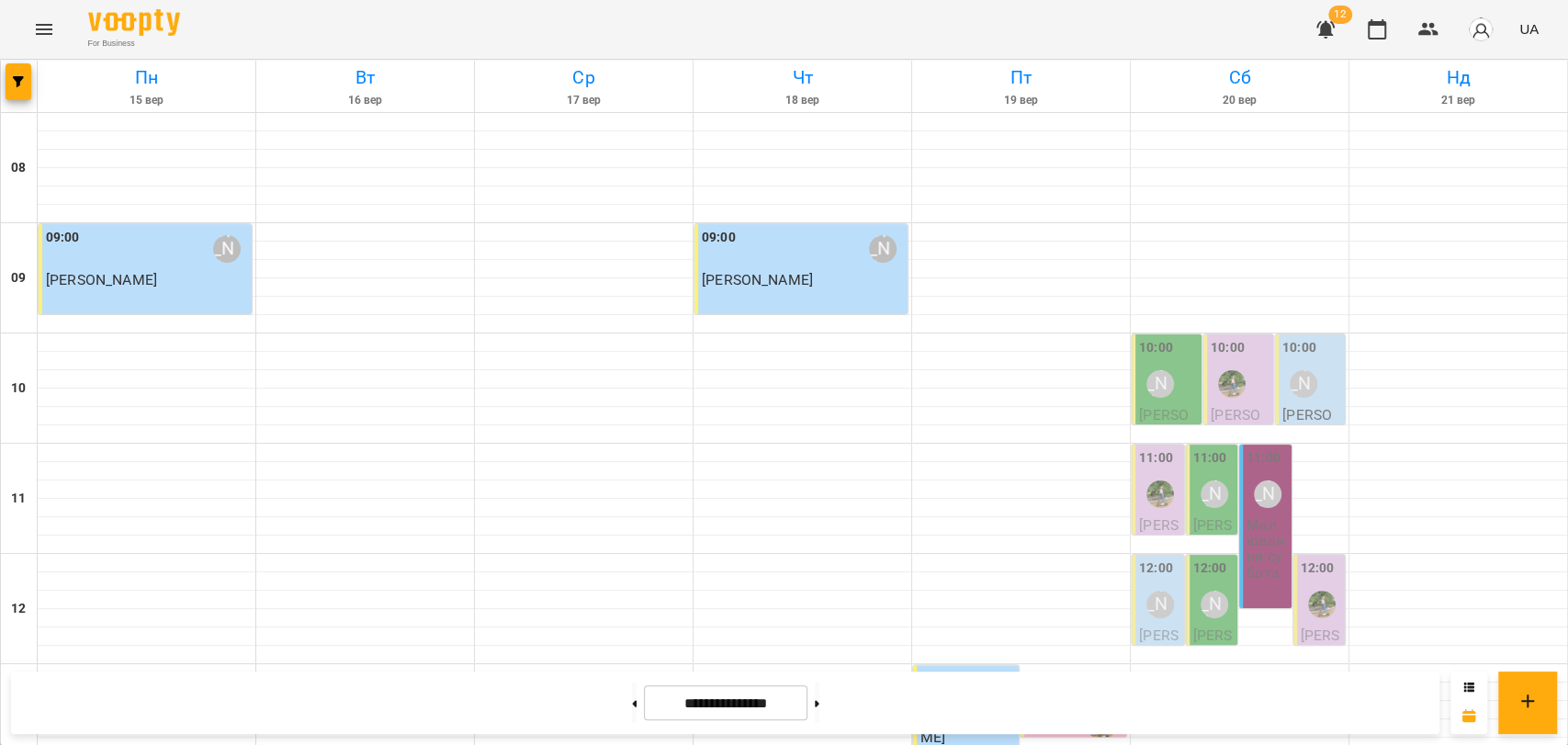
scroll to position [774, 0]
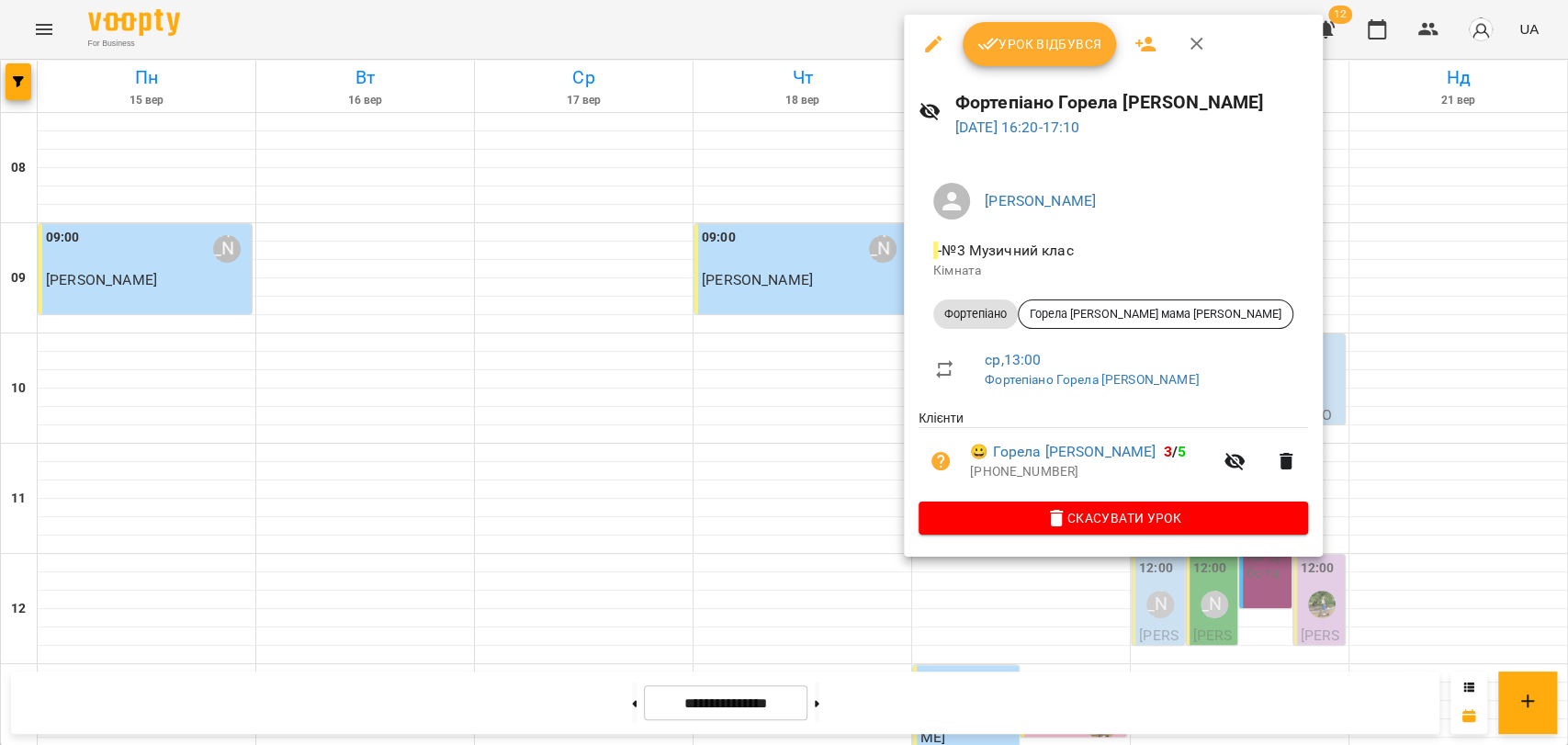
click at [1199, 45] on icon "button" at bounding box center [1197, 44] width 22 height 22
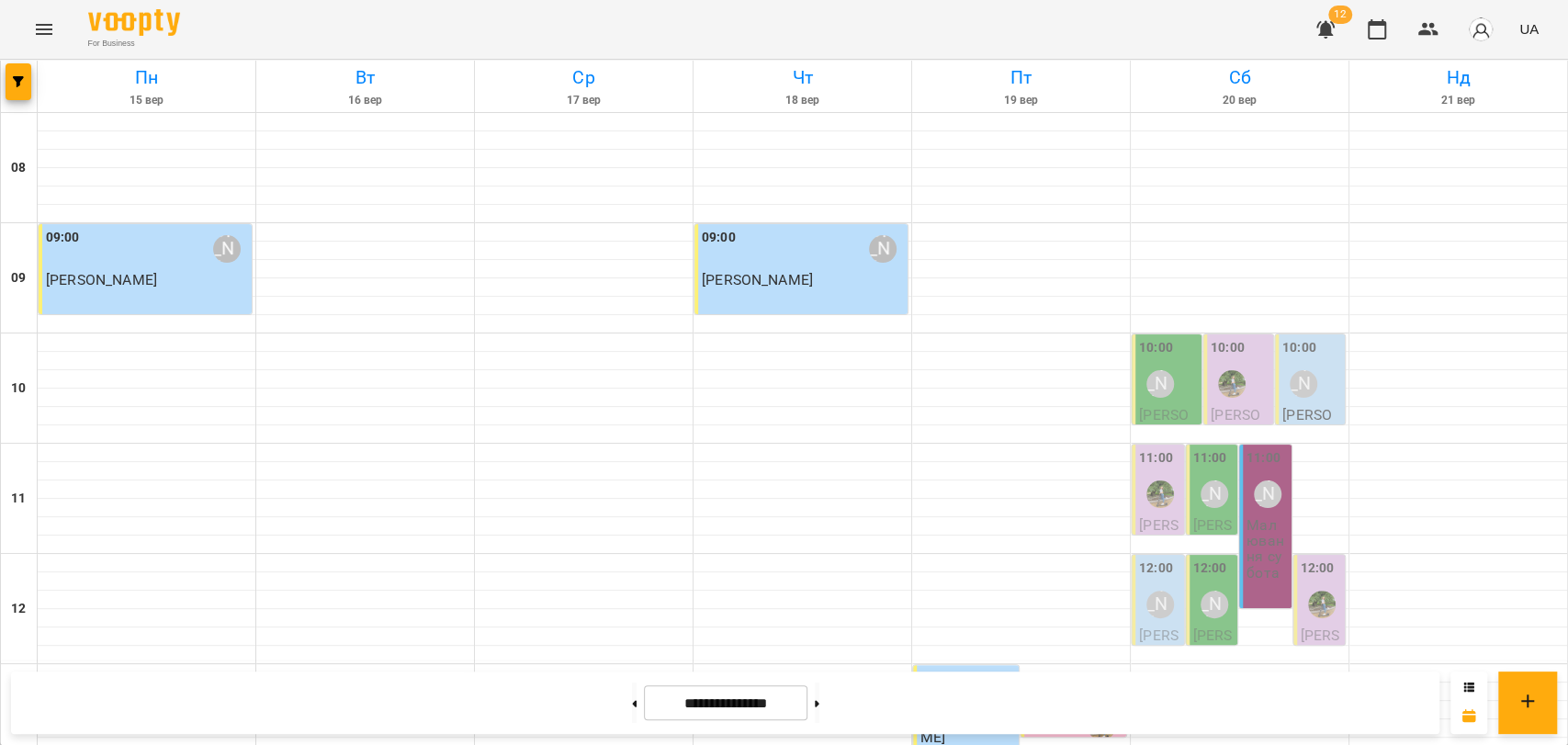
click at [1199, 36] on div "For Business 12 UA" at bounding box center [784, 29] width 1568 height 59
click at [550, 32] on div "For Business 11 UA" at bounding box center [784, 29] width 1568 height 59
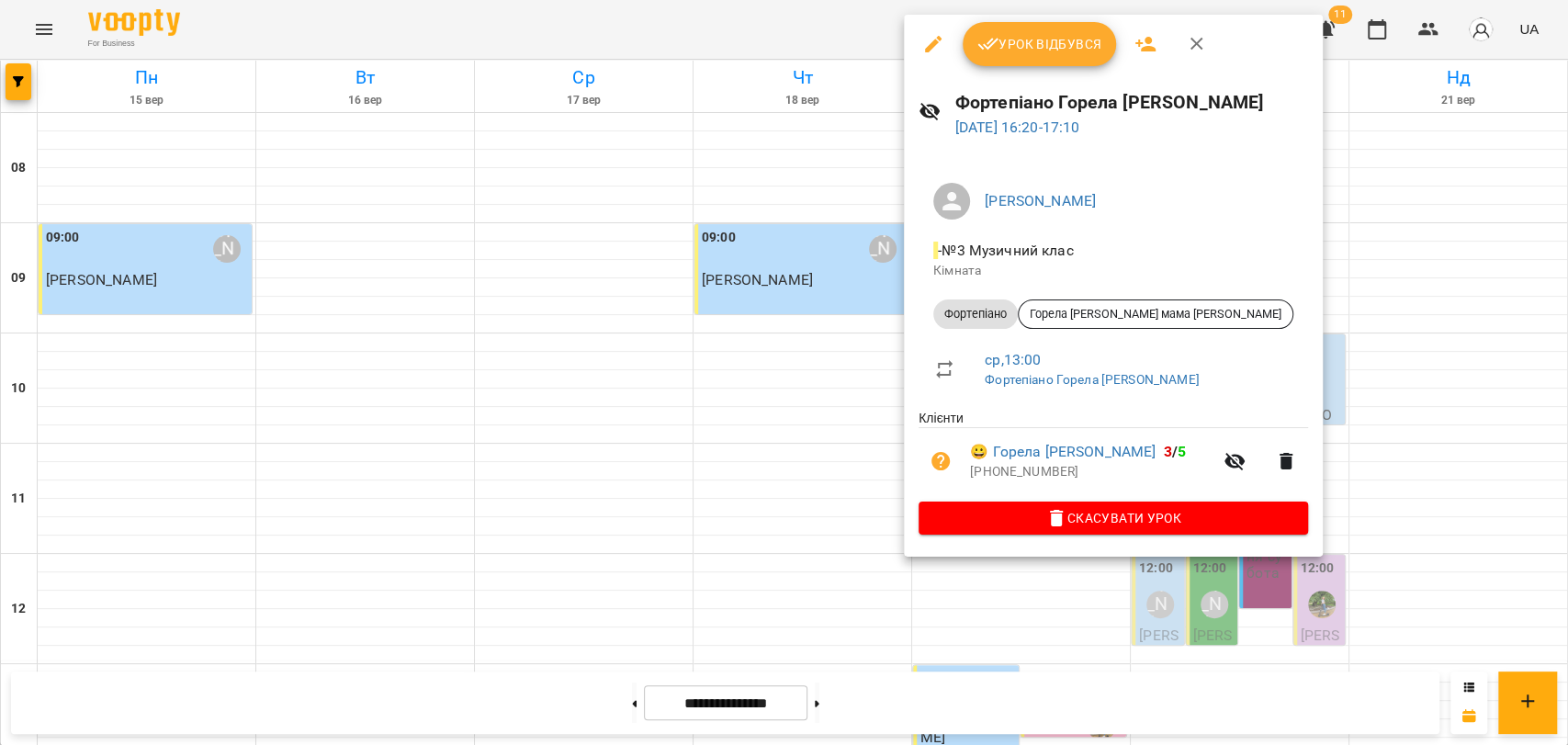
click at [617, 43] on div at bounding box center [784, 372] width 1568 height 745
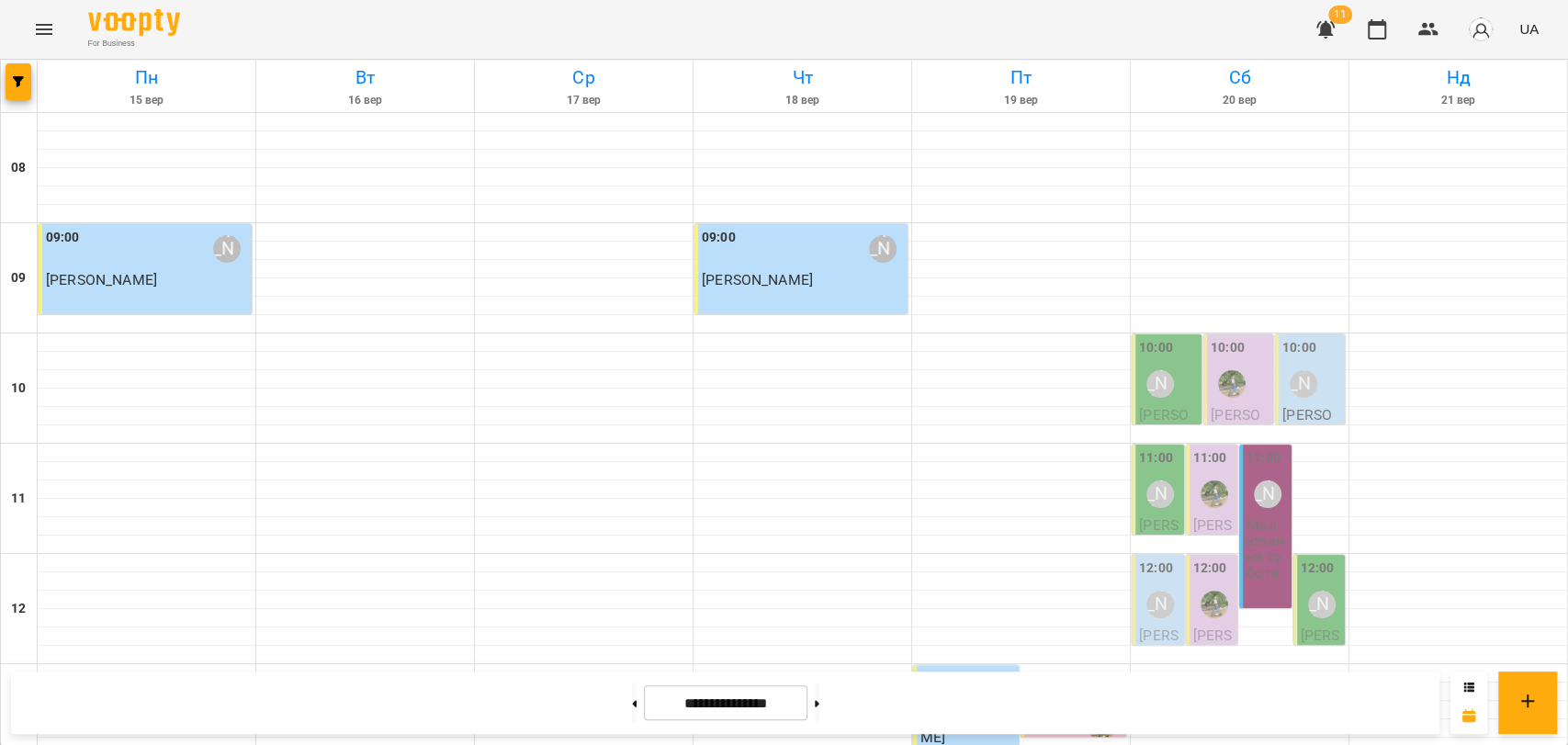
scroll to position [774, 0]
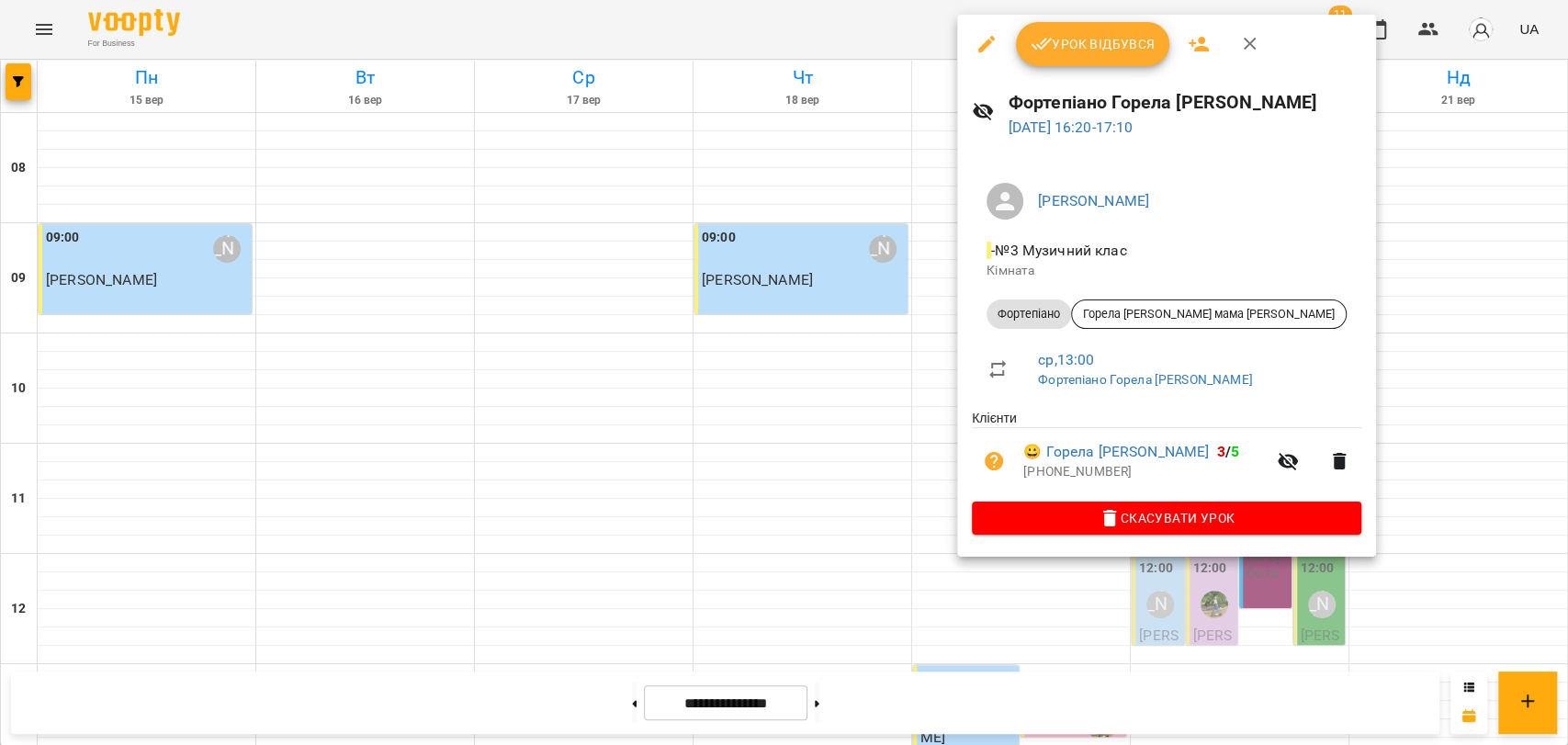
click at [1132, 34] on span "Урок відбувся" at bounding box center [1093, 44] width 125 height 22
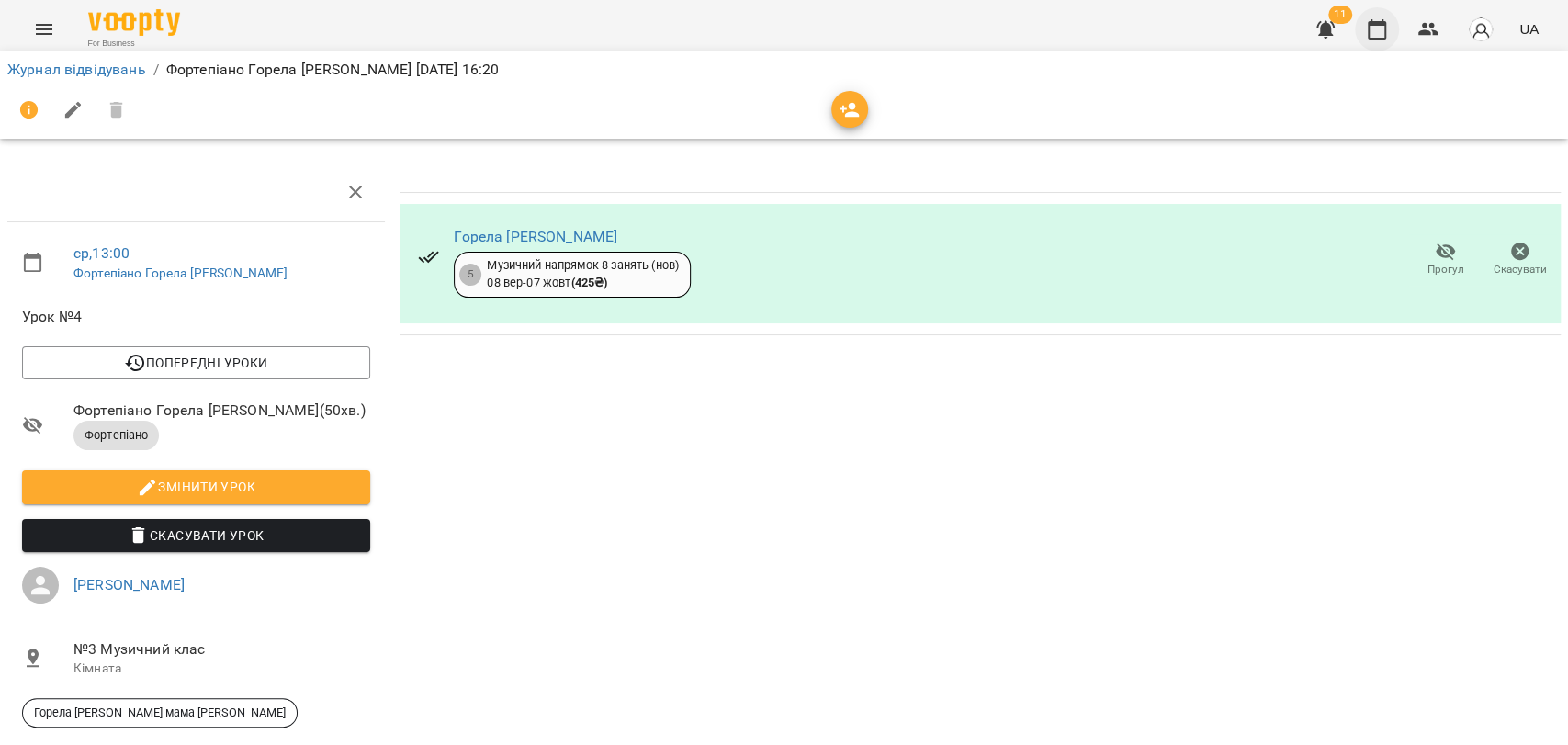
click at [1378, 33] on icon "button" at bounding box center [1378, 29] width 22 height 22
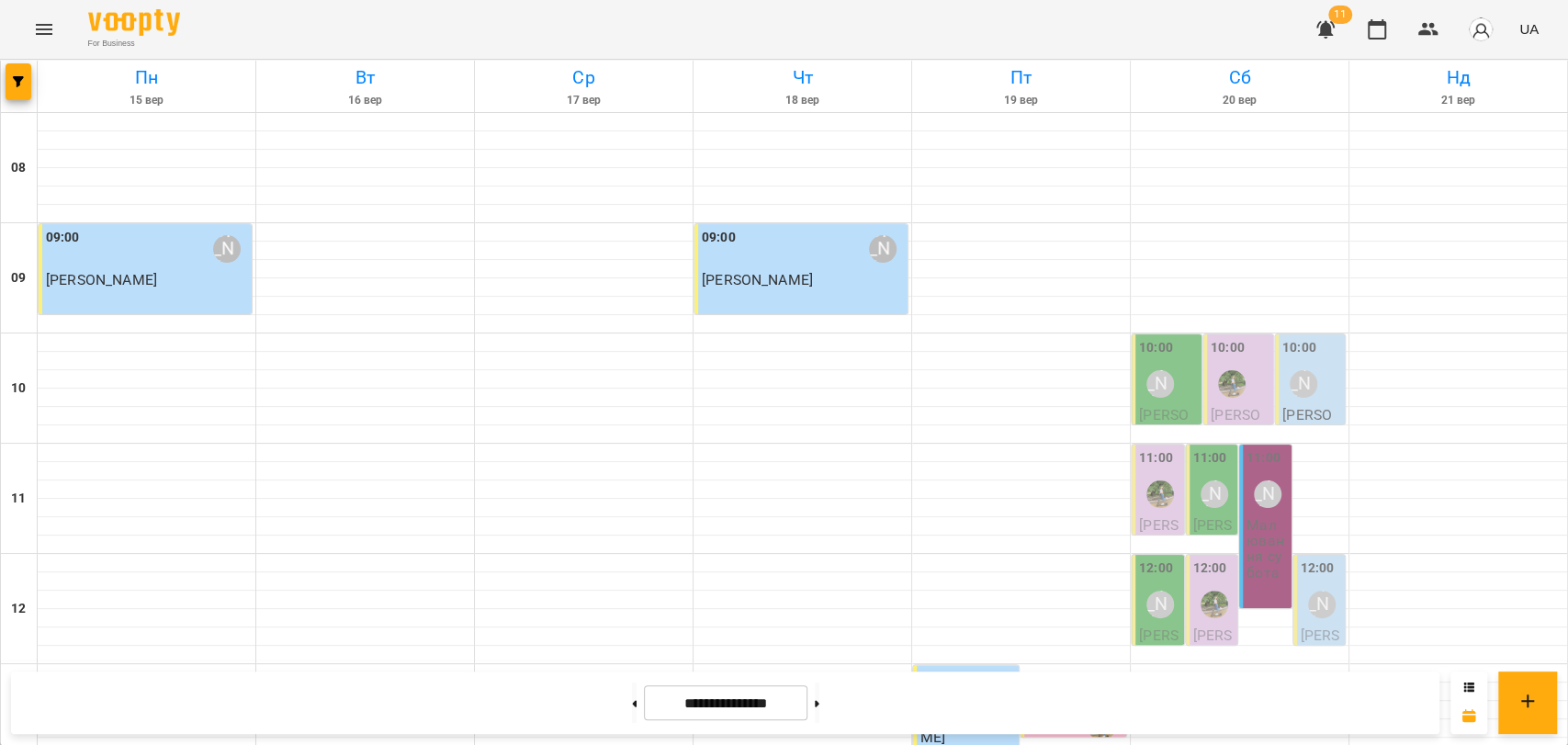
scroll to position [774, 0]
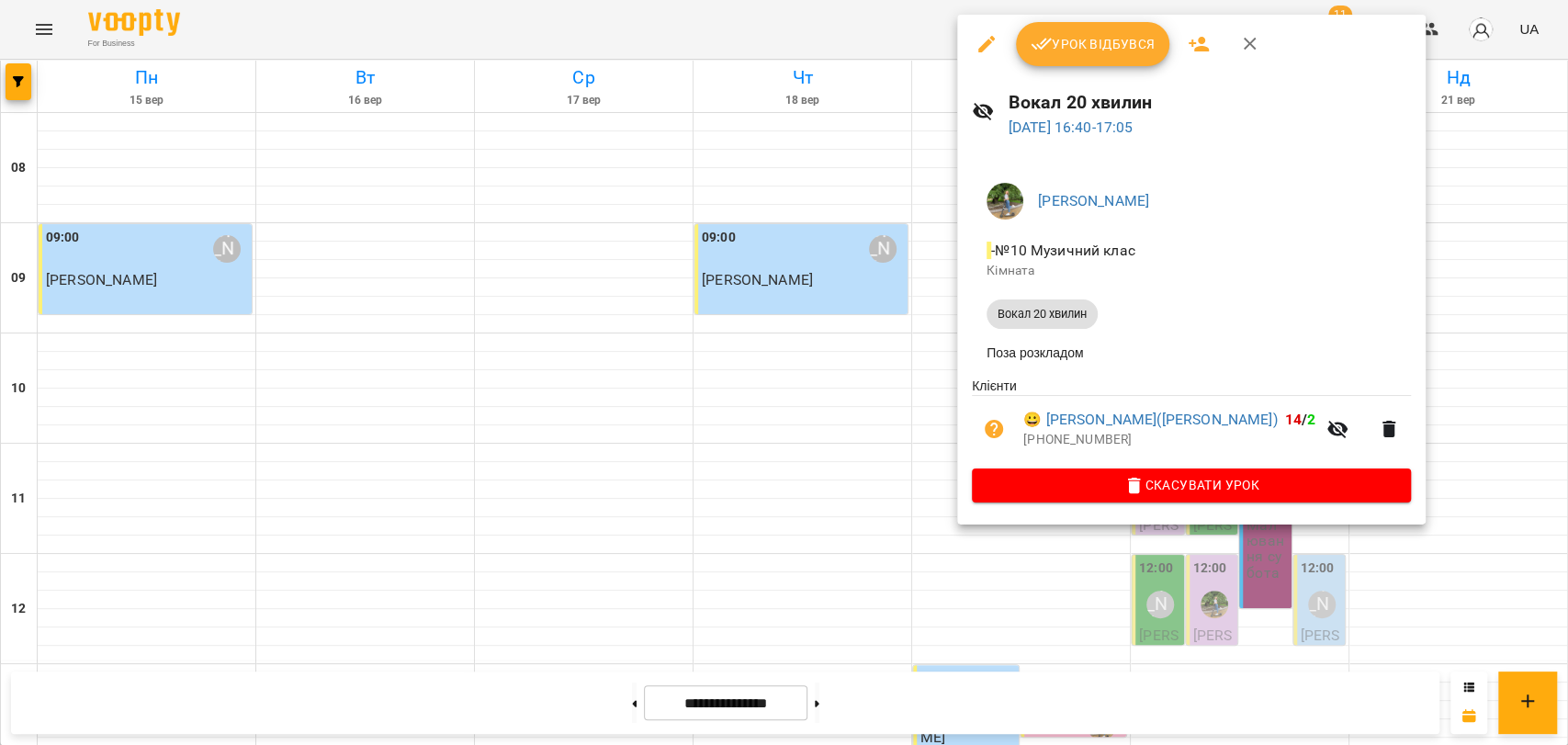
click at [1133, 42] on span "Урок відбувся" at bounding box center [1093, 44] width 125 height 22
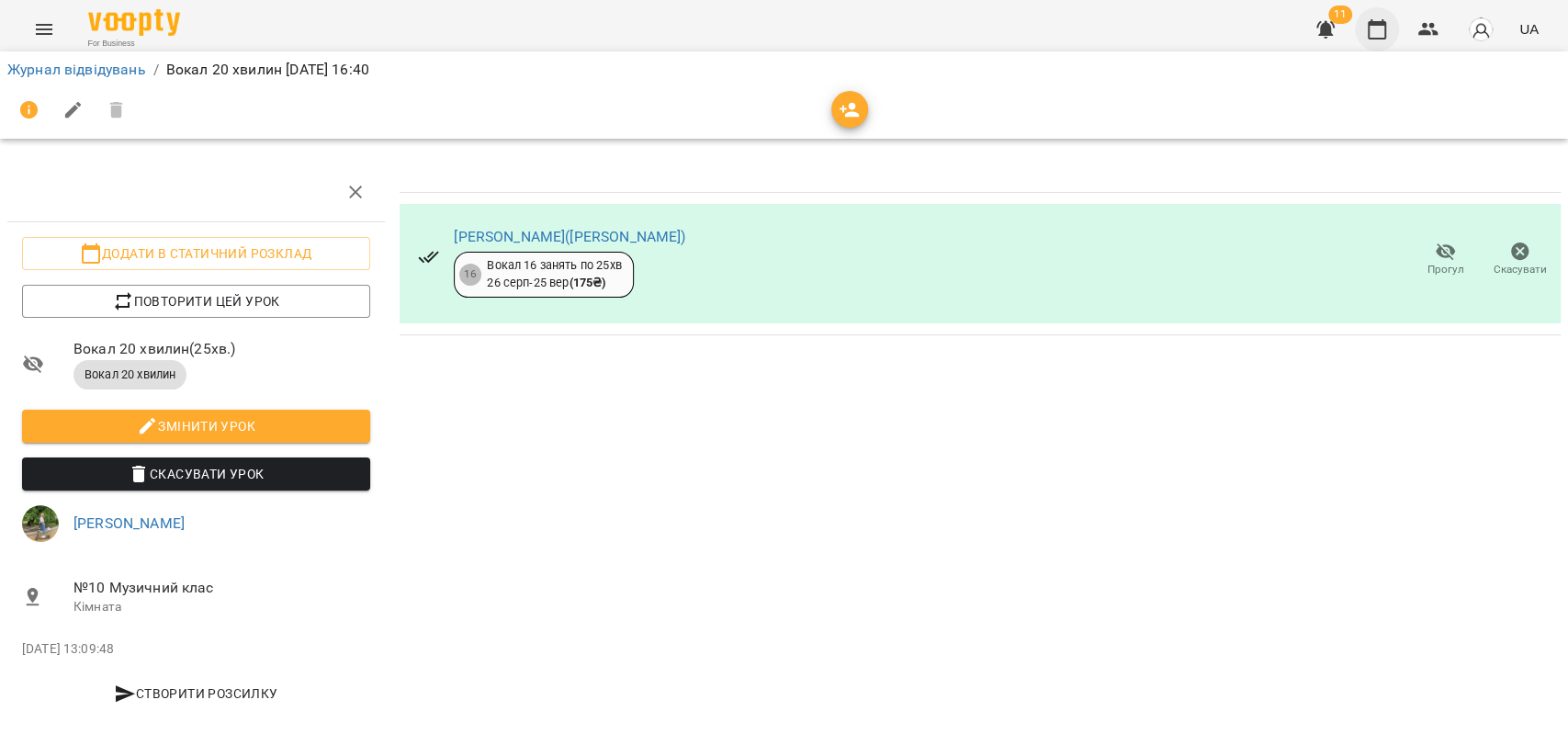
click at [1369, 35] on icon "button" at bounding box center [1378, 29] width 18 height 20
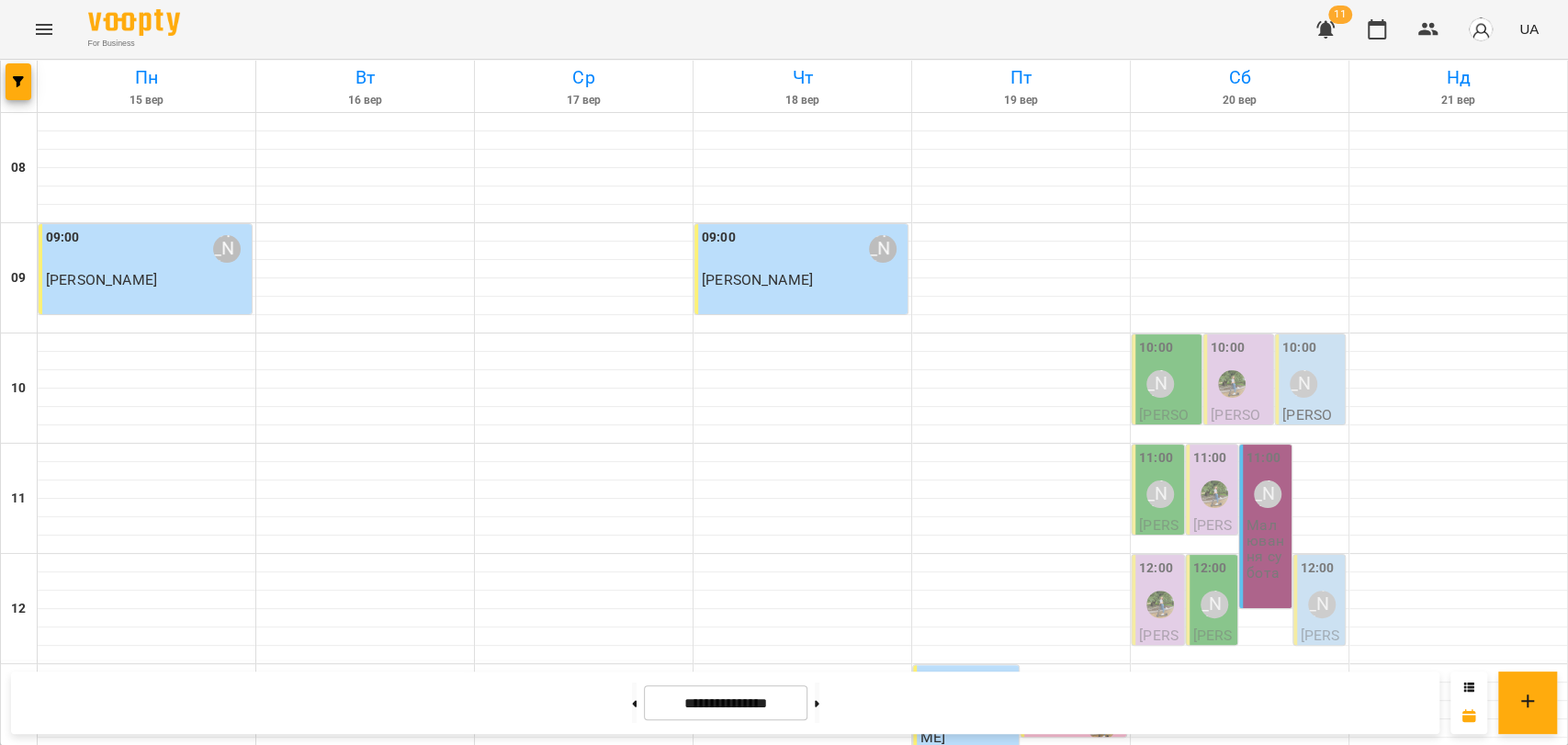
scroll to position [714, 0]
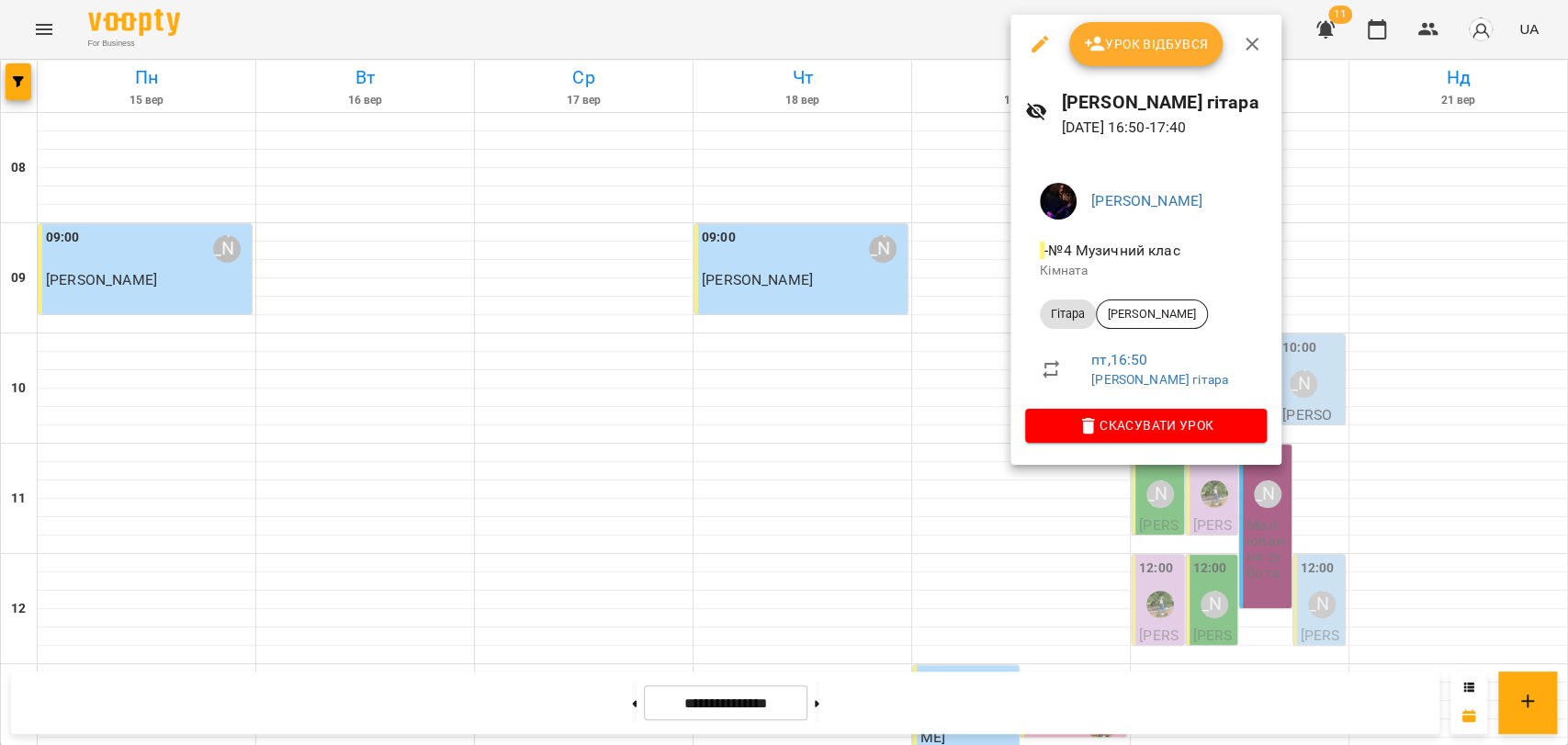
click at [964, 428] on div at bounding box center [784, 372] width 1568 height 745
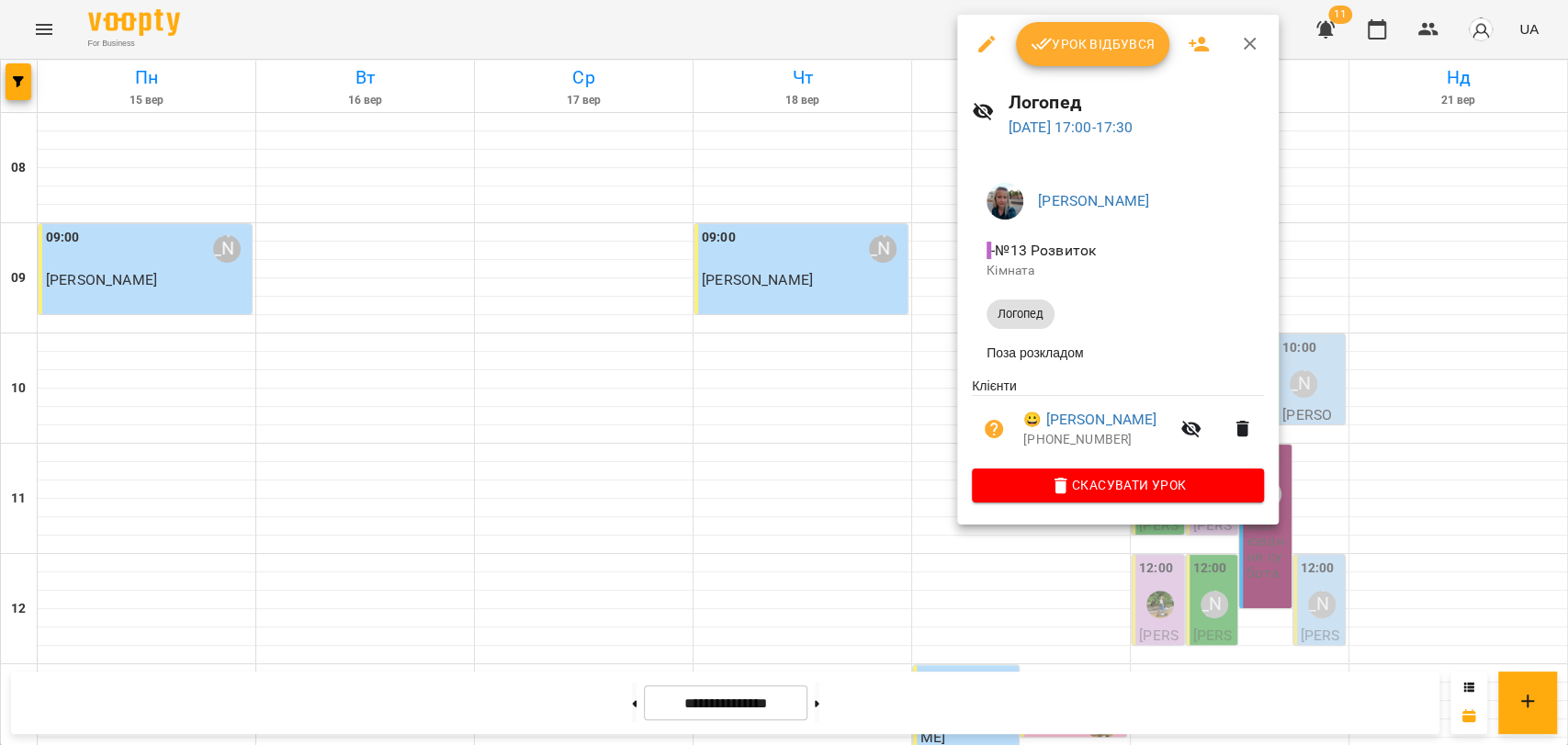
click at [1251, 36] on icon "button" at bounding box center [1251, 44] width 22 height 22
click at [1251, 36] on div "For Business 11 UA" at bounding box center [784, 29] width 1568 height 59
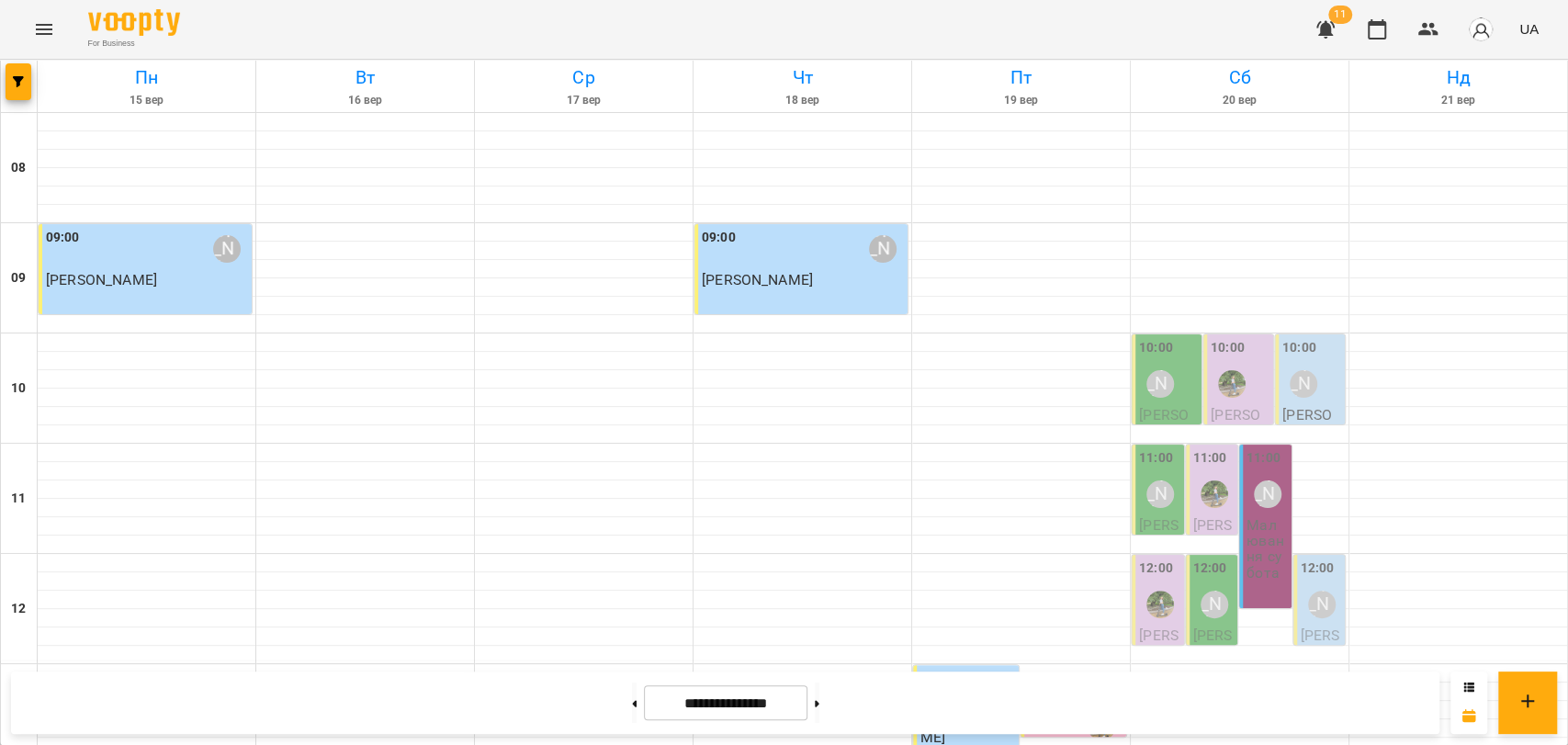
scroll to position [204, 0]
click at [54, 24] on icon "Menu" at bounding box center [44, 29] width 22 height 22
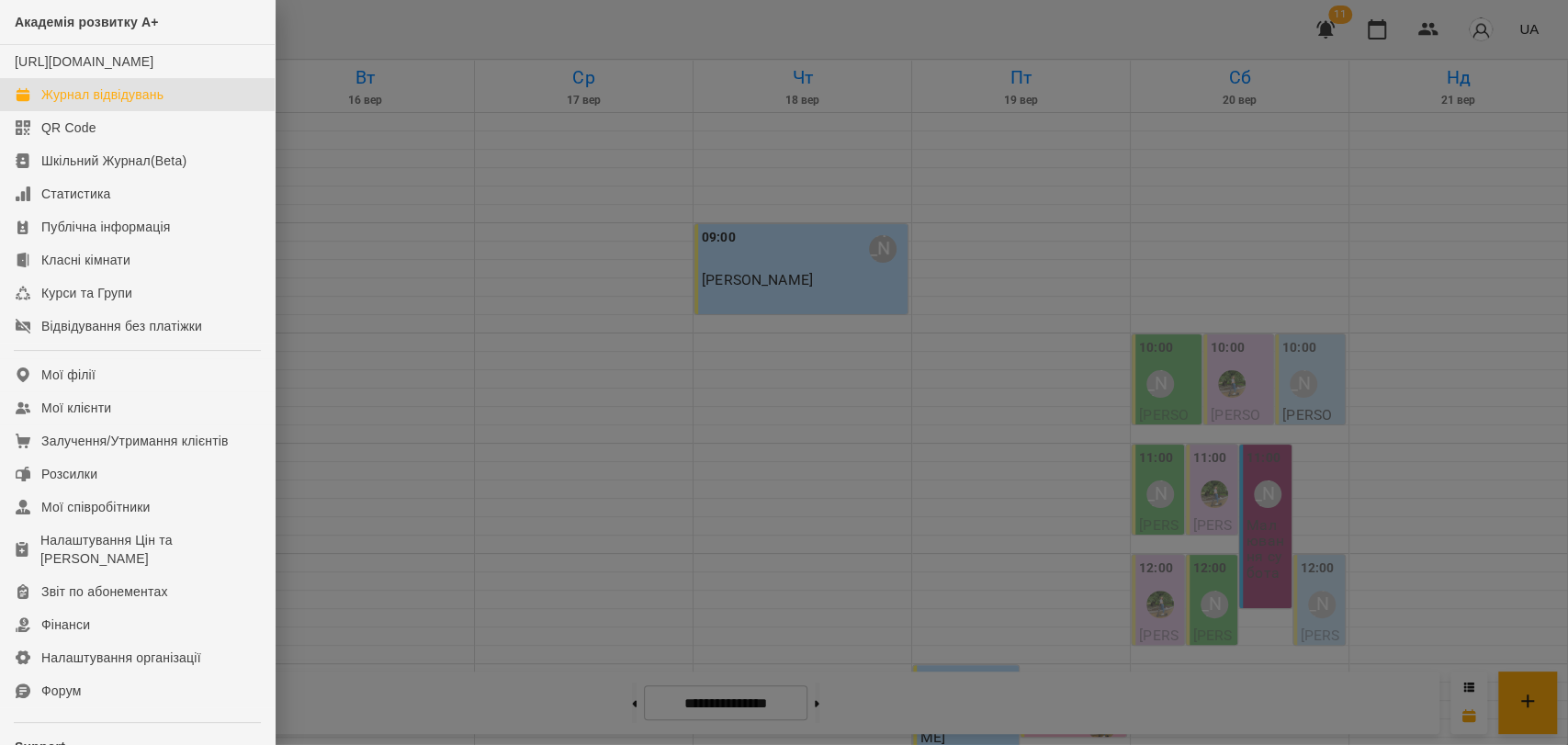
click at [485, 16] on div at bounding box center [784, 372] width 1568 height 745
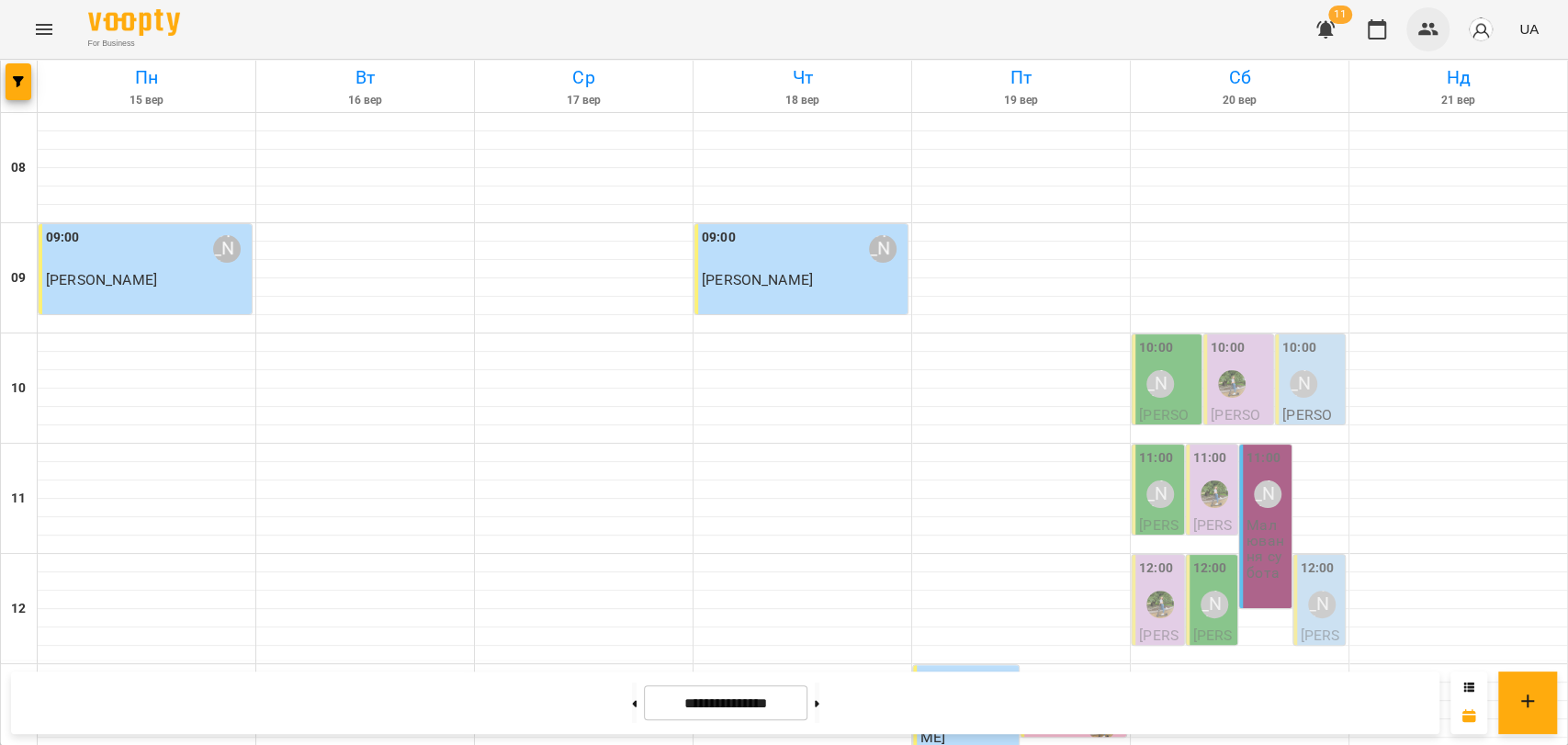
click at [1434, 28] on icon "button" at bounding box center [1428, 29] width 22 height 22
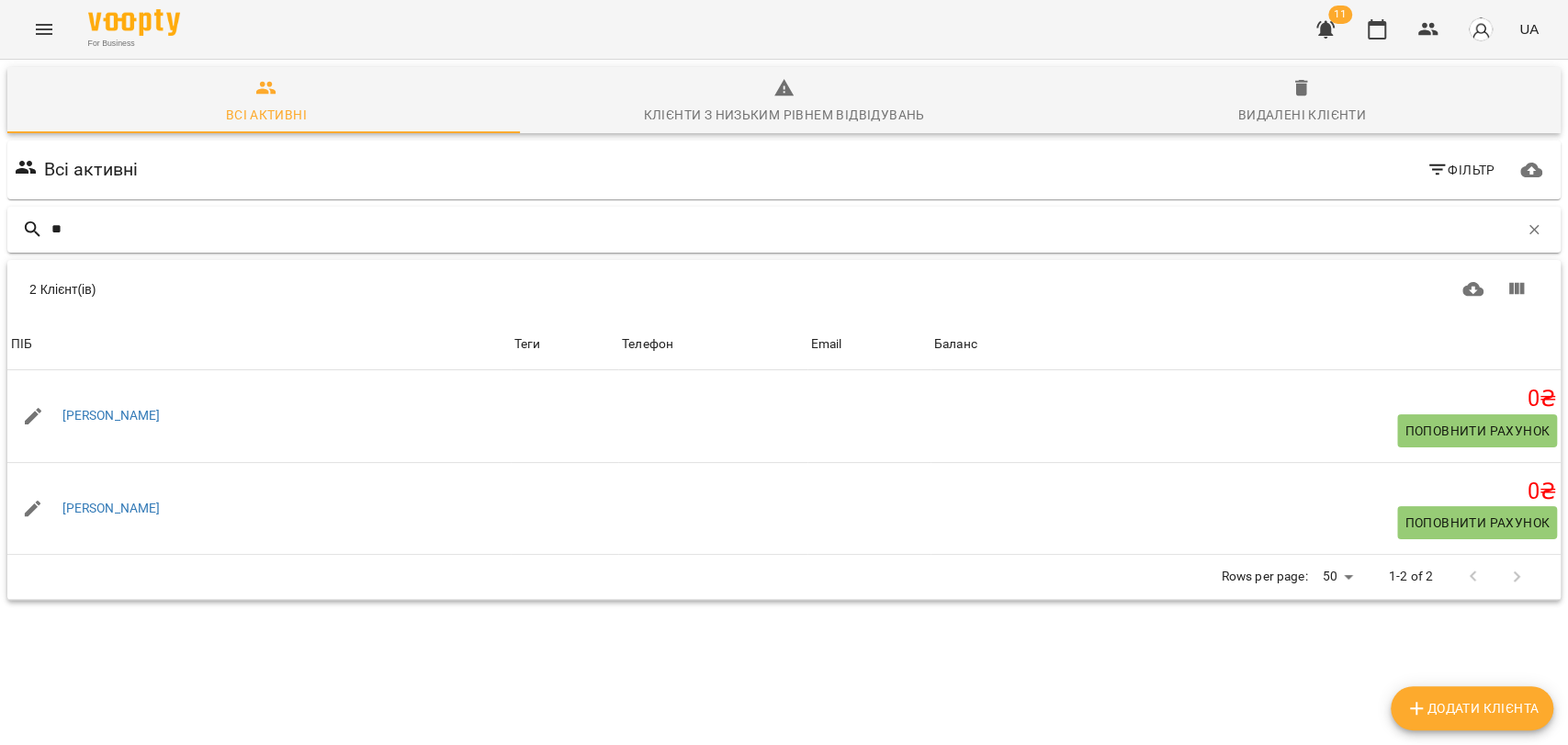
type input "*"
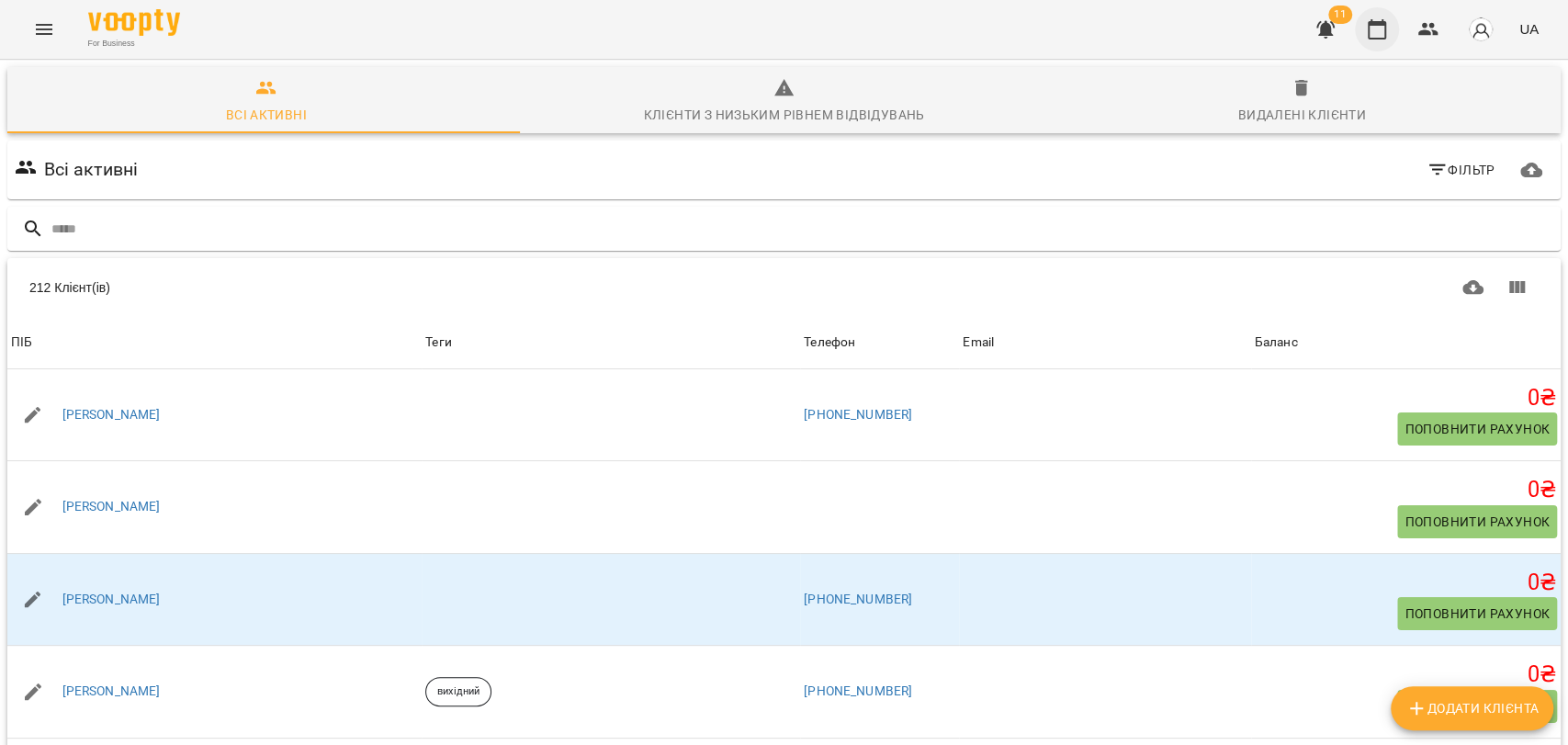
click at [1379, 37] on icon "button" at bounding box center [1378, 29] width 22 height 22
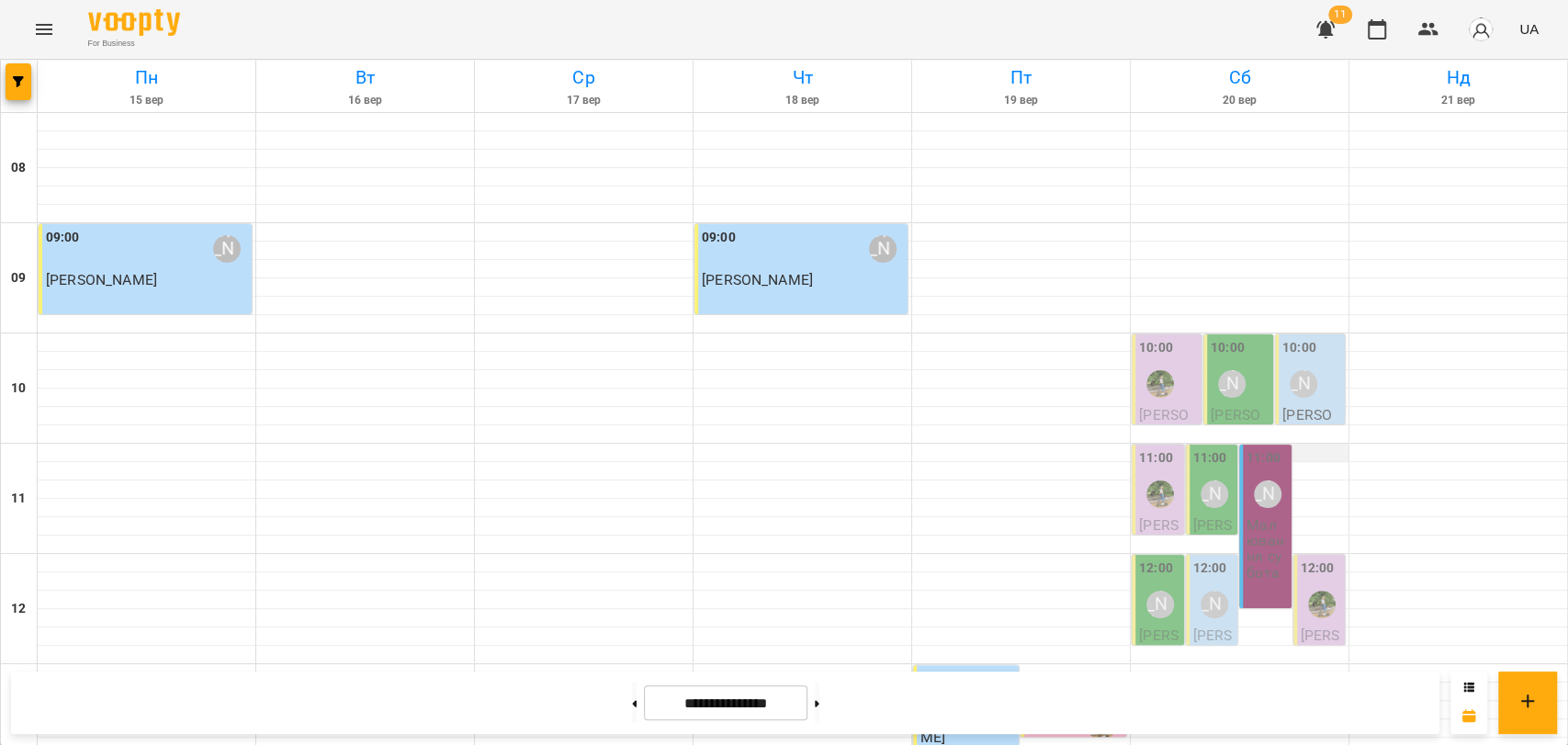
click at [1315, 455] on div at bounding box center [1239, 453] width 218 height 18
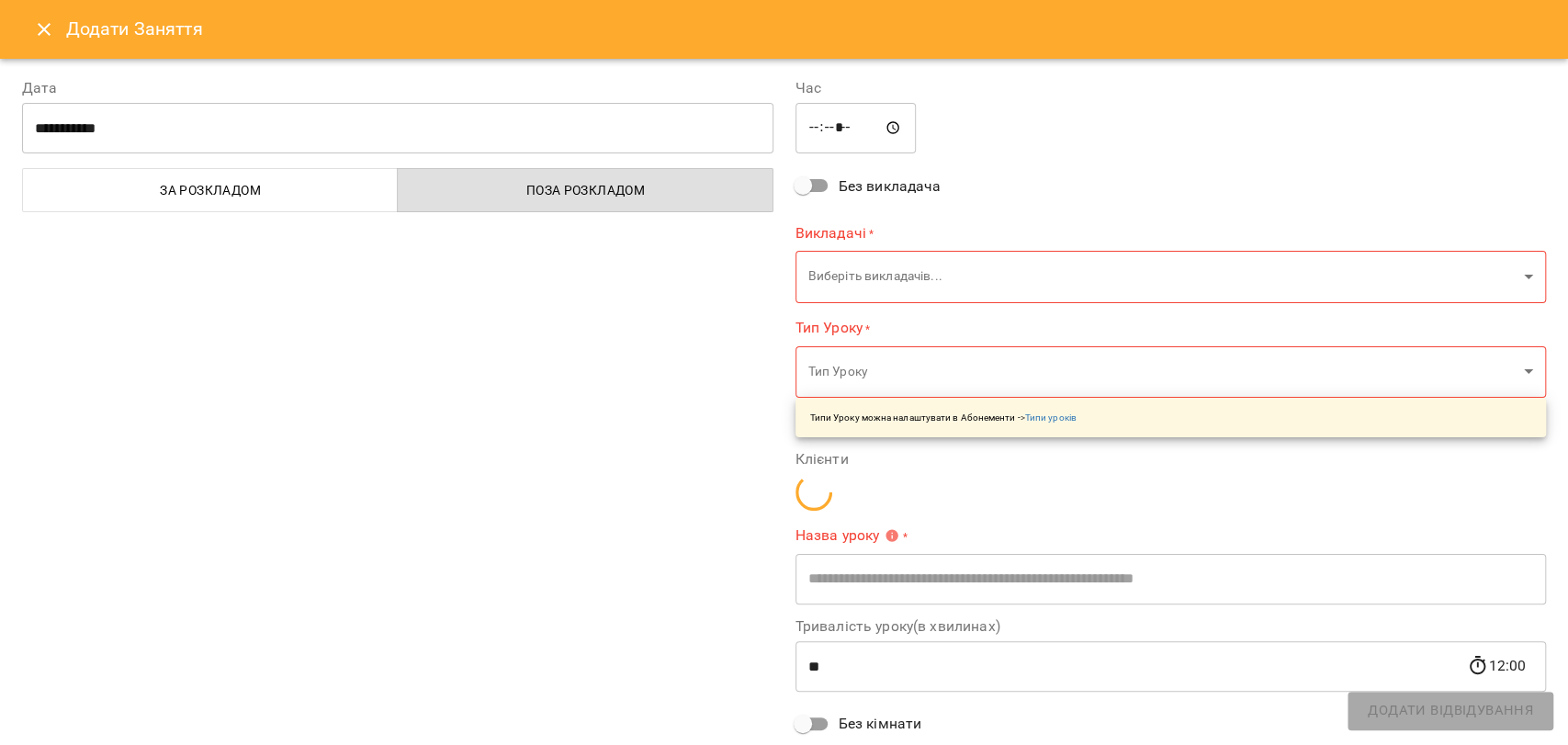
type input "**********"
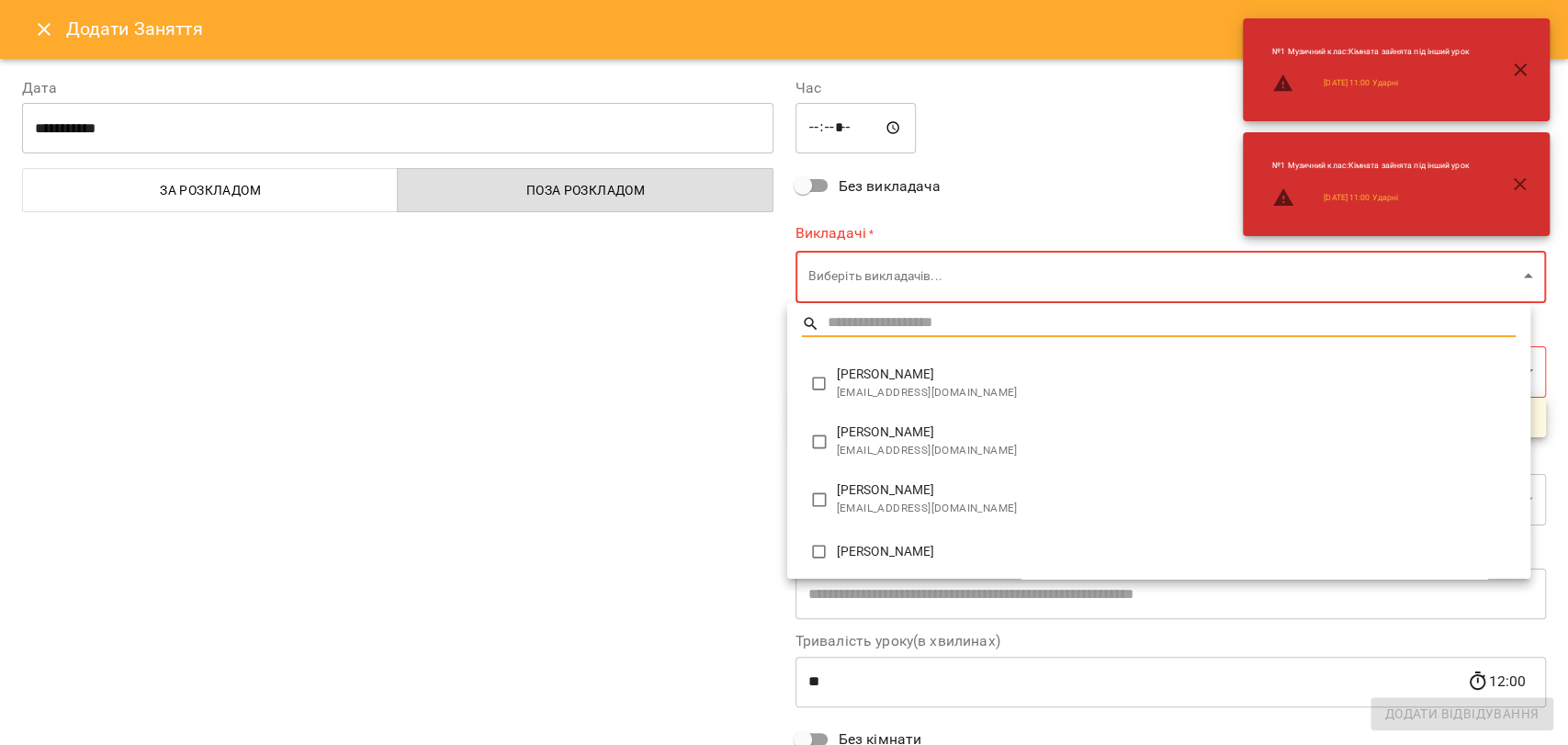
click at [835, 265] on body "For Business 11 UA [DATE] [DATE] [DATE] [DATE] [DATE] [DATE] Нд [DATE] 09 10 11…" at bounding box center [784, 759] width 1568 height 1518
type input "**********"
type input "**"
type input "**********"
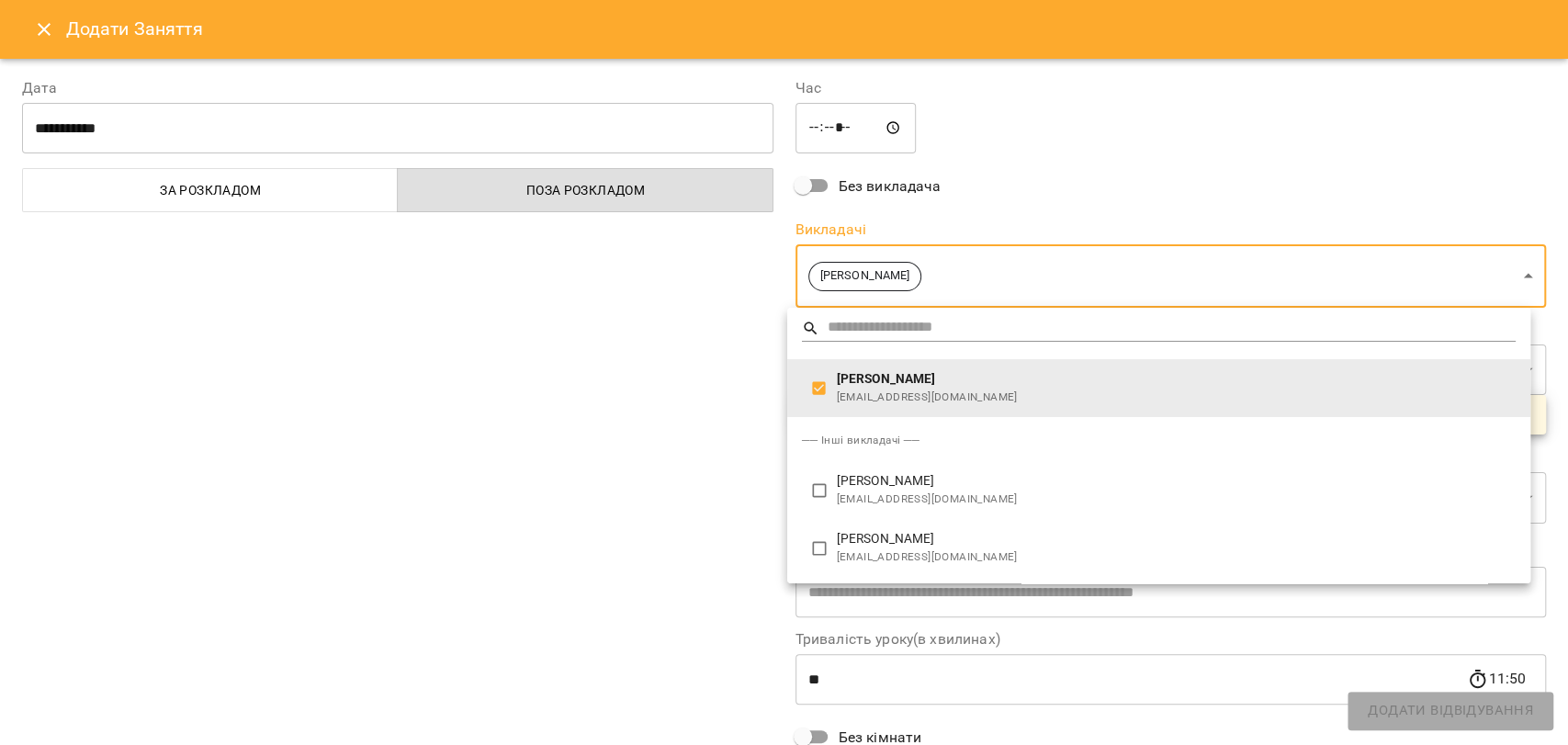
click at [710, 360] on div at bounding box center [784, 372] width 1568 height 745
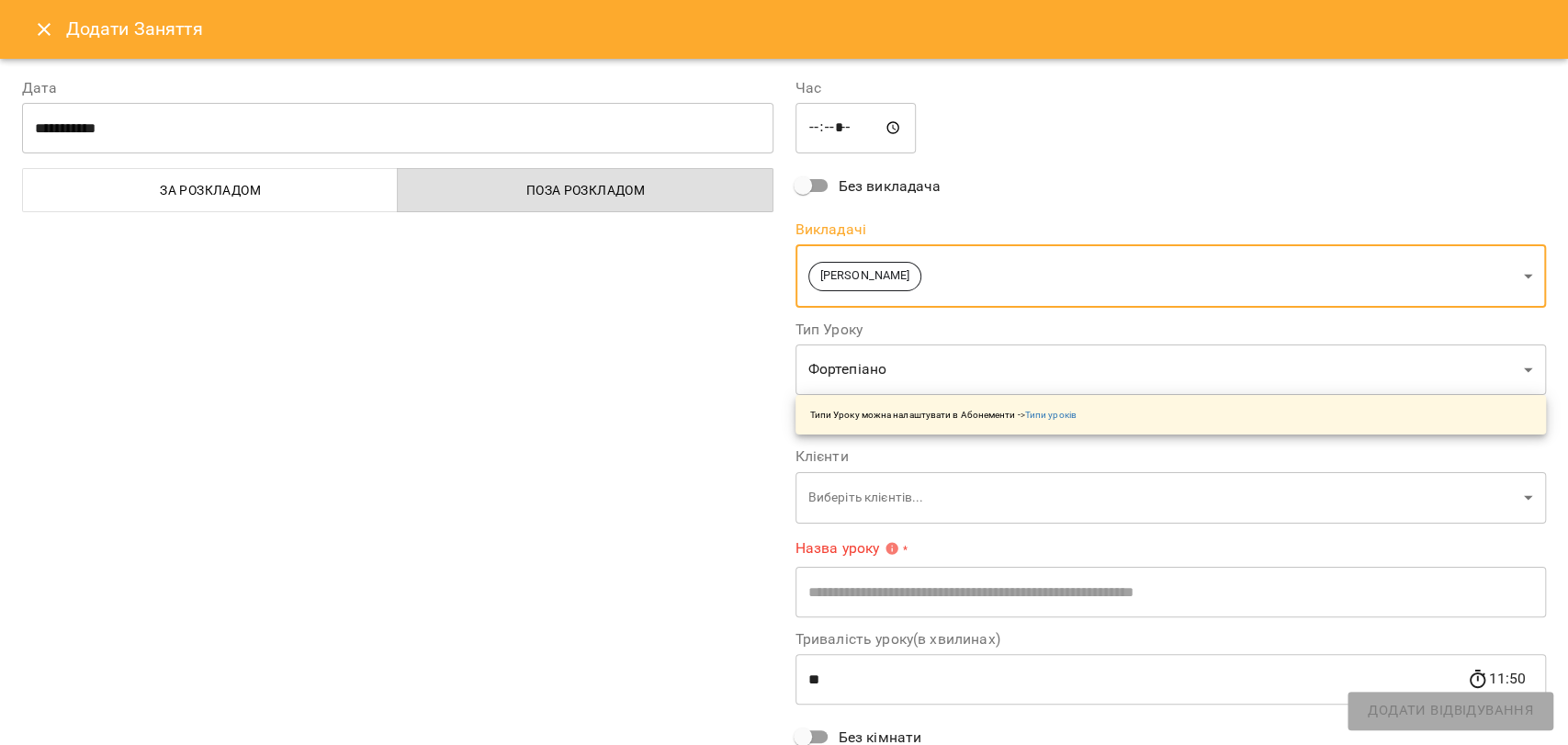
click at [848, 496] on body "For Business 11 UA [DATE] [DATE] [DATE] [DATE] [DATE] [DATE] Нд [DATE] 09 10 11…" at bounding box center [784, 759] width 1568 height 1518
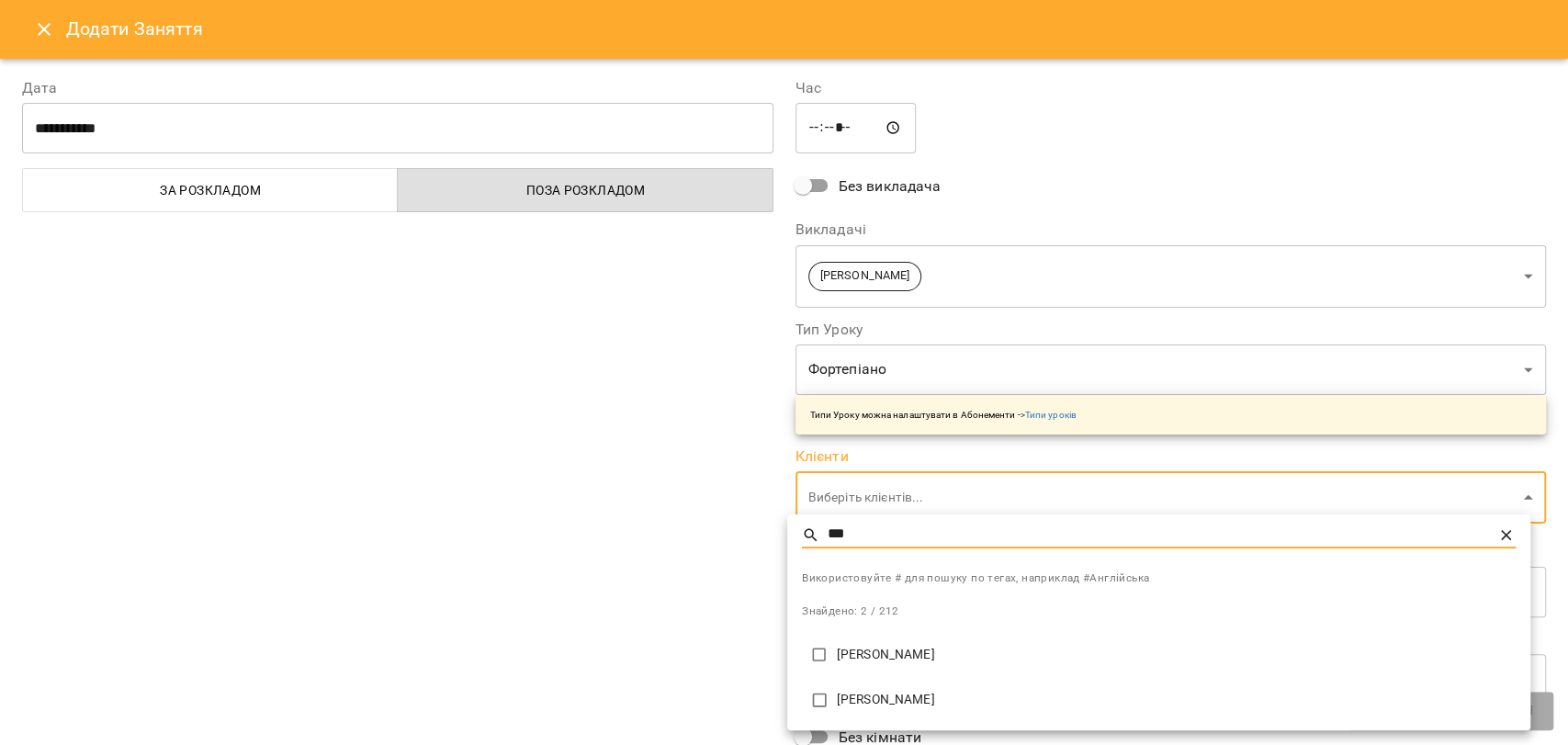
type input "***"
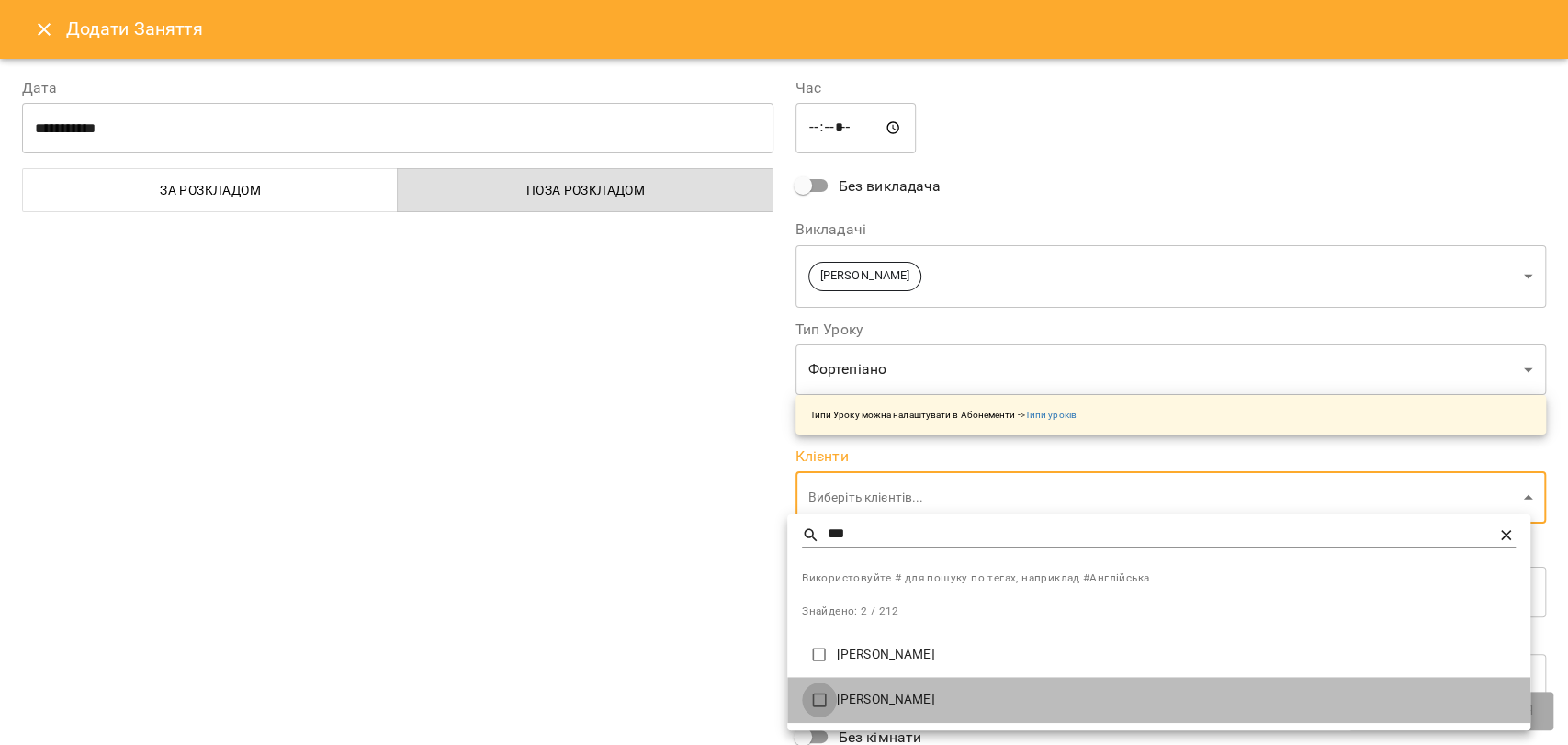
type input "**********"
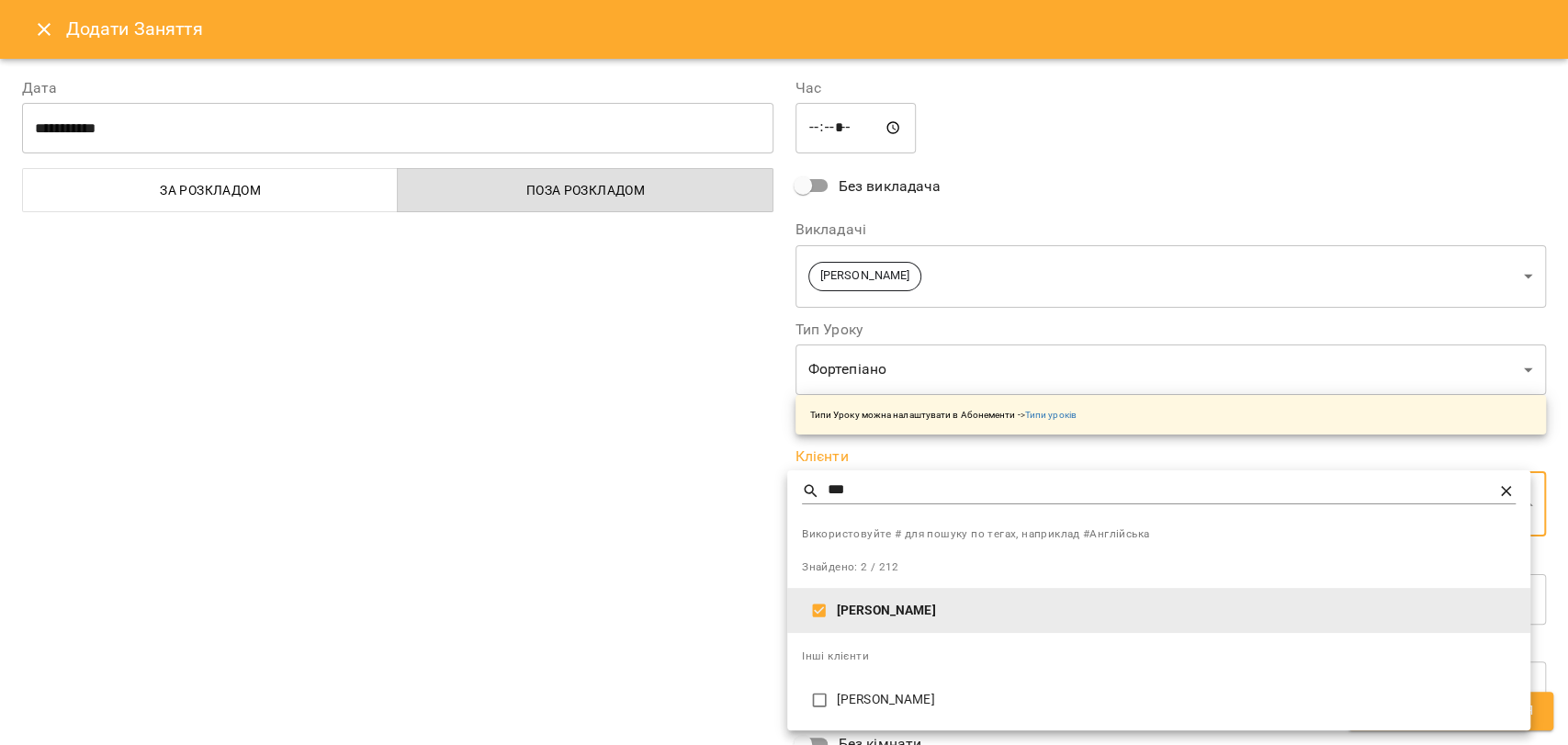
click at [705, 626] on div at bounding box center [784, 372] width 1568 height 745
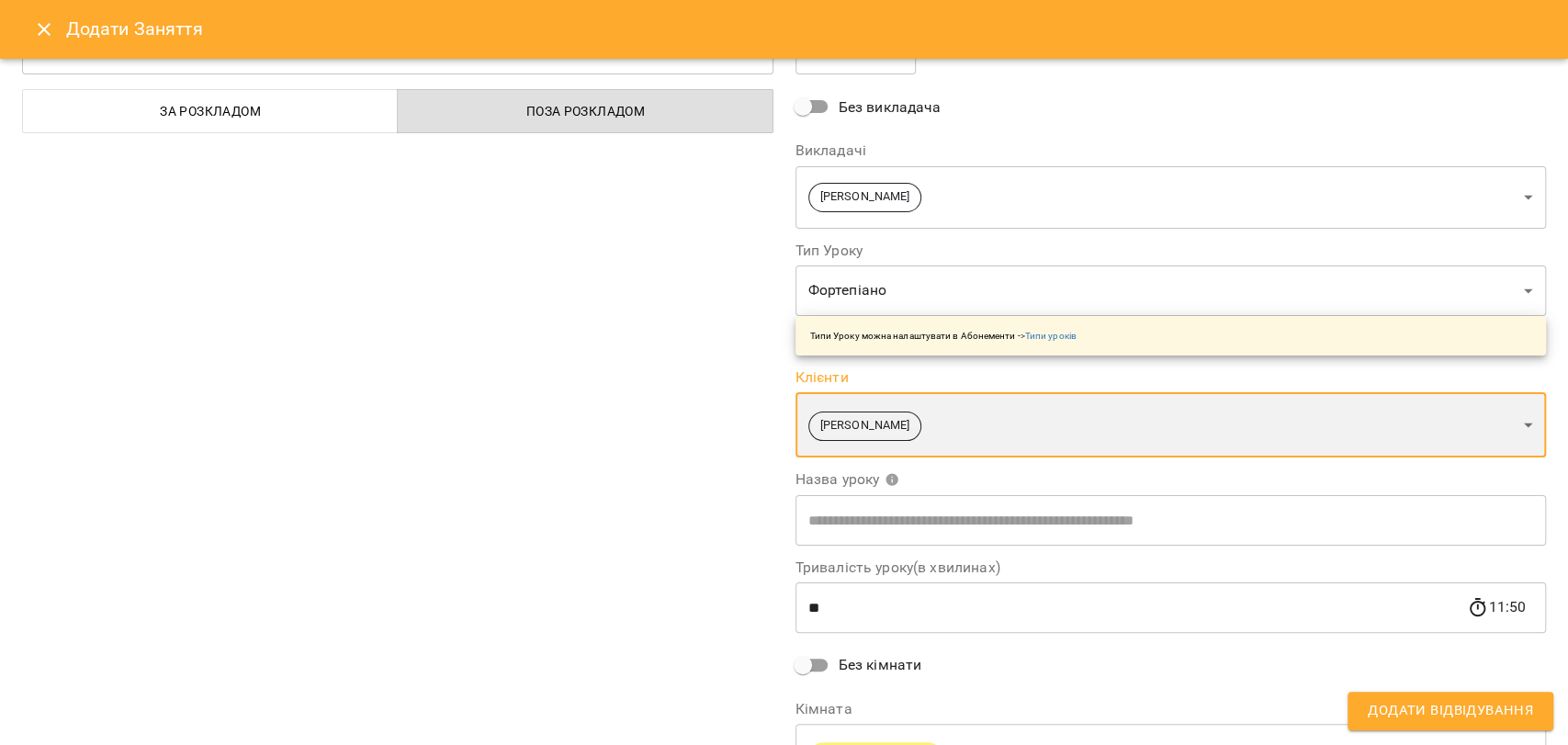
scroll to position [185, 0]
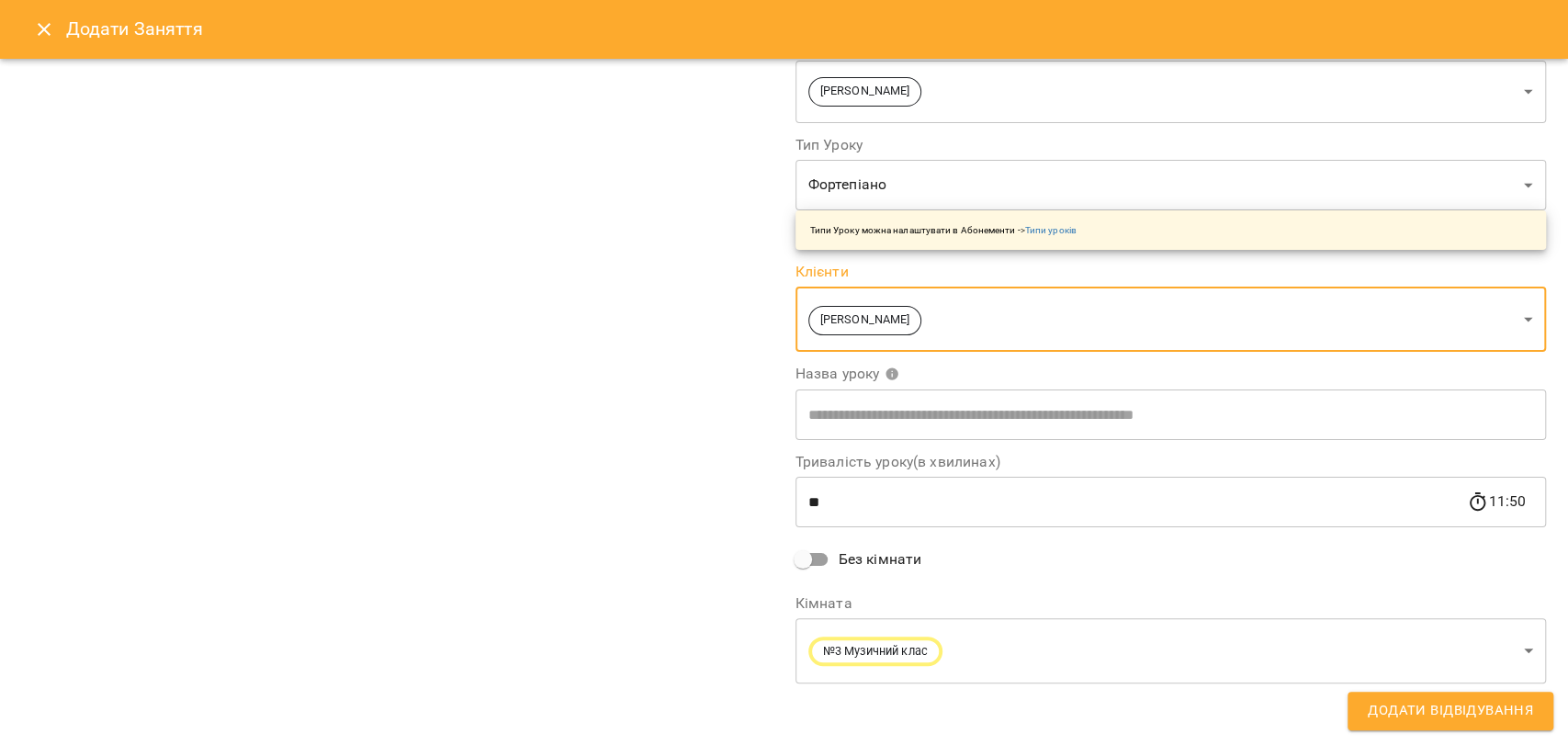
click at [859, 427] on input "text" at bounding box center [1171, 414] width 752 height 52
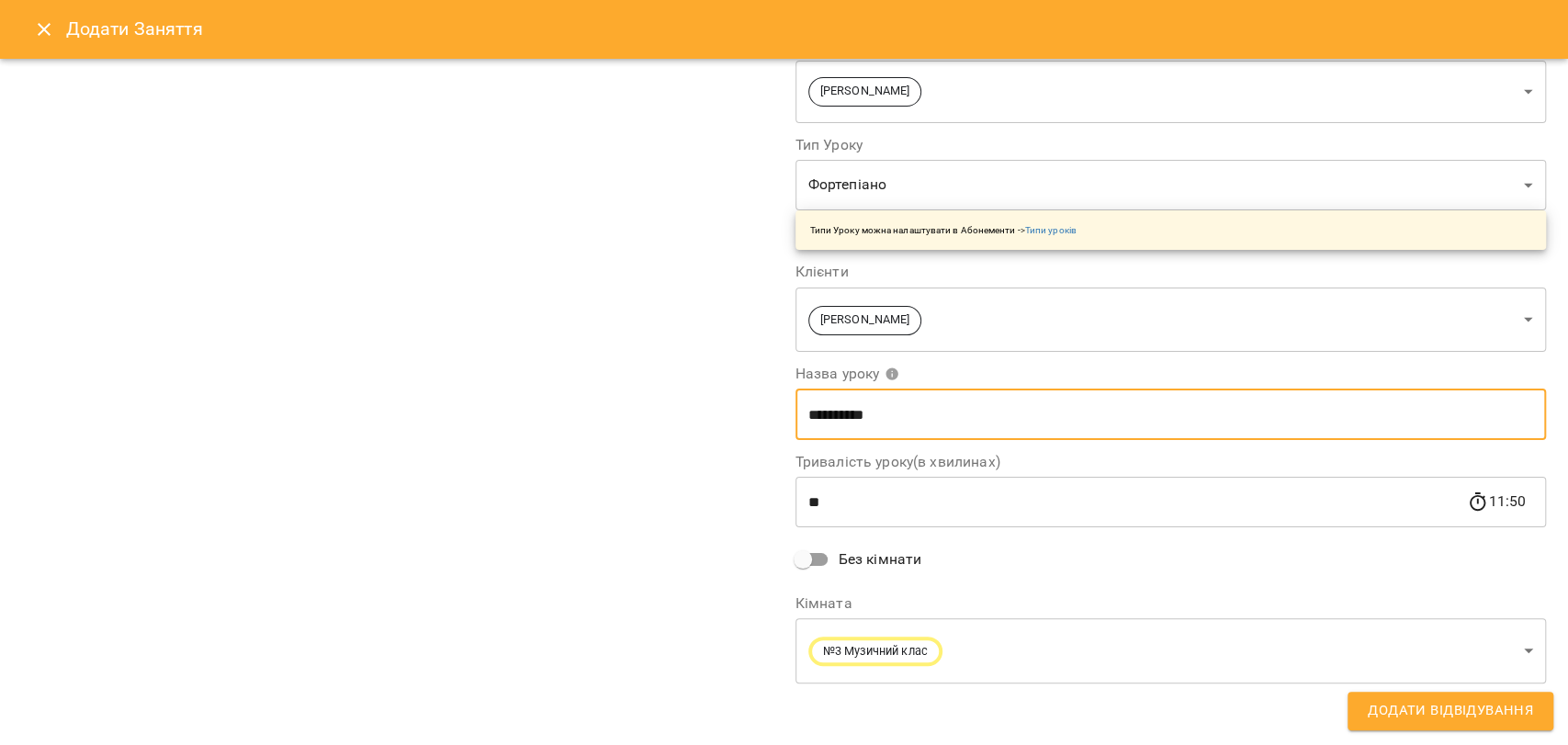
type input "**********"
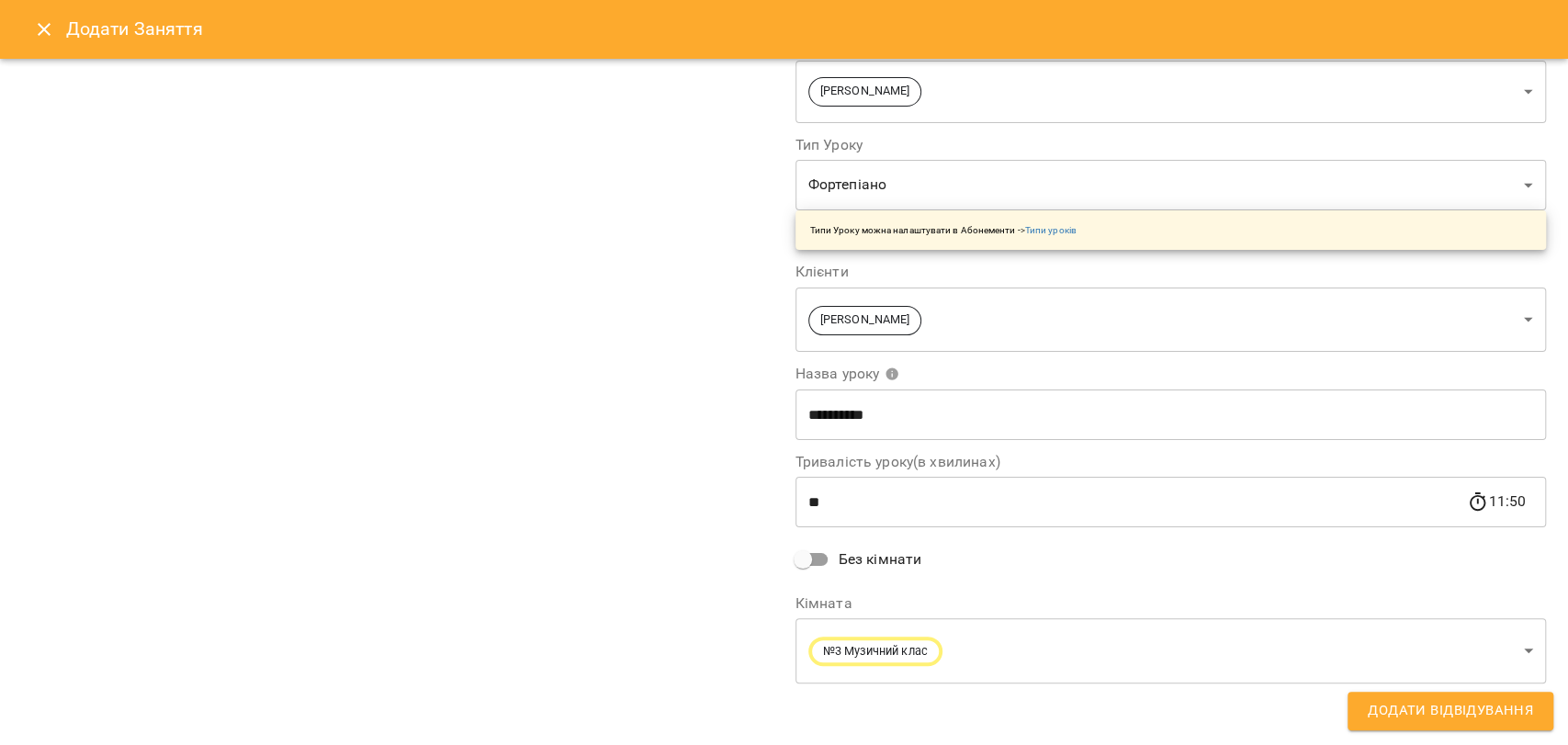
click at [507, 435] on div "**********" at bounding box center [398, 289] width 774 height 838
click at [1381, 689] on form "**********" at bounding box center [784, 307] width 1524 height 875
click at [1435, 705] on span "Додати Відвідування" at bounding box center [1451, 711] width 166 height 24
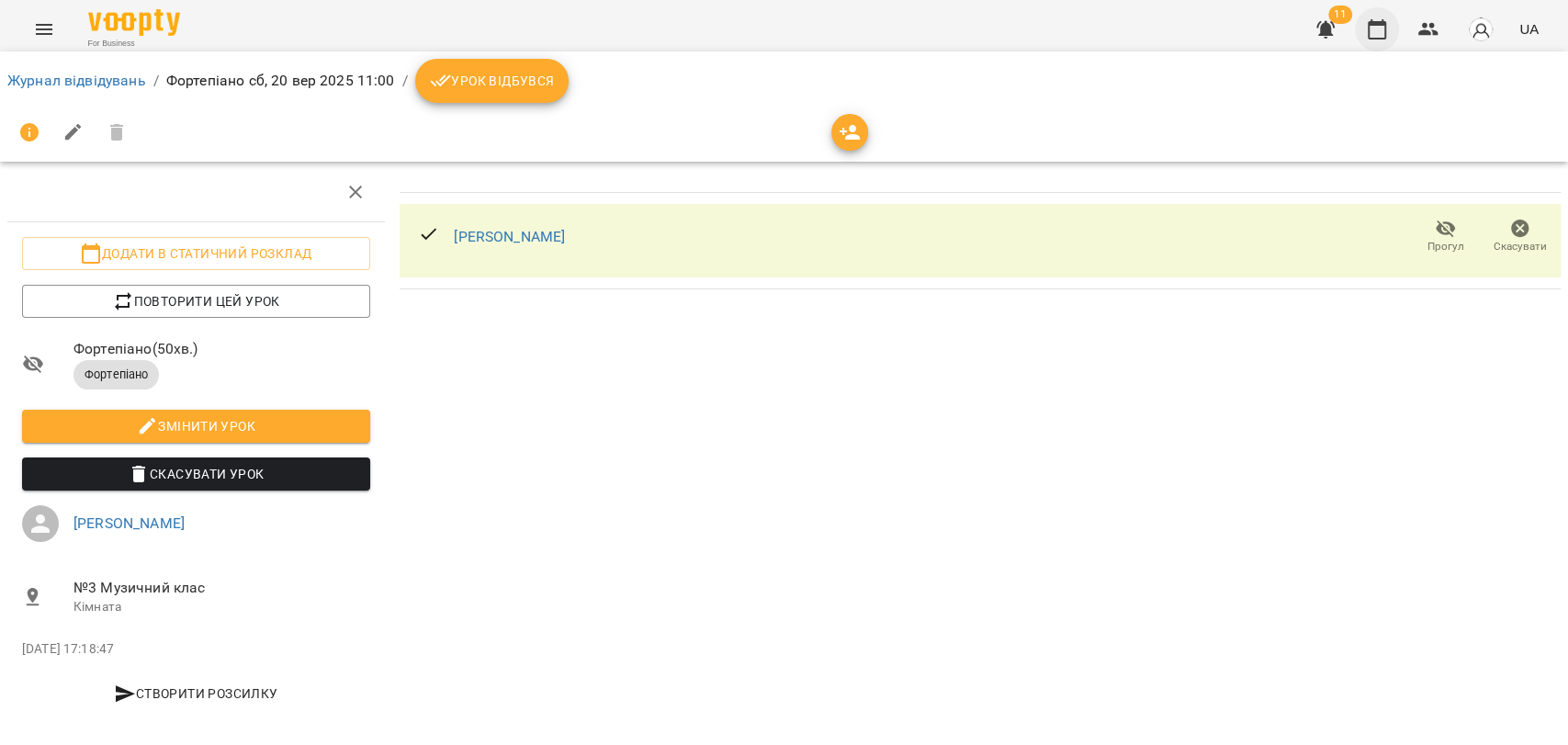
click at [1375, 25] on icon "button" at bounding box center [1378, 29] width 18 height 20
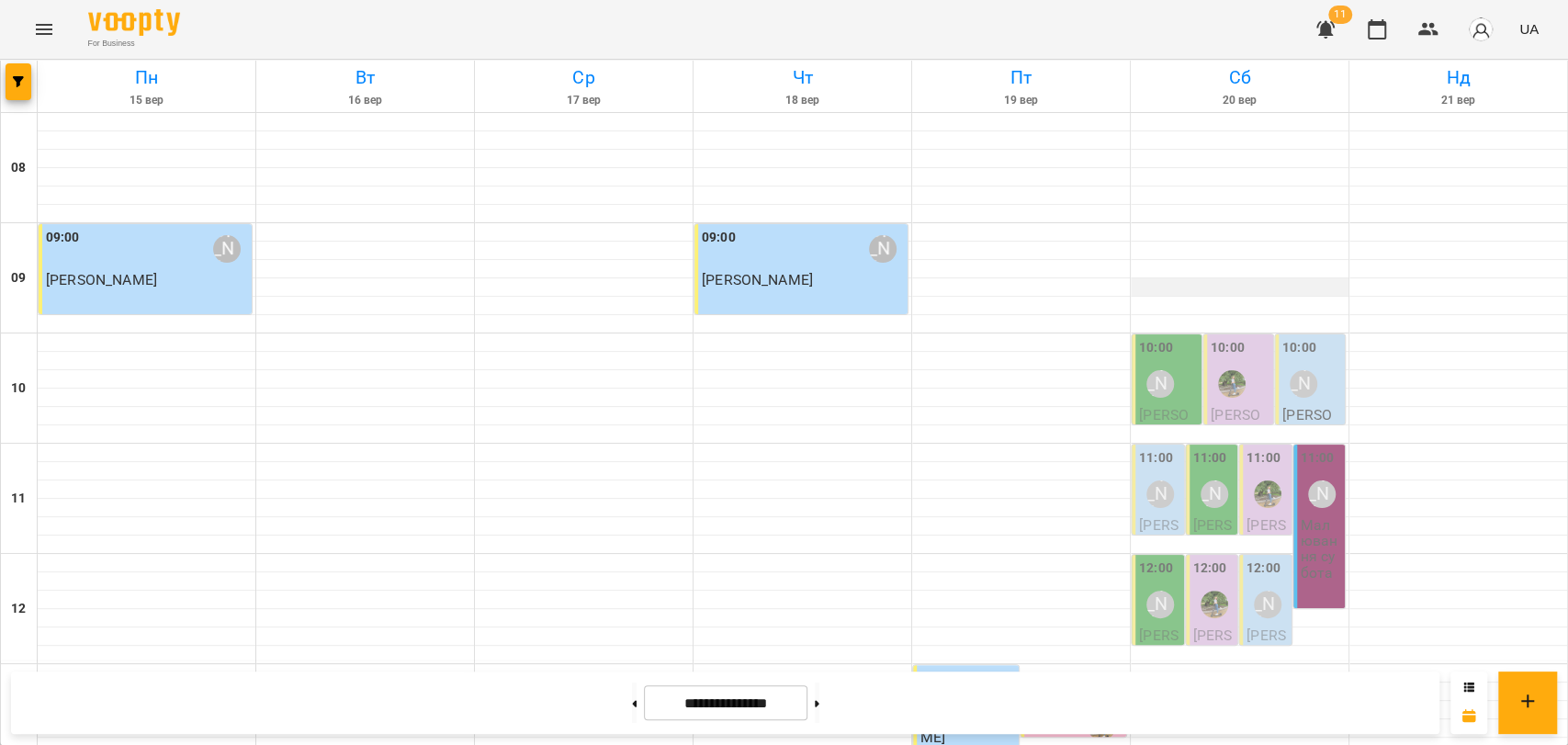
scroll to position [102, 0]
click at [1139, 473] on div "[PERSON_NAME]" at bounding box center [1160, 494] width 42 height 42
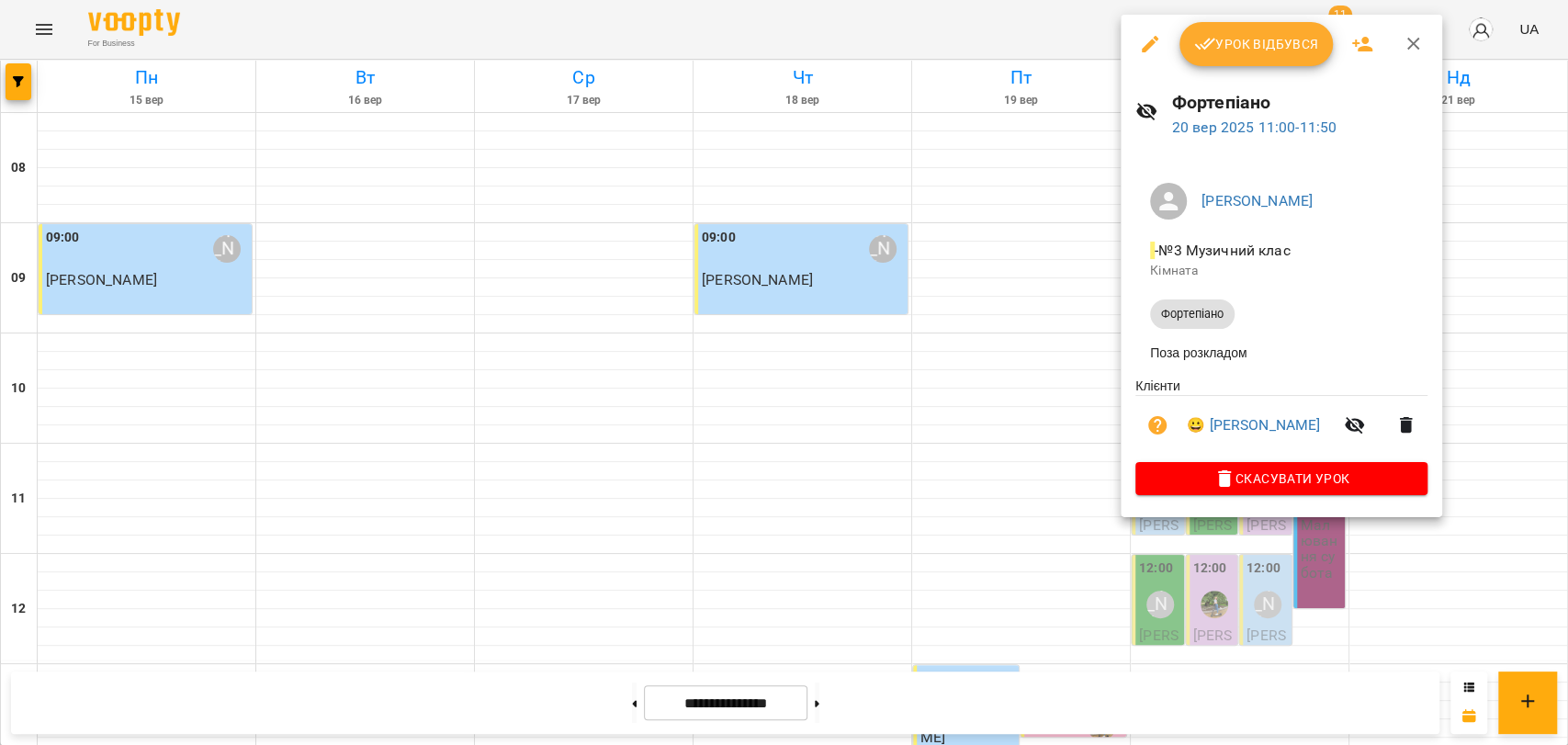
click at [778, 24] on div at bounding box center [784, 372] width 1568 height 745
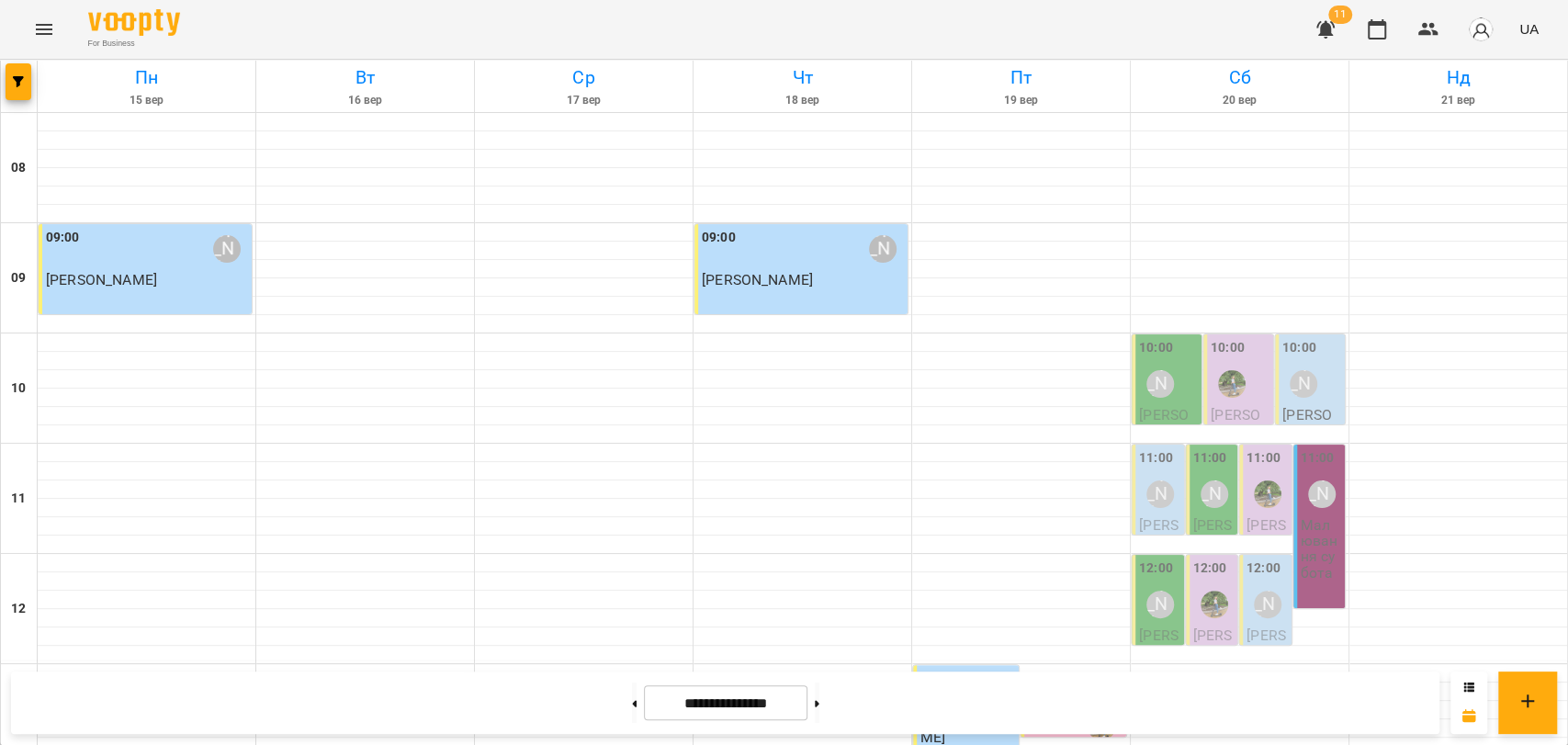
scroll to position [774, 0]
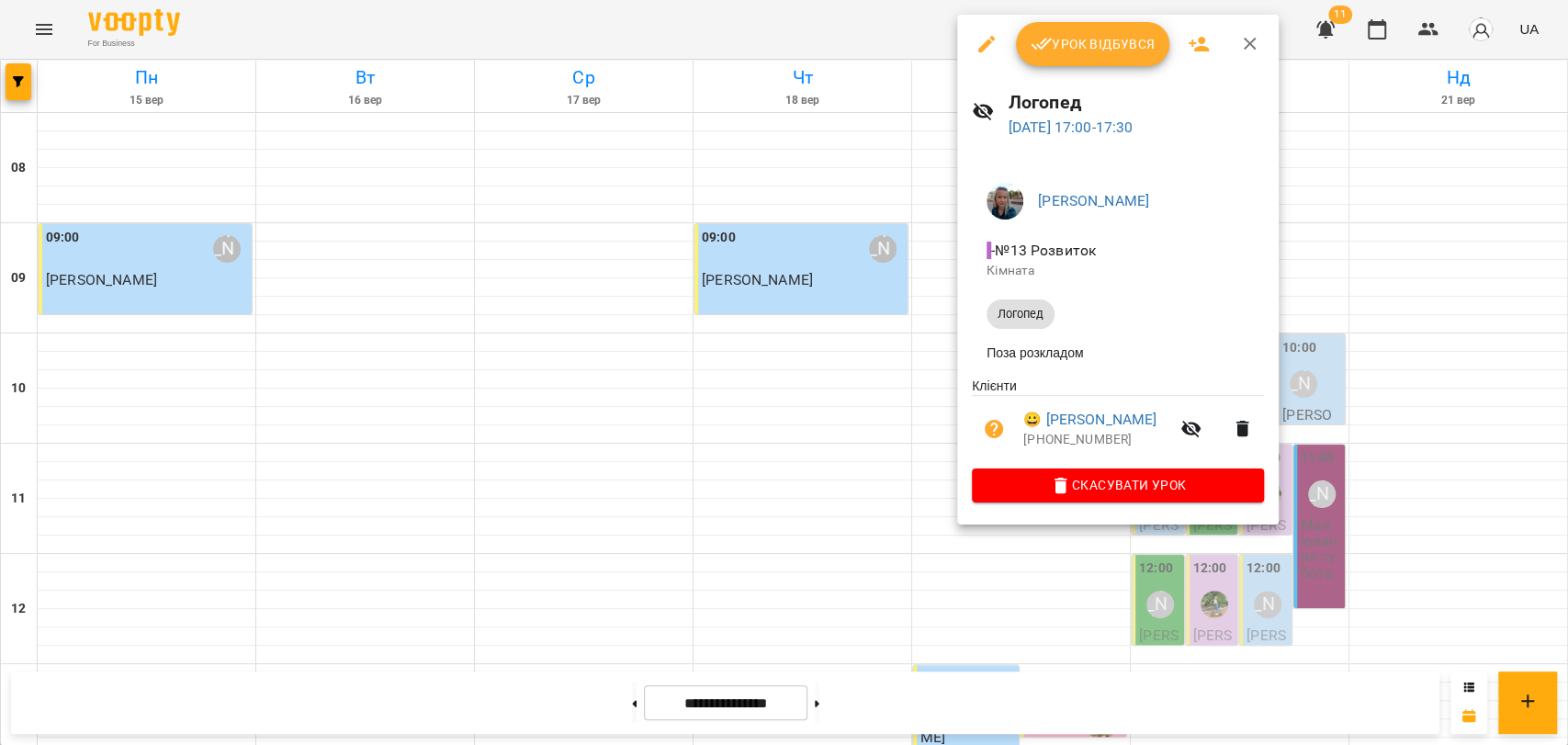
click at [910, 398] on div at bounding box center [784, 372] width 1568 height 745
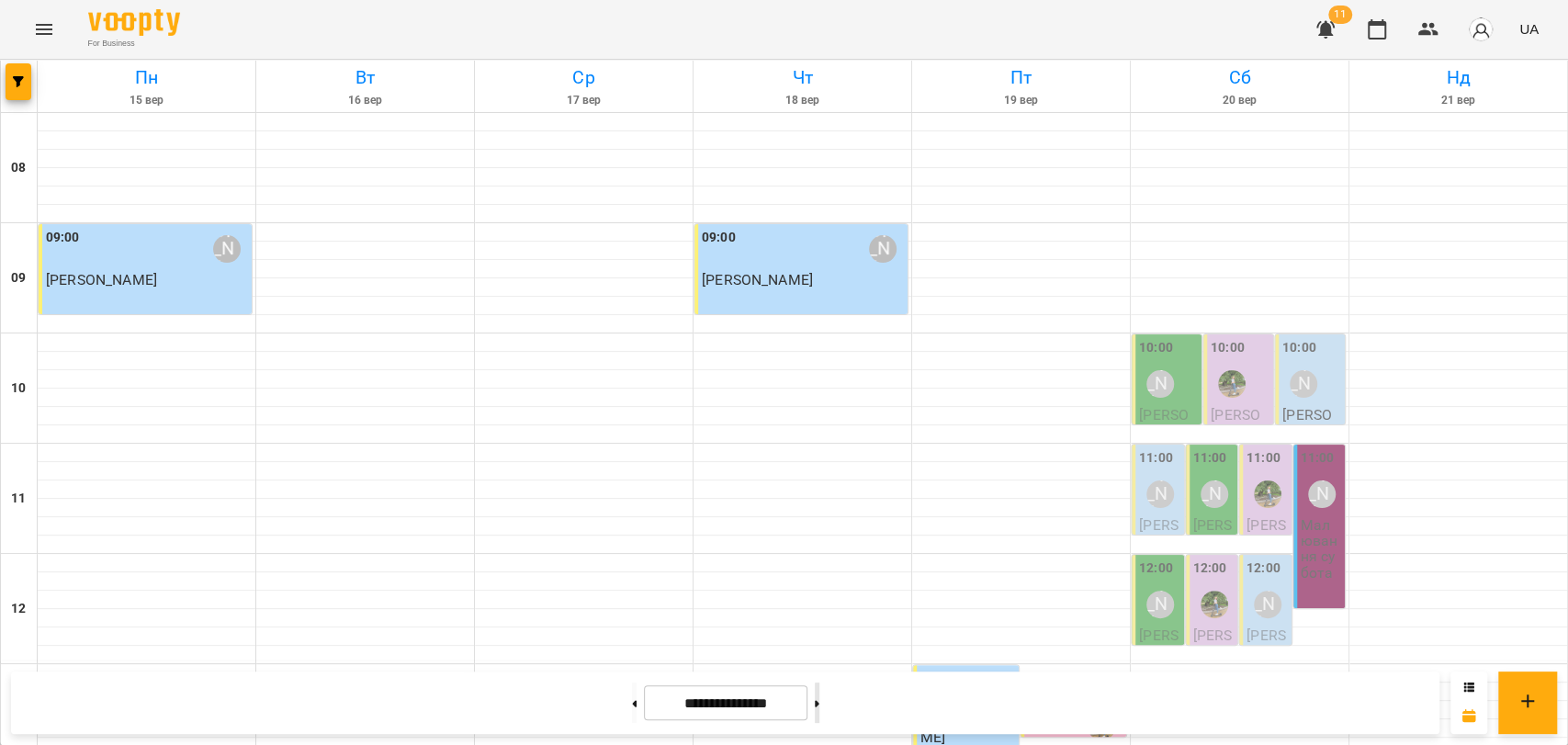
click at [820, 709] on button at bounding box center [817, 703] width 5 height 40
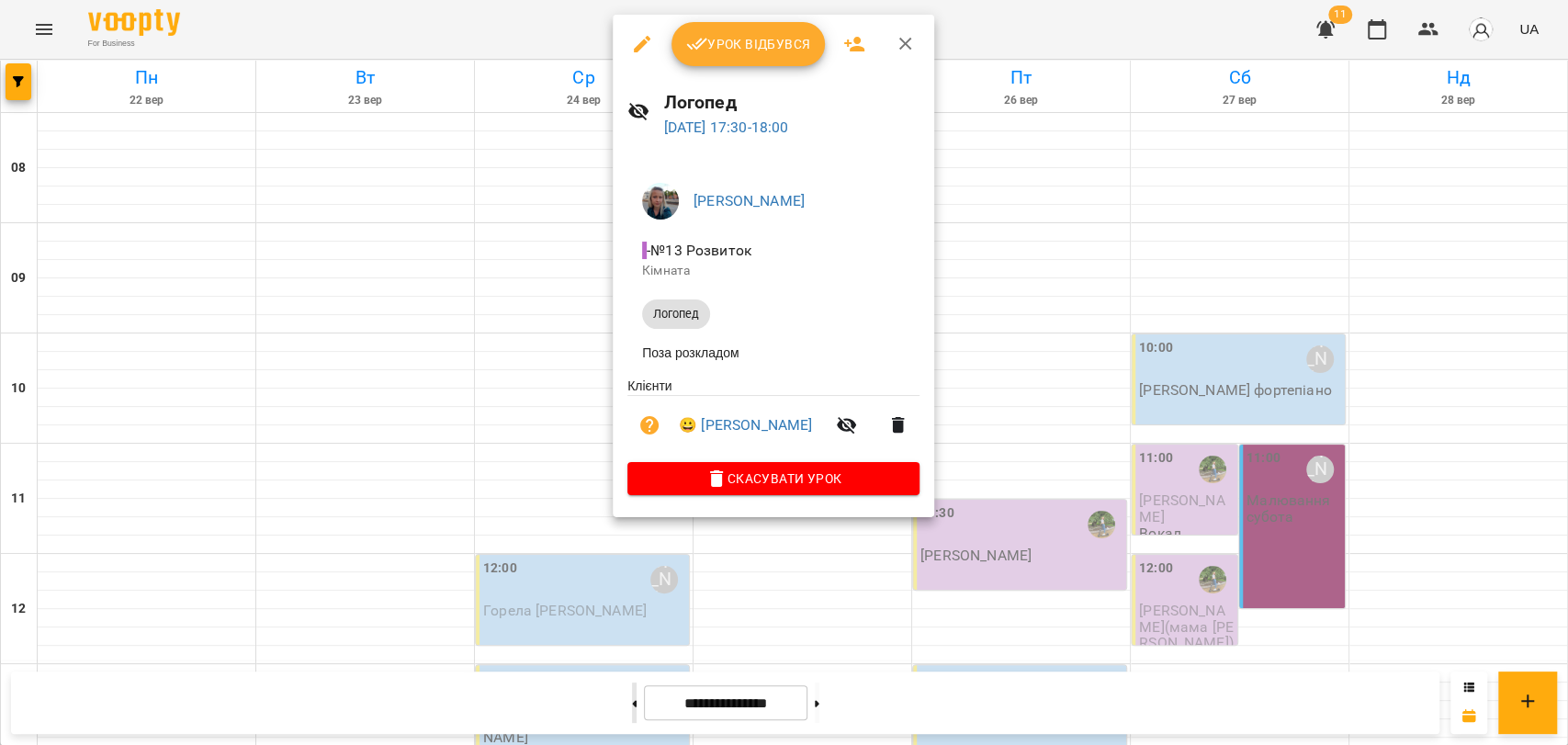
click at [606, 693] on div at bounding box center [784, 372] width 1568 height 745
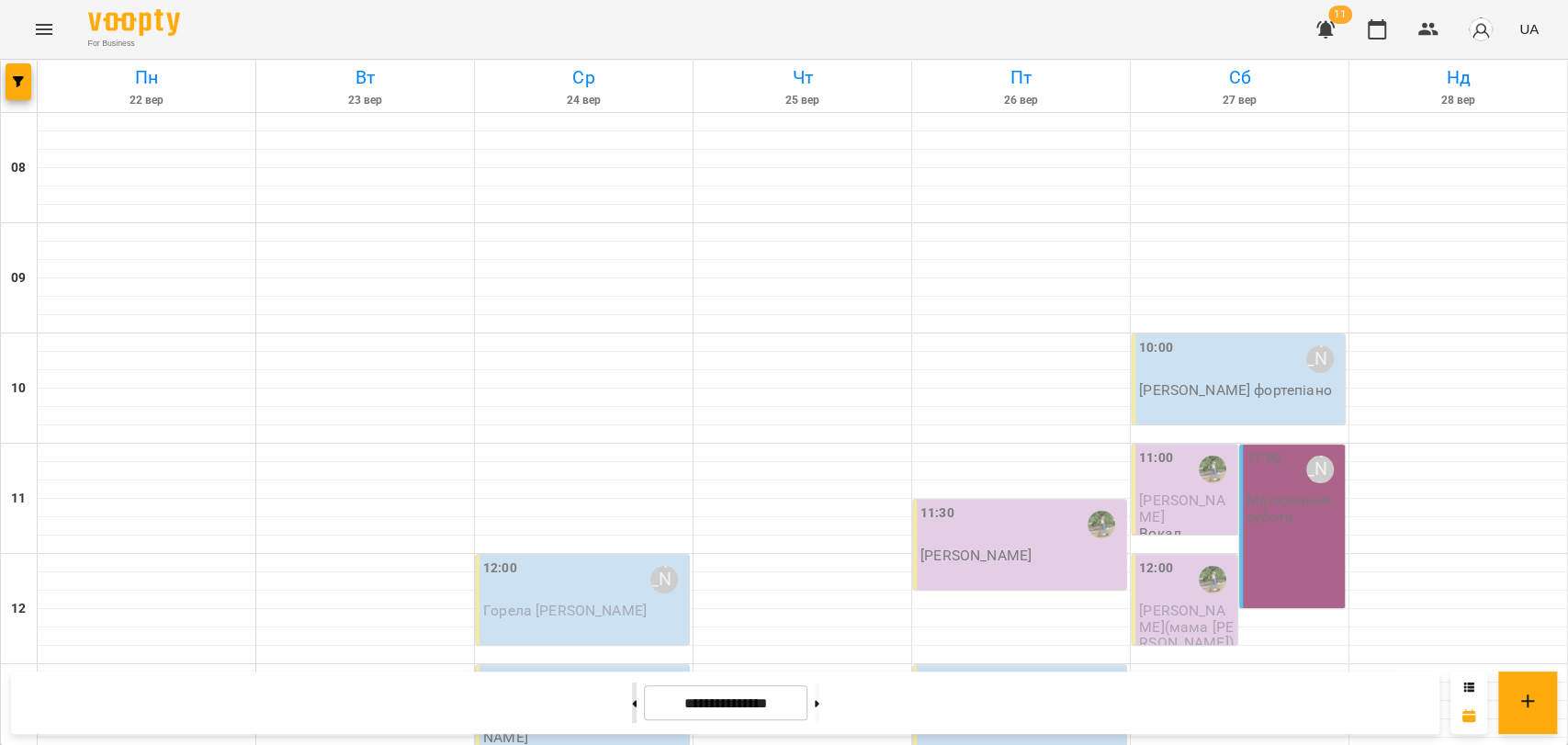
click at [632, 693] on button at bounding box center [634, 703] width 5 height 40
type input "**********"
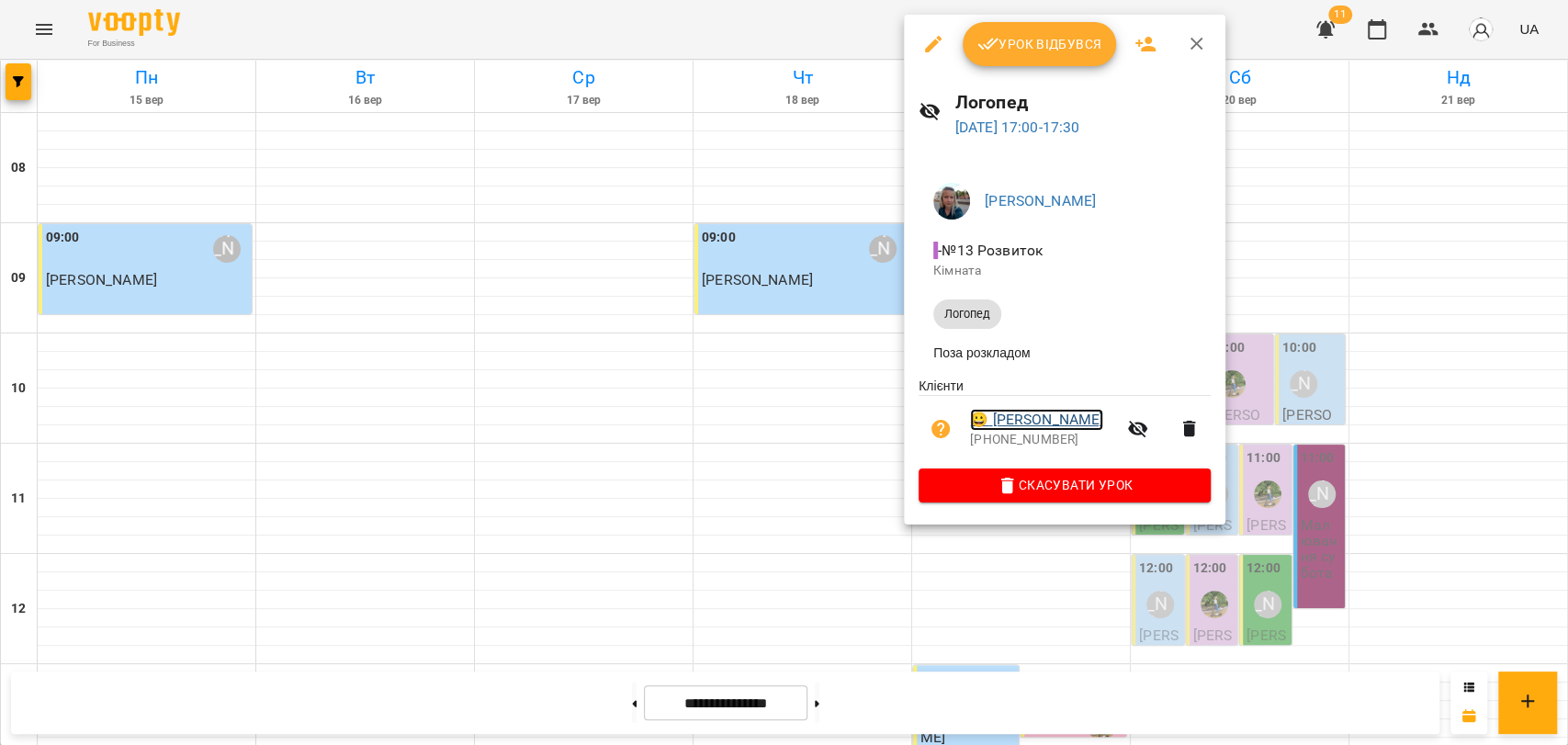
click at [1088, 428] on link "😀 [PERSON_NAME]" at bounding box center [1036, 419] width 133 height 22
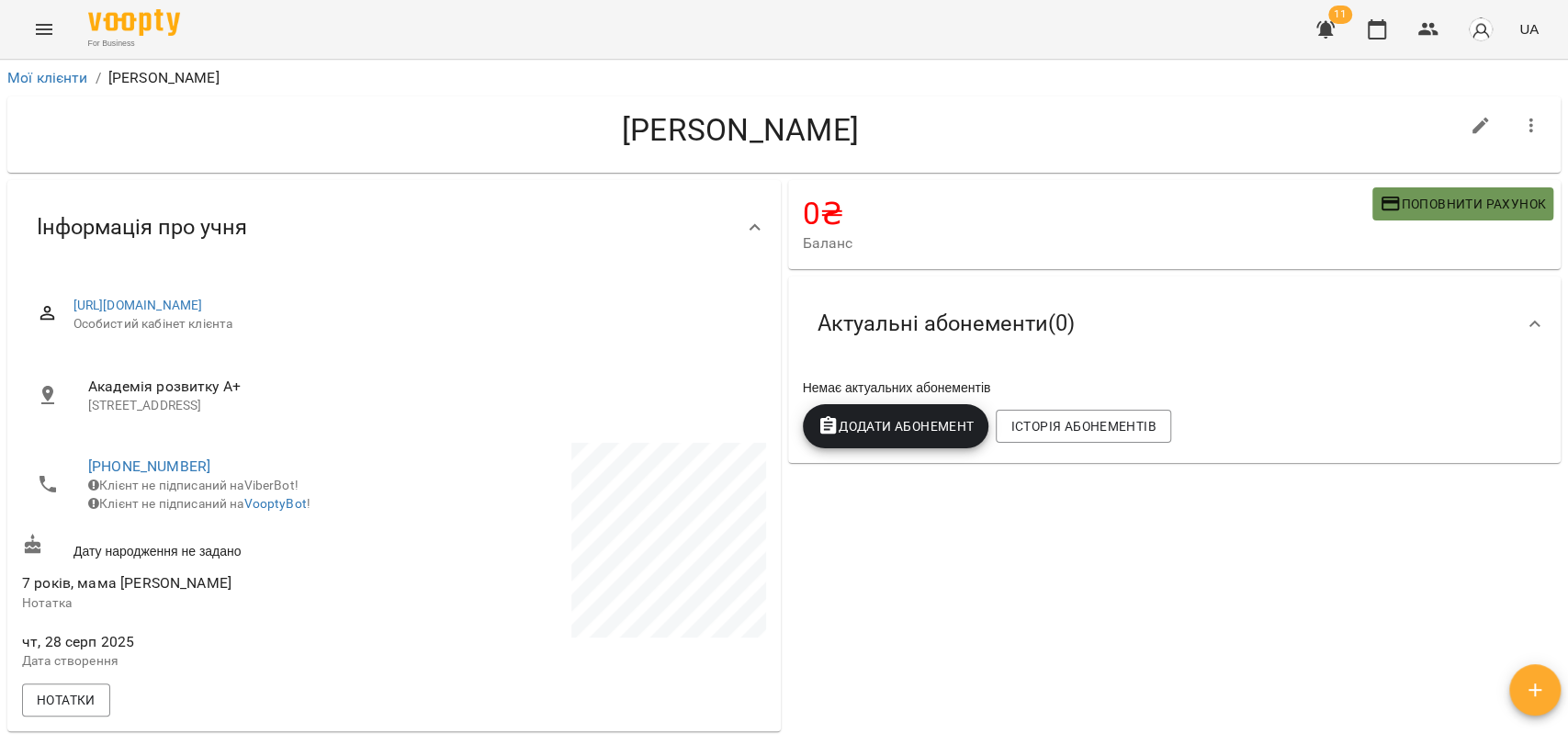
click at [1400, 201] on span "Поповнити рахунок" at bounding box center [1462, 204] width 167 height 22
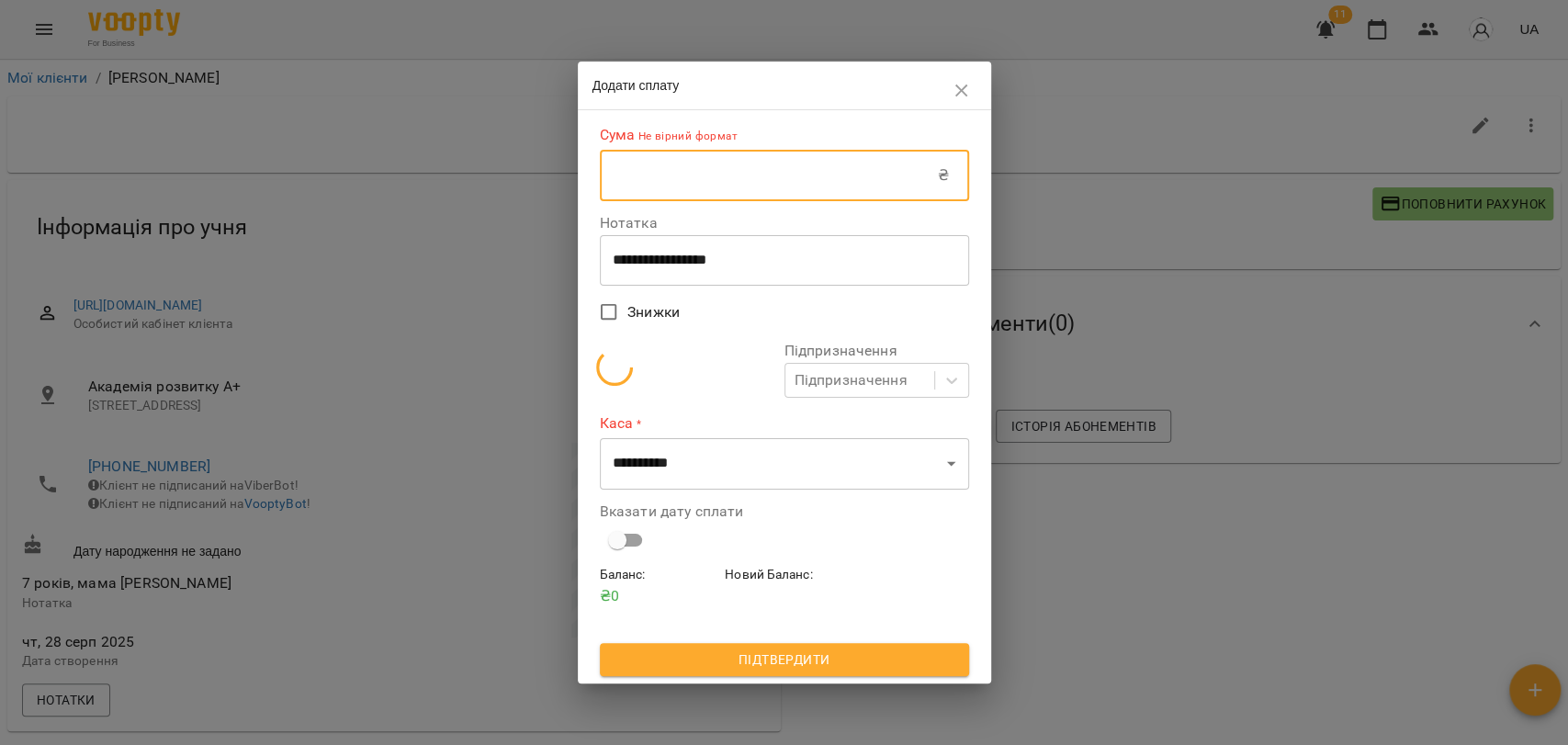
click at [737, 185] on input "text" at bounding box center [768, 176] width 338 height 52
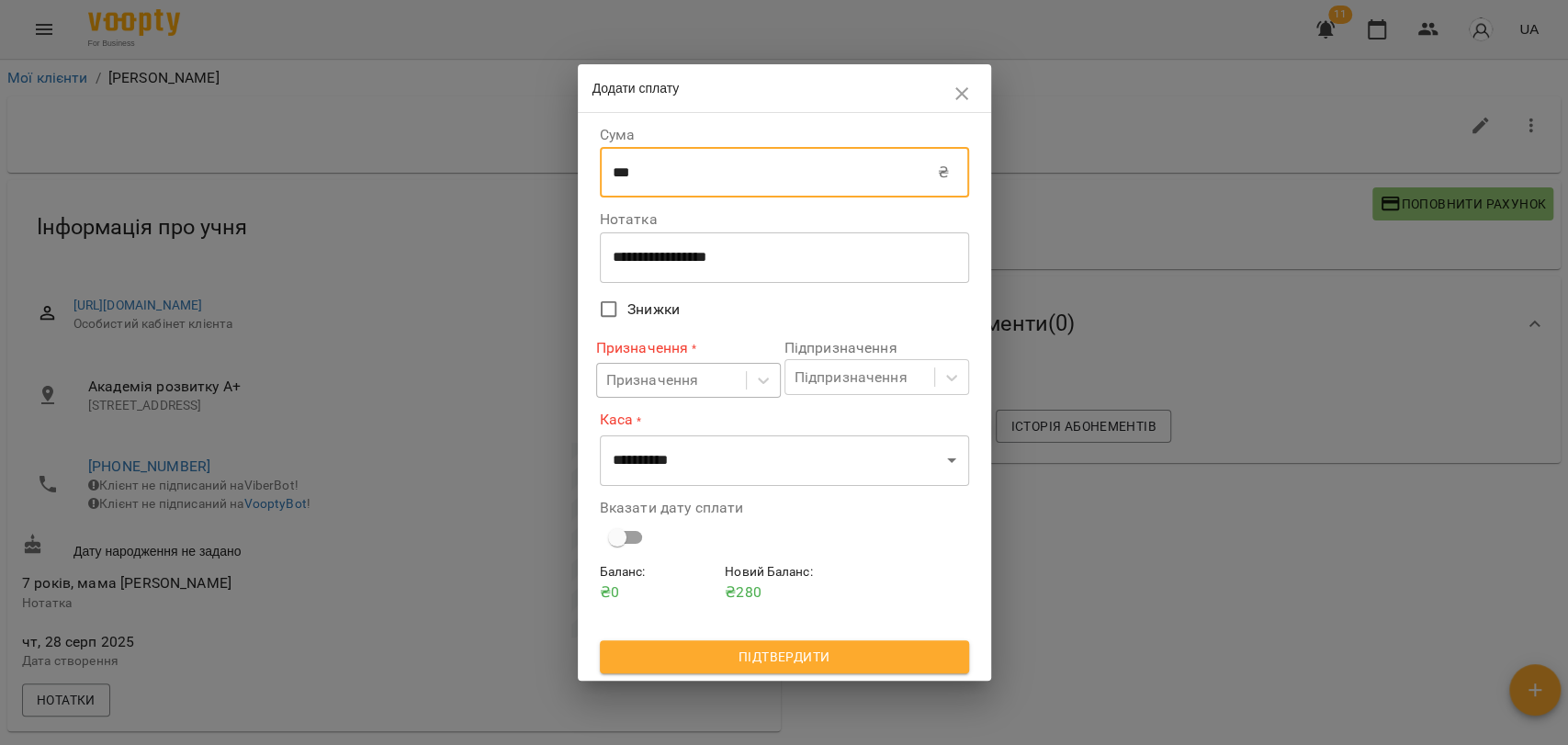
type input "***"
drag, startPoint x: 715, startPoint y: 374, endPoint x: 714, endPoint y: 385, distance: 11.0
click at [714, 374] on div "Призначення" at bounding box center [672, 380] width 149 height 34
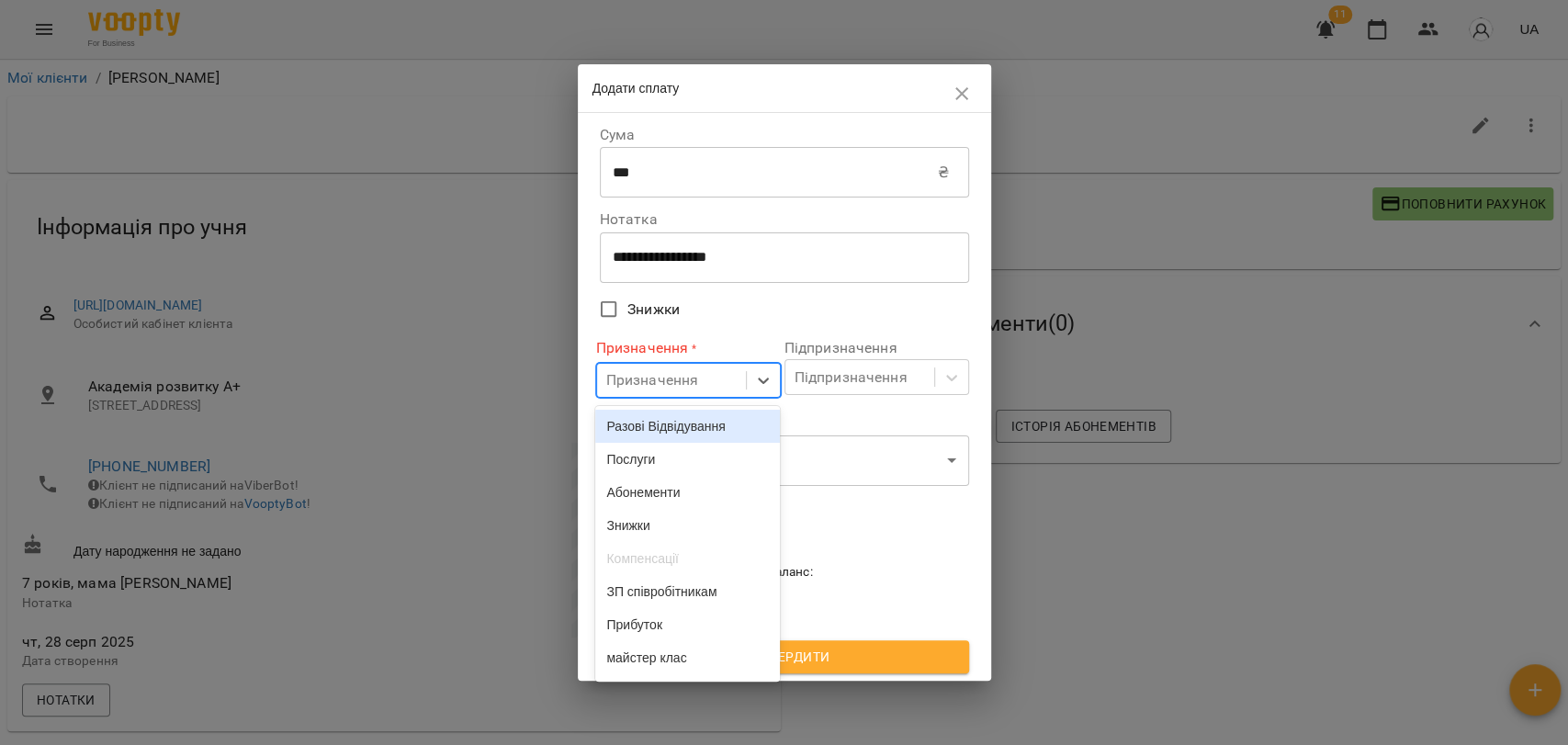
click at [706, 418] on div "Разові Відвідування" at bounding box center [687, 426] width 185 height 33
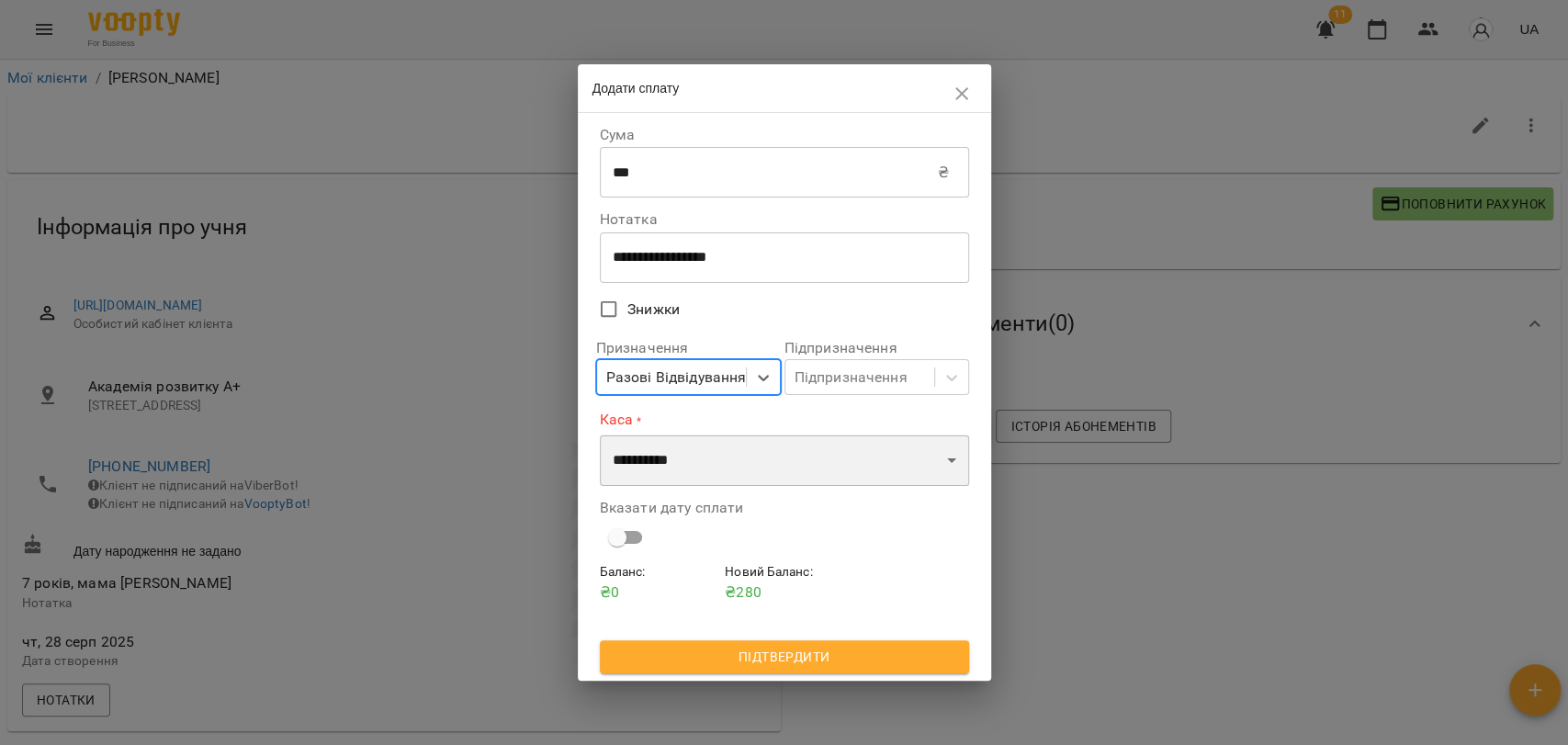
click at [697, 457] on select "**********" at bounding box center [784, 460] width 369 height 52
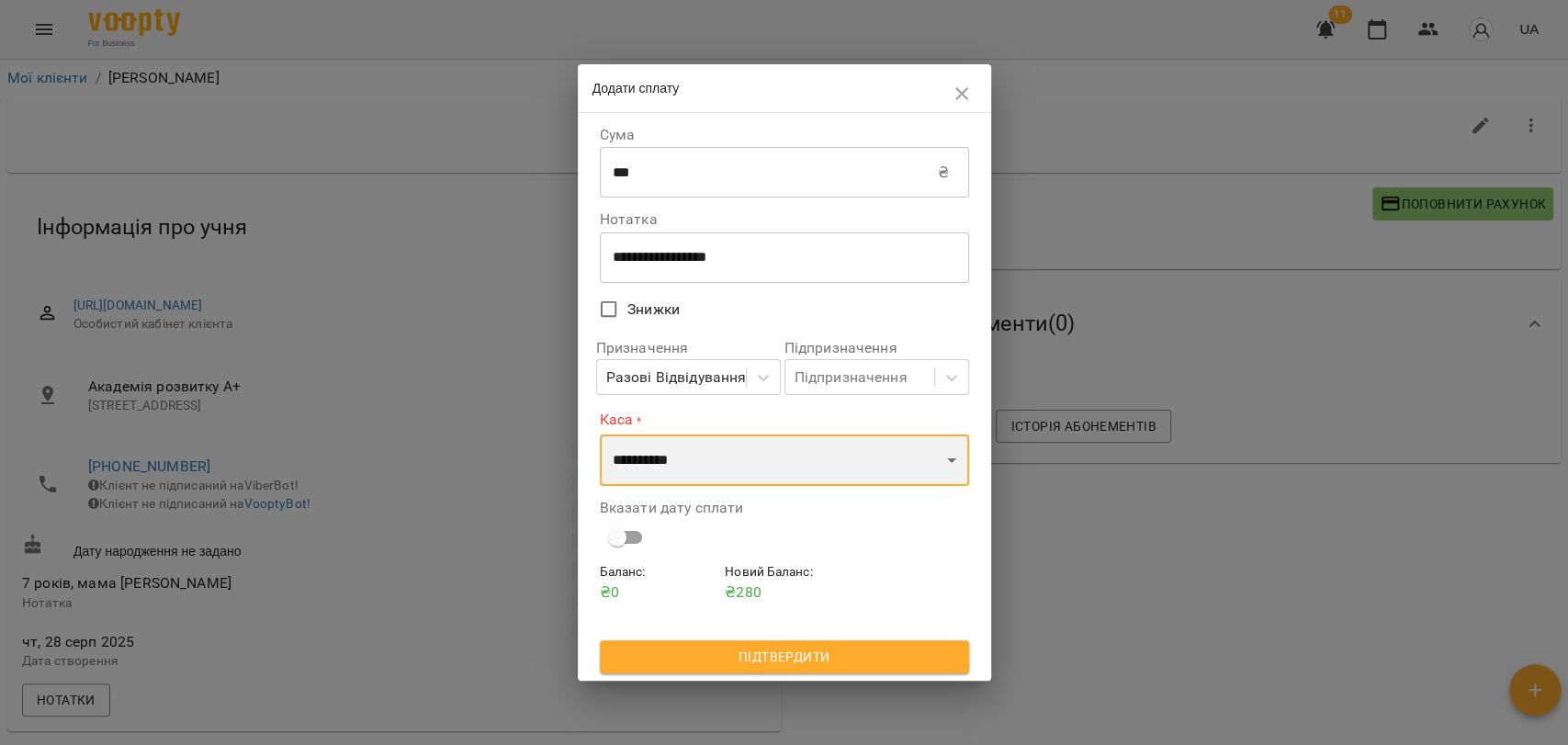
select select "****"
click at [600, 434] on select "**********" at bounding box center [784, 460] width 369 height 52
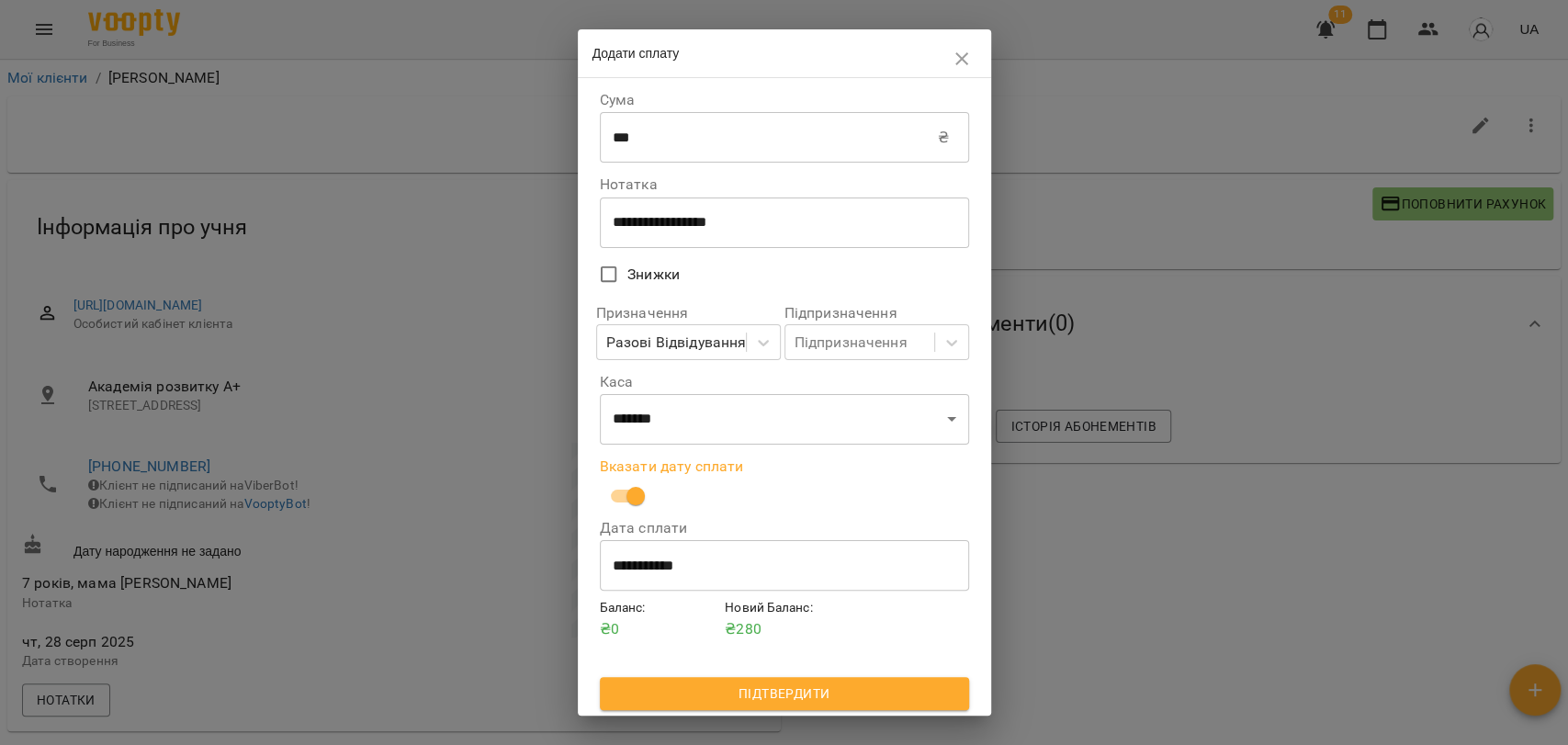
click at [804, 705] on span "Підтвердити" at bounding box center [784, 693] width 340 height 22
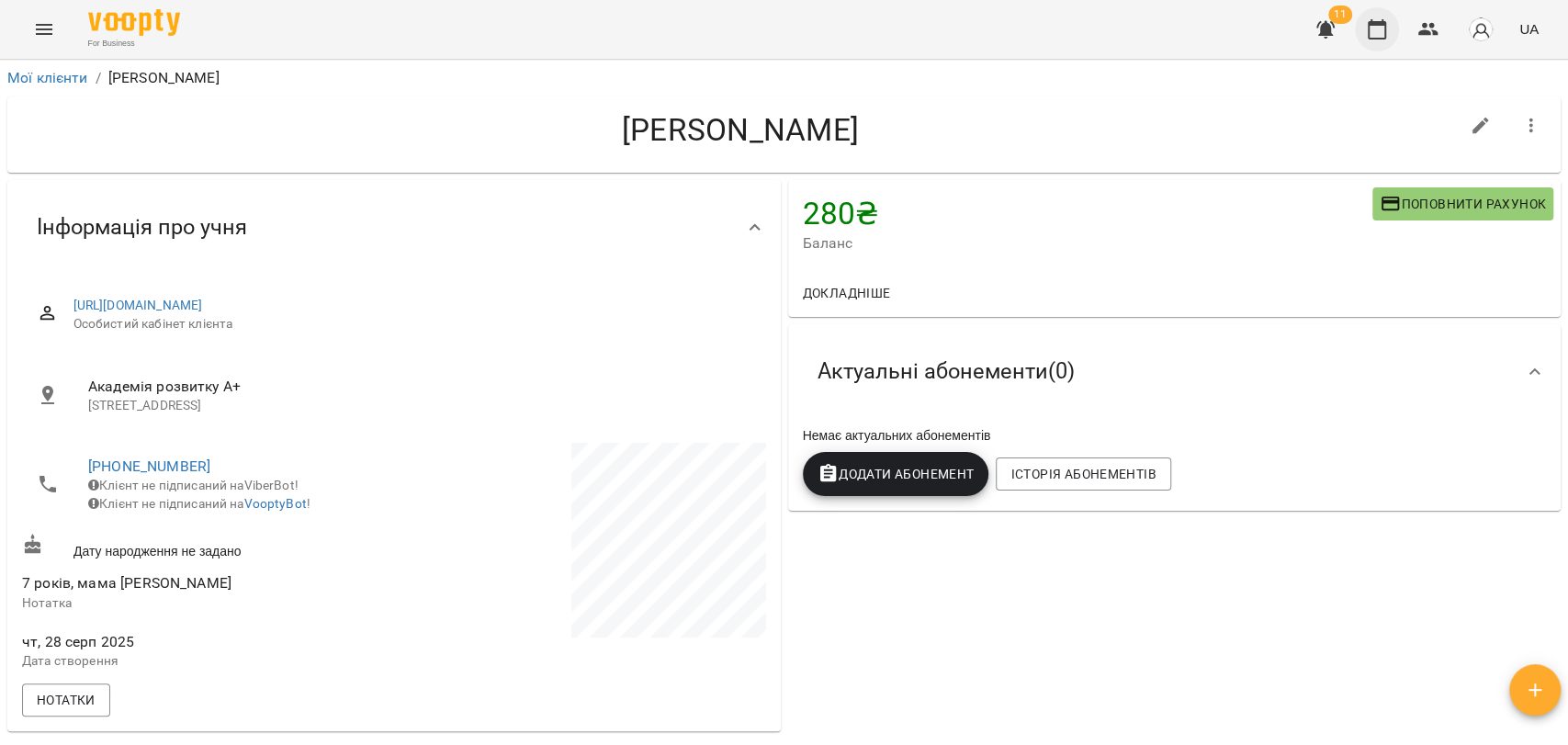
click at [1377, 36] on icon "button" at bounding box center [1378, 29] width 22 height 22
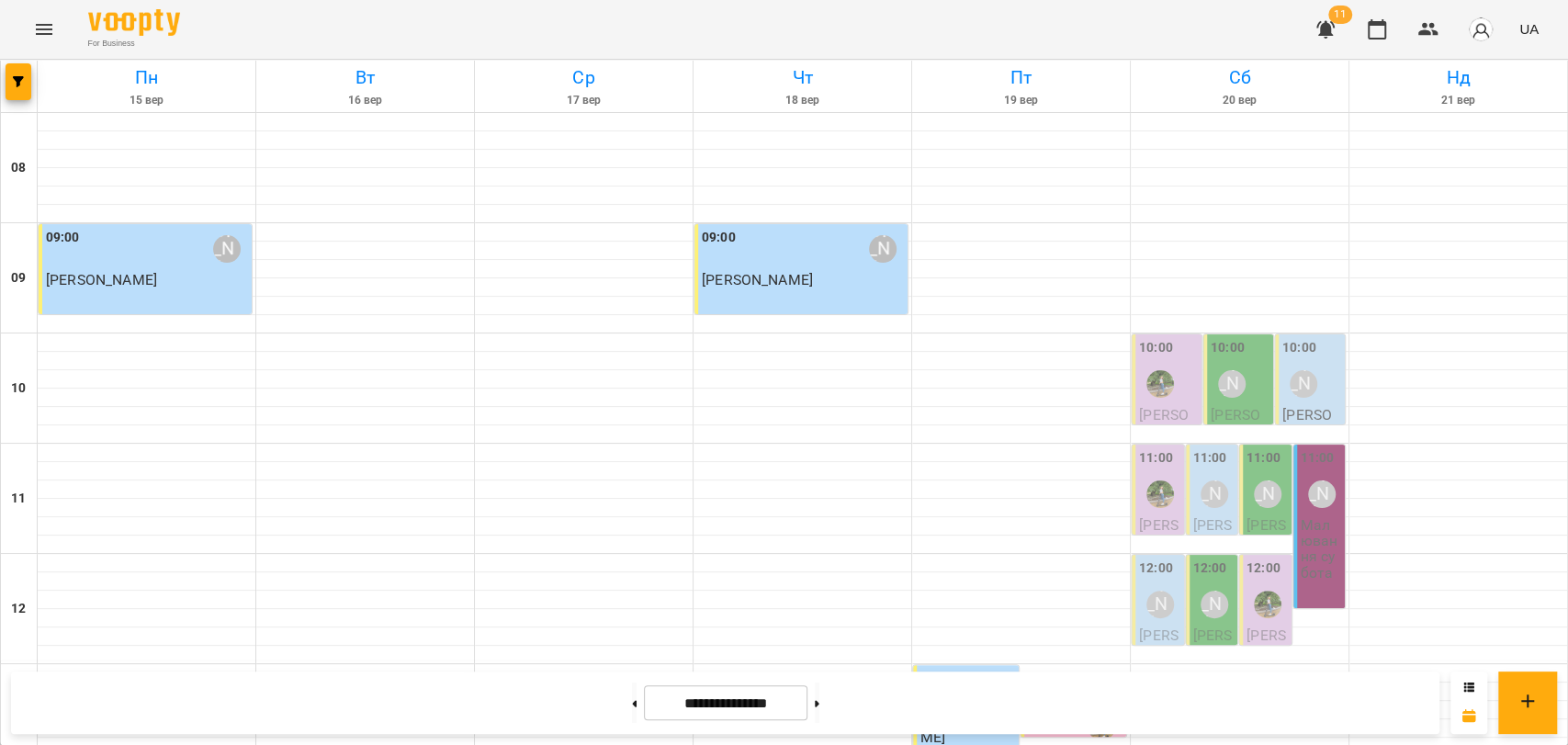
scroll to position [774, 0]
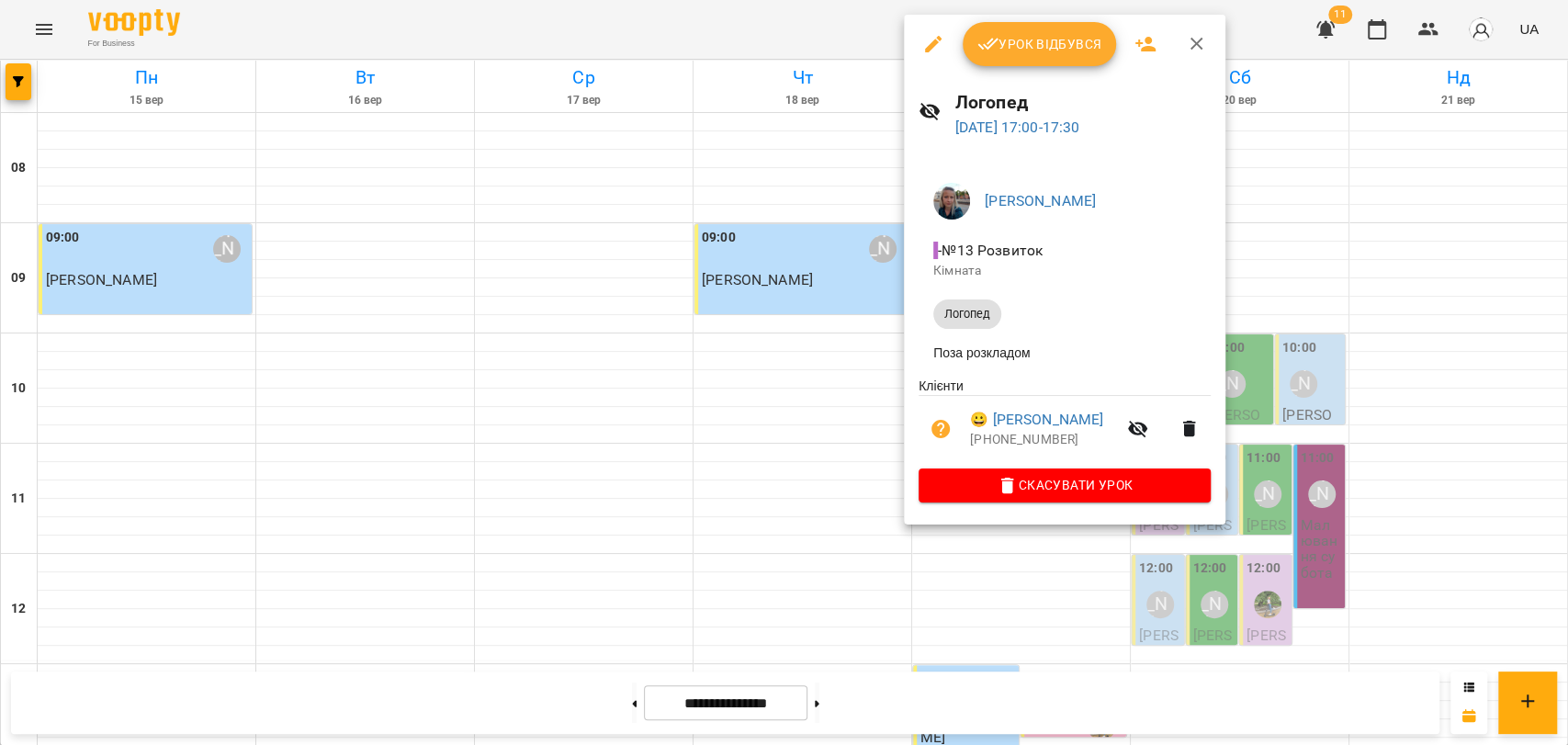
click at [1051, 46] on span "Урок відбувся" at bounding box center [1040, 44] width 125 height 22
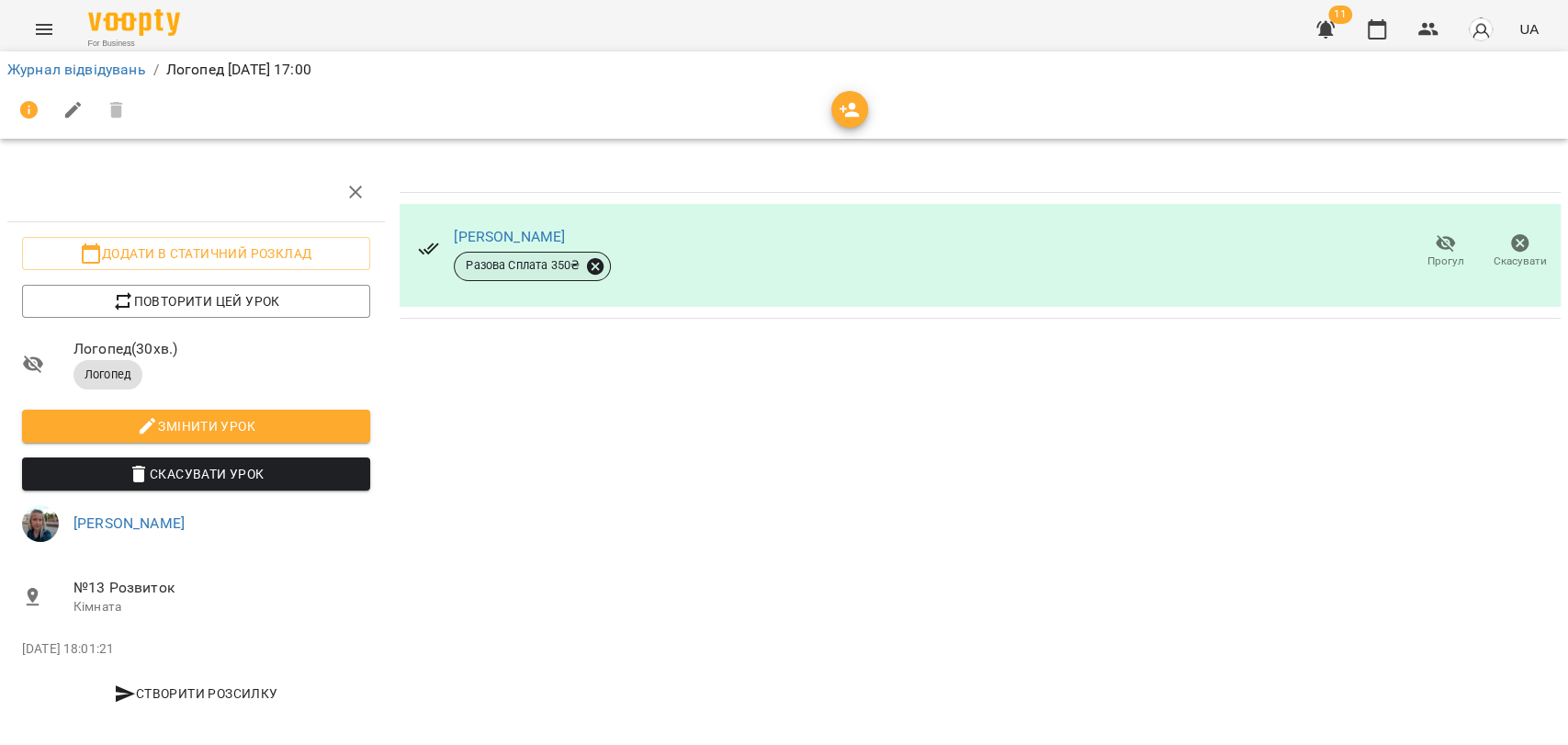
click at [595, 263] on icon at bounding box center [595, 266] width 17 height 17
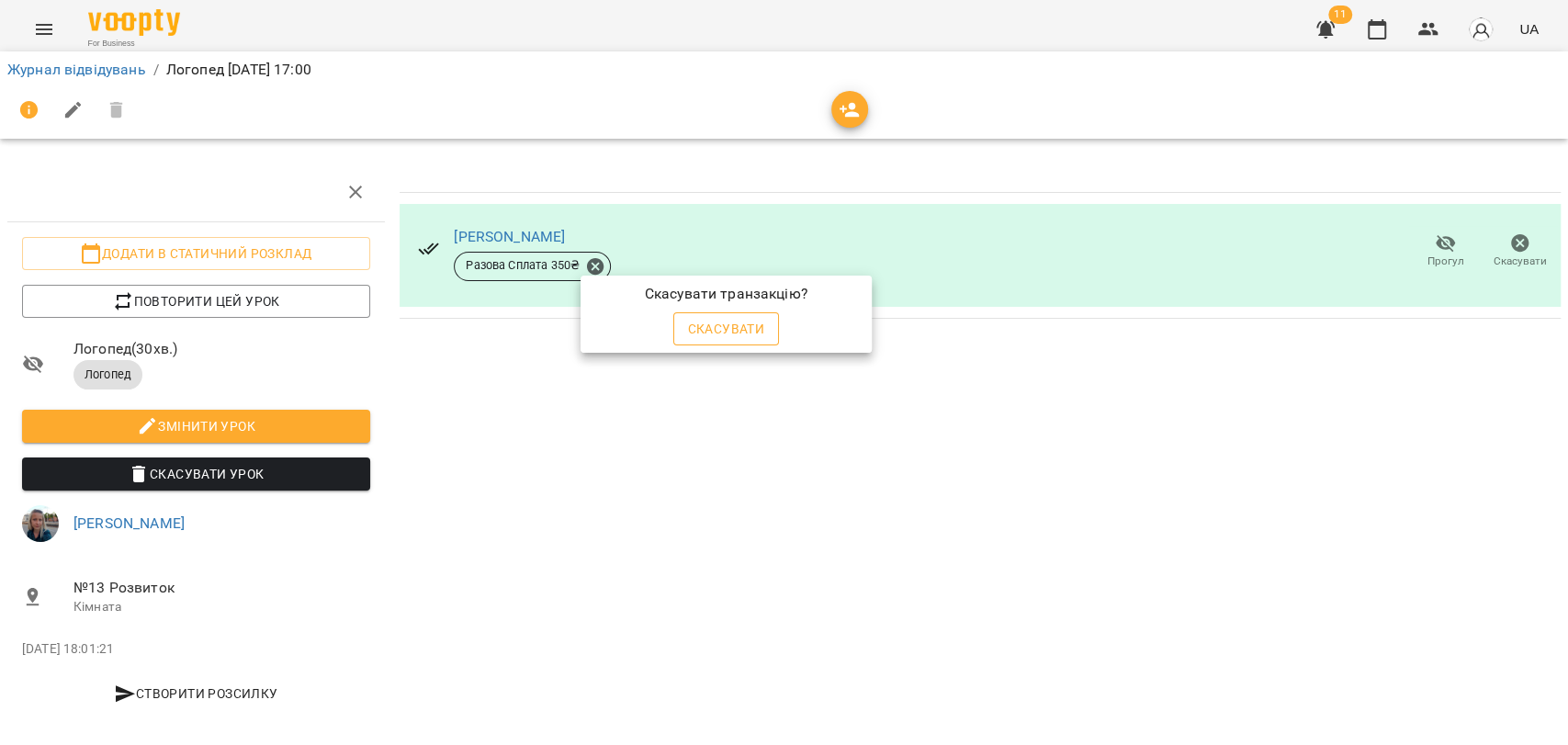
click at [764, 340] on button "Скасувати" at bounding box center [727, 328] width 107 height 33
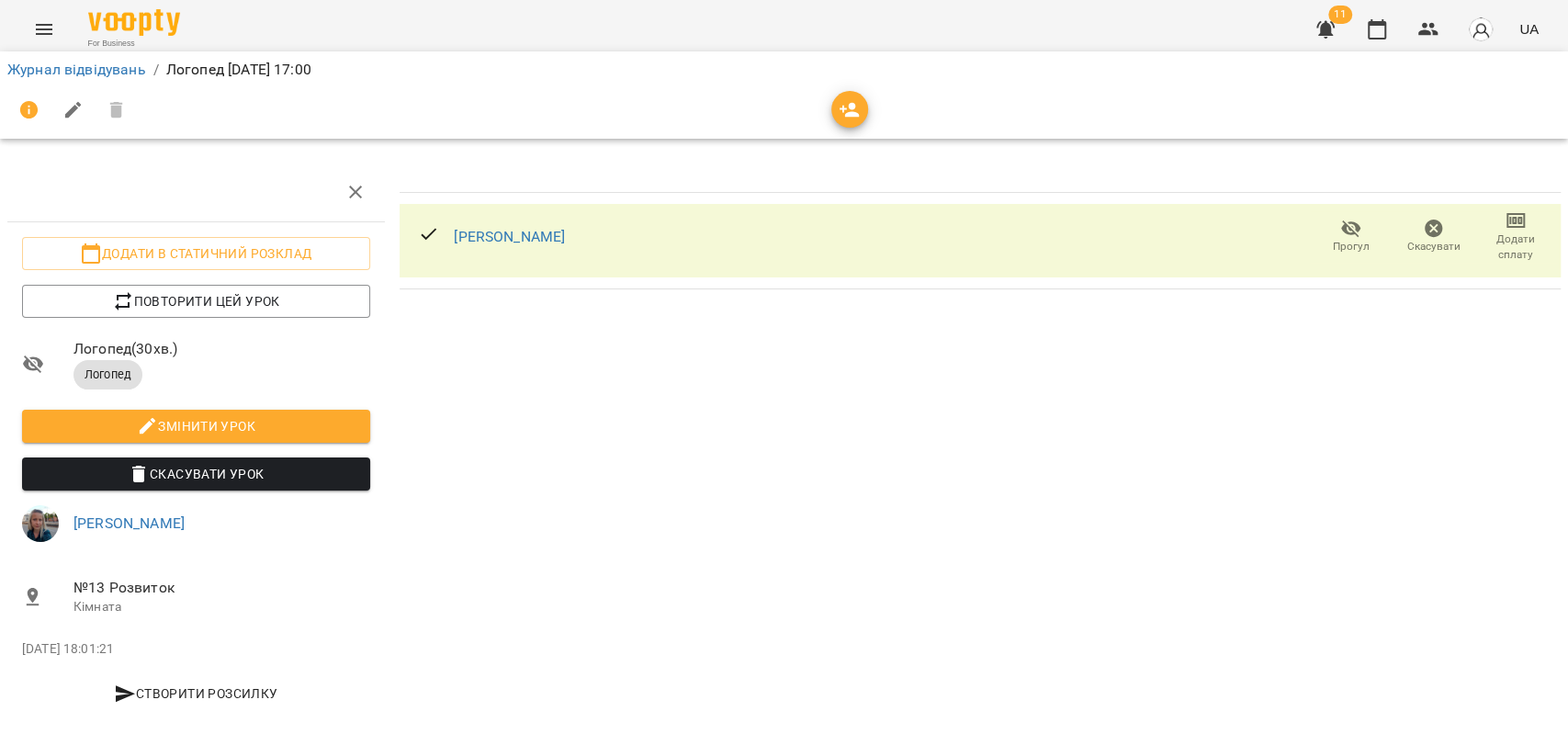
click at [1495, 240] on span "Додати сплату" at bounding box center [1516, 247] width 61 height 31
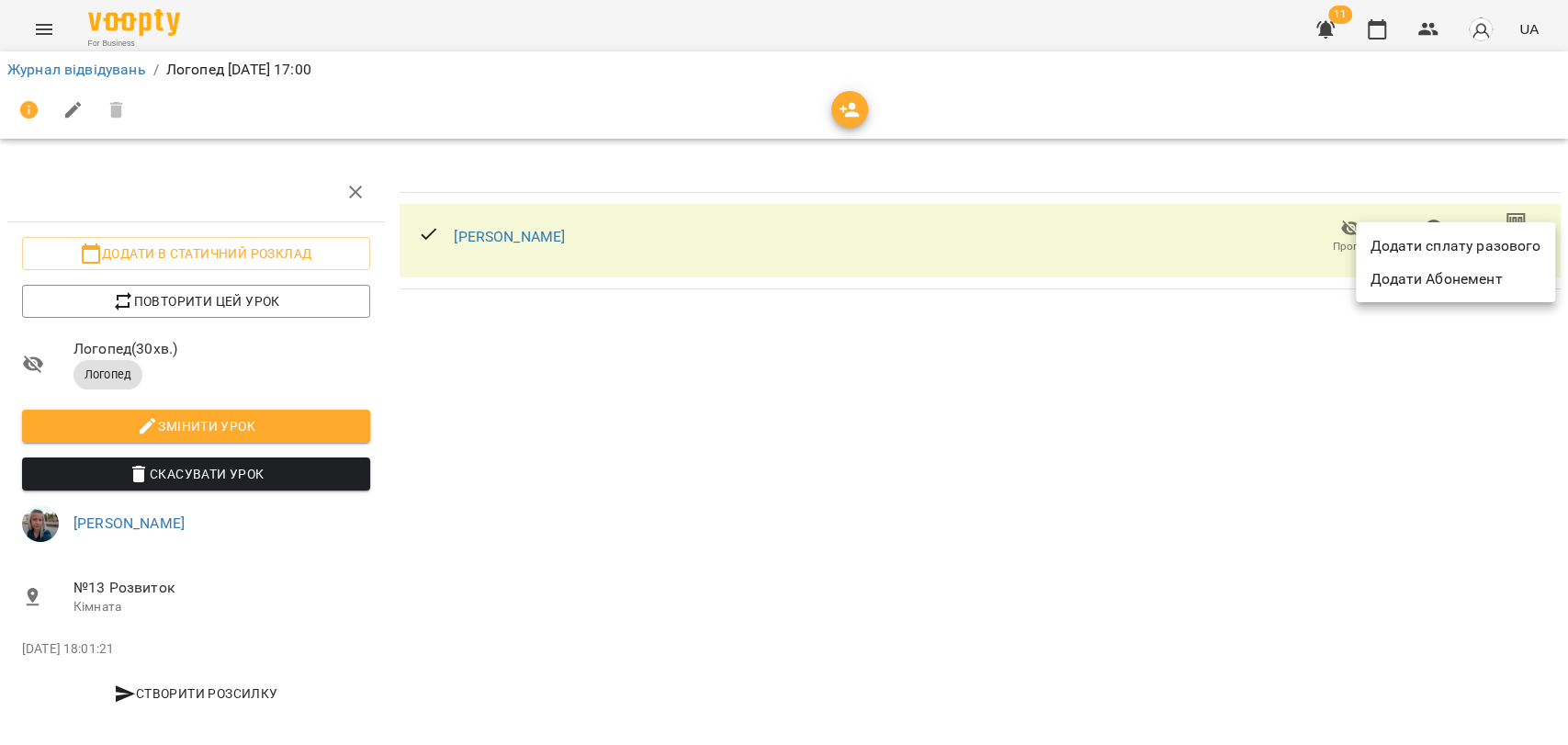
click at [1370, 255] on li "Додати сплату разового" at bounding box center [1456, 246] width 200 height 33
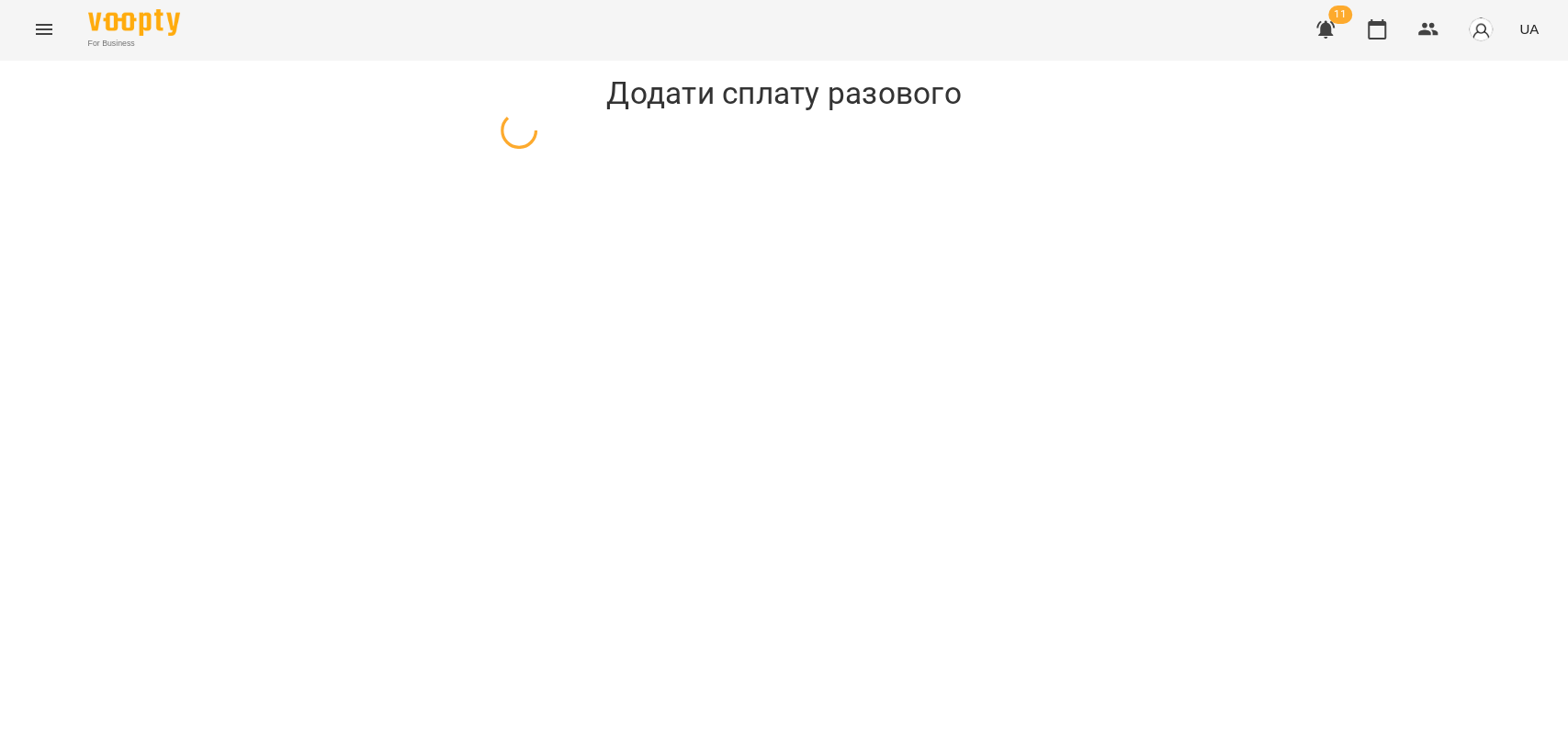
select select "*******"
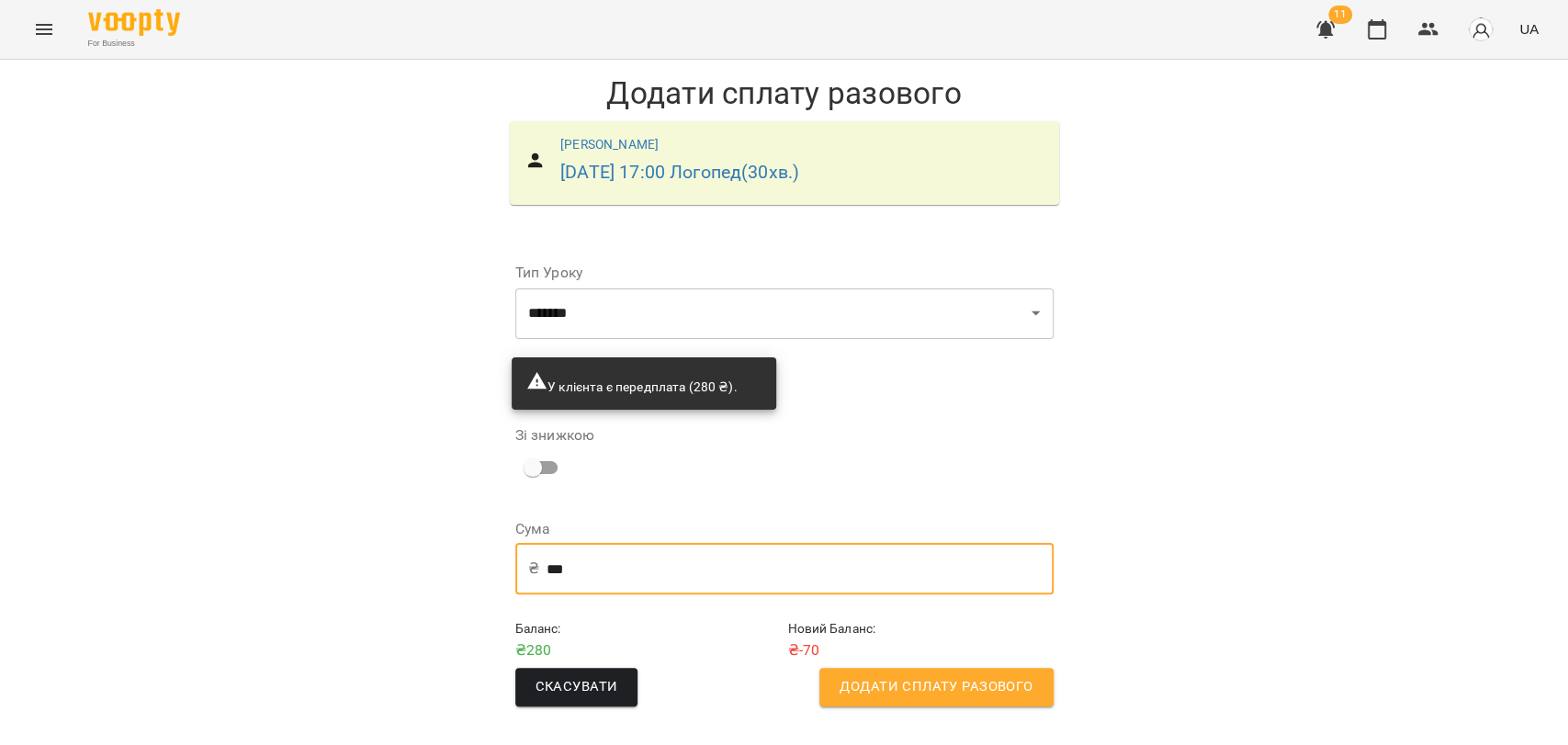
drag, startPoint x: 602, startPoint y: 571, endPoint x: 344, endPoint y: 585, distance: 258.4
click at [344, 585] on div "**********" at bounding box center [784, 397] width 1568 height 676
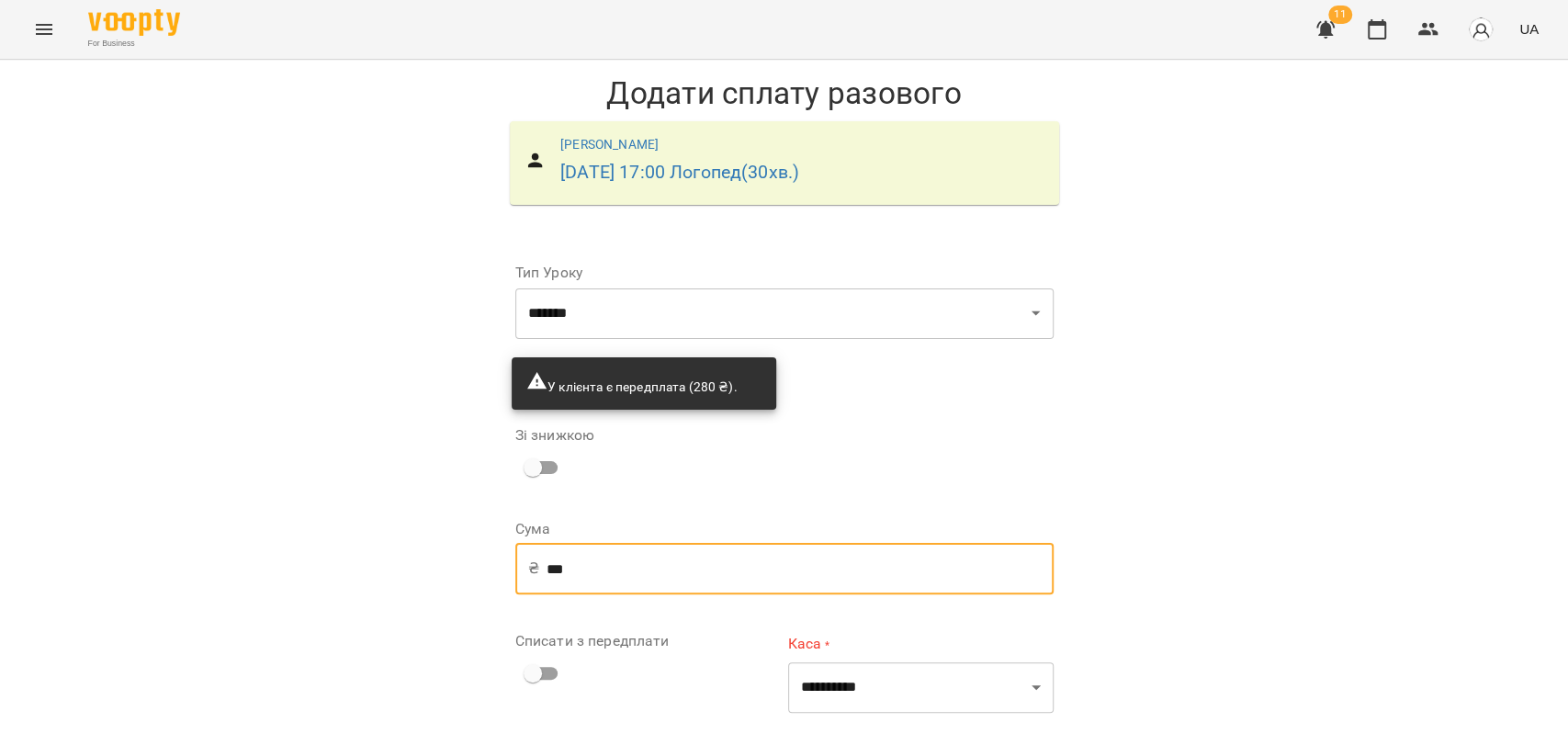
type input "***"
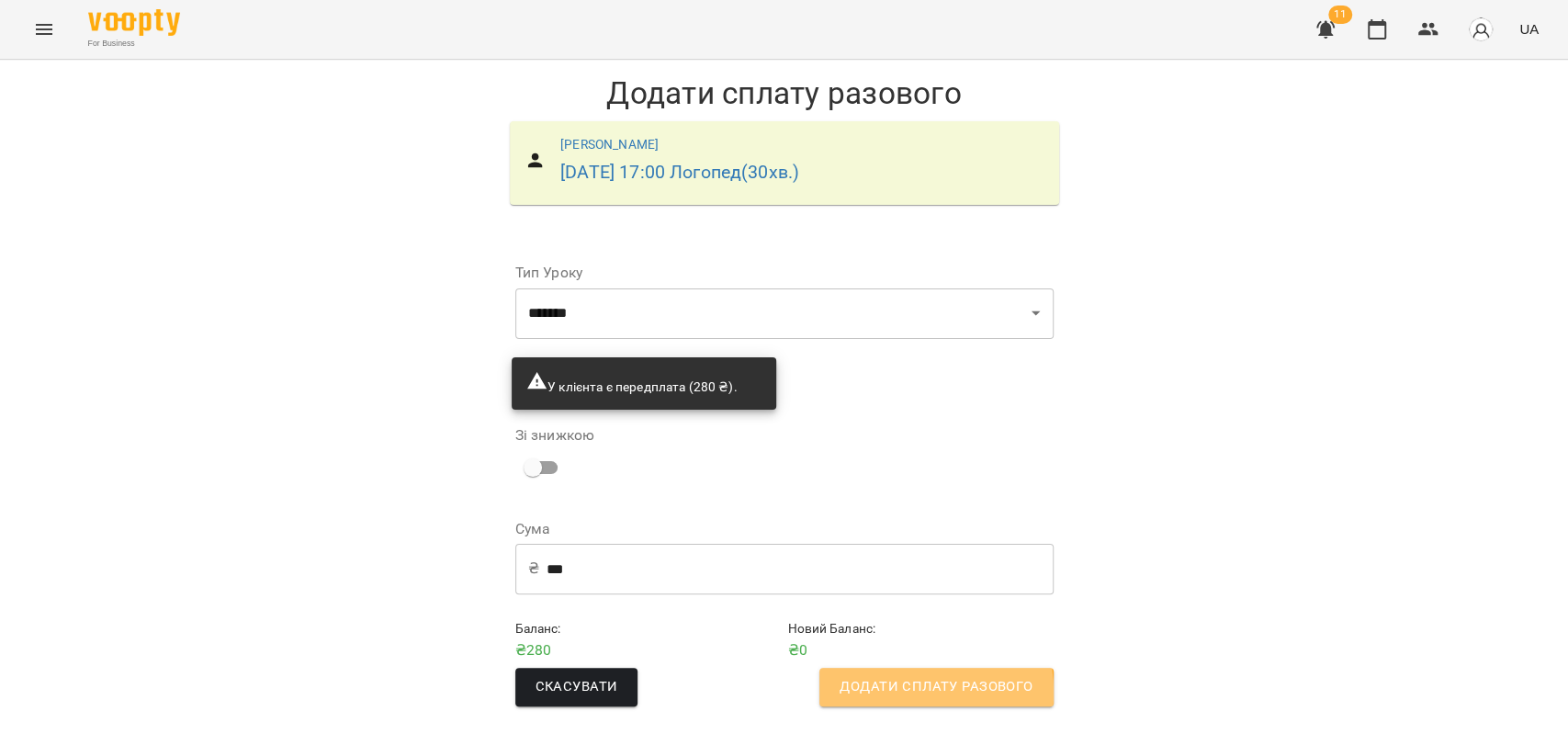
click at [883, 694] on span "Додати сплату разового" at bounding box center [936, 687] width 193 height 24
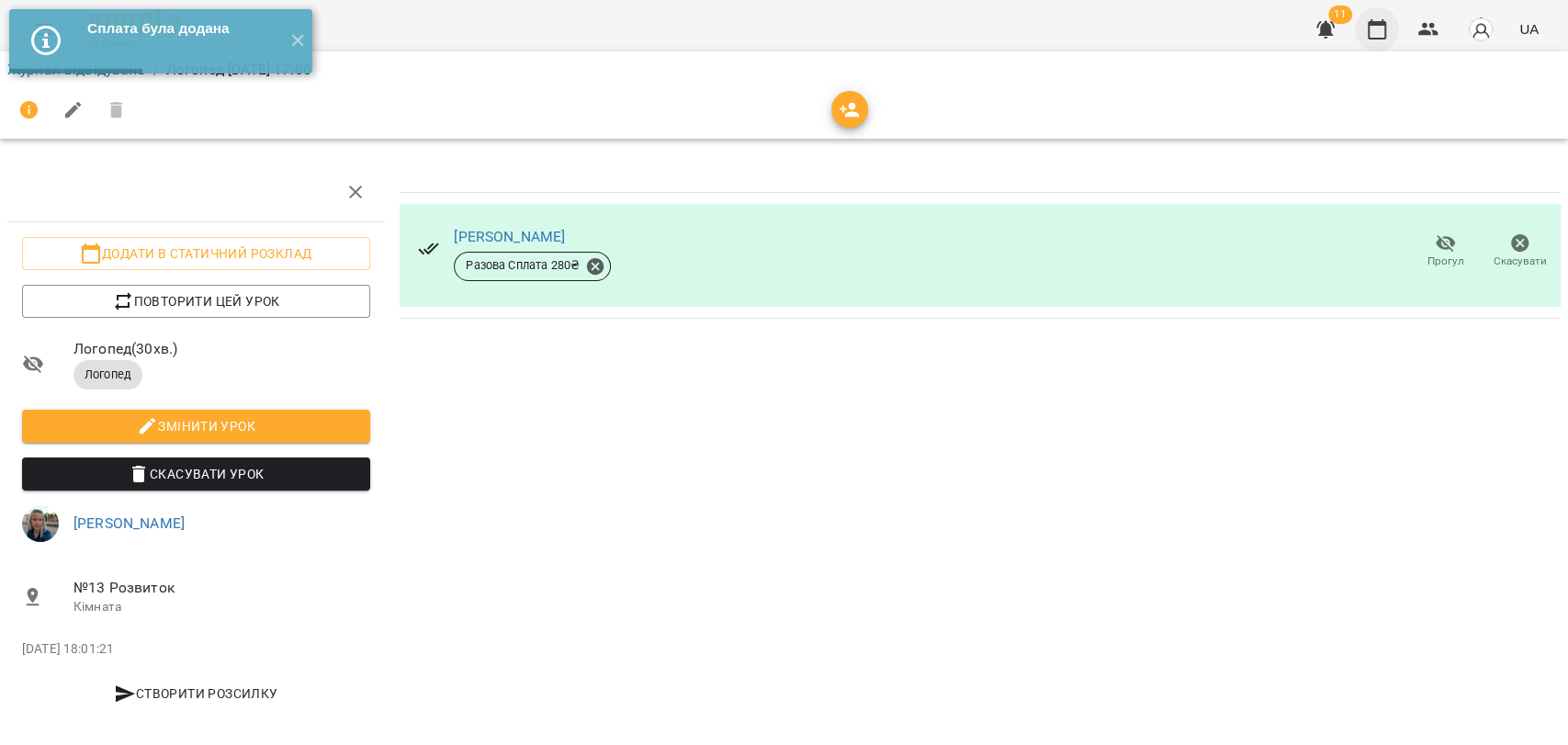
click at [1369, 40] on button "button" at bounding box center [1378, 29] width 44 height 44
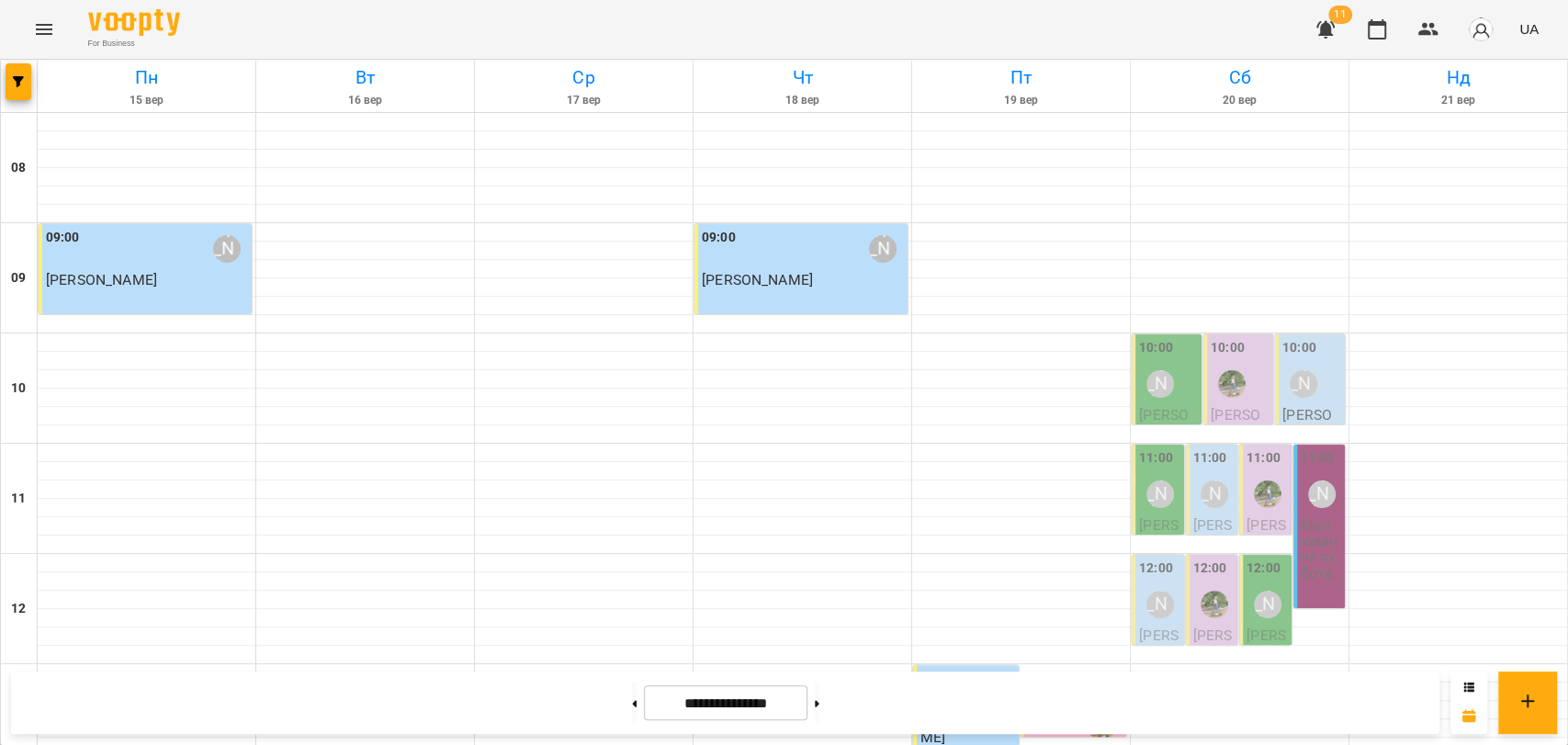
scroll to position [774, 0]
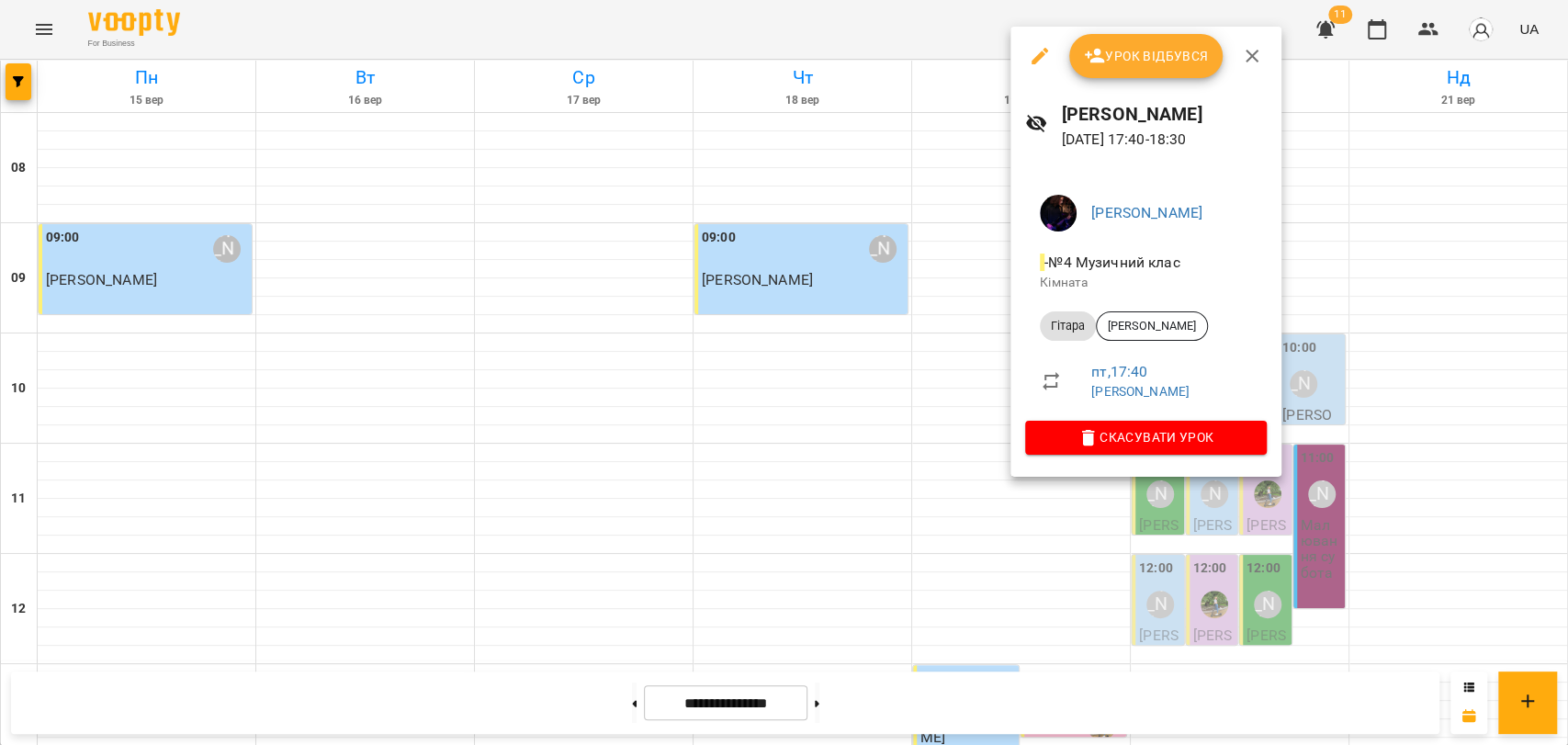
click at [1254, 53] on icon "button" at bounding box center [1252, 56] width 13 height 13
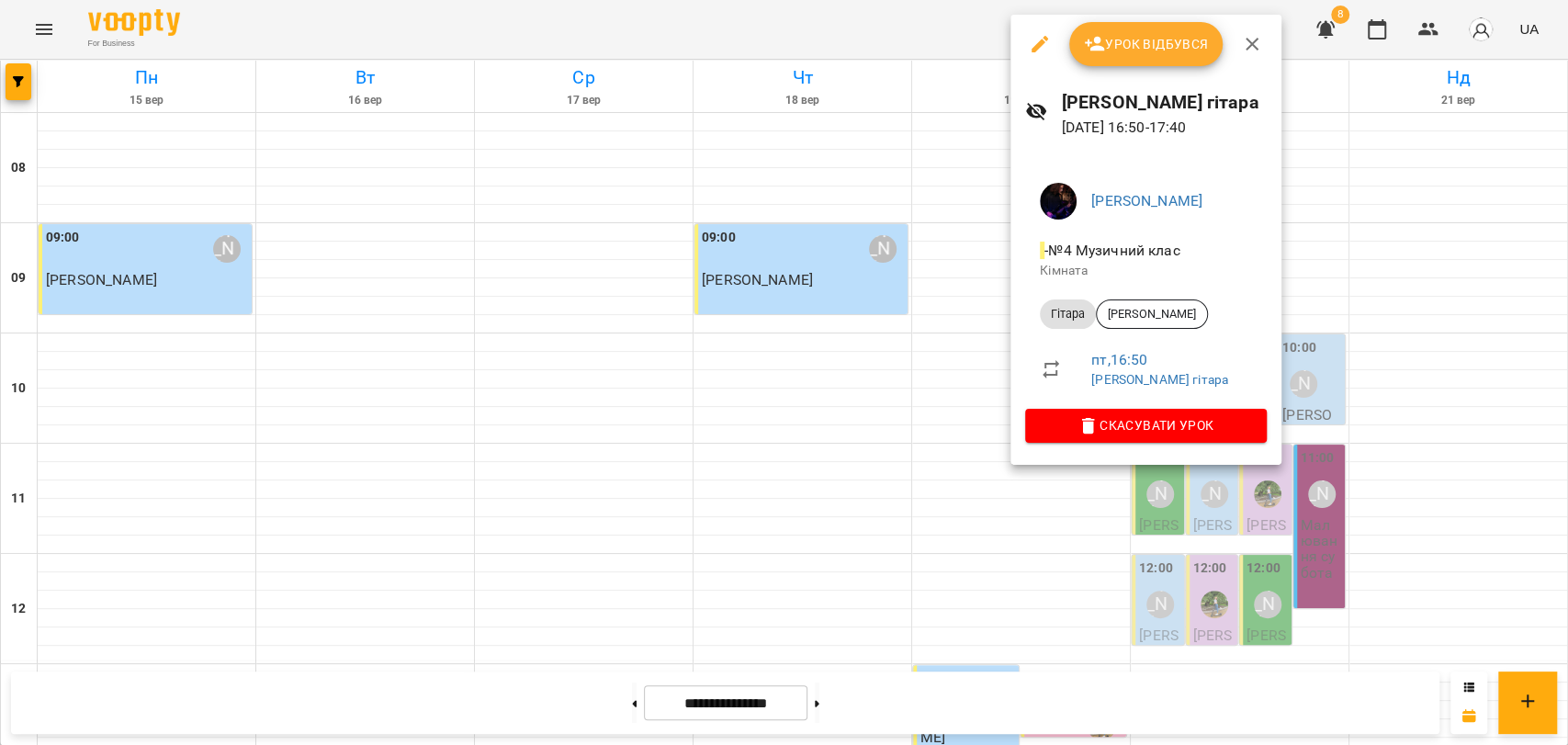
click at [1181, 53] on span "Урок відбувся" at bounding box center [1147, 44] width 125 height 22
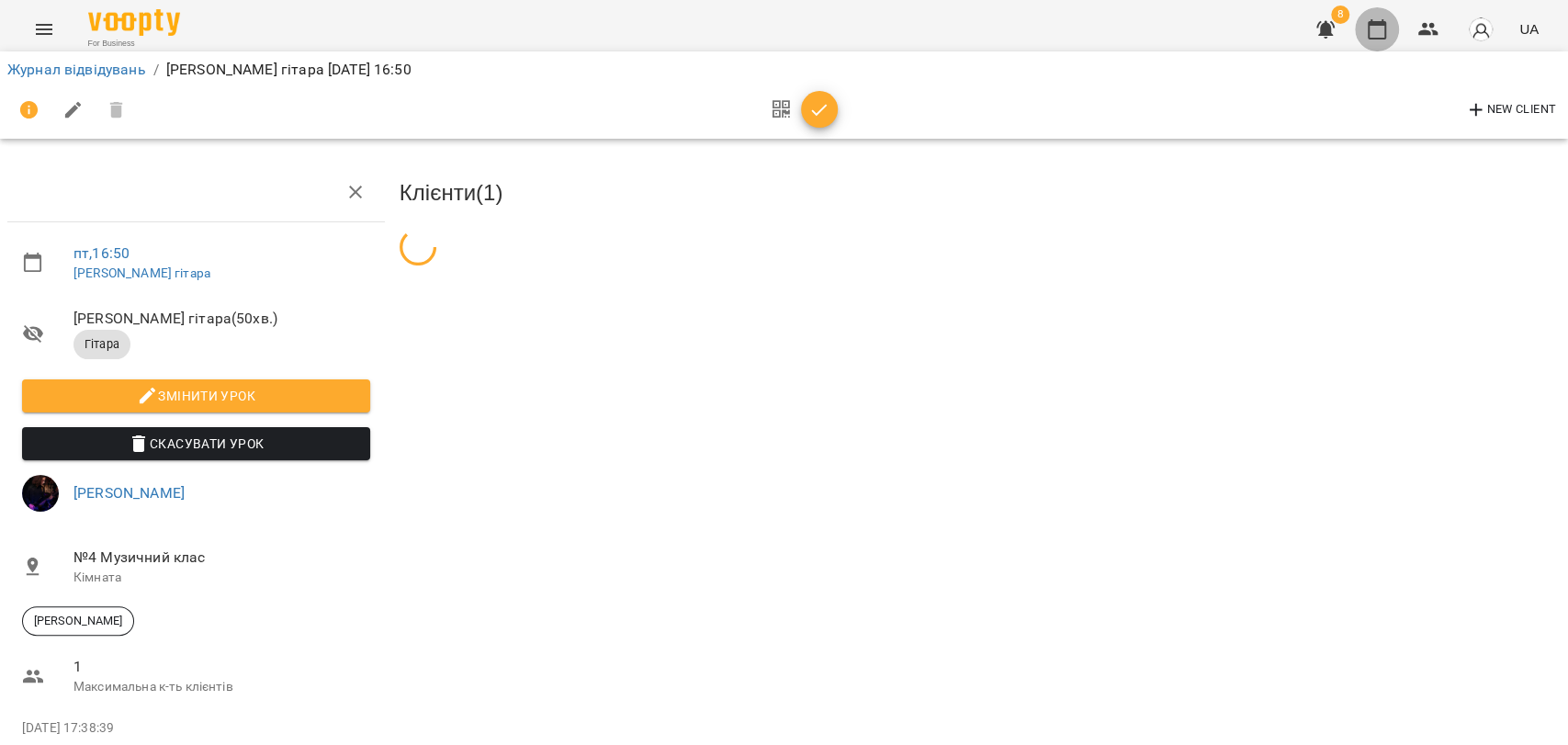
click at [1375, 37] on icon "button" at bounding box center [1378, 29] width 22 height 22
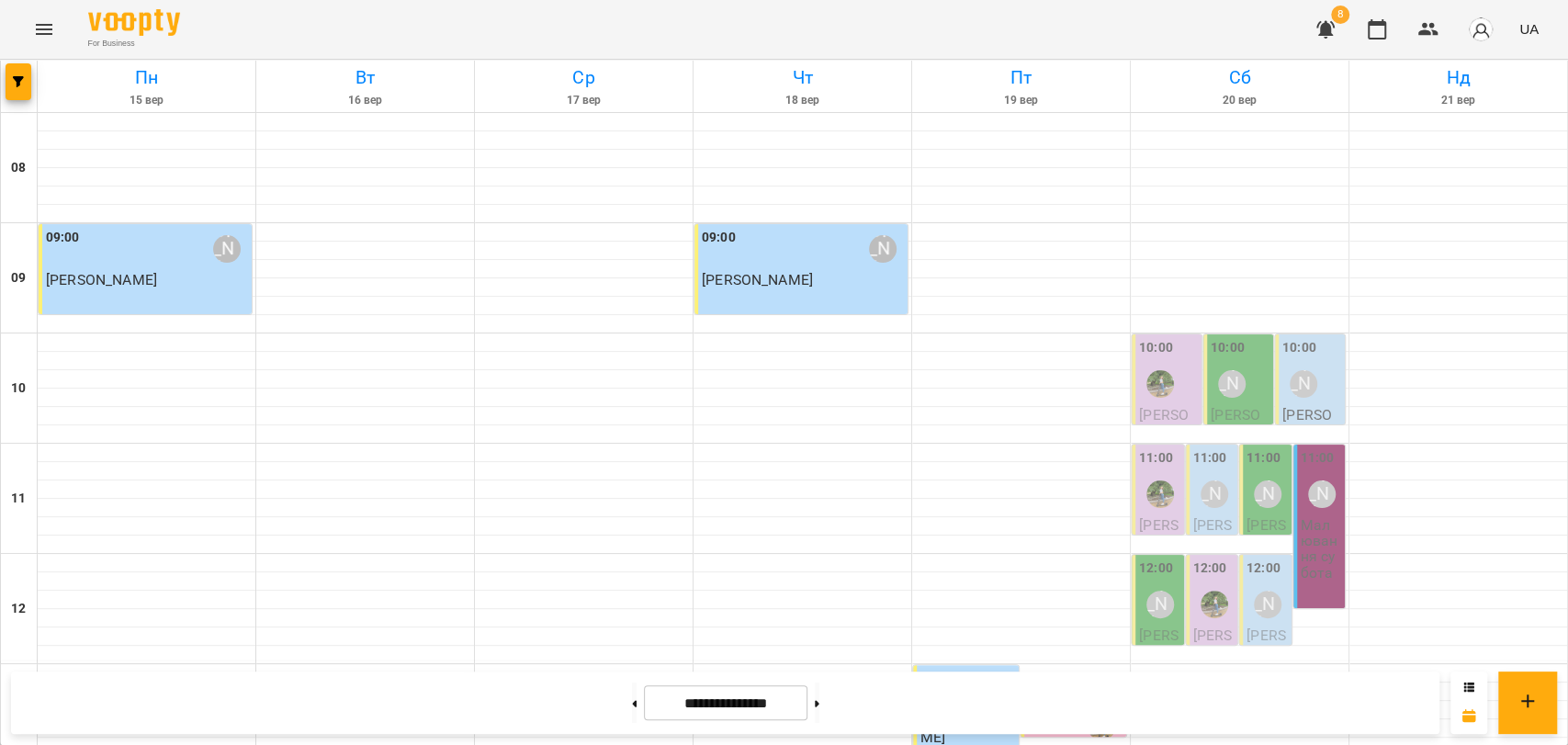
scroll to position [714, 0]
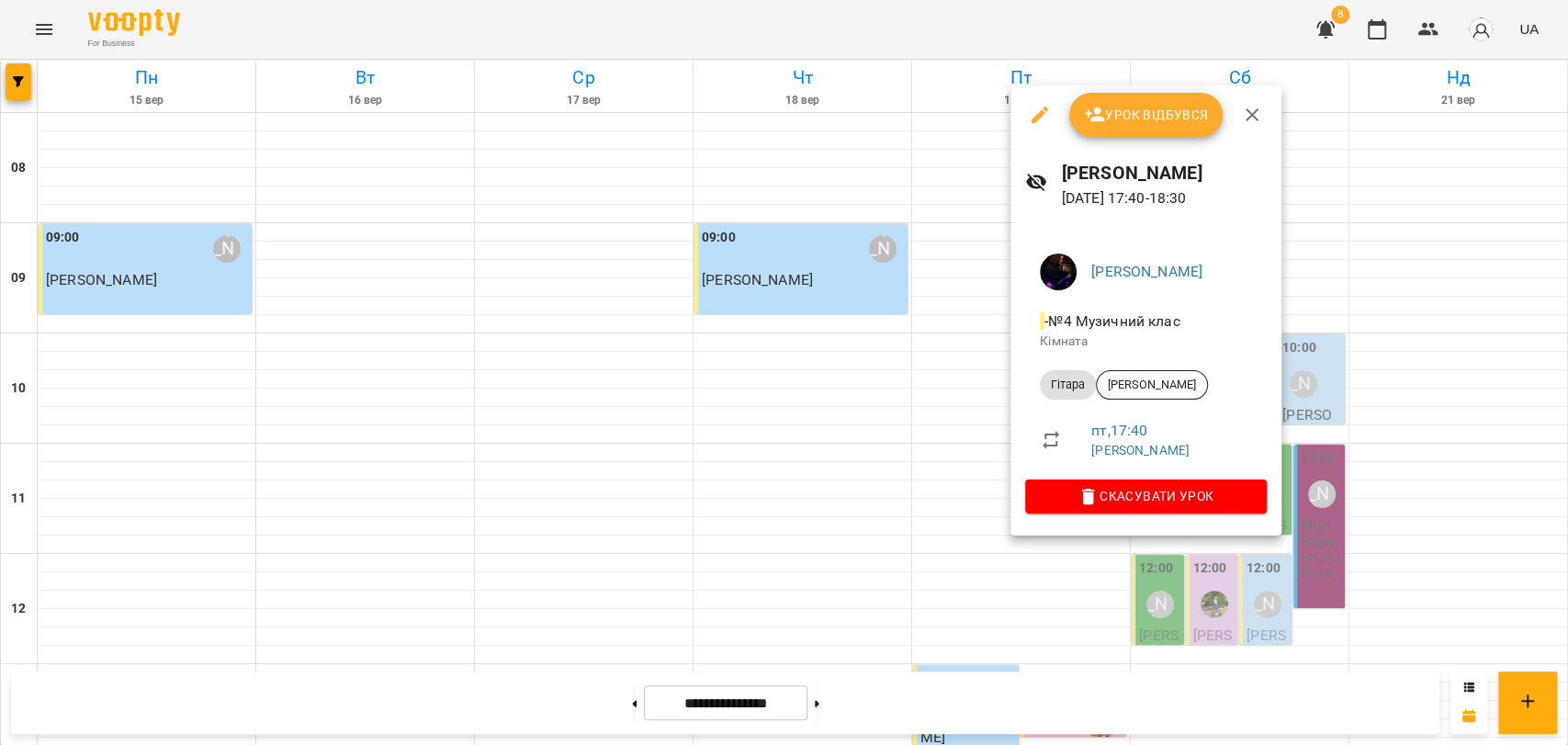
click at [984, 487] on div at bounding box center [784, 372] width 1568 height 745
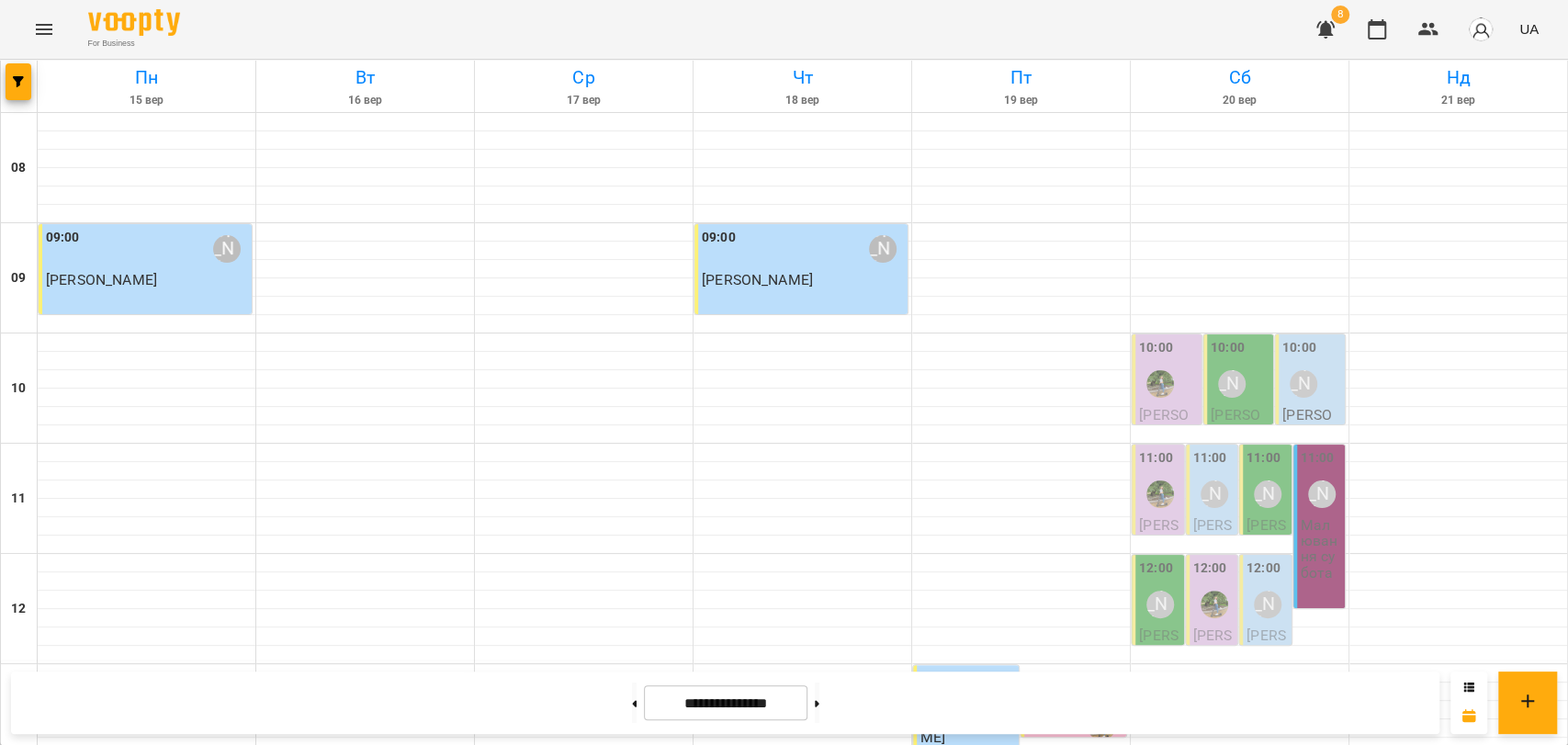
scroll to position [774, 0]
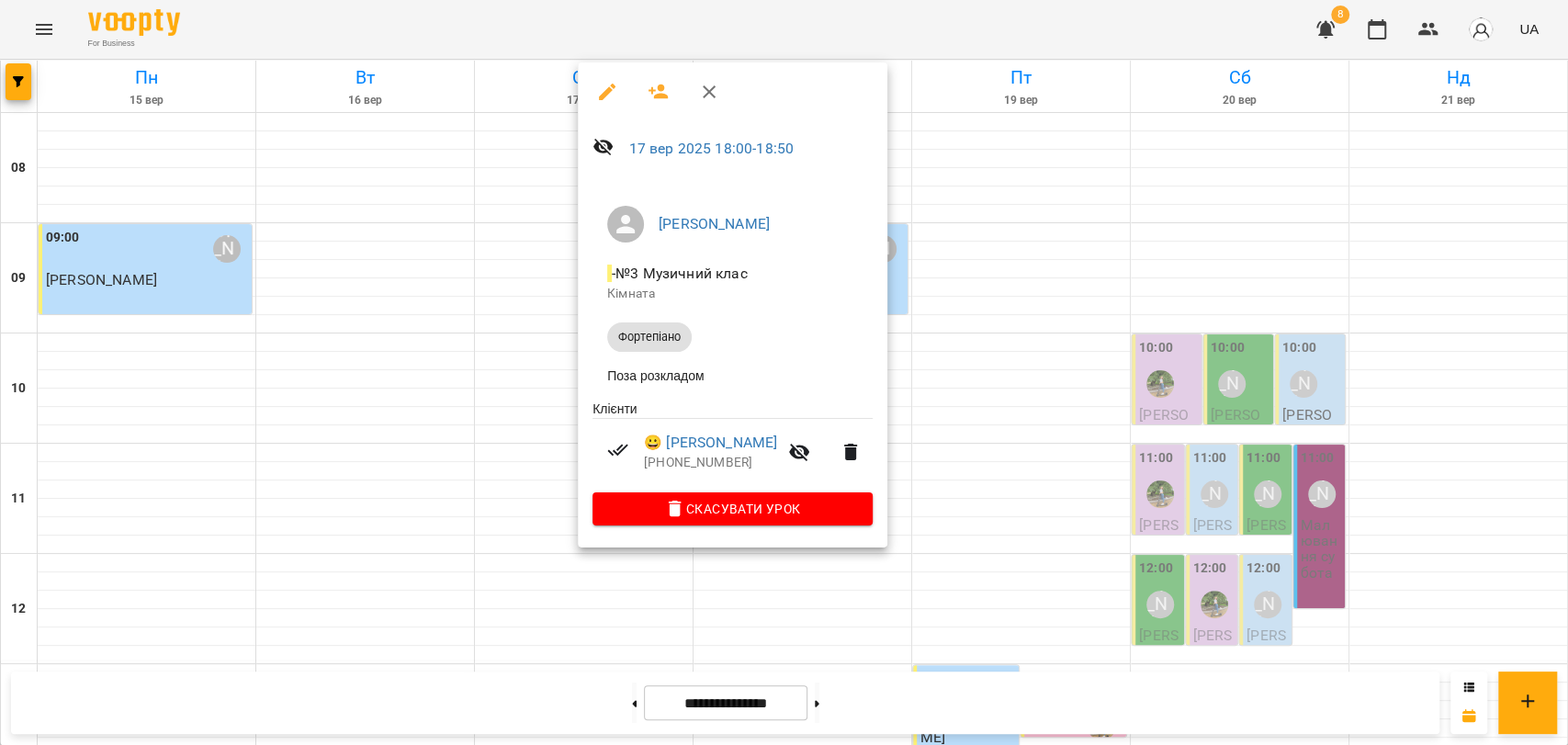
click at [524, 414] on div at bounding box center [784, 372] width 1568 height 745
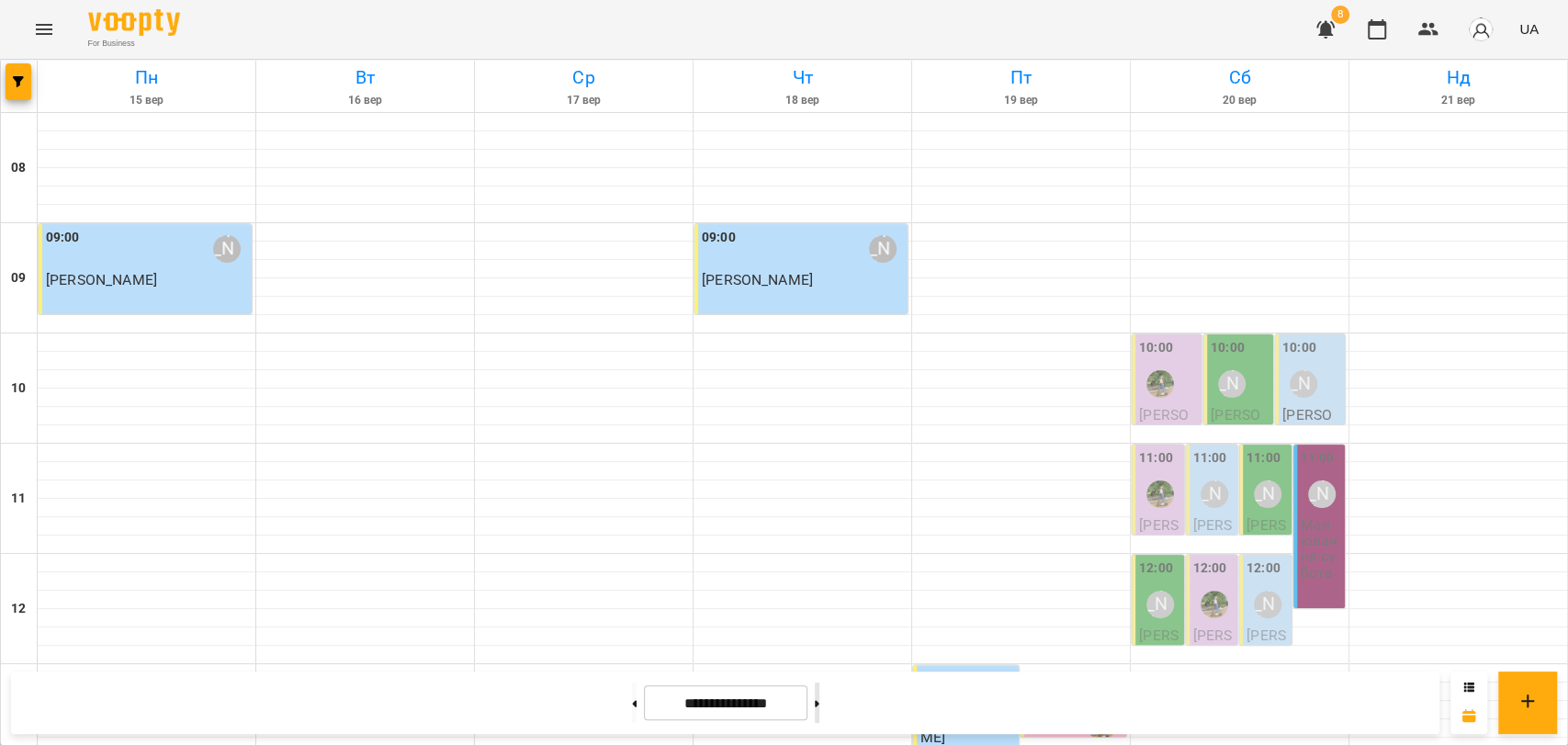
click at [820, 705] on button at bounding box center [817, 703] width 5 height 40
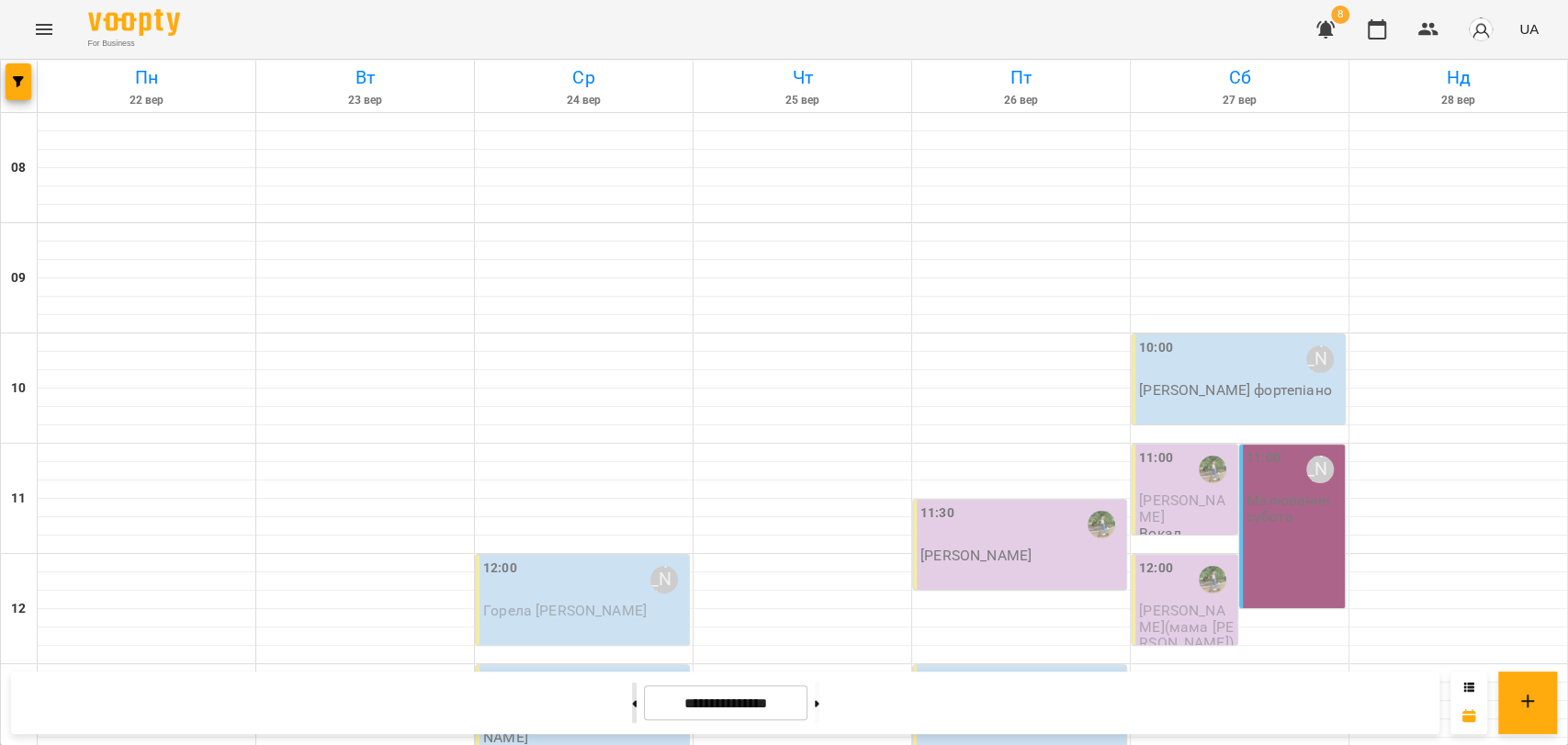
click at [632, 709] on button at bounding box center [634, 703] width 5 height 40
type input "**********"
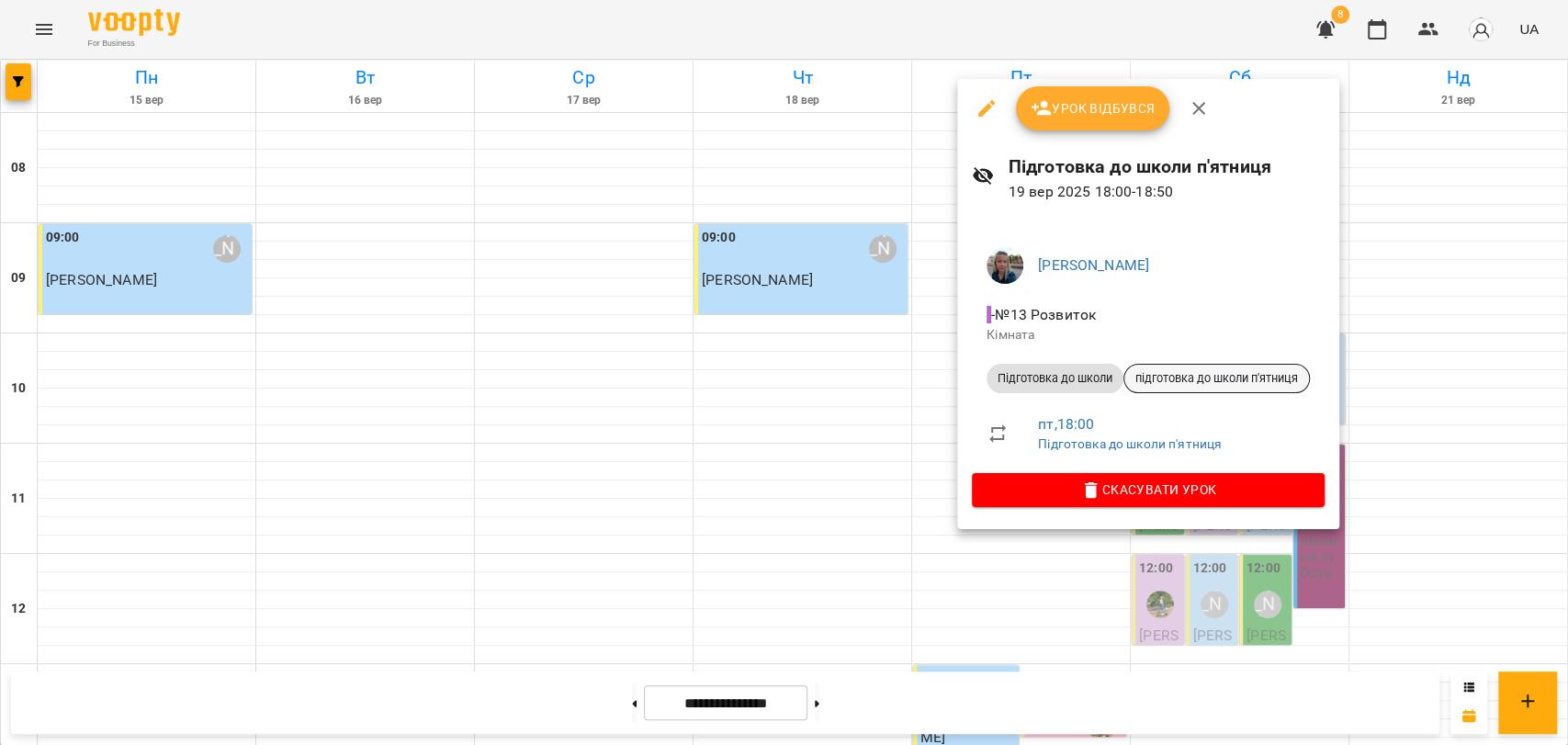
click at [1148, 381] on span "підготовка до школи п'ятниця" at bounding box center [1216, 378] width 185 height 17
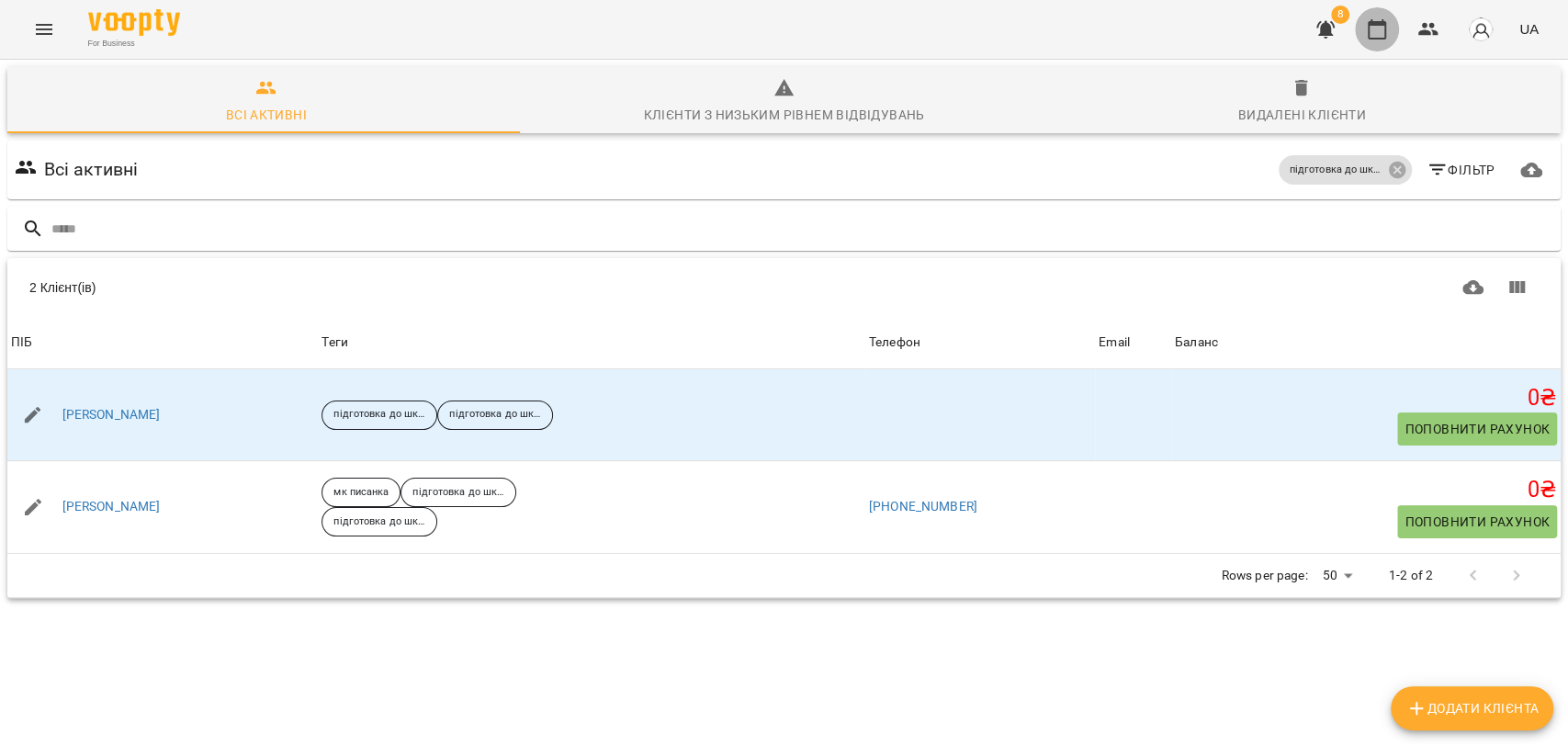
click at [1375, 40] on button "button" at bounding box center [1378, 29] width 44 height 44
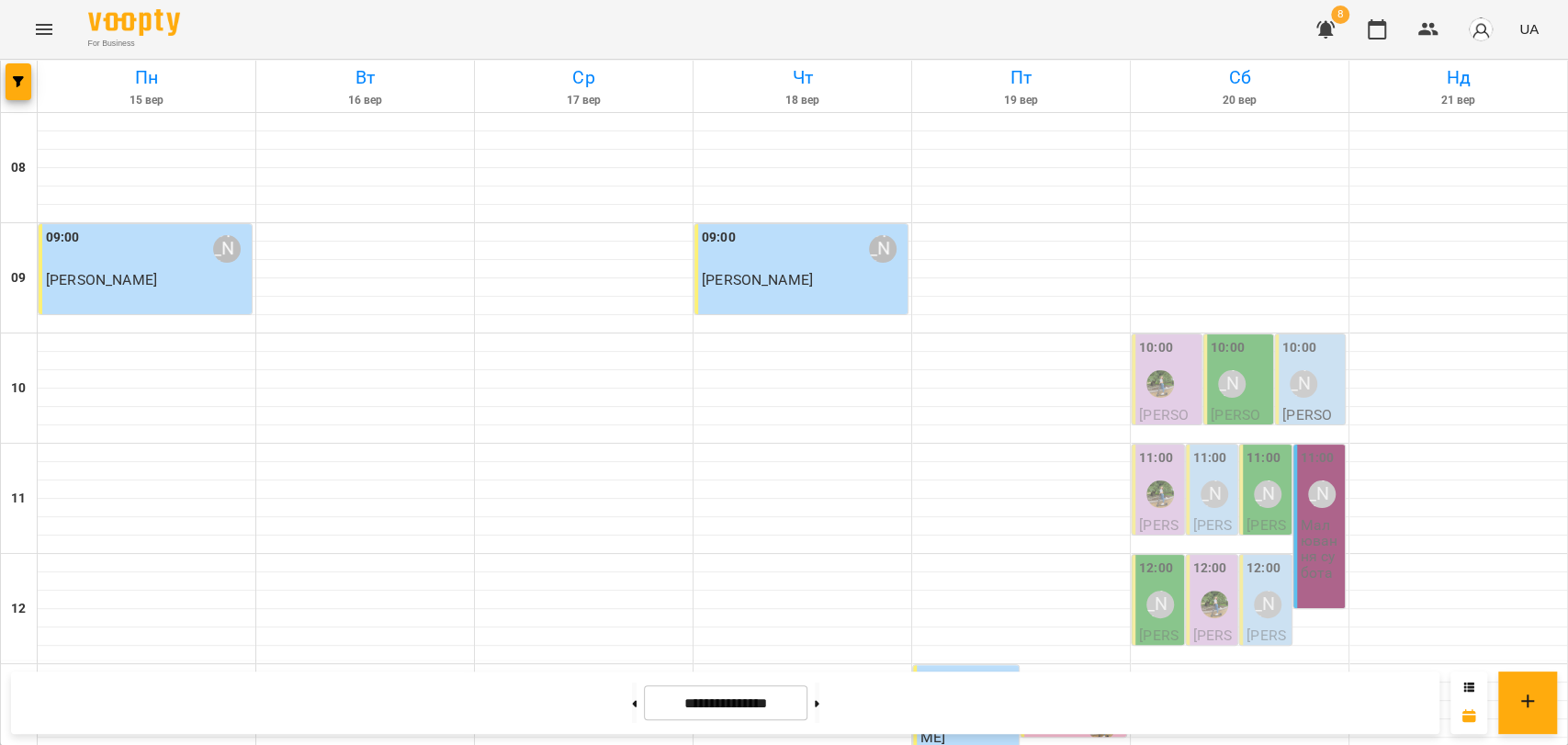
scroll to position [774, 0]
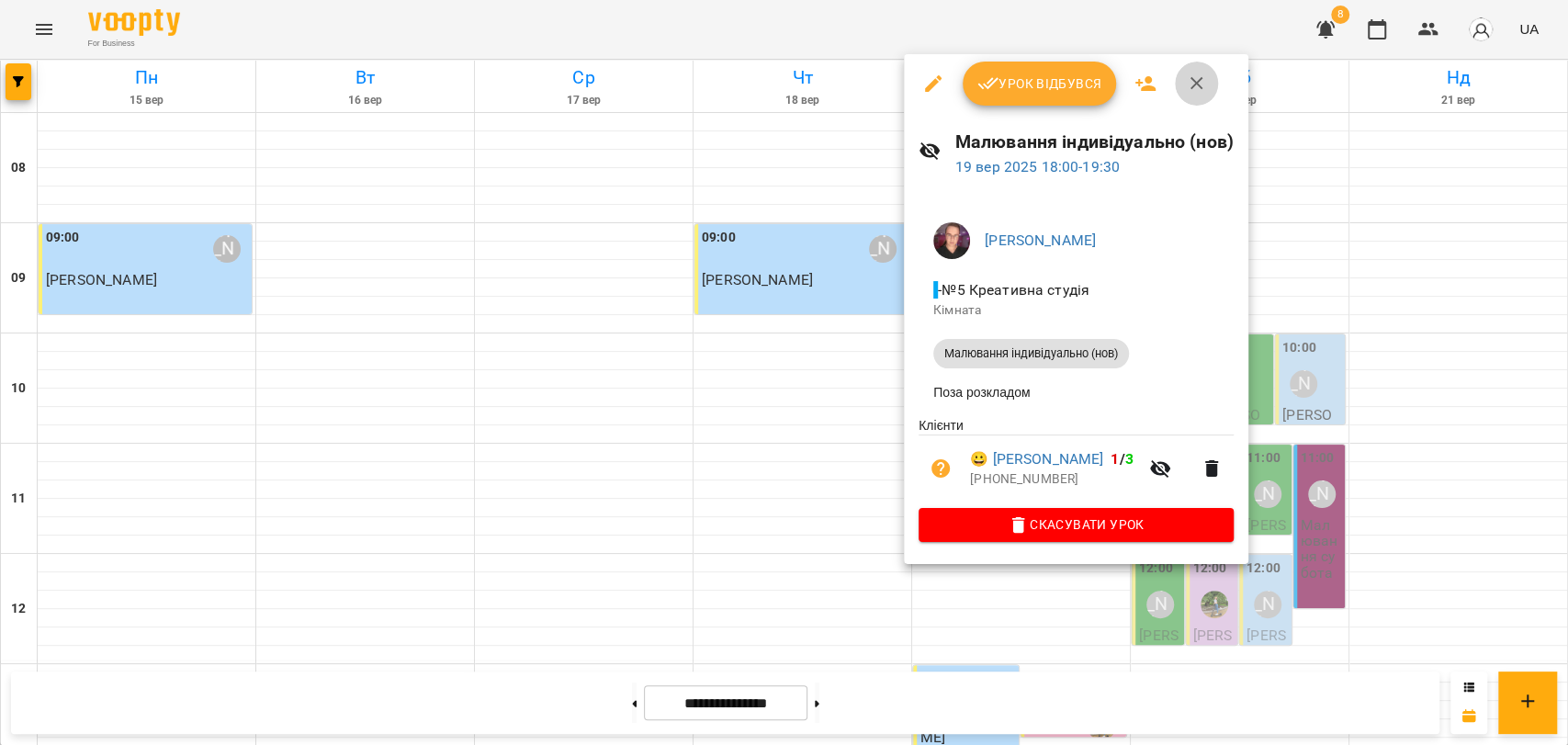
click at [1184, 96] on button "button" at bounding box center [1197, 84] width 44 height 44
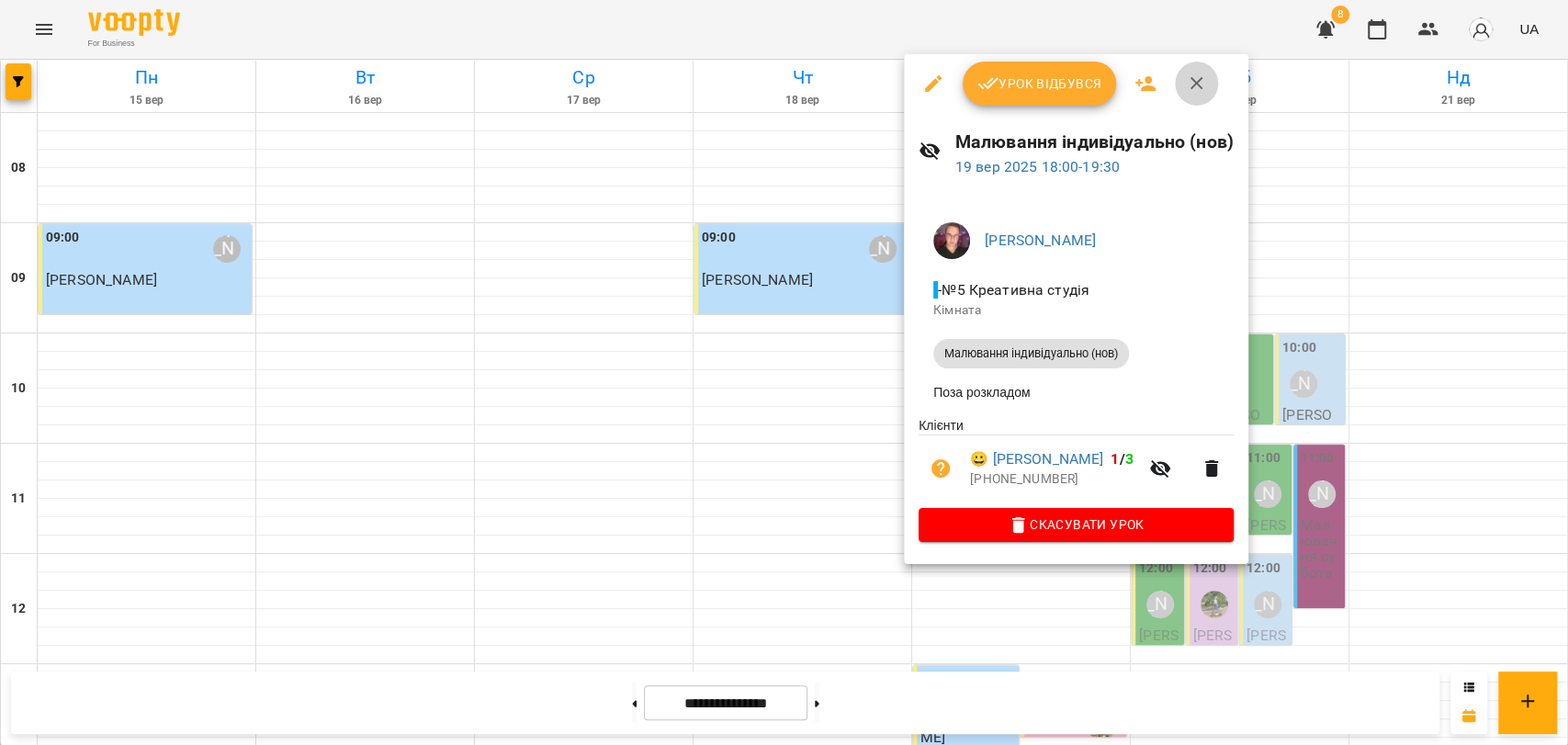
click at [1205, 83] on icon "button" at bounding box center [1197, 84] width 22 height 22
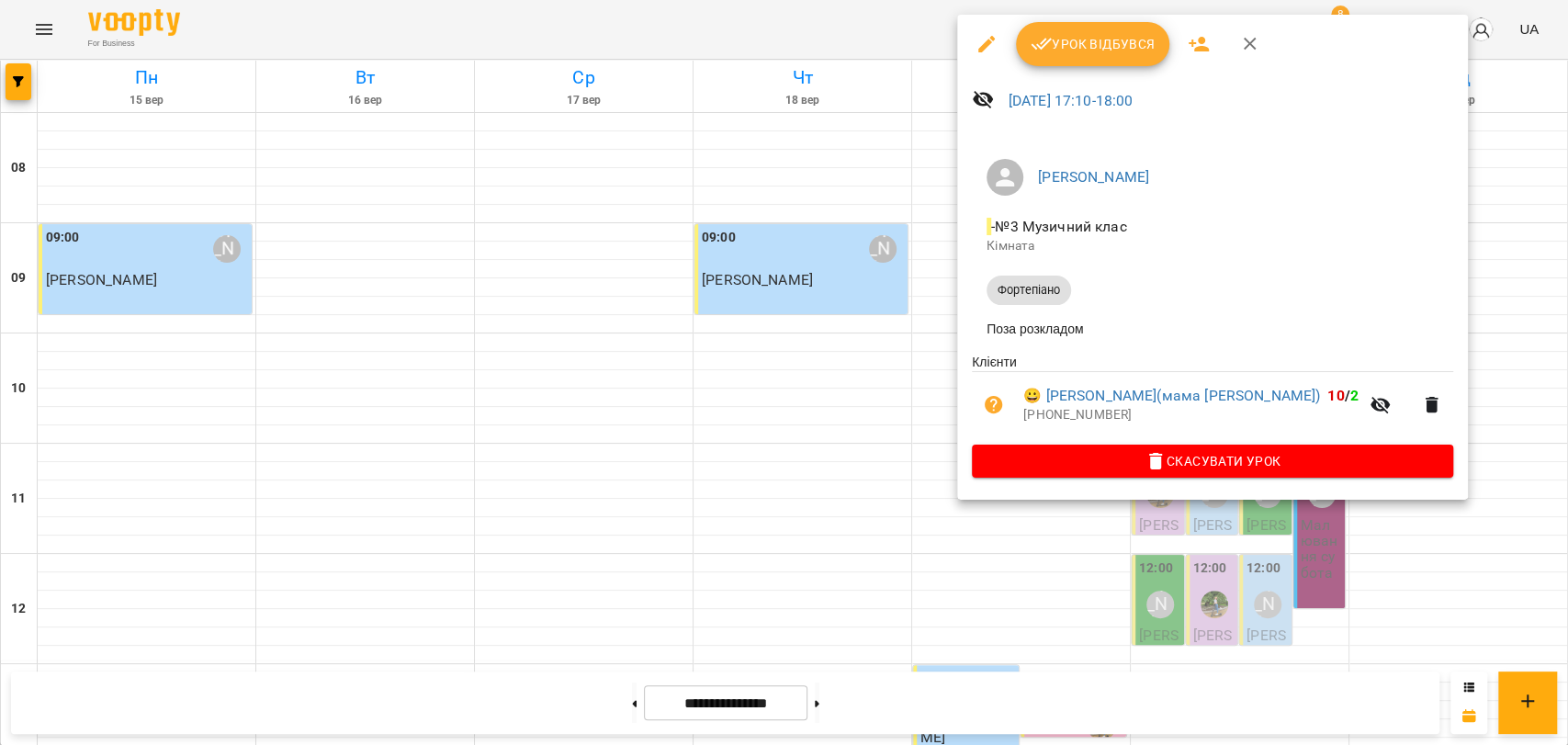
click at [1240, 53] on icon "button" at bounding box center [1251, 44] width 22 height 22
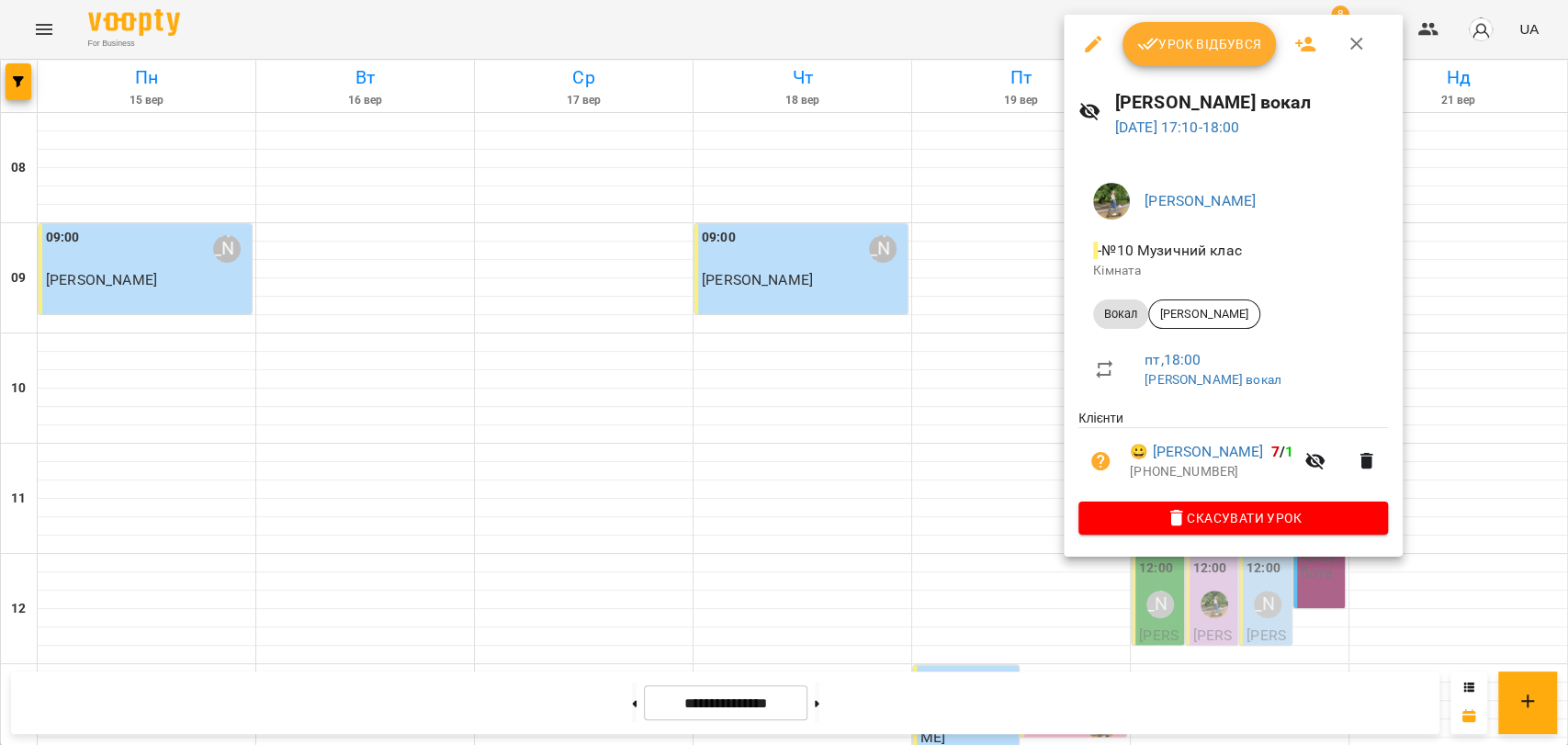
click at [1253, 31] on button "Урок відбувся" at bounding box center [1200, 44] width 155 height 44
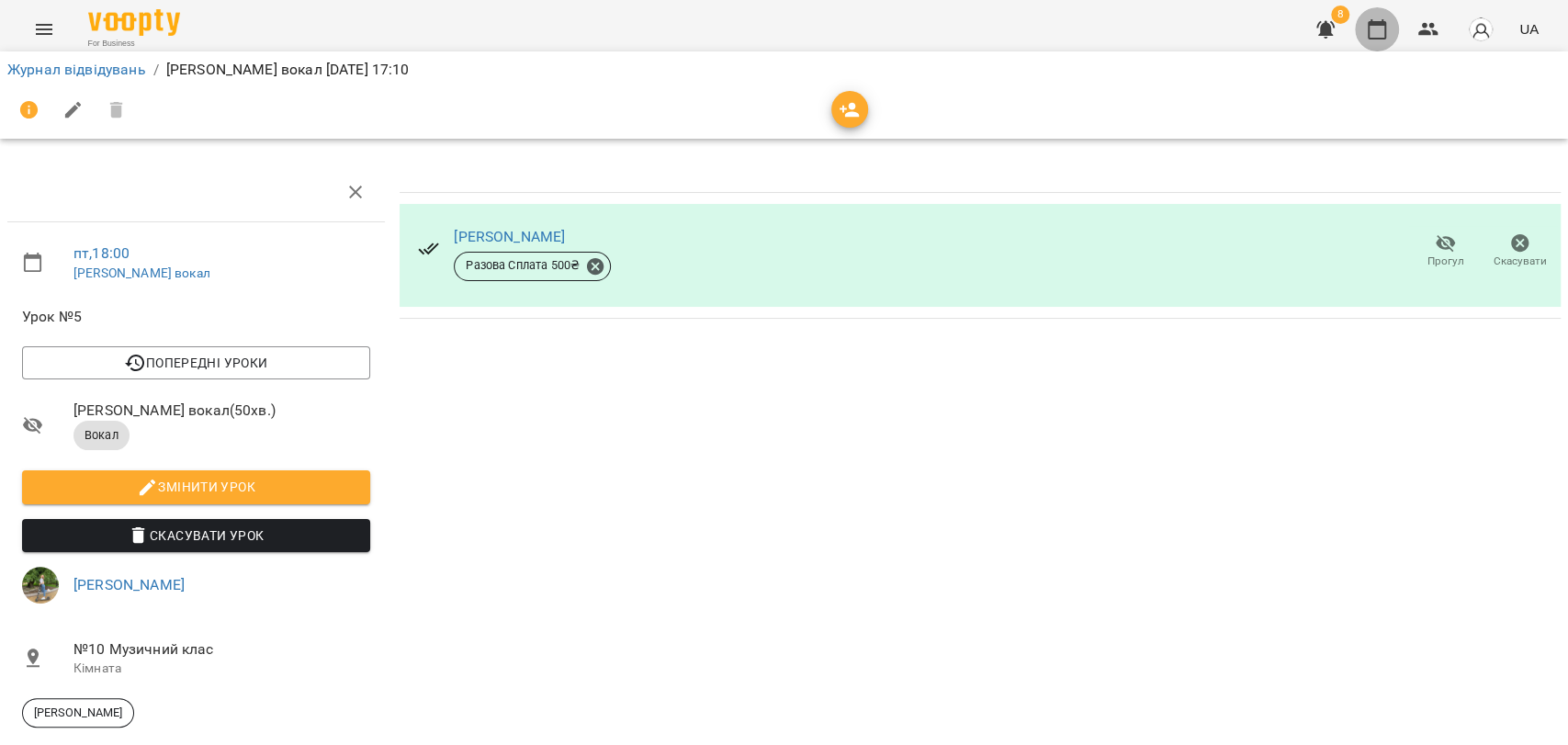
click at [1375, 32] on icon "button" at bounding box center [1378, 29] width 22 height 22
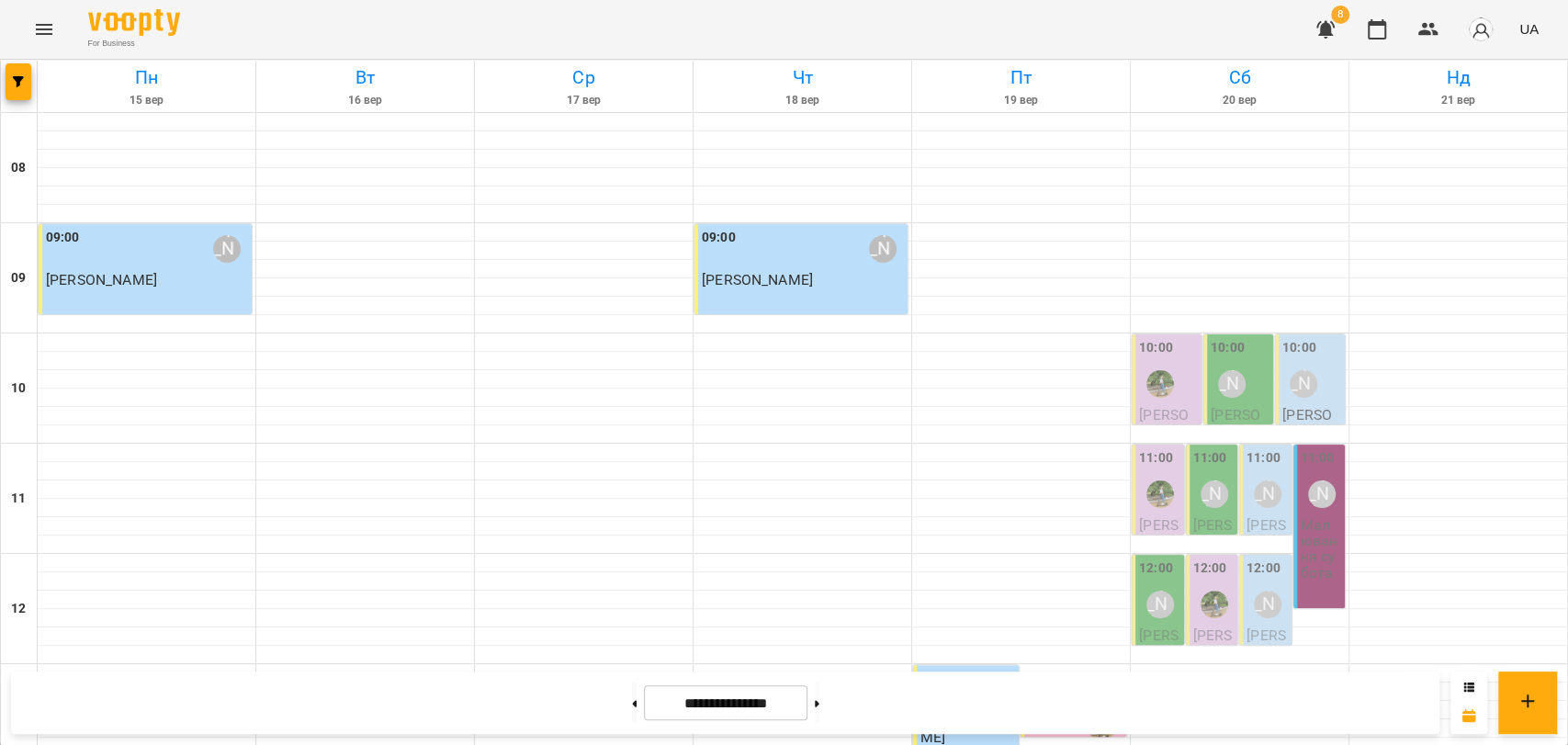
scroll to position [714, 0]
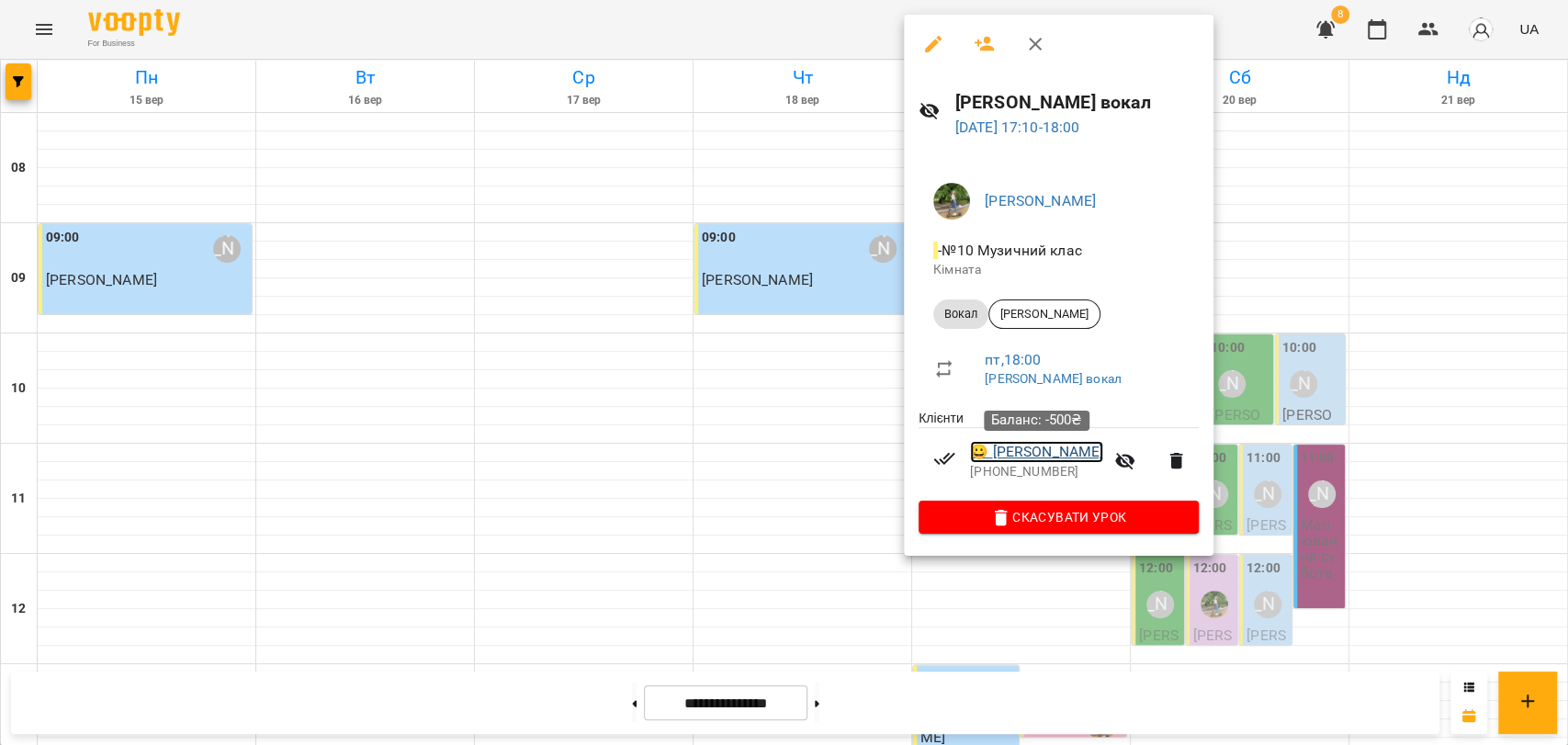
click at [1056, 447] on link "😀 [PERSON_NAME]" at bounding box center [1036, 452] width 133 height 22
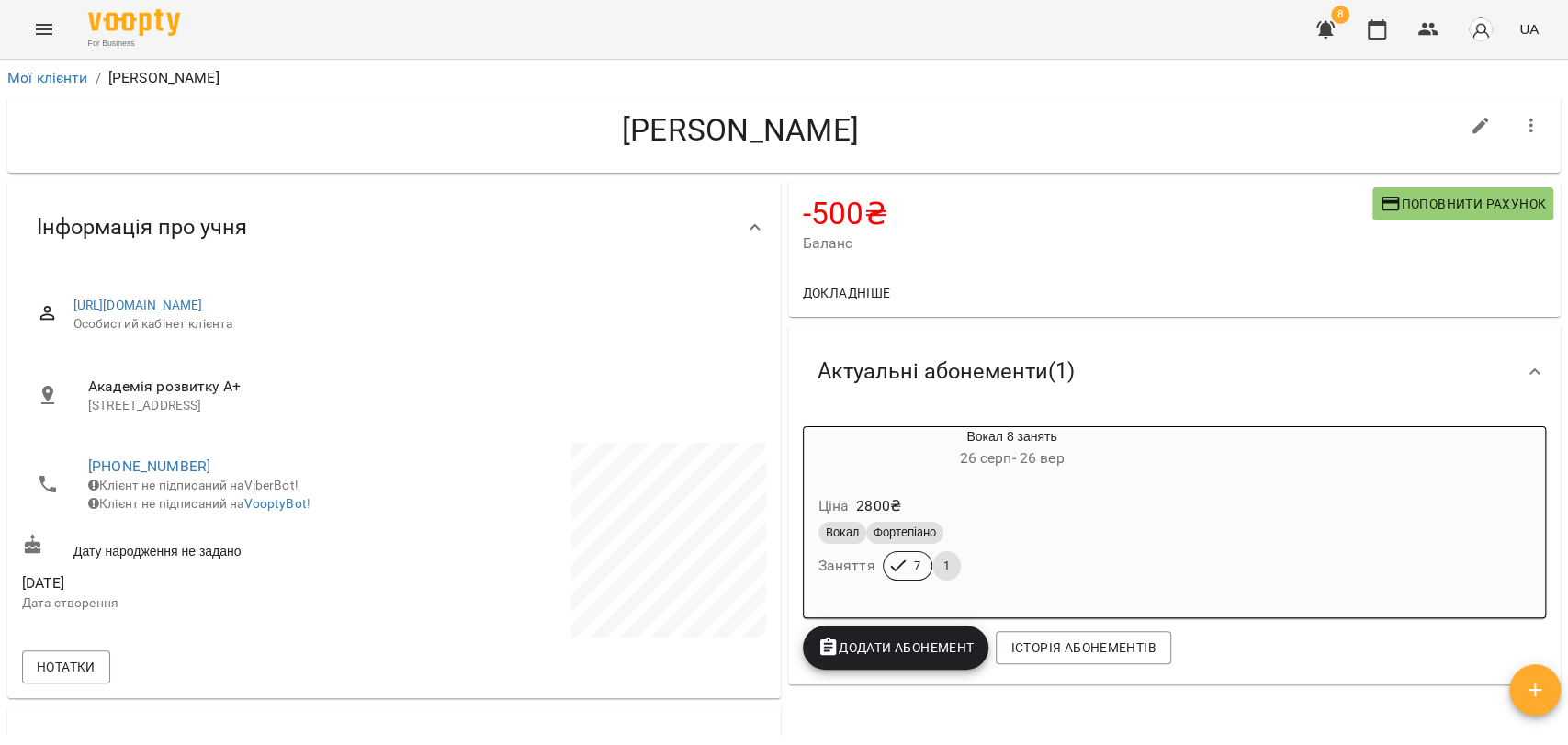
scroll to position [102, 0]
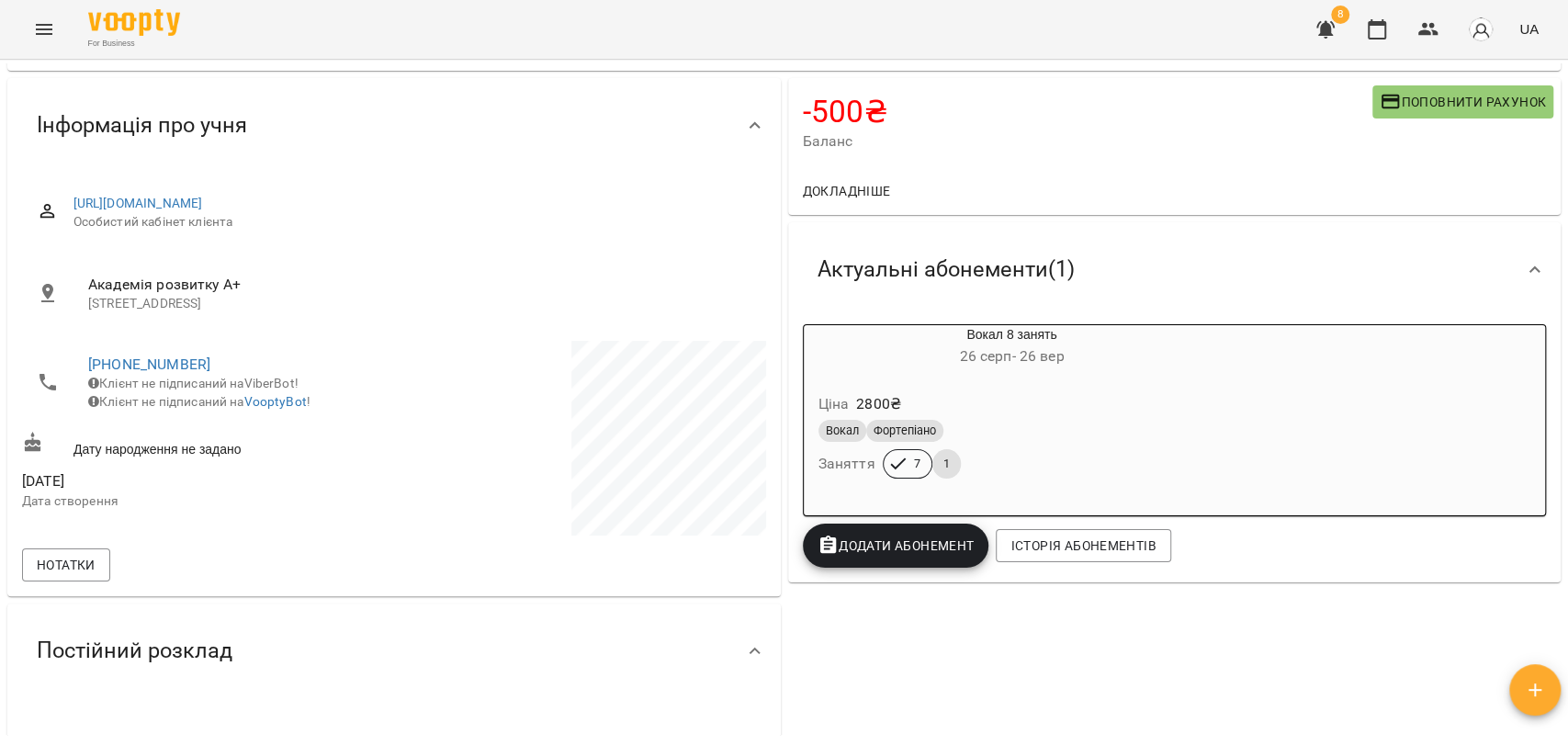
click at [984, 398] on div "Ціна 2800 ₴" at bounding box center [1012, 404] width 395 height 33
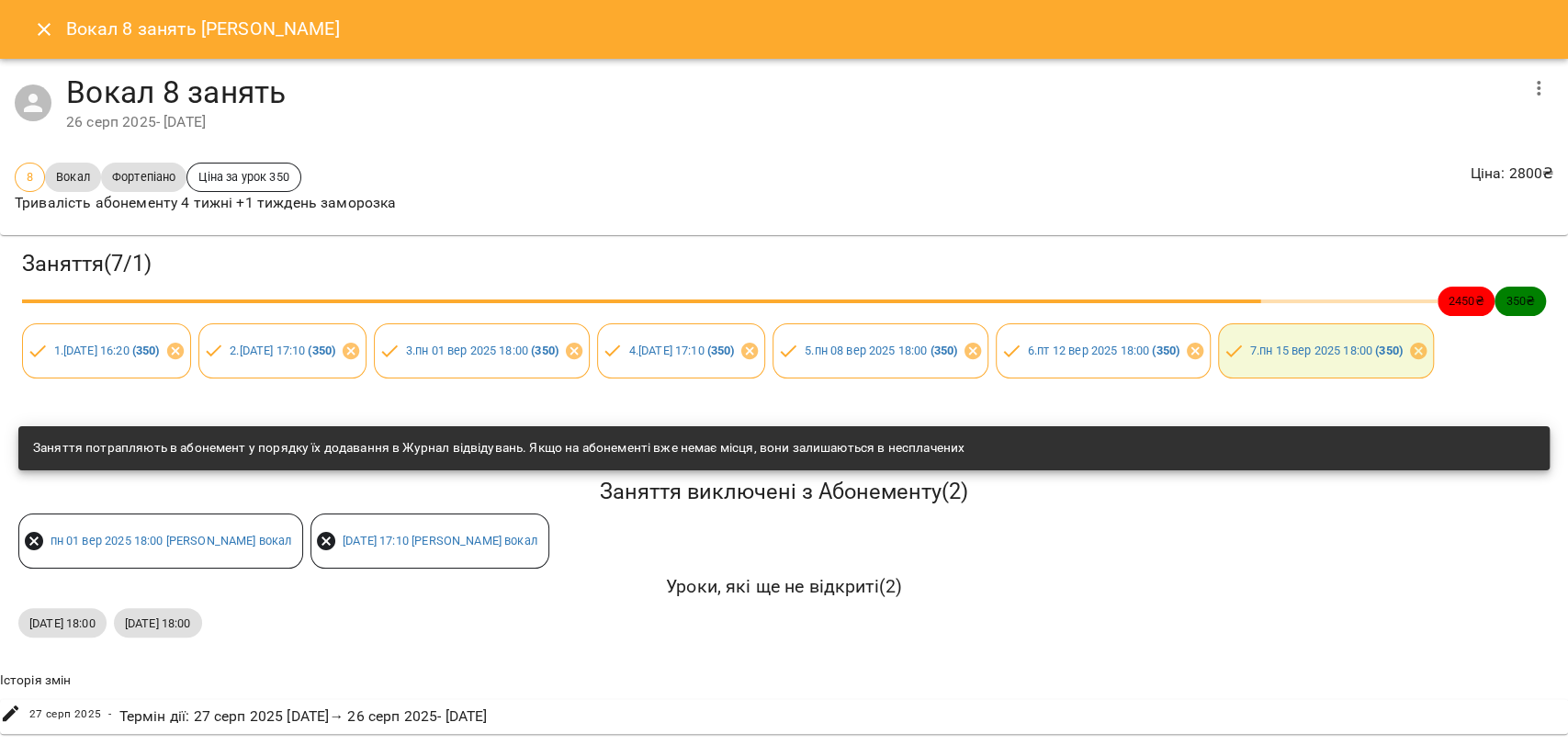
scroll to position [71, 0]
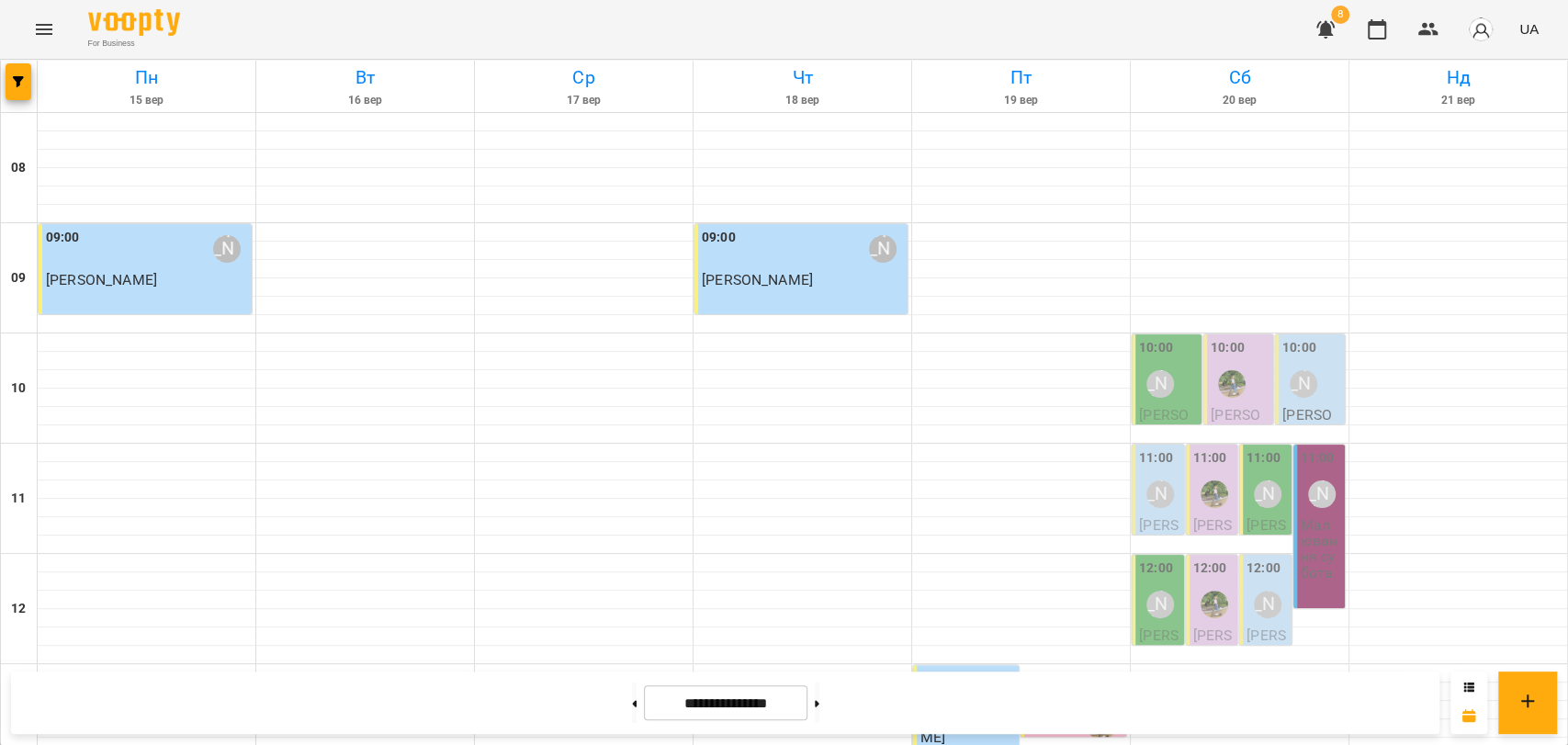
scroll to position [774, 0]
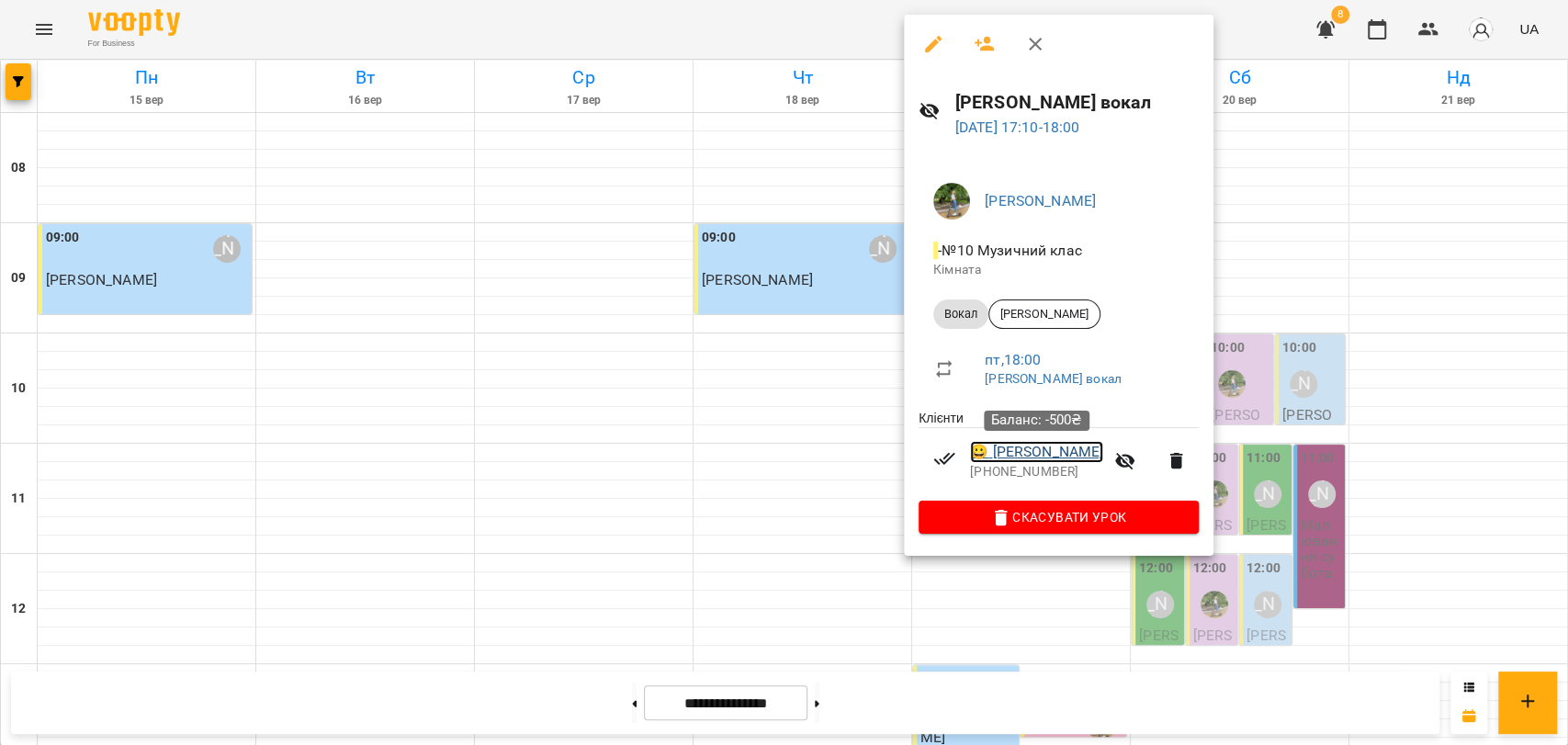
click at [1084, 453] on link "😀 [PERSON_NAME]" at bounding box center [1036, 452] width 133 height 22
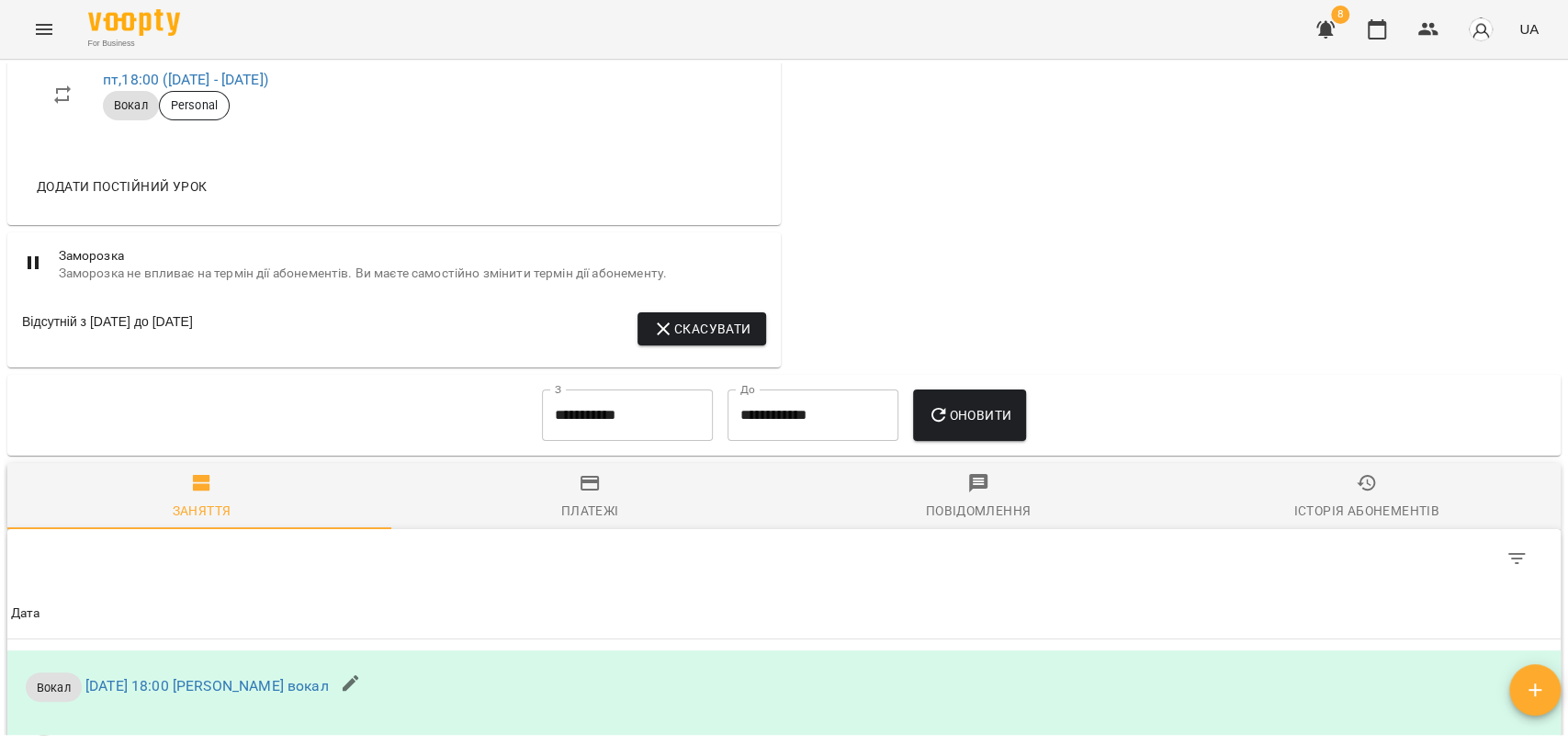
scroll to position [918, 0]
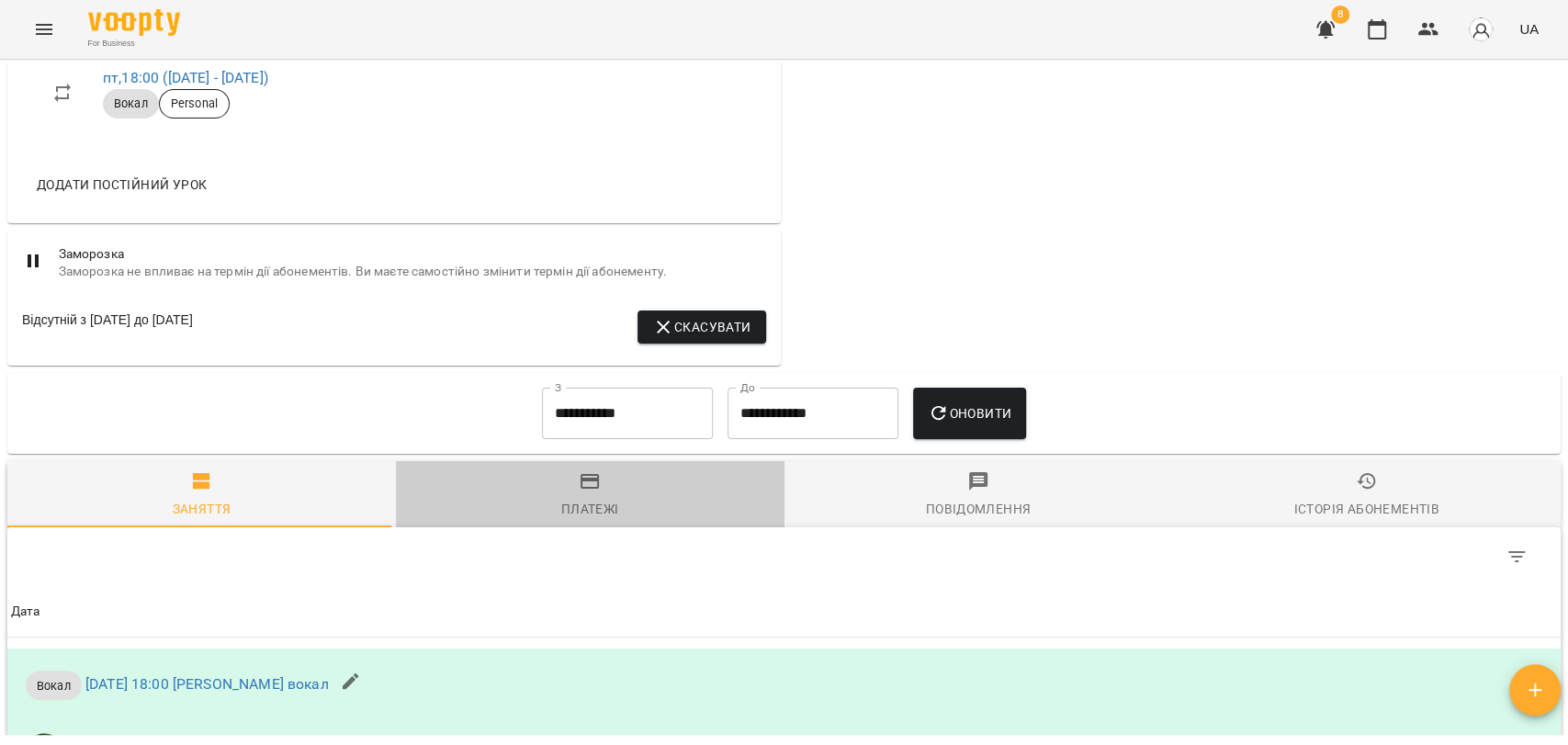
click at [617, 464] on button "Платежі" at bounding box center [590, 494] width 388 height 66
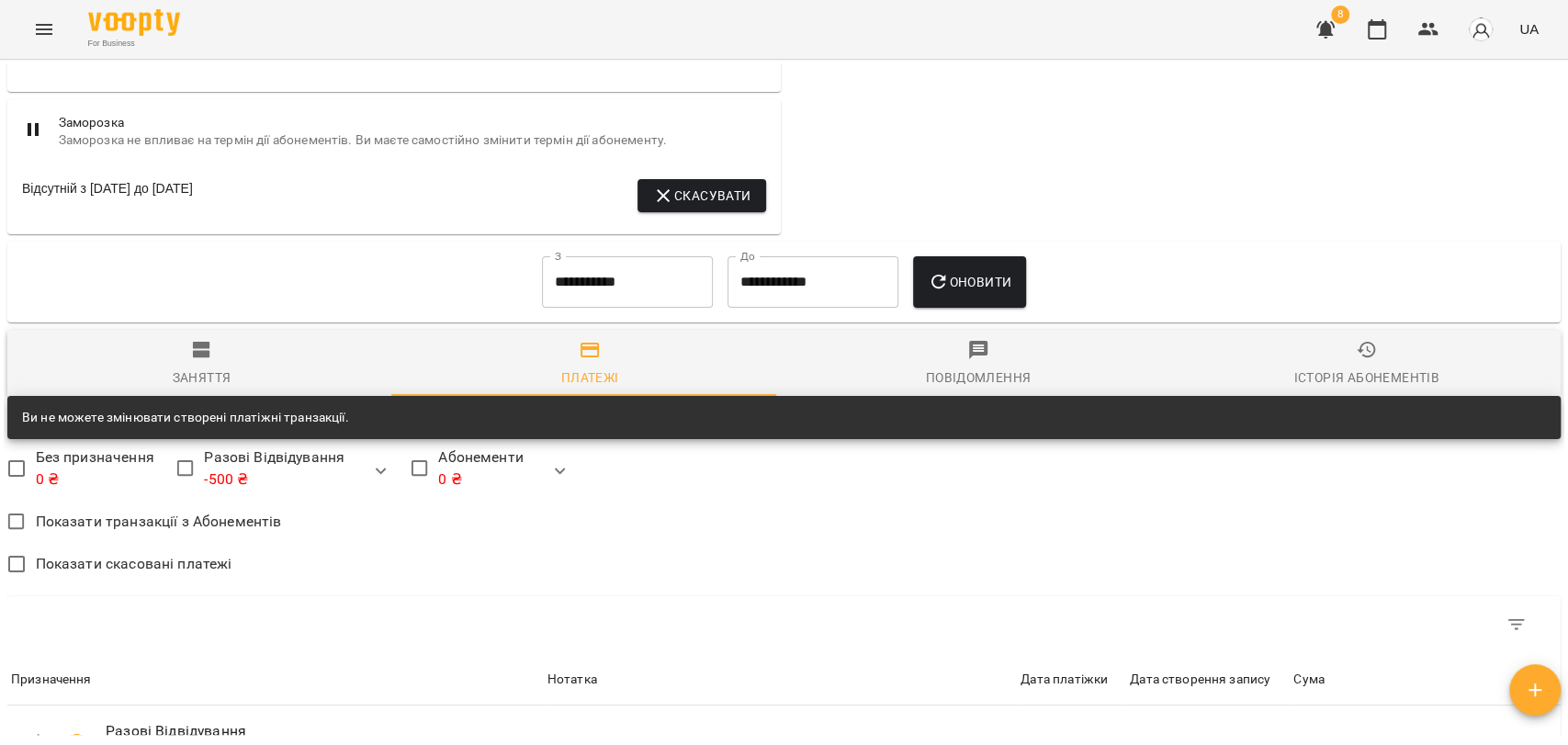
scroll to position [1382, 0]
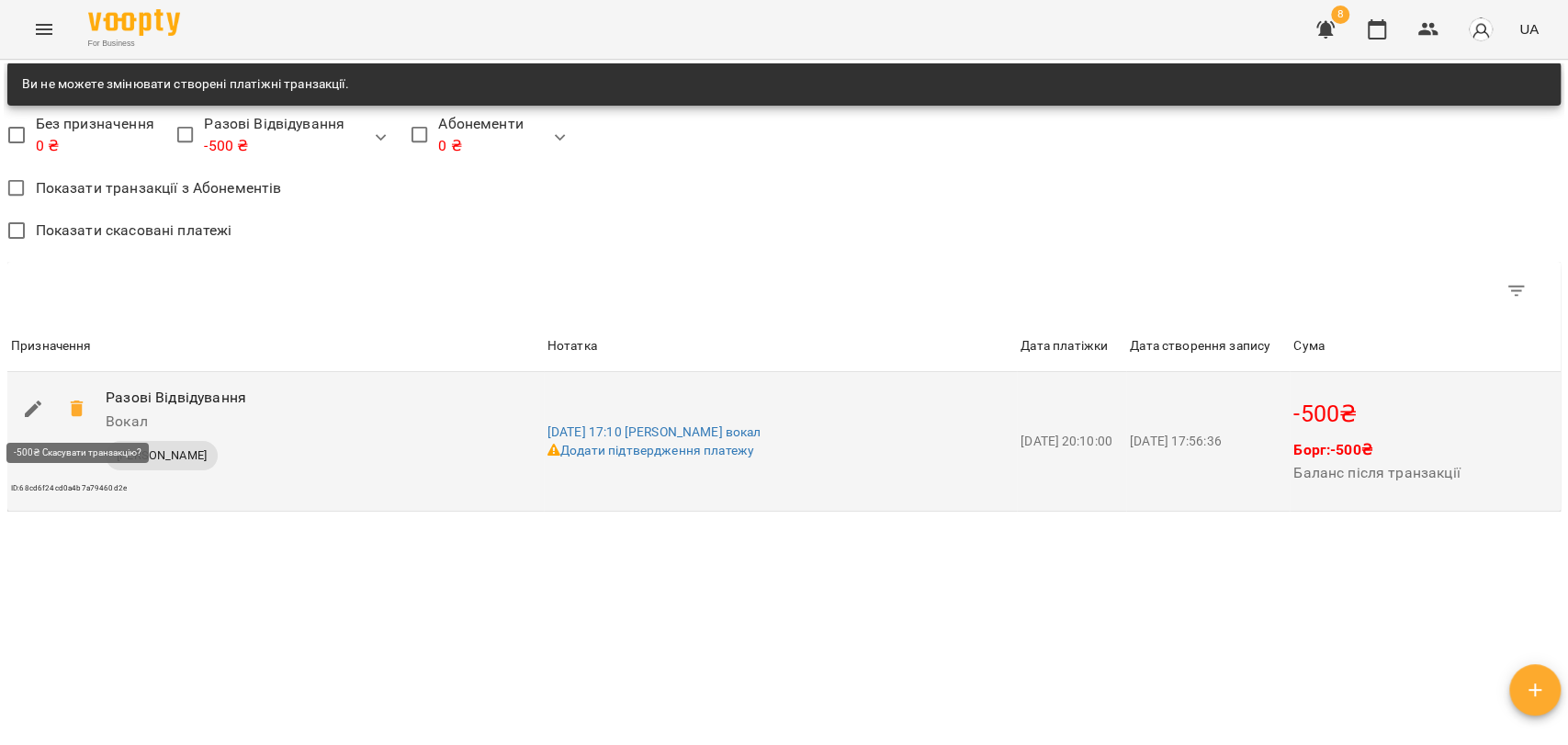
click at [75, 421] on span at bounding box center [77, 408] width 44 height 44
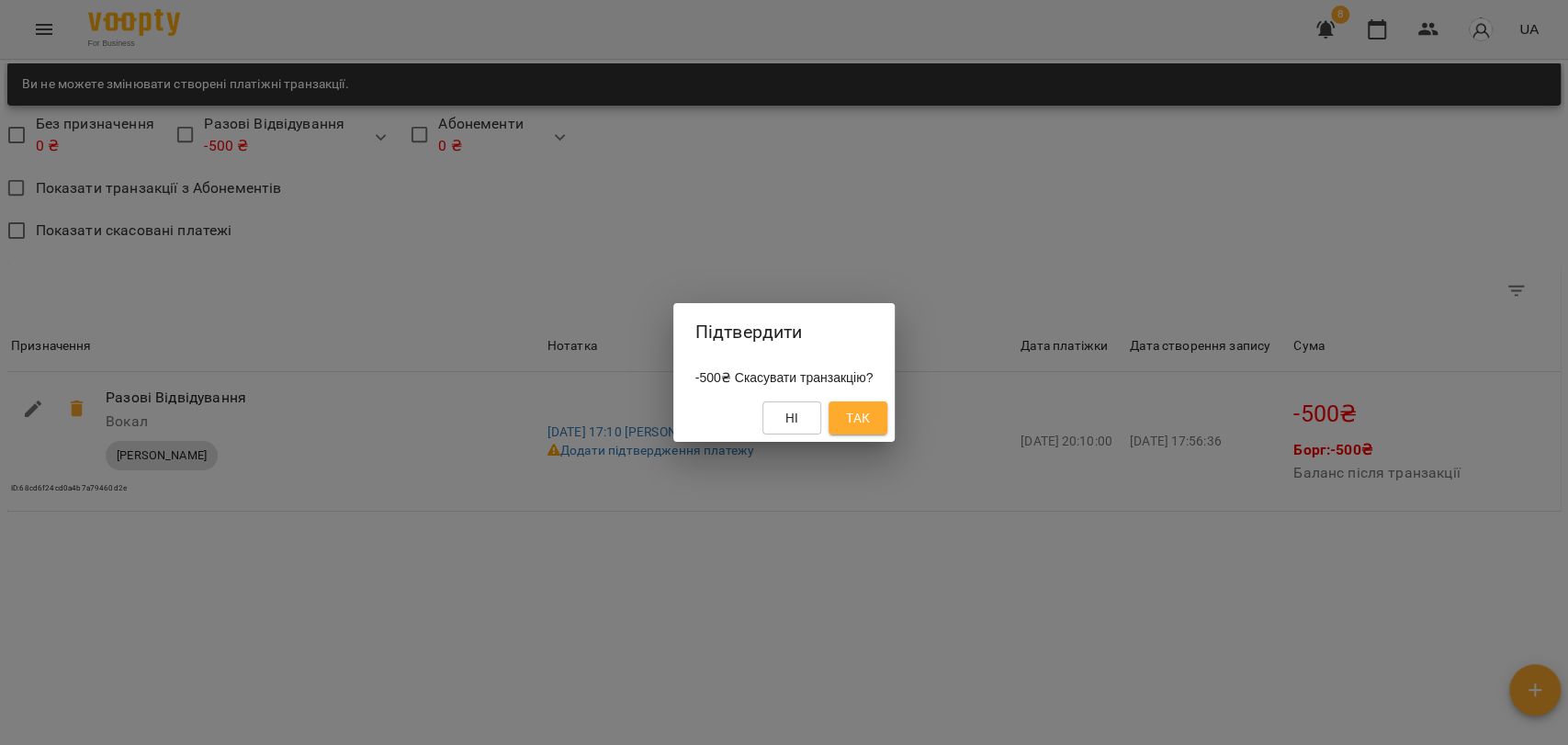
click at [867, 404] on button "Так" at bounding box center [858, 418] width 59 height 33
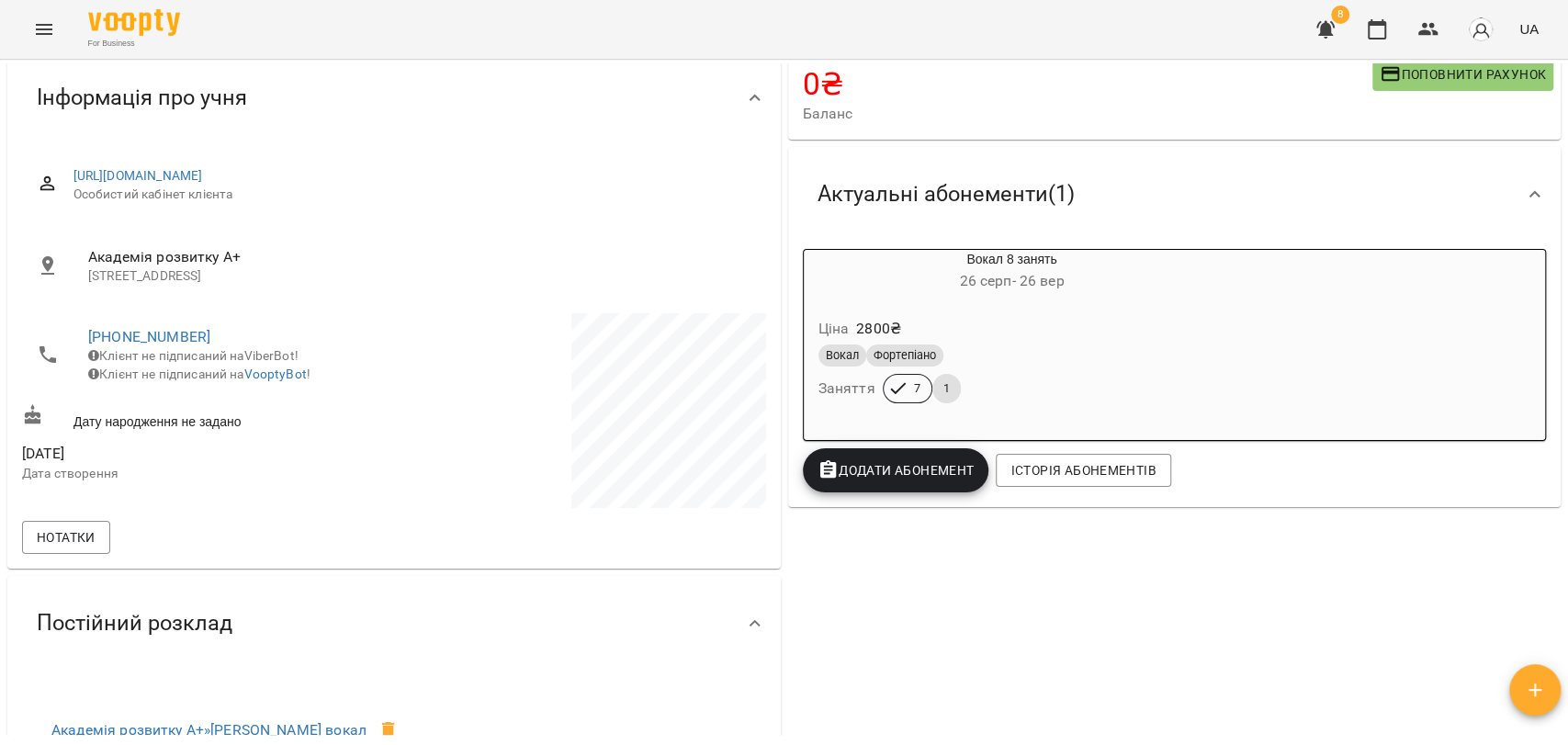
scroll to position [0, 0]
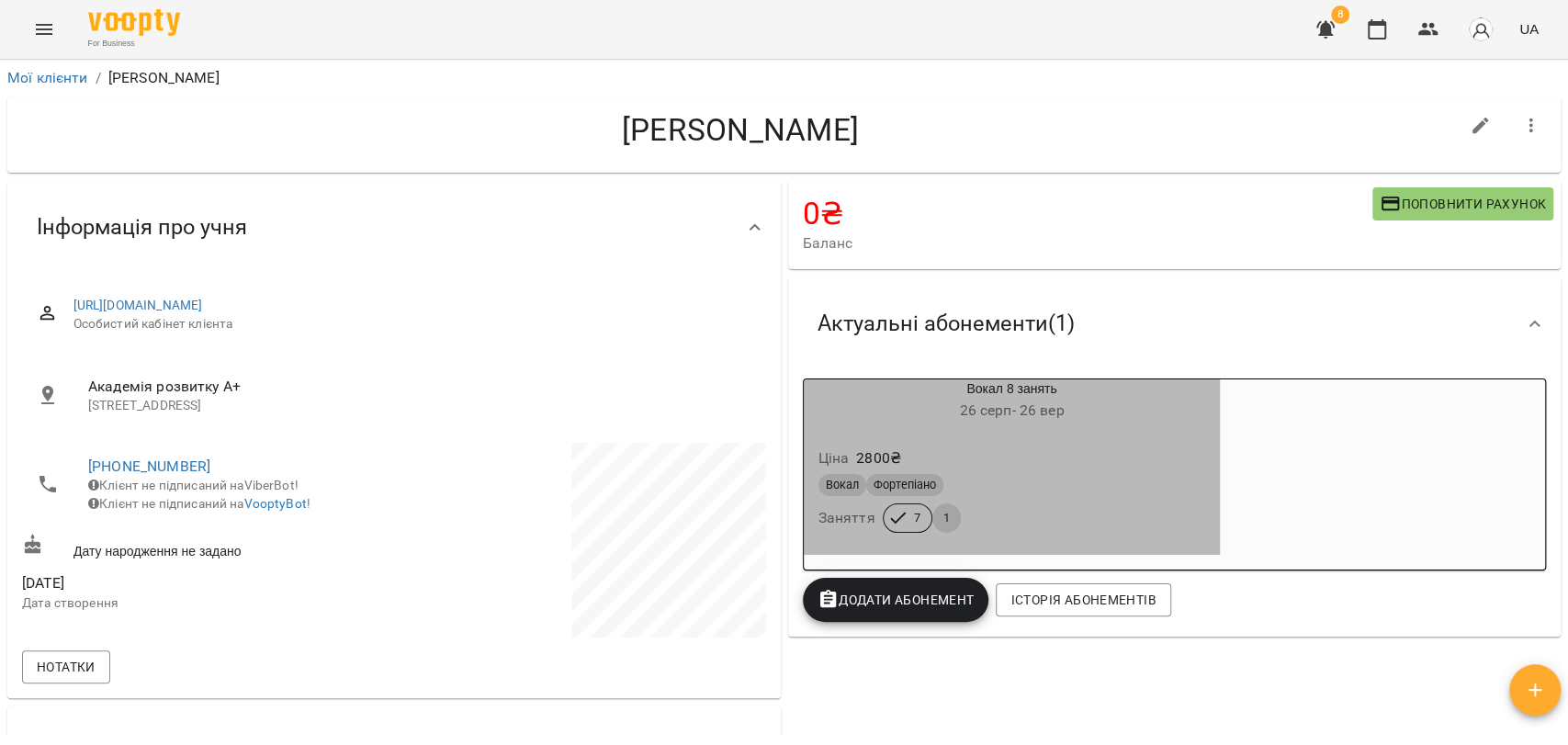
click at [1043, 470] on div "Ціна 2800 ₴" at bounding box center [1012, 458] width 395 height 33
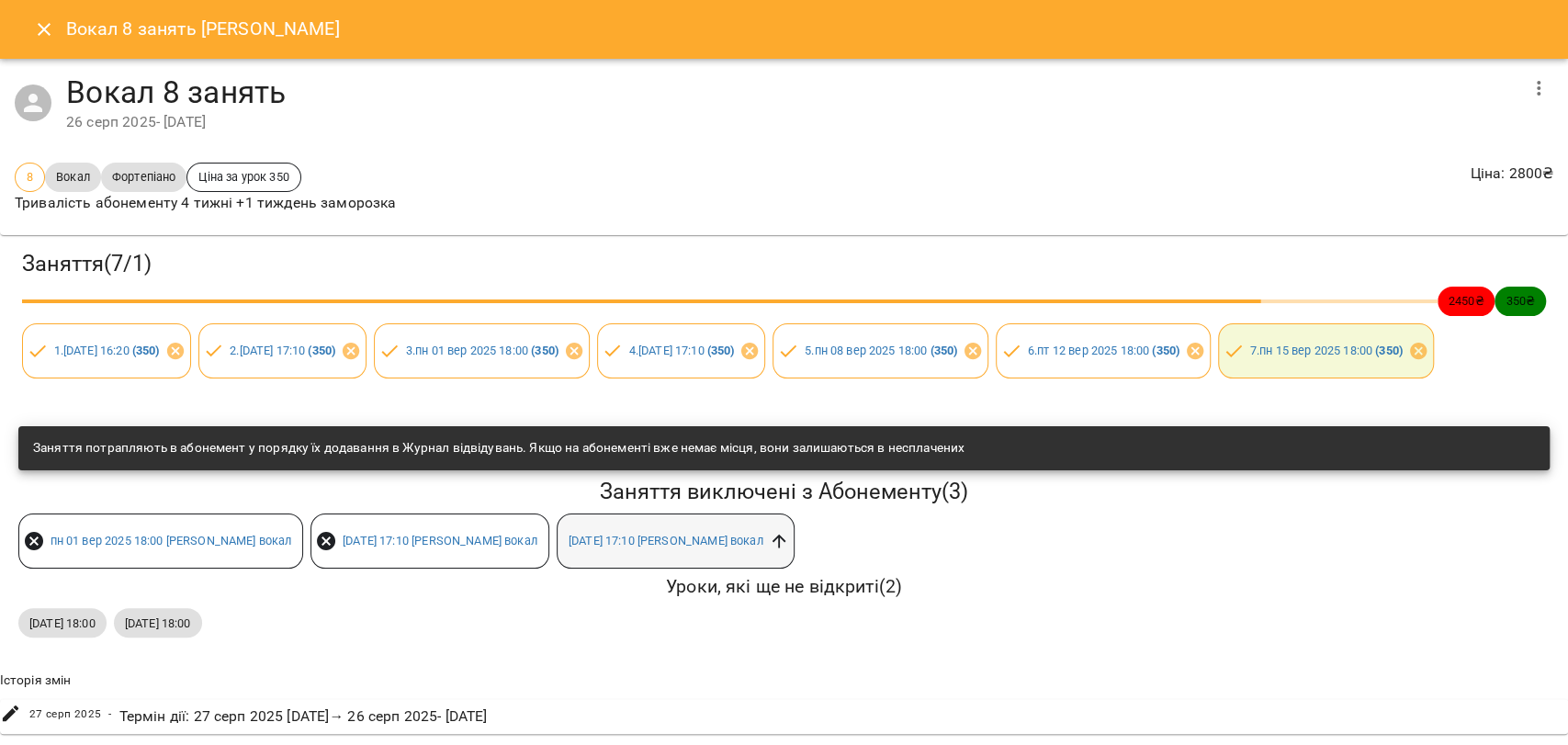
click at [786, 548] on icon at bounding box center [778, 541] width 14 height 14
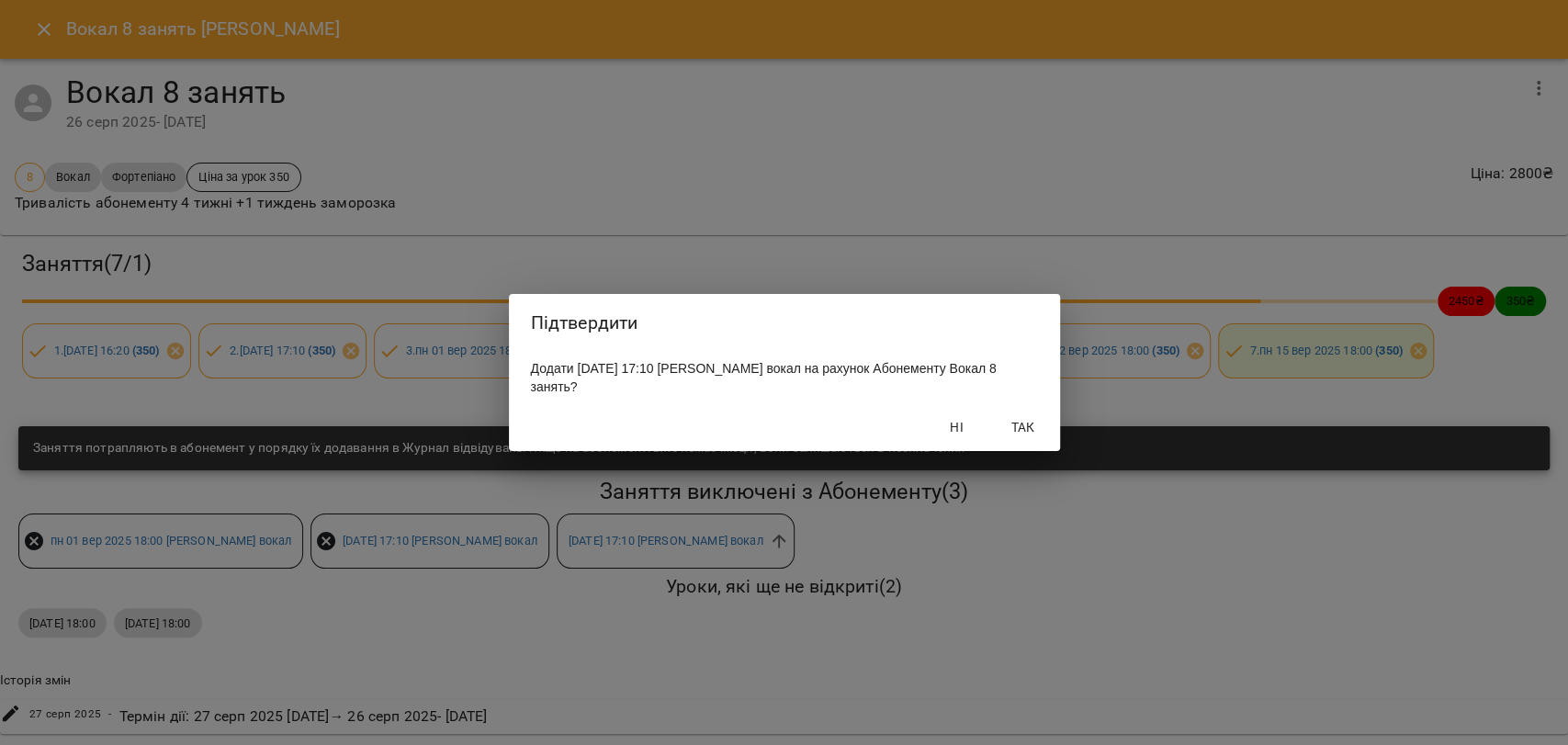
click at [1022, 435] on span "Так" at bounding box center [1023, 427] width 44 height 22
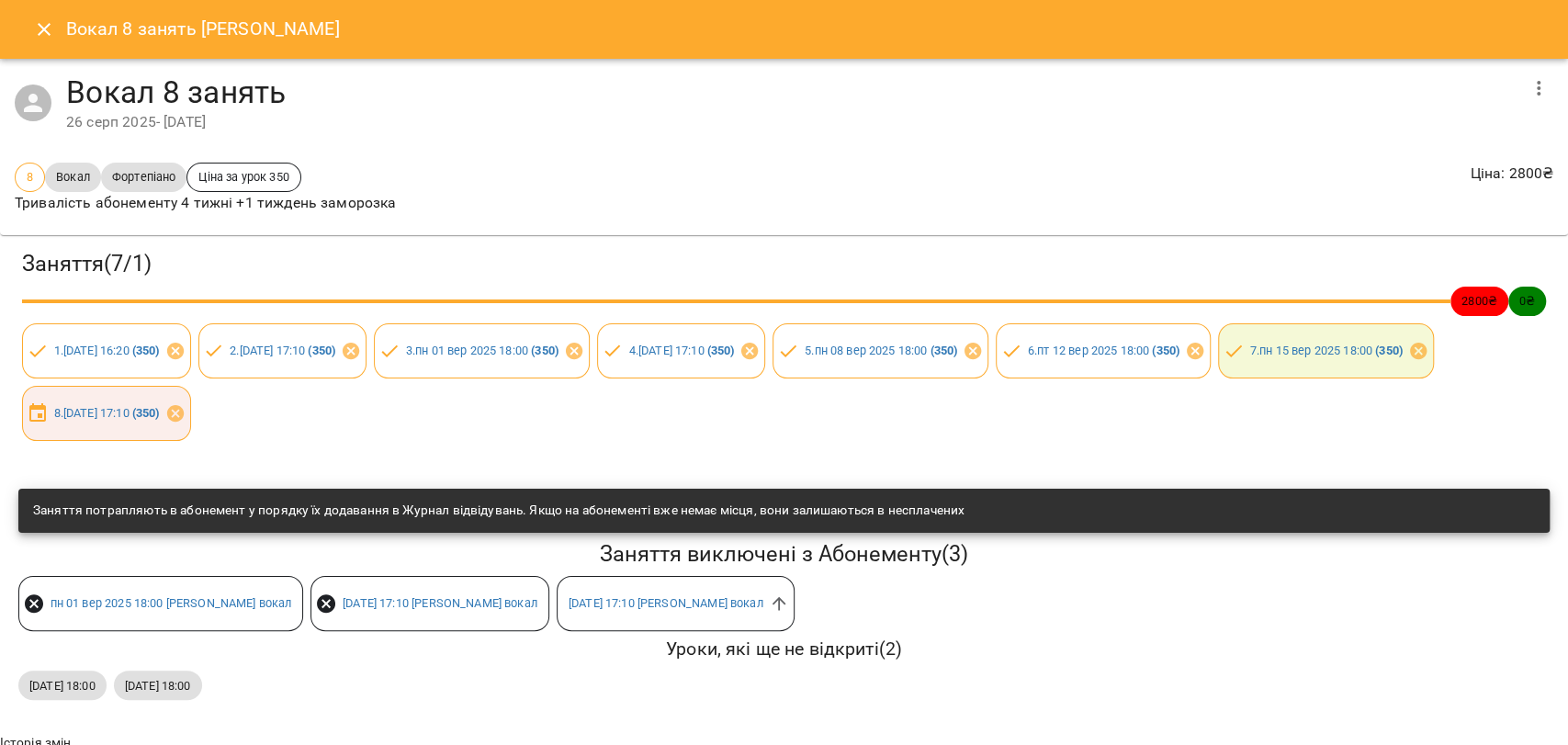
click at [39, 40] on button "Close" at bounding box center [44, 29] width 44 height 44
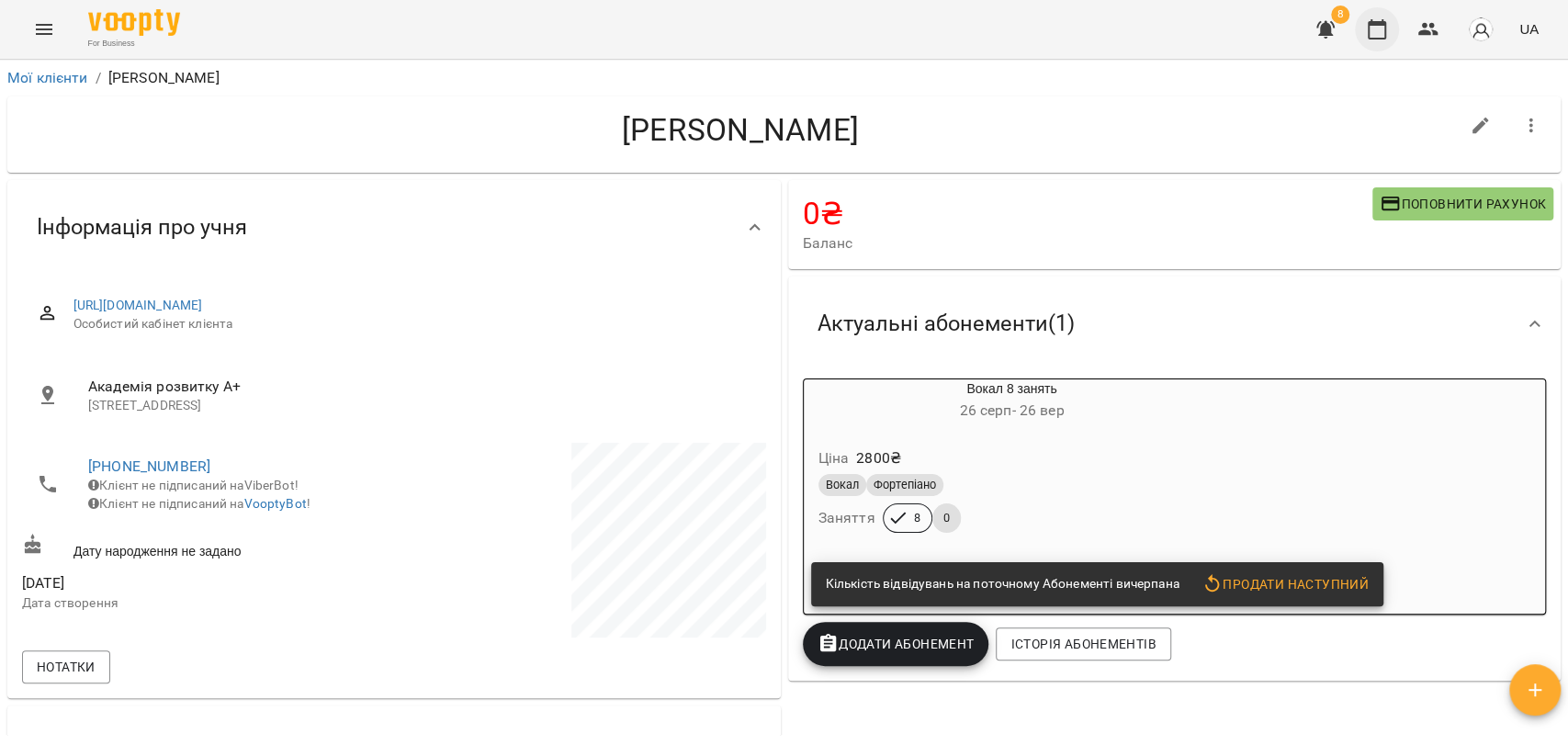
click at [1377, 20] on icon "button" at bounding box center [1378, 29] width 22 height 22
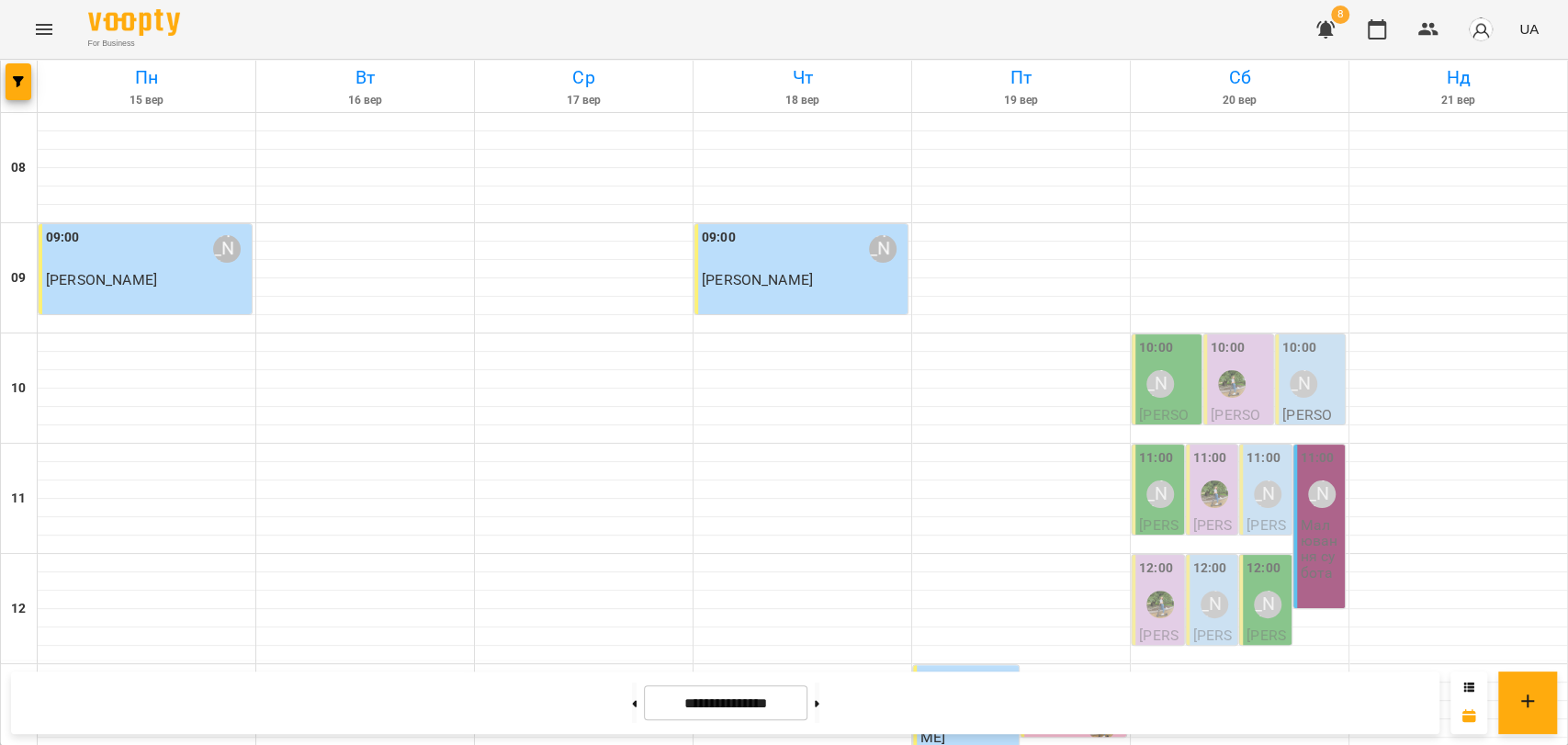
scroll to position [714, 0]
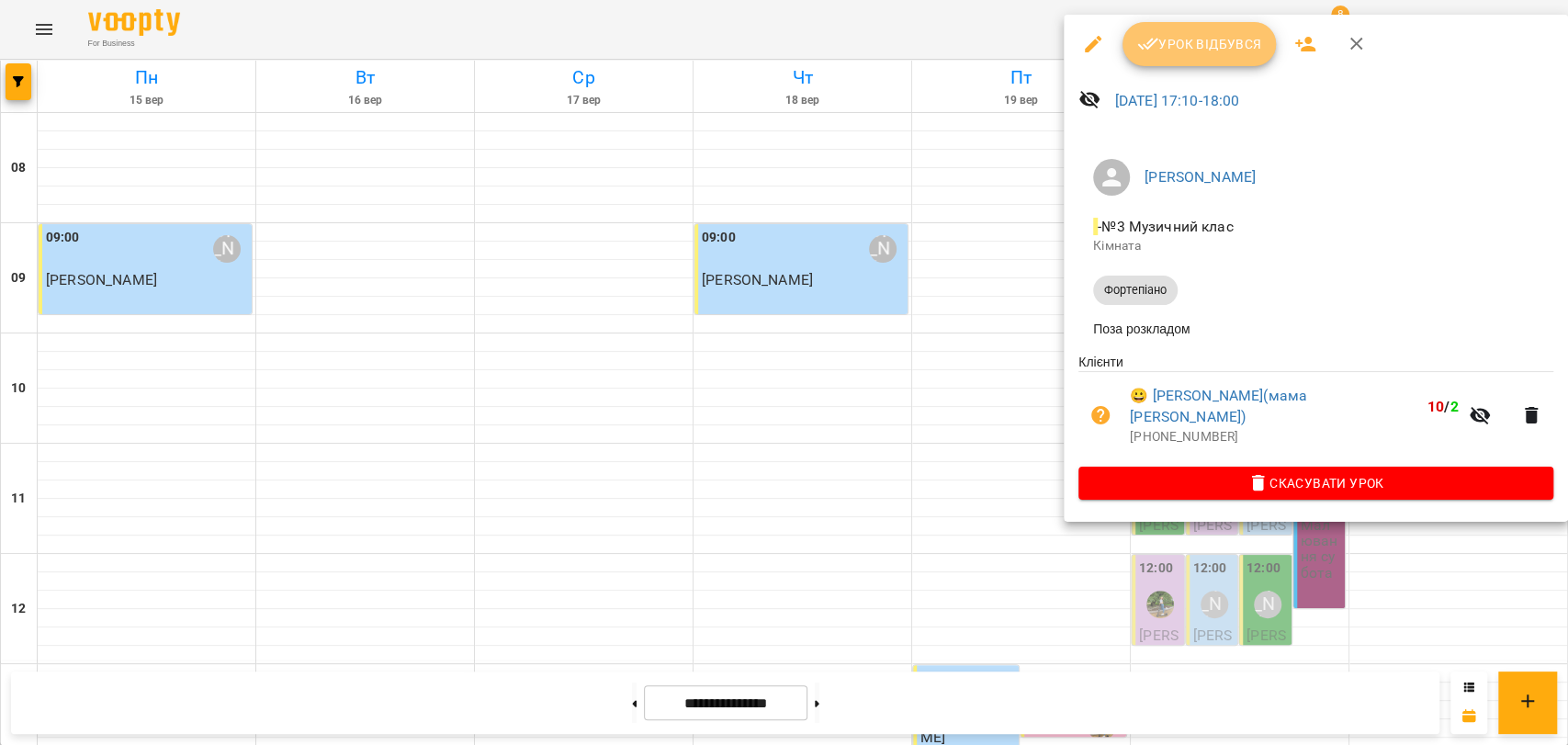
click at [1211, 53] on span "Урок відбувся" at bounding box center [1200, 44] width 125 height 22
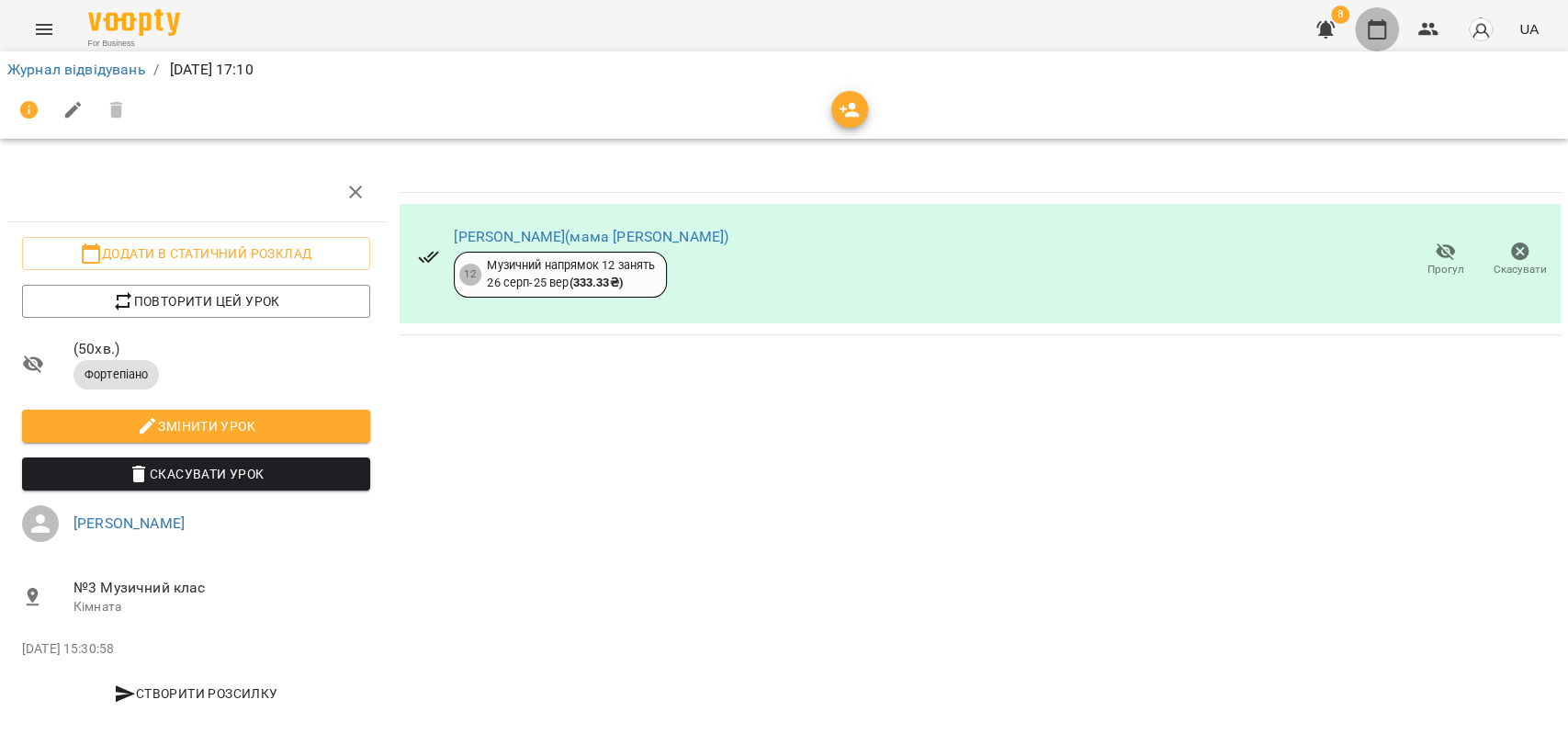
click at [1384, 30] on icon "button" at bounding box center [1378, 29] width 22 height 22
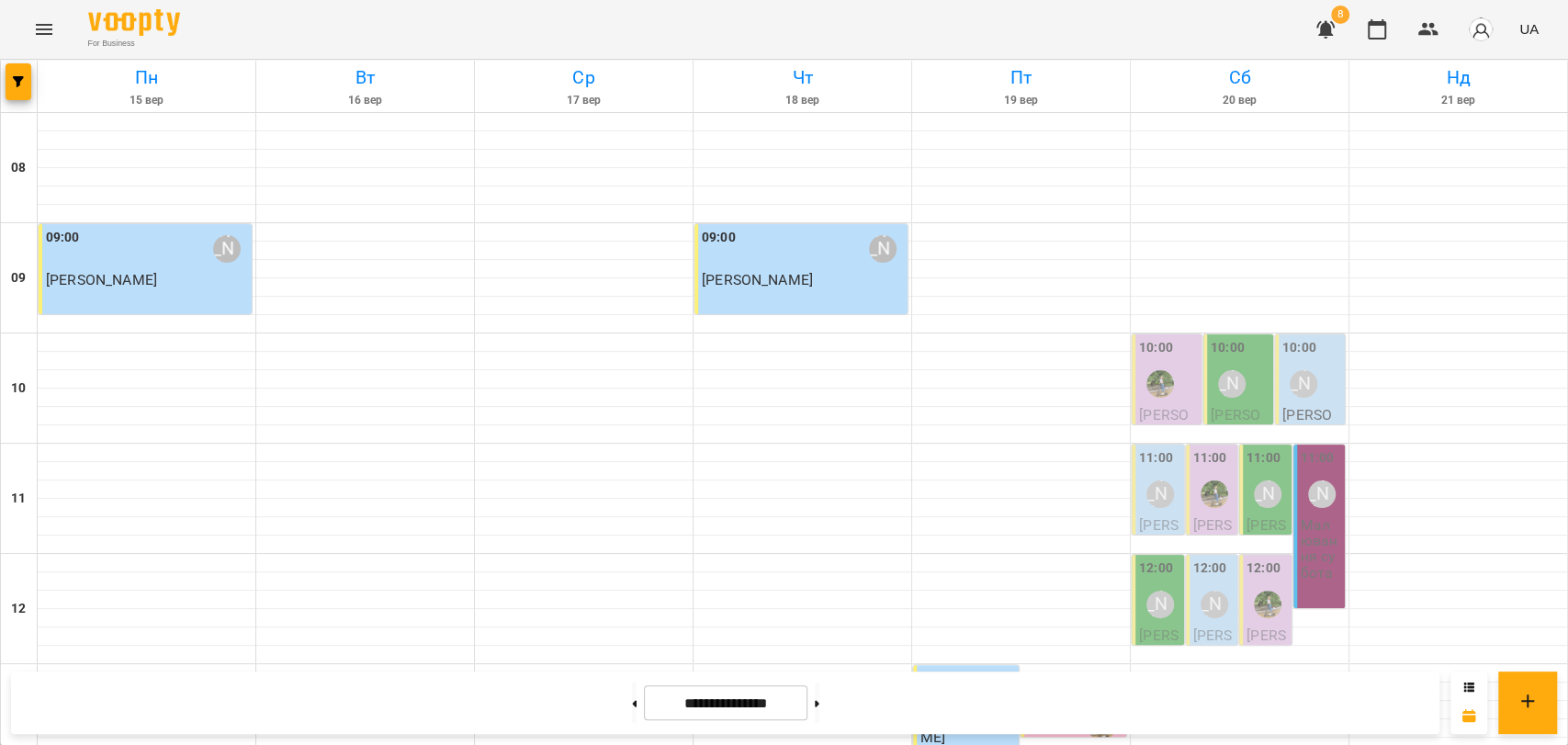
scroll to position [774, 0]
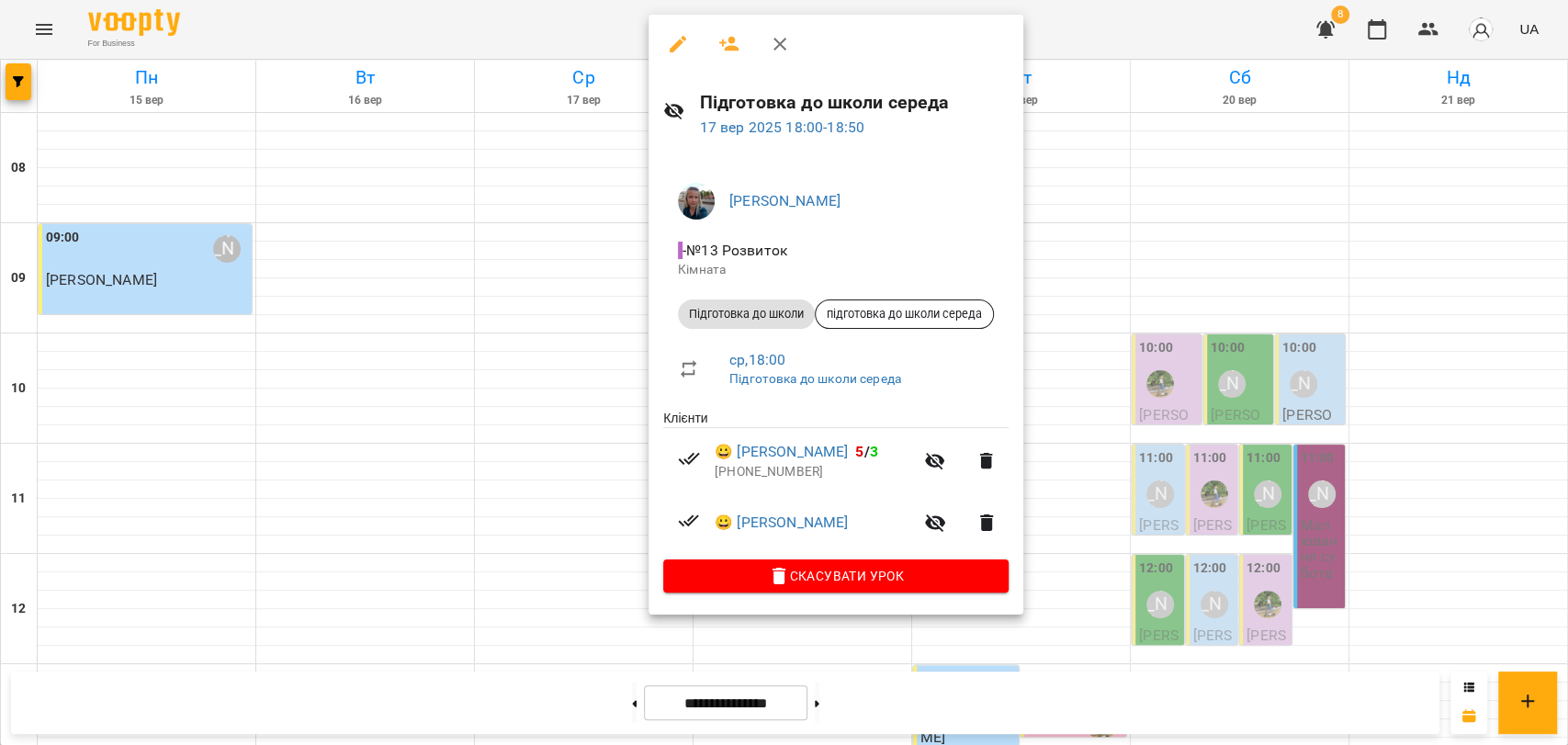
click at [596, 459] on div at bounding box center [784, 372] width 1568 height 745
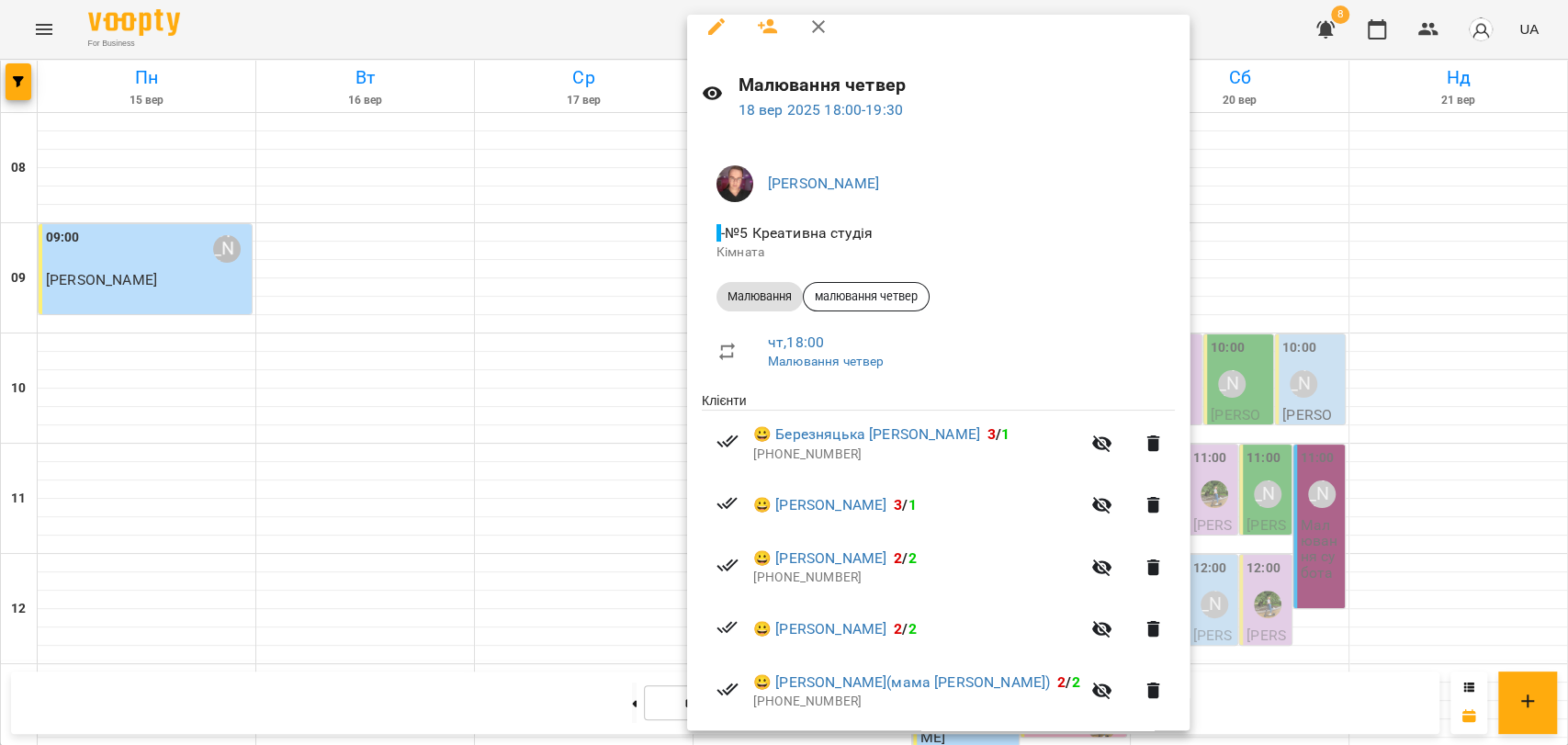
scroll to position [0, 0]
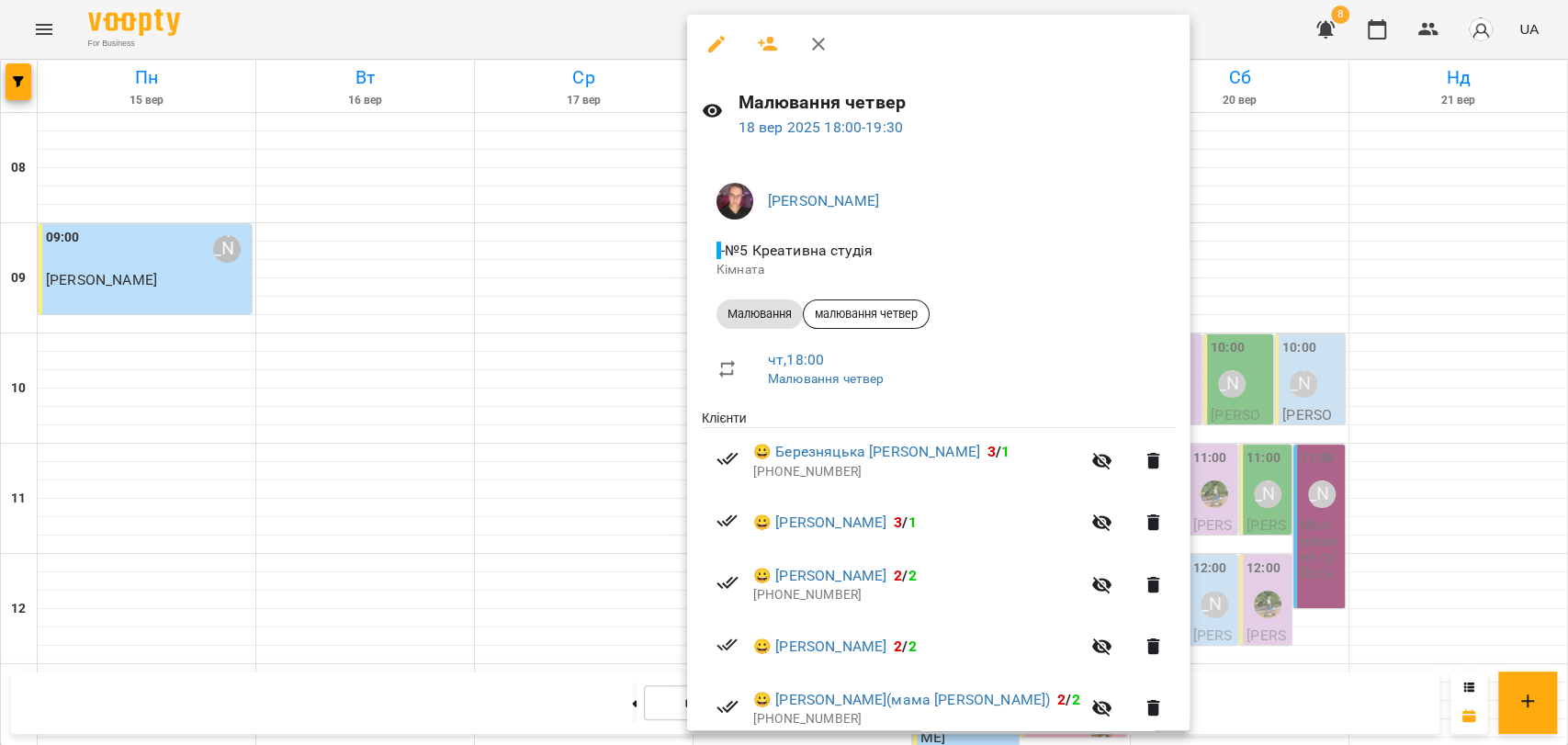
click at [1203, 41] on div at bounding box center [784, 372] width 1568 height 745
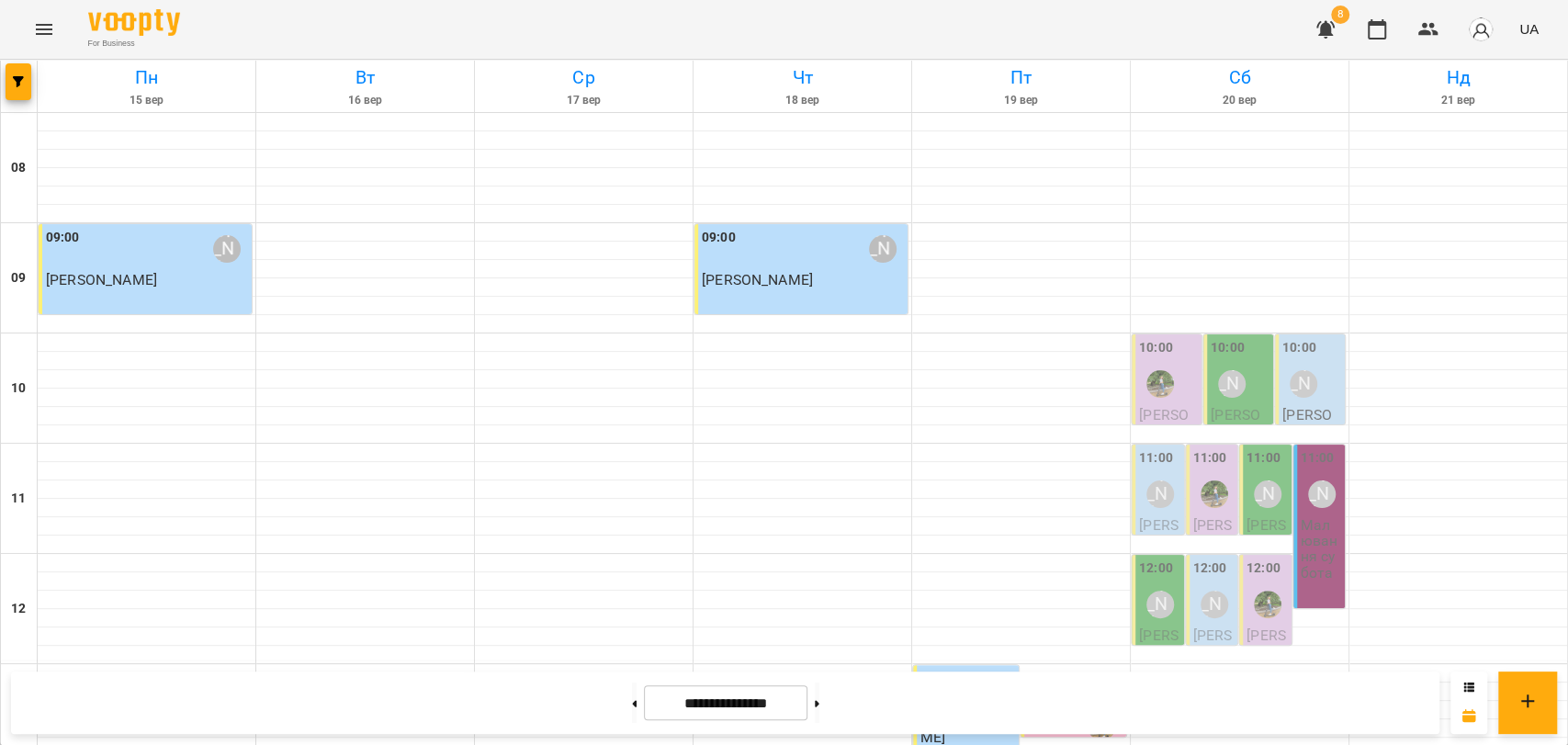
scroll to position [774, 0]
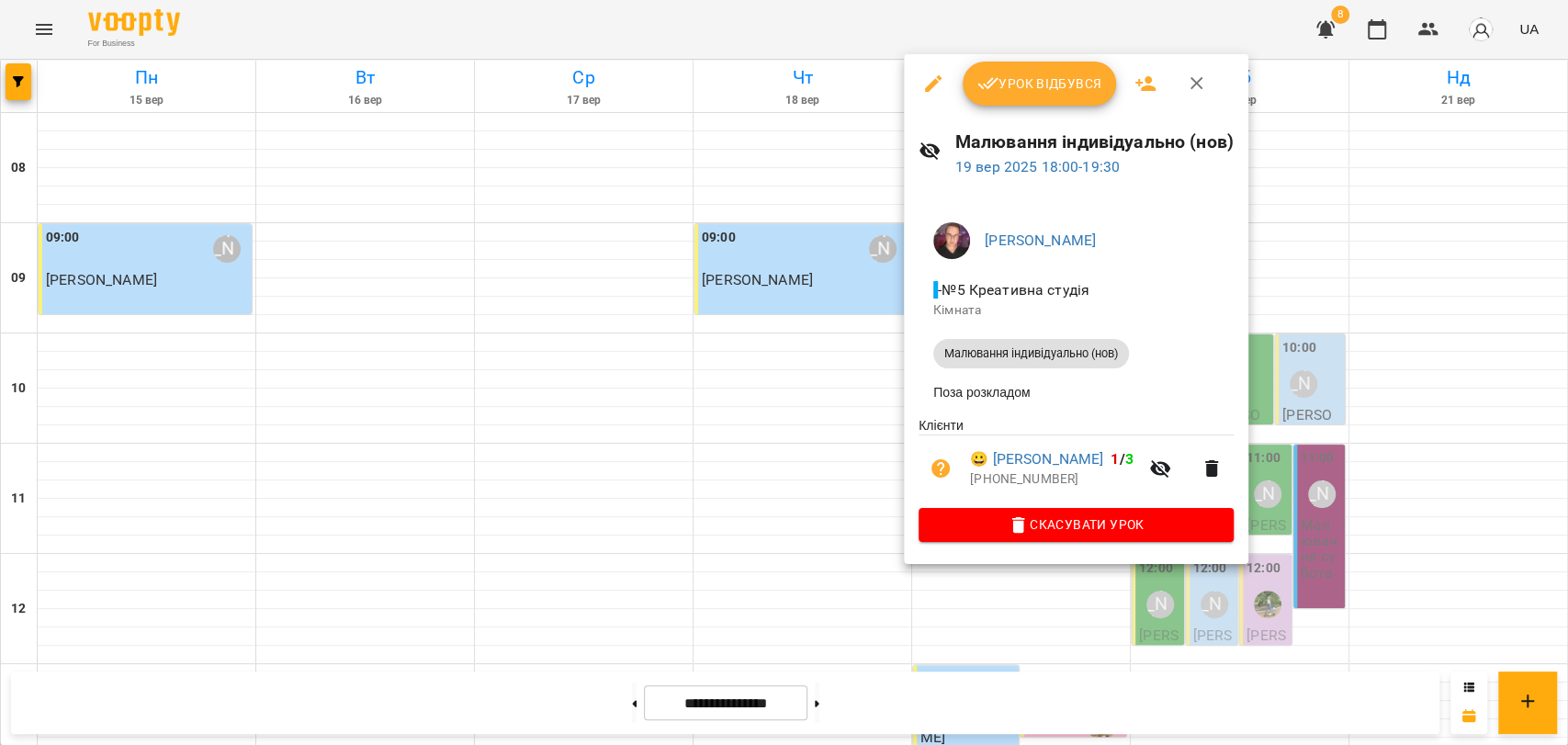
click at [1192, 86] on icon "button" at bounding box center [1197, 84] width 13 height 13
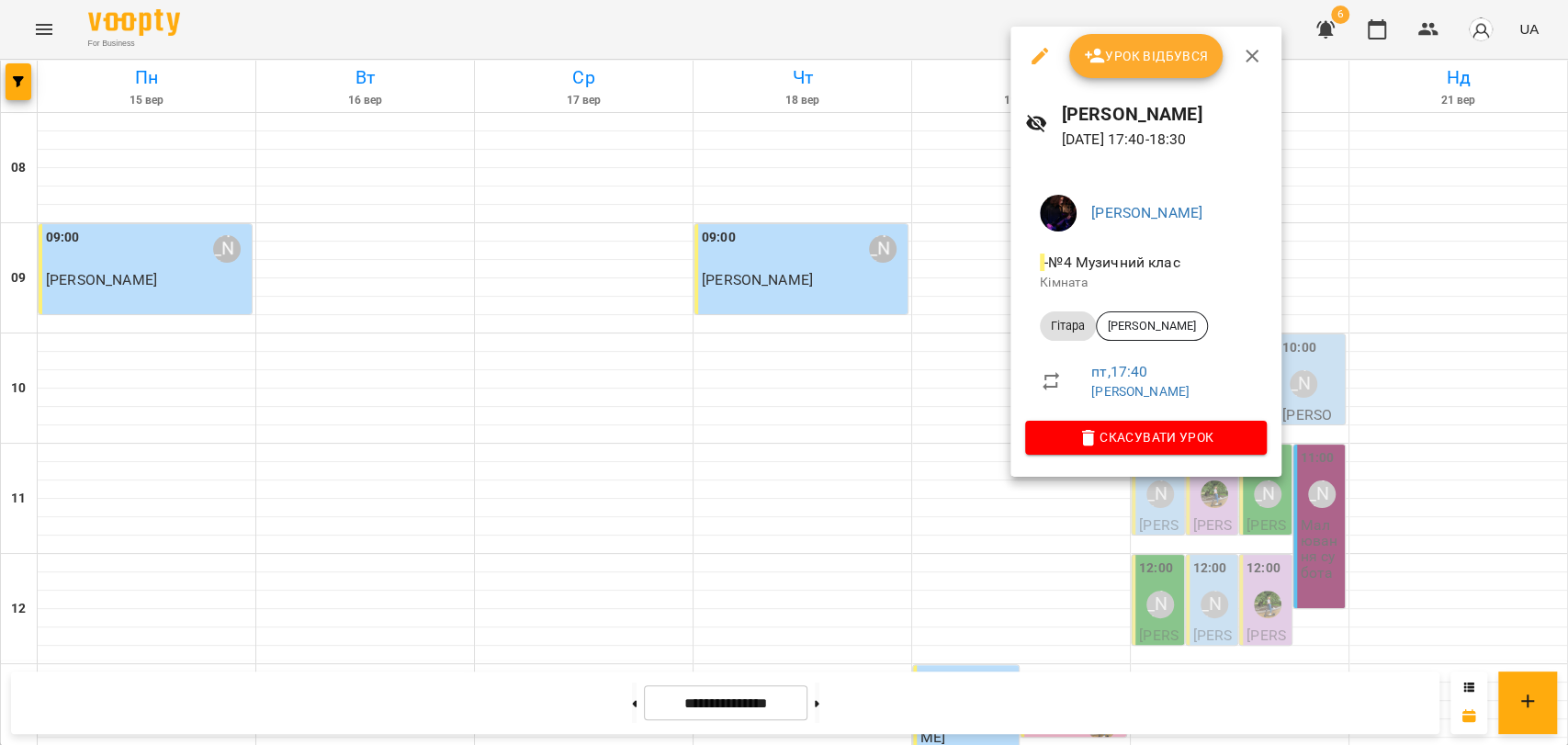
click at [1242, 69] on button "button" at bounding box center [1252, 56] width 44 height 44
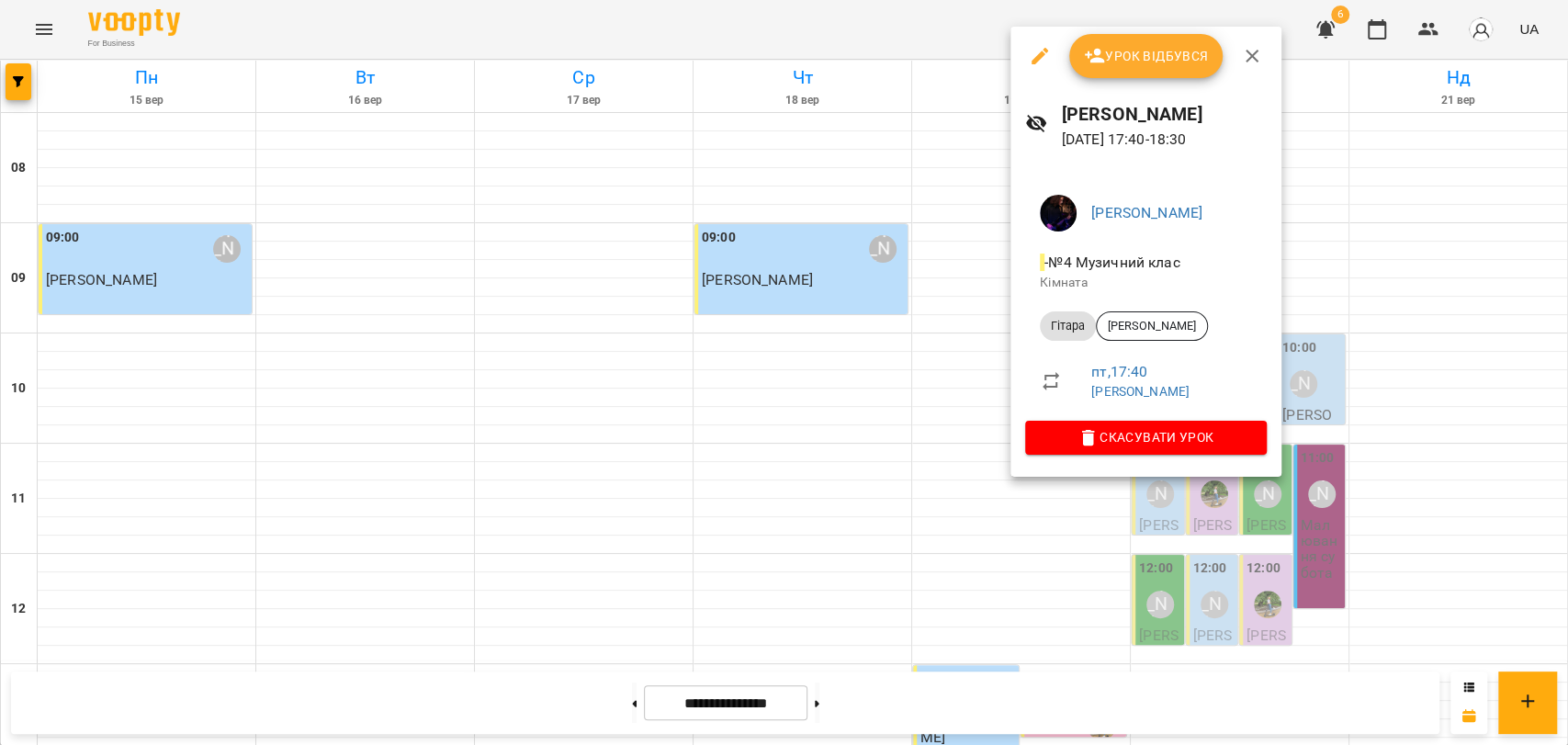
click at [1145, 41] on button "Урок відбувся" at bounding box center [1147, 56] width 155 height 44
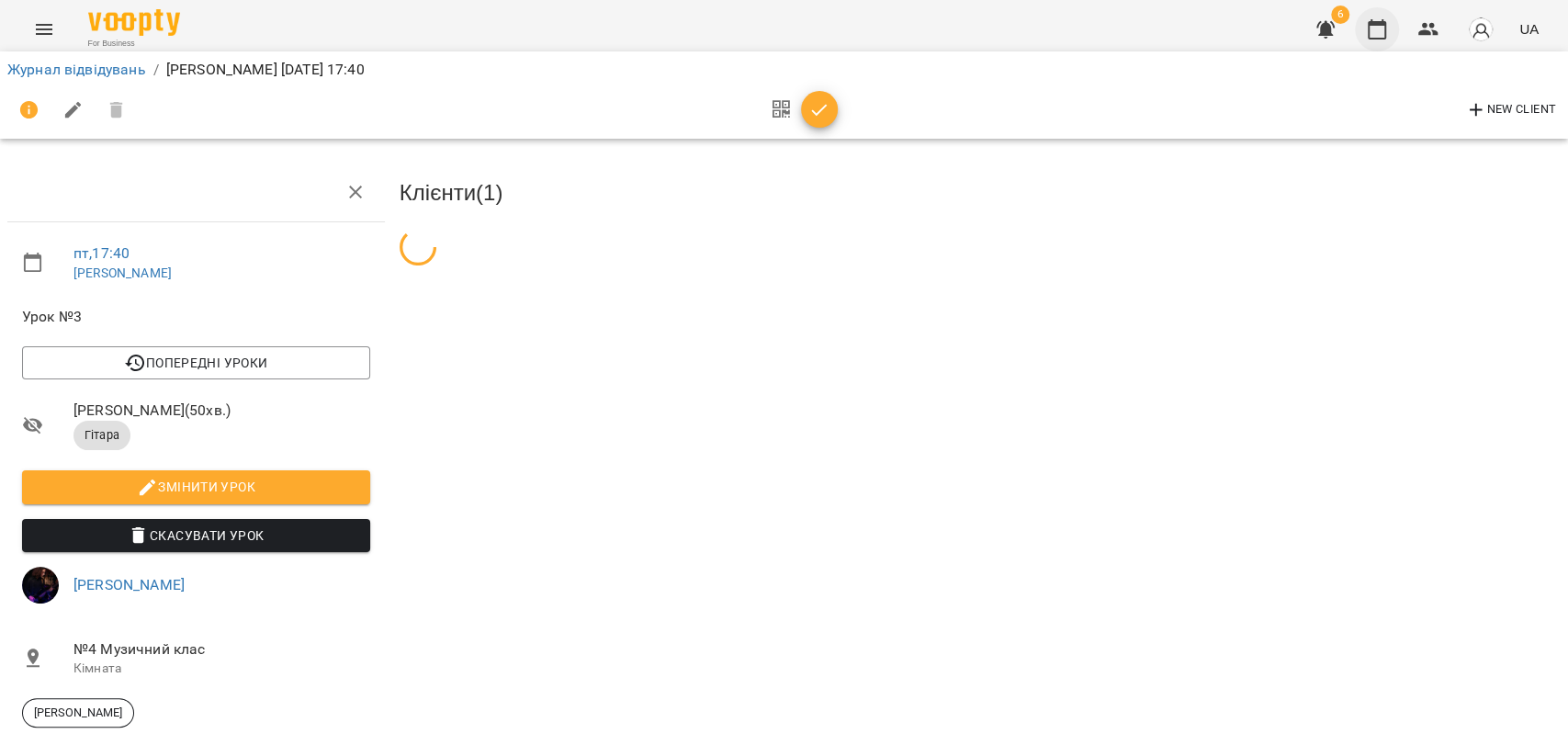
click at [1371, 37] on icon "button" at bounding box center [1378, 29] width 22 height 22
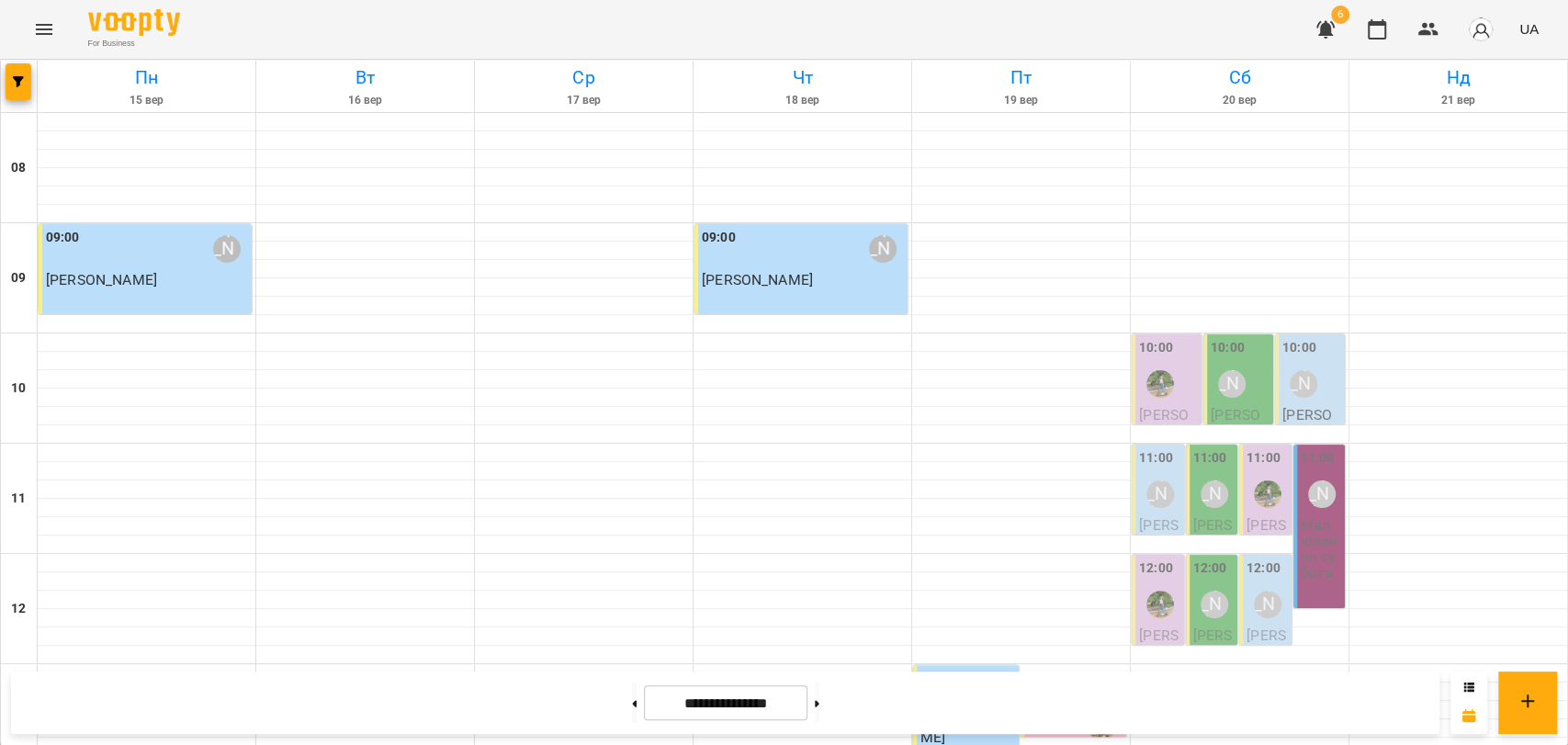
scroll to position [774, 0]
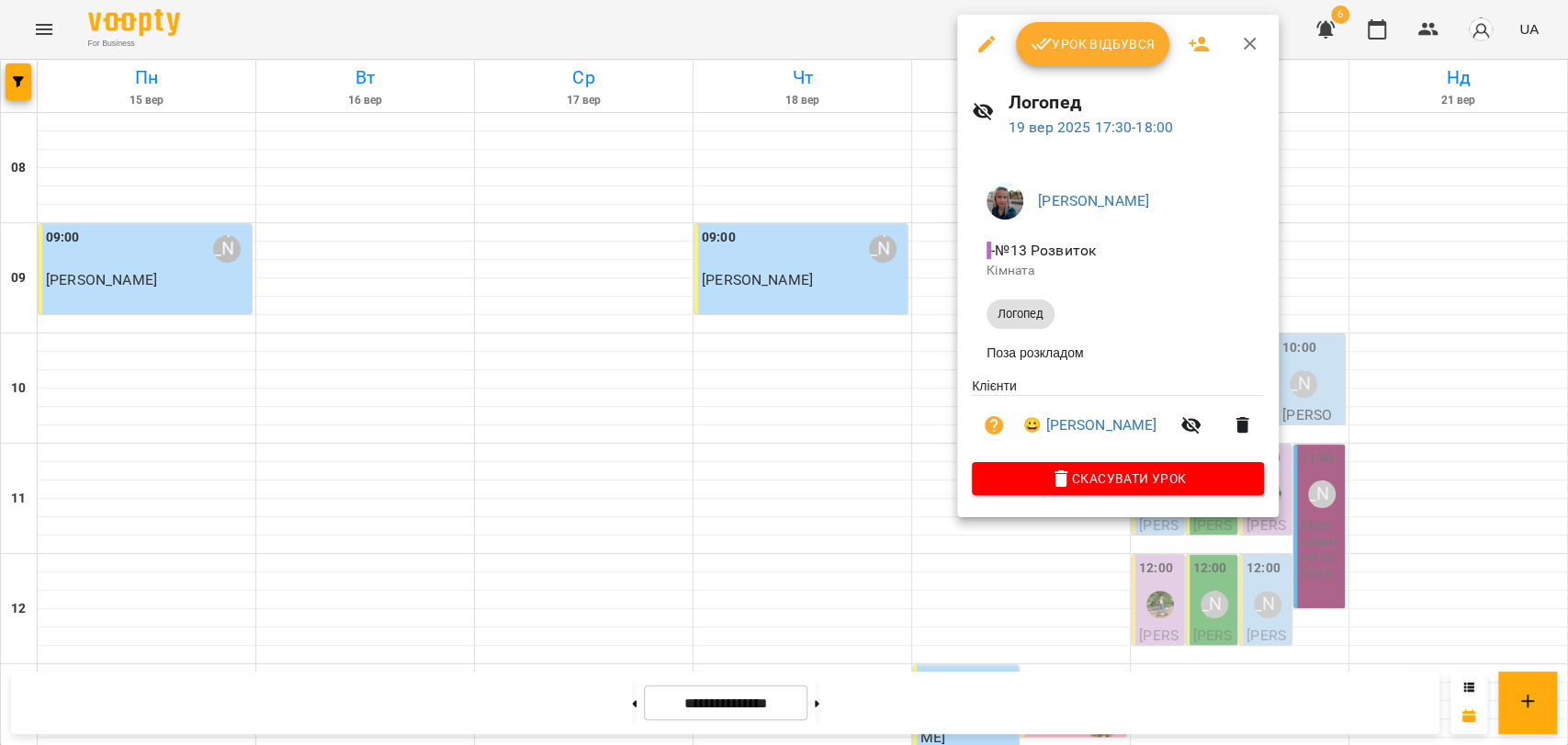
click at [1245, 44] on icon "button" at bounding box center [1251, 44] width 22 height 22
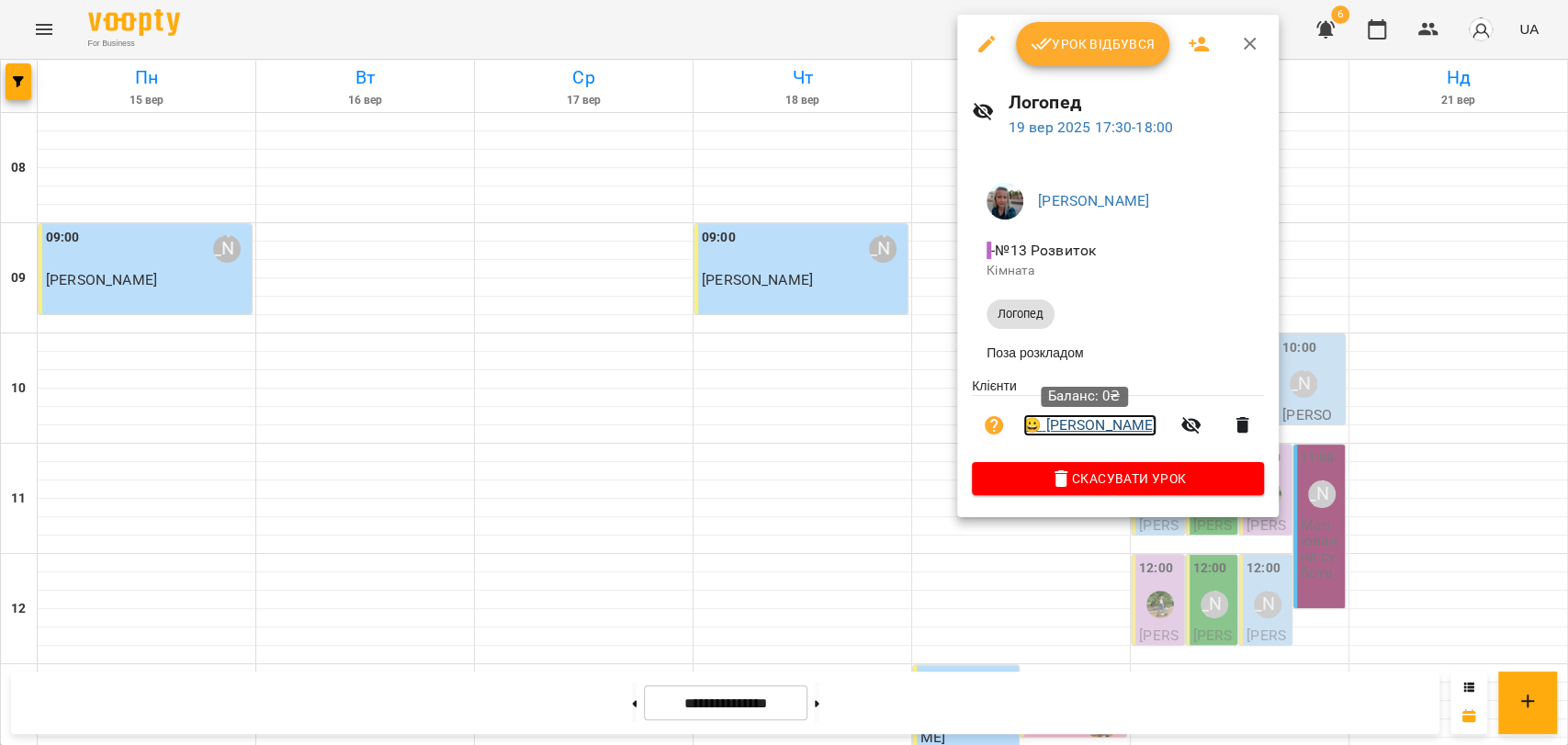
click at [1106, 431] on link "😀 [PERSON_NAME]" at bounding box center [1090, 425] width 133 height 22
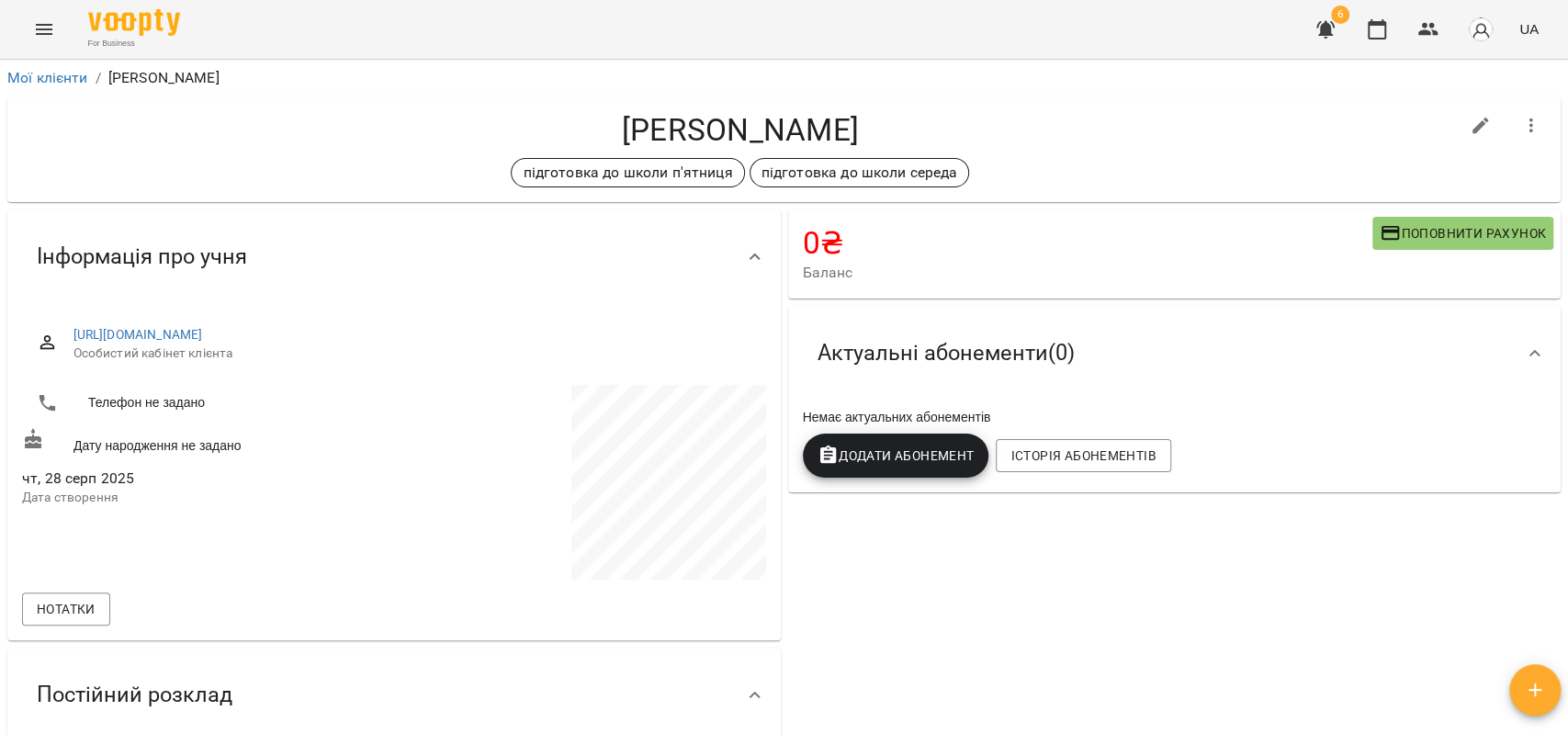
click at [1425, 235] on span "Поповнити рахунок" at bounding box center [1462, 234] width 167 height 22
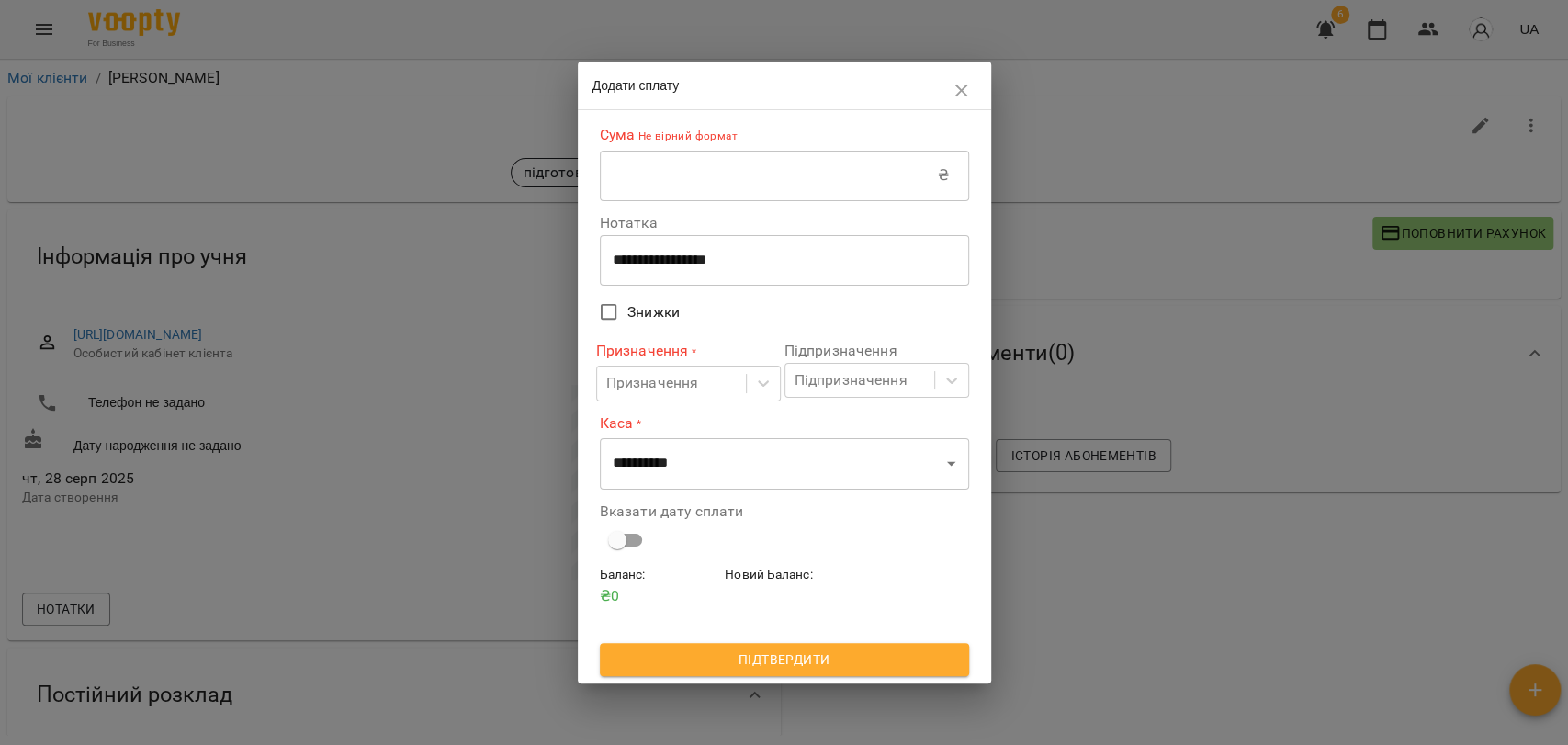
click at [726, 185] on input "text" at bounding box center [768, 176] width 338 height 52
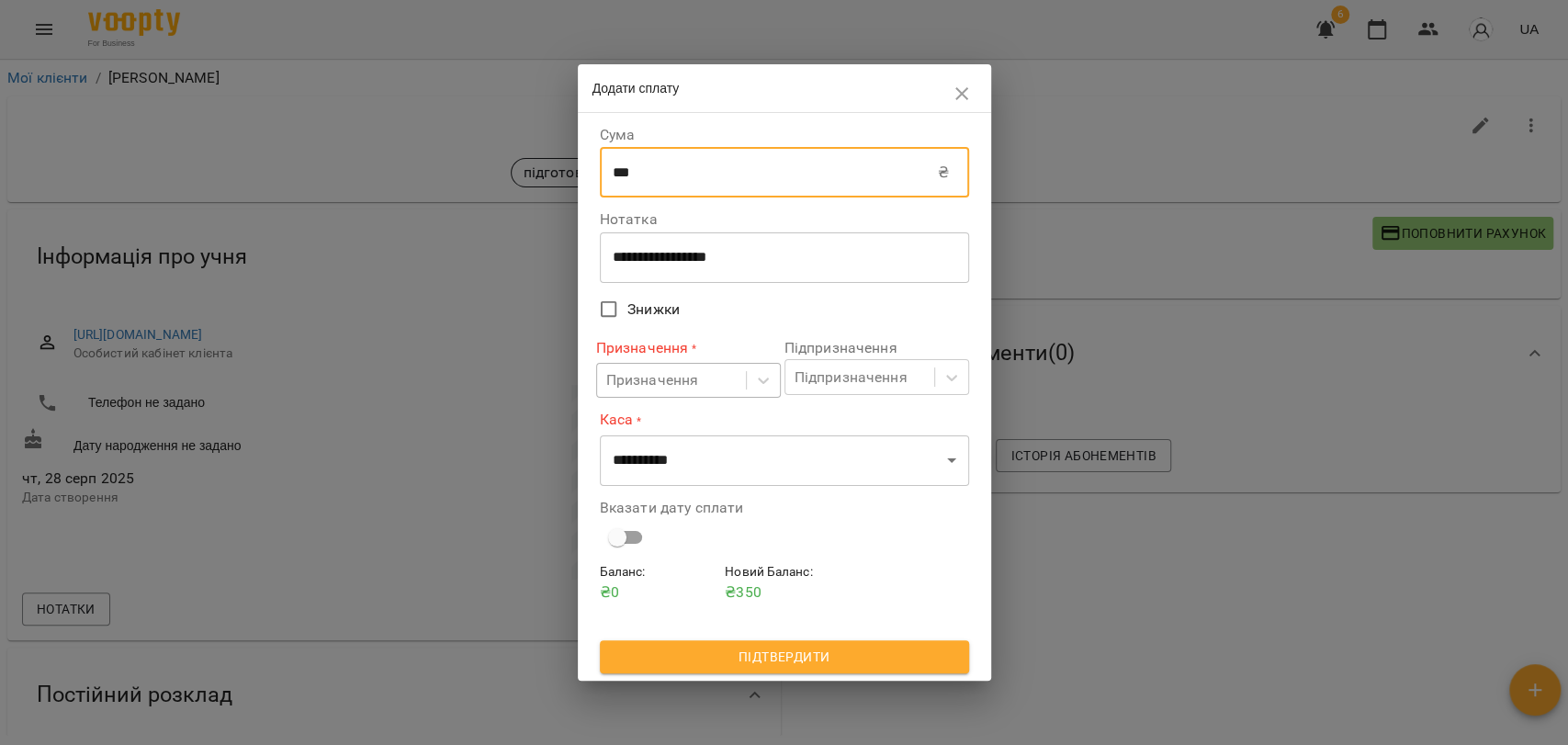
type input "***"
click at [694, 384] on div "Призначення" at bounding box center [652, 380] width 93 height 22
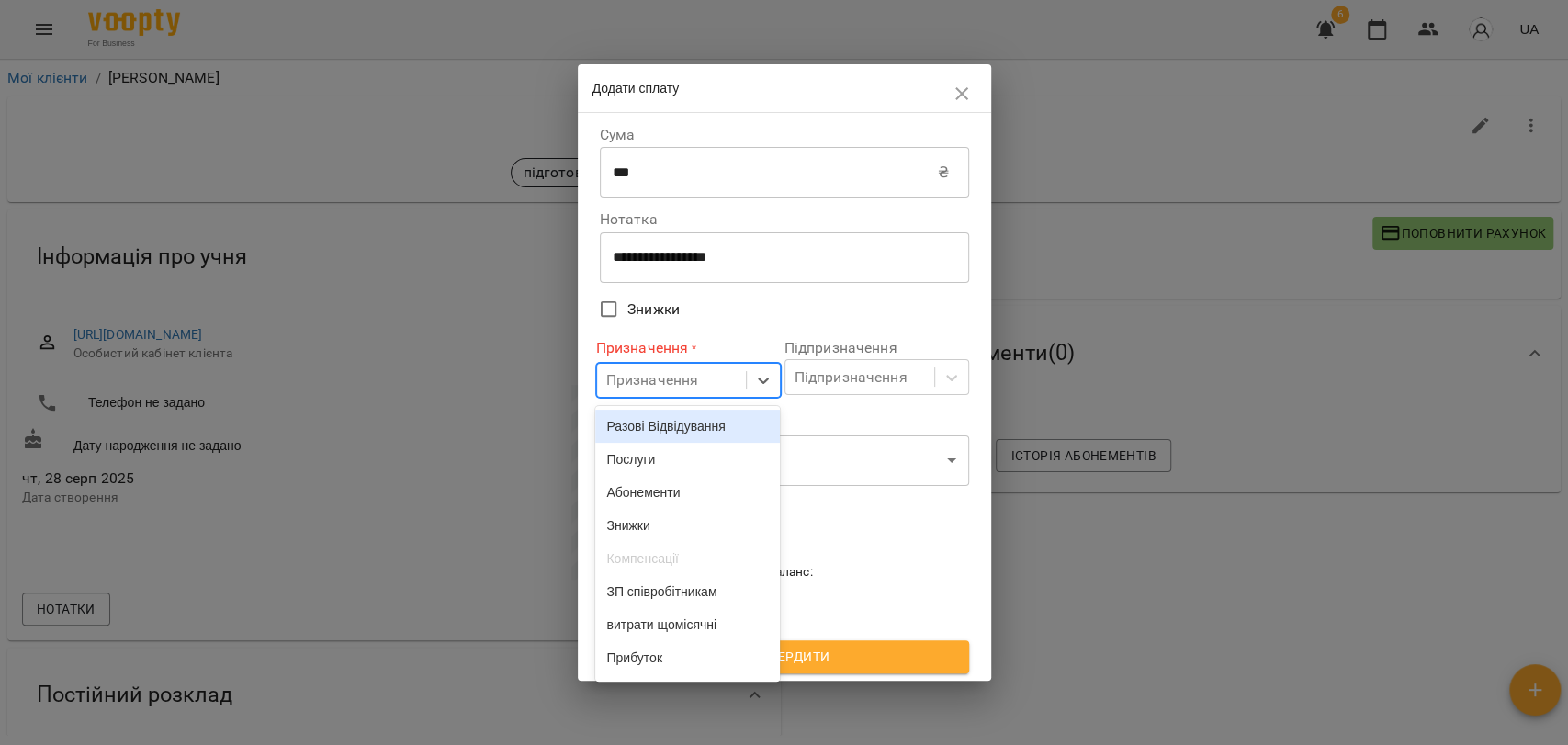
click at [700, 430] on div "Разові Відвідування" at bounding box center [687, 426] width 185 height 33
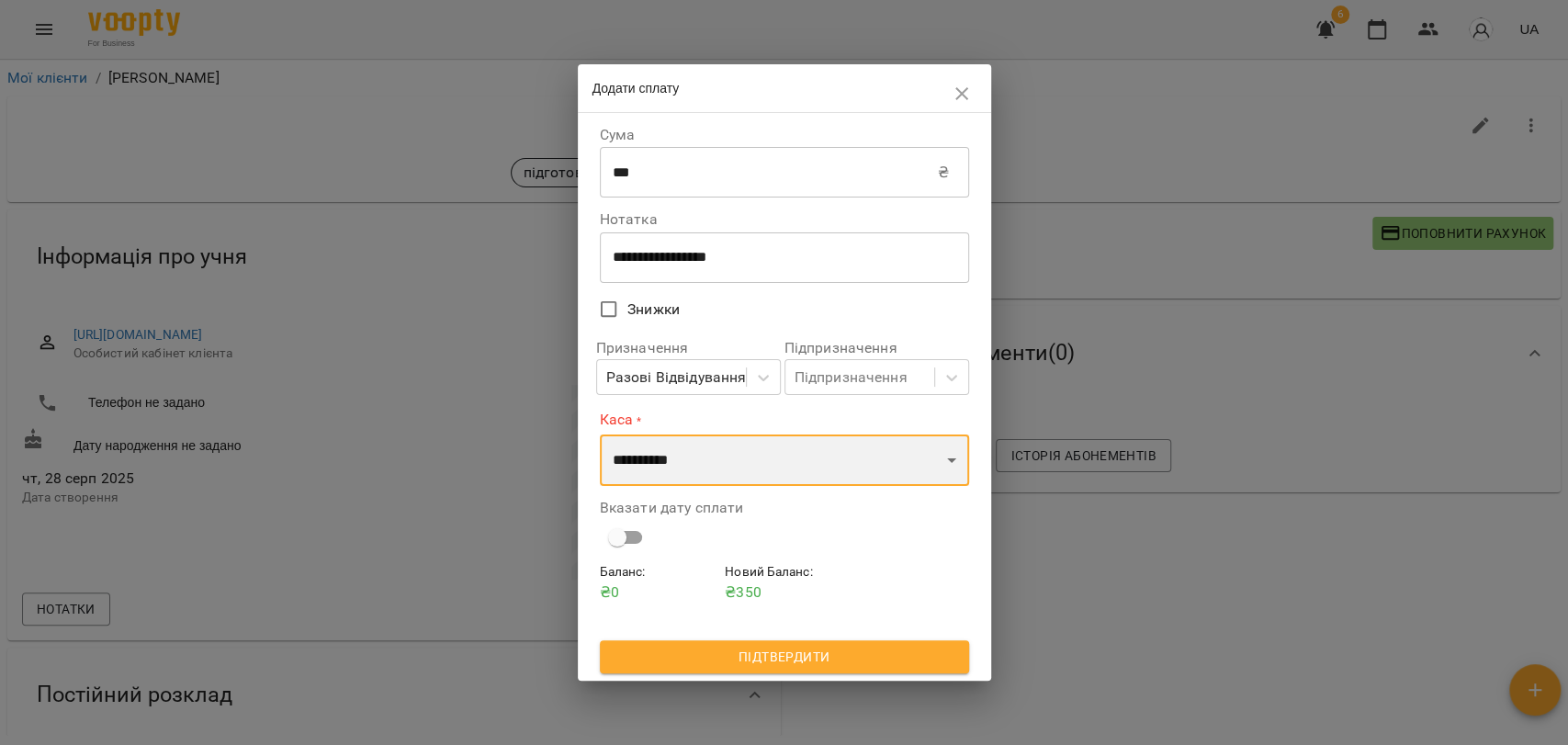
drag, startPoint x: 698, startPoint y: 457, endPoint x: 694, endPoint y: 465, distance: 8.9
click at [698, 457] on select "**********" at bounding box center [784, 460] width 369 height 52
select select "****"
click at [600, 434] on select "**********" at bounding box center [784, 460] width 369 height 52
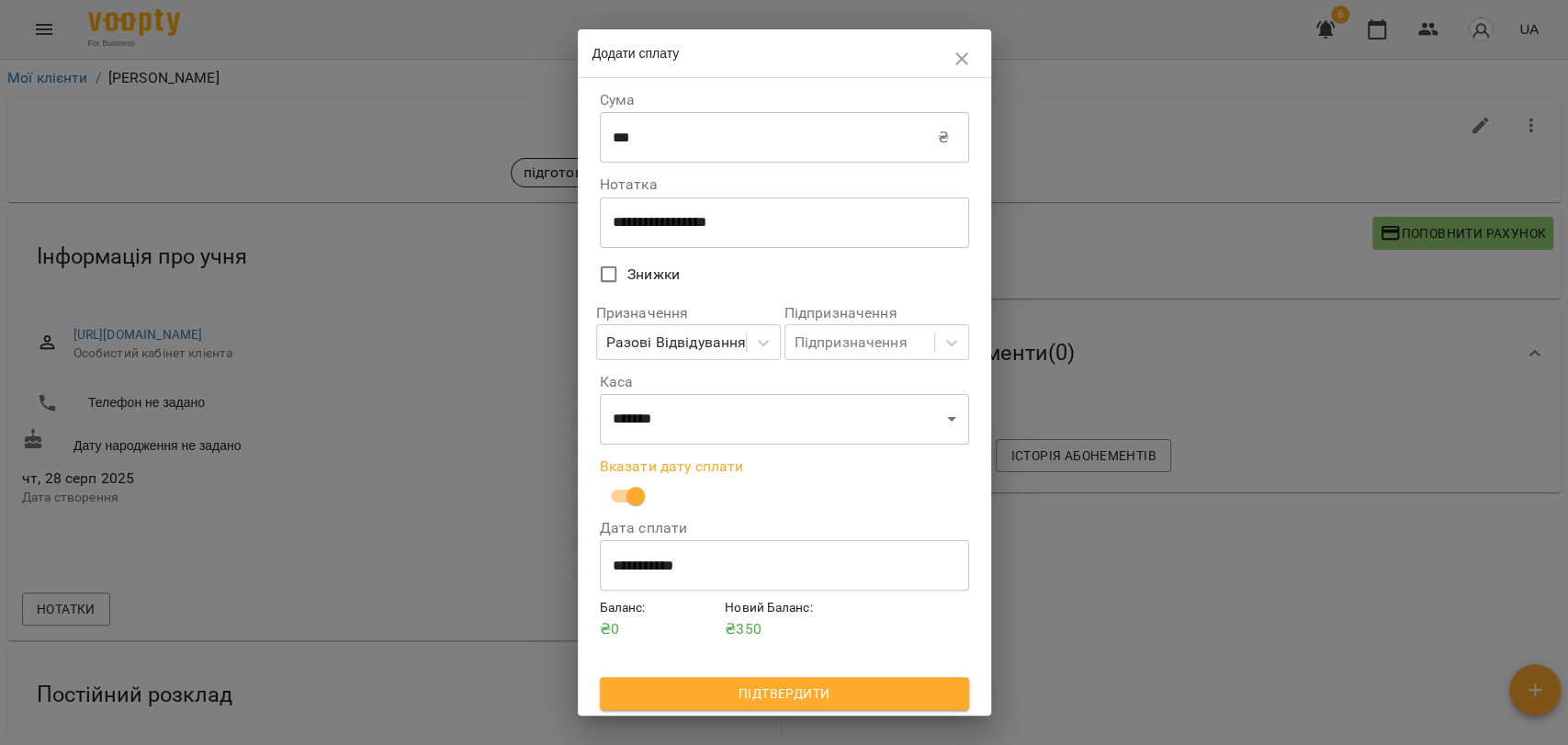
click at [746, 685] on span "Підтвердити" at bounding box center [784, 693] width 340 height 22
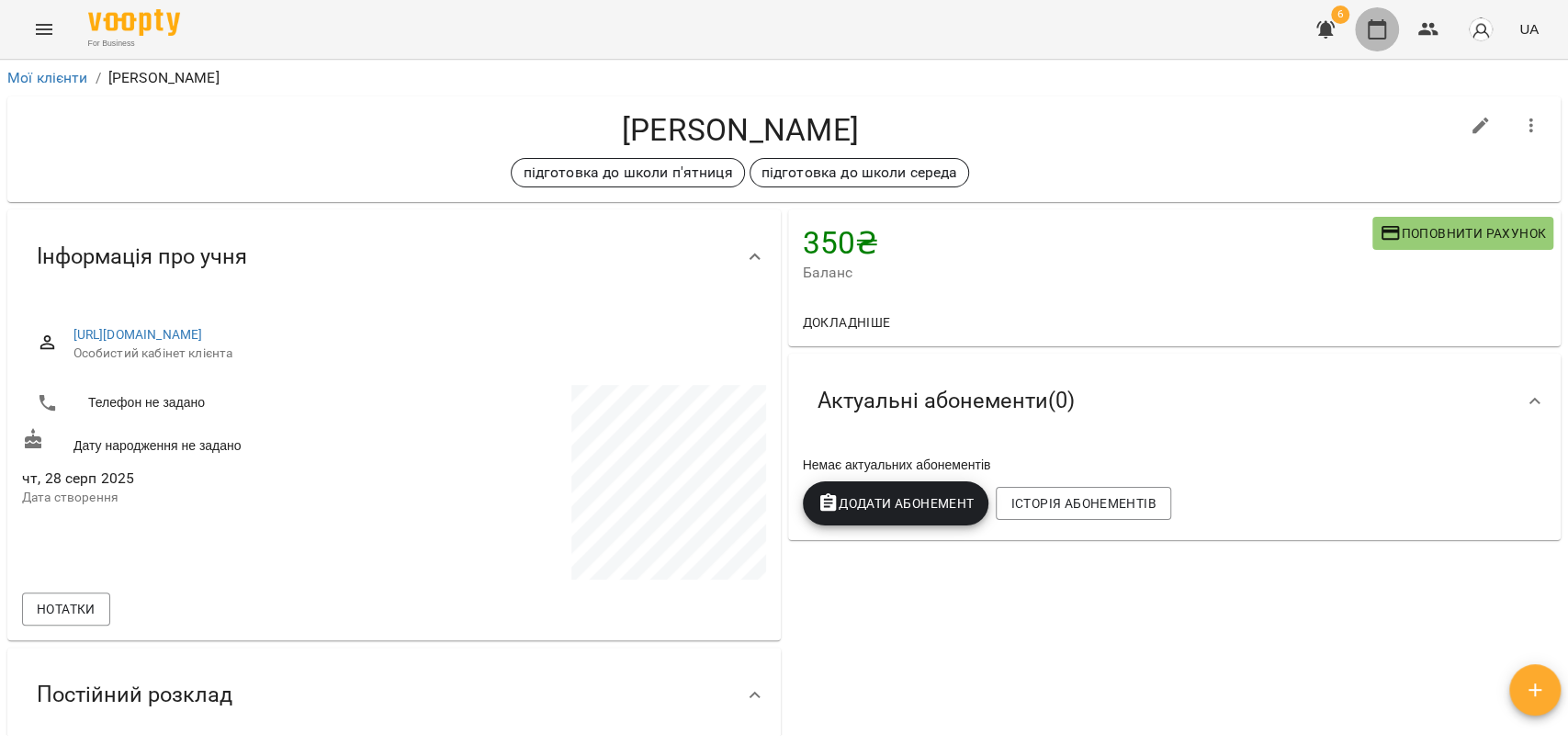
click at [1366, 30] on button "button" at bounding box center [1378, 29] width 44 height 44
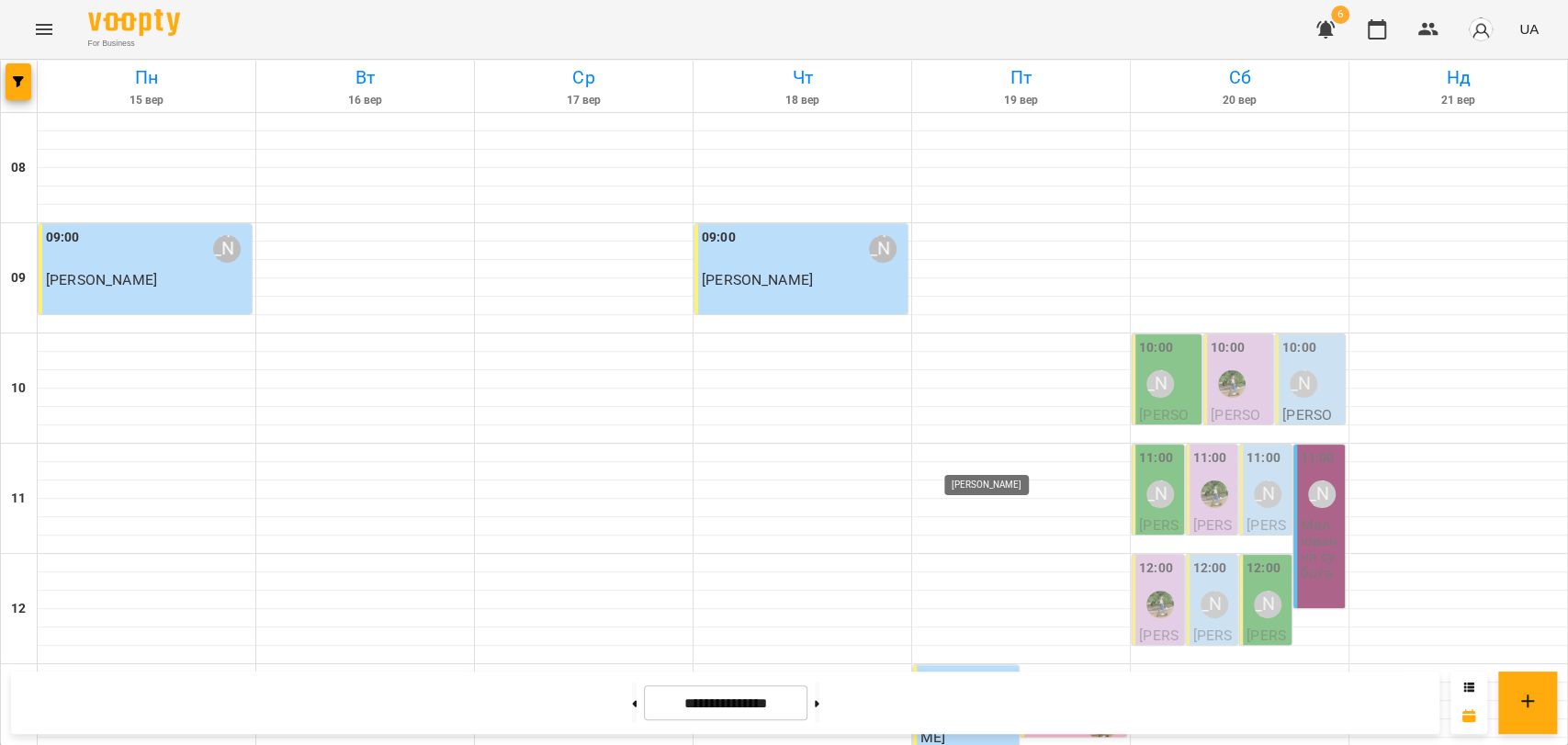
scroll to position [774, 0]
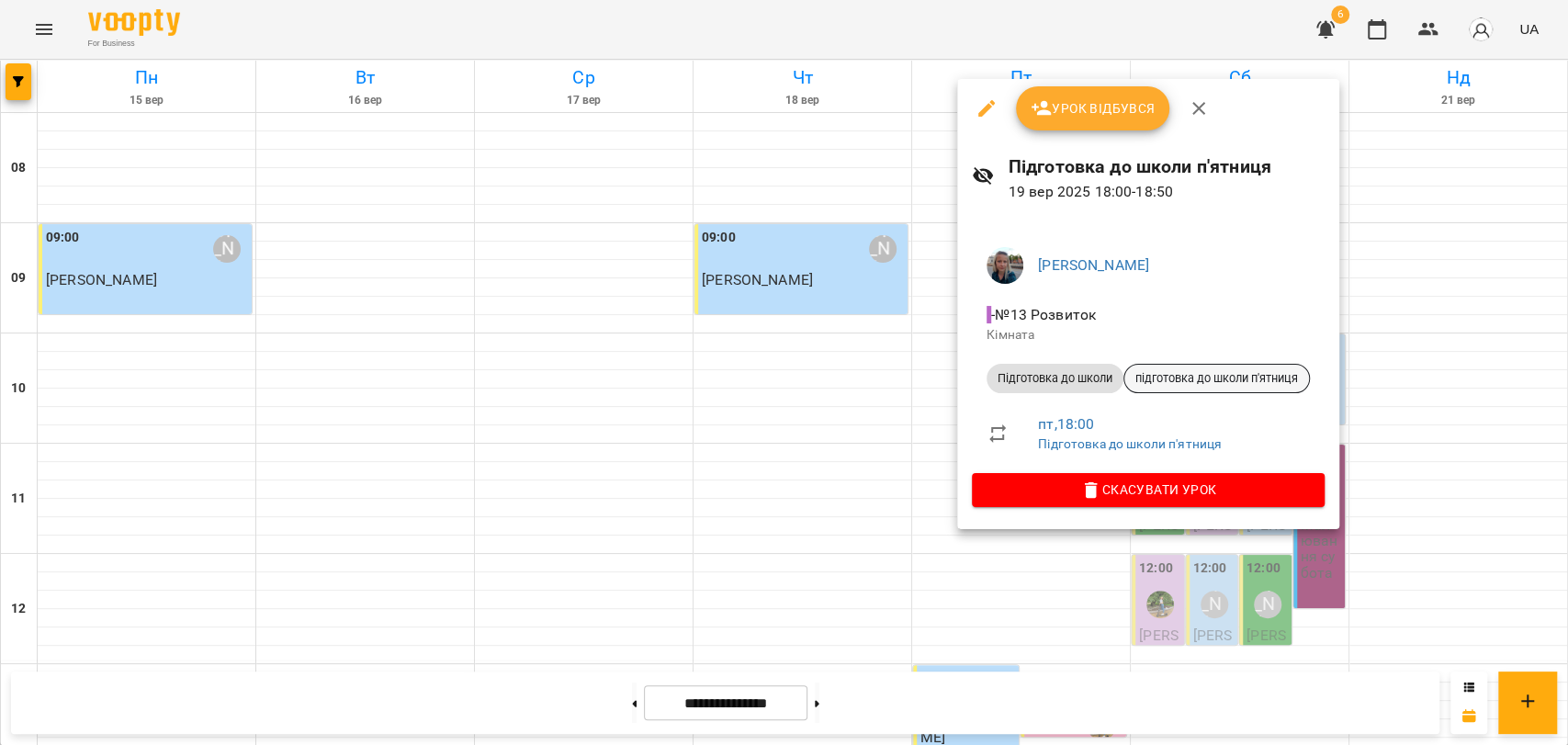
click at [1154, 376] on span "підготовка до школи п'ятниця" at bounding box center [1216, 378] width 185 height 17
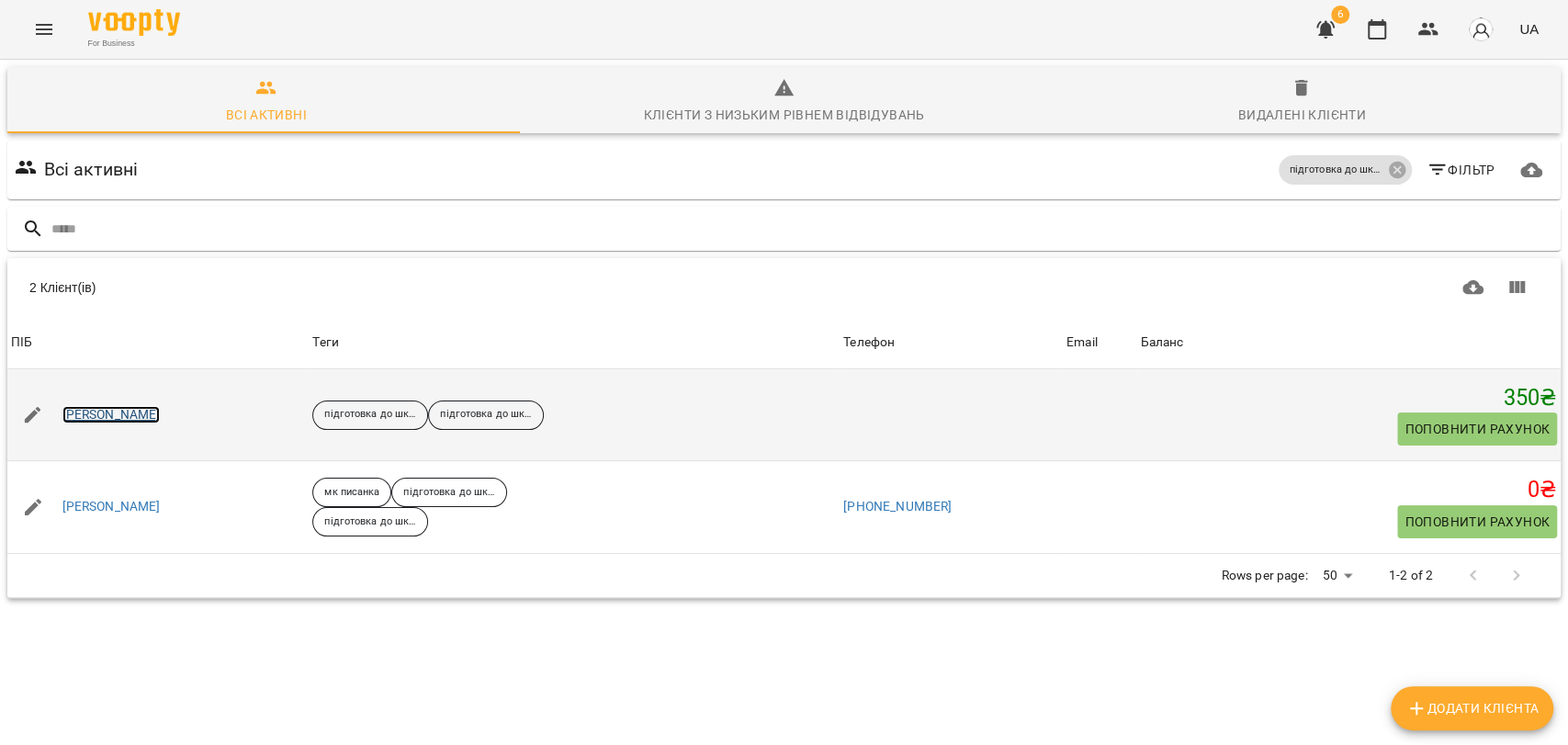
click at [135, 416] on link "[PERSON_NAME]" at bounding box center [111, 415] width 98 height 18
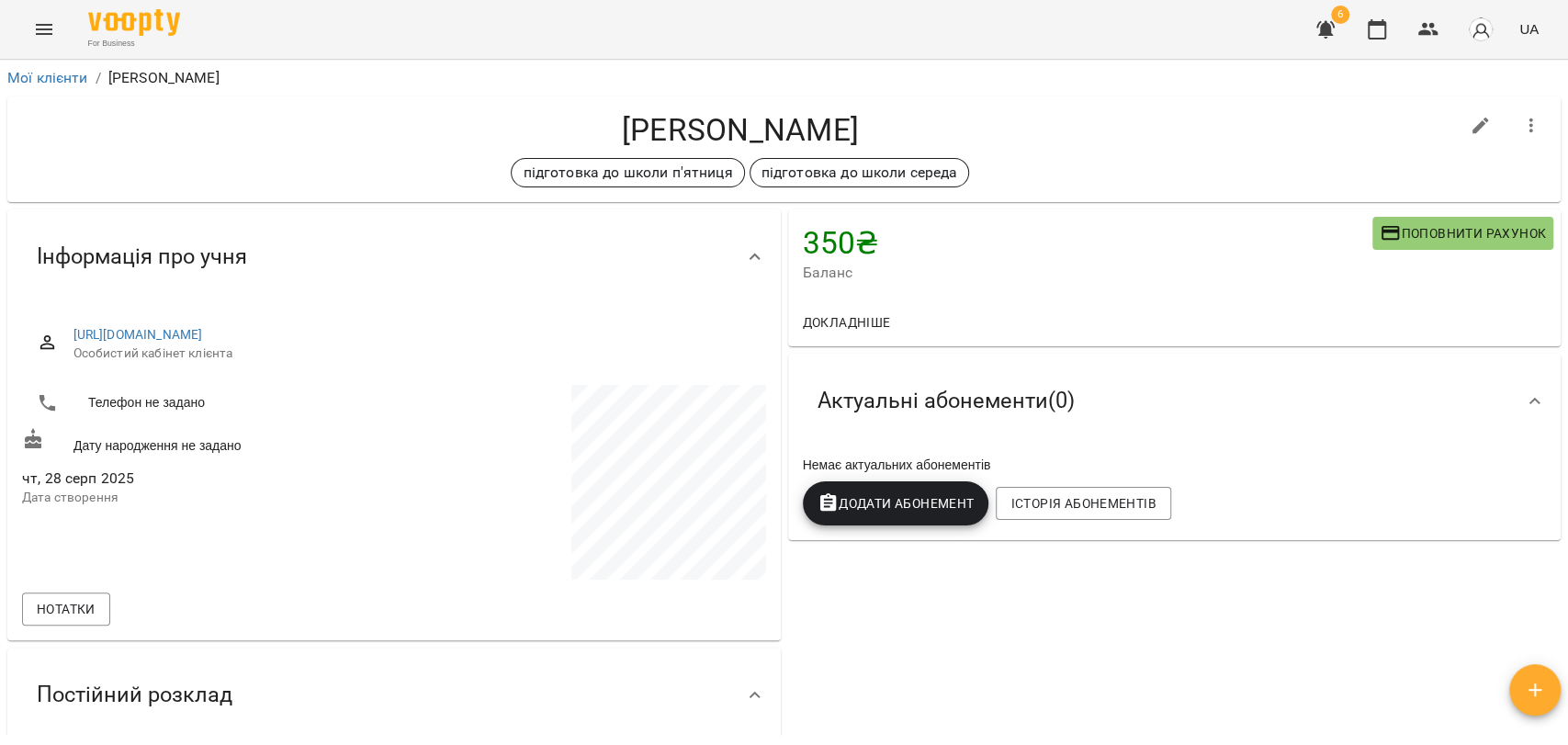
click at [1425, 239] on span "Поповнити рахунок" at bounding box center [1462, 234] width 167 height 22
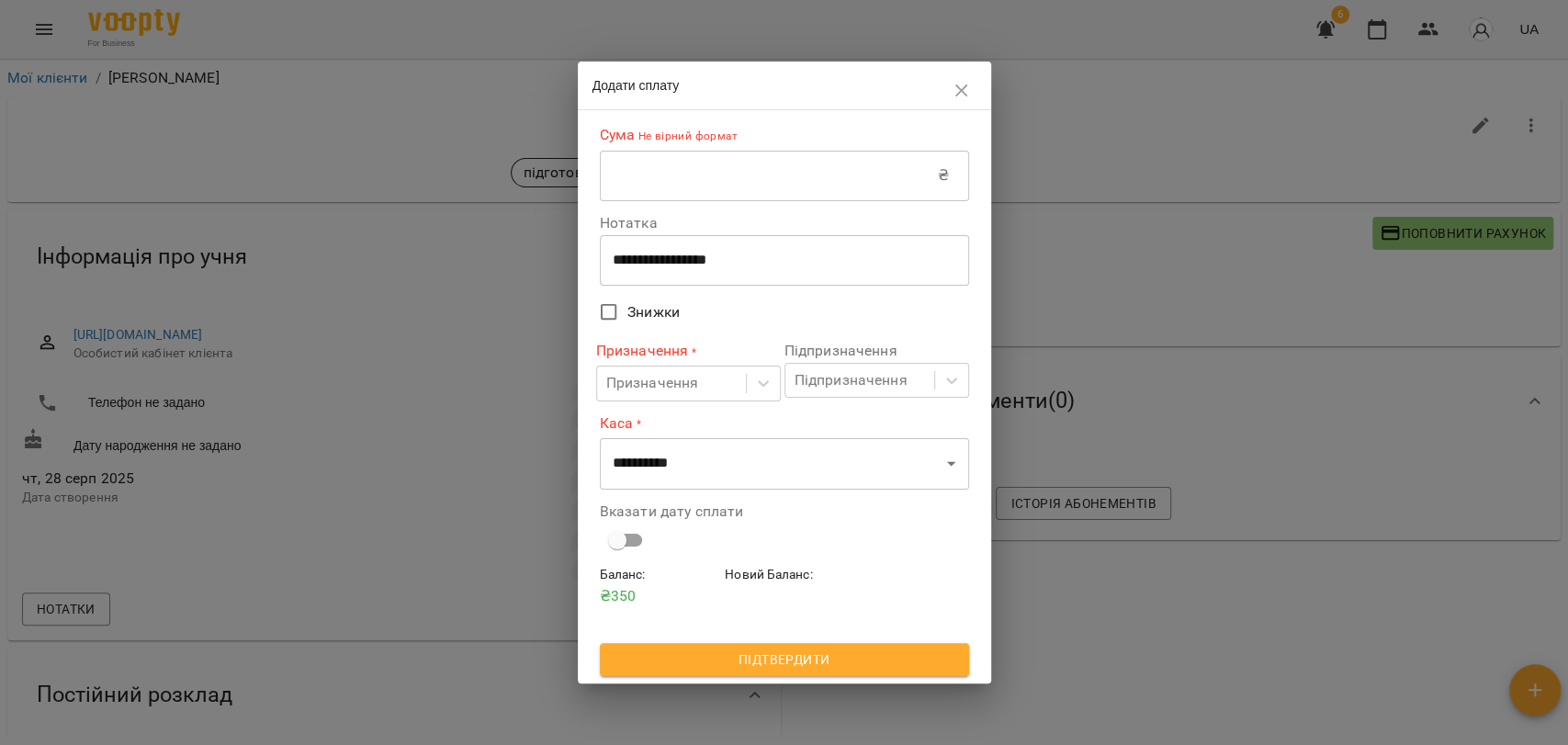
click at [762, 177] on input "text" at bounding box center [768, 176] width 338 height 52
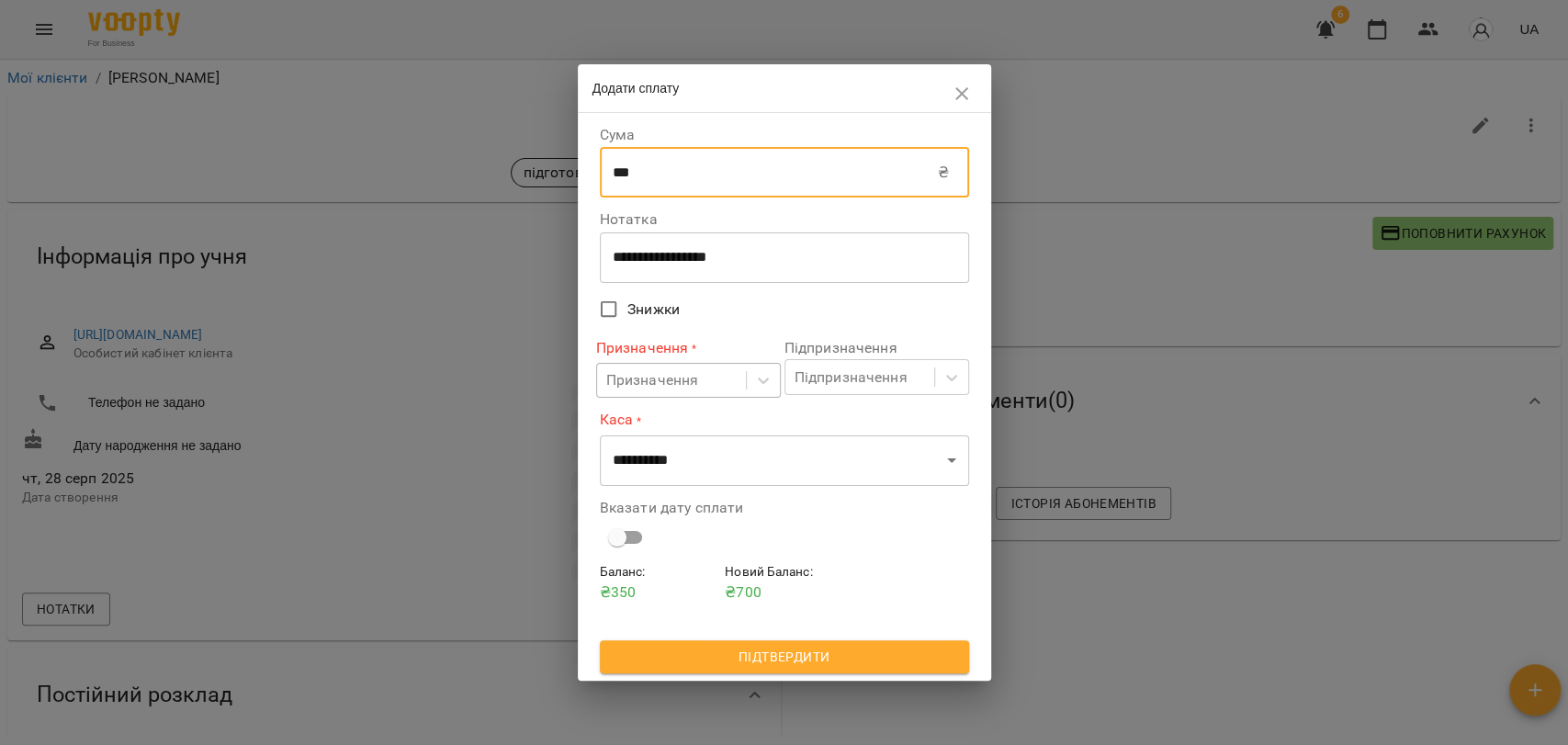
type input "***"
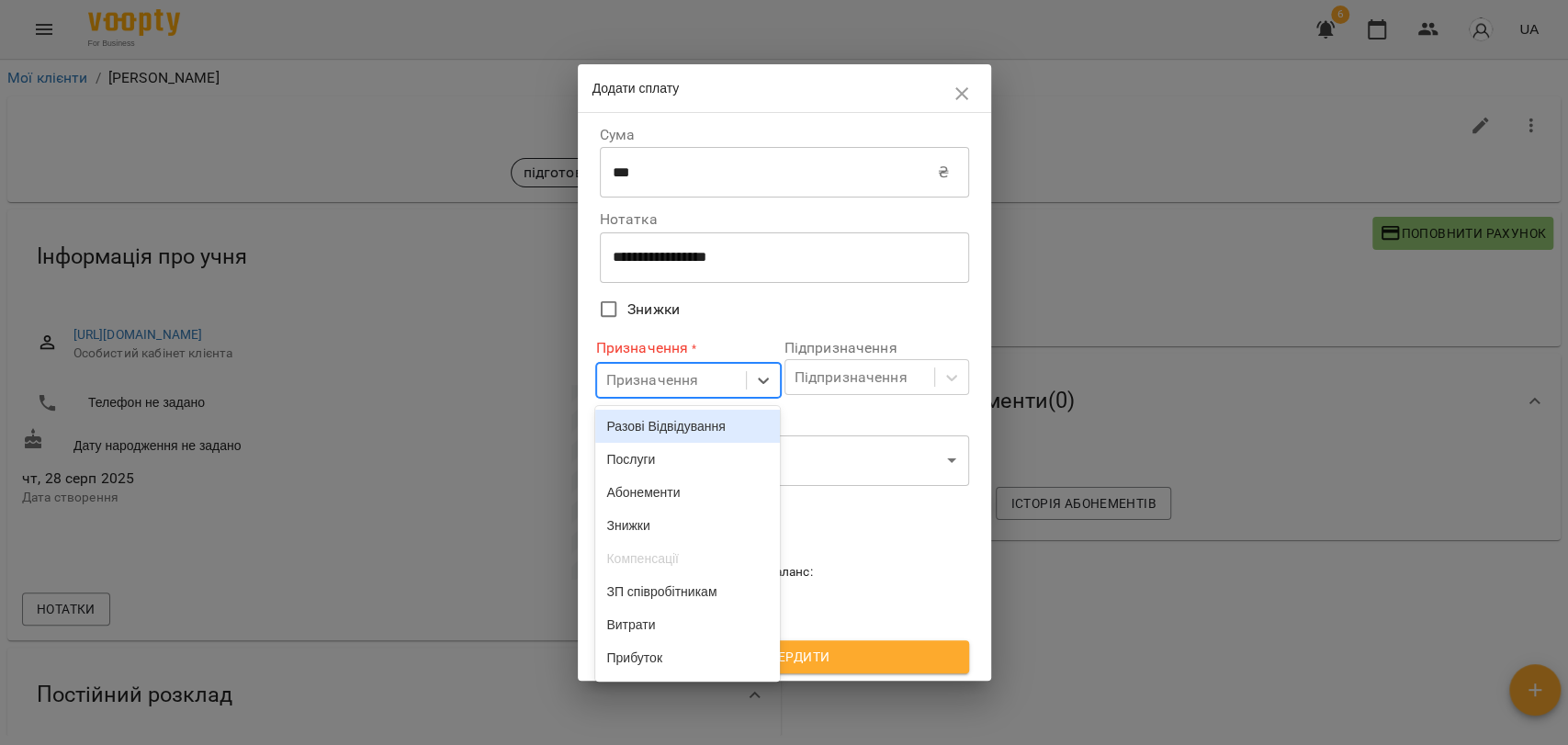
click at [715, 394] on div "Призначення" at bounding box center [672, 380] width 149 height 34
click at [686, 435] on div "Разові Відвідування" at bounding box center [687, 426] width 185 height 33
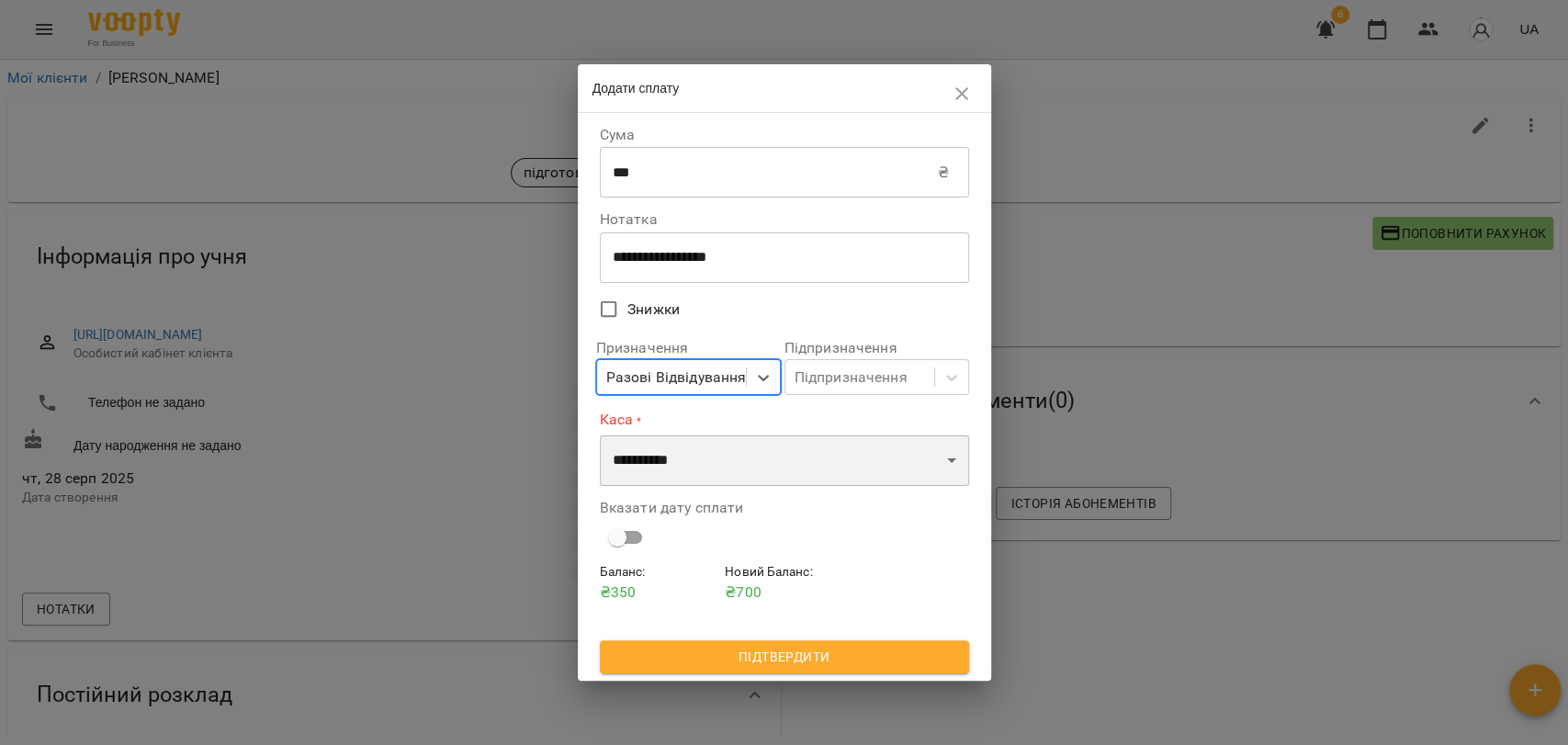
click at [672, 464] on select "**********" at bounding box center [784, 460] width 369 height 52
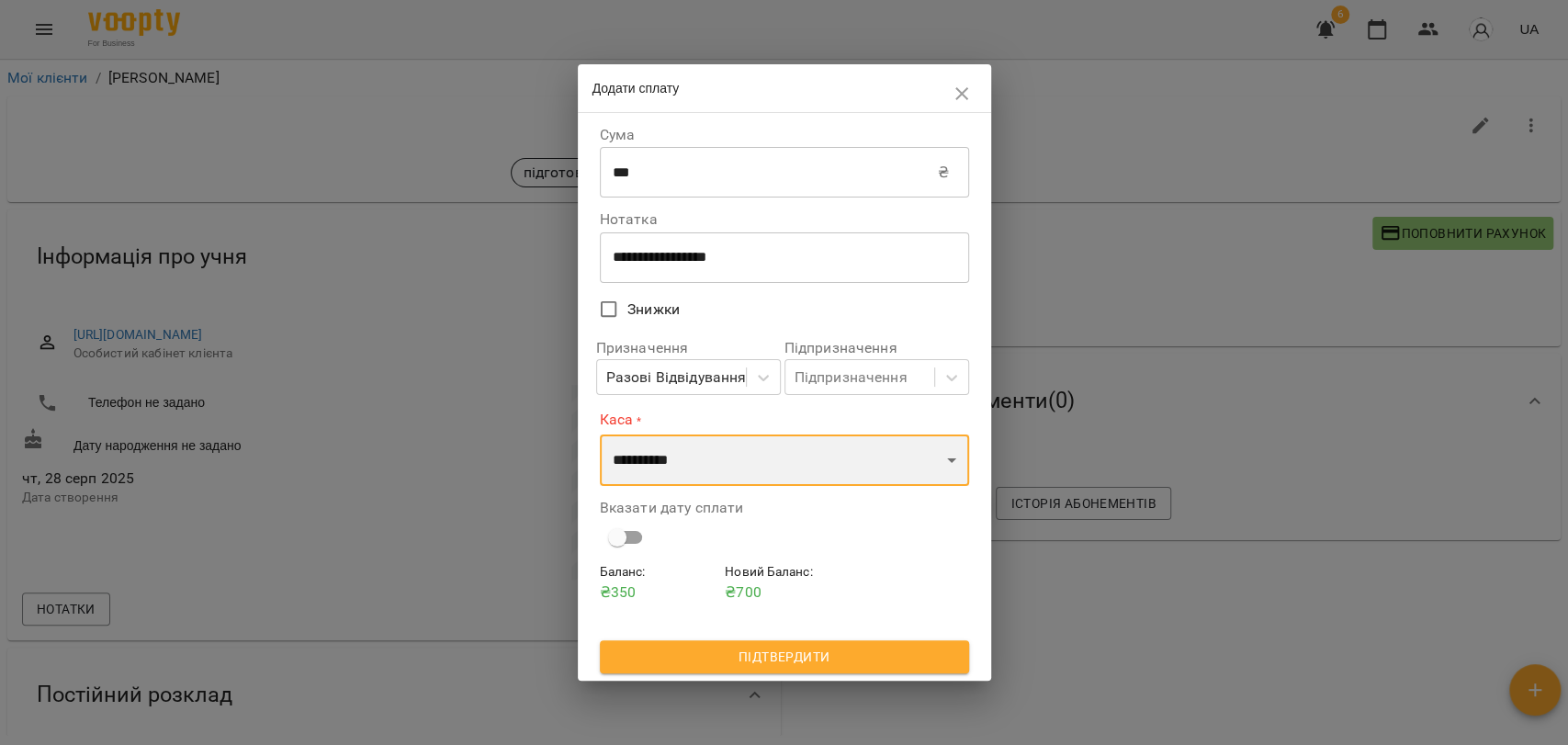
select select "****"
click at [600, 434] on select "**********" at bounding box center [784, 460] width 369 height 52
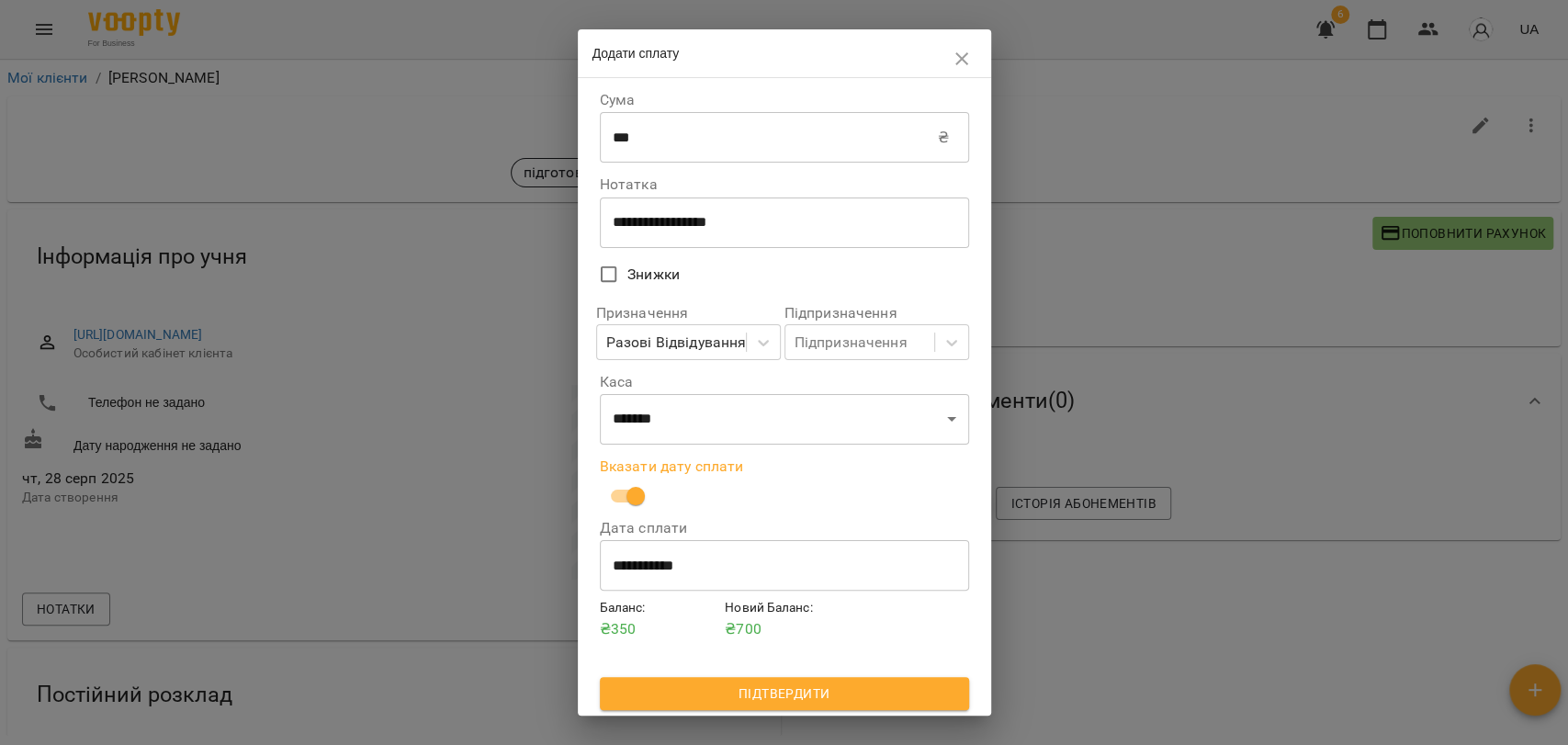
click at [701, 699] on span "Підтвердити" at bounding box center [784, 693] width 340 height 22
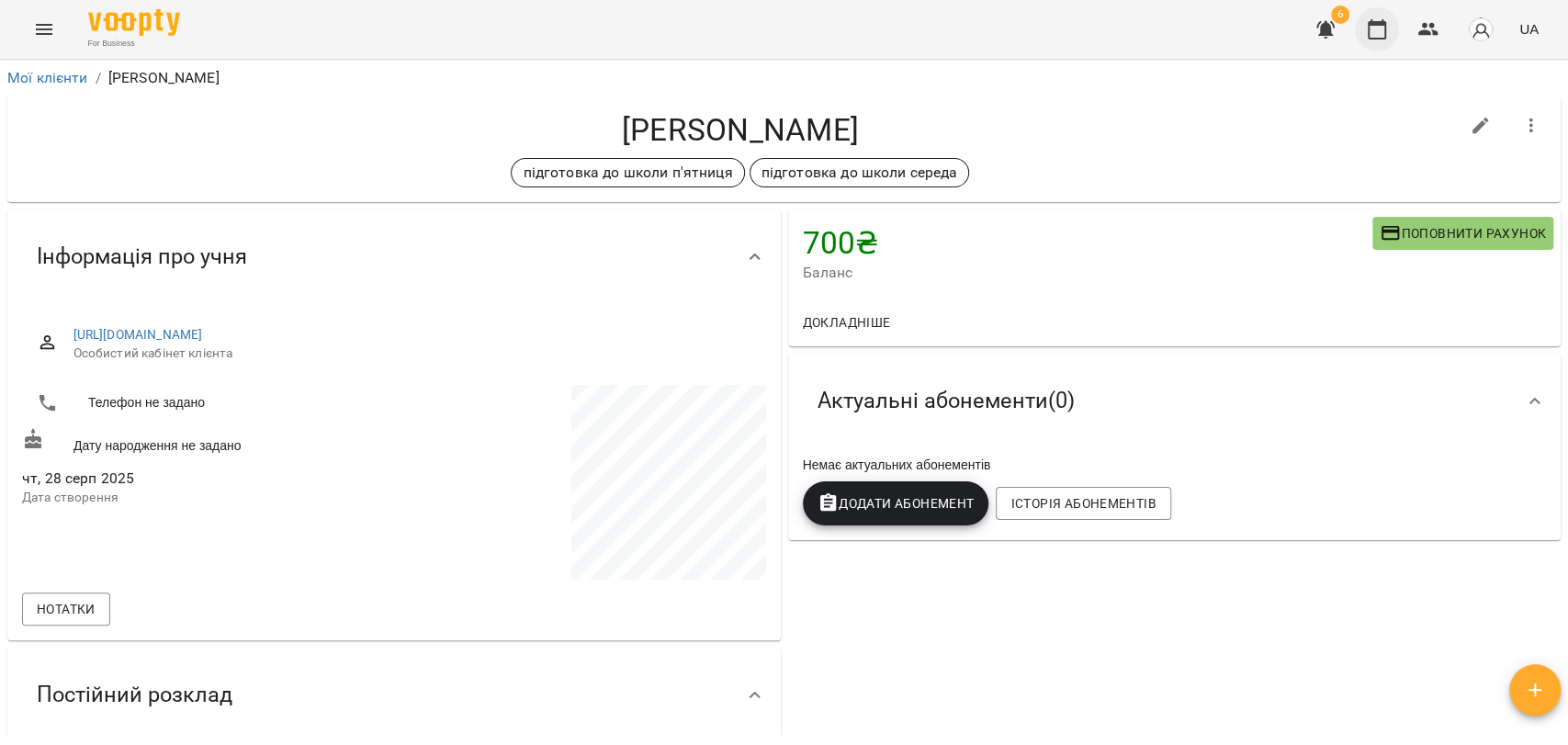
drag, startPoint x: 1375, startPoint y: 17, endPoint x: 1375, endPoint y: 29, distance: 12.0
click at [1375, 17] on button "button" at bounding box center [1378, 29] width 44 height 44
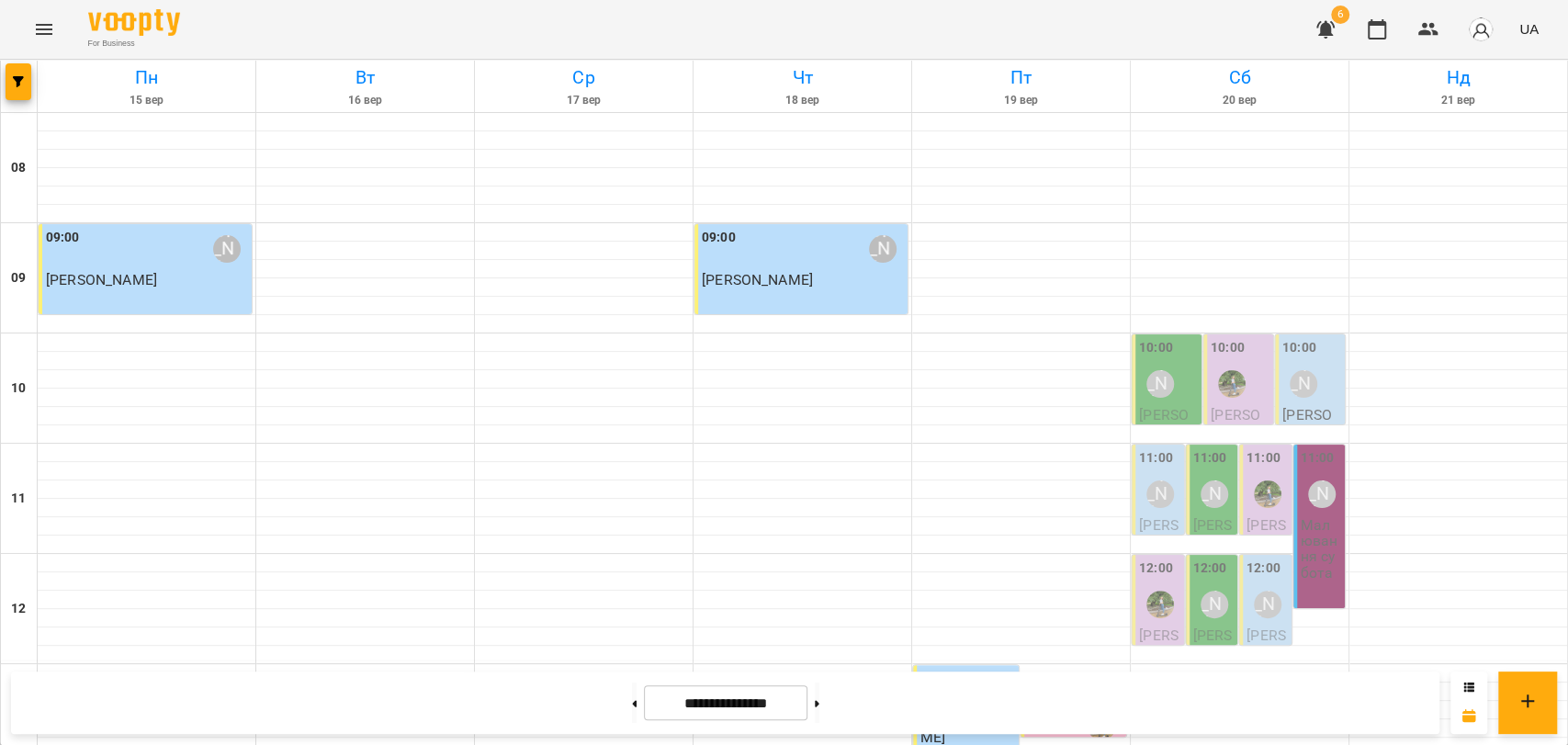
scroll to position [774, 0]
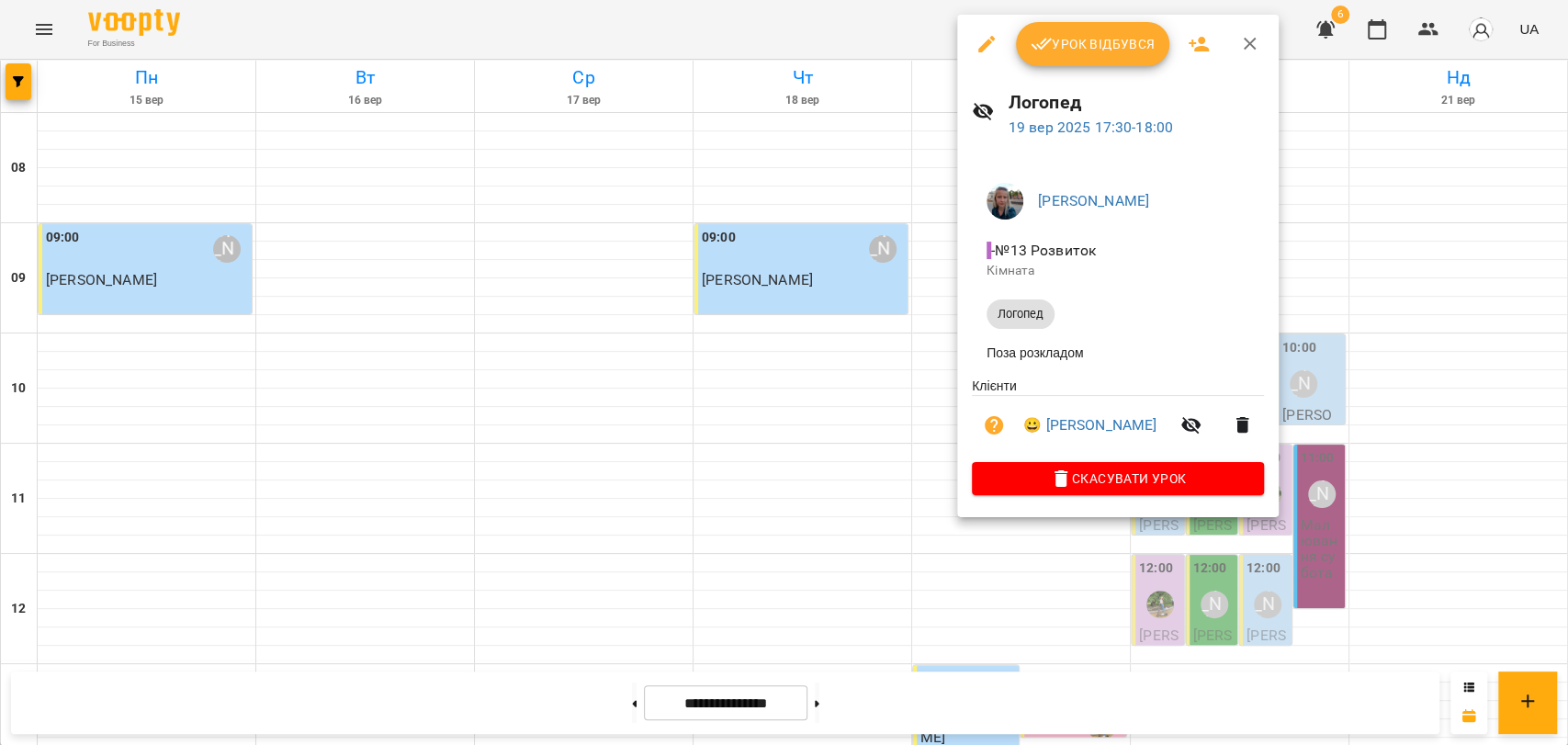
click at [1093, 55] on button "Урок відбувся" at bounding box center [1093, 44] width 155 height 44
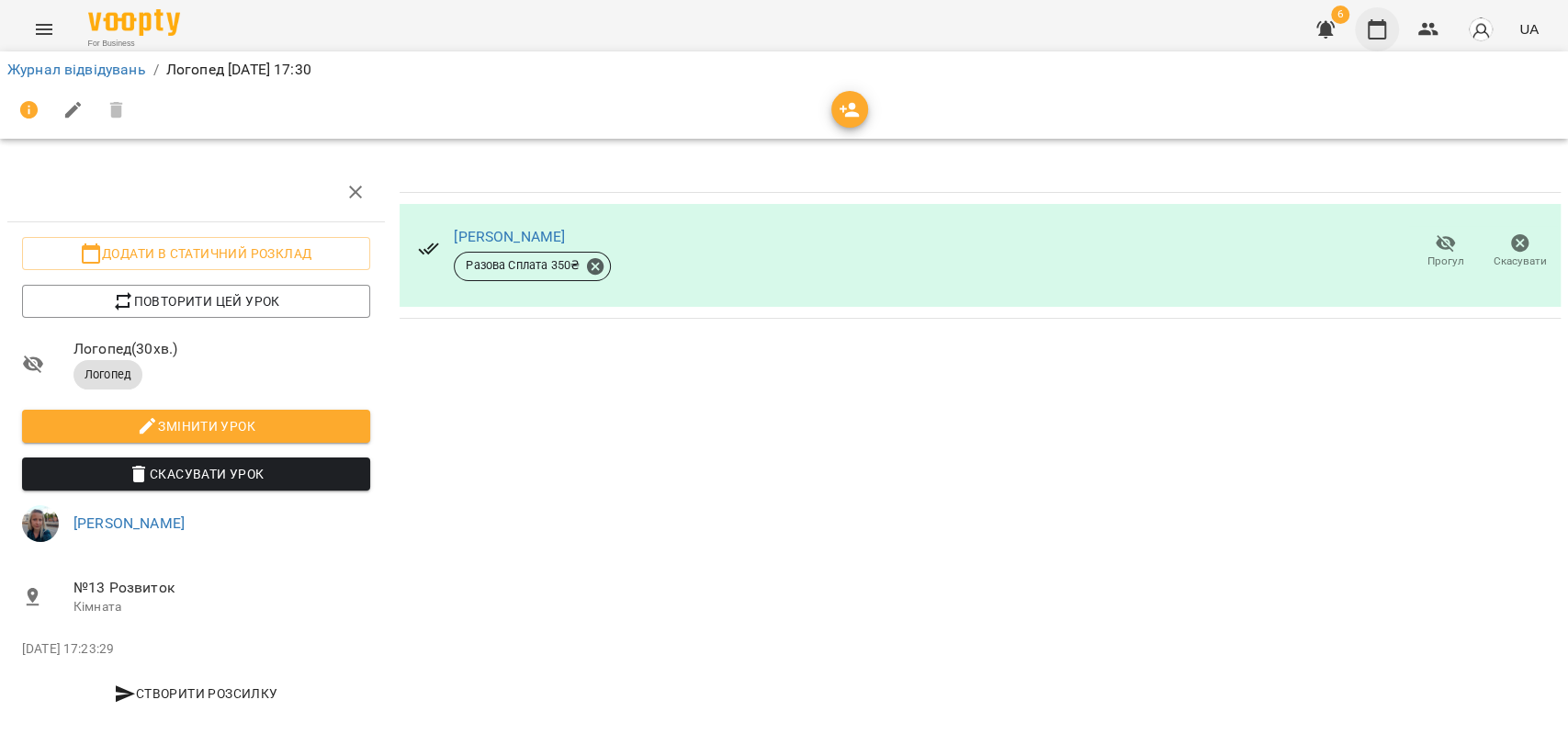
click at [1381, 29] on icon "button" at bounding box center [1378, 29] width 22 height 22
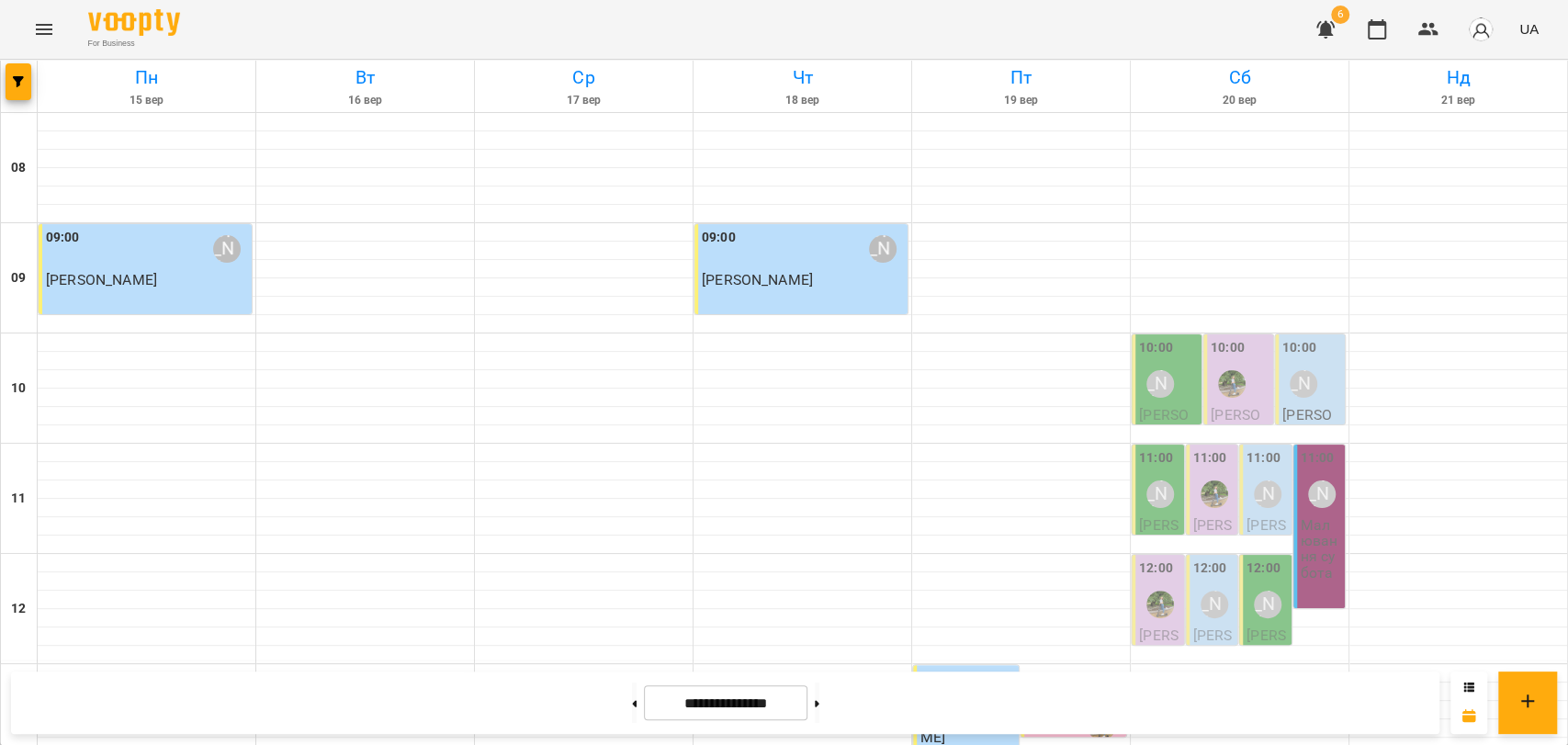
scroll to position [714, 0]
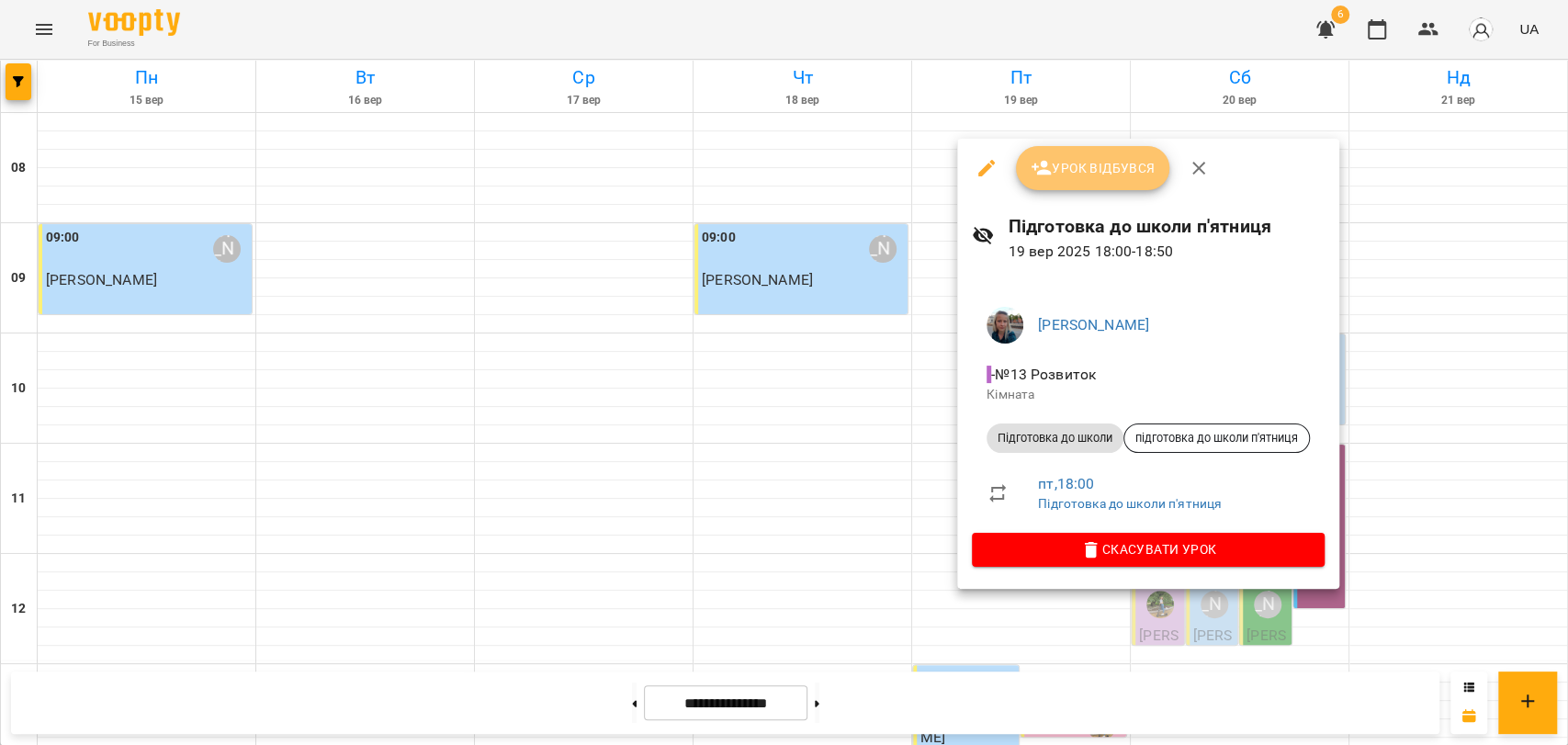
click at [1088, 170] on span "Урок відбувся" at bounding box center [1093, 168] width 125 height 22
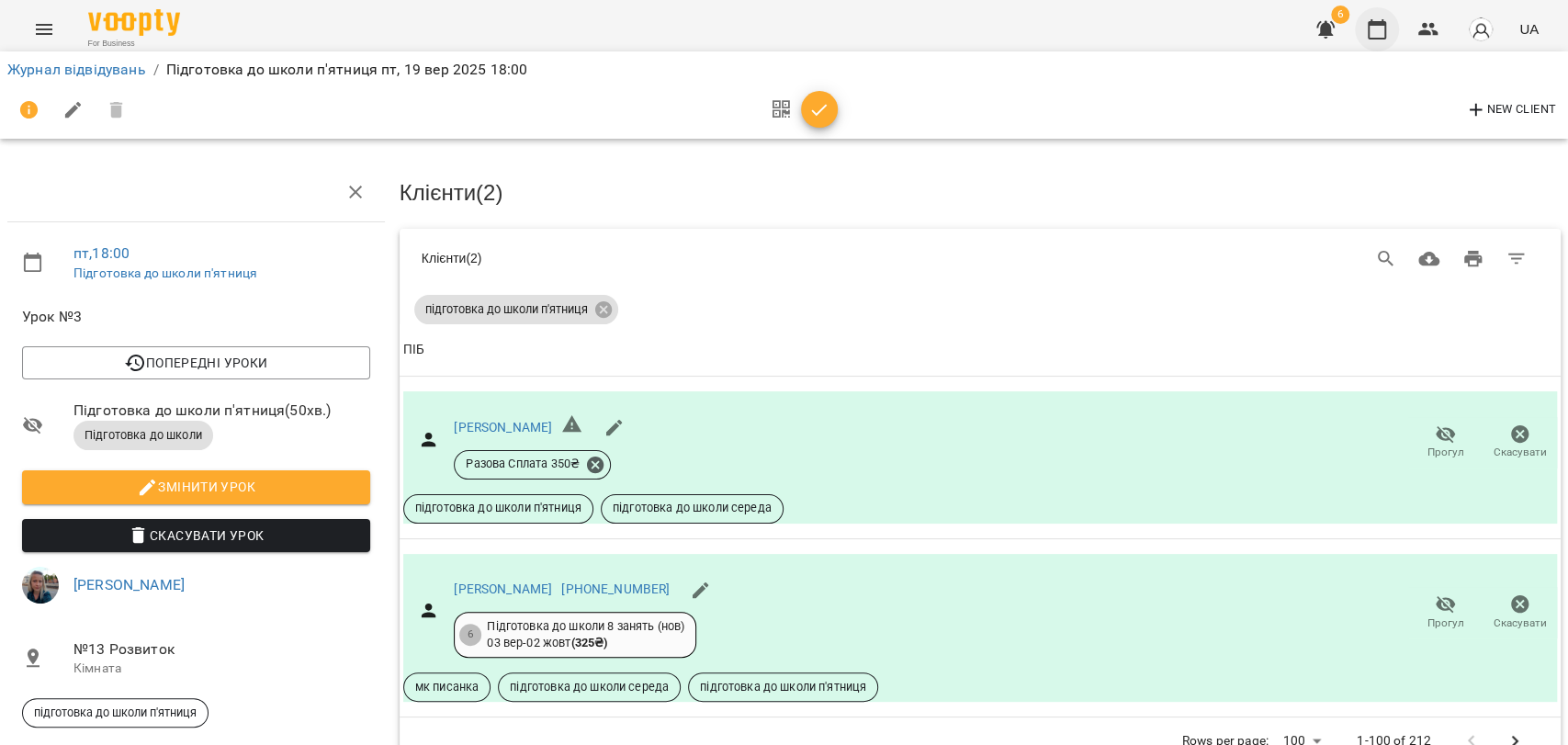
click at [1366, 34] on button "button" at bounding box center [1378, 29] width 44 height 44
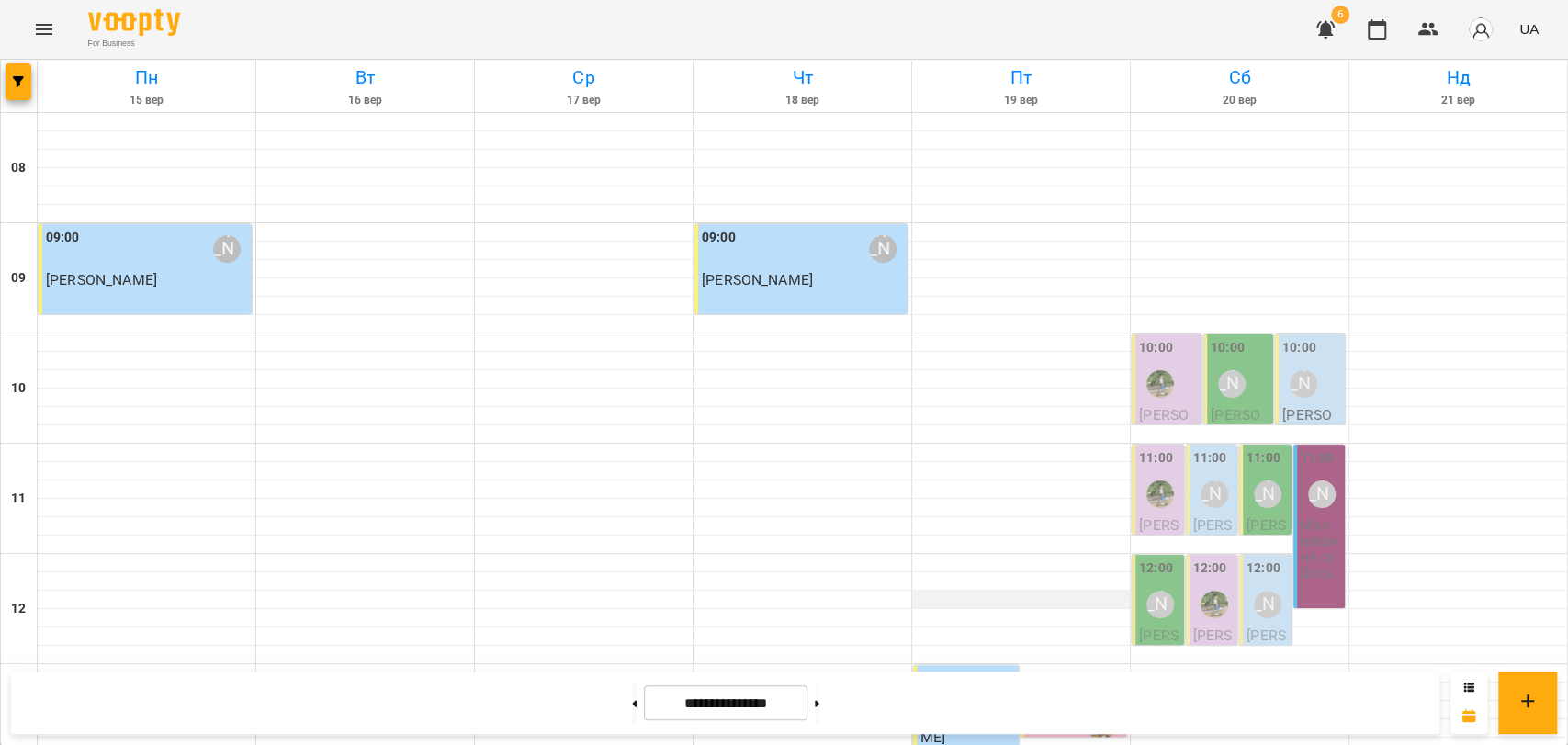
scroll to position [774, 0]
click at [44, 29] on icon "Menu" at bounding box center [44, 29] width 17 height 11
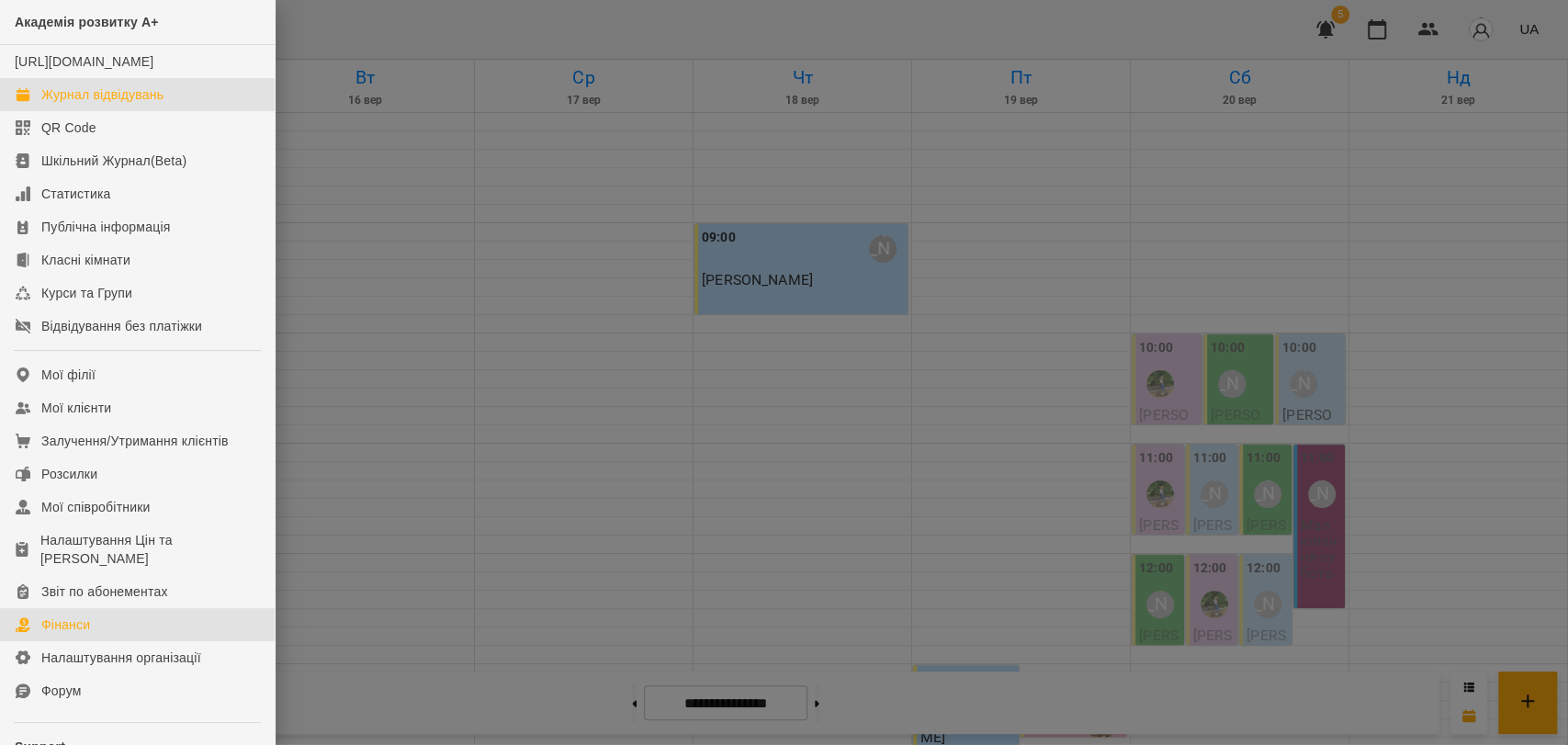
click at [144, 641] on link "Фінанси" at bounding box center [137, 625] width 275 height 33
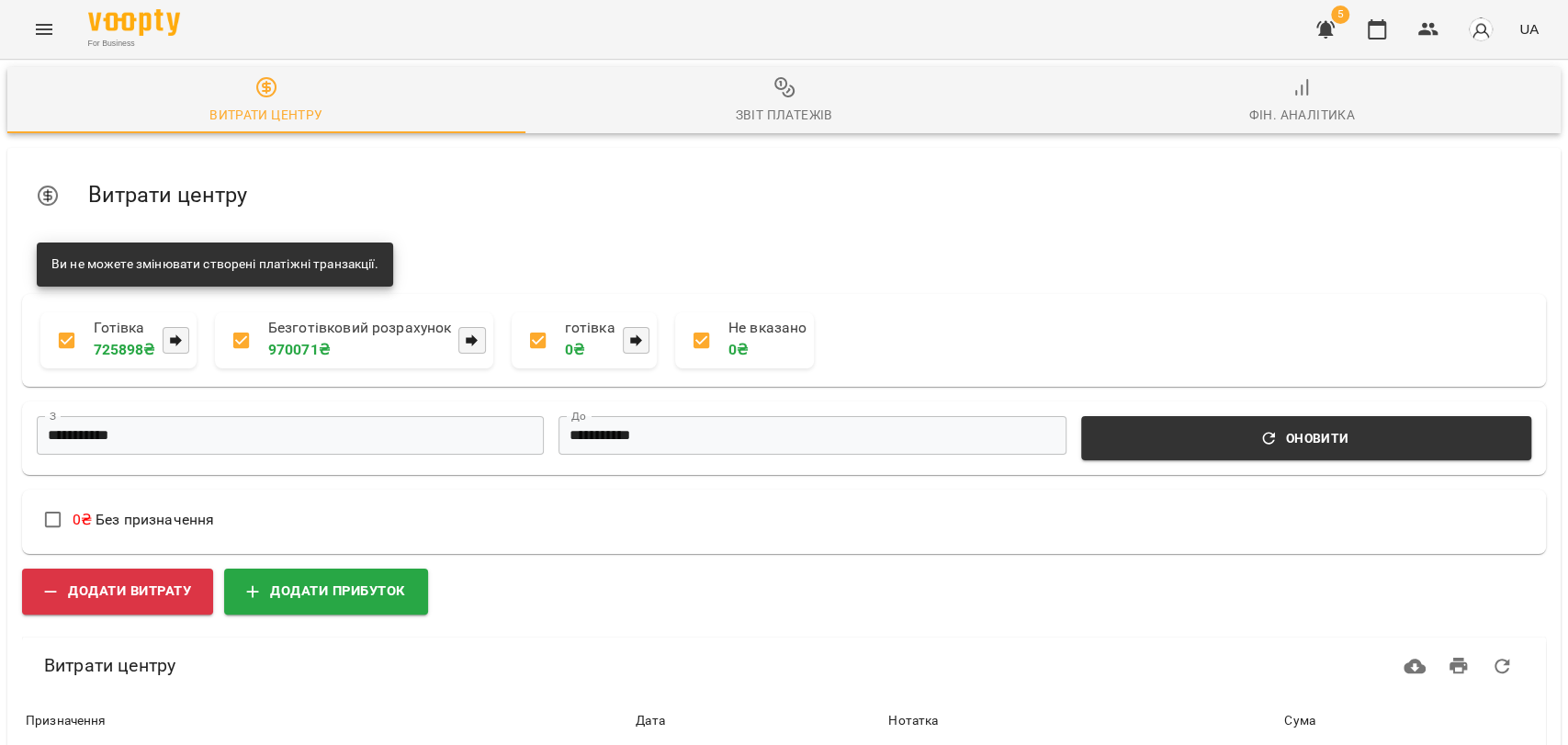
click at [738, 127] on button "Звіт платежів" at bounding box center [784, 100] width 518 height 66
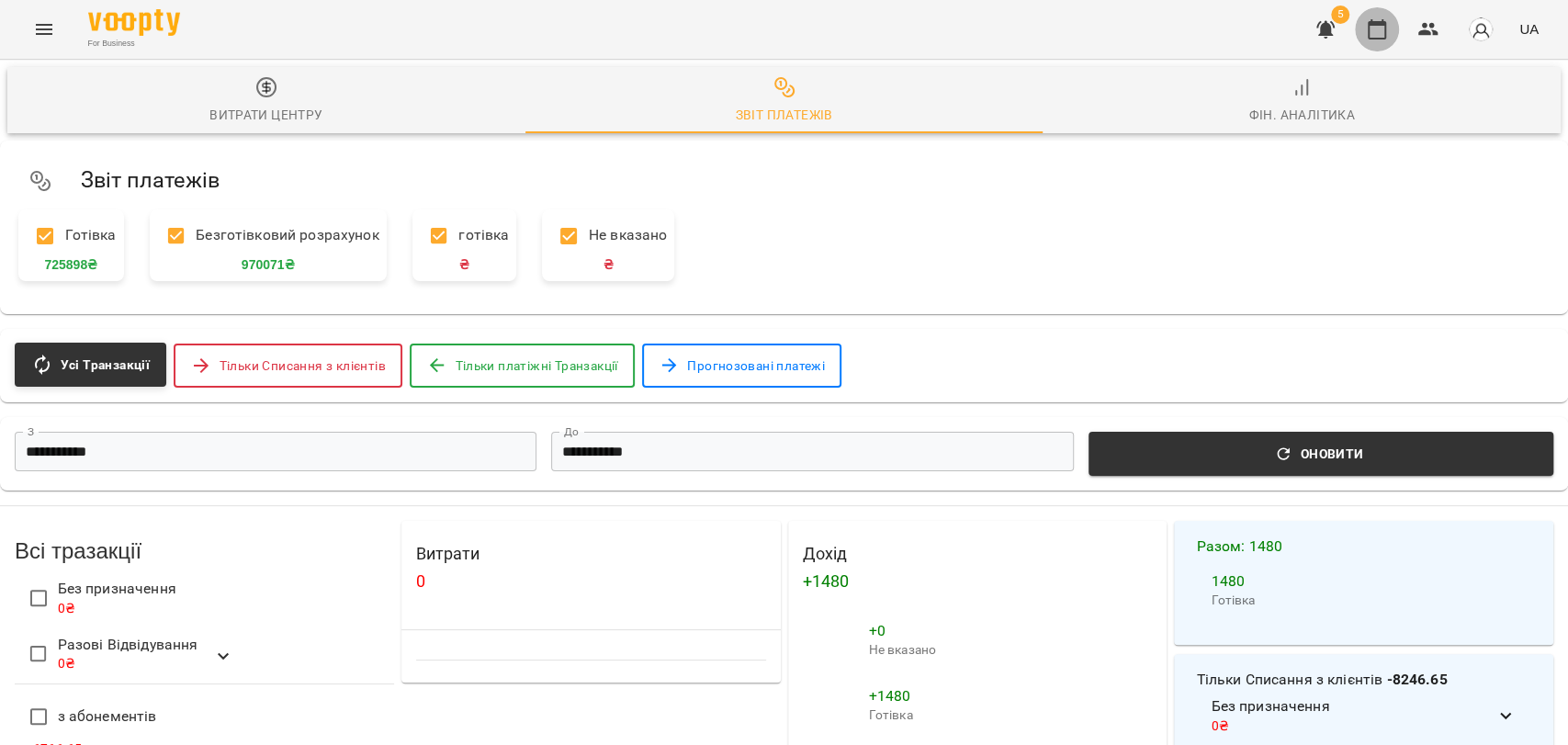
click at [1396, 28] on button "button" at bounding box center [1378, 29] width 44 height 44
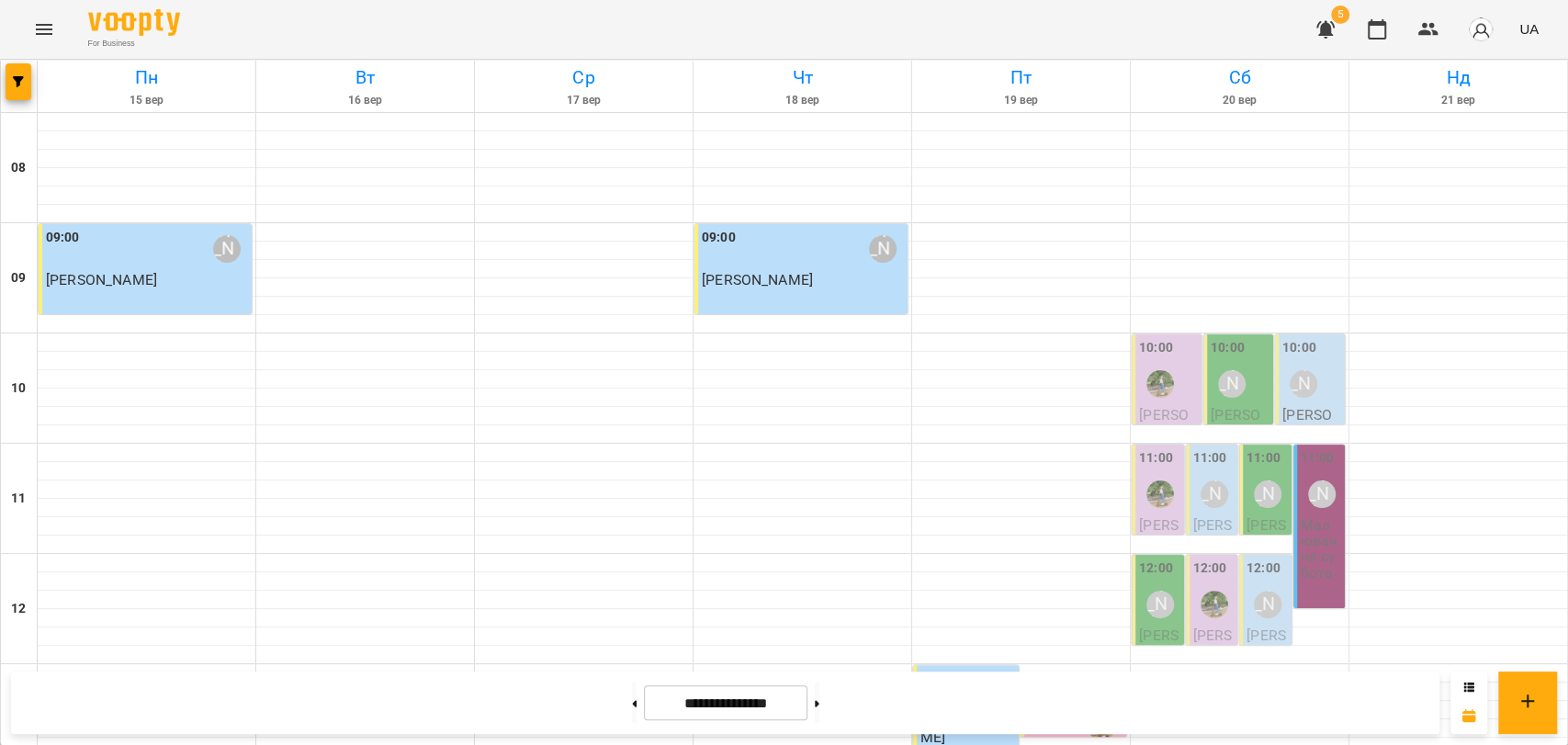
scroll to position [774, 0]
click at [820, 690] on button at bounding box center [817, 703] width 5 height 40
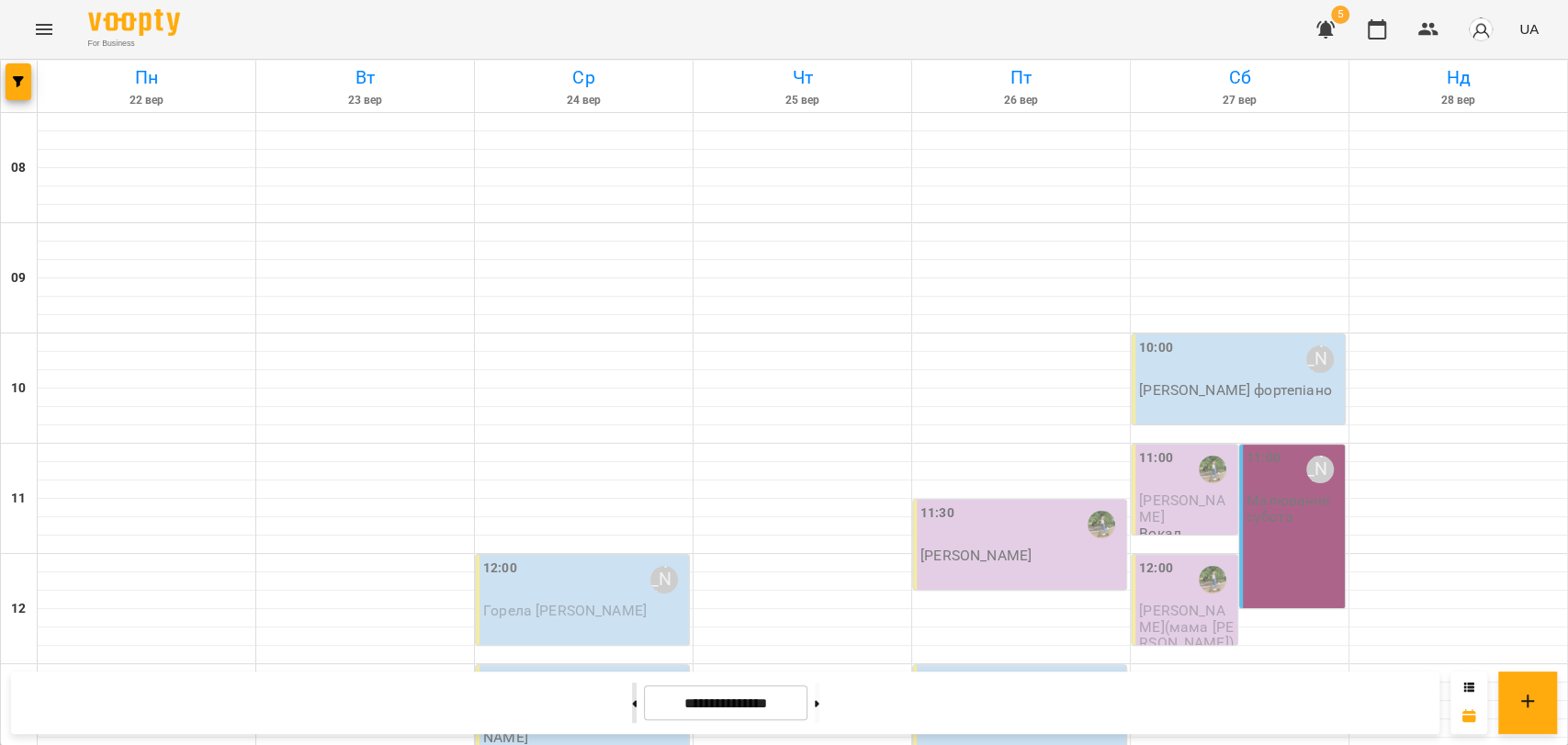
click at [632, 698] on button at bounding box center [634, 703] width 5 height 40
type input "**********"
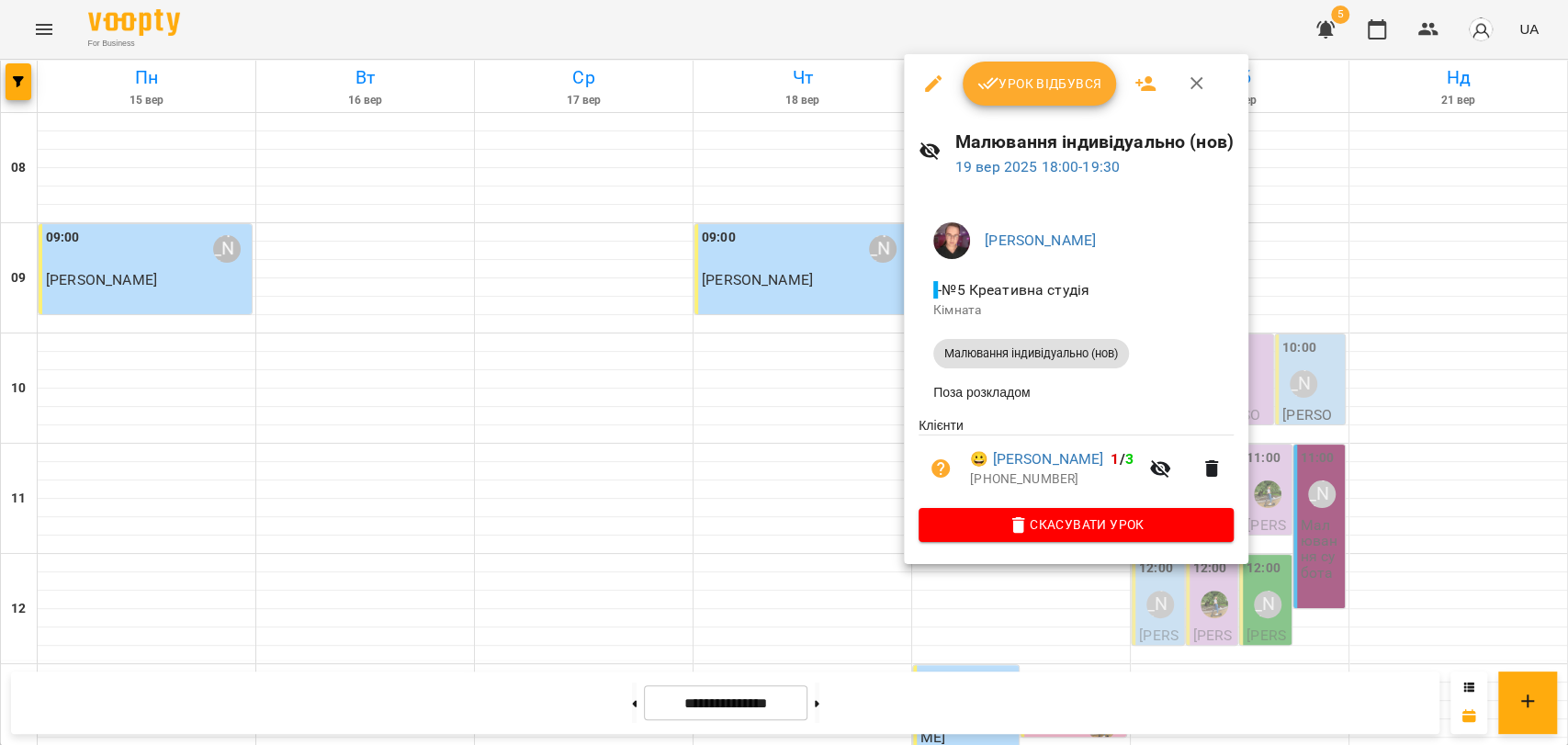
click at [1089, 97] on button "Урок відбувся" at bounding box center [1040, 84] width 155 height 44
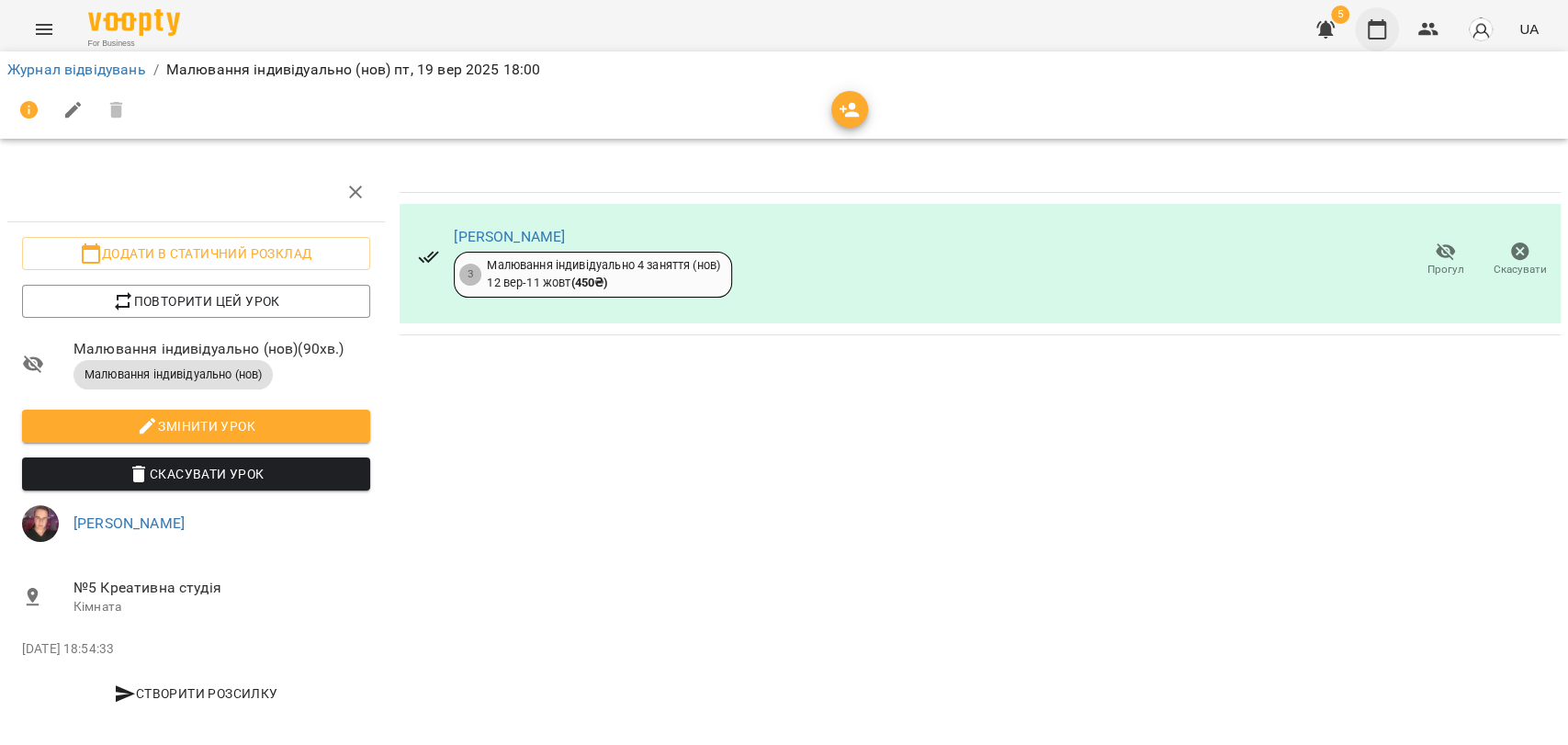
click at [1365, 40] on button "button" at bounding box center [1378, 29] width 44 height 44
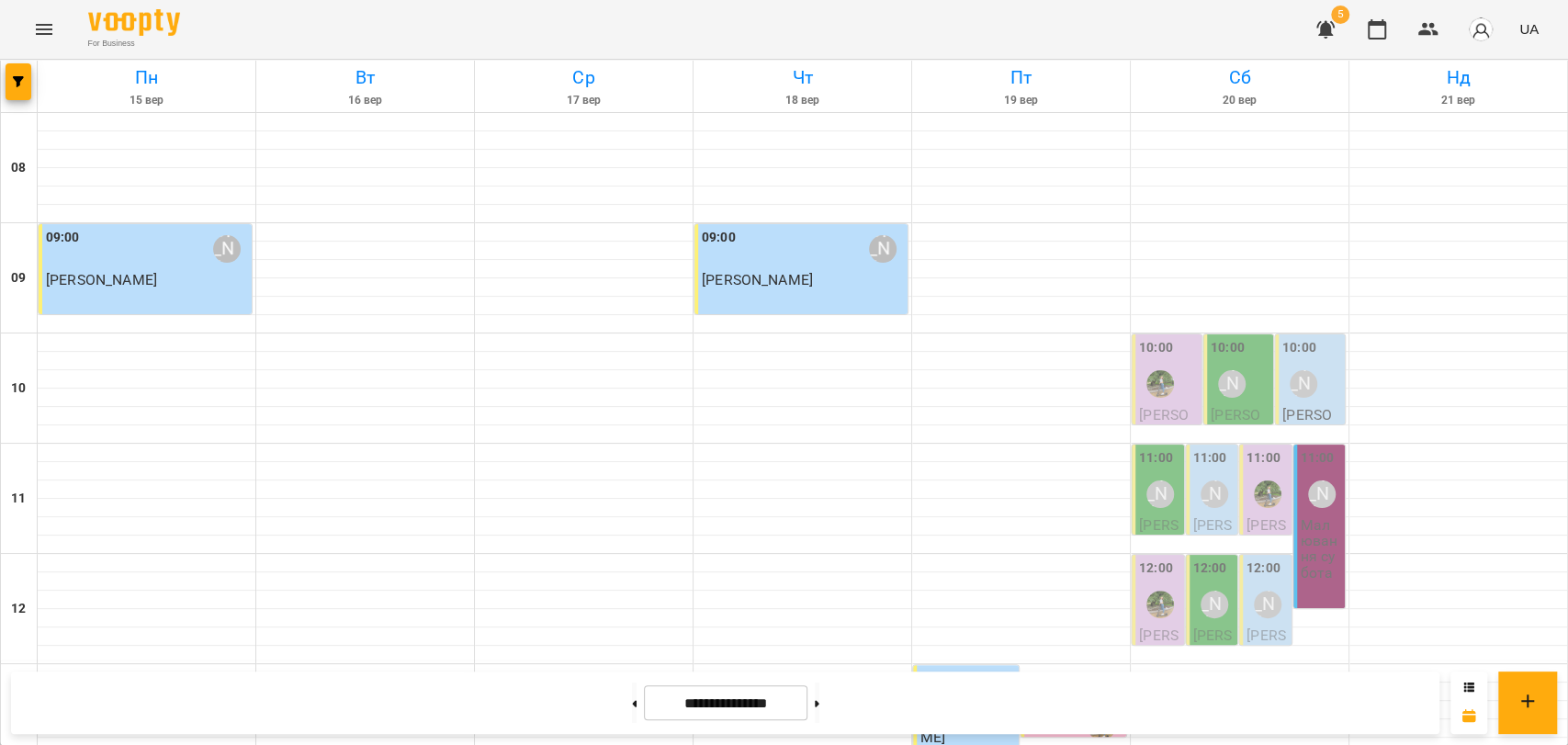
scroll to position [774, 0]
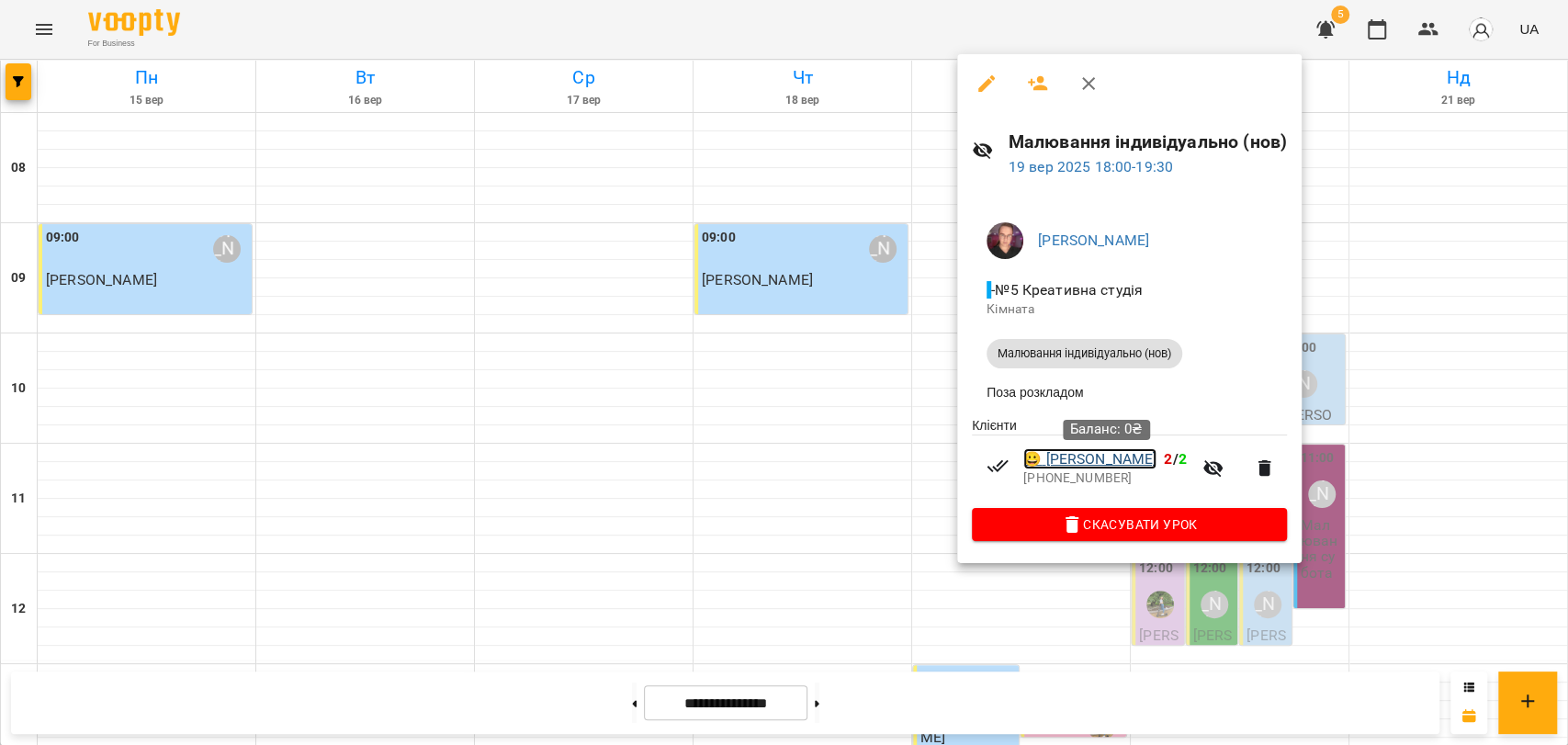
click at [1157, 457] on link "😀 [PERSON_NAME]" at bounding box center [1090, 459] width 133 height 22
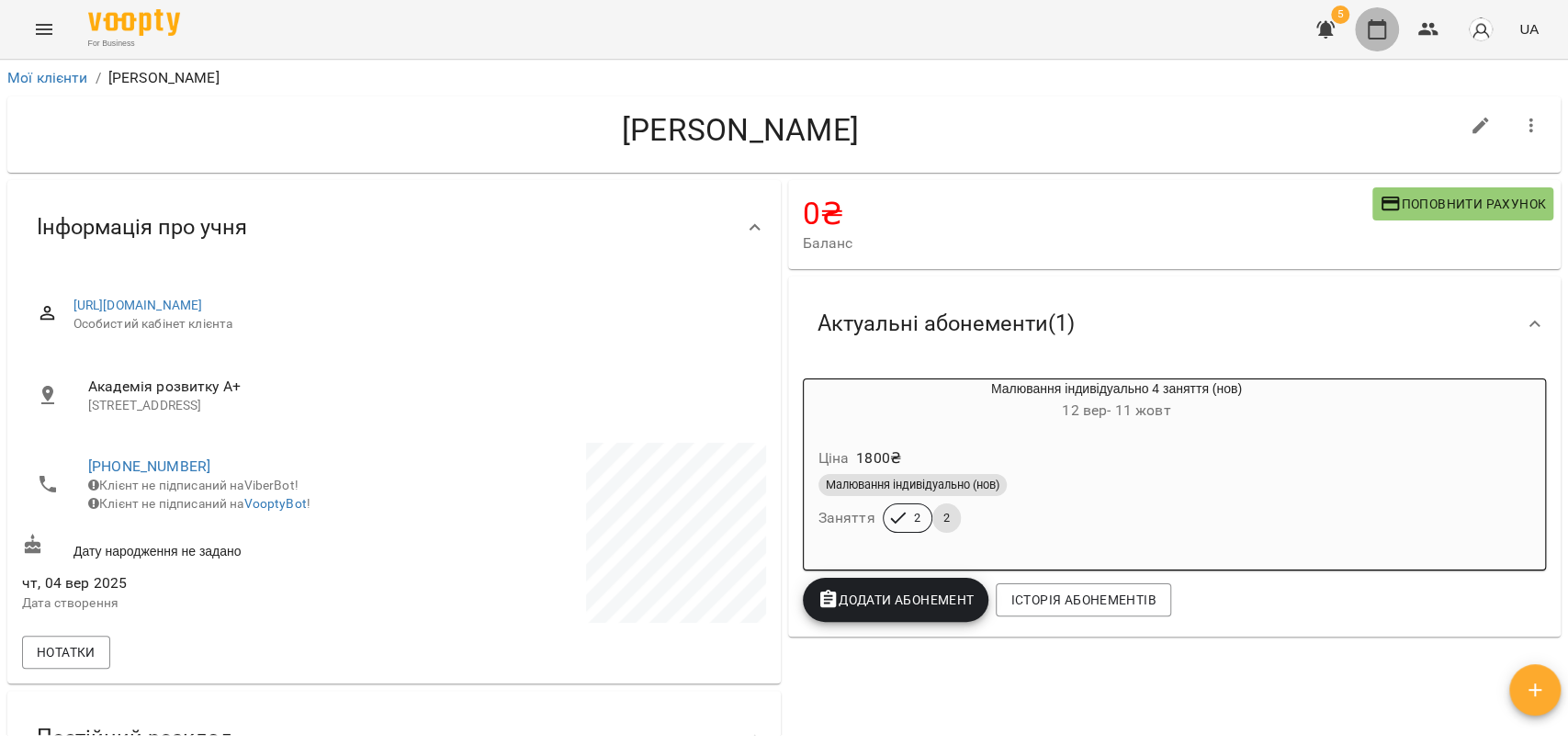
click at [1388, 31] on icon "button" at bounding box center [1378, 29] width 22 height 22
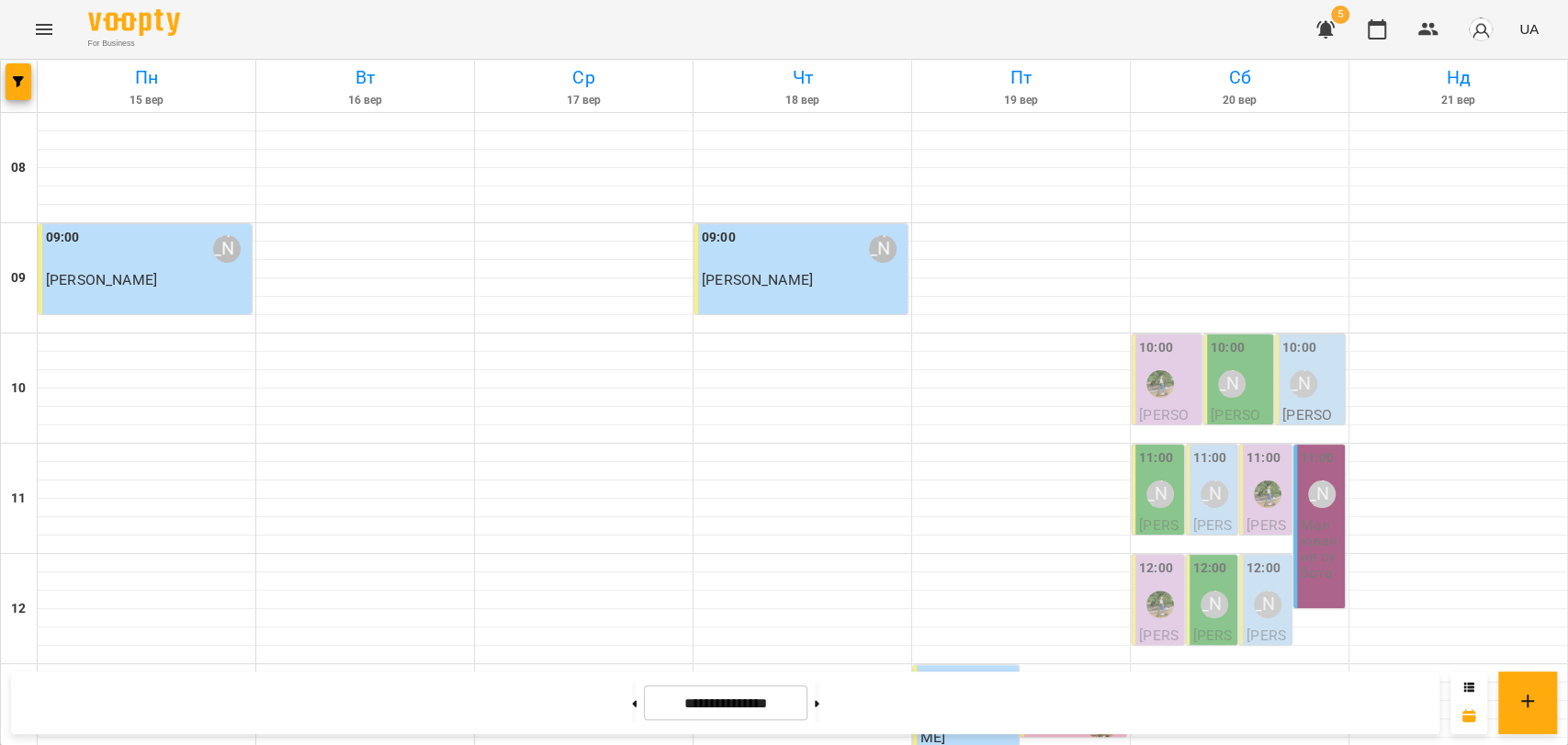
scroll to position [774, 0]
click at [632, 706] on button at bounding box center [634, 703] width 5 height 40
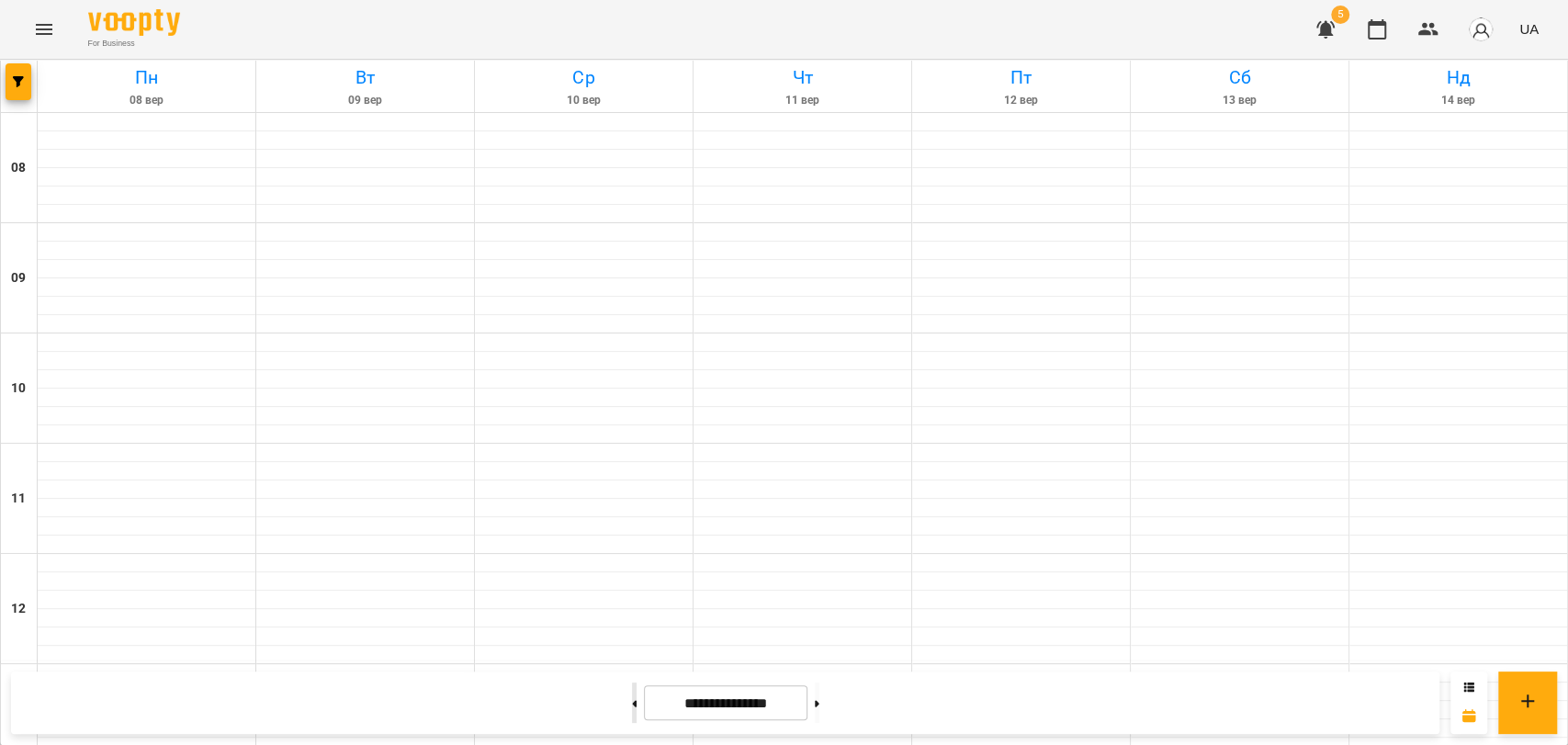
click at [632, 706] on button at bounding box center [634, 703] width 5 height 40
type input "**********"
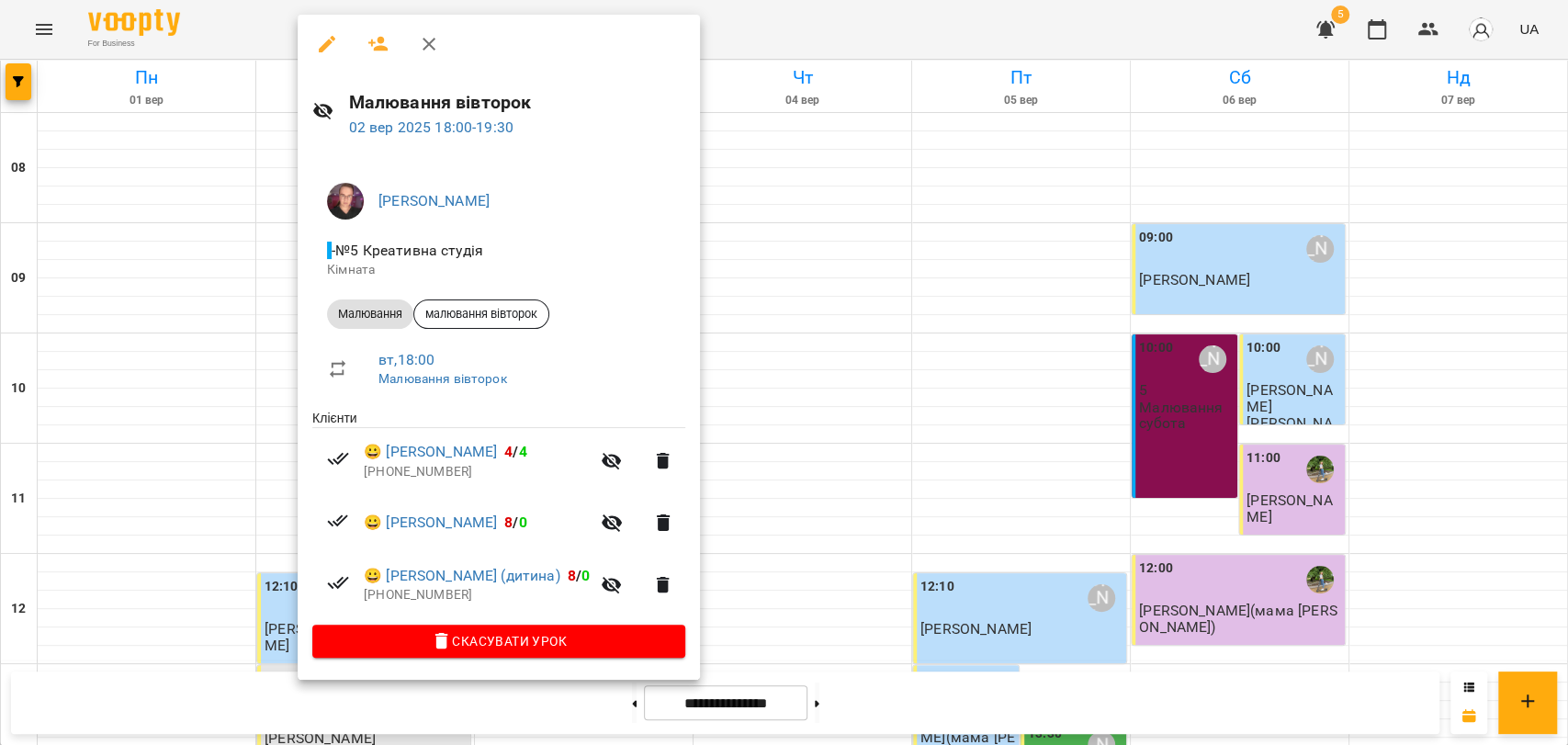
click at [801, 493] on div at bounding box center [784, 372] width 1568 height 745
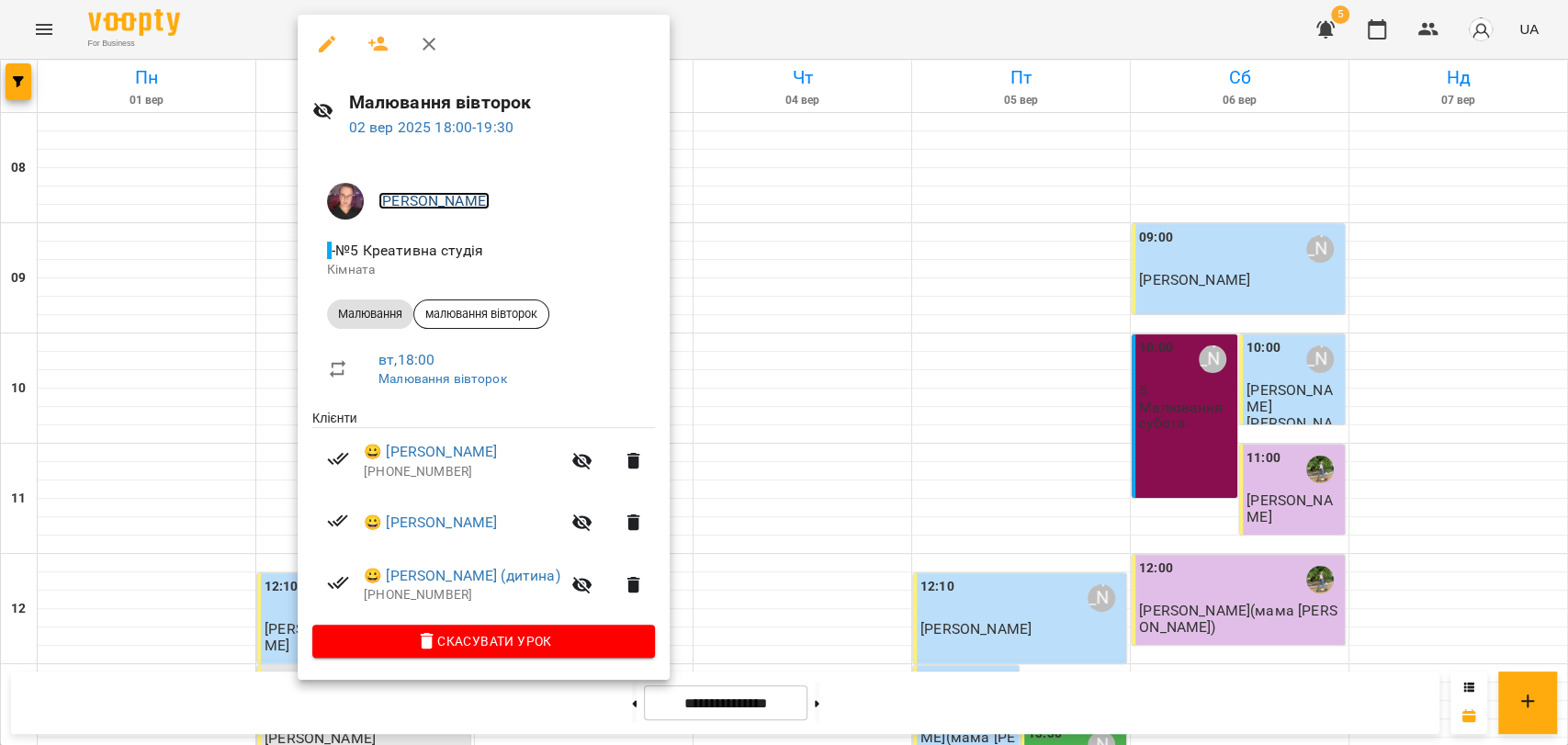
click at [409, 196] on link "[PERSON_NAME]" at bounding box center [433, 201] width 111 height 17
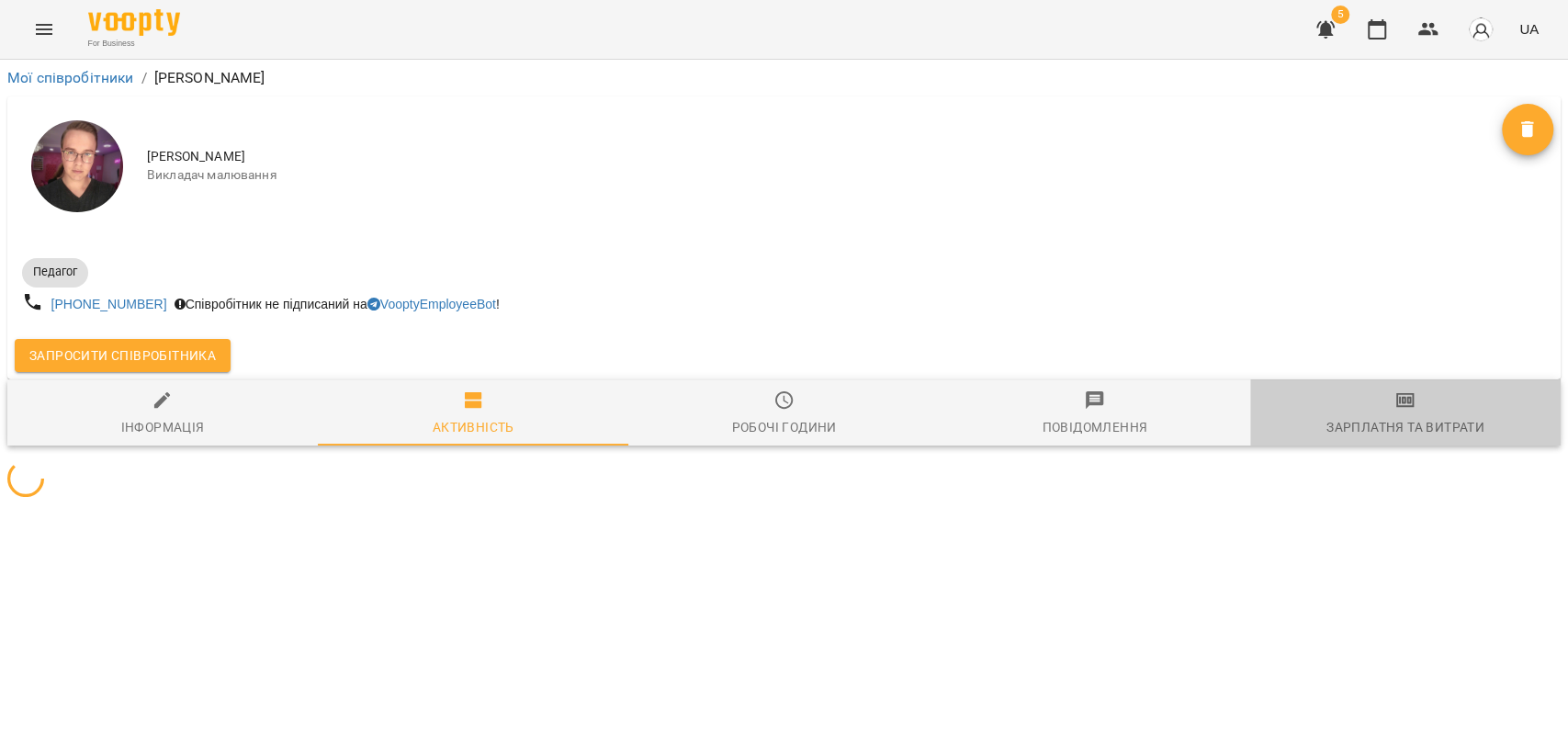
click at [1456, 409] on span "Зарплатня та Витрати" at bounding box center [1405, 414] width 288 height 50
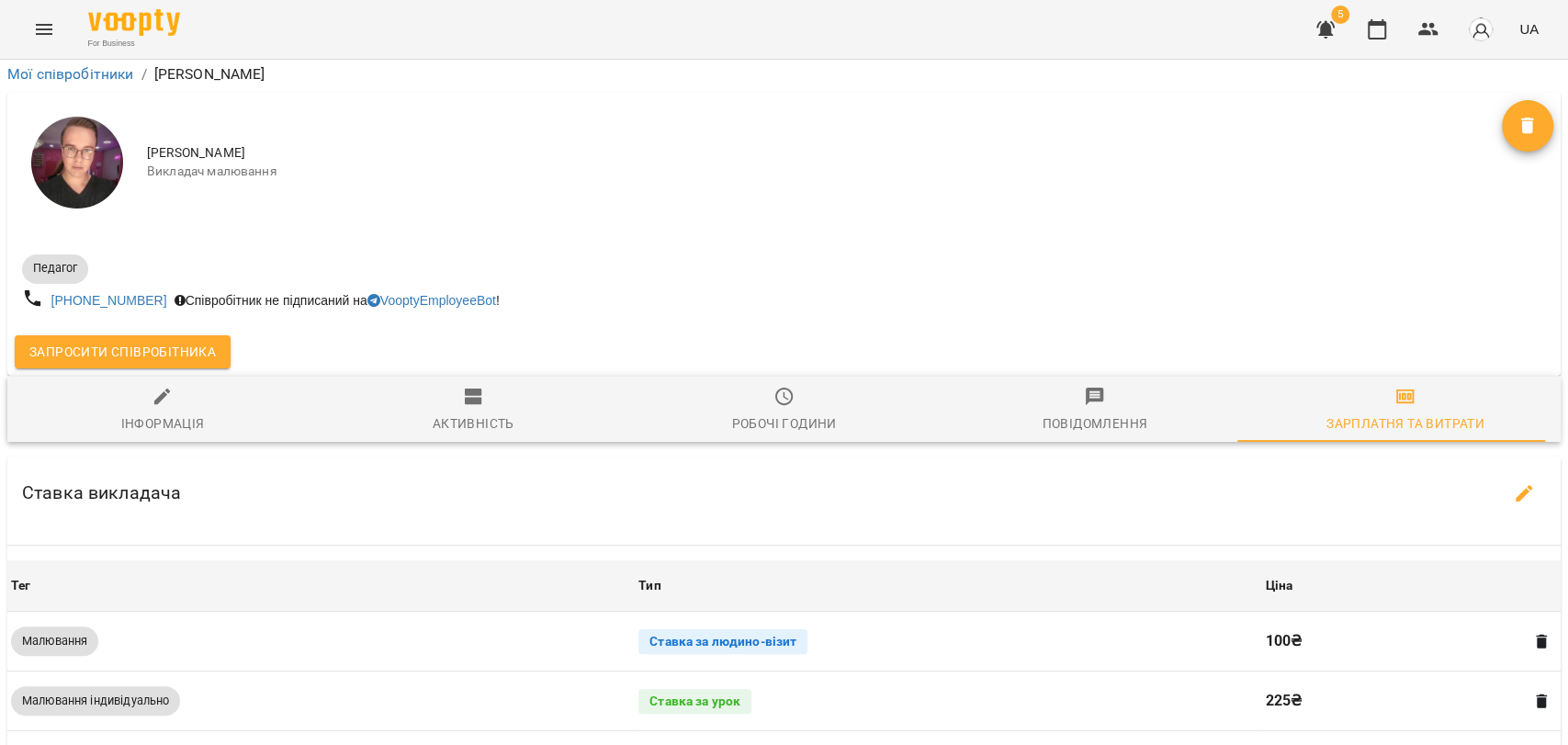
scroll to position [407, 0]
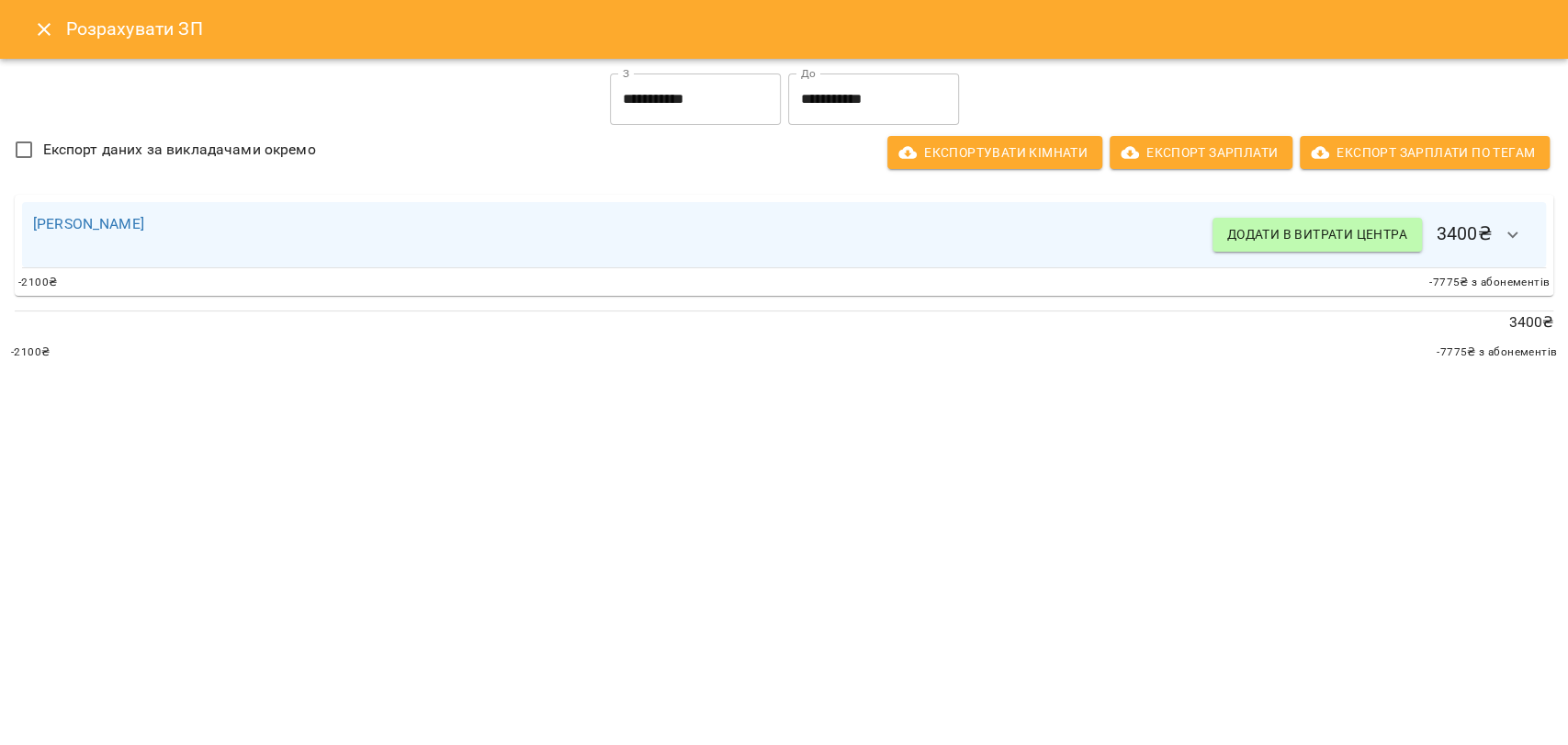
click at [35, 27] on icon "Close" at bounding box center [44, 29] width 22 height 22
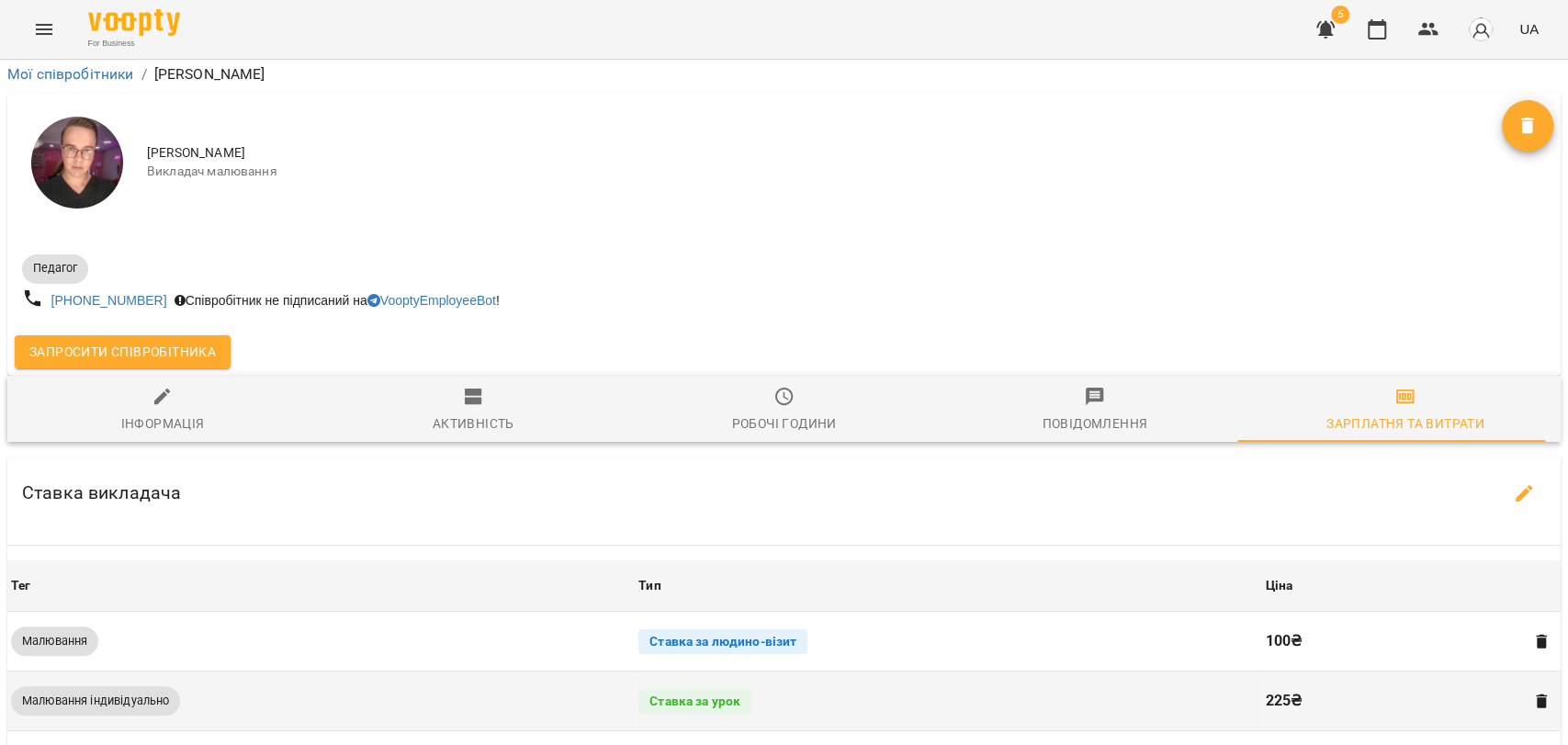
scroll to position [0, 0]
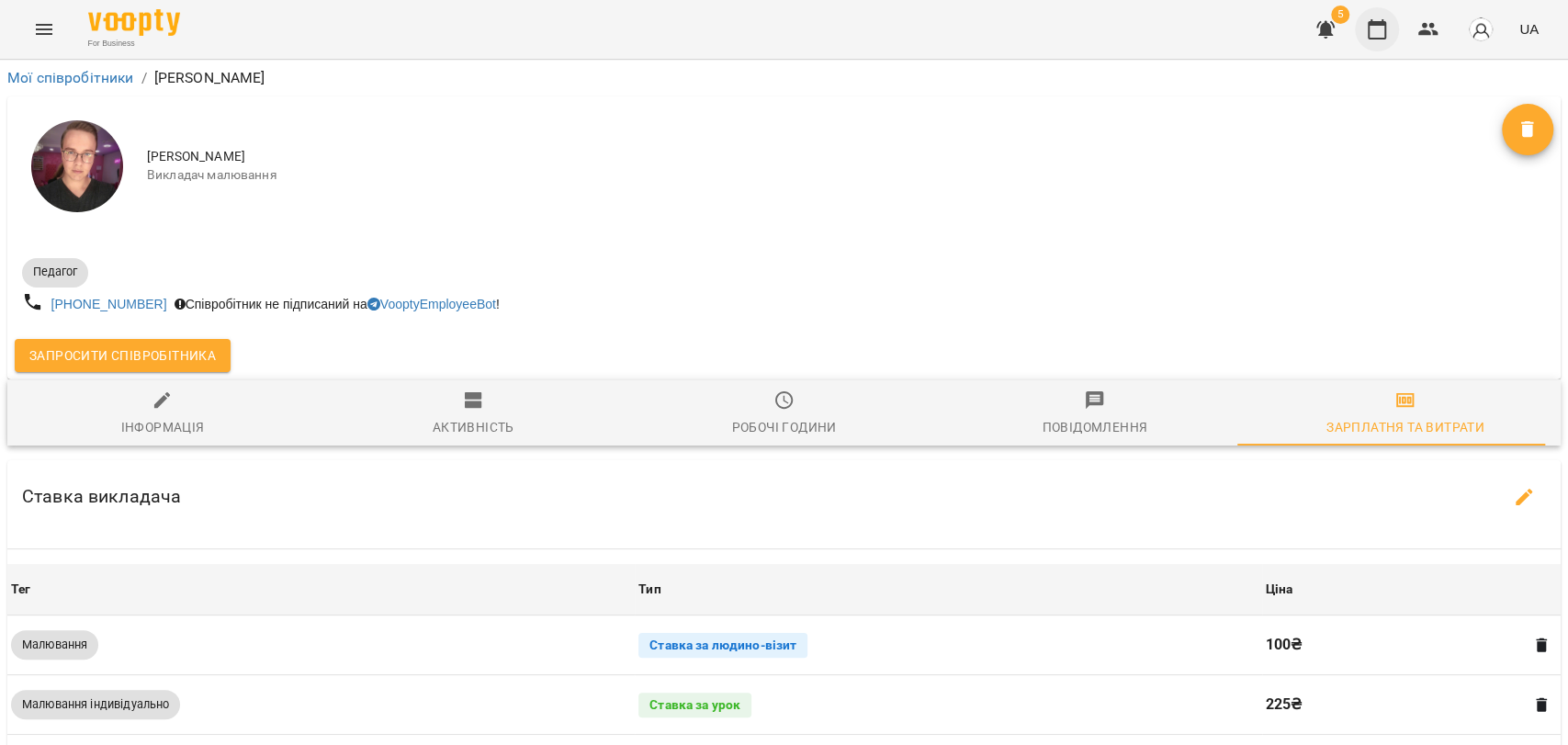
click at [1374, 29] on icon "button" at bounding box center [1378, 29] width 22 height 22
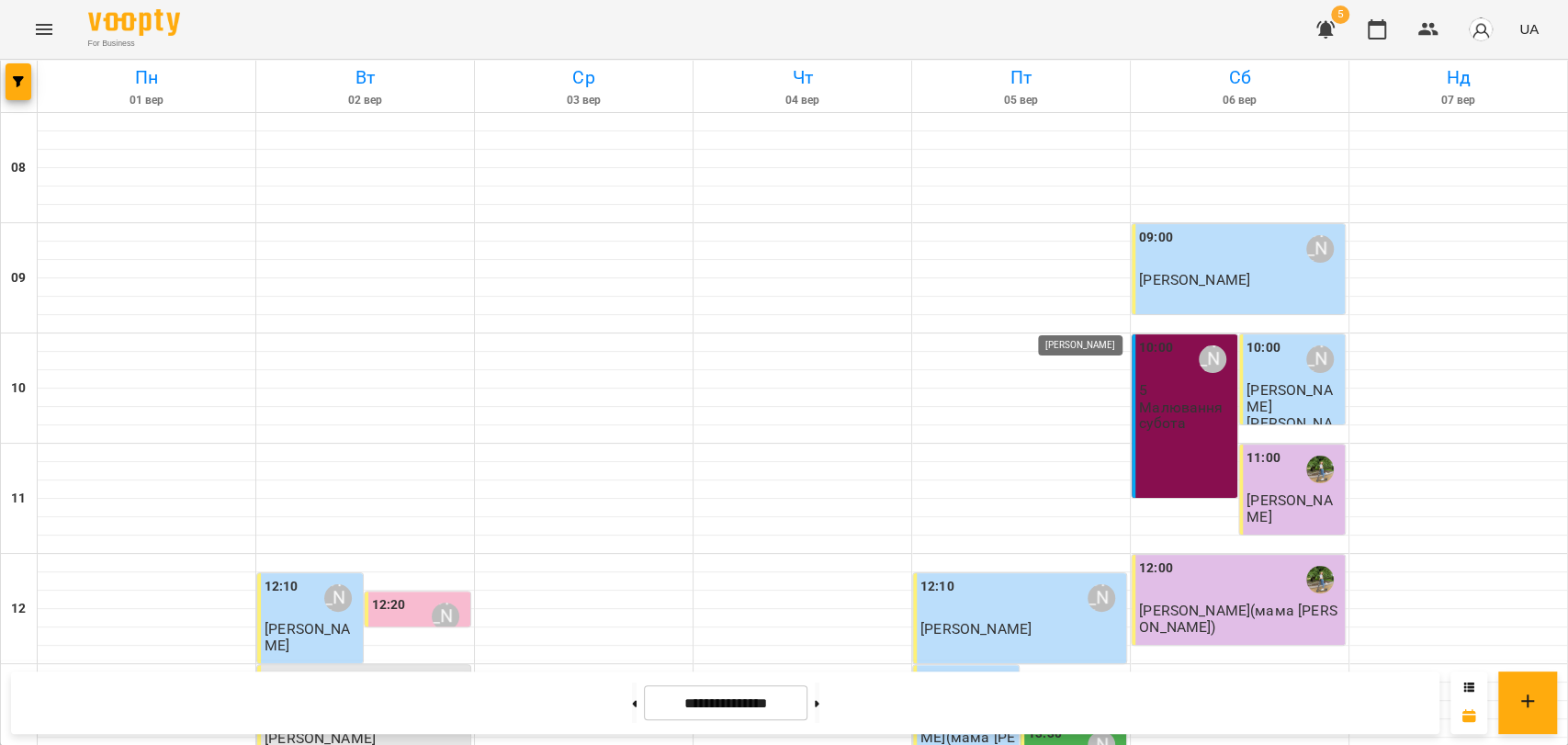
scroll to position [774, 0]
click at [820, 700] on button at bounding box center [817, 703] width 5 height 40
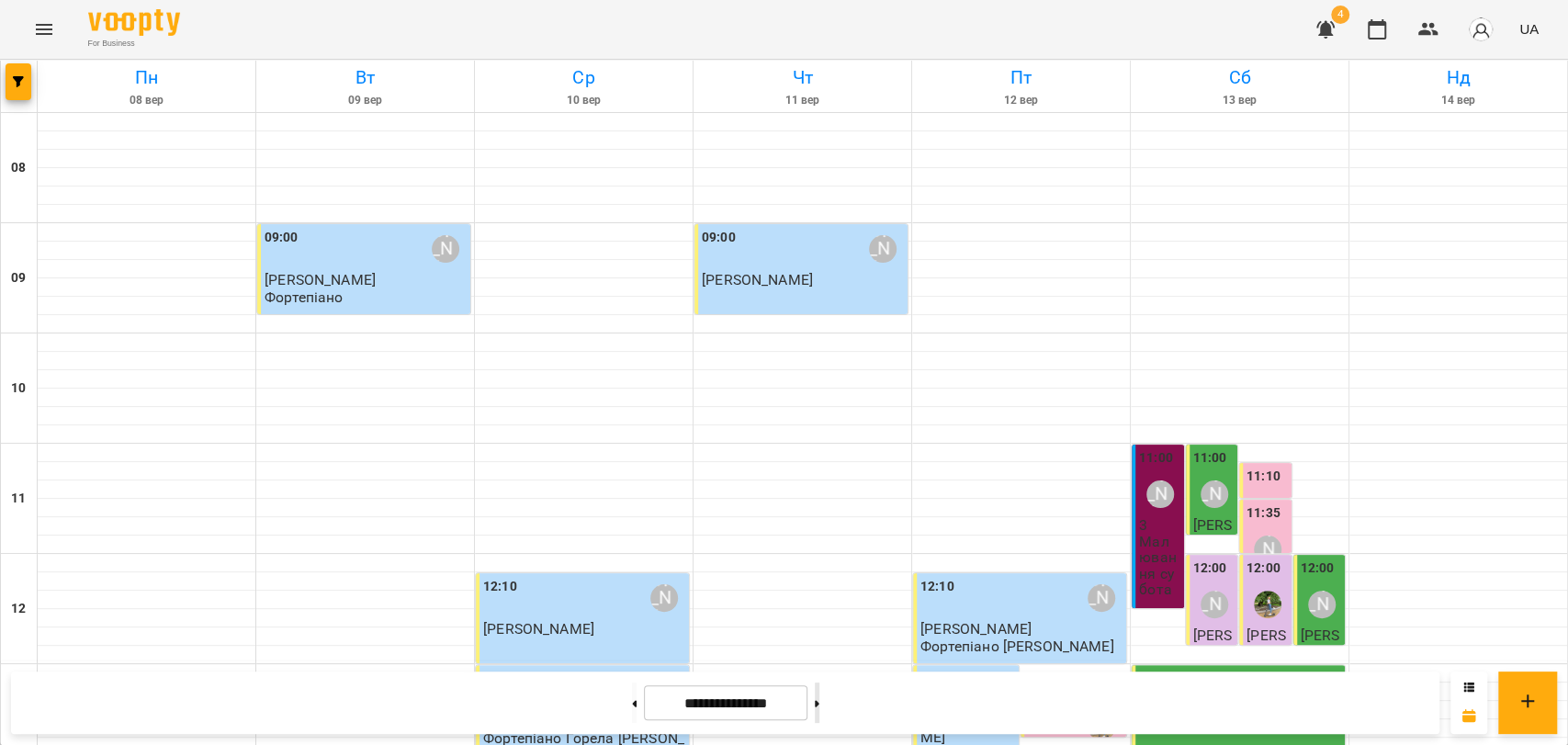
click at [820, 700] on button at bounding box center [817, 703] width 5 height 40
type input "**********"
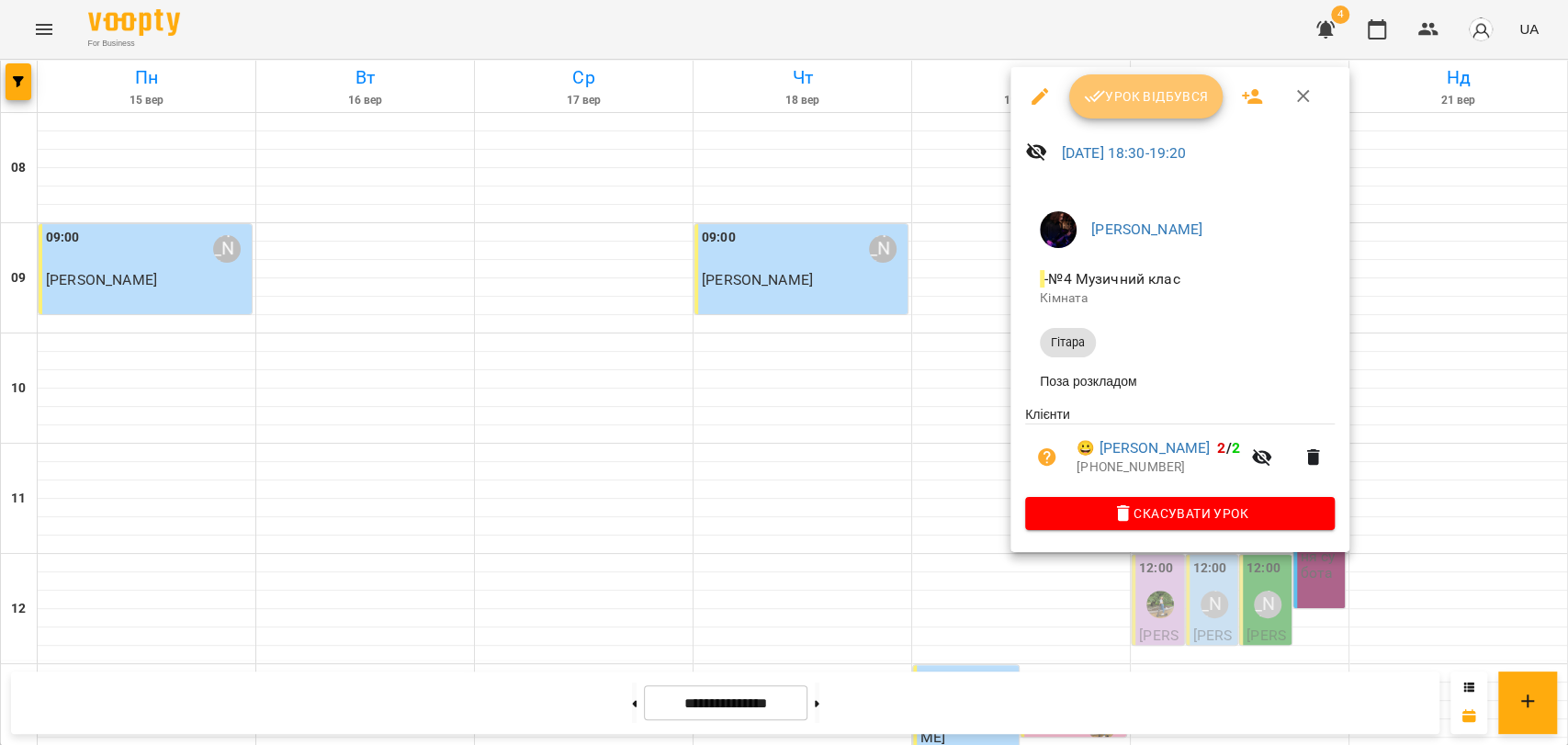
click at [1178, 115] on button "Урок відбувся" at bounding box center [1147, 97] width 155 height 44
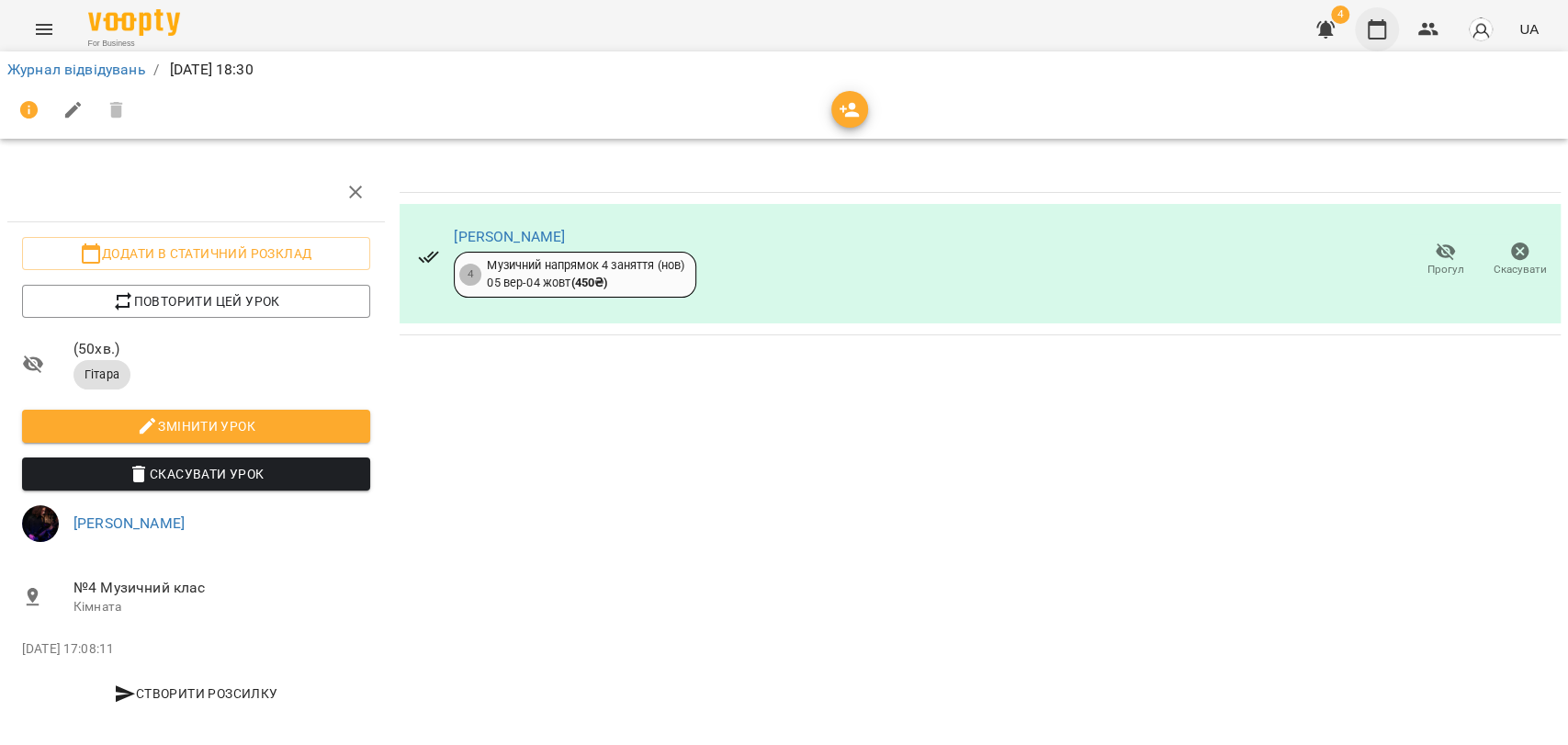
click at [1378, 39] on icon "button" at bounding box center [1378, 29] width 18 height 20
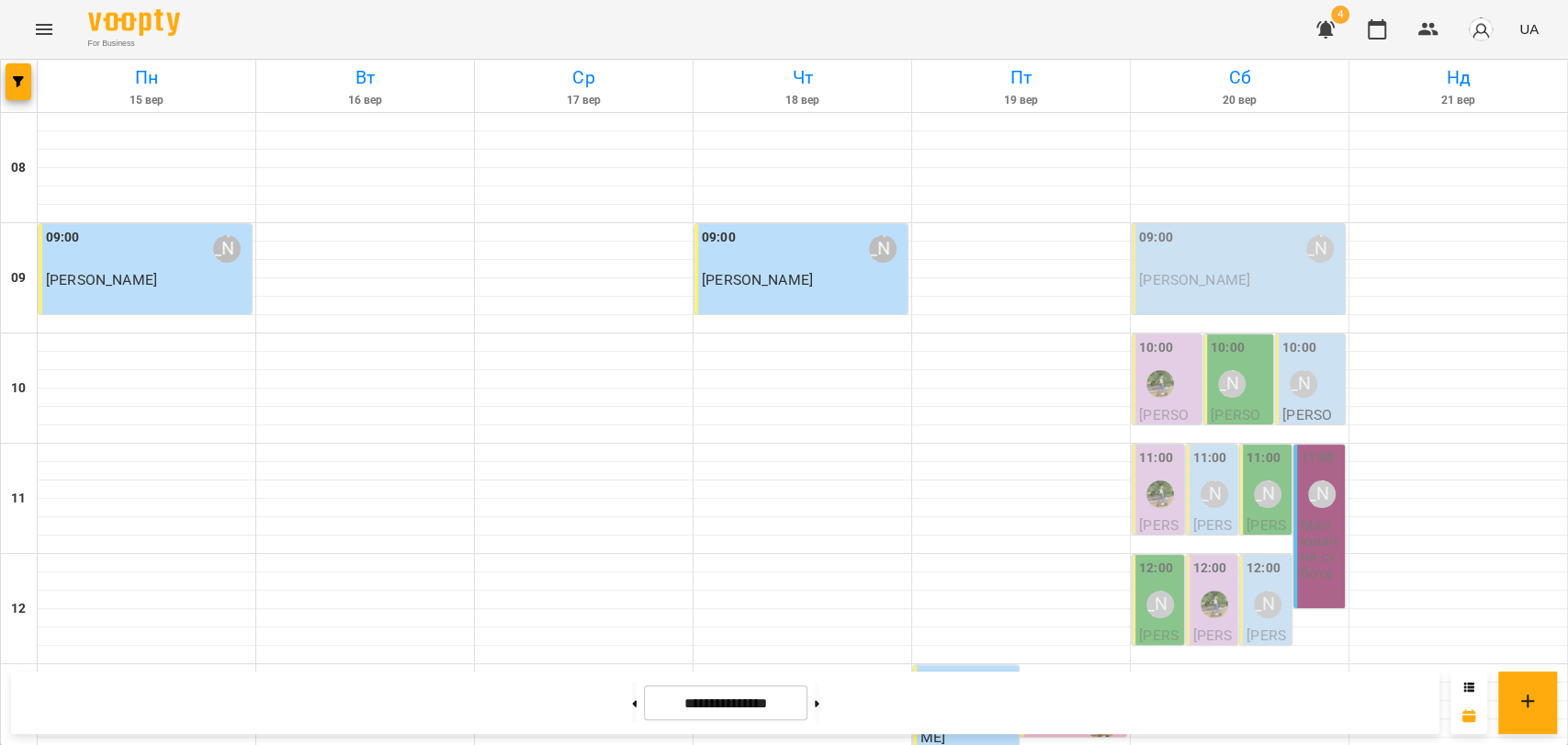
scroll to position [774, 0]
